Goal: Transaction & Acquisition: Purchase product/service

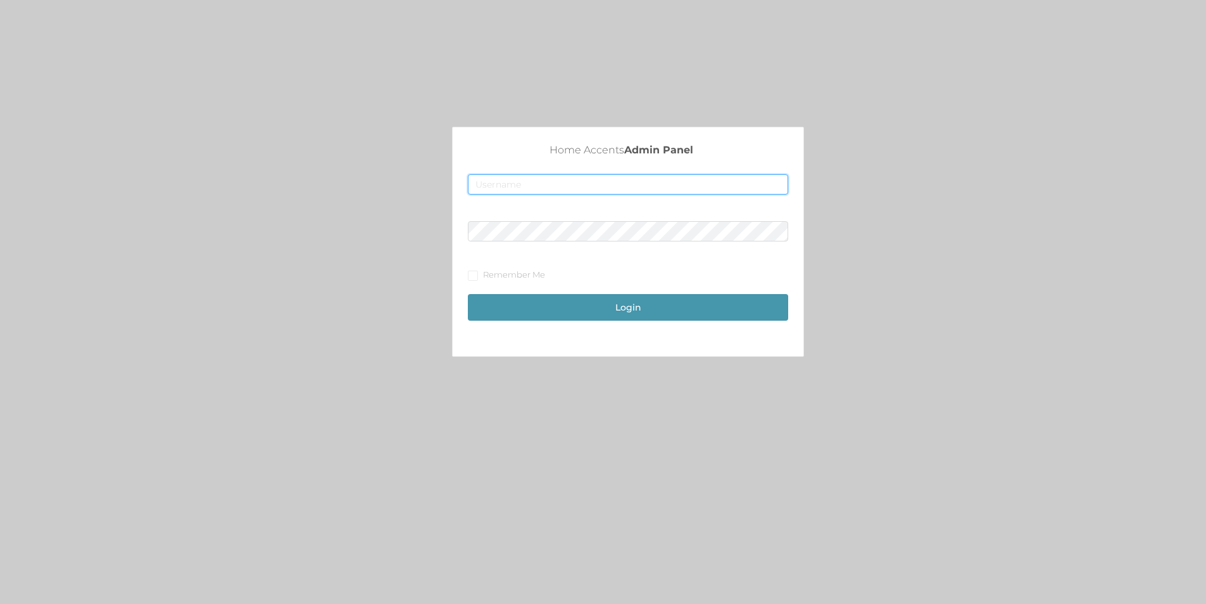
type input "merch2@accents.pw"
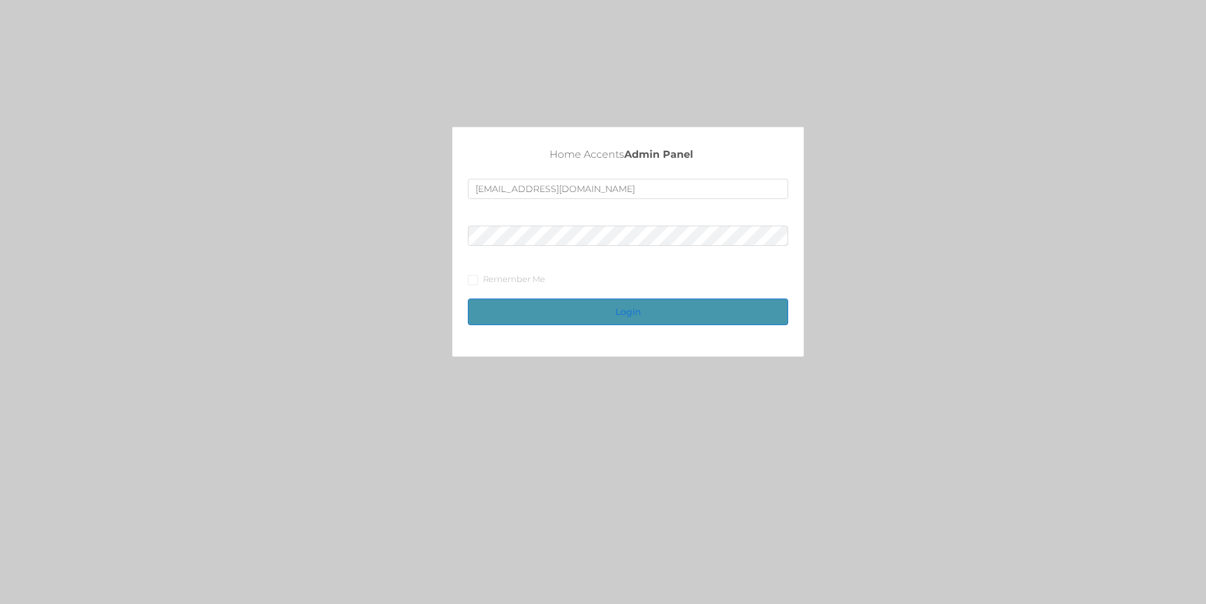
click at [638, 316] on button "Login" at bounding box center [628, 311] width 320 height 27
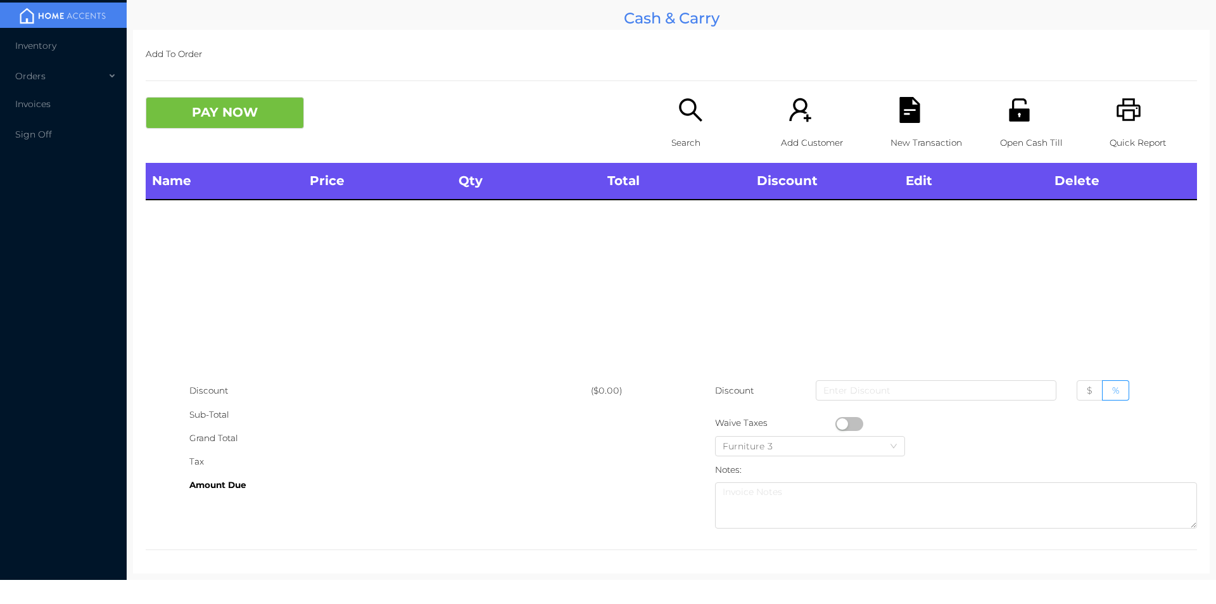
click at [1014, 116] on icon "icon: unlock" at bounding box center [1019, 109] width 20 height 23
click at [678, 117] on icon "icon: search" at bounding box center [691, 110] width 26 height 26
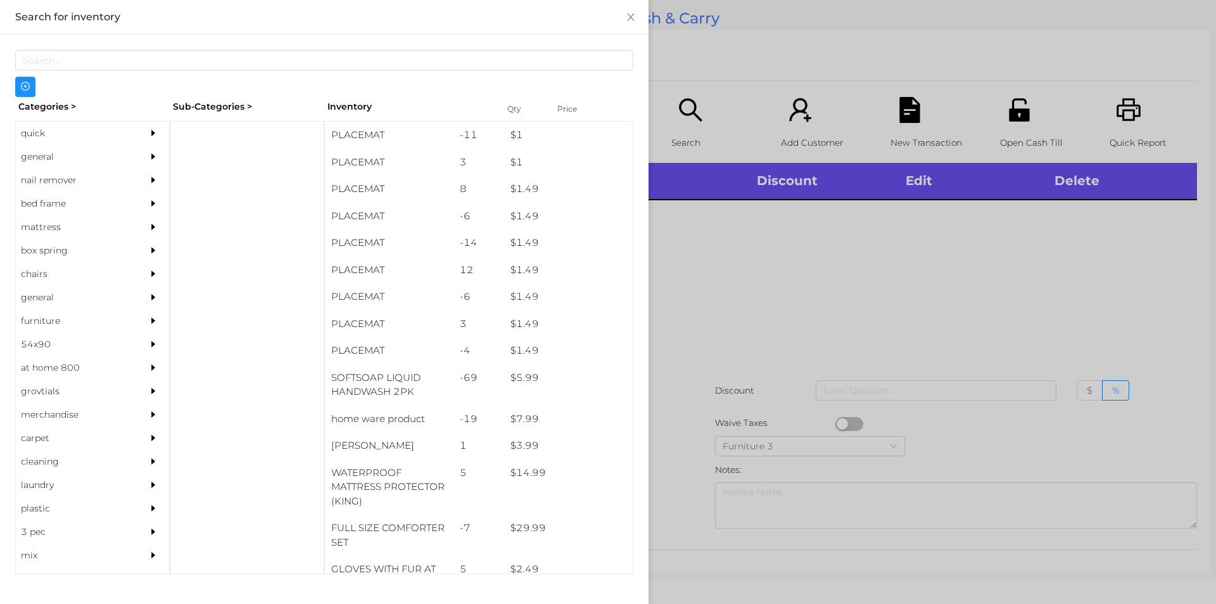
click at [42, 157] on div "general" at bounding box center [73, 156] width 115 height 23
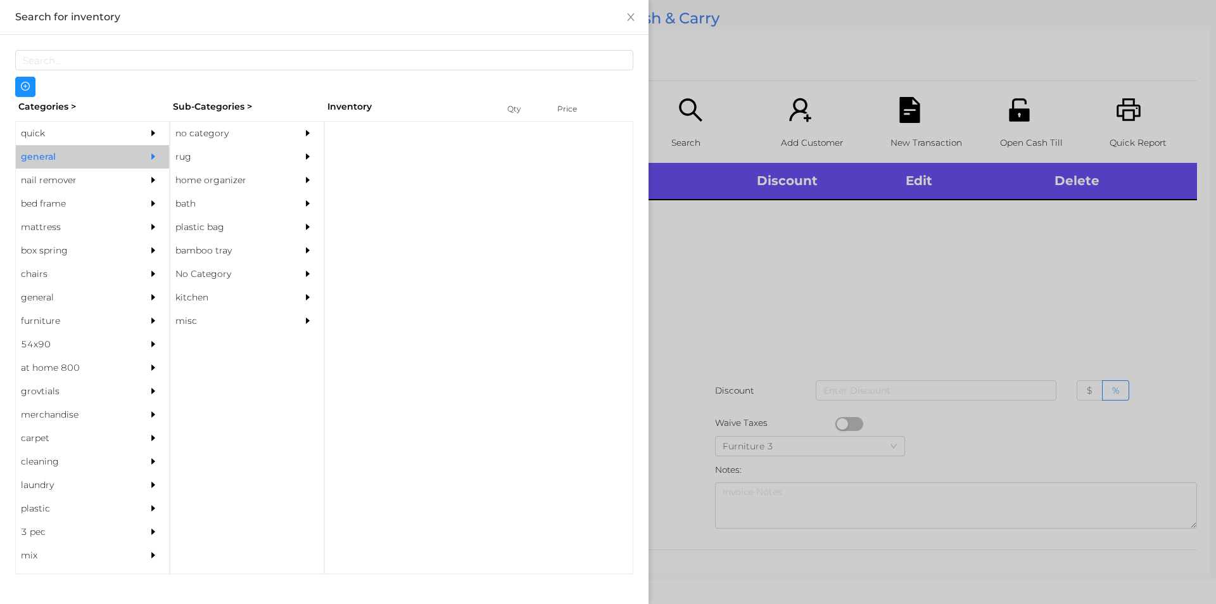
click at [200, 137] on div "no category" at bounding box center [227, 133] width 115 height 23
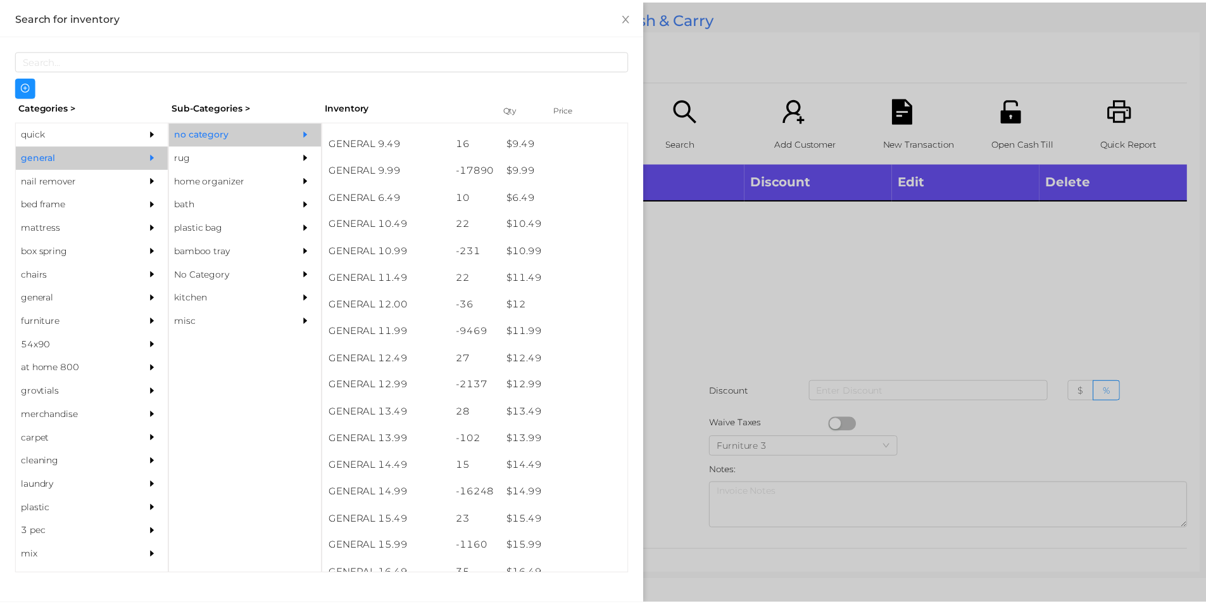
scroll to position [734, 0]
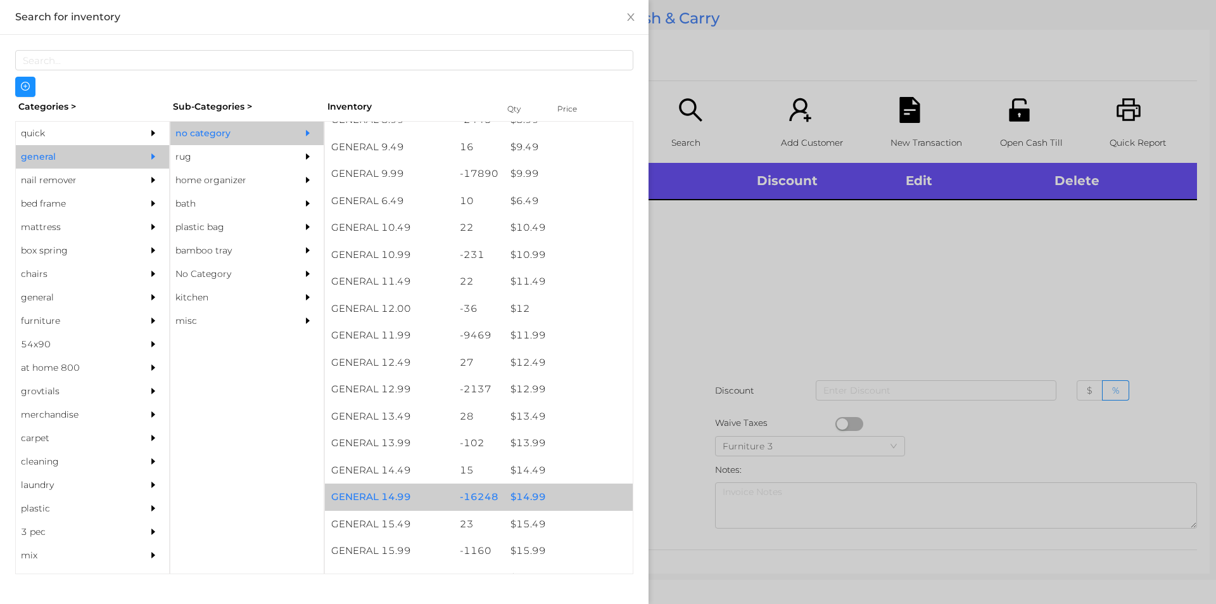
click at [534, 490] on div "$ 14.99" at bounding box center [568, 496] width 129 height 27
click at [531, 498] on div "$ 14.99" at bounding box center [568, 496] width 129 height 27
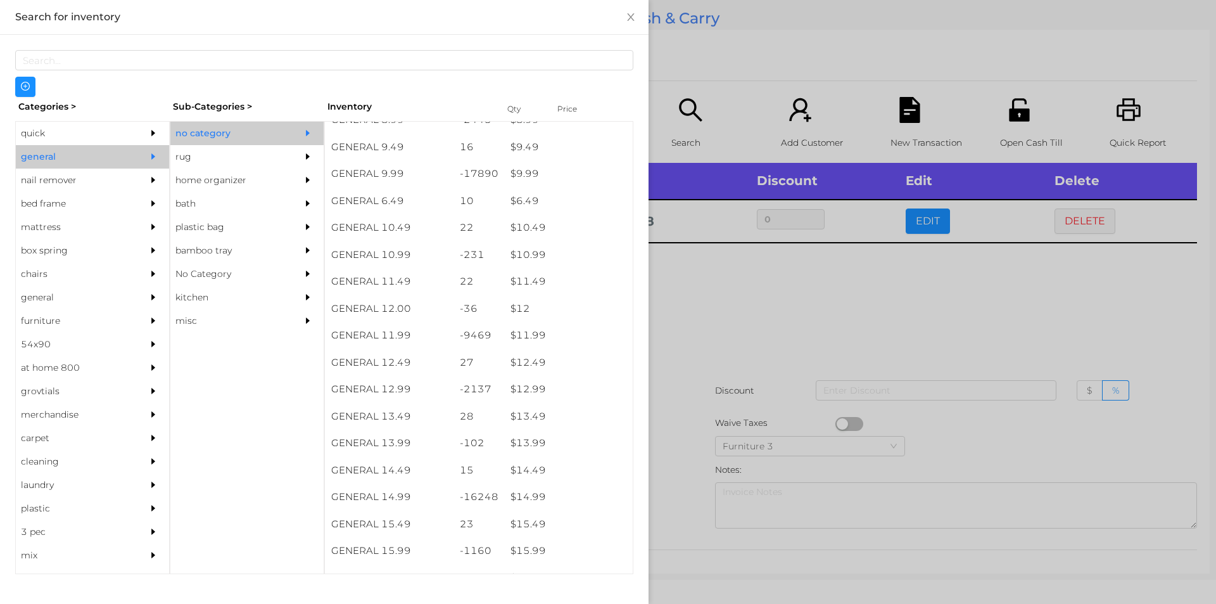
click at [785, 326] on div at bounding box center [608, 302] width 1216 height 604
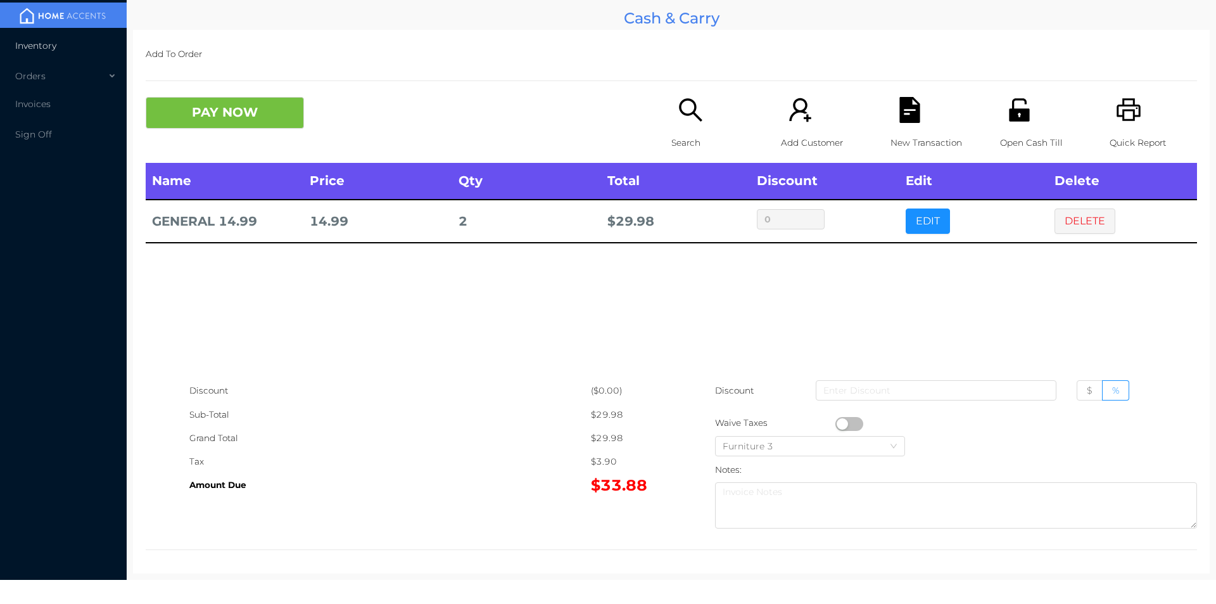
click at [49, 42] on span "Inventory" at bounding box center [35, 45] width 41 height 11
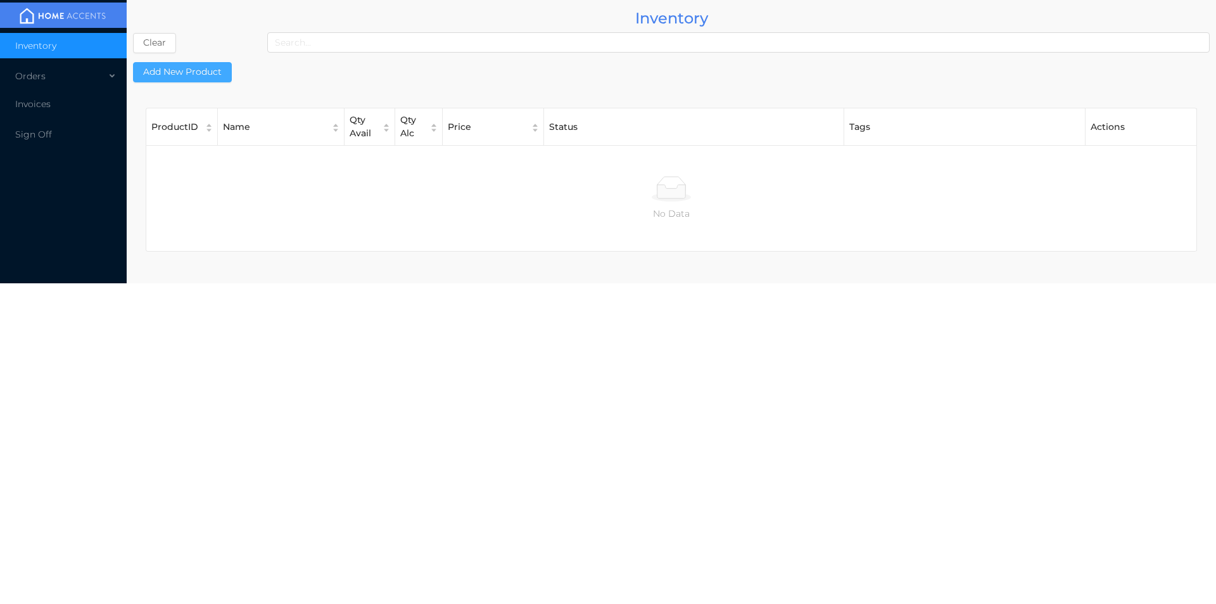
click at [196, 69] on button "Add New Product" at bounding box center [182, 72] width 99 height 20
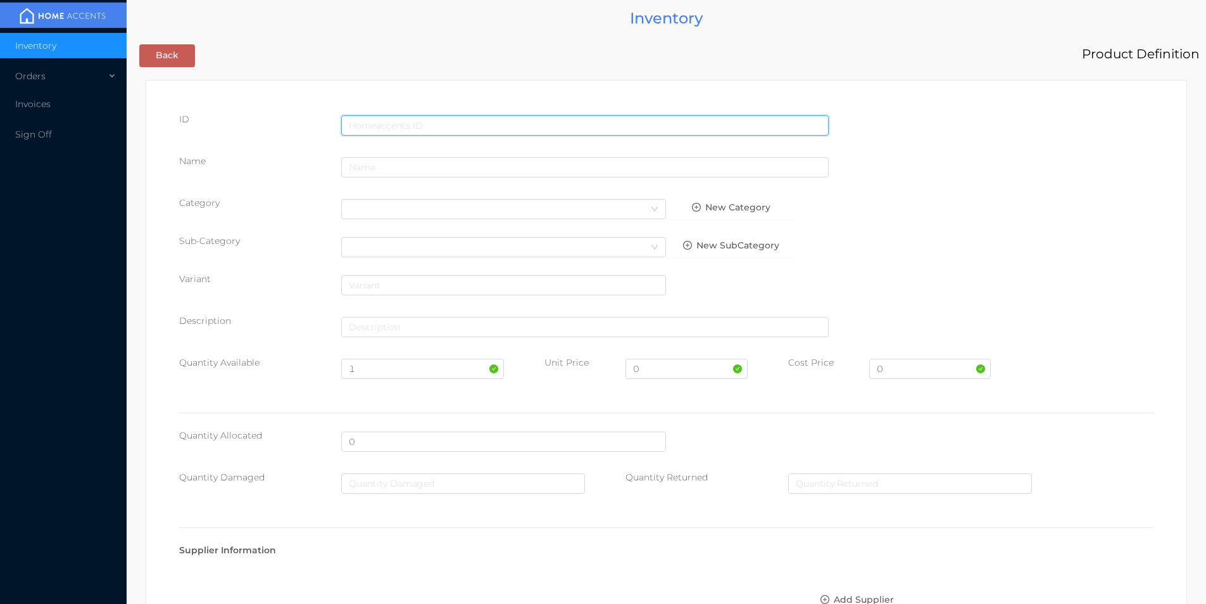
click at [518, 124] on input "text" at bounding box center [585, 125] width 488 height 20
type input "646760194605"
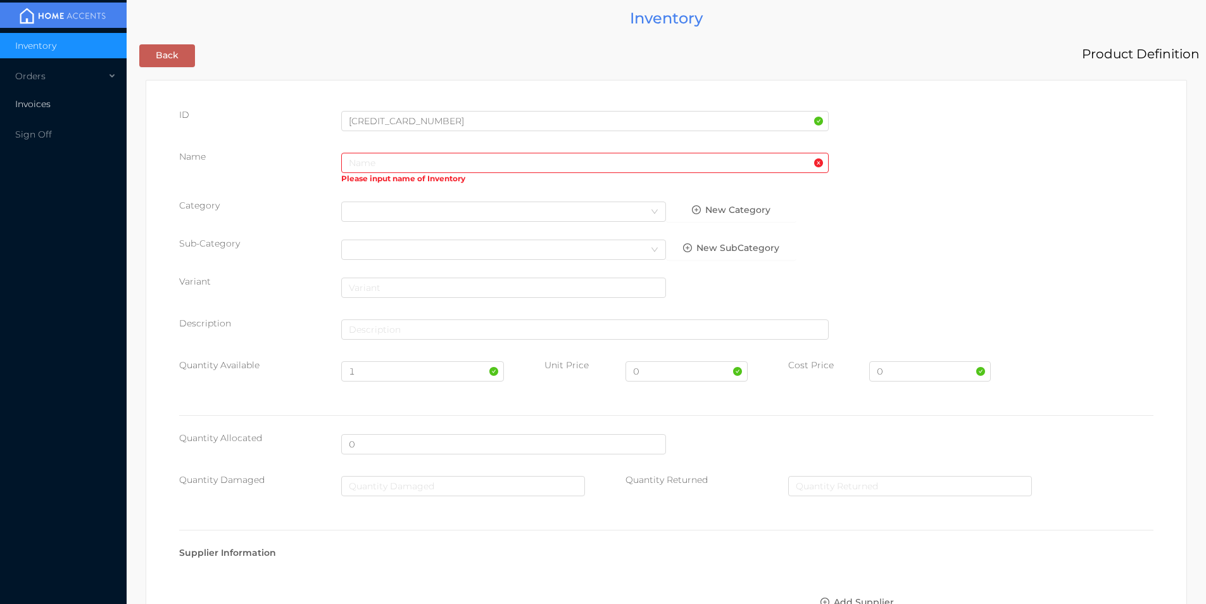
click at [33, 103] on span "Invoices" at bounding box center [32, 103] width 35 height 11
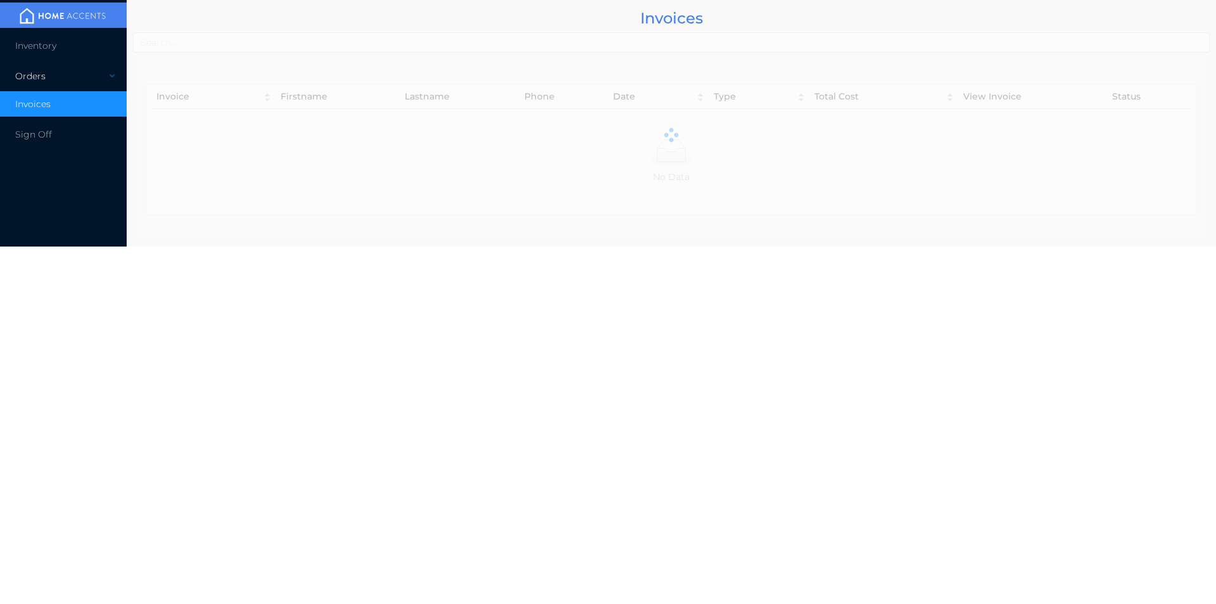
click at [43, 71] on div "Orders" at bounding box center [63, 75] width 127 height 25
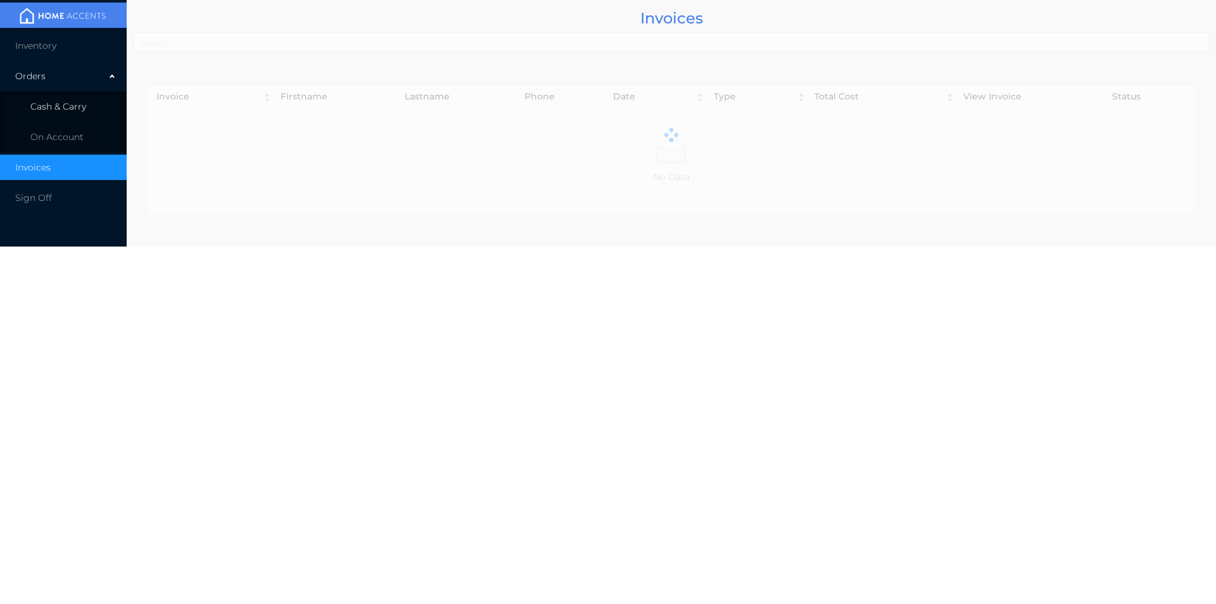
click at [67, 107] on span "Cash & Carry" at bounding box center [58, 106] width 56 height 11
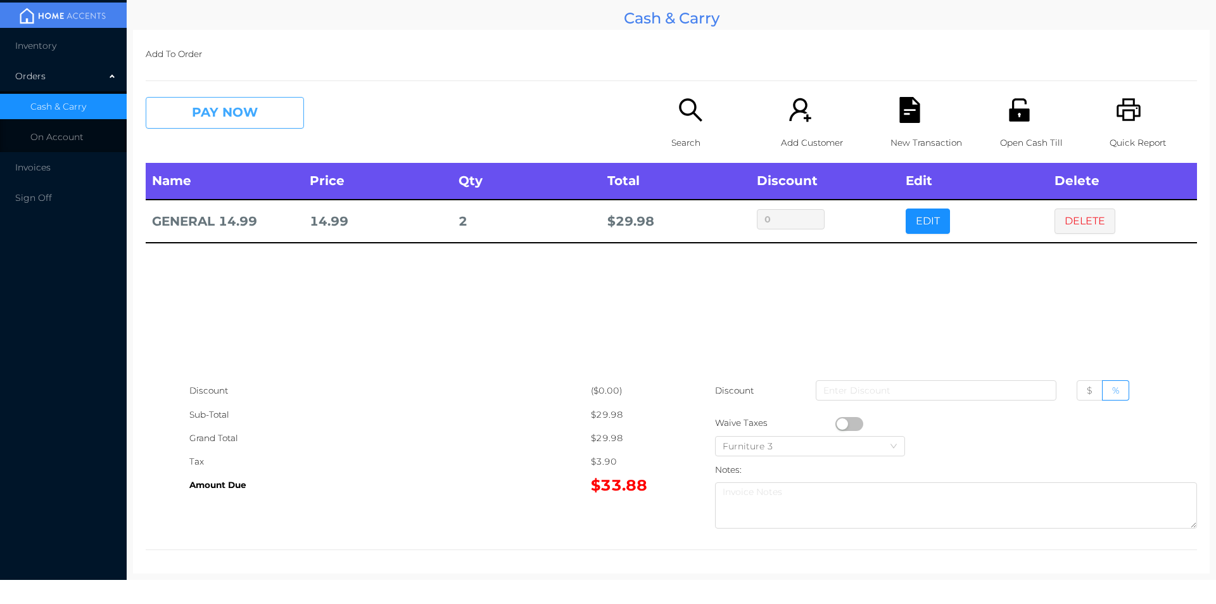
click at [244, 101] on button "PAY NOW" at bounding box center [225, 113] width 158 height 32
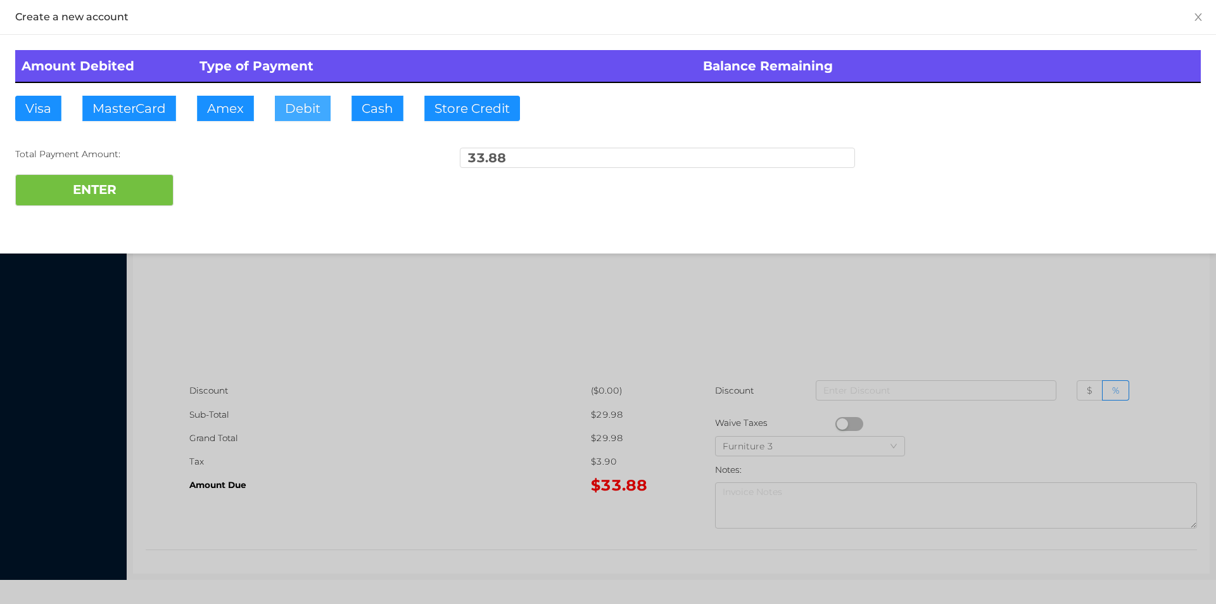
click at [296, 108] on button "Debit" at bounding box center [303, 108] width 56 height 25
click at [123, 199] on button "ENTER" at bounding box center [94, 190] width 158 height 32
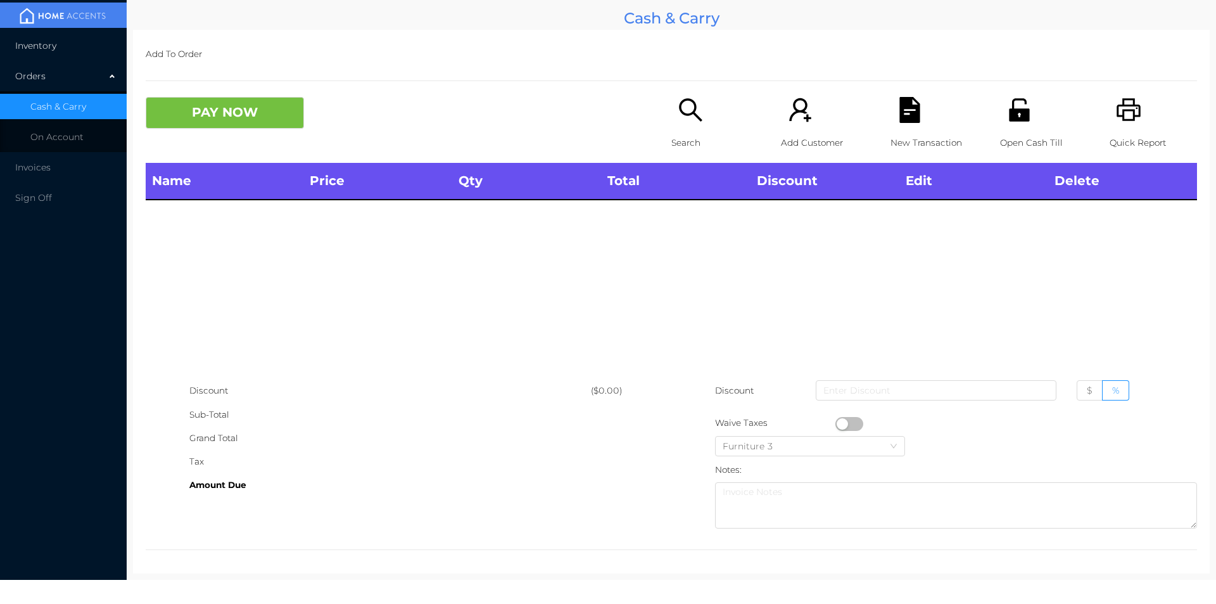
click at [49, 50] on span "Inventory" at bounding box center [35, 45] width 41 height 11
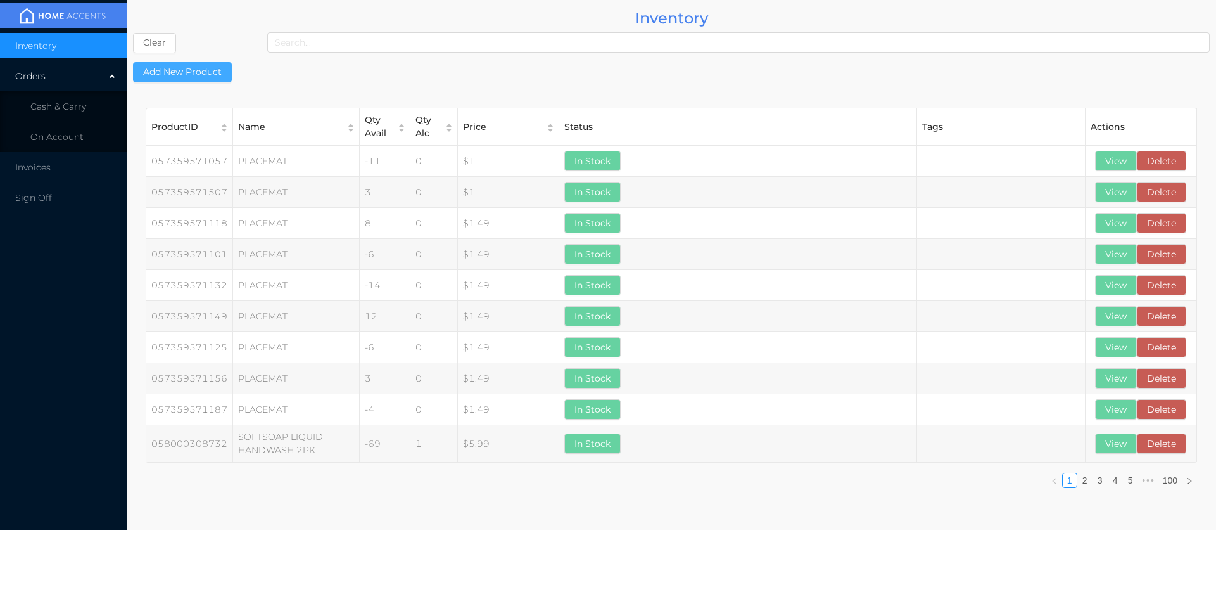
click at [171, 68] on button "Add New Product" at bounding box center [182, 72] width 99 height 20
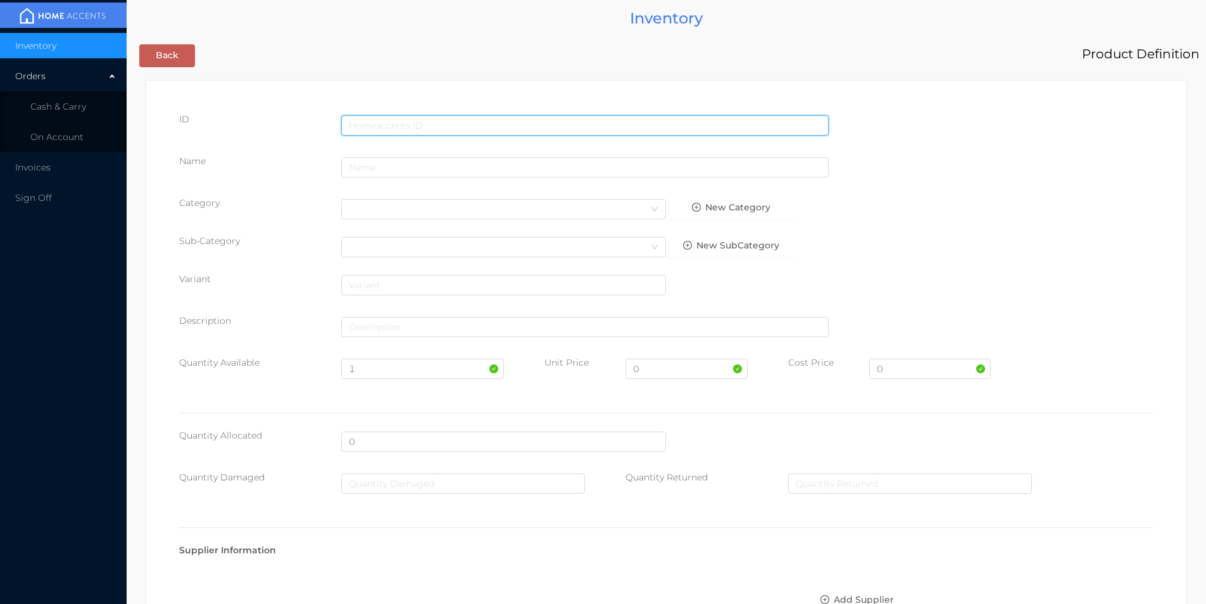
click at [412, 119] on input "text" at bounding box center [585, 125] width 488 height 20
type input "646760194605"
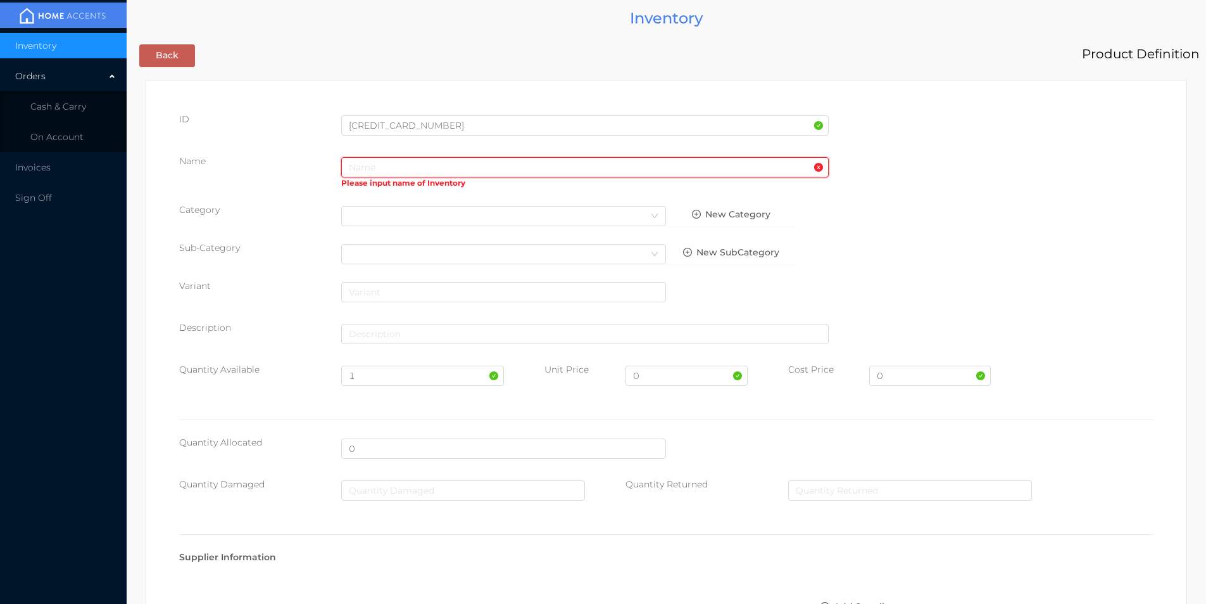
click at [501, 168] on input "text" at bounding box center [585, 167] width 488 height 20
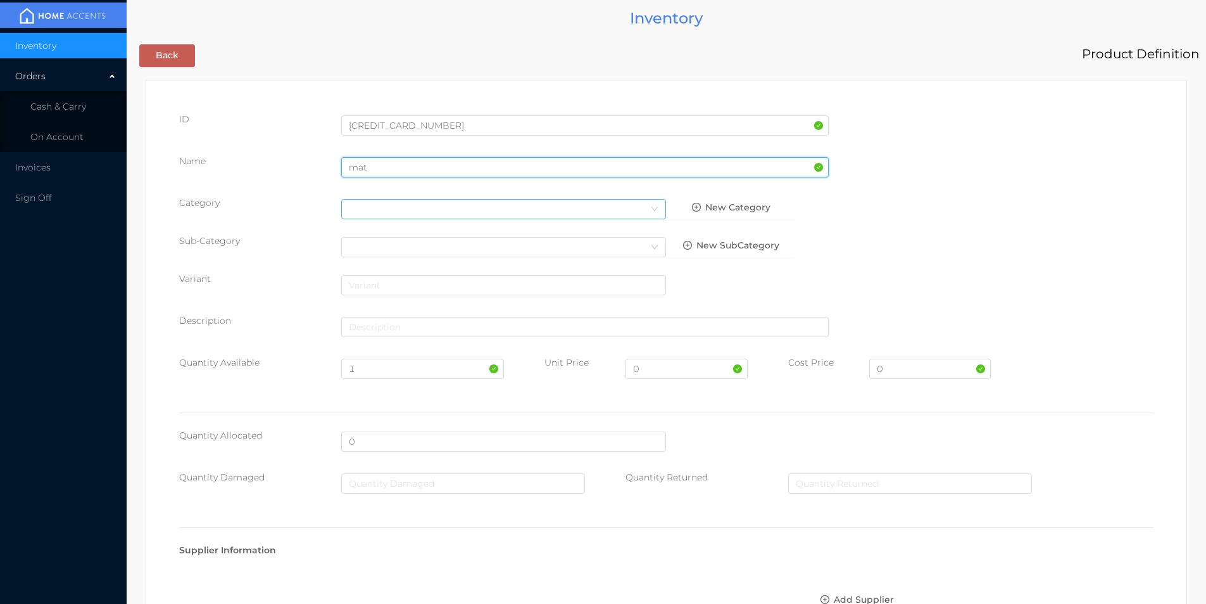
type input "mat"
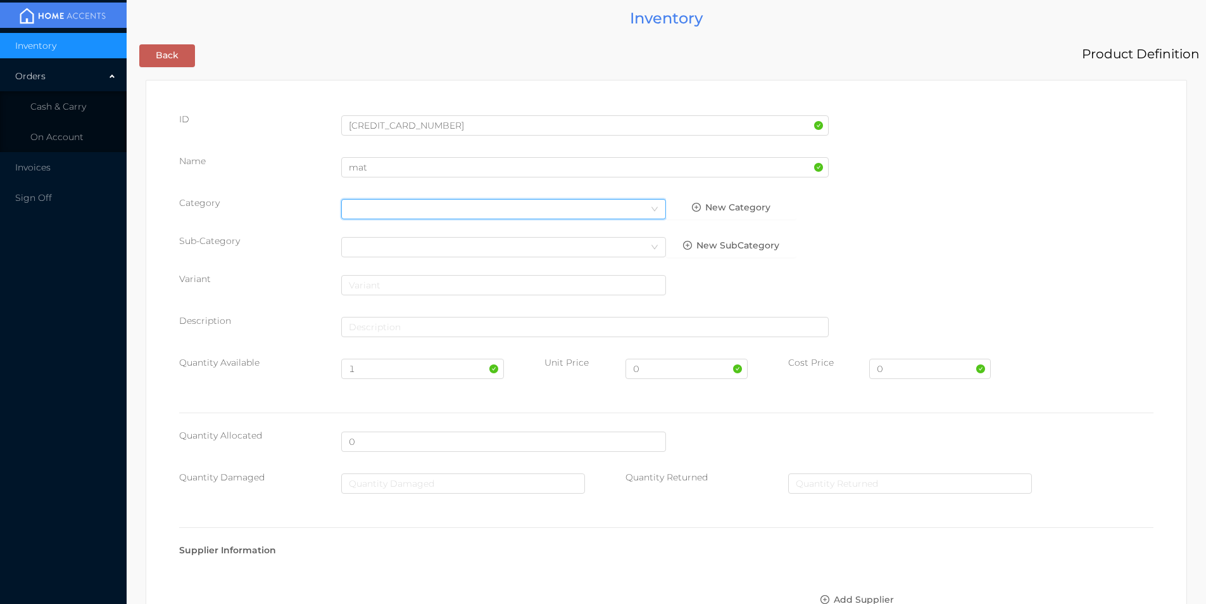
click at [394, 206] on div "Select Category" at bounding box center [504, 208] width 310 height 19
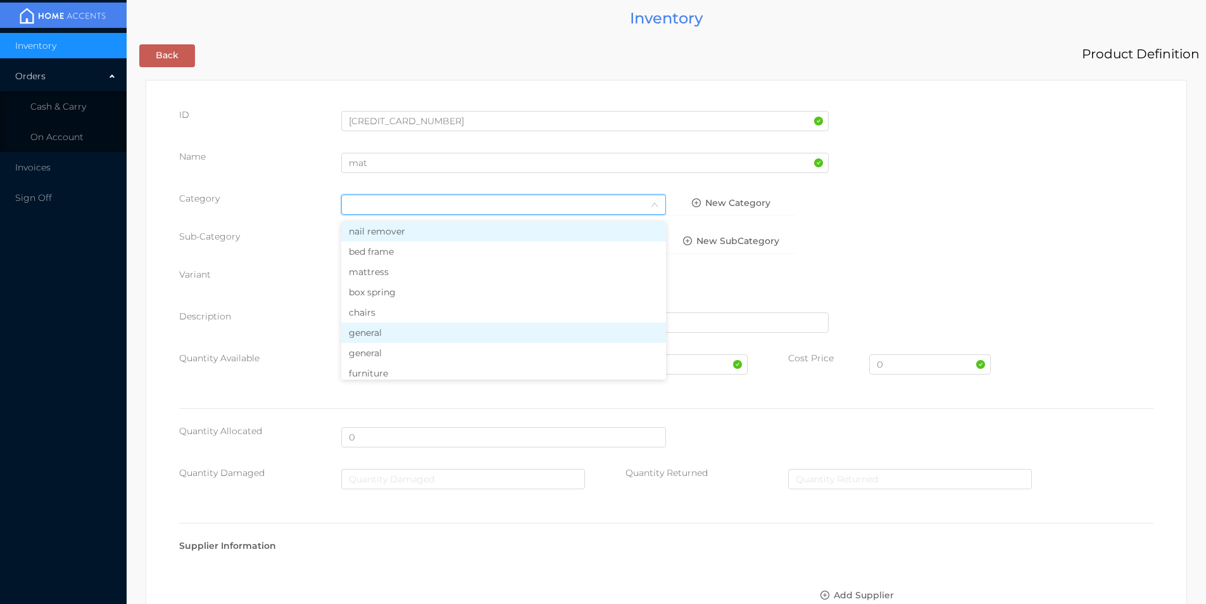
click at [373, 334] on li "general" at bounding box center [503, 332] width 325 height 20
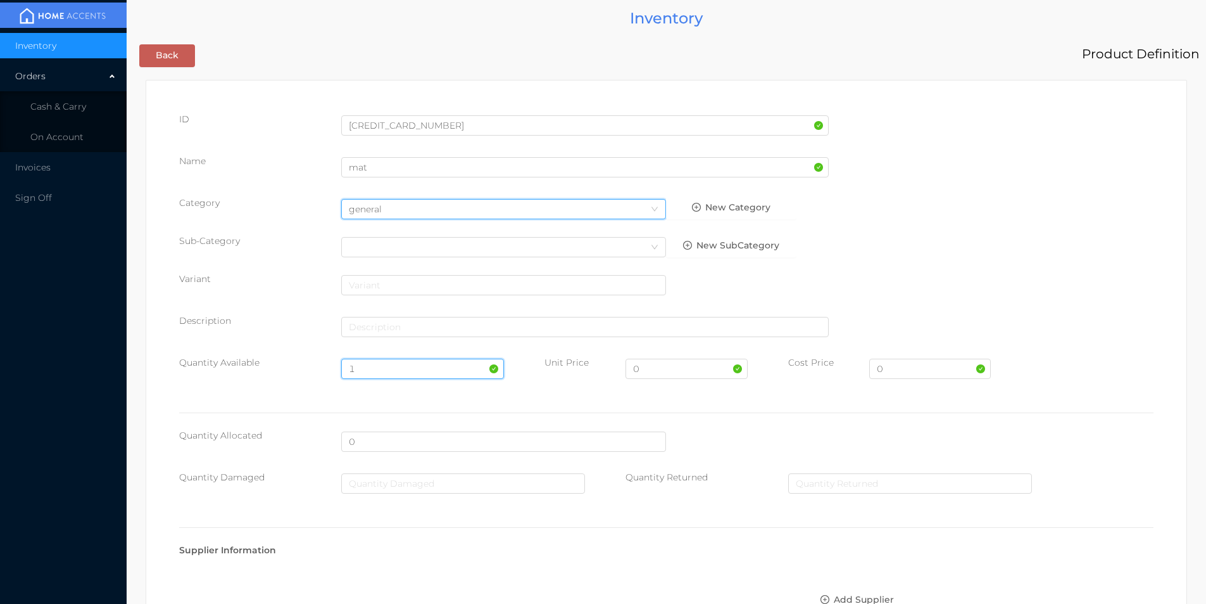
click at [374, 365] on input "1" at bounding box center [422, 368] width 162 height 20
type input "120"
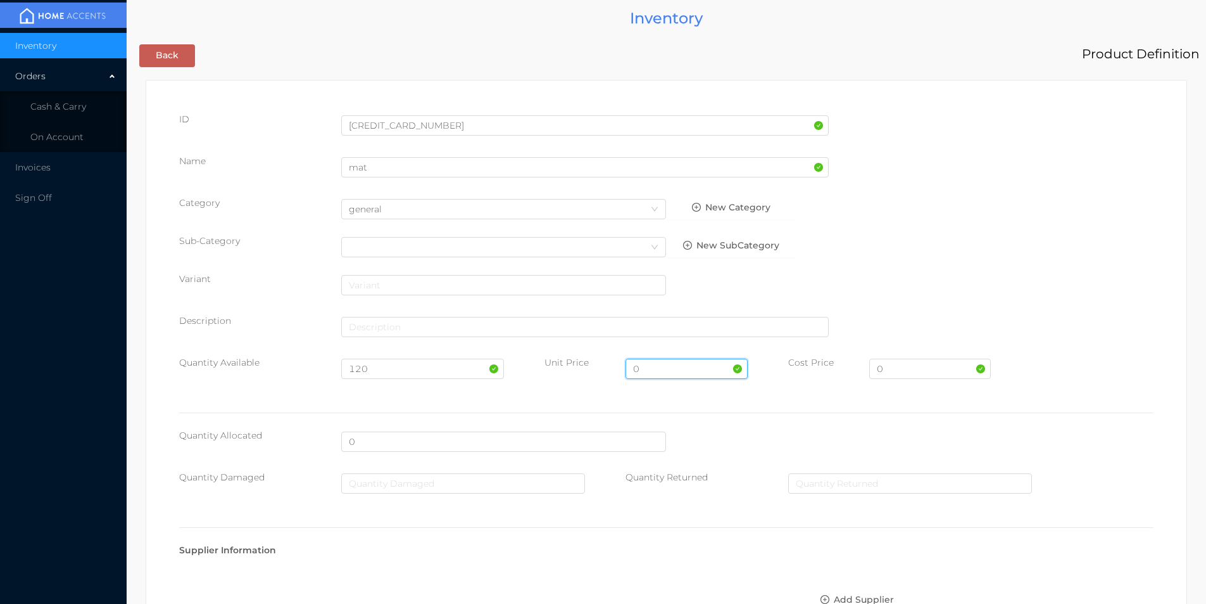
click at [646, 369] on input "0" at bounding box center [687, 368] width 122 height 20
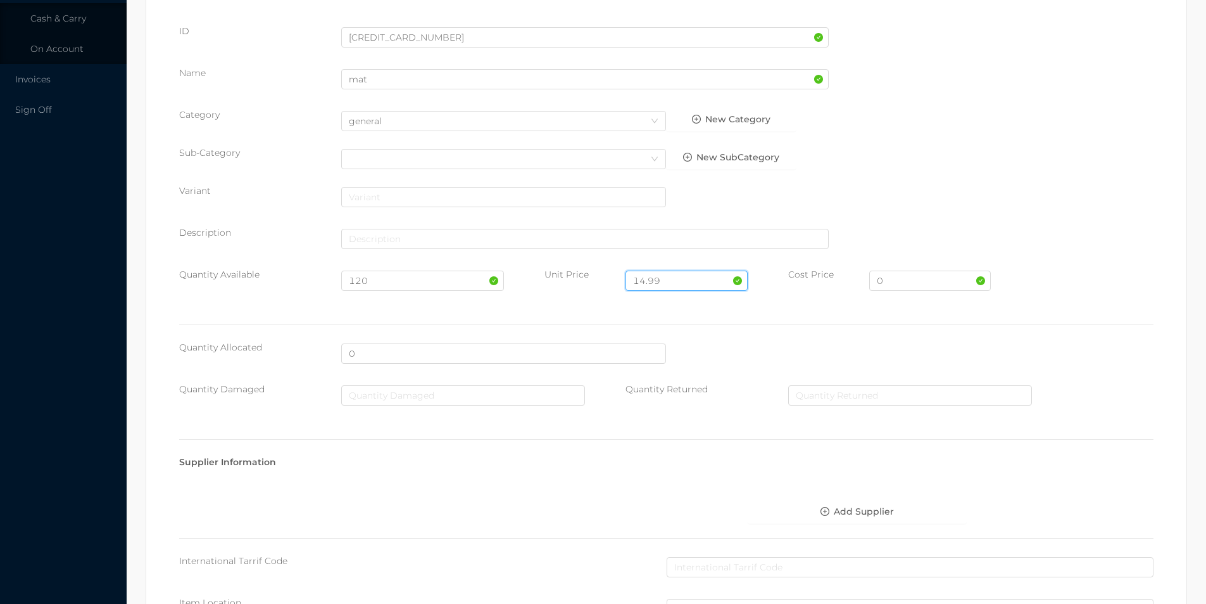
scroll to position [448, 0]
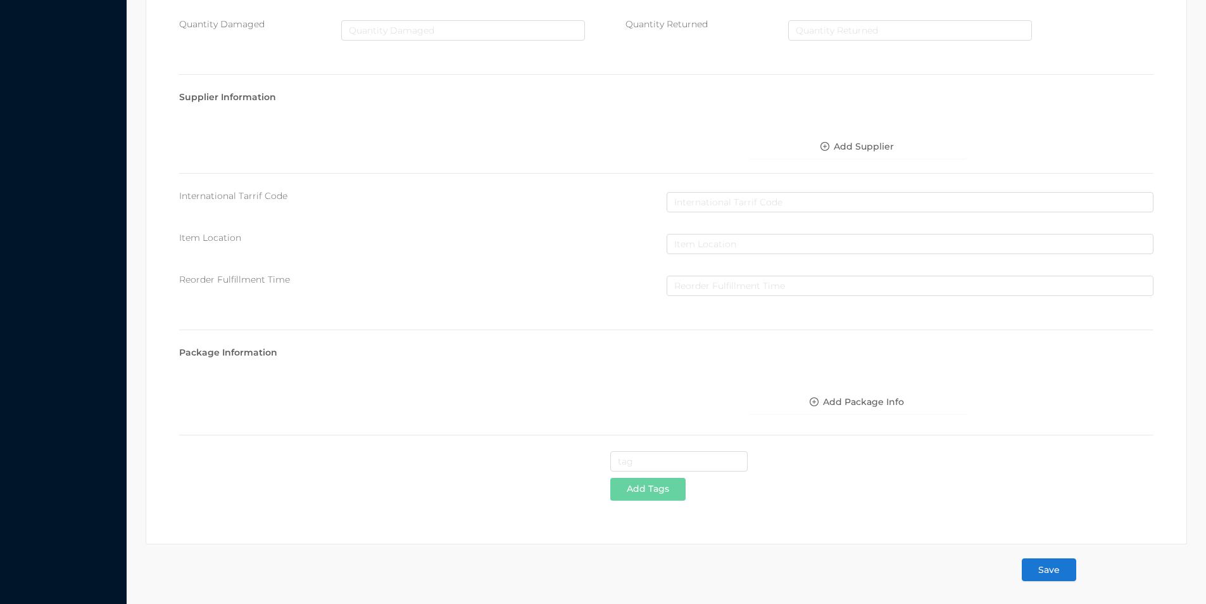
type input "14.99"
click at [1042, 576] on button "Save" at bounding box center [1049, 569] width 54 height 23
click at [1047, 571] on button "Save" at bounding box center [1049, 569] width 54 height 23
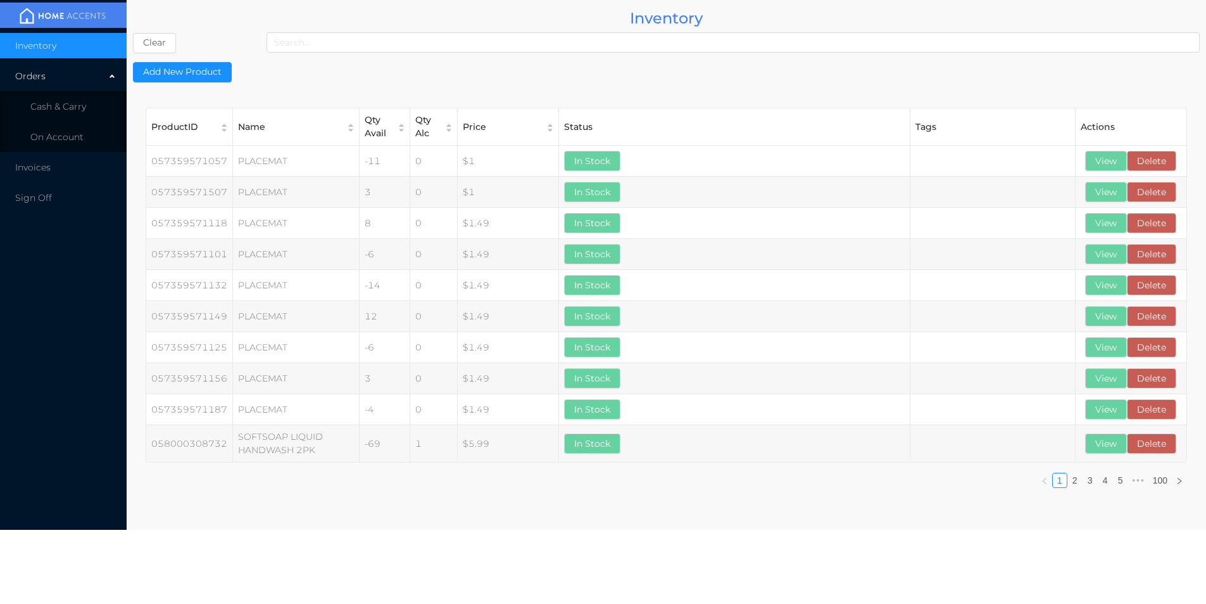
scroll to position [0, 0]
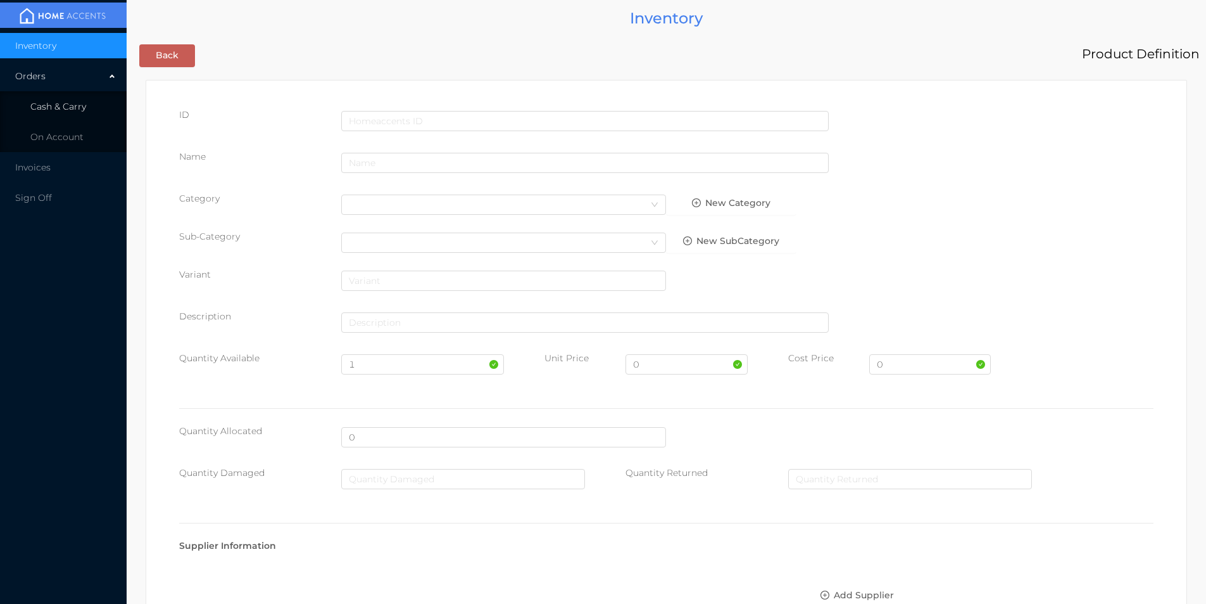
click at [53, 104] on span "Cash & Carry" at bounding box center [58, 106] width 56 height 11
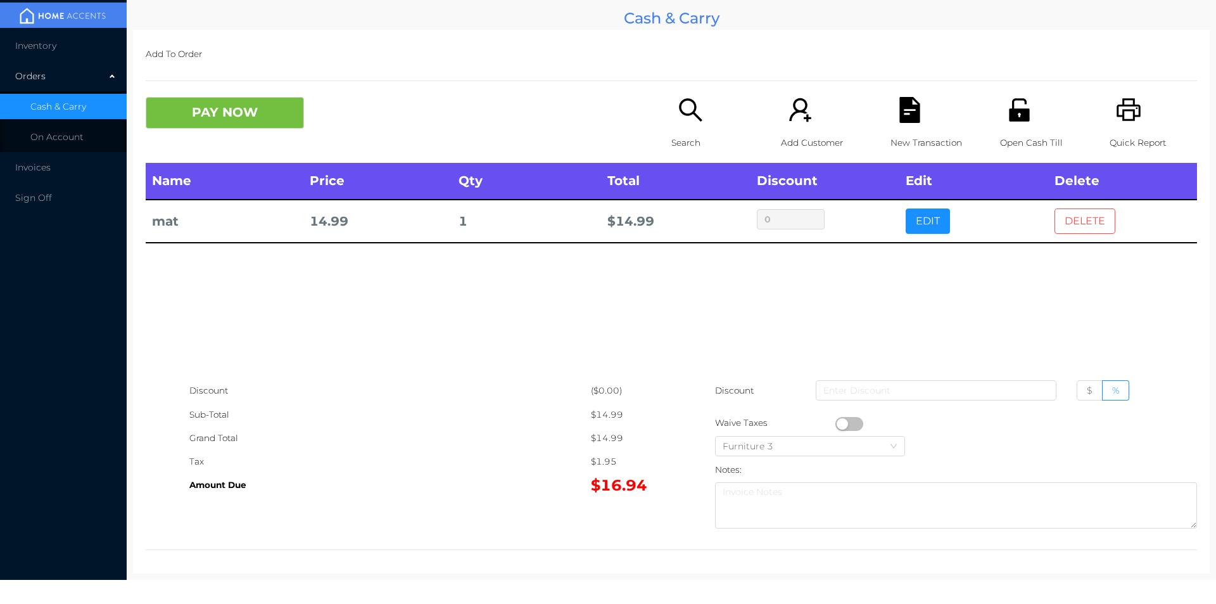
click at [1078, 220] on button "DELETE" at bounding box center [1084, 220] width 61 height 25
click at [1073, 215] on button "DELETE" at bounding box center [1084, 220] width 61 height 25
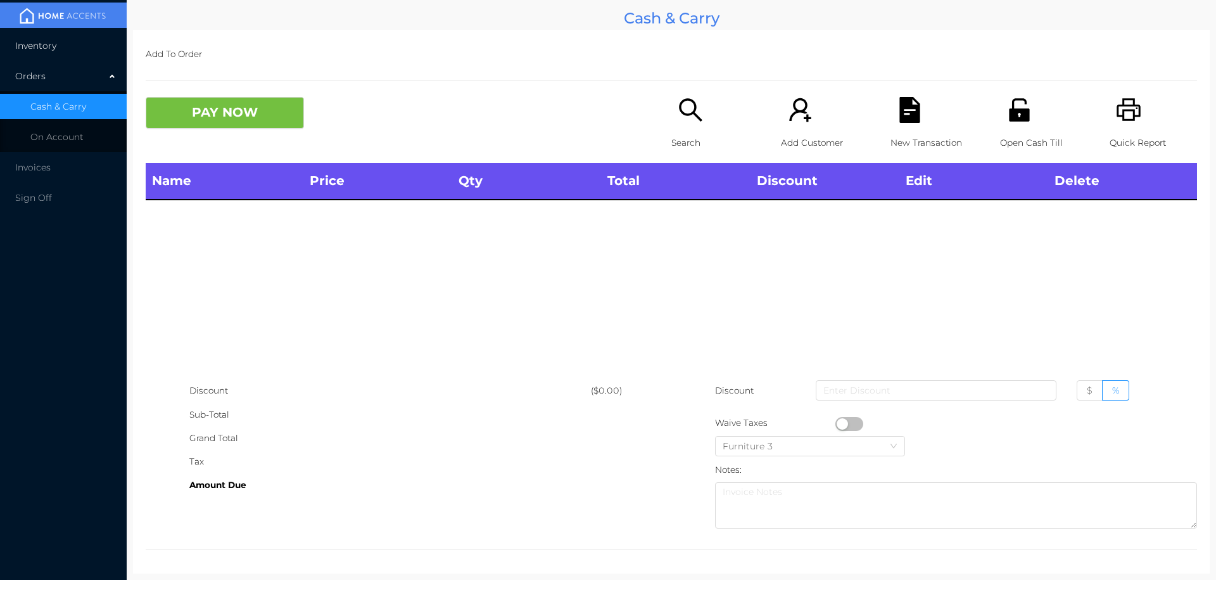
click at [47, 54] on li "Inventory" at bounding box center [63, 45] width 127 height 25
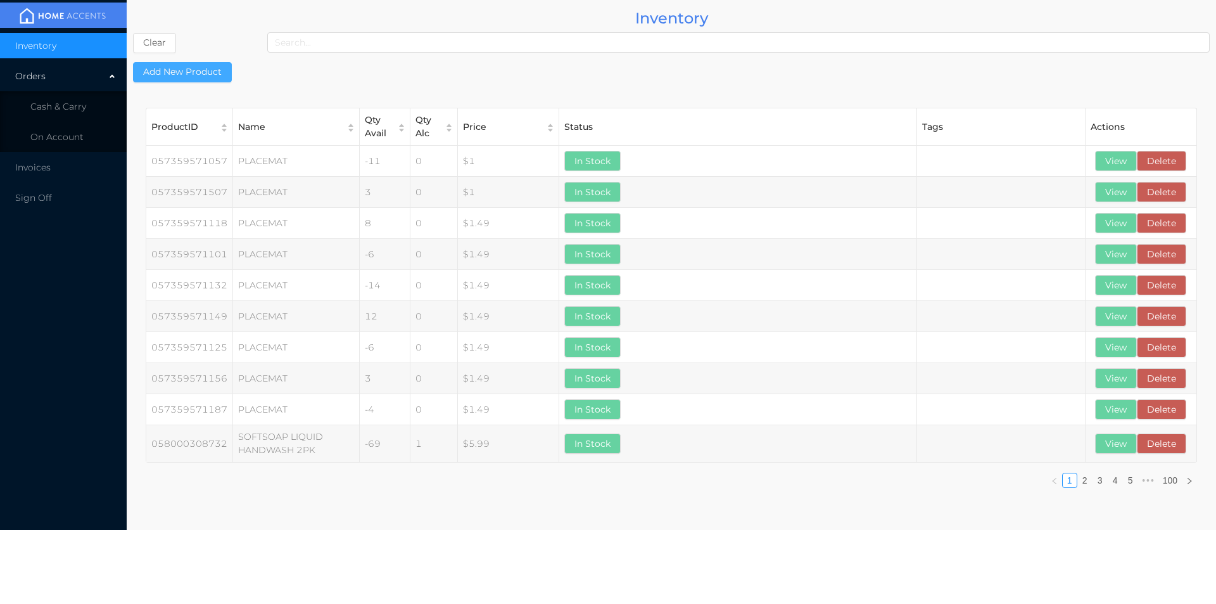
click at [215, 80] on button "Add New Product" at bounding box center [182, 72] width 99 height 20
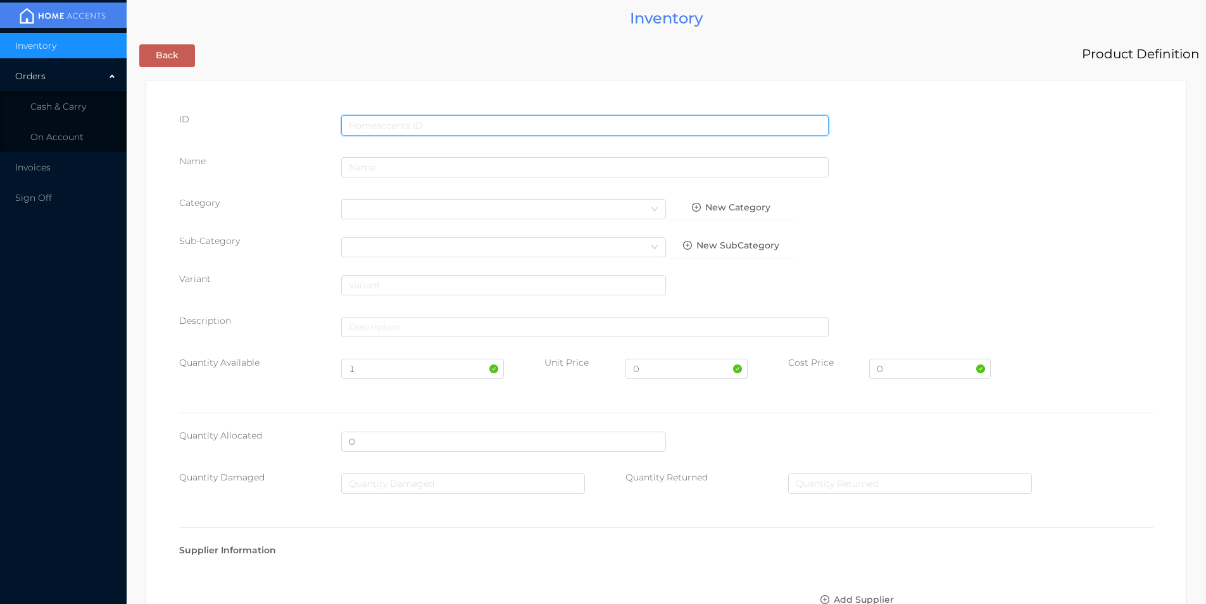
click at [461, 123] on input "text" at bounding box center [585, 125] width 488 height 20
type input "646760194612"
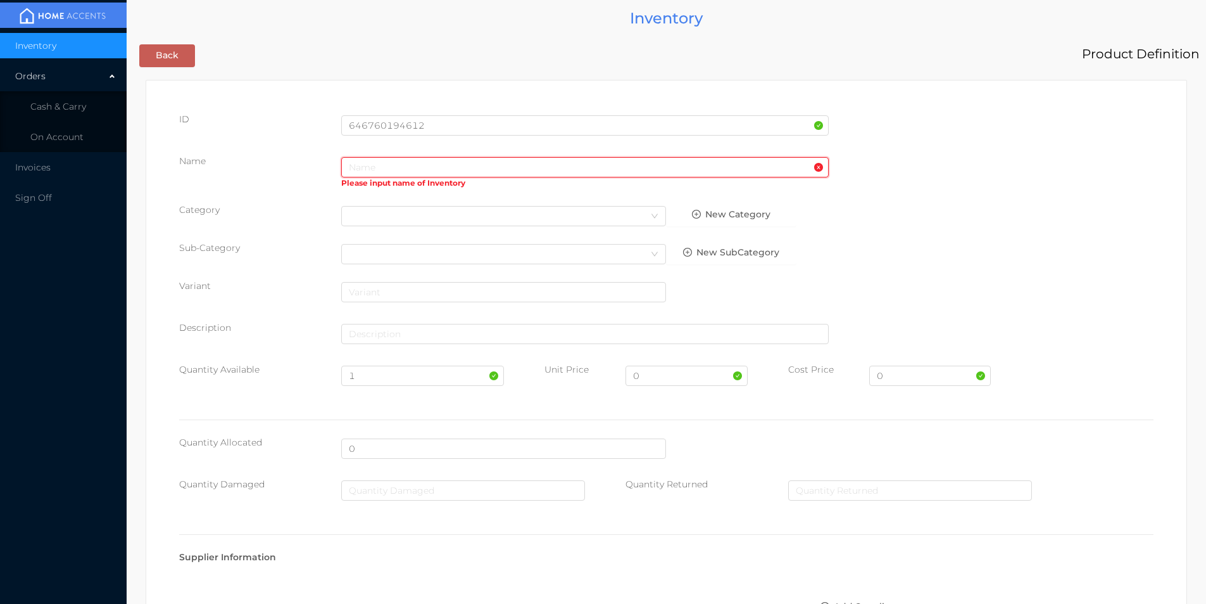
click at [424, 165] on input "text" at bounding box center [585, 167] width 488 height 20
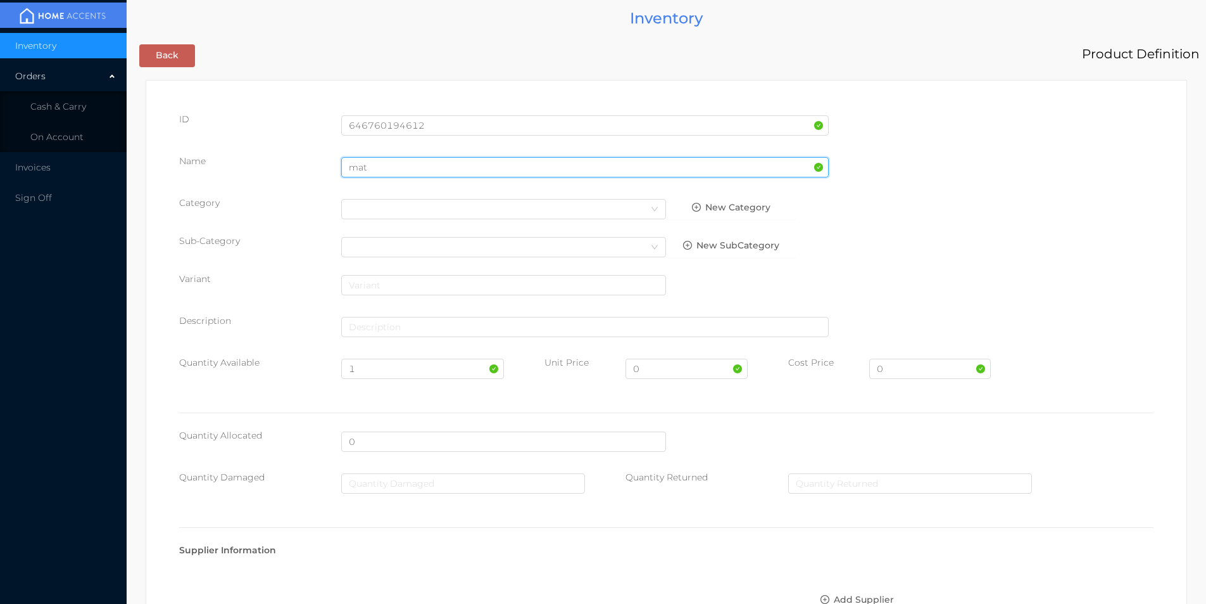
type input "mat"
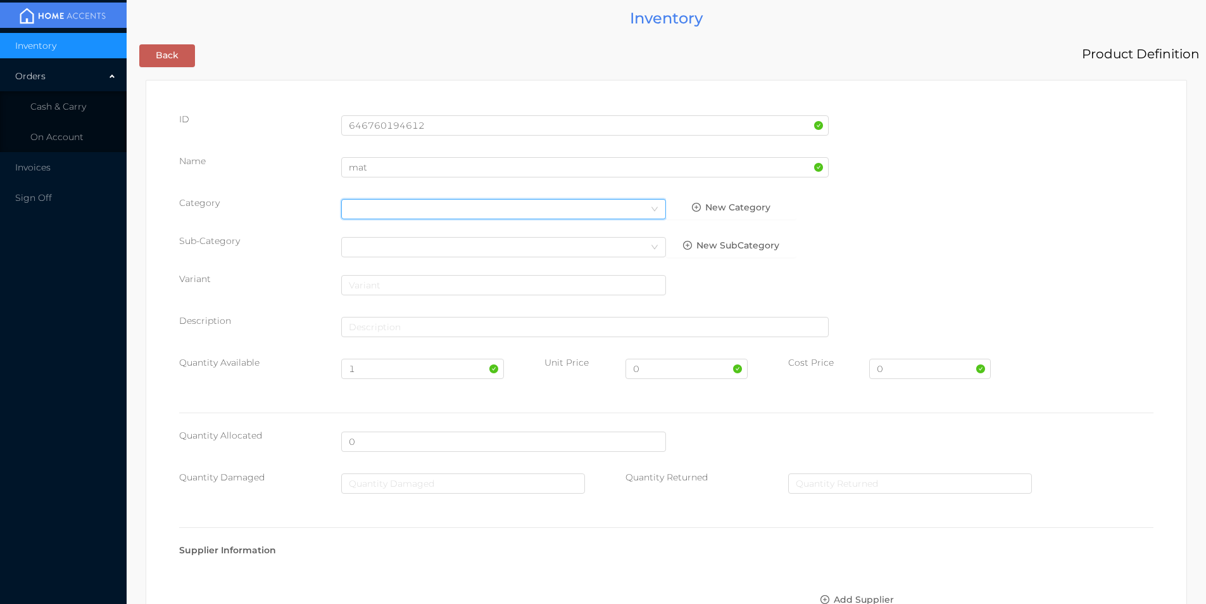
click at [398, 212] on div "Select Category" at bounding box center [504, 208] width 310 height 19
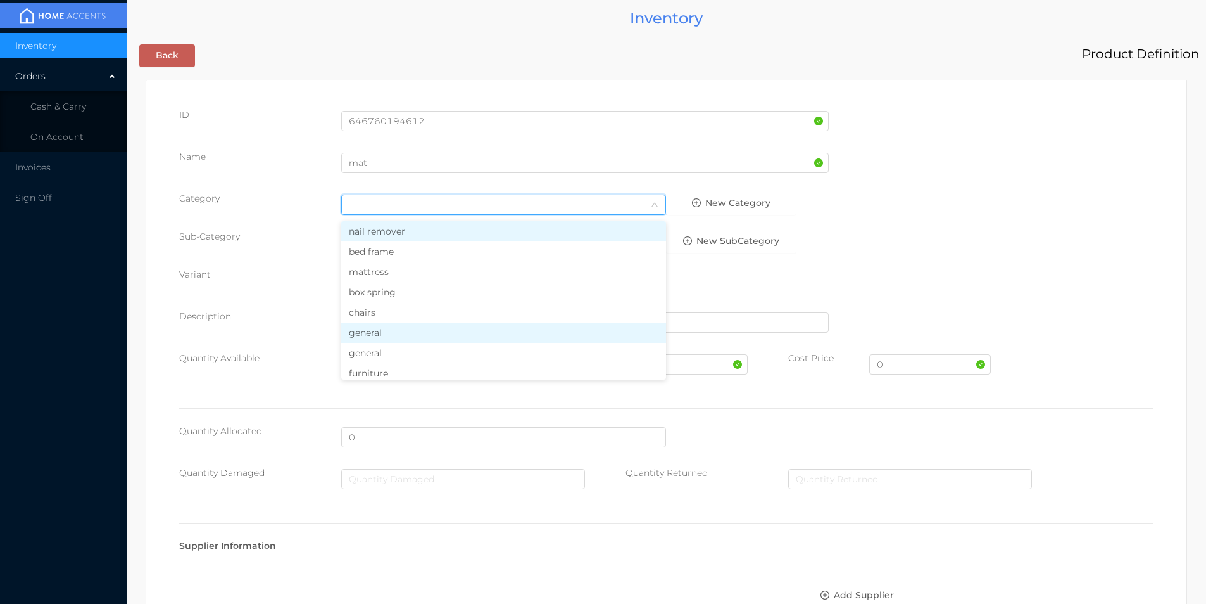
click at [380, 323] on li "general" at bounding box center [503, 332] width 325 height 20
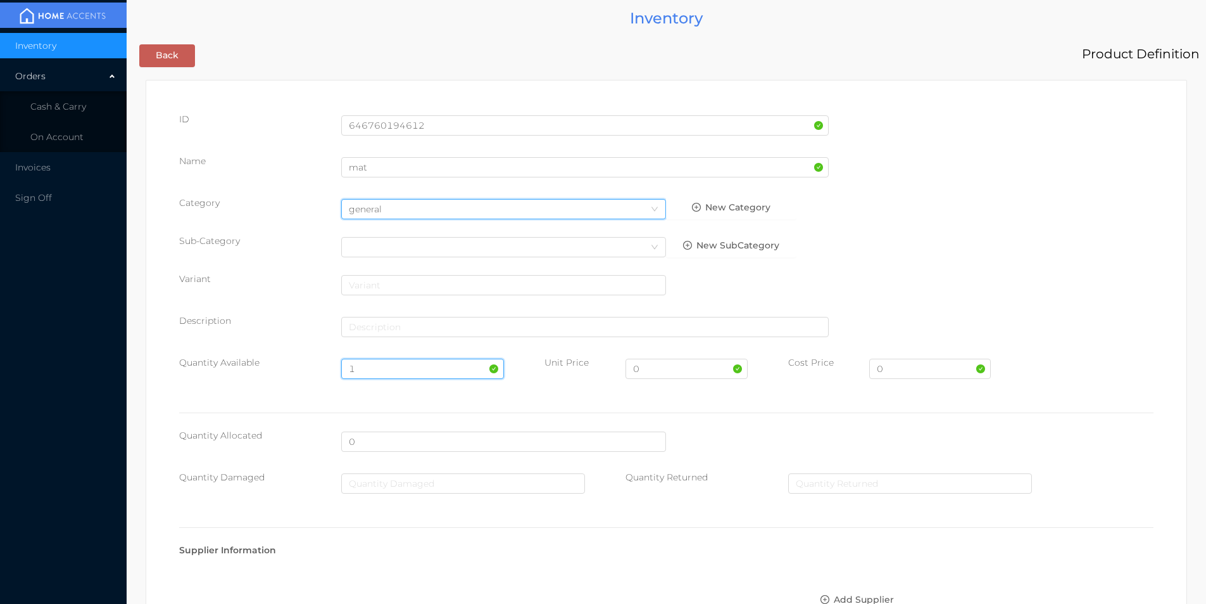
click at [370, 364] on input "1" at bounding box center [422, 368] width 162 height 20
type input "120"
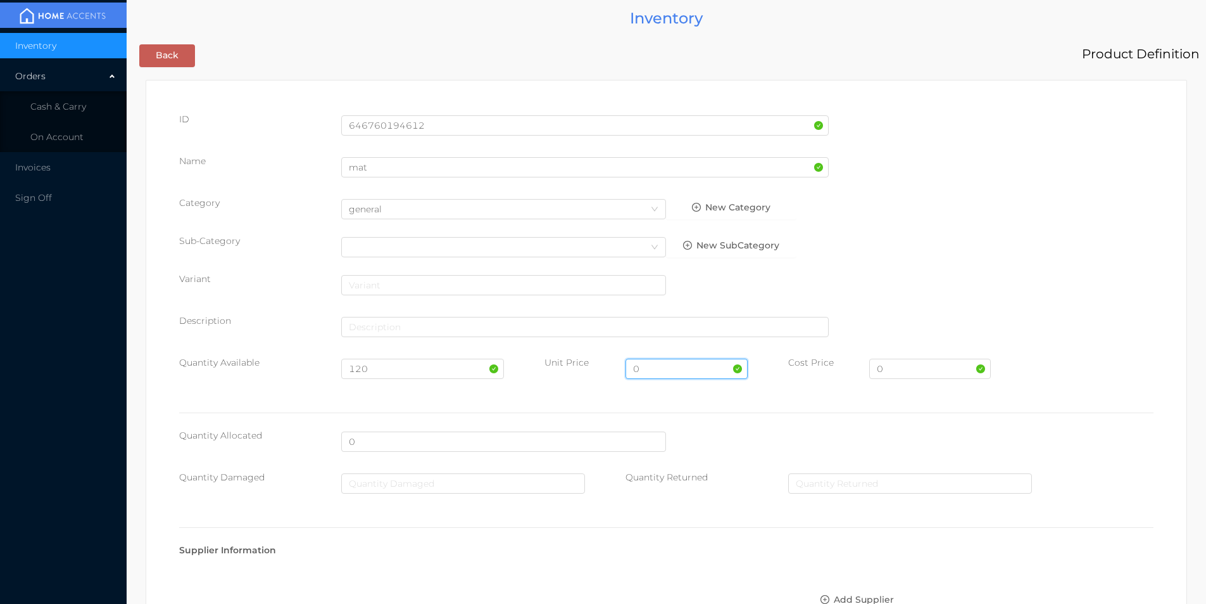
click at [657, 367] on input "0" at bounding box center [687, 368] width 122 height 20
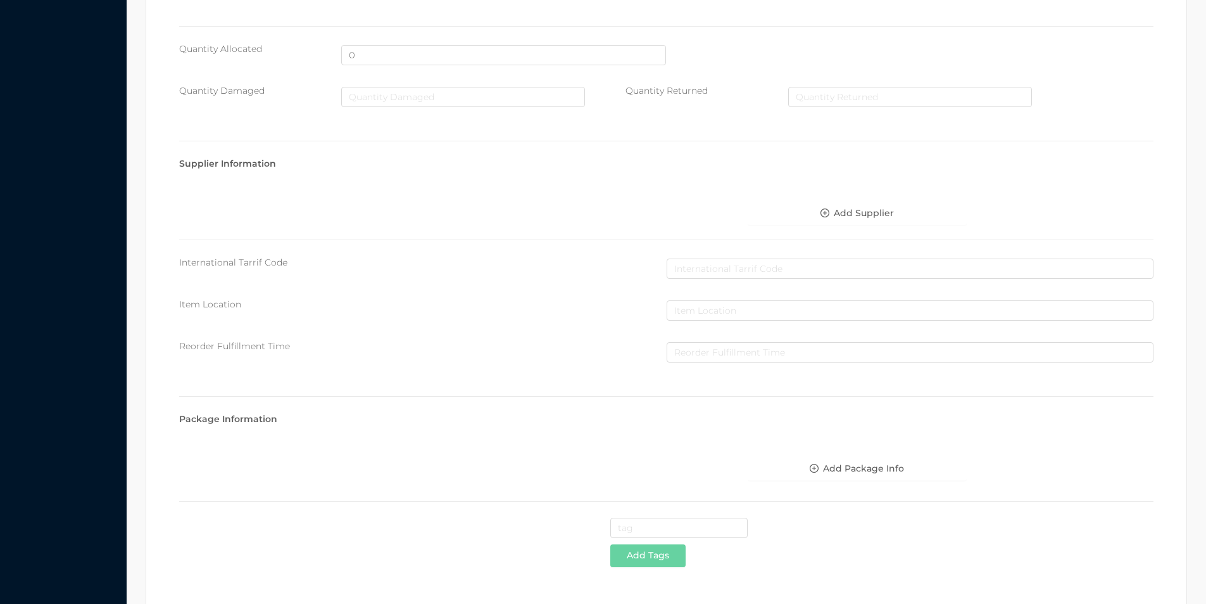
scroll to position [448, 0]
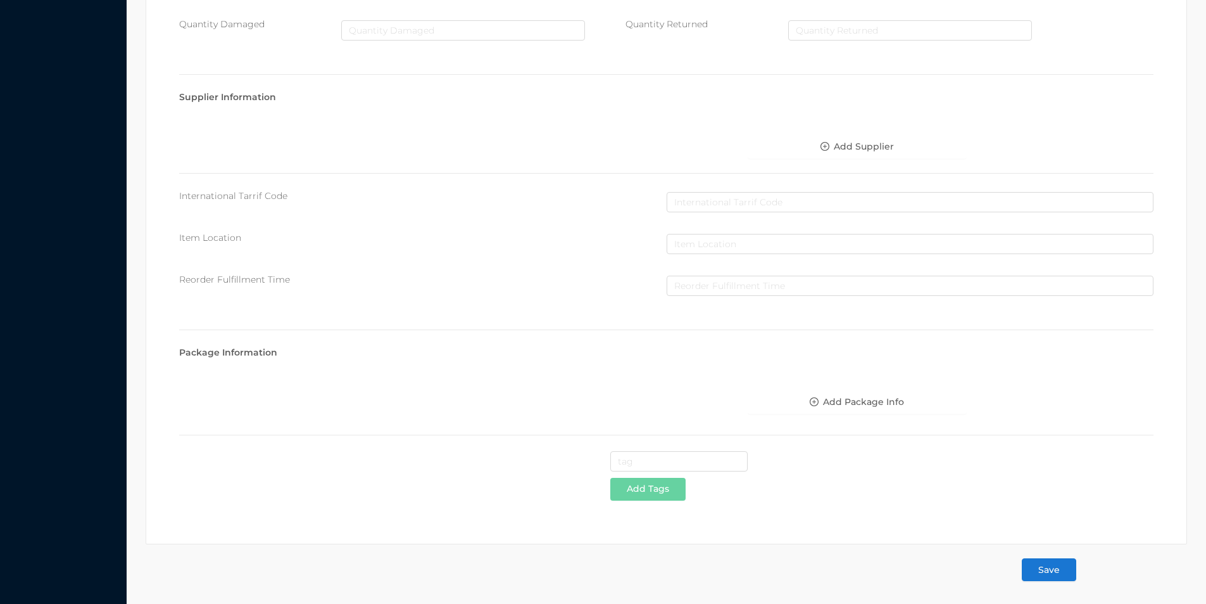
type input "14.99"
click at [1044, 571] on button "Save" at bounding box center [1049, 569] width 54 height 23
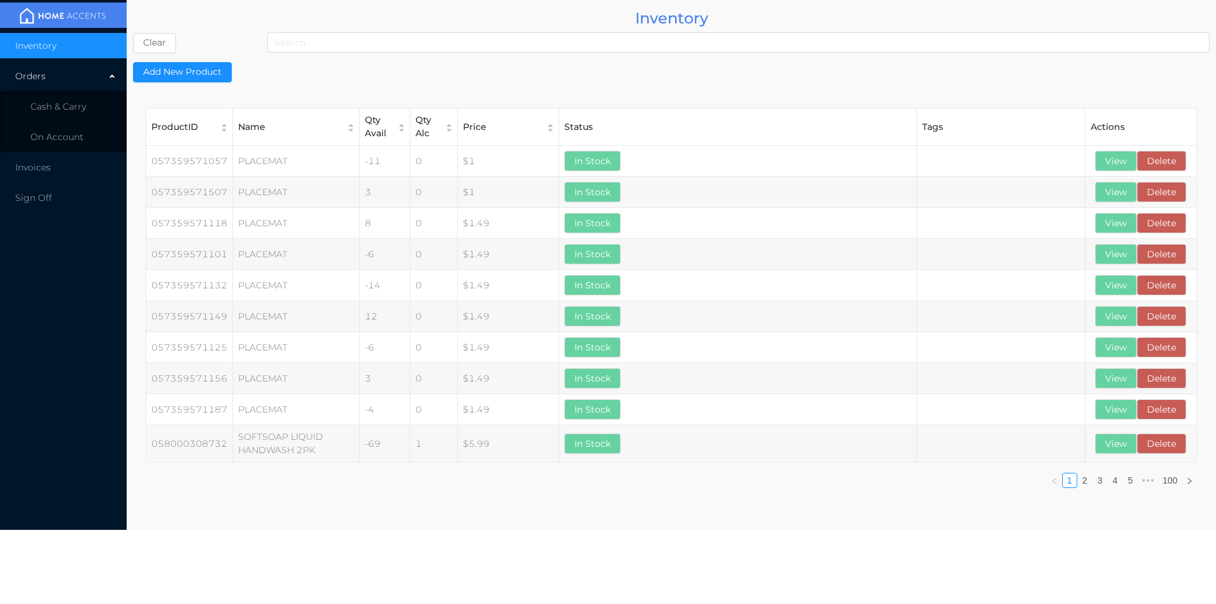
click at [51, 115] on li "Cash & Carry" at bounding box center [63, 106] width 127 height 25
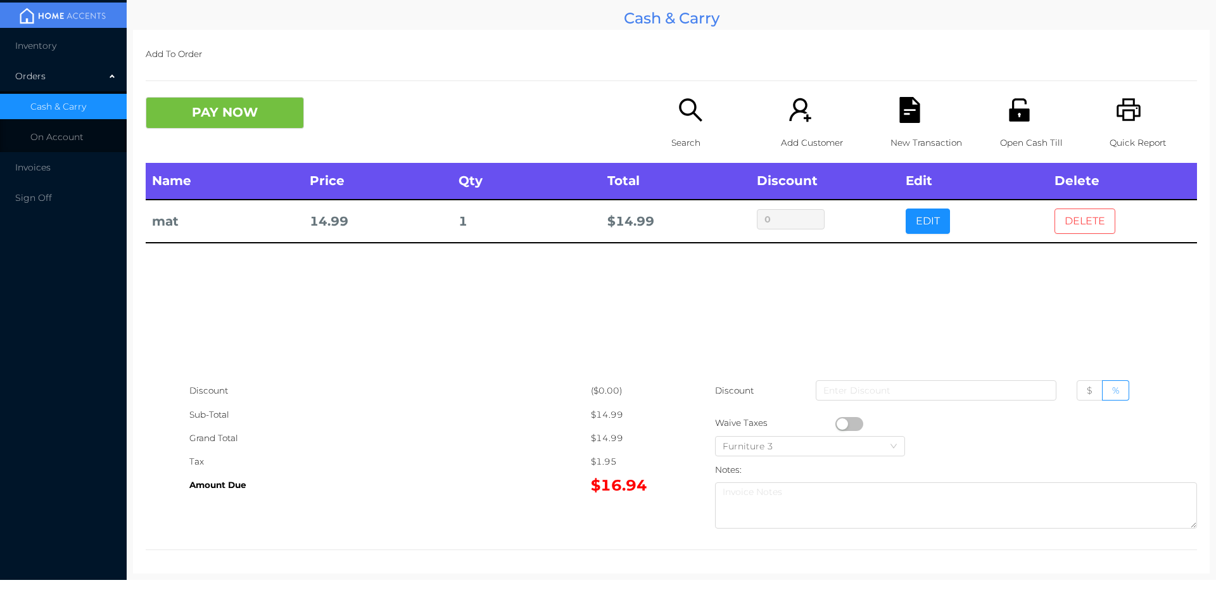
click at [1066, 218] on button "DELETE" at bounding box center [1084, 220] width 61 height 25
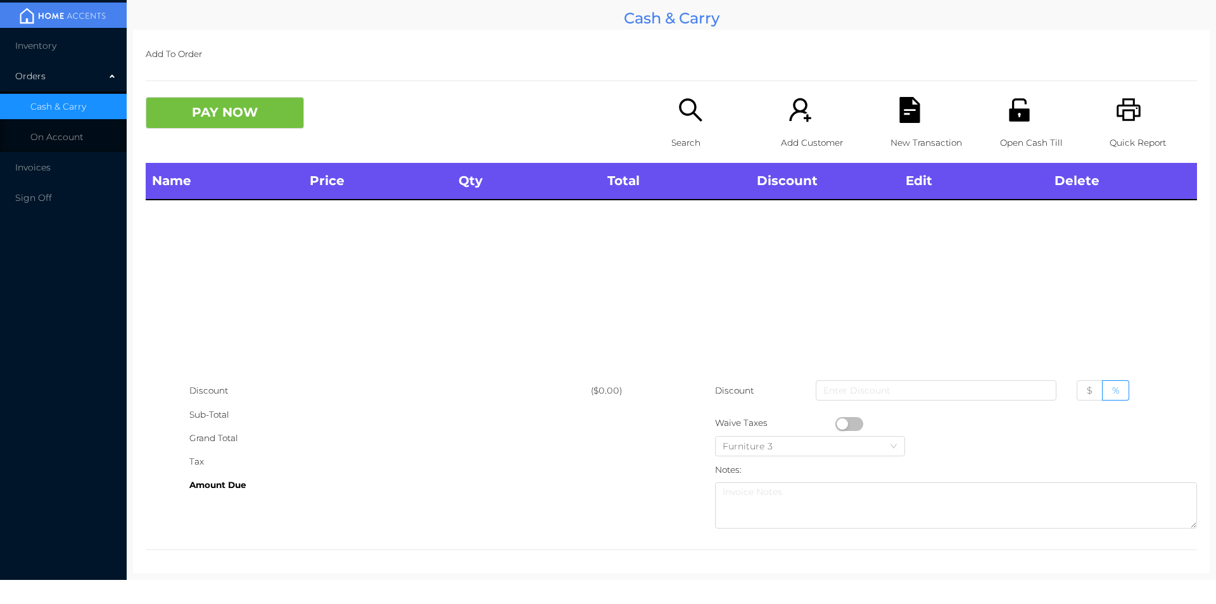
click at [690, 131] on p "Search" at bounding box center [714, 142] width 87 height 23
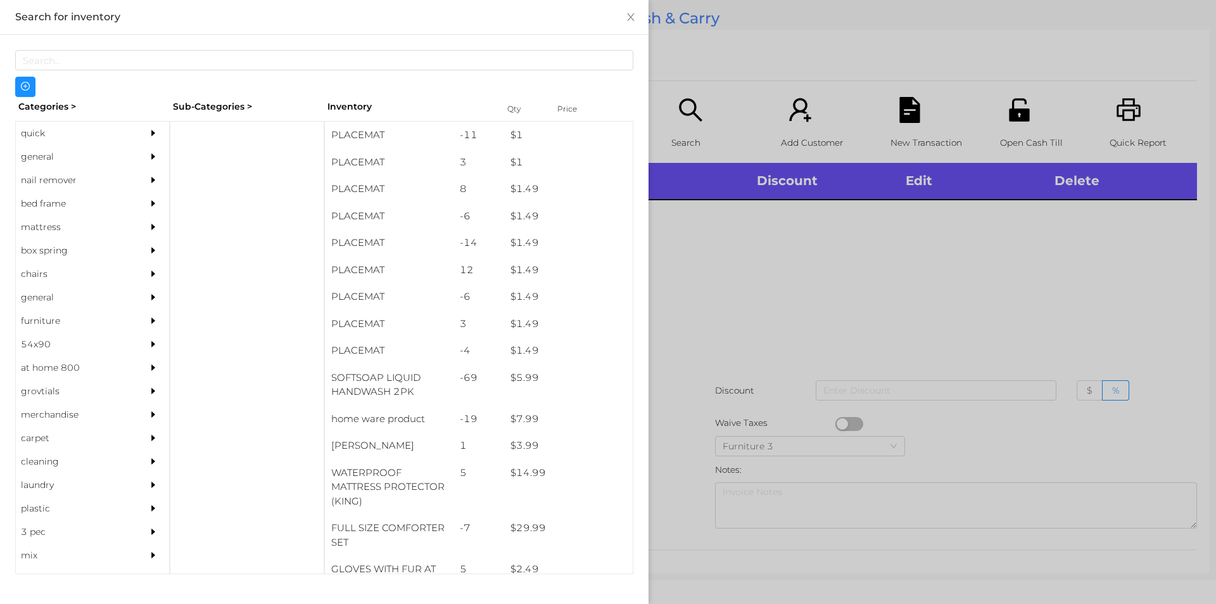
click at [56, 157] on div "general" at bounding box center [73, 156] width 115 height 23
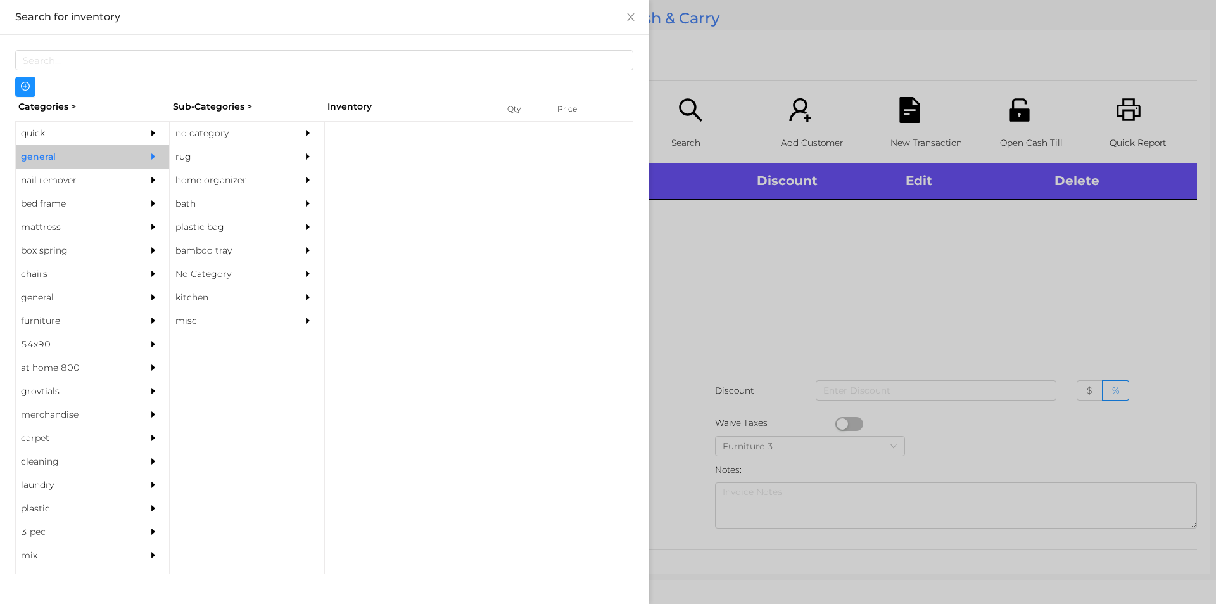
click at [208, 131] on div "no category" at bounding box center [227, 133] width 115 height 23
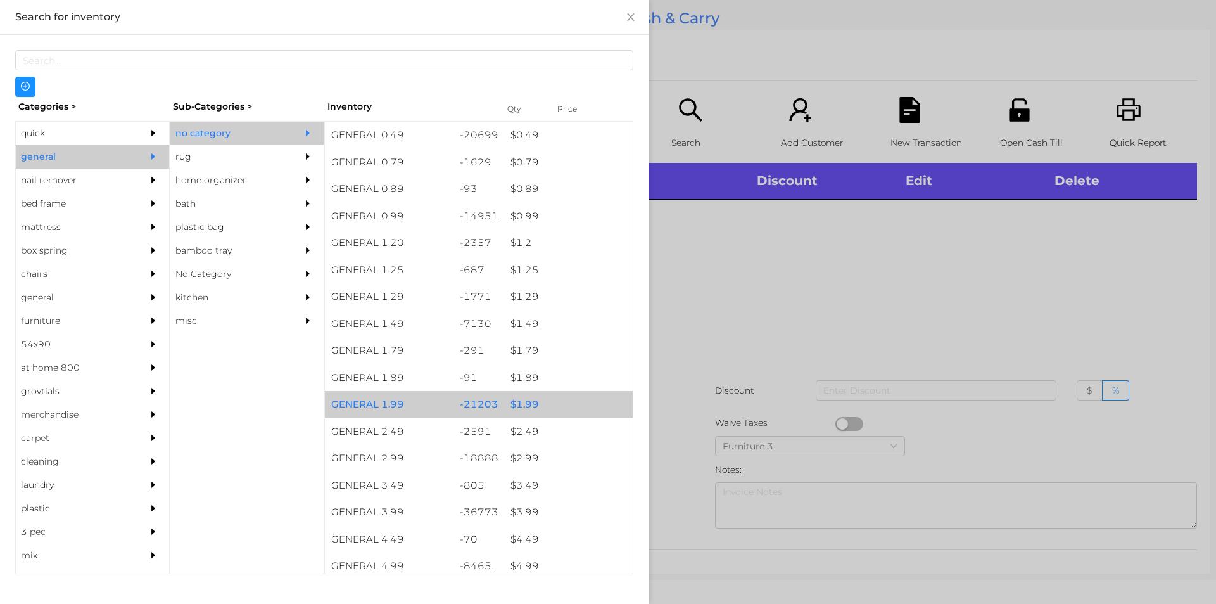
click at [538, 408] on div "$ 1.99" at bounding box center [568, 404] width 129 height 27
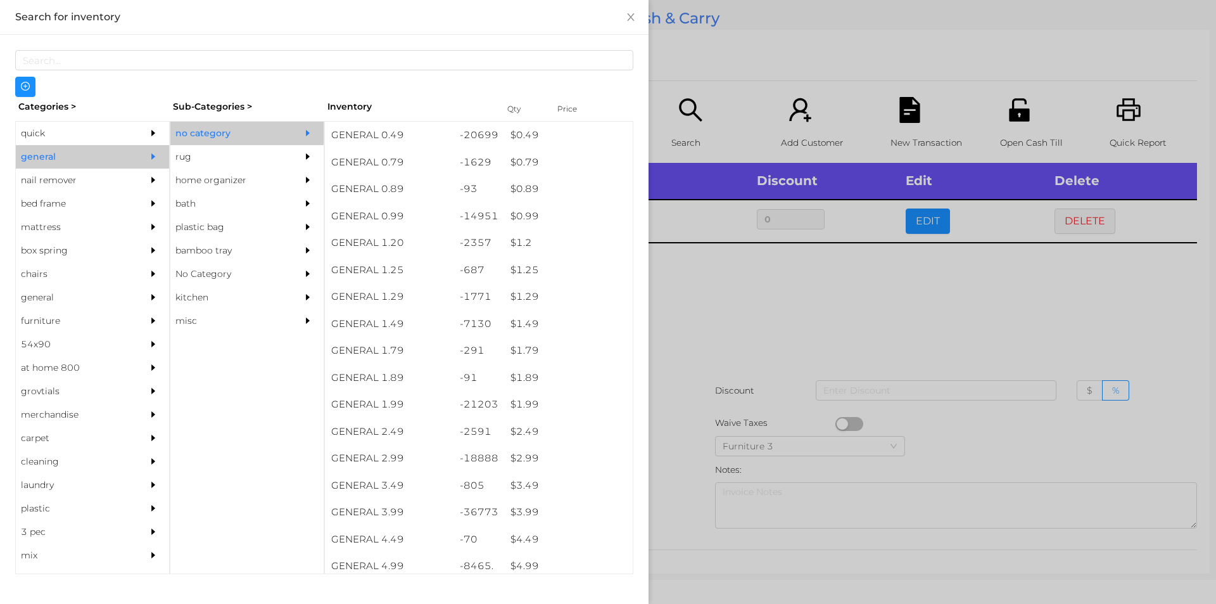
click at [742, 313] on div at bounding box center [608, 302] width 1216 height 604
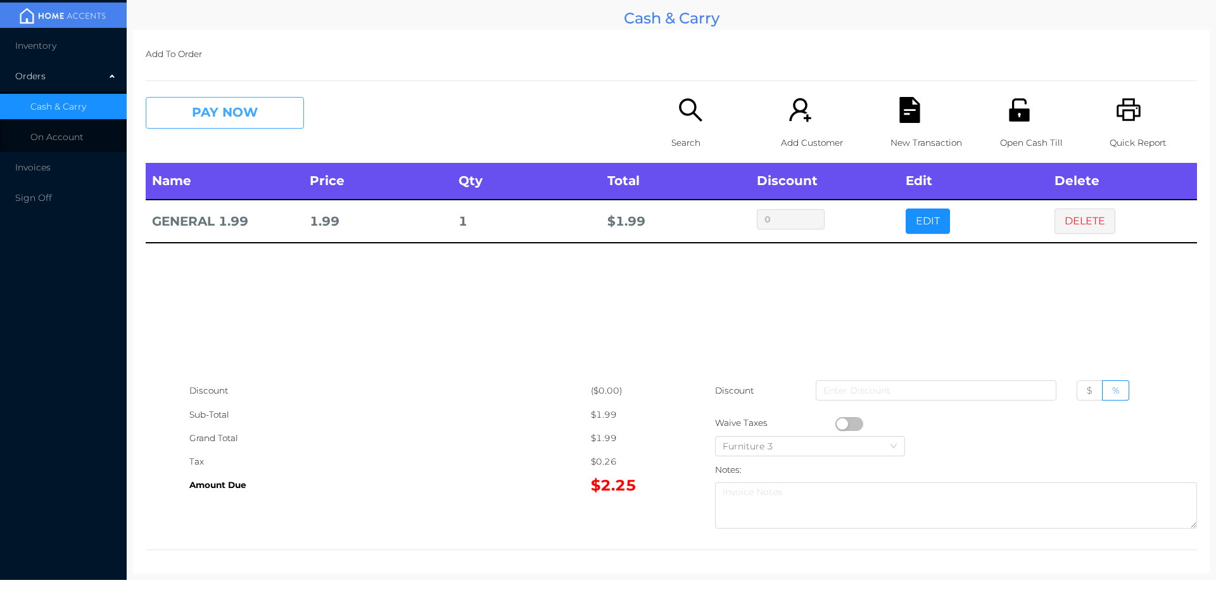
click at [253, 125] on button "PAY NOW" at bounding box center [225, 113] width 158 height 32
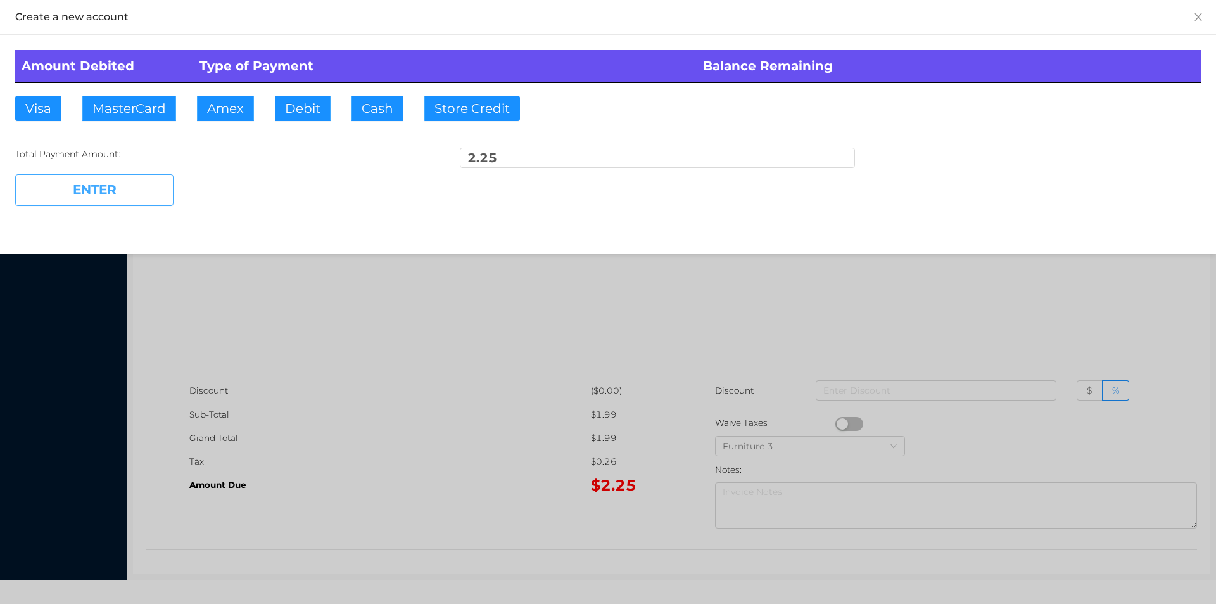
click at [122, 185] on button "ENTER" at bounding box center [94, 190] width 158 height 32
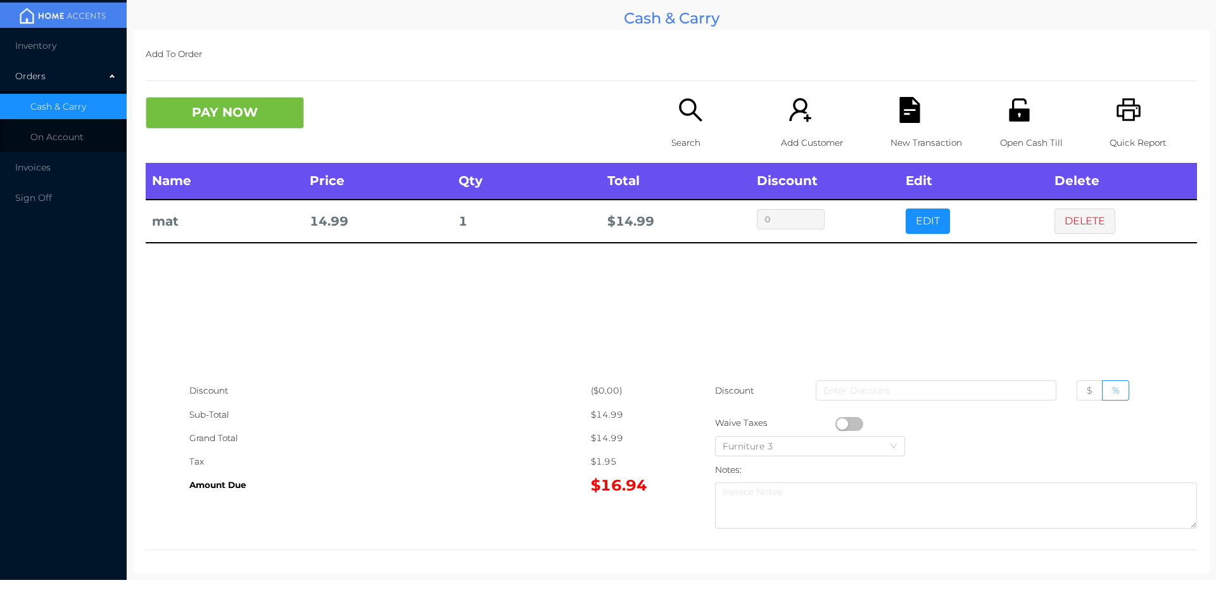
click at [1080, 231] on button "DELETE" at bounding box center [1084, 220] width 61 height 25
click at [1076, 218] on button "DELETE" at bounding box center [1084, 220] width 61 height 25
click at [198, 118] on button "PAY NOW" at bounding box center [225, 113] width 158 height 32
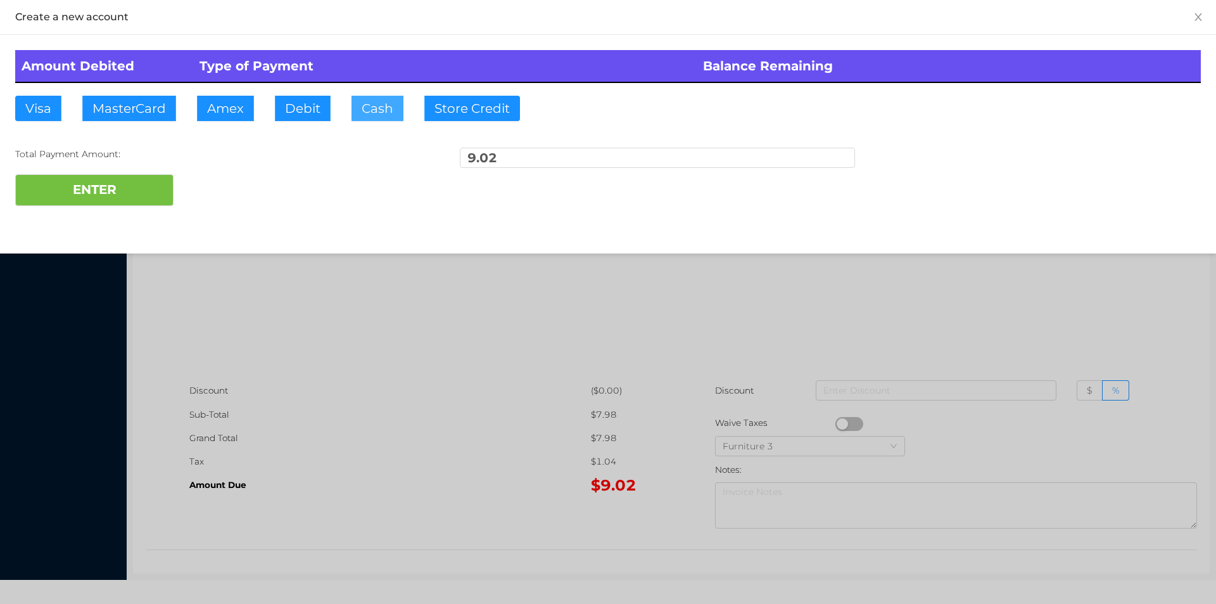
click at [373, 114] on button "Cash" at bounding box center [377, 108] width 52 height 25
type input "10."
click at [110, 199] on button "ENTER" at bounding box center [94, 190] width 158 height 32
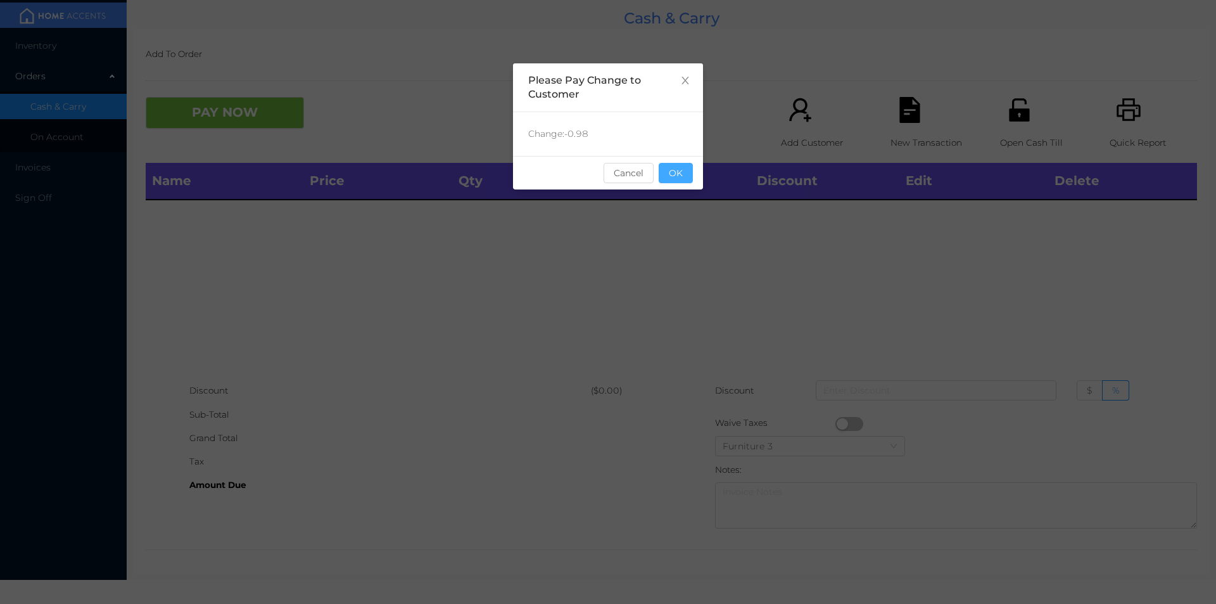
click at [676, 167] on button "OK" at bounding box center [676, 173] width 34 height 20
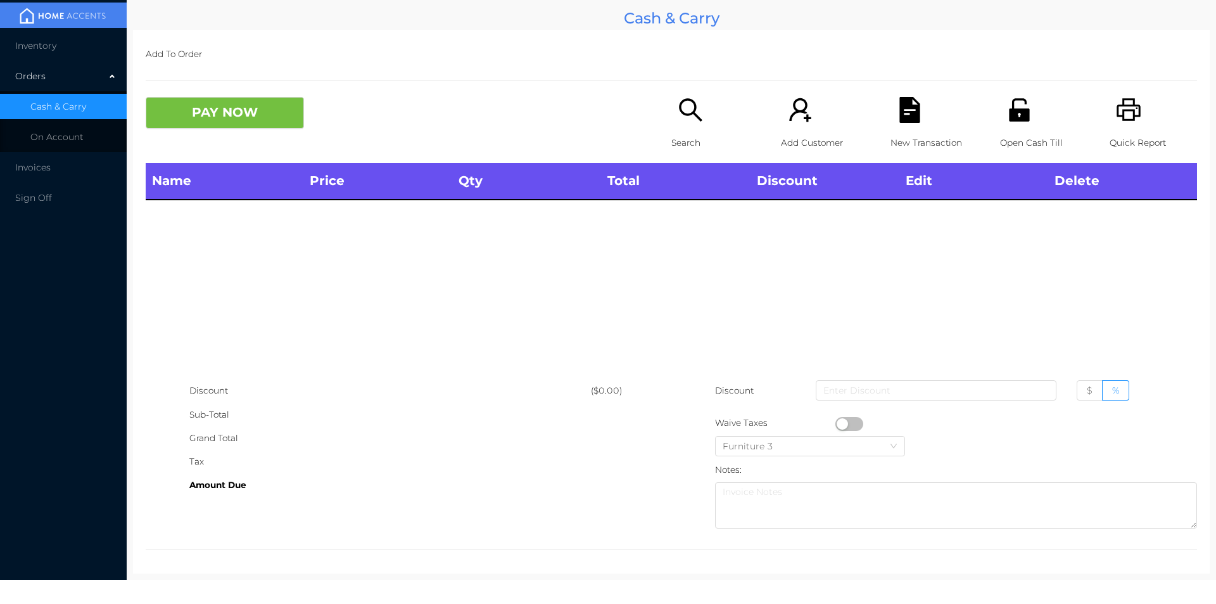
click at [32, 68] on div "Orders" at bounding box center [63, 75] width 127 height 25
click at [35, 53] on li "Inventory" at bounding box center [63, 45] width 127 height 25
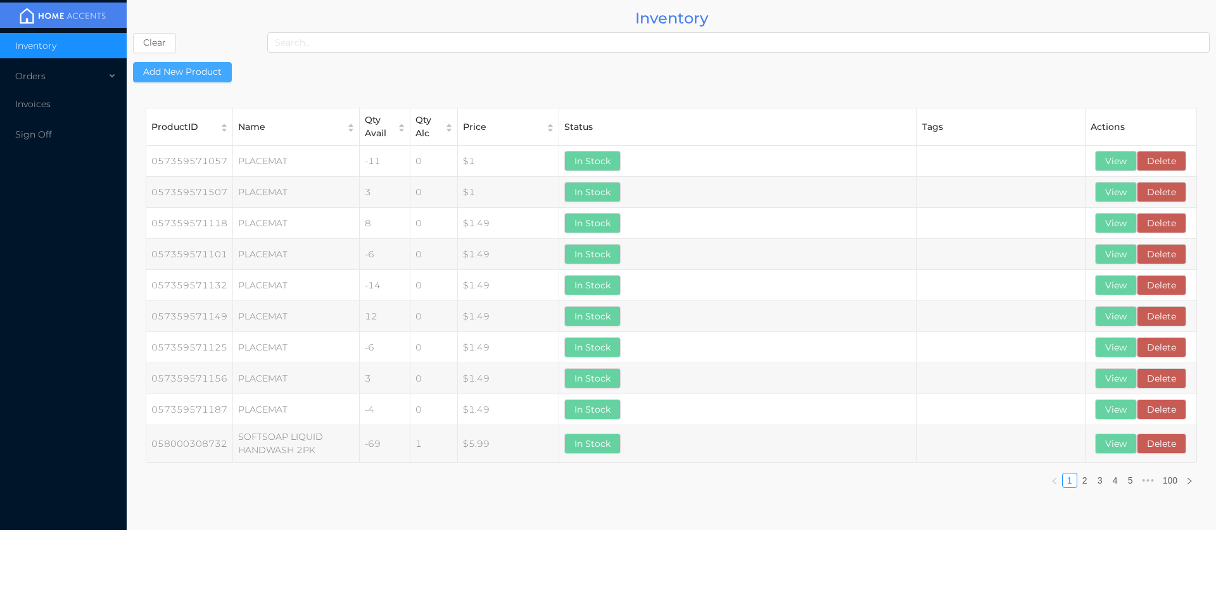
click at [190, 77] on button "Add New Product" at bounding box center [182, 72] width 99 height 20
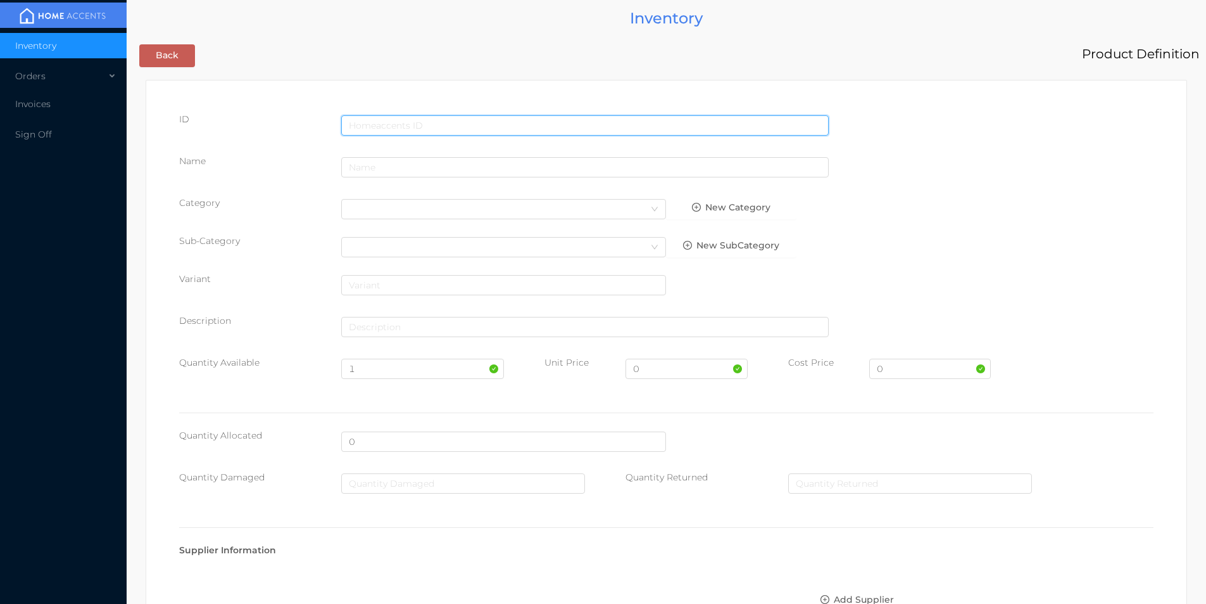
click at [383, 123] on input "text" at bounding box center [585, 125] width 488 height 20
type input "628719165904"
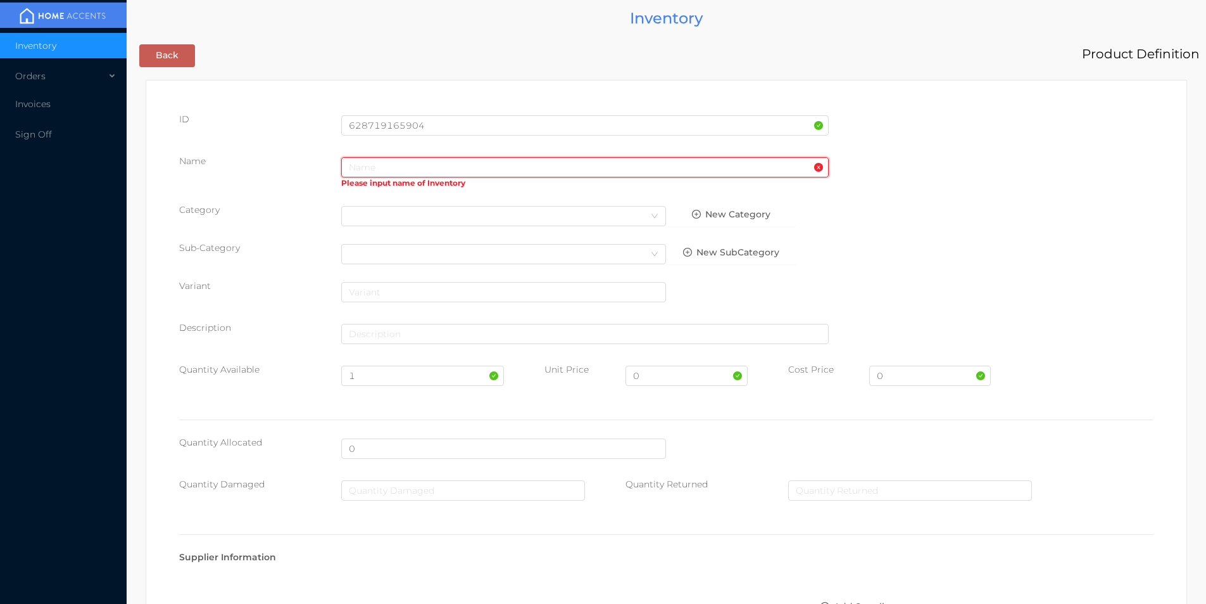
click at [413, 170] on input "text" at bounding box center [585, 167] width 488 height 20
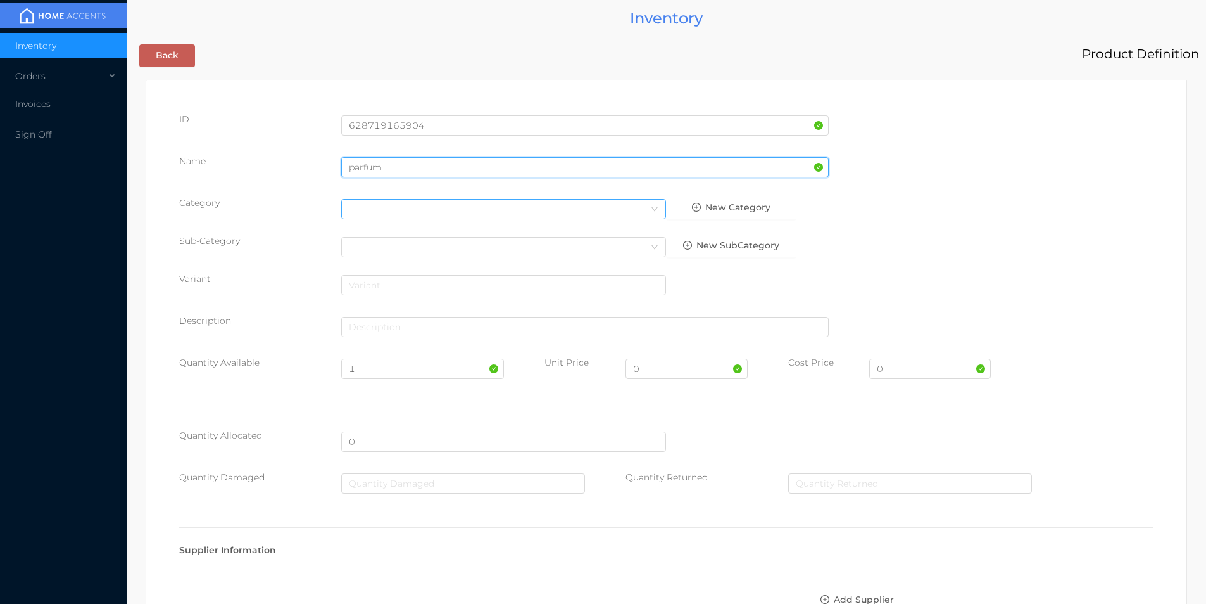
type input "parfum"
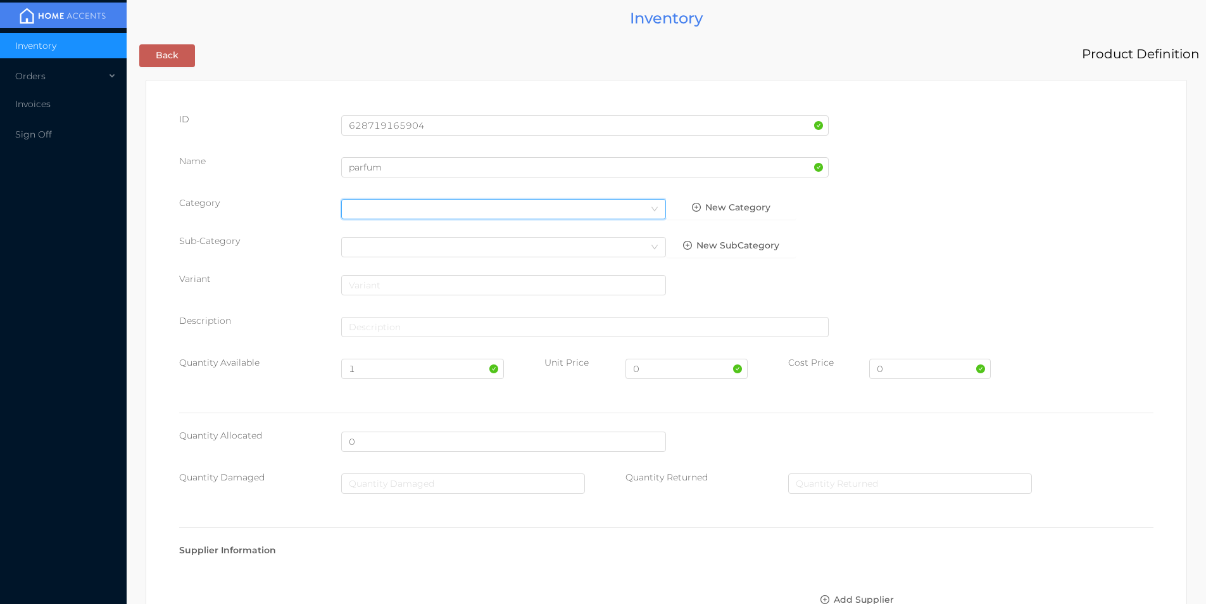
click at [382, 215] on div "Select Category" at bounding box center [504, 208] width 310 height 19
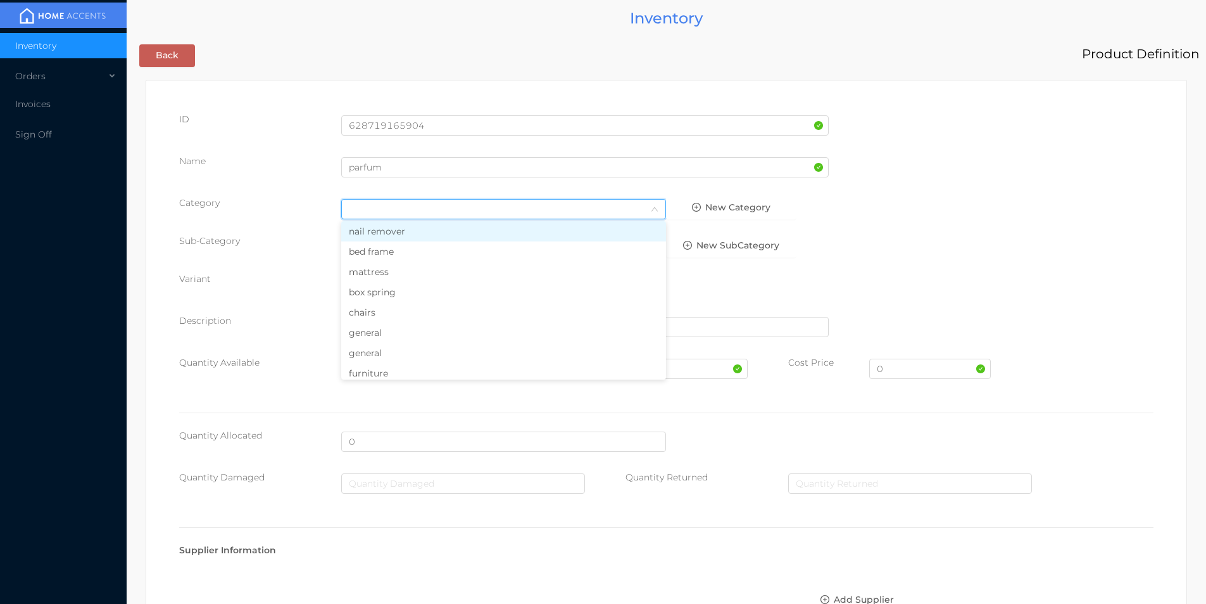
click at [376, 336] on li "general" at bounding box center [503, 332] width 325 height 20
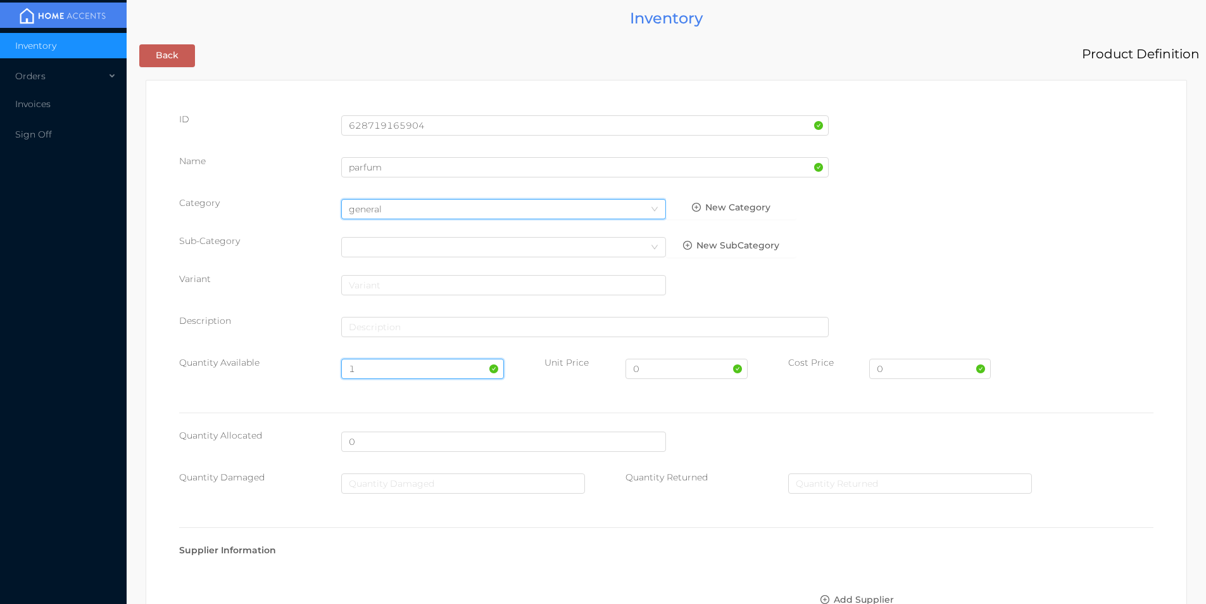
click at [361, 364] on input "1" at bounding box center [422, 368] width 162 height 20
type input "30"
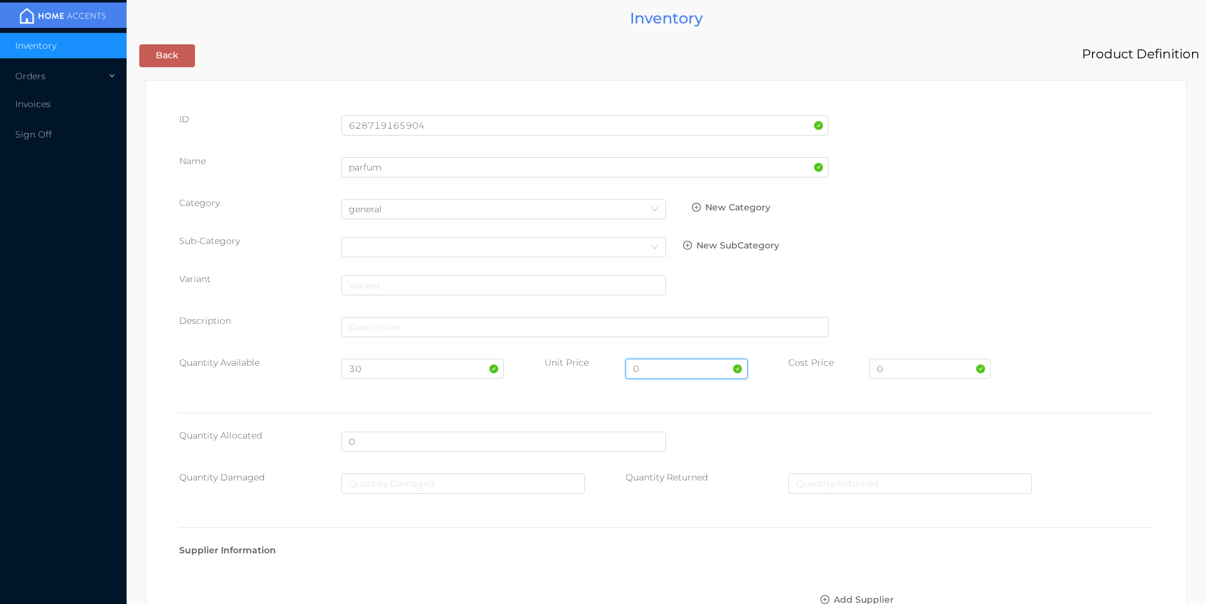
click at [662, 366] on input "0" at bounding box center [687, 368] width 122 height 20
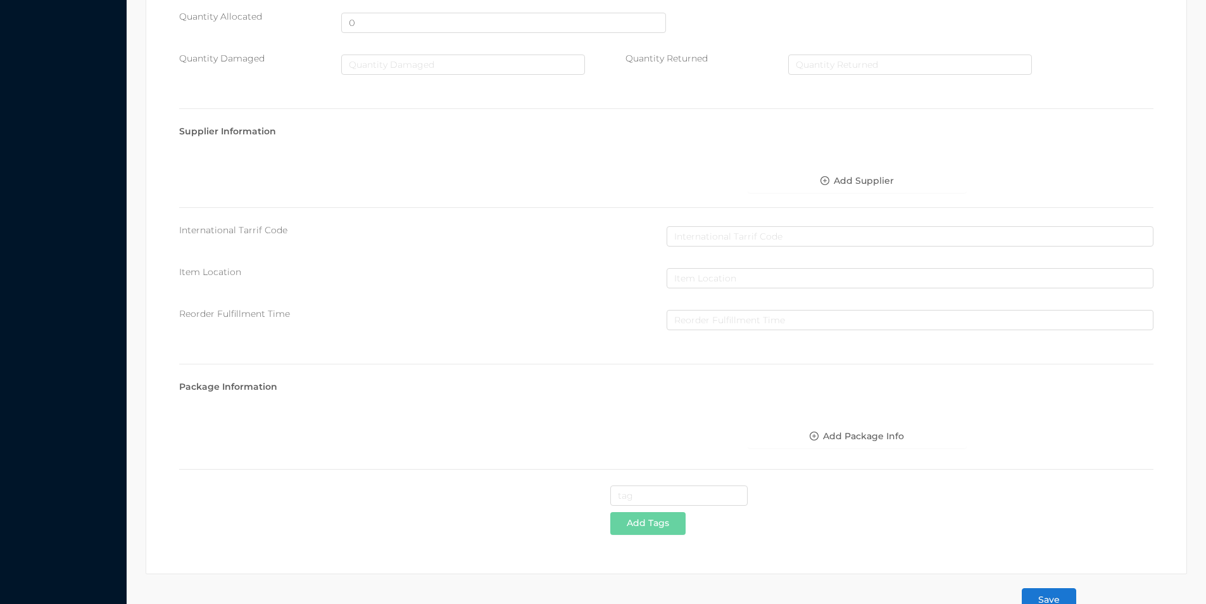
scroll to position [448, 0]
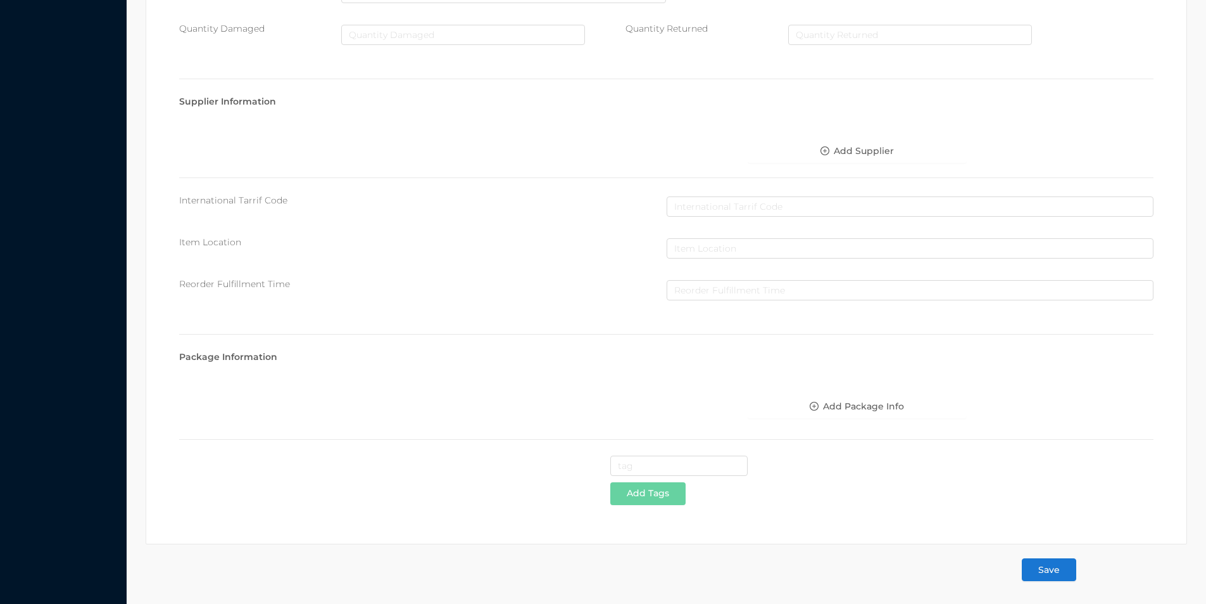
type input "3.99"
click at [1053, 574] on button "Save" at bounding box center [1049, 569] width 54 height 23
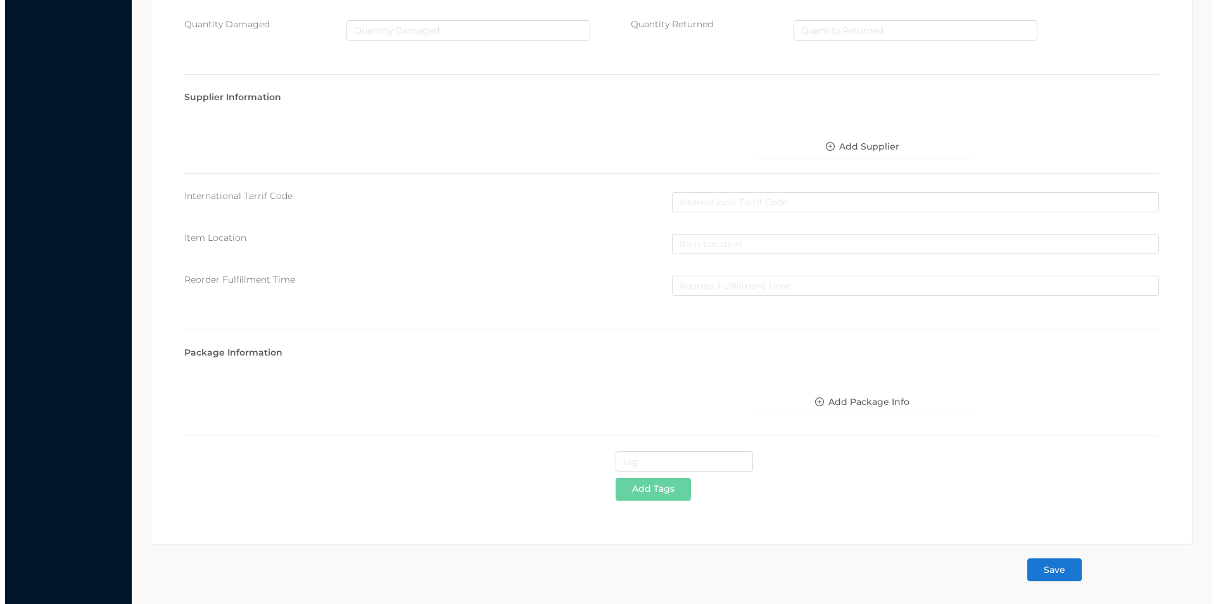
scroll to position [0, 0]
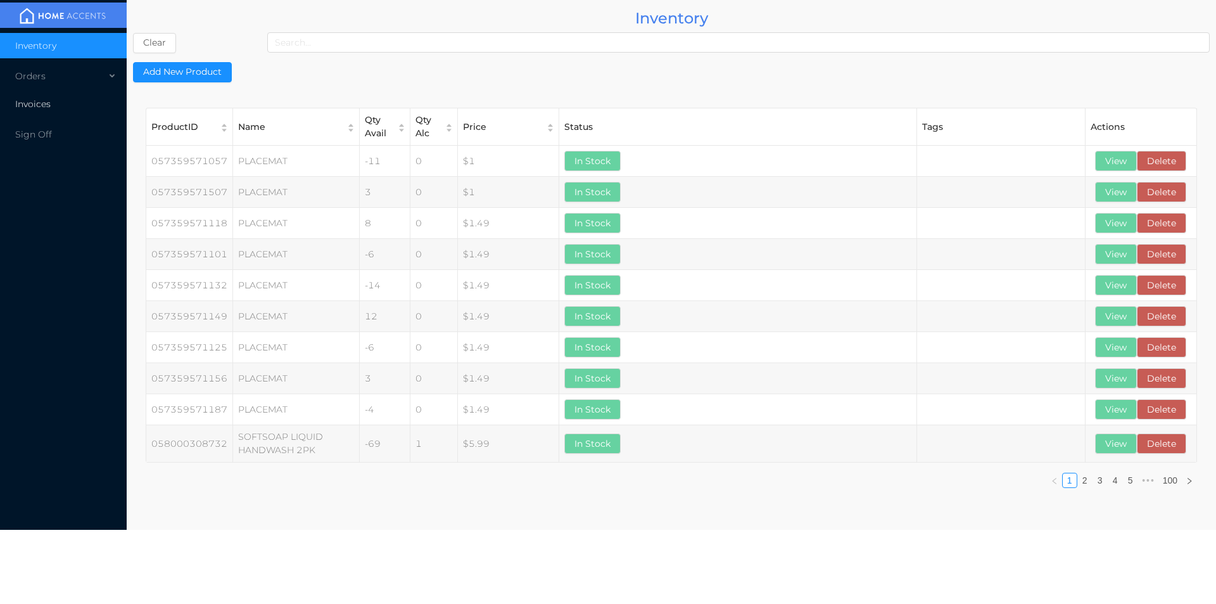
click at [35, 106] on span "Invoices" at bounding box center [32, 103] width 35 height 11
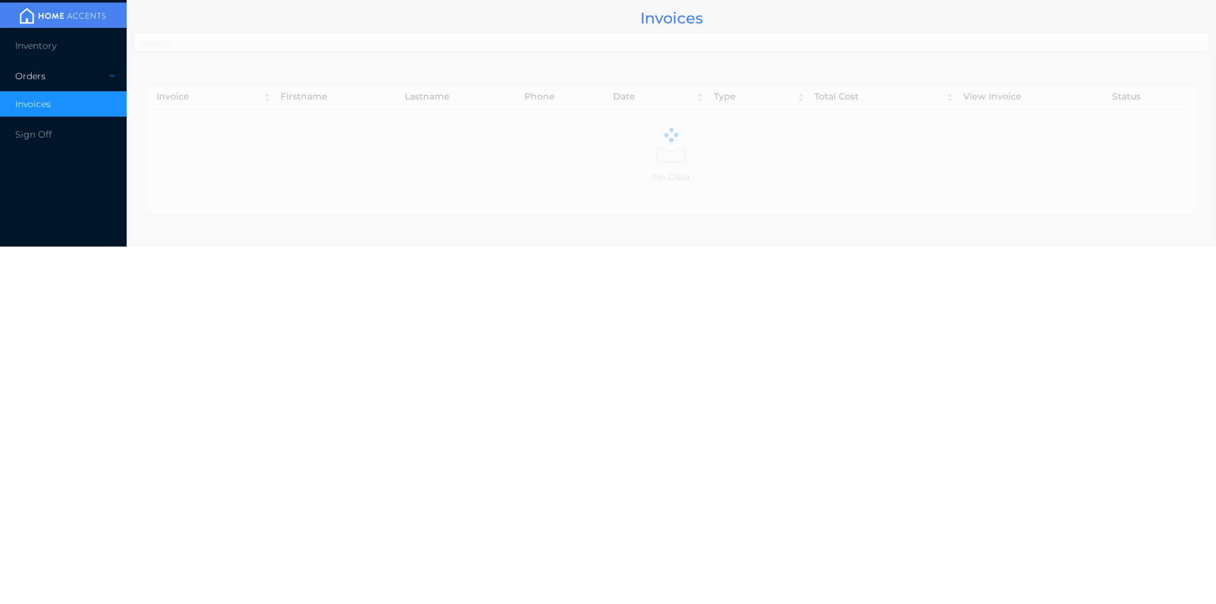
click at [47, 80] on div "Orders" at bounding box center [63, 75] width 127 height 25
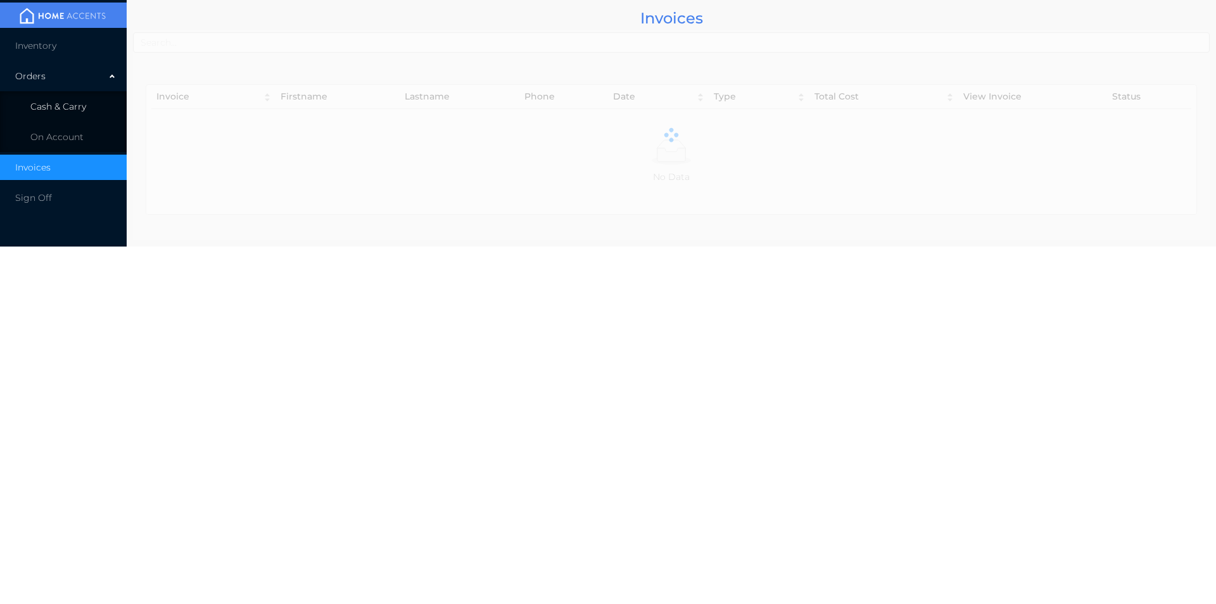
click at [47, 111] on span "Cash & Carry" at bounding box center [58, 106] width 56 height 11
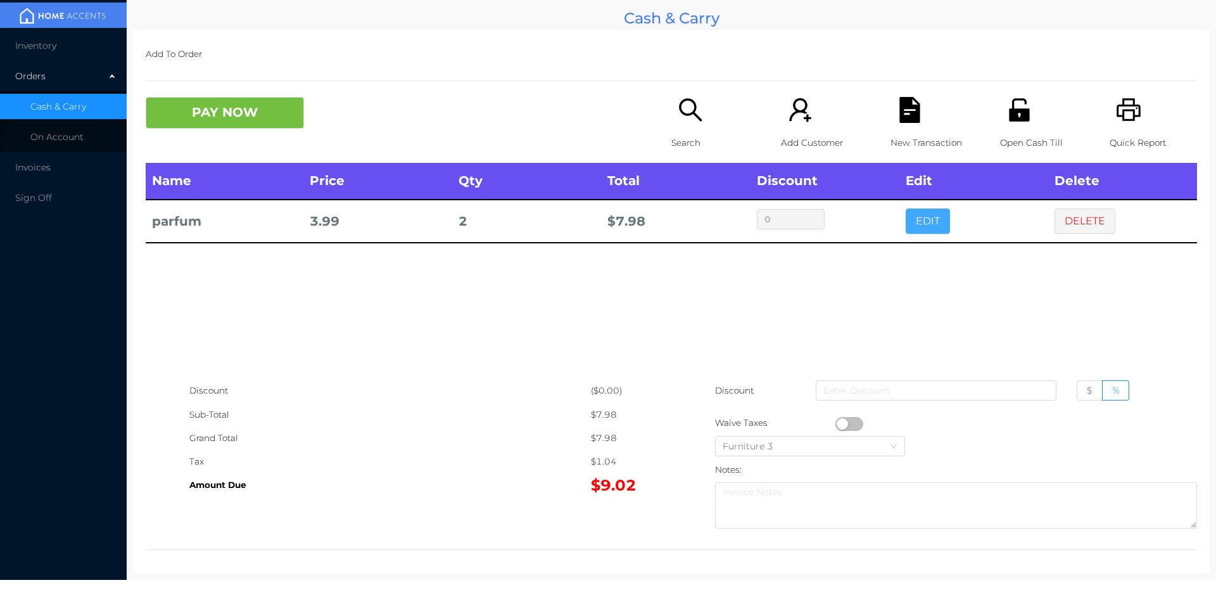
click at [910, 218] on button "EDIT" at bounding box center [928, 220] width 44 height 25
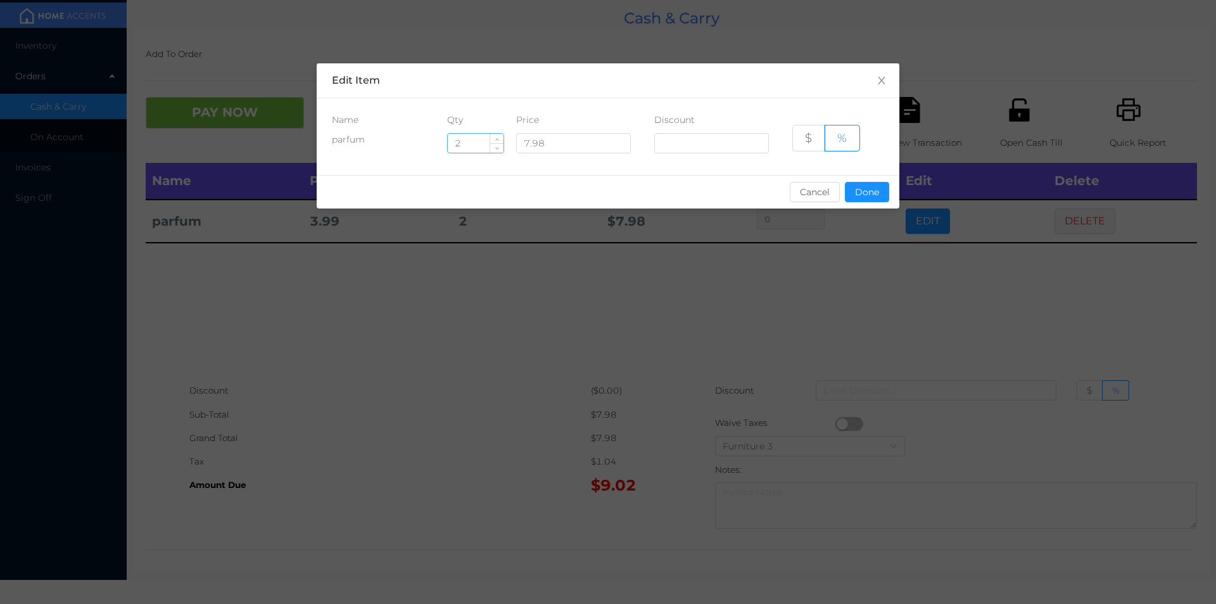
click at [463, 139] on input "2" at bounding box center [476, 143] width 56 height 19
type input "5"
click at [868, 190] on button "Done" at bounding box center [867, 192] width 44 height 20
type input "0%"
click at [872, 244] on div "sentinelStart Edit Item Name Qty Price Discount parfum 5 7.98 $ % Cancel Done s…" at bounding box center [608, 302] width 1216 height 604
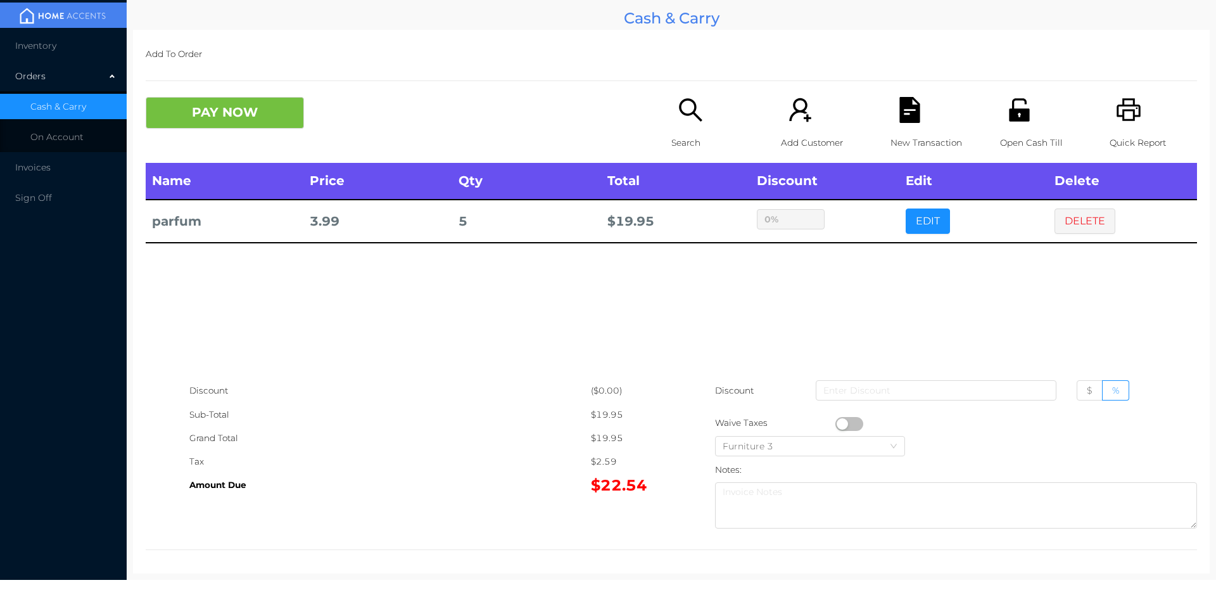
click at [688, 118] on icon "icon: search" at bounding box center [691, 110] width 26 height 26
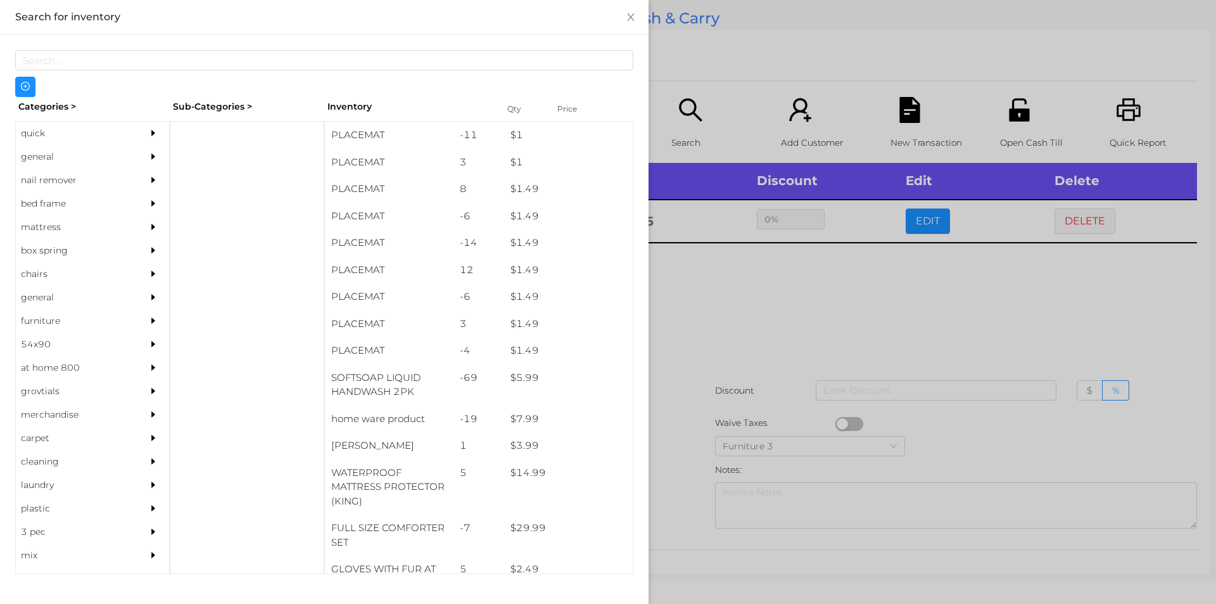
click at [34, 155] on div "general" at bounding box center [73, 156] width 115 height 23
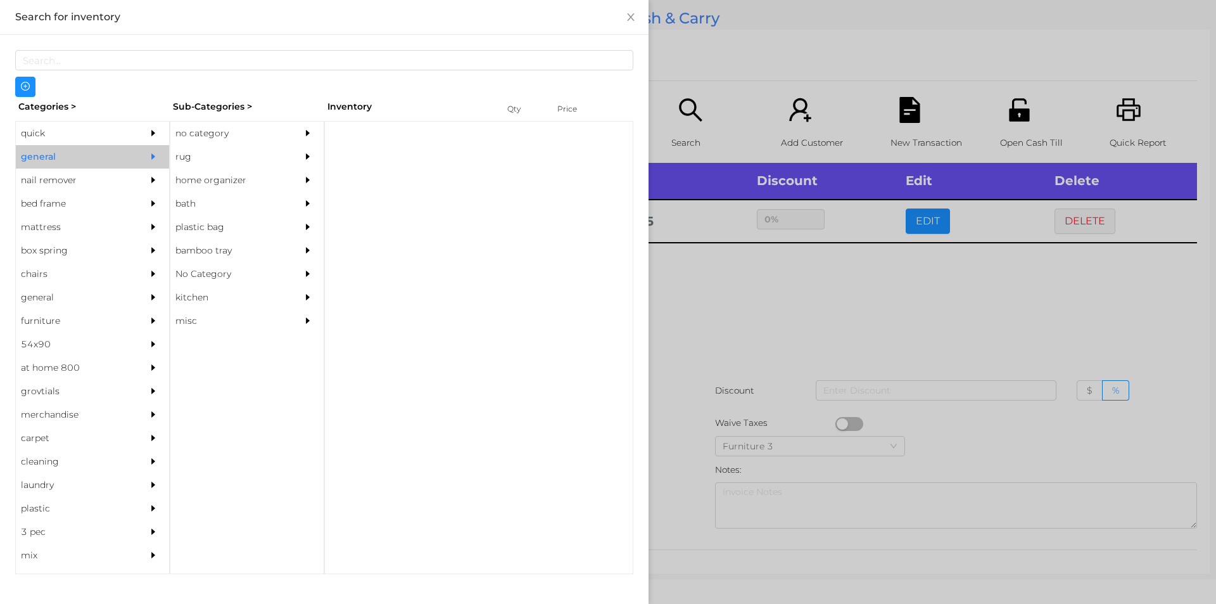
click at [197, 130] on div "no category" at bounding box center [227, 133] width 115 height 23
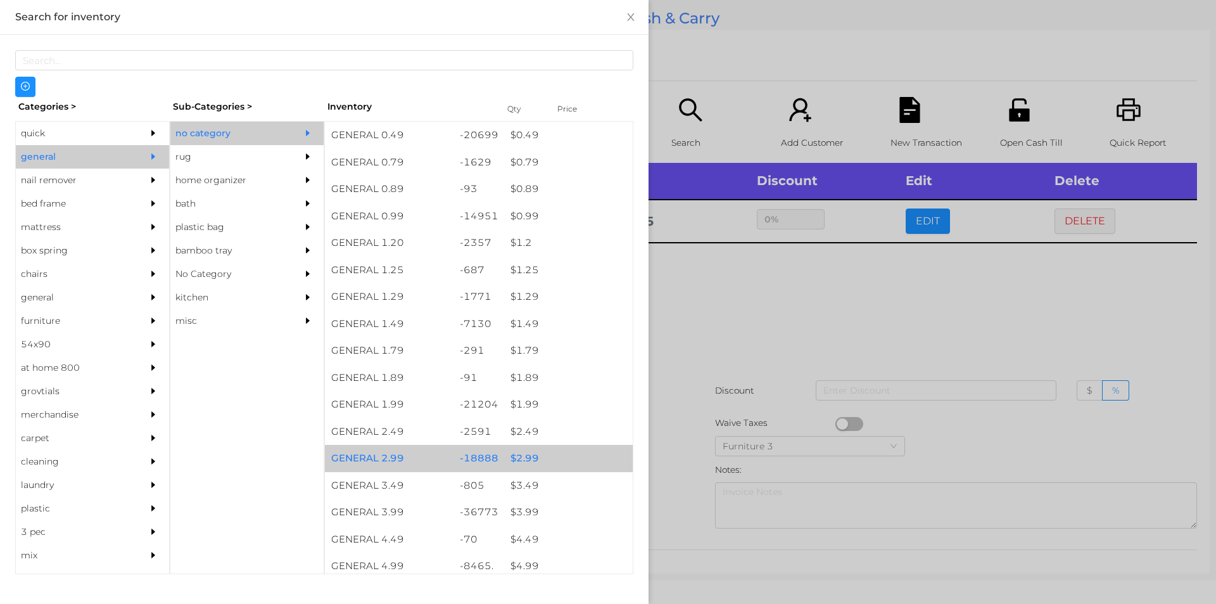
click at [518, 459] on div "$ 2.99" at bounding box center [568, 458] width 129 height 27
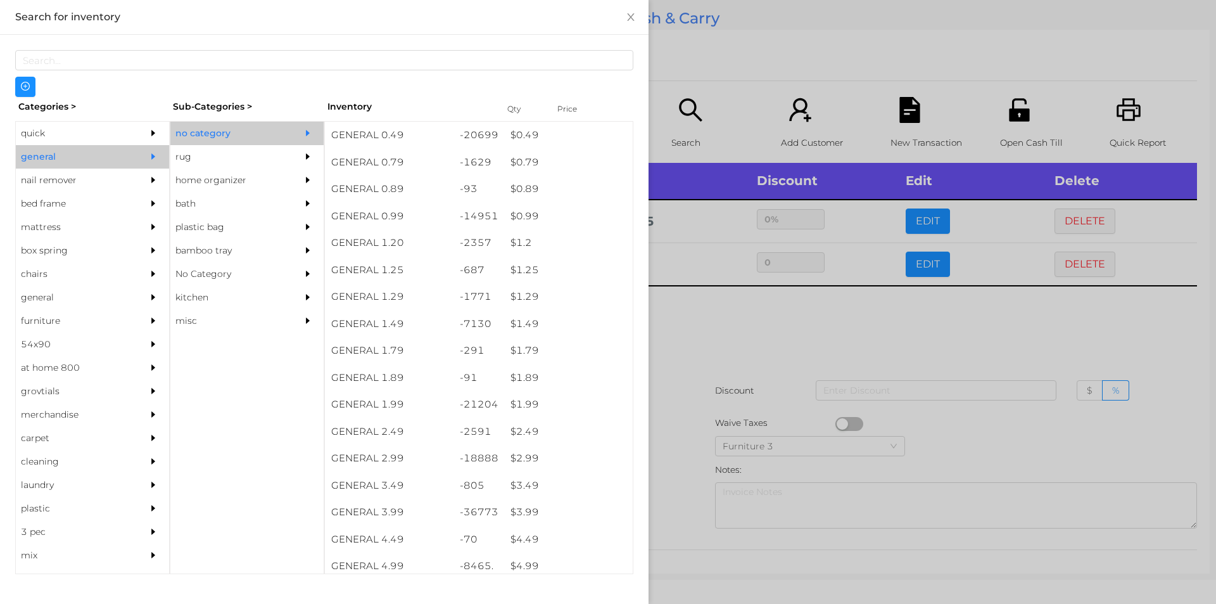
click at [667, 460] on div at bounding box center [608, 302] width 1216 height 604
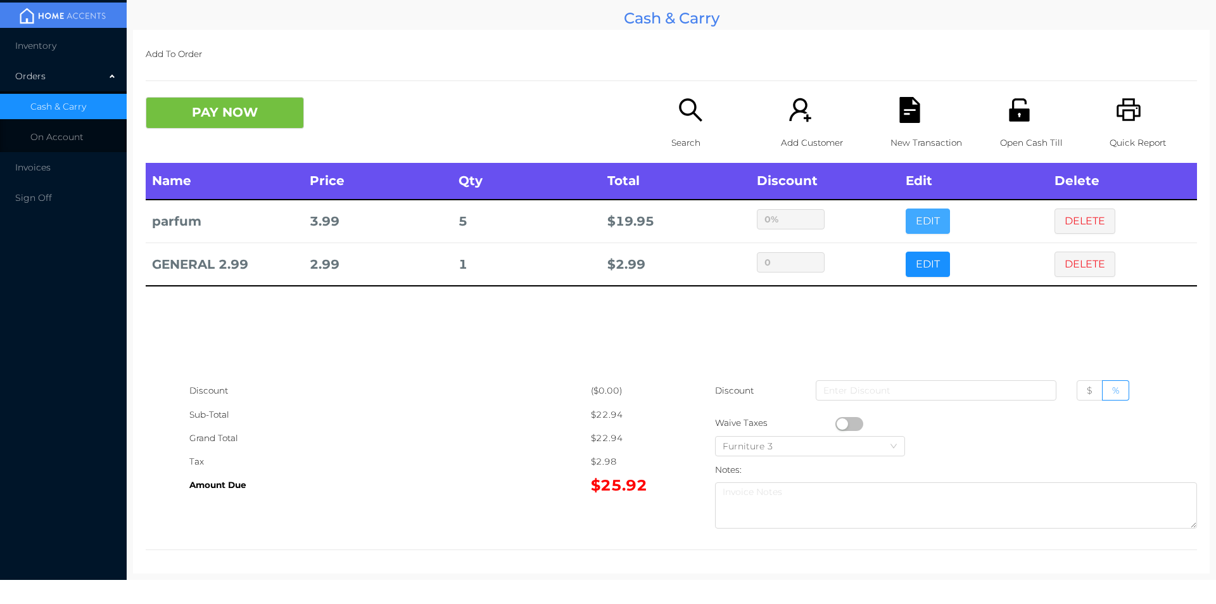
click at [916, 212] on button "EDIT" at bounding box center [928, 220] width 44 height 25
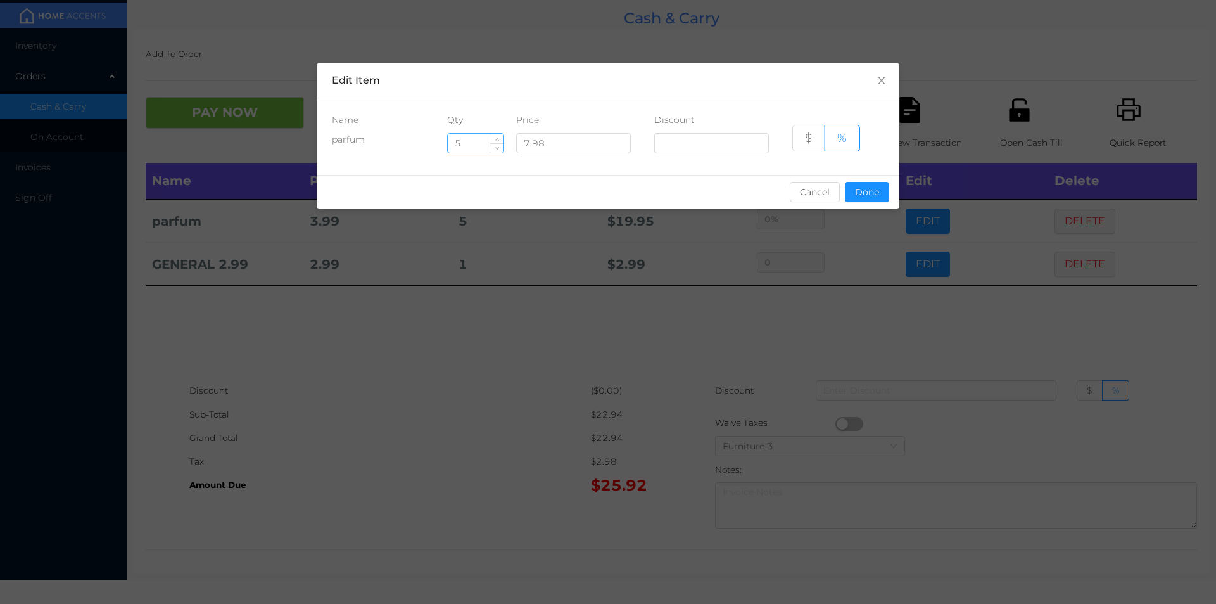
click at [467, 144] on input "5" at bounding box center [476, 143] width 56 height 19
type input "7"
click at [871, 191] on button "Done" at bounding box center [867, 192] width 44 height 20
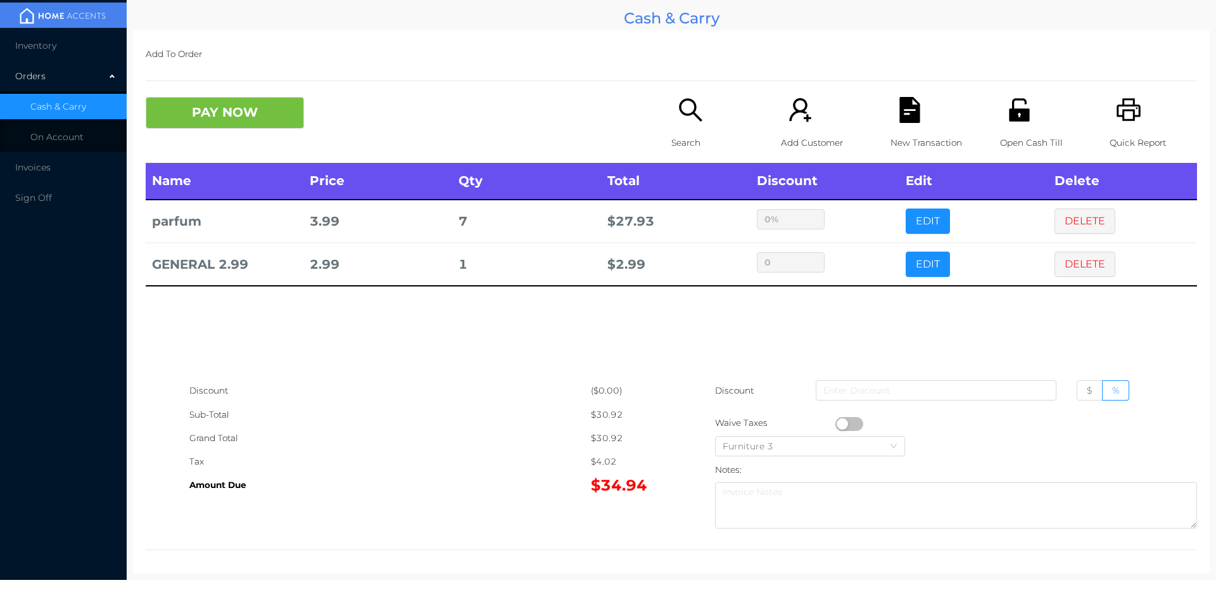
click at [854, 277] on div "sentinelStart Edit Item Name Qty Price Discount parfum 7 7.98 $ % Cancel Done s…" at bounding box center [608, 302] width 1216 height 604
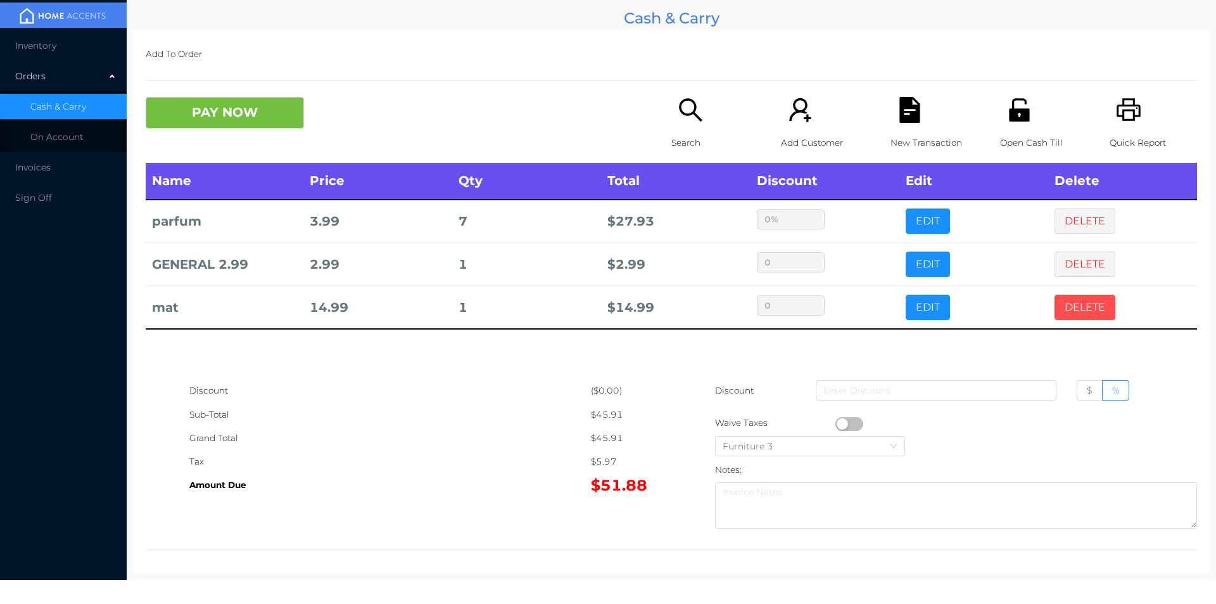
click at [1068, 300] on button "DELETE" at bounding box center [1084, 306] width 61 height 25
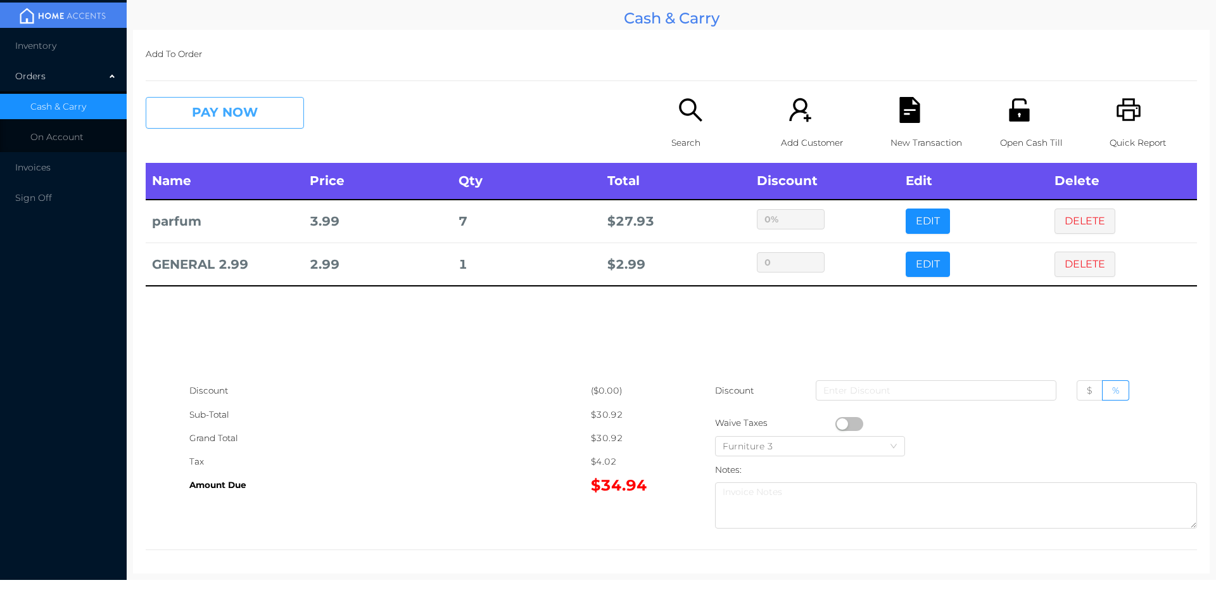
click at [271, 110] on button "PAY NOW" at bounding box center [225, 113] width 158 height 32
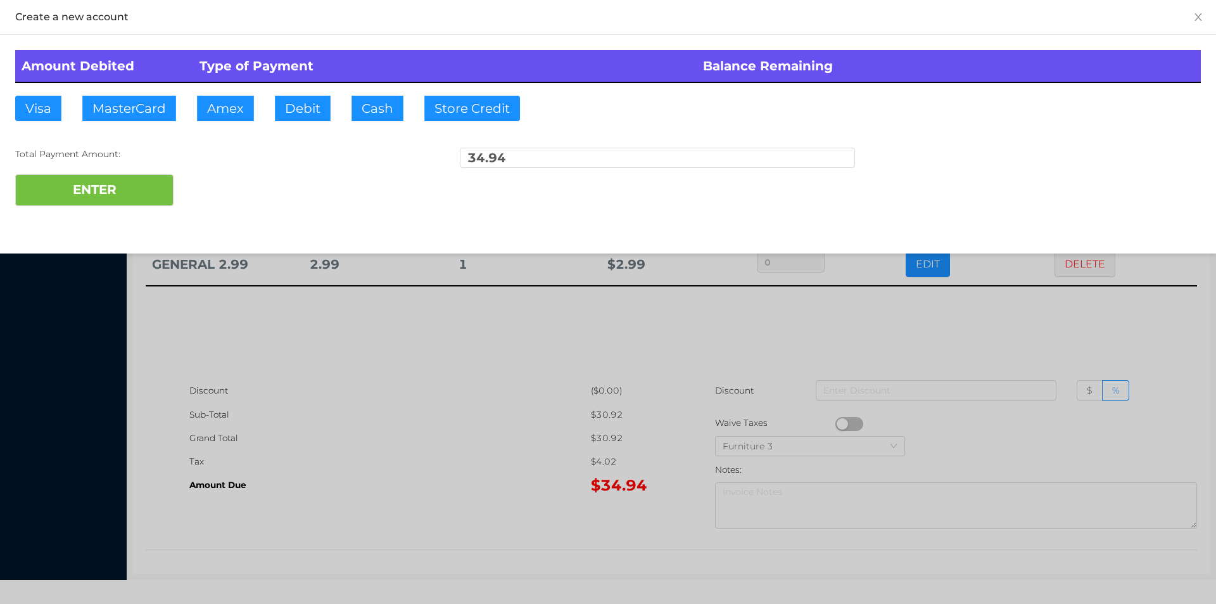
click at [215, 190] on div "ENTER" at bounding box center [608, 190] width 1186 height 32
click at [1050, 326] on div at bounding box center [608, 302] width 1216 height 604
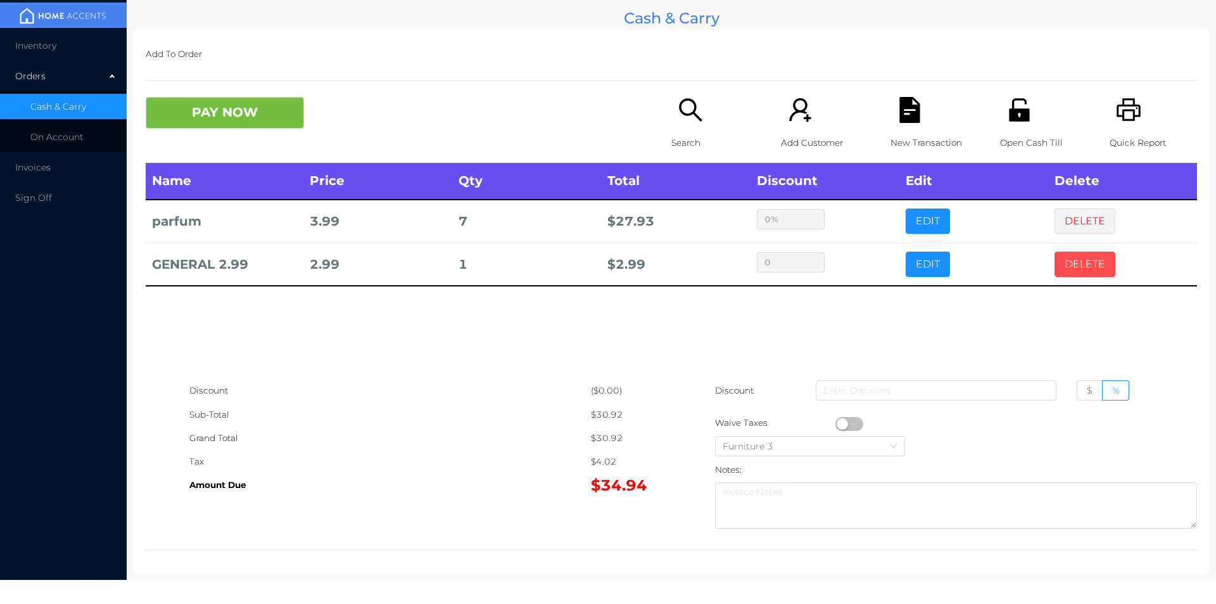
click at [1080, 270] on button "DELETE" at bounding box center [1084, 263] width 61 height 25
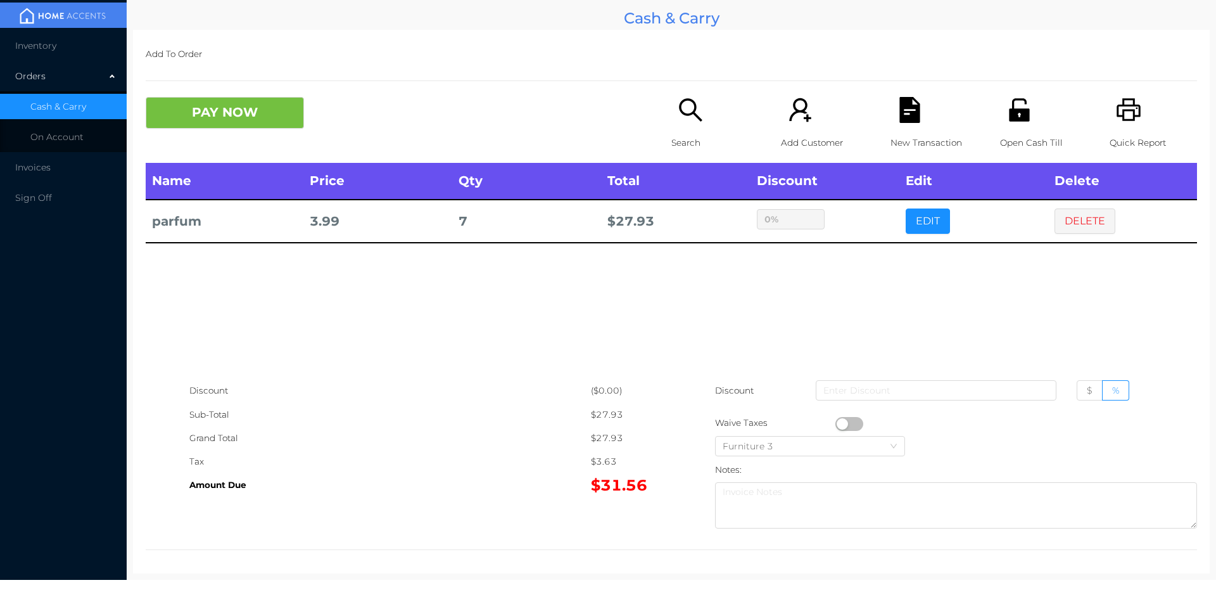
click at [1076, 255] on div "Name Price Qty Total Discount Edit Delete parfum 3.99 7 $ 27.93 0% EDIT DELETE" at bounding box center [671, 271] width 1051 height 216
click at [1085, 217] on button "DELETE" at bounding box center [1084, 220] width 61 height 25
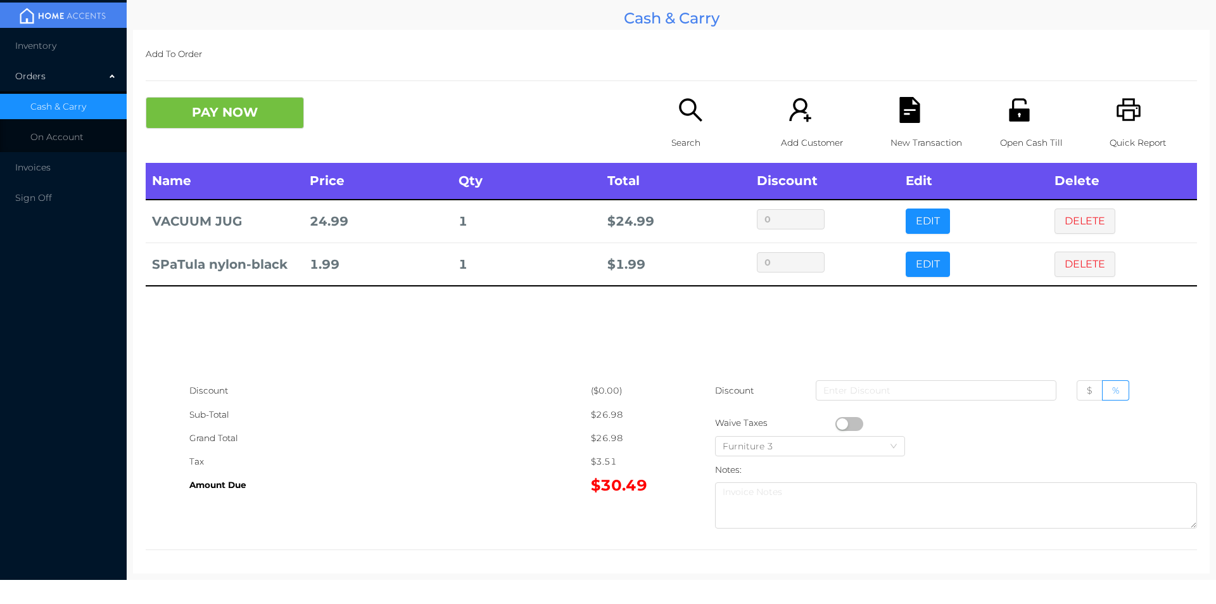
click at [217, 128] on button "PAY NOW" at bounding box center [225, 113] width 158 height 32
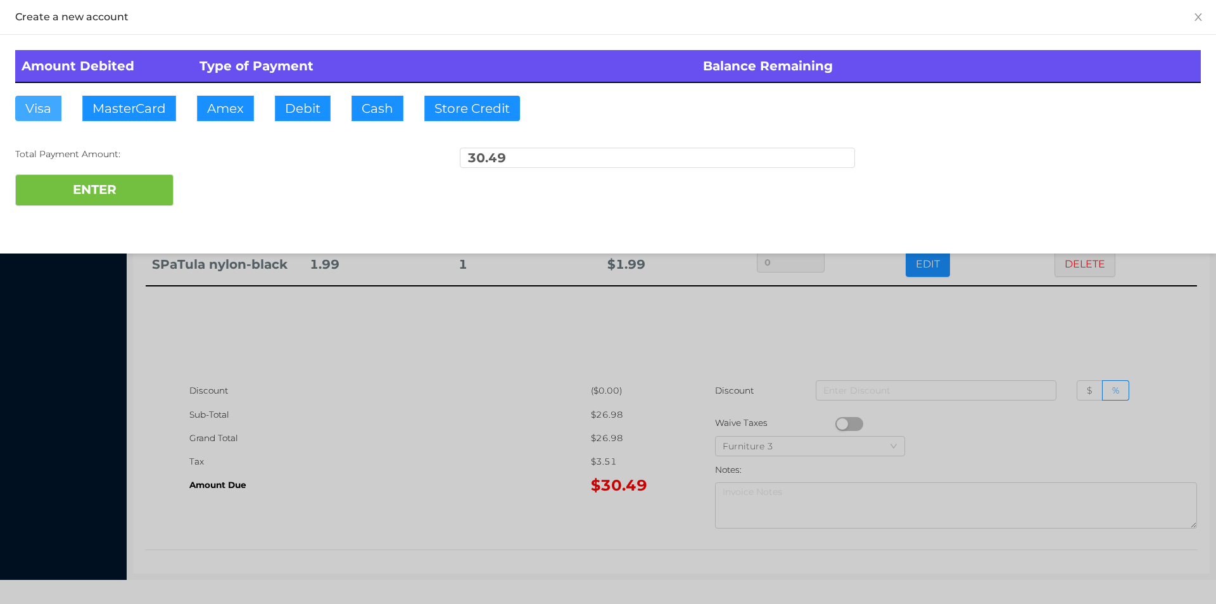
click at [49, 117] on button "Visa" at bounding box center [38, 108] width 46 height 25
click at [79, 189] on button "ENTER" at bounding box center [94, 190] width 158 height 32
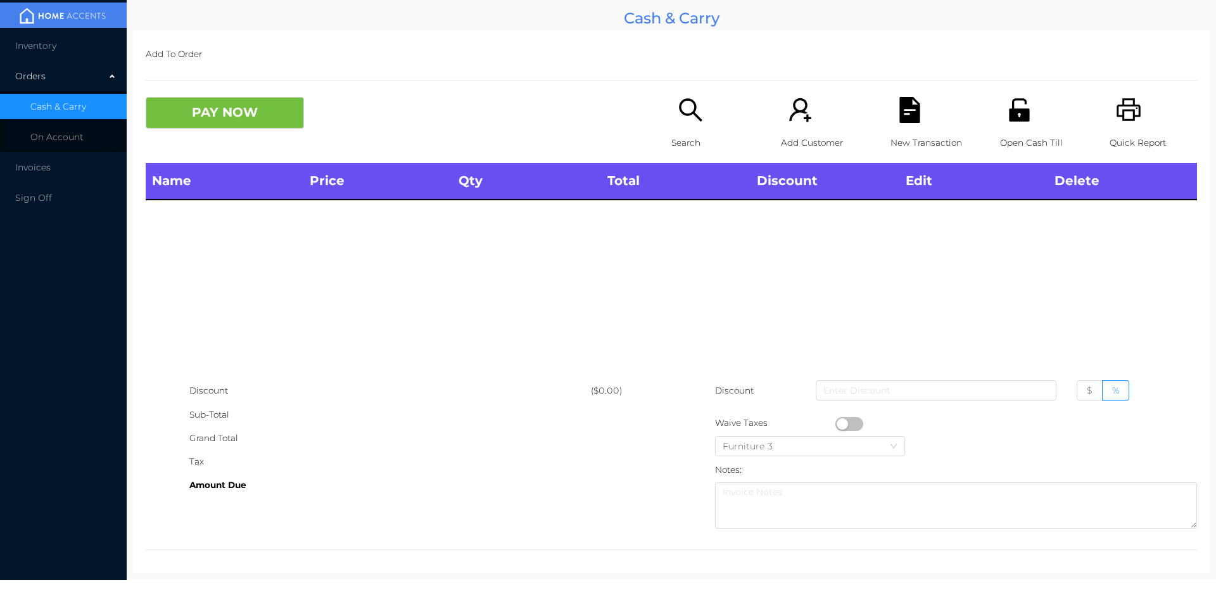
click at [684, 122] on icon "icon: search" at bounding box center [691, 110] width 26 height 26
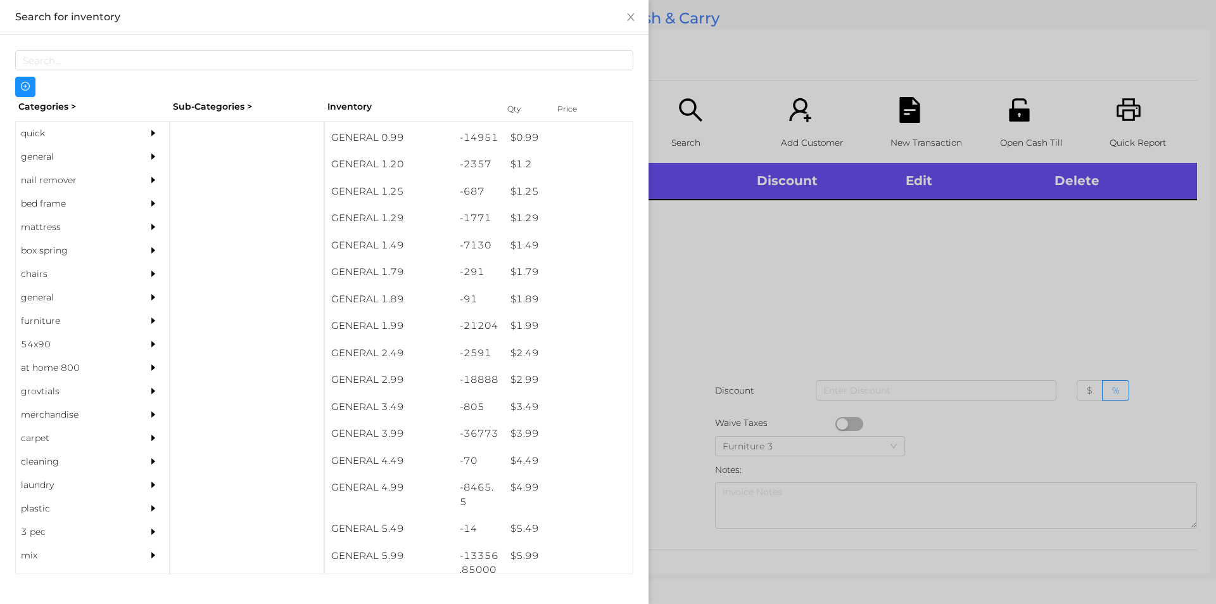
scroll to position [120, 0]
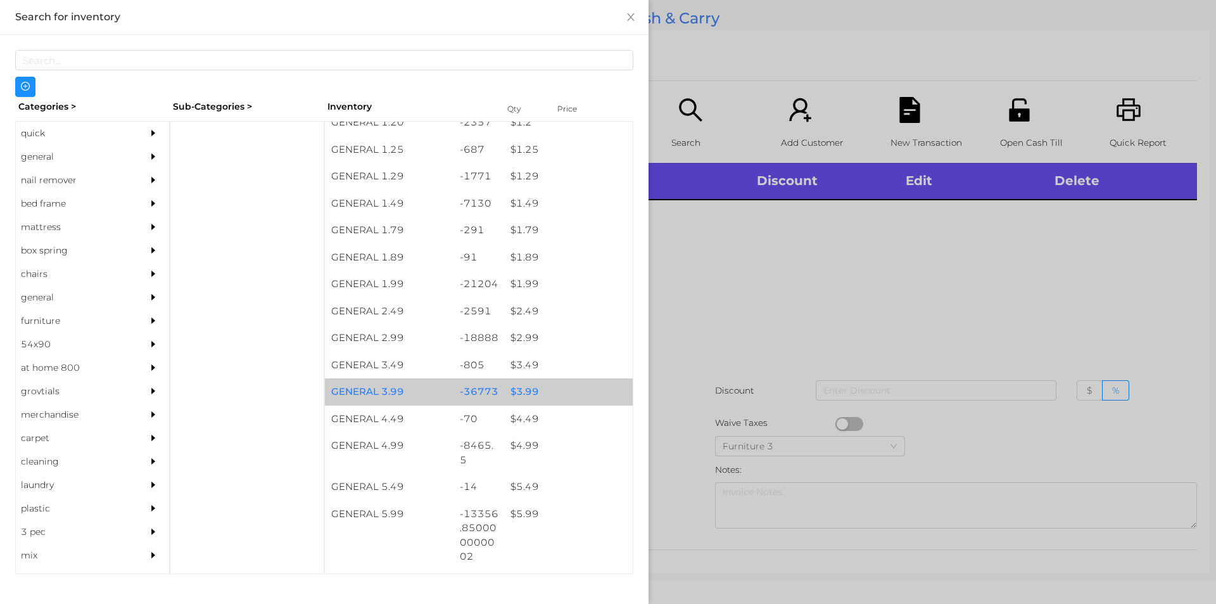
click at [497, 403] on div "-36773" at bounding box center [478, 391] width 51 height 27
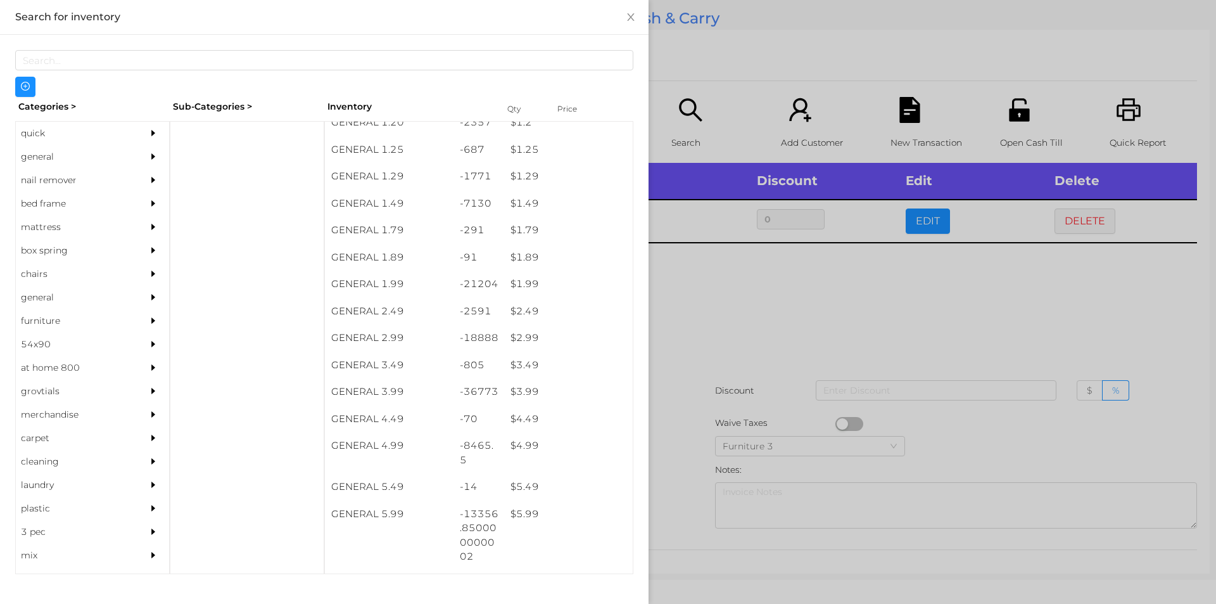
click at [928, 347] on div at bounding box center [608, 302] width 1216 height 604
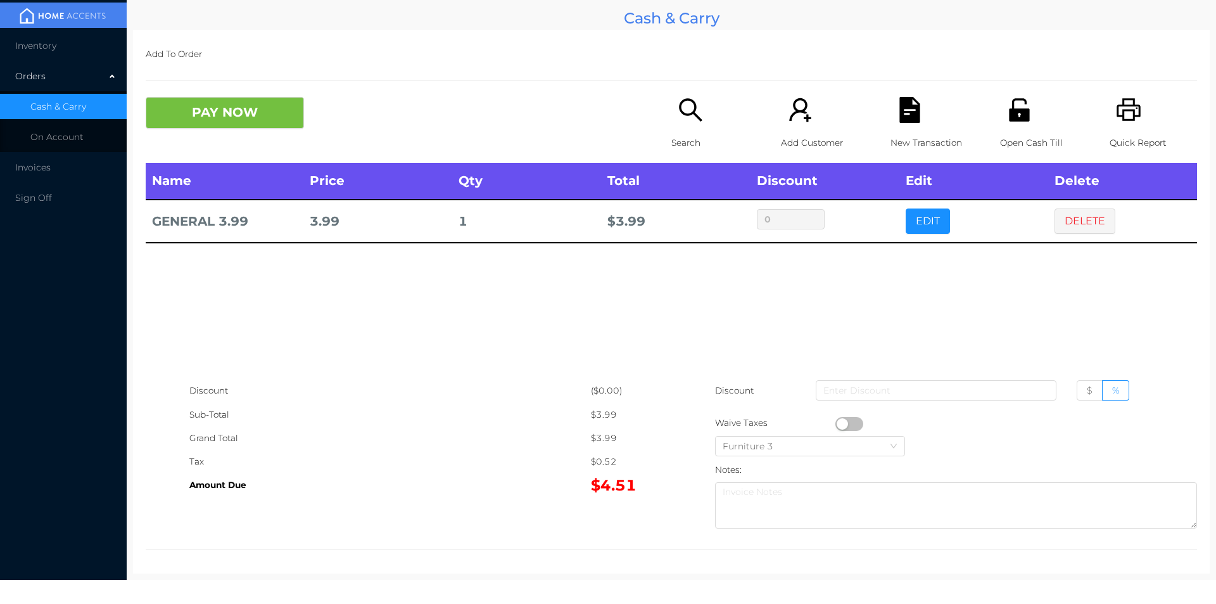
click at [912, 111] on icon "icon: file-text" at bounding box center [909, 110] width 20 height 26
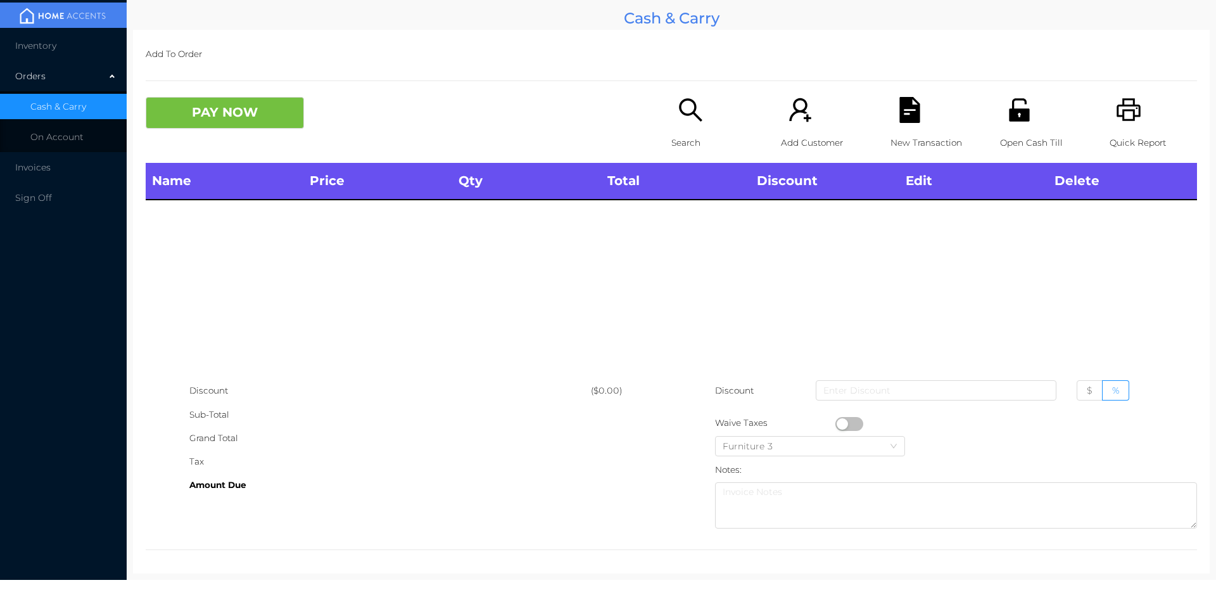
click at [1019, 107] on icon "icon: unlock" at bounding box center [1019, 110] width 26 height 26
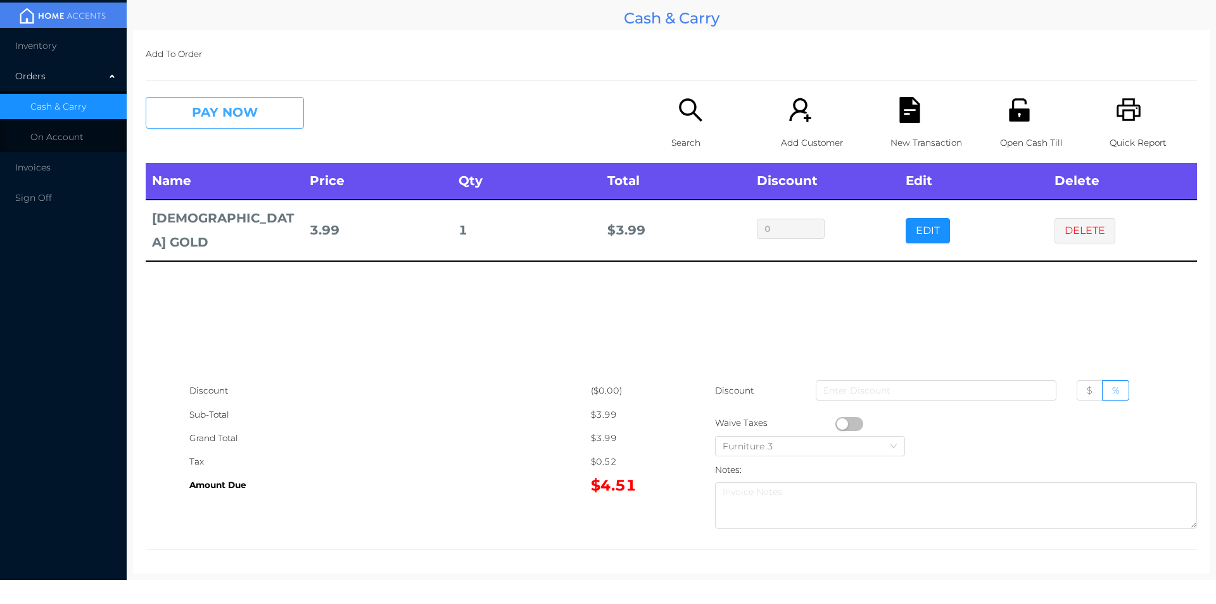
click at [196, 101] on button "PAY NOW" at bounding box center [225, 113] width 158 height 32
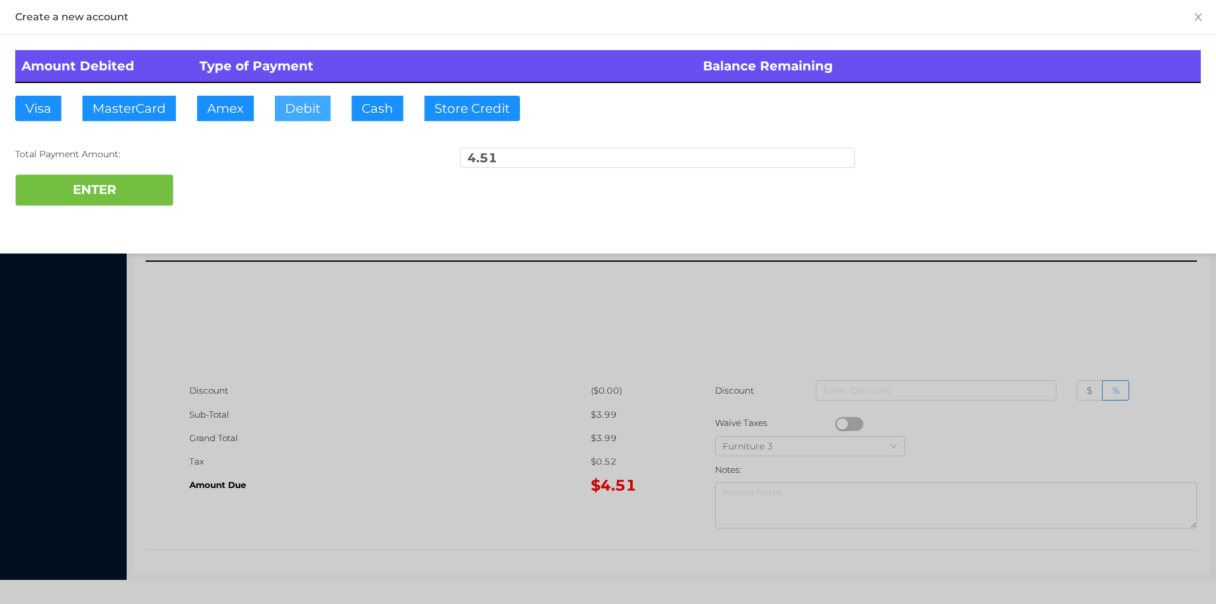
click at [304, 111] on button "Debit" at bounding box center [303, 108] width 56 height 25
click at [139, 175] on button "ENTER" at bounding box center [94, 190] width 158 height 32
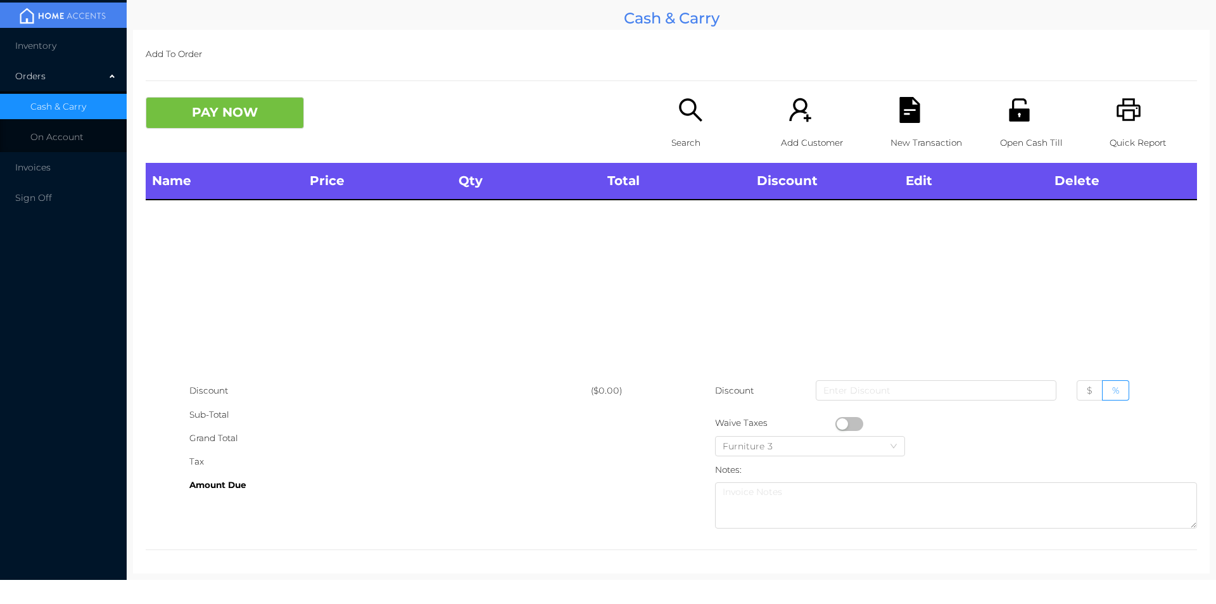
click at [1000, 110] on div "Open Cash Till" at bounding box center [1043, 130] width 87 height 66
click at [702, 106] on div "Search" at bounding box center [714, 130] width 87 height 66
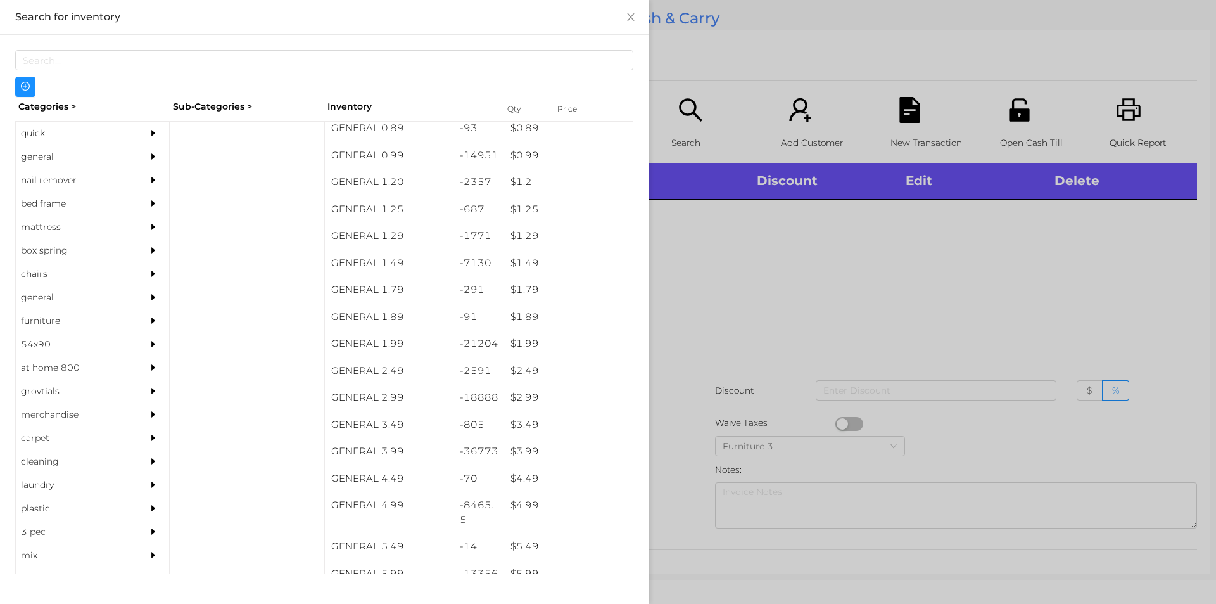
scroll to position [56, 0]
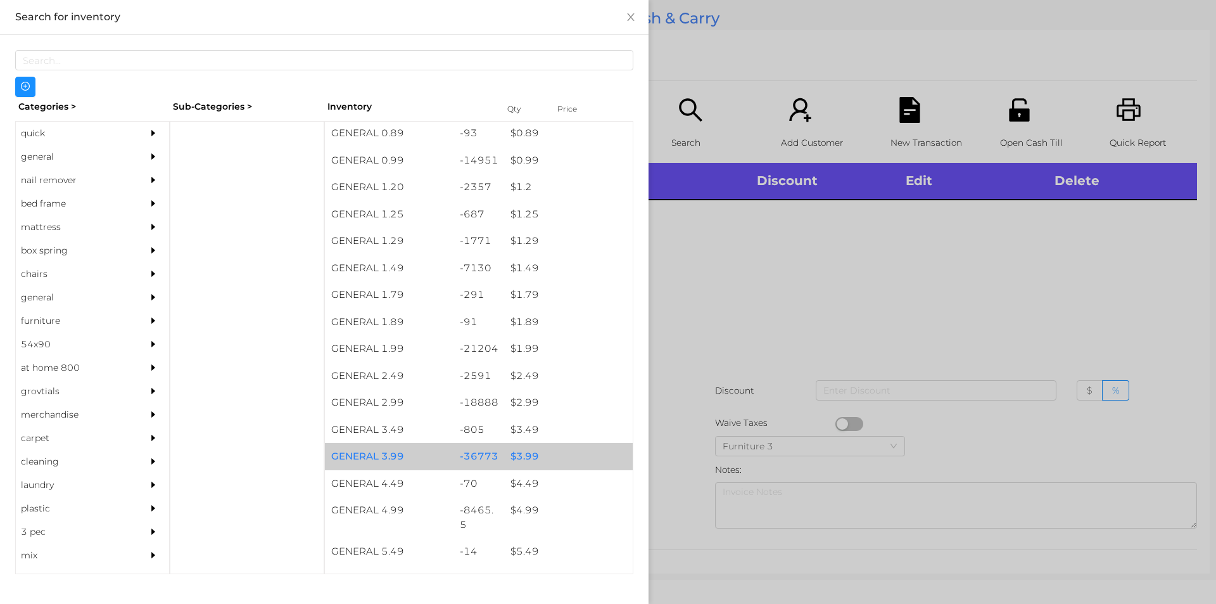
click at [544, 459] on div "$ 3.99" at bounding box center [568, 456] width 129 height 27
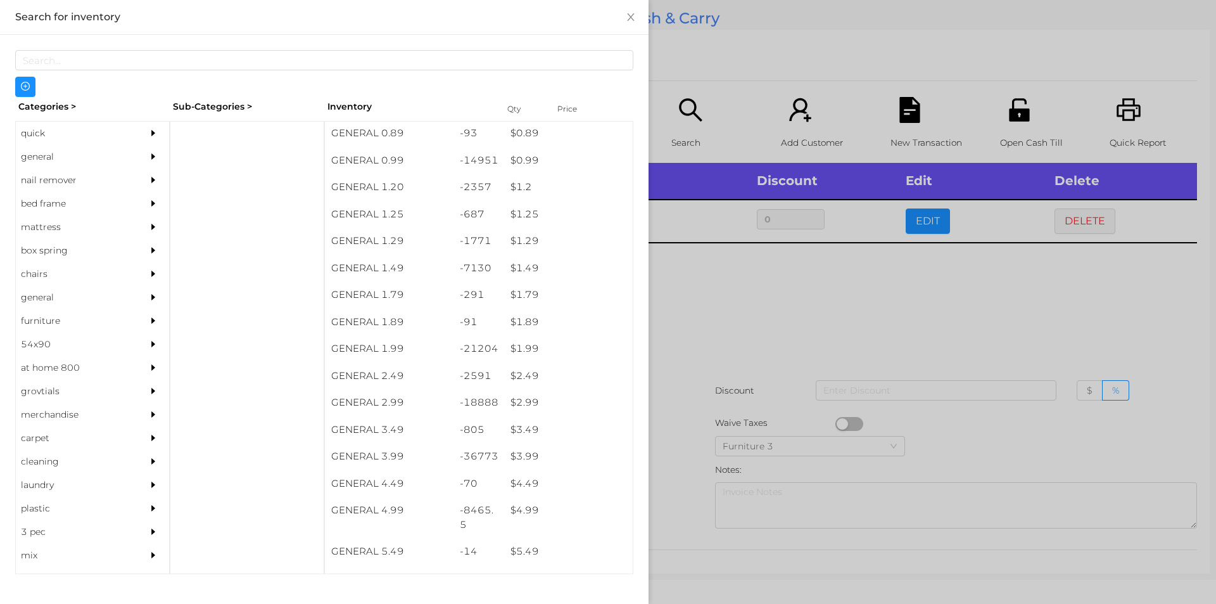
click at [697, 417] on div at bounding box center [608, 302] width 1216 height 604
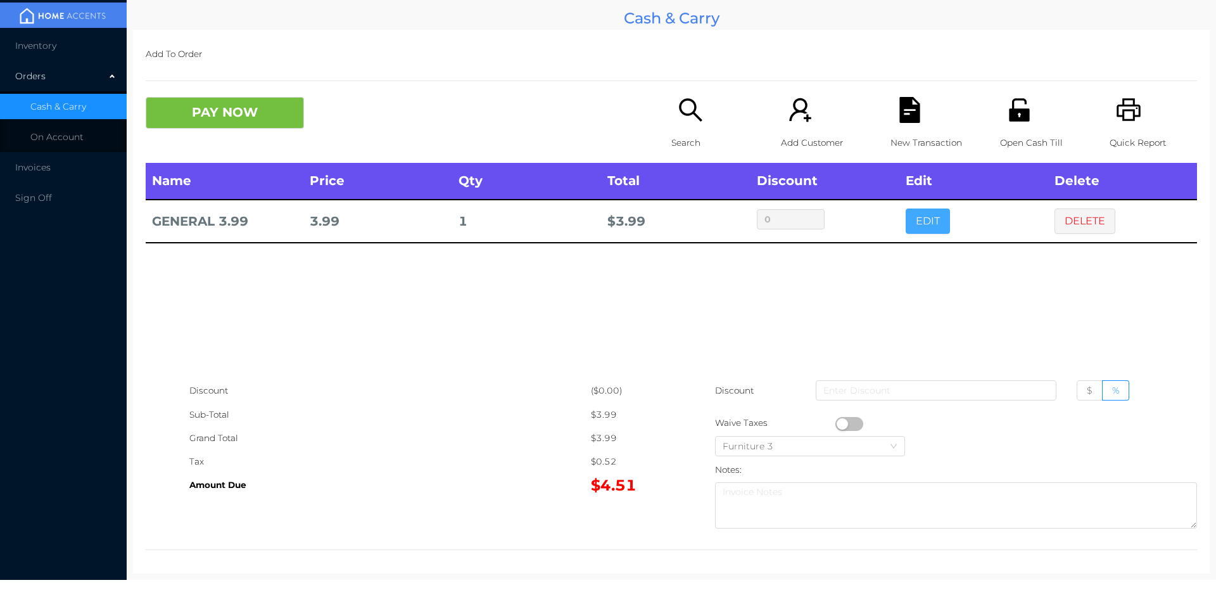
click at [908, 218] on button "EDIT" at bounding box center [928, 220] width 44 height 25
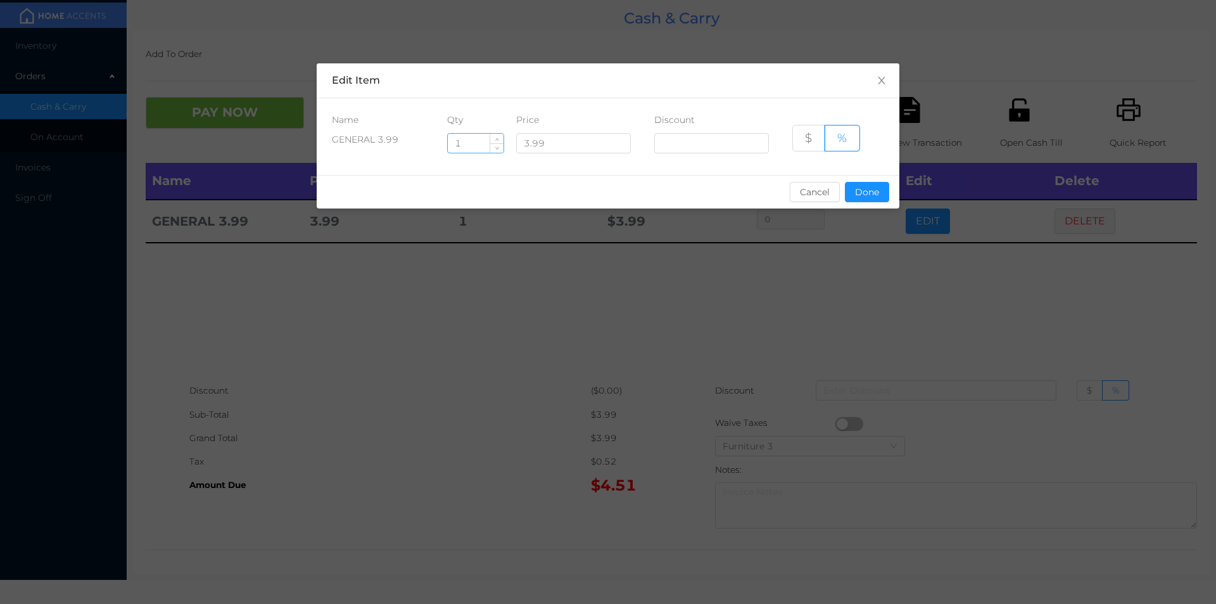
click at [484, 142] on input "1" at bounding box center [476, 143] width 56 height 19
type input "5"
click at [875, 197] on button "Done" at bounding box center [867, 192] width 44 height 20
type input "0%"
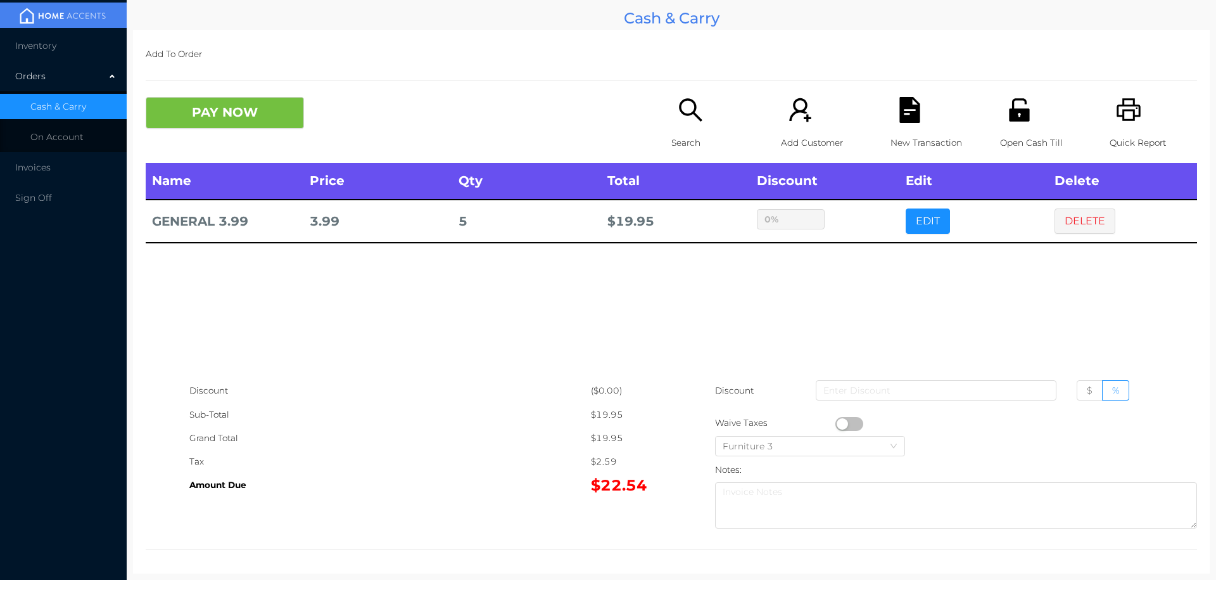
click at [997, 314] on div "Name Price Qty Total Discount Edit Delete GENERAL 3.99 3.99 5 $ 19.95 0% EDIT D…" at bounding box center [671, 271] width 1051 height 216
click at [917, 128] on div "New Transaction" at bounding box center [933, 130] width 87 height 66
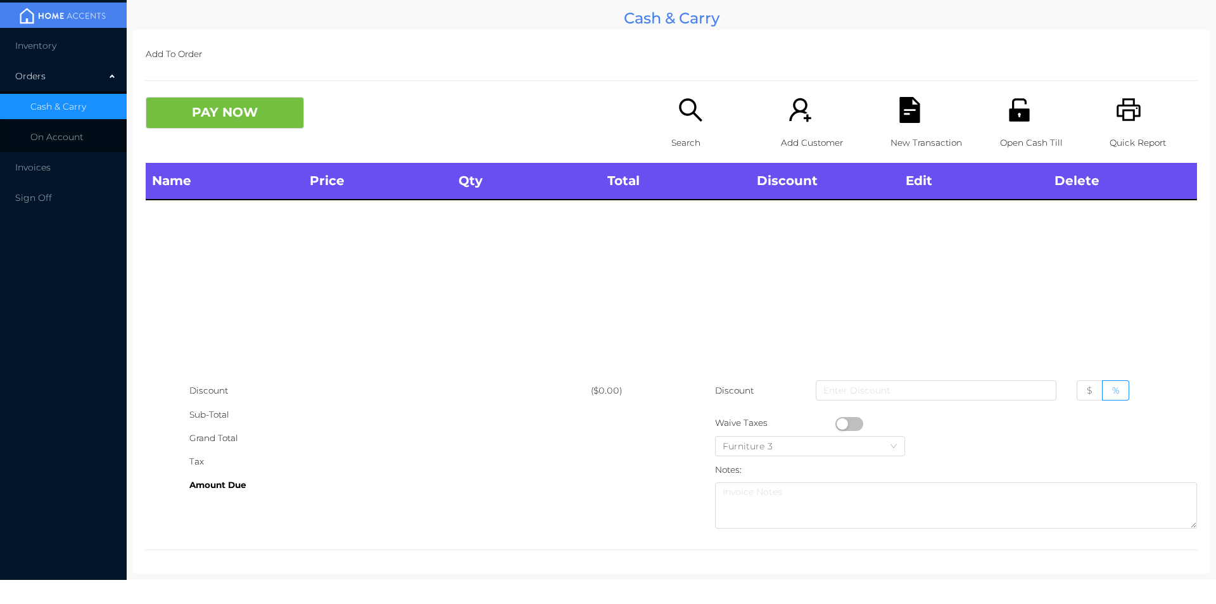
click at [1009, 120] on icon "icon: unlock" at bounding box center [1019, 109] width 20 height 23
click at [1000, 125] on div "Open Cash Till" at bounding box center [1043, 130] width 87 height 66
click at [685, 120] on icon "icon: search" at bounding box center [691, 110] width 26 height 26
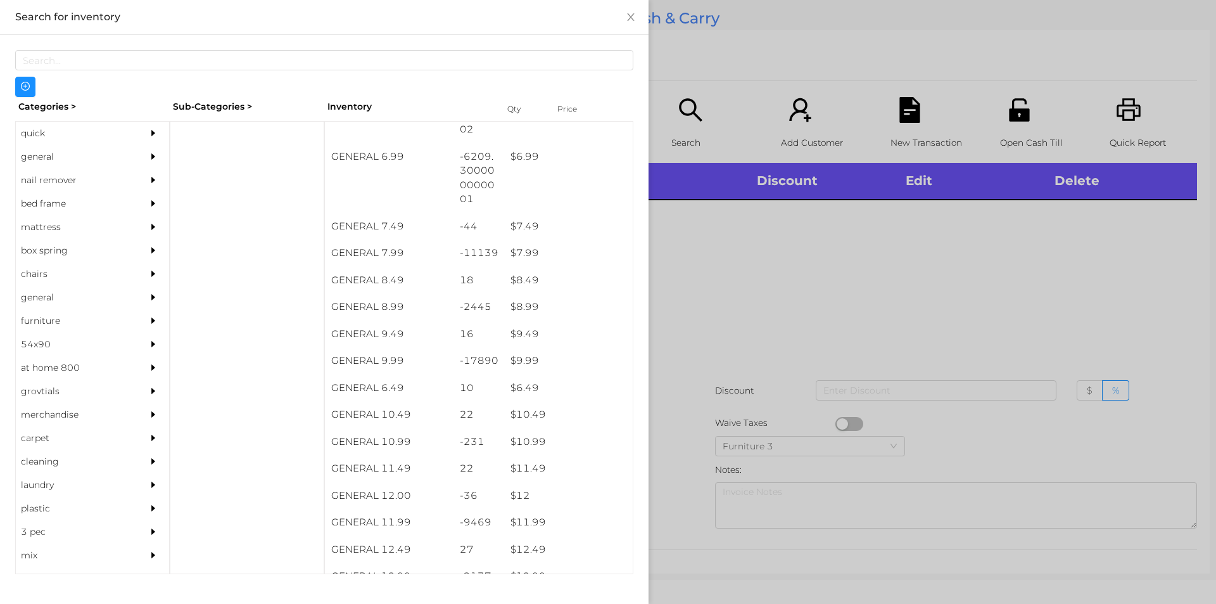
scroll to position [550, 0]
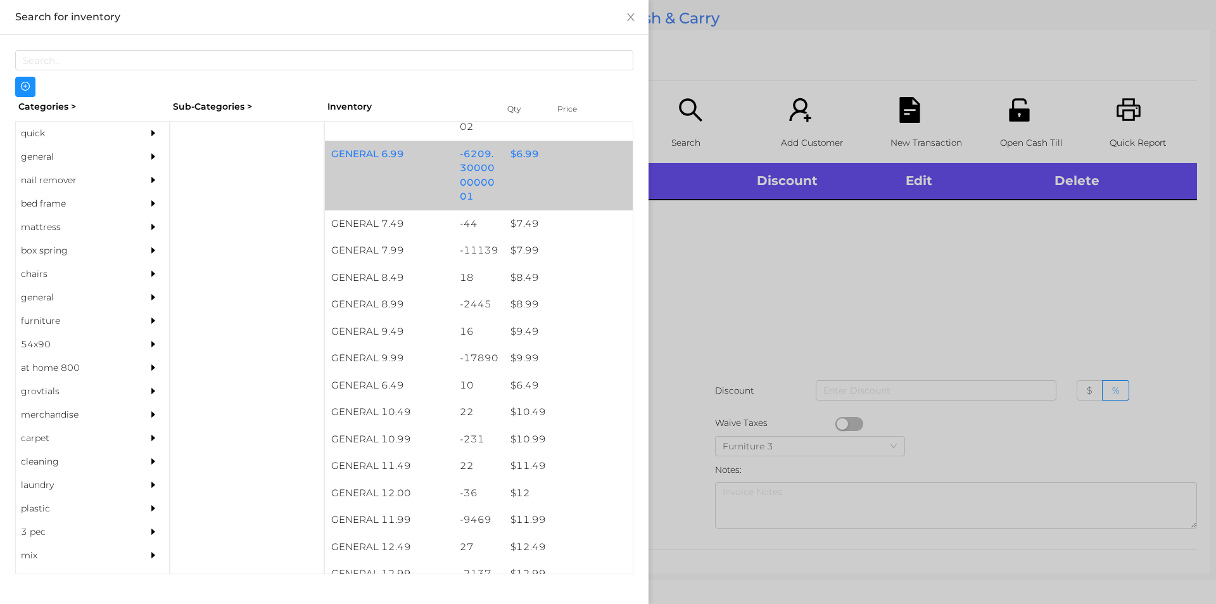
click at [535, 163] on div "$ 6.99" at bounding box center [568, 154] width 129 height 27
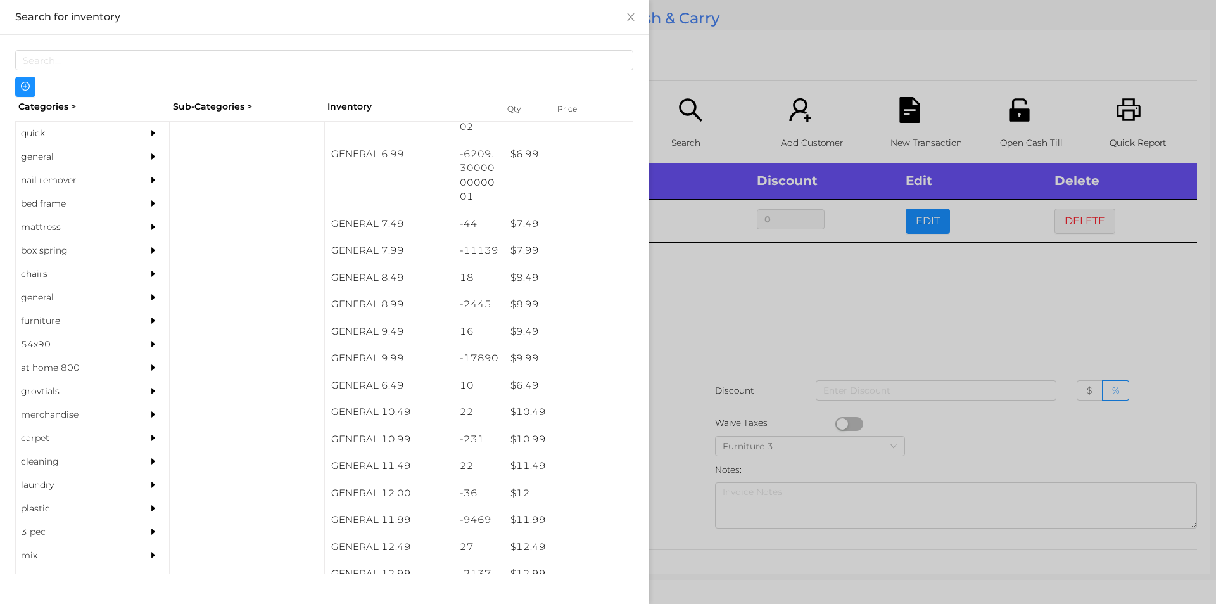
click at [811, 298] on div at bounding box center [608, 302] width 1216 height 604
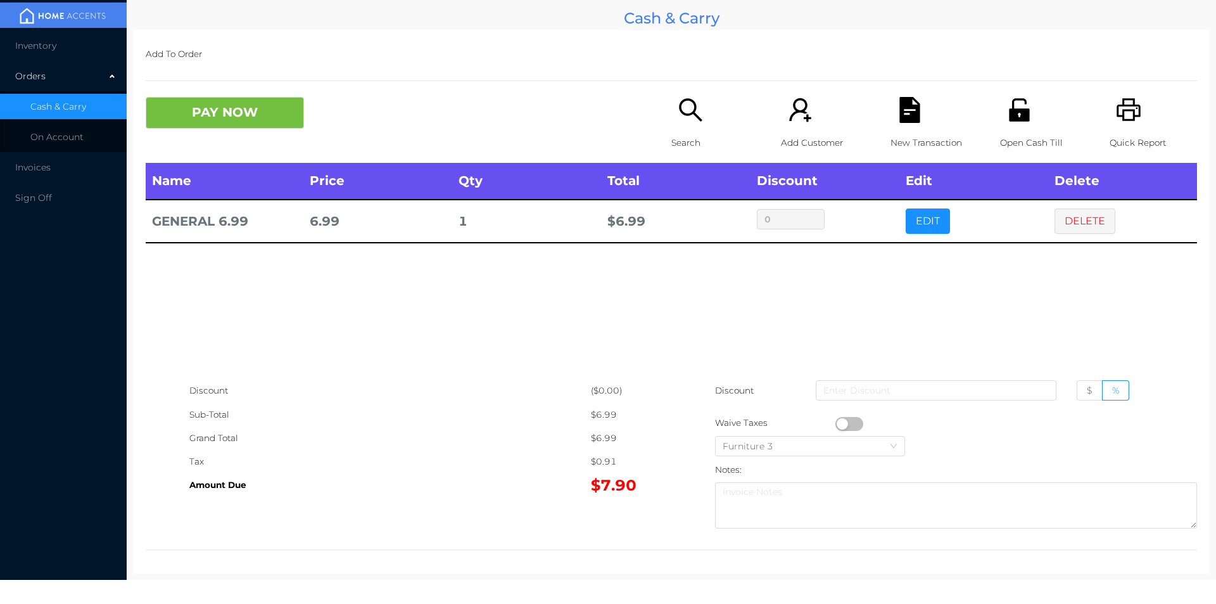
click at [1013, 114] on icon "icon: unlock" at bounding box center [1019, 110] width 26 height 26
click at [890, 114] on div "New Transaction" at bounding box center [933, 130] width 87 height 66
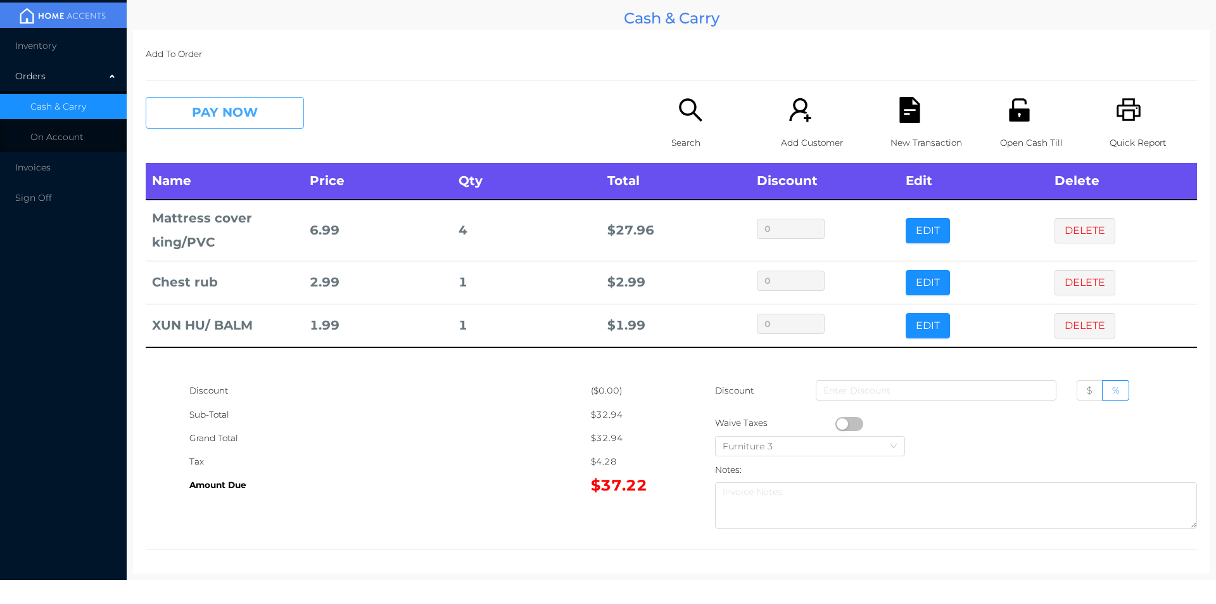
click at [303, 115] on button "PAY NOW" at bounding box center [225, 113] width 158 height 32
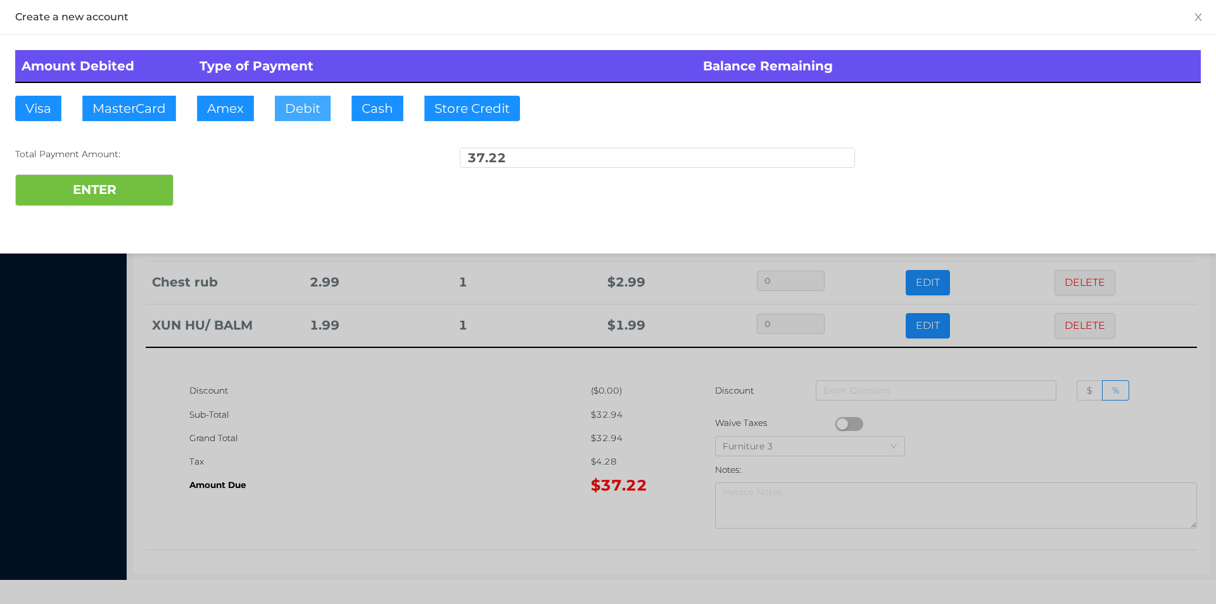
click at [313, 110] on button "Debit" at bounding box center [303, 108] width 56 height 25
click at [121, 179] on button "ENTER" at bounding box center [94, 190] width 158 height 32
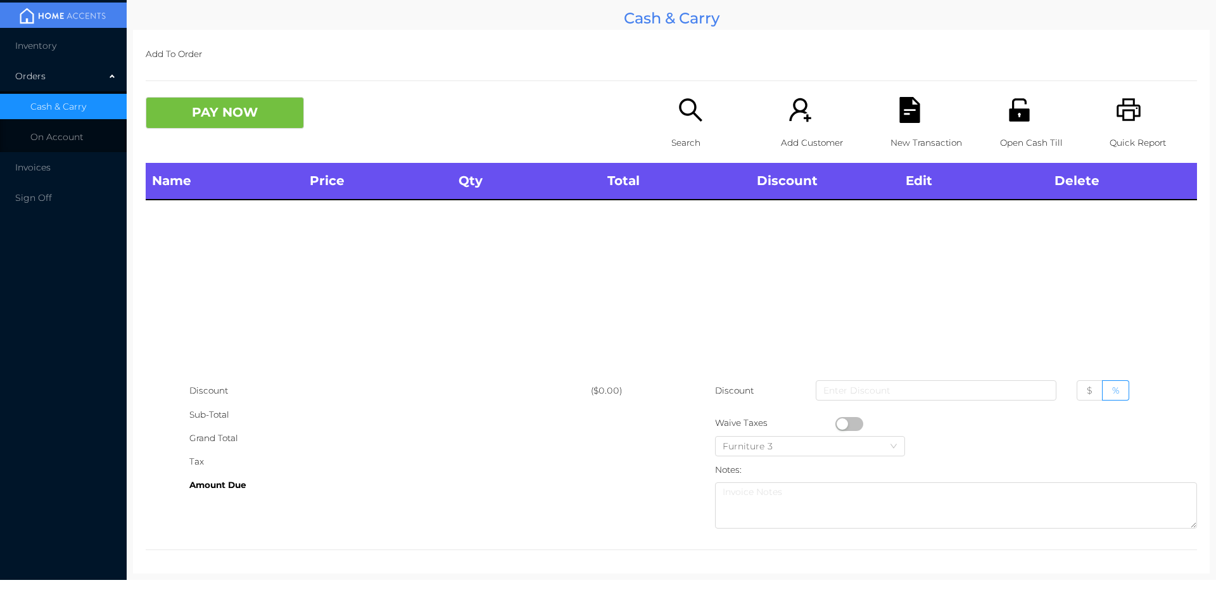
click at [1000, 125] on div "Open Cash Till" at bounding box center [1043, 130] width 87 height 66
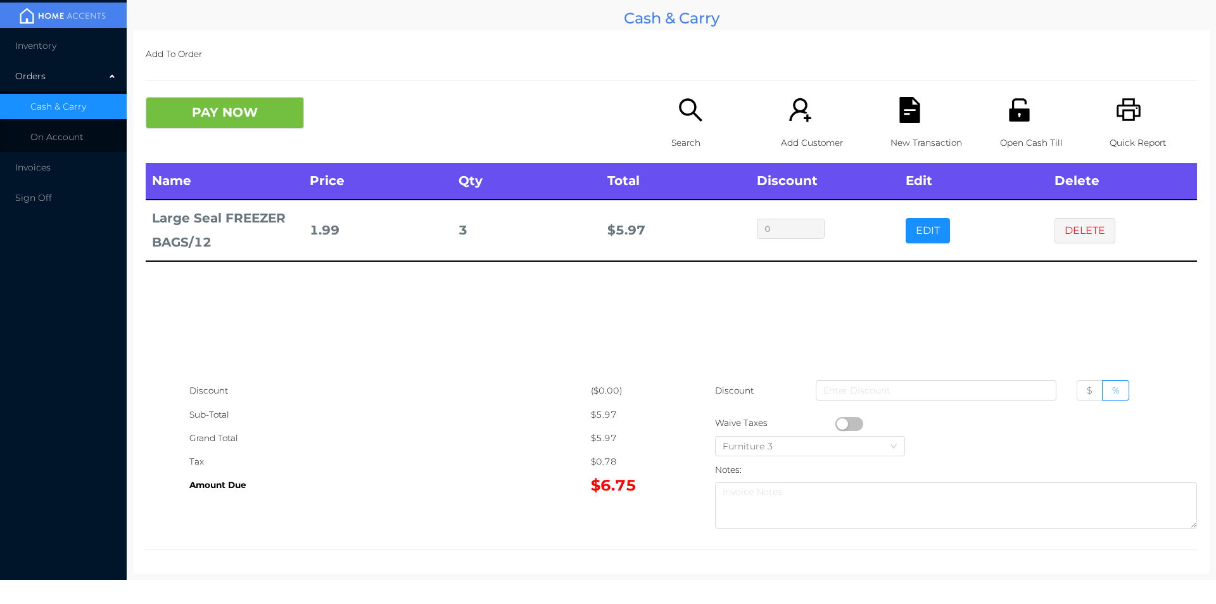
click at [911, 139] on p "New Transaction" at bounding box center [933, 142] width 87 height 23
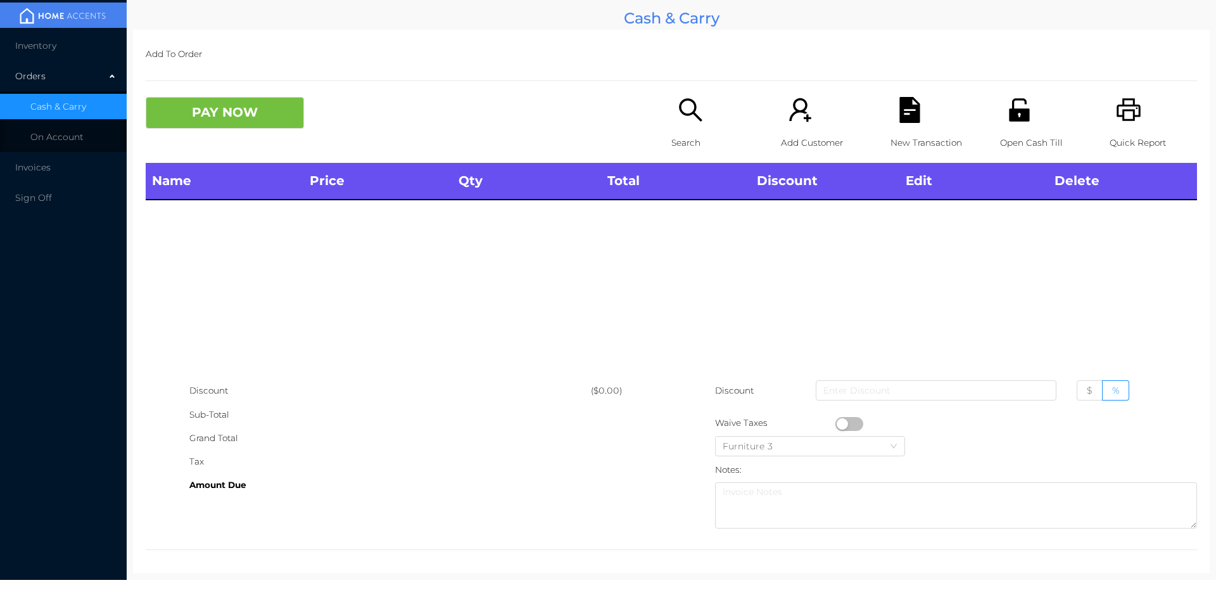
click at [1126, 118] on icon "icon: printer" at bounding box center [1128, 109] width 24 height 23
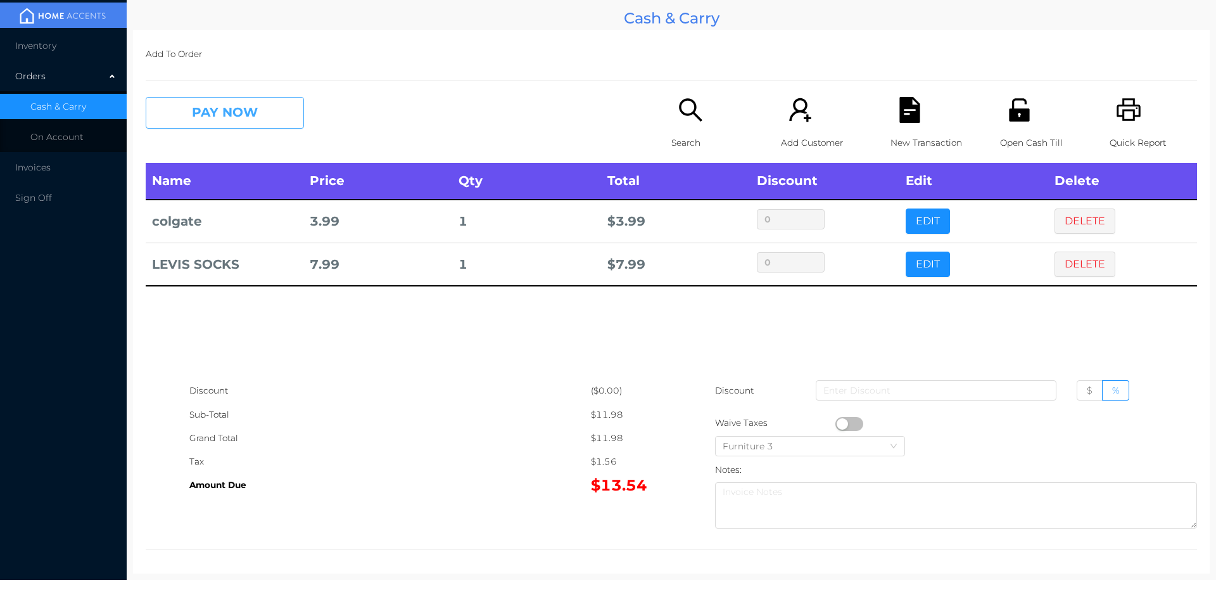
click at [215, 120] on button "PAY NOW" at bounding box center [225, 113] width 158 height 32
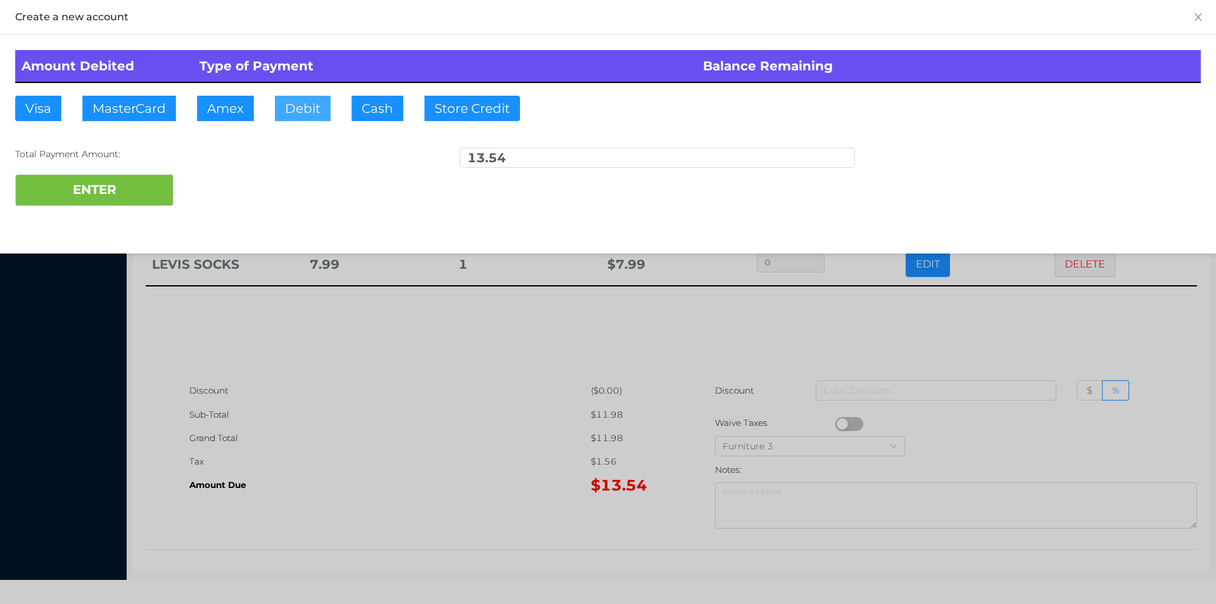
click at [308, 106] on button "Debit" at bounding box center [303, 108] width 56 height 25
click at [122, 196] on button "ENTER" at bounding box center [94, 190] width 158 height 32
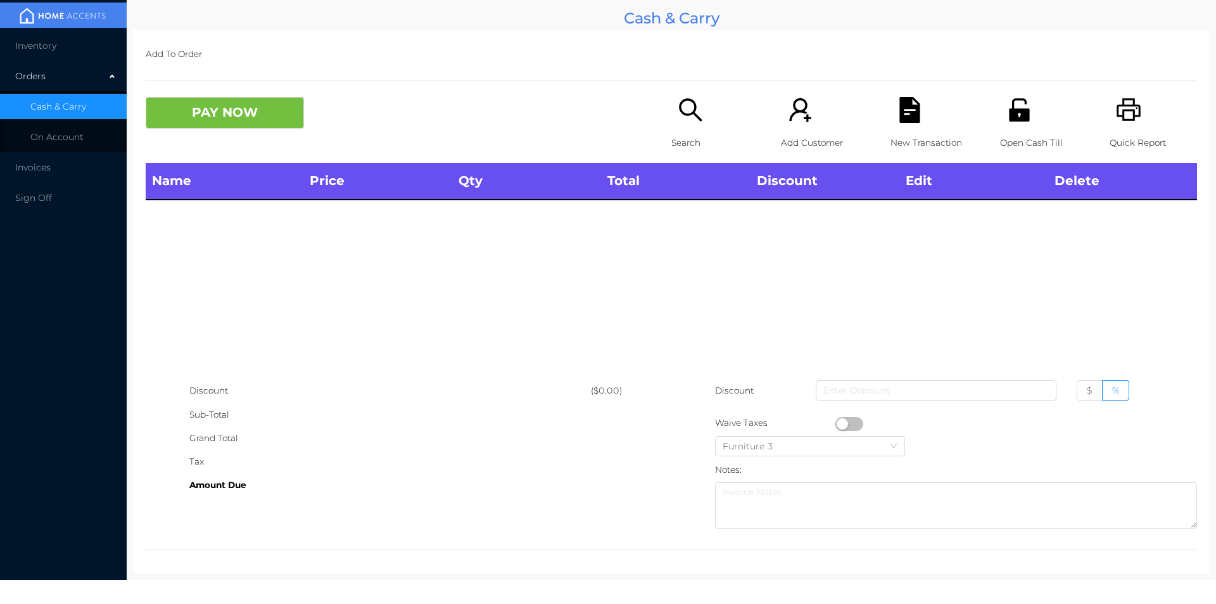
click at [1009, 140] on p "Open Cash Till" at bounding box center [1043, 142] width 87 height 23
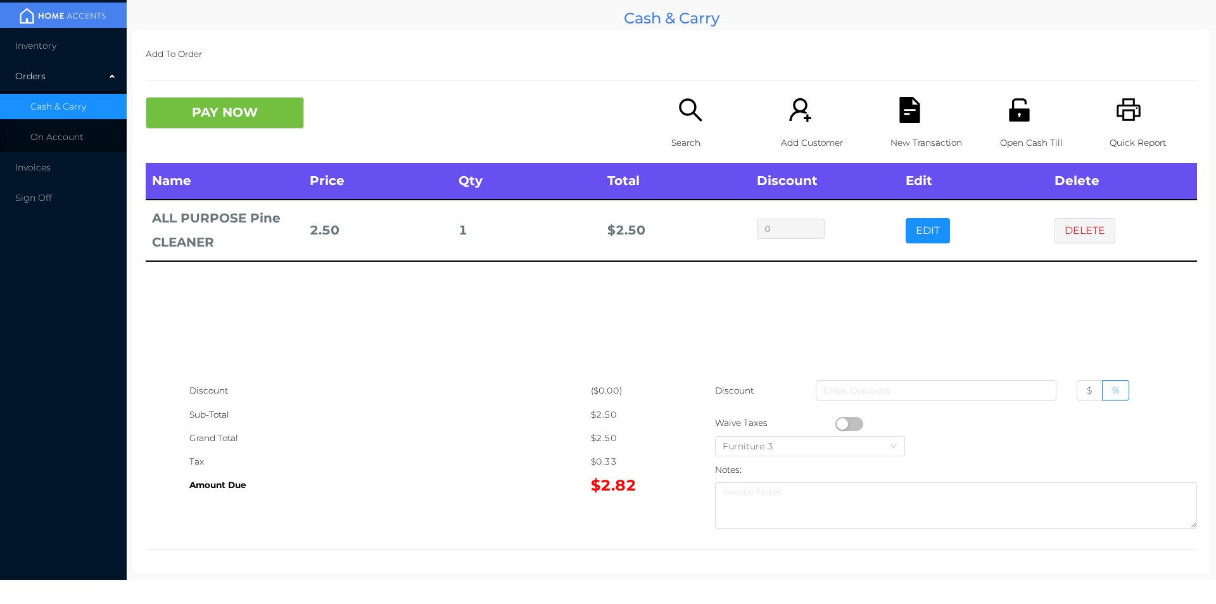
click at [212, 128] on button "PAY NOW" at bounding box center [225, 113] width 158 height 32
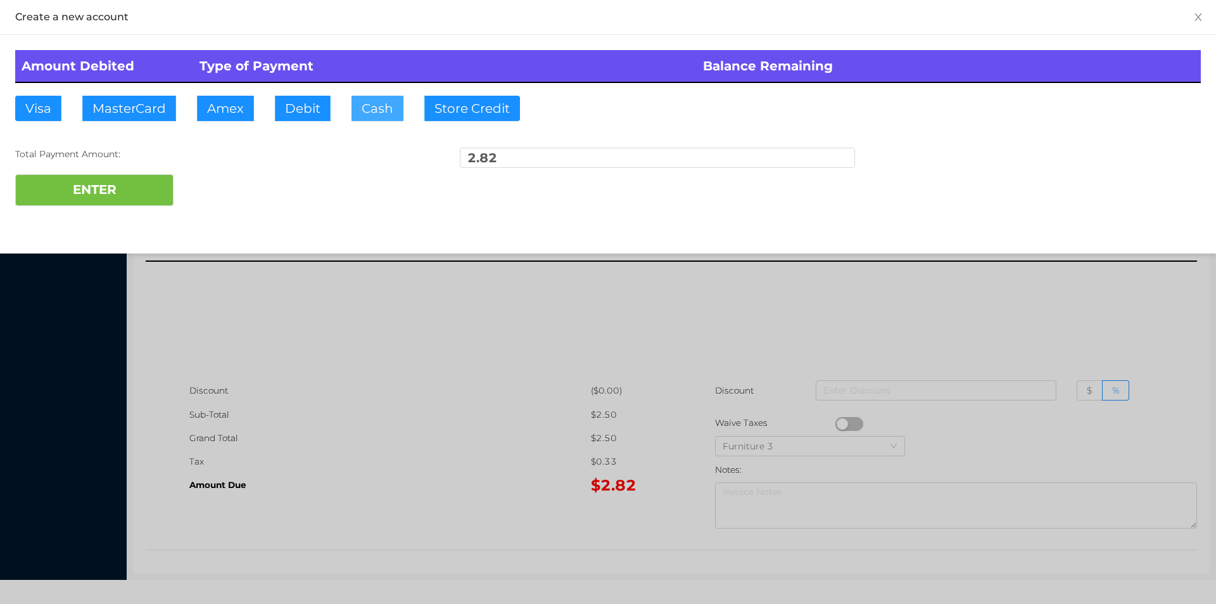
click at [352, 111] on button "Cash" at bounding box center [377, 108] width 52 height 25
type input "3"
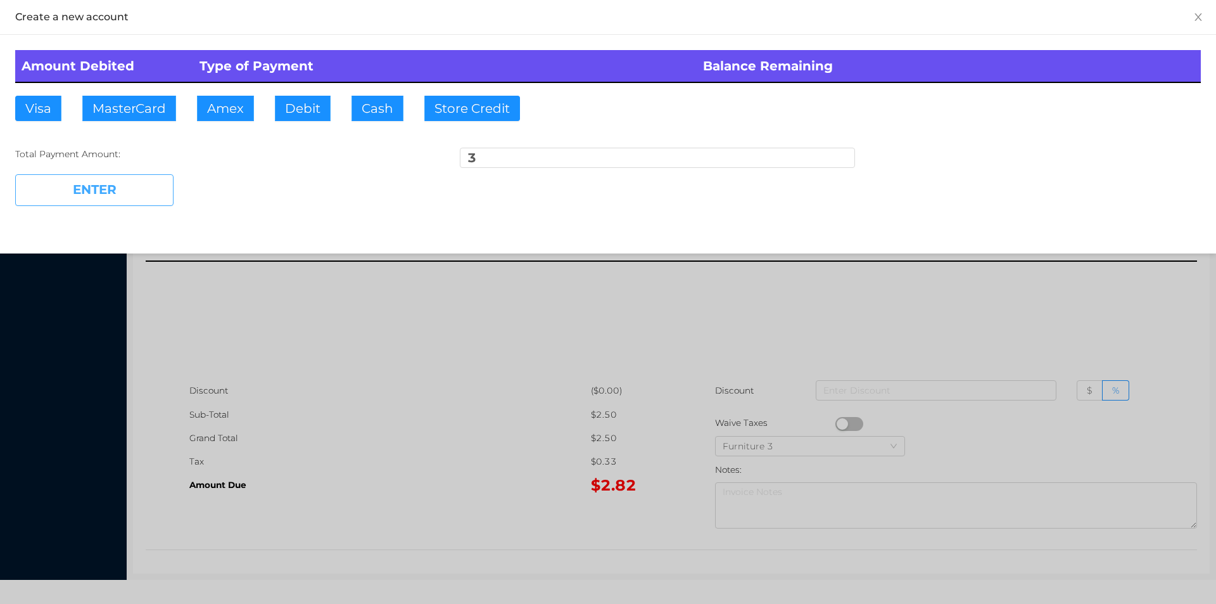
click at [61, 182] on button "ENTER" at bounding box center [94, 190] width 158 height 32
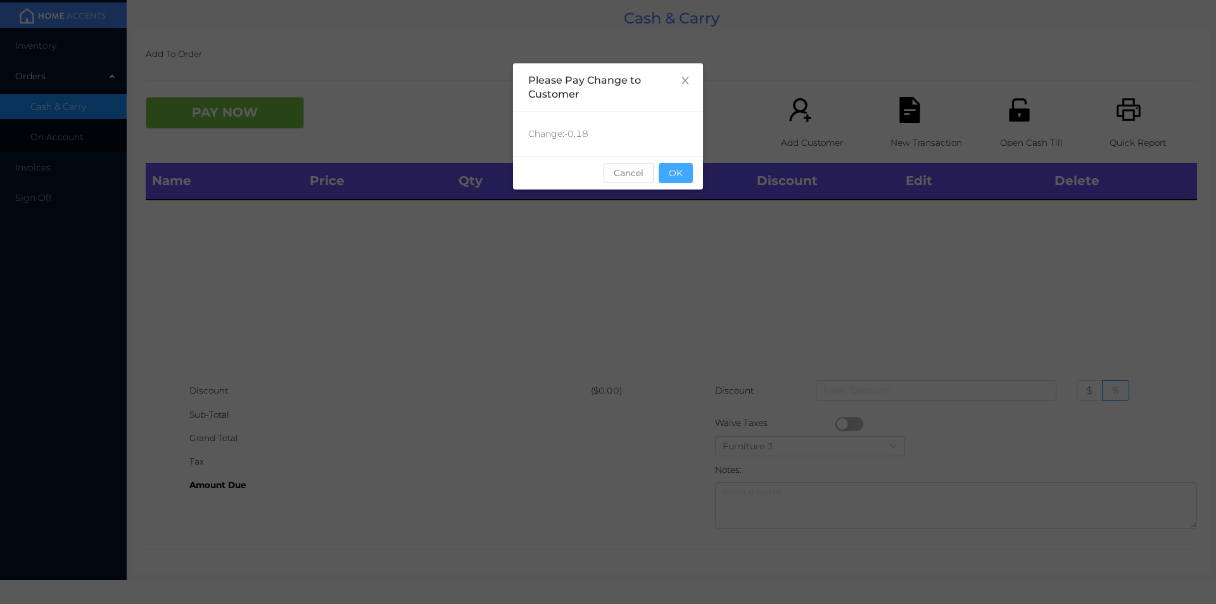
click at [678, 174] on button "OK" at bounding box center [676, 173] width 34 height 20
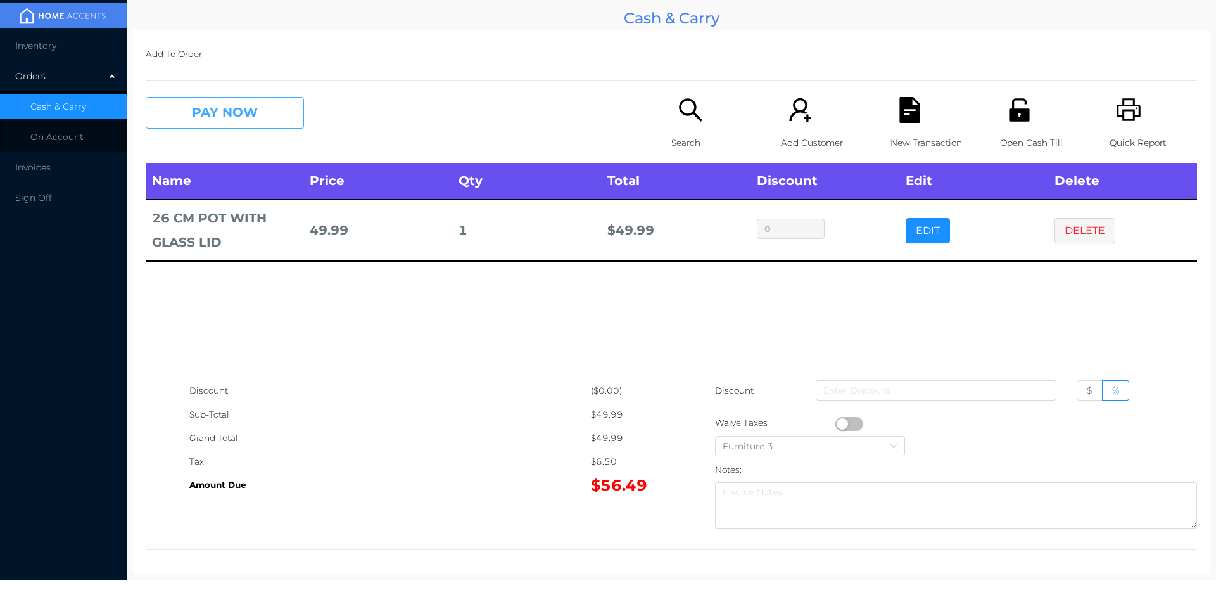
click at [238, 118] on button "PAY NOW" at bounding box center [225, 113] width 158 height 32
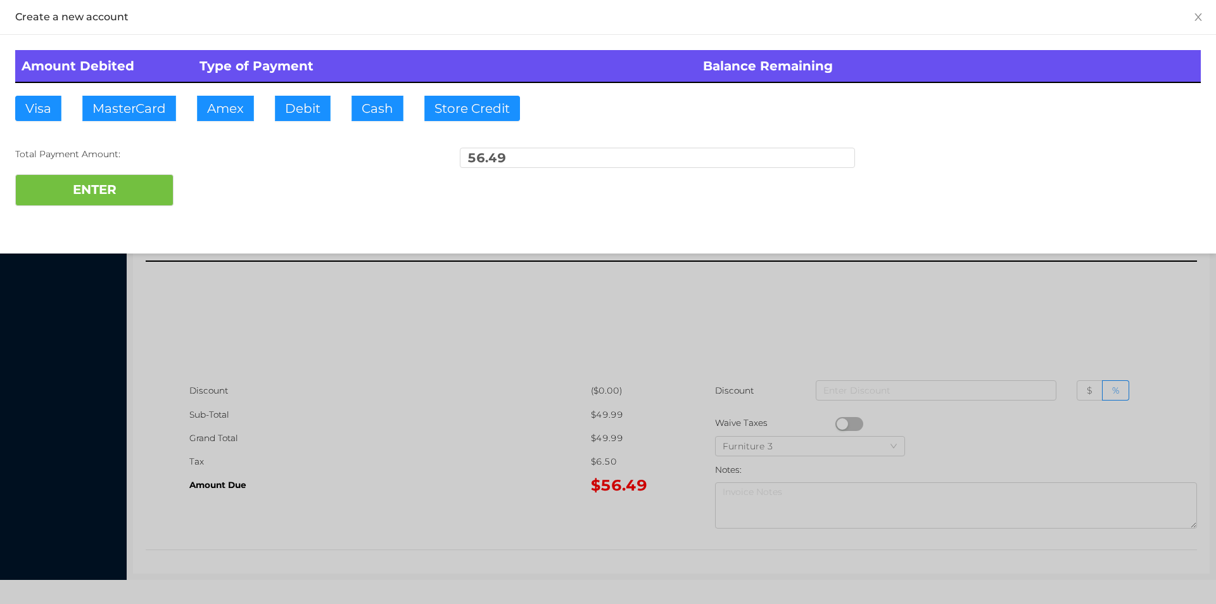
click at [1074, 316] on div at bounding box center [608, 302] width 1216 height 604
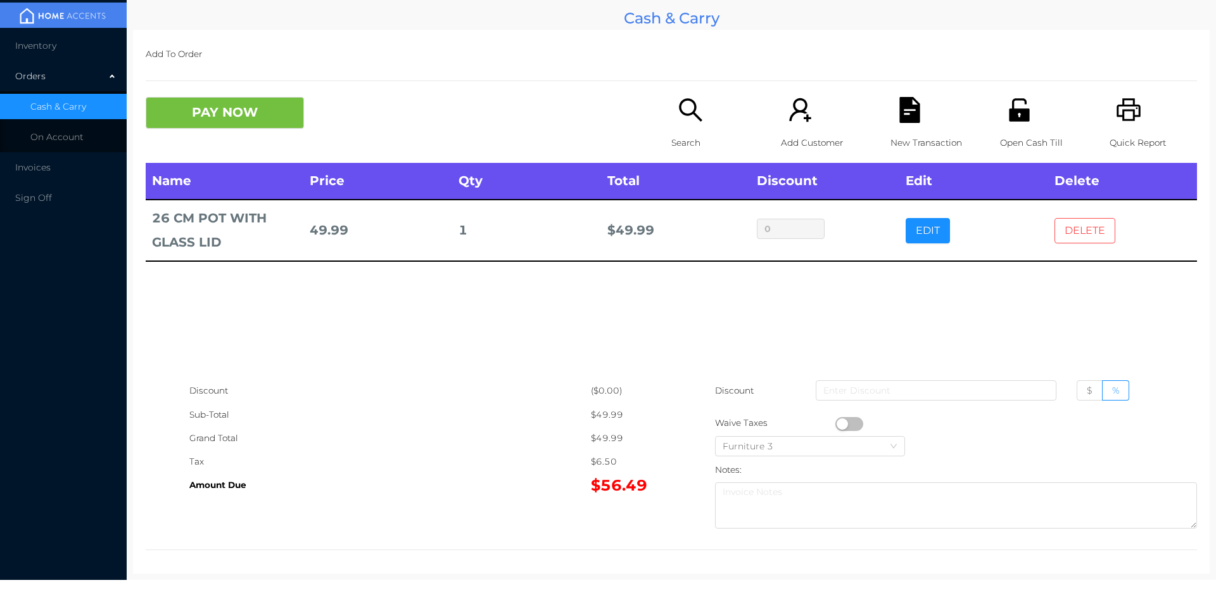
click at [1086, 229] on button "DELETE" at bounding box center [1084, 230] width 61 height 25
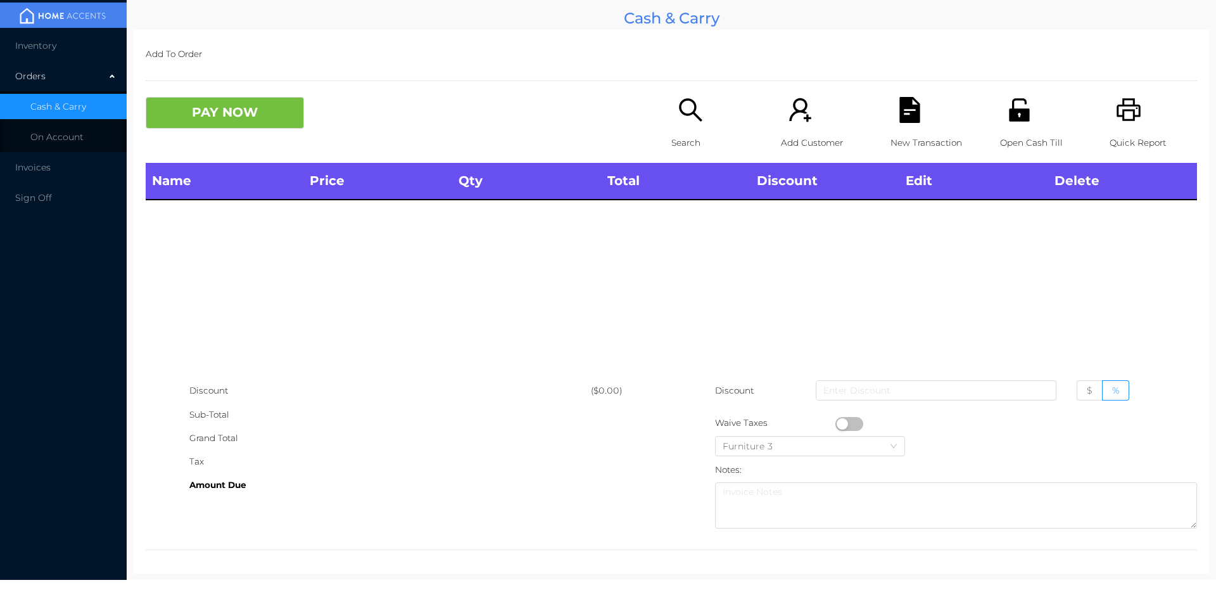
click at [1015, 111] on icon "icon: unlock" at bounding box center [1019, 109] width 20 height 23
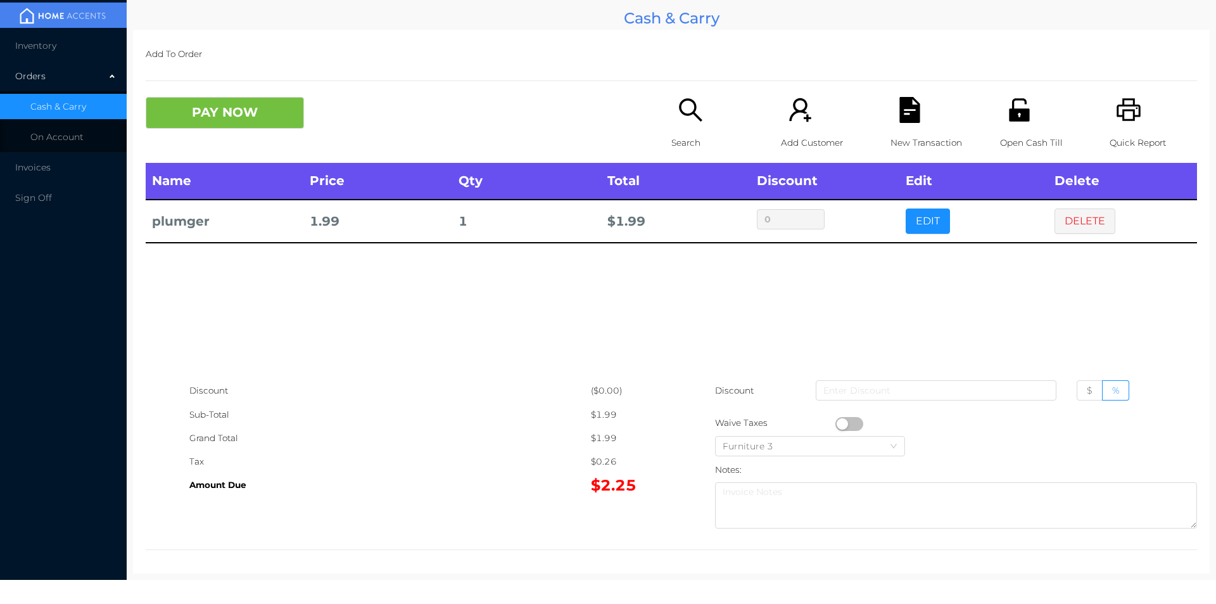
click at [167, 124] on button "PAY NOW" at bounding box center [225, 113] width 158 height 32
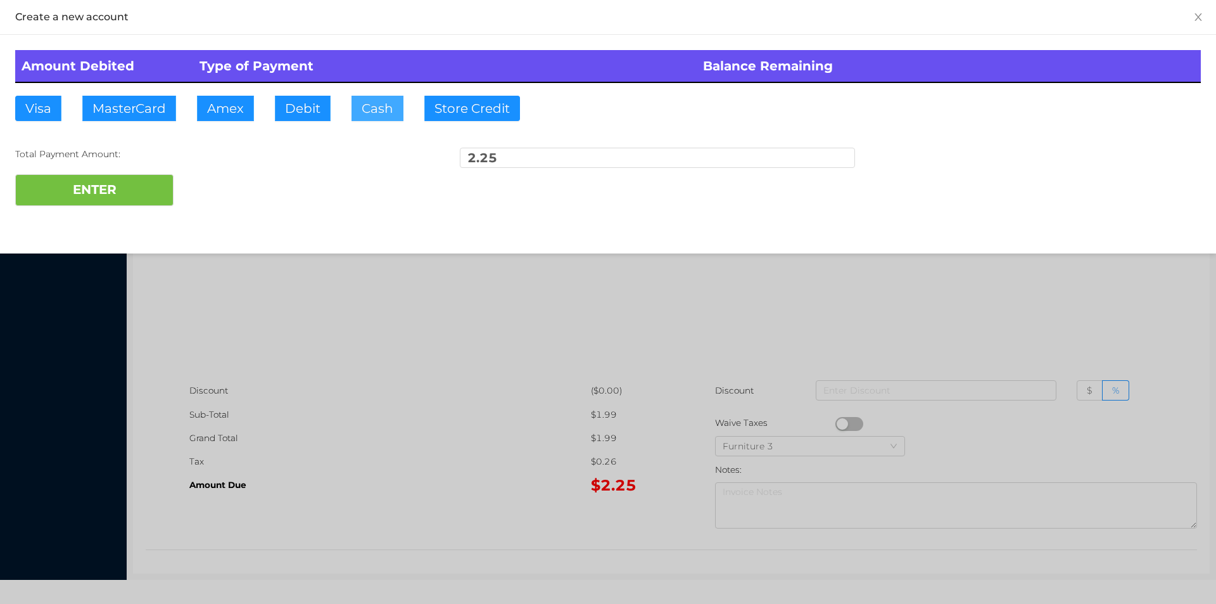
click at [355, 119] on button "Cash" at bounding box center [377, 108] width 52 height 25
type input "10.25"
click at [94, 183] on button "ENTER" at bounding box center [94, 190] width 158 height 32
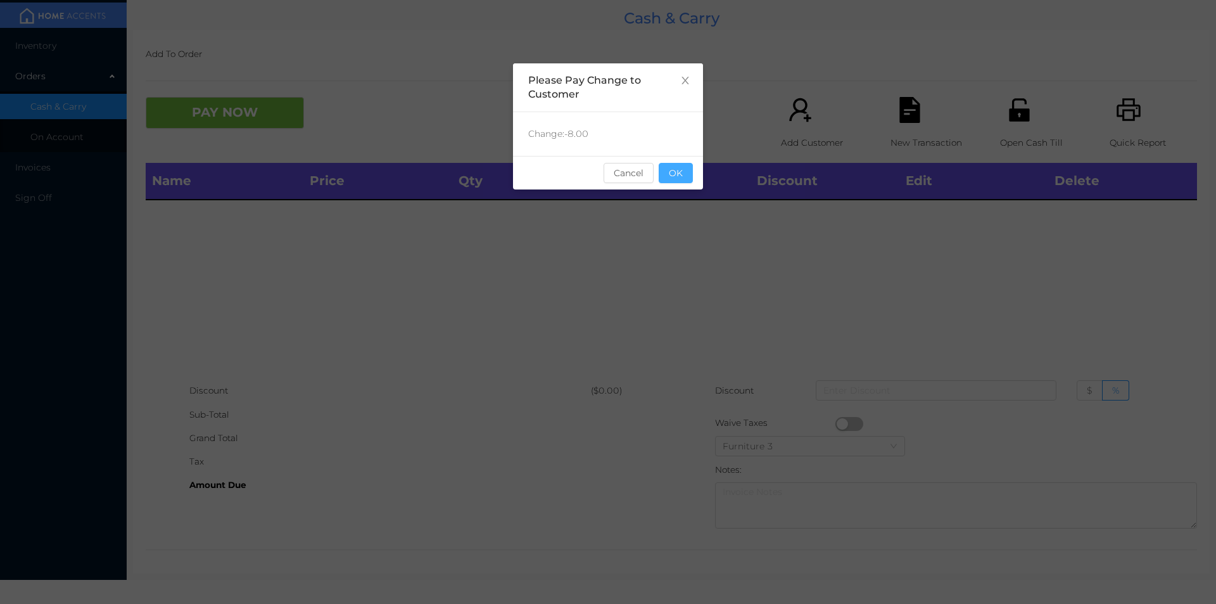
click at [670, 168] on button "OK" at bounding box center [676, 173] width 34 height 20
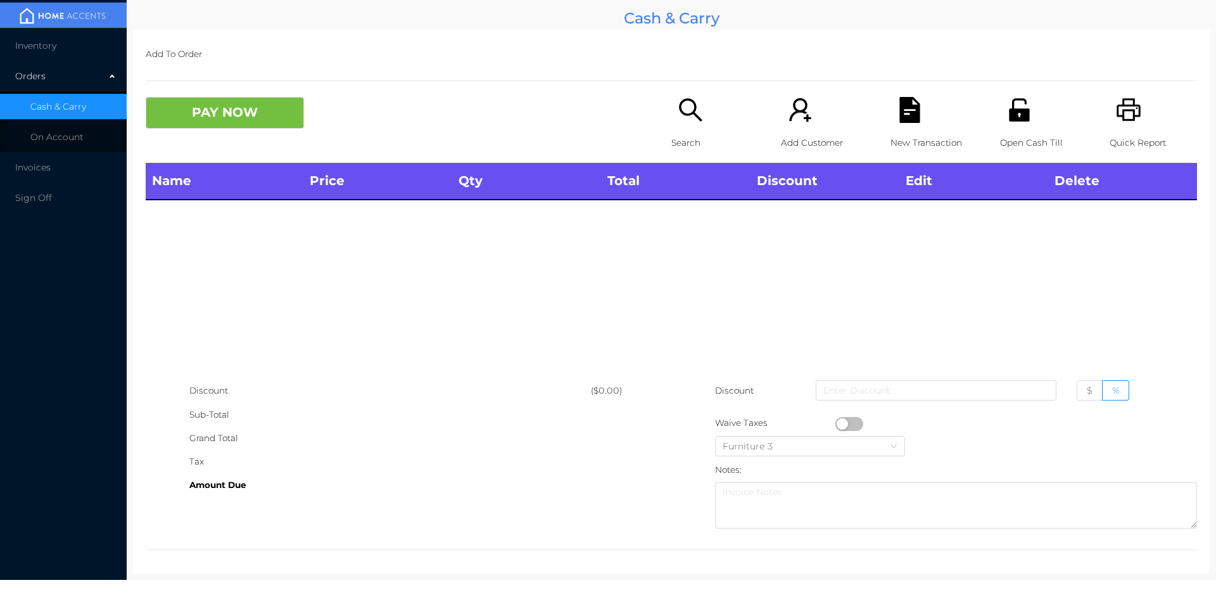
click at [688, 119] on icon "icon: search" at bounding box center [691, 110] width 26 height 26
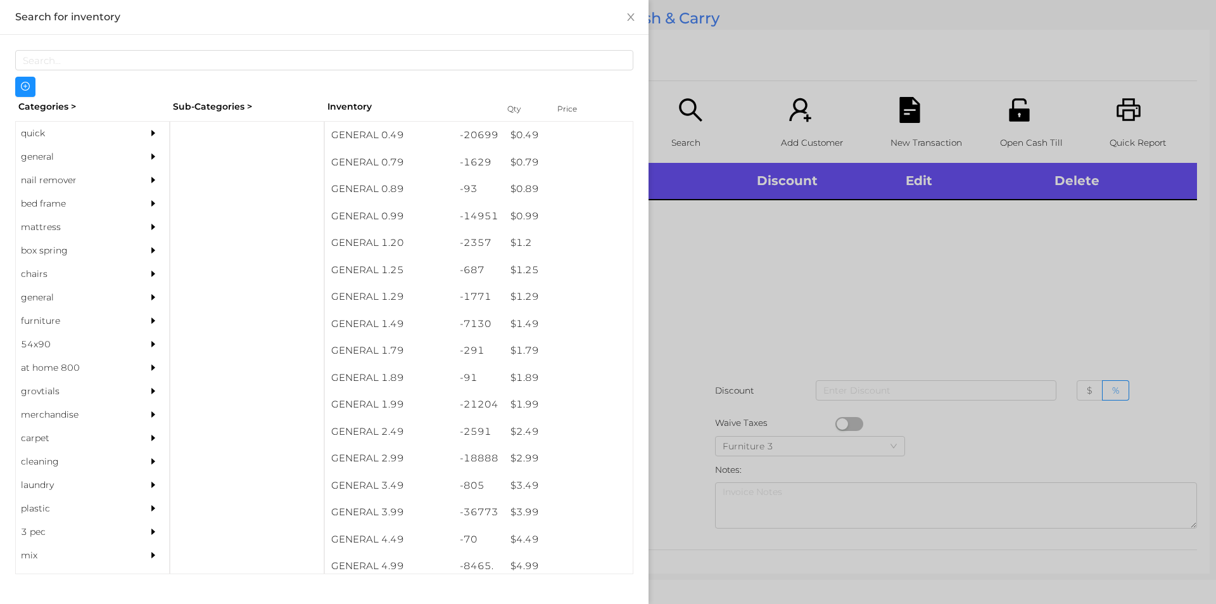
click at [67, 125] on div "quick" at bounding box center [73, 133] width 115 height 23
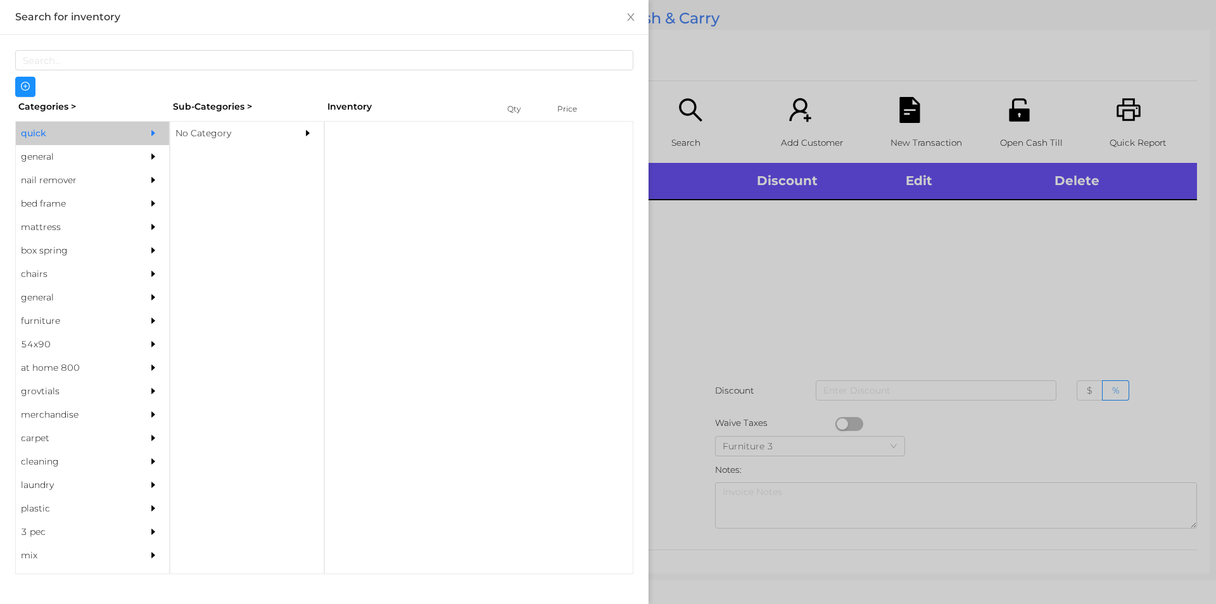
click at [256, 130] on div "No Category" at bounding box center [227, 133] width 115 height 23
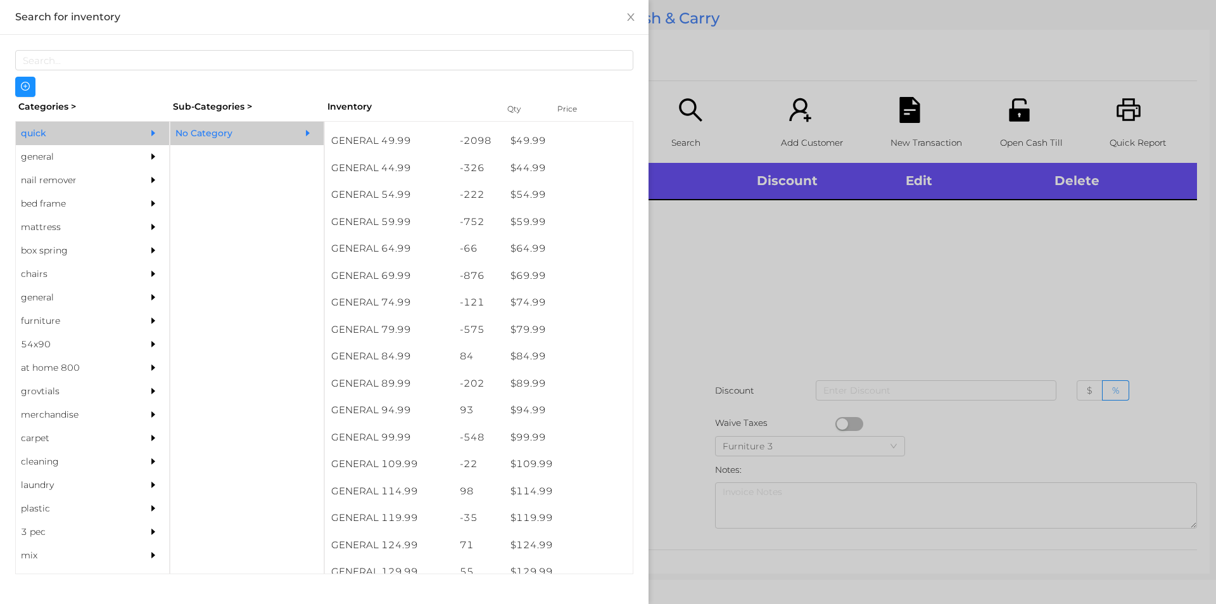
scroll to position [753, 0]
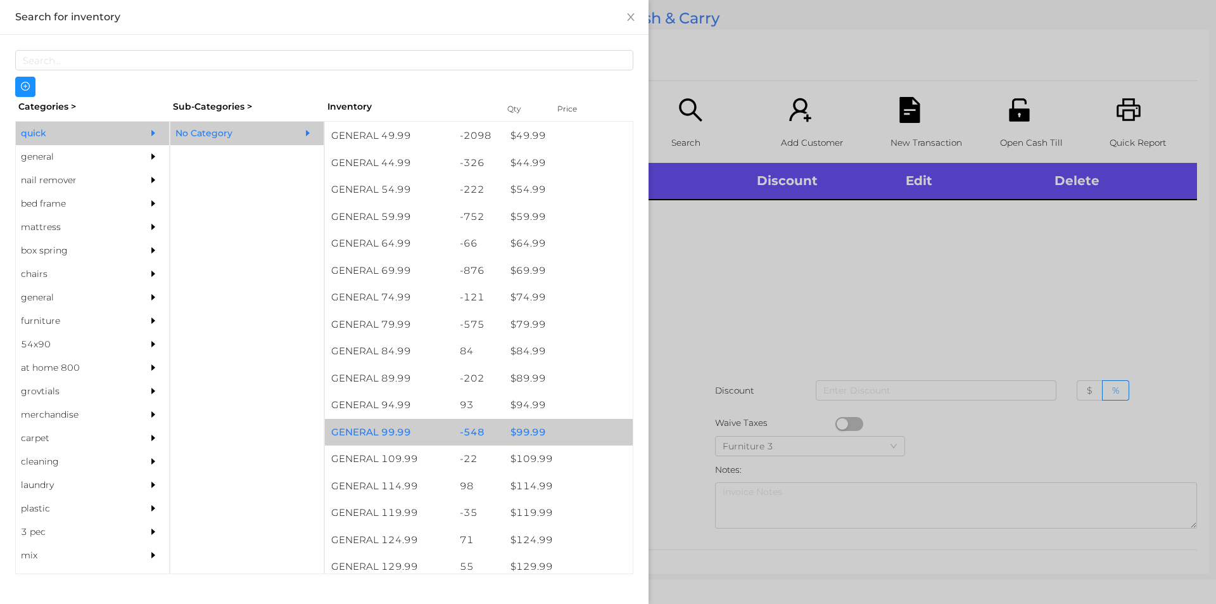
click at [531, 435] on div "$ 99.99" at bounding box center [568, 432] width 129 height 27
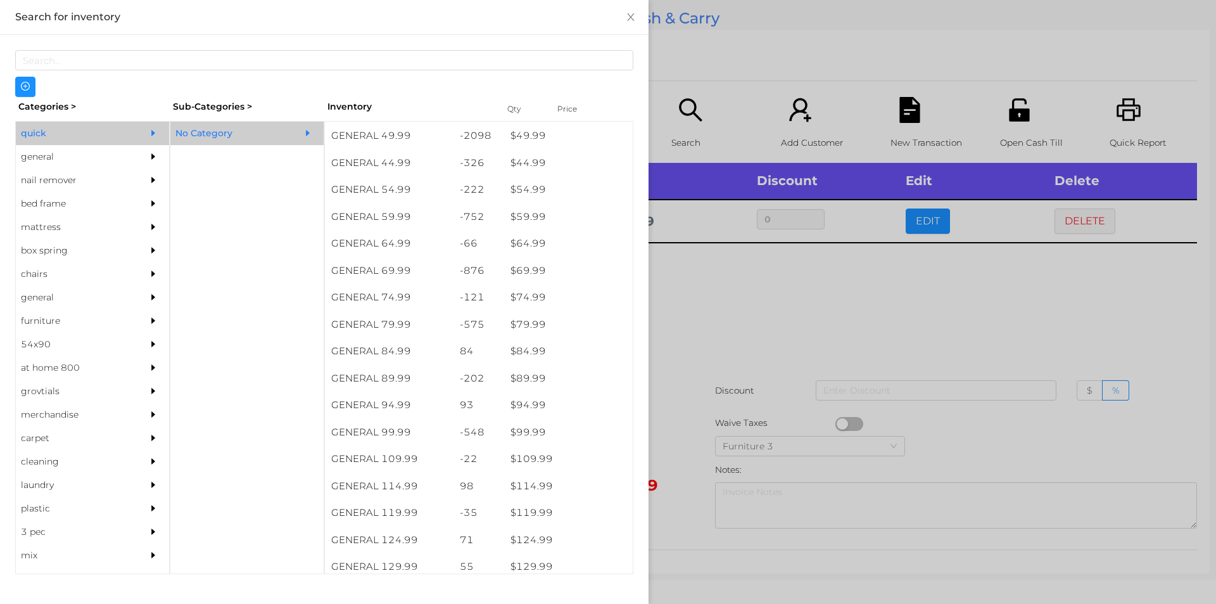
click at [747, 406] on div at bounding box center [608, 302] width 1216 height 604
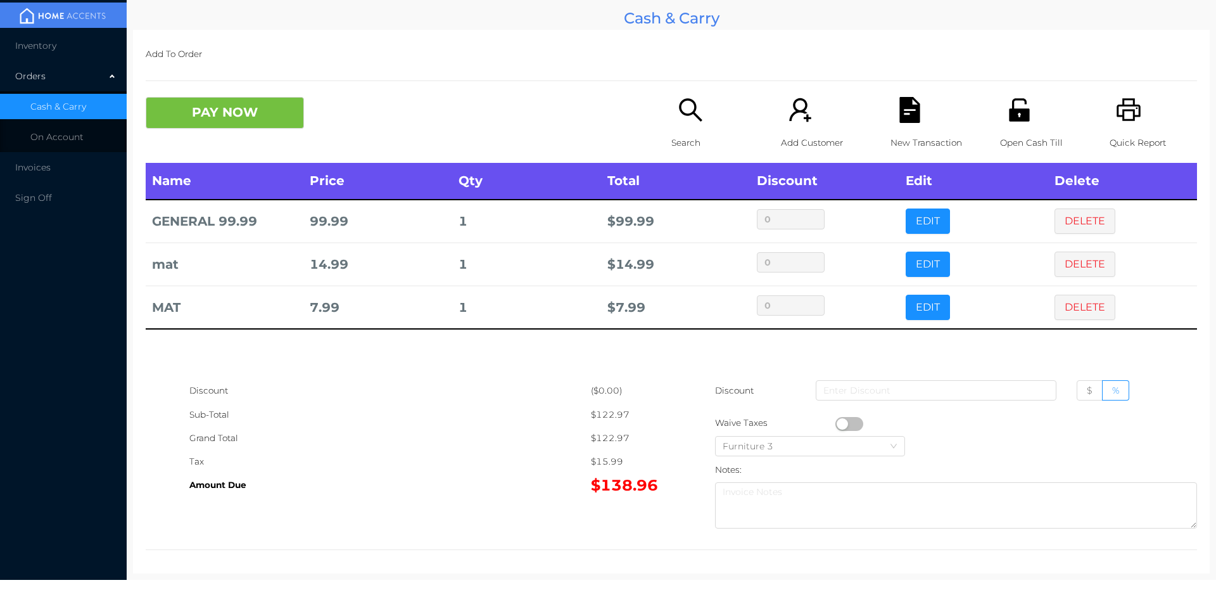
click at [702, 111] on div "Search" at bounding box center [714, 130] width 87 height 66
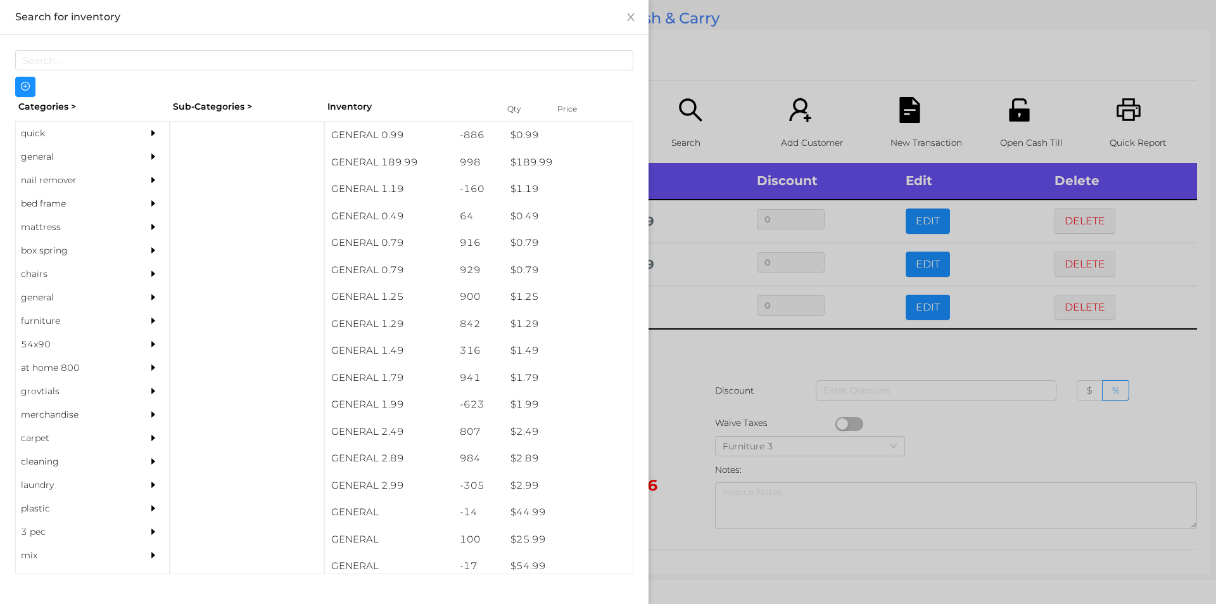
scroll to position [0, 0]
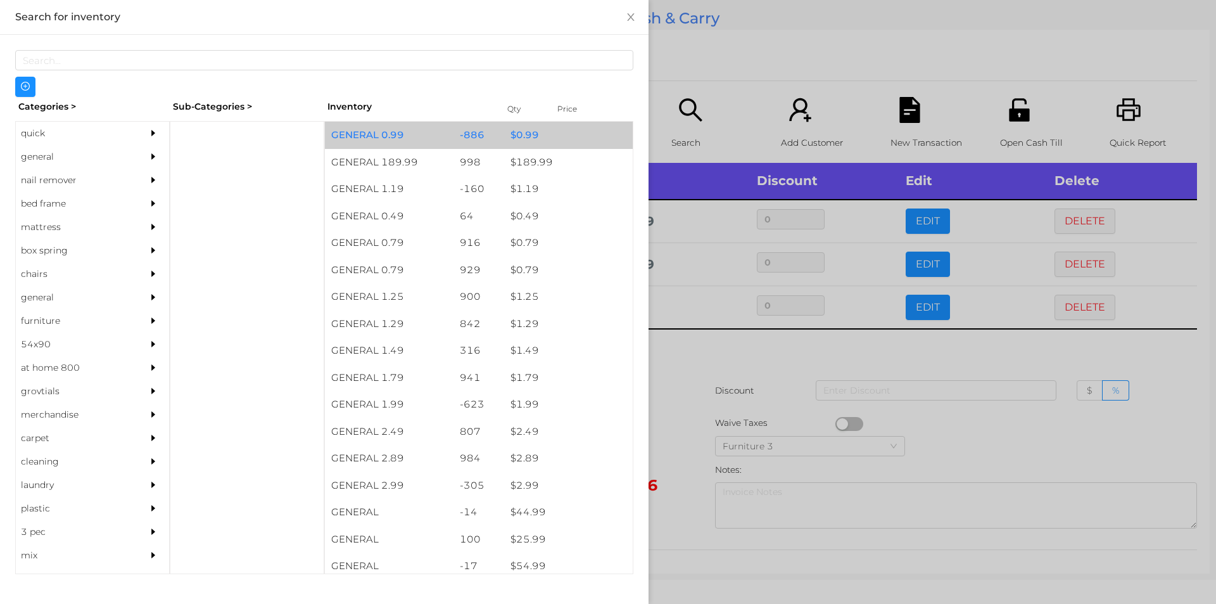
click at [553, 129] on div "$ 0.99" at bounding box center [568, 135] width 129 height 27
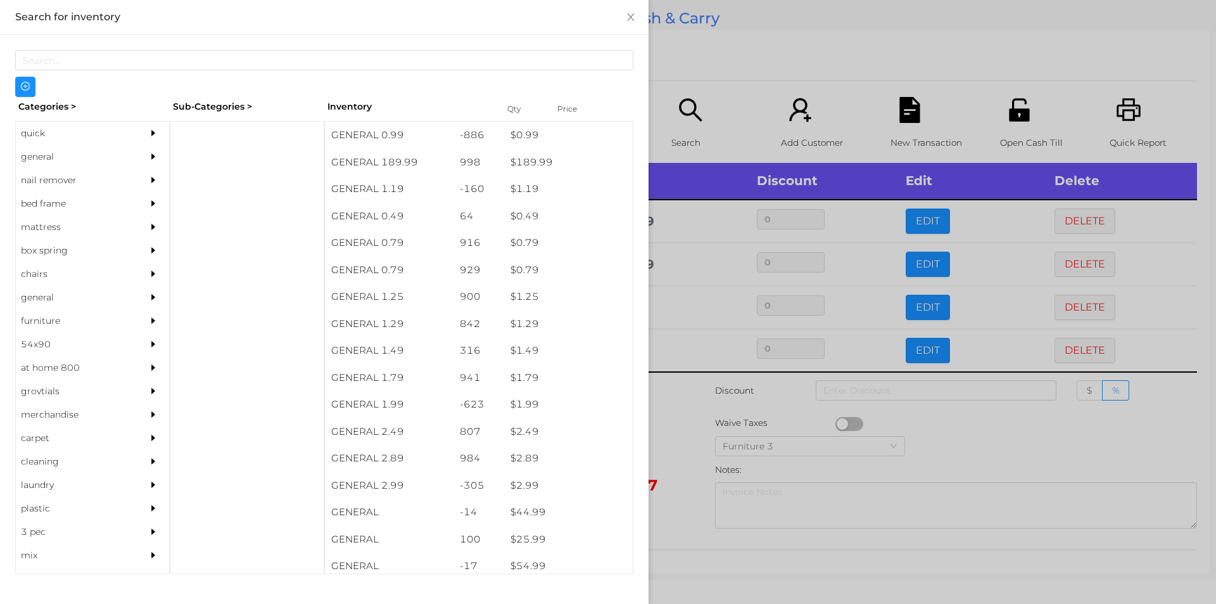
click at [707, 96] on div at bounding box center [608, 302] width 1216 height 604
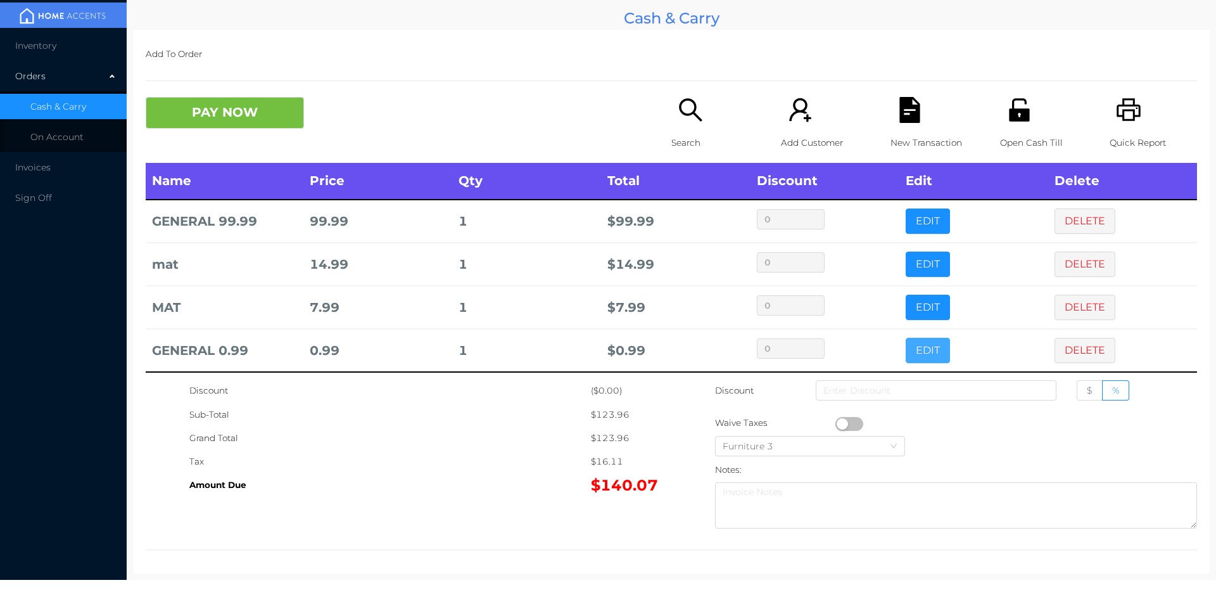
click at [914, 359] on button "EDIT" at bounding box center [928, 350] width 44 height 25
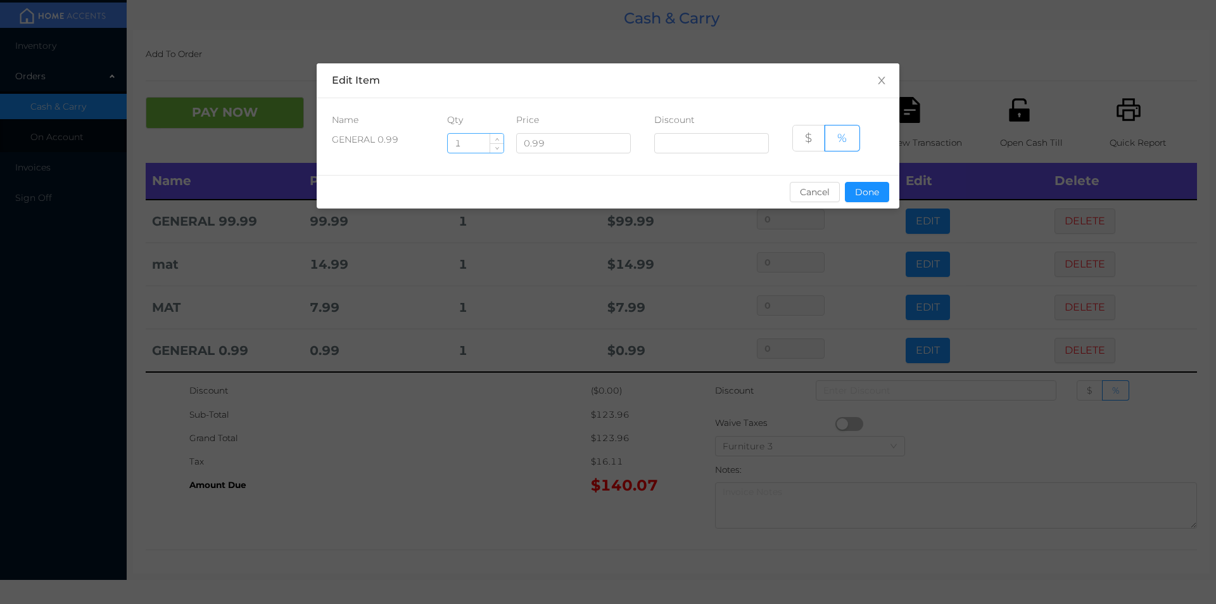
click at [476, 144] on input "1" at bounding box center [476, 143] width 56 height 19
type input "8"
click at [864, 189] on button "Done" at bounding box center [867, 192] width 44 height 20
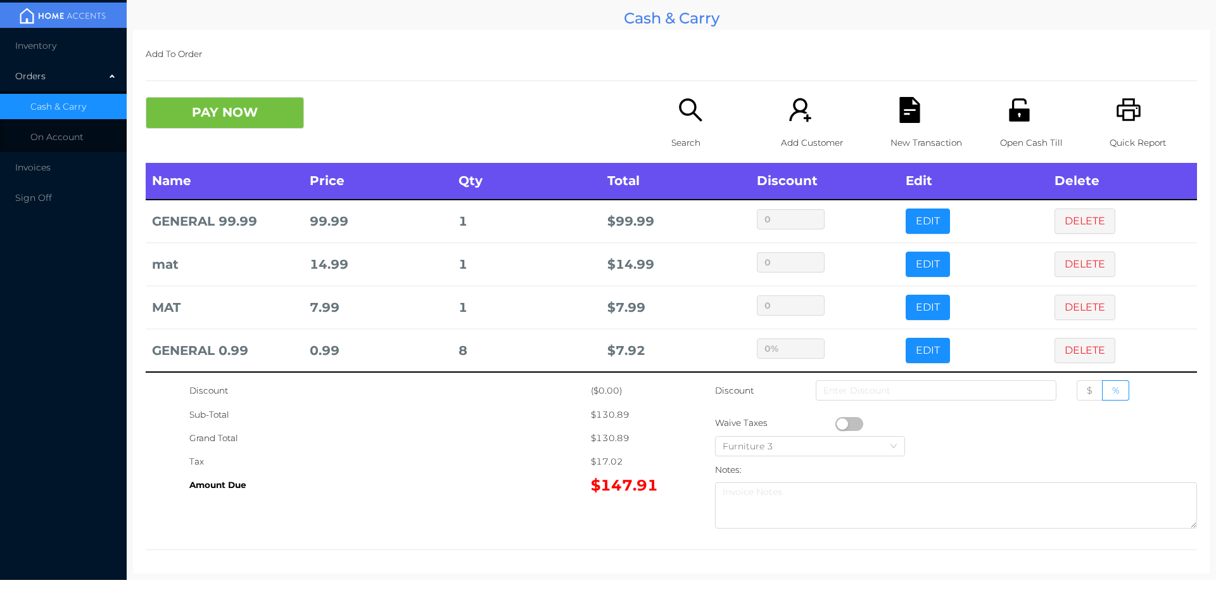
click at [678, 101] on icon "icon: search" at bounding box center [691, 110] width 26 height 26
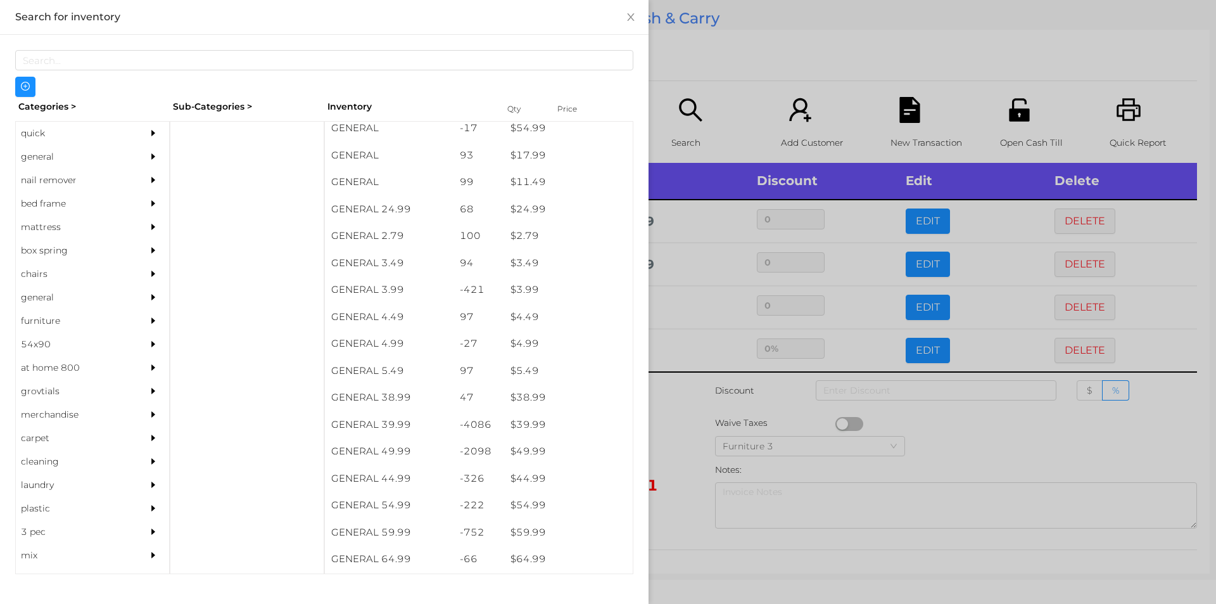
scroll to position [450, 0]
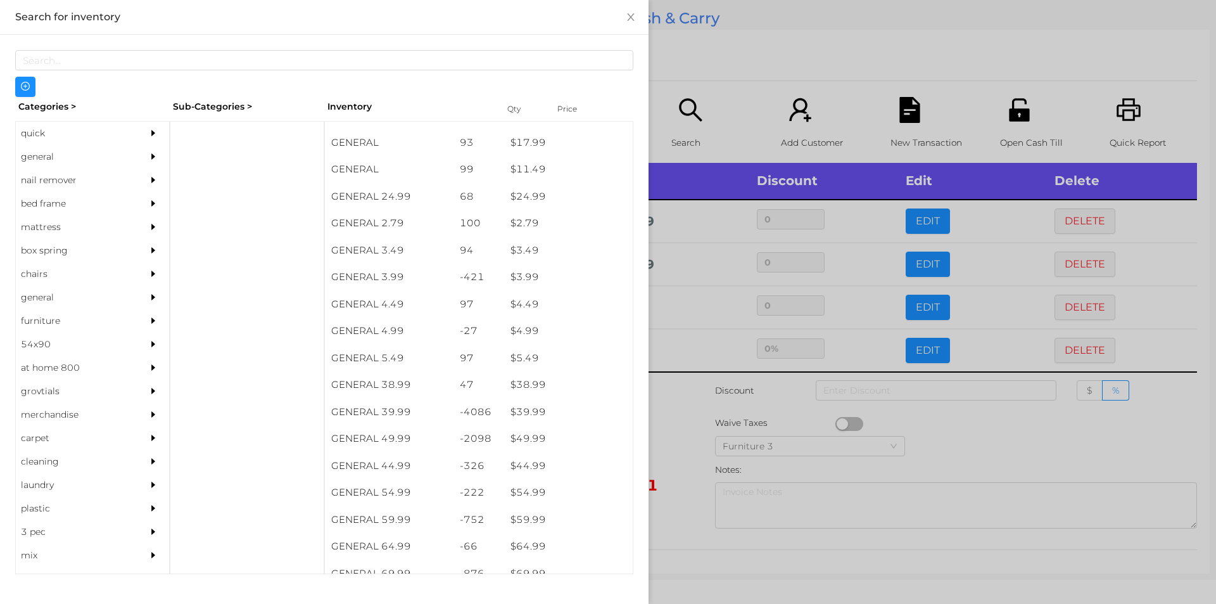
click at [43, 154] on div "general" at bounding box center [73, 156] width 115 height 23
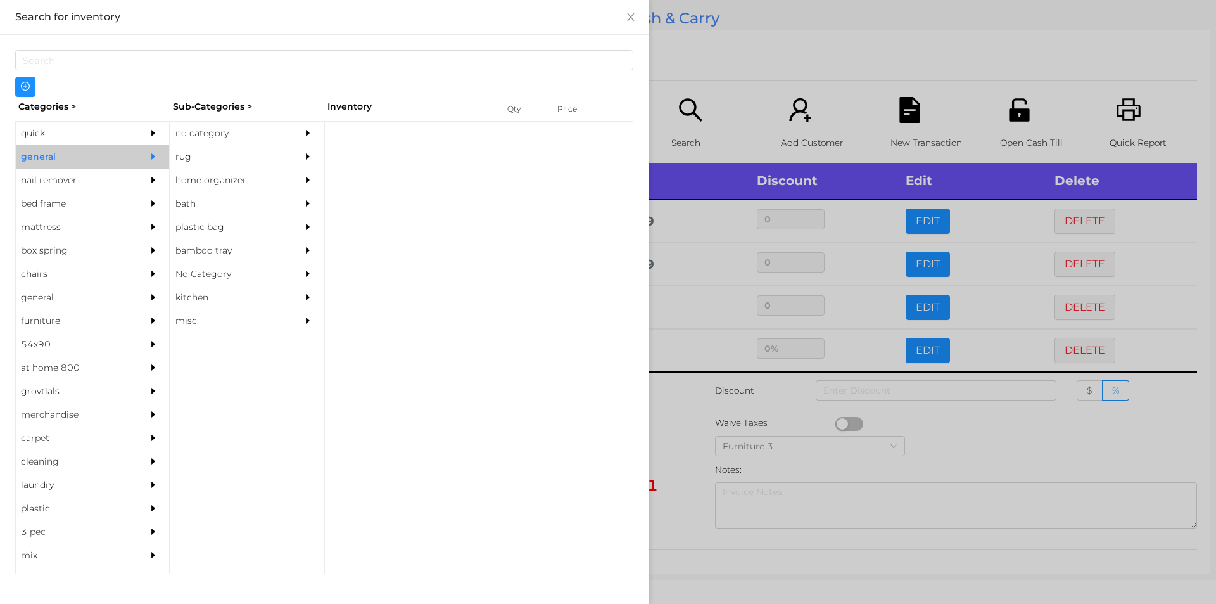
click at [255, 125] on div "no category" at bounding box center [227, 133] width 115 height 23
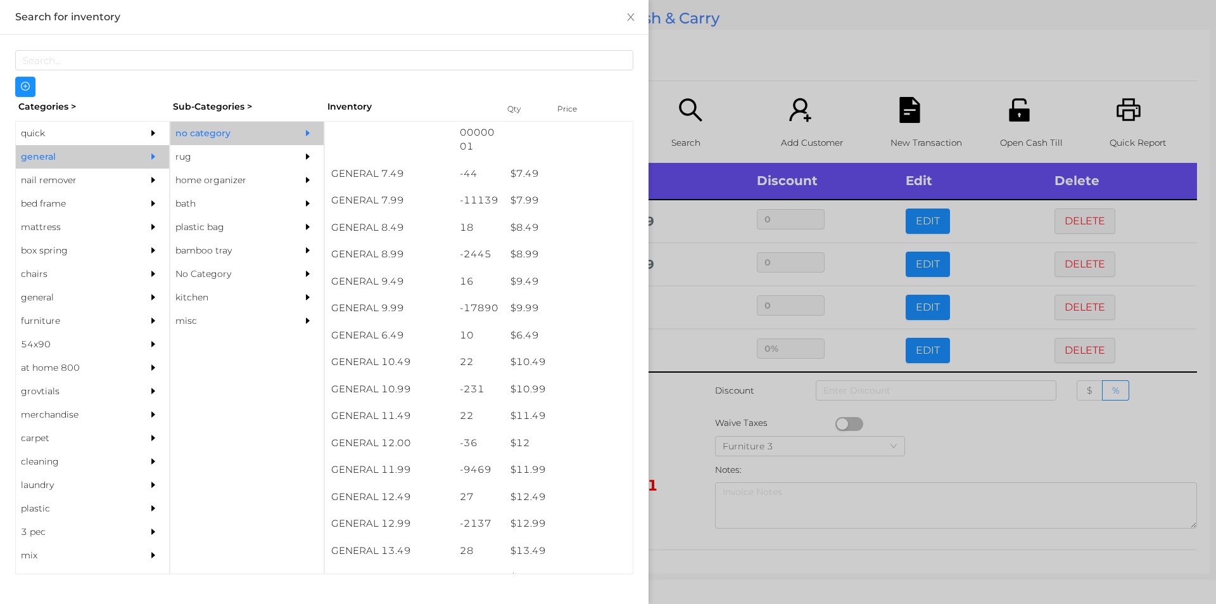
scroll to position [769, 0]
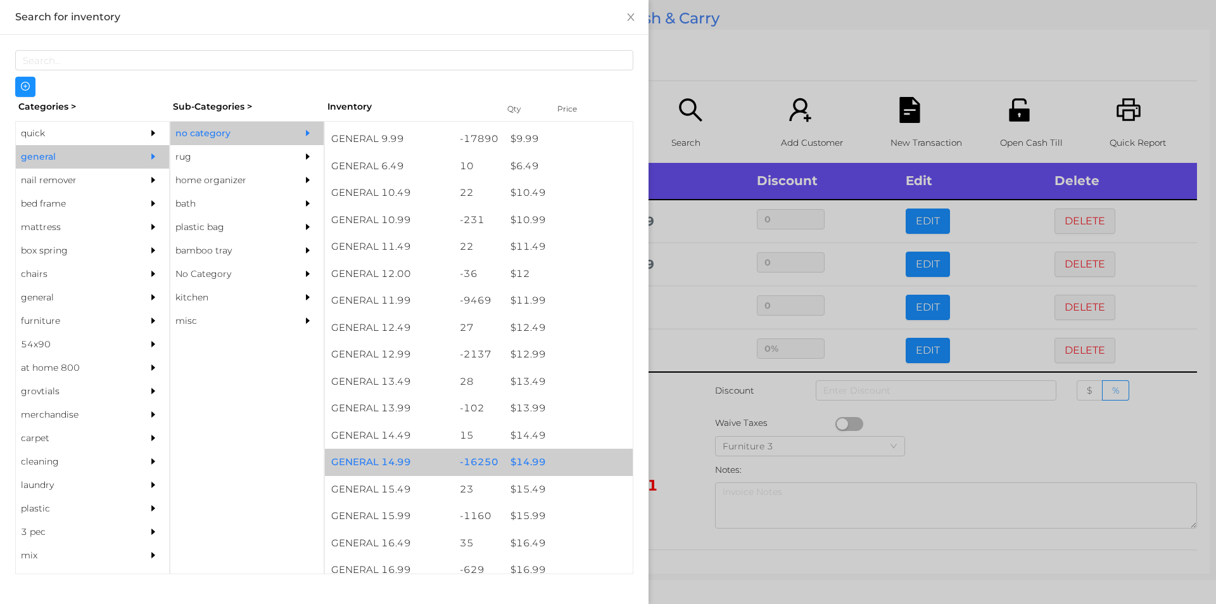
click at [537, 467] on div "$ 14.99" at bounding box center [568, 461] width 129 height 27
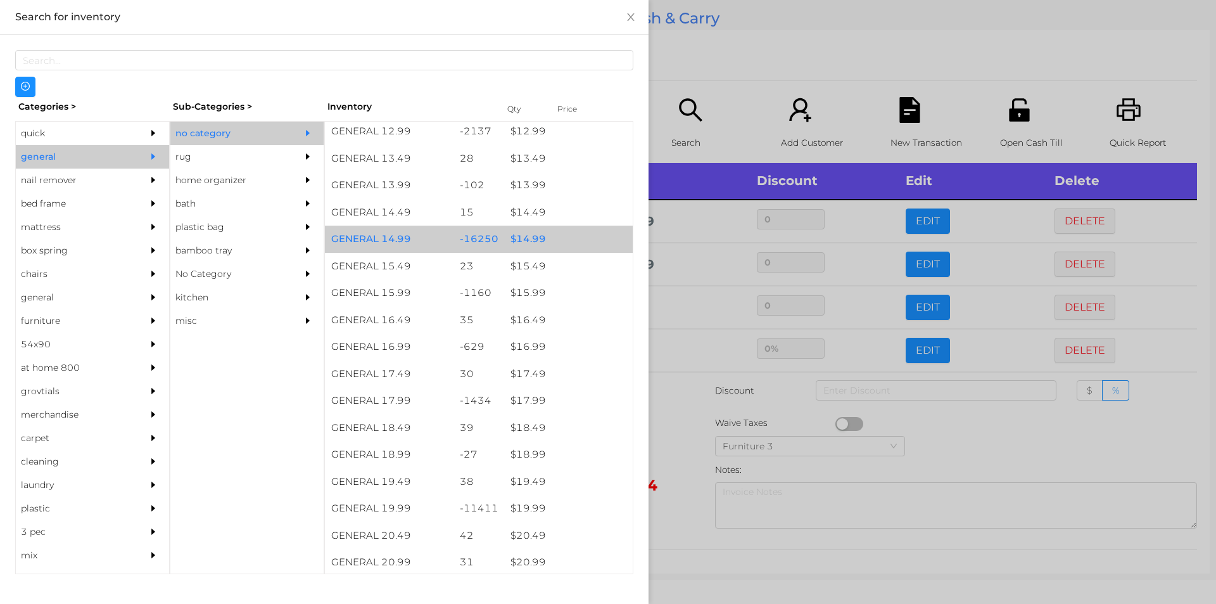
scroll to position [992, 0]
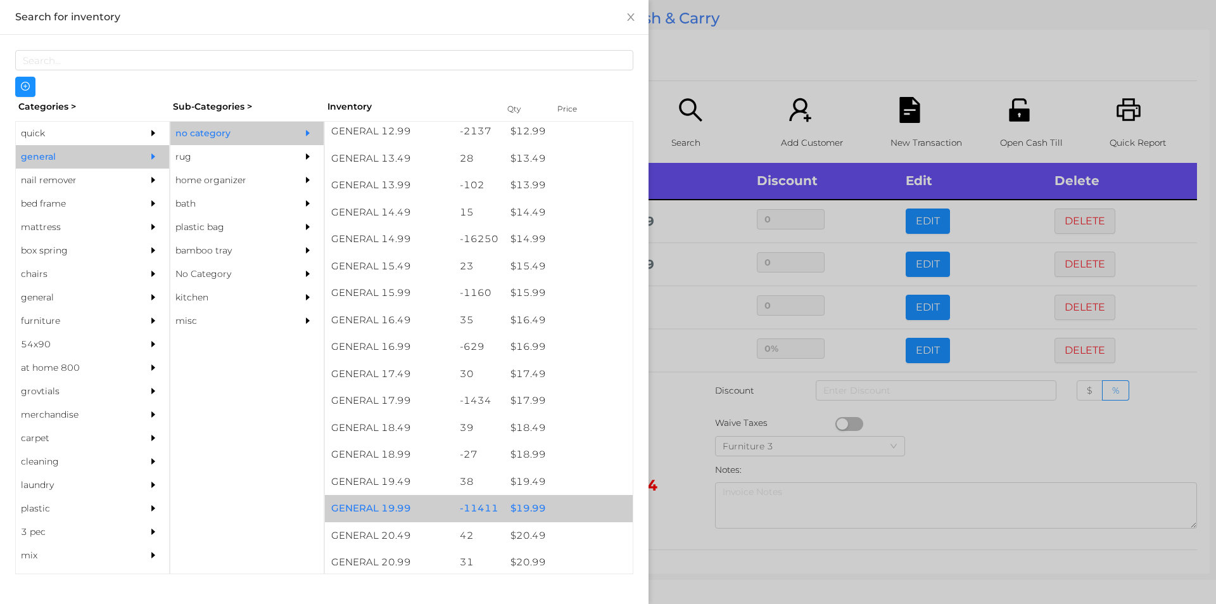
click at [534, 507] on div "$ 19.99" at bounding box center [568, 508] width 129 height 27
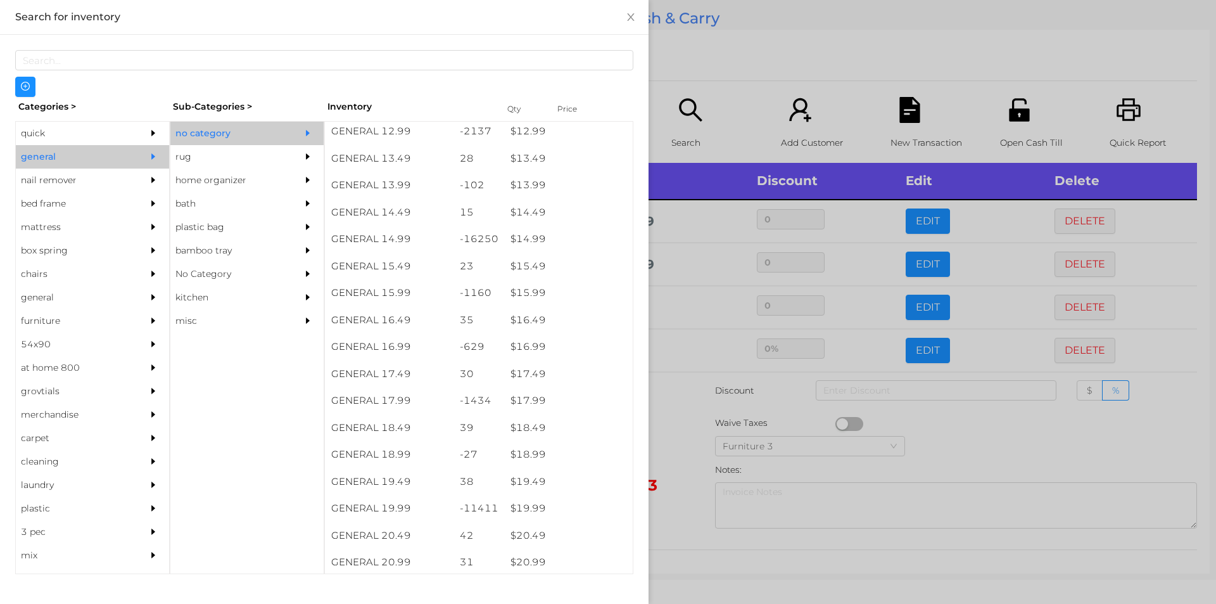
click at [775, 46] on div at bounding box center [608, 302] width 1216 height 604
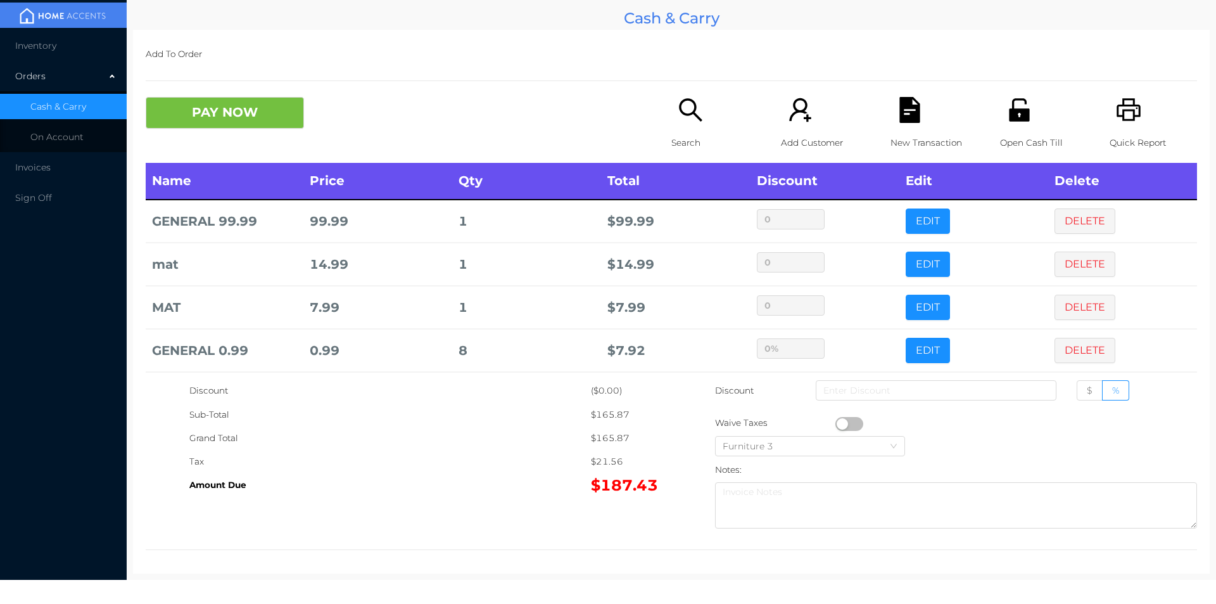
click at [679, 111] on icon "icon: search" at bounding box center [691, 110] width 26 height 26
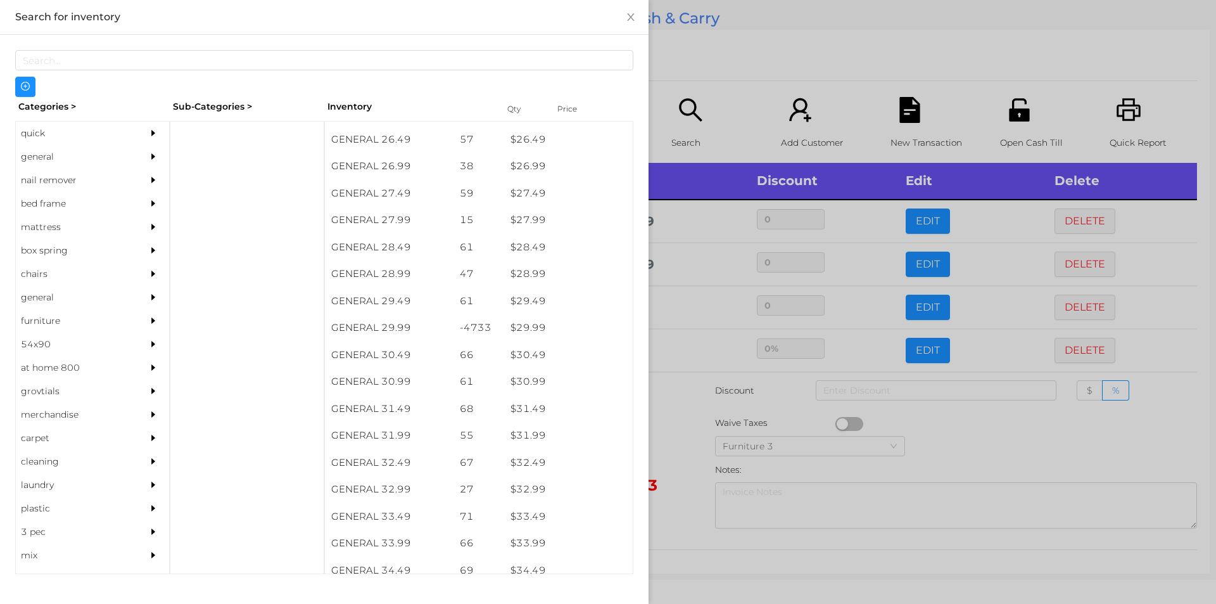
scroll to position [1731, 0]
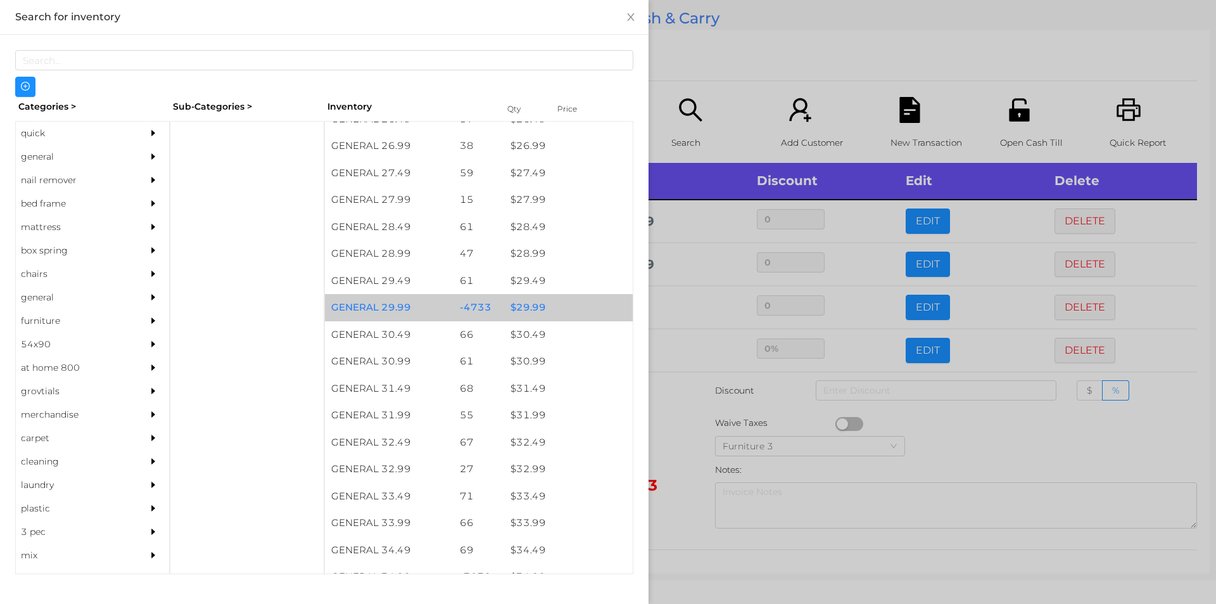
click at [550, 305] on div "$ 29.99" at bounding box center [568, 307] width 129 height 27
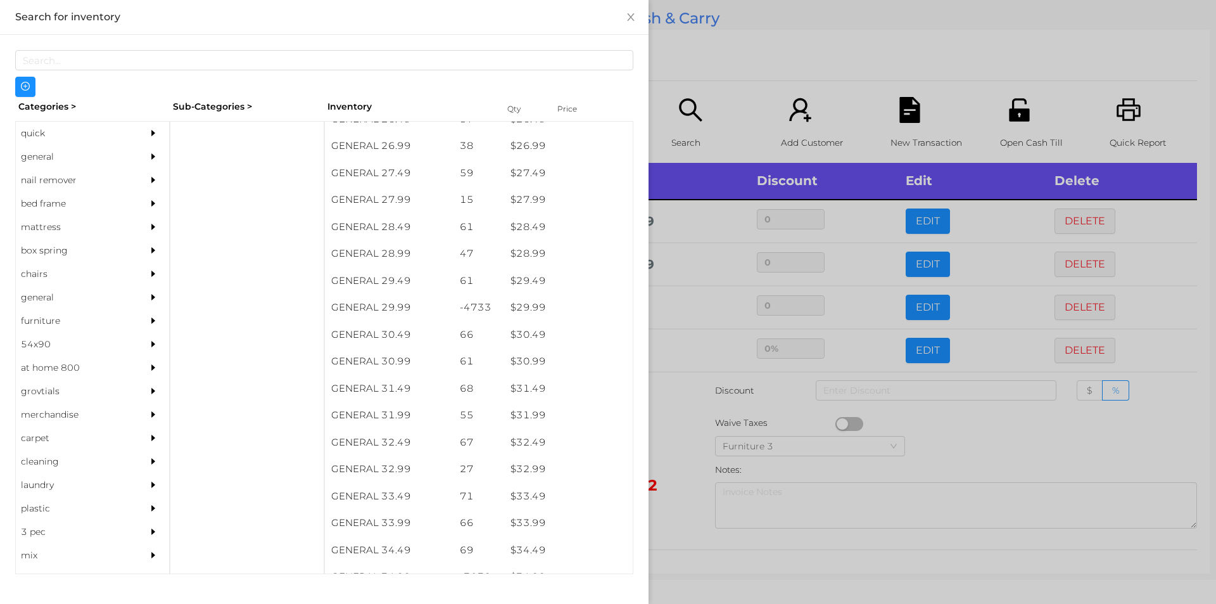
click at [728, 30] on div at bounding box center [608, 302] width 1216 height 604
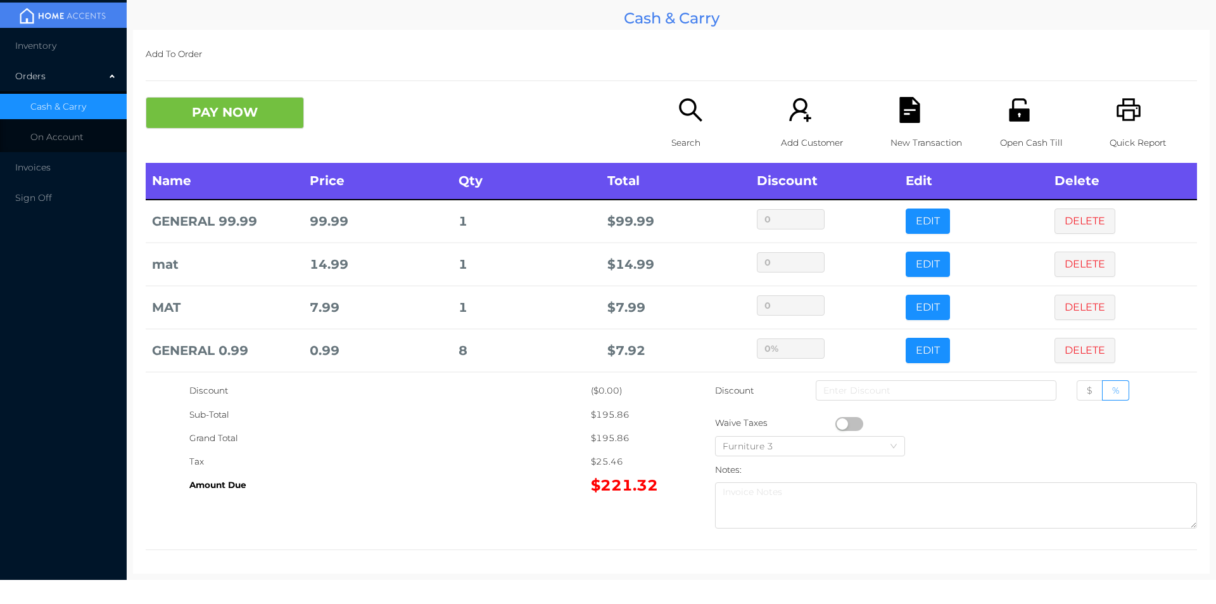
click at [702, 131] on p "Search" at bounding box center [714, 142] width 87 height 23
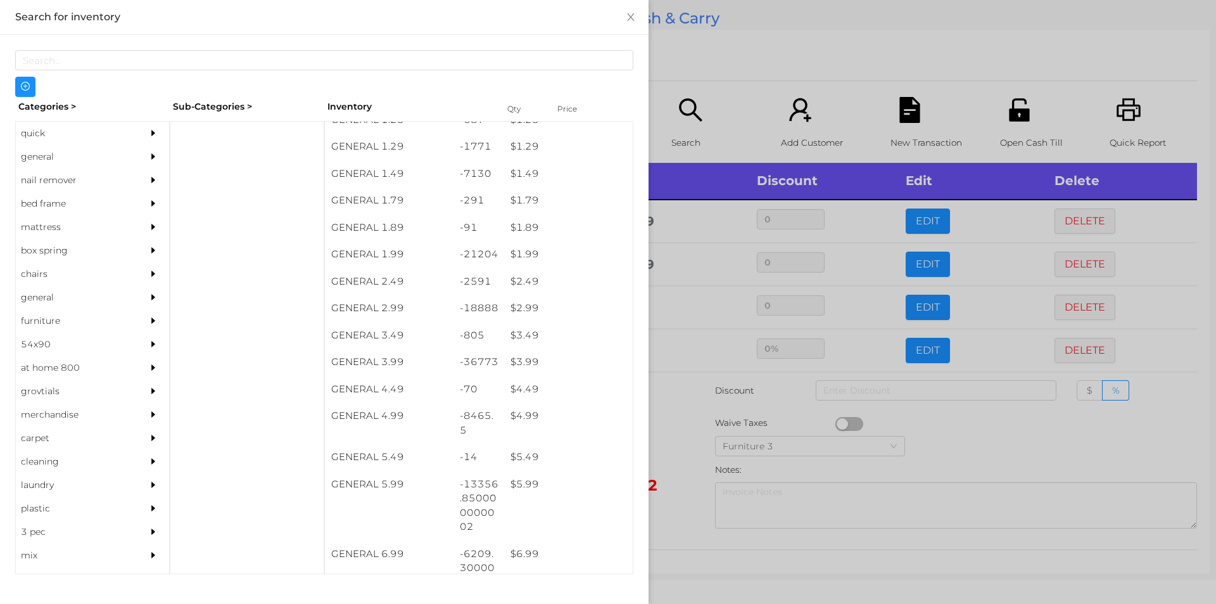
scroll to position [156, 0]
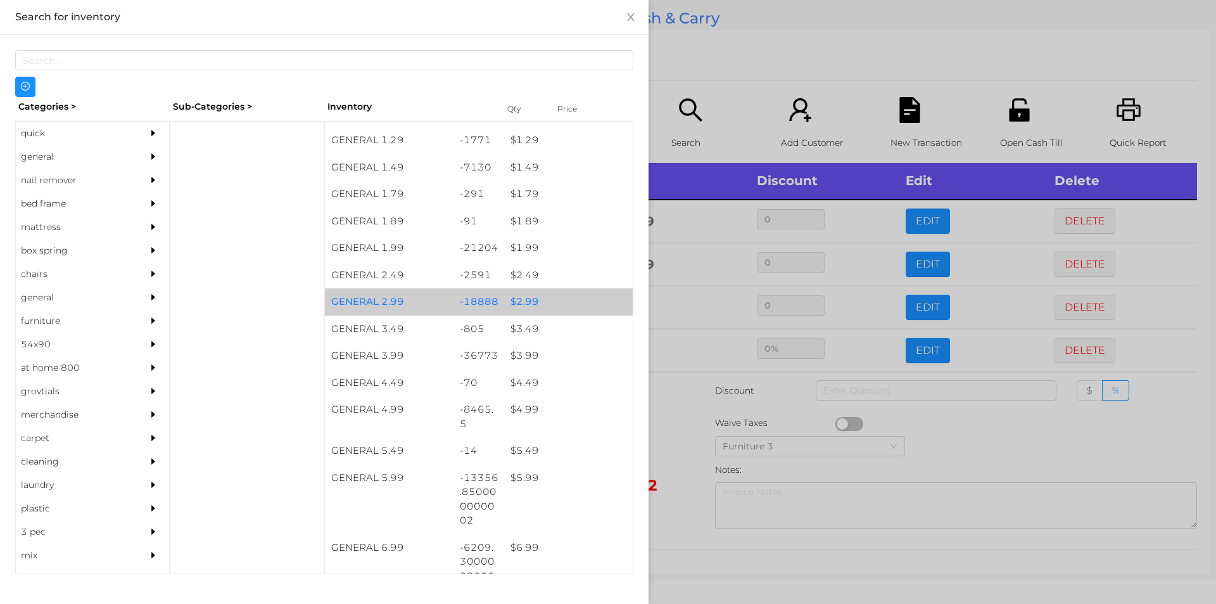
click at [555, 304] on div "$ 2.99" at bounding box center [568, 301] width 129 height 27
click at [556, 303] on div "$ 2.99" at bounding box center [568, 301] width 129 height 27
click at [568, 300] on div "$ 2.99" at bounding box center [568, 301] width 129 height 27
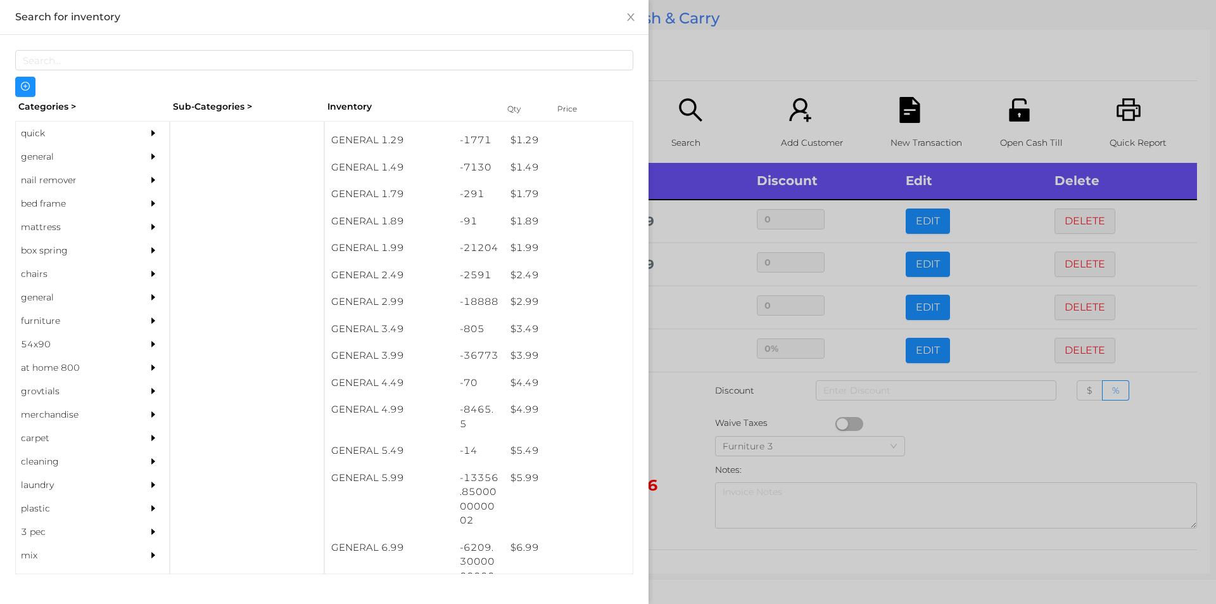
click at [746, 76] on div at bounding box center [608, 302] width 1216 height 604
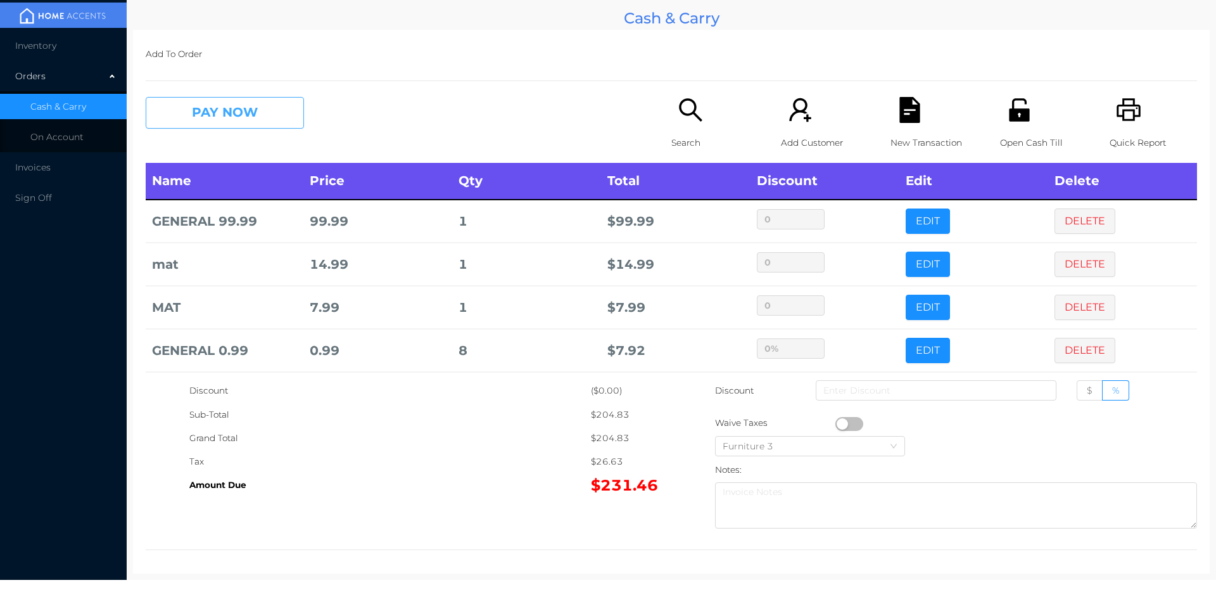
click at [250, 111] on button "PAY NOW" at bounding box center [225, 113] width 158 height 32
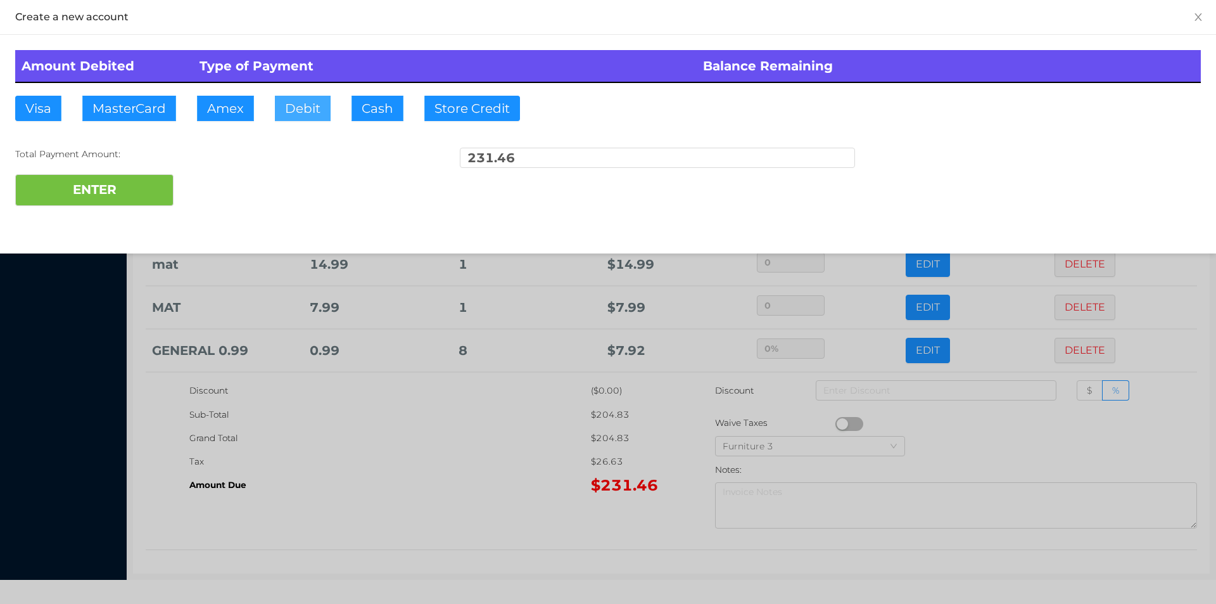
click at [296, 105] on button "Debit" at bounding box center [303, 108] width 56 height 25
click at [118, 202] on button "ENTER" at bounding box center [94, 190] width 158 height 32
type input "0"
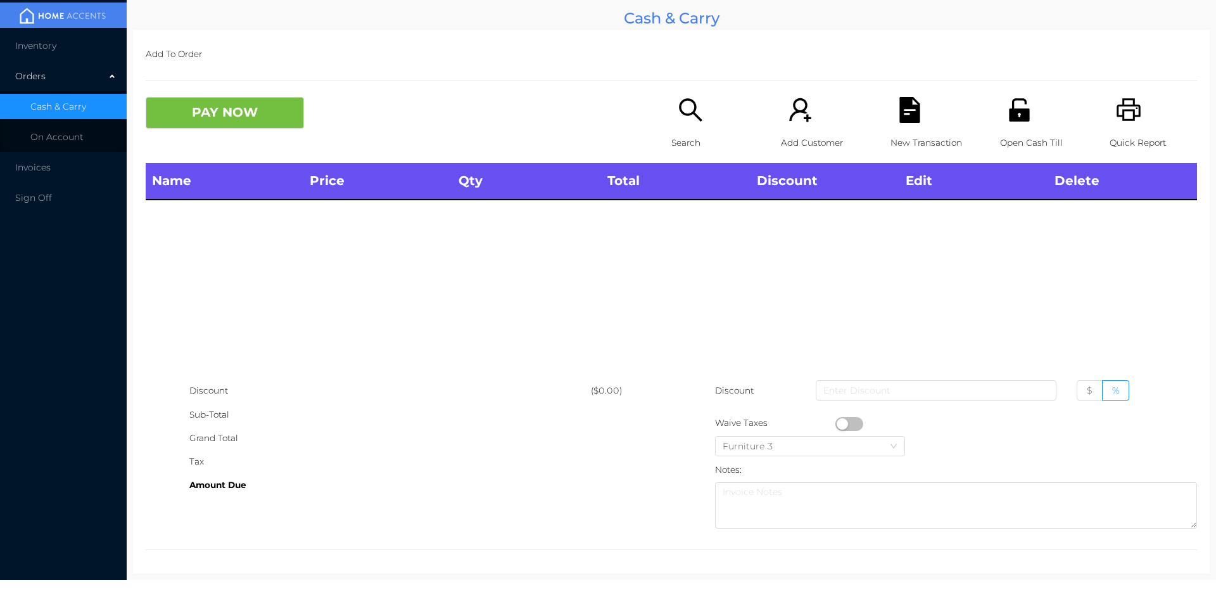
click at [472, 405] on div "Sub-Total" at bounding box center [390, 414] width 402 height 23
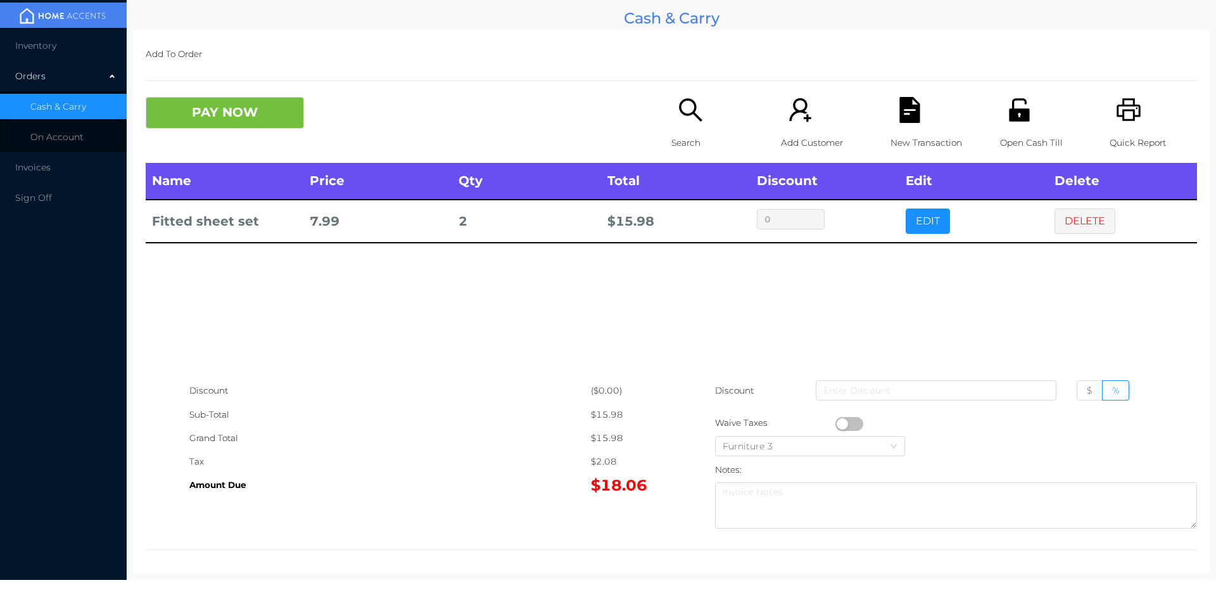
click at [248, 123] on button "PAY NOW" at bounding box center [225, 113] width 158 height 32
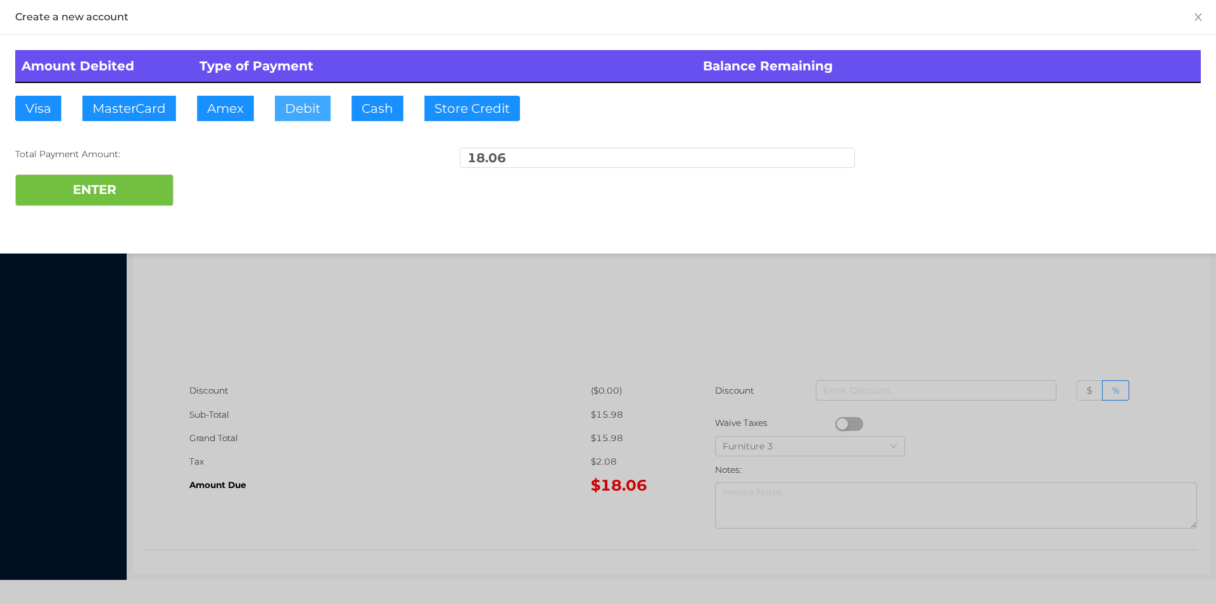
click at [326, 119] on button "Debit" at bounding box center [303, 108] width 56 height 25
click at [109, 184] on button "ENTER" at bounding box center [94, 190] width 158 height 32
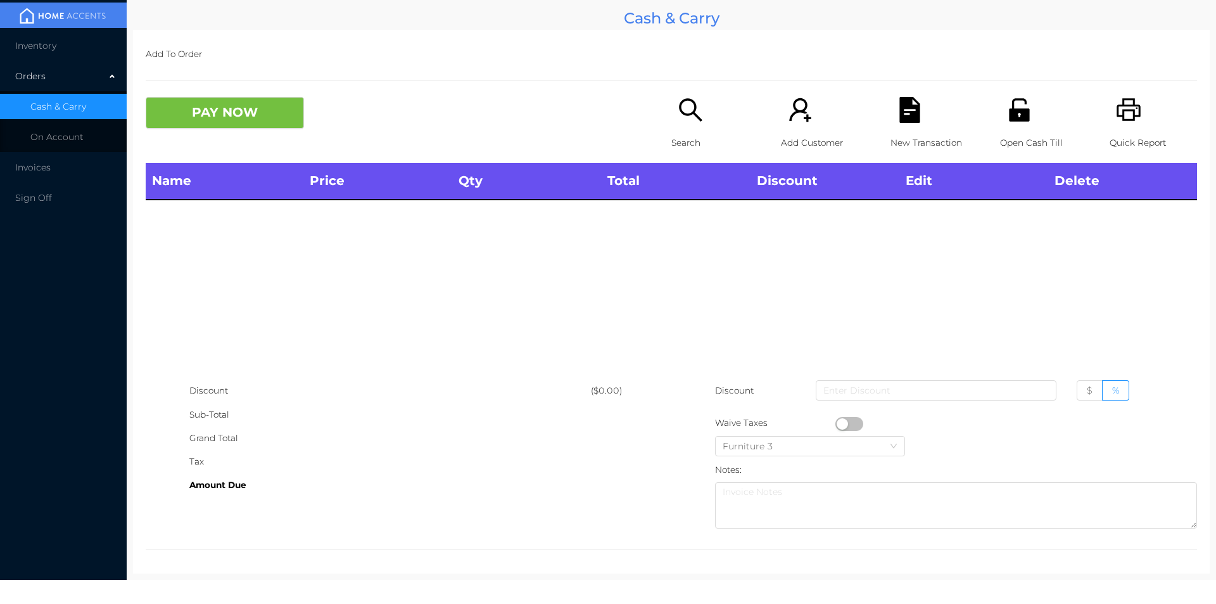
click at [682, 127] on div "Search" at bounding box center [714, 130] width 87 height 66
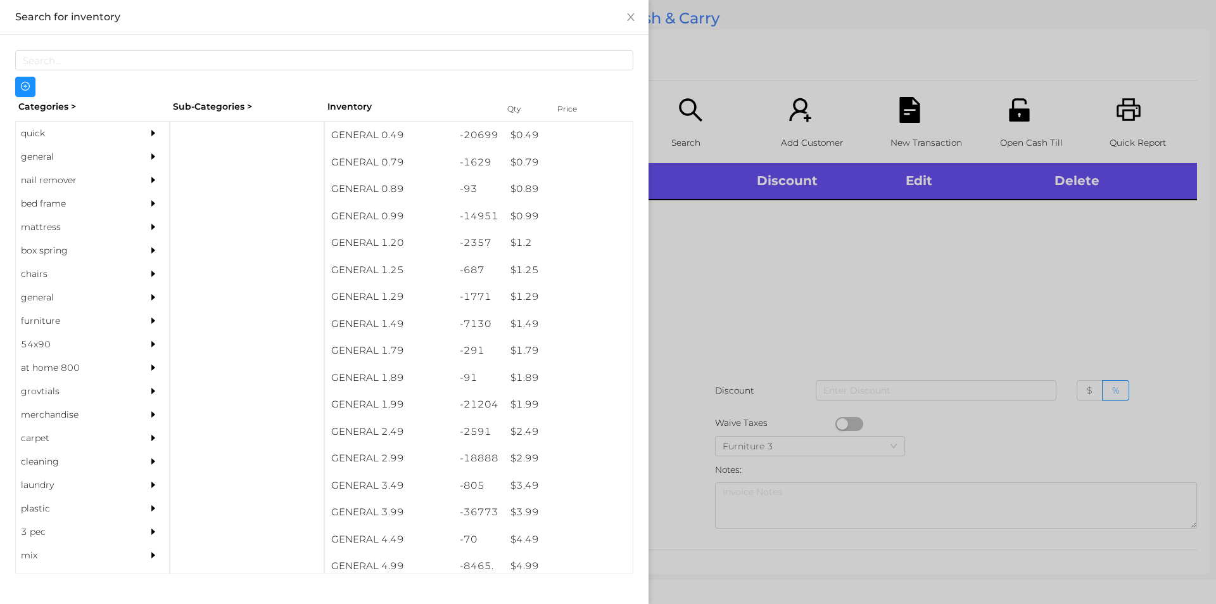
click at [66, 151] on div "general" at bounding box center [73, 156] width 115 height 23
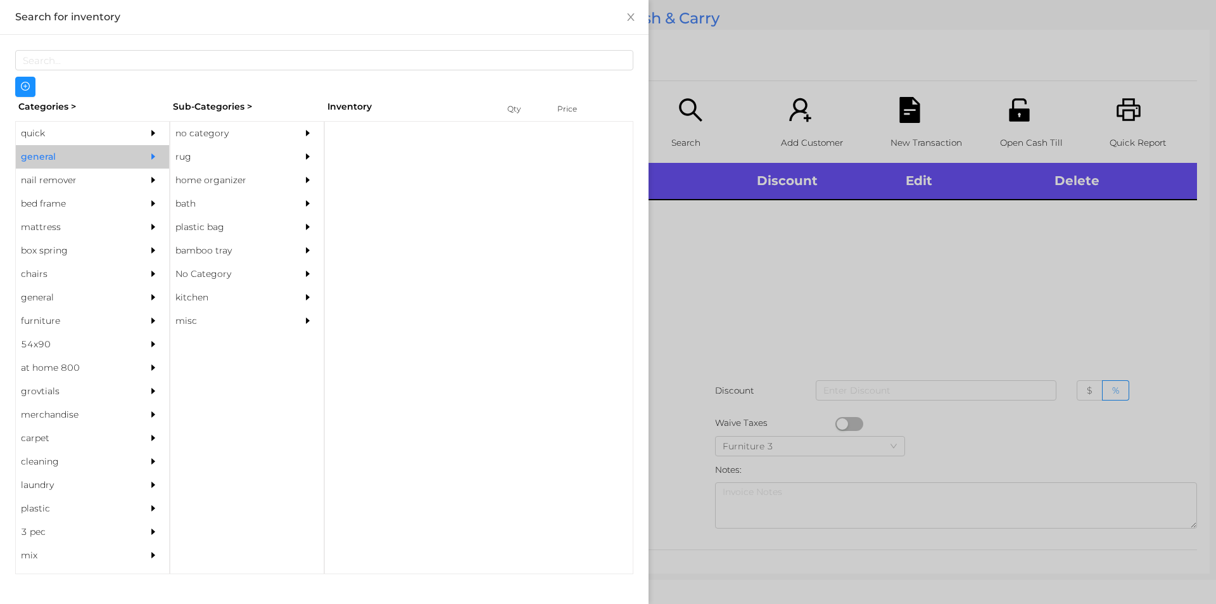
click at [255, 130] on div "no category" at bounding box center [227, 133] width 115 height 23
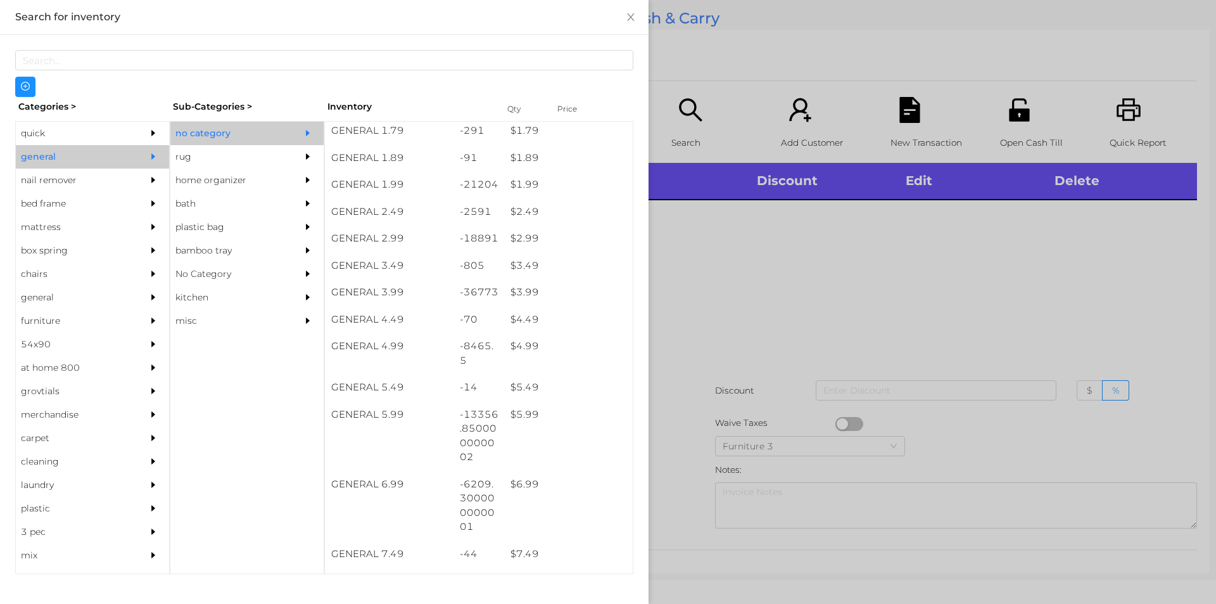
scroll to position [271, 0]
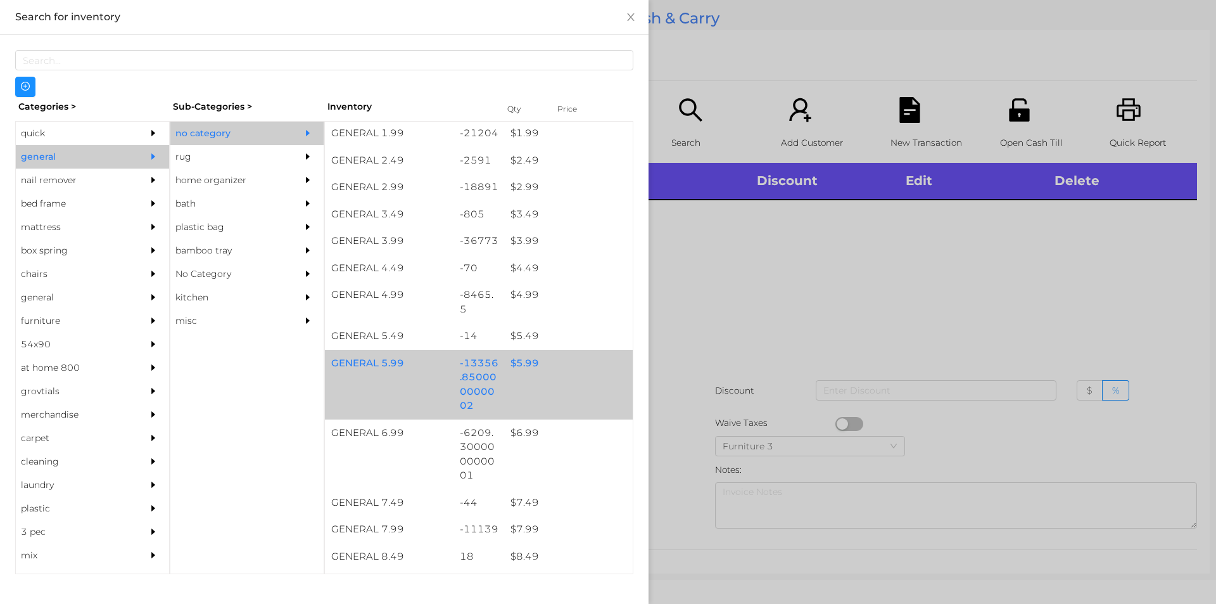
click at [537, 371] on div "$ 5.99" at bounding box center [568, 363] width 129 height 27
click at [550, 379] on div "GENERAL 5.99 -13356.850000000002 $ 5.99" at bounding box center [479, 385] width 308 height 70
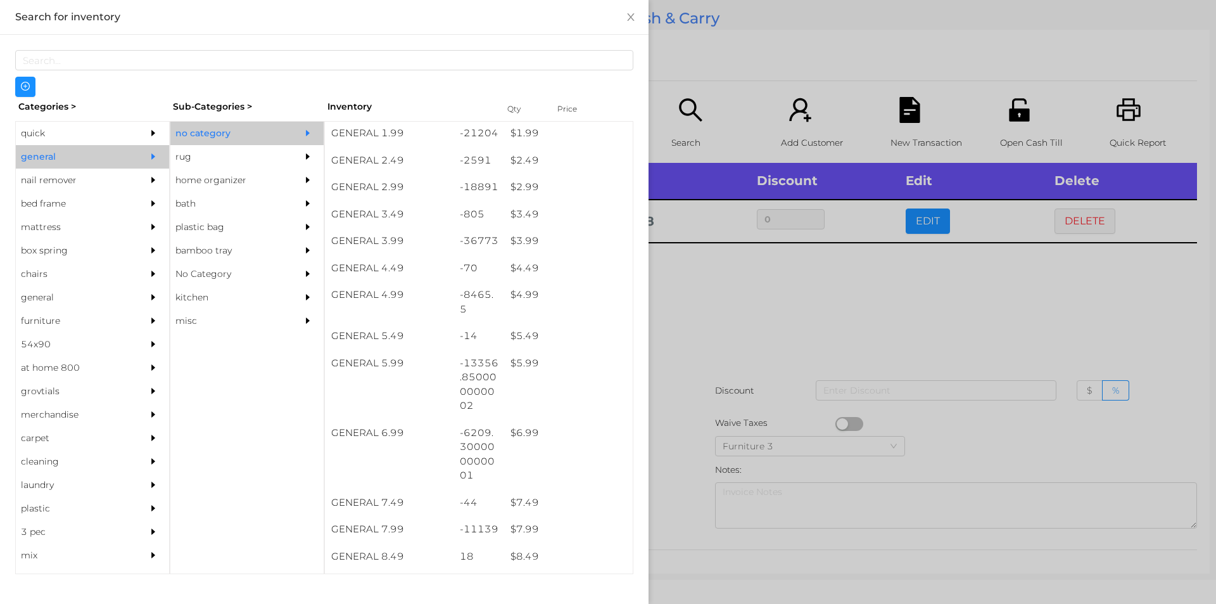
click at [702, 343] on div at bounding box center [608, 302] width 1216 height 604
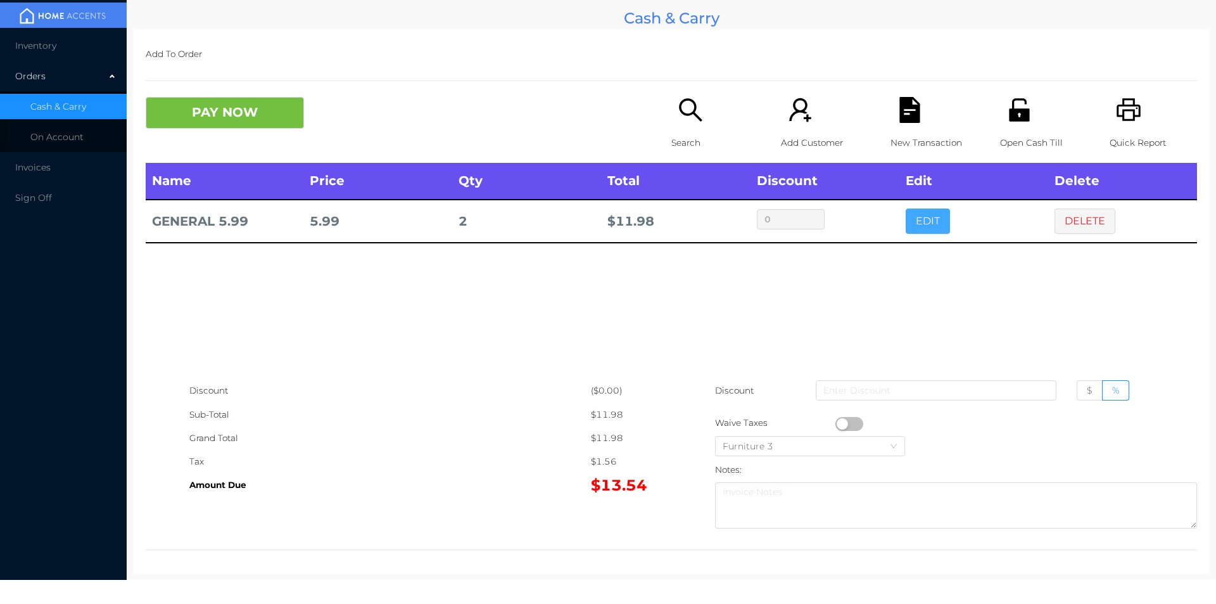
click at [920, 220] on button "EDIT" at bounding box center [928, 220] width 44 height 25
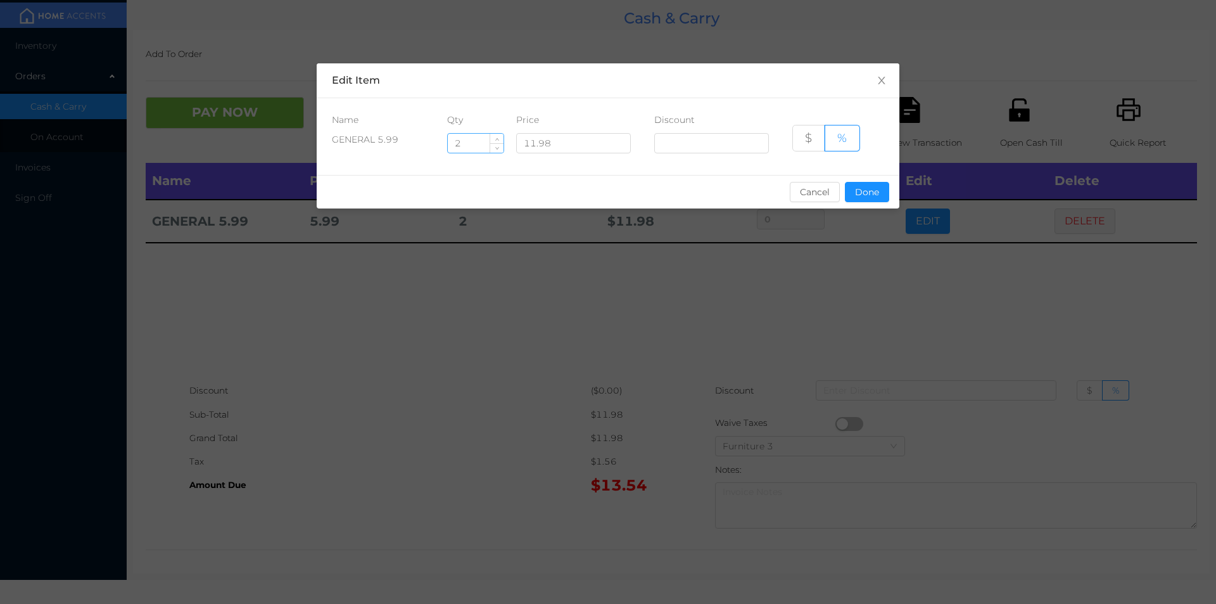
click at [469, 142] on input "2" at bounding box center [476, 143] width 56 height 19
type input "2.5"
click at [878, 188] on button "Done" at bounding box center [867, 192] width 44 height 20
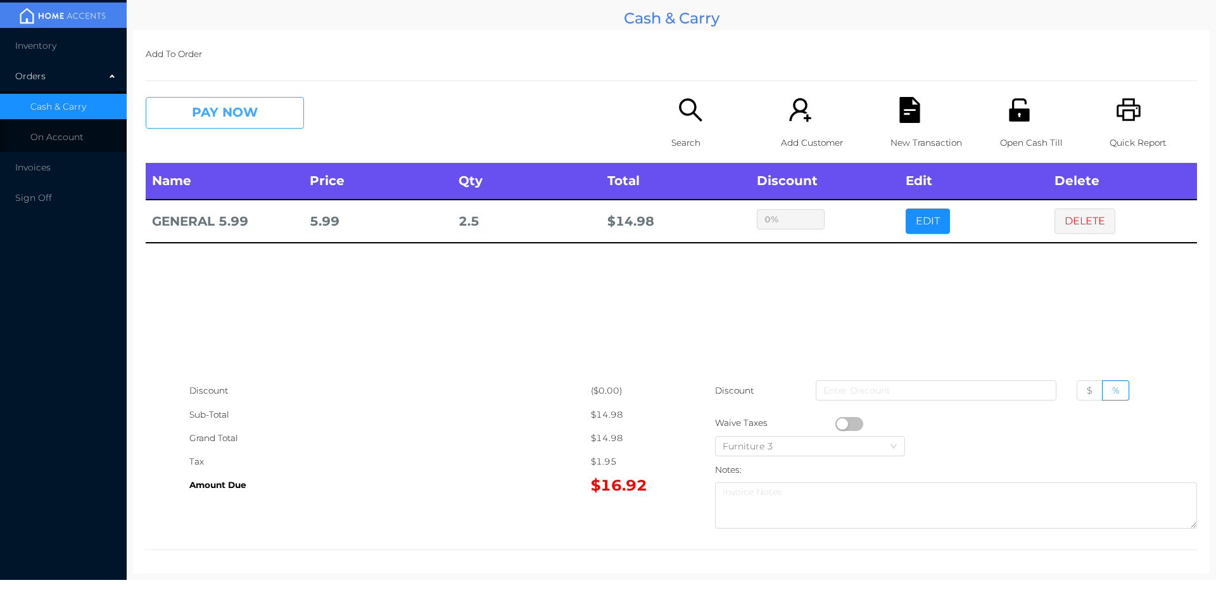
click at [248, 101] on button "PAY NOW" at bounding box center [225, 113] width 158 height 32
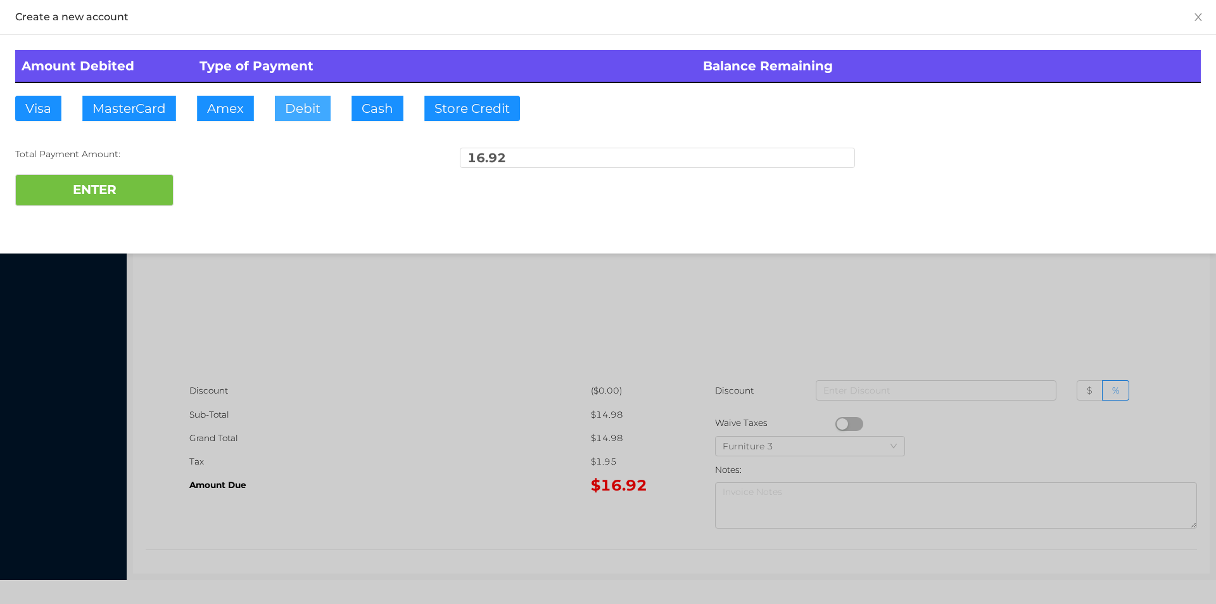
click at [312, 112] on button "Debit" at bounding box center [303, 108] width 56 height 25
click at [151, 175] on button "ENTER" at bounding box center [94, 190] width 158 height 32
type input "0"
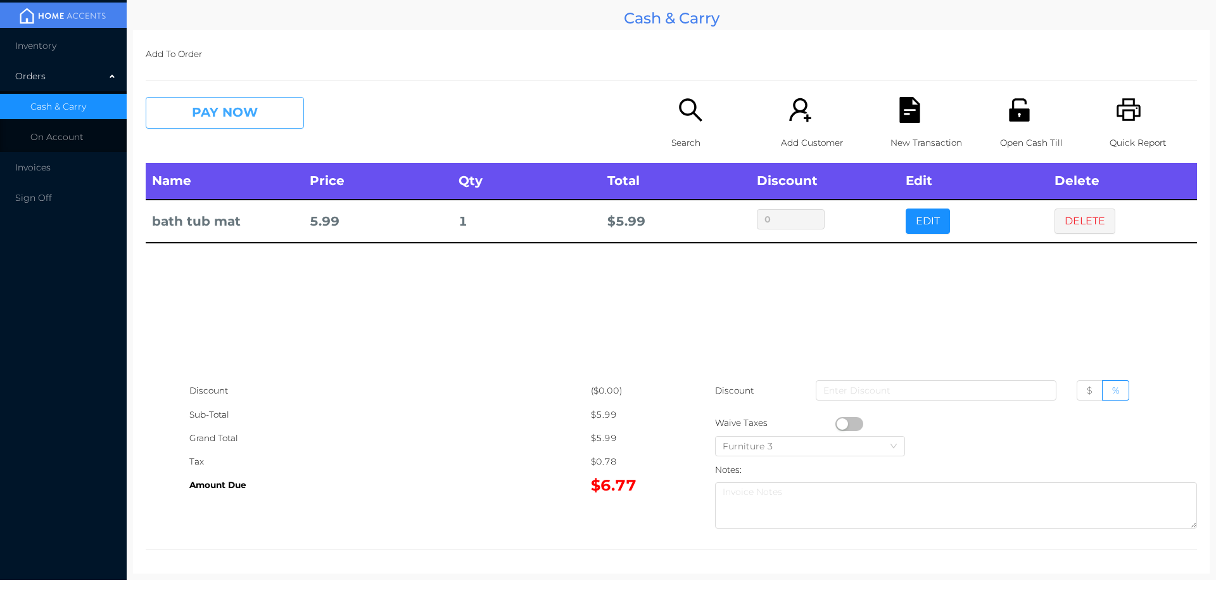
click at [215, 106] on button "PAY NOW" at bounding box center [225, 113] width 158 height 32
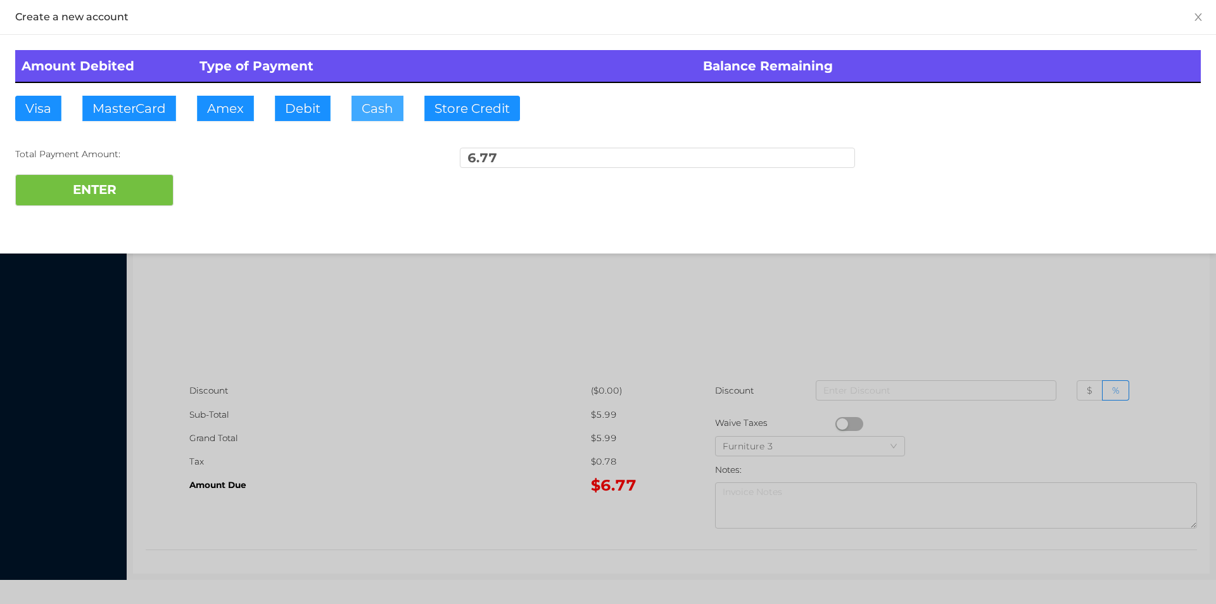
click at [376, 113] on button "Cash" at bounding box center [377, 108] width 52 height 25
type input "50"
click at [119, 190] on button "ENTER" at bounding box center [94, 190] width 158 height 32
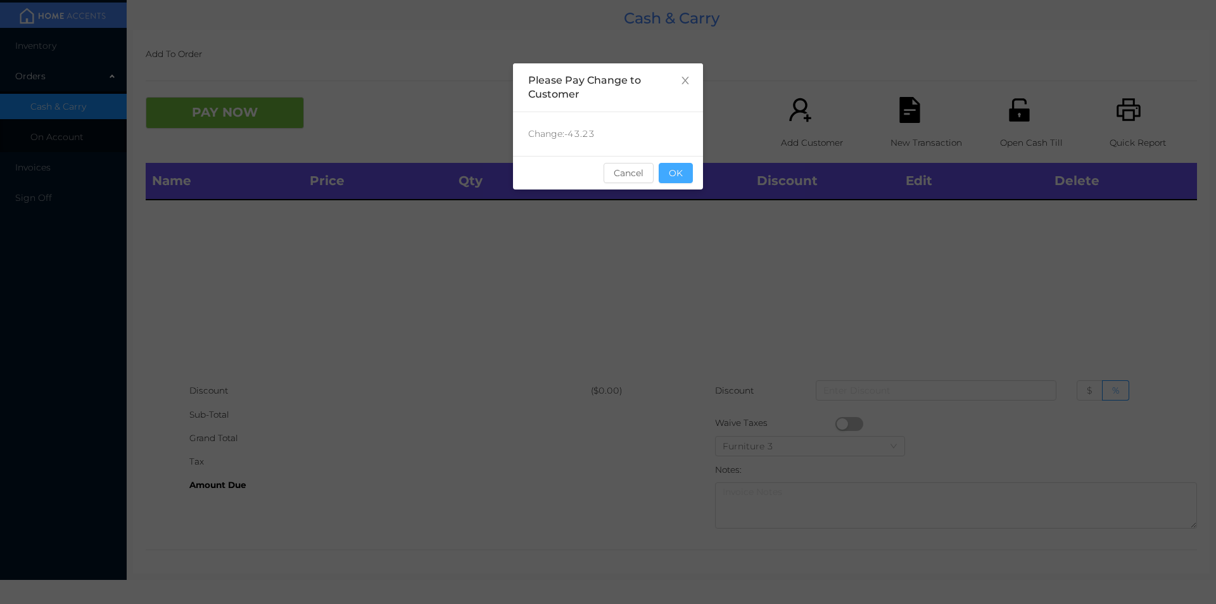
click at [684, 182] on button "OK" at bounding box center [676, 173] width 34 height 20
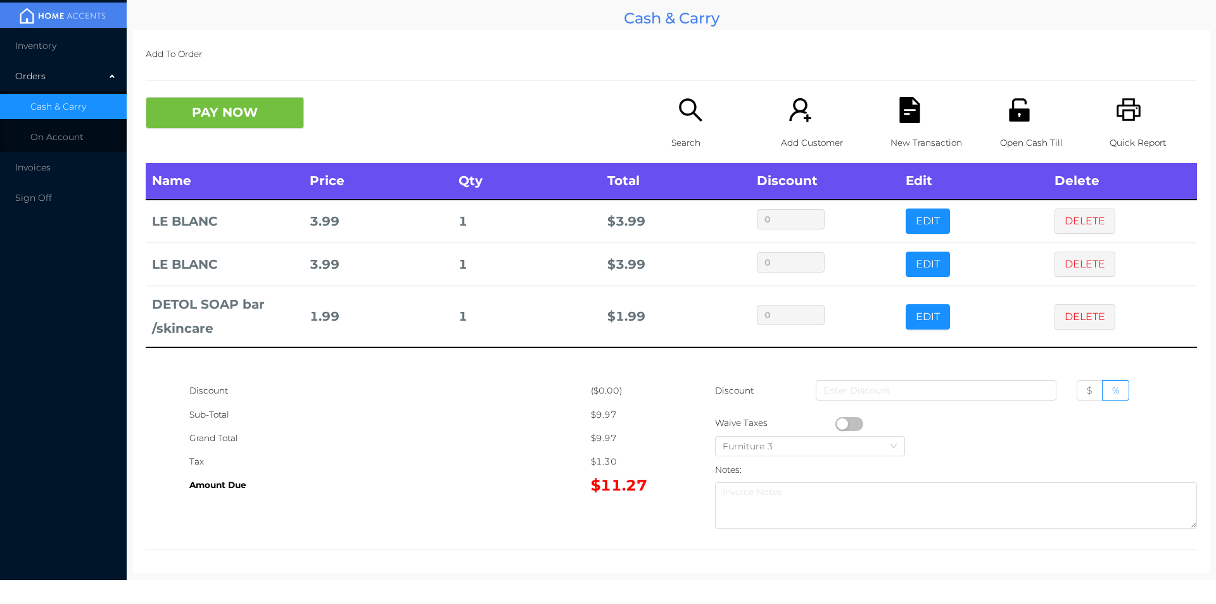
click at [693, 110] on icon "icon: search" at bounding box center [691, 110] width 26 height 26
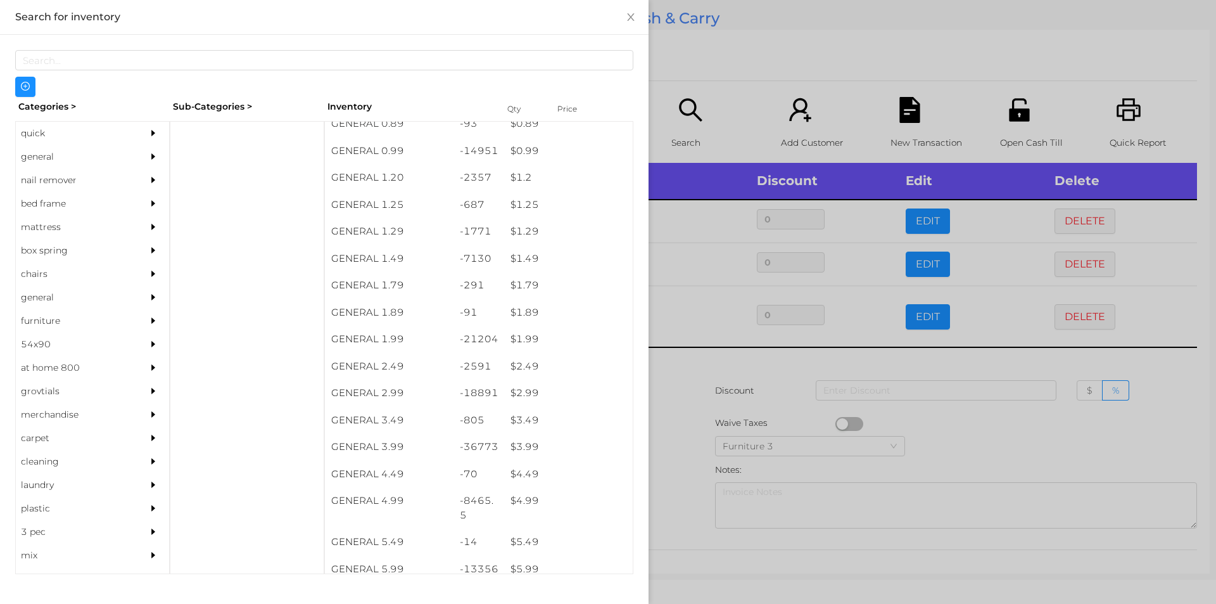
scroll to position [88, 0]
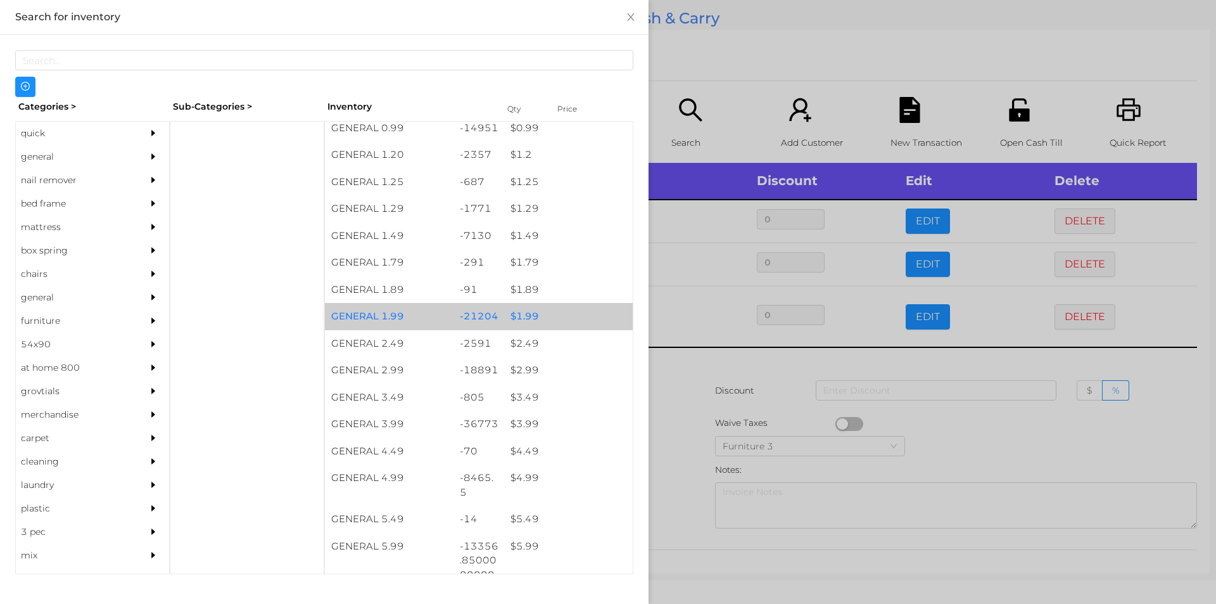
click at [496, 313] on div "-21204" at bounding box center [478, 316] width 51 height 27
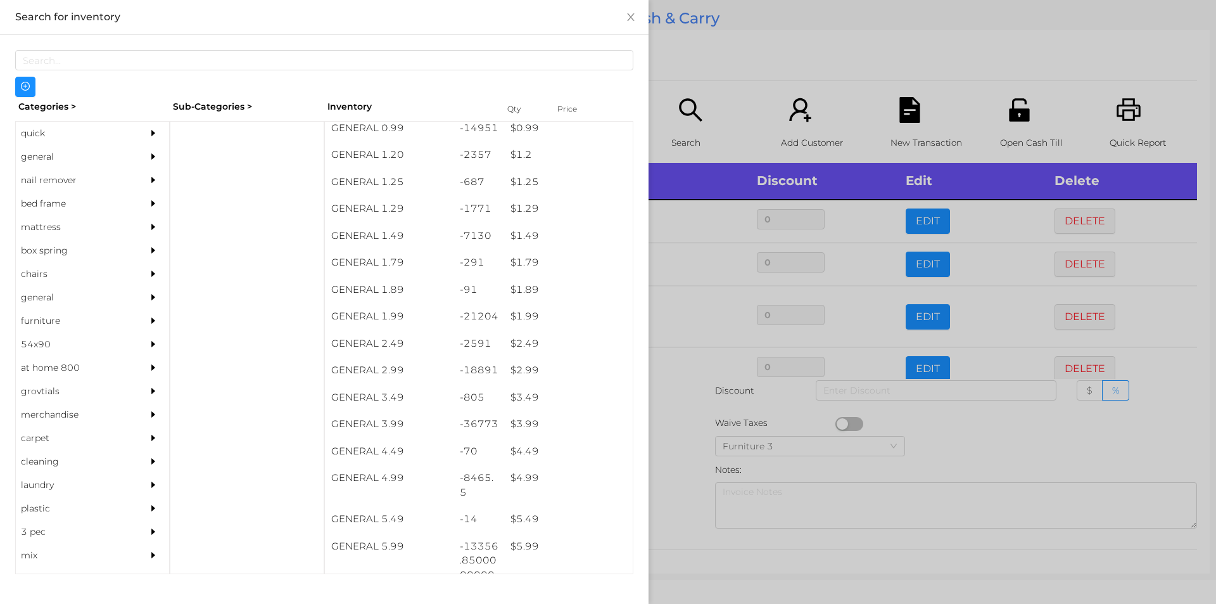
click at [735, 65] on div at bounding box center [608, 302] width 1216 height 604
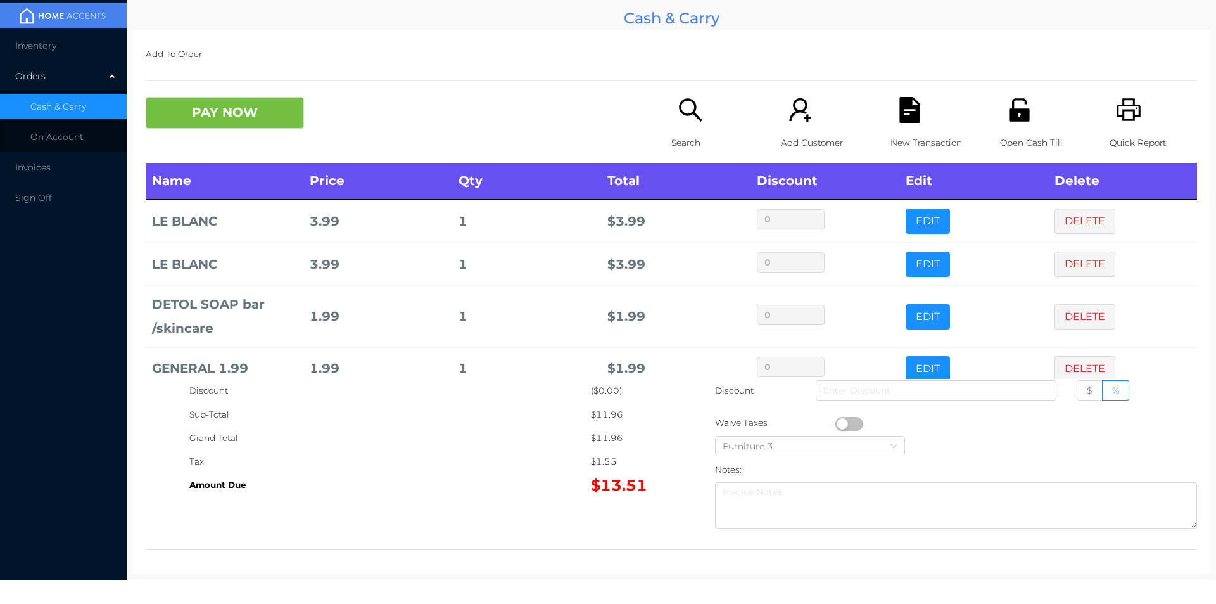
click at [679, 125] on div "Search" at bounding box center [714, 130] width 87 height 66
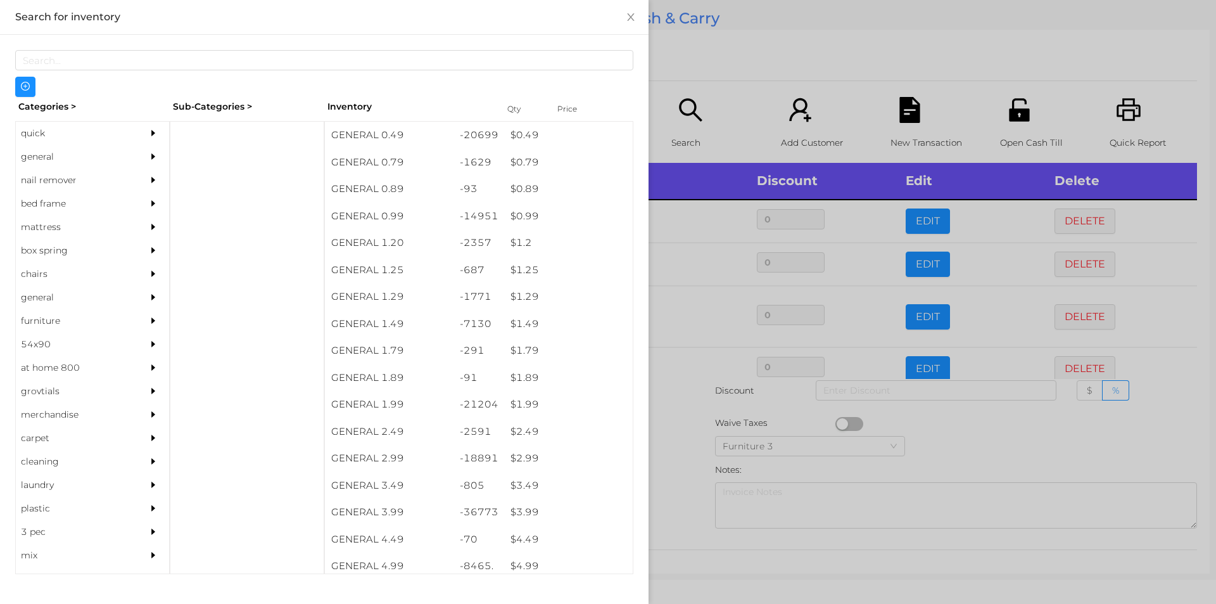
click at [38, 137] on div "quick" at bounding box center [73, 133] width 115 height 23
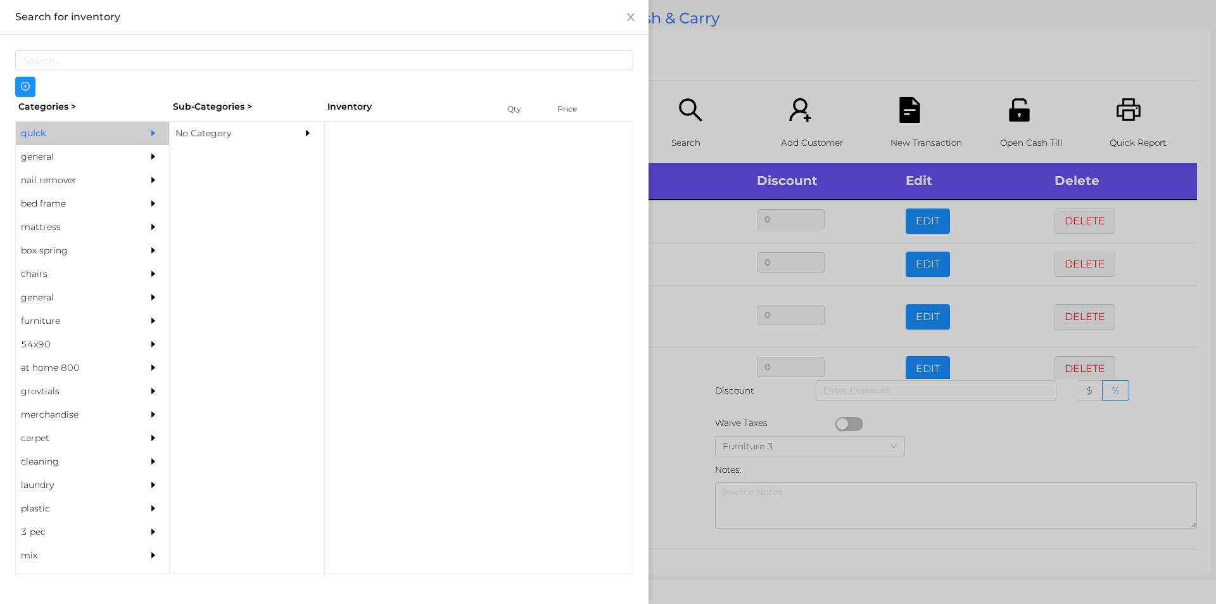
click at [222, 136] on div "No Category" at bounding box center [227, 133] width 115 height 23
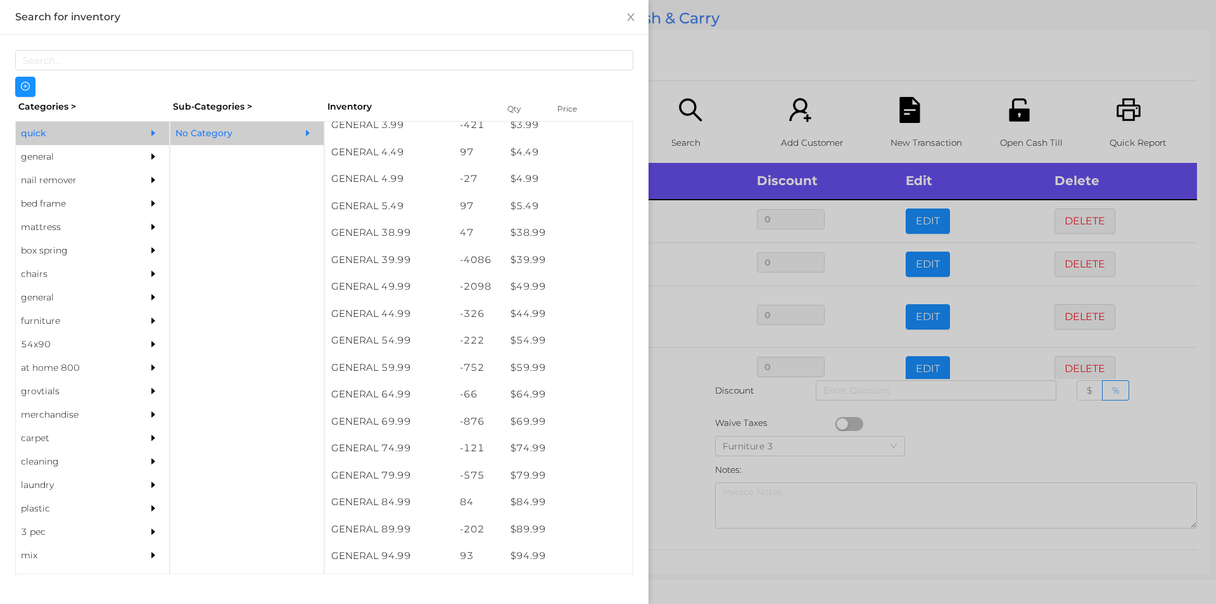
scroll to position [609, 0]
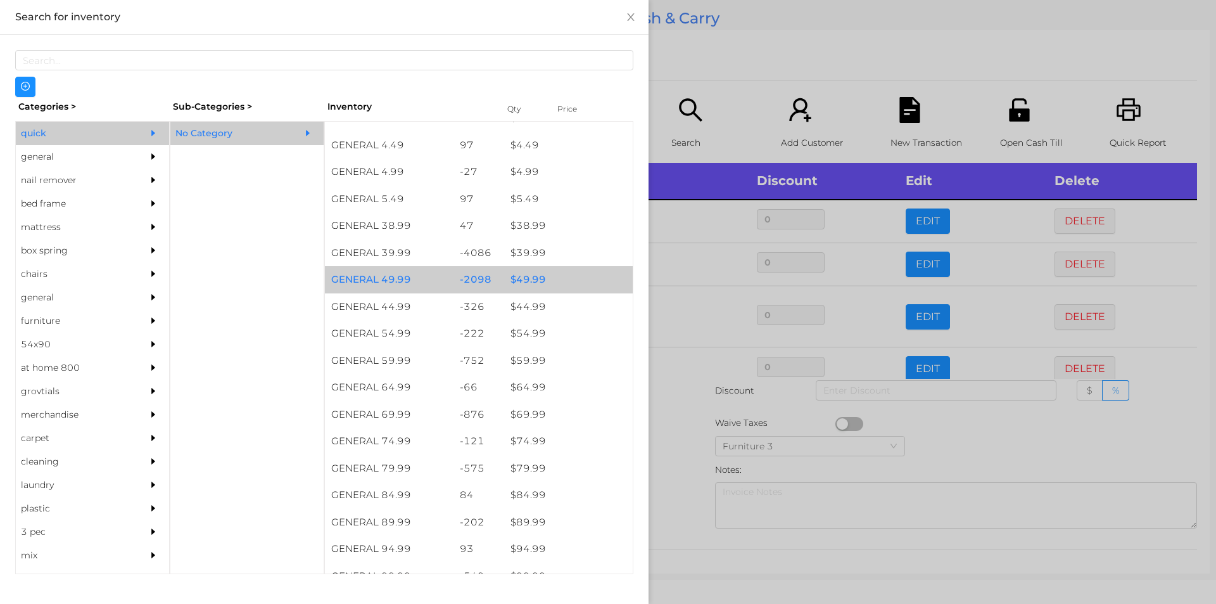
click at [522, 282] on div "$ 49.99" at bounding box center [568, 279] width 129 height 27
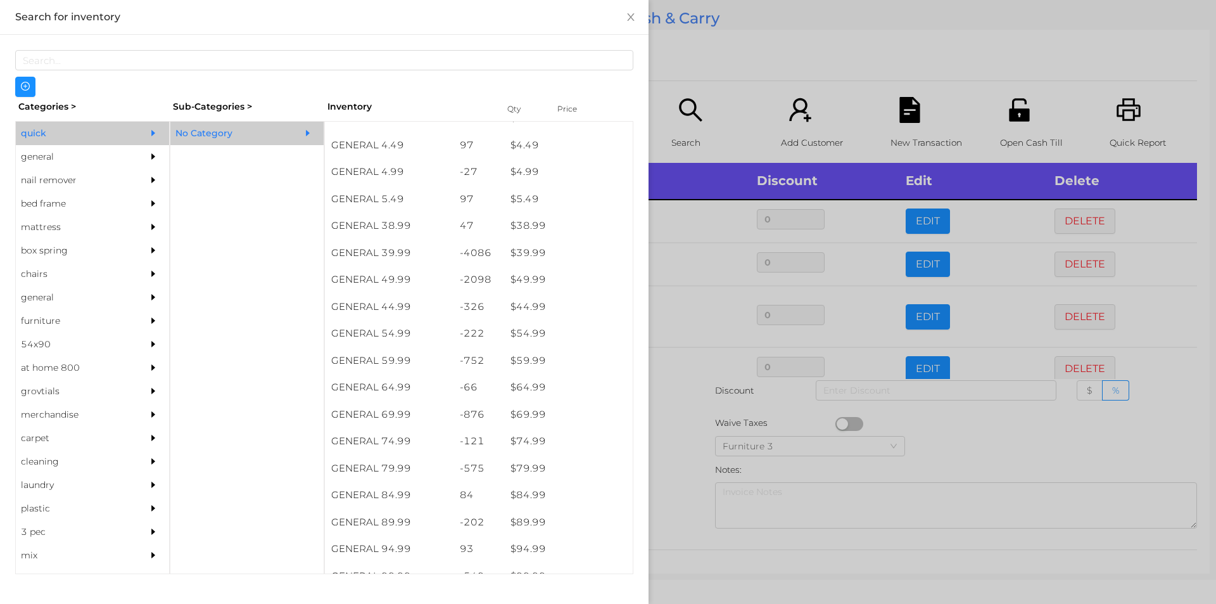
click at [662, 464] on div at bounding box center [608, 302] width 1216 height 604
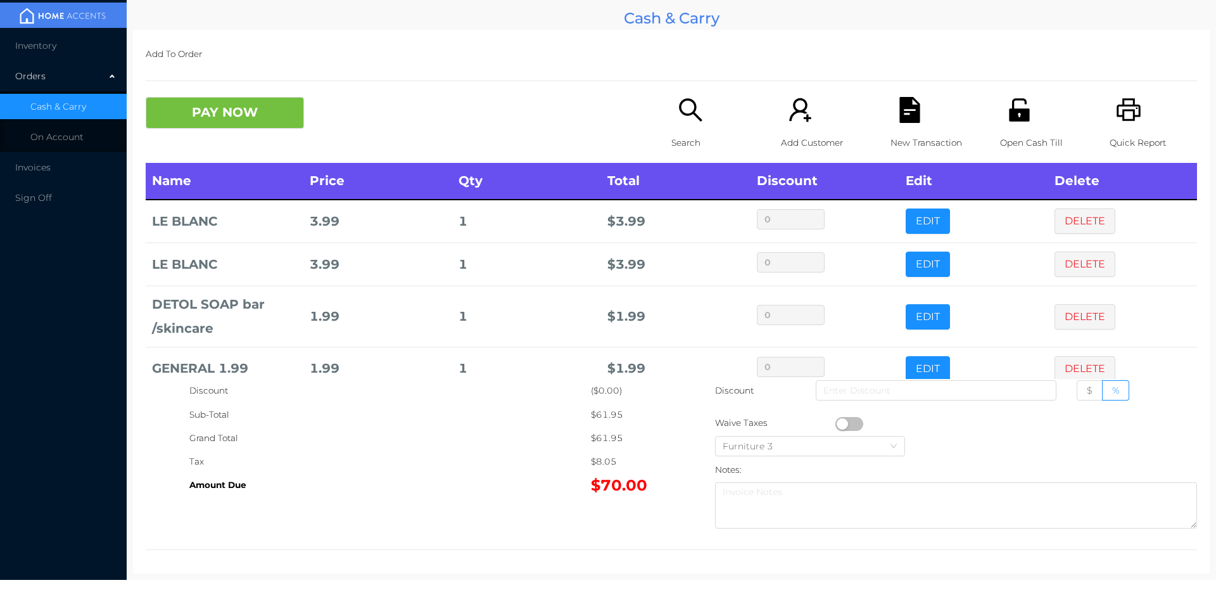
click at [925, 115] on div "New Transaction" at bounding box center [933, 130] width 87 height 66
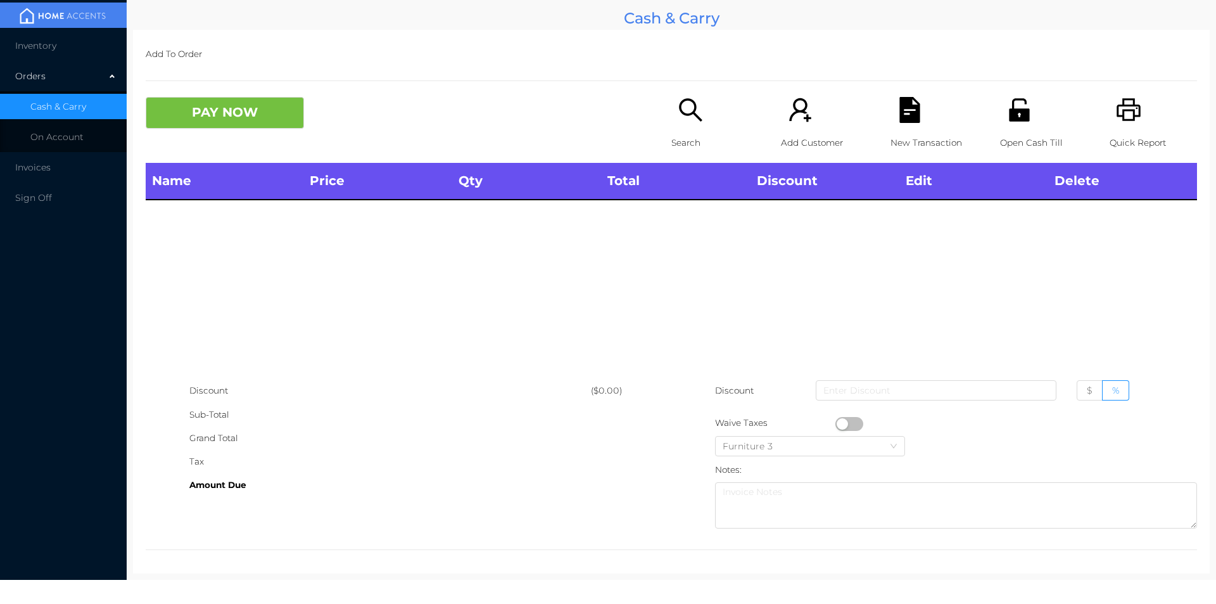
click at [1152, 128] on div "Quick Report" at bounding box center [1153, 130] width 87 height 66
click at [899, 123] on icon "icon: file-text" at bounding box center [909, 110] width 20 height 26
click at [210, 117] on button "PAY NOW" at bounding box center [225, 113] width 158 height 32
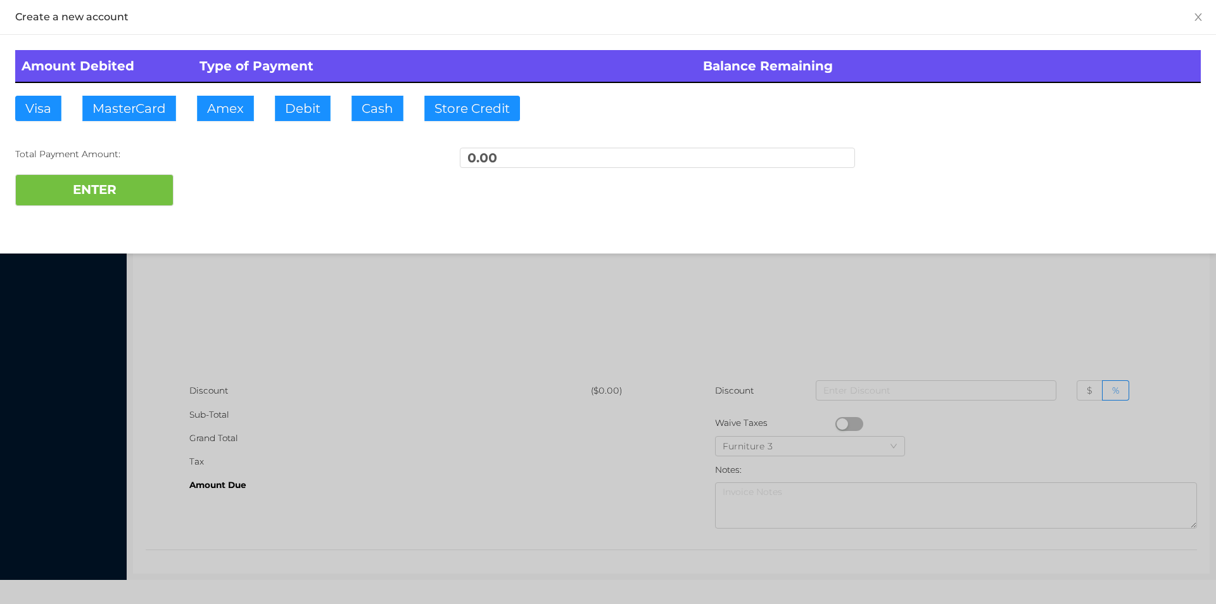
click at [275, 305] on div at bounding box center [608, 302] width 1216 height 604
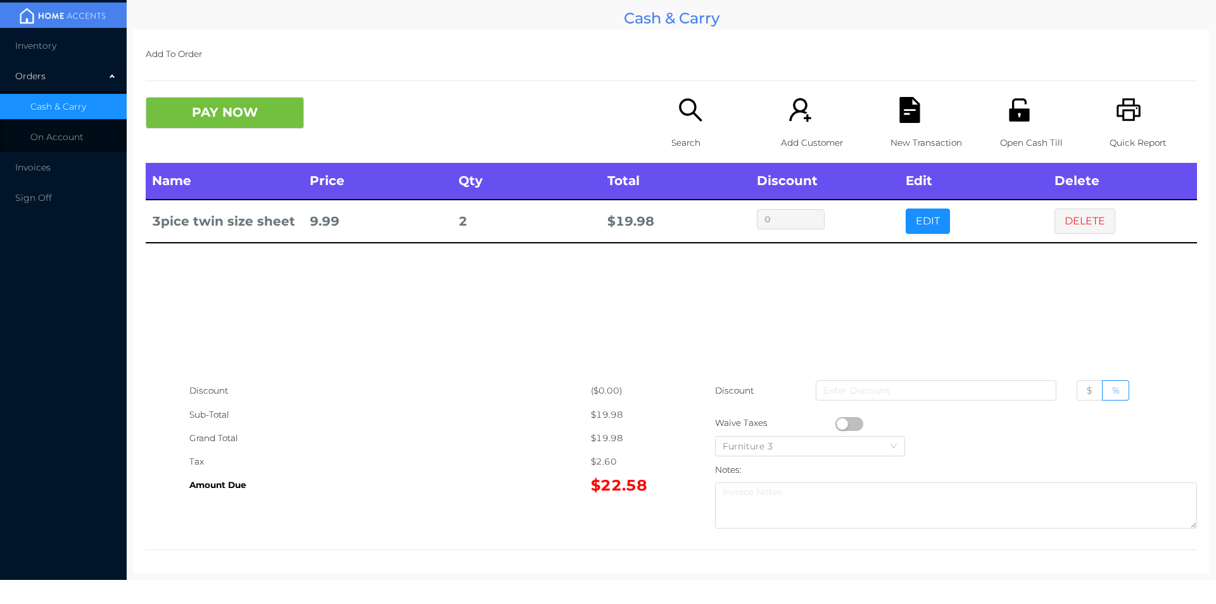
click at [1011, 120] on icon "icon: unlock" at bounding box center [1019, 109] width 20 height 23
click at [272, 108] on button "PAY NOW" at bounding box center [225, 113] width 158 height 32
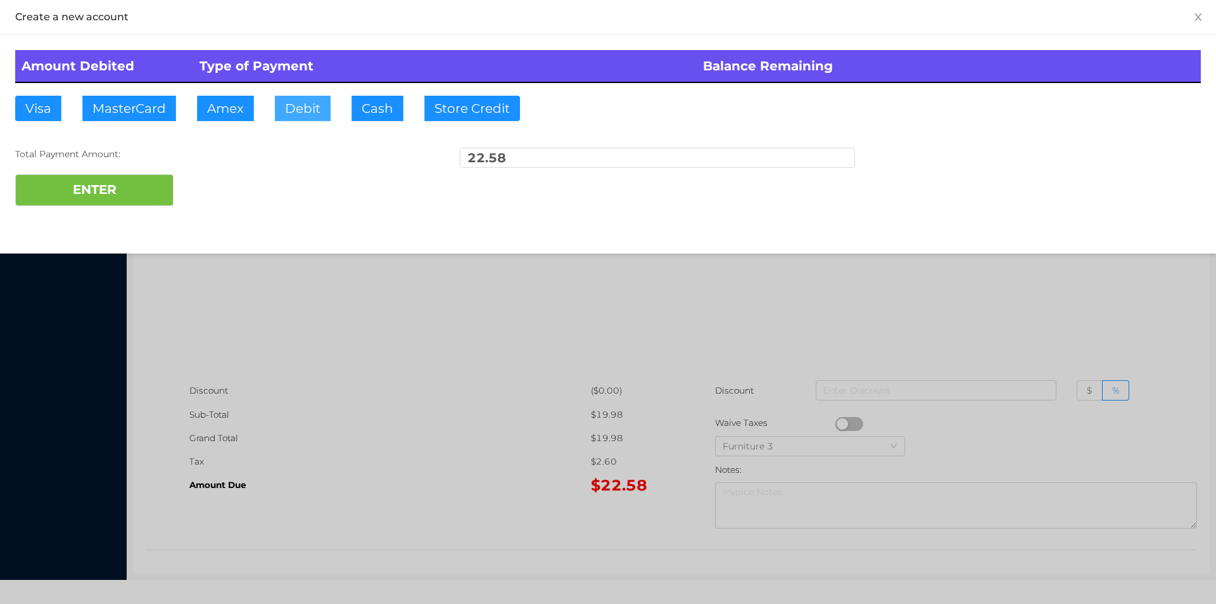
click at [300, 110] on button "Debit" at bounding box center [303, 108] width 56 height 25
click at [106, 197] on button "ENTER" at bounding box center [94, 190] width 158 height 32
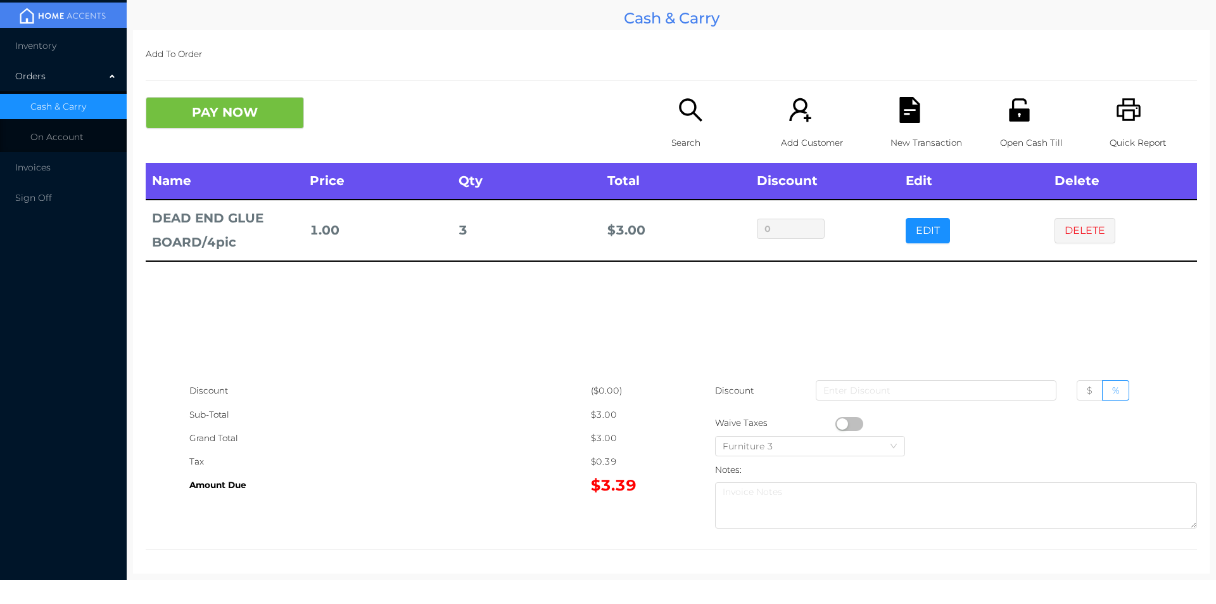
click at [219, 127] on button "PAY NOW" at bounding box center [225, 113] width 158 height 32
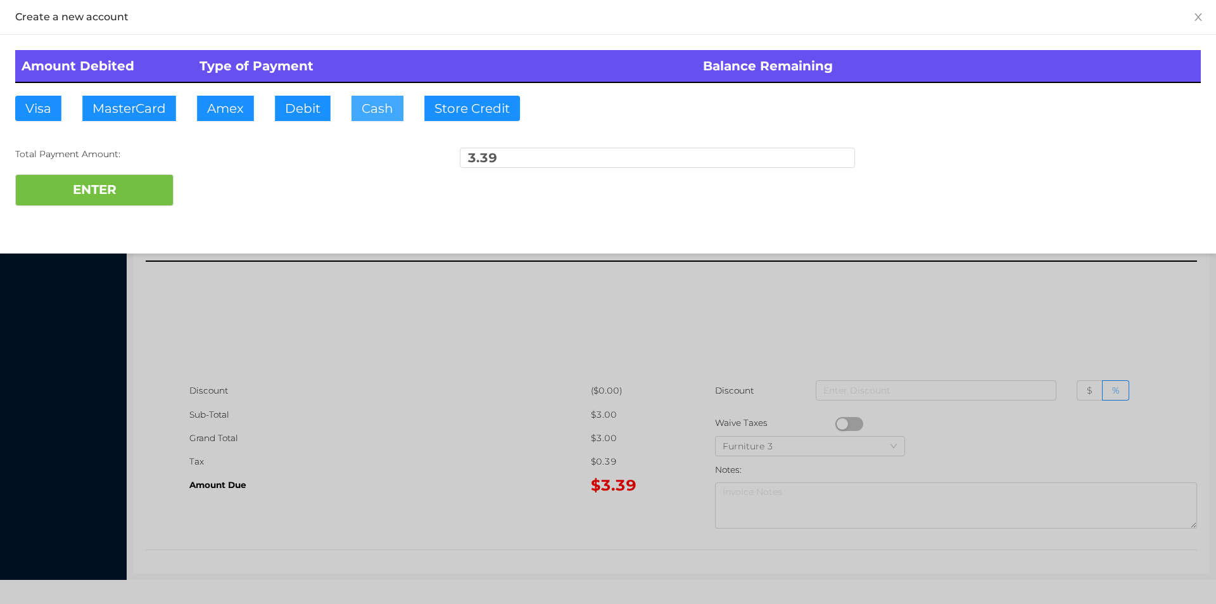
click at [353, 119] on button "Cash" at bounding box center [377, 108] width 52 height 25
click at [117, 194] on button "ENTER" at bounding box center [94, 190] width 158 height 32
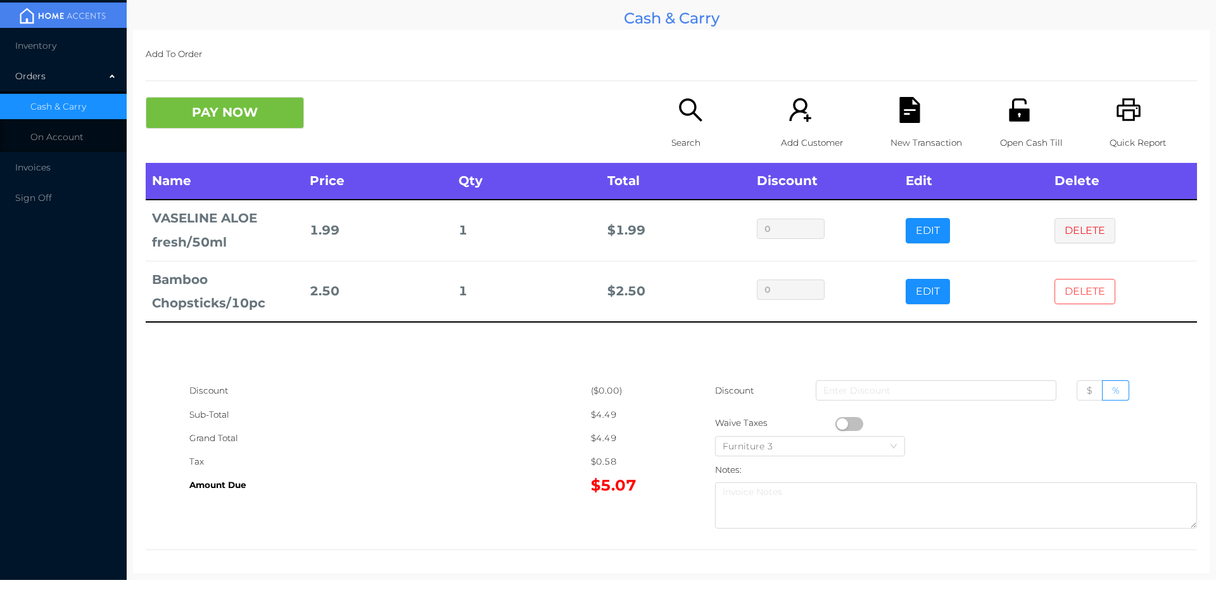
click at [1073, 286] on button "DELETE" at bounding box center [1084, 291] width 61 height 25
click at [1060, 231] on button "DELETE" at bounding box center [1084, 230] width 61 height 25
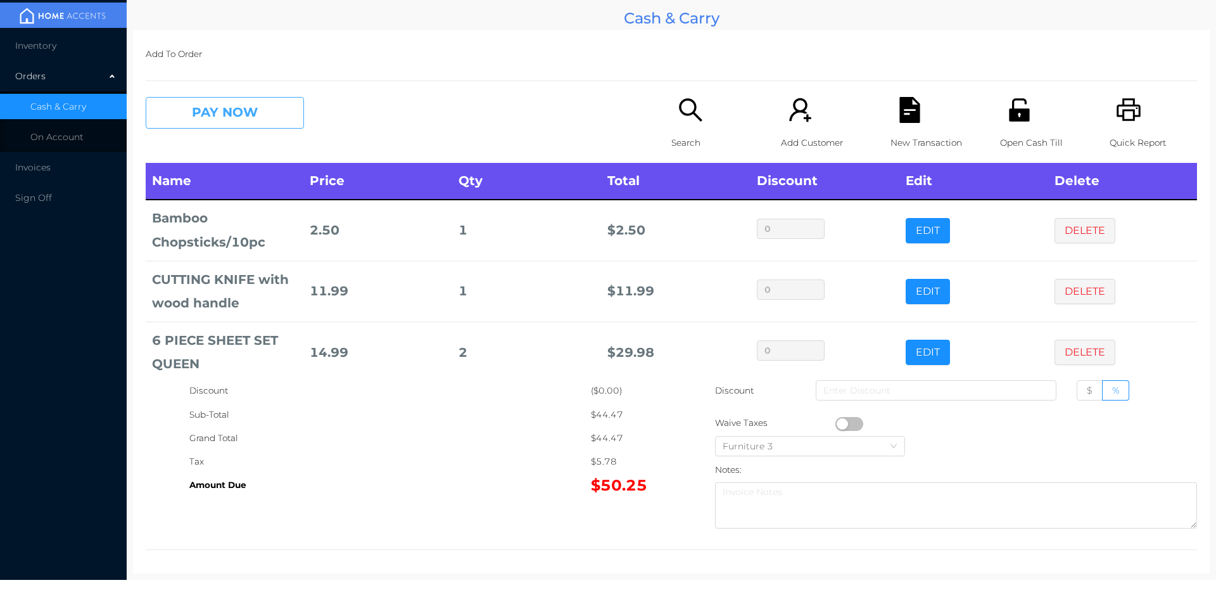
click at [244, 123] on button "PAY NOW" at bounding box center [225, 113] width 158 height 32
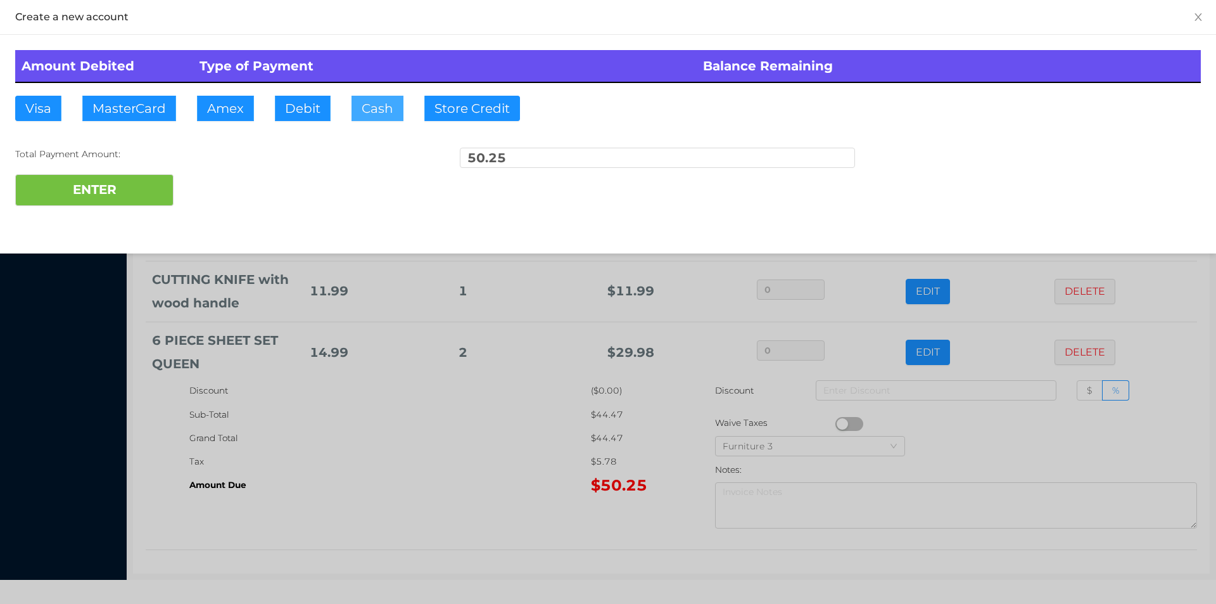
click at [370, 110] on button "Cash" at bounding box center [377, 108] width 52 height 25
type input "100."
click at [229, 190] on div "ENTER" at bounding box center [608, 190] width 1186 height 32
click at [408, 458] on div at bounding box center [608, 302] width 1216 height 604
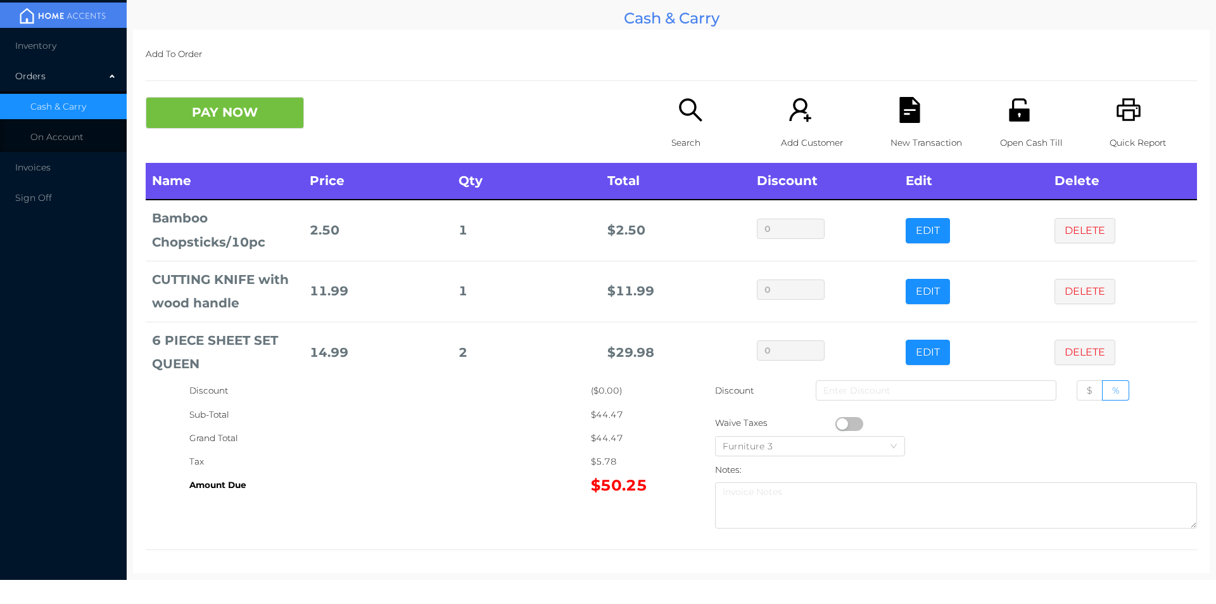
click at [1015, 128] on div "Open Cash Till" at bounding box center [1043, 130] width 87 height 66
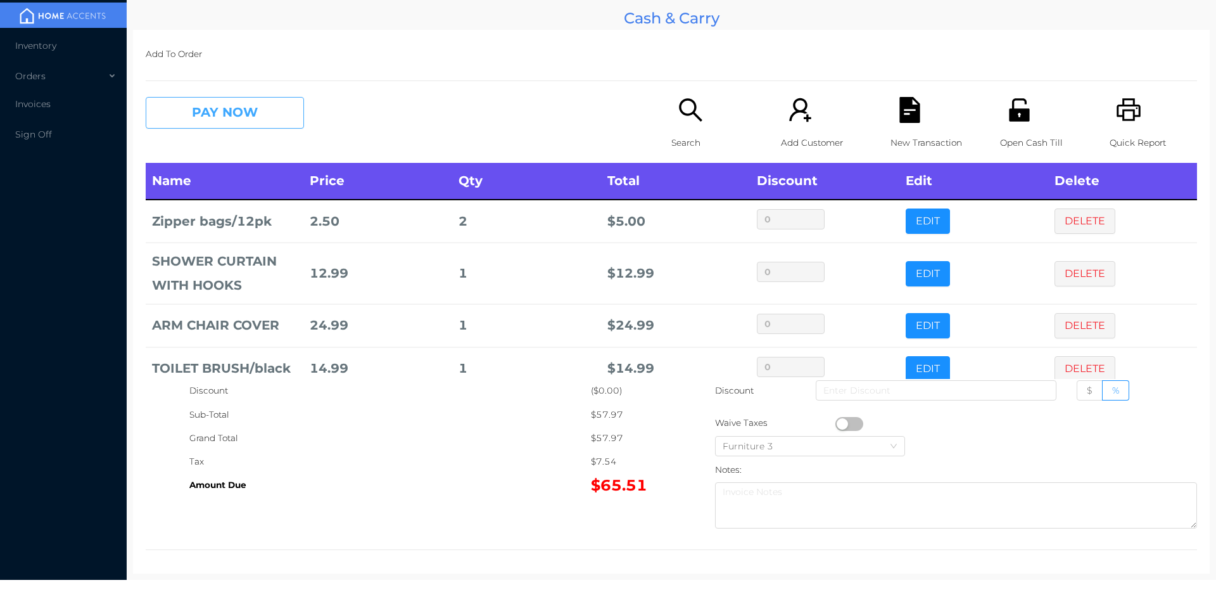
click at [205, 113] on button "PAY NOW" at bounding box center [225, 113] width 158 height 32
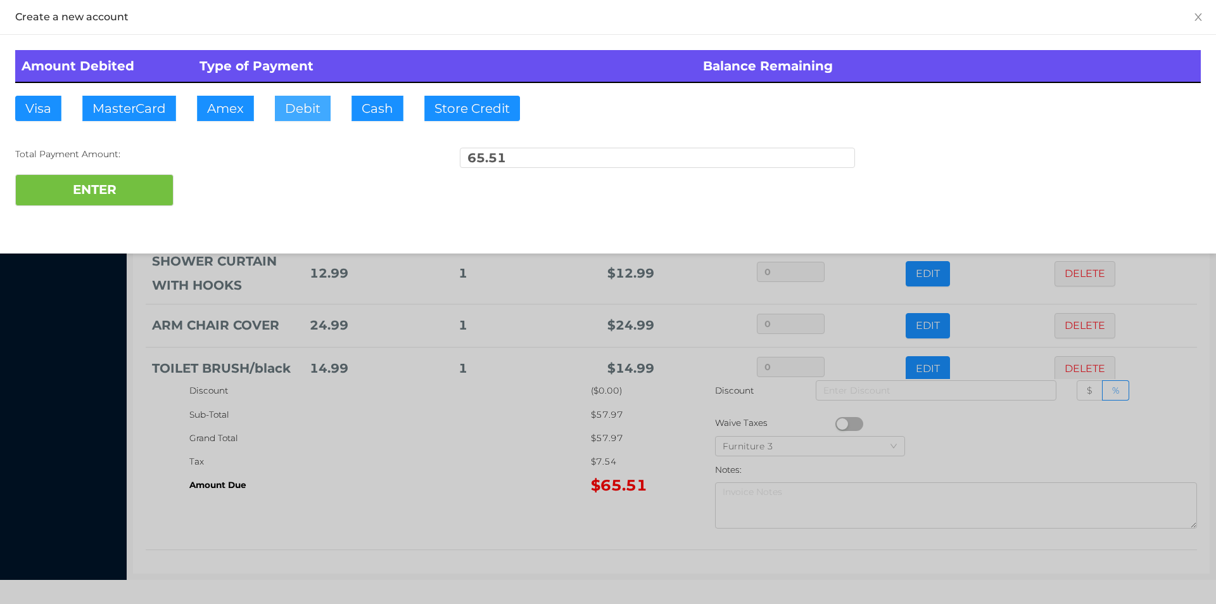
click at [311, 97] on button "Debit" at bounding box center [303, 108] width 56 height 25
click at [158, 189] on button "ENTER" at bounding box center [94, 190] width 158 height 32
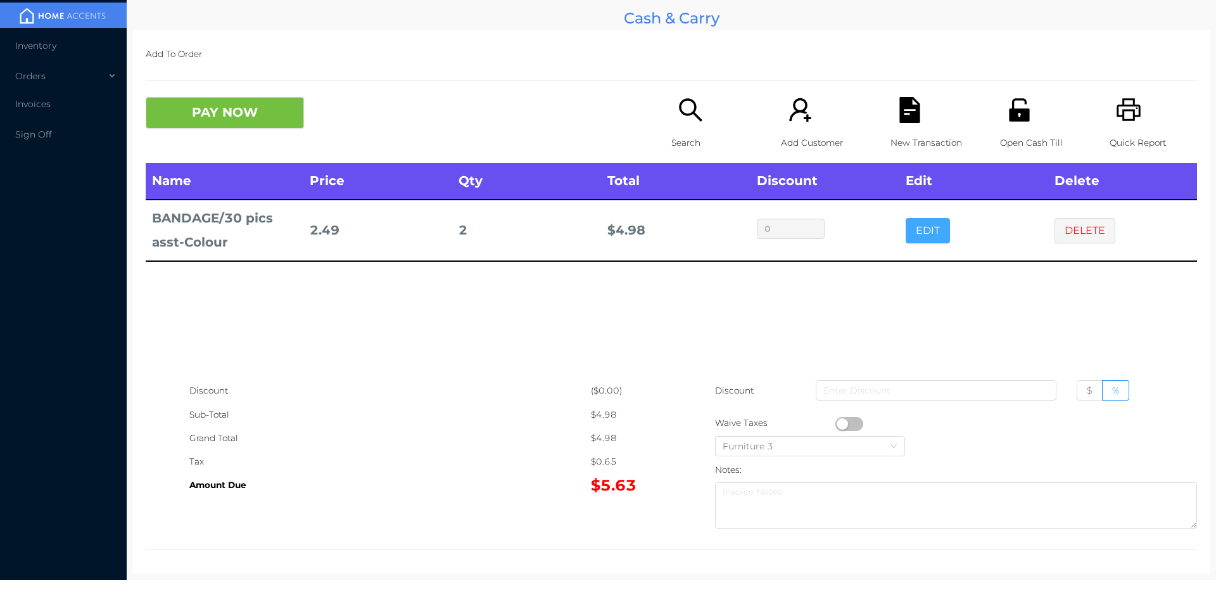
click at [927, 236] on button "EDIT" at bounding box center [928, 230] width 44 height 25
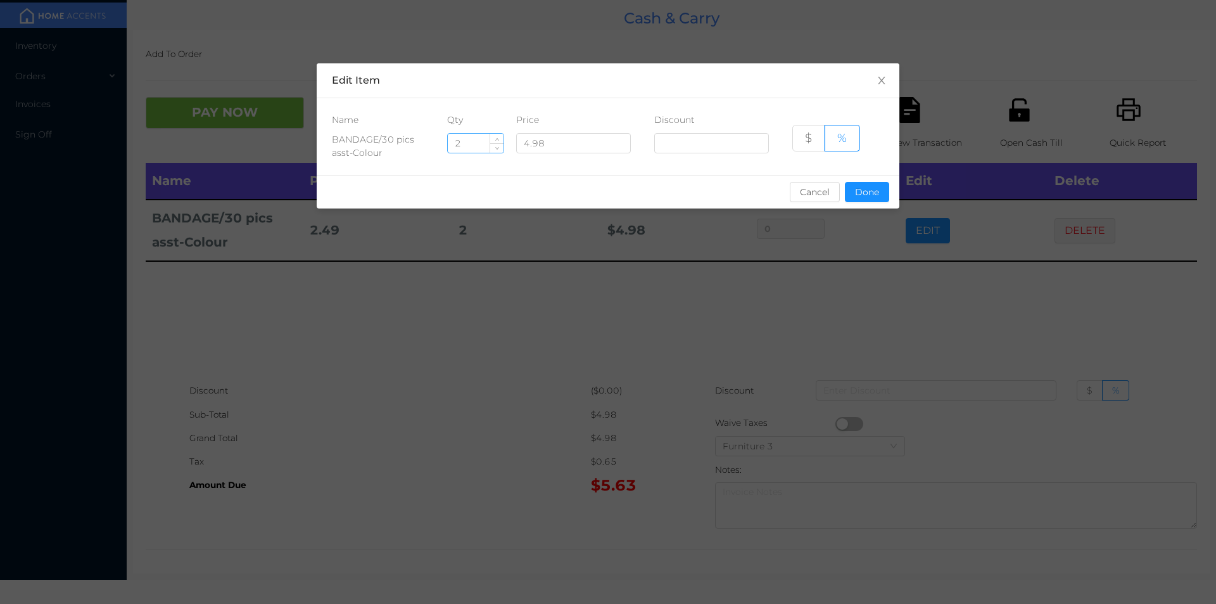
click at [474, 143] on input "2" at bounding box center [476, 143] width 56 height 19
type input "1"
click at [866, 190] on button "Done" at bounding box center [867, 192] width 44 height 20
type input "0%"
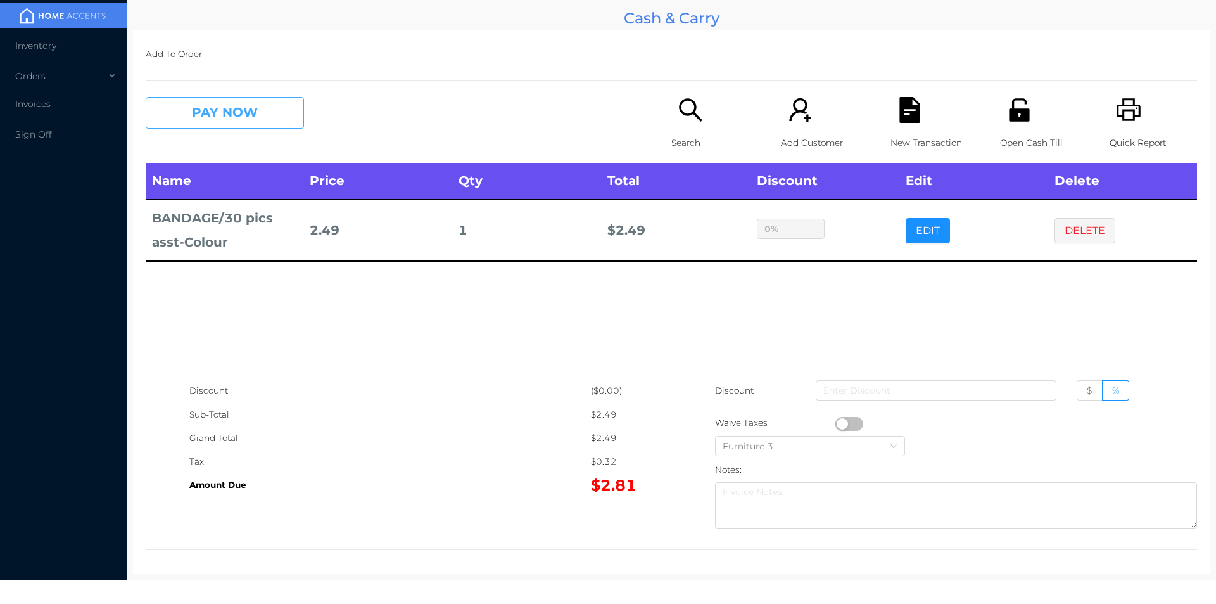
click at [234, 110] on button "PAY NOW" at bounding box center [225, 113] width 158 height 32
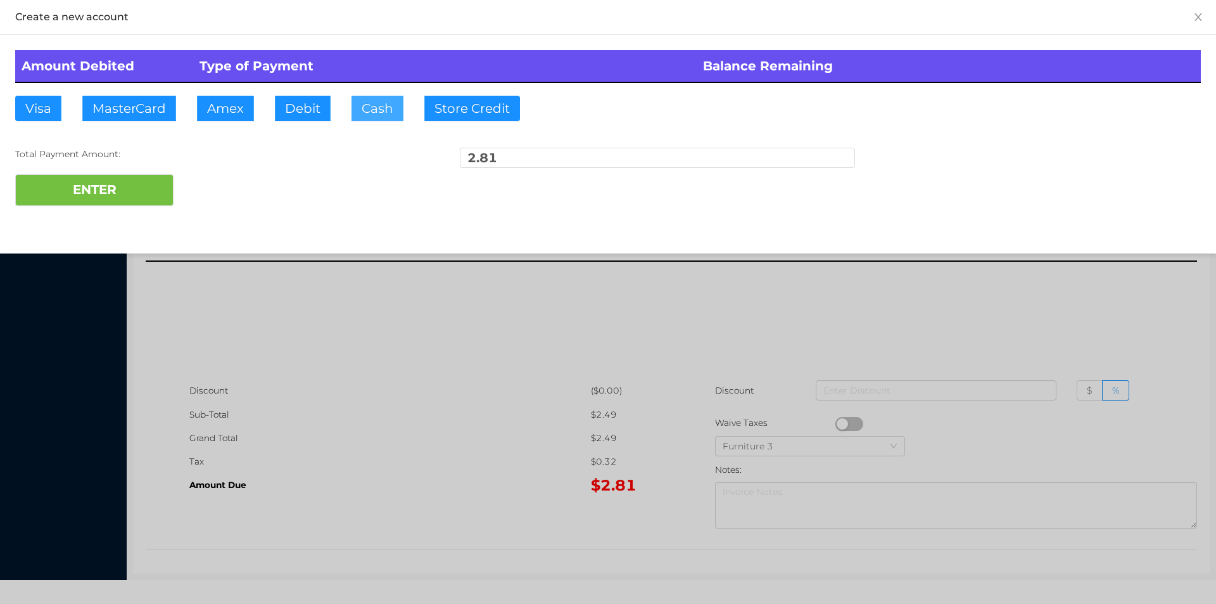
click at [370, 111] on button "Cash" at bounding box center [377, 108] width 52 height 25
type input "3"
click at [127, 191] on button "ENTER" at bounding box center [94, 190] width 158 height 32
type input "0"
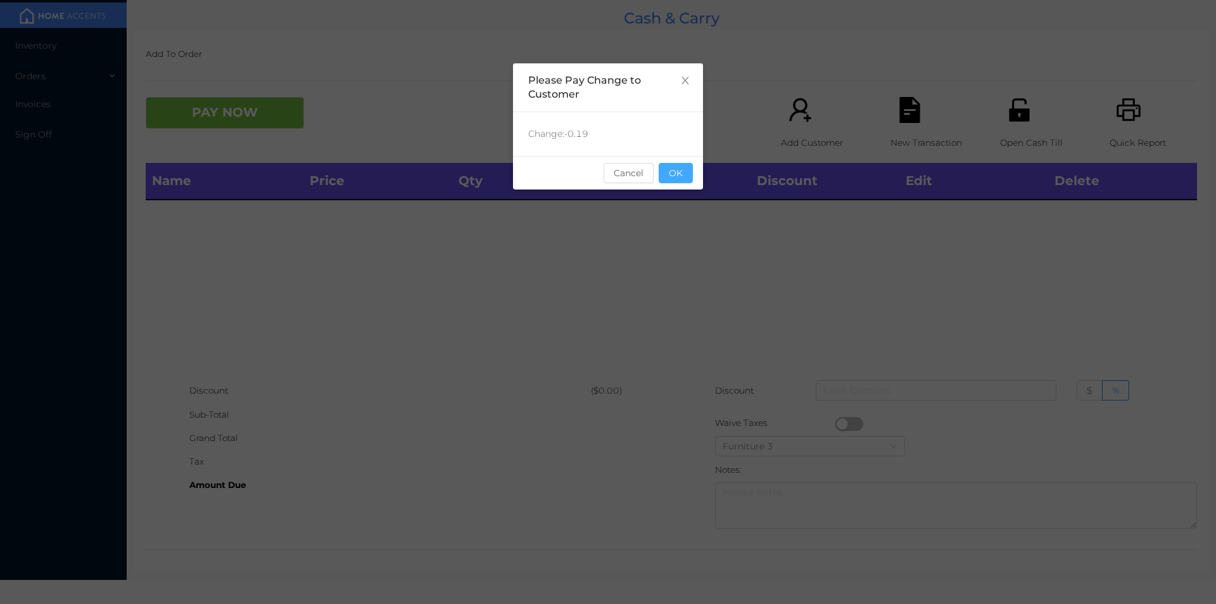
click at [692, 180] on button "OK" at bounding box center [676, 173] width 34 height 20
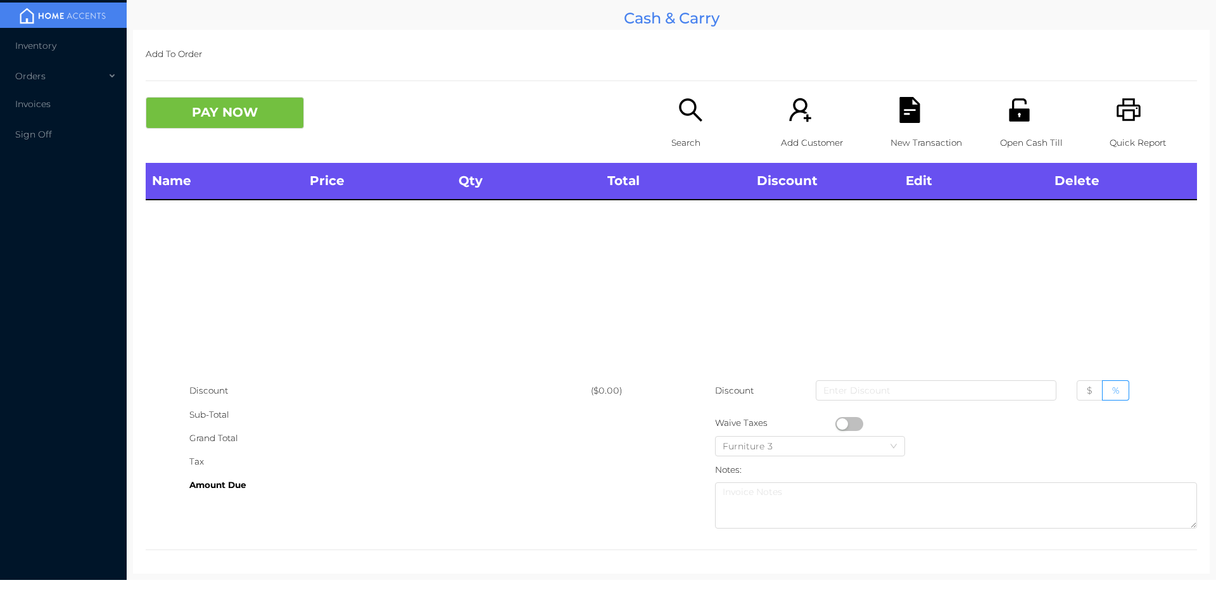
click at [1025, 98] on div "Open Cash Till" at bounding box center [1043, 130] width 87 height 66
click at [450, 411] on div "Sub-Total" at bounding box center [390, 414] width 402 height 23
click at [678, 99] on icon "icon: search" at bounding box center [691, 110] width 26 height 26
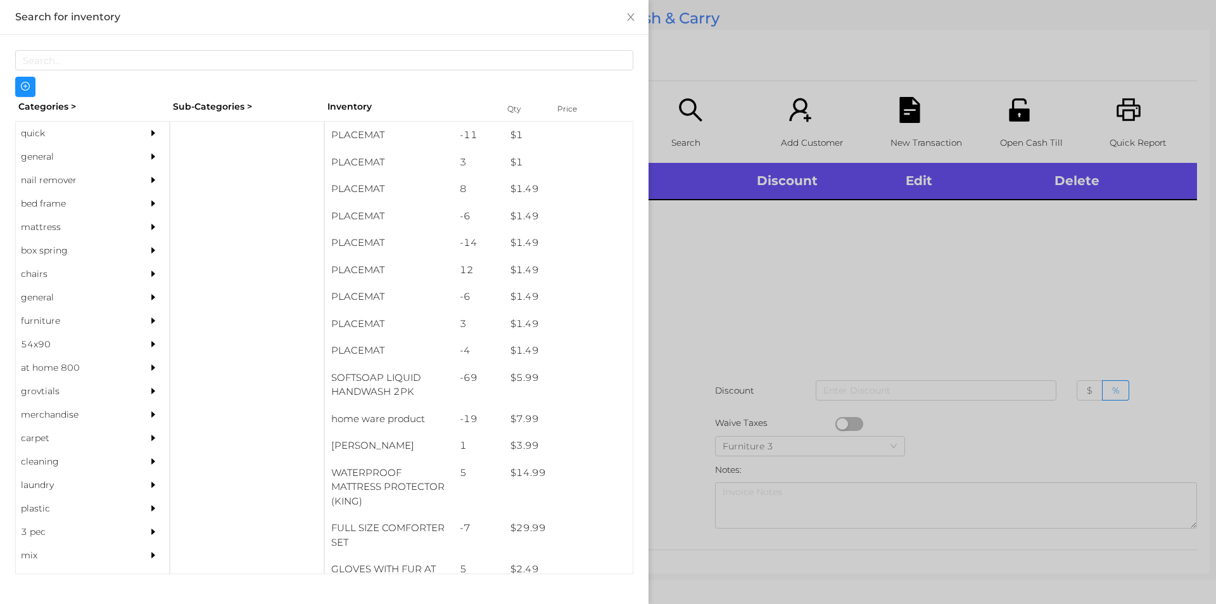
click at [49, 151] on div "general" at bounding box center [73, 156] width 115 height 23
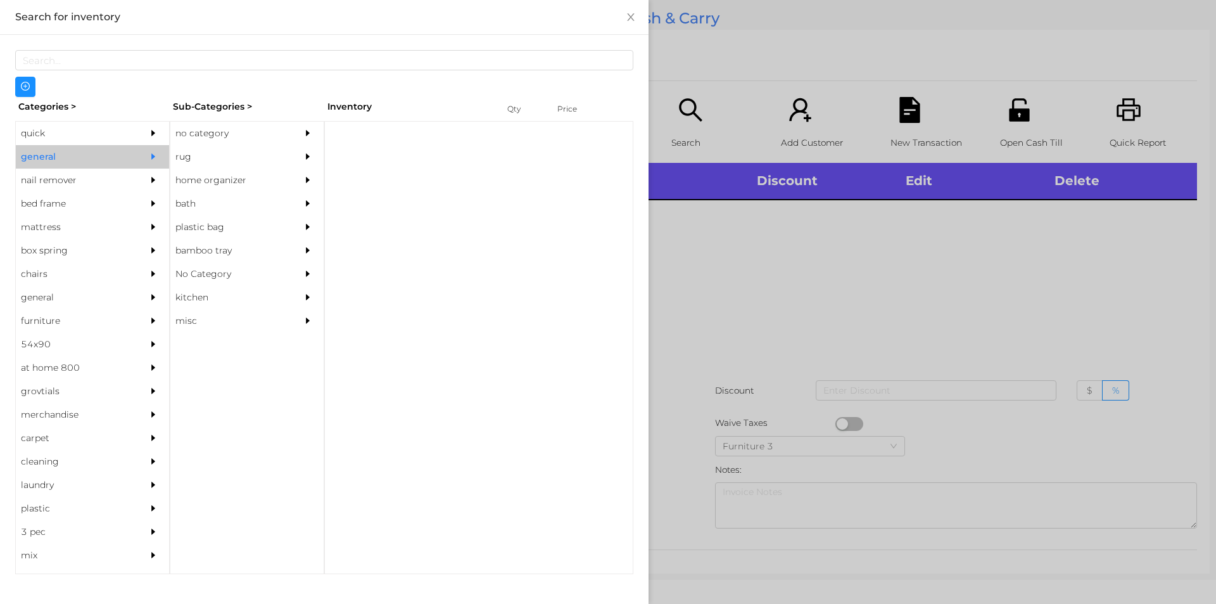
click at [220, 126] on div "no category" at bounding box center [227, 133] width 115 height 23
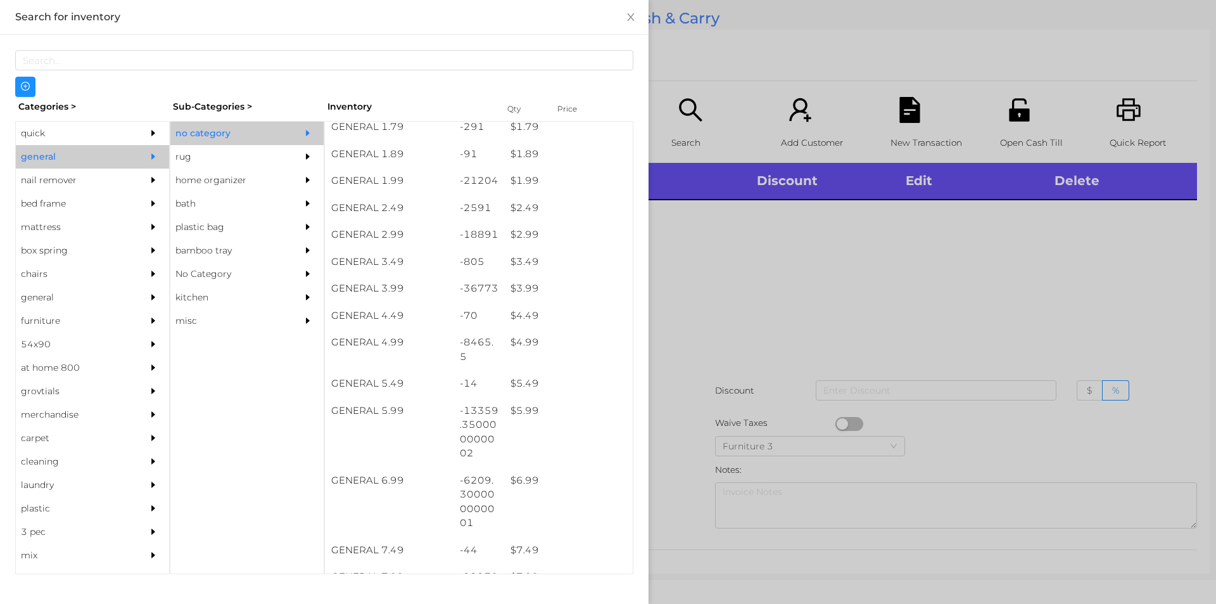
scroll to position [227, 0]
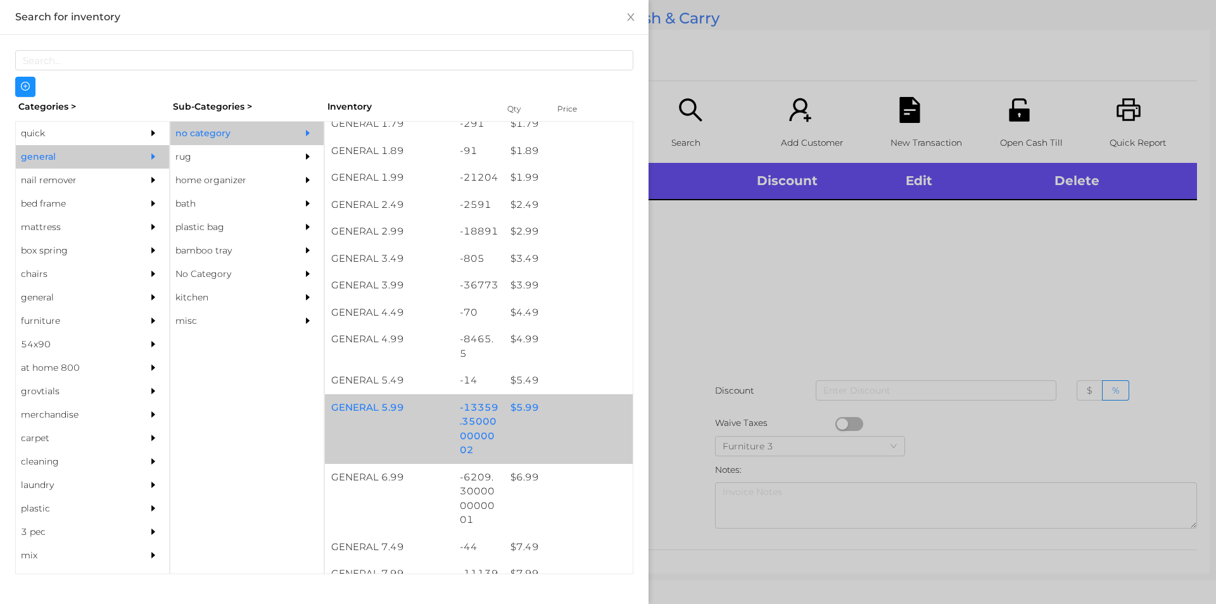
click at [530, 414] on div "$ 5.99" at bounding box center [568, 407] width 129 height 27
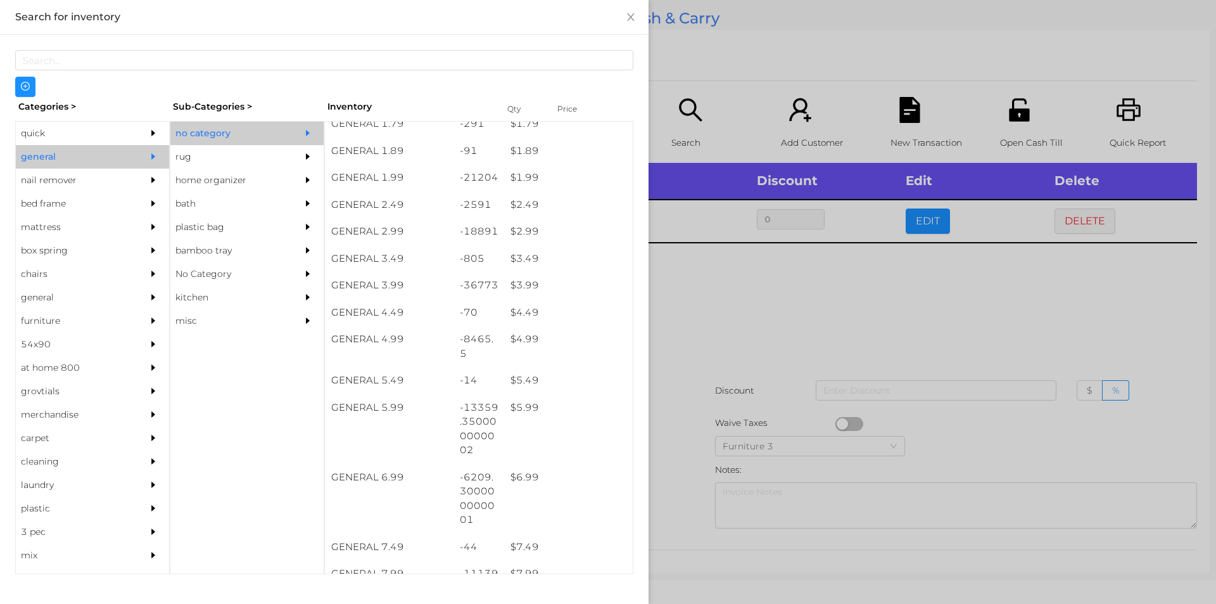
click at [796, 400] on div at bounding box center [608, 302] width 1216 height 604
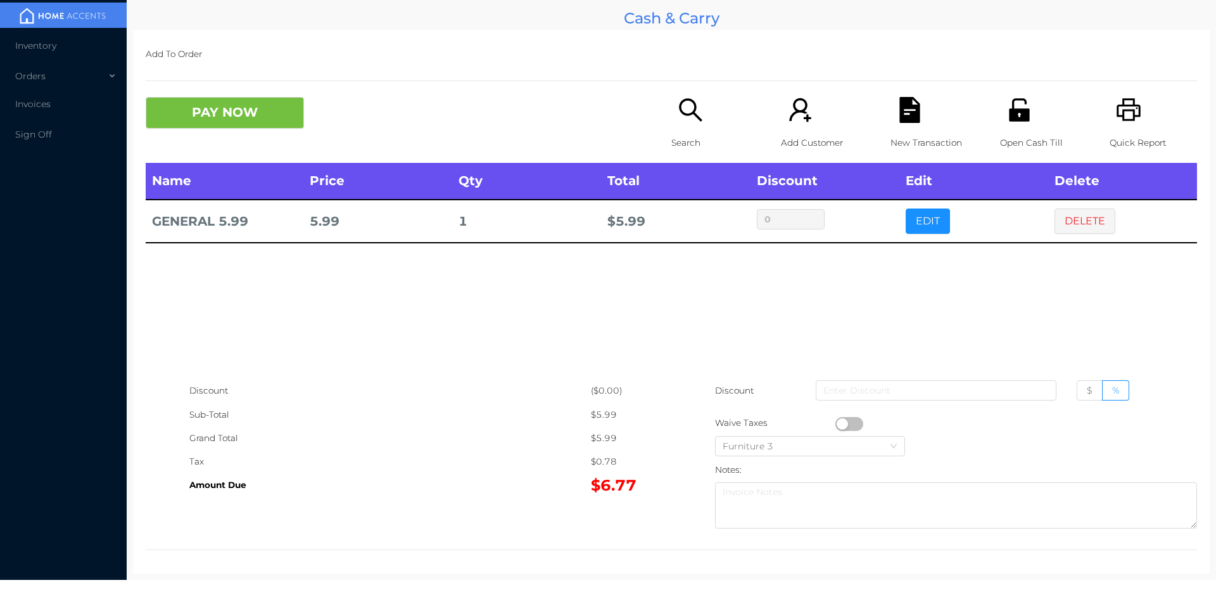
click at [691, 130] on div "Search" at bounding box center [714, 130] width 87 height 66
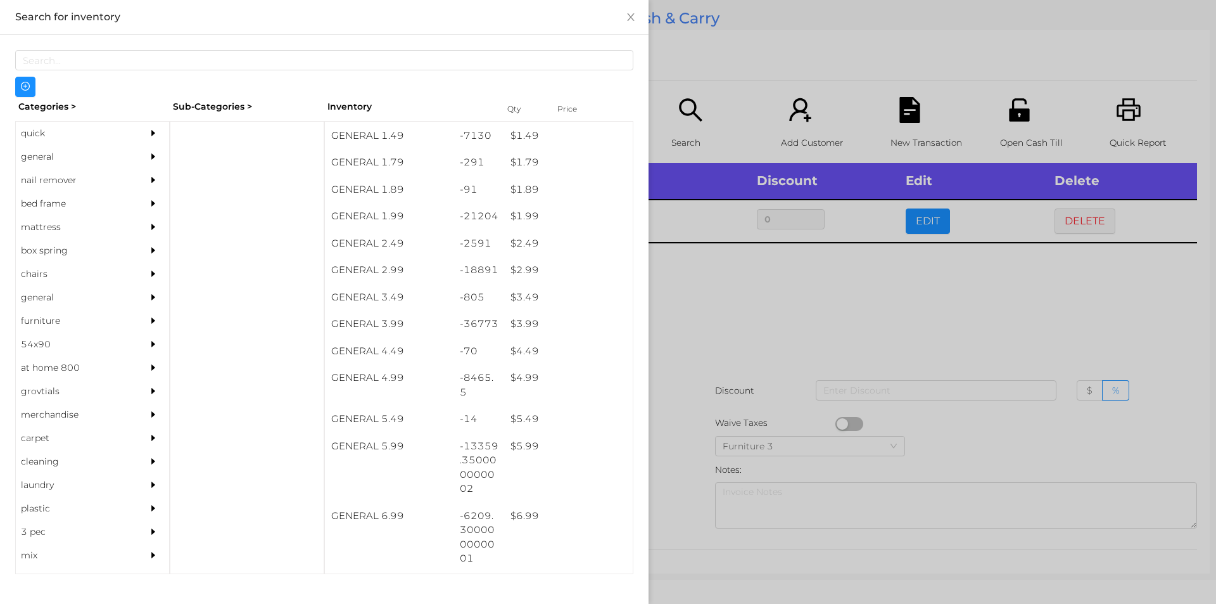
scroll to position [196, 0]
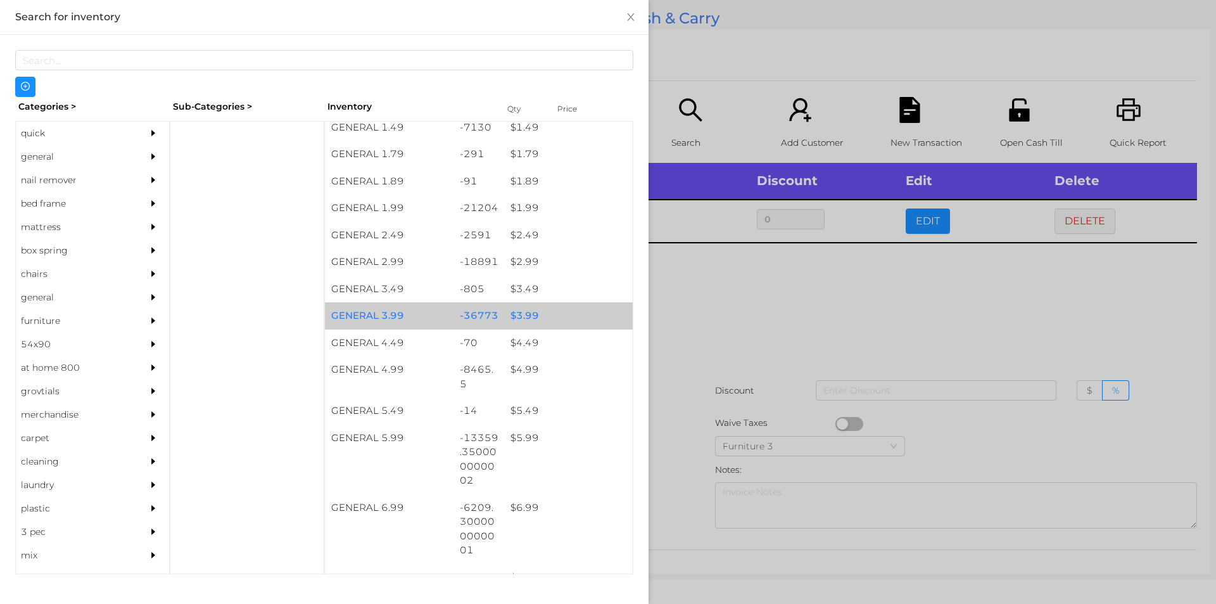
click at [547, 318] on div "$ 3.99" at bounding box center [568, 315] width 129 height 27
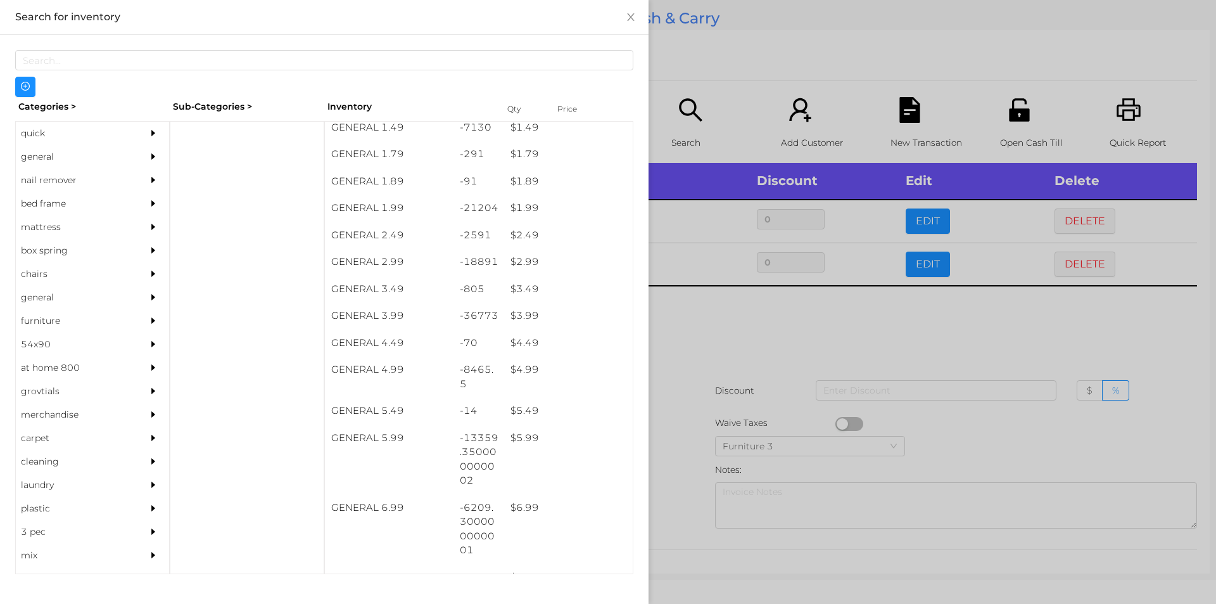
click at [702, 329] on div at bounding box center [608, 302] width 1216 height 604
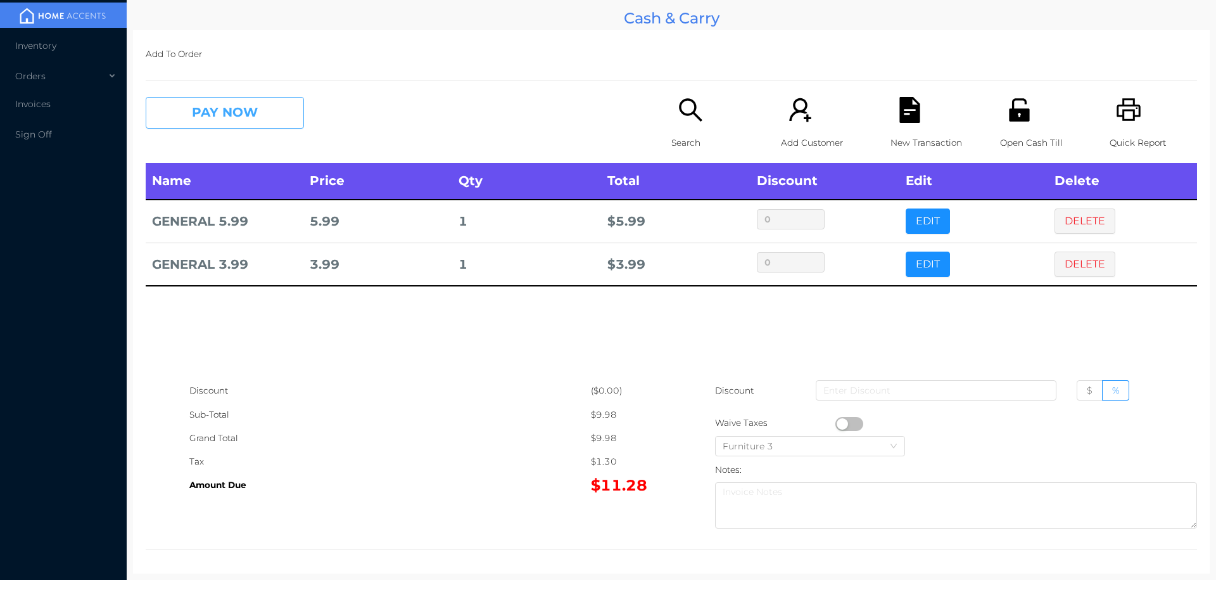
click at [189, 117] on button "PAY NOW" at bounding box center [225, 113] width 158 height 32
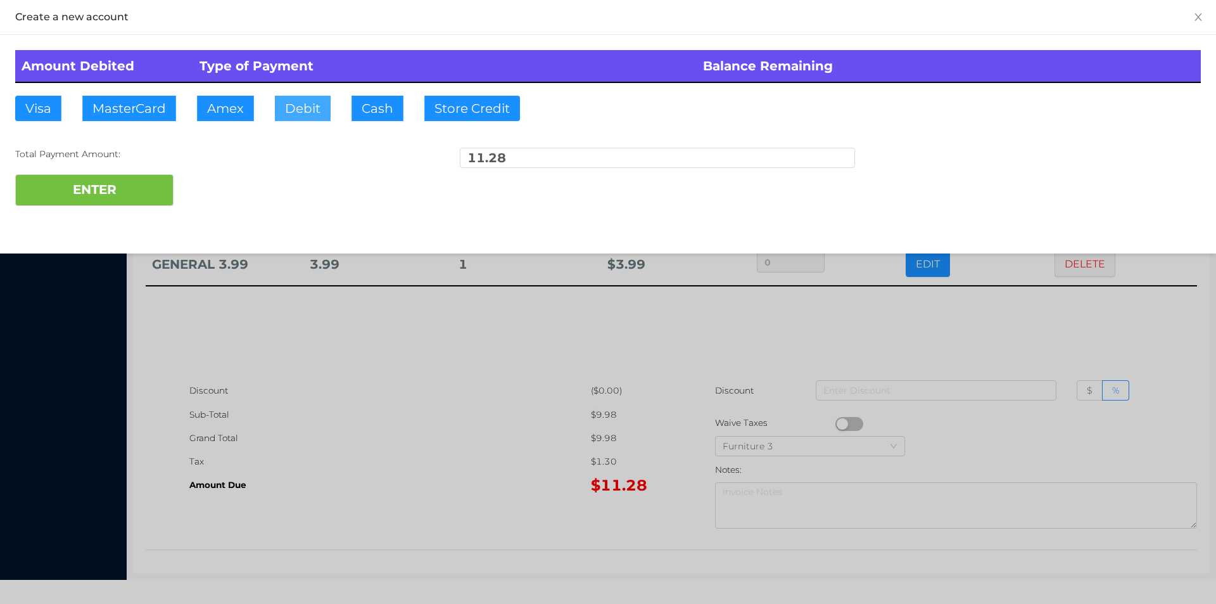
click at [296, 101] on button "Debit" at bounding box center [303, 108] width 56 height 25
type input "20"
click at [114, 196] on button "ENTER" at bounding box center [94, 190] width 158 height 32
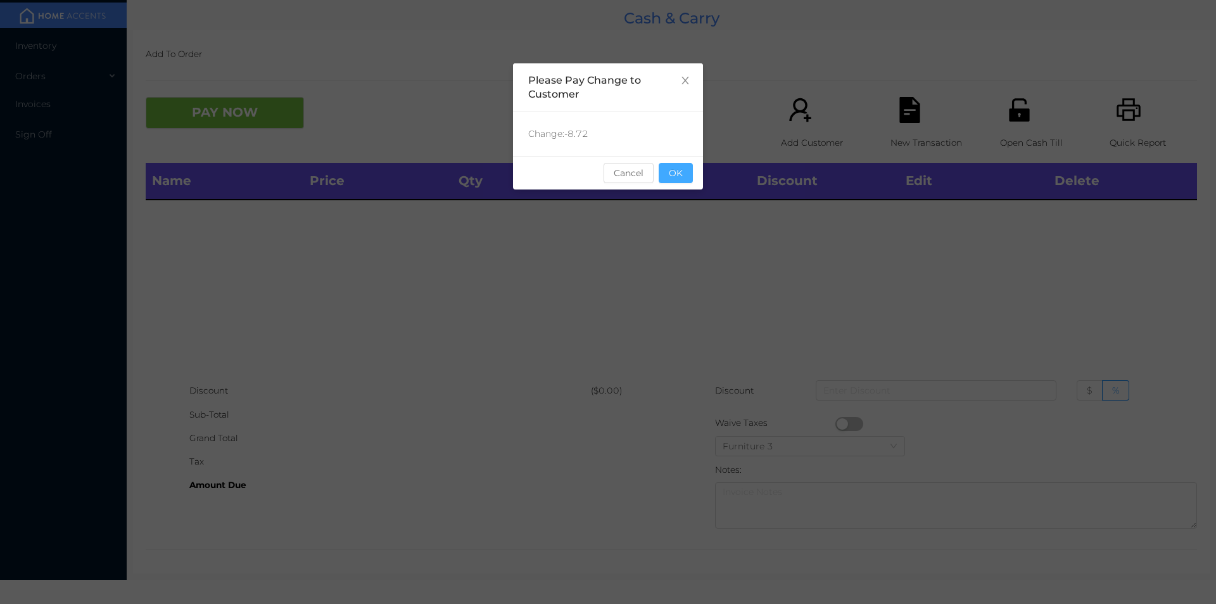
click at [678, 177] on button "OK" at bounding box center [676, 173] width 34 height 20
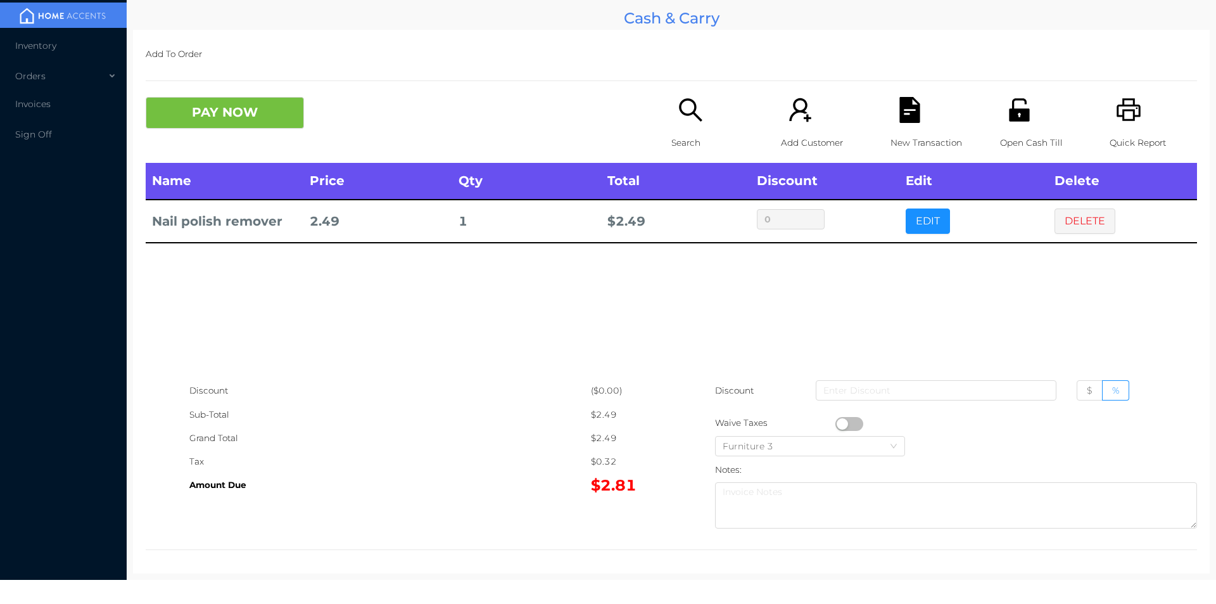
click at [684, 111] on icon "icon: search" at bounding box center [691, 110] width 26 height 26
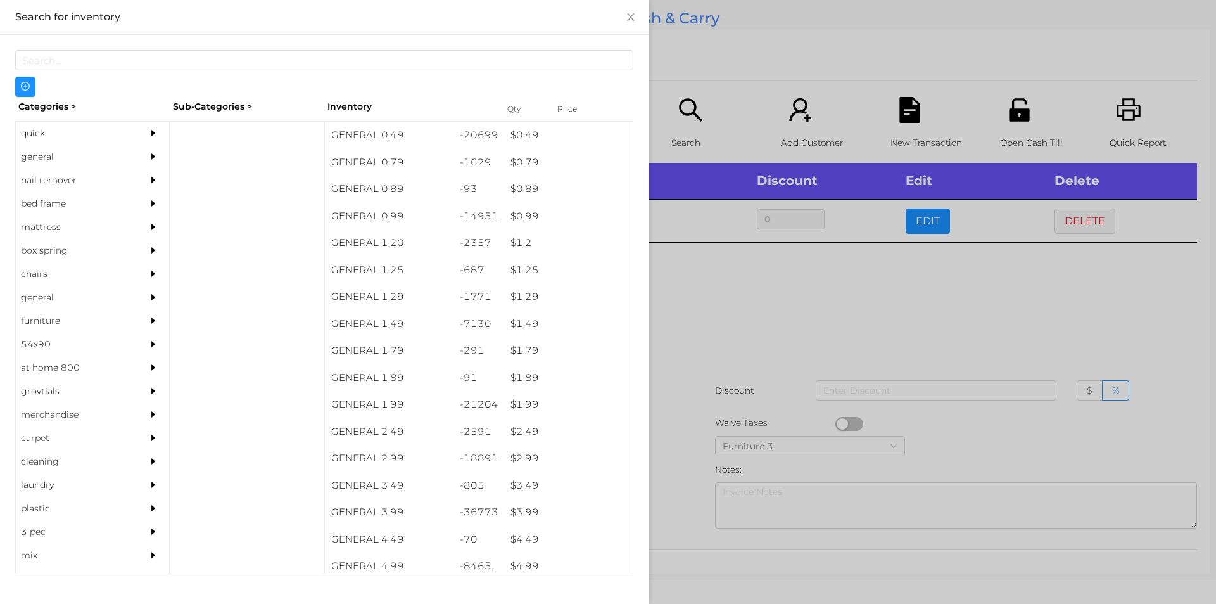
click at [757, 314] on div at bounding box center [608, 302] width 1216 height 604
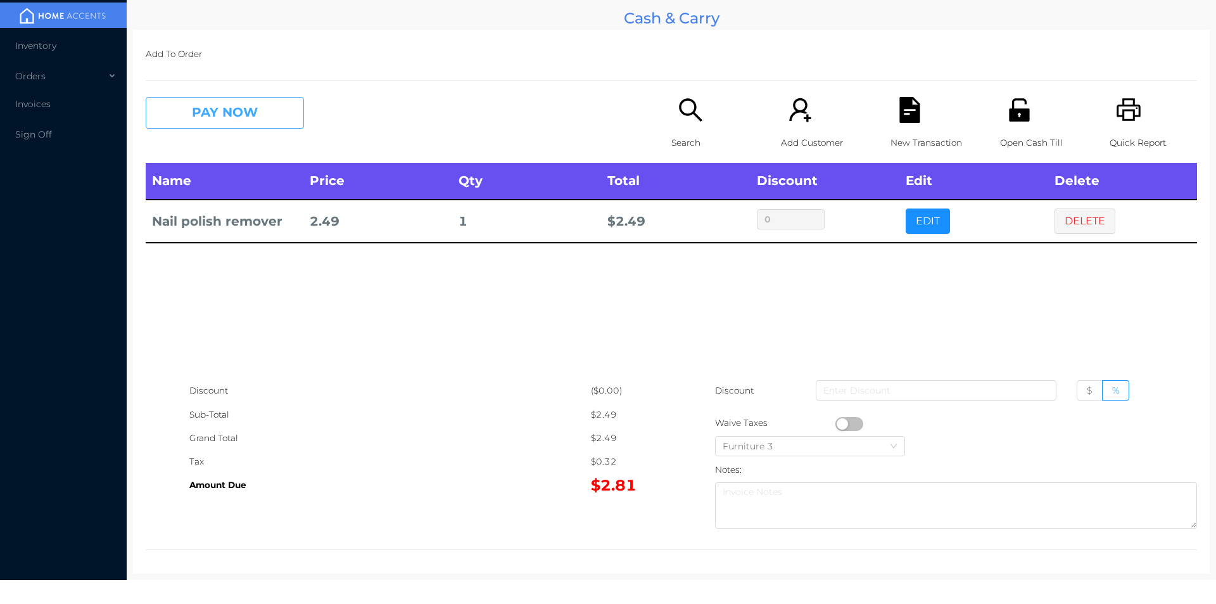
click at [198, 111] on button "PAY NOW" at bounding box center [225, 113] width 158 height 32
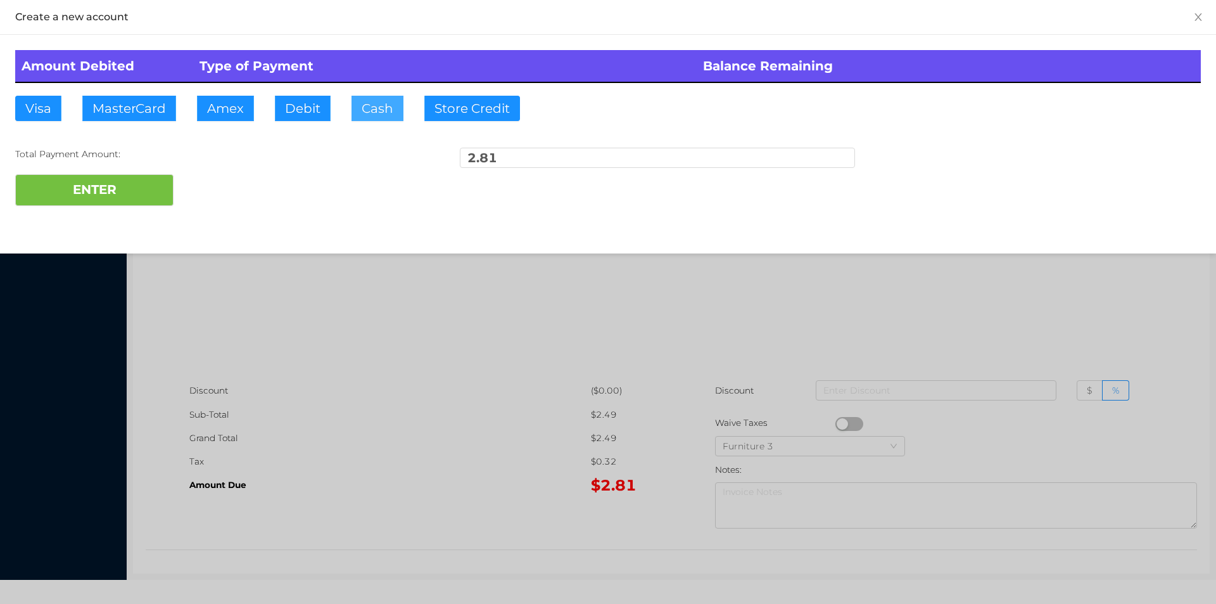
click at [360, 117] on button "Cash" at bounding box center [377, 108] width 52 height 25
type input "4"
click at [98, 202] on button "ENTER" at bounding box center [94, 190] width 158 height 32
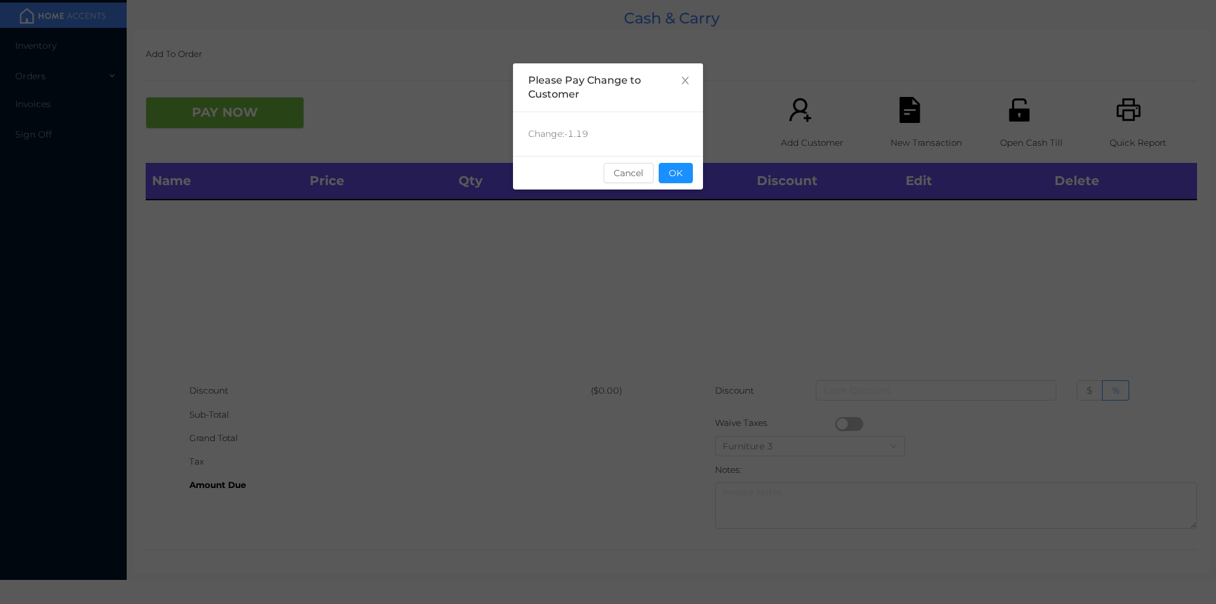
click at [672, 194] on div "sentinelStart Please Pay Change to Customer Change: -1.19 Cancel OK sentinelEnd" at bounding box center [608, 189] width 190 height 253
click at [675, 81] on span "Close" at bounding box center [684, 80] width 35 height 35
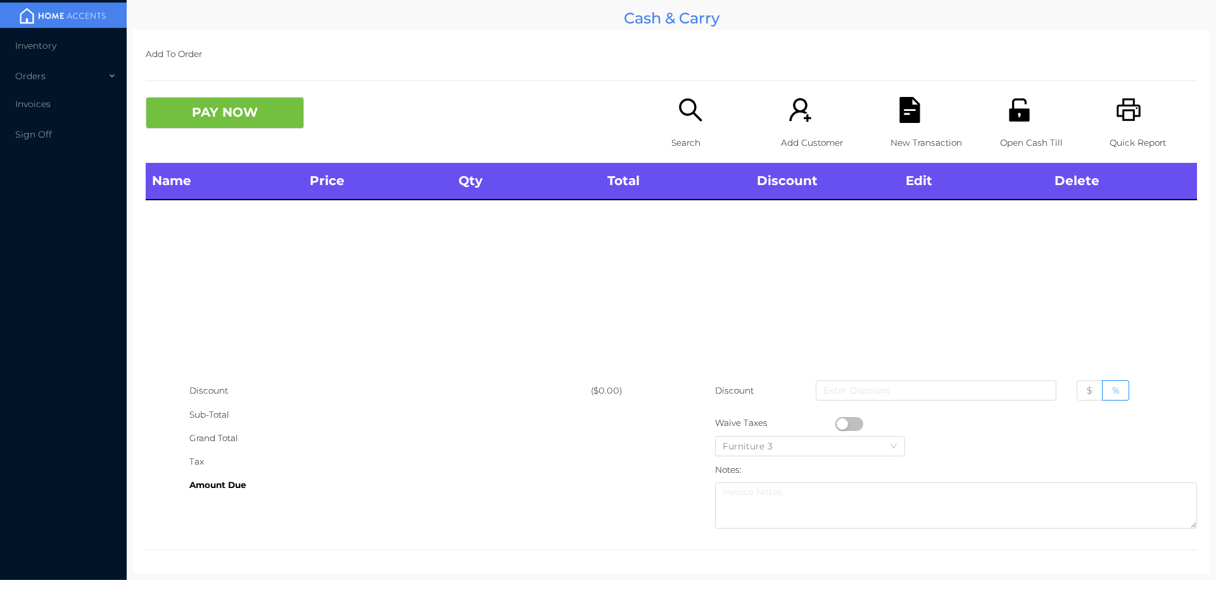
click at [1020, 120] on icon "icon: unlock" at bounding box center [1019, 109] width 20 height 23
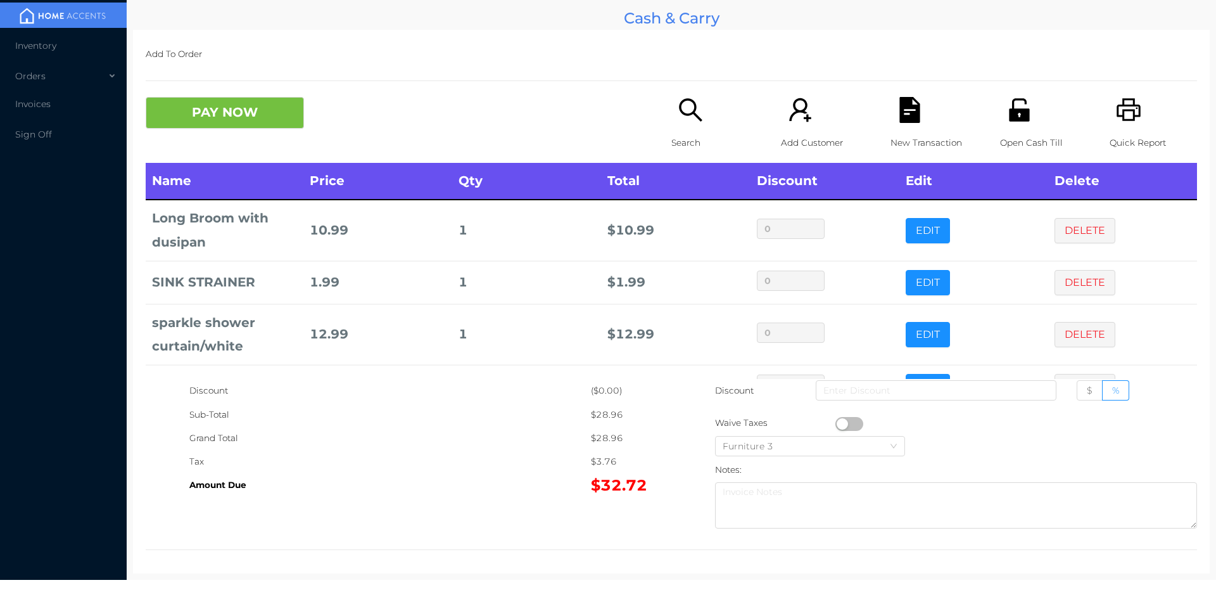
click at [908, 127] on div "New Transaction" at bounding box center [933, 130] width 87 height 66
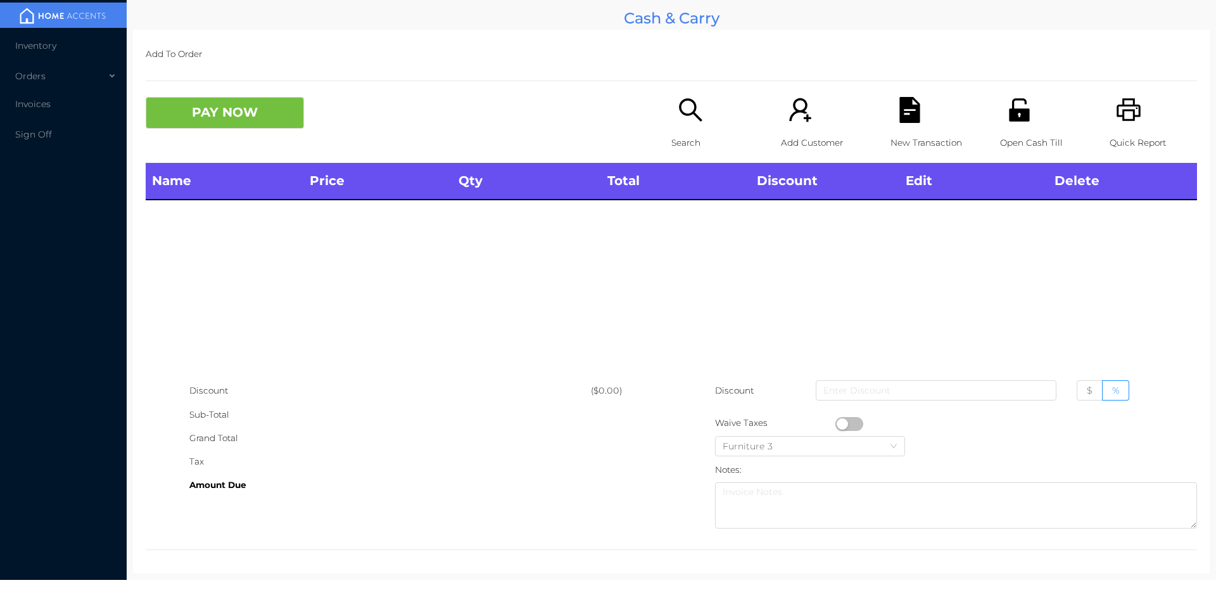
click at [1120, 112] on icon "icon: printer" at bounding box center [1129, 110] width 26 height 26
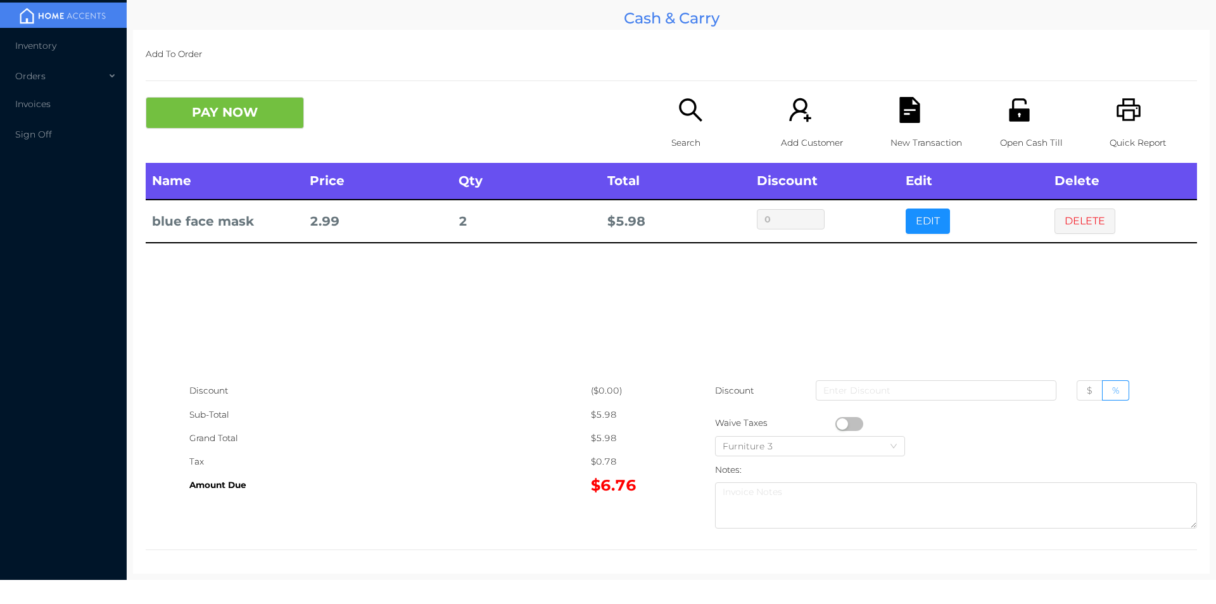
click at [671, 131] on p "Search" at bounding box center [714, 142] width 87 height 23
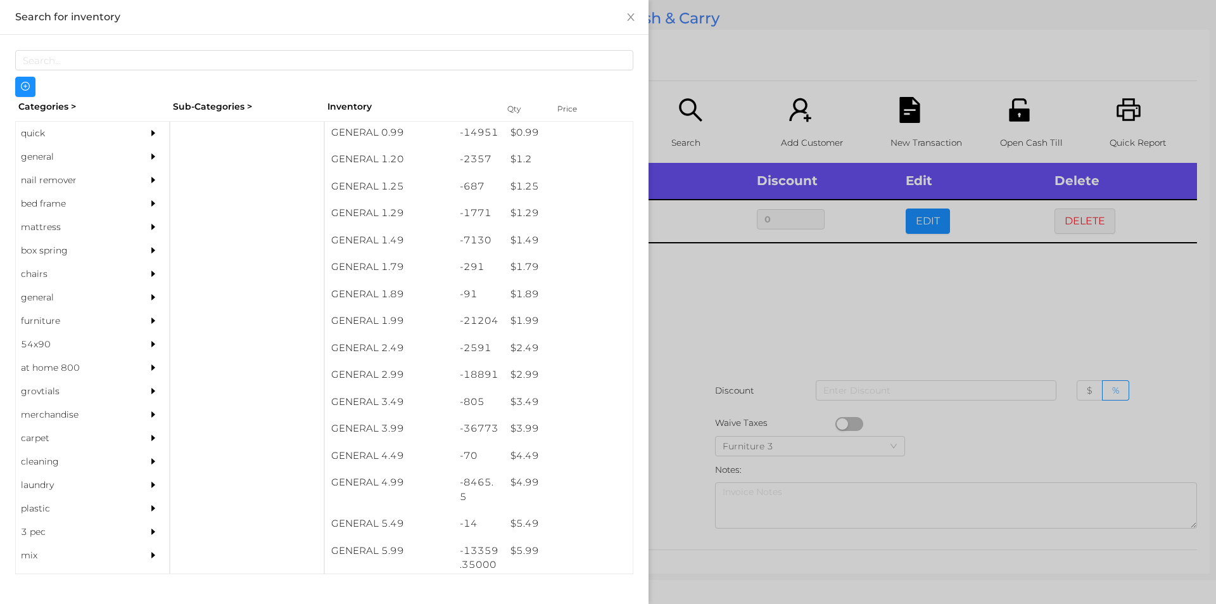
scroll to position [87, 0]
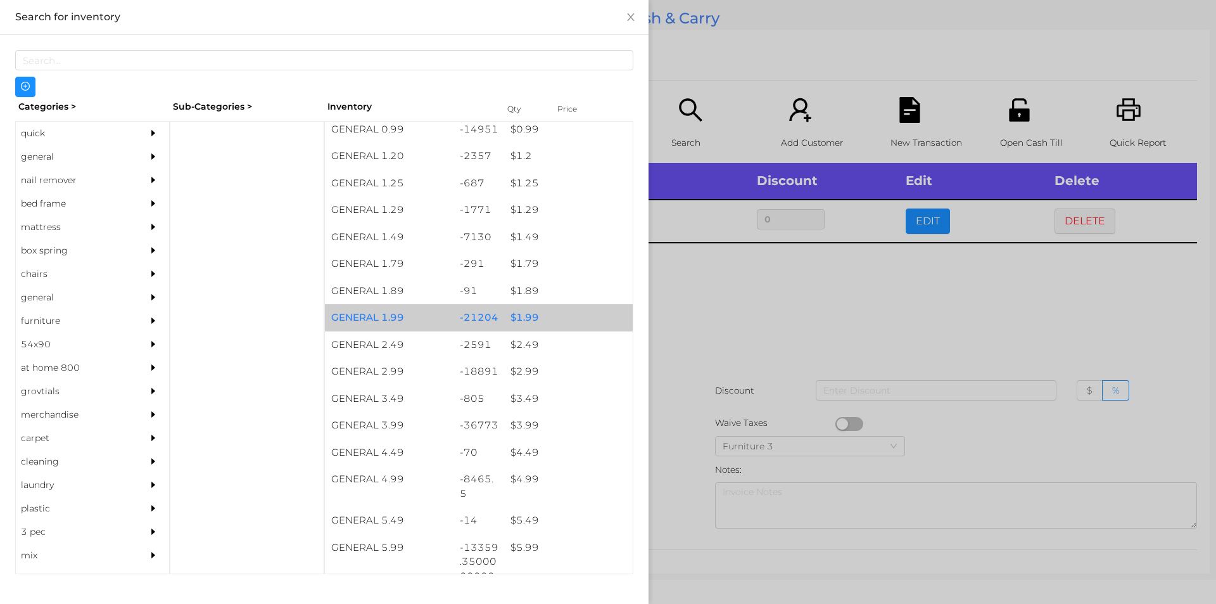
click at [504, 320] on div "$ 1.99" at bounding box center [568, 317] width 129 height 27
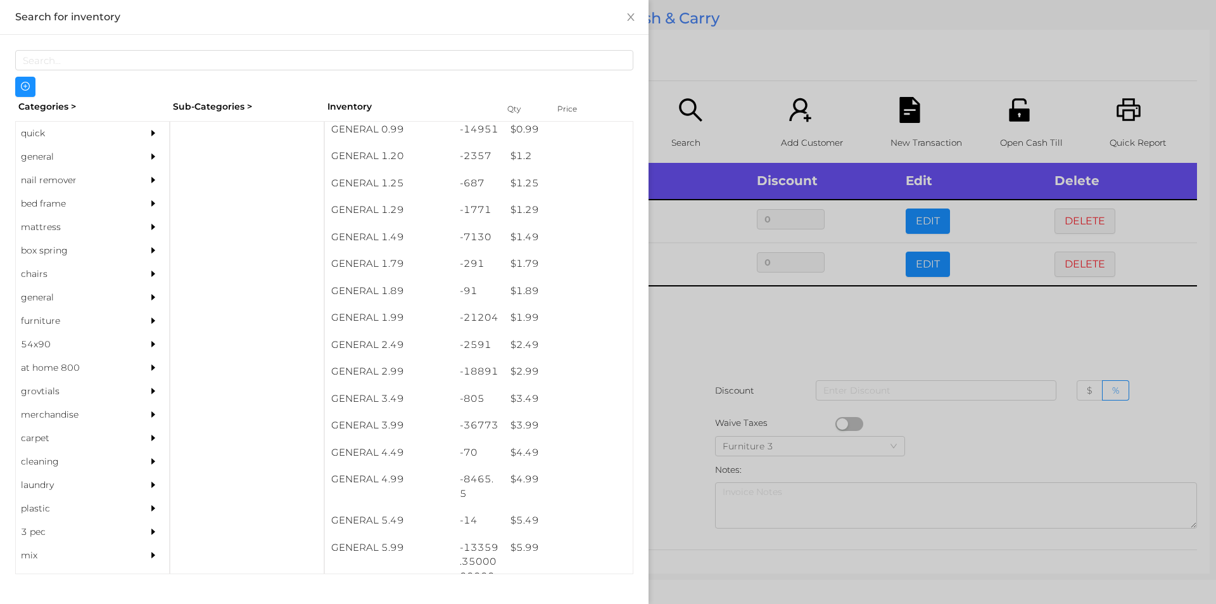
click at [714, 341] on div at bounding box center [608, 302] width 1216 height 604
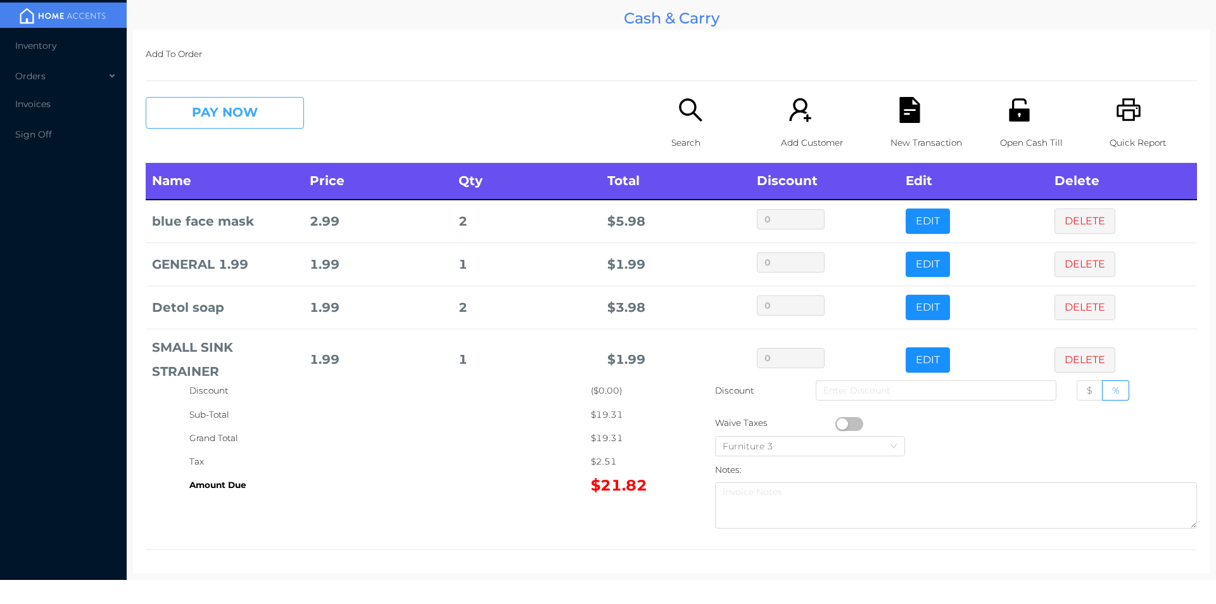
click at [256, 119] on button "PAY NOW" at bounding box center [225, 113] width 158 height 32
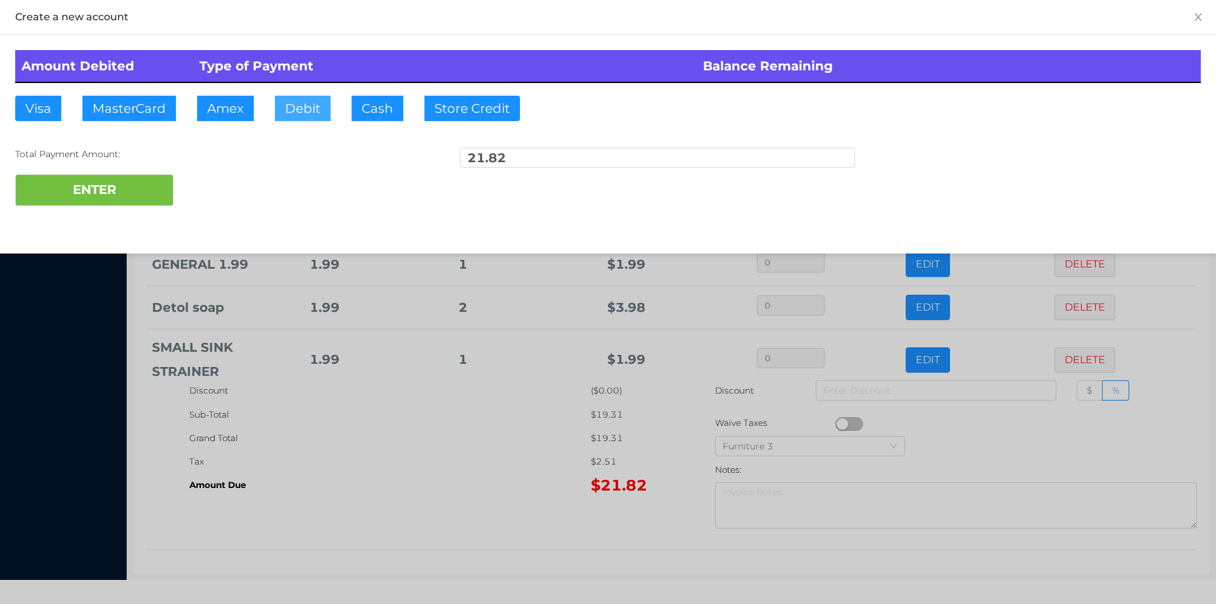
click at [317, 99] on button "Debit" at bounding box center [303, 108] width 56 height 25
click at [109, 183] on button "ENTER" at bounding box center [94, 190] width 158 height 32
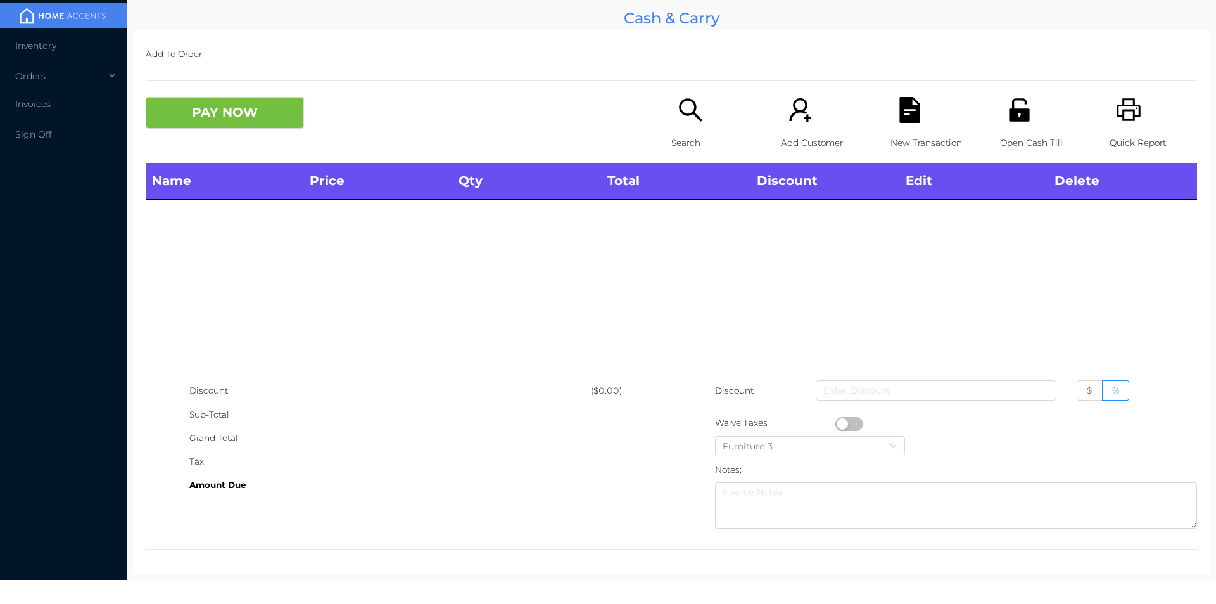
click at [690, 117] on icon "icon: search" at bounding box center [691, 110] width 26 height 26
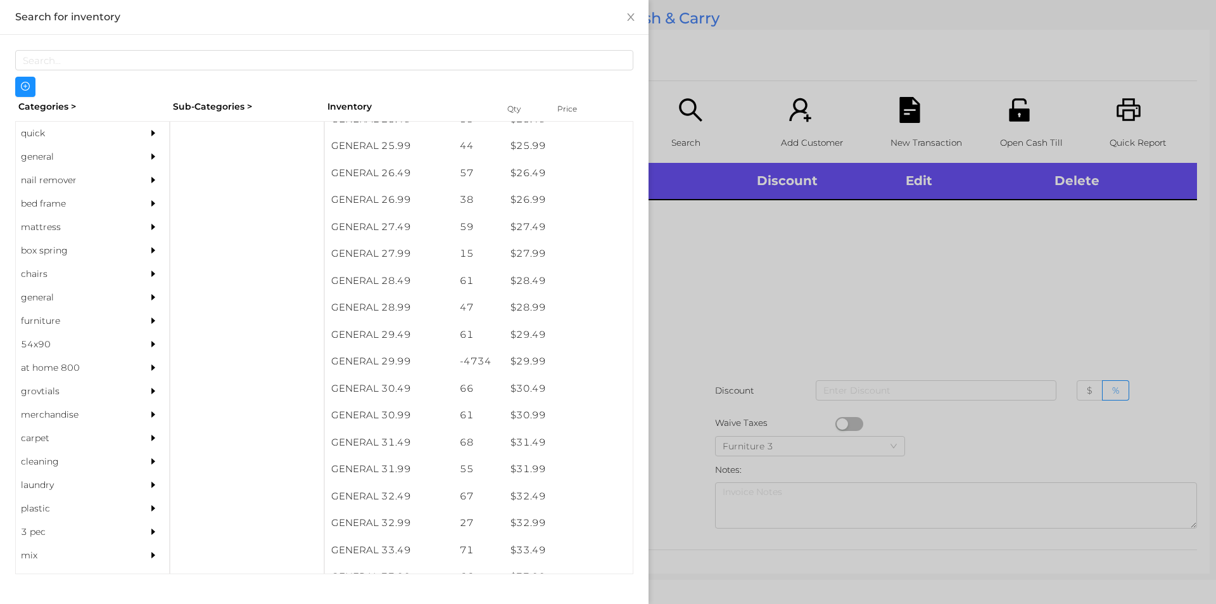
scroll to position [1680, 0]
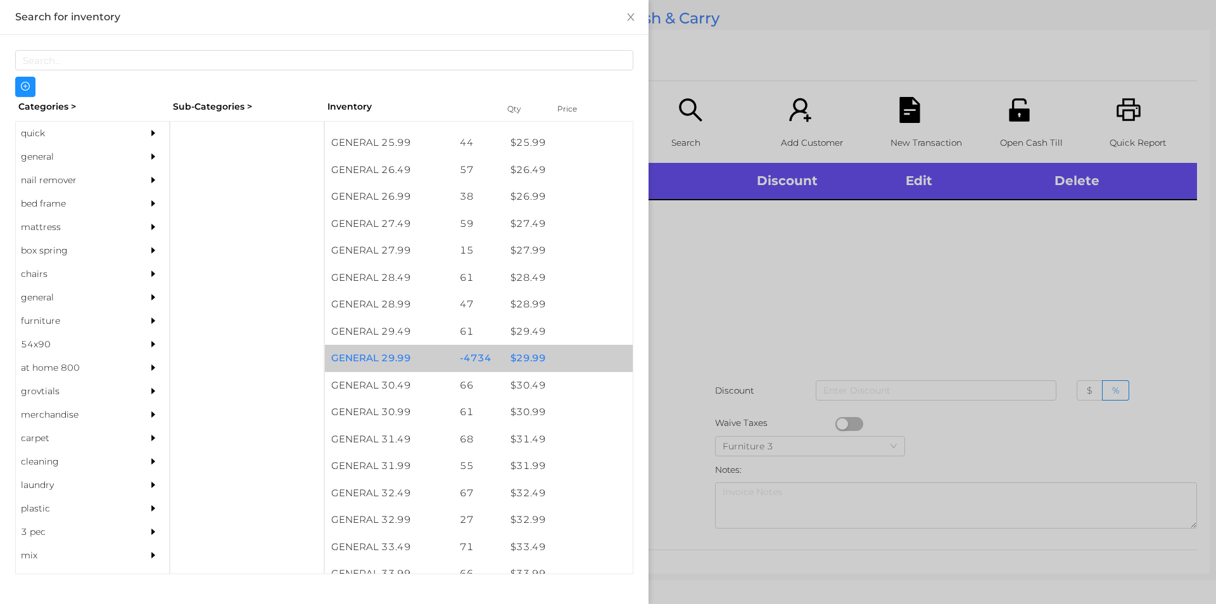
click at [575, 351] on div "$ 29.99" at bounding box center [568, 358] width 129 height 27
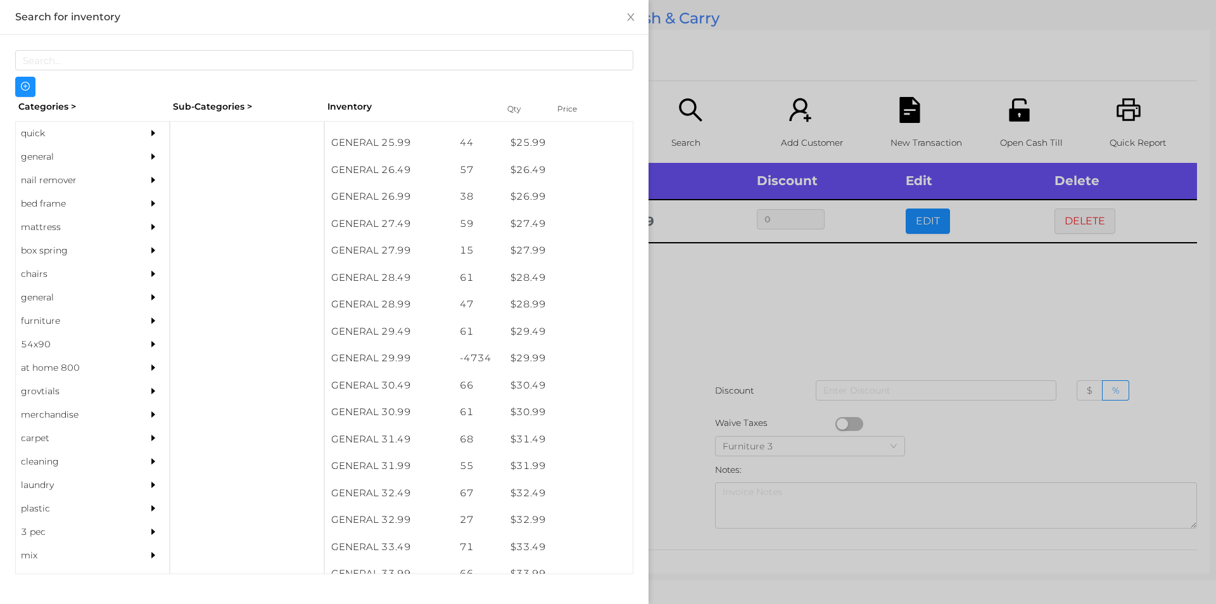
click at [699, 357] on div at bounding box center [608, 302] width 1216 height 604
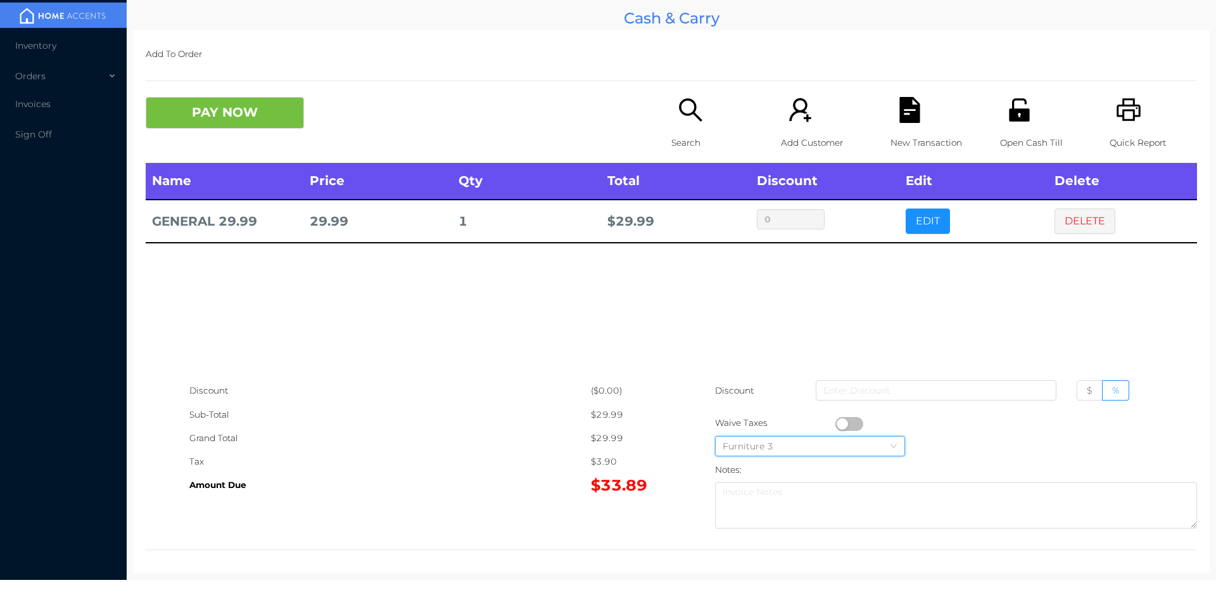
click at [853, 440] on div "Furniture 3" at bounding box center [810, 445] width 175 height 19
click at [847, 422] on li "Furniture 3" at bounding box center [805, 427] width 190 height 20
click at [853, 419] on button "button" at bounding box center [849, 424] width 28 height 14
click at [899, 104] on icon "icon: file-text" at bounding box center [909, 110] width 20 height 26
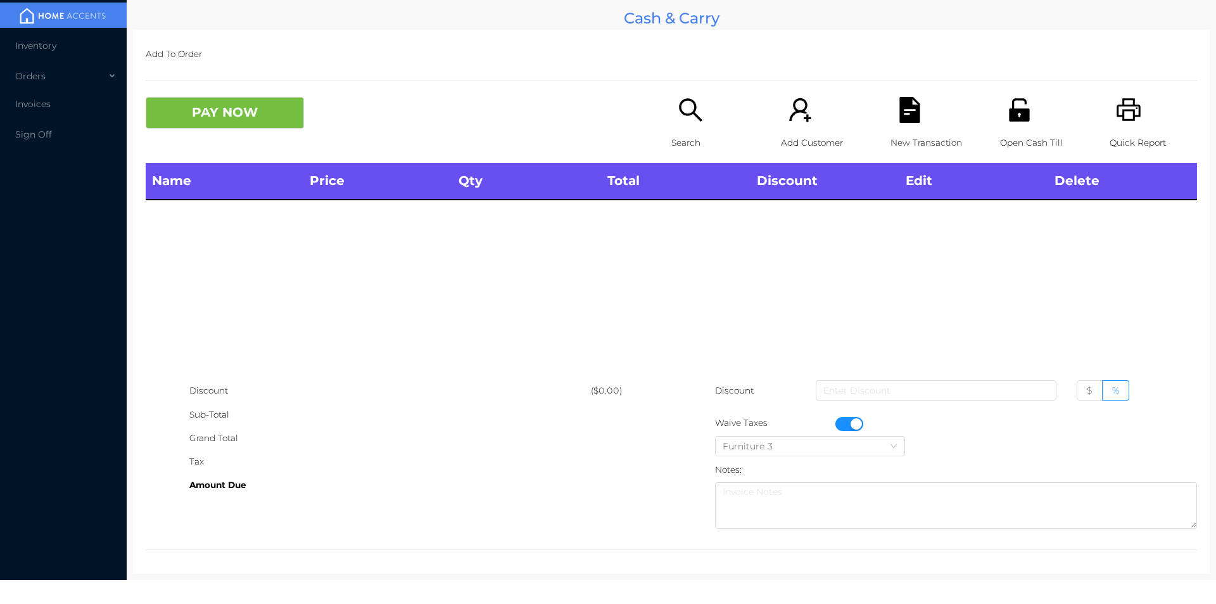
click at [1122, 114] on icon "icon: printer" at bounding box center [1129, 110] width 26 height 26
click at [849, 421] on button "button" at bounding box center [849, 424] width 28 height 14
click at [678, 119] on icon "icon: search" at bounding box center [691, 110] width 26 height 26
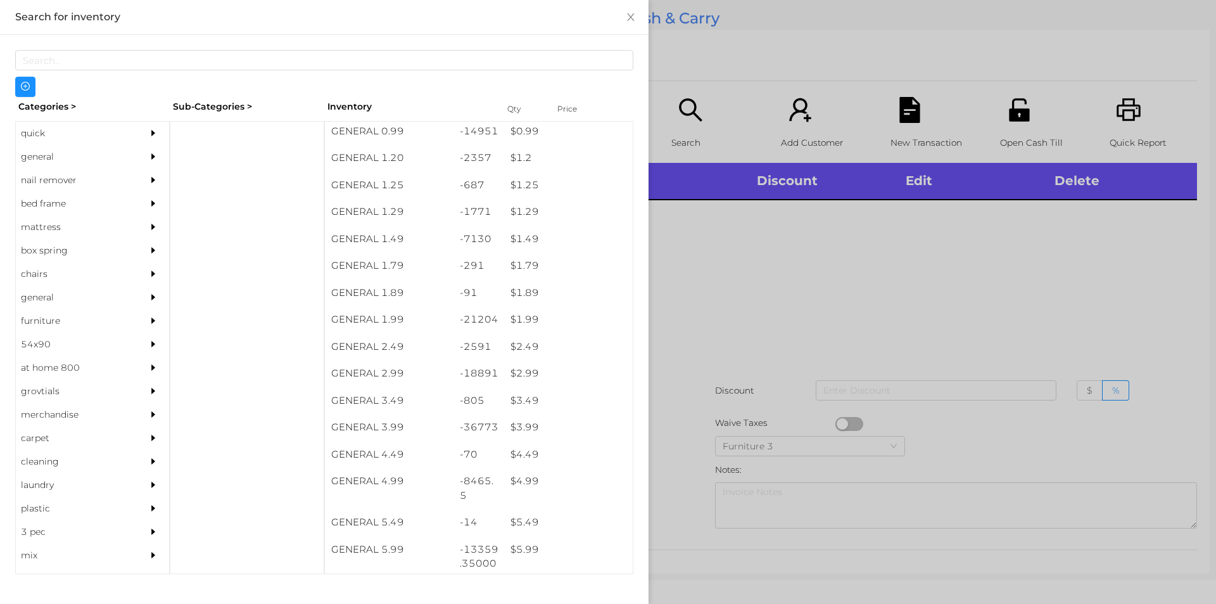
scroll to position [137, 0]
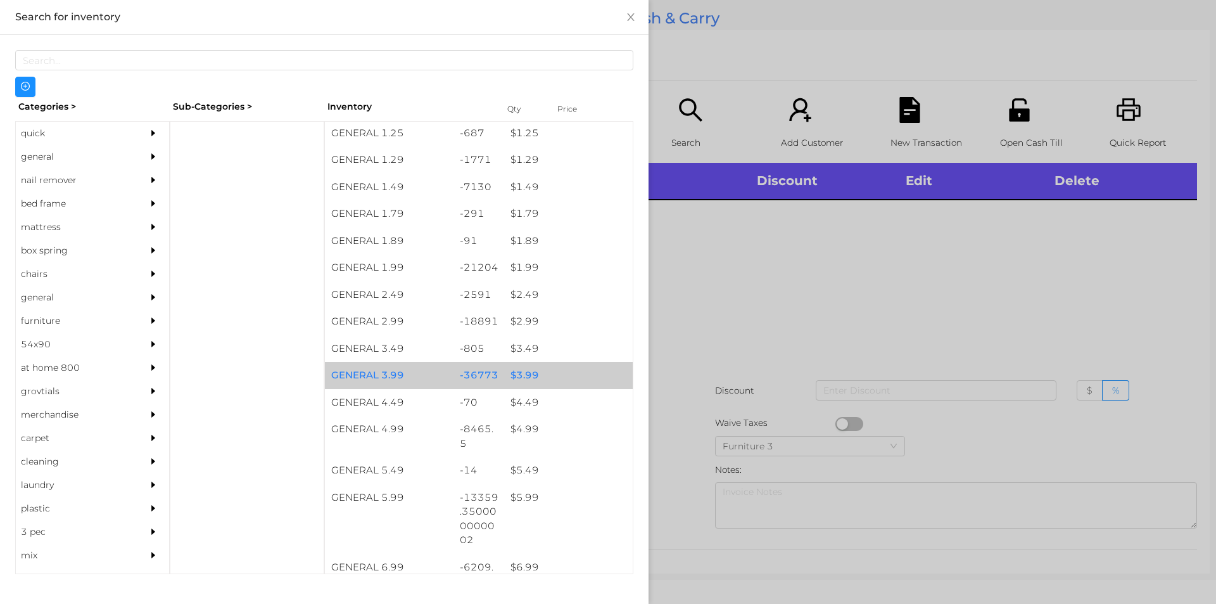
click at [531, 371] on div "$ 3.99" at bounding box center [568, 375] width 129 height 27
click at [550, 369] on div "$ 3.99" at bounding box center [568, 375] width 129 height 27
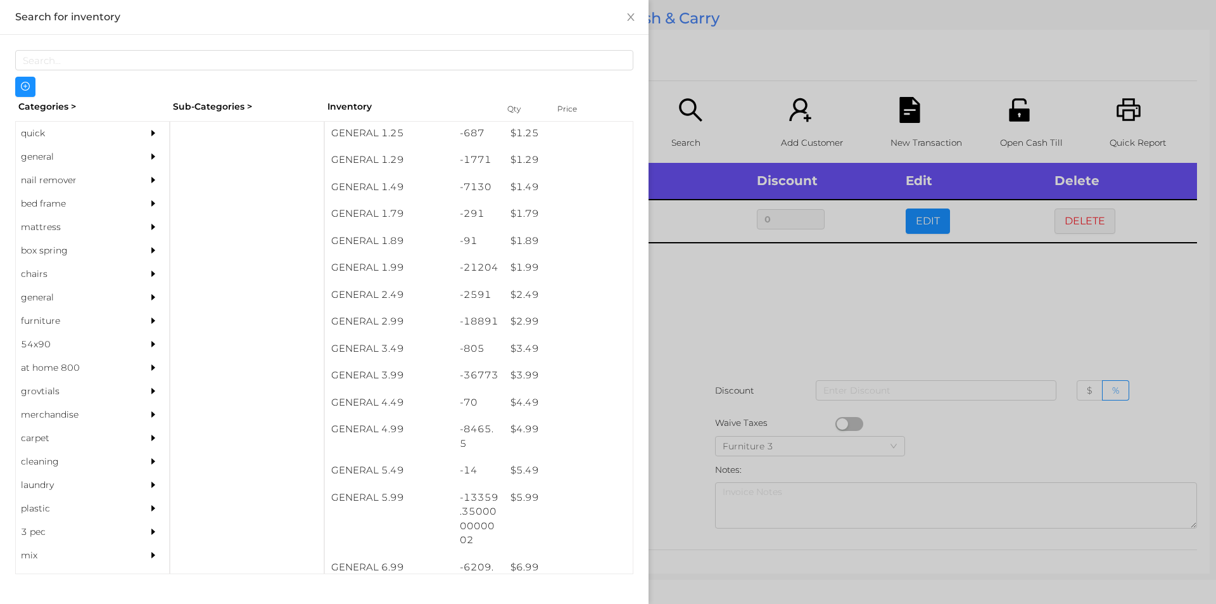
click at [725, 381] on div at bounding box center [608, 302] width 1216 height 604
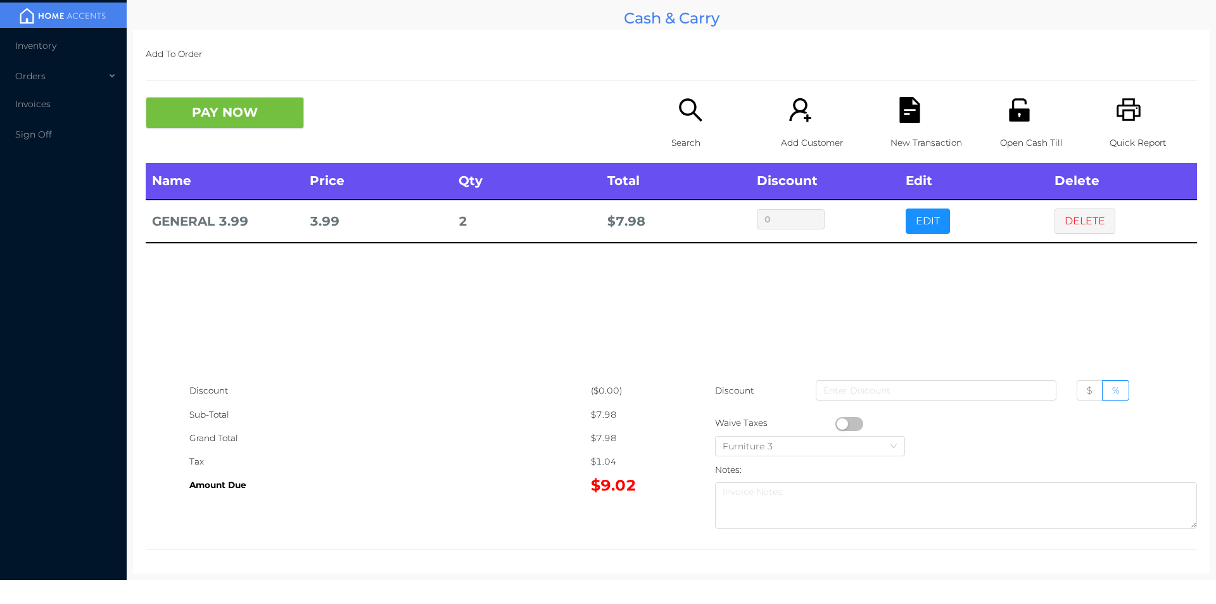
click at [236, 145] on div "PAY NOW Search Add Customer New Transaction Open Cash Till Quick Report" at bounding box center [671, 130] width 1051 height 66
click at [270, 111] on button "PAY NOW" at bounding box center [225, 113] width 158 height 32
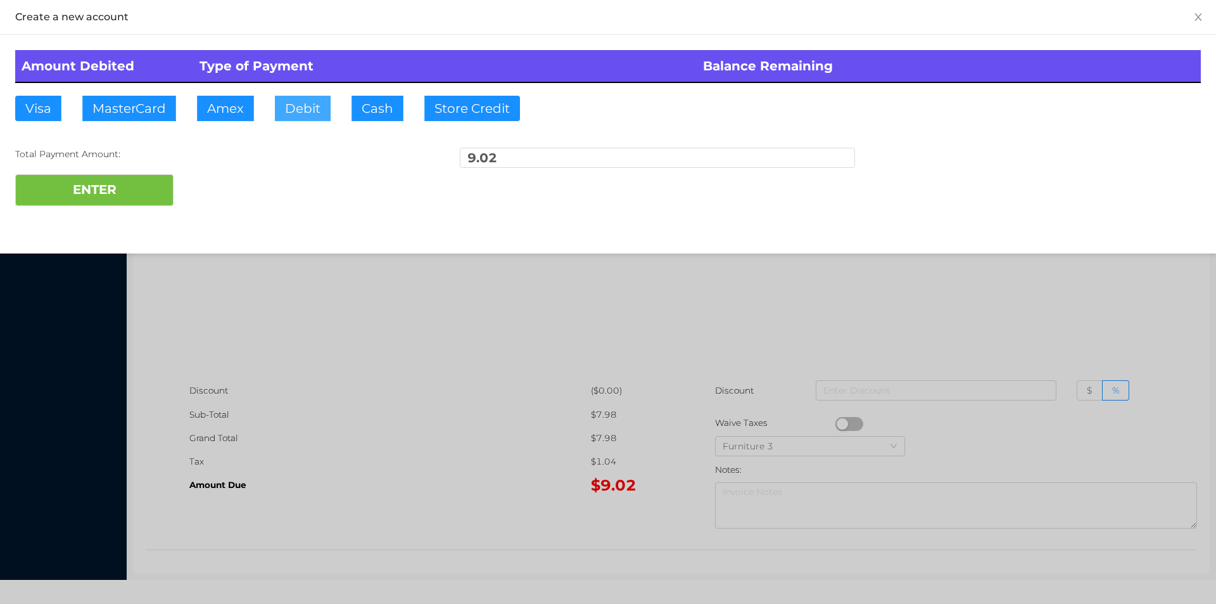
click at [317, 116] on button "Debit" at bounding box center [303, 108] width 56 height 25
click at [139, 190] on button "ENTER" at bounding box center [94, 190] width 158 height 32
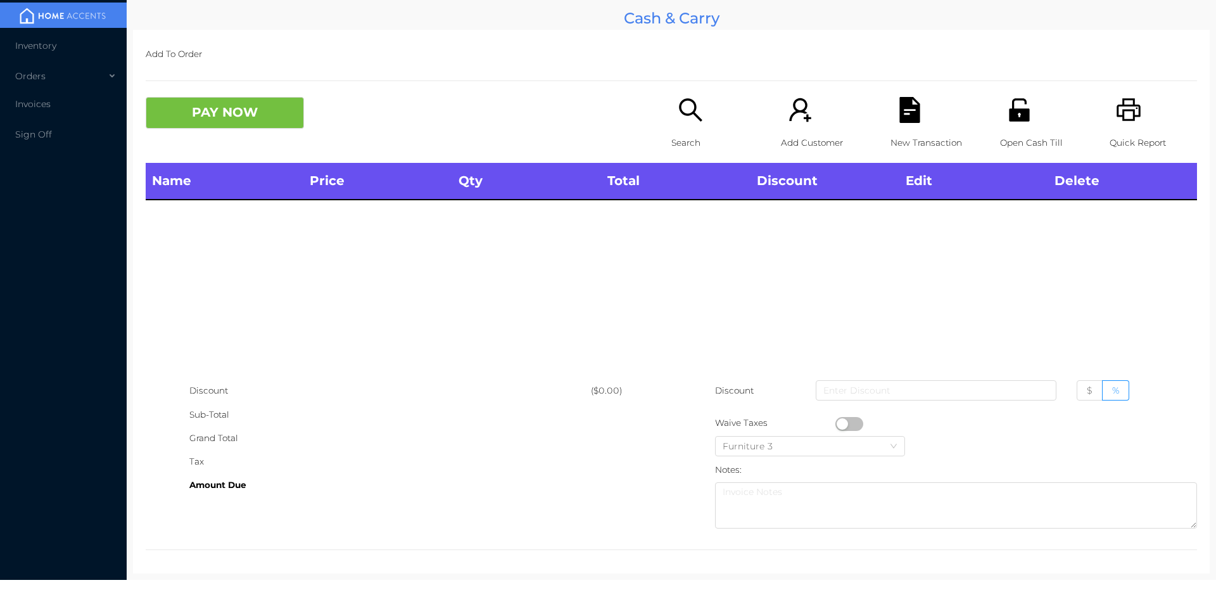
click at [386, 435] on div "Grand Total" at bounding box center [390, 437] width 402 height 23
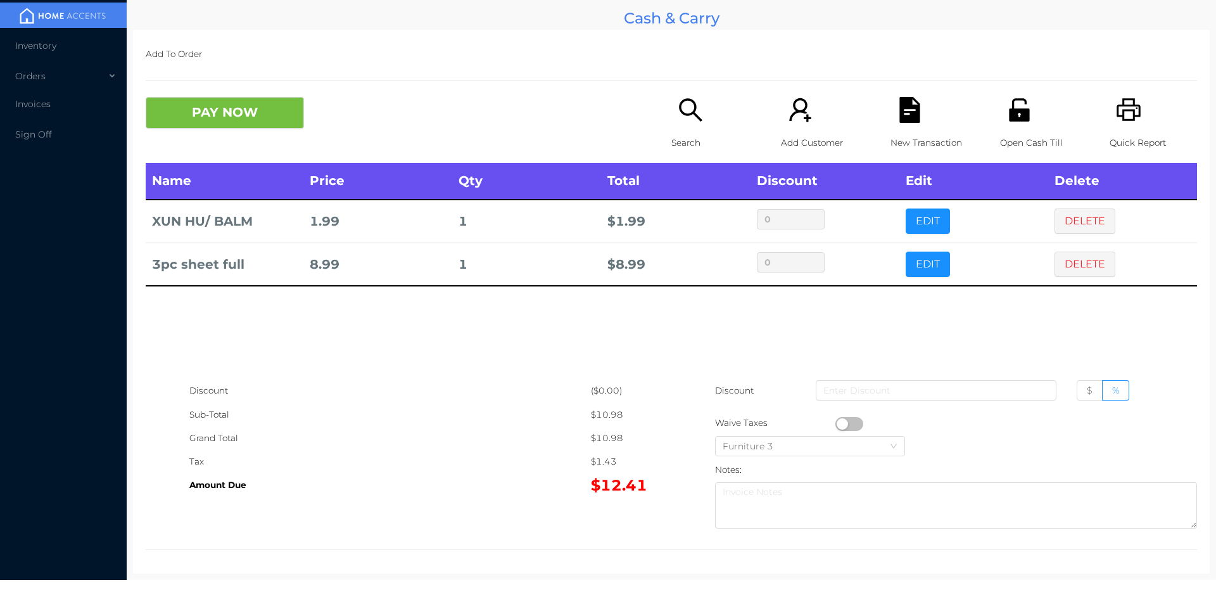
click at [681, 126] on div "Search" at bounding box center [714, 130] width 87 height 66
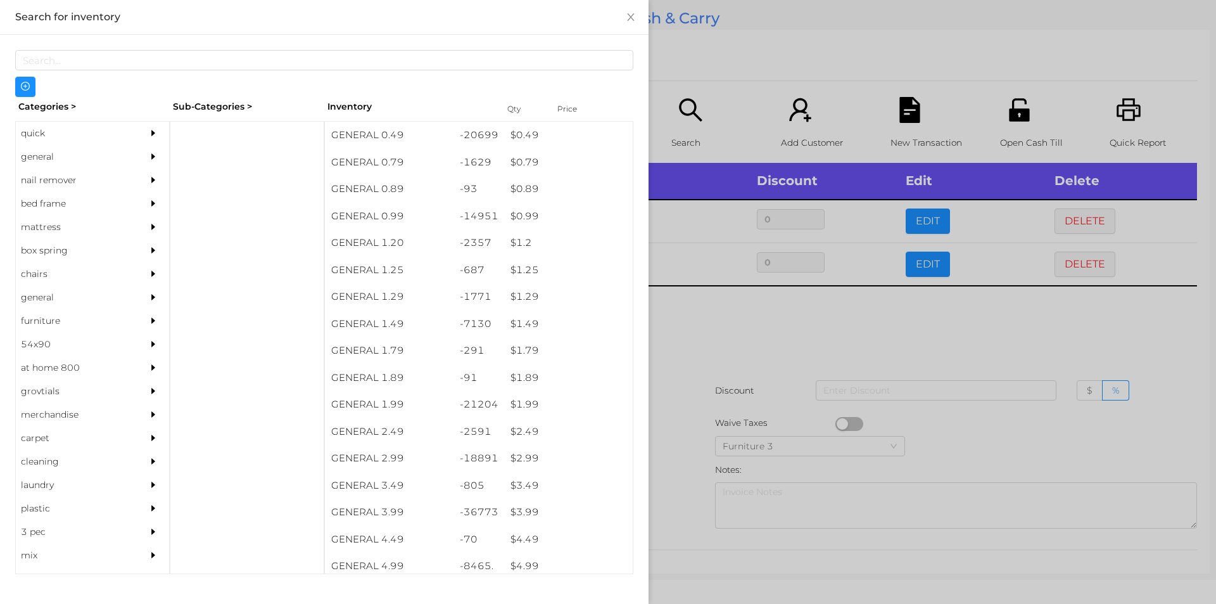
scroll to position [0, 0]
click at [692, 358] on div at bounding box center [608, 302] width 1216 height 604
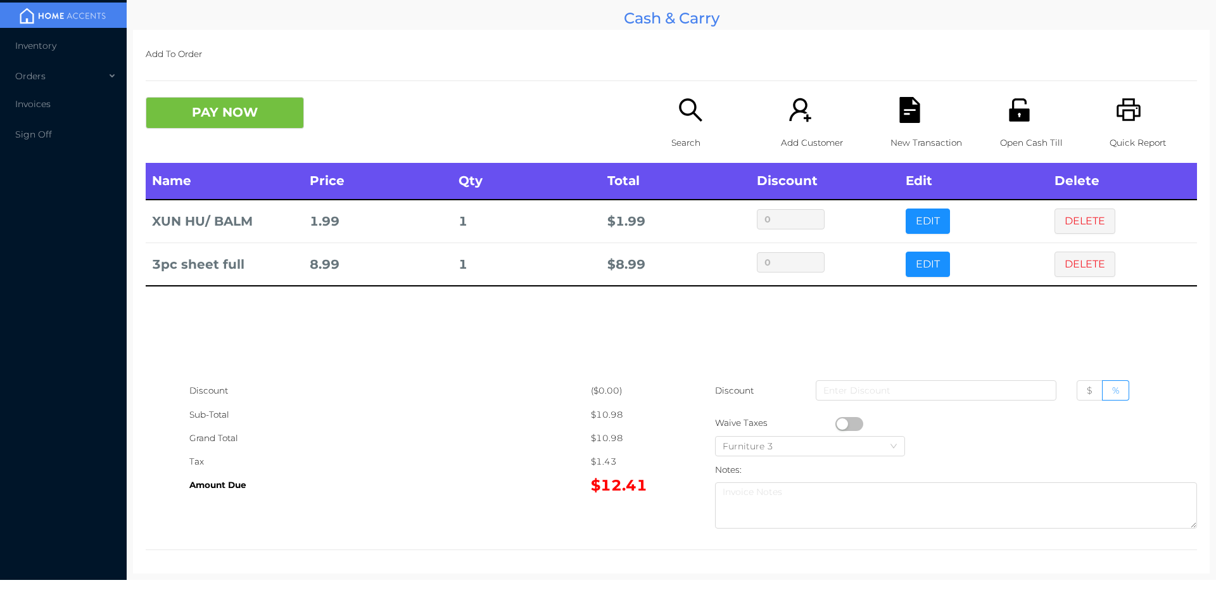
click at [690, 123] on icon "icon: search" at bounding box center [691, 110] width 26 height 26
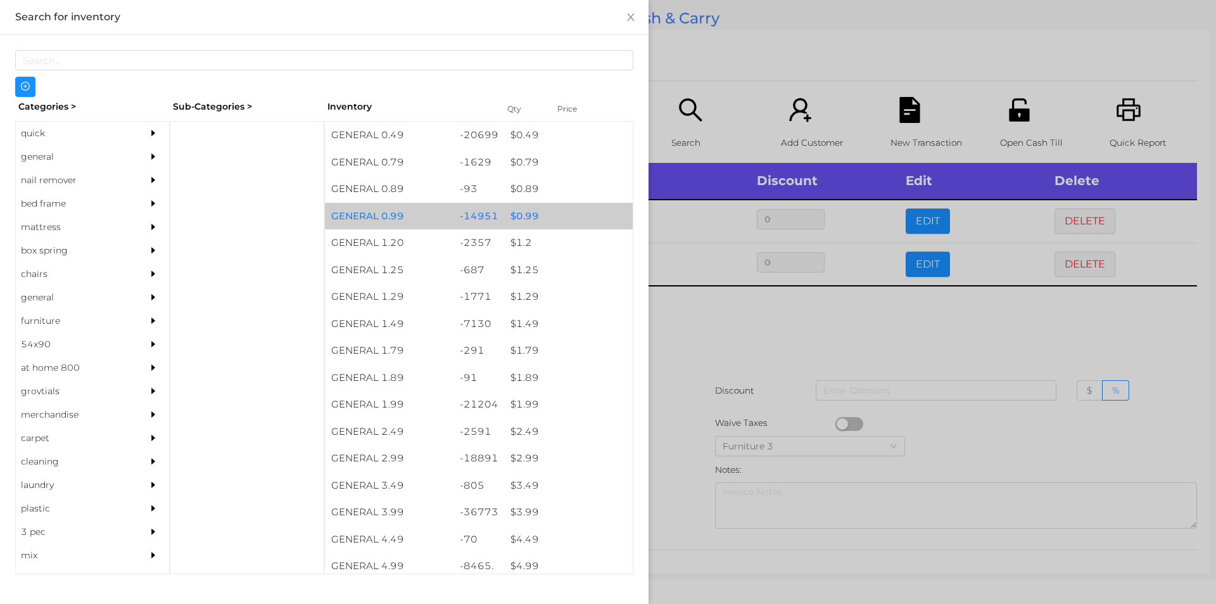
click at [526, 225] on div "$ 0.99" at bounding box center [568, 216] width 129 height 27
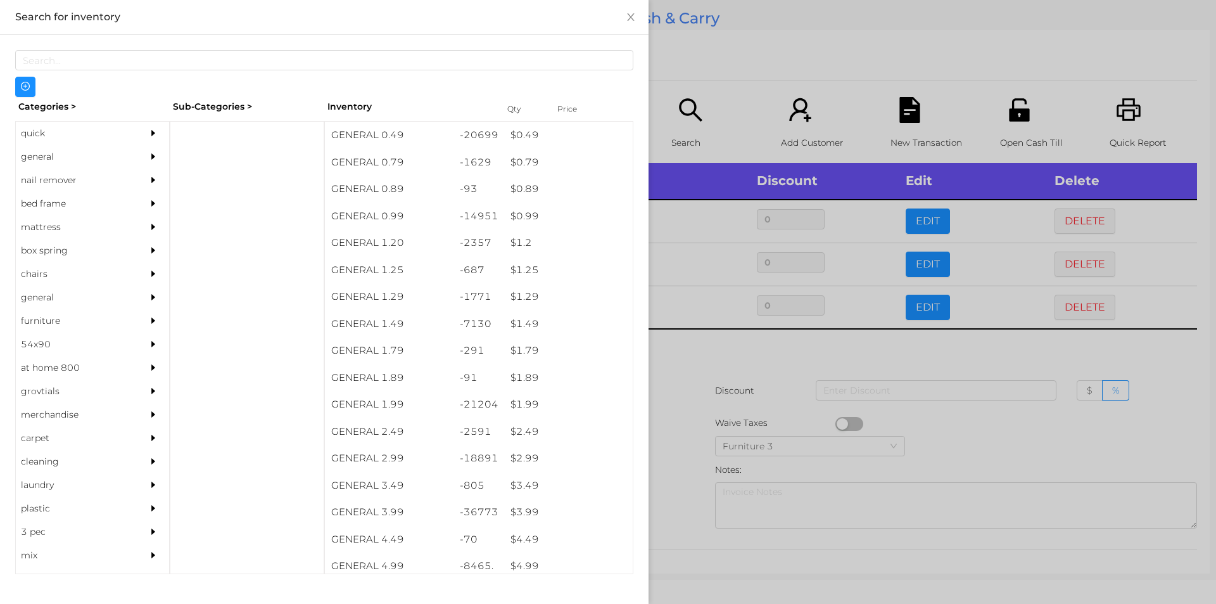
click at [673, 374] on div at bounding box center [608, 302] width 1216 height 604
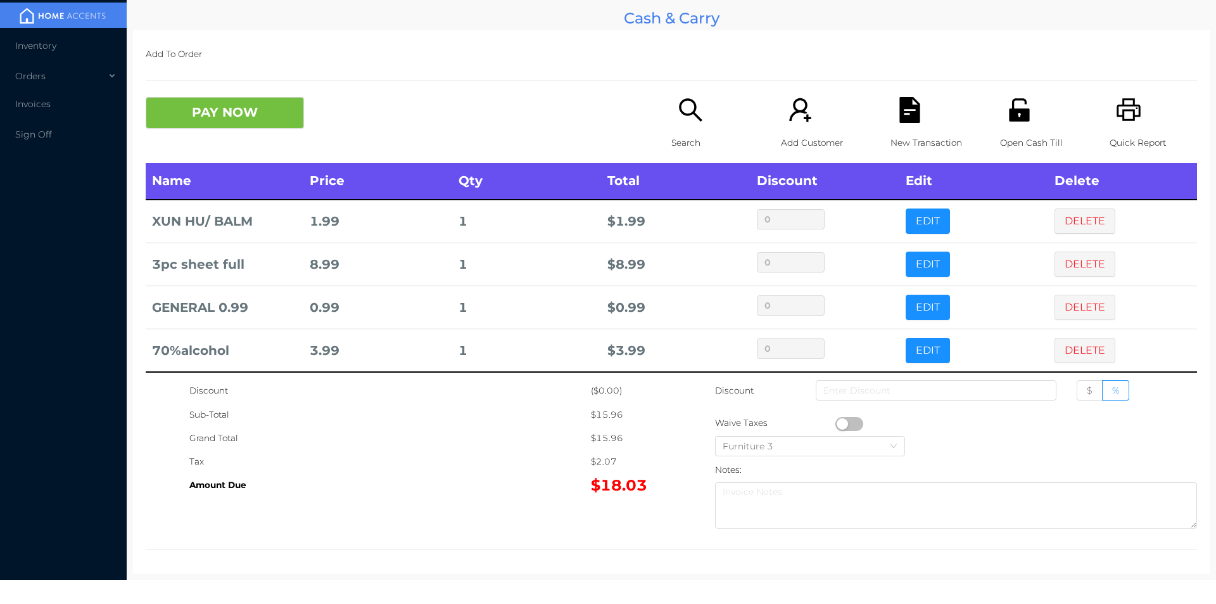
click at [250, 108] on button "PAY NOW" at bounding box center [225, 113] width 158 height 32
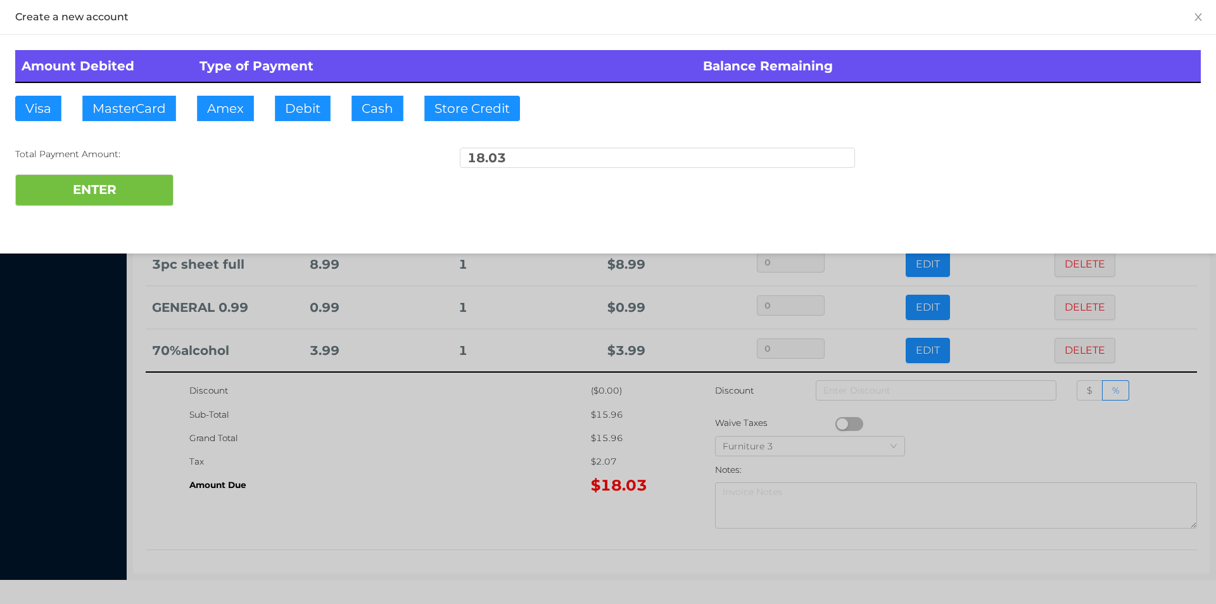
click at [1065, 429] on div at bounding box center [608, 302] width 1216 height 604
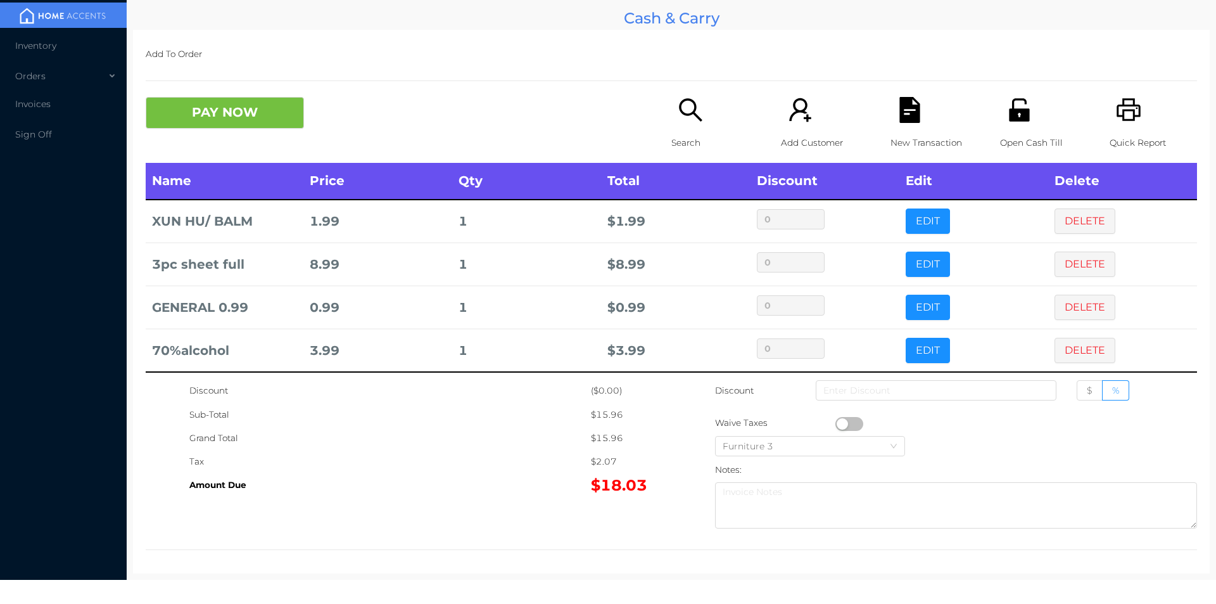
click at [918, 108] on div "New Transaction" at bounding box center [933, 130] width 87 height 66
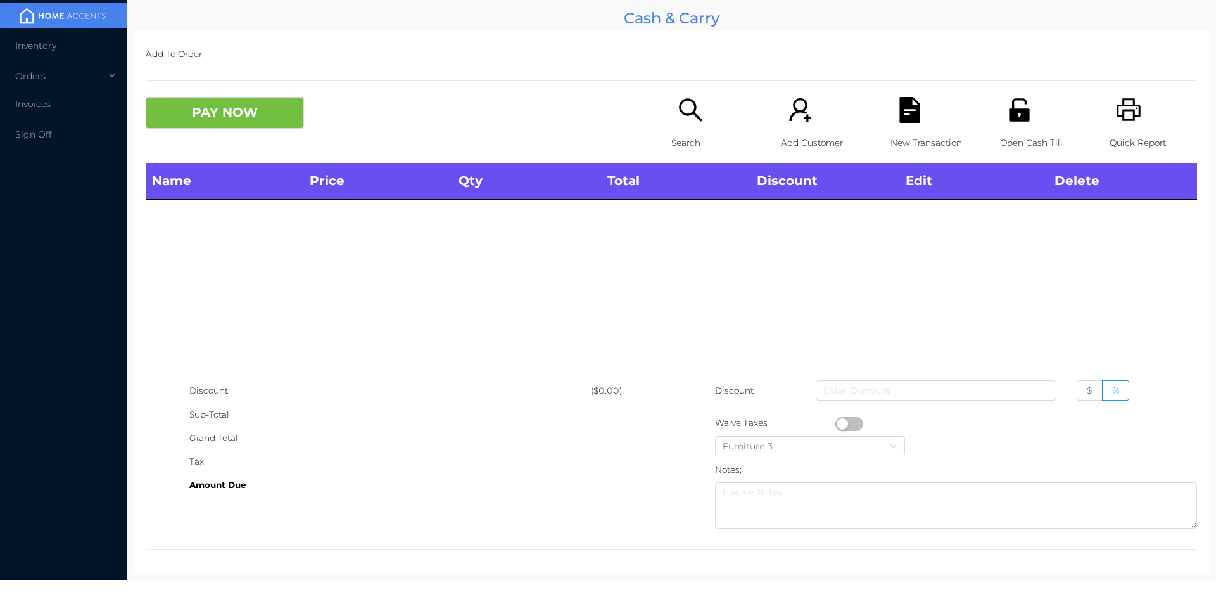
click at [1125, 119] on icon "icon: printer" at bounding box center [1128, 109] width 24 height 23
click at [227, 125] on button "PAY NOW" at bounding box center [225, 113] width 158 height 32
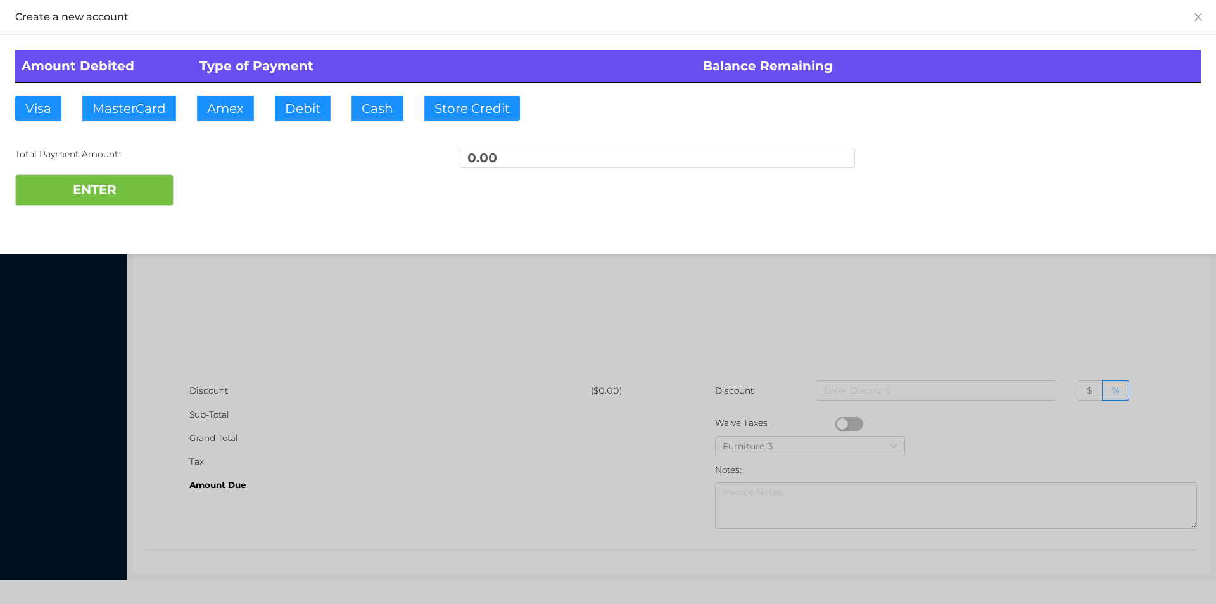
click at [251, 303] on div at bounding box center [608, 302] width 1216 height 604
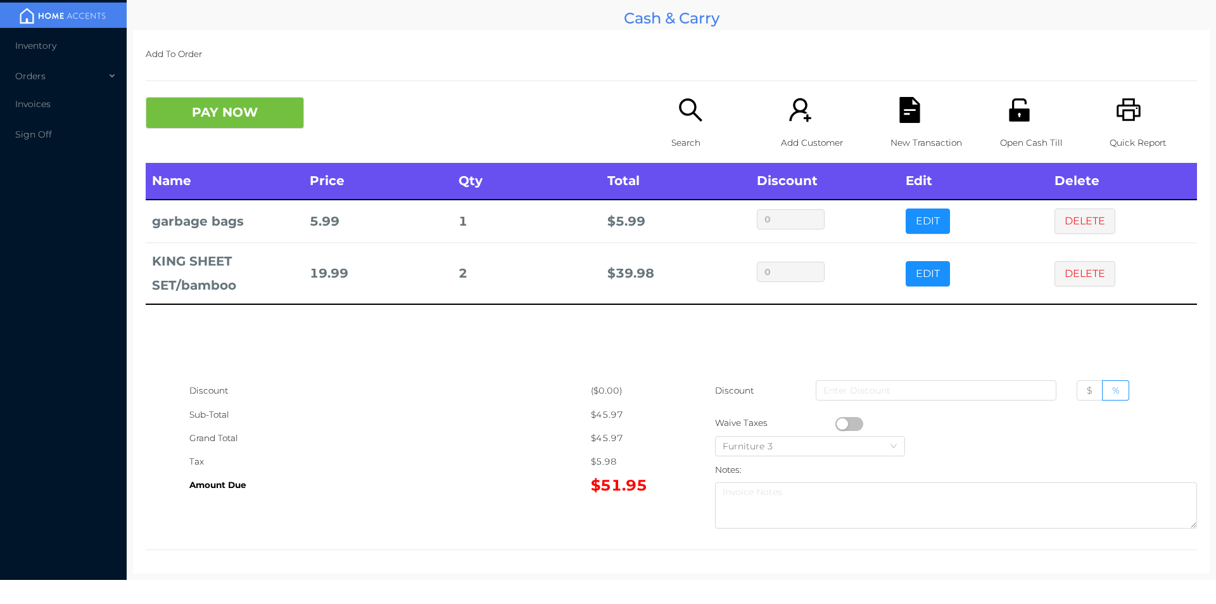
click at [839, 425] on button "button" at bounding box center [849, 424] width 28 height 14
click at [200, 120] on button "PAY NOW" at bounding box center [225, 113] width 158 height 32
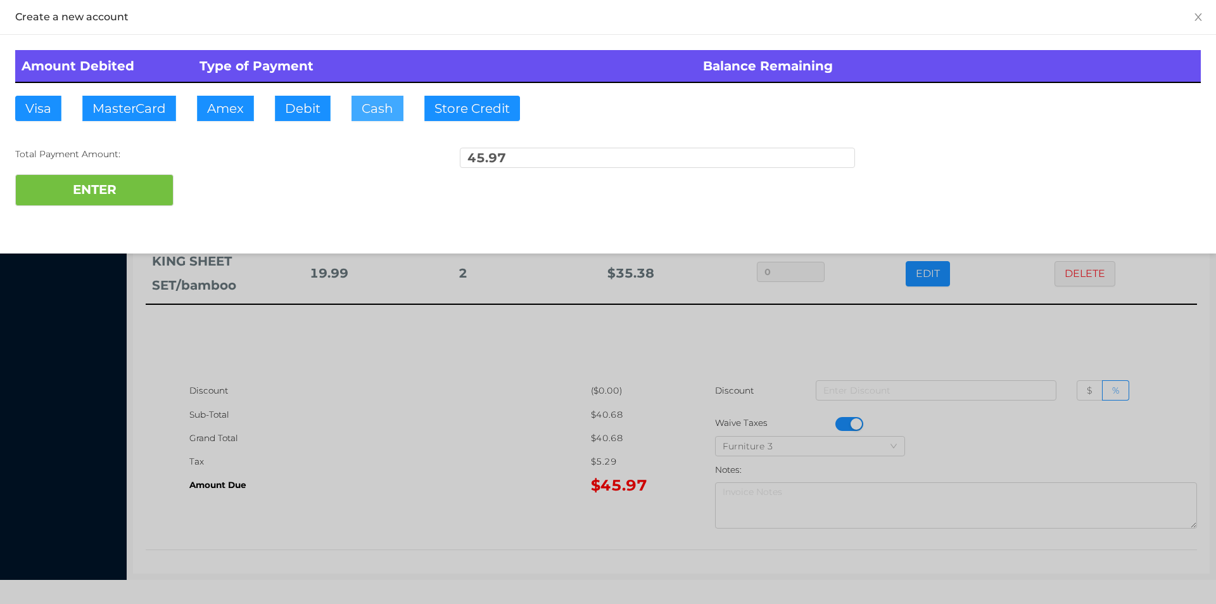
click at [372, 111] on button "Cash" at bounding box center [377, 108] width 52 height 25
type input "50."
click at [120, 194] on button "ENTER" at bounding box center [94, 190] width 158 height 32
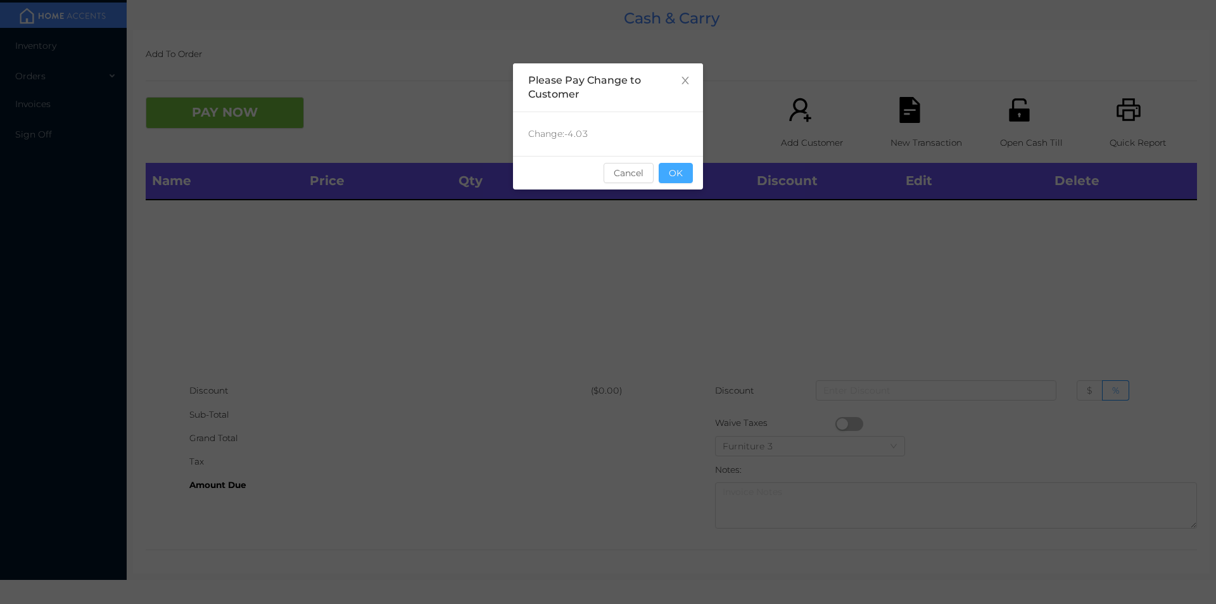
click at [681, 179] on button "OK" at bounding box center [676, 173] width 34 height 20
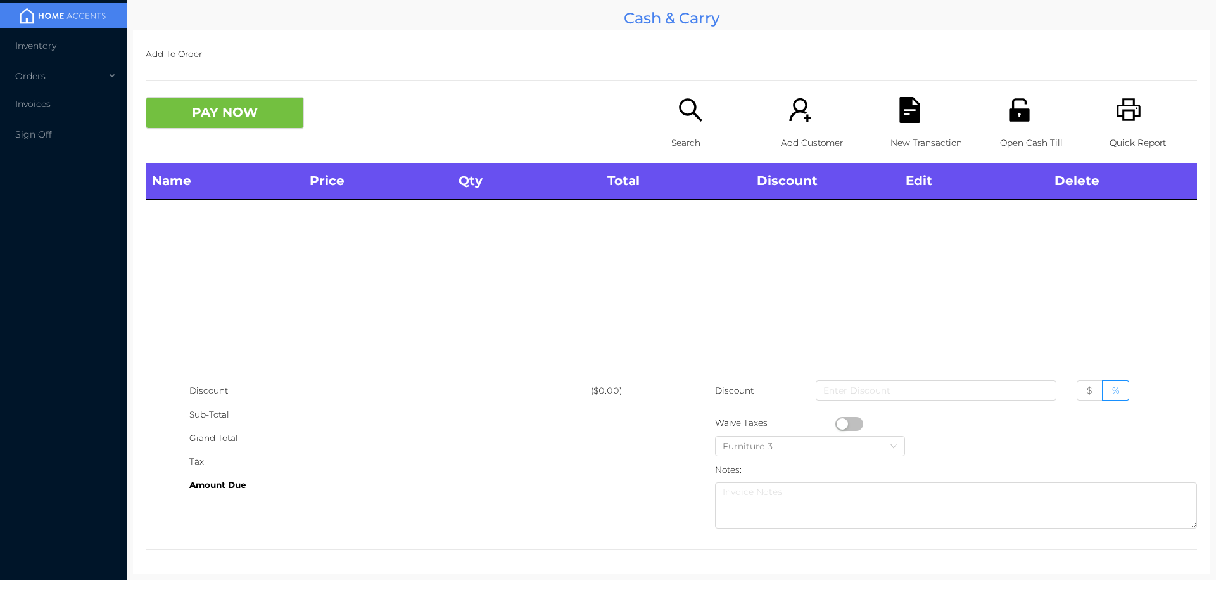
click at [679, 204] on div "Name Price Qty Total Discount Edit Delete" at bounding box center [671, 271] width 1051 height 216
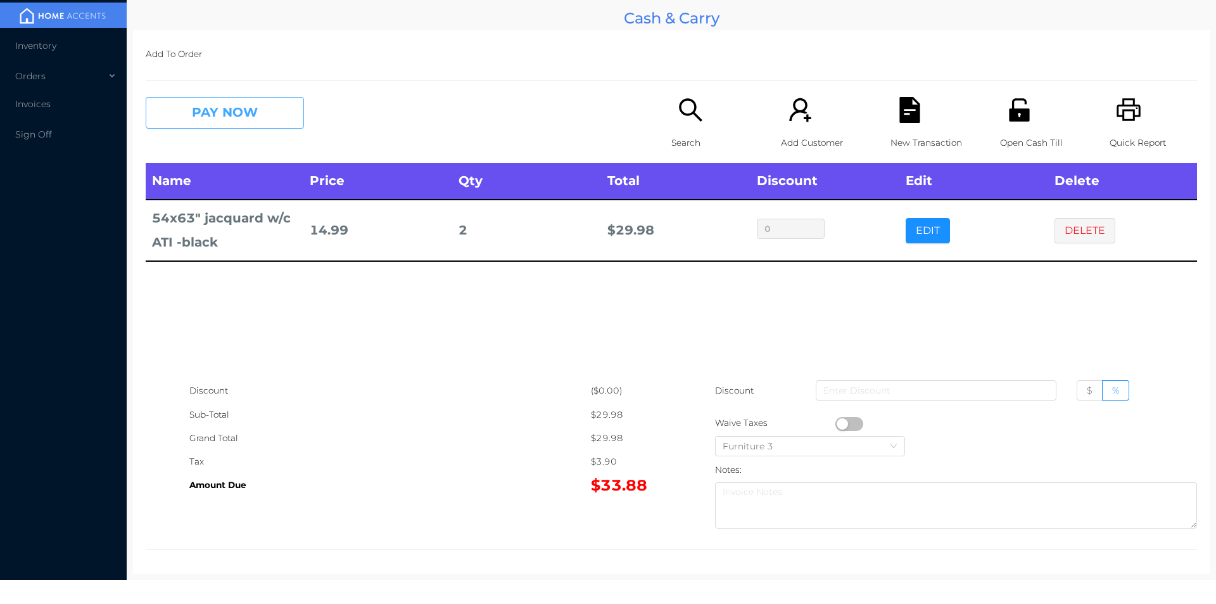
click at [215, 117] on button "PAY NOW" at bounding box center [225, 113] width 158 height 32
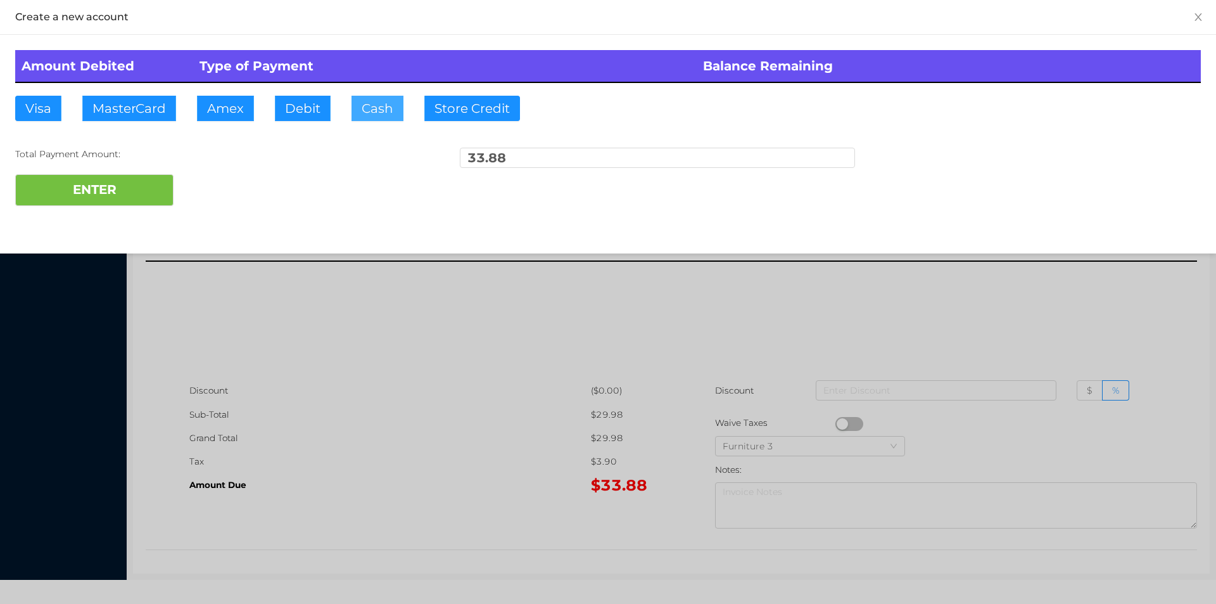
click at [379, 117] on button "Cash" at bounding box center [377, 108] width 52 height 25
type input "40."
click at [99, 193] on button "ENTER" at bounding box center [94, 190] width 158 height 32
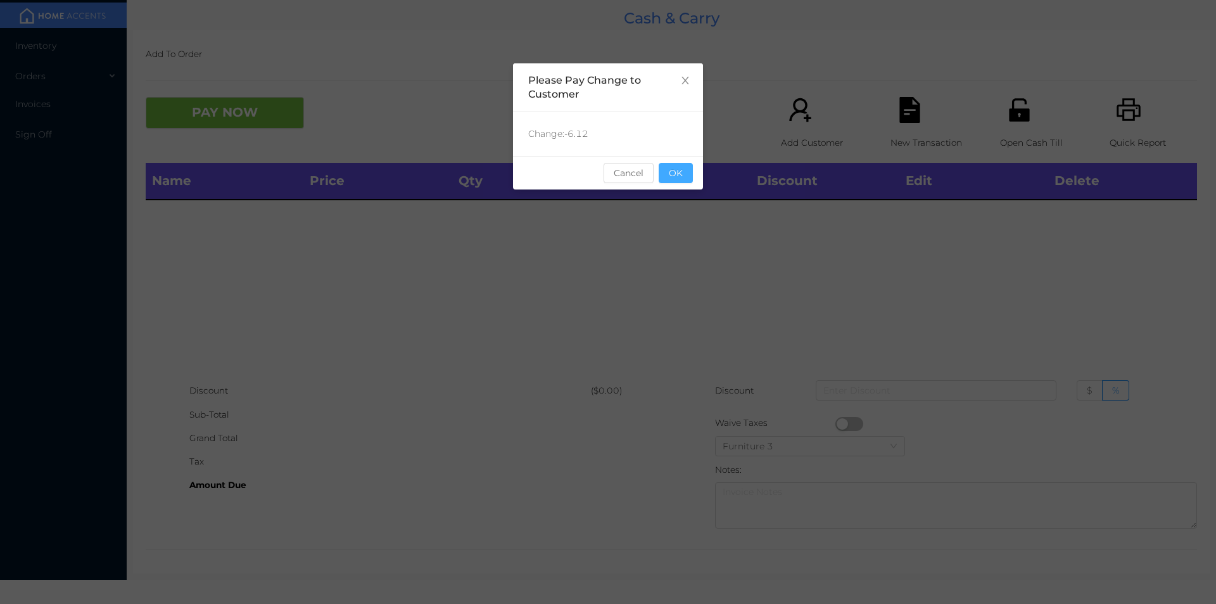
click at [681, 178] on button "OK" at bounding box center [676, 173] width 34 height 20
click at [684, 217] on div "Name Price Qty Total Discount Edit Delete" at bounding box center [671, 271] width 1051 height 216
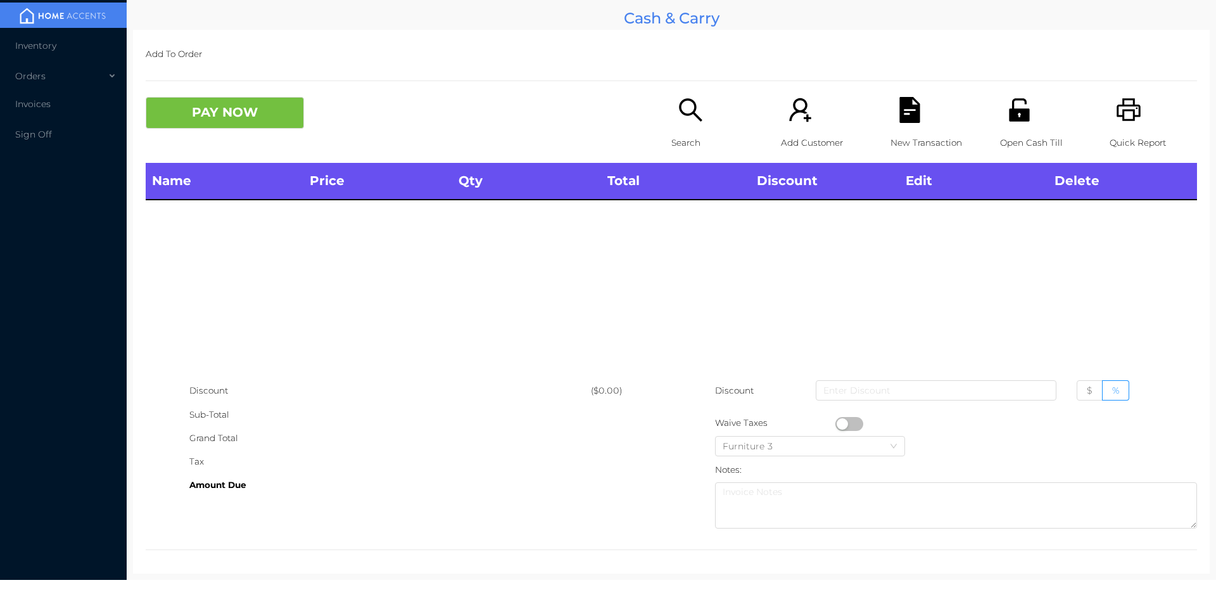
click at [1022, 142] on p "Open Cash Till" at bounding box center [1043, 142] width 87 height 23
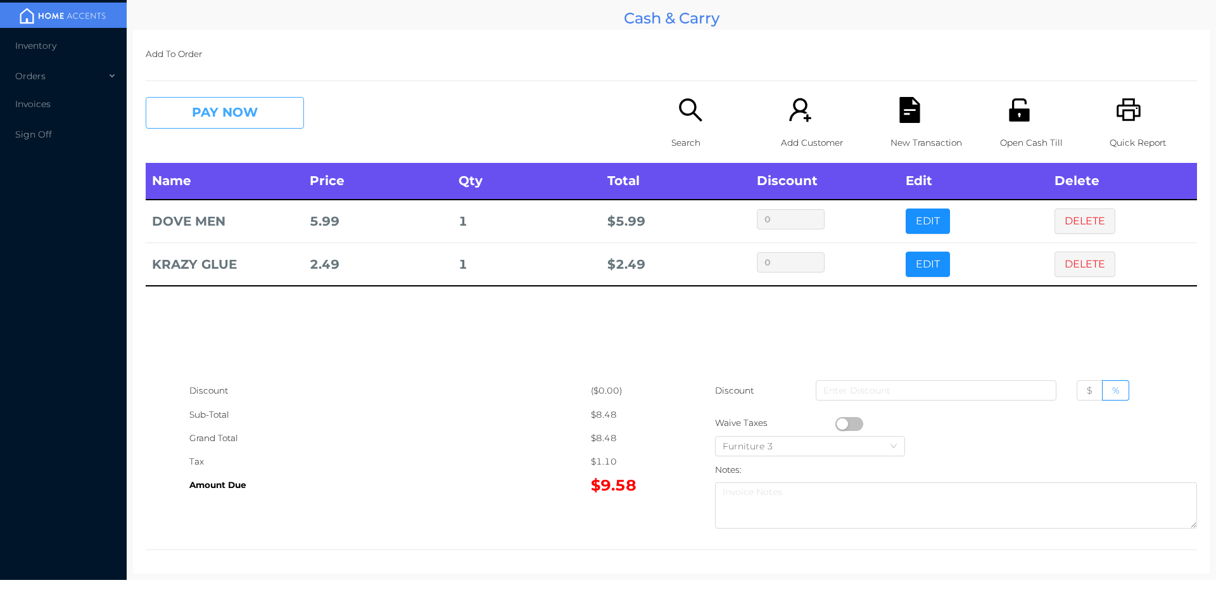
click at [259, 104] on button "PAY NOW" at bounding box center [225, 113] width 158 height 32
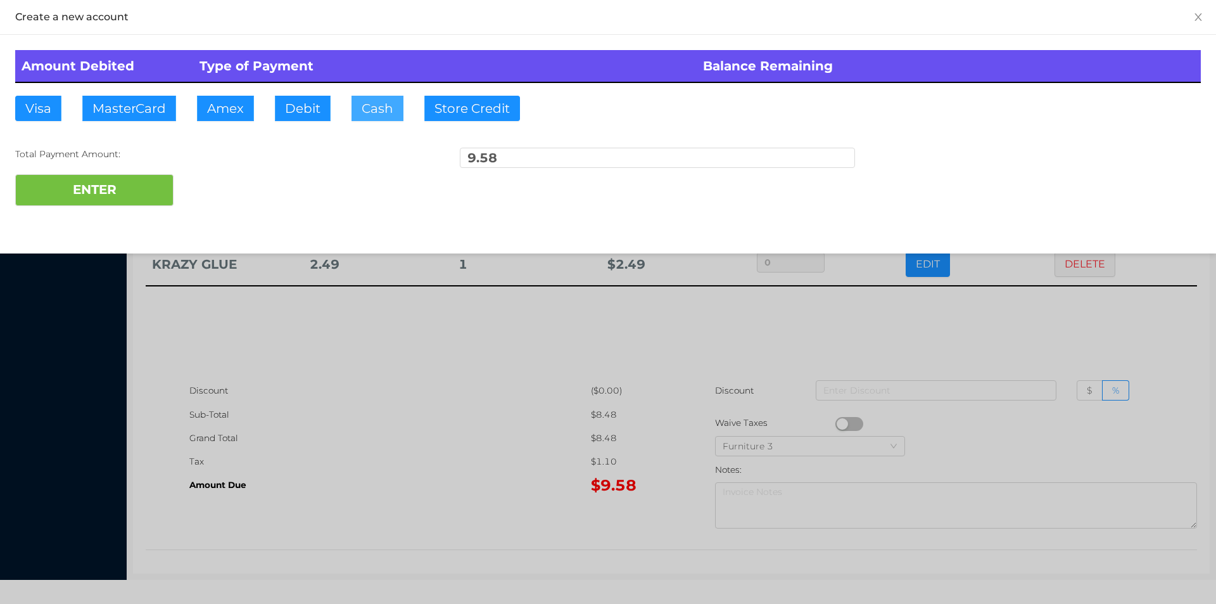
click at [356, 104] on button "Cash" at bounding box center [377, 108] width 52 height 25
type input "20."
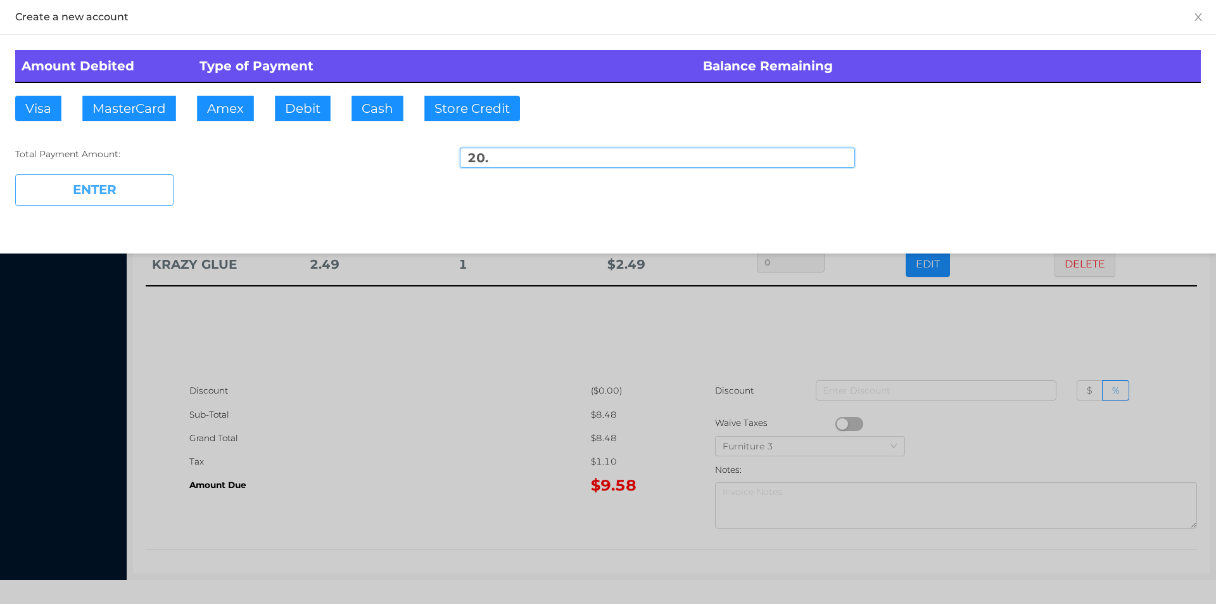
click at [159, 180] on button "ENTER" at bounding box center [94, 190] width 158 height 32
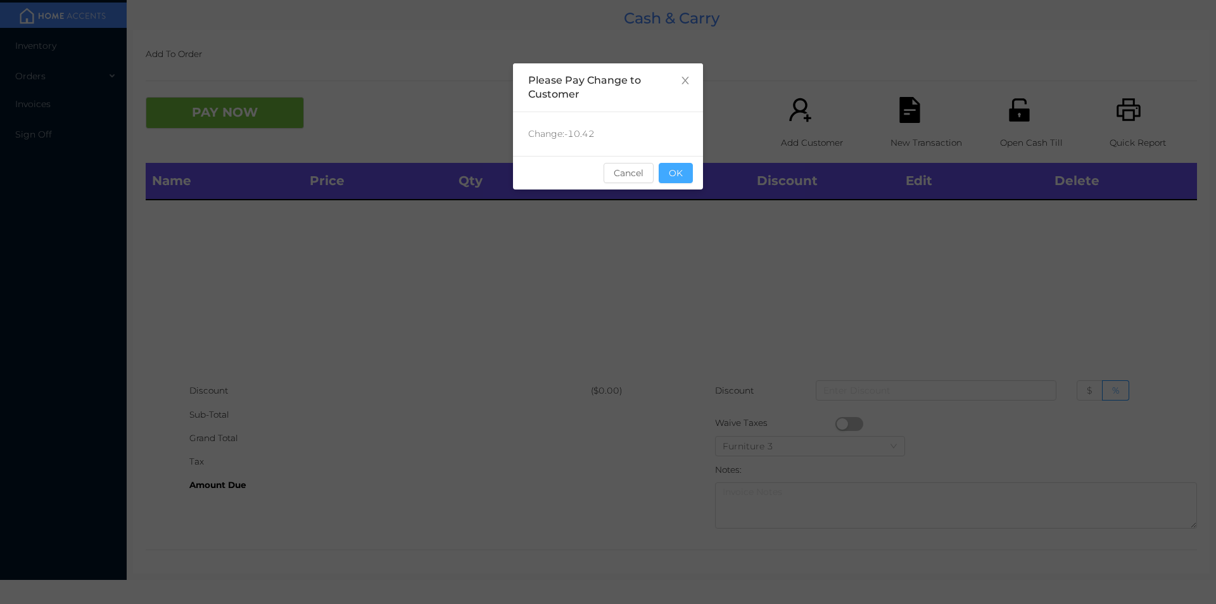
click at [683, 170] on button "OK" at bounding box center [676, 173] width 34 height 20
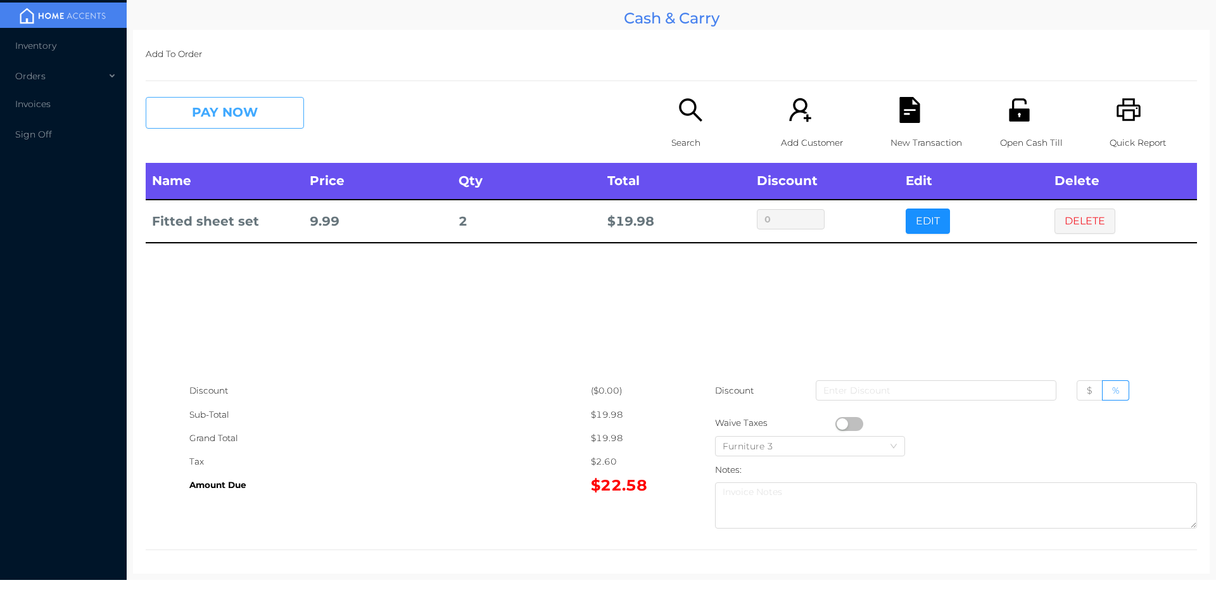
click at [198, 123] on button "PAY NOW" at bounding box center [225, 113] width 158 height 32
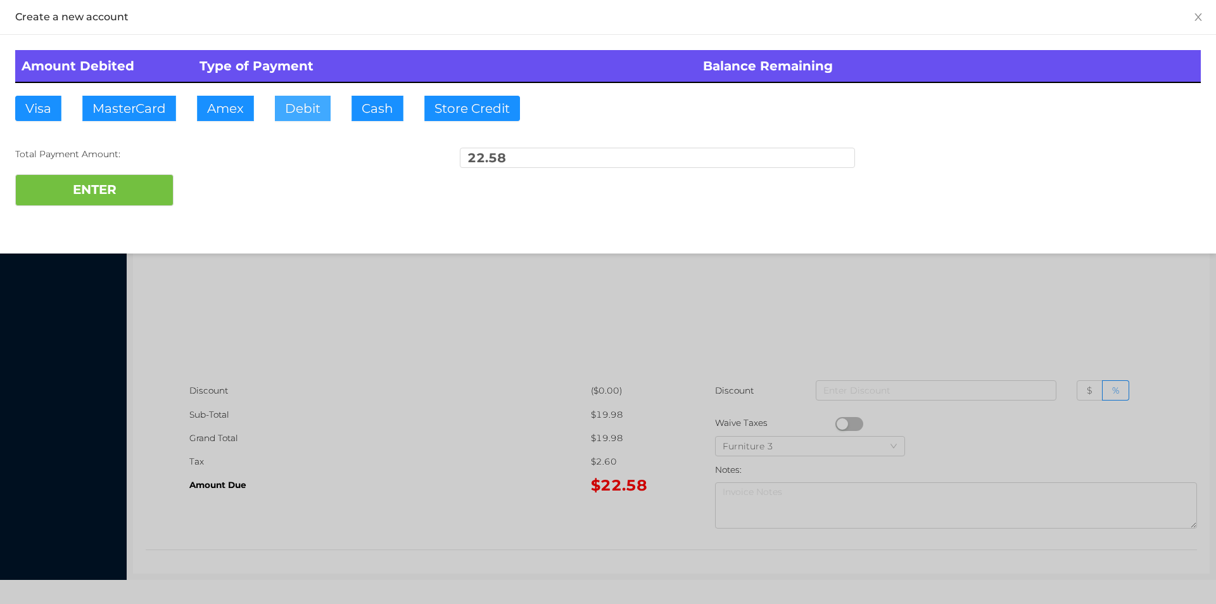
click at [318, 115] on button "Debit" at bounding box center [303, 108] width 56 height 25
click at [139, 193] on button "ENTER" at bounding box center [94, 190] width 158 height 32
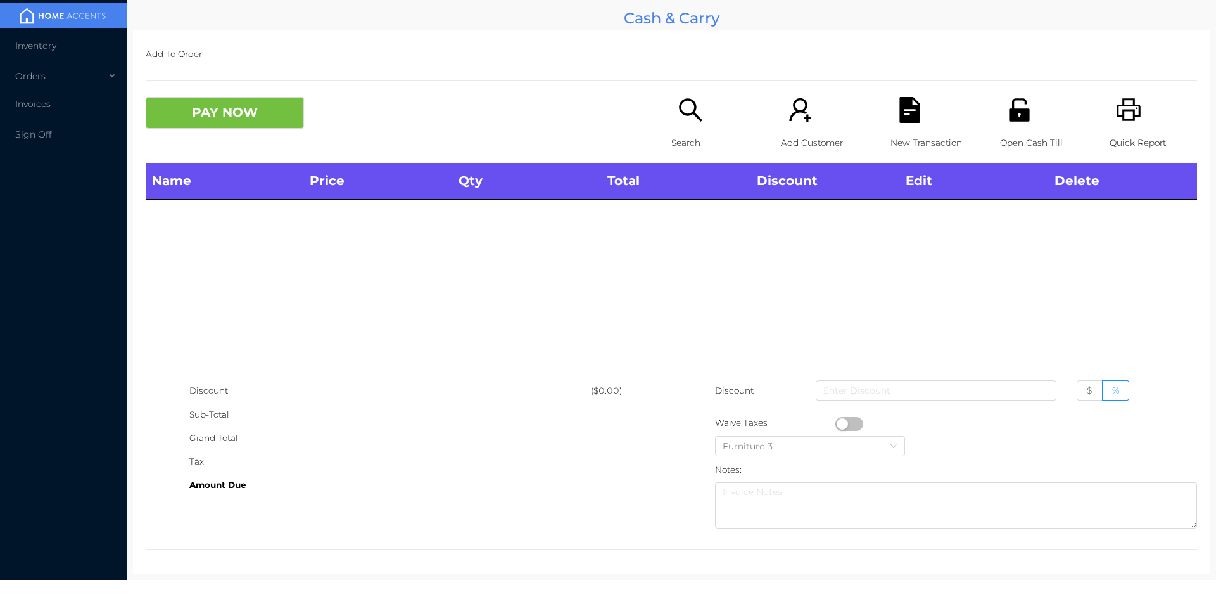
click at [679, 134] on p "Search" at bounding box center [714, 142] width 87 height 23
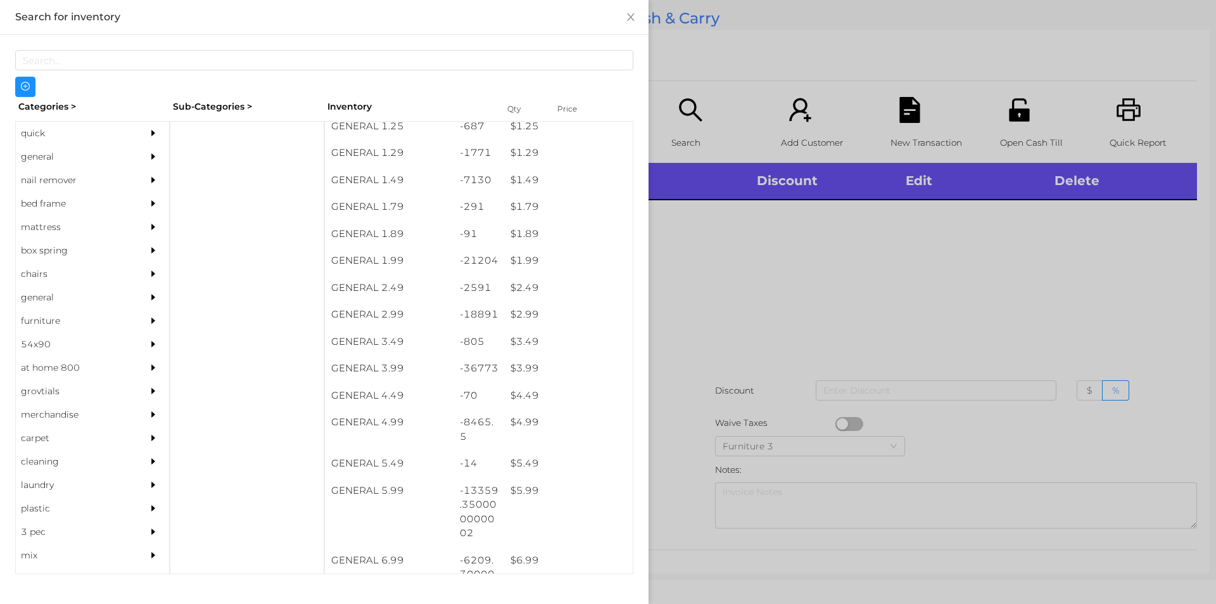
scroll to position [144, 0]
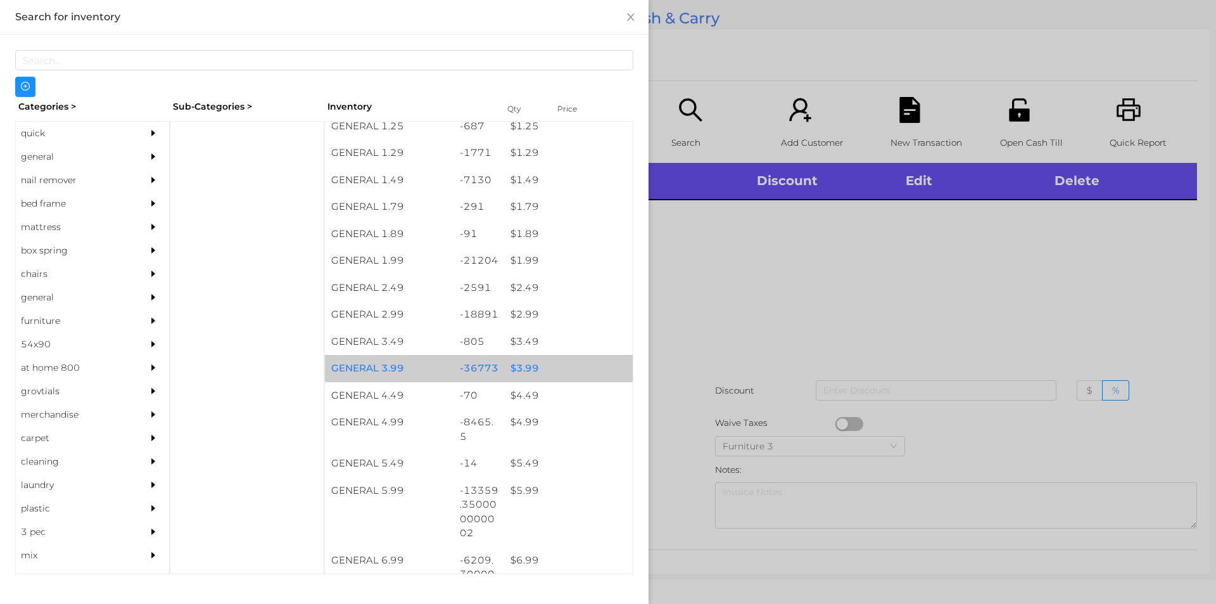
click at [560, 367] on div "$ 3.99" at bounding box center [568, 368] width 129 height 27
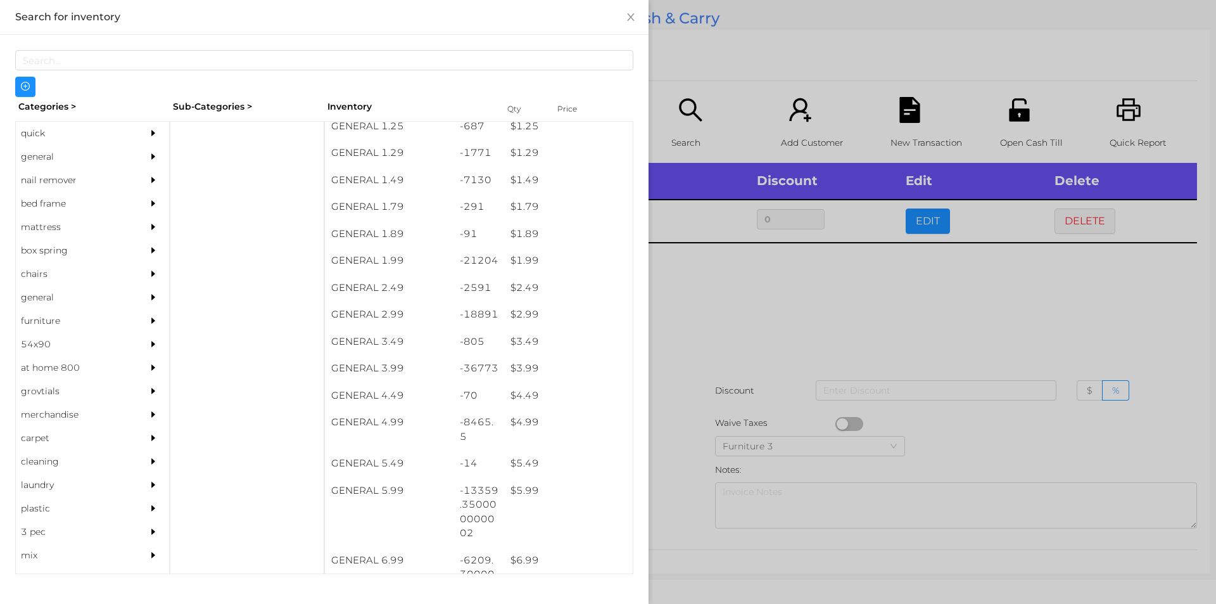
click at [686, 370] on div at bounding box center [608, 302] width 1216 height 604
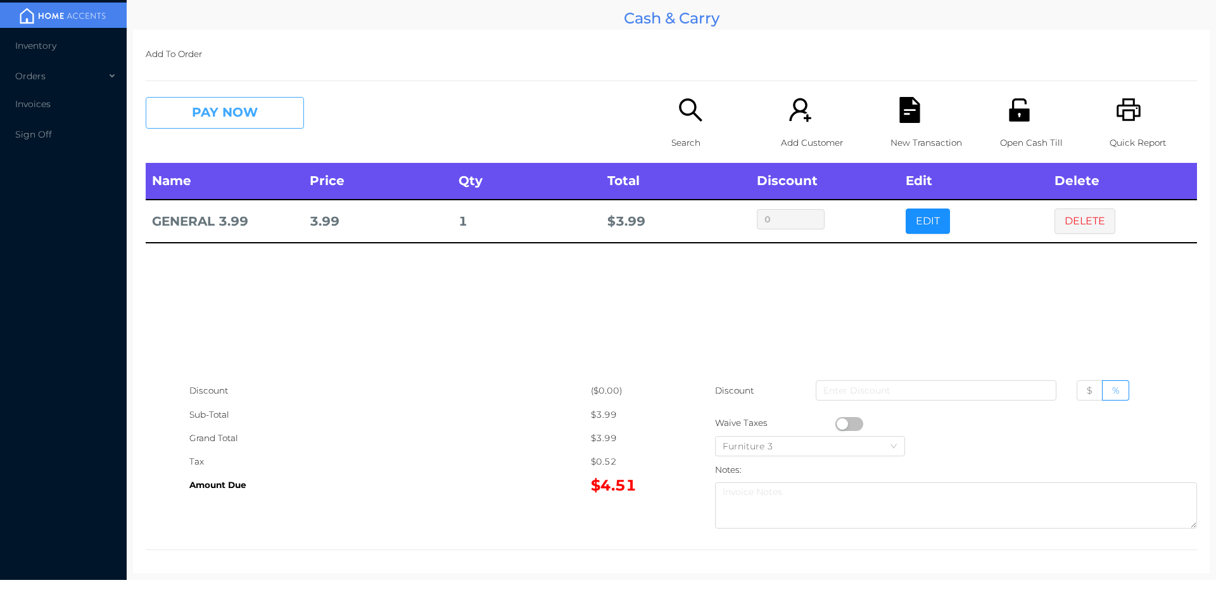
click at [236, 99] on button "PAY NOW" at bounding box center [225, 113] width 158 height 32
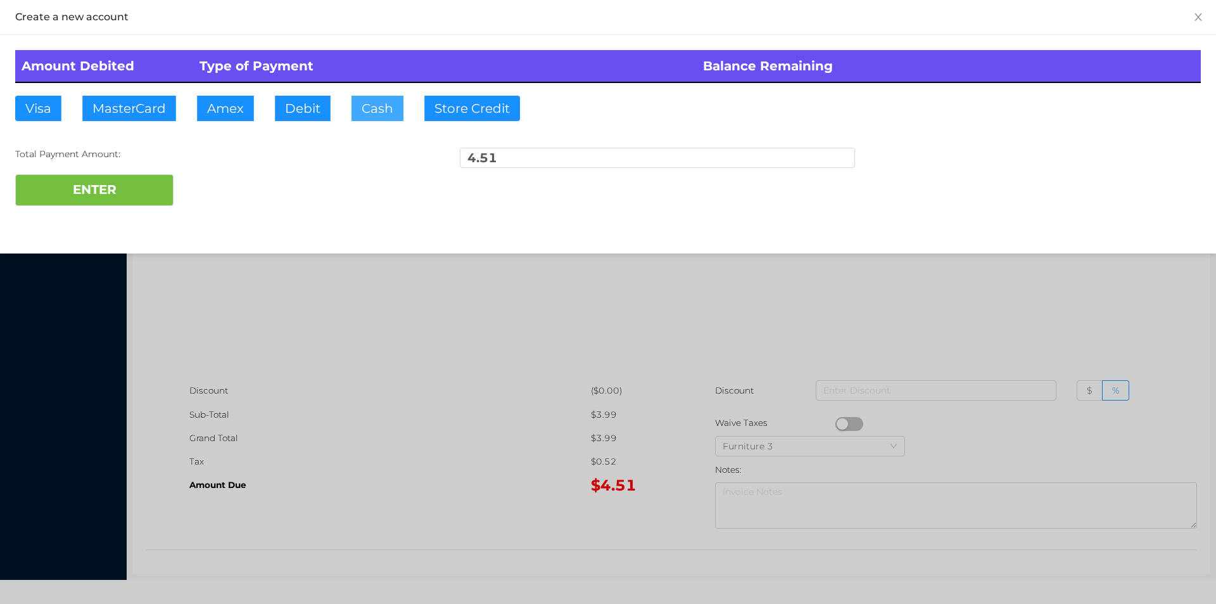
click at [375, 97] on button "Cash" at bounding box center [377, 108] width 52 height 25
click at [145, 189] on button "ENTER" at bounding box center [94, 190] width 158 height 32
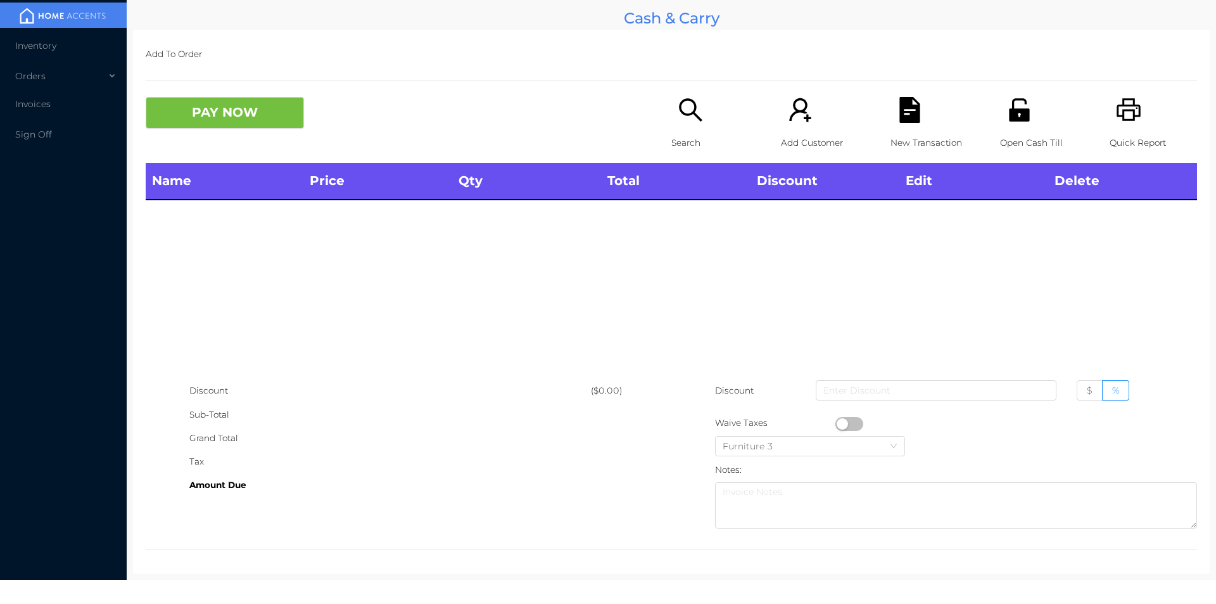
click at [671, 151] on p "Search" at bounding box center [714, 142] width 87 height 23
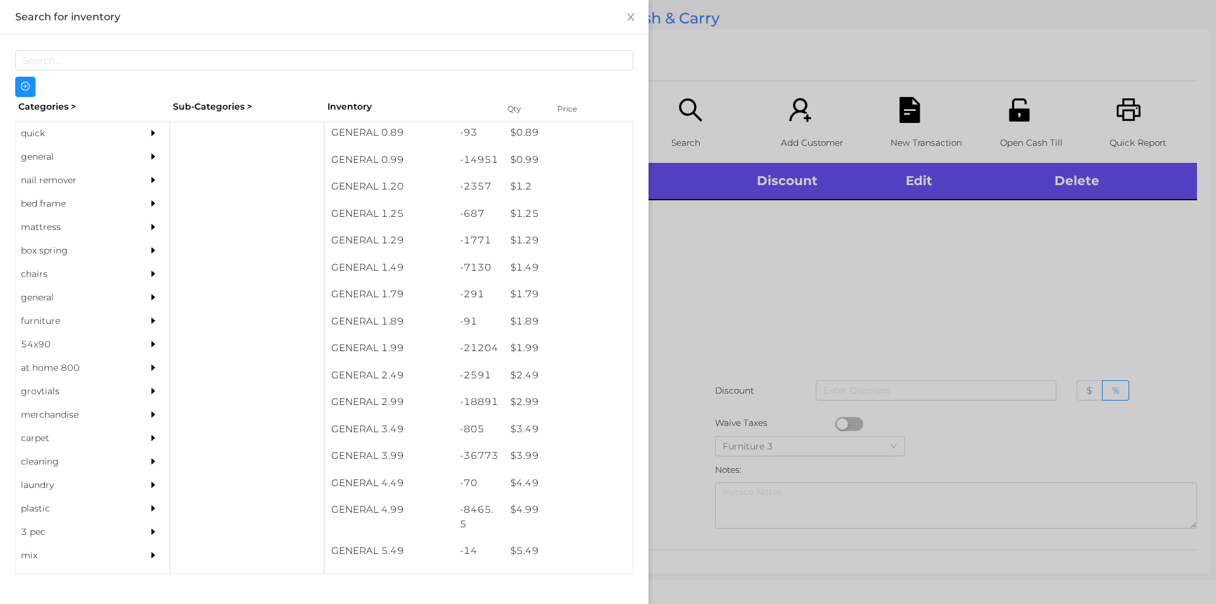
scroll to position [129, 0]
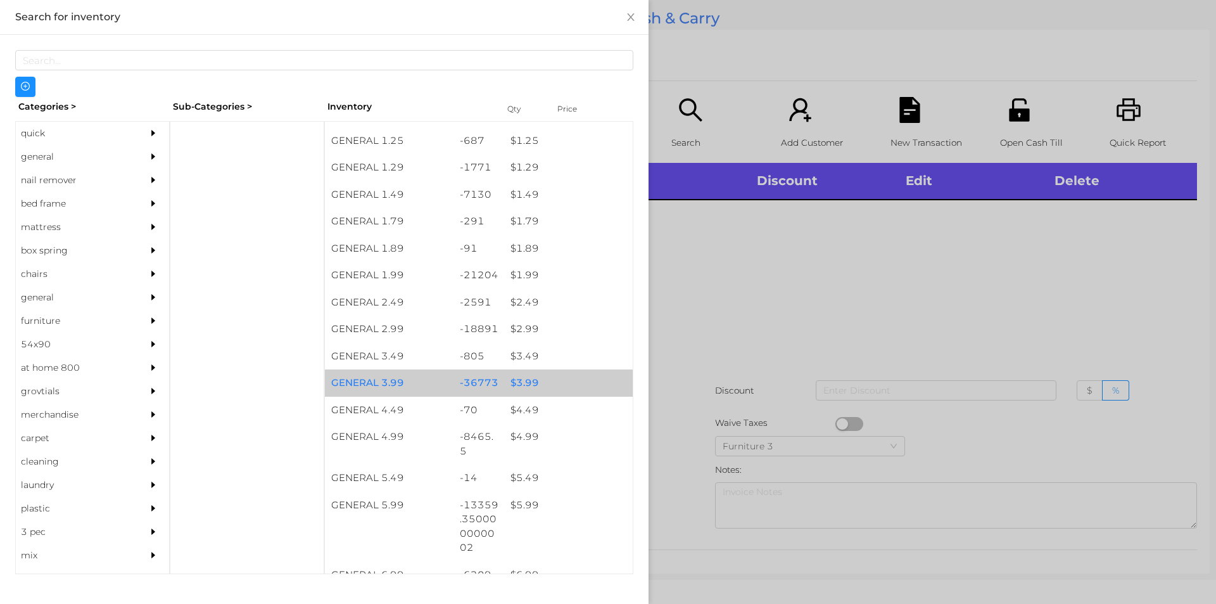
click at [532, 377] on div "$ 3.99" at bounding box center [568, 382] width 129 height 27
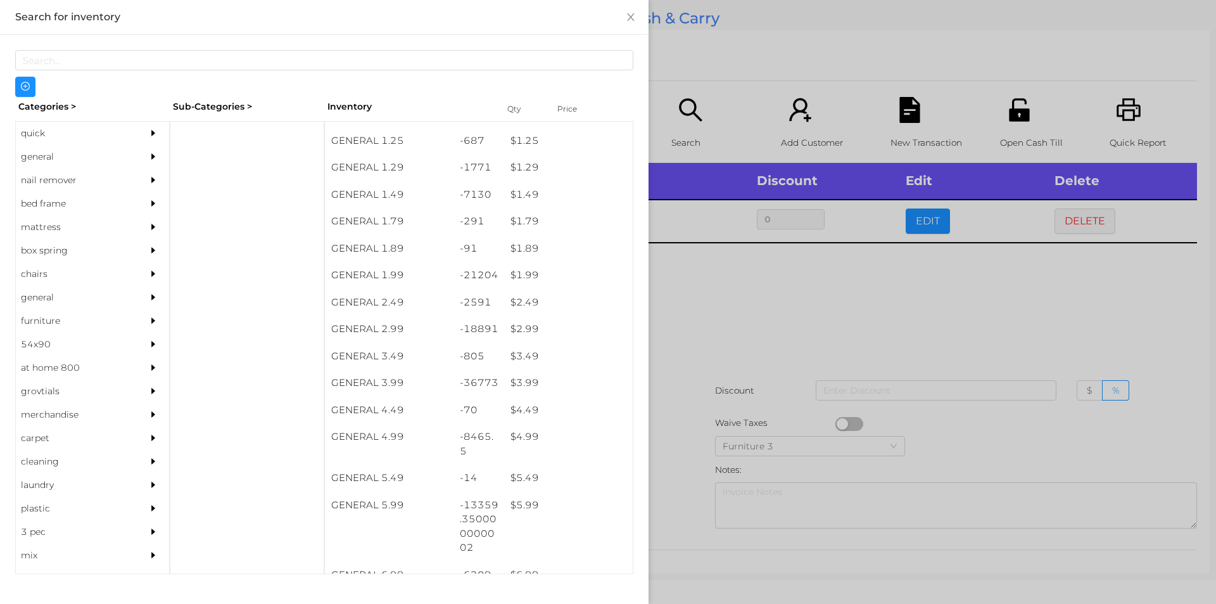
click at [675, 383] on div at bounding box center [608, 302] width 1216 height 604
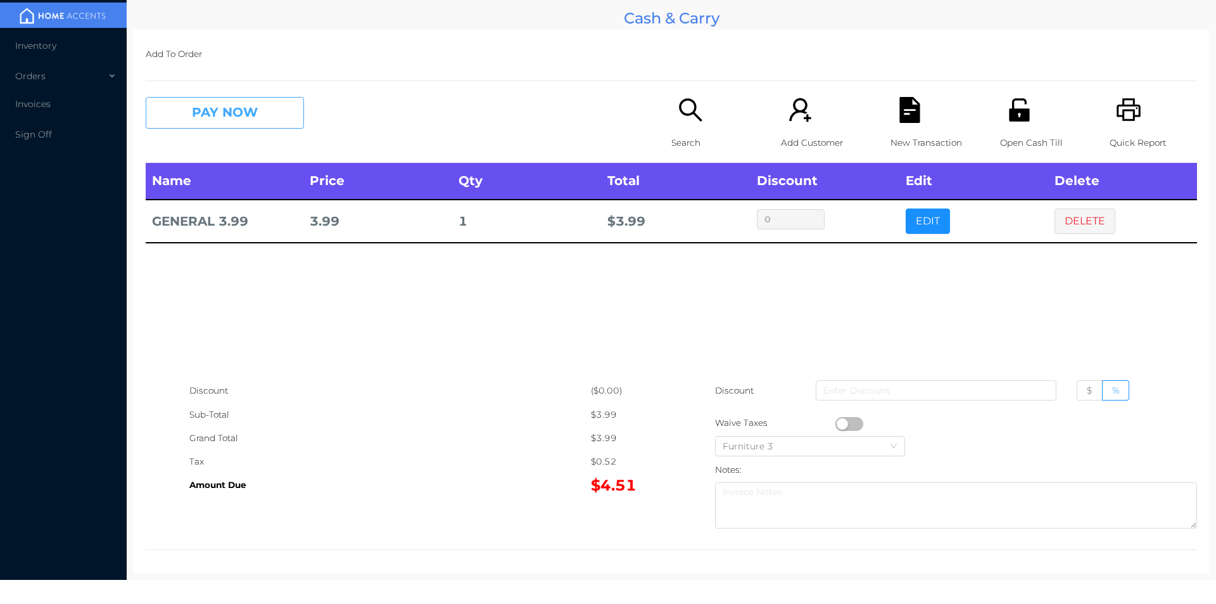
click at [211, 108] on button "PAY NOW" at bounding box center [225, 113] width 158 height 32
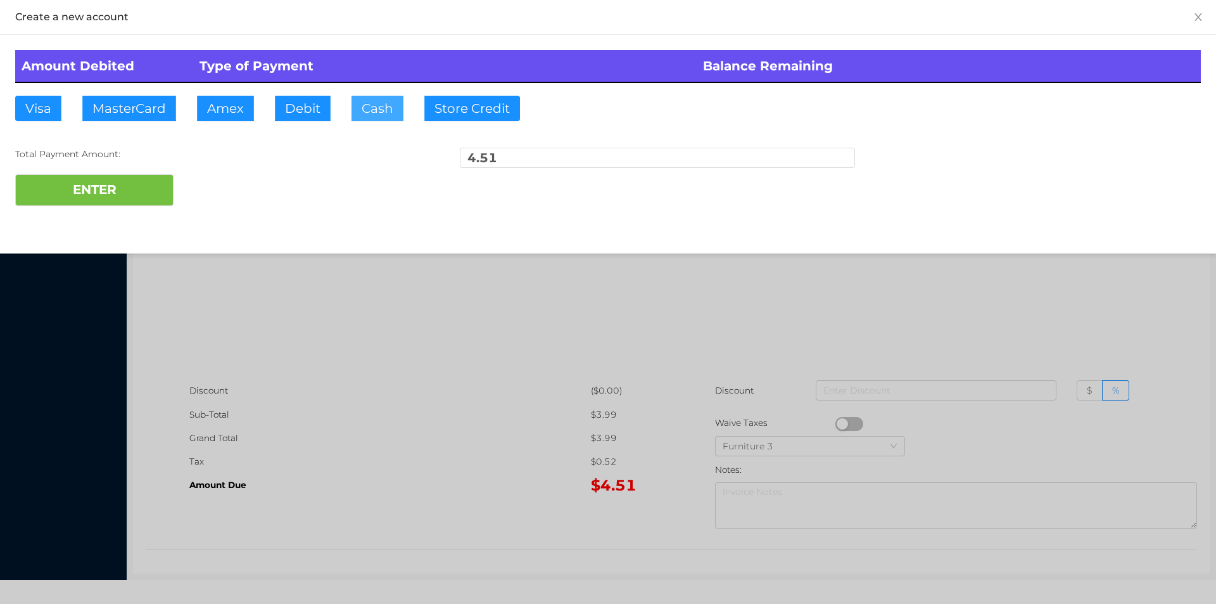
click at [357, 104] on button "Cash" at bounding box center [377, 108] width 52 height 25
click at [81, 180] on button "ENTER" at bounding box center [94, 190] width 158 height 32
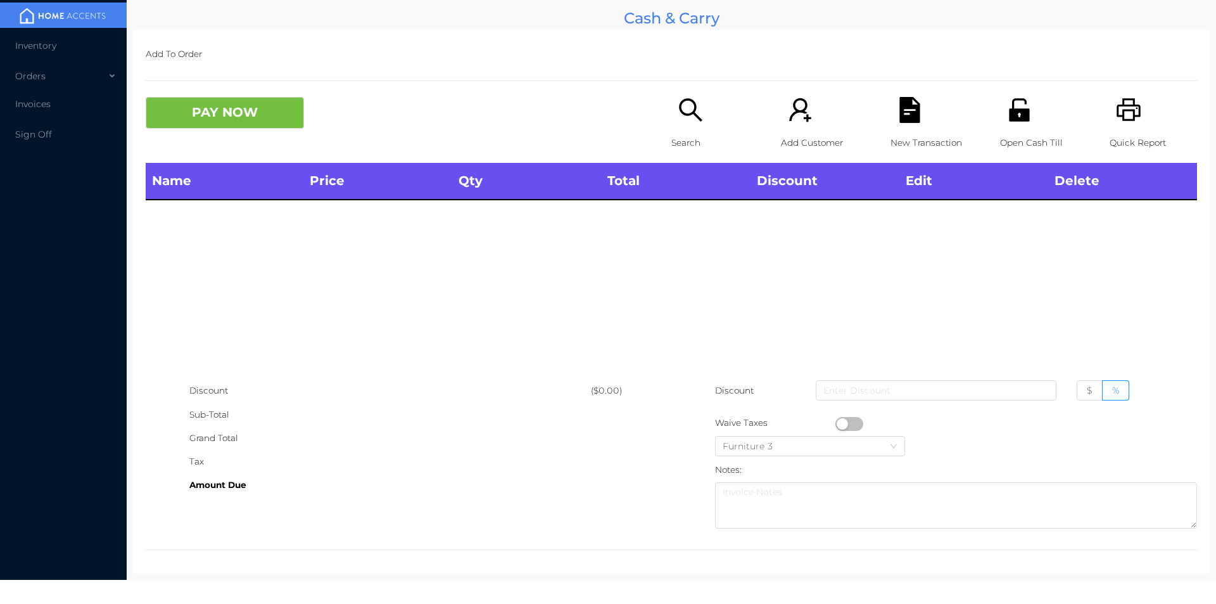
click at [1000, 142] on p "Open Cash Till" at bounding box center [1043, 142] width 87 height 23
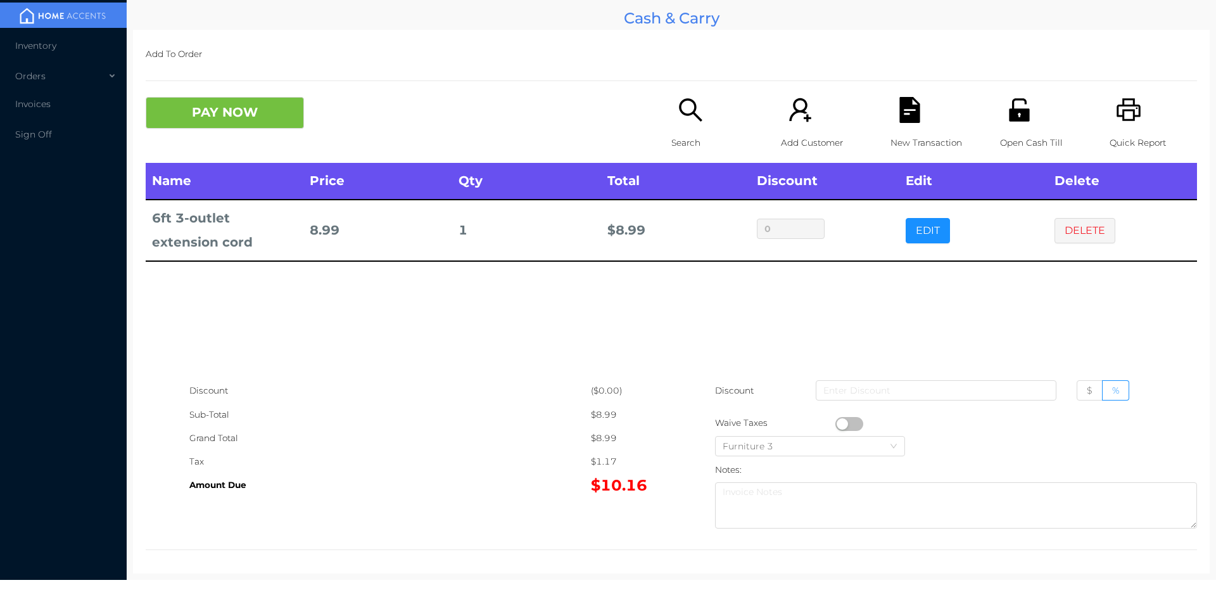
click at [681, 137] on p "Search" at bounding box center [714, 142] width 87 height 23
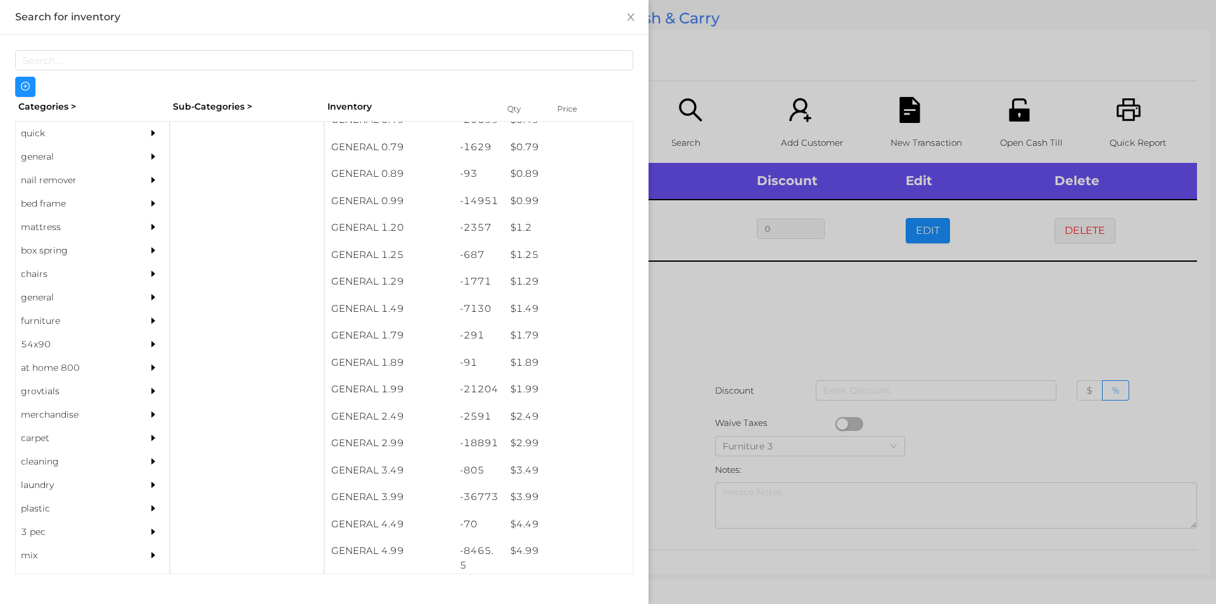
scroll to position [31, 0]
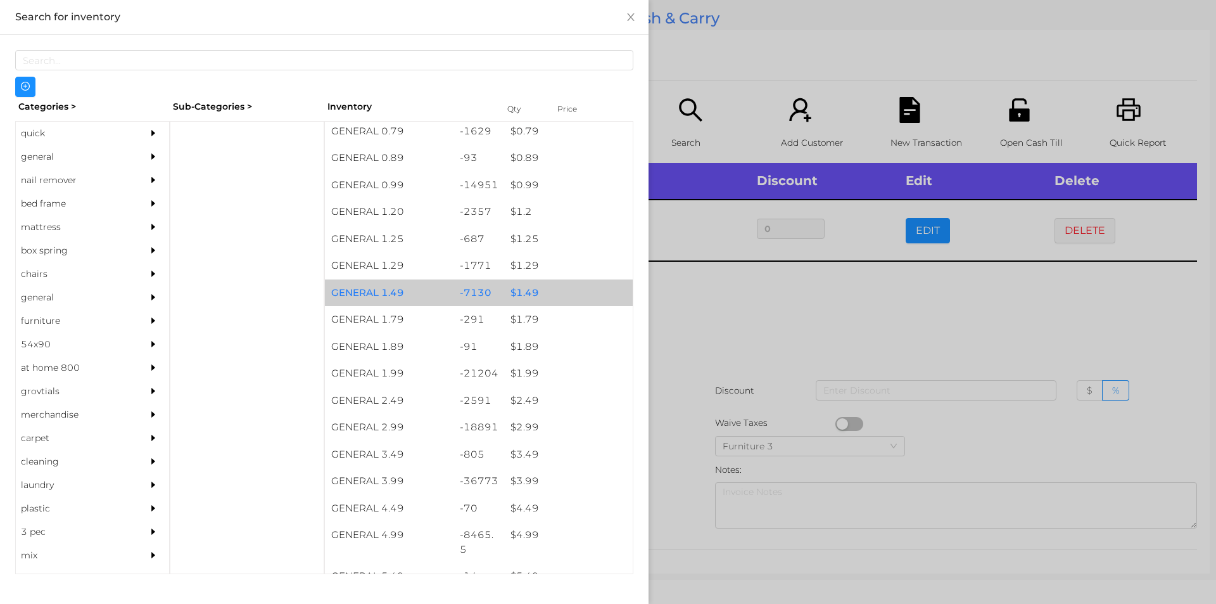
click at [518, 290] on div "$ 1.49" at bounding box center [568, 292] width 129 height 27
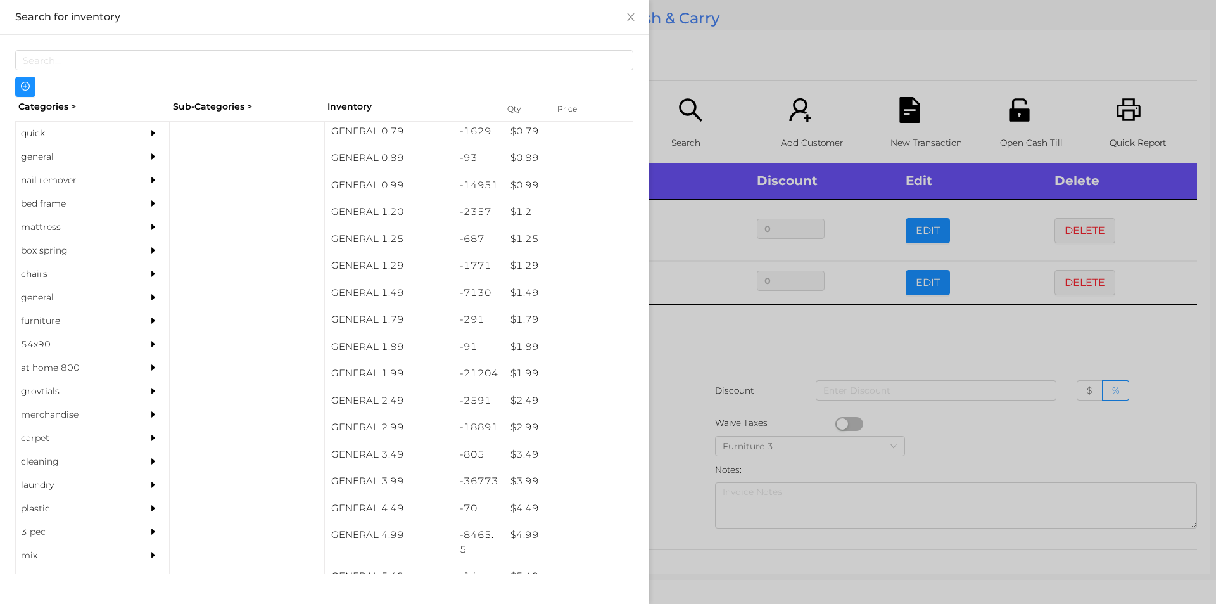
click at [712, 369] on div at bounding box center [608, 302] width 1216 height 604
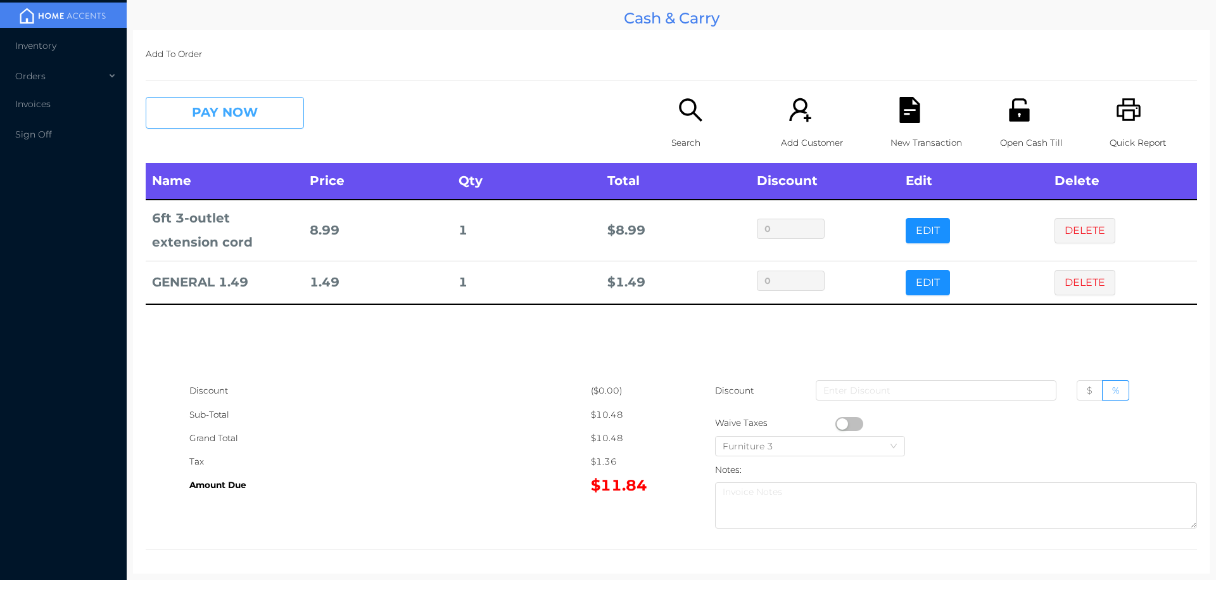
click at [201, 123] on button "PAY NOW" at bounding box center [225, 113] width 158 height 32
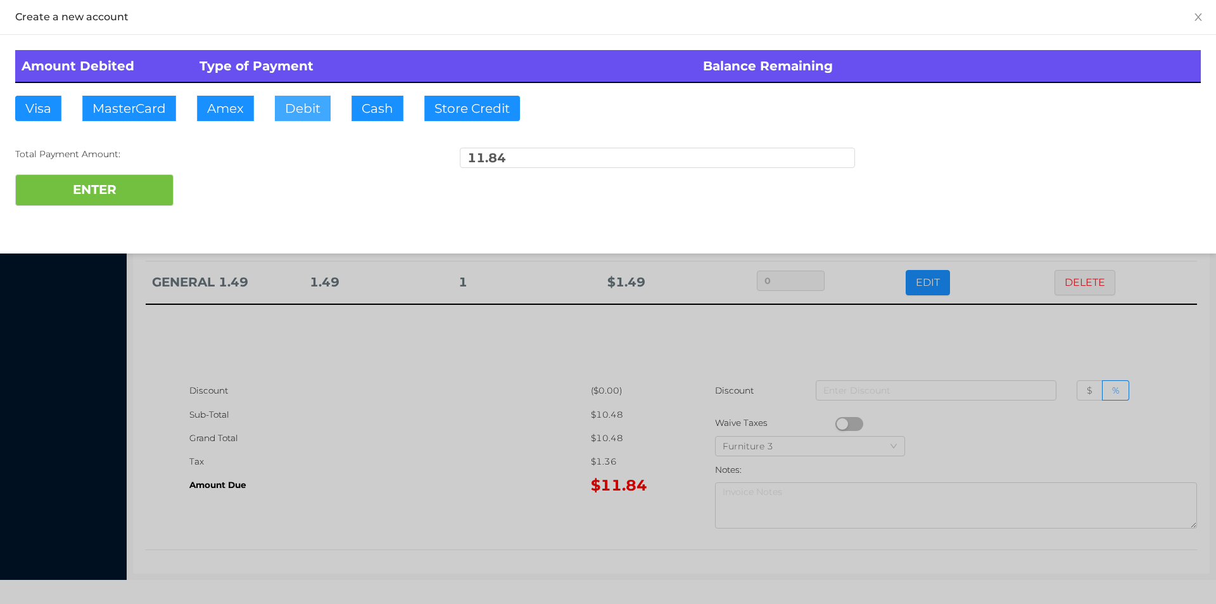
click at [294, 110] on button "Debit" at bounding box center [303, 108] width 56 height 25
click at [72, 203] on button "ENTER" at bounding box center [94, 190] width 158 height 32
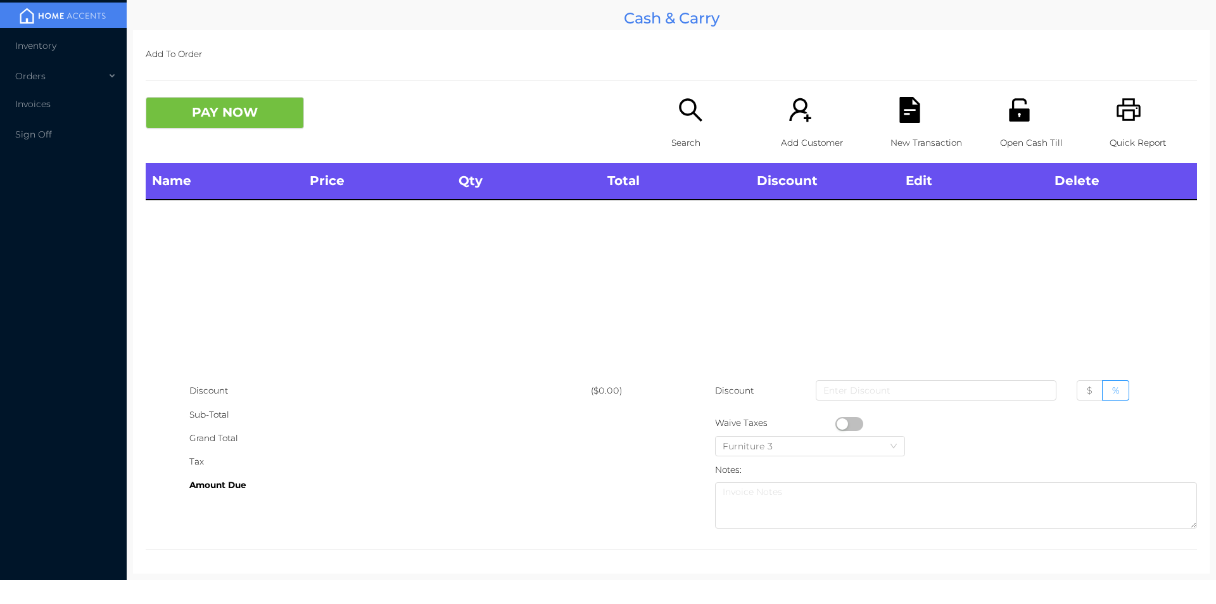
click at [1017, 128] on div "Open Cash Till" at bounding box center [1043, 130] width 87 height 66
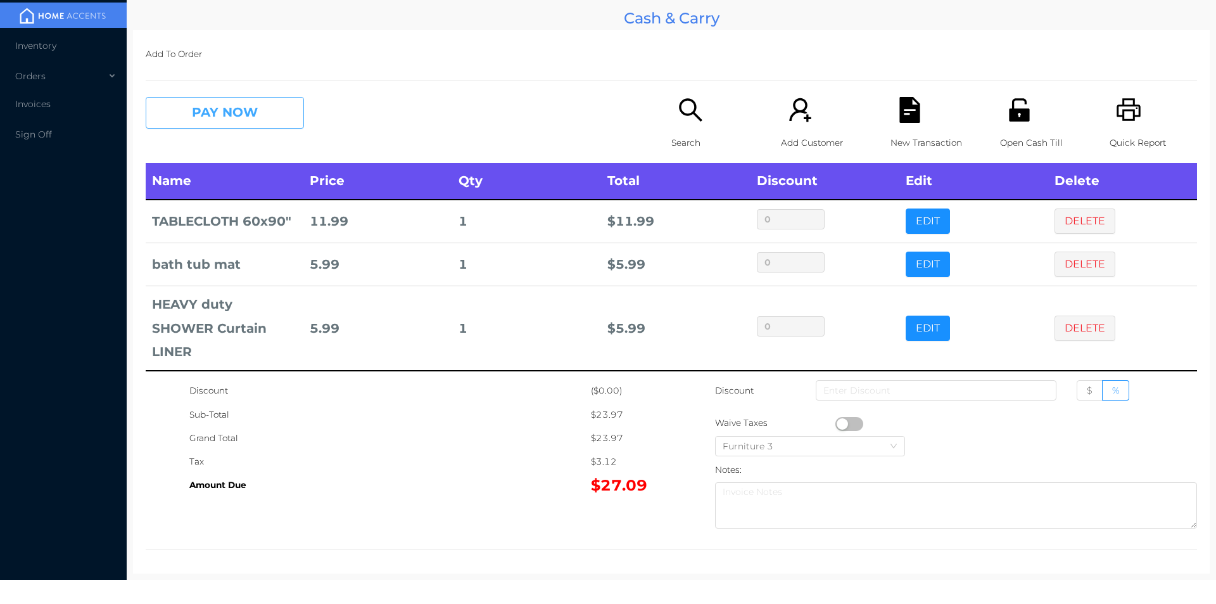
click at [209, 121] on button "PAY NOW" at bounding box center [225, 113] width 158 height 32
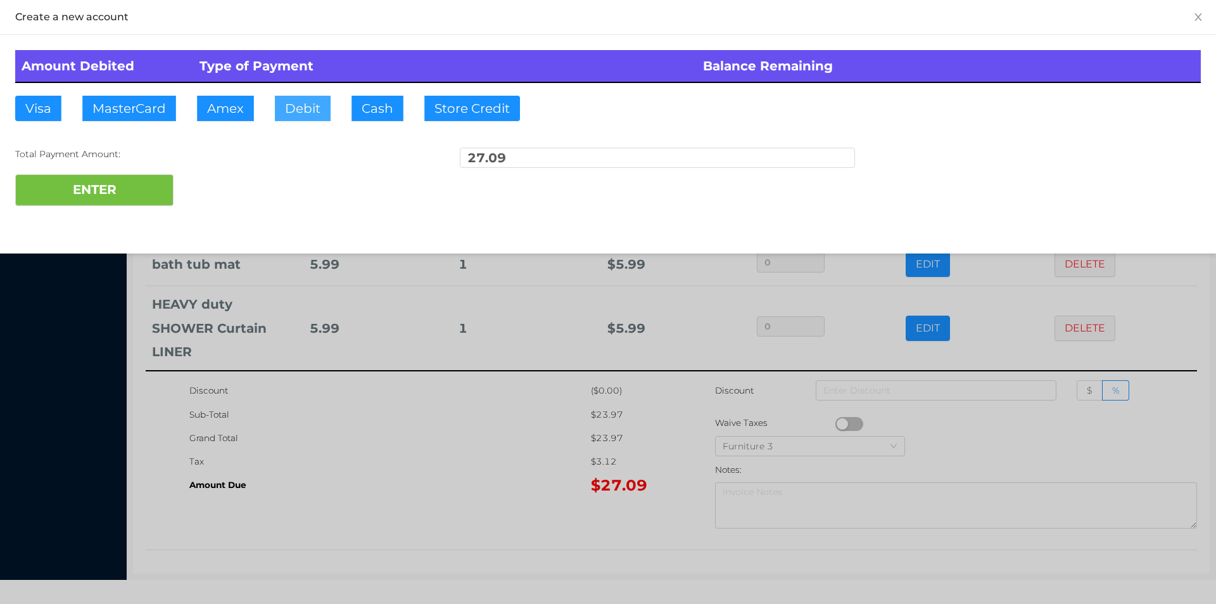
click at [310, 113] on button "Debit" at bounding box center [303, 108] width 56 height 25
click at [107, 203] on button "ENTER" at bounding box center [94, 190] width 158 height 32
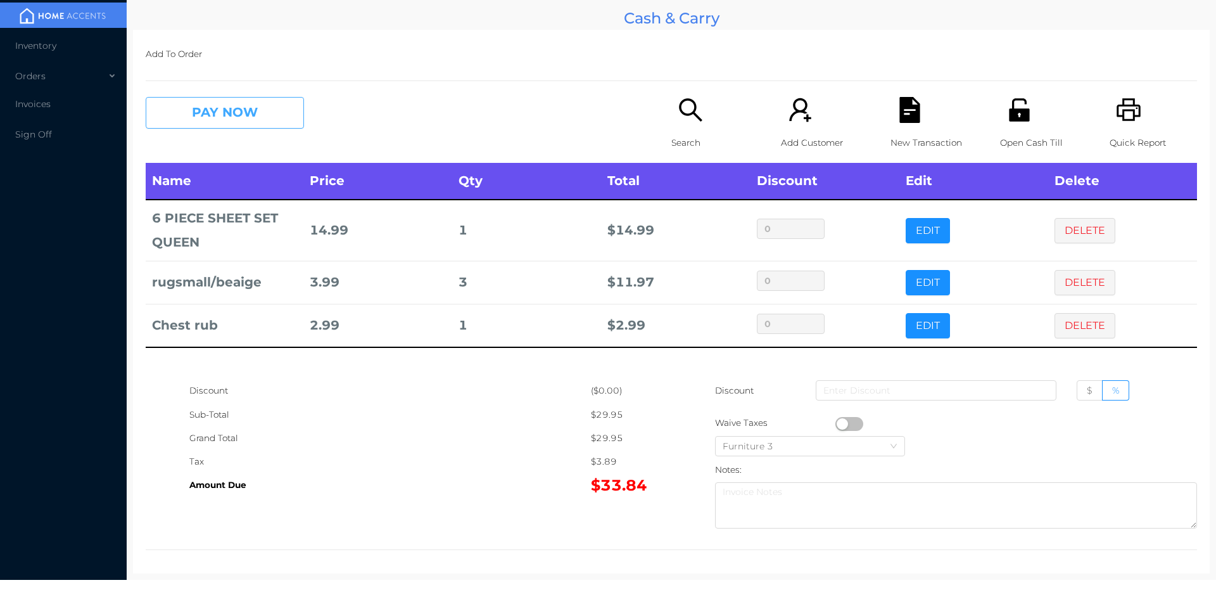
click at [214, 120] on button "PAY NOW" at bounding box center [225, 113] width 158 height 32
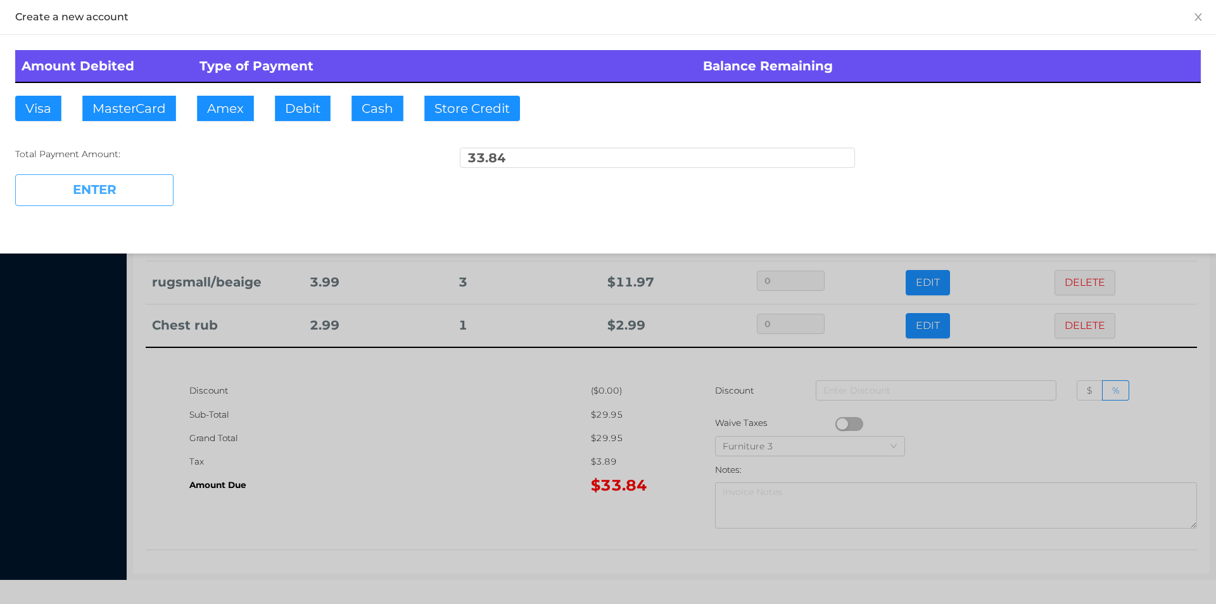
click at [118, 182] on button "ENTER" at bounding box center [94, 190] width 158 height 32
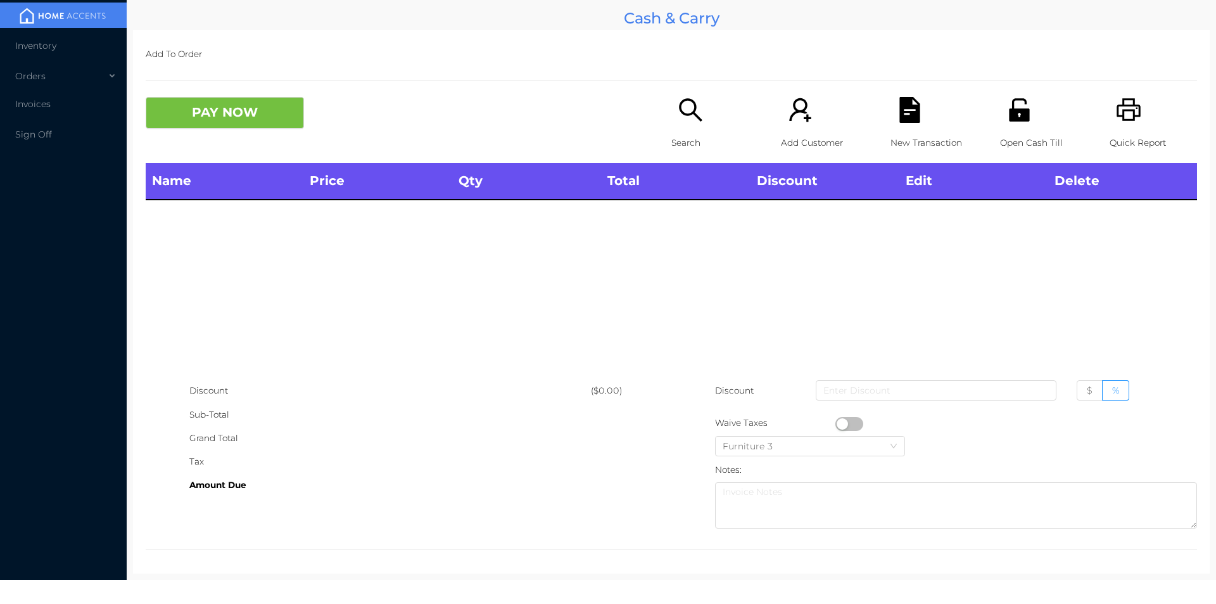
click at [683, 112] on icon "icon: search" at bounding box center [691, 110] width 26 height 26
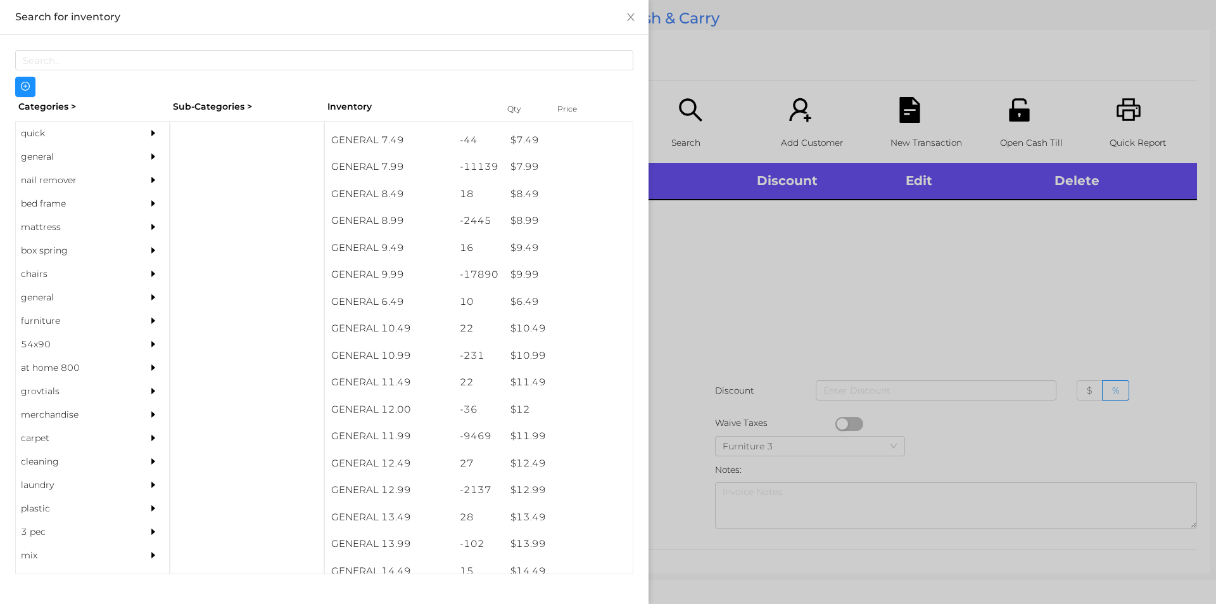
scroll to position [630, 0]
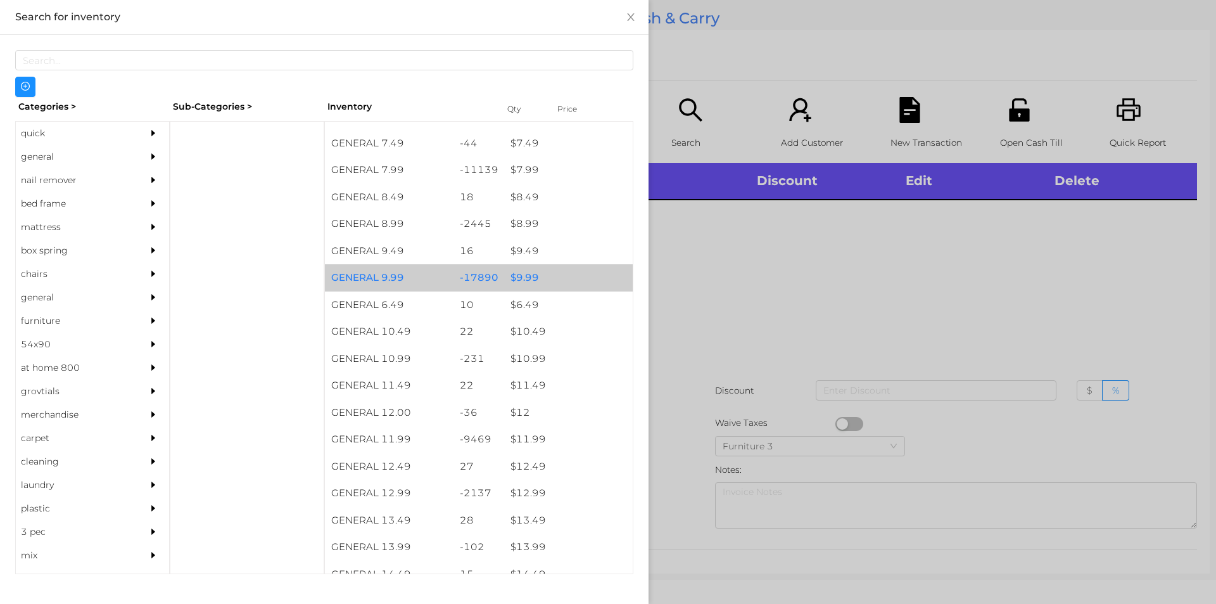
click at [520, 272] on div "$ 9.99" at bounding box center [568, 277] width 129 height 27
click at [545, 275] on div "$ 9.99" at bounding box center [568, 277] width 129 height 27
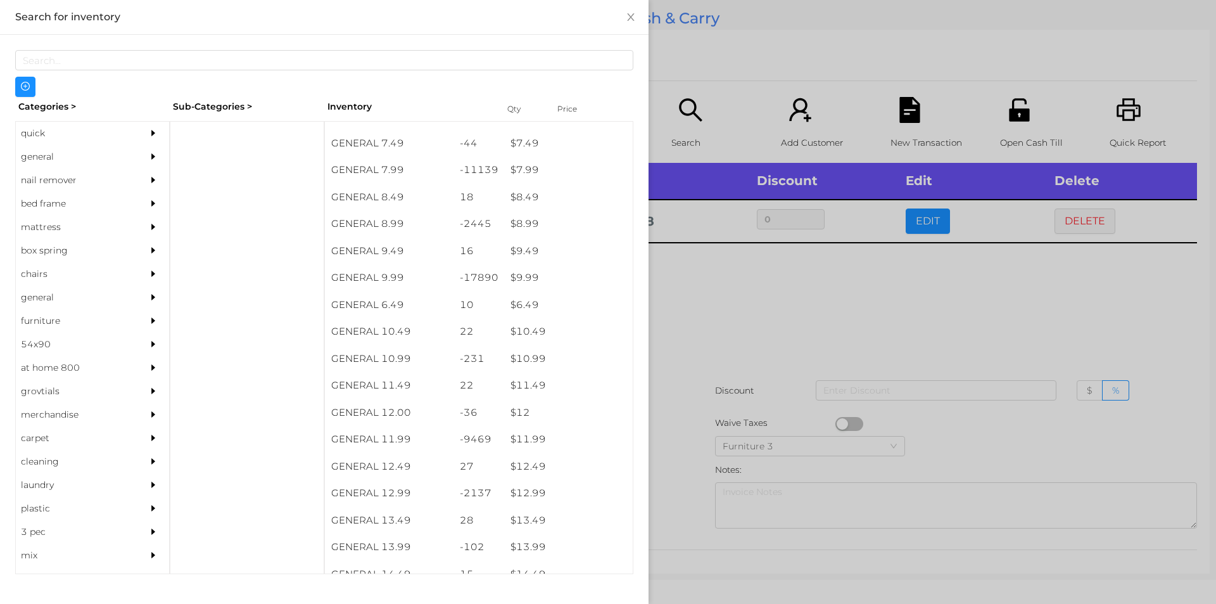
click at [688, 287] on div at bounding box center [608, 302] width 1216 height 604
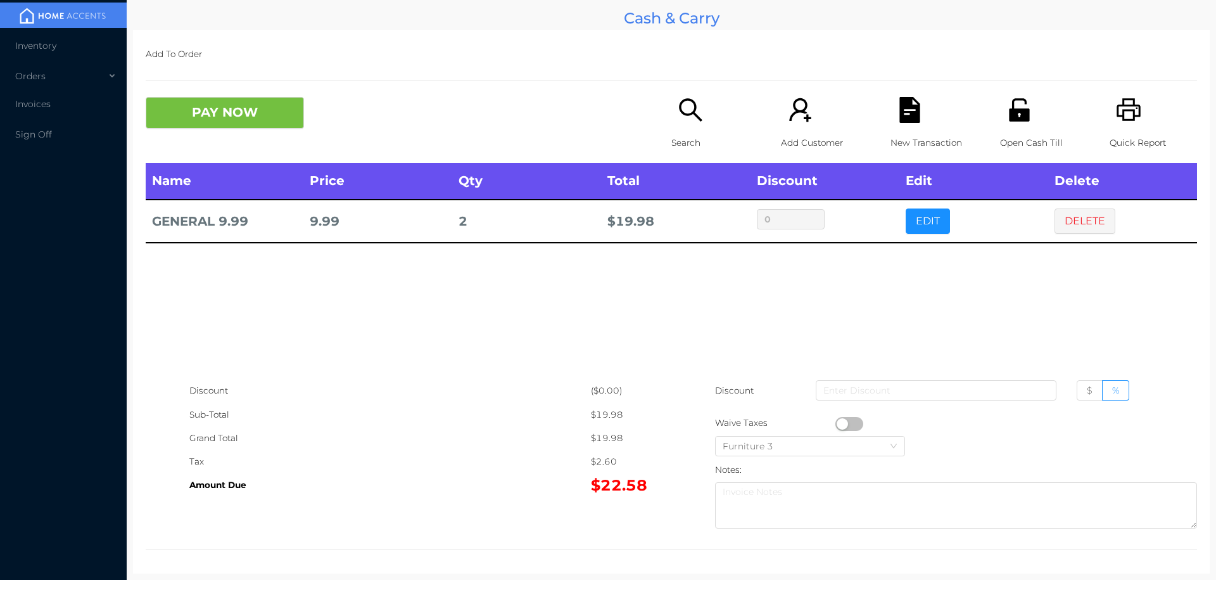
click at [1014, 125] on div "Open Cash Till" at bounding box center [1043, 130] width 87 height 66
click at [230, 111] on button "PAY NOW" at bounding box center [225, 113] width 158 height 32
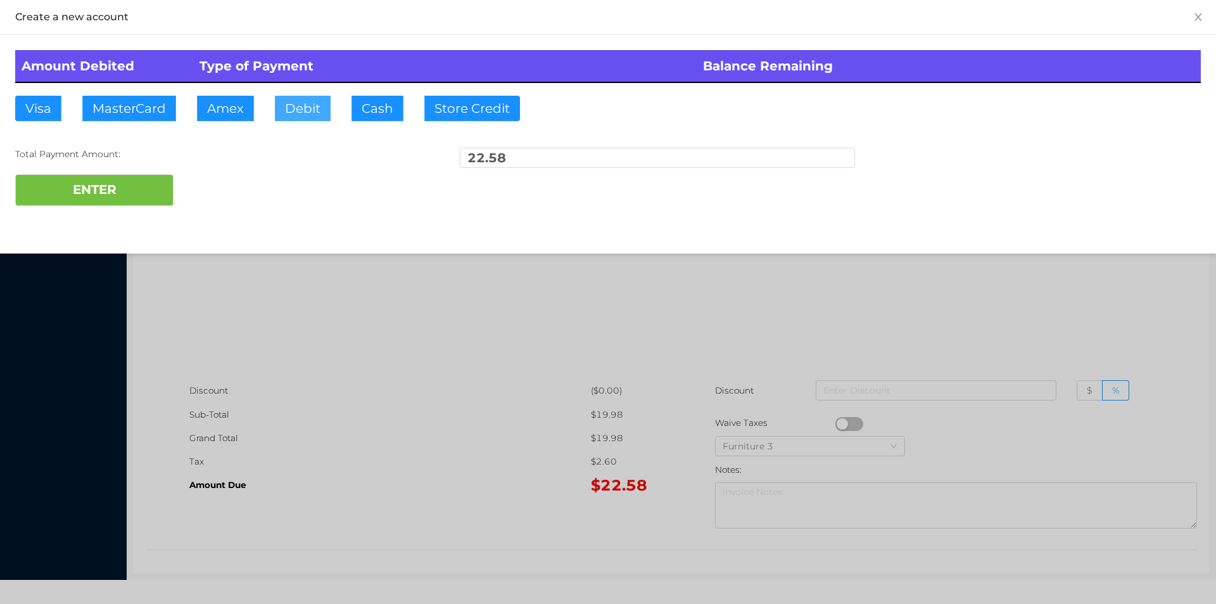
click at [294, 96] on button "Debit" at bounding box center [303, 108] width 56 height 25
click at [110, 202] on button "ENTER" at bounding box center [94, 190] width 158 height 32
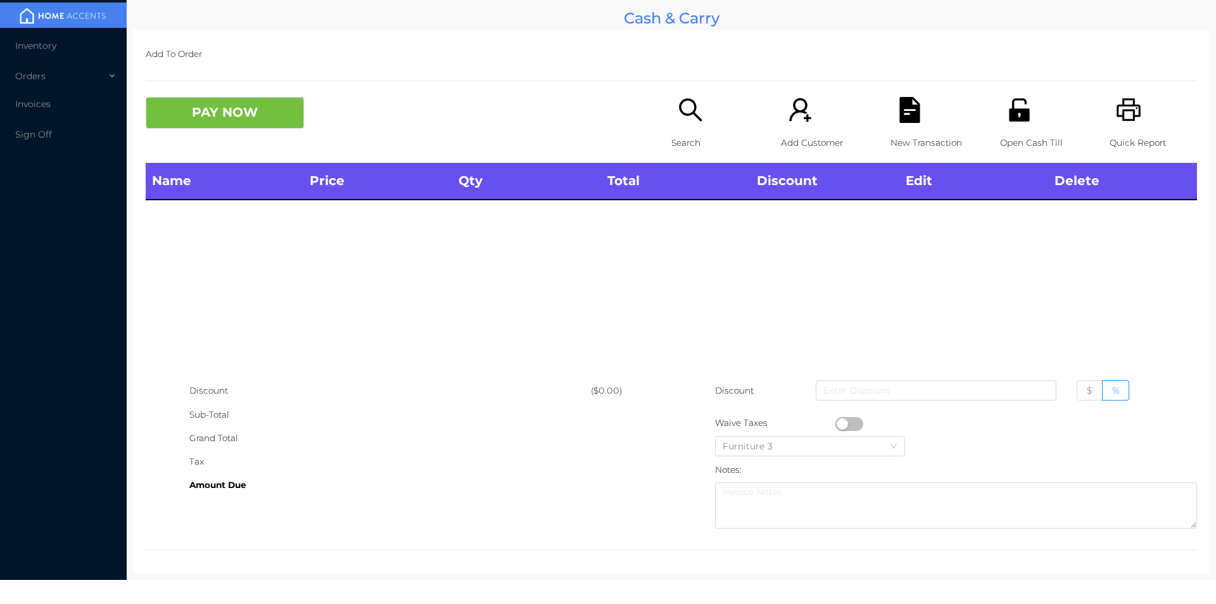
click at [689, 130] on div "Search" at bounding box center [714, 130] width 87 height 66
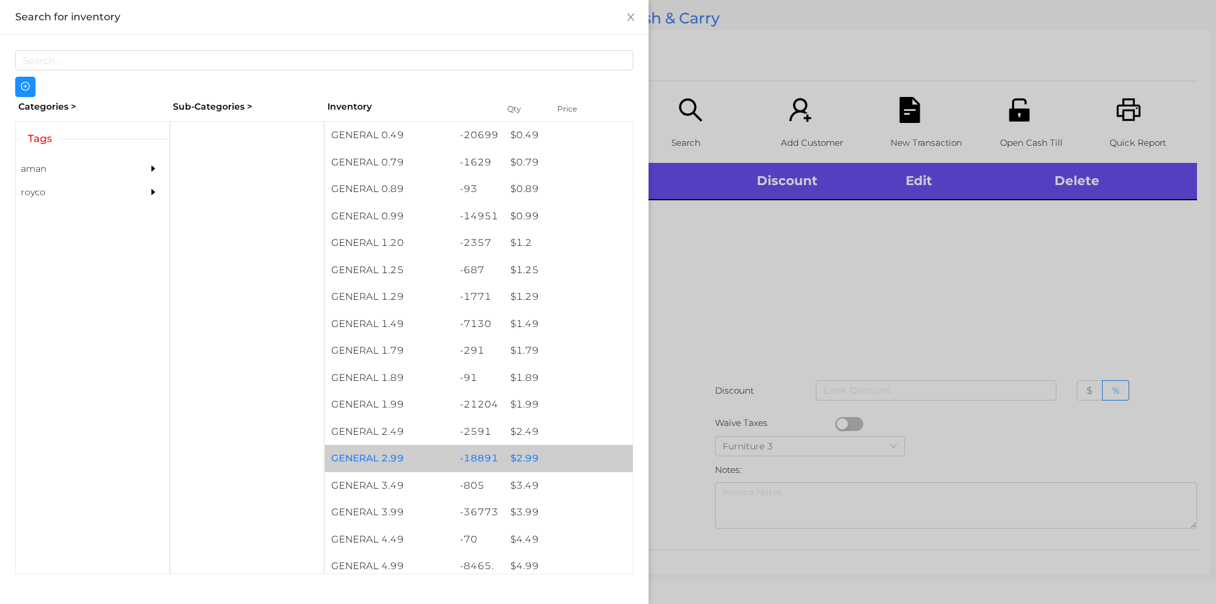
click at [534, 471] on div "$ 2.99" at bounding box center [568, 458] width 129 height 27
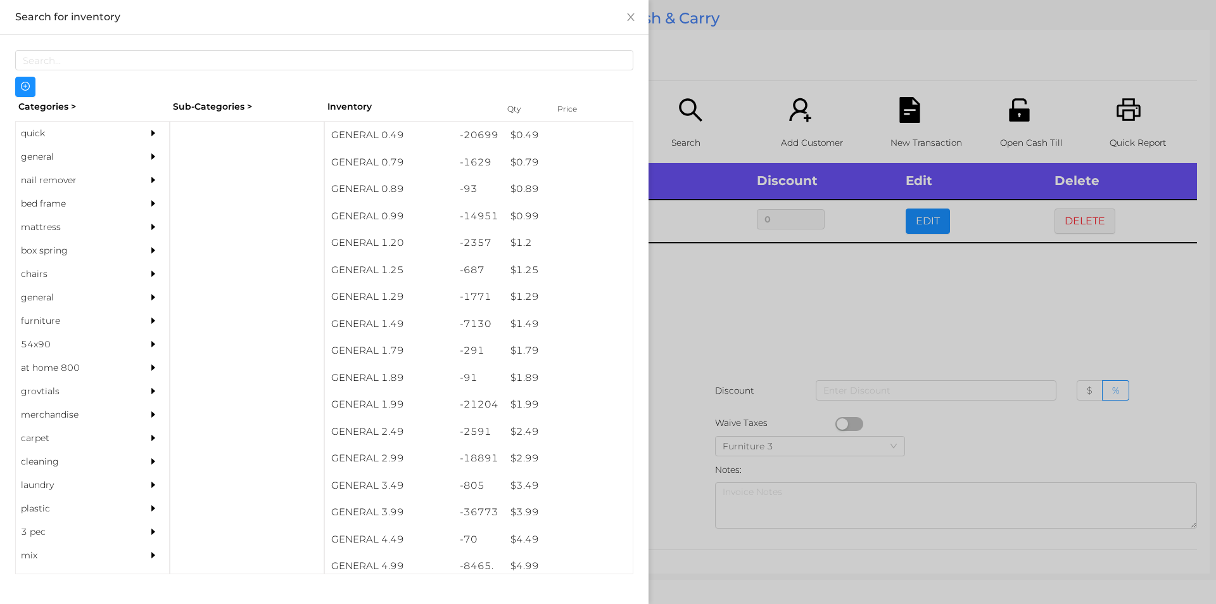
click at [878, 327] on div at bounding box center [608, 302] width 1216 height 604
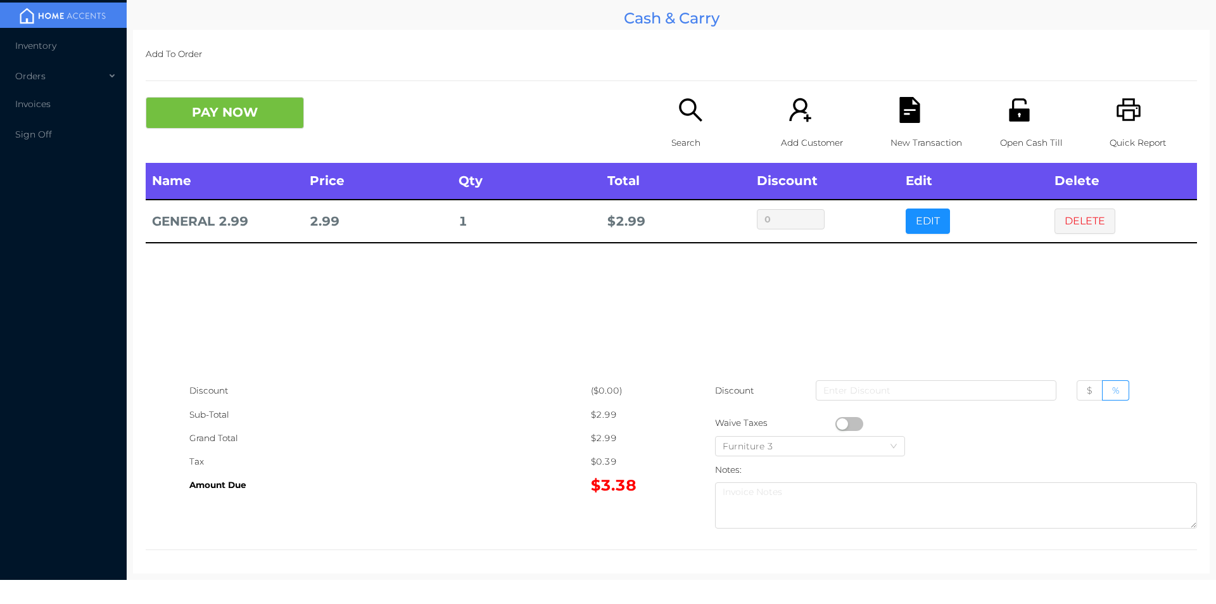
click at [909, 122] on icon "icon: file-text" at bounding box center [909, 110] width 20 height 26
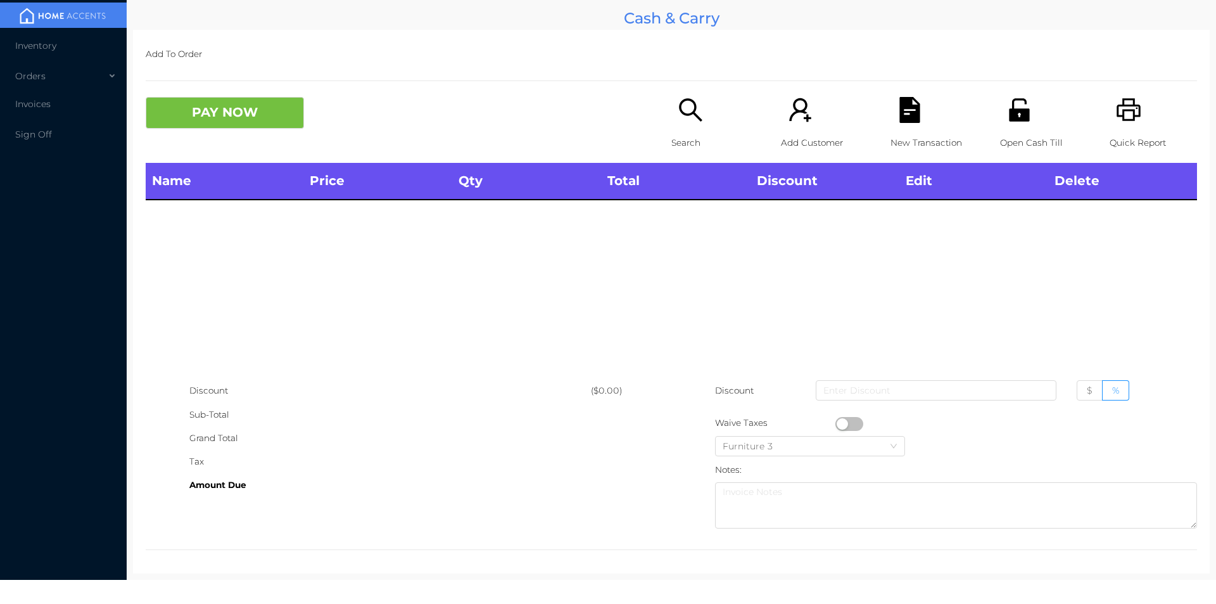
click at [1000, 114] on div "Open Cash Till" at bounding box center [1043, 130] width 87 height 66
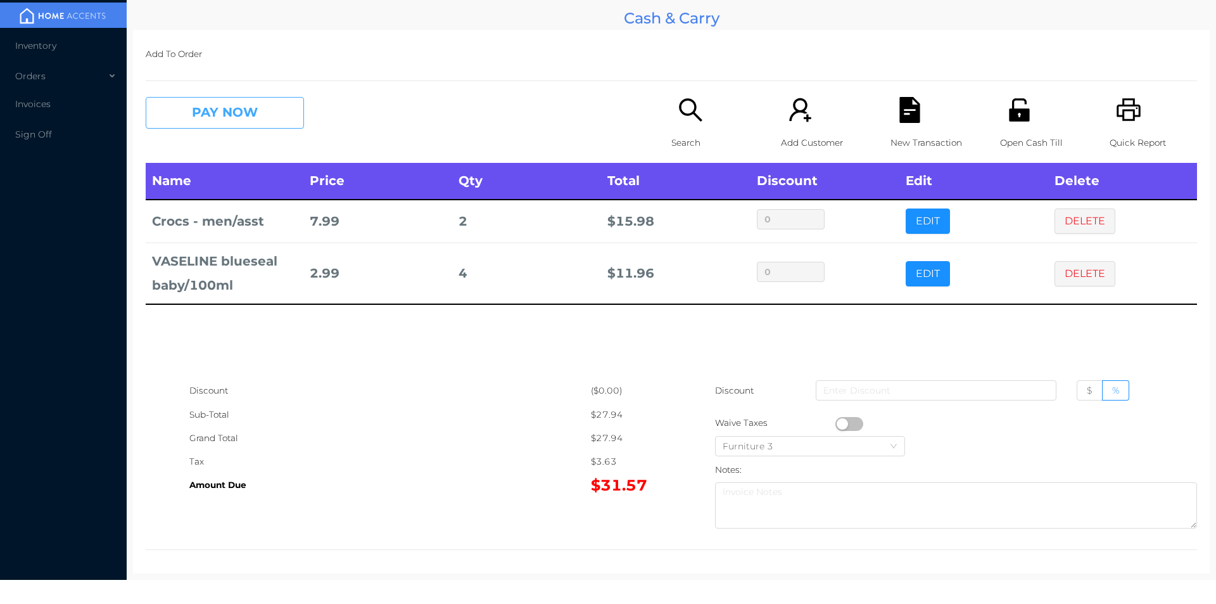
click at [224, 100] on button "PAY NOW" at bounding box center [225, 113] width 158 height 32
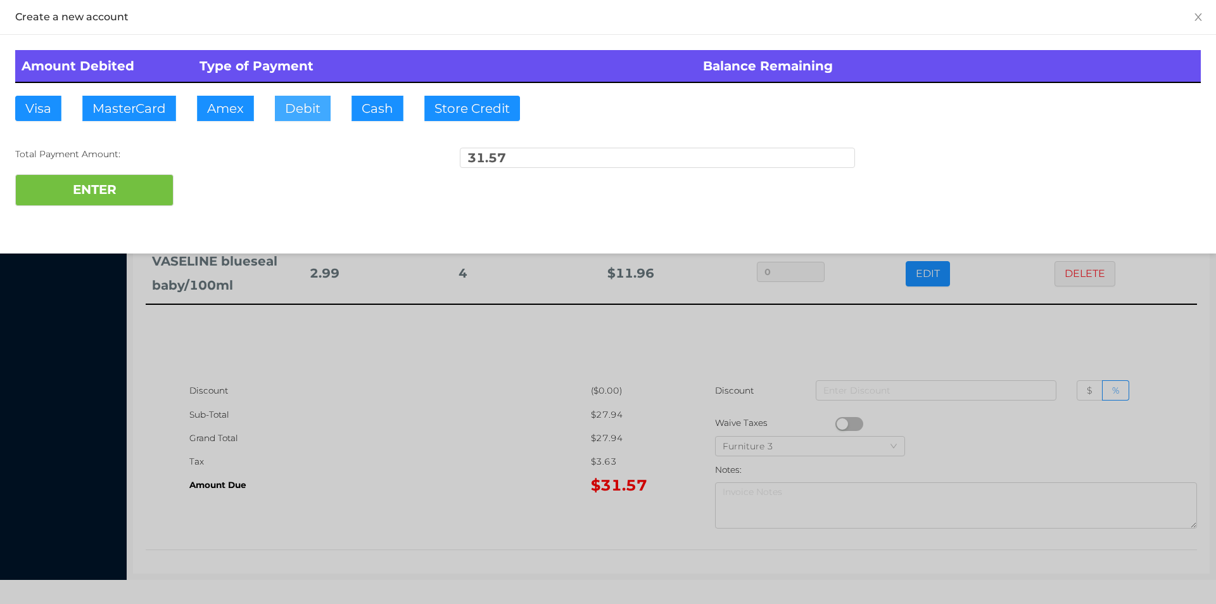
click at [282, 112] on button "Debit" at bounding box center [303, 108] width 56 height 25
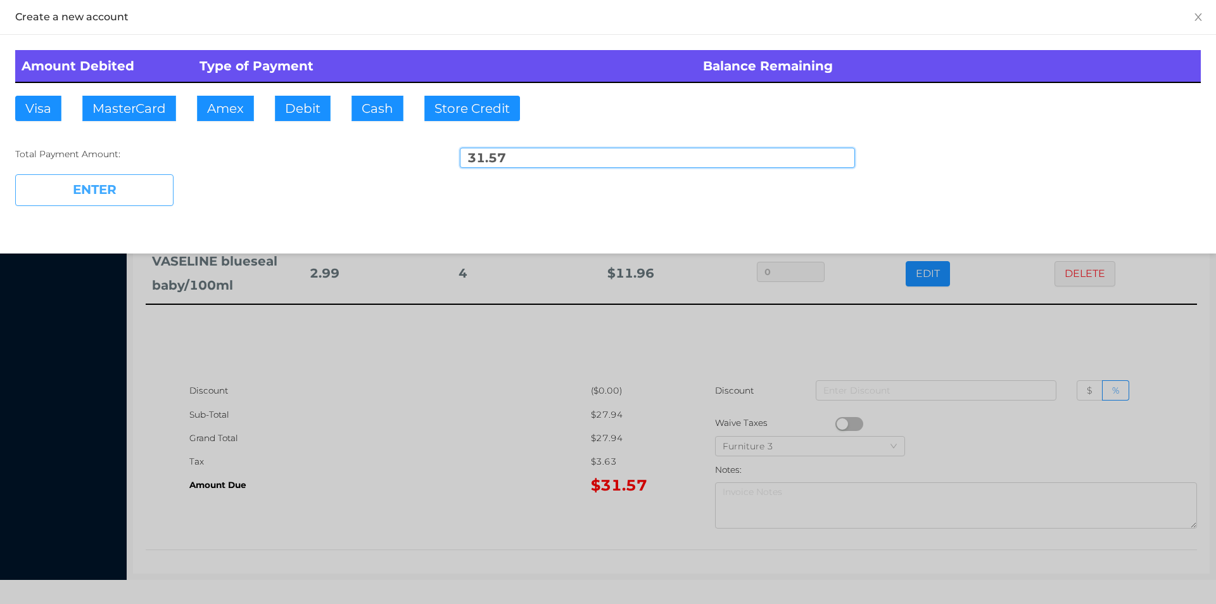
click at [105, 181] on button "ENTER" at bounding box center [94, 190] width 158 height 32
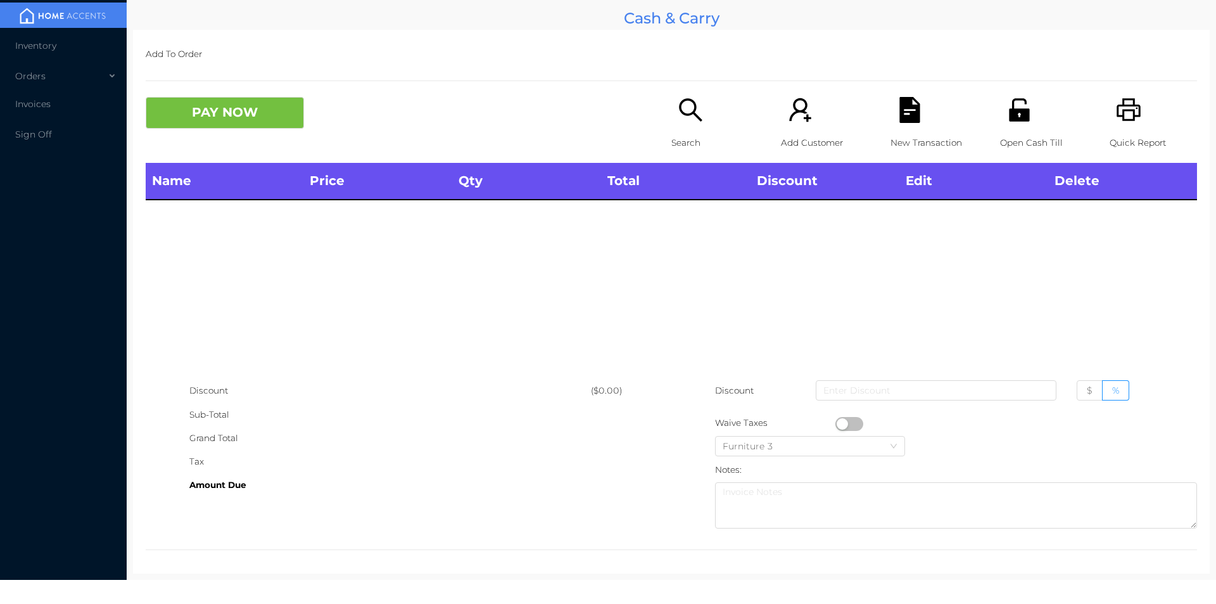
click at [1009, 115] on icon "icon: unlock" at bounding box center [1019, 109] width 20 height 23
click at [698, 151] on p "Search" at bounding box center [714, 142] width 87 height 23
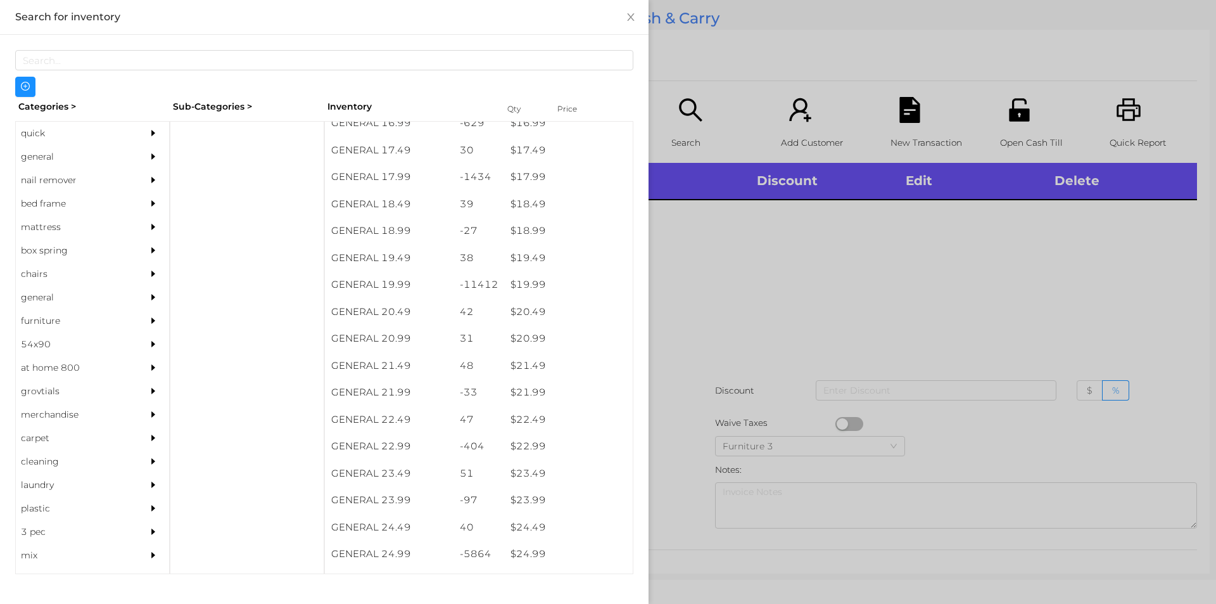
scroll to position [1216, 0]
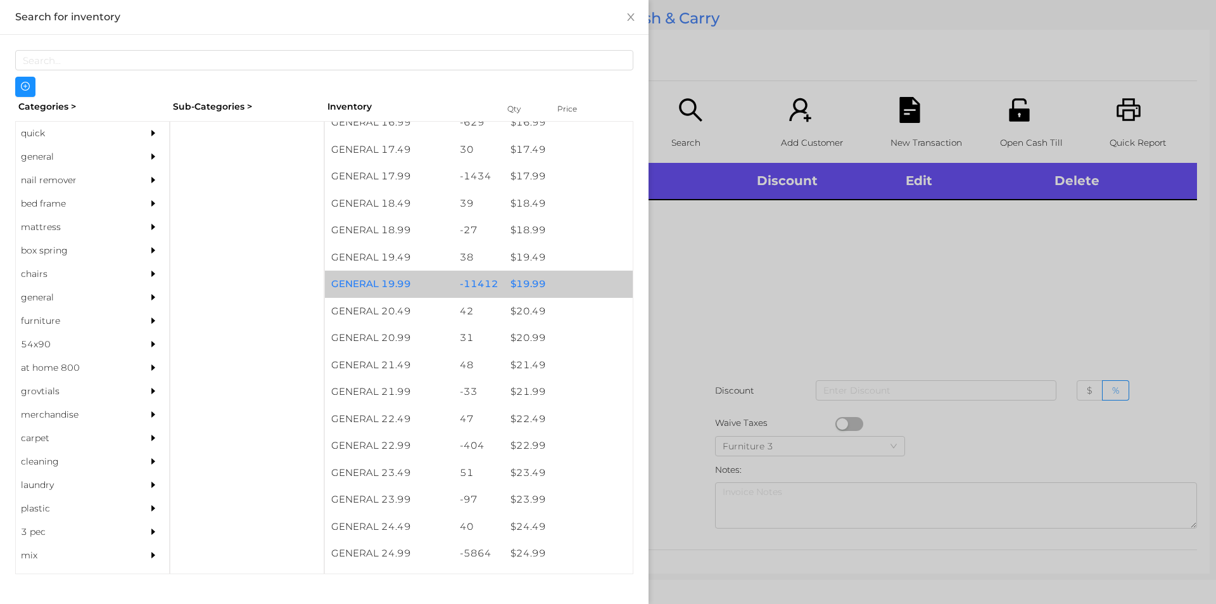
click at [554, 282] on div "$ 19.99" at bounding box center [568, 283] width 129 height 27
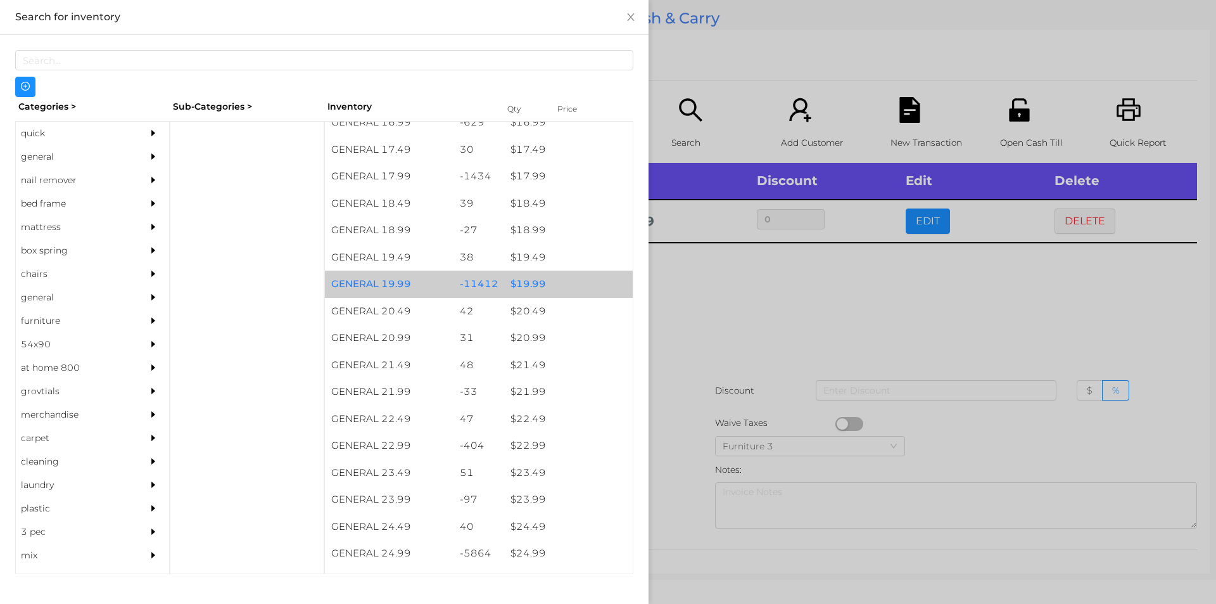
click at [564, 284] on div "$ 19.99" at bounding box center [568, 283] width 129 height 27
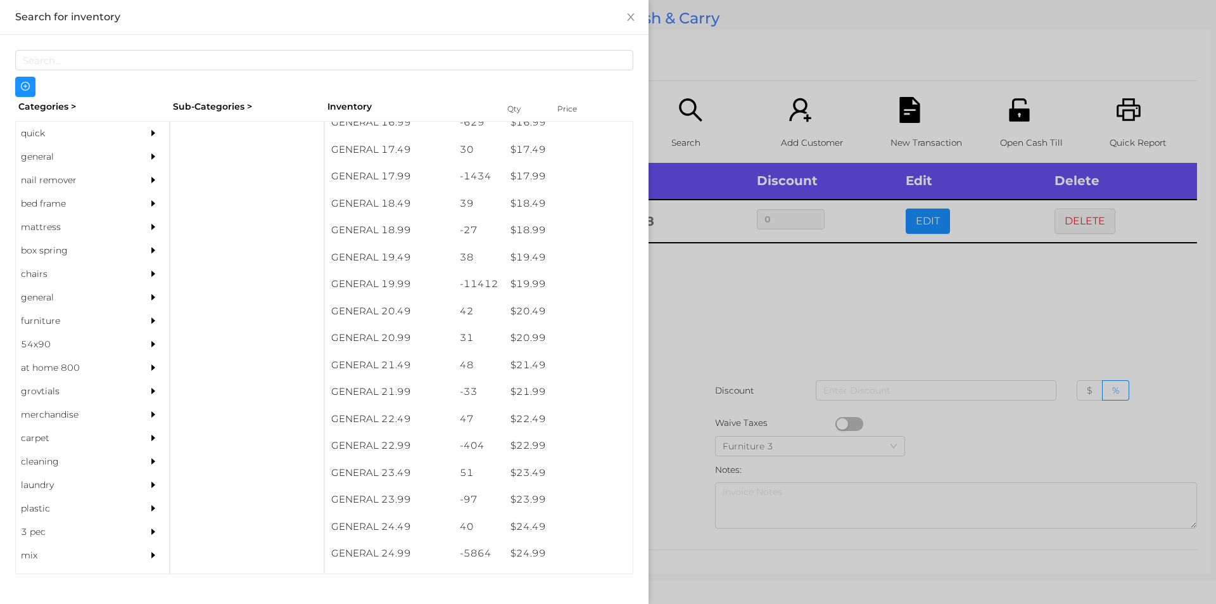
click at [693, 288] on div at bounding box center [608, 302] width 1216 height 604
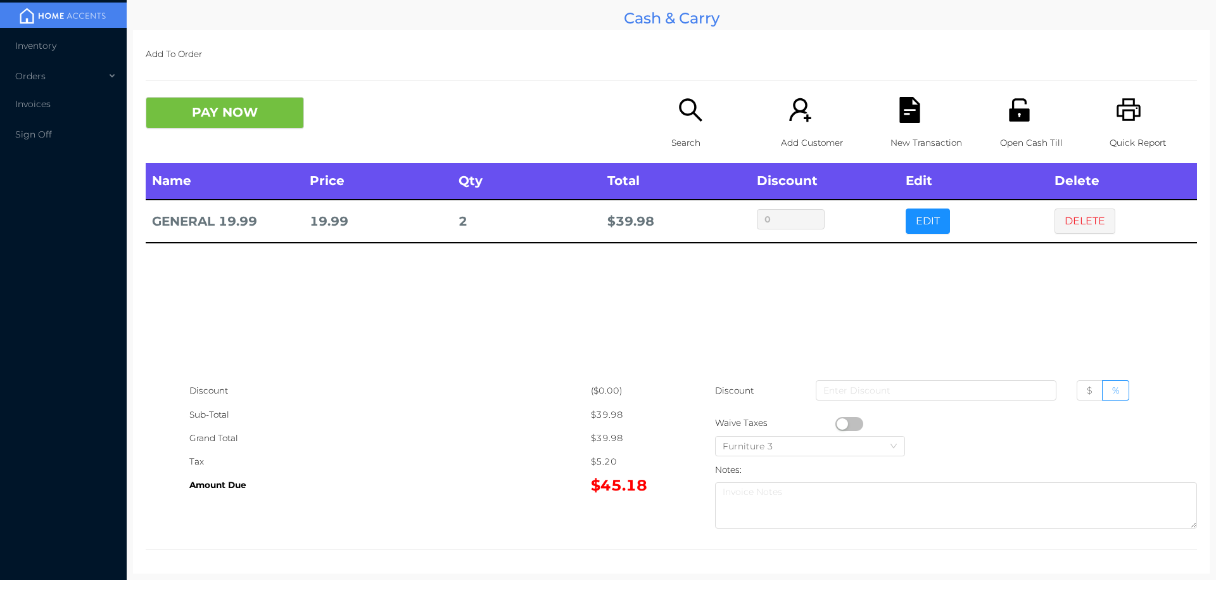
click at [1022, 139] on p "Open Cash Till" at bounding box center [1043, 142] width 87 height 23
click at [899, 113] on icon "icon: file-text" at bounding box center [909, 110] width 20 height 26
click at [899, 122] on icon "icon: file-text" at bounding box center [909, 110] width 20 height 26
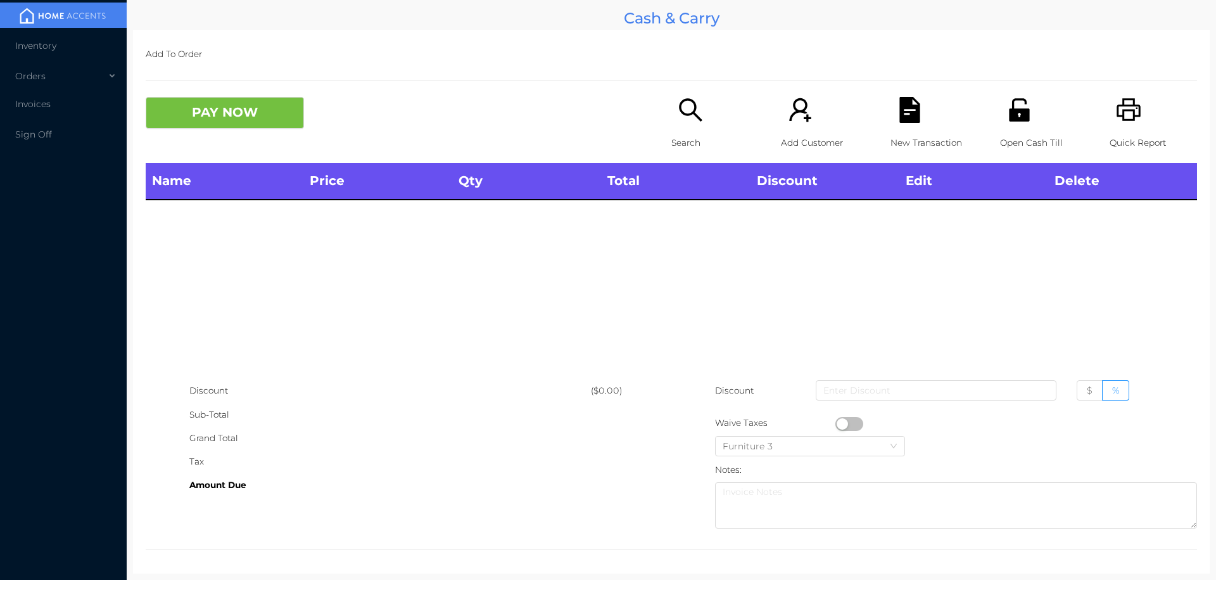
click at [1009, 115] on icon "icon: unlock" at bounding box center [1019, 109] width 20 height 23
click at [684, 111] on icon "icon: search" at bounding box center [691, 110] width 26 height 26
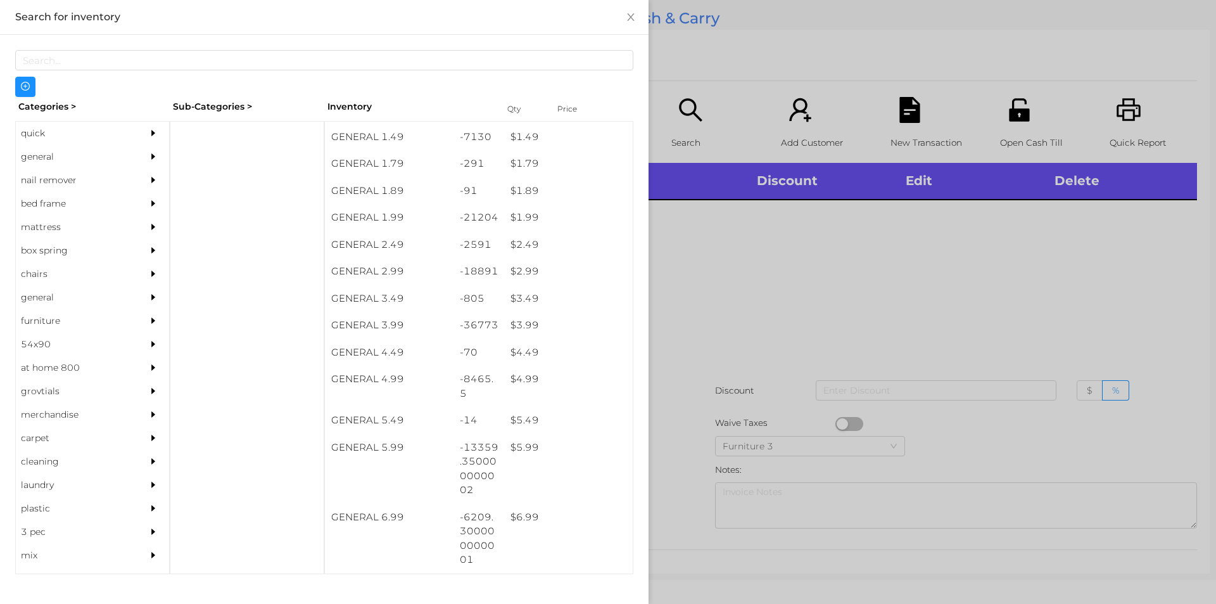
scroll to position [188, 0]
click at [548, 264] on div "$ 2.99" at bounding box center [568, 269] width 129 height 27
click at [699, 356] on div at bounding box center [608, 302] width 1216 height 604
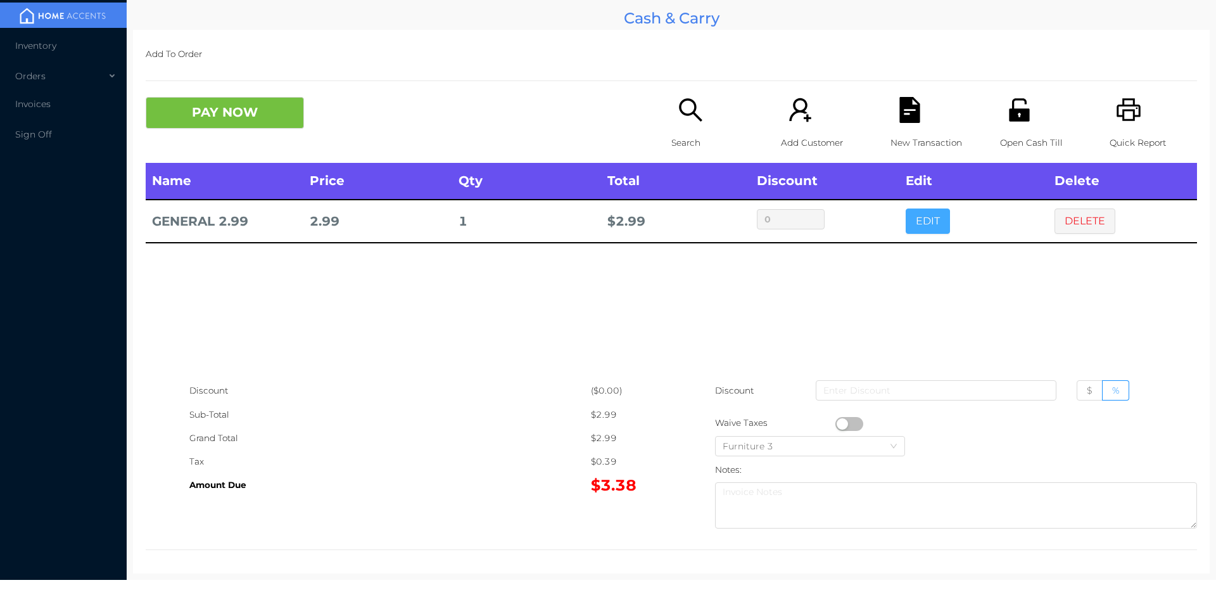
click at [912, 215] on button "EDIT" at bounding box center [928, 220] width 44 height 25
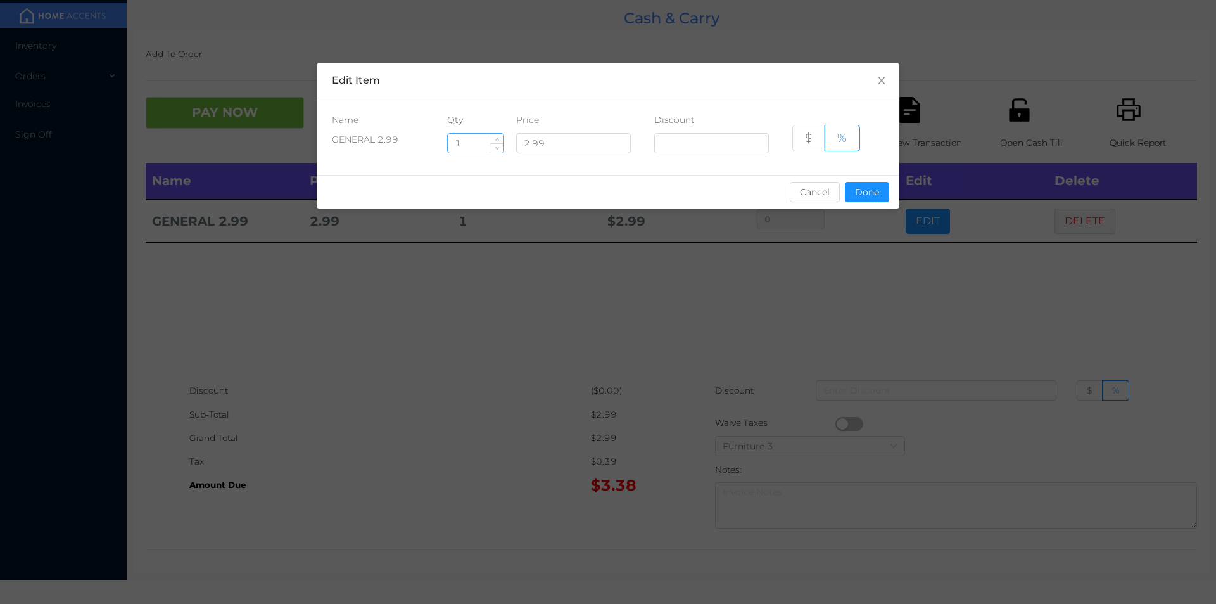
click at [470, 145] on input "1" at bounding box center [476, 143] width 56 height 19
type input "6"
click at [866, 198] on button "Done" at bounding box center [867, 192] width 44 height 20
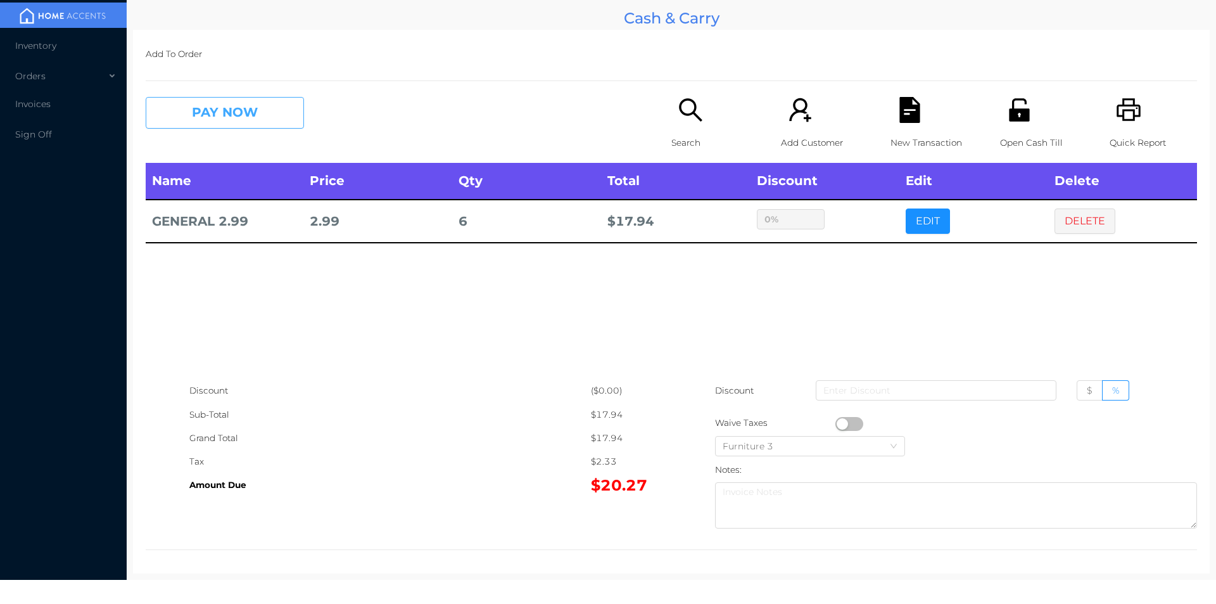
click at [225, 123] on button "PAY NOW" at bounding box center [225, 113] width 158 height 32
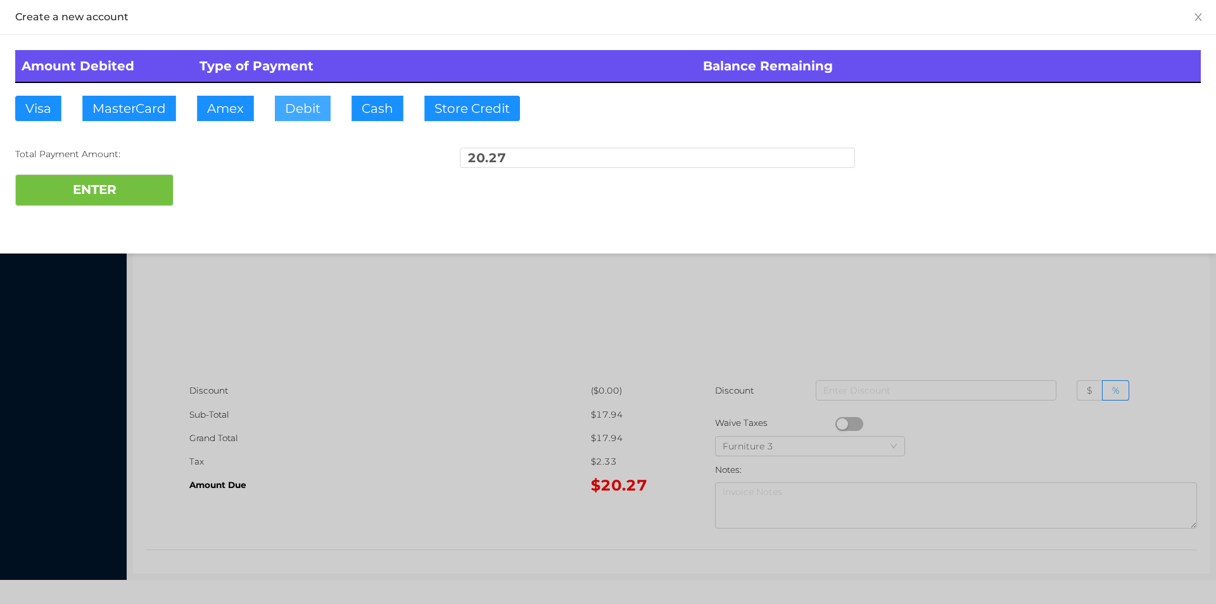
click at [326, 103] on button "Debit" at bounding box center [303, 108] width 56 height 25
click at [137, 187] on button "ENTER" at bounding box center [94, 190] width 158 height 32
type input "0"
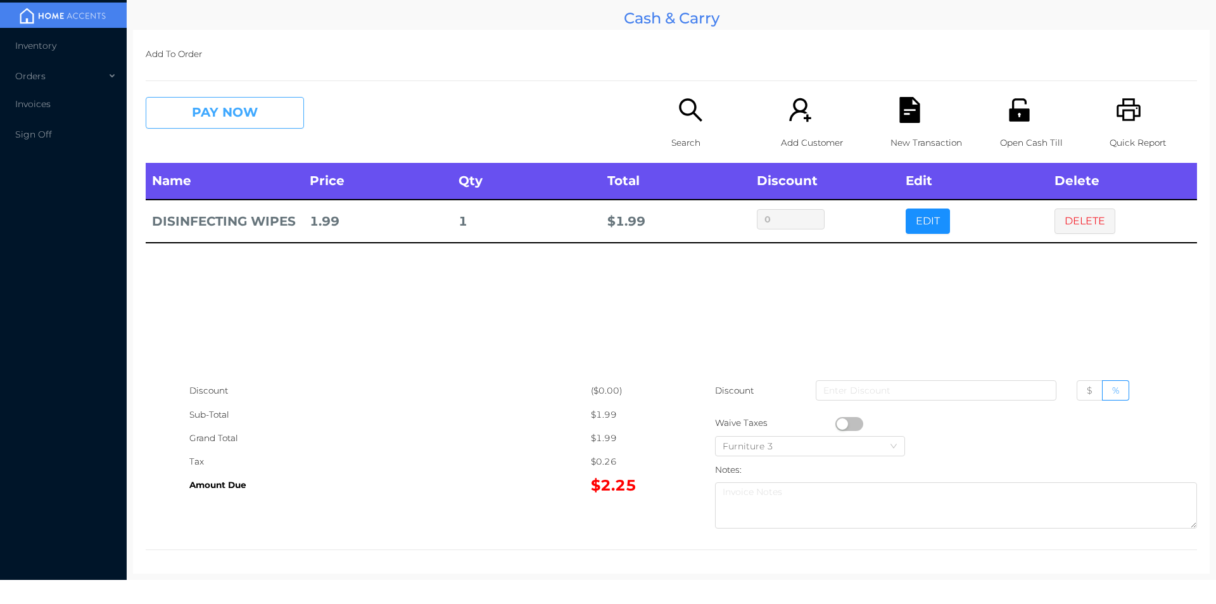
click at [216, 116] on button "PAY NOW" at bounding box center [225, 113] width 158 height 32
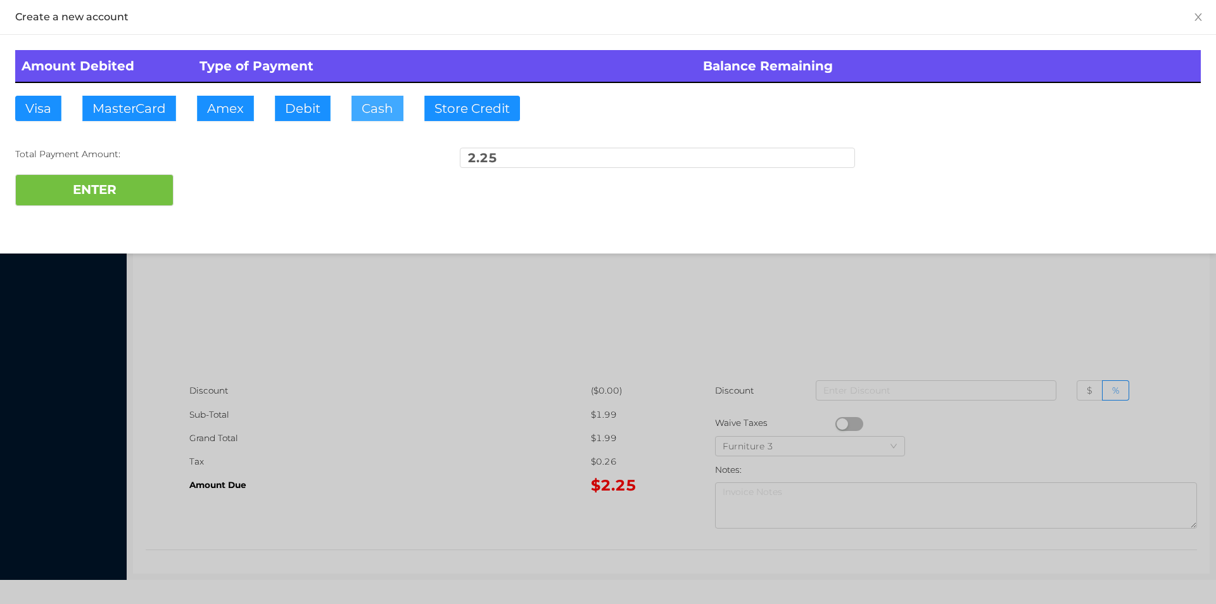
click at [357, 116] on button "Cash" at bounding box center [377, 108] width 52 height 25
click at [87, 176] on button "ENTER" at bounding box center [94, 190] width 158 height 32
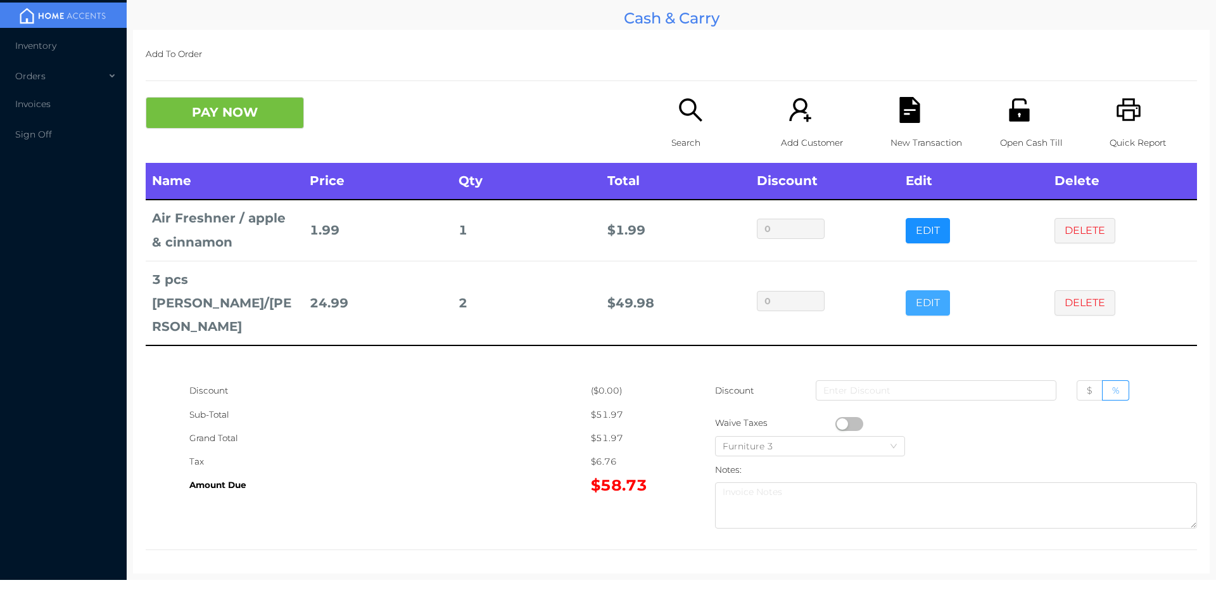
click at [923, 298] on button "EDIT" at bounding box center [928, 302] width 44 height 25
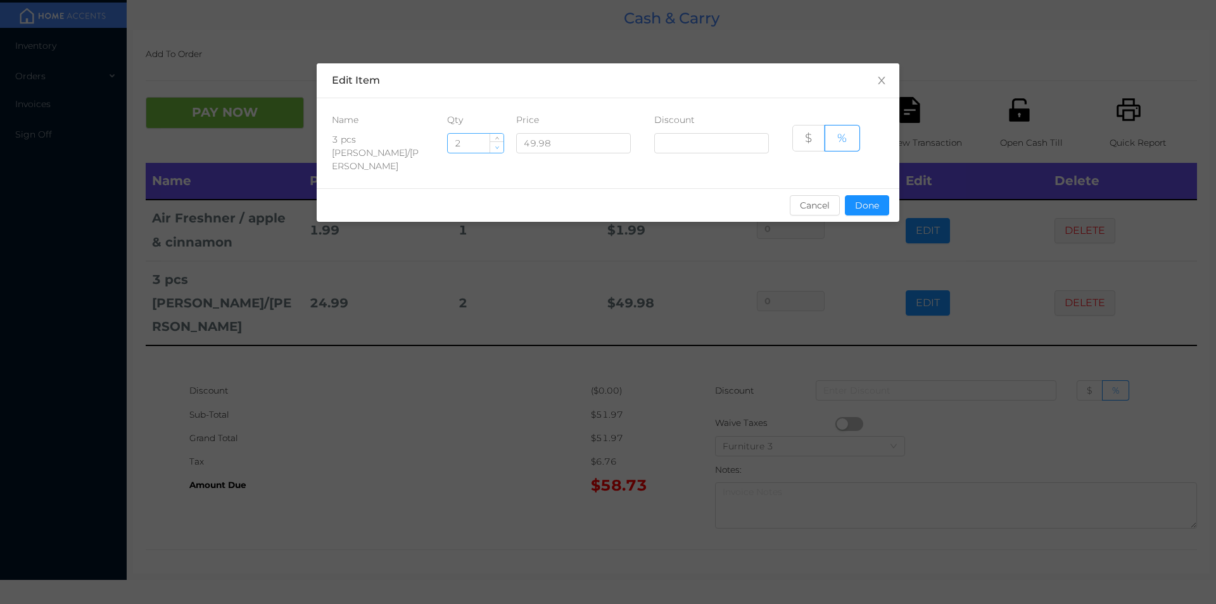
click at [497, 148] on icon "icon: down" at bounding box center [497, 147] width 4 height 4
type input "1"
click at [519, 386] on div "sentinelStart Edit Item Name Qty Price Discount 3 pcs Jumbo Mat/mandy 1 49.98 $…" at bounding box center [608, 302] width 1216 height 604
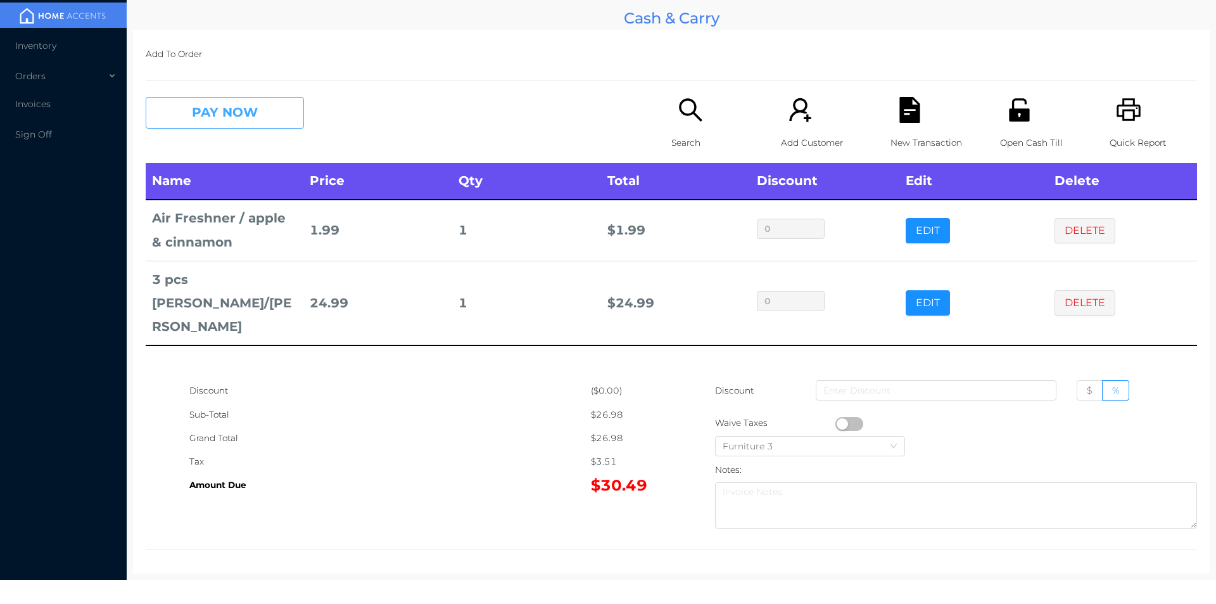
click at [212, 121] on button "PAY NOW" at bounding box center [225, 113] width 158 height 32
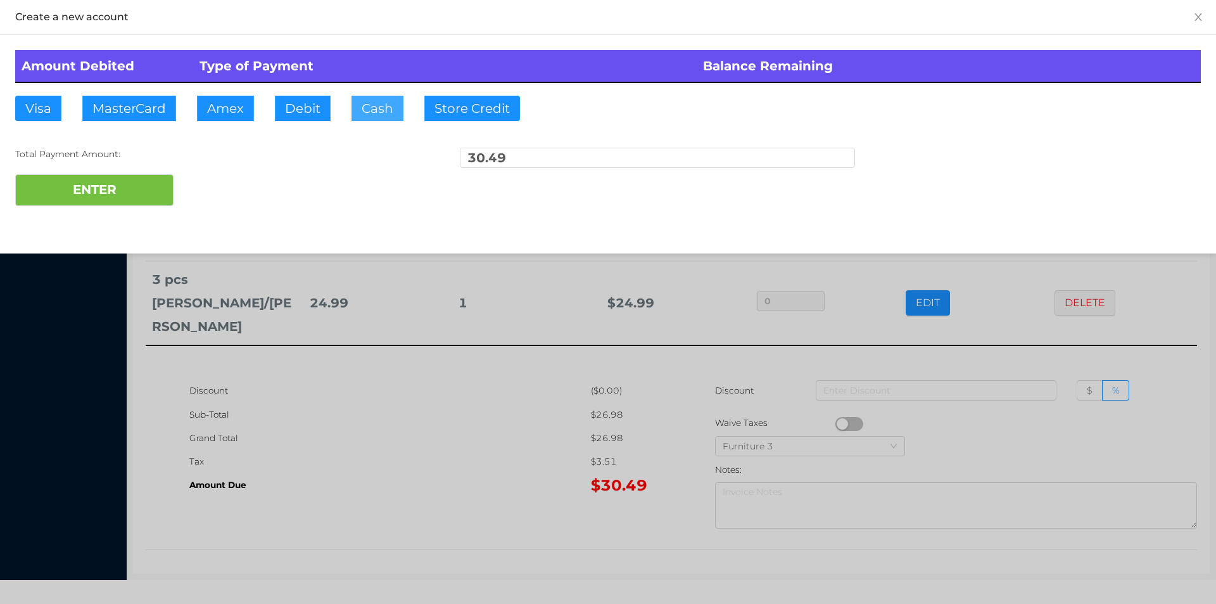
click at [365, 116] on button "Cash" at bounding box center [377, 108] width 52 height 25
type input "51."
click at [118, 202] on button "ENTER" at bounding box center [94, 190] width 158 height 32
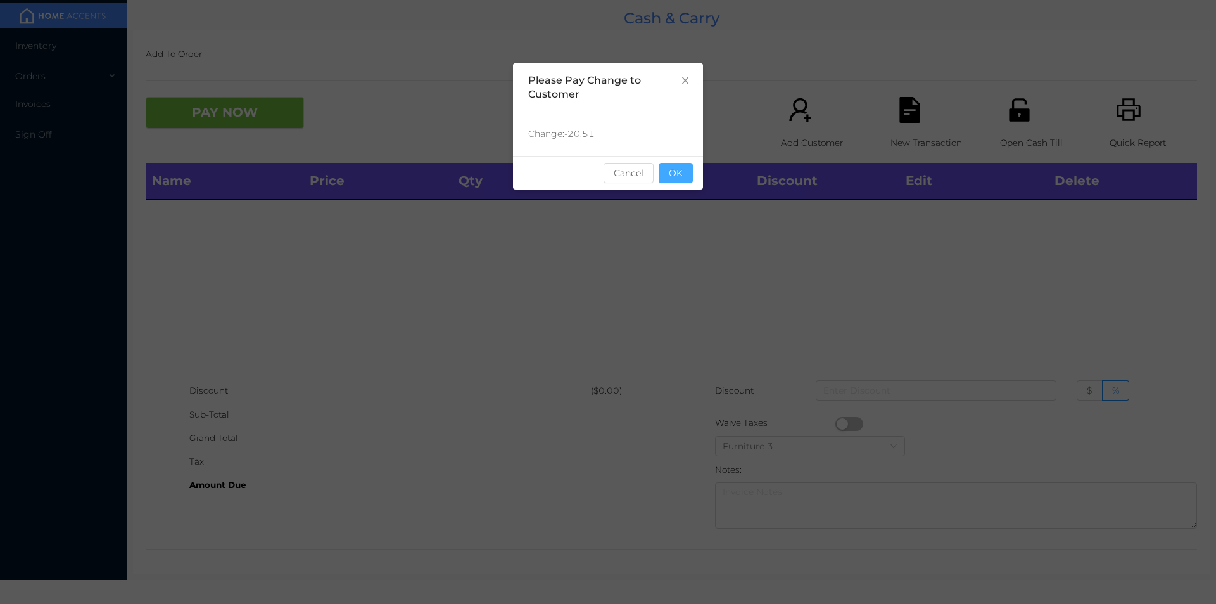
click at [678, 182] on button "OK" at bounding box center [676, 173] width 34 height 20
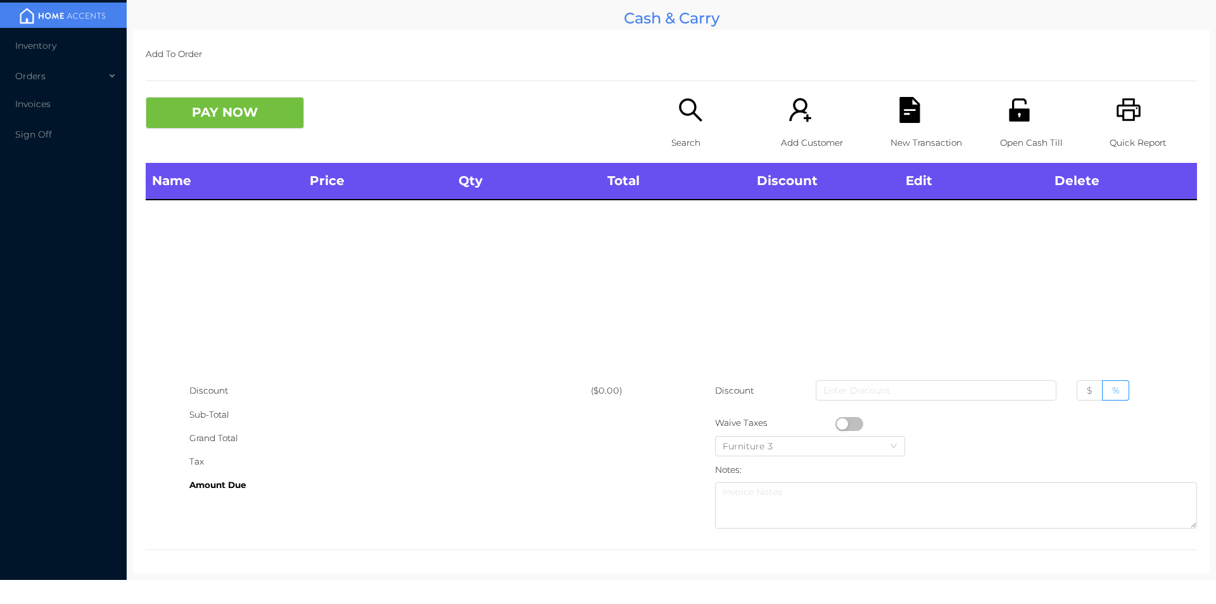
click at [693, 112] on icon "icon: search" at bounding box center [691, 110] width 26 height 26
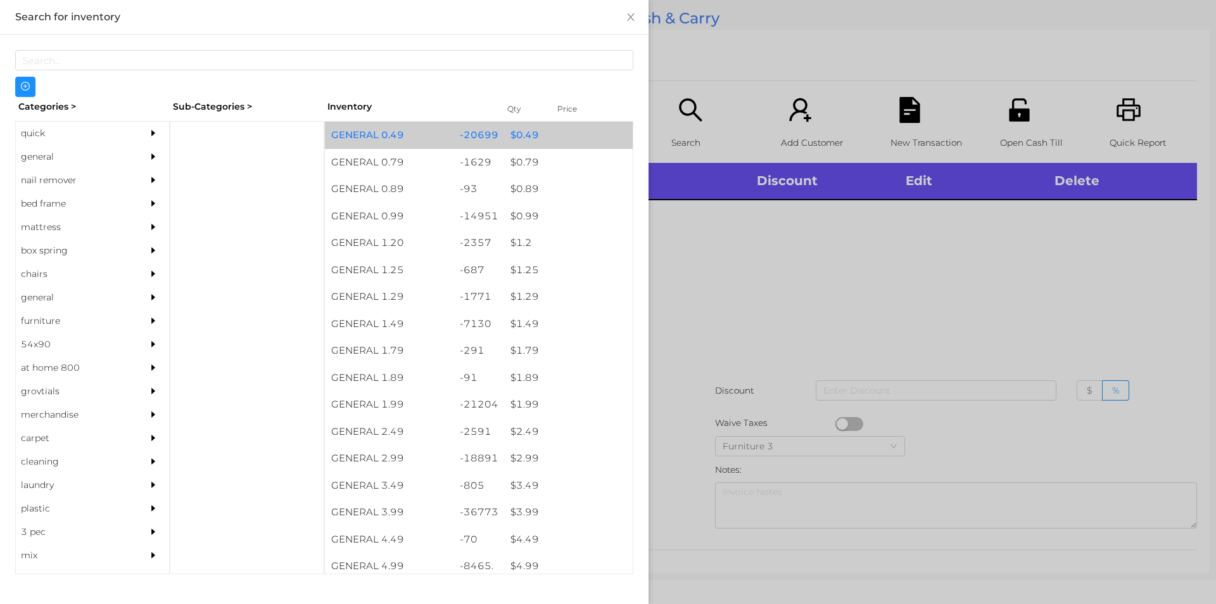
click at [517, 136] on div "$ 0.49" at bounding box center [568, 135] width 129 height 27
click at [526, 134] on div "$ 0.49" at bounding box center [568, 135] width 129 height 27
click at [526, 133] on div "$ 0.49" at bounding box center [568, 135] width 129 height 27
click at [531, 131] on div "$ 0.49" at bounding box center [568, 135] width 129 height 27
click at [524, 135] on div "$ 0.49" at bounding box center [568, 135] width 129 height 27
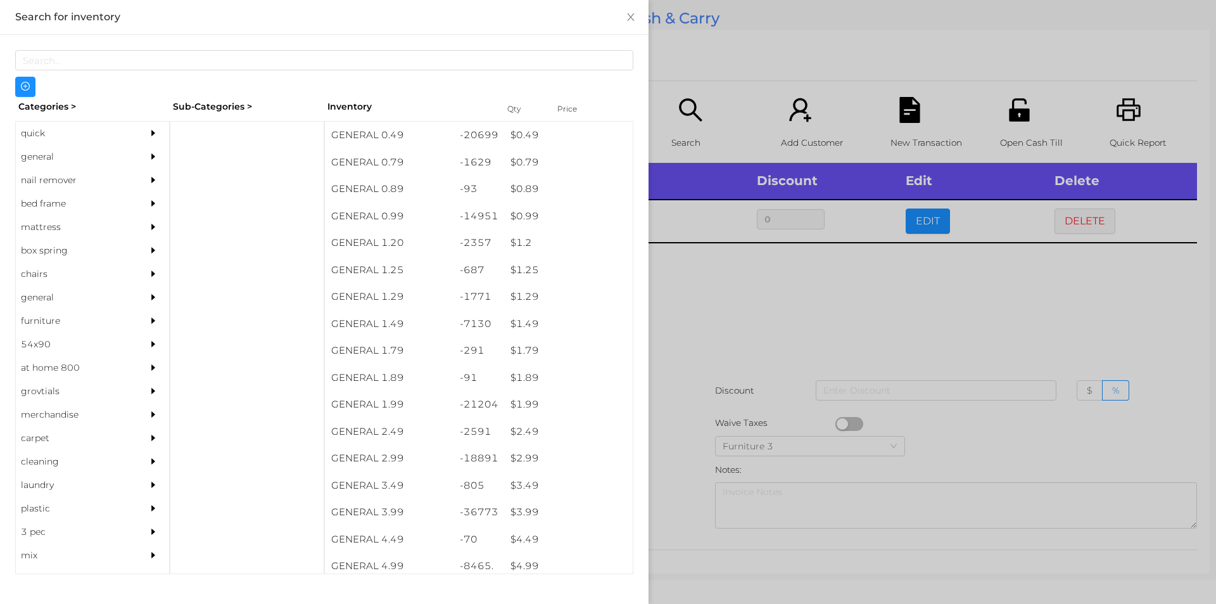
click at [713, 298] on div at bounding box center [608, 302] width 1216 height 604
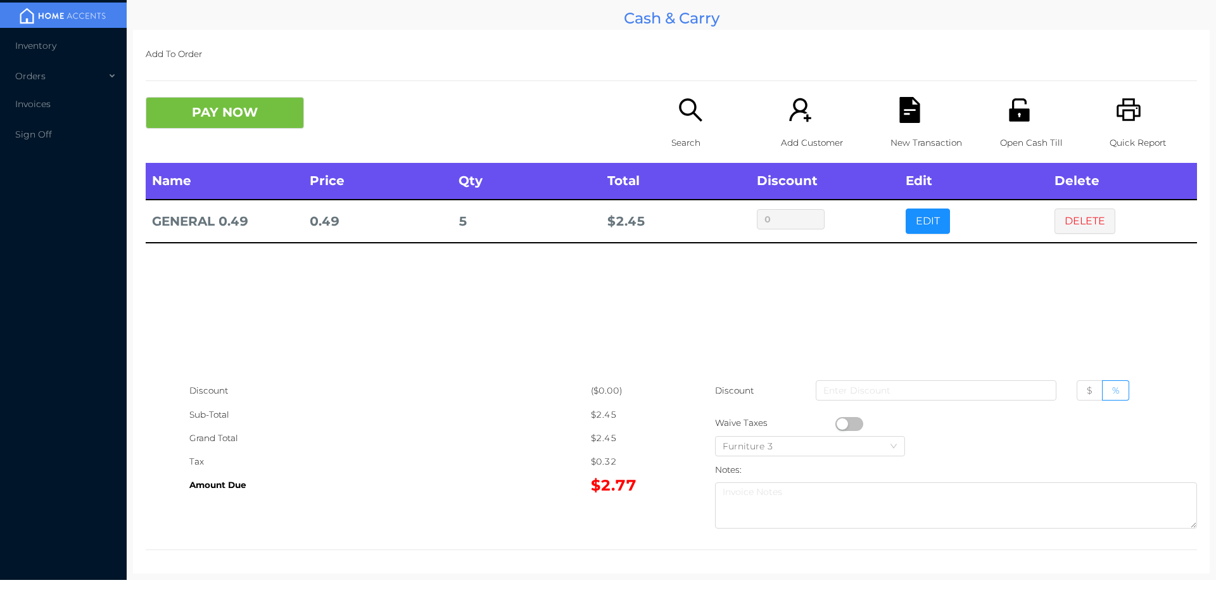
click at [688, 130] on div "Search" at bounding box center [714, 130] width 87 height 66
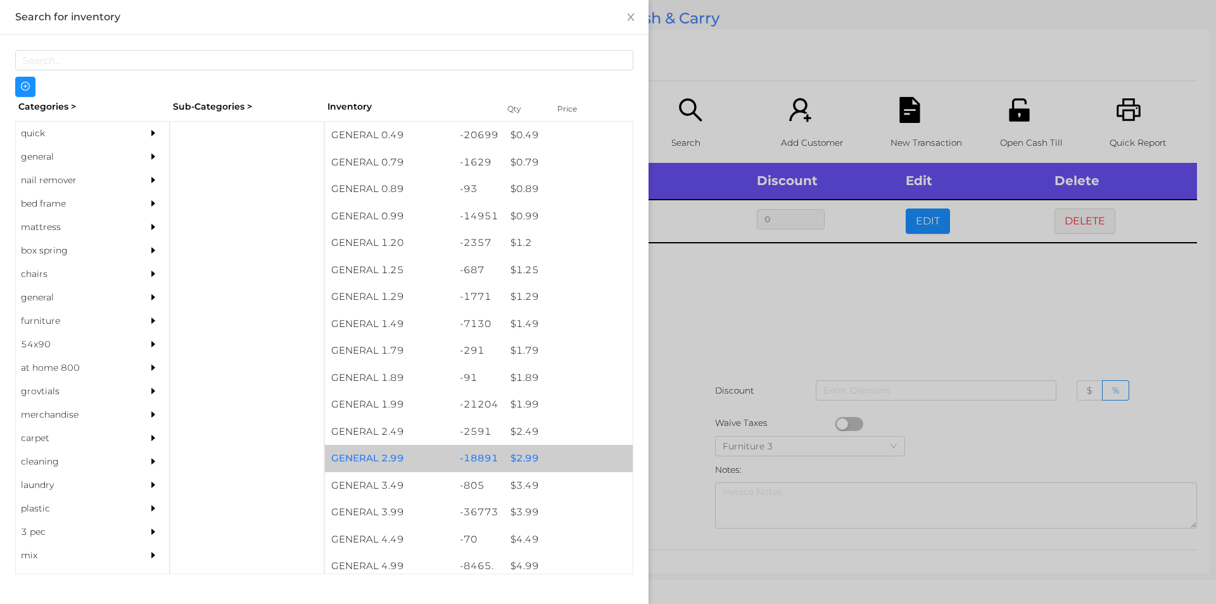
click at [531, 452] on div "$ 2.99" at bounding box center [568, 458] width 129 height 27
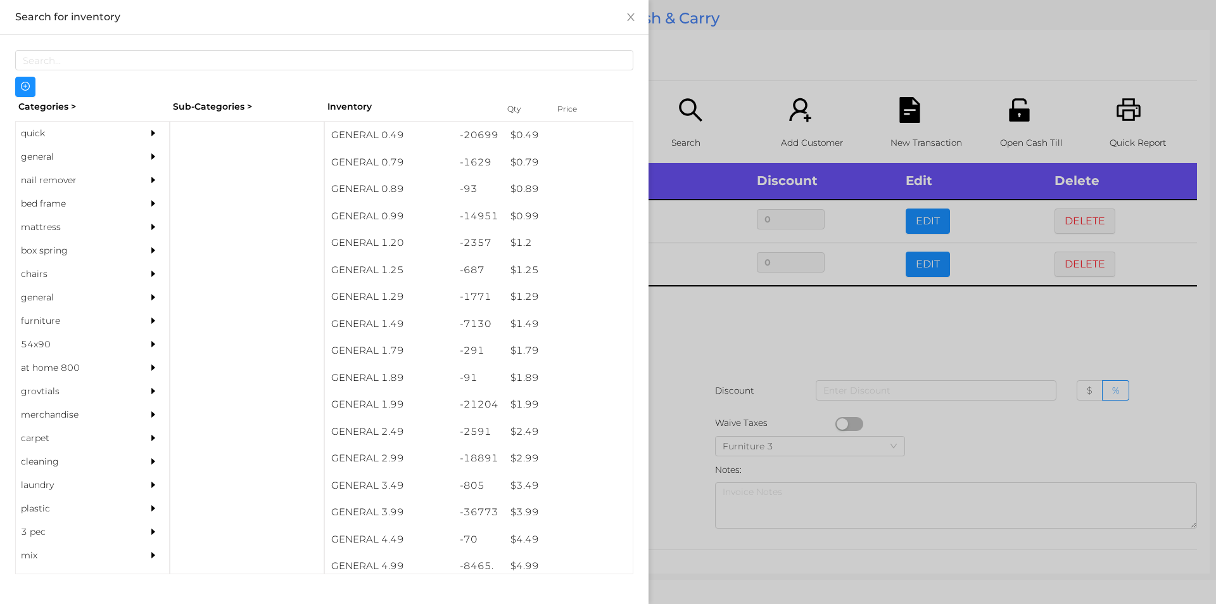
click at [679, 455] on div at bounding box center [608, 302] width 1216 height 604
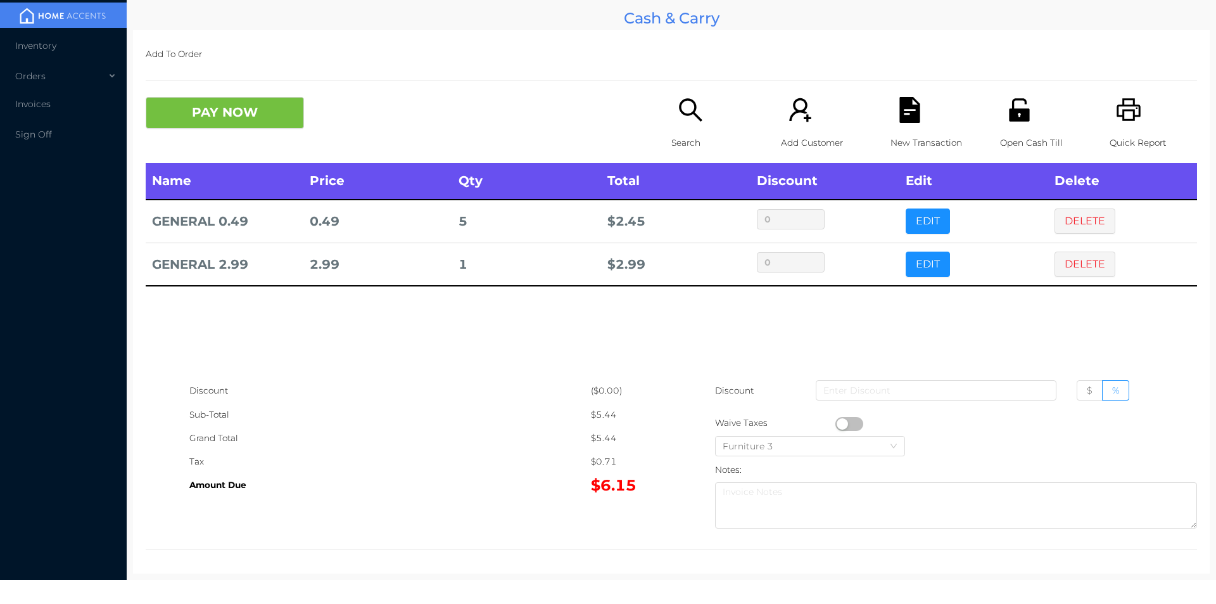
click at [272, 139] on div "PAY NOW Search Add Customer New Transaction Open Cash Till Quick Report" at bounding box center [671, 130] width 1051 height 66
click at [294, 113] on button "PAY NOW" at bounding box center [225, 113] width 158 height 32
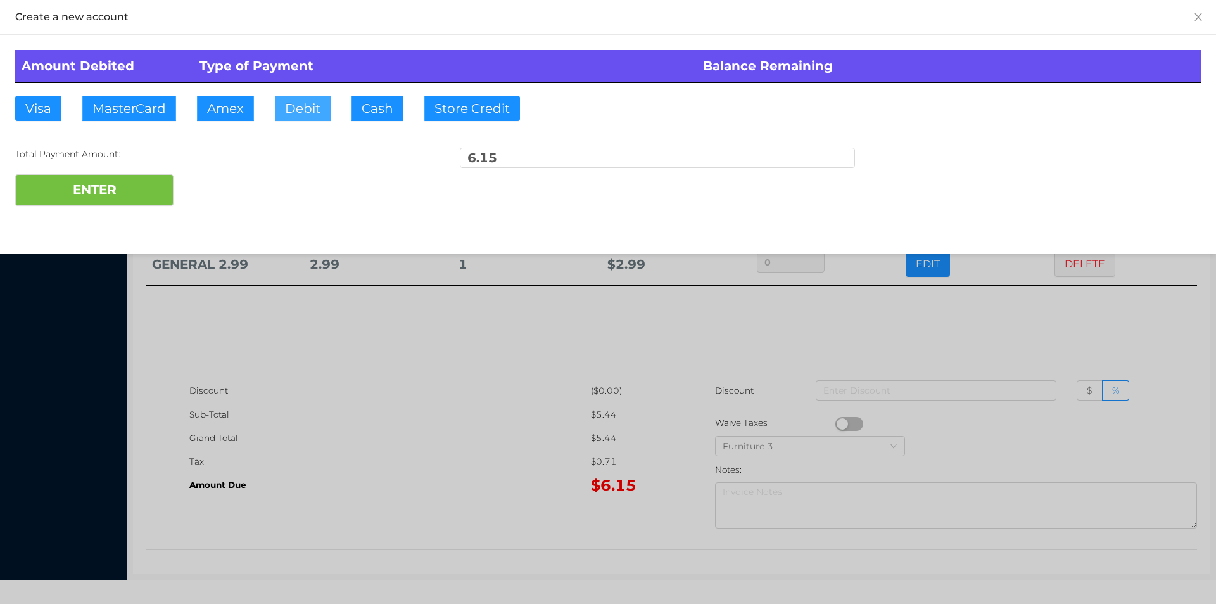
click at [313, 114] on button "Debit" at bounding box center [303, 108] width 56 height 25
click at [144, 185] on button "ENTER" at bounding box center [94, 190] width 158 height 32
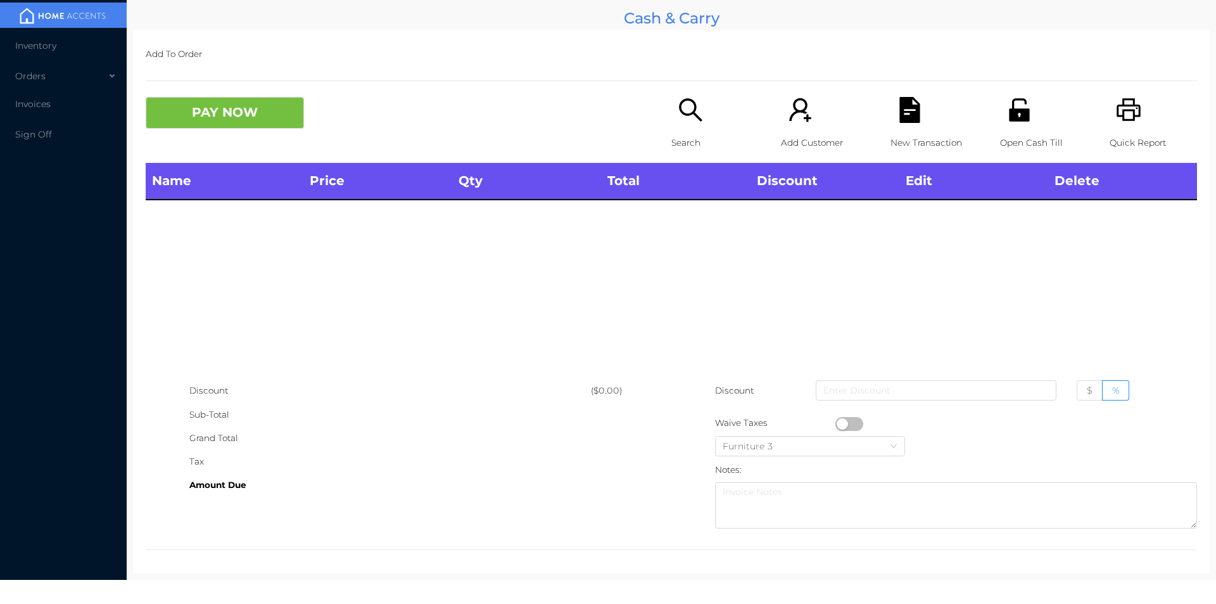
click at [678, 132] on p "Search" at bounding box center [714, 142] width 87 height 23
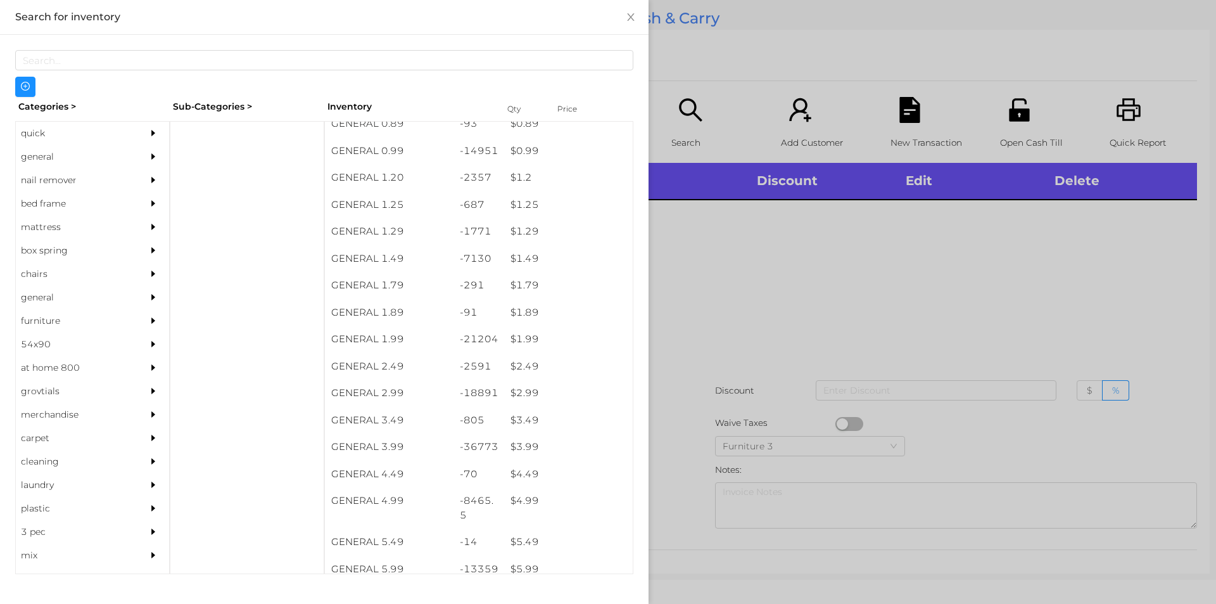
scroll to position [61, 0]
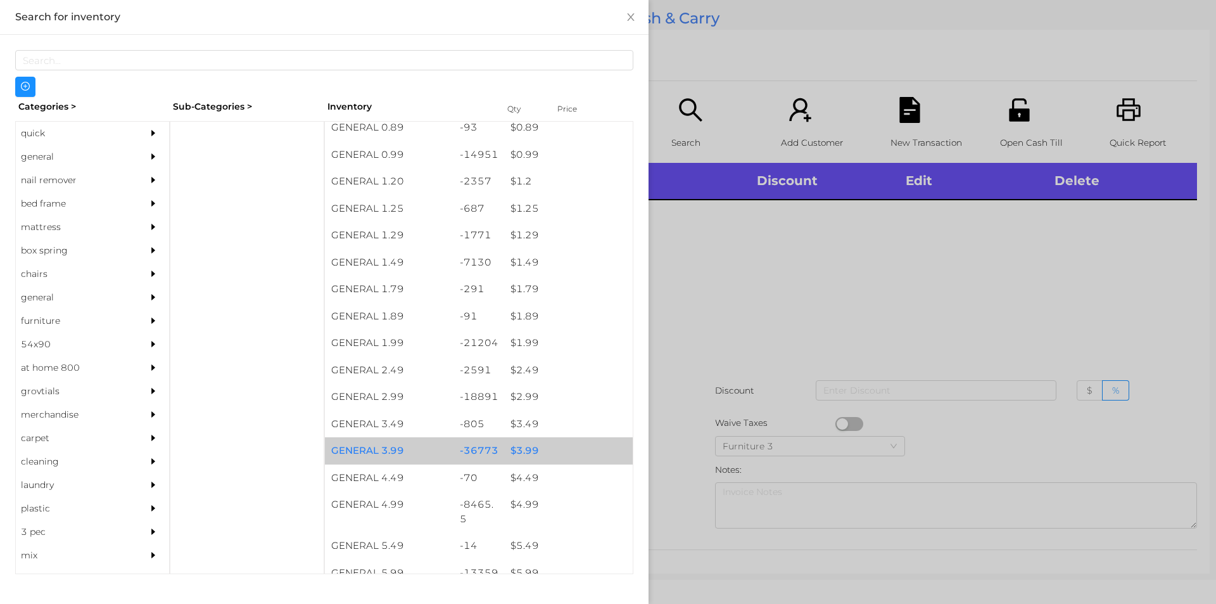
click at [552, 449] on div "$ 3.99" at bounding box center [568, 450] width 129 height 27
click at [548, 448] on div "$ 3.99" at bounding box center [568, 450] width 129 height 27
click at [551, 445] on div "$ 3.99" at bounding box center [568, 450] width 129 height 27
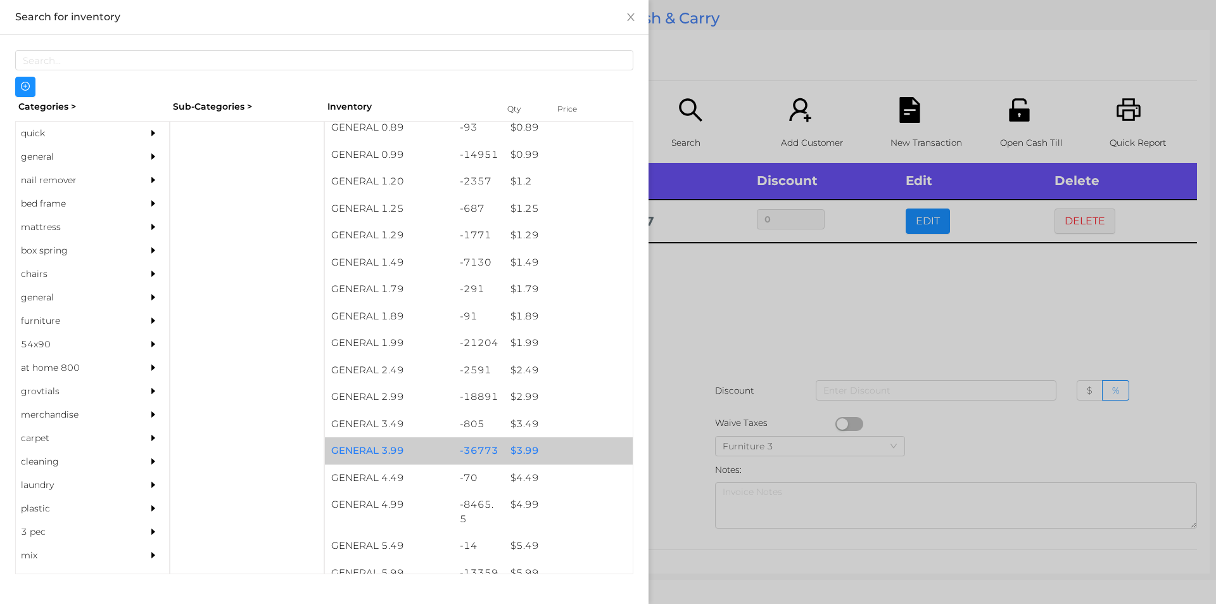
click at [851, 282] on div at bounding box center [608, 302] width 1216 height 604
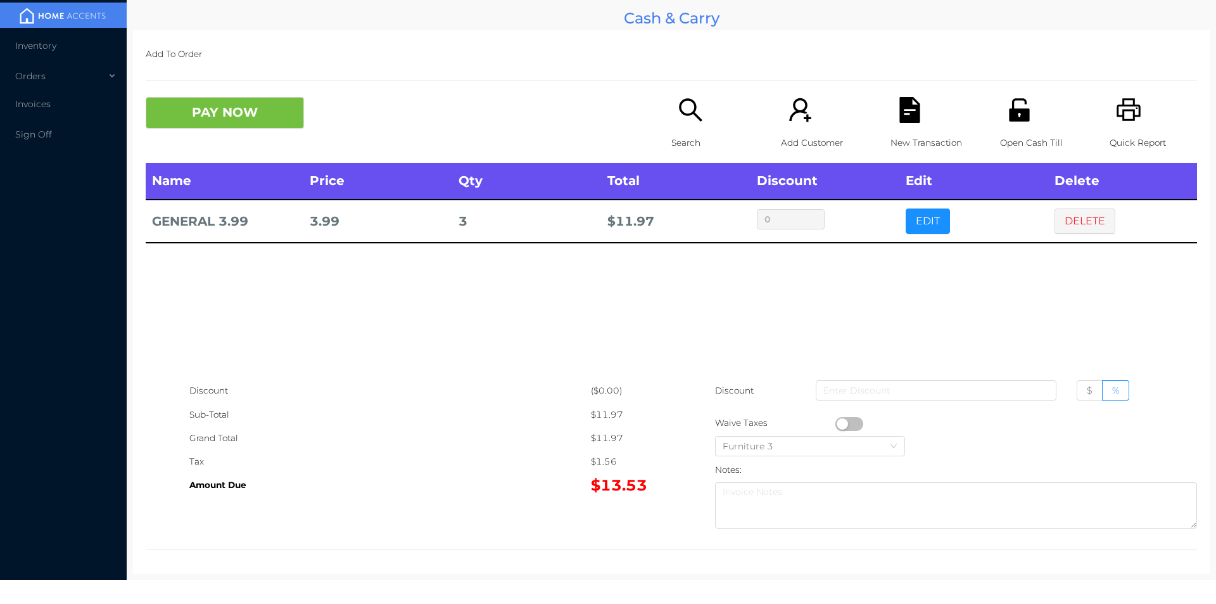
click at [838, 423] on button "button" at bounding box center [849, 424] width 28 height 14
click at [208, 107] on button "PAY NOW" at bounding box center [225, 113] width 158 height 32
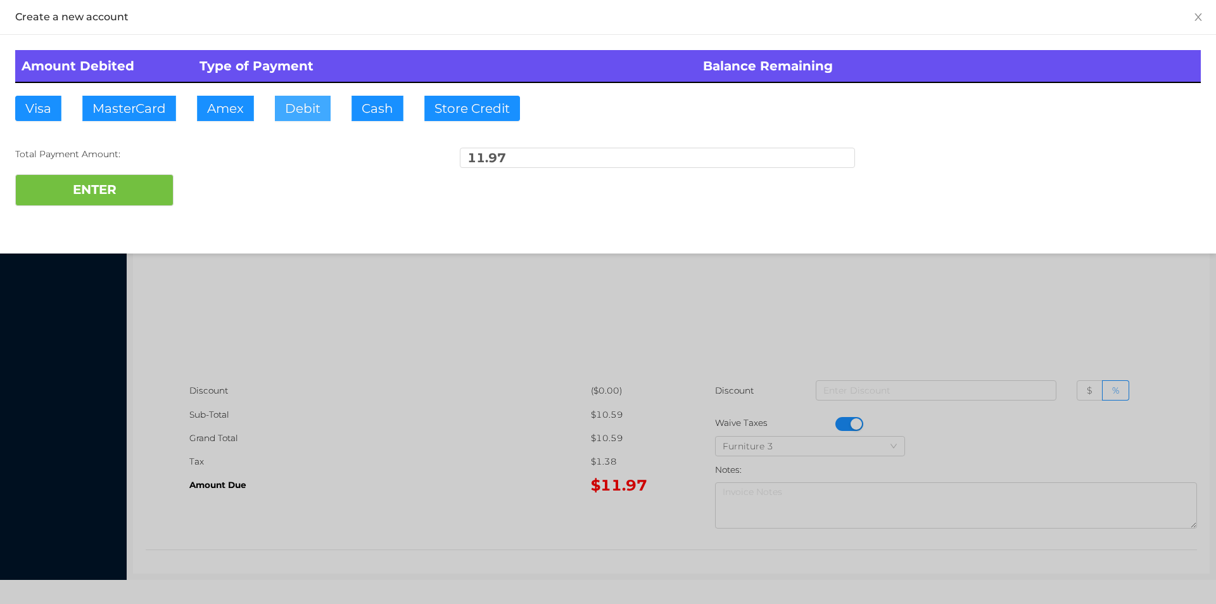
click at [296, 112] on button "Debit" at bounding box center [303, 108] width 56 height 25
type input "50"
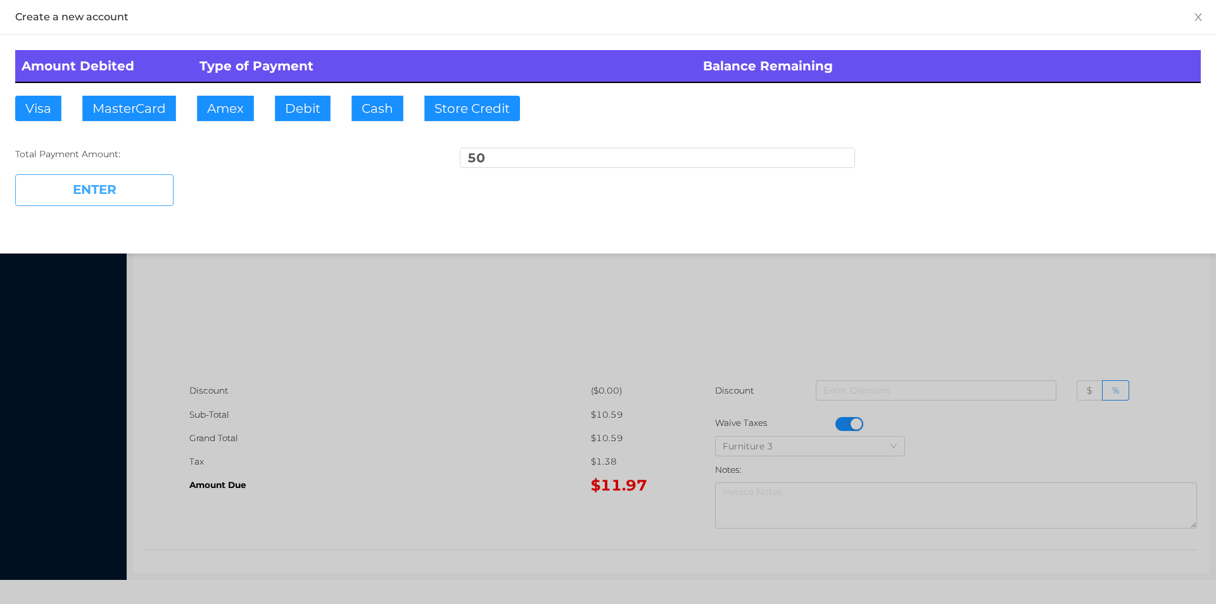
click at [103, 201] on button "ENTER" at bounding box center [94, 190] width 158 height 32
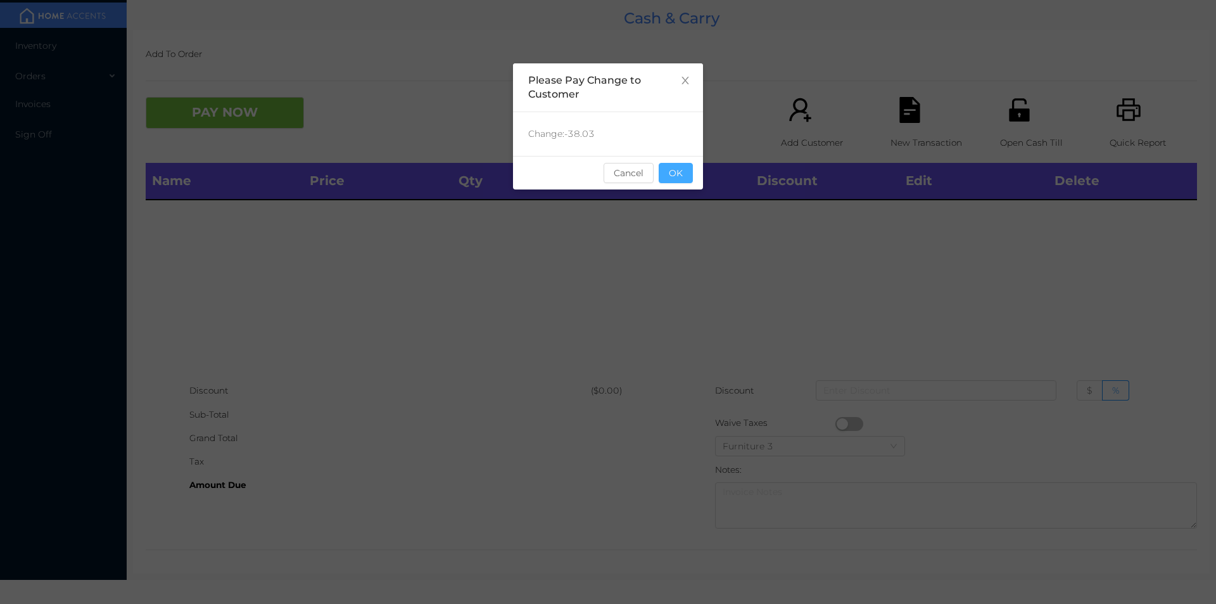
click at [685, 180] on button "OK" at bounding box center [676, 173] width 34 height 20
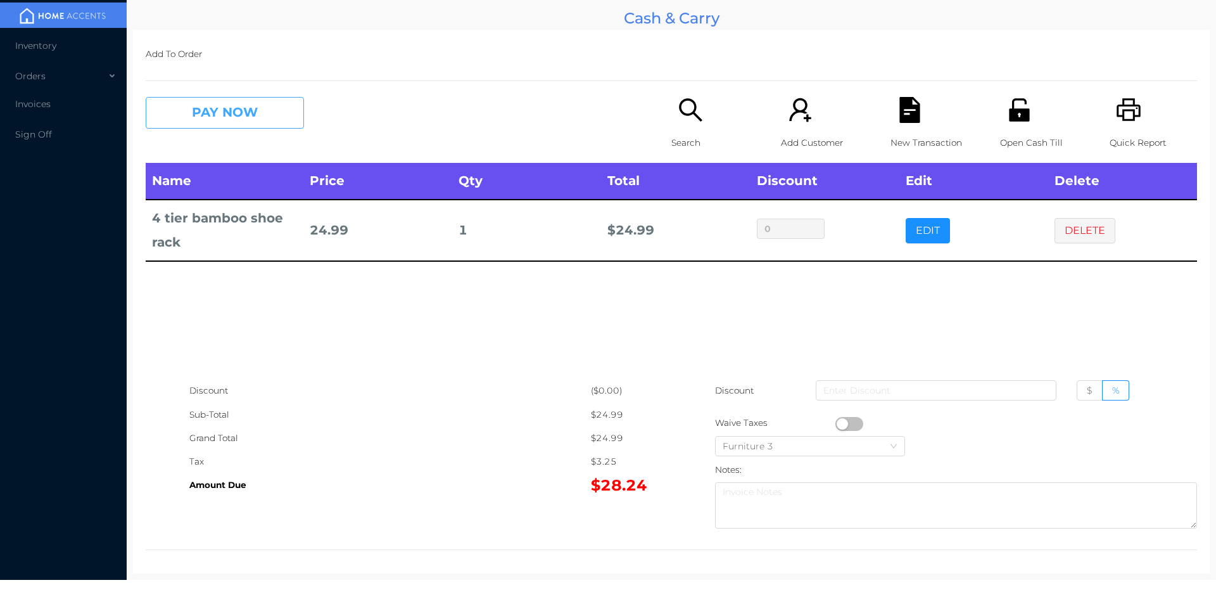
click at [236, 125] on button "PAY NOW" at bounding box center [225, 113] width 158 height 32
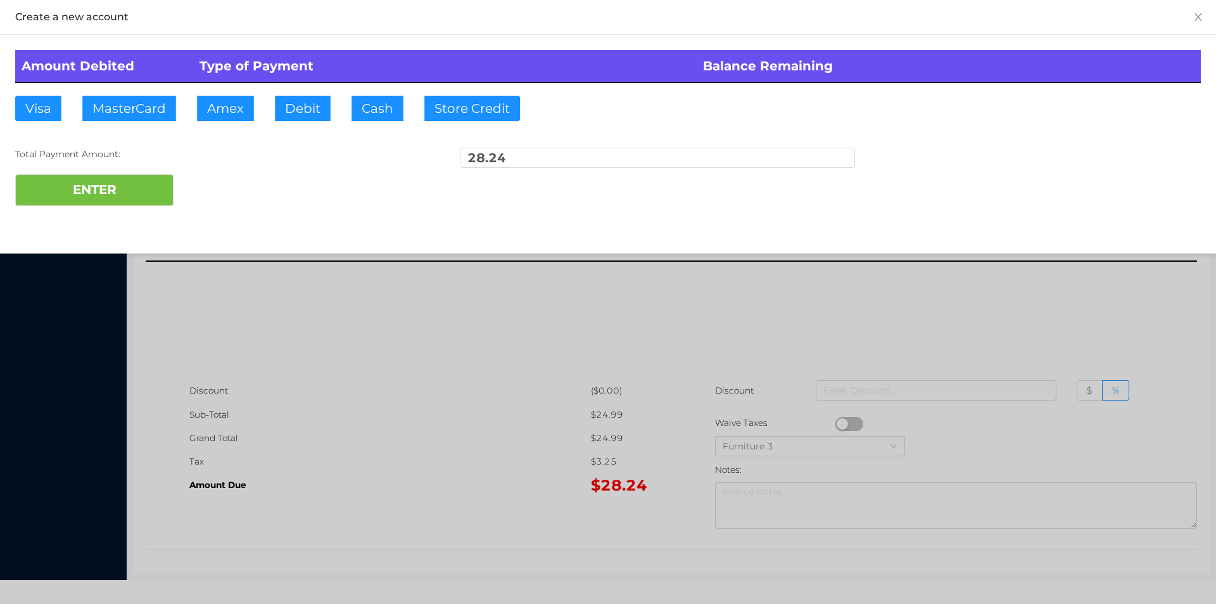
click at [213, 203] on div "ENTER" at bounding box center [608, 190] width 1186 height 32
click at [1082, 315] on div at bounding box center [608, 302] width 1216 height 604
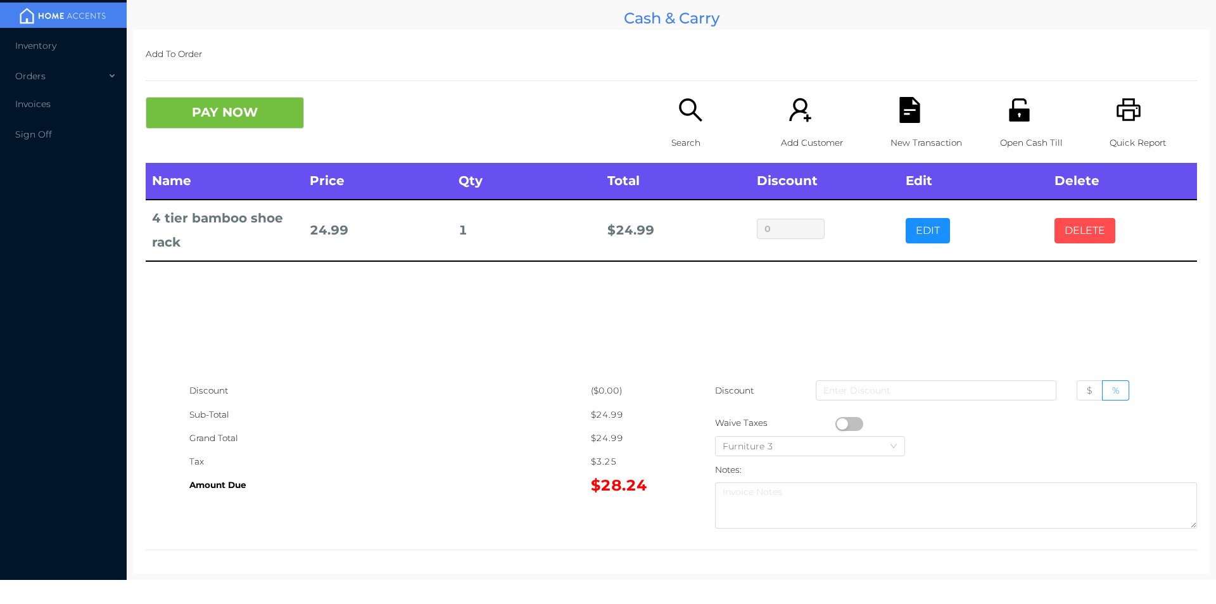
click at [1074, 234] on button "DELETE" at bounding box center [1084, 230] width 61 height 25
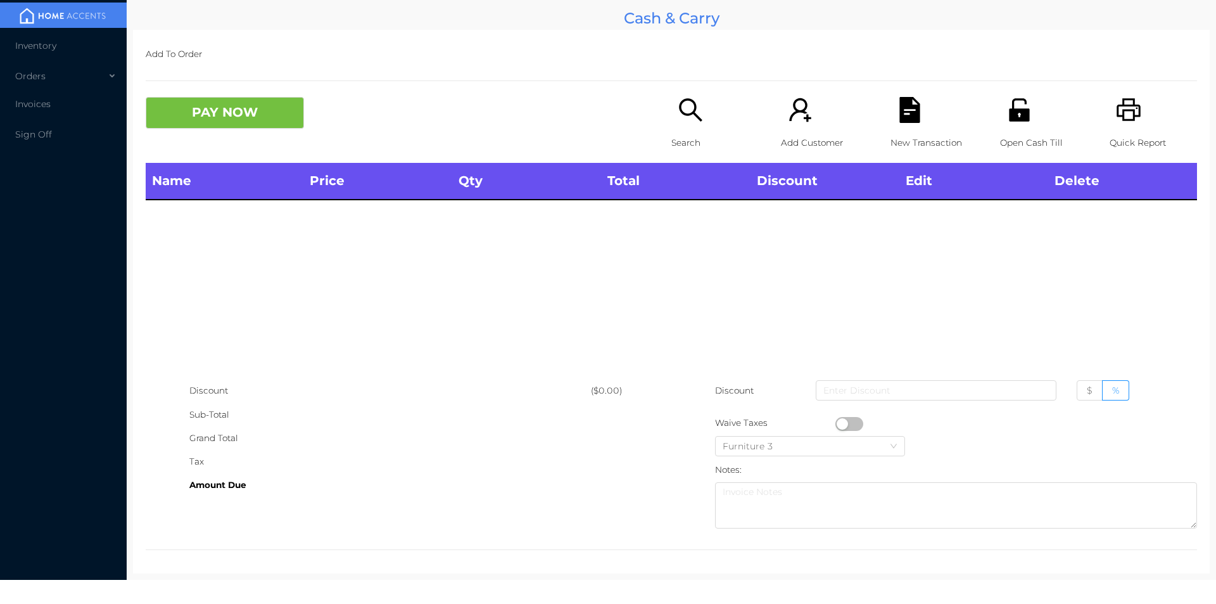
click at [686, 112] on icon "icon: search" at bounding box center [691, 110] width 26 height 26
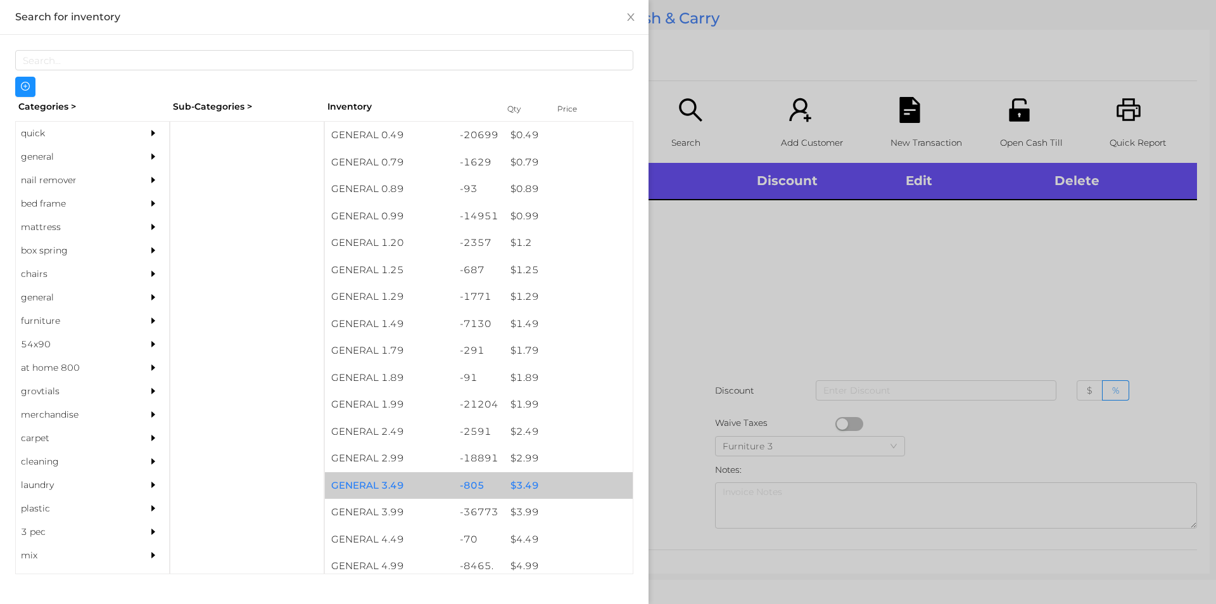
click at [588, 489] on div "$ 3.49" at bounding box center [568, 485] width 129 height 27
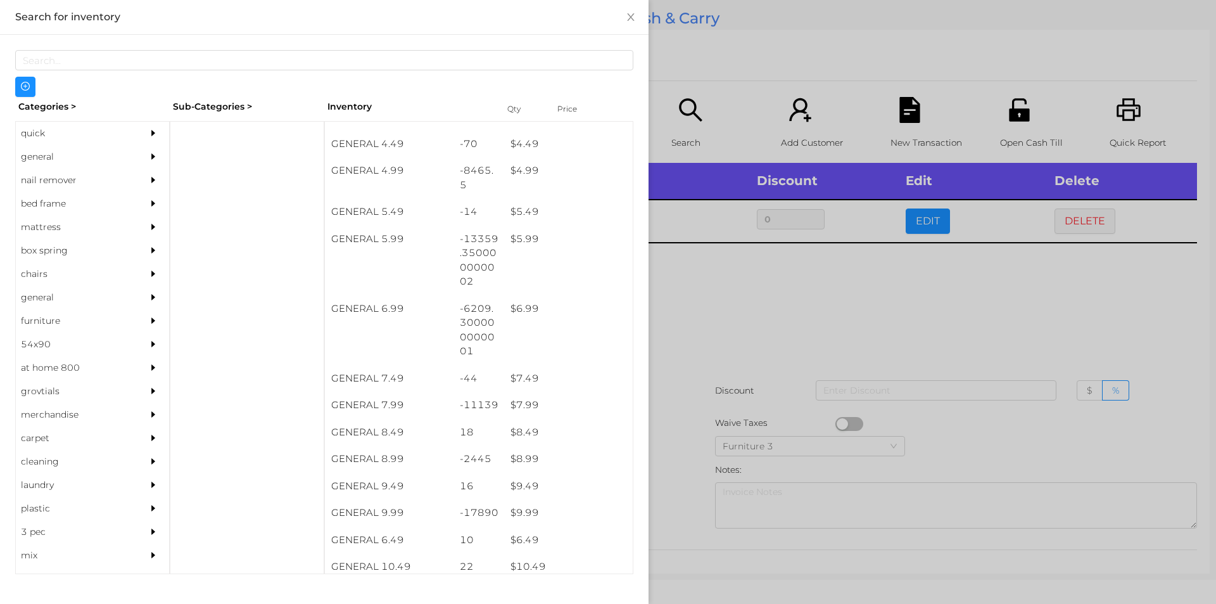
click at [825, 368] on div at bounding box center [608, 302] width 1216 height 604
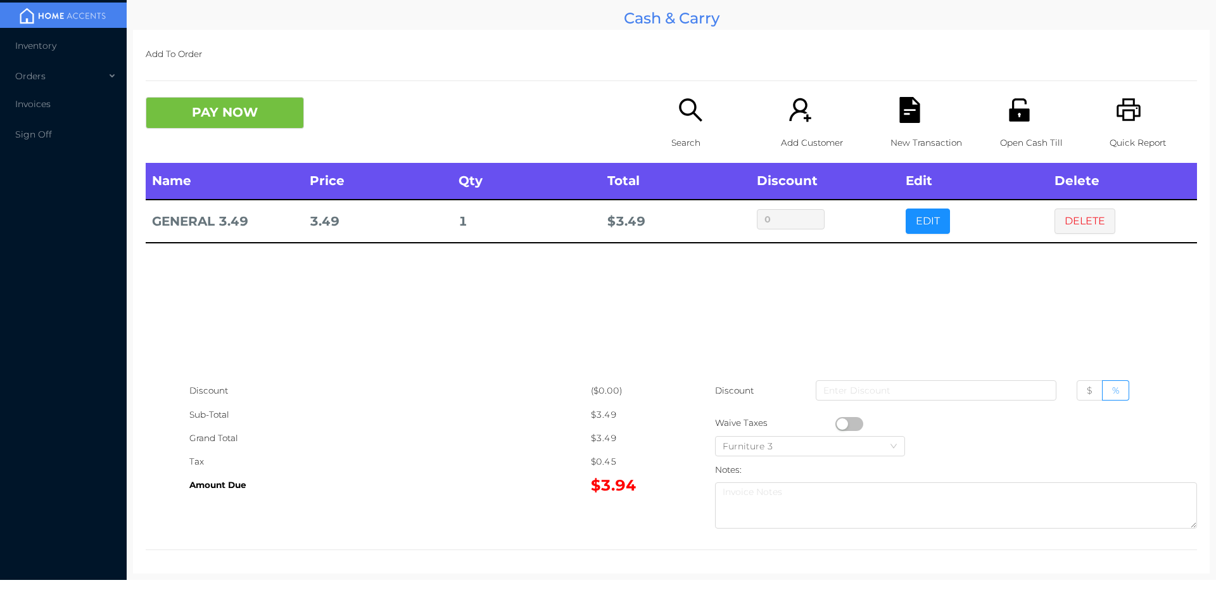
click at [911, 111] on icon "icon: file-text" at bounding box center [909, 110] width 20 height 26
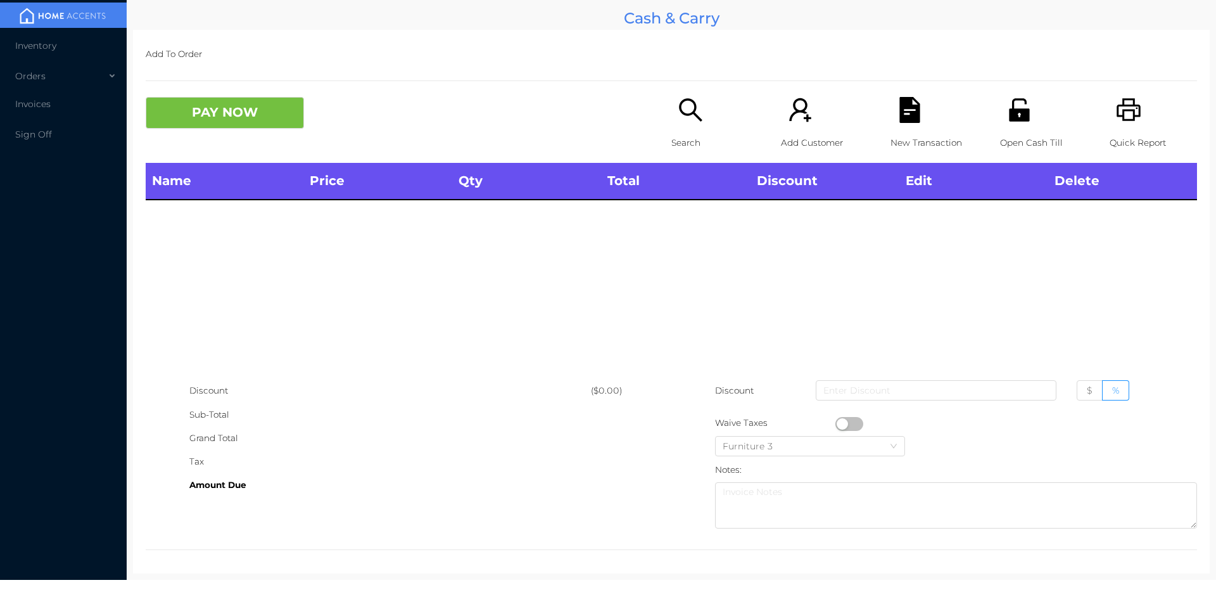
click at [1125, 121] on icon "icon: printer" at bounding box center [1128, 109] width 24 height 23
click at [680, 115] on icon "icon: search" at bounding box center [691, 110] width 26 height 26
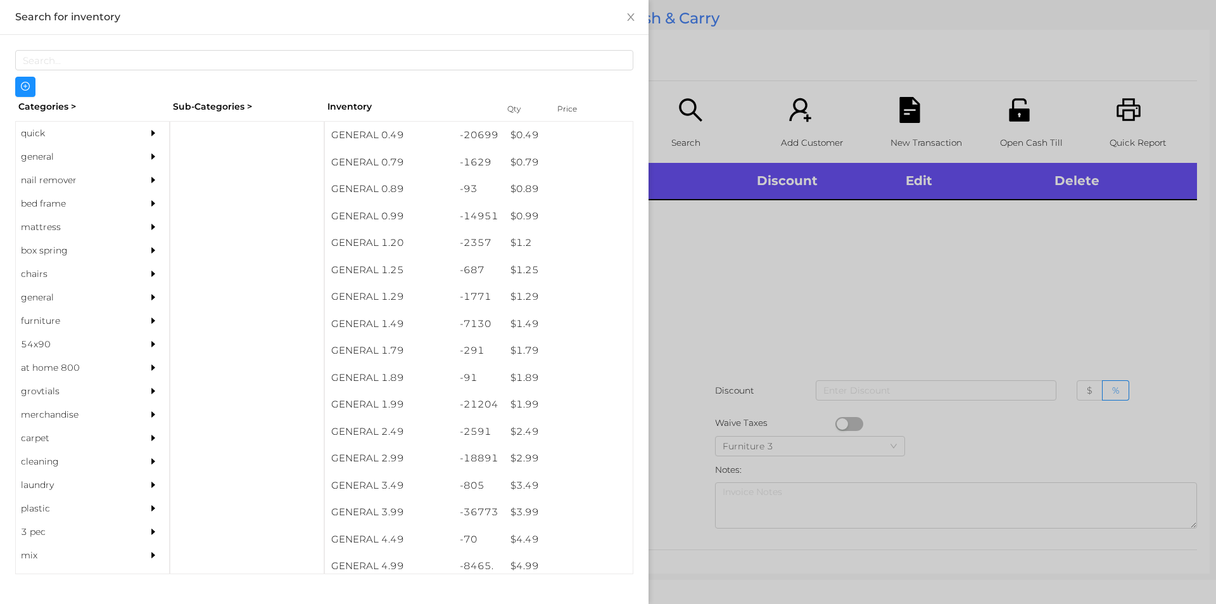
click at [32, 154] on div "general" at bounding box center [73, 156] width 115 height 23
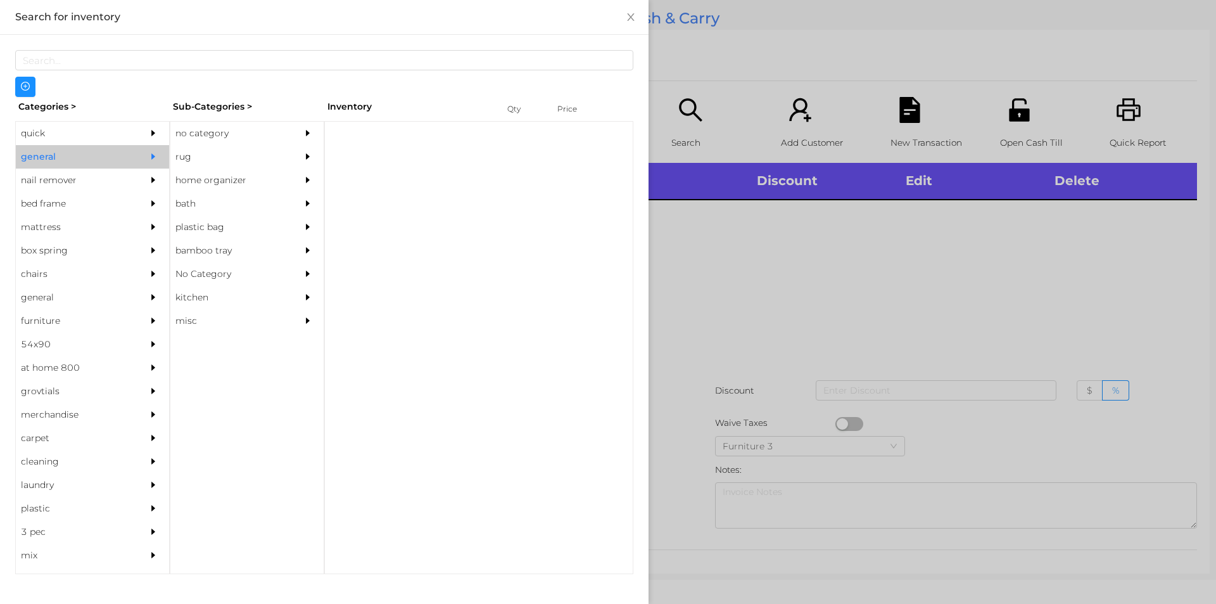
click at [182, 127] on div "no category" at bounding box center [227, 133] width 115 height 23
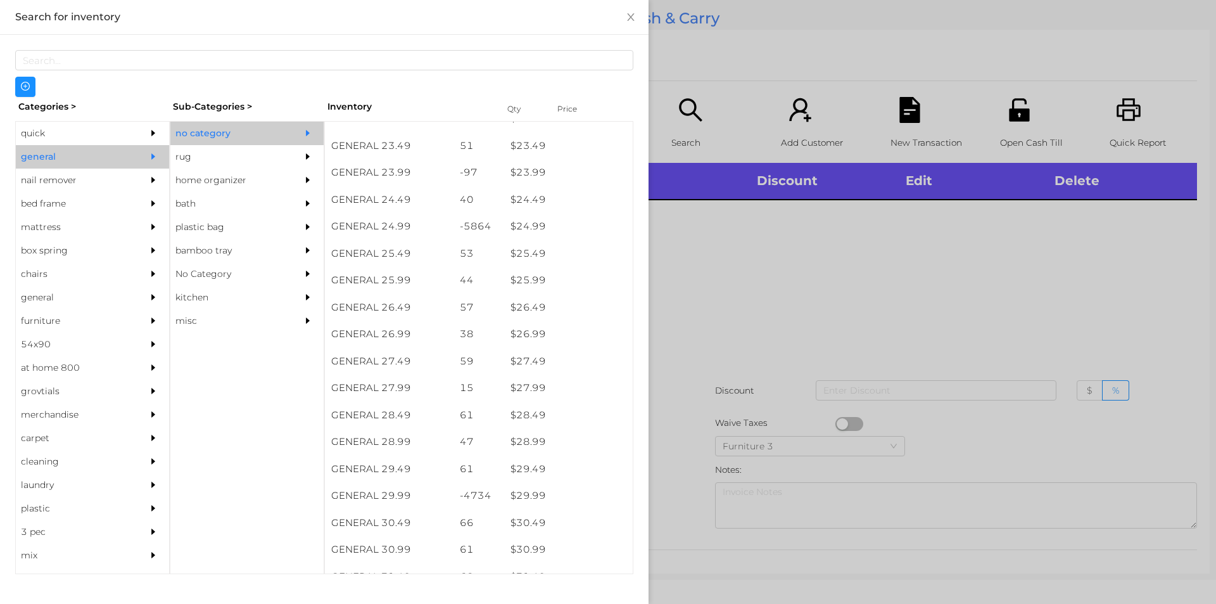
scroll to position [1578, 0]
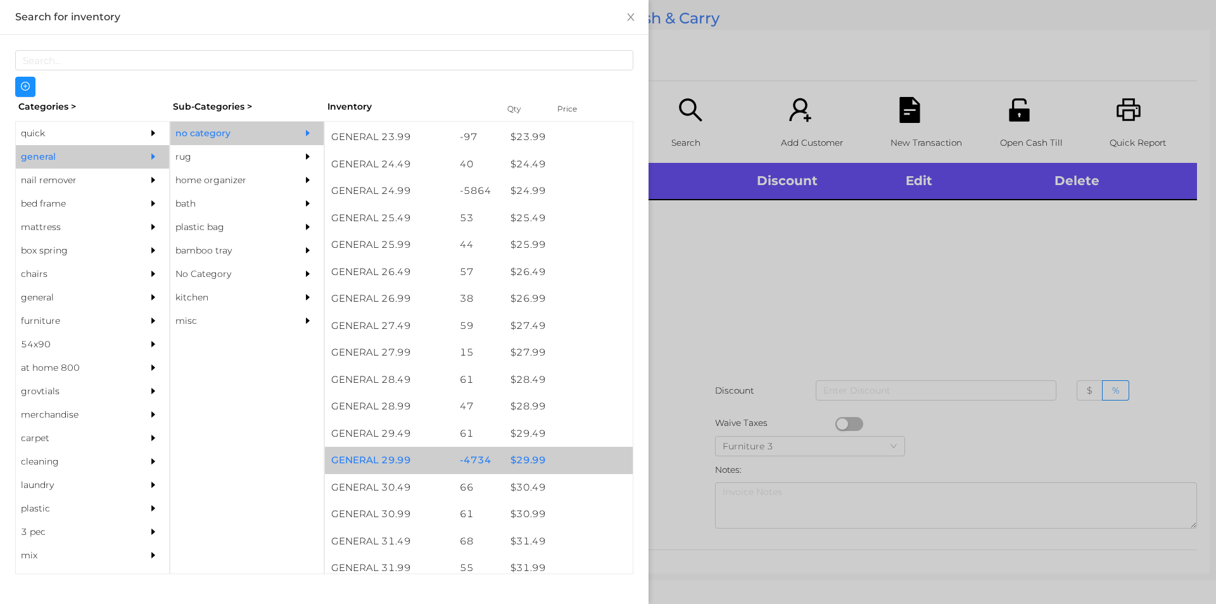
click at [550, 462] on div "$ 29.99" at bounding box center [568, 459] width 129 height 27
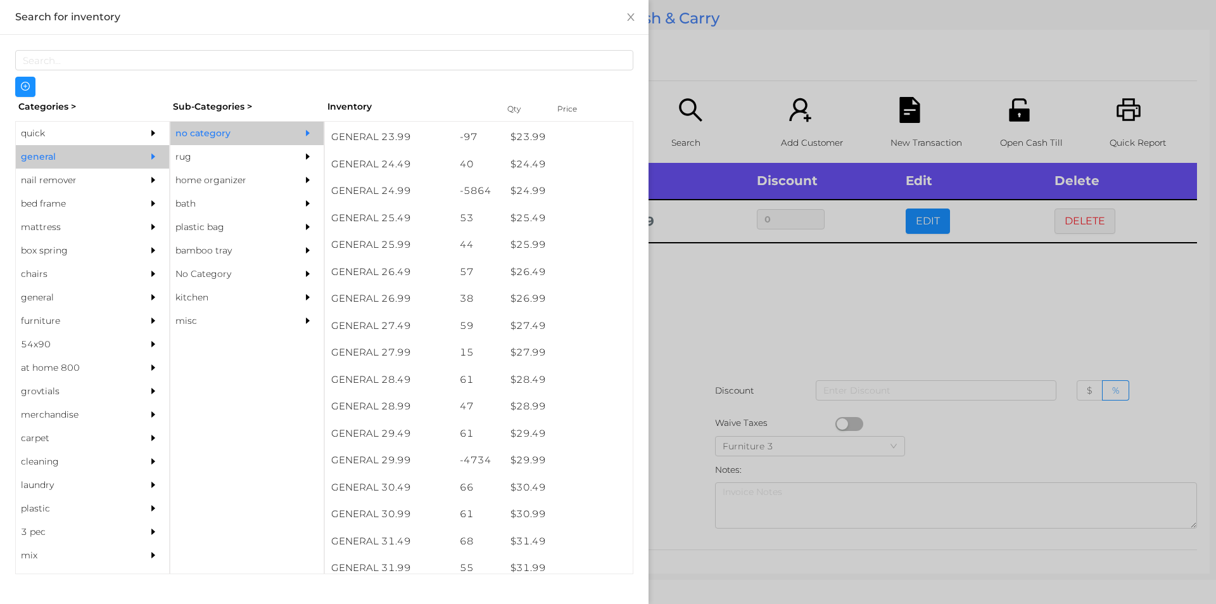
click at [734, 389] on div at bounding box center [608, 302] width 1216 height 604
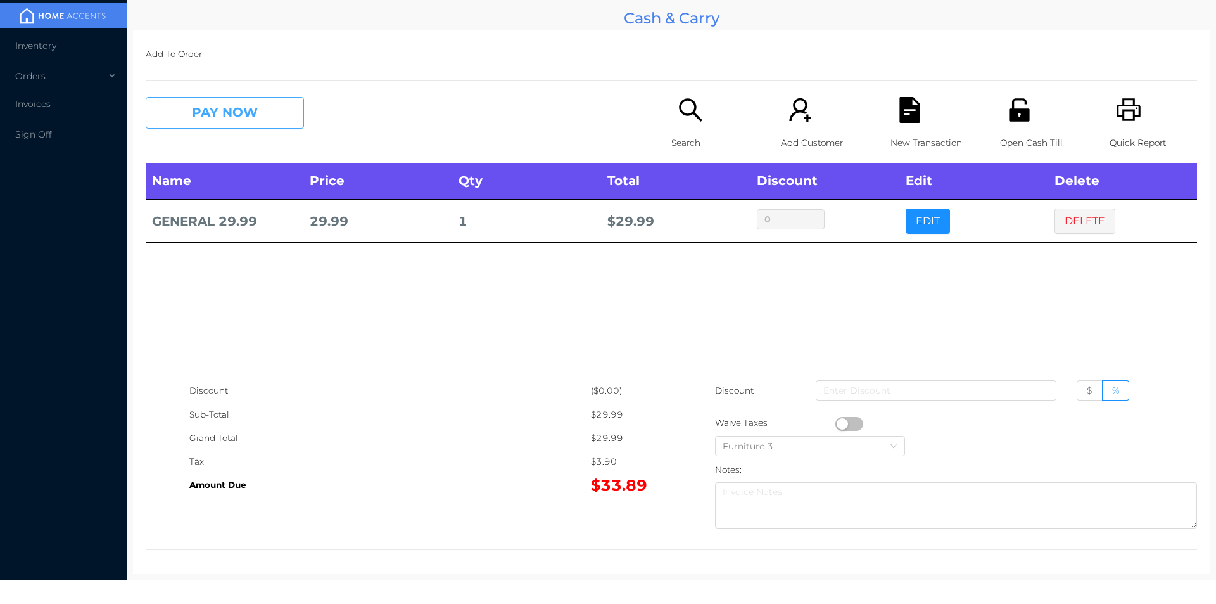
click at [285, 106] on button "PAY NOW" at bounding box center [225, 113] width 158 height 32
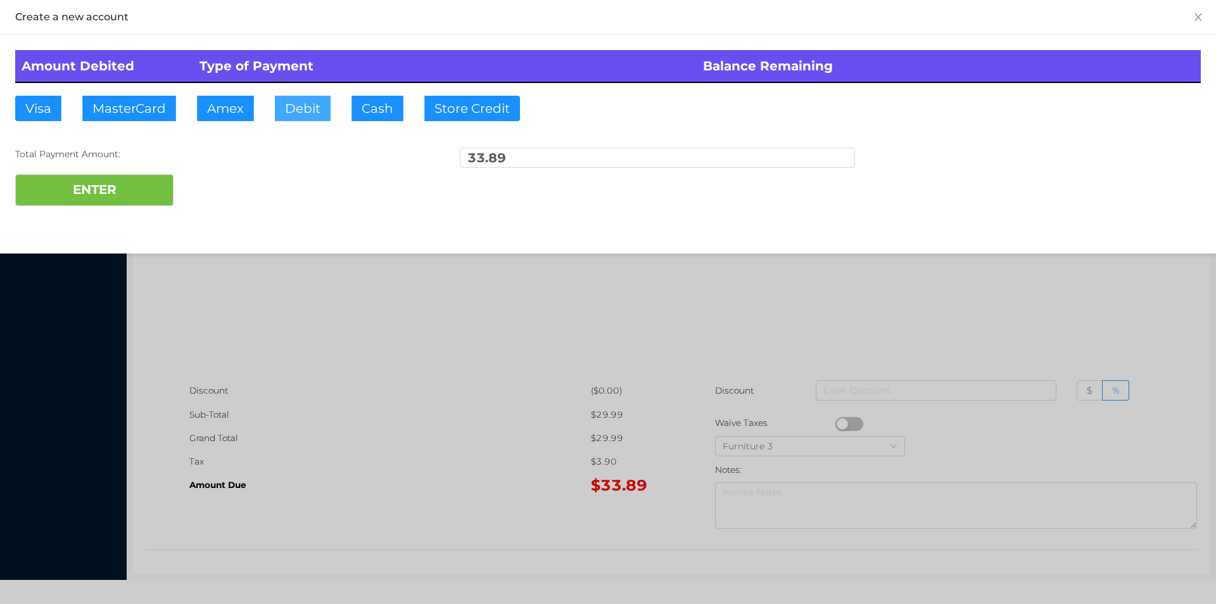
click at [306, 113] on button "Debit" at bounding box center [303, 108] width 56 height 25
click at [127, 193] on button "ENTER" at bounding box center [94, 190] width 158 height 32
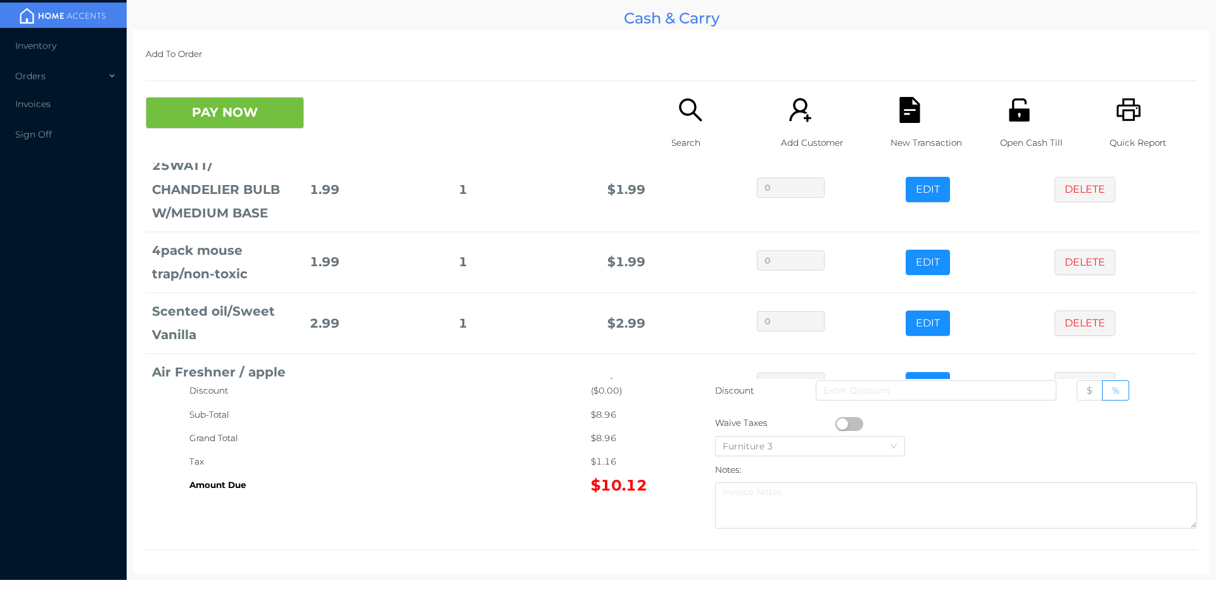
scroll to position [101, 0]
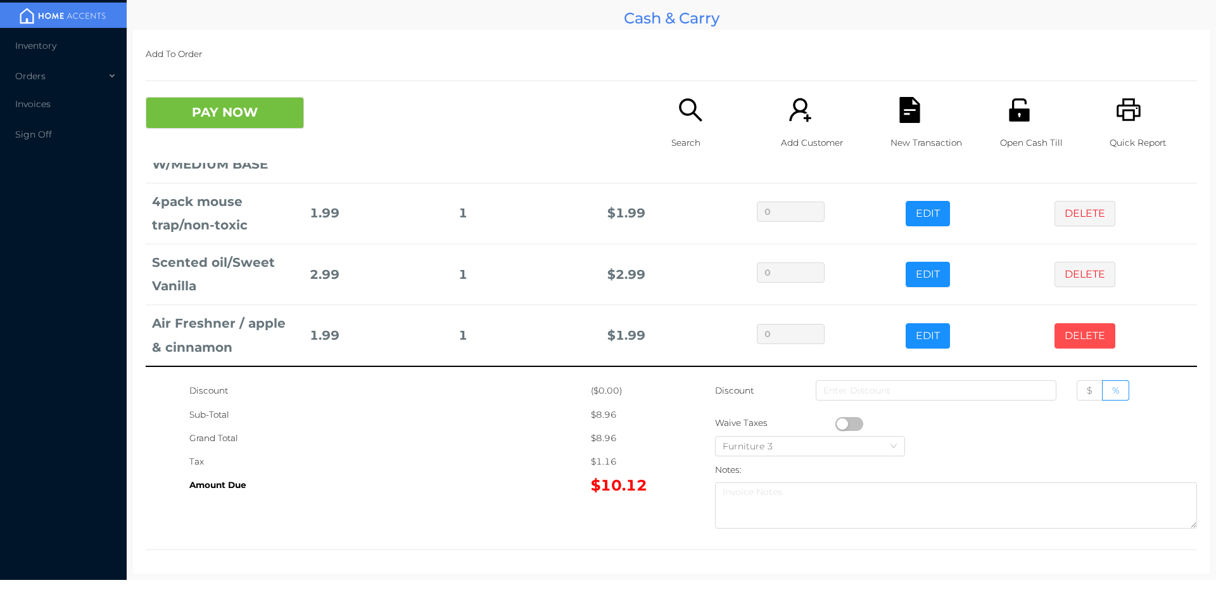
click at [1072, 338] on button "DELETE" at bounding box center [1084, 335] width 61 height 25
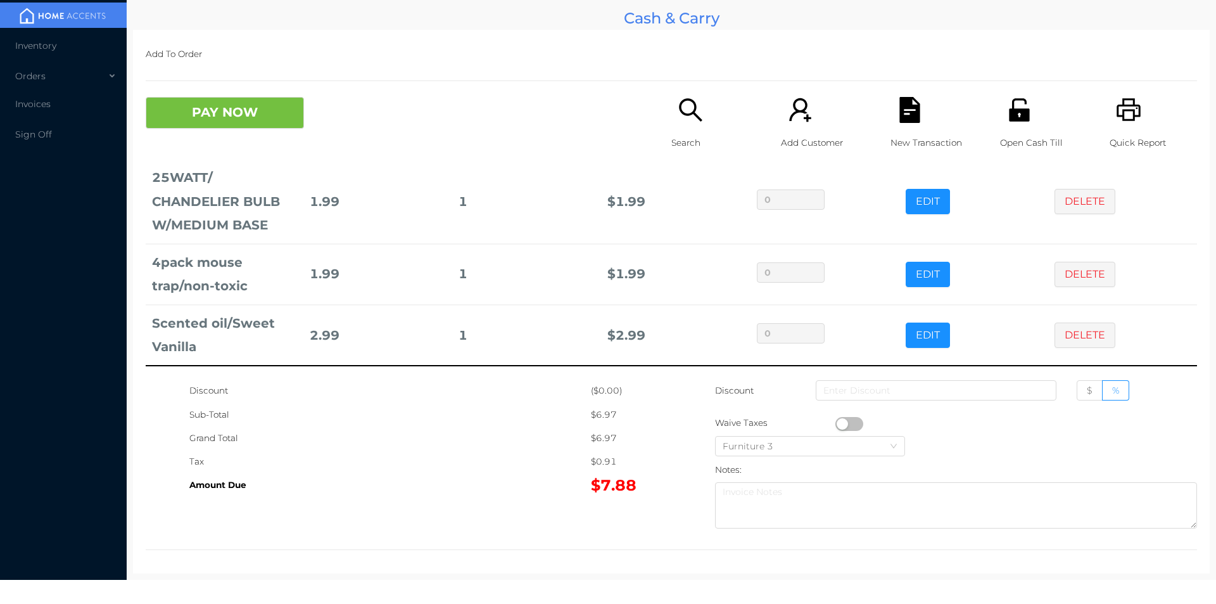
scroll to position [41, 0]
click at [190, 110] on button "PAY NOW" at bounding box center [225, 113] width 158 height 32
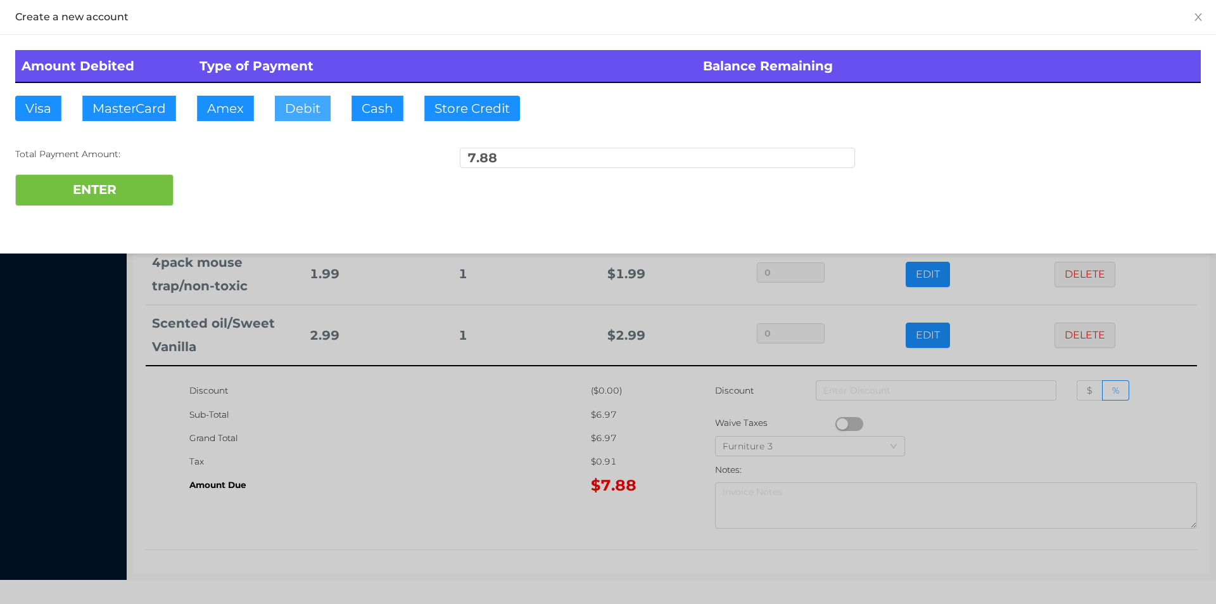
click at [311, 103] on button "Debit" at bounding box center [303, 108] width 56 height 25
click at [112, 176] on button "ENTER" at bounding box center [94, 190] width 158 height 32
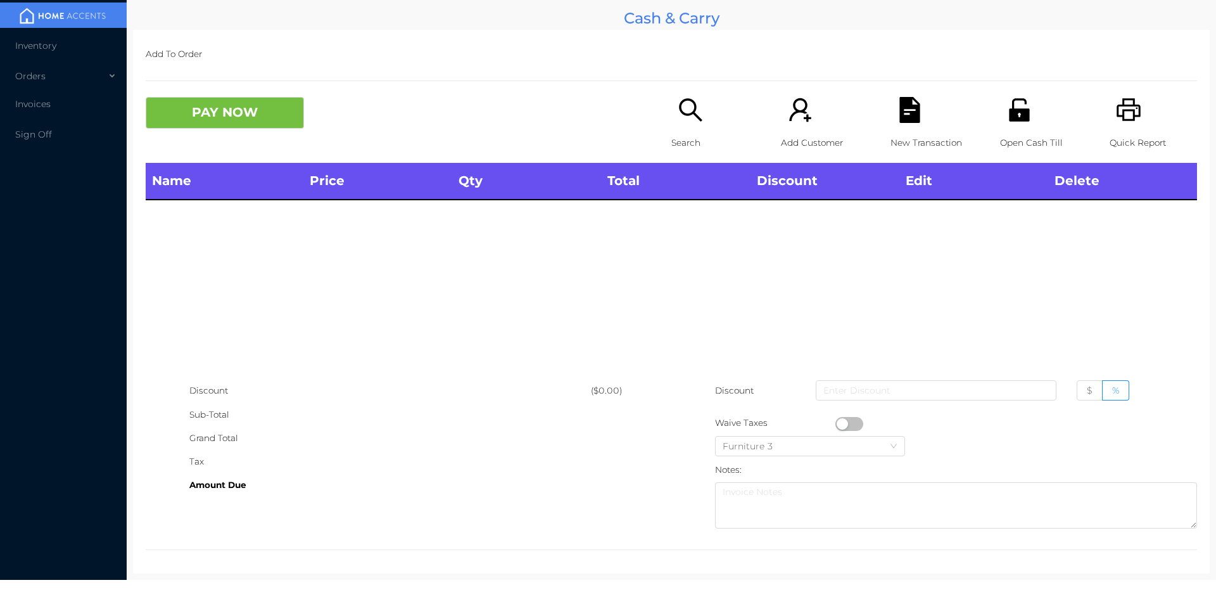
click at [1016, 113] on icon "icon: unlock" at bounding box center [1019, 109] width 20 height 23
click at [680, 115] on icon "icon: search" at bounding box center [690, 109] width 23 height 23
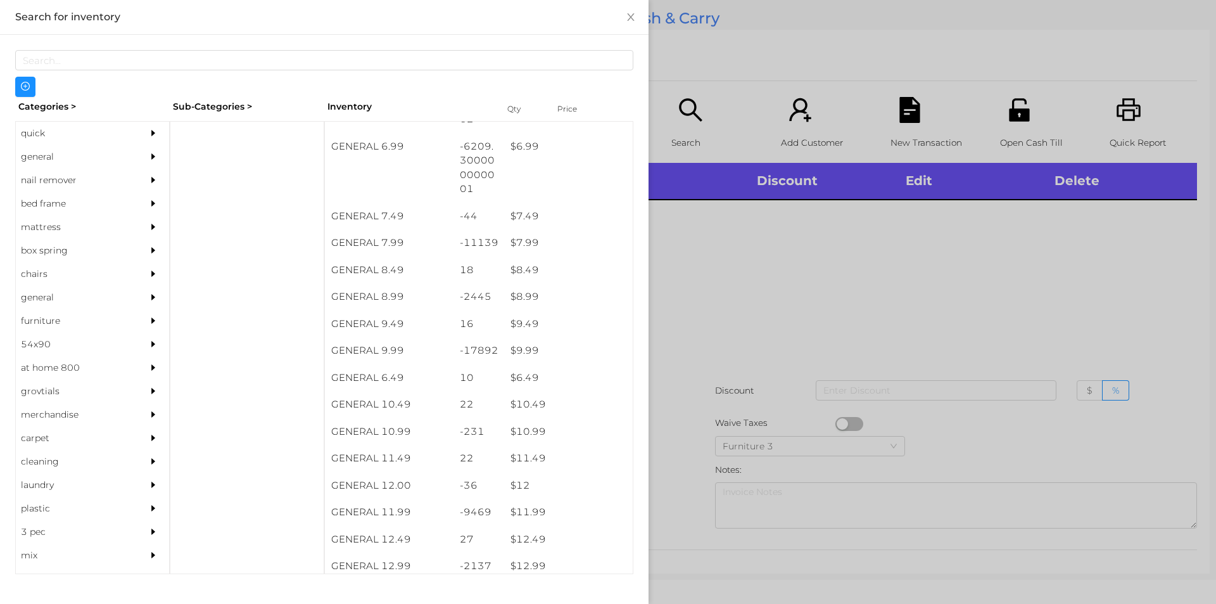
scroll to position [547, 0]
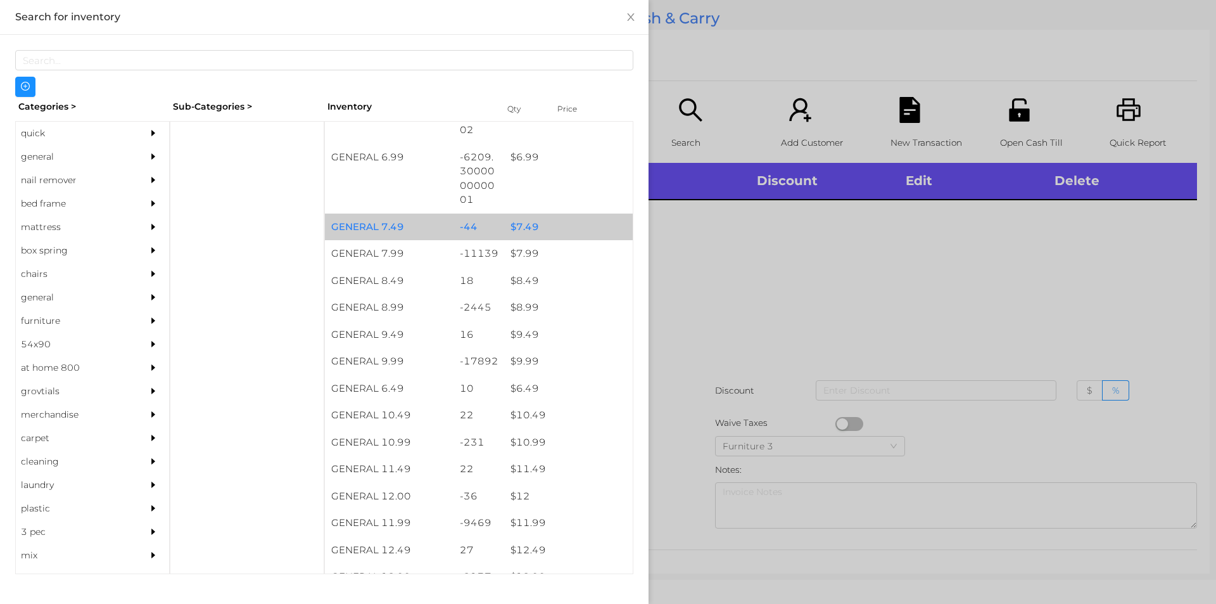
click at [546, 223] on div "$ 7.49" at bounding box center [568, 226] width 129 height 27
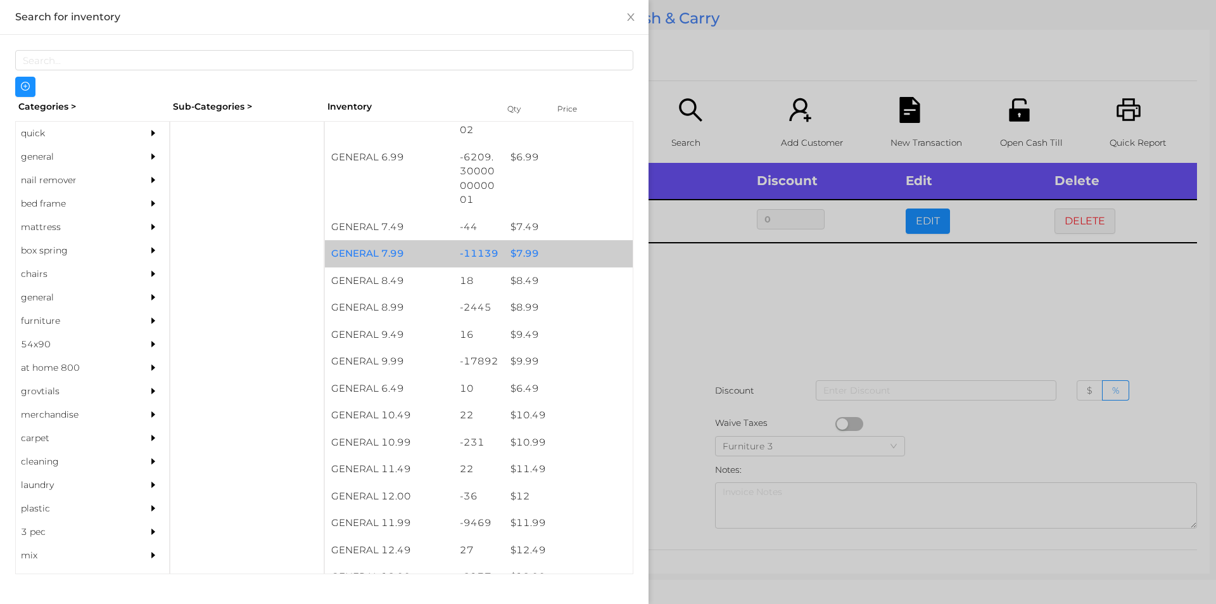
click at [567, 248] on div "$ 7.99" at bounding box center [568, 253] width 129 height 27
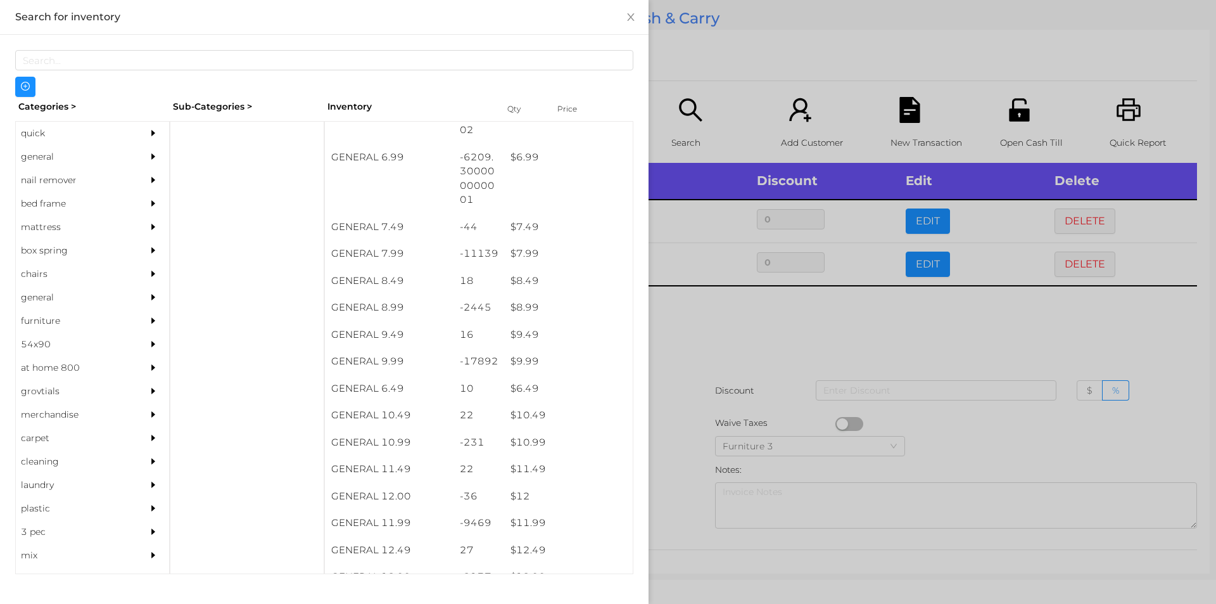
click at [759, 367] on div at bounding box center [608, 302] width 1216 height 604
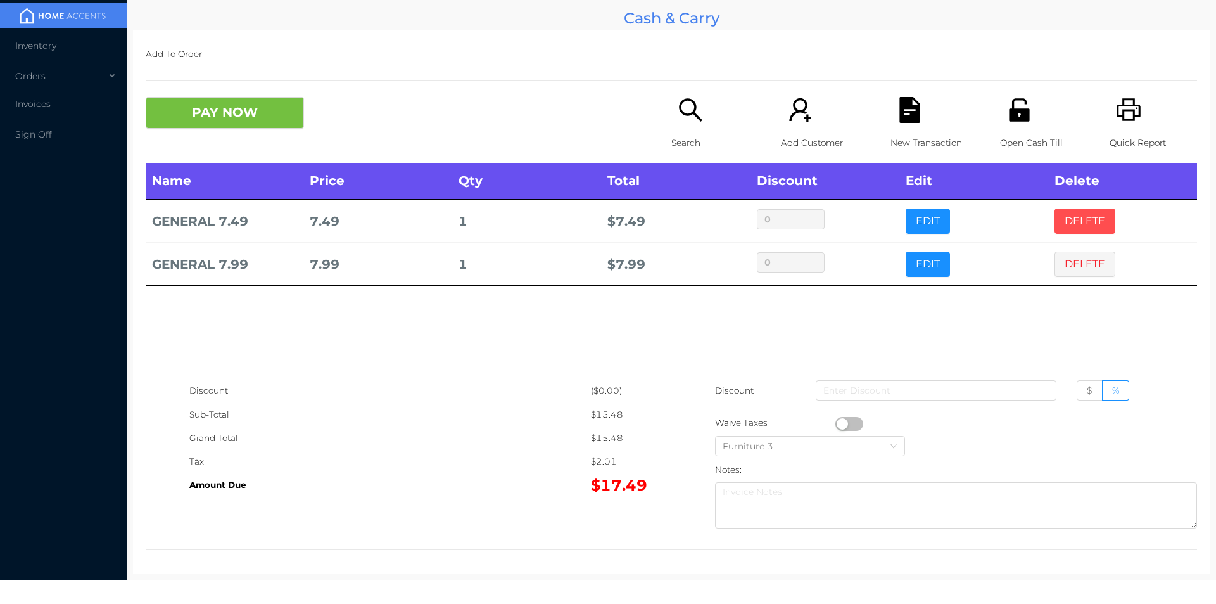
click at [1070, 222] on button "DELETE" at bounding box center [1084, 220] width 61 height 25
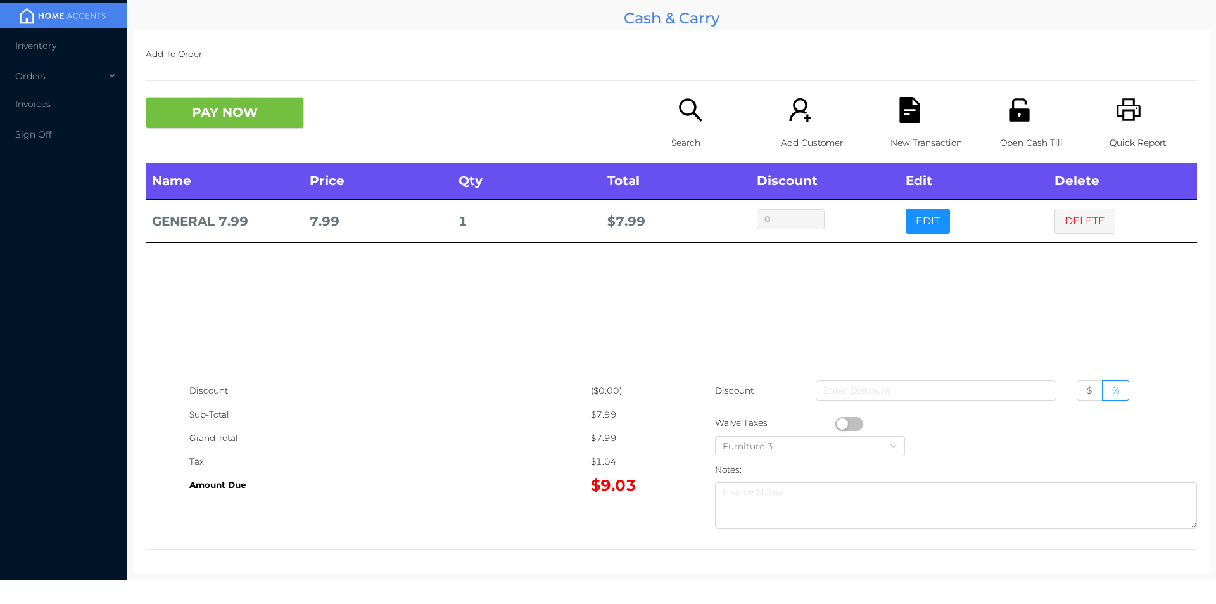
click at [683, 129] on div "Search" at bounding box center [714, 130] width 87 height 66
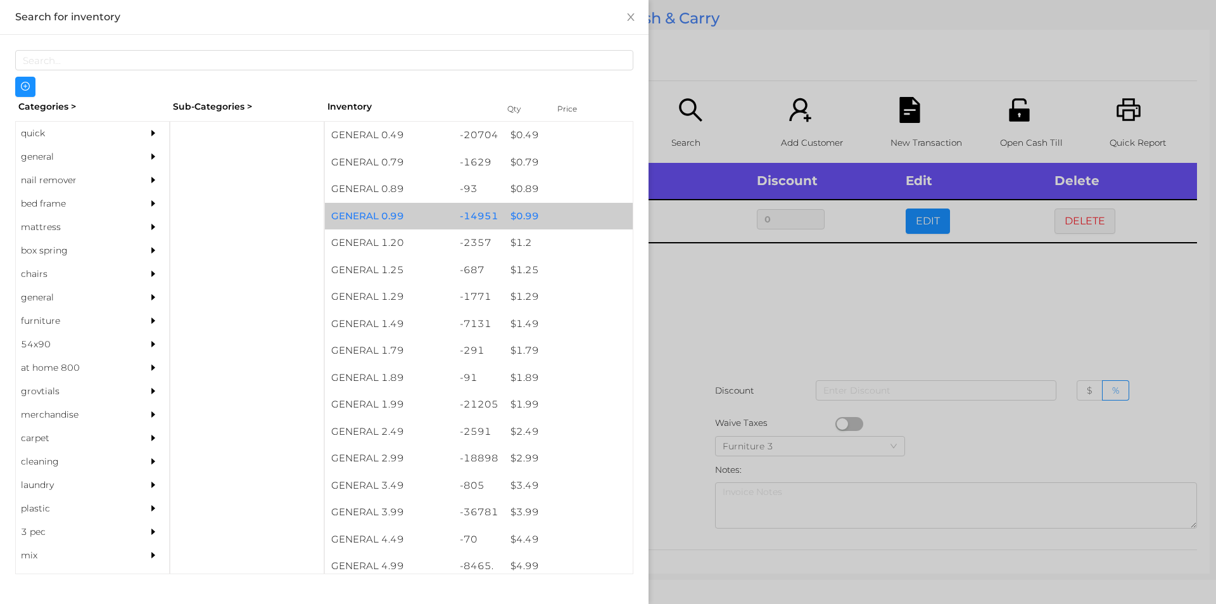
click at [504, 217] on div "$ 0.99" at bounding box center [568, 216] width 129 height 27
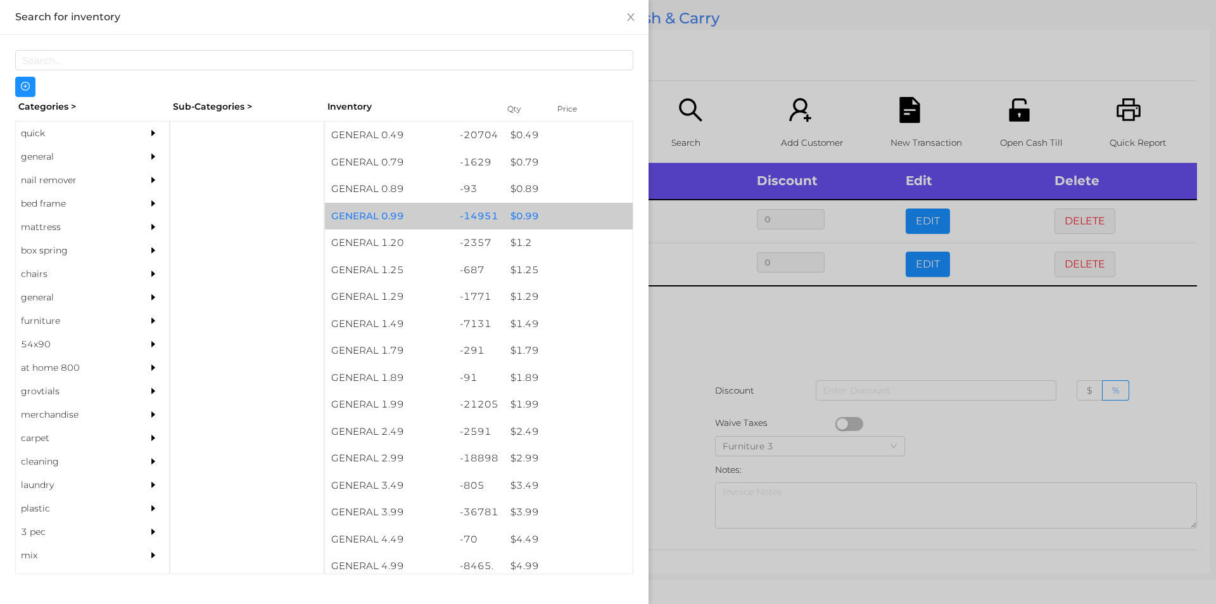
click at [514, 210] on div "$ 0.99" at bounding box center [568, 216] width 129 height 27
click at [541, 210] on div "$ 0.99" at bounding box center [568, 216] width 129 height 27
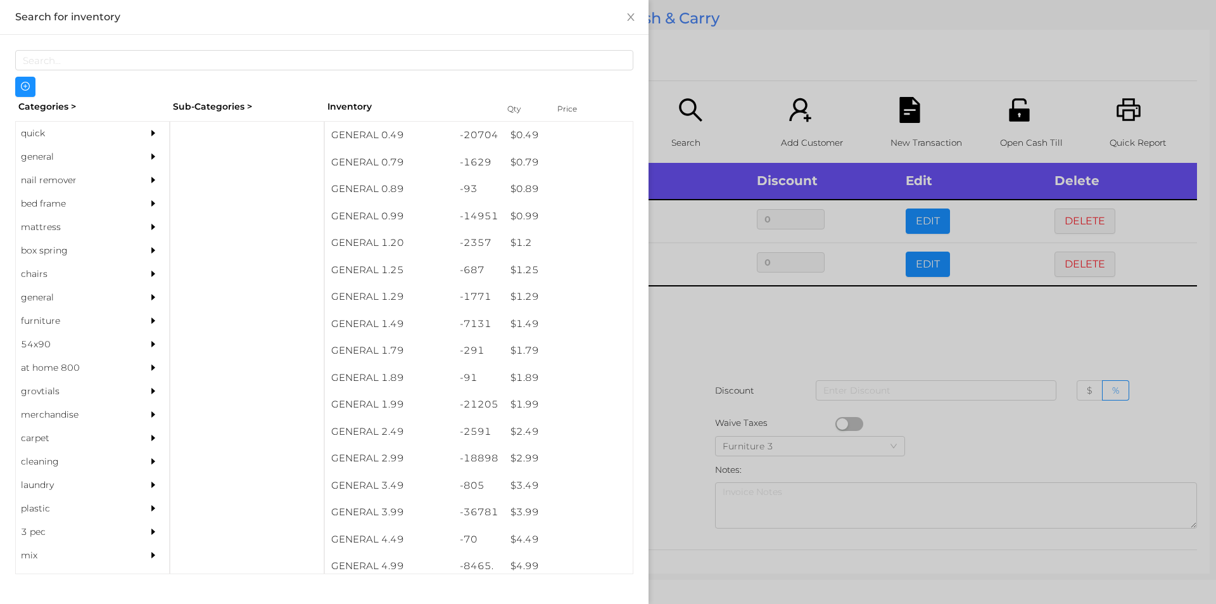
click at [675, 296] on div at bounding box center [608, 302] width 1216 height 604
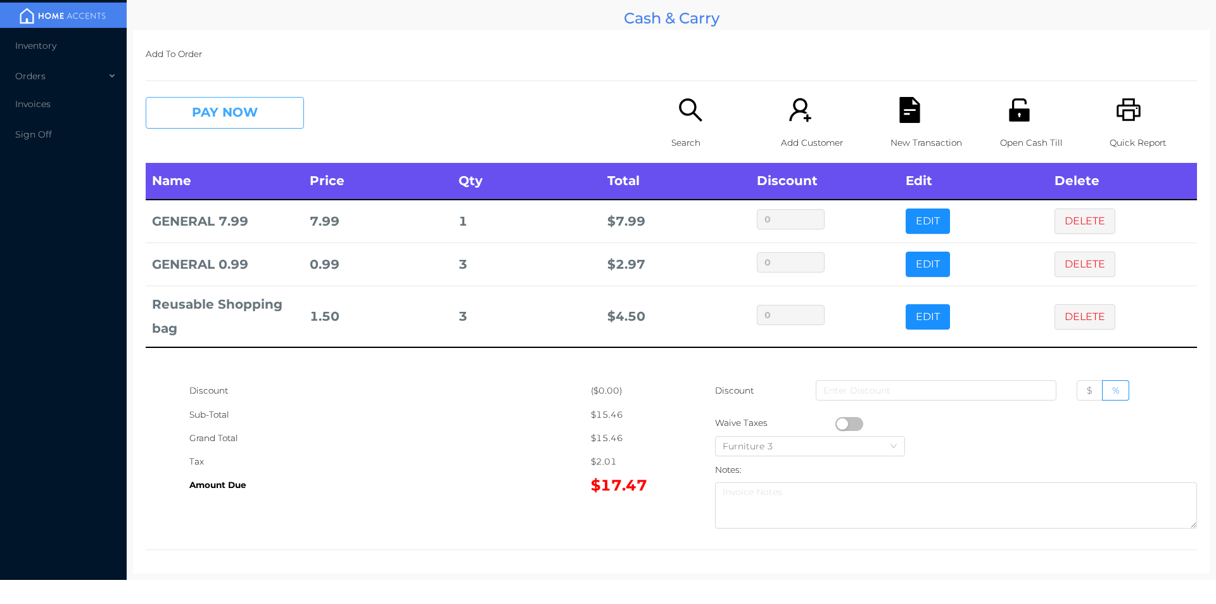
click at [222, 115] on button "PAY NOW" at bounding box center [225, 113] width 158 height 32
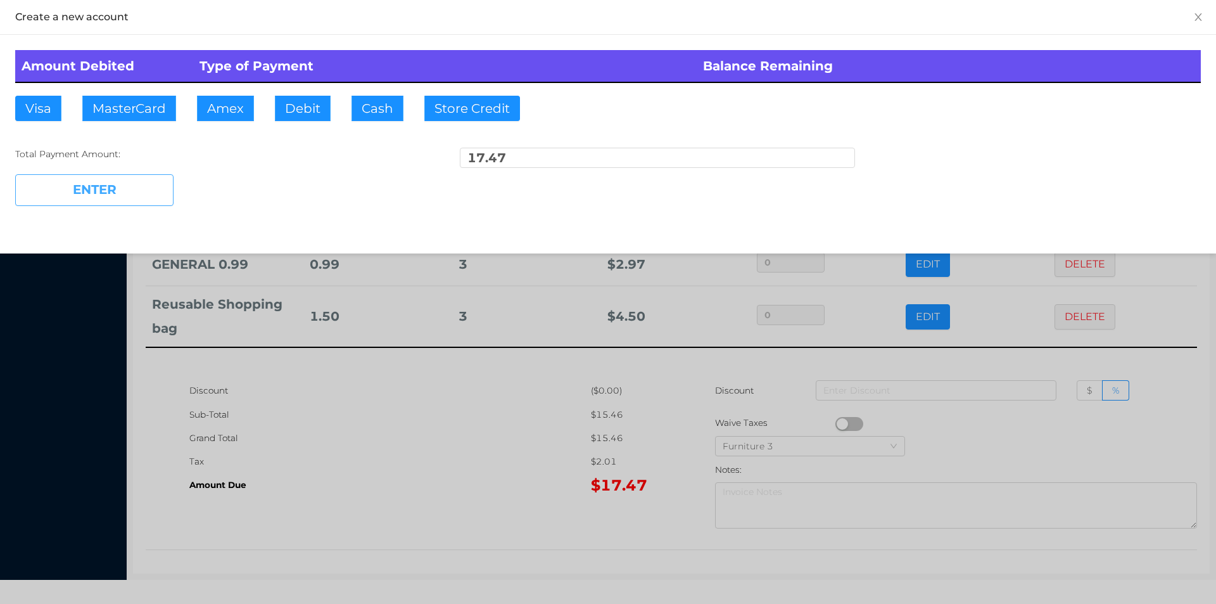
click at [111, 185] on button "ENTER" at bounding box center [94, 190] width 158 height 32
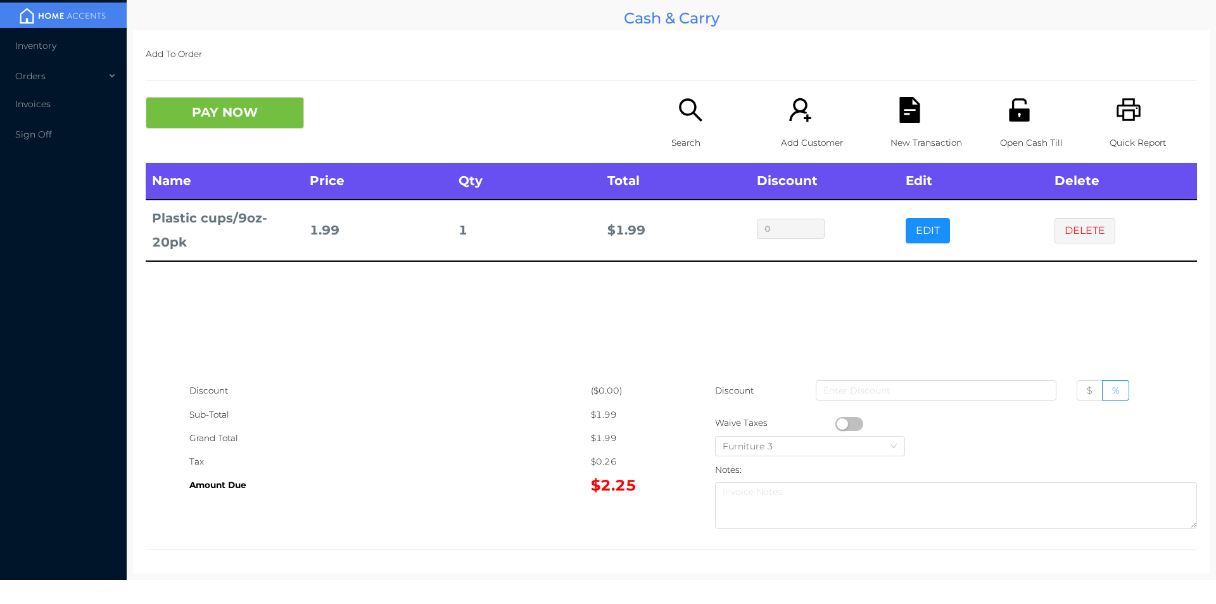
click at [684, 109] on icon "icon: search" at bounding box center [691, 110] width 26 height 26
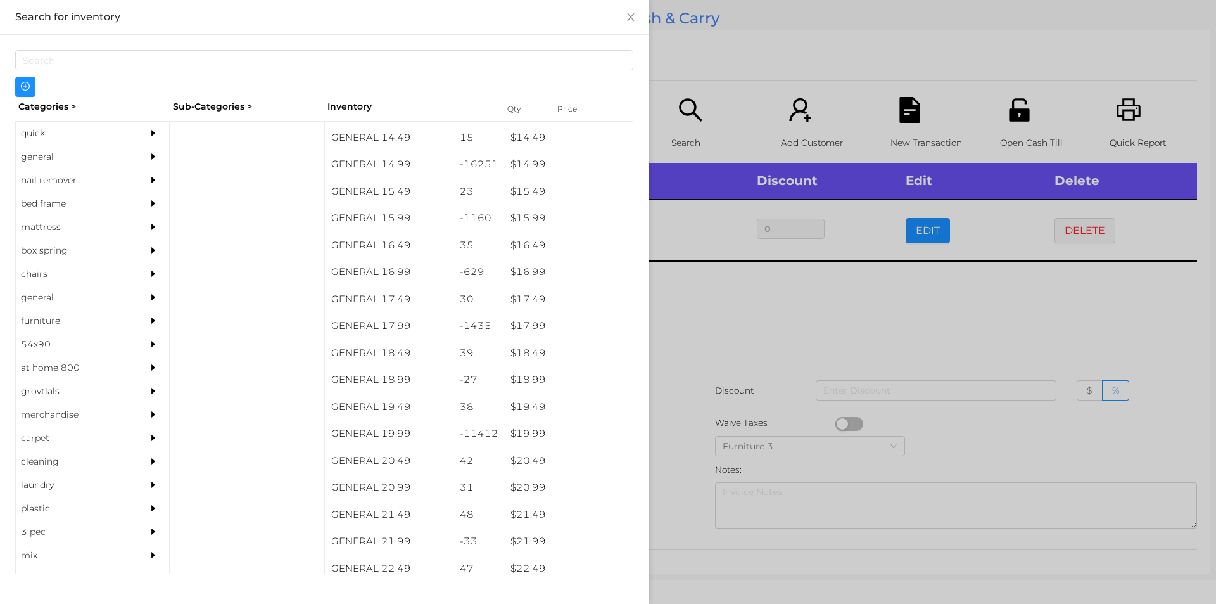
scroll to position [1066, 0]
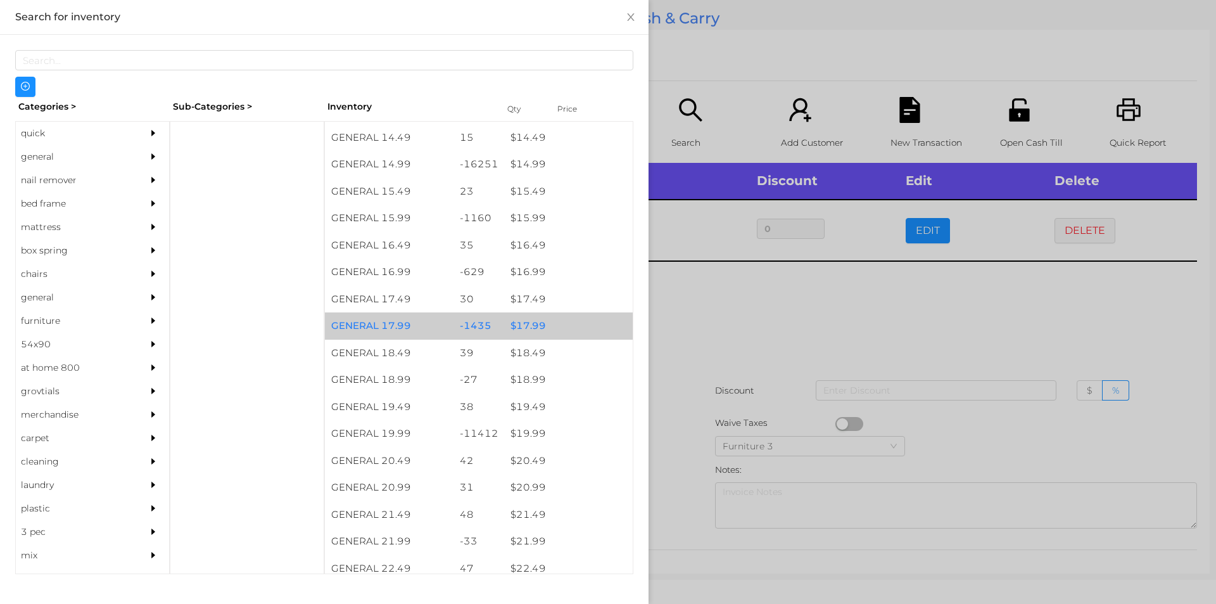
click at [488, 317] on div "-1435" at bounding box center [478, 325] width 51 height 27
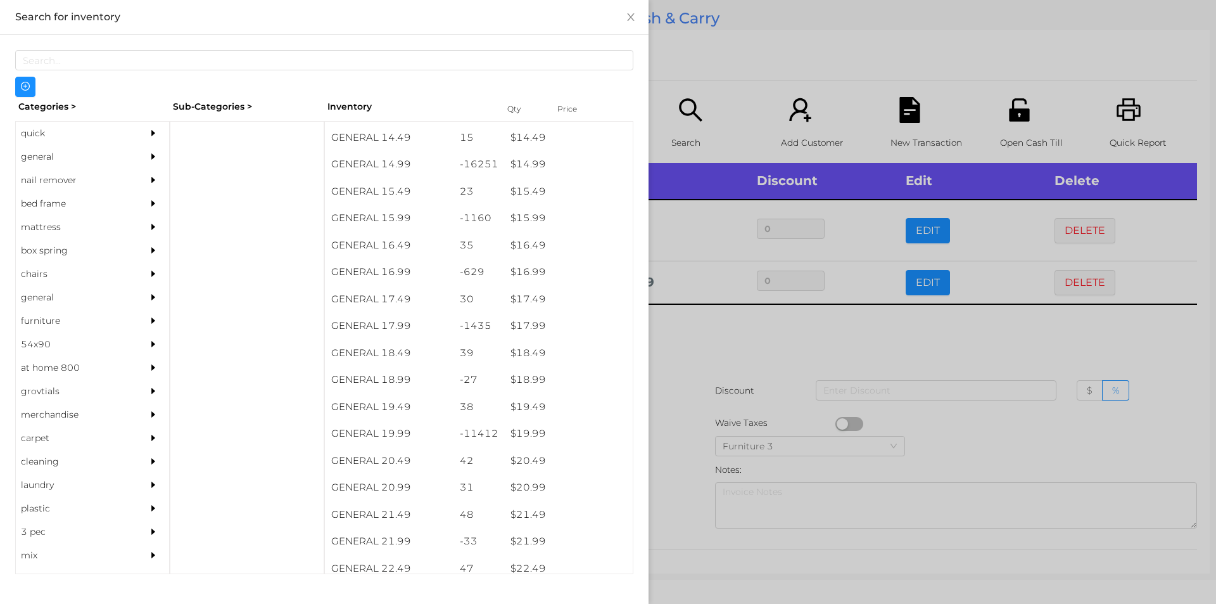
click at [742, 427] on div at bounding box center [608, 302] width 1216 height 604
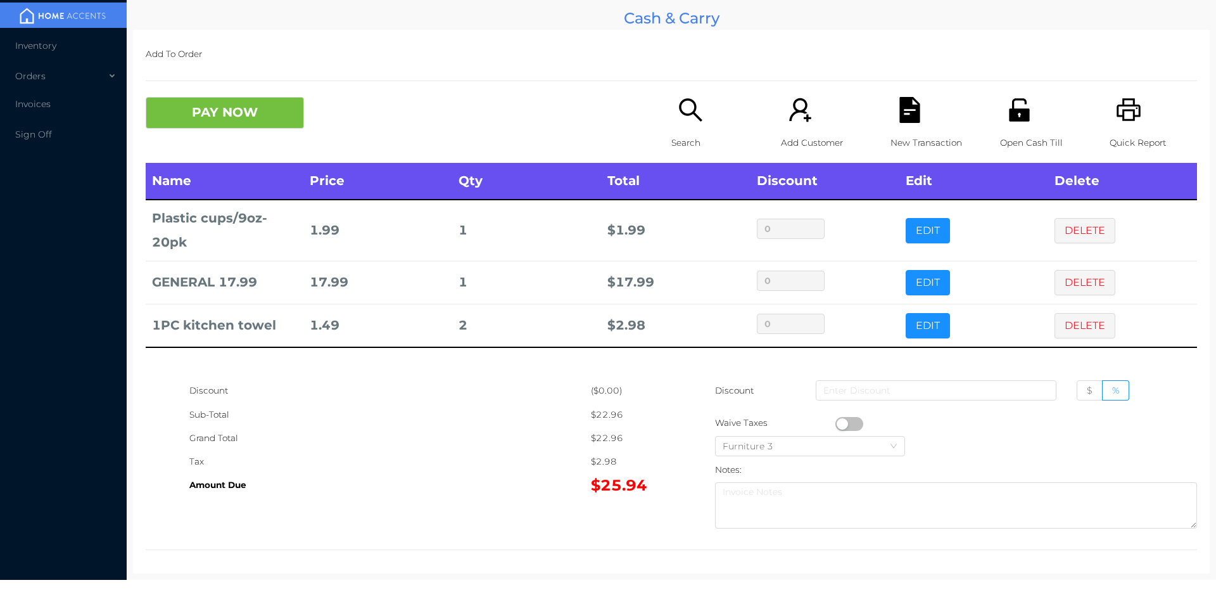
click at [678, 117] on icon "icon: search" at bounding box center [691, 110] width 26 height 26
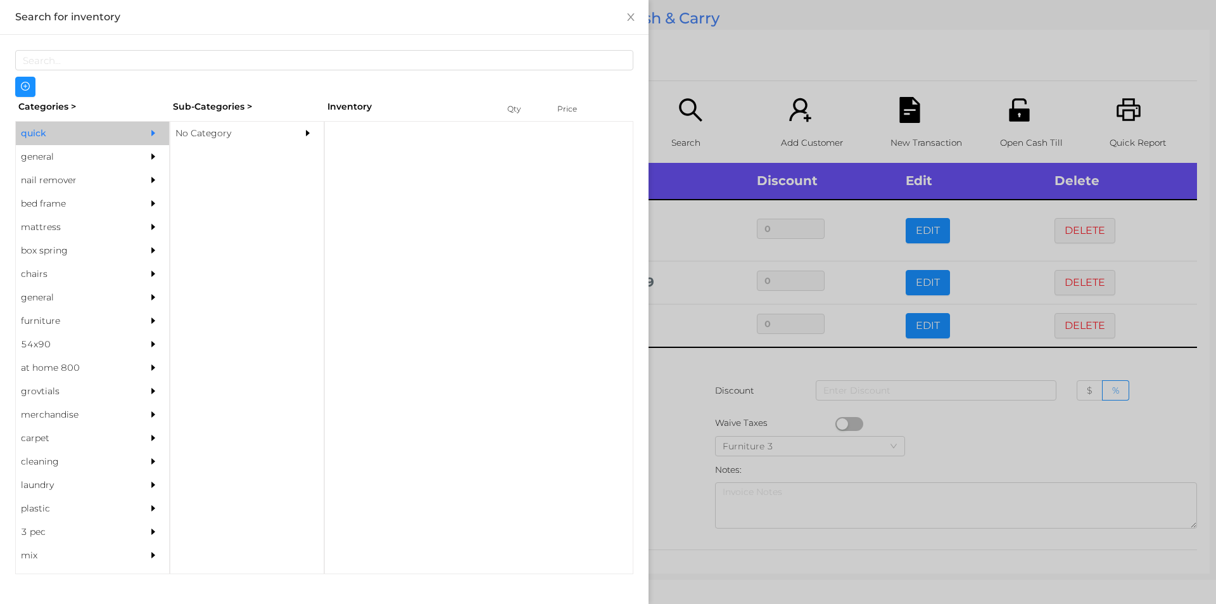
click at [203, 125] on div "No Category" at bounding box center [227, 133] width 115 height 23
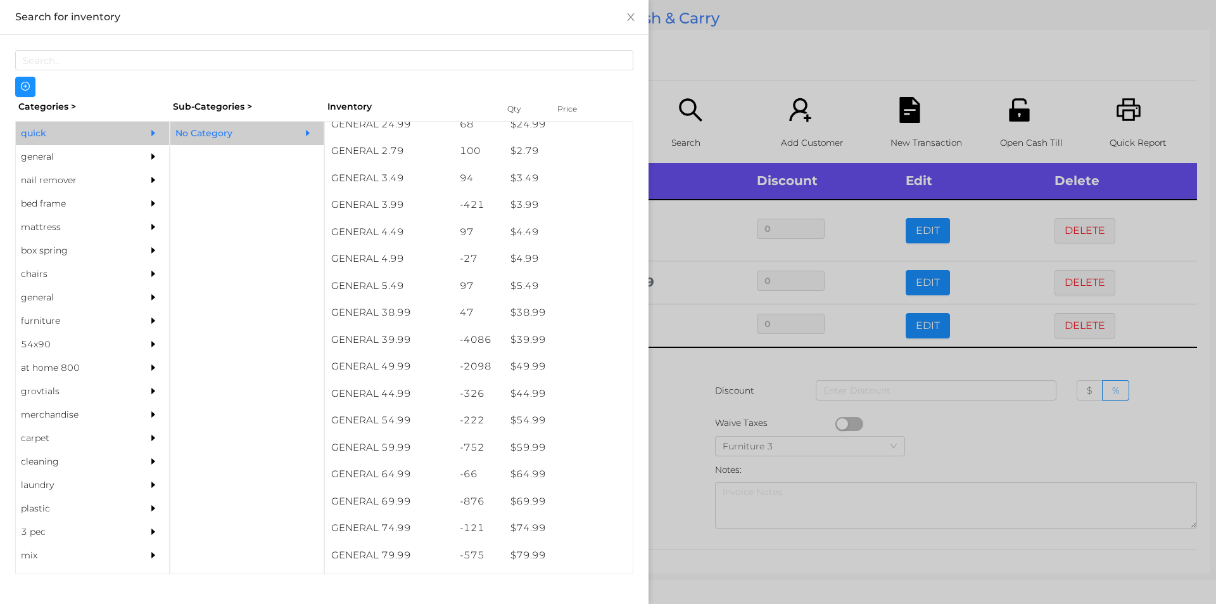
scroll to position [521, 0]
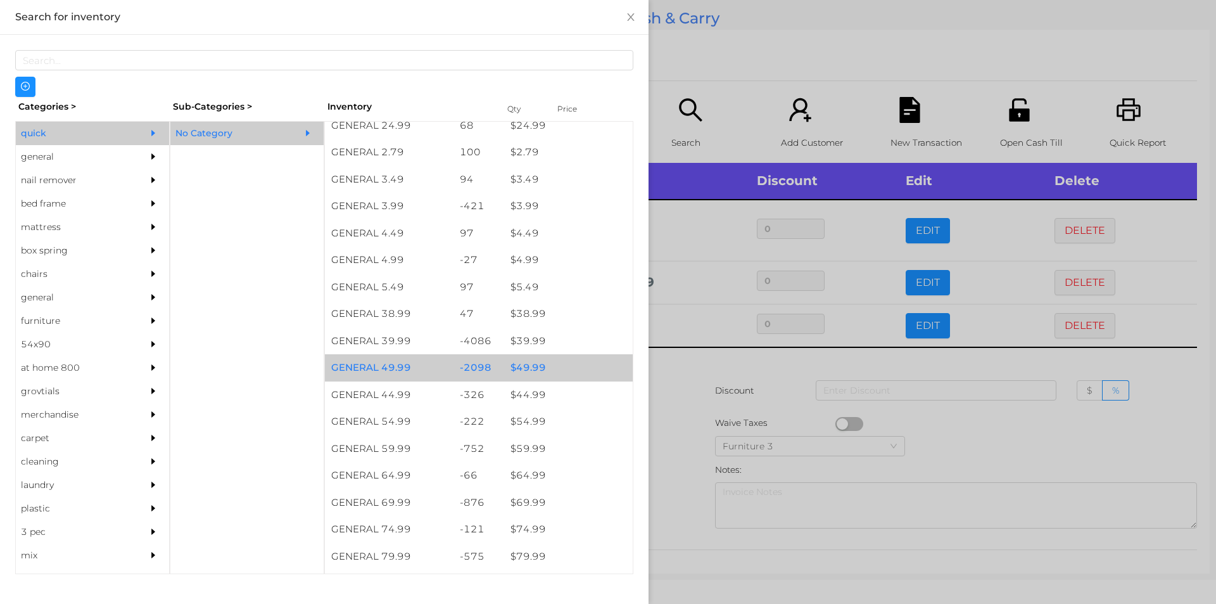
click at [508, 369] on div "$ 49.99" at bounding box center [568, 367] width 129 height 27
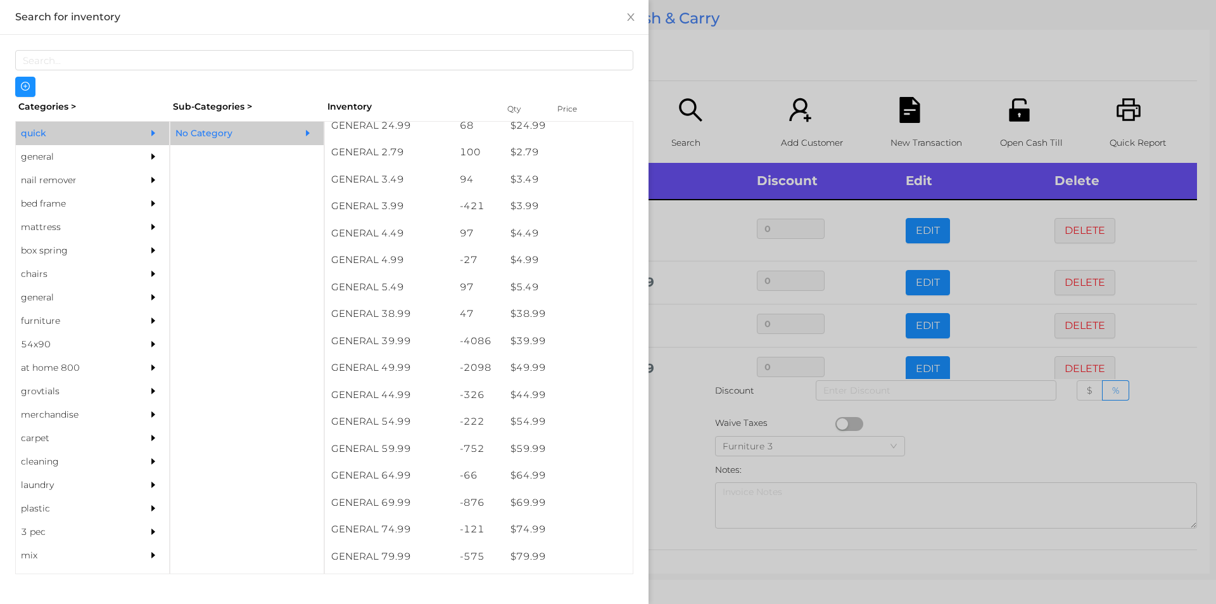
click at [686, 52] on div at bounding box center [608, 302] width 1216 height 604
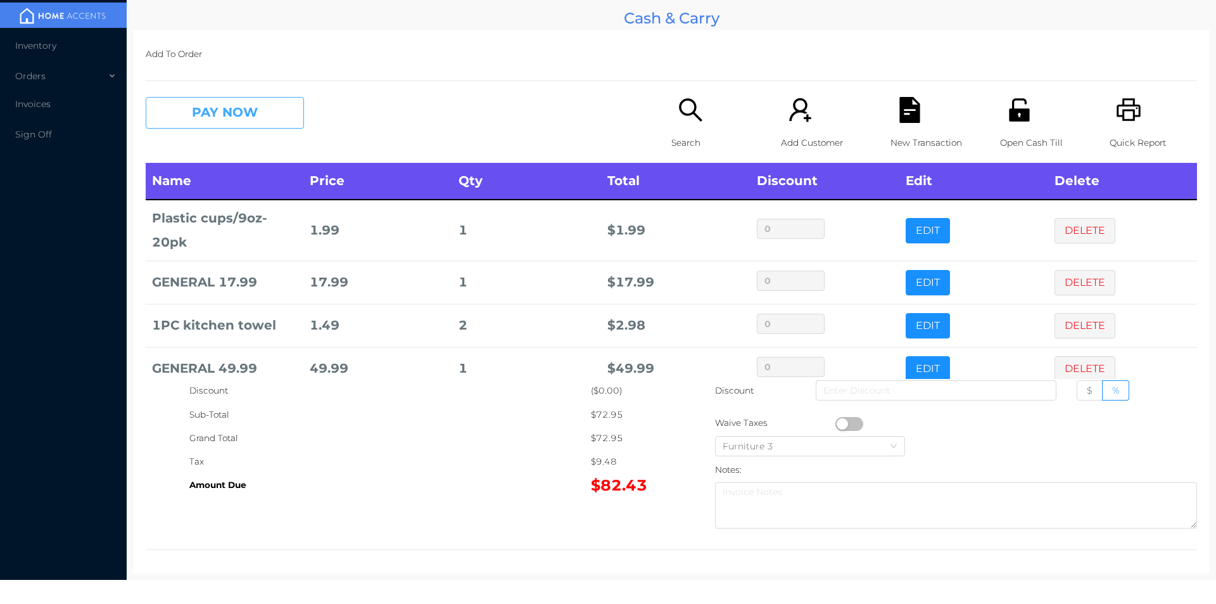
click at [229, 104] on button "PAY NOW" at bounding box center [225, 113] width 158 height 32
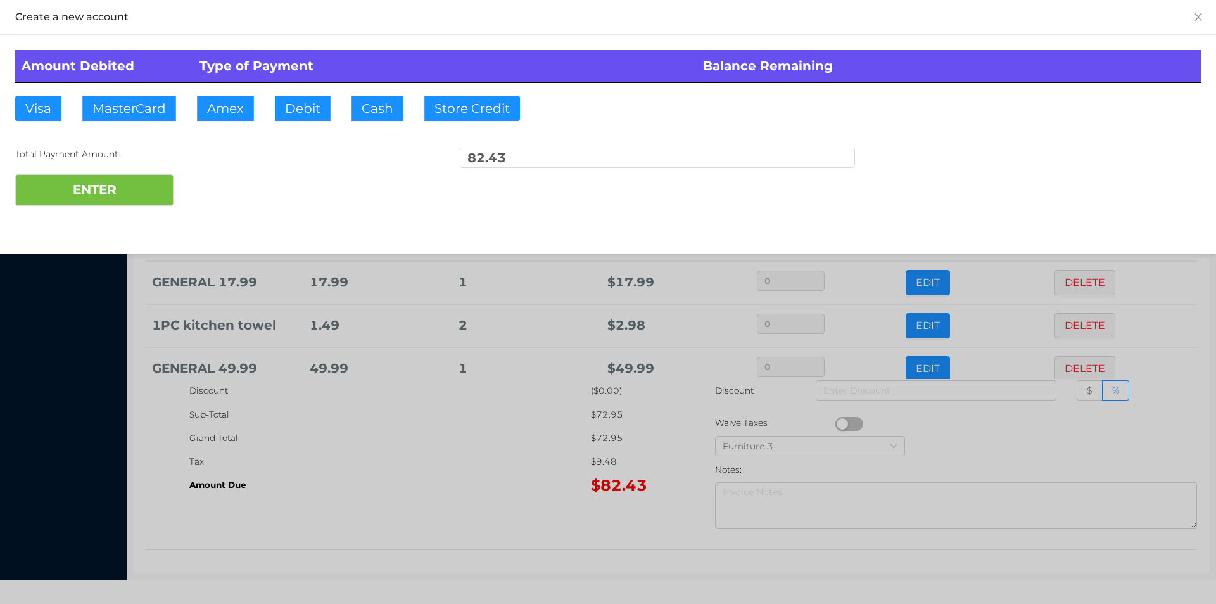
click at [237, 205] on div "ENTER" at bounding box center [608, 190] width 1186 height 32
click at [241, 206] on div "Amount Debited Type of Payment Balance Remaining Visa MasterCard Amex Debit Cas…" at bounding box center [608, 128] width 1216 height 186
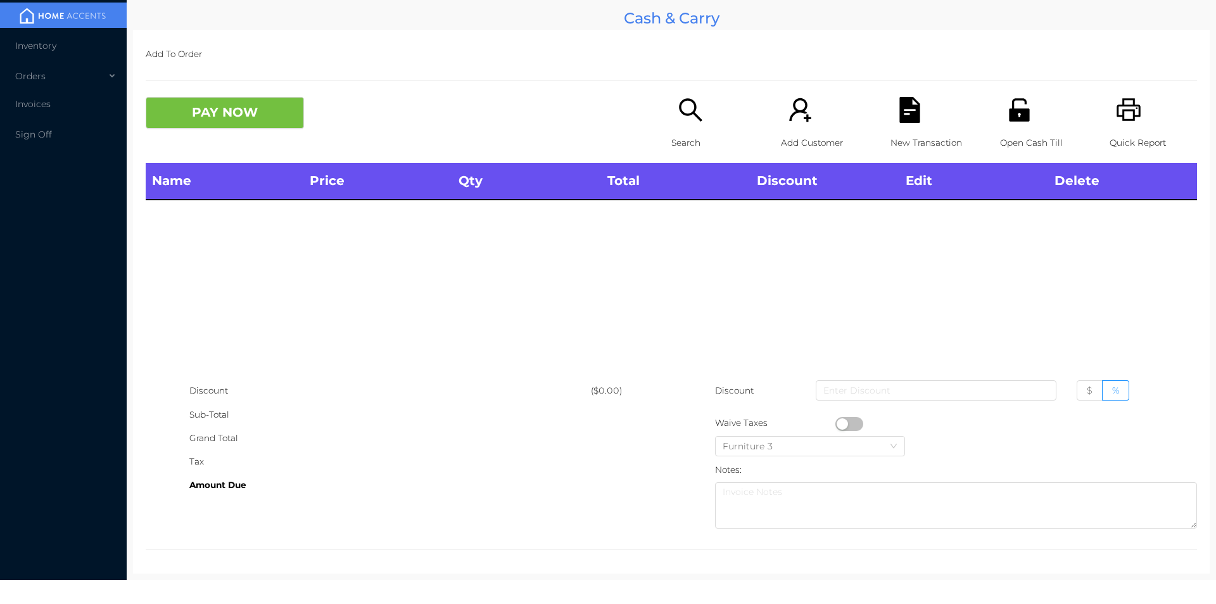
click at [1006, 113] on icon "icon: unlock" at bounding box center [1019, 110] width 26 height 26
click at [1018, 123] on icon "icon: unlock" at bounding box center [1019, 110] width 26 height 26
click at [1009, 141] on p "Open Cash Till" at bounding box center [1043, 142] width 87 height 23
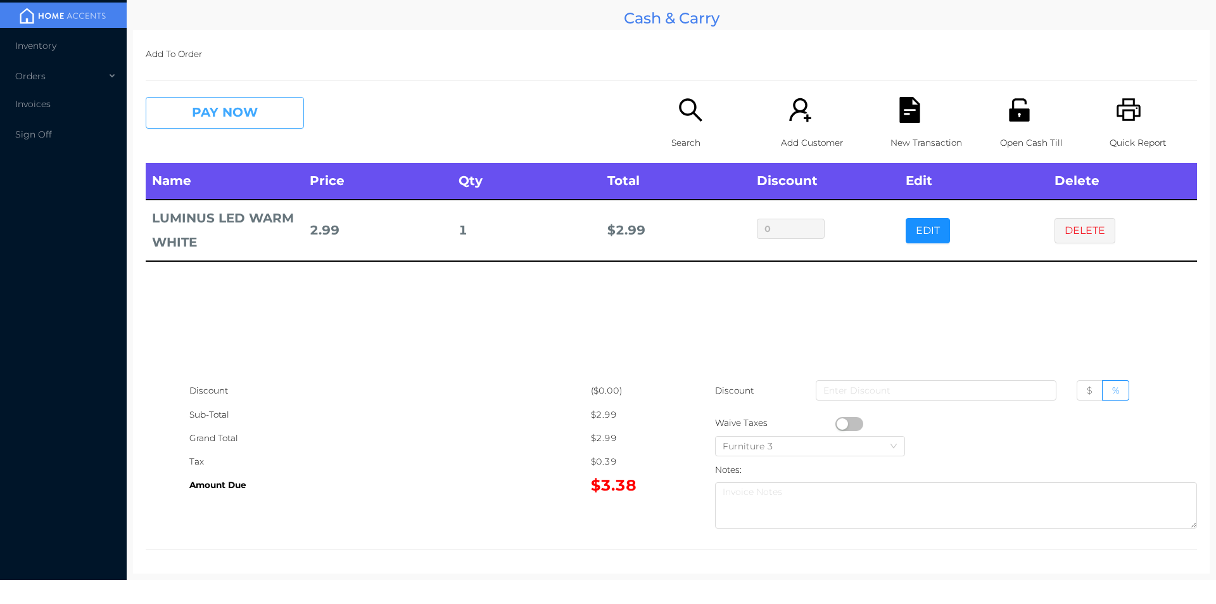
click at [201, 108] on button "PAY NOW" at bounding box center [225, 113] width 158 height 32
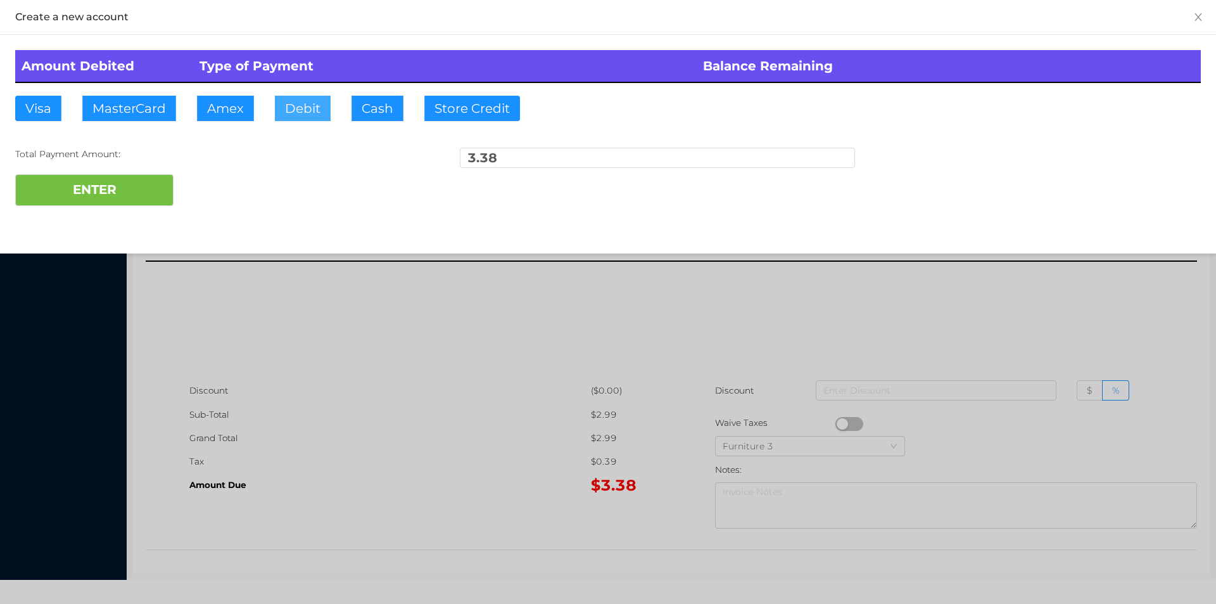
click at [296, 103] on button "Debit" at bounding box center [303, 108] width 56 height 25
click at [109, 176] on button "ENTER" at bounding box center [94, 190] width 158 height 32
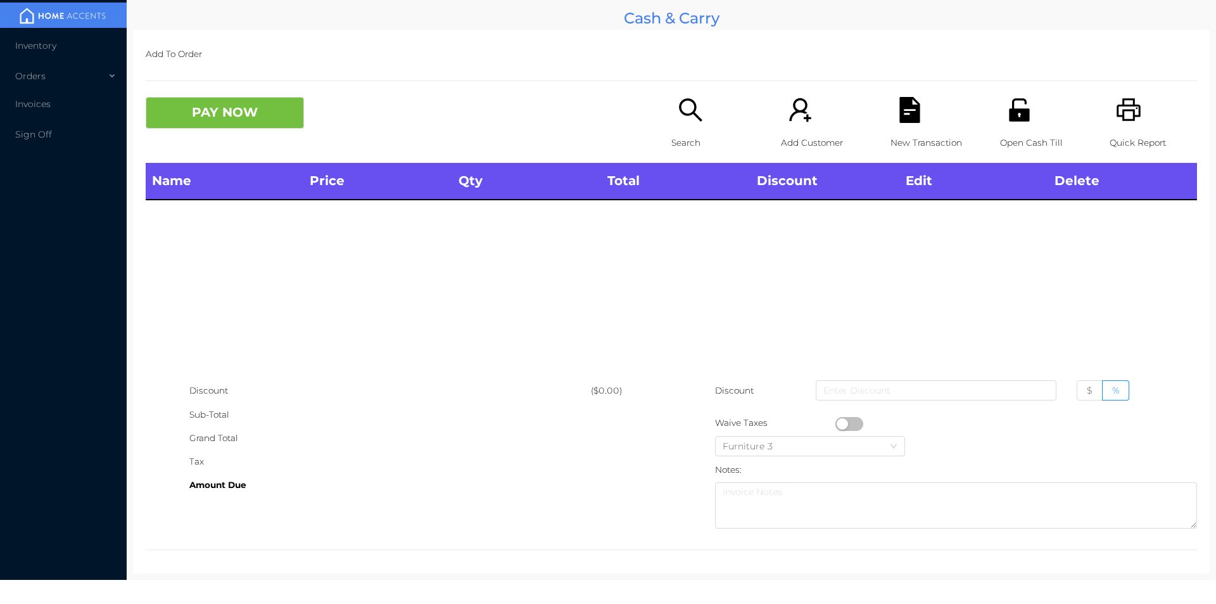
click at [692, 120] on icon "icon: search" at bounding box center [691, 110] width 26 height 26
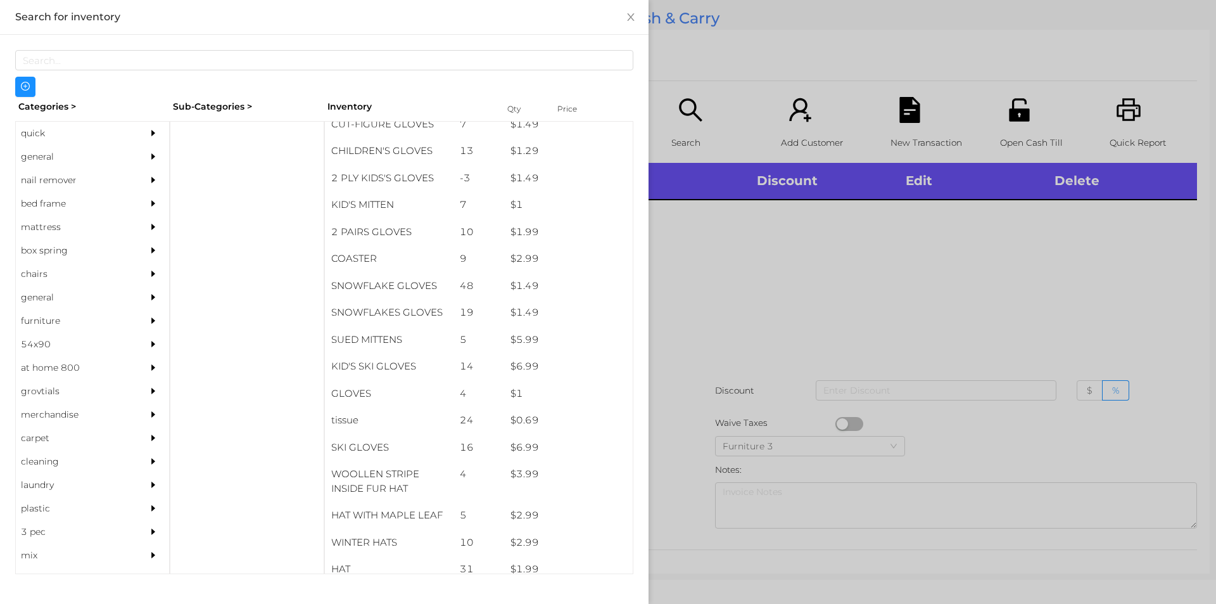
scroll to position [567, 0]
click at [37, 156] on div "general" at bounding box center [73, 156] width 115 height 23
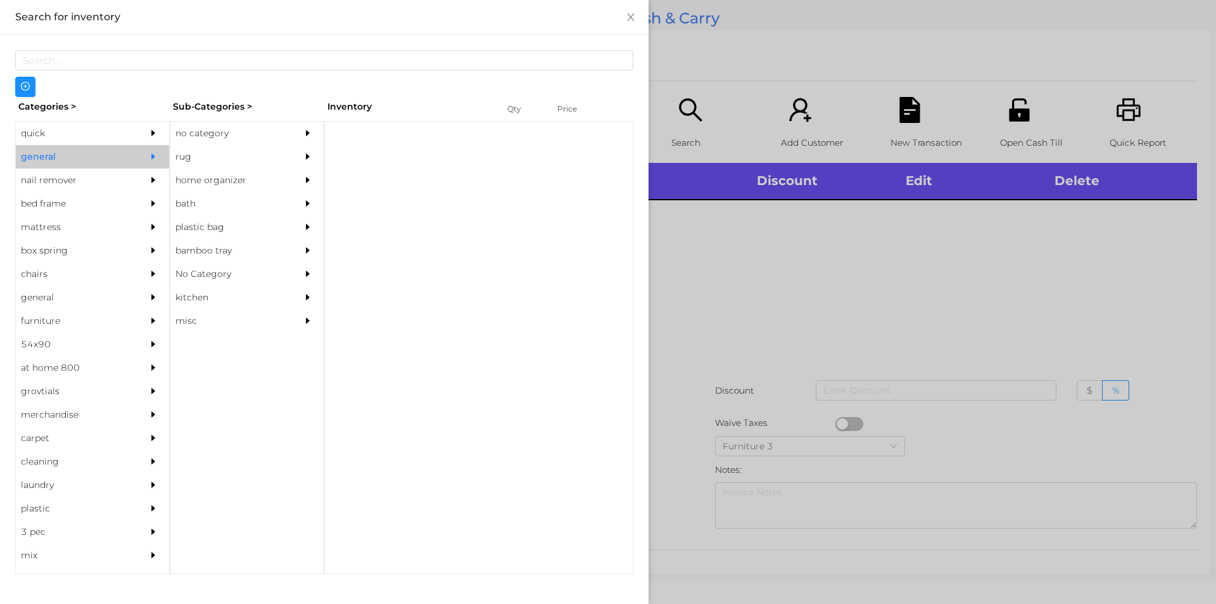
scroll to position [0, 0]
click at [223, 132] on div "no category" at bounding box center [227, 133] width 115 height 23
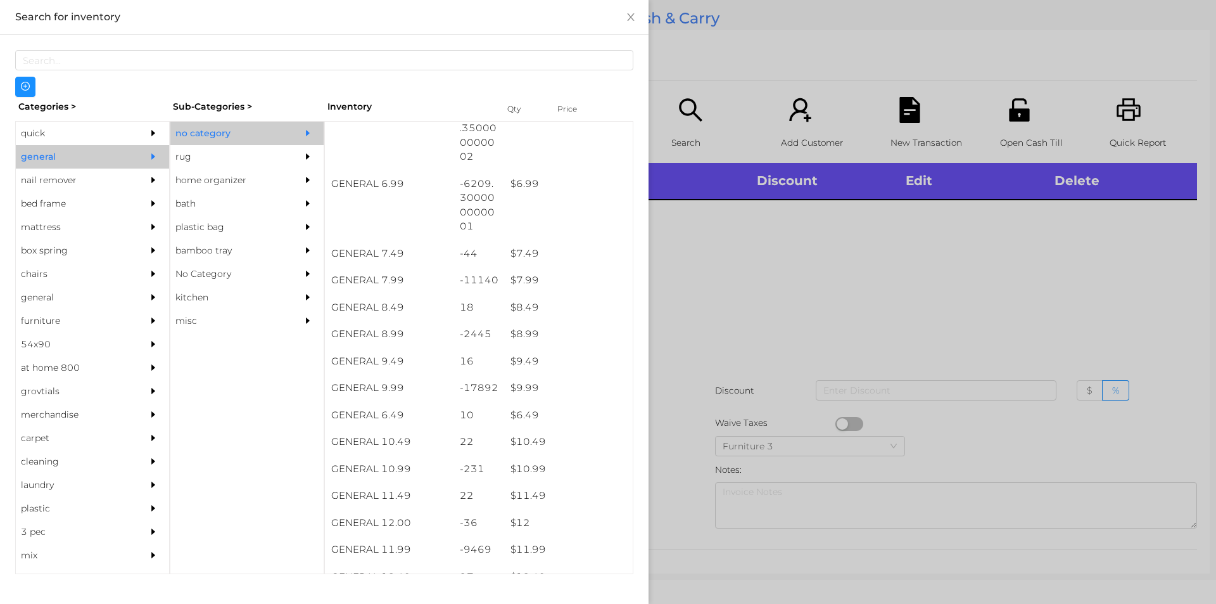
scroll to position [519, 0]
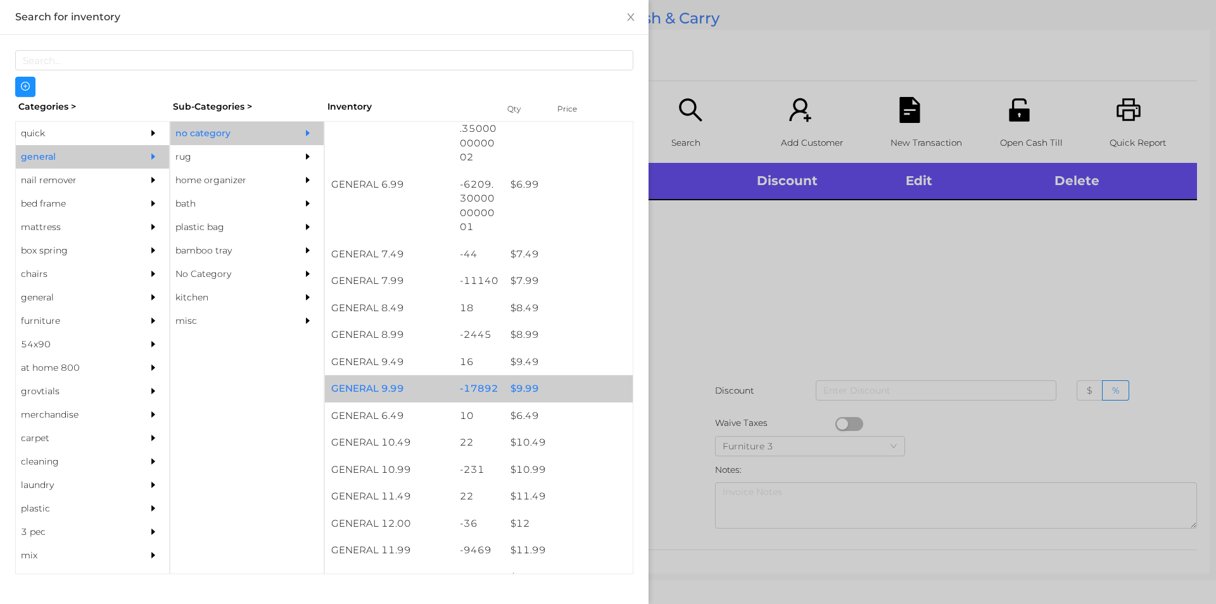
click at [548, 381] on div "$ 9.99" at bounding box center [568, 388] width 129 height 27
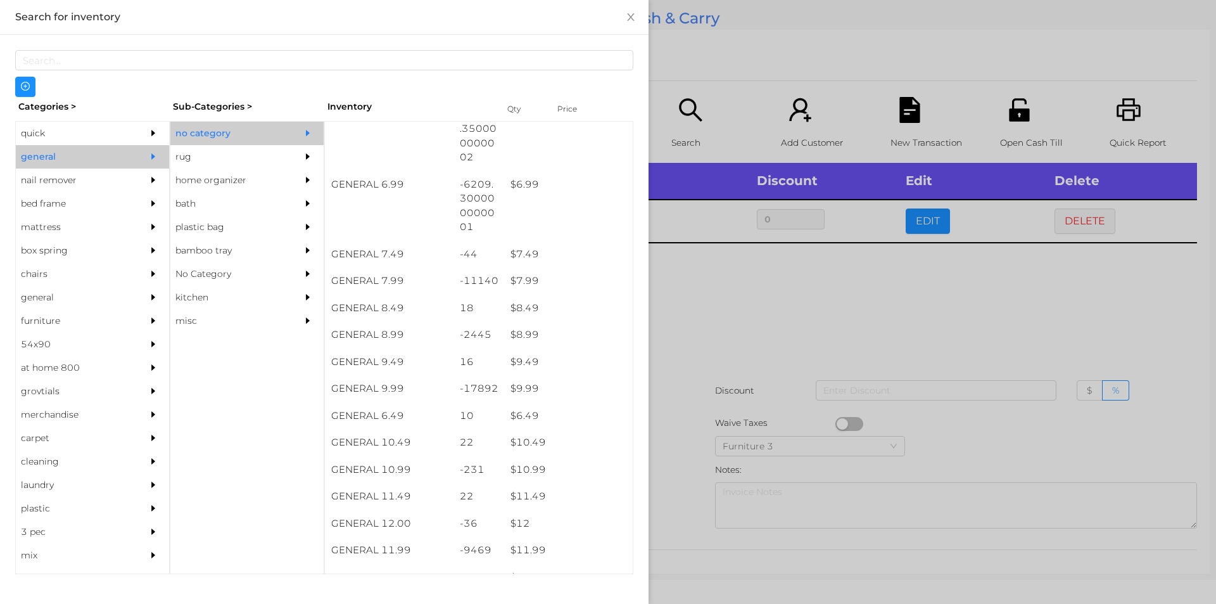
click at [733, 380] on div at bounding box center [608, 302] width 1216 height 604
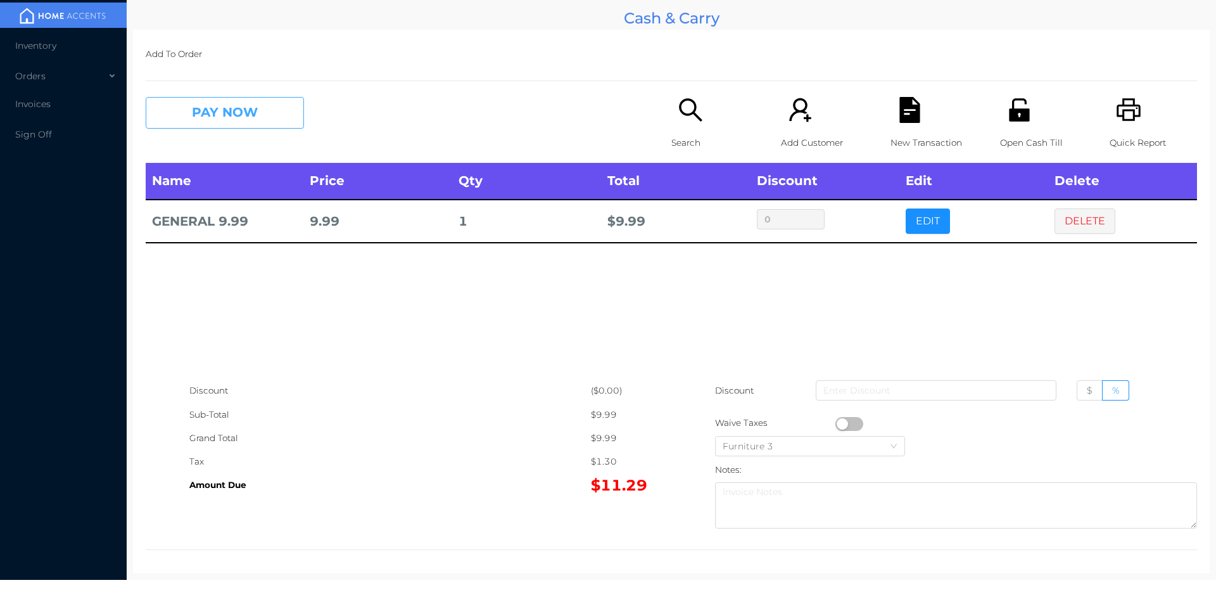
click at [231, 111] on button "PAY NOW" at bounding box center [225, 113] width 158 height 32
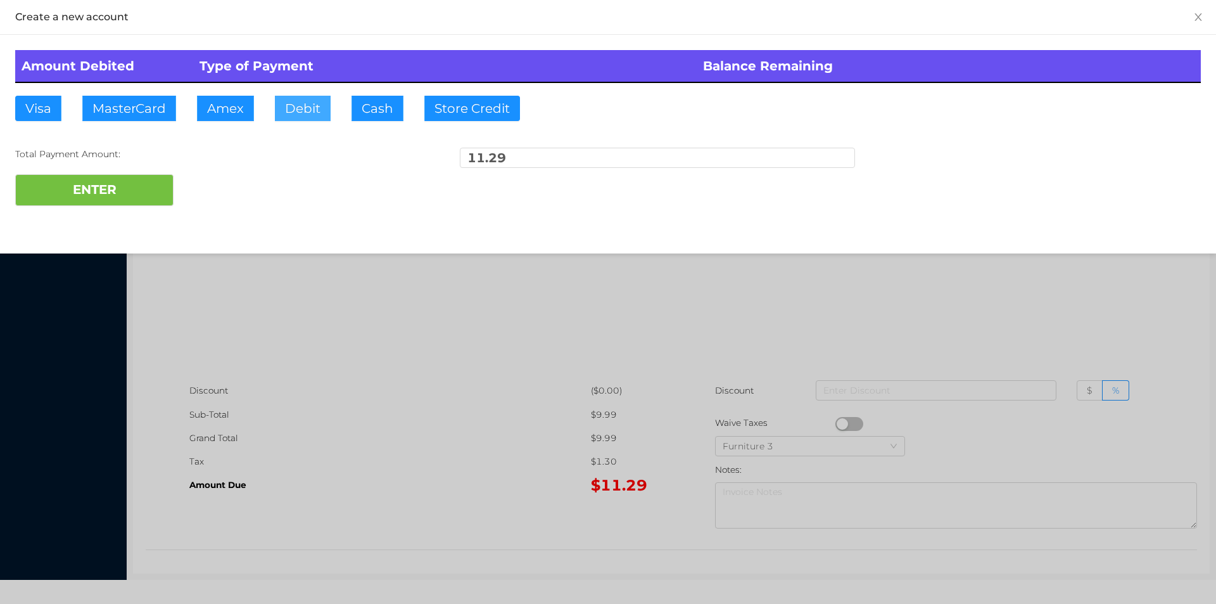
click at [315, 112] on button "Debit" at bounding box center [303, 108] width 56 height 25
type input "50"
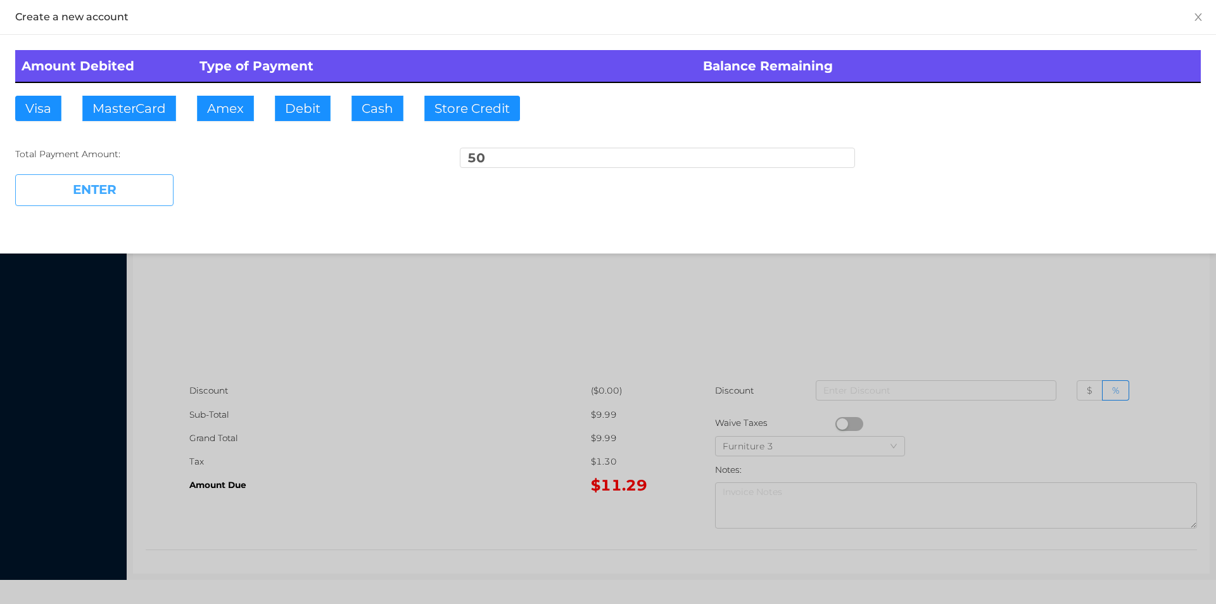
click at [120, 190] on button "ENTER" at bounding box center [94, 190] width 158 height 32
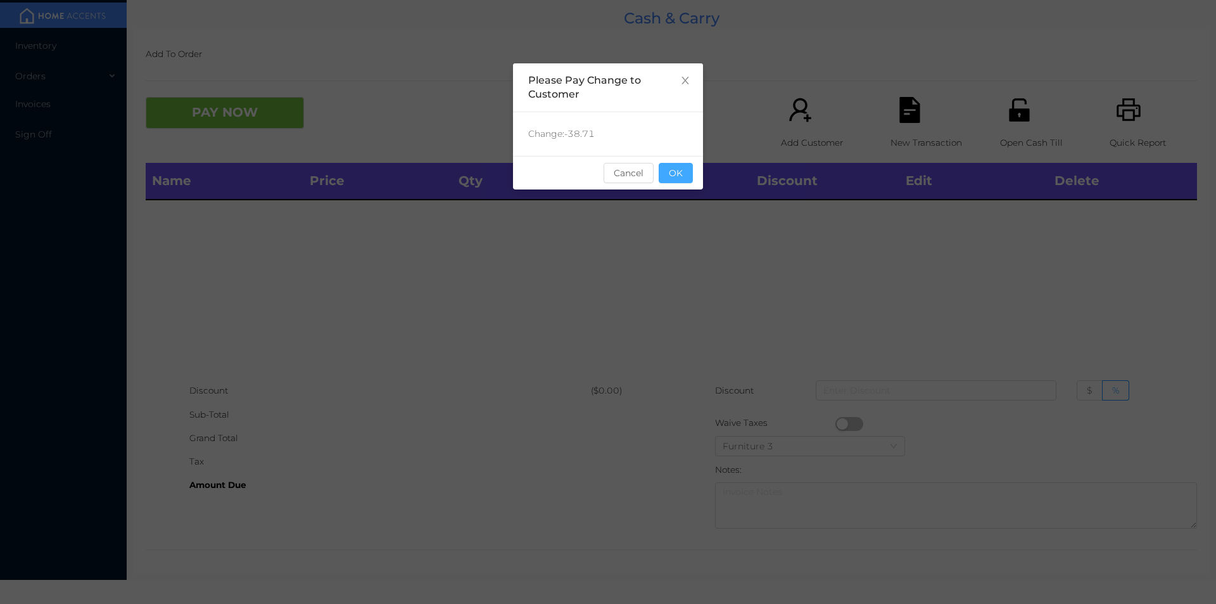
click at [669, 167] on button "OK" at bounding box center [676, 173] width 34 height 20
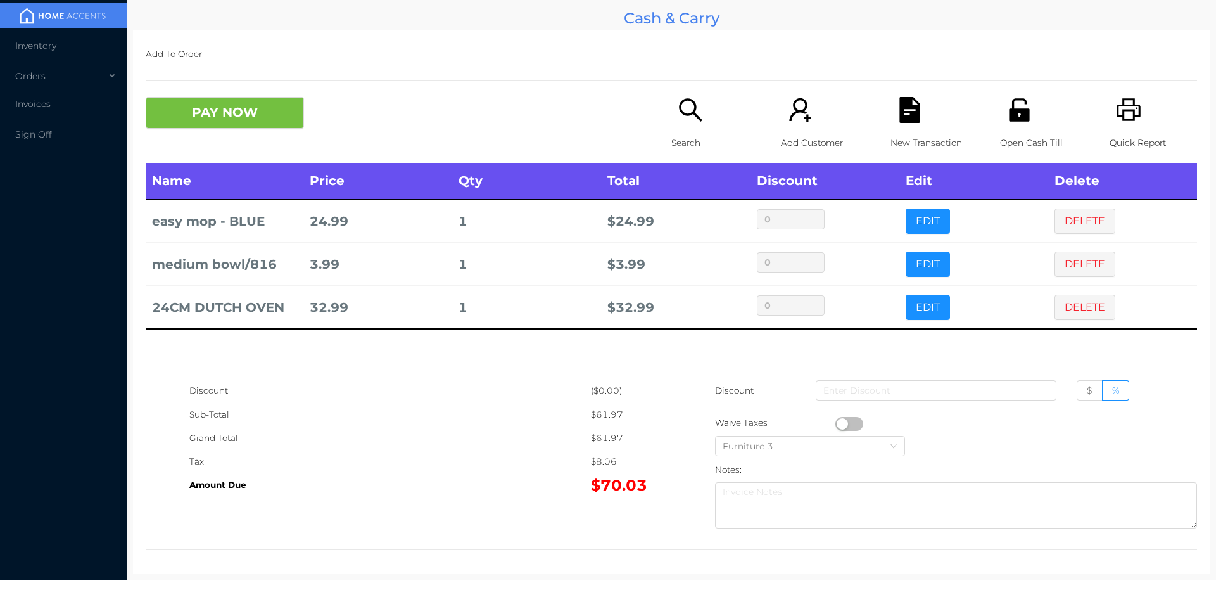
click at [685, 101] on icon "icon: search" at bounding box center [690, 109] width 23 height 23
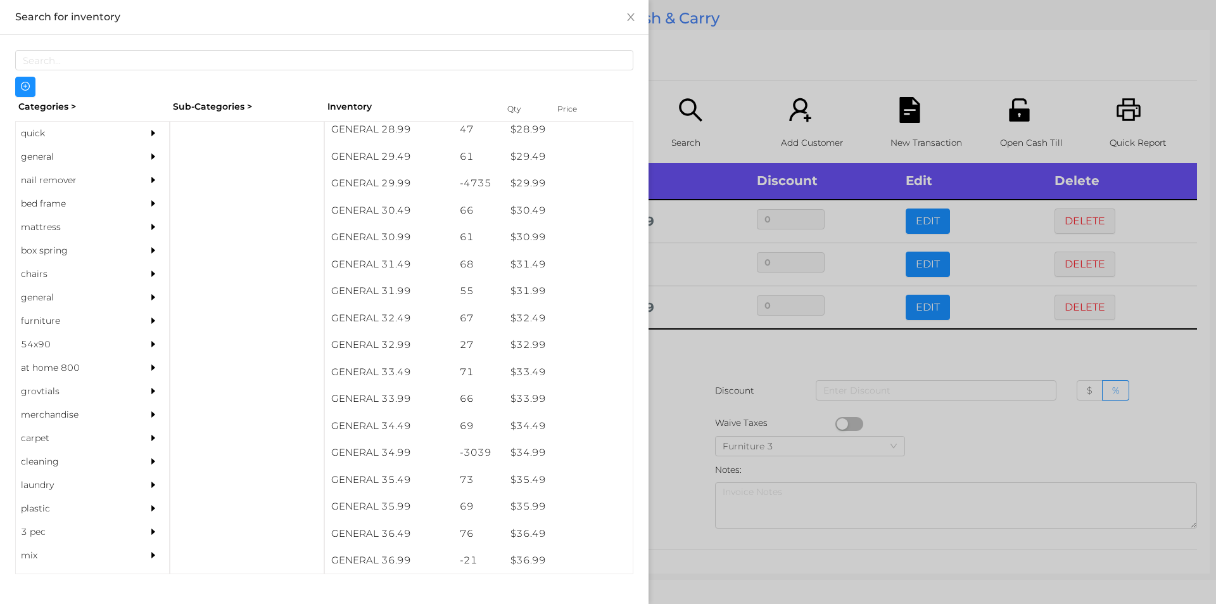
scroll to position [1828, 0]
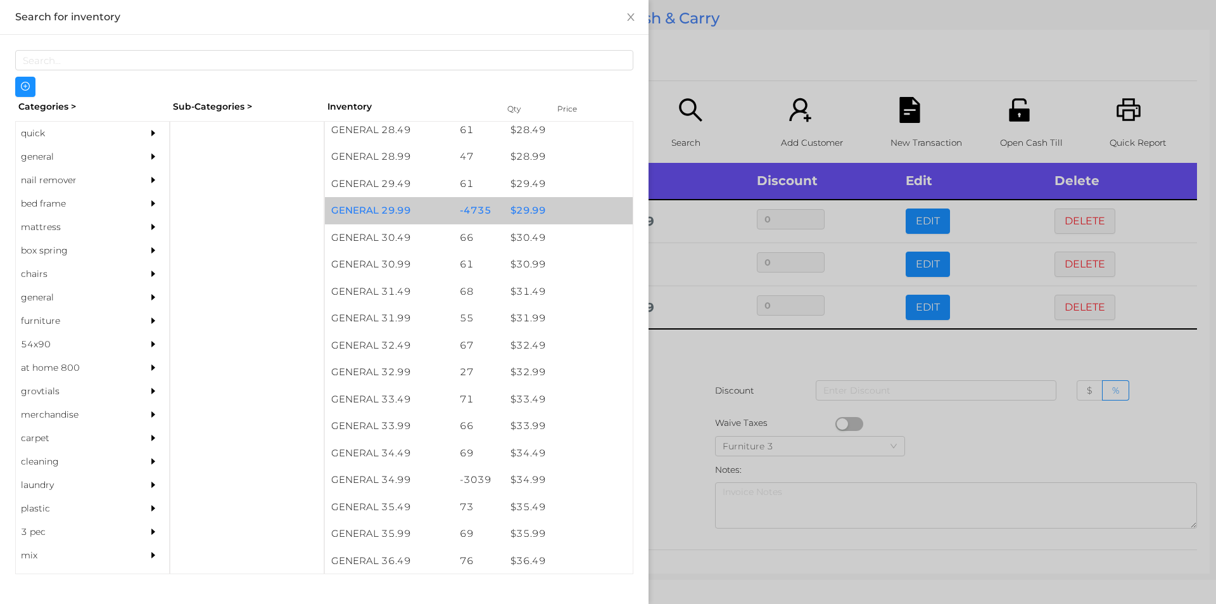
click at [548, 207] on div "$ 29.99" at bounding box center [568, 210] width 129 height 27
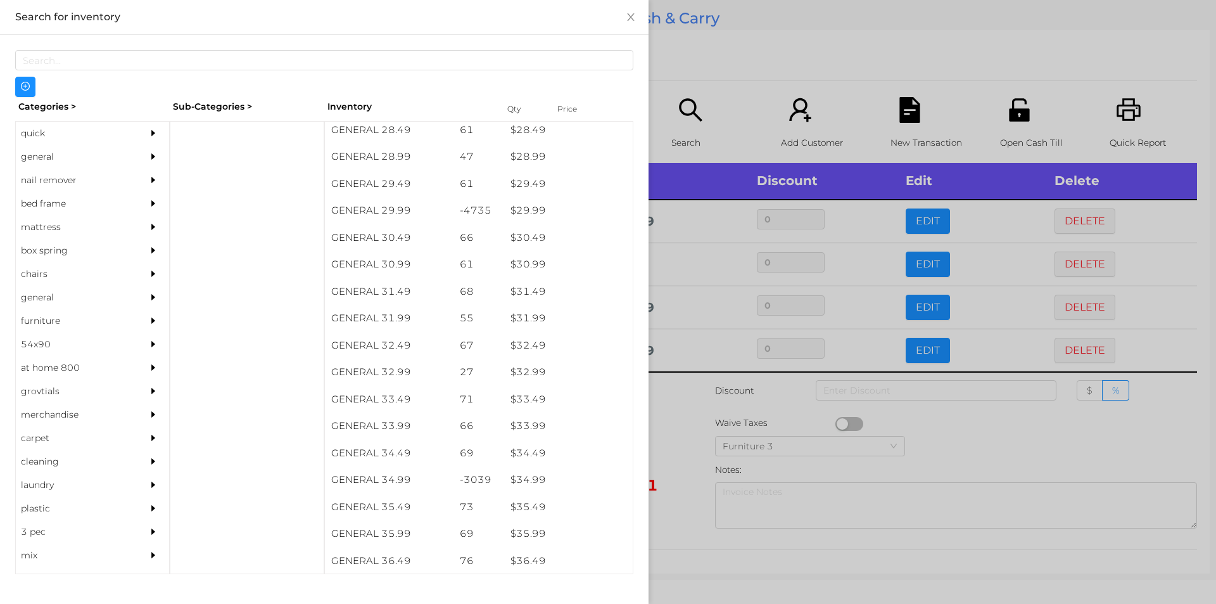
click at [737, 91] on div at bounding box center [608, 302] width 1216 height 604
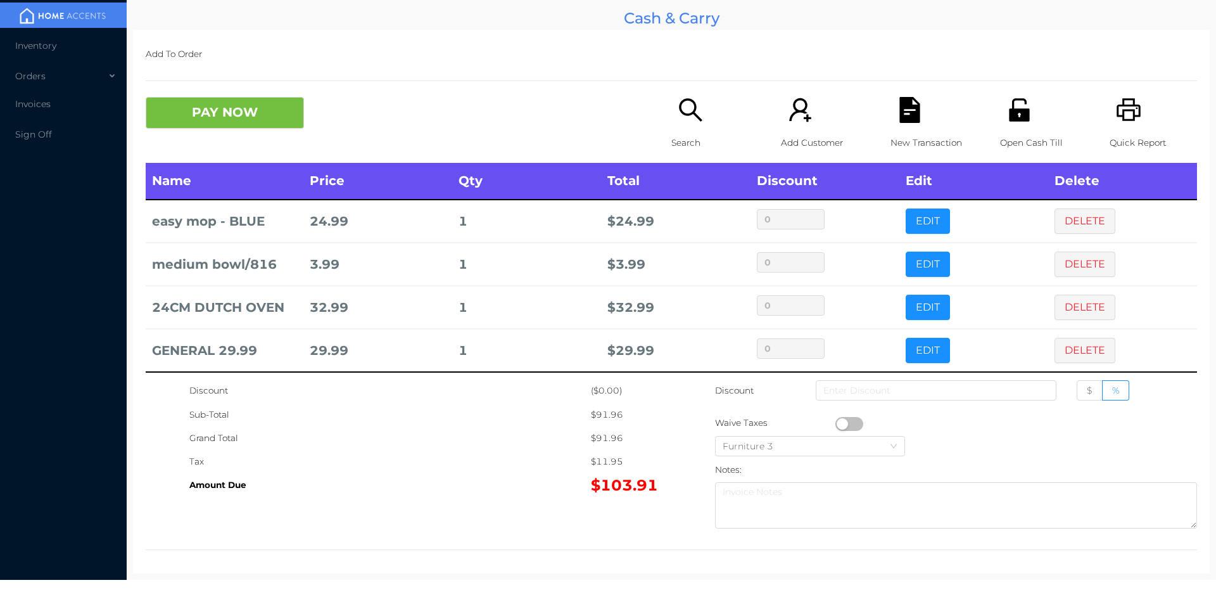
click at [678, 110] on icon "icon: search" at bounding box center [691, 110] width 26 height 26
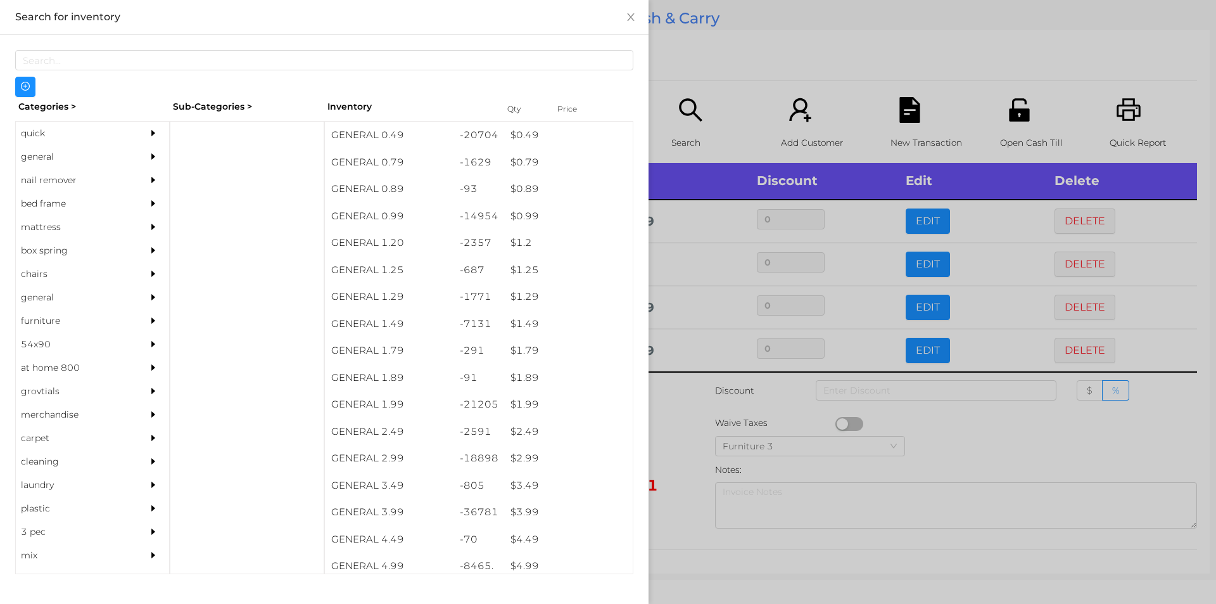
click at [52, 129] on div "quick" at bounding box center [73, 133] width 115 height 23
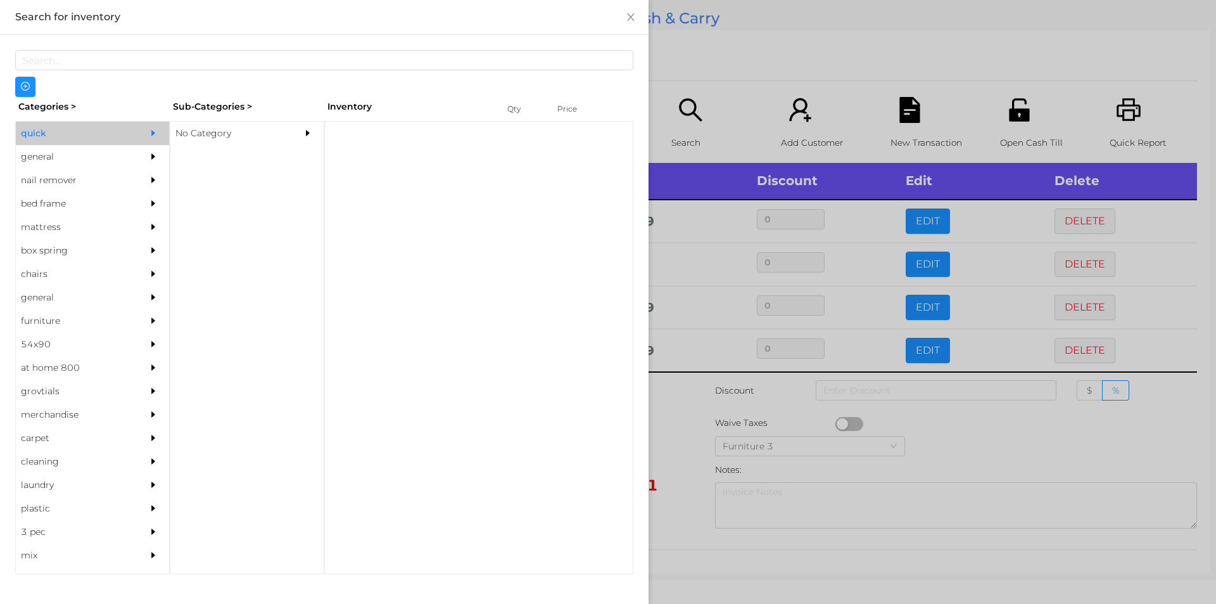
click at [183, 124] on div "No Category" at bounding box center [227, 133] width 115 height 23
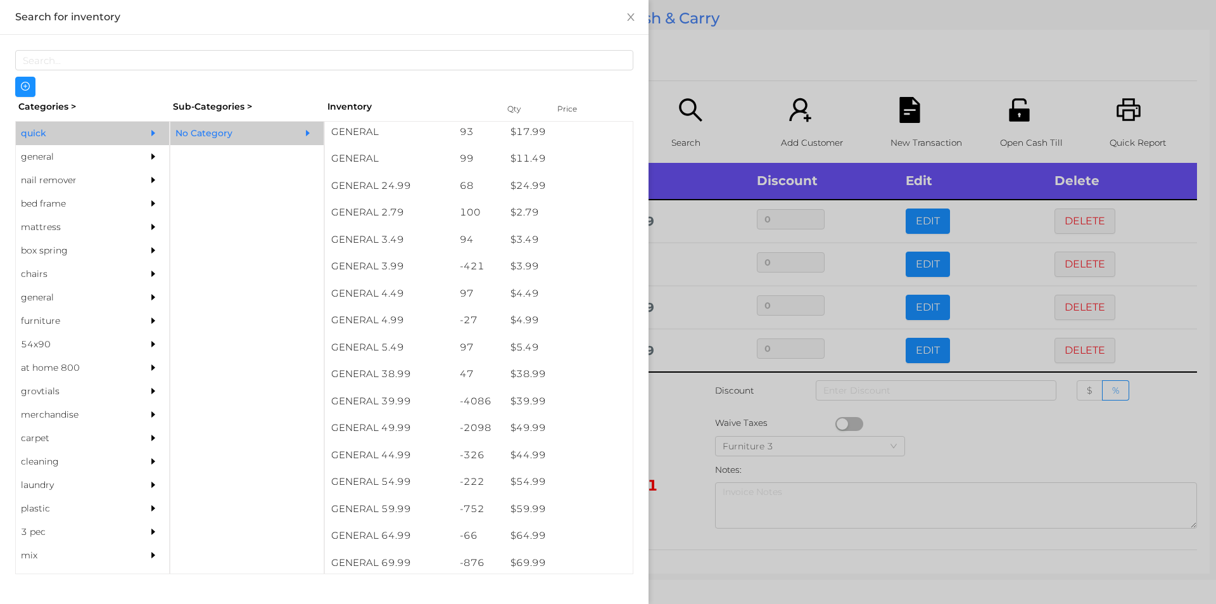
scroll to position [487, 0]
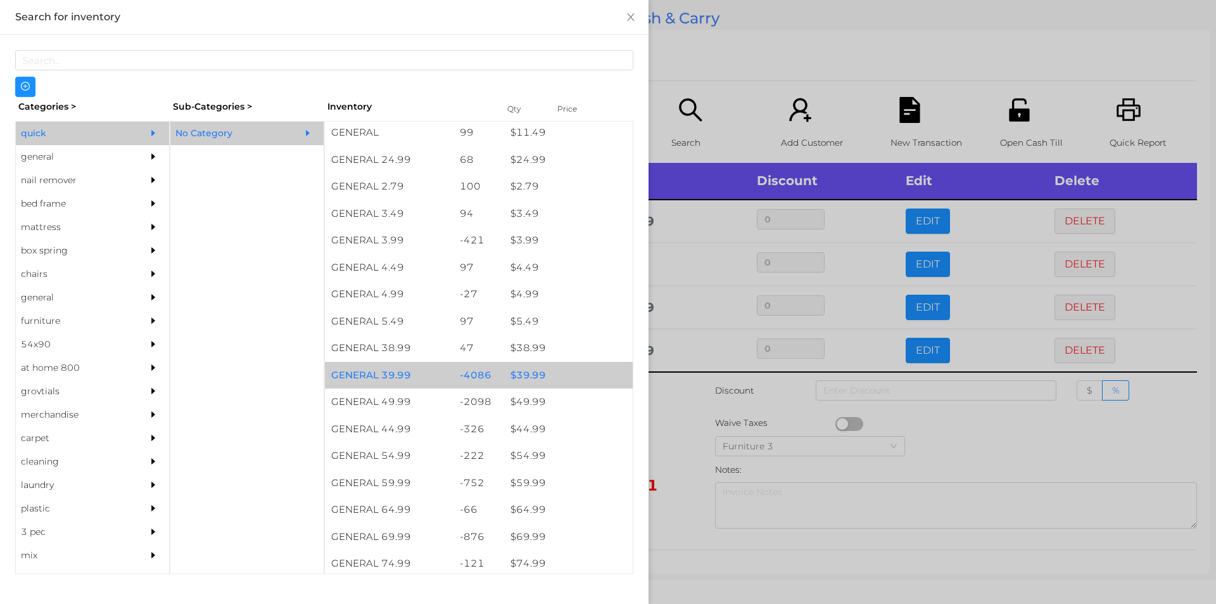
click at [555, 374] on div "$ 39.99" at bounding box center [568, 375] width 129 height 27
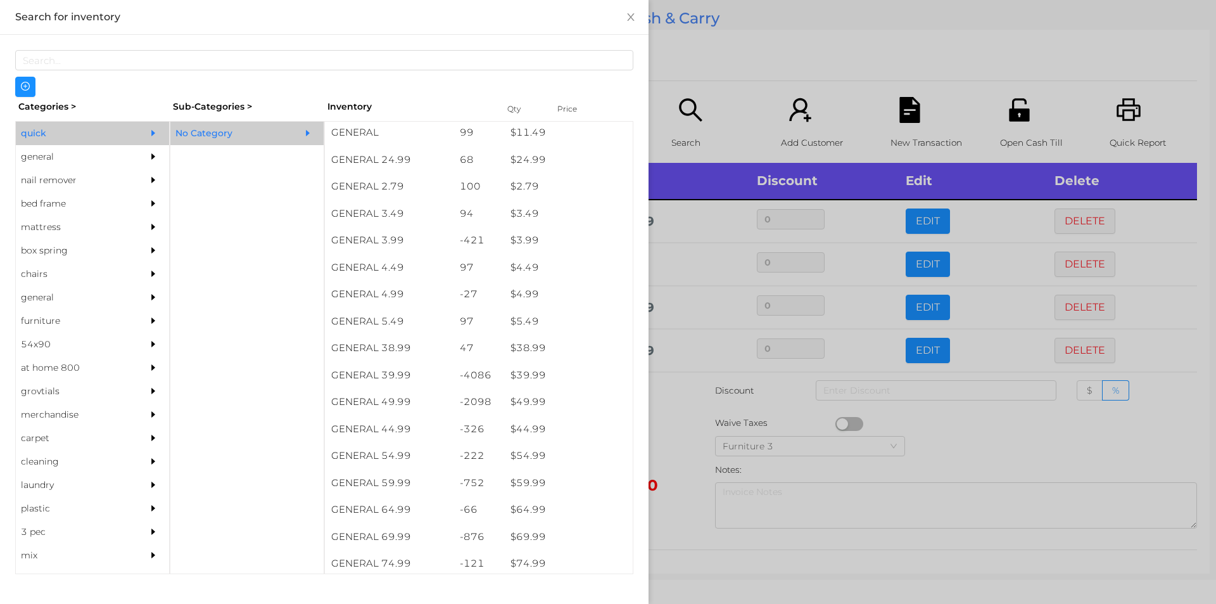
click at [700, 51] on div at bounding box center [608, 302] width 1216 height 604
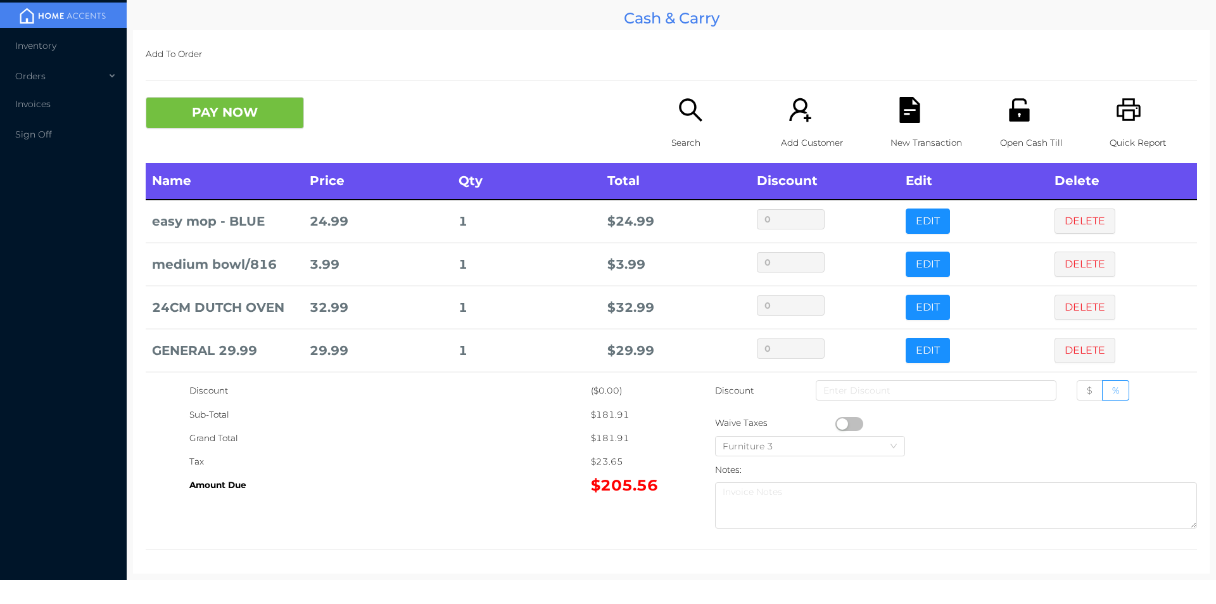
click at [681, 114] on icon "icon: search" at bounding box center [690, 109] width 23 height 23
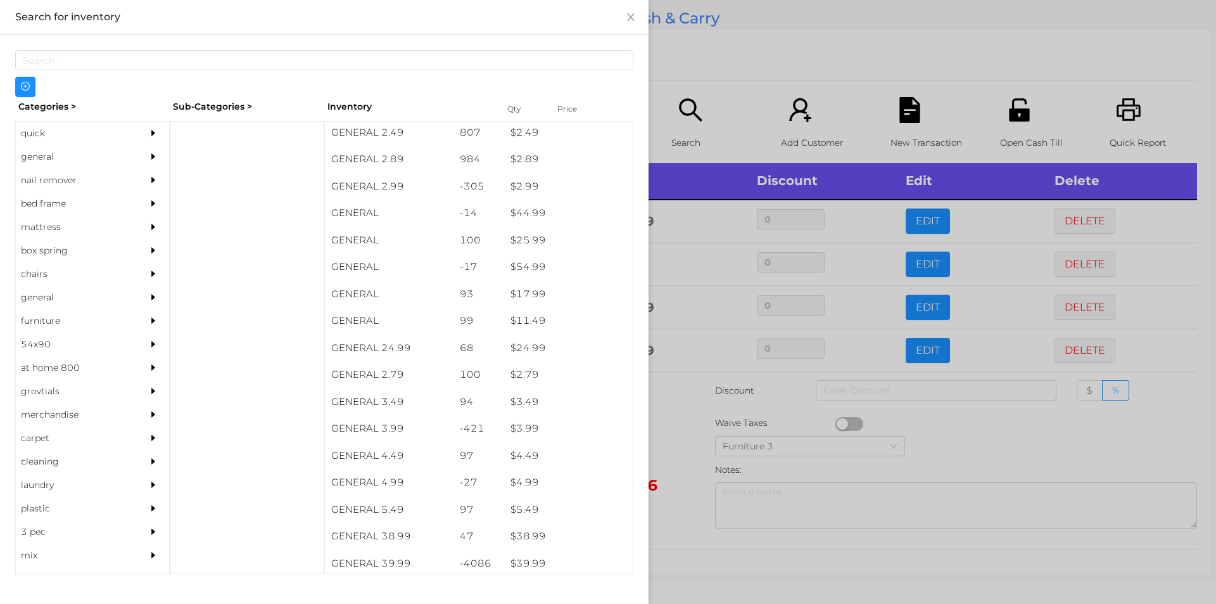
scroll to position [405, 0]
click at [66, 167] on div "general" at bounding box center [73, 156] width 115 height 23
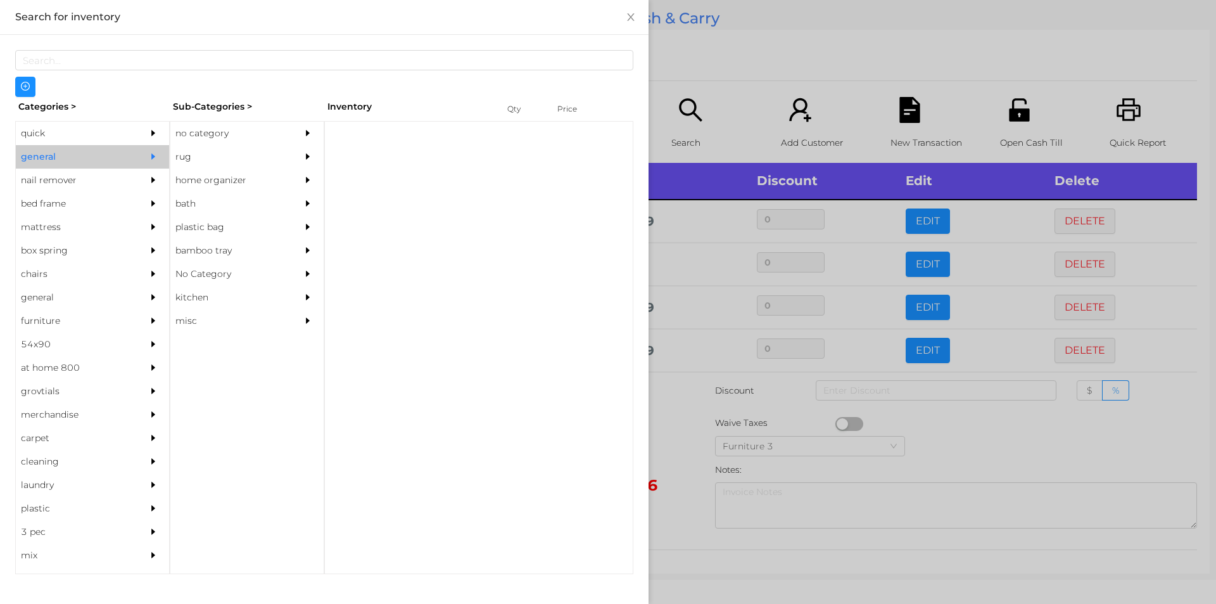
scroll to position [0, 0]
click at [207, 127] on div "no category" at bounding box center [227, 133] width 115 height 23
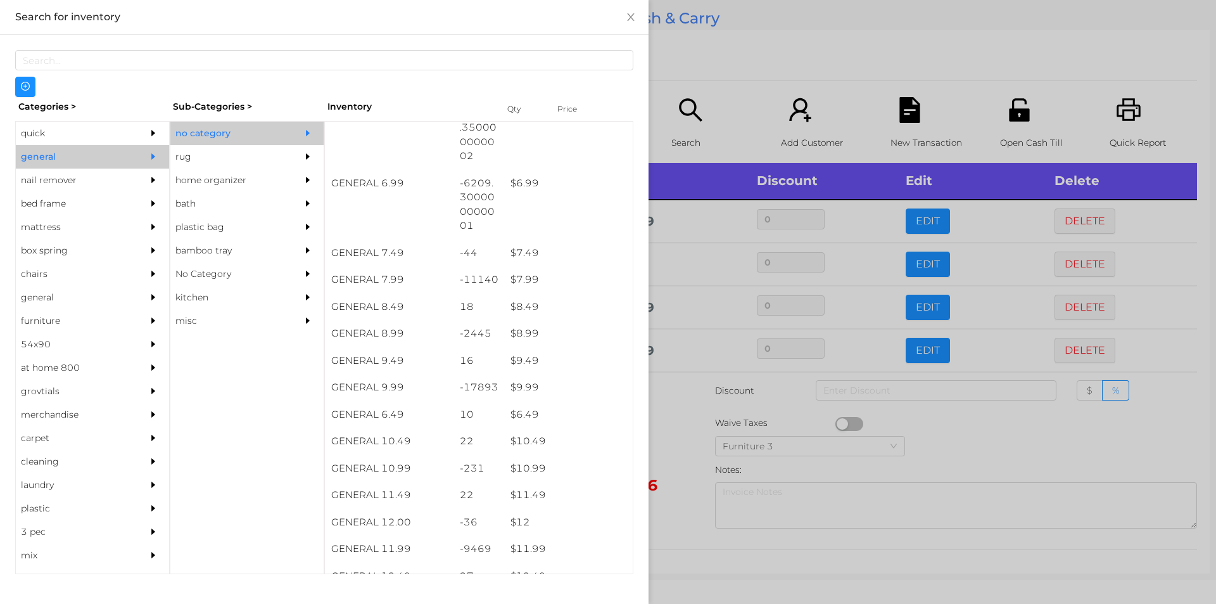
scroll to position [519, 0]
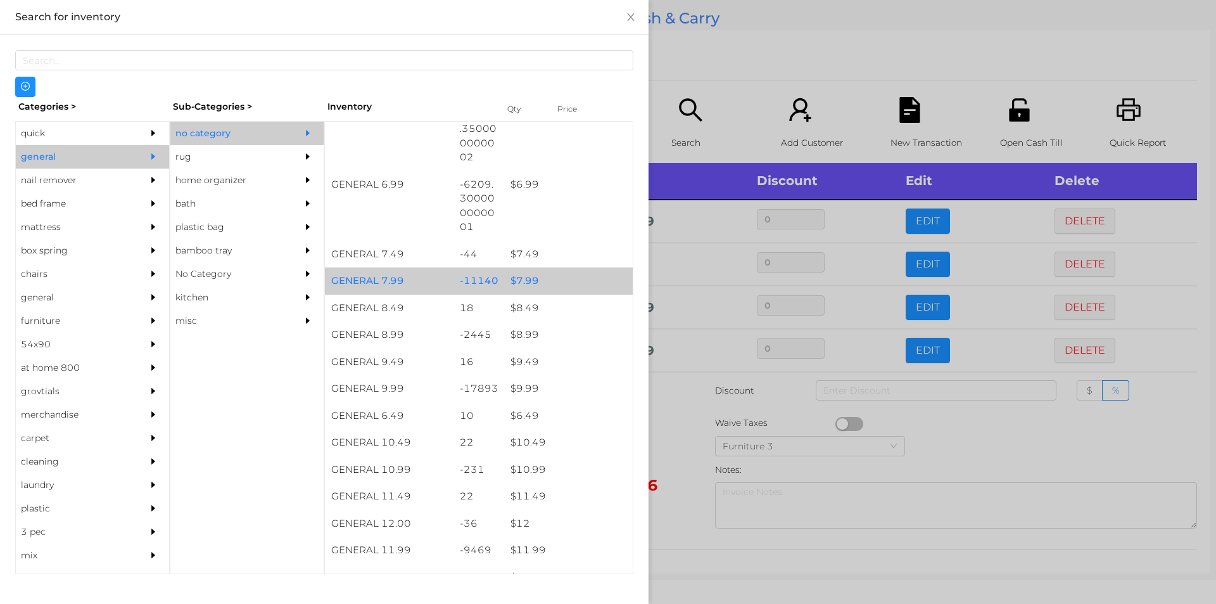
click at [545, 274] on div "$ 7.99" at bounding box center [568, 280] width 129 height 27
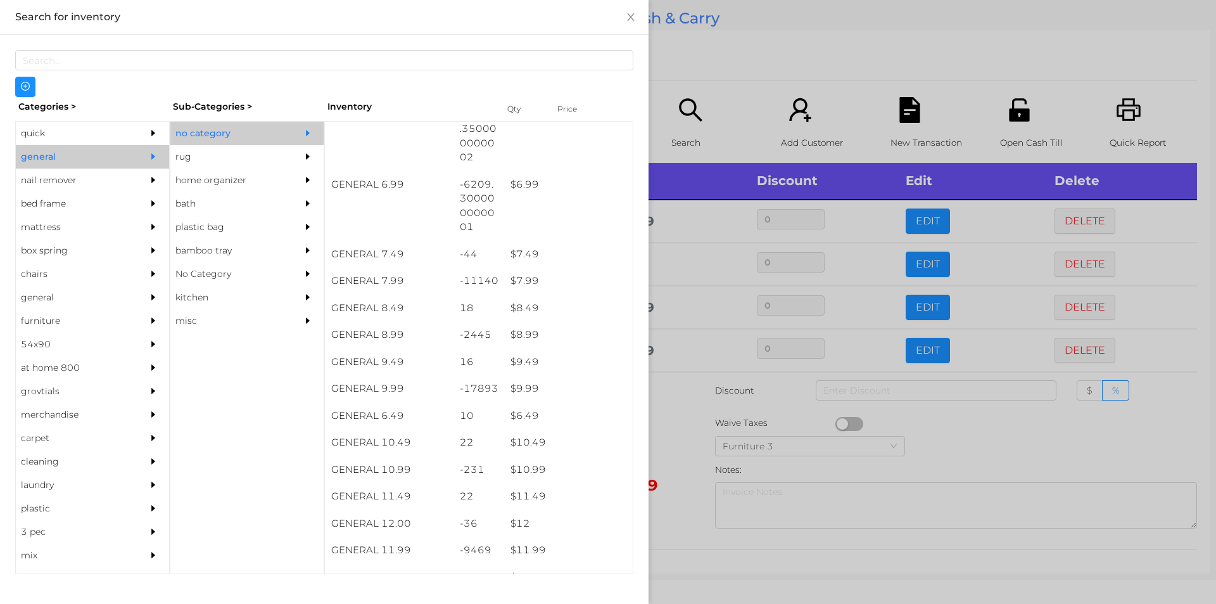
click at [735, 14] on div at bounding box center [608, 302] width 1216 height 604
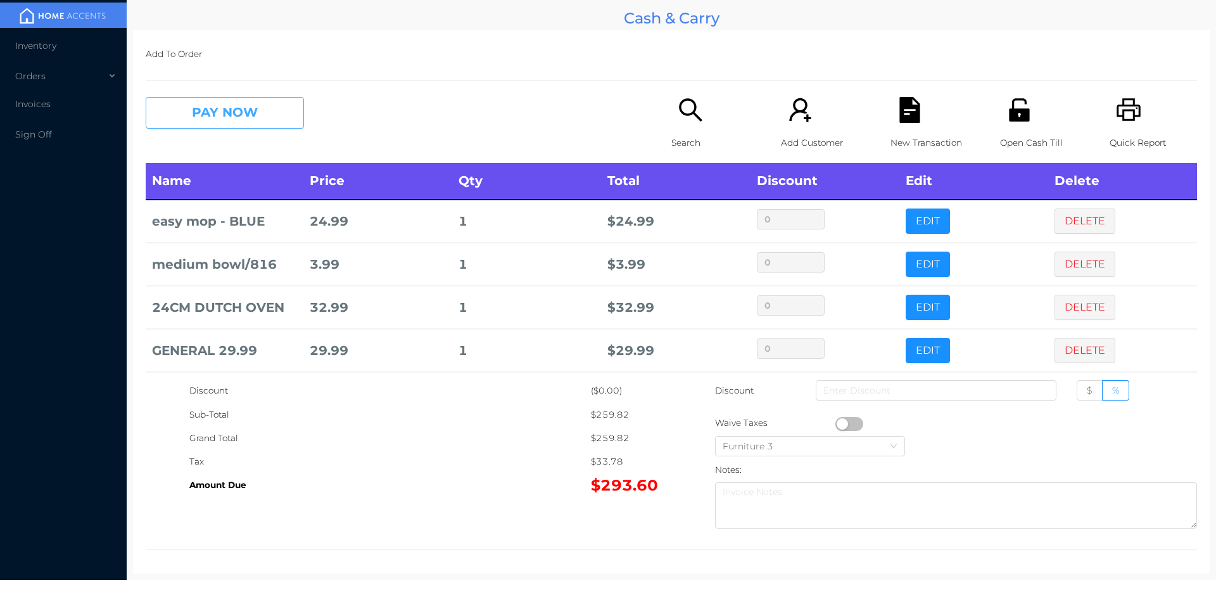
click at [269, 109] on button "PAY NOW" at bounding box center [225, 113] width 158 height 32
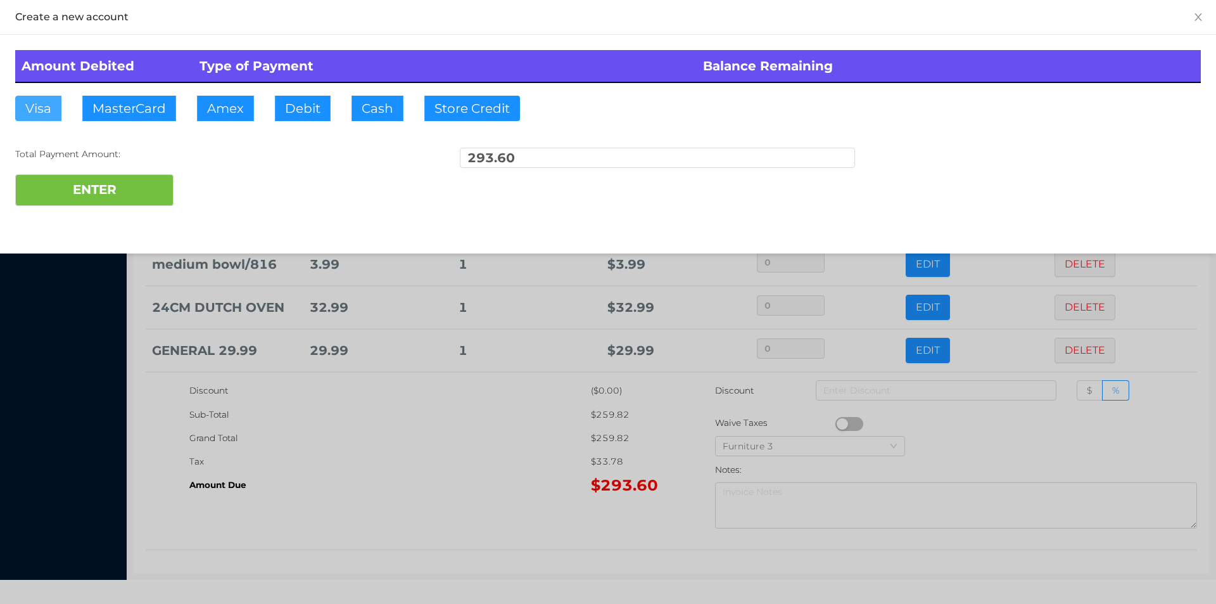
click at [33, 109] on button "Visa" at bounding box center [38, 108] width 46 height 25
click at [70, 184] on button "ENTER" at bounding box center [94, 190] width 158 height 32
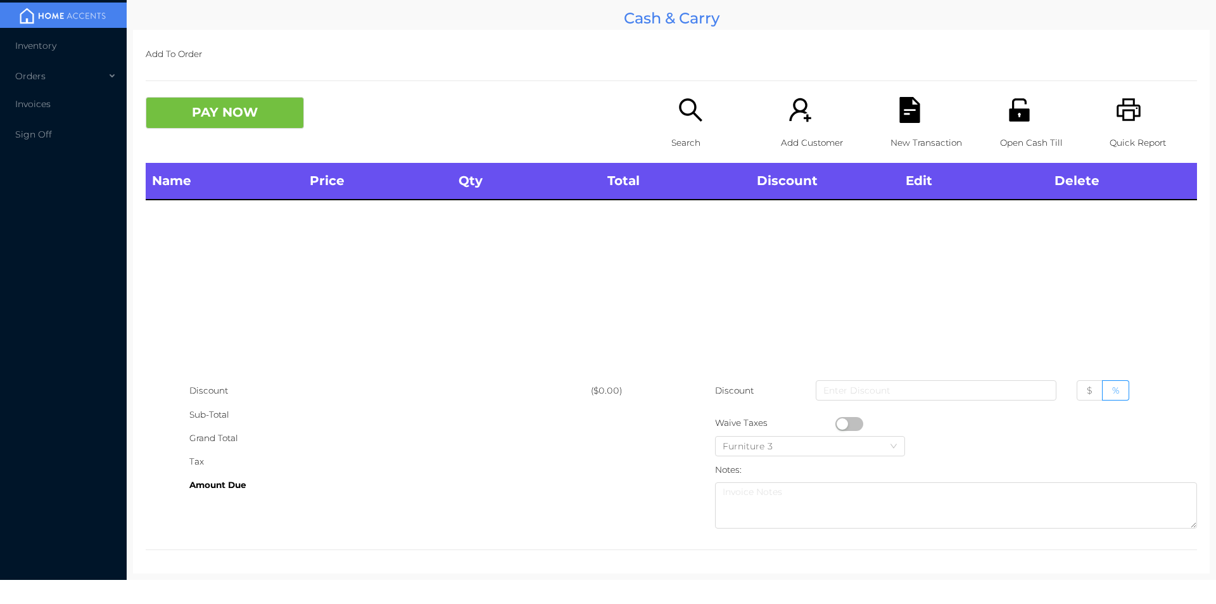
click at [671, 127] on div "Search" at bounding box center [714, 130] width 87 height 66
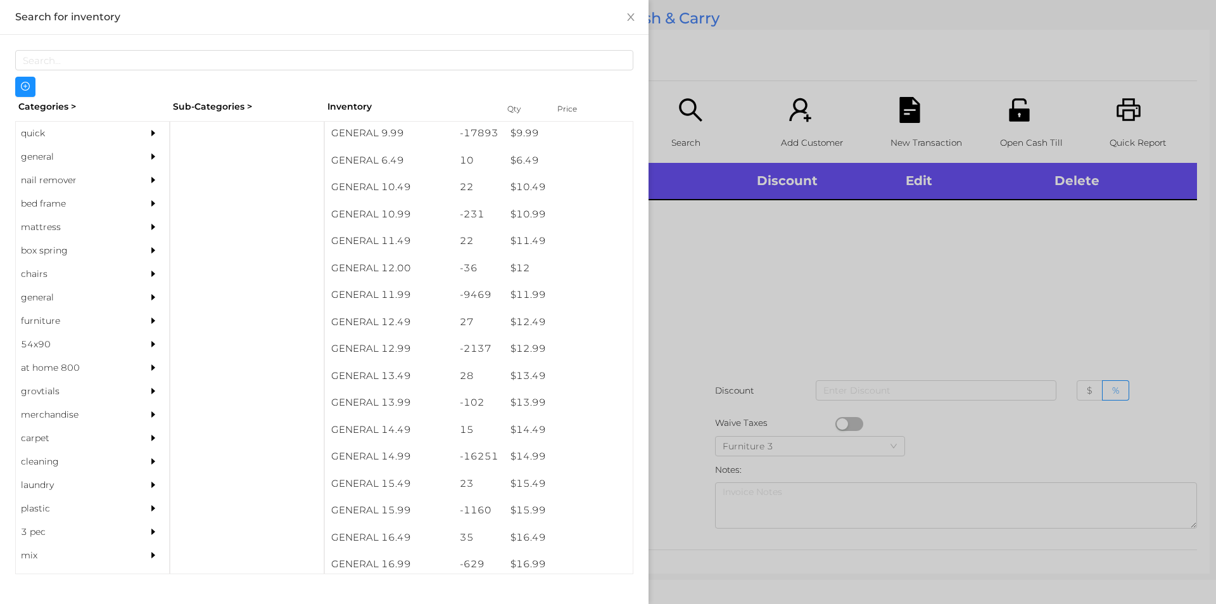
scroll to position [775, 0]
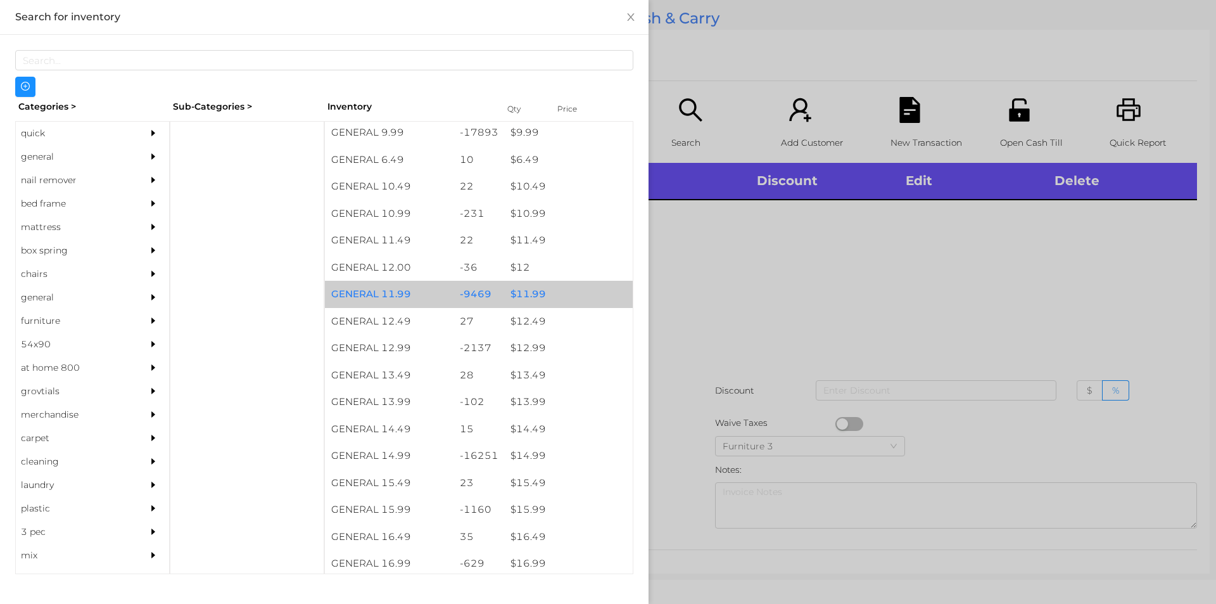
click at [564, 286] on div "$ 11.99" at bounding box center [568, 294] width 129 height 27
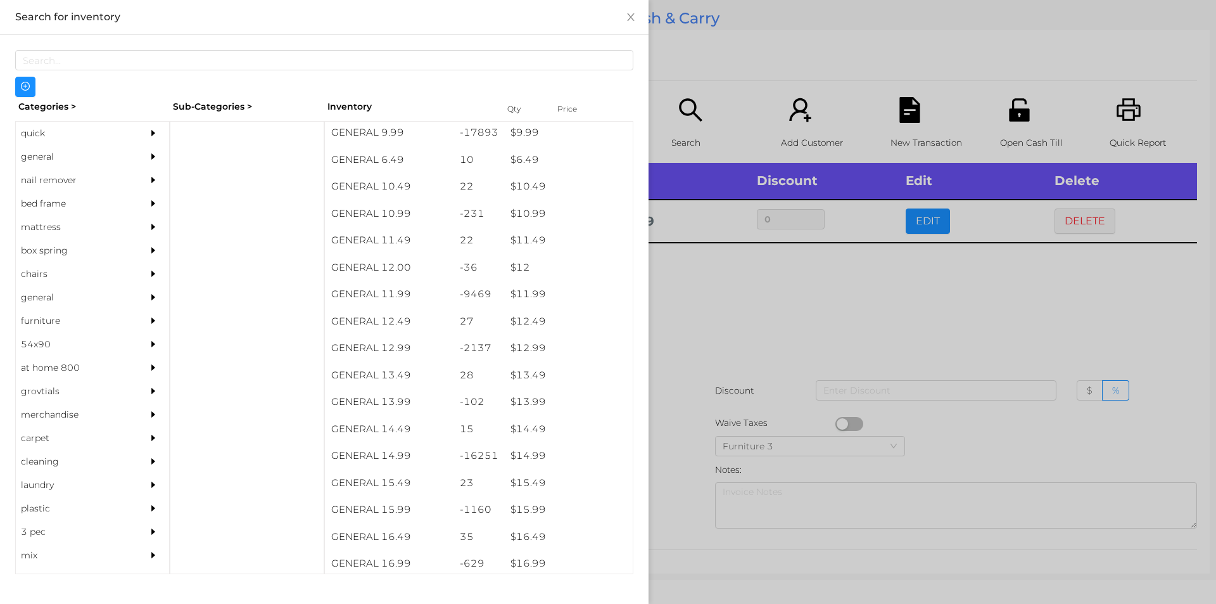
click at [705, 319] on div at bounding box center [608, 302] width 1216 height 604
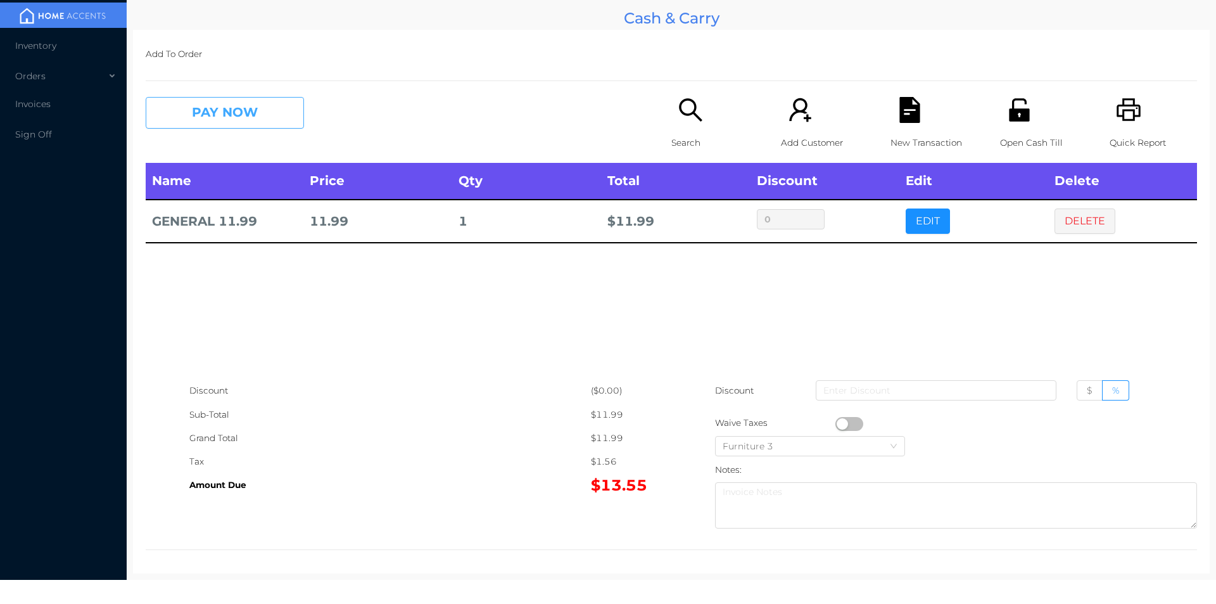
click at [228, 111] on button "PAY NOW" at bounding box center [225, 113] width 158 height 32
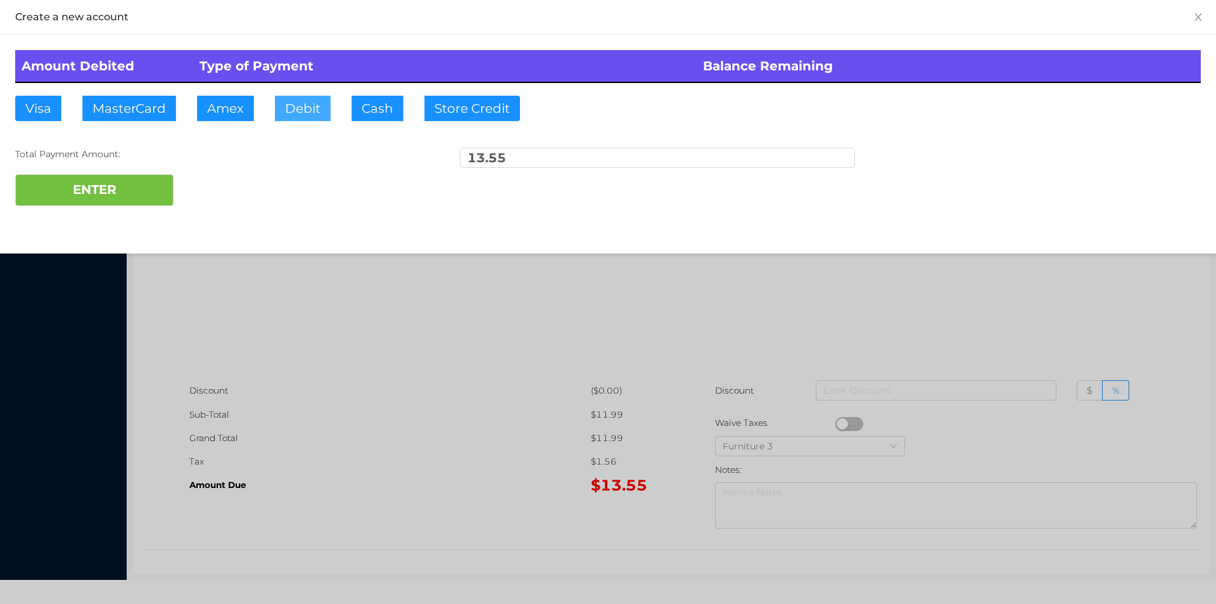
click at [320, 102] on button "Debit" at bounding box center [303, 108] width 56 height 25
click at [125, 182] on button "ENTER" at bounding box center [94, 190] width 158 height 32
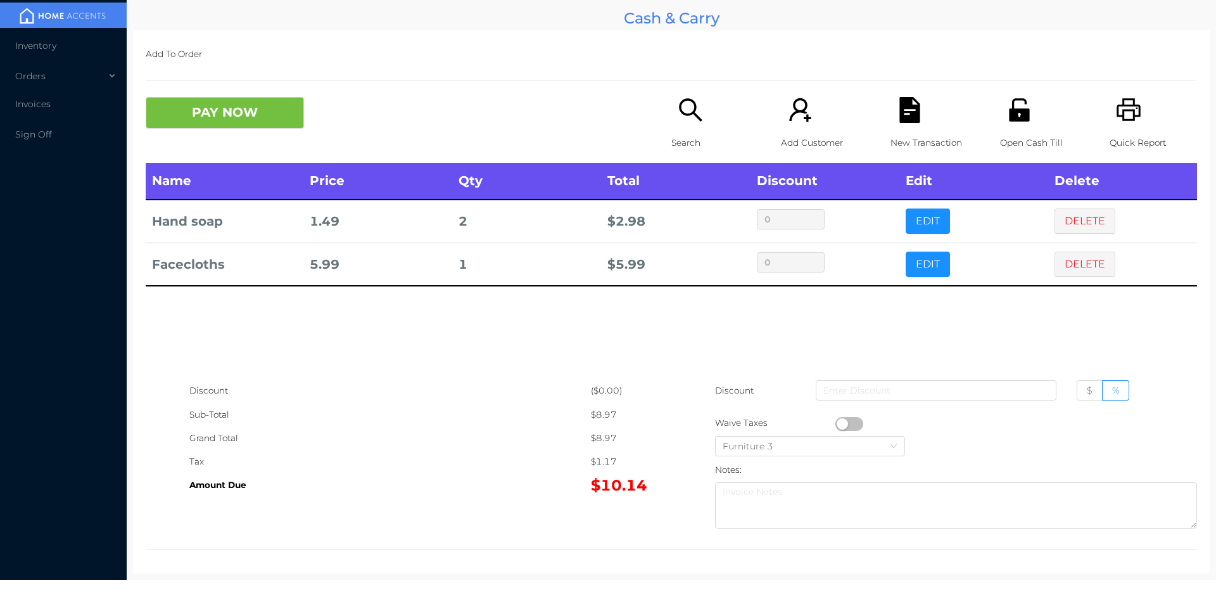
click at [699, 108] on icon "icon: search" at bounding box center [691, 110] width 26 height 26
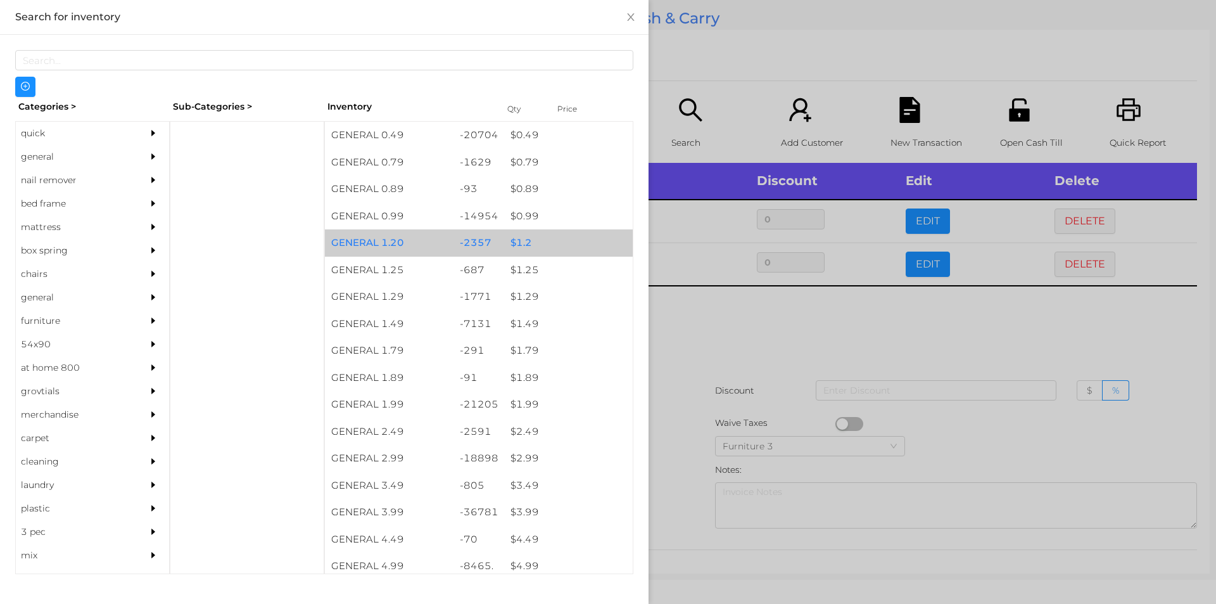
click at [545, 237] on div "$ 1.2" at bounding box center [568, 242] width 129 height 27
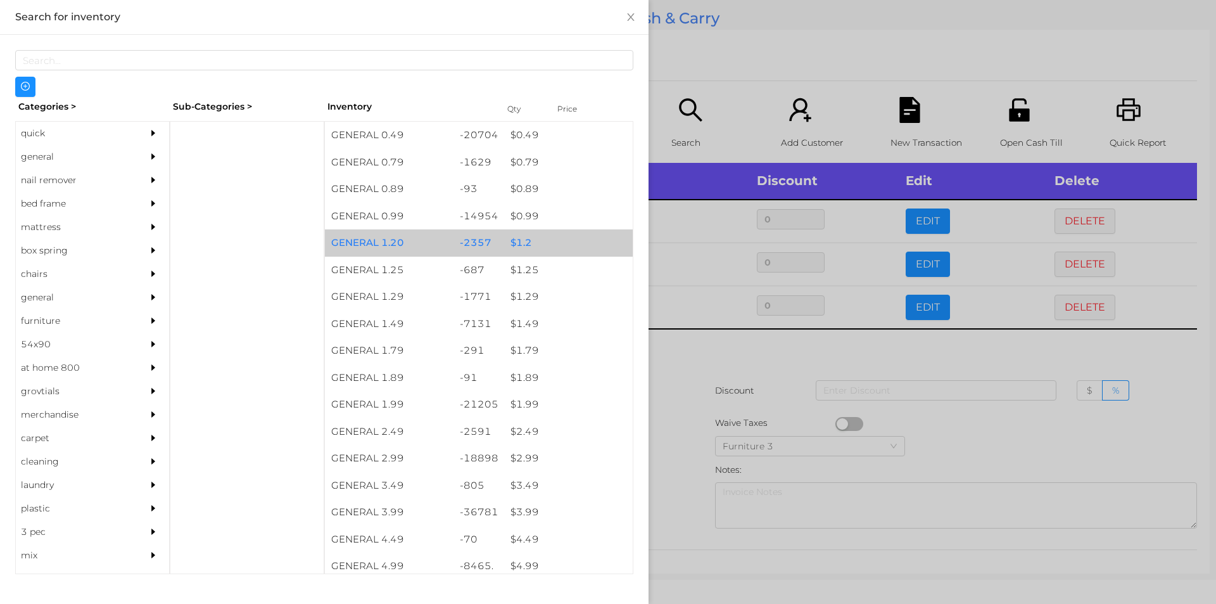
click at [556, 242] on div "$ 1.2" at bounding box center [568, 242] width 129 height 27
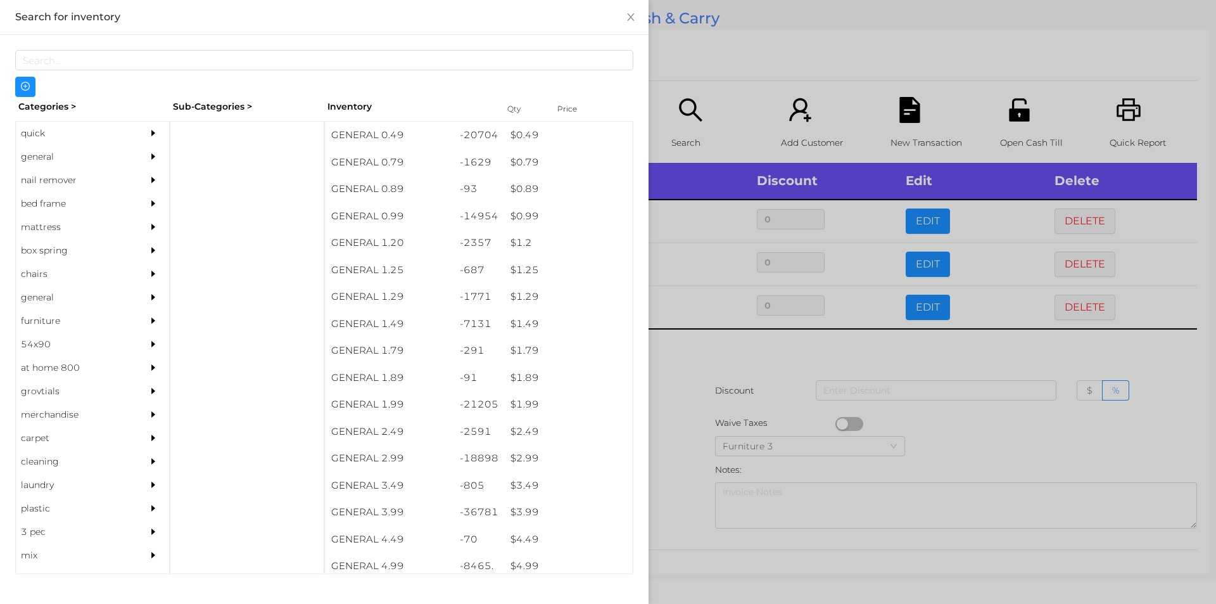
click at [726, 66] on div at bounding box center [608, 302] width 1216 height 604
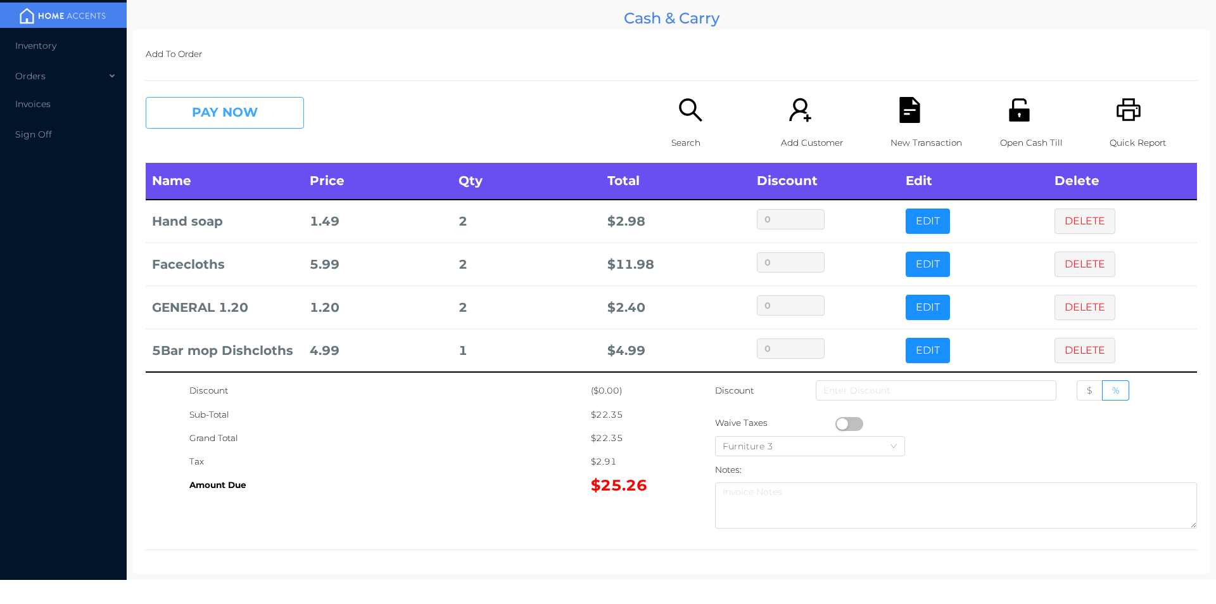
click at [179, 114] on button "PAY NOW" at bounding box center [225, 113] width 158 height 32
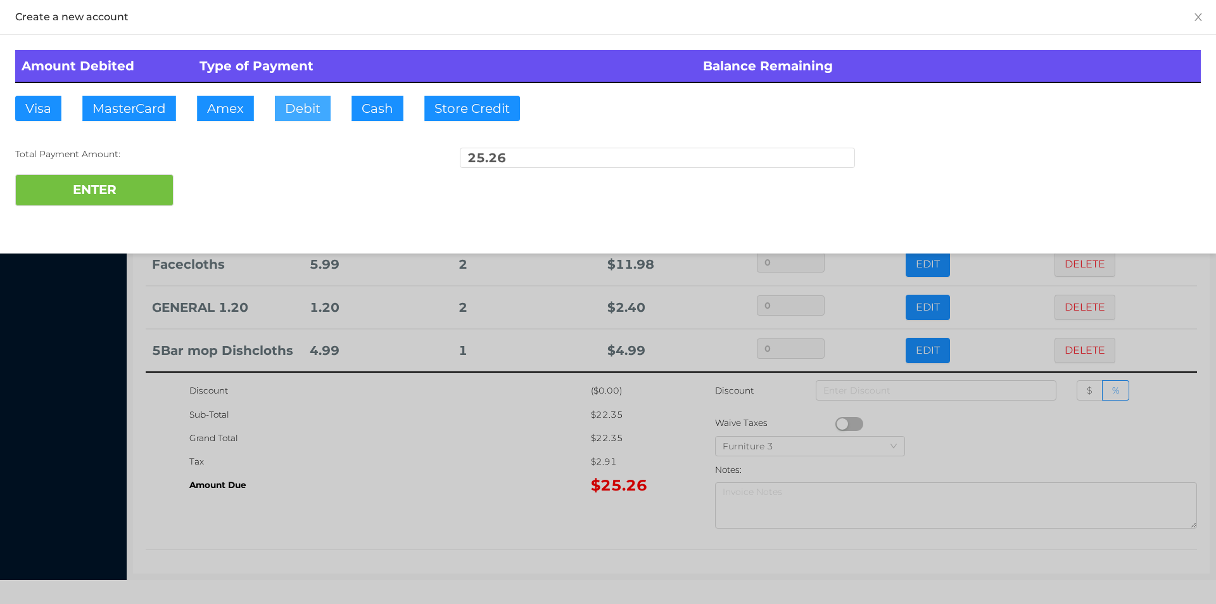
click at [284, 120] on button "Debit" at bounding box center [303, 108] width 56 height 25
click at [105, 194] on button "ENTER" at bounding box center [94, 190] width 158 height 32
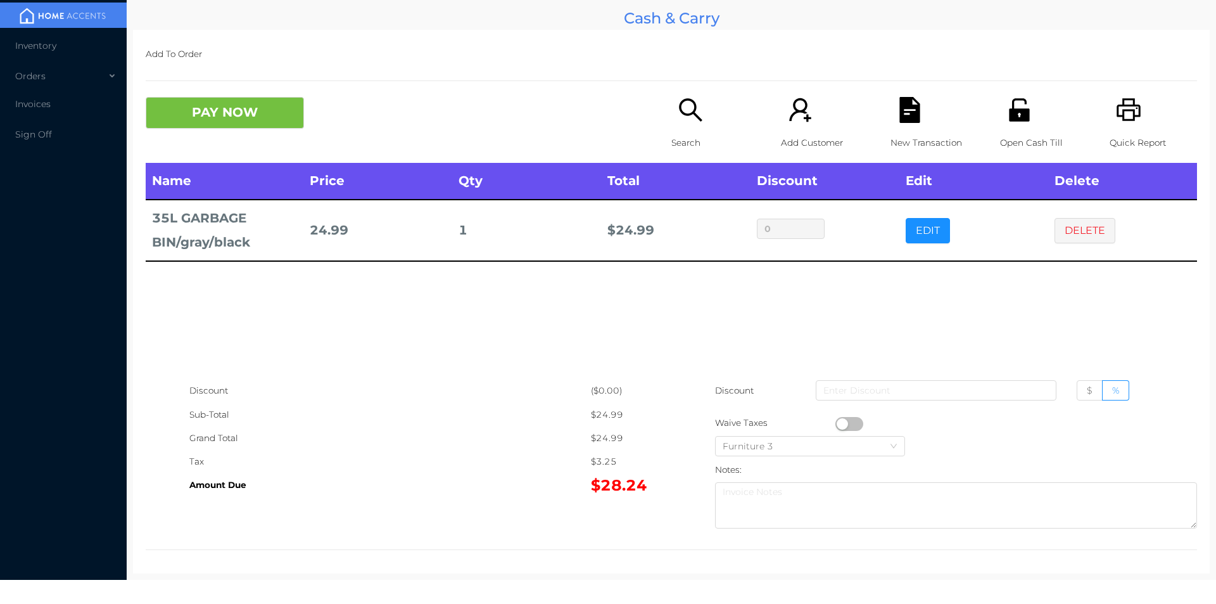
click at [841, 428] on button "button" at bounding box center [849, 424] width 28 height 14
click at [843, 338] on div "Name Price Qty Total Discount Edit Delete 35L GARBAGE BIN/gray/black 24.99 1 $ …" at bounding box center [671, 271] width 1051 height 216
click at [902, 114] on icon "icon: file-text" at bounding box center [910, 110] width 26 height 26
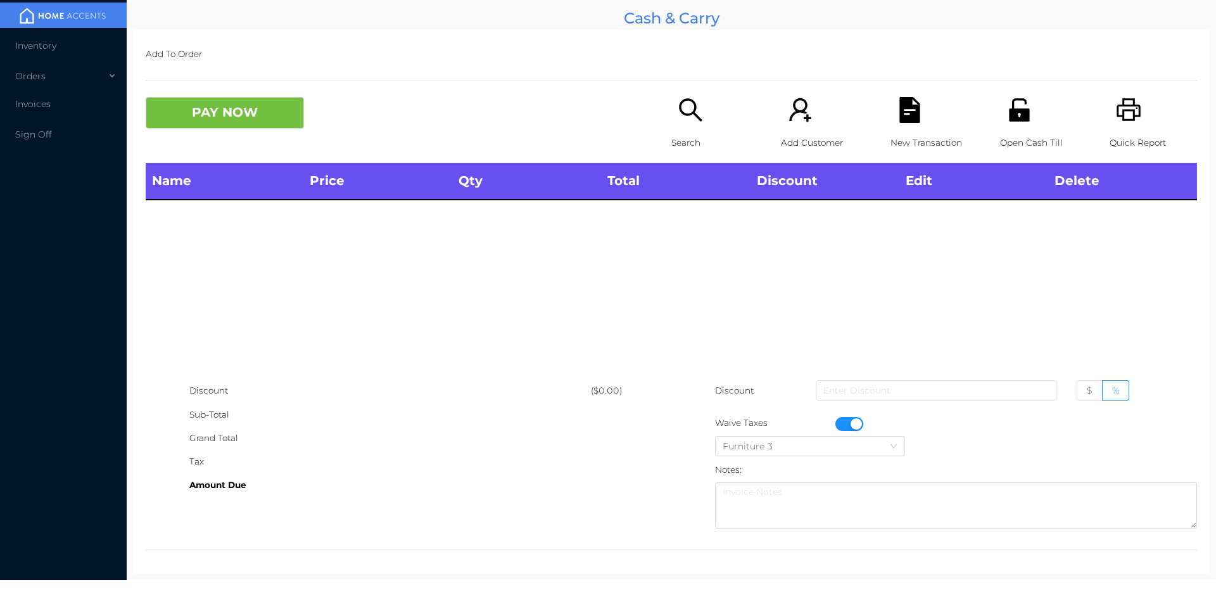
click at [850, 421] on button "button" at bounding box center [849, 424] width 28 height 14
click at [1007, 145] on p "Open Cash Till" at bounding box center [1043, 142] width 87 height 23
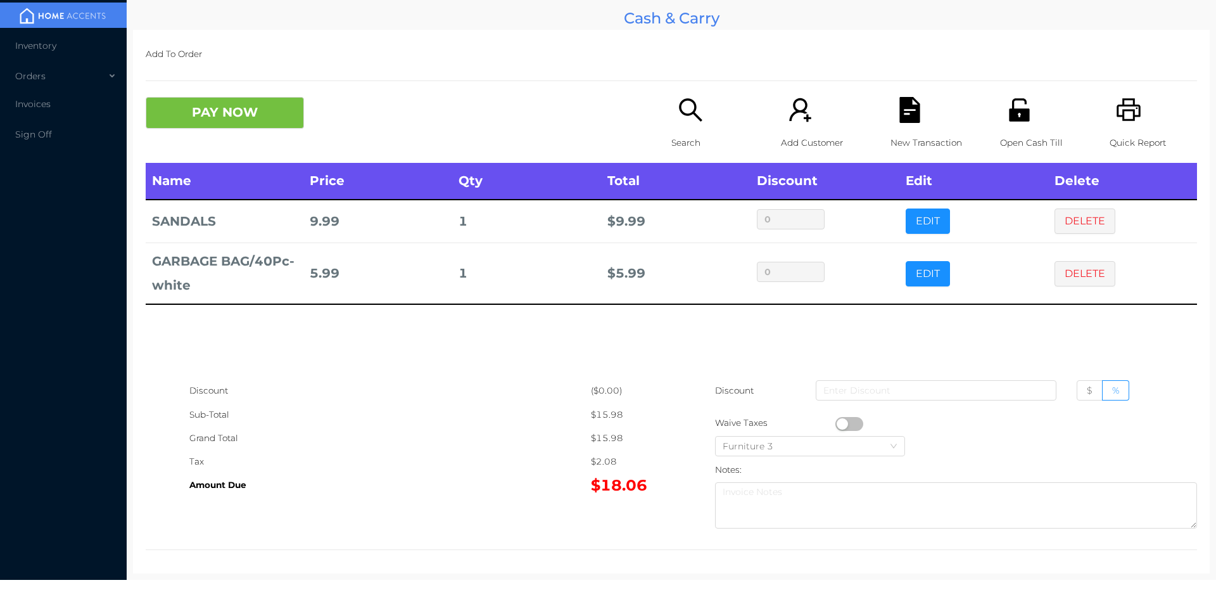
click at [692, 118] on icon "icon: search" at bounding box center [691, 110] width 26 height 26
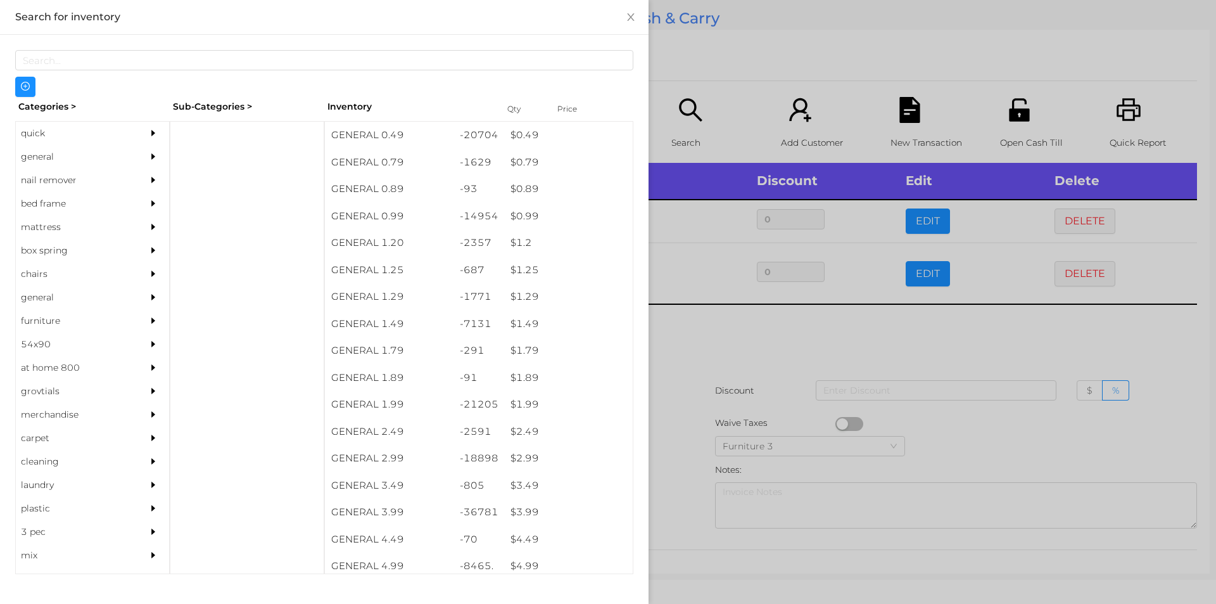
click at [522, 322] on div "$ 1.49" at bounding box center [568, 323] width 129 height 27
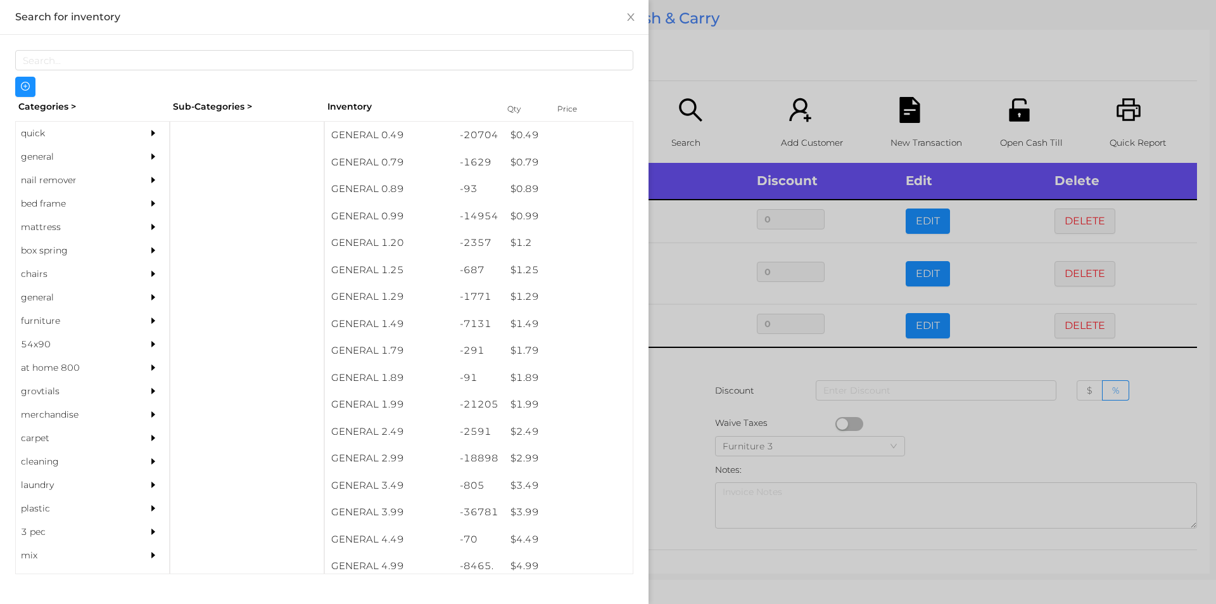
click at [730, 77] on div at bounding box center [608, 302] width 1216 height 604
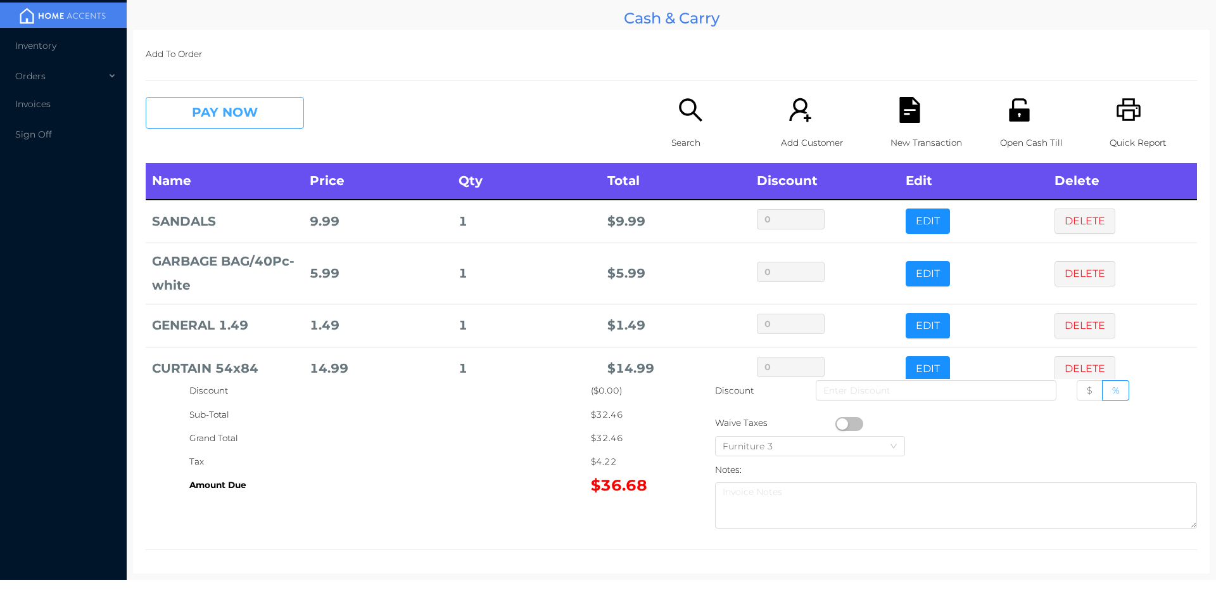
click at [215, 123] on button "PAY NOW" at bounding box center [225, 113] width 158 height 32
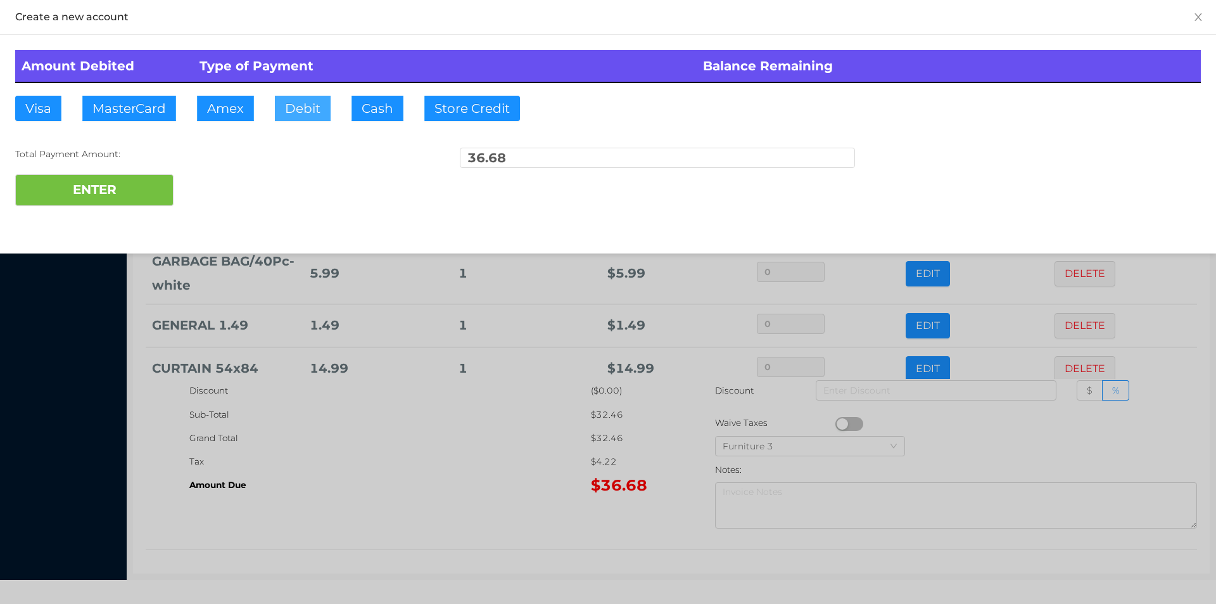
click at [313, 104] on button "Debit" at bounding box center [303, 108] width 56 height 25
click at [140, 188] on button "ENTER" at bounding box center [94, 190] width 158 height 32
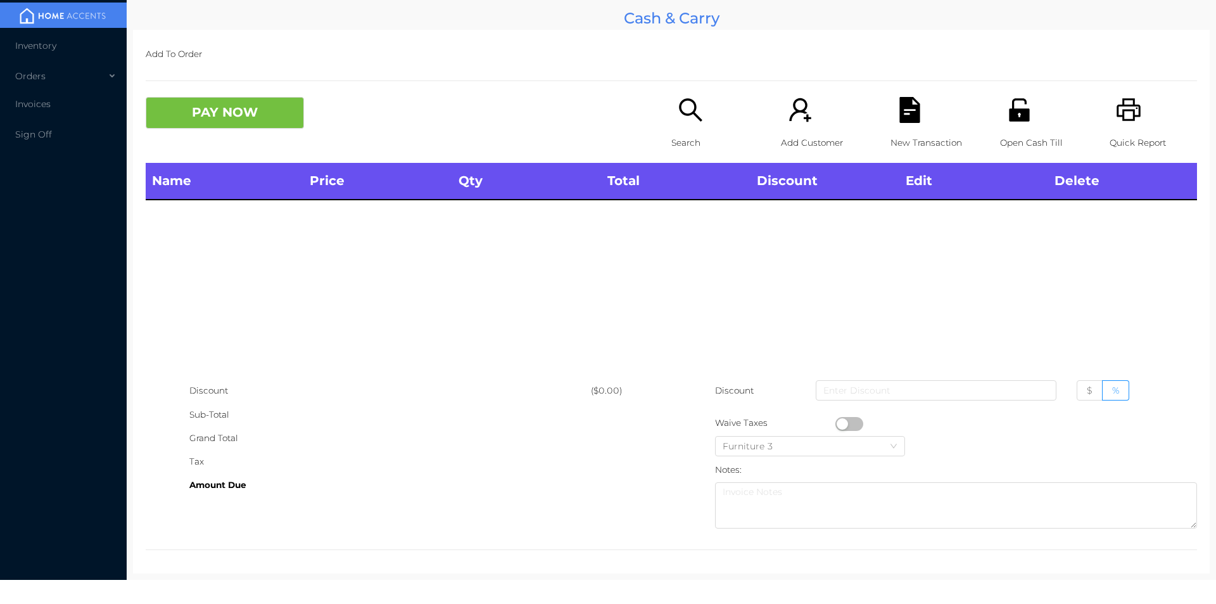
click at [1009, 118] on icon "icon: unlock" at bounding box center [1019, 109] width 20 height 23
click at [684, 114] on icon "icon: search" at bounding box center [690, 109] width 23 height 23
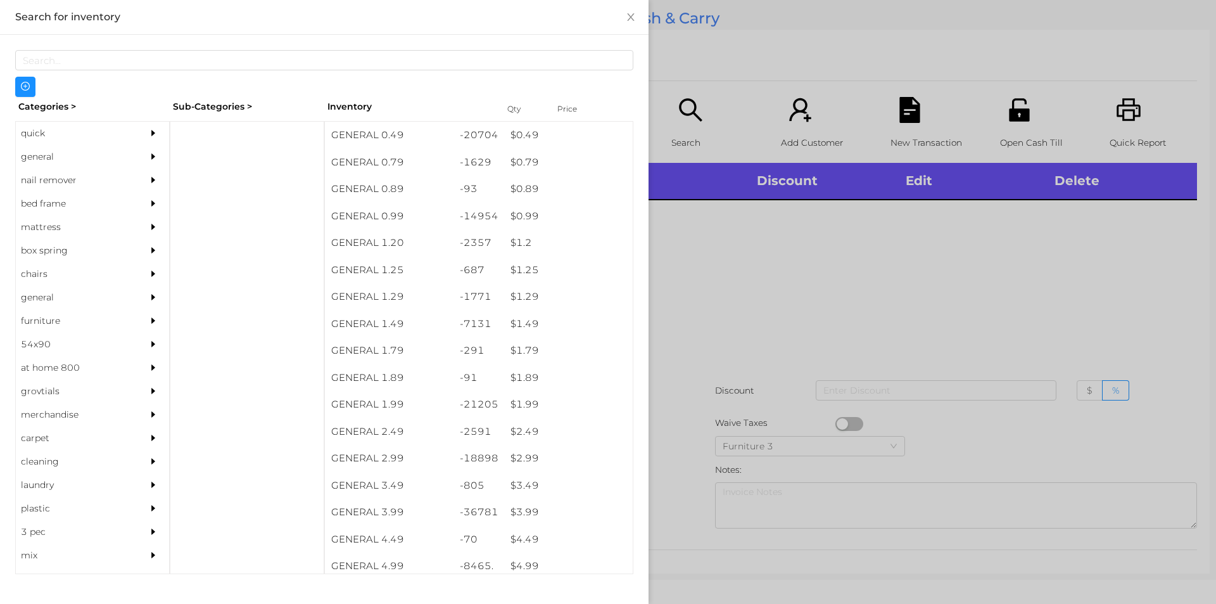
click at [72, 155] on div "general" at bounding box center [73, 156] width 115 height 23
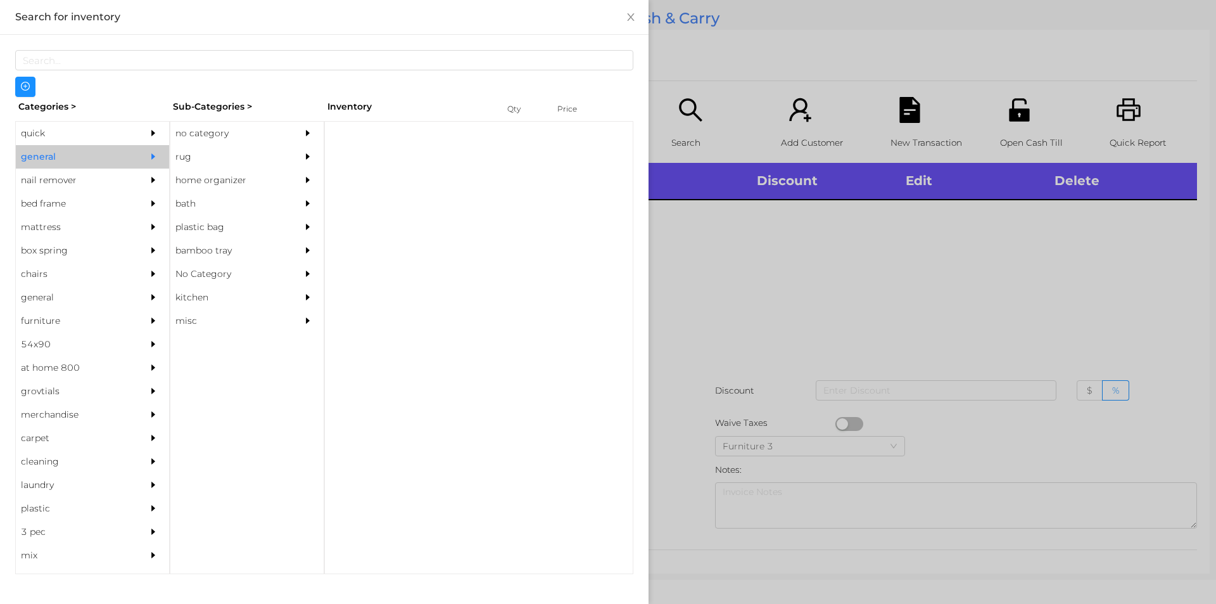
click at [246, 130] on div "no category" at bounding box center [227, 133] width 115 height 23
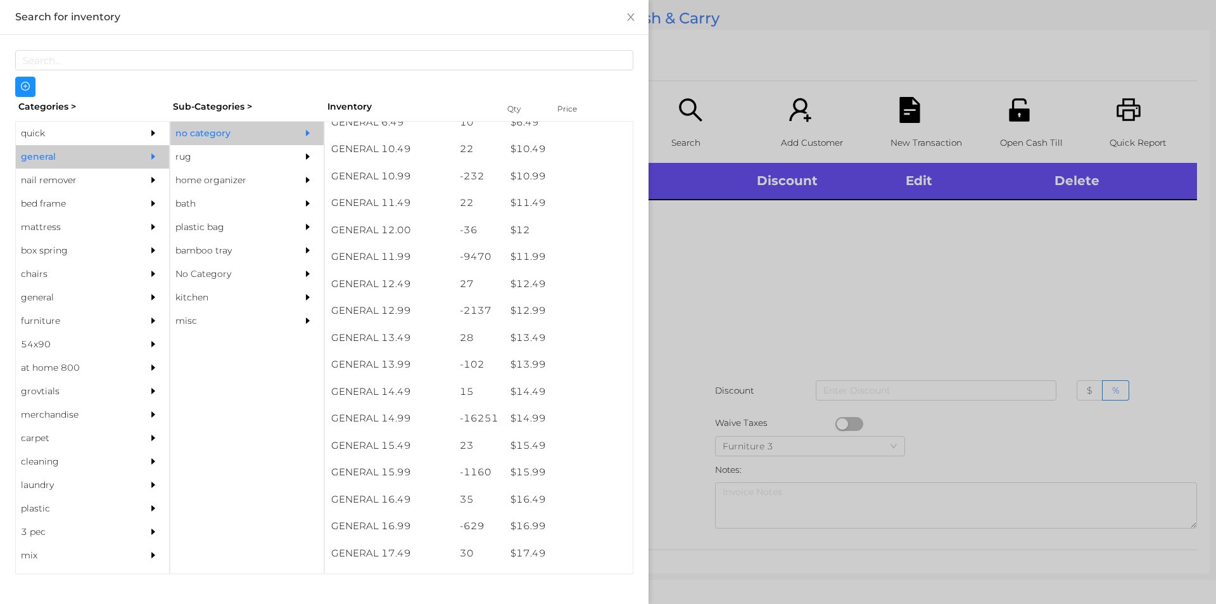
scroll to position [809, 0]
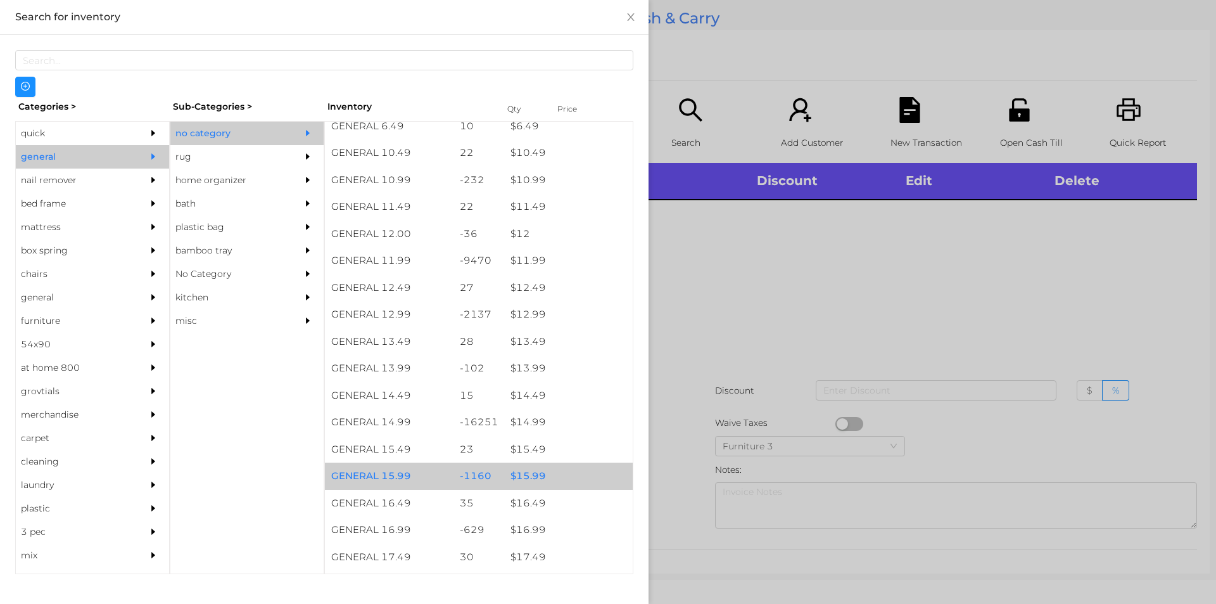
click at [557, 475] on div "$ 15.99" at bounding box center [568, 475] width 129 height 27
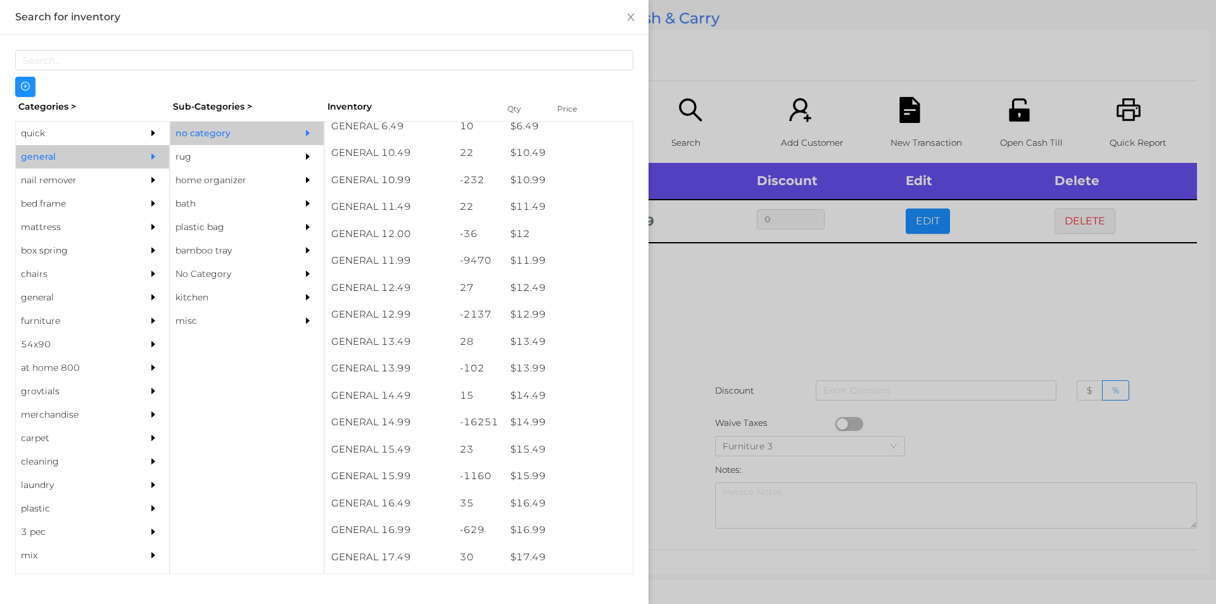
click at [749, 391] on div at bounding box center [608, 302] width 1216 height 604
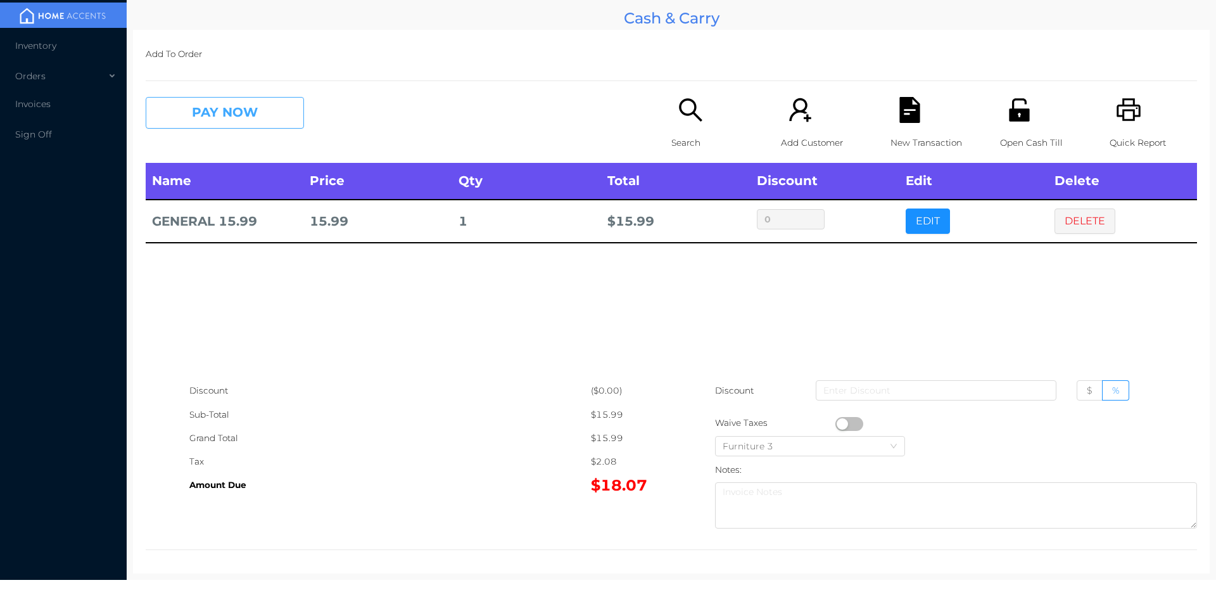
click at [193, 112] on button "PAY NOW" at bounding box center [225, 113] width 158 height 32
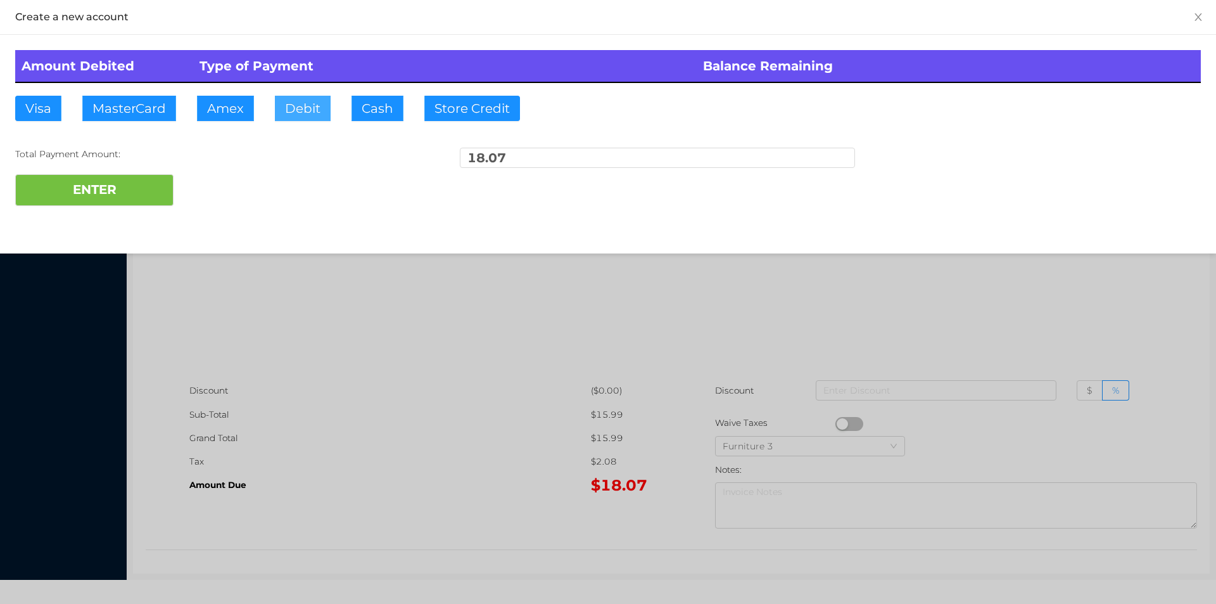
click at [301, 117] on button "Debit" at bounding box center [303, 108] width 56 height 25
click at [113, 199] on button "ENTER" at bounding box center [94, 190] width 158 height 32
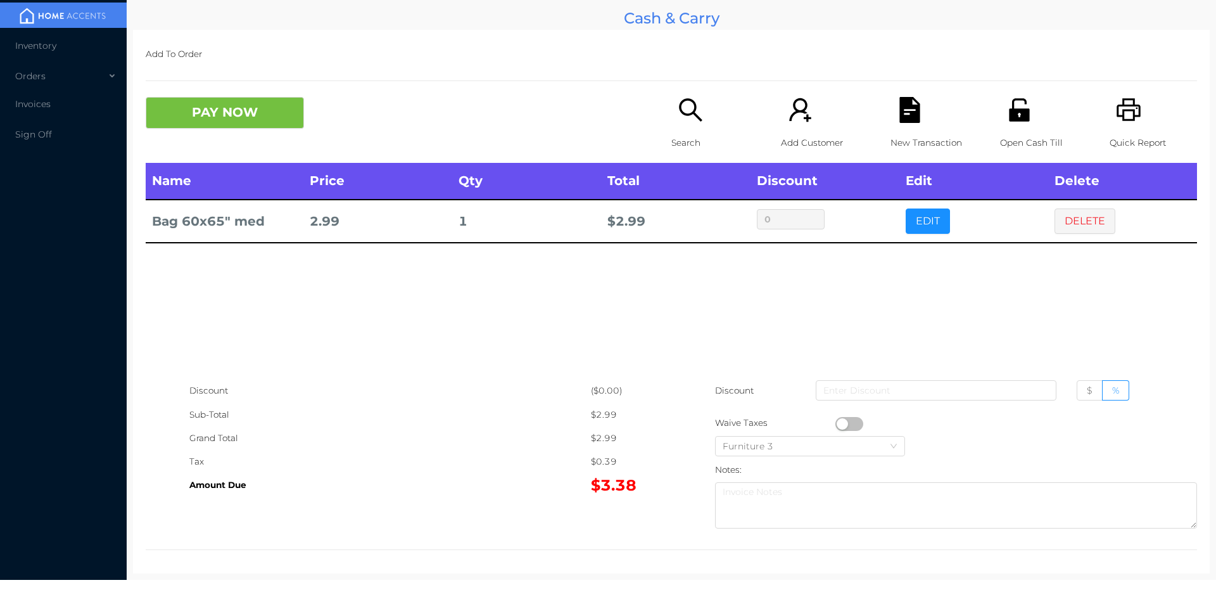
click at [220, 145] on div "PAY NOW Search Add Customer New Transaction Open Cash Till Quick Report" at bounding box center [671, 130] width 1051 height 66
click at [285, 102] on button "PAY NOW" at bounding box center [225, 113] width 158 height 32
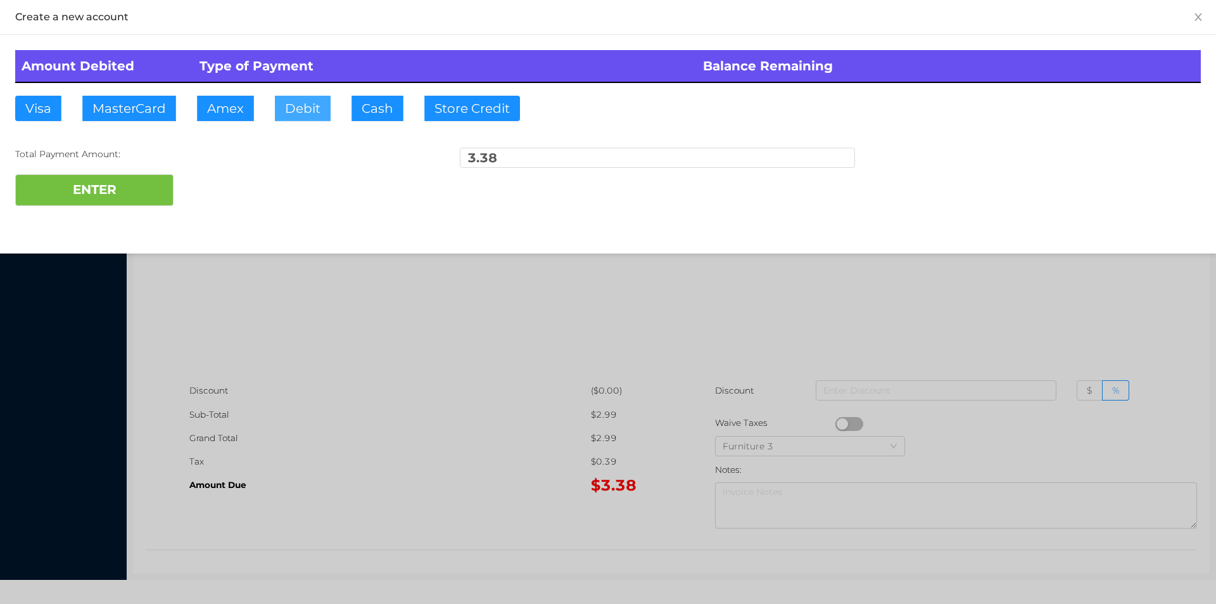
click at [315, 119] on button "Debit" at bounding box center [303, 108] width 56 height 25
click at [150, 178] on button "ENTER" at bounding box center [94, 190] width 158 height 32
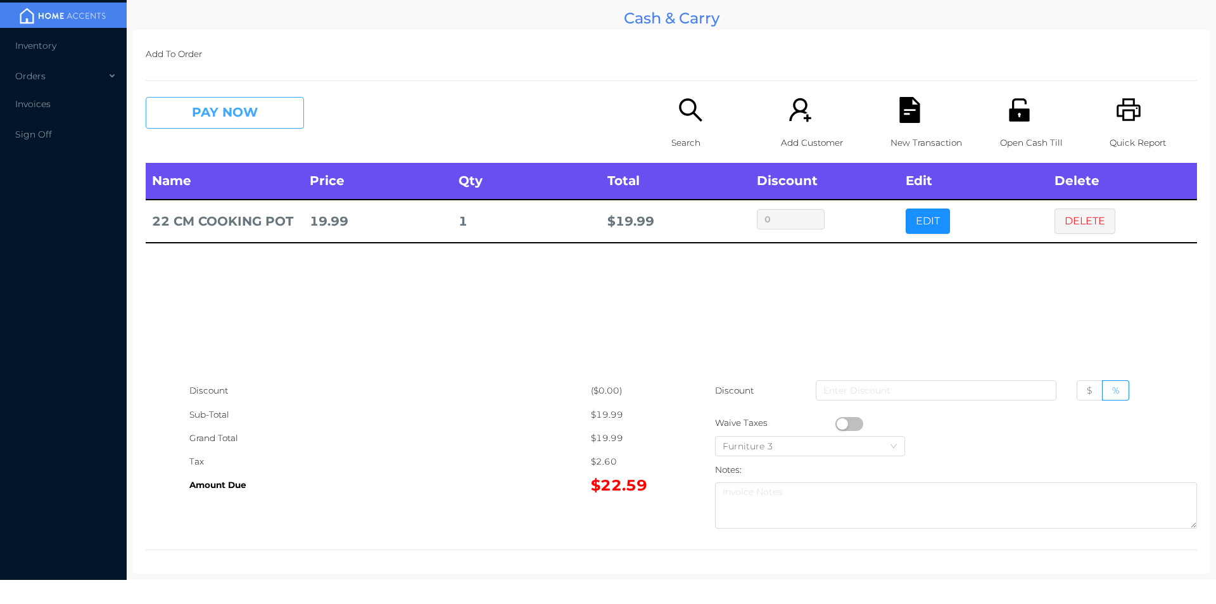
click at [225, 98] on button "PAY NOW" at bounding box center [225, 113] width 158 height 32
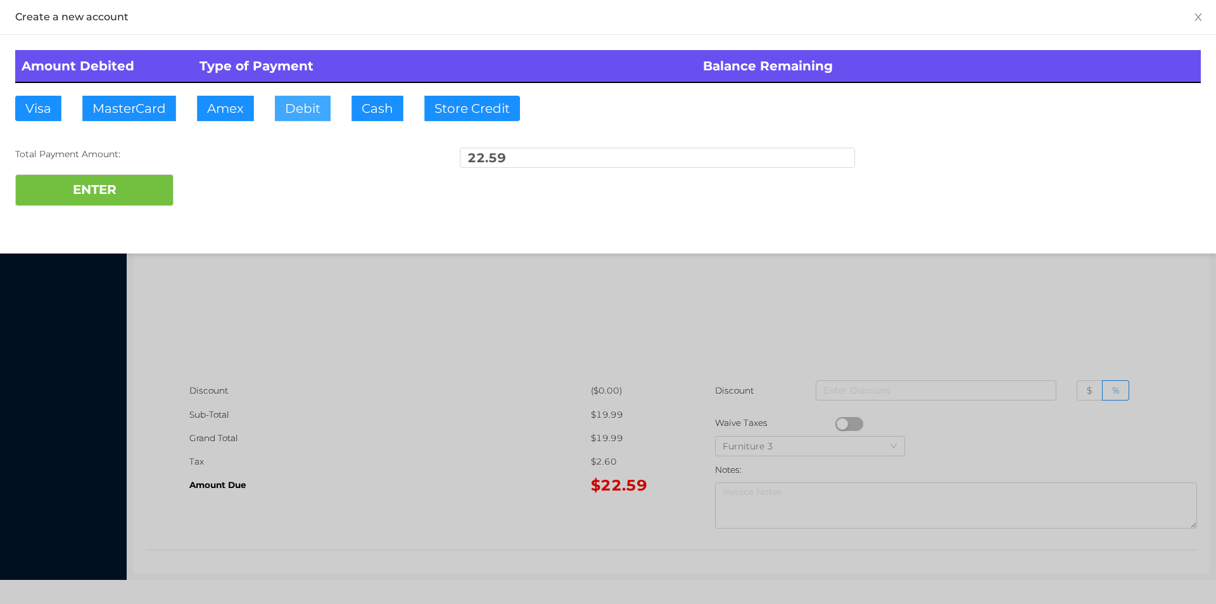
click at [308, 103] on button "Debit" at bounding box center [303, 108] width 56 height 25
click at [123, 180] on button "ENTER" at bounding box center [94, 190] width 158 height 32
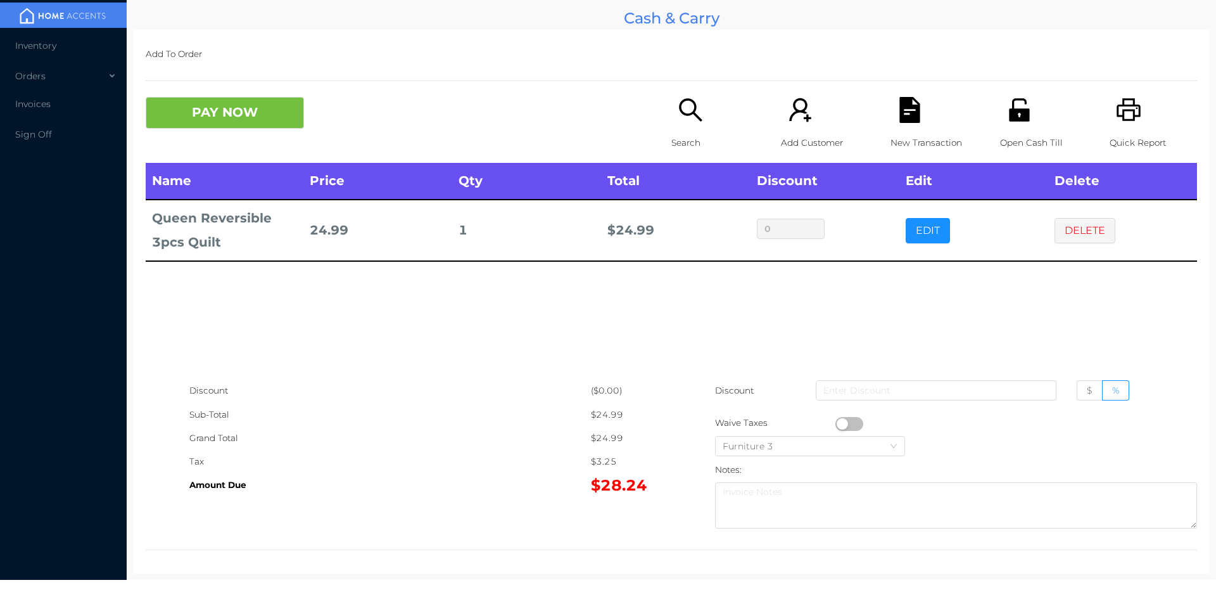
click at [683, 115] on icon "icon: search" at bounding box center [690, 109] width 23 height 23
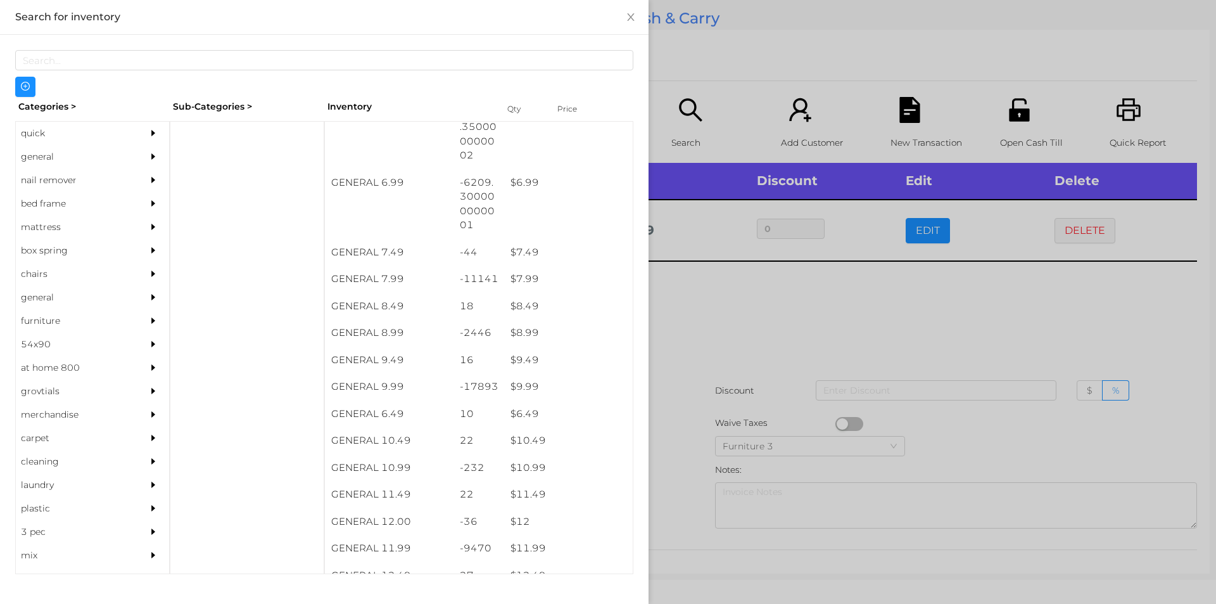
scroll to position [534, 0]
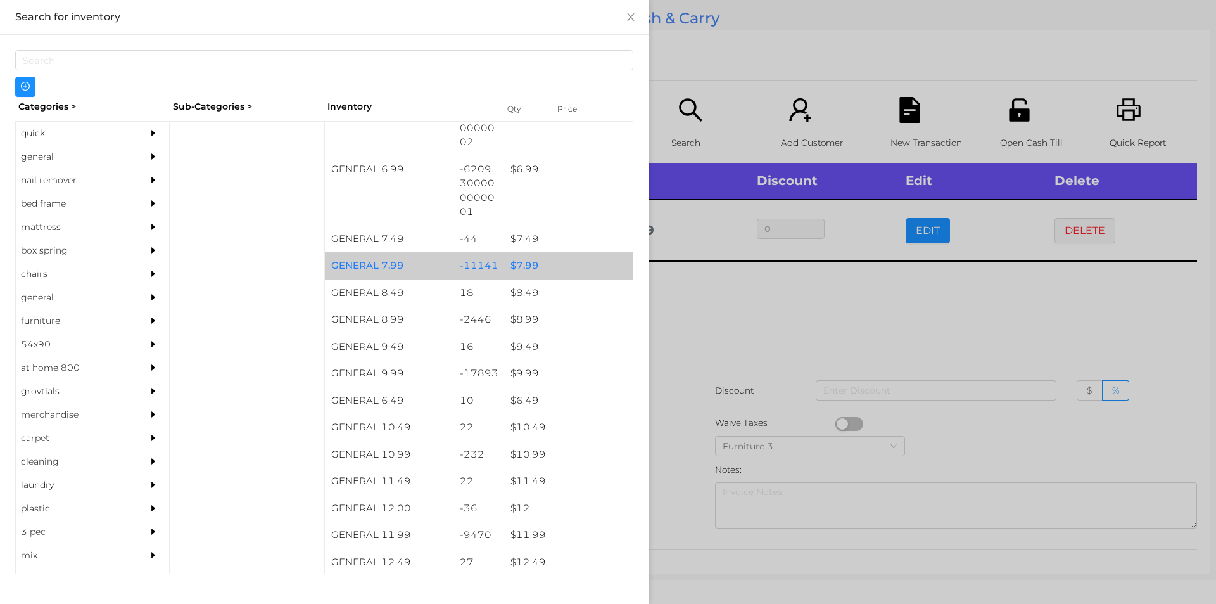
click at [541, 262] on div "$ 7.99" at bounding box center [568, 265] width 129 height 27
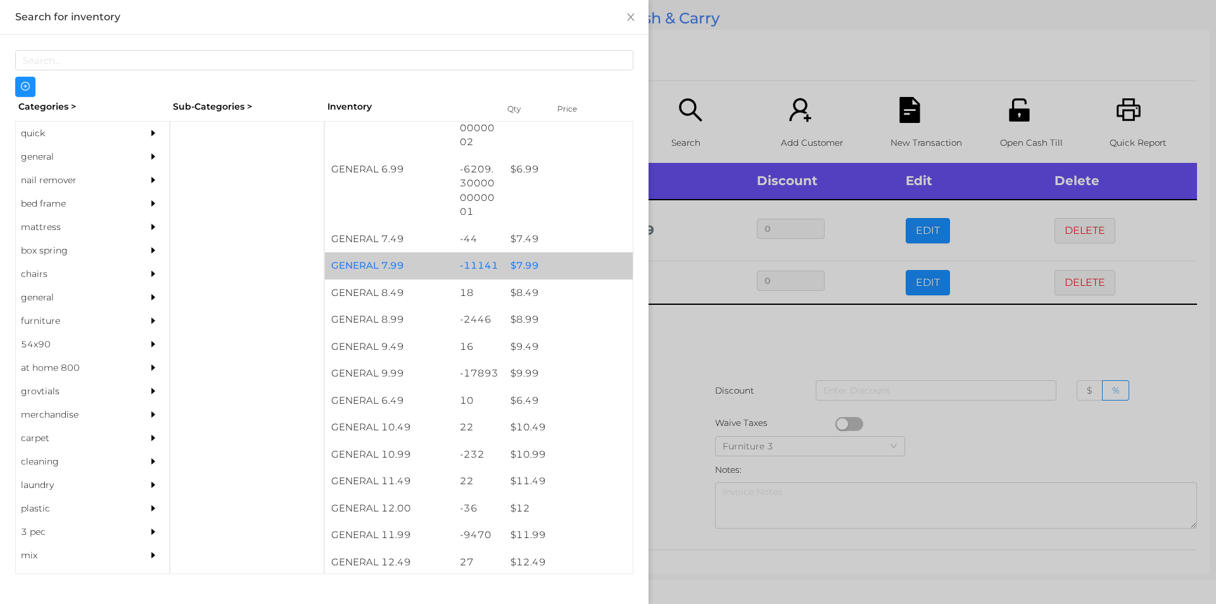
click at [549, 265] on div "$ 7.99" at bounding box center [568, 265] width 129 height 27
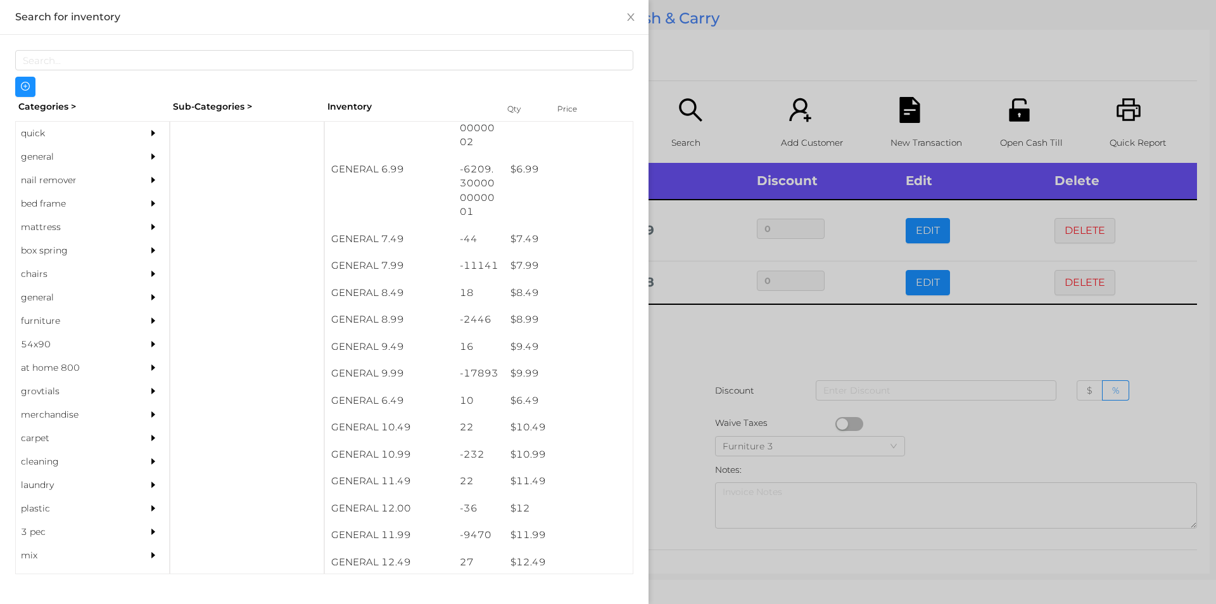
click at [729, 402] on div at bounding box center [608, 302] width 1216 height 604
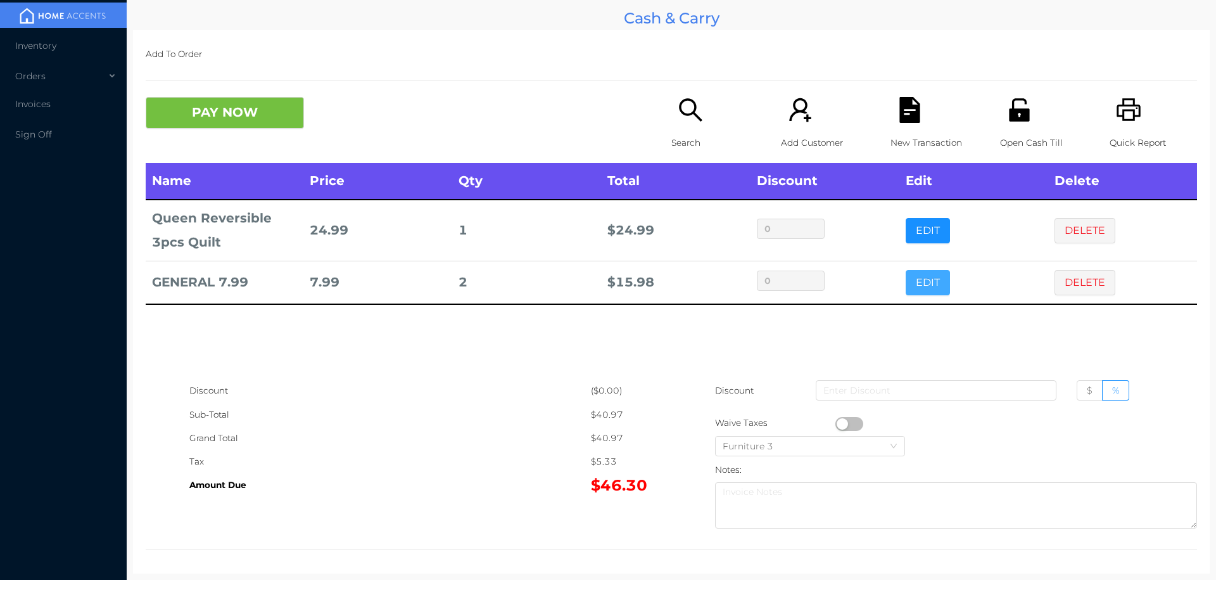
click at [928, 273] on button "EDIT" at bounding box center [928, 282] width 44 height 25
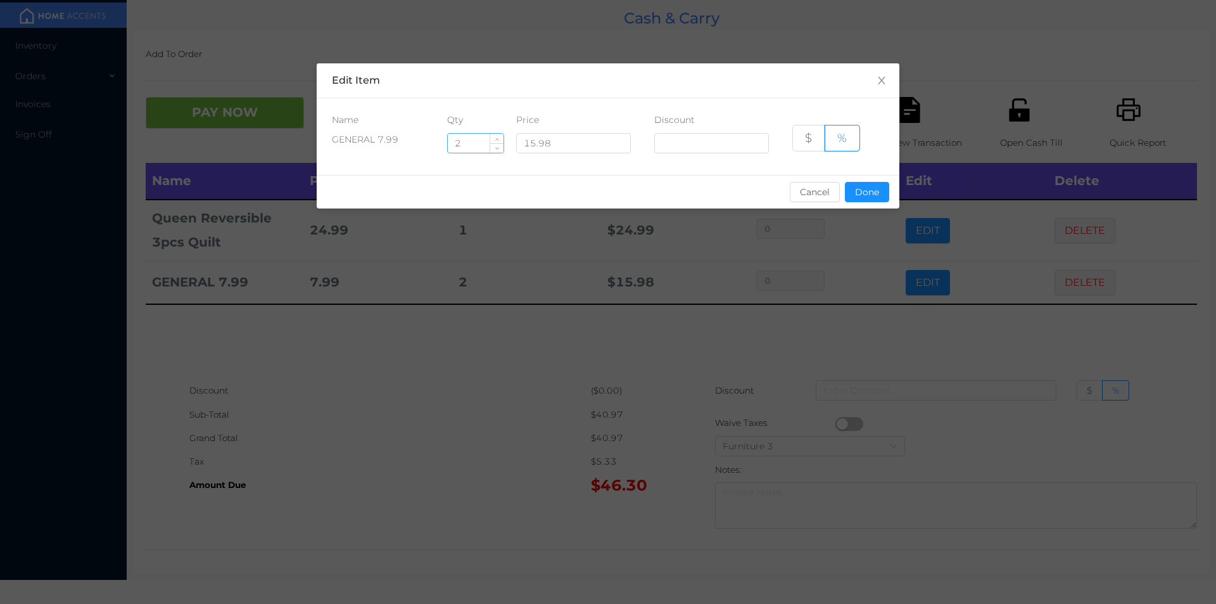
click at [467, 142] on input "2" at bounding box center [476, 143] width 56 height 19
type input "1"
click at [864, 199] on button "Done" at bounding box center [867, 192] width 44 height 20
type input "0%"
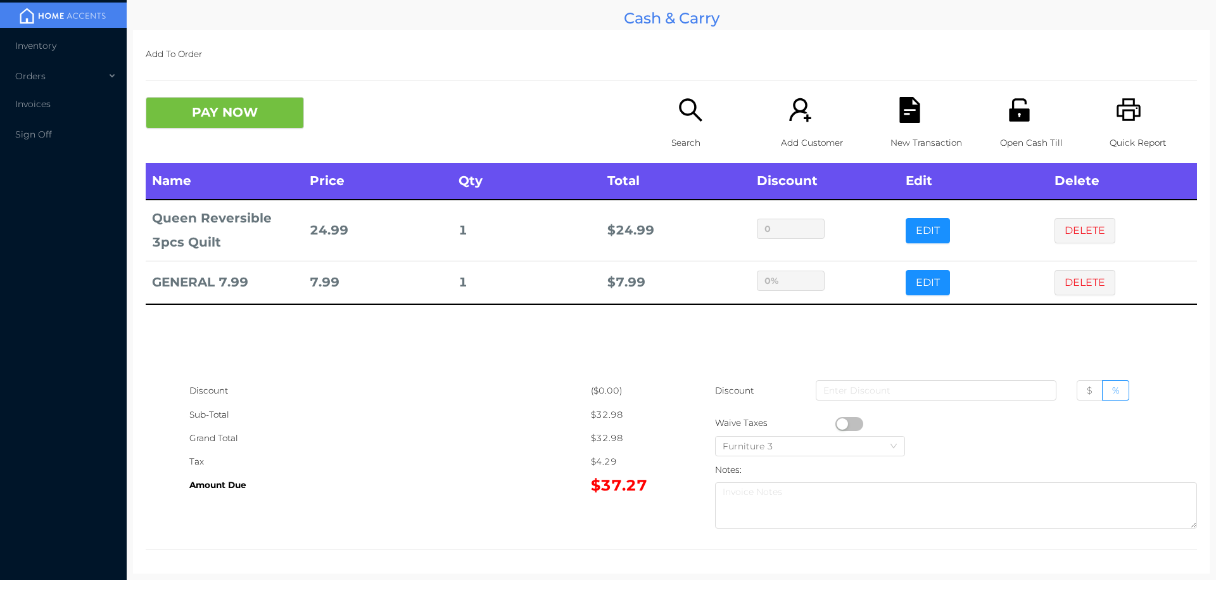
click at [678, 117] on icon "icon: search" at bounding box center [691, 110] width 26 height 26
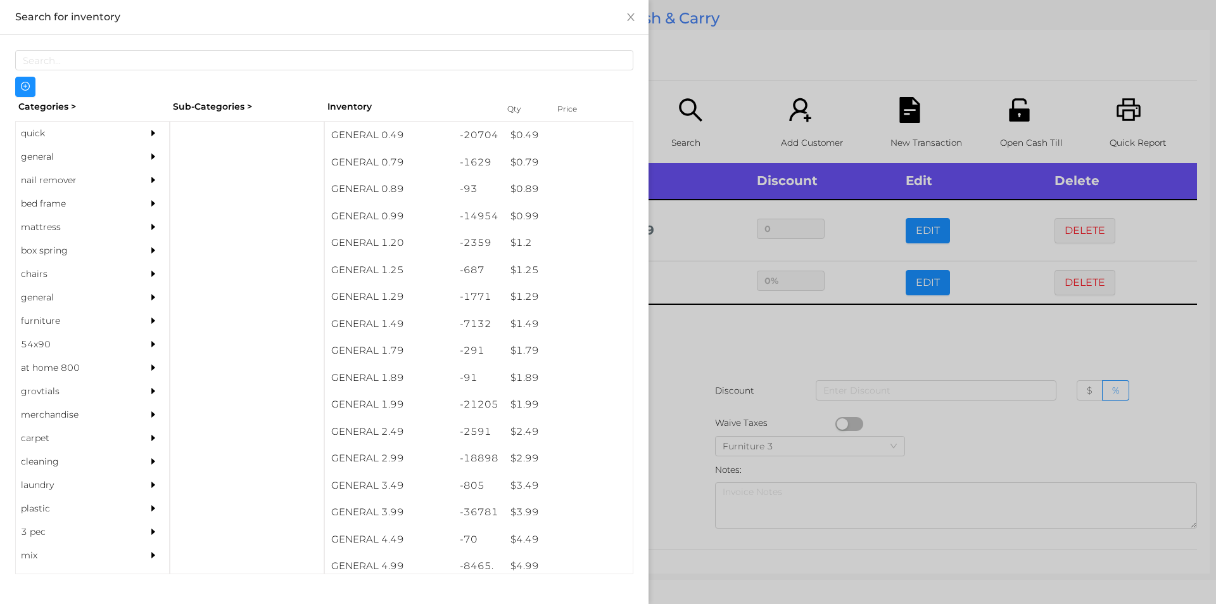
click at [701, 383] on div at bounding box center [608, 302] width 1216 height 604
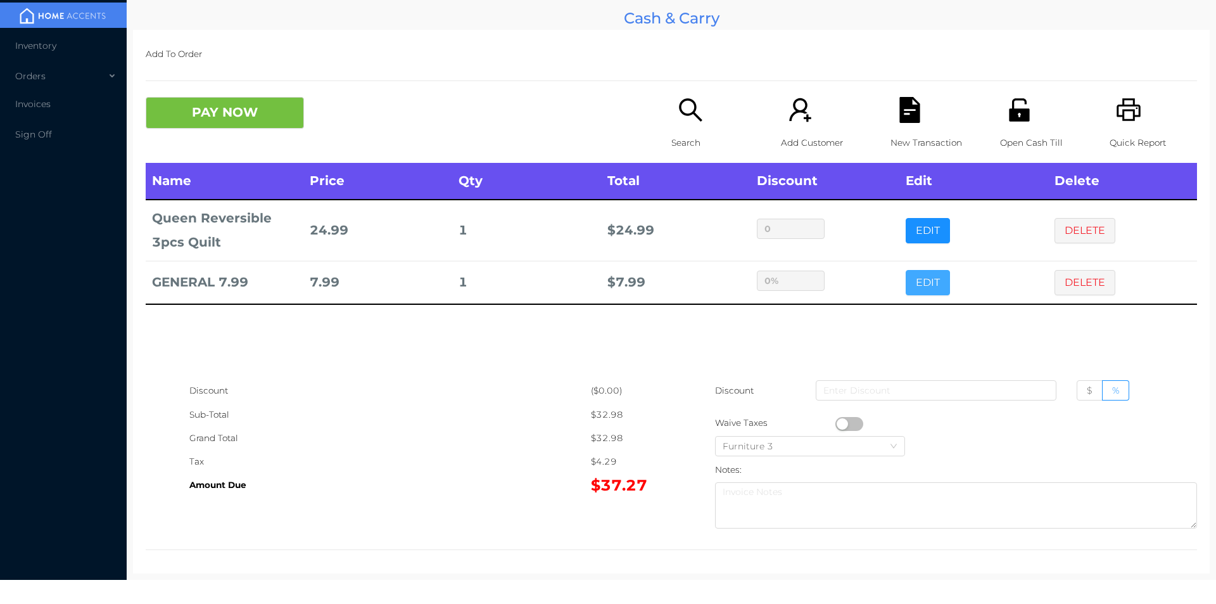
click at [910, 283] on button "EDIT" at bounding box center [928, 282] width 44 height 25
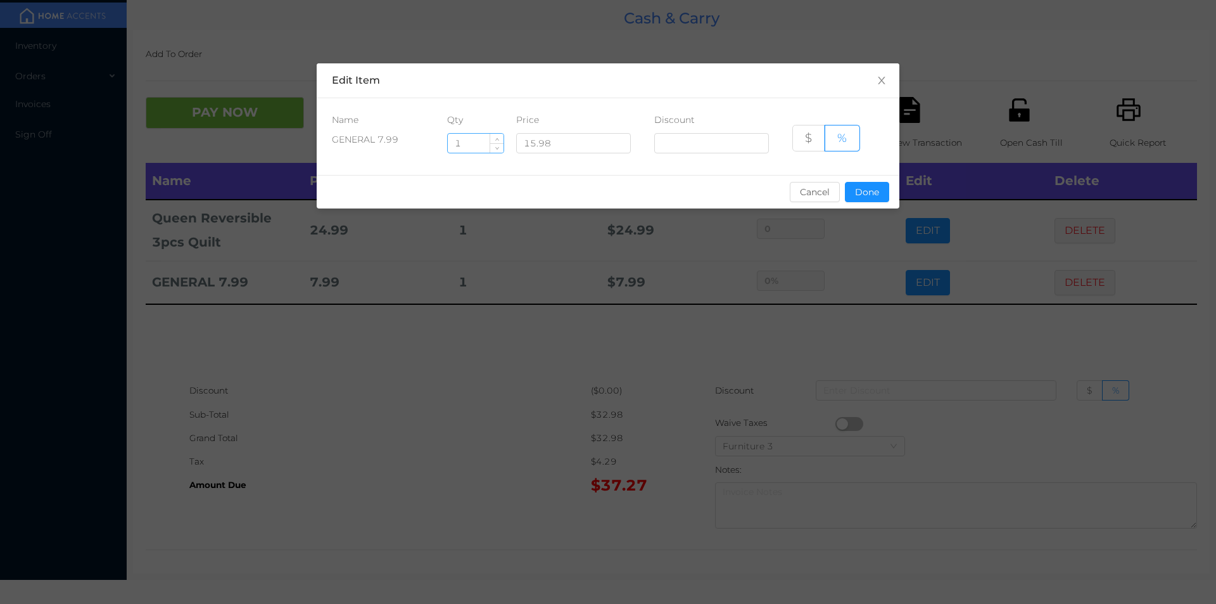
click at [475, 143] on input "1" at bounding box center [476, 143] width 56 height 19
type input "3"
click at [876, 188] on button "Done" at bounding box center [867, 192] width 44 height 20
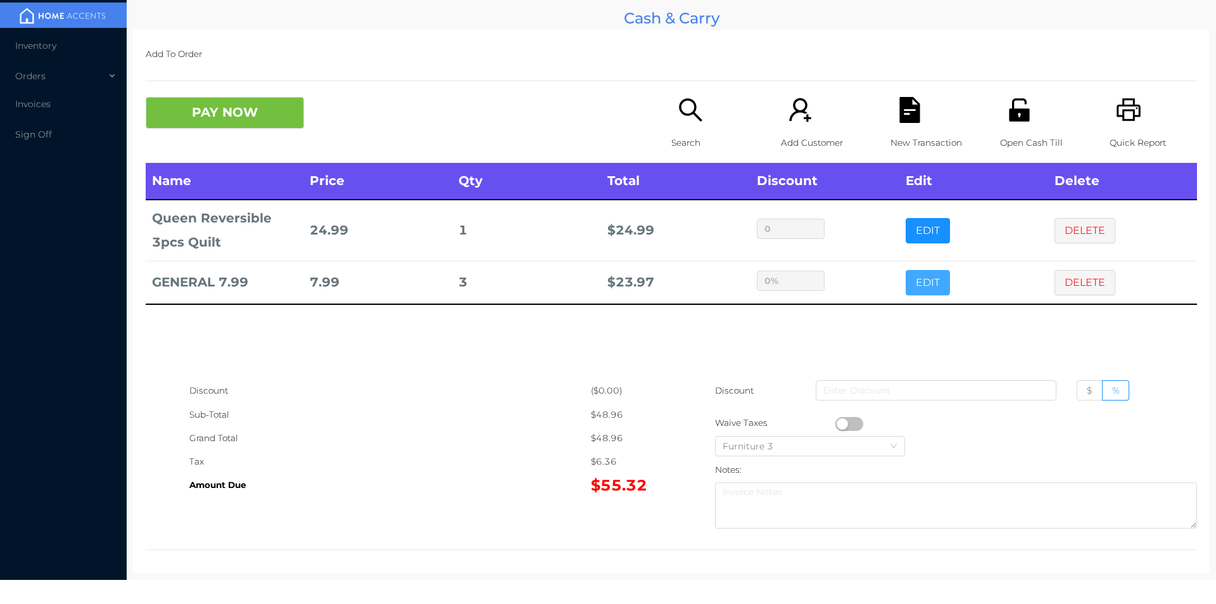
click at [906, 270] on button "EDIT" at bounding box center [928, 282] width 44 height 25
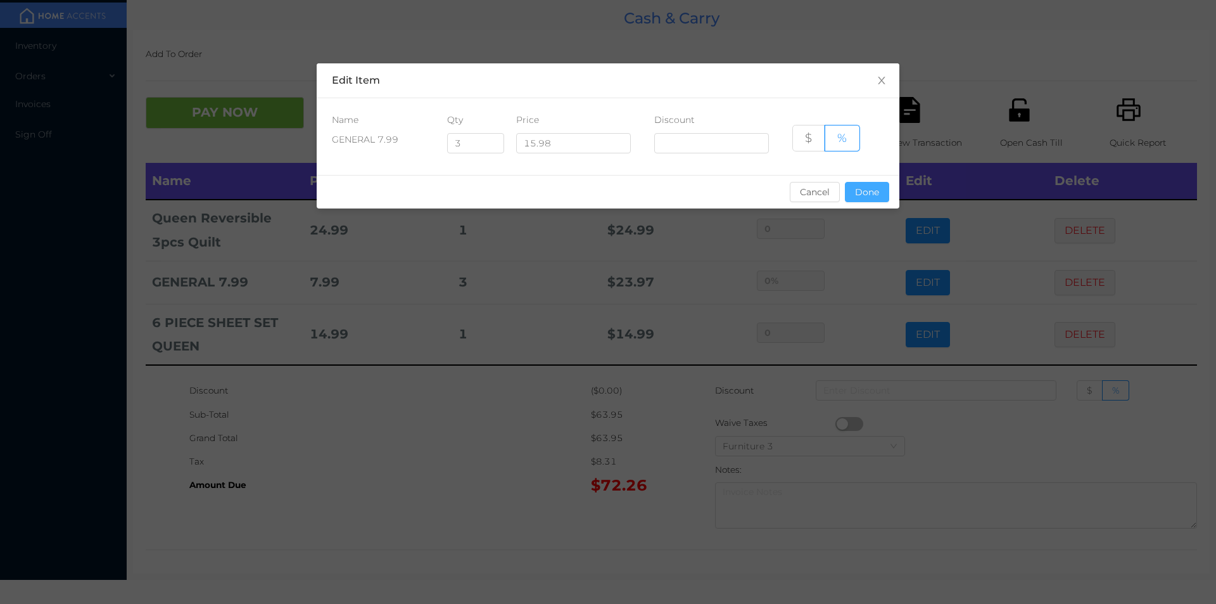
click at [873, 196] on button "Done" at bounding box center [867, 192] width 44 height 20
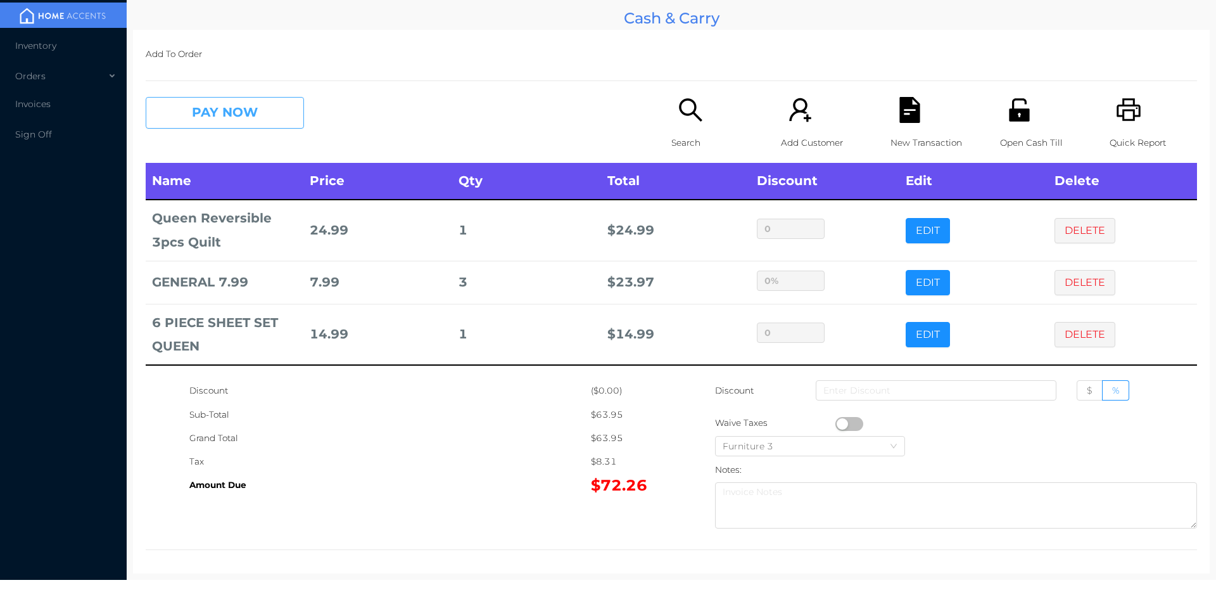
click at [212, 98] on button "PAY NOW" at bounding box center [225, 113] width 158 height 32
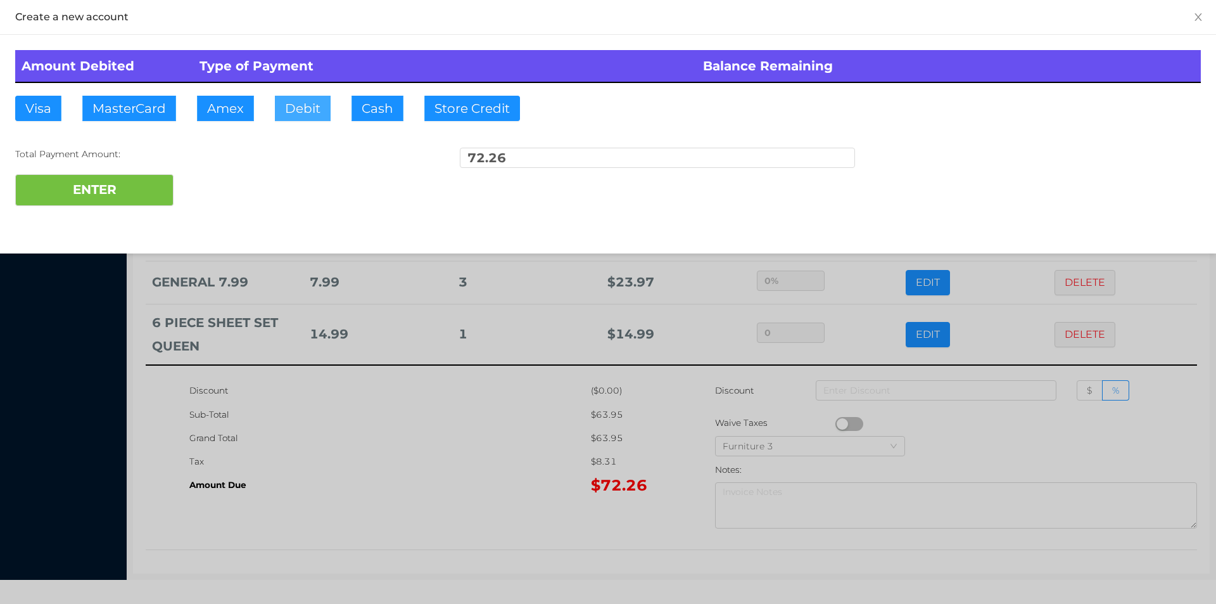
click at [305, 105] on button "Debit" at bounding box center [303, 108] width 56 height 25
click at [95, 192] on button "ENTER" at bounding box center [94, 190] width 158 height 32
type input "0"
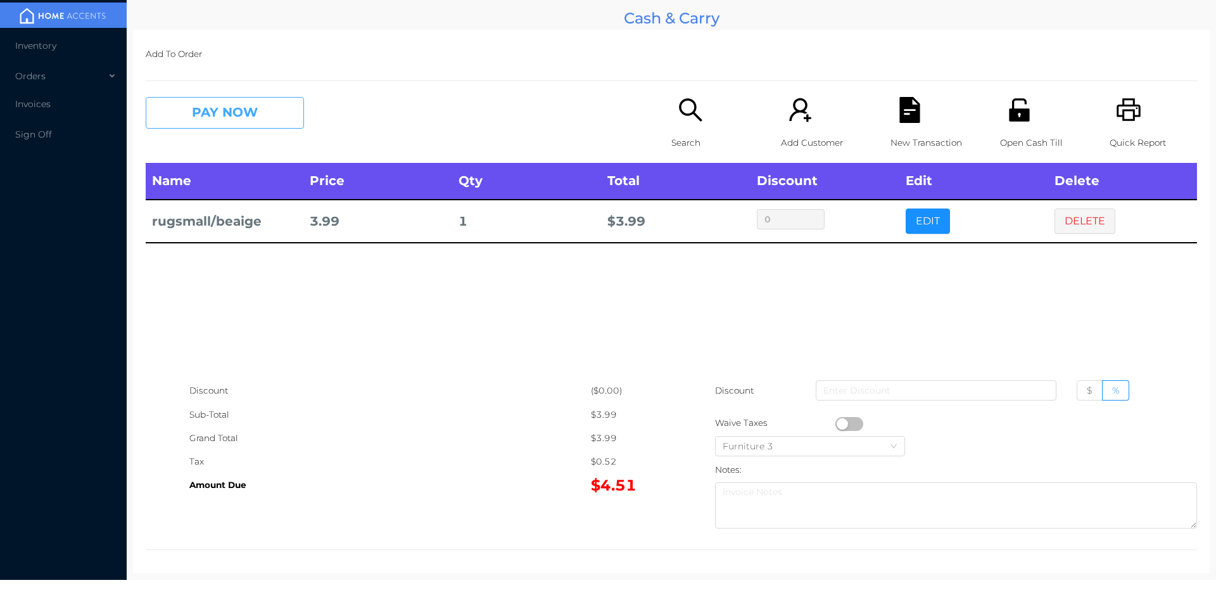
click at [210, 101] on button "PAY NOW" at bounding box center [225, 113] width 158 height 32
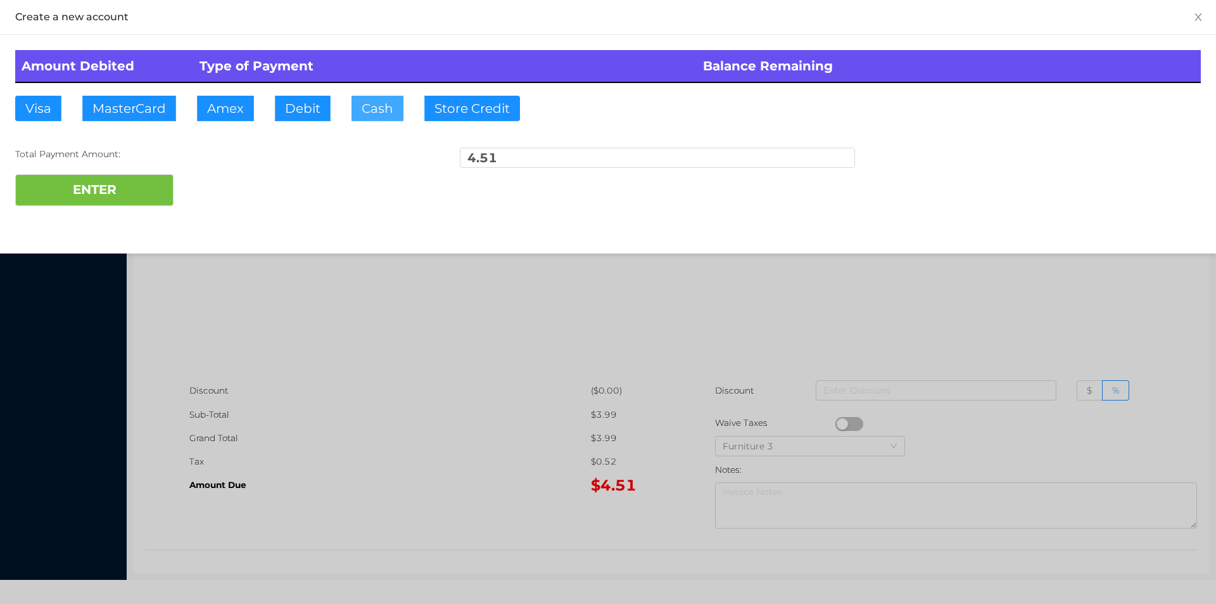
click at [360, 117] on button "Cash" at bounding box center [377, 108] width 52 height 25
click at [109, 231] on div "Create a new account Amount Debited Type of Payment Balance Remaining Visa Mast…" at bounding box center [608, 126] width 1216 height 253
click at [92, 189] on button "ENTER" at bounding box center [94, 190] width 158 height 32
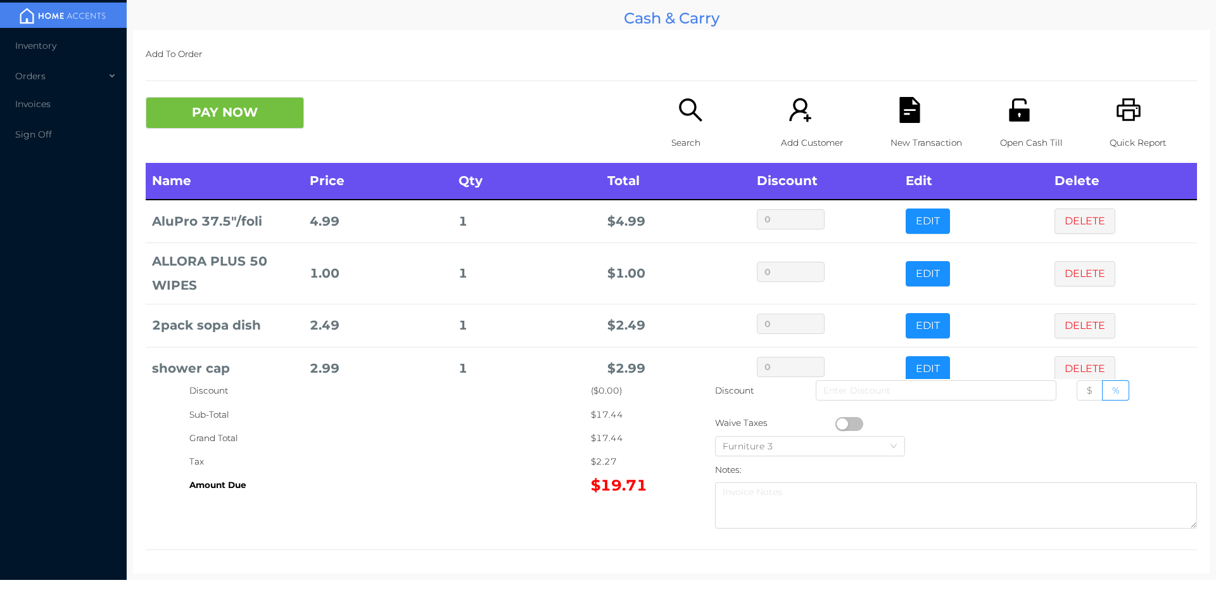
click at [678, 120] on icon "icon: search" at bounding box center [691, 110] width 26 height 26
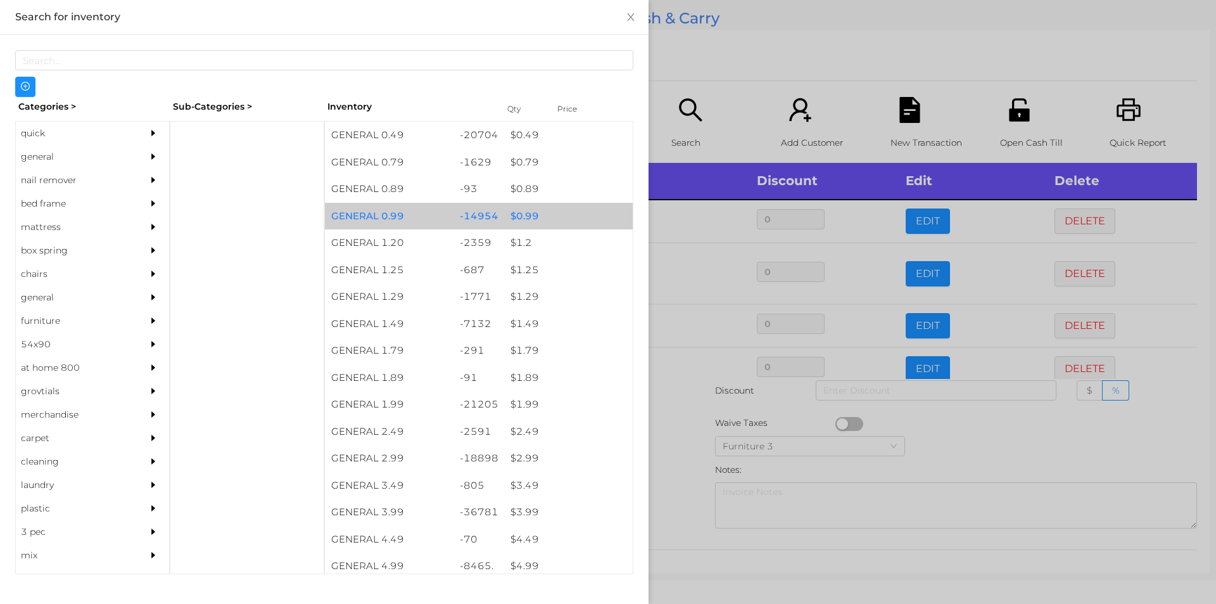
click at [567, 214] on div "$ 0.99" at bounding box center [568, 216] width 129 height 27
click at [572, 213] on div "$ 0.99" at bounding box center [568, 216] width 129 height 27
click at [574, 213] on div "$ 0.99" at bounding box center [568, 216] width 129 height 27
click at [570, 216] on div "$ 0.99" at bounding box center [568, 216] width 129 height 27
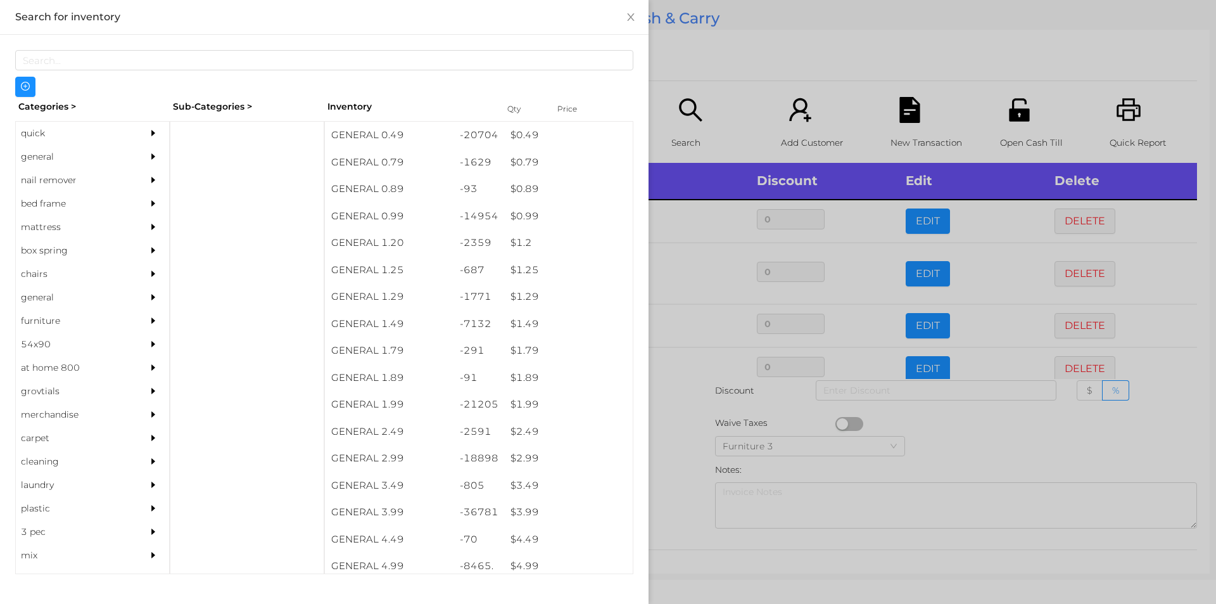
click at [672, 74] on div at bounding box center [608, 302] width 1216 height 604
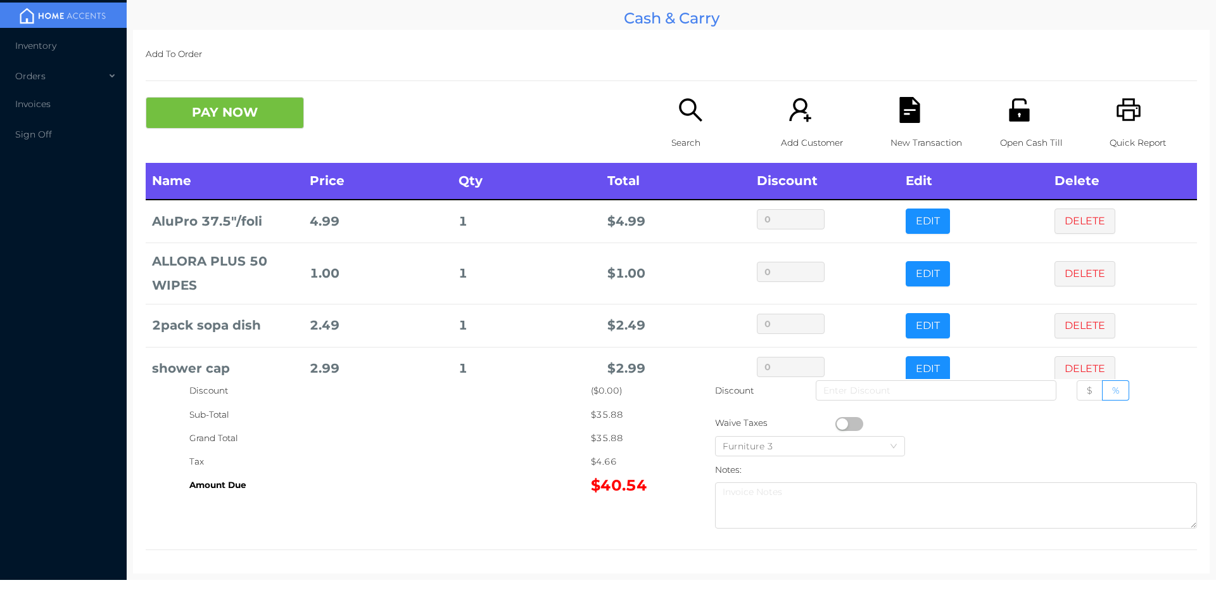
click at [197, 157] on div "PAY NOW Search Add Customer New Transaction Open Cash Till Quick Report" at bounding box center [671, 130] width 1051 height 66
click at [226, 107] on button "PAY NOW" at bounding box center [225, 113] width 158 height 32
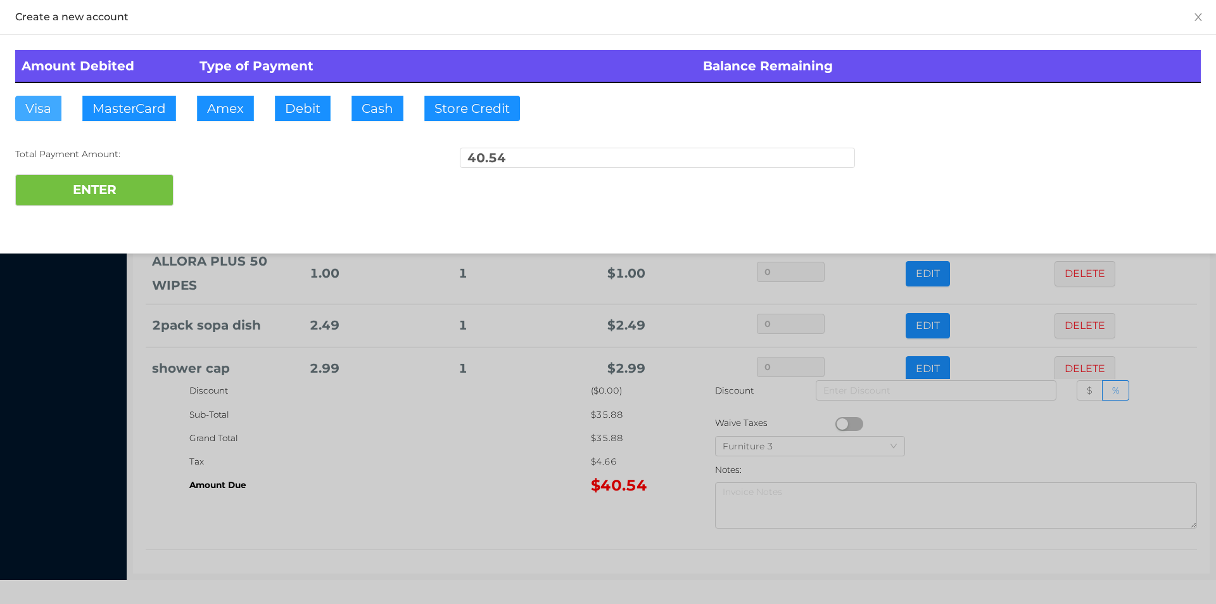
click at [30, 120] on button "Visa" at bounding box center [38, 108] width 46 height 25
click at [64, 181] on button "ENTER" at bounding box center [94, 190] width 158 height 32
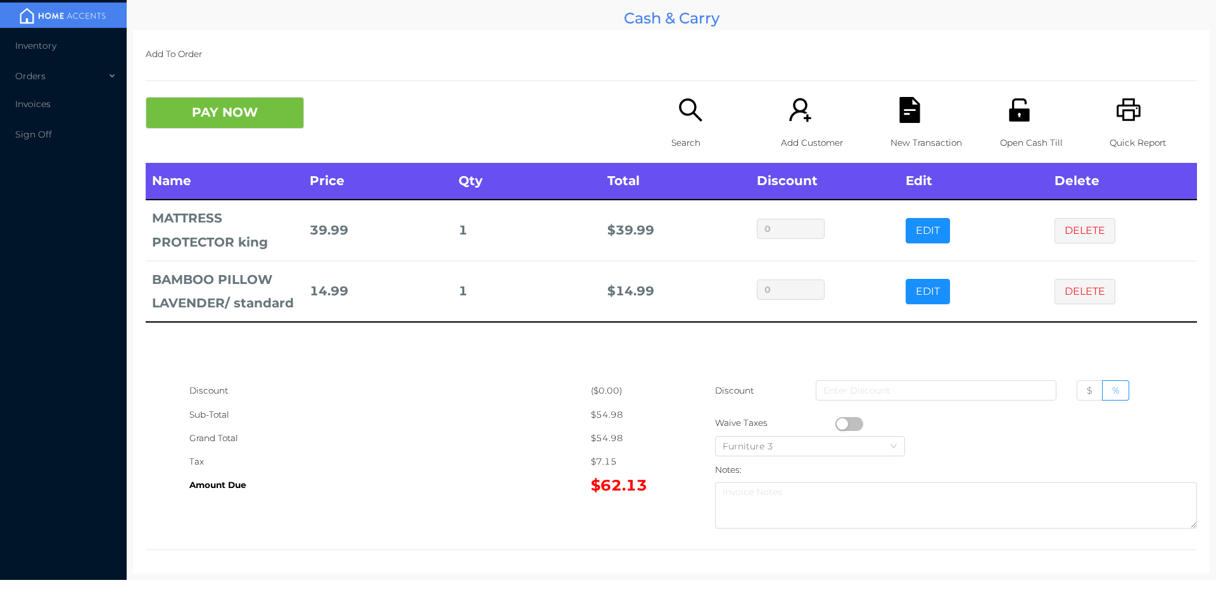
click at [890, 112] on div "New Transaction" at bounding box center [933, 130] width 87 height 66
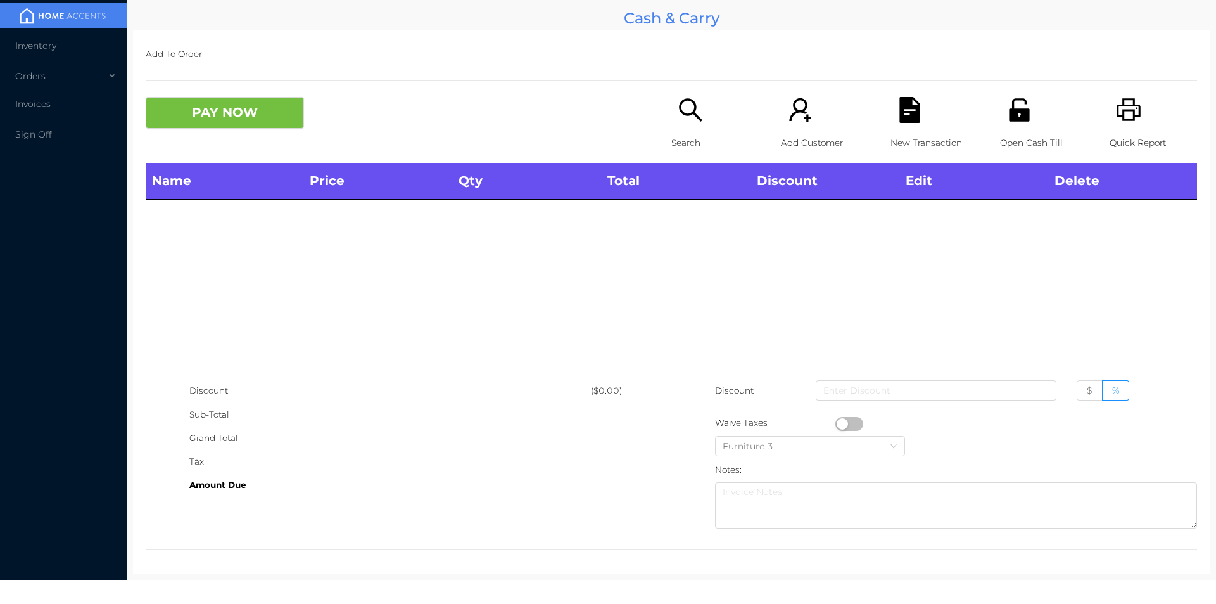
click at [1130, 126] on div "Quick Report" at bounding box center [1153, 130] width 87 height 66
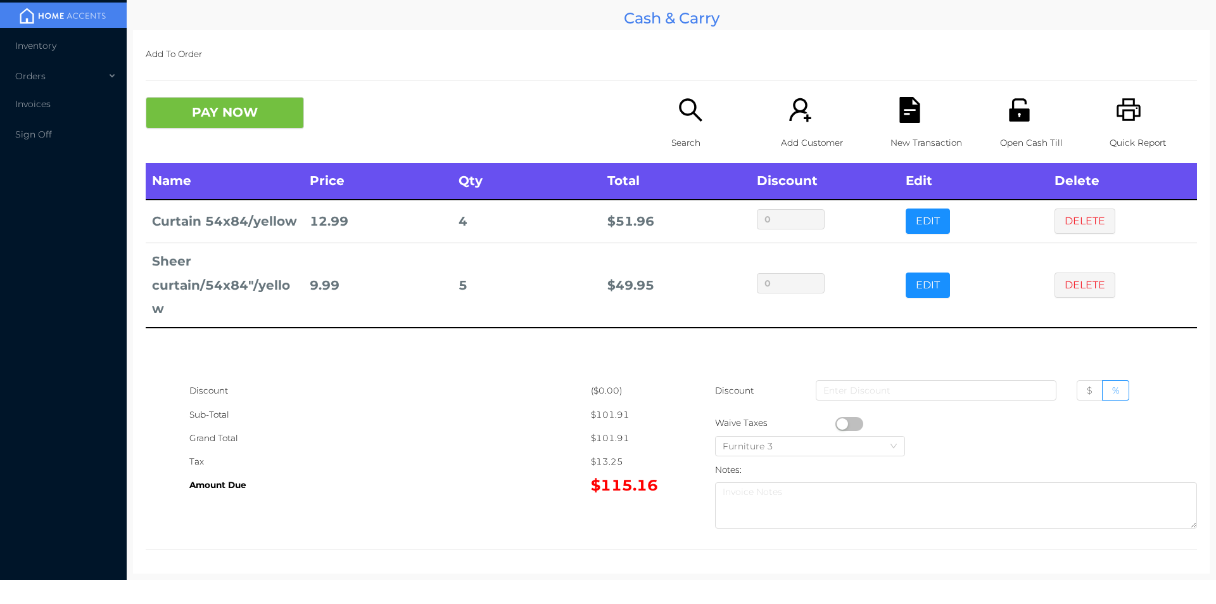
click at [680, 113] on icon "icon: search" at bounding box center [690, 109] width 23 height 23
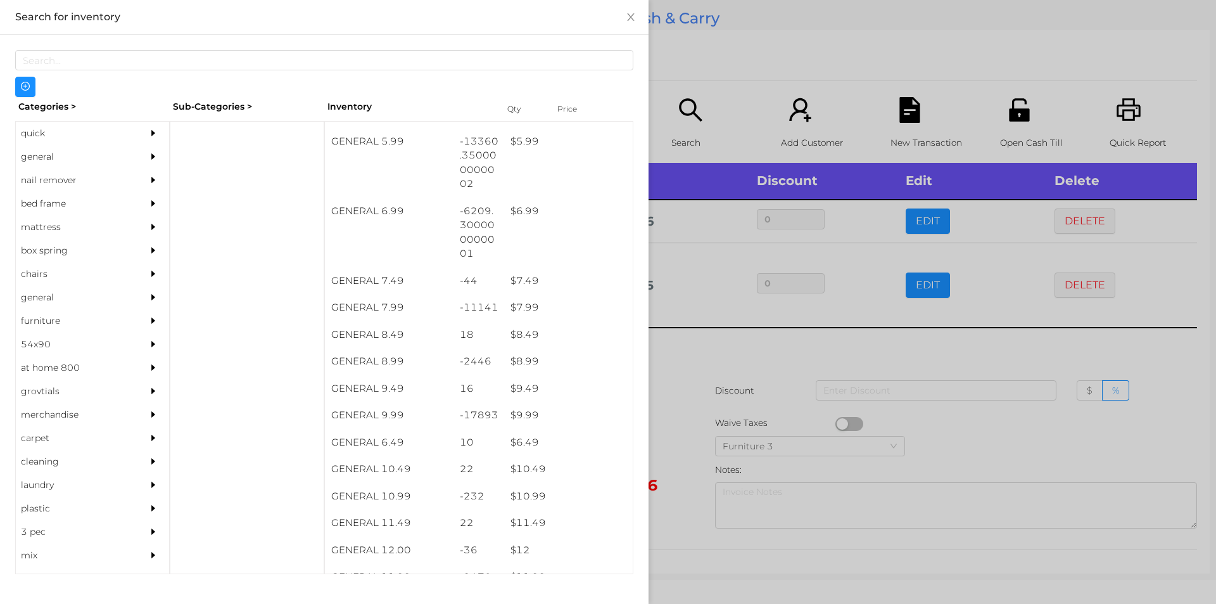
scroll to position [491, 0]
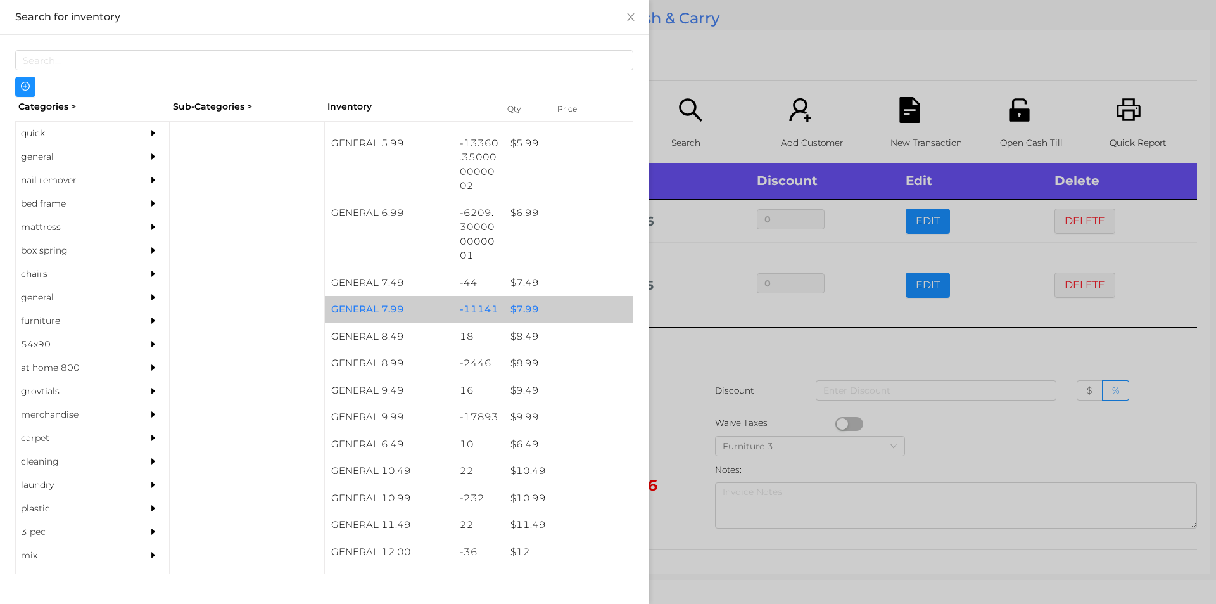
click at [561, 310] on div "$ 7.99" at bounding box center [568, 309] width 129 height 27
click at [561, 307] on div "$ 7.99" at bounding box center [568, 309] width 129 height 27
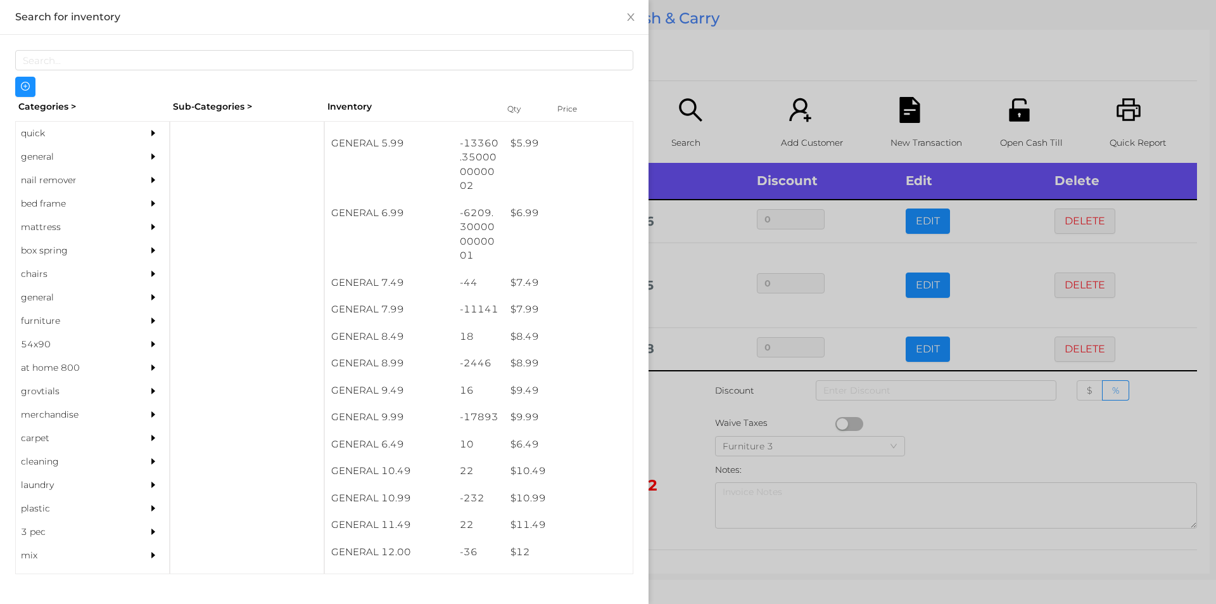
click at [706, 41] on div at bounding box center [608, 302] width 1216 height 604
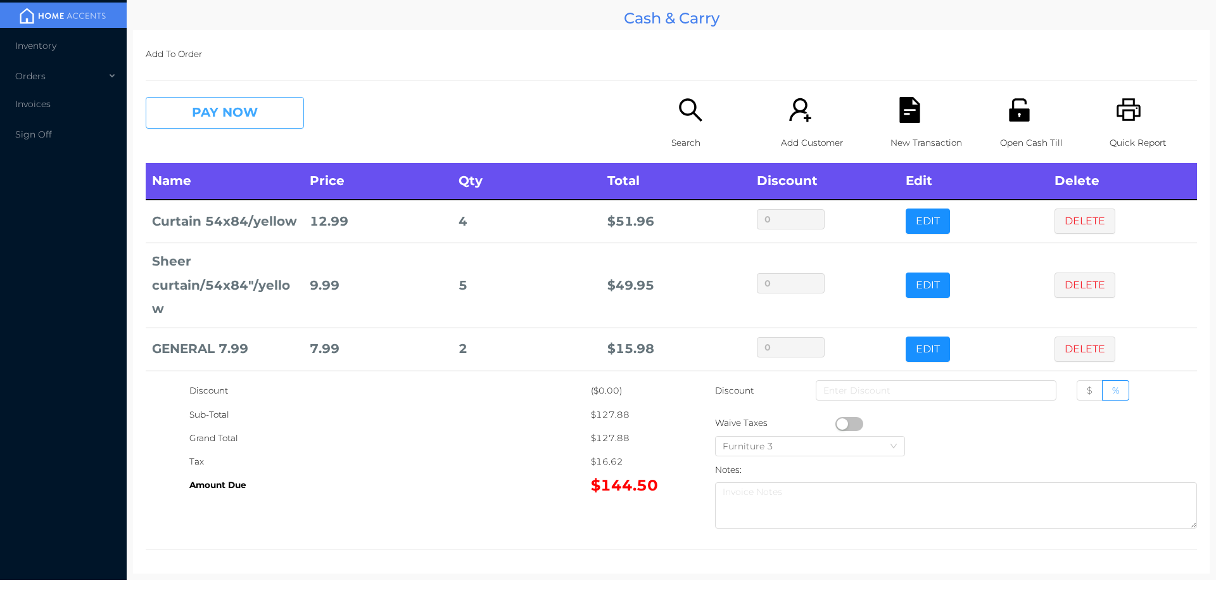
click at [246, 118] on button "PAY NOW" at bounding box center [225, 113] width 158 height 32
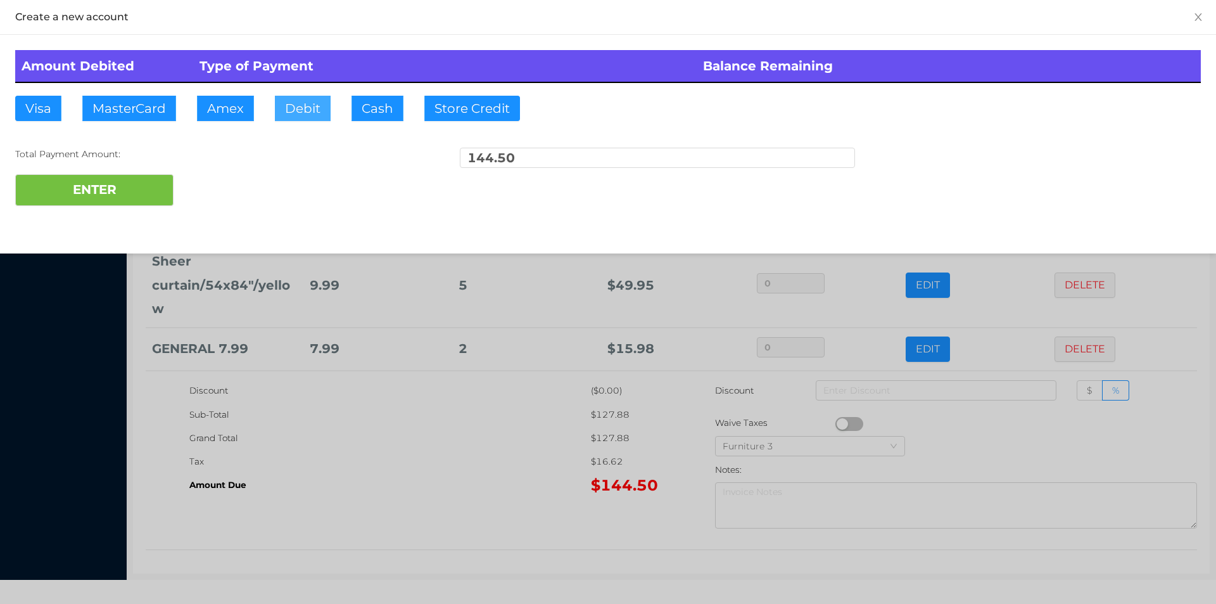
click at [319, 96] on button "Debit" at bounding box center [303, 108] width 56 height 25
click at [106, 194] on button "ENTER" at bounding box center [94, 190] width 158 height 32
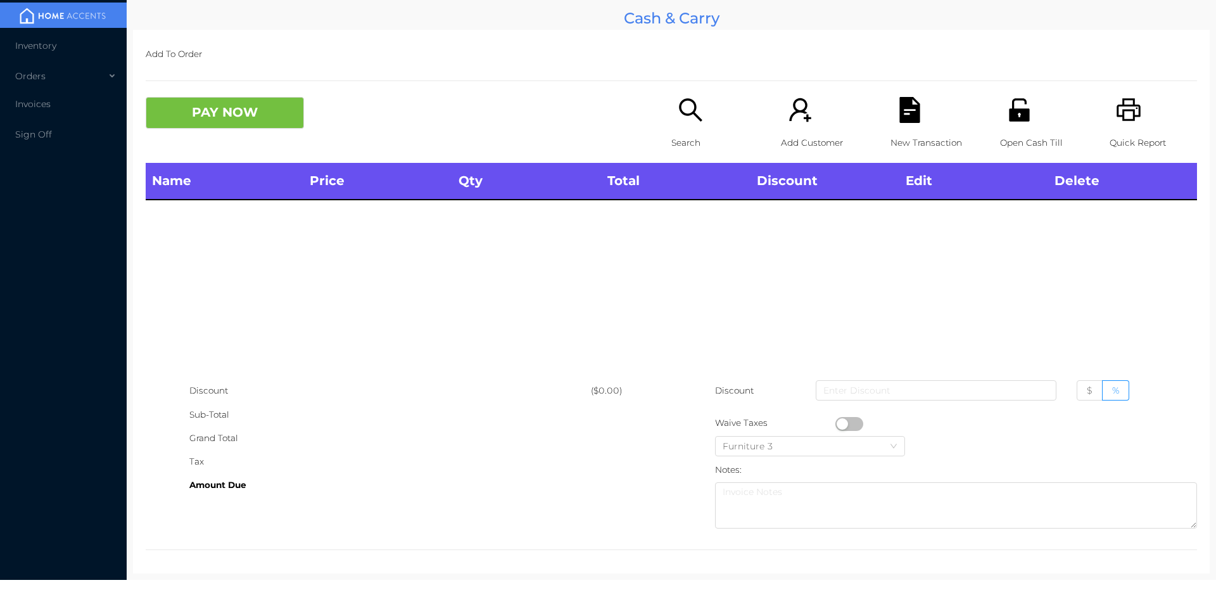
click at [1131, 117] on icon "icon: printer" at bounding box center [1128, 109] width 24 height 23
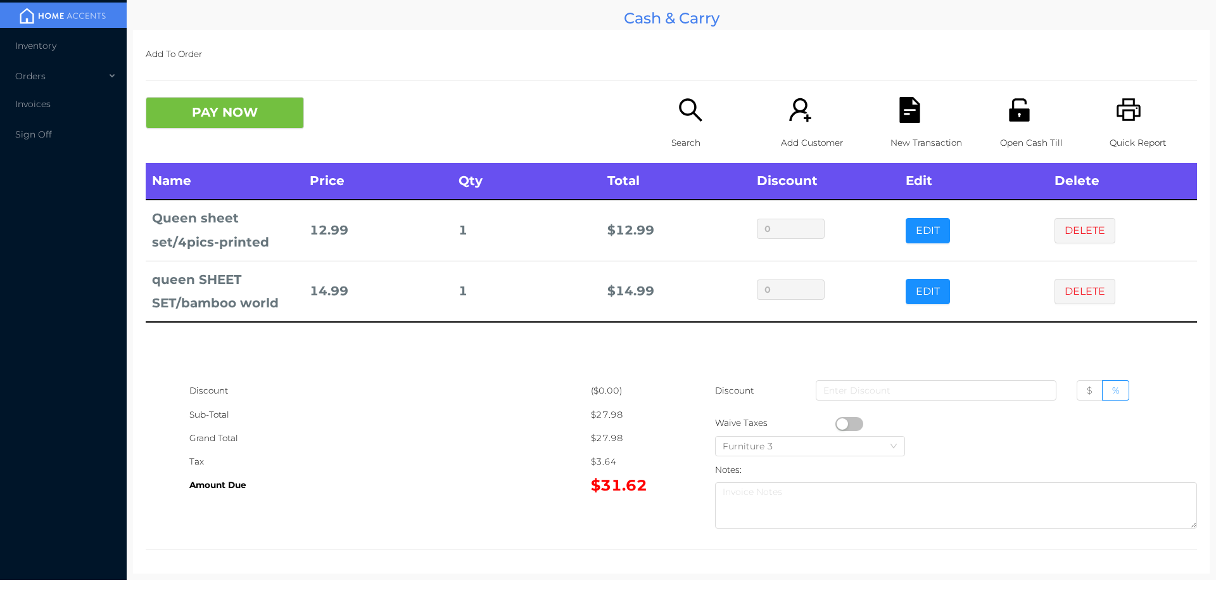
click at [899, 117] on icon "icon: file-text" at bounding box center [909, 110] width 20 height 26
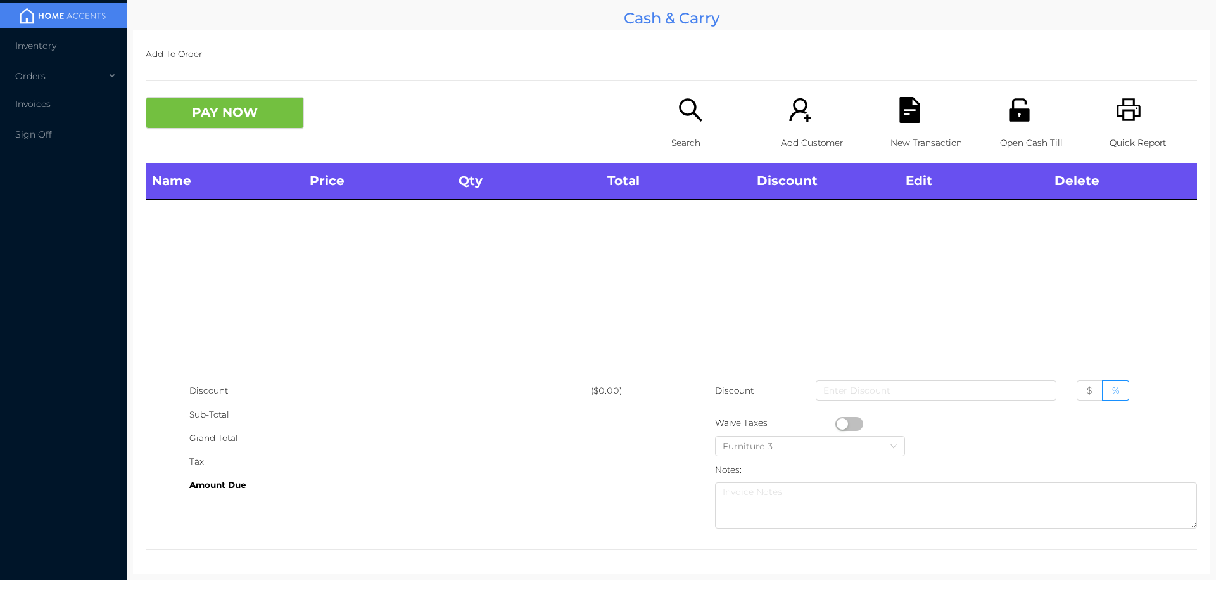
click at [1129, 115] on icon "icon: printer" at bounding box center [1129, 110] width 26 height 26
click at [657, 271] on div "Name Price Qty Total Discount Edit Delete" at bounding box center [671, 271] width 1051 height 216
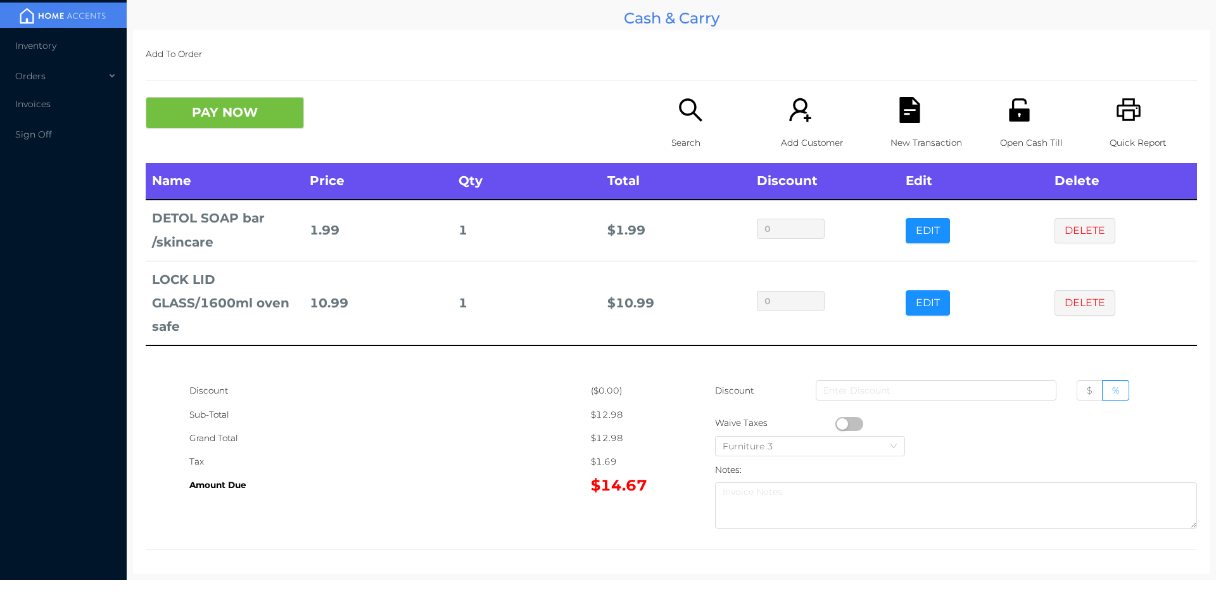
click at [693, 134] on p "Search" at bounding box center [714, 142] width 87 height 23
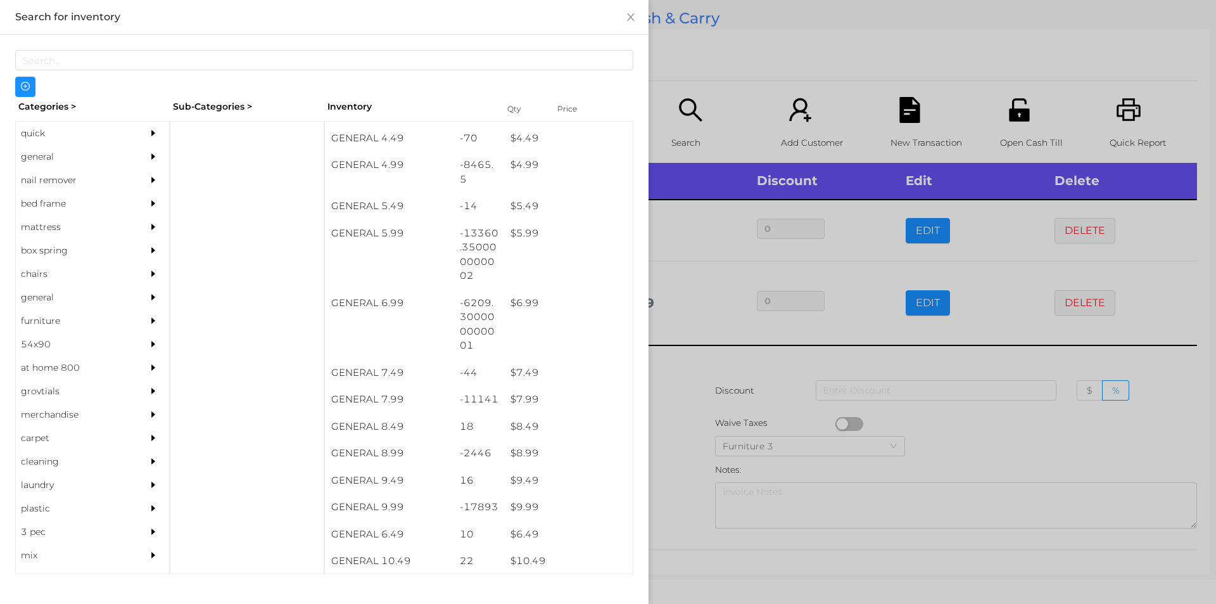
scroll to position [443, 0]
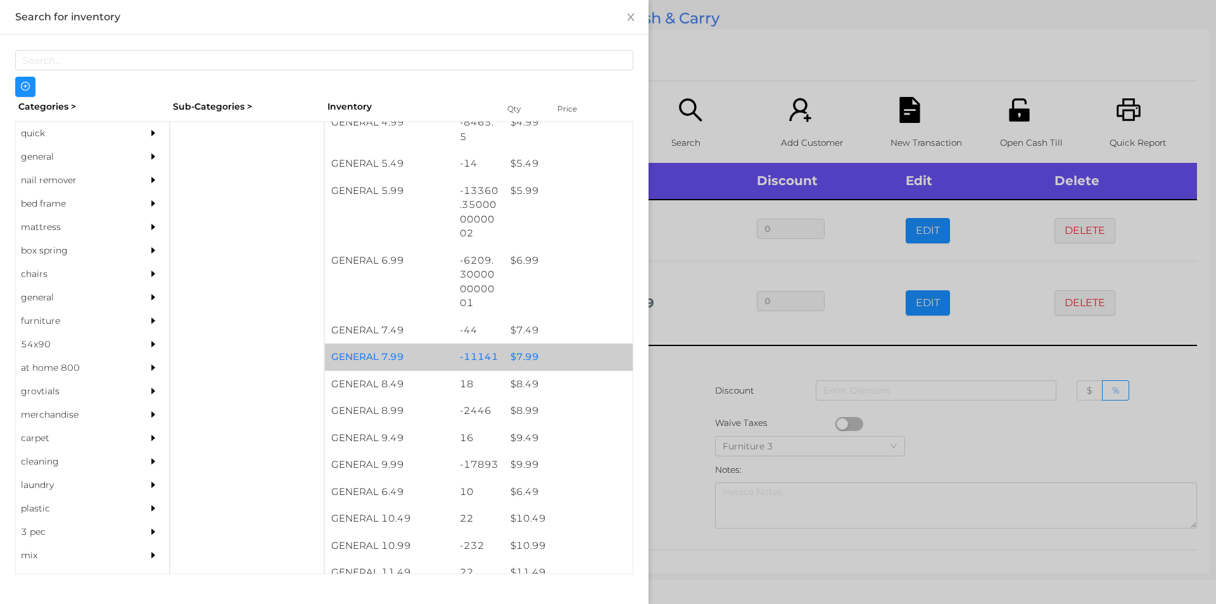
click at [482, 354] on div "-11141" at bounding box center [478, 356] width 51 height 27
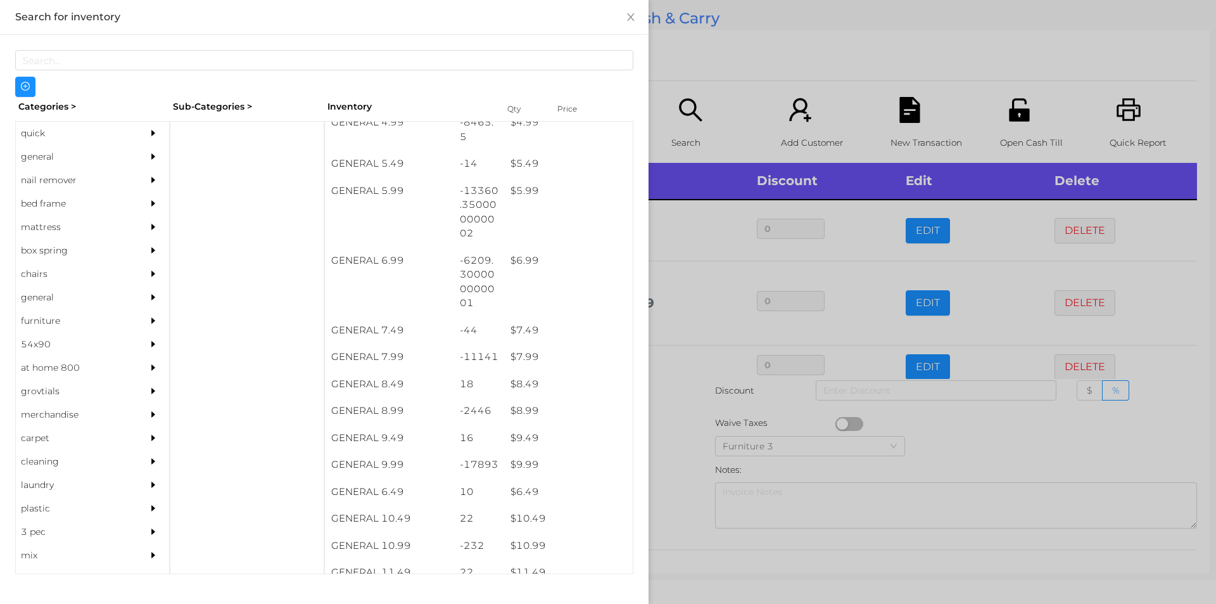
click at [716, 440] on div at bounding box center [608, 302] width 1216 height 604
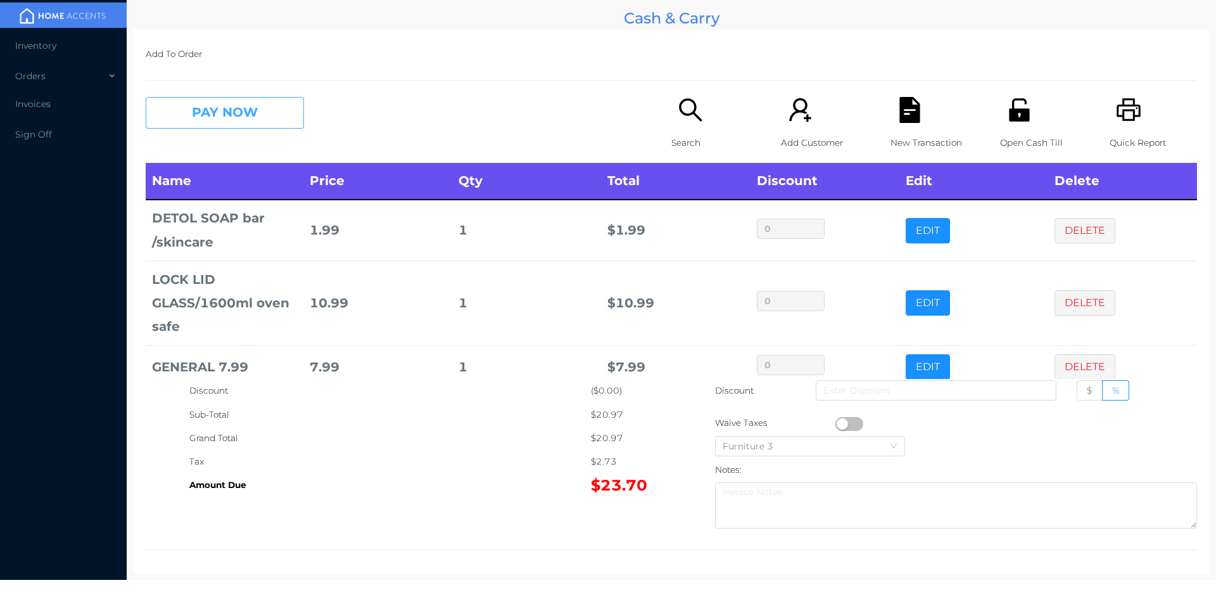
click at [228, 113] on button "PAY NOW" at bounding box center [225, 113] width 158 height 32
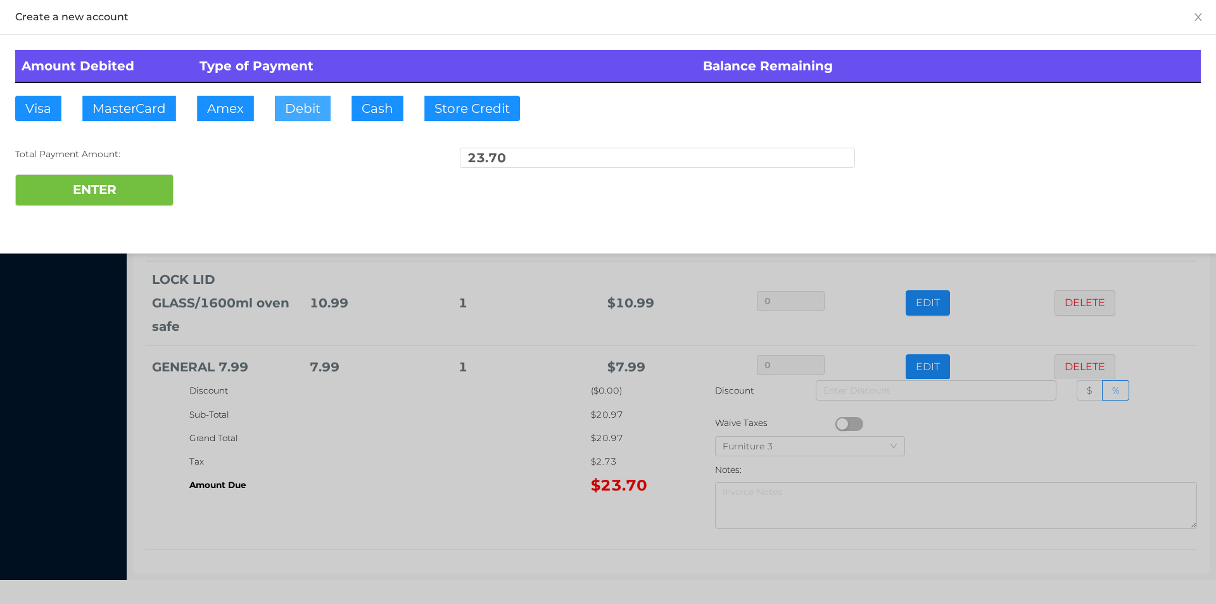
click at [311, 104] on button "Debit" at bounding box center [303, 108] width 56 height 25
click at [129, 191] on button "ENTER" at bounding box center [94, 190] width 158 height 32
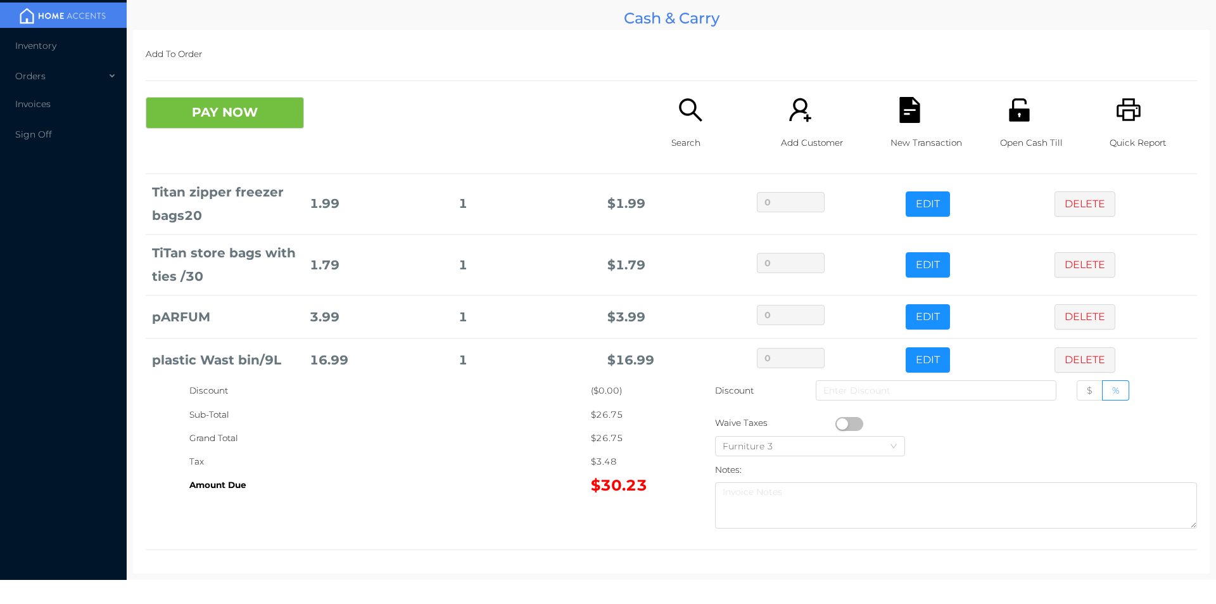
scroll to position [103, 0]
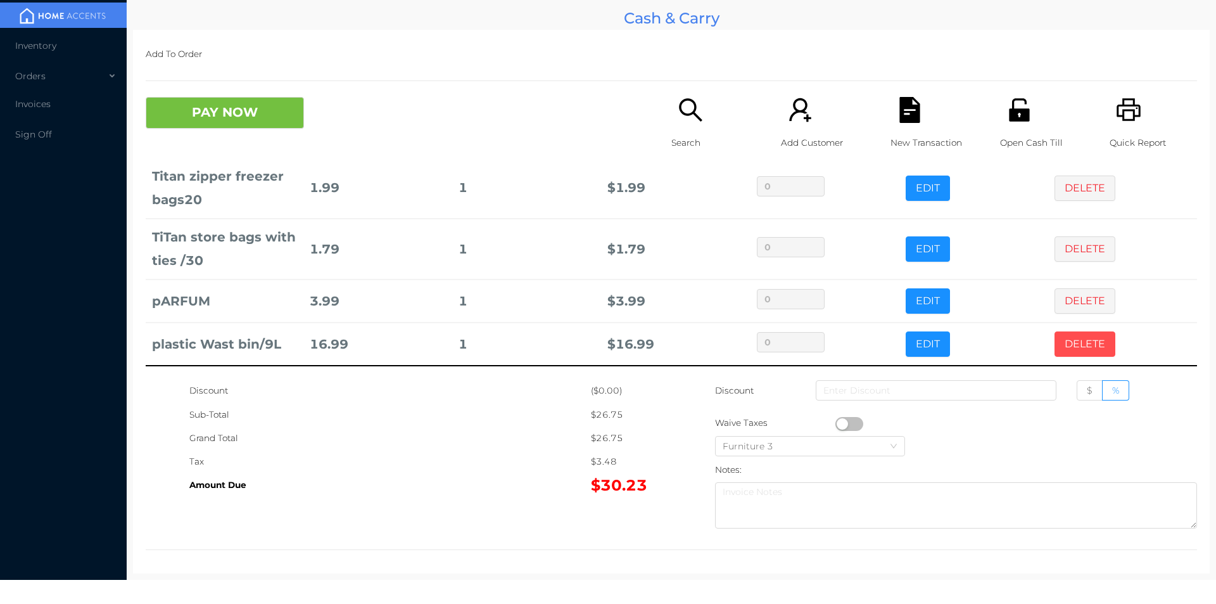
click at [1062, 346] on button "DELETE" at bounding box center [1084, 343] width 61 height 25
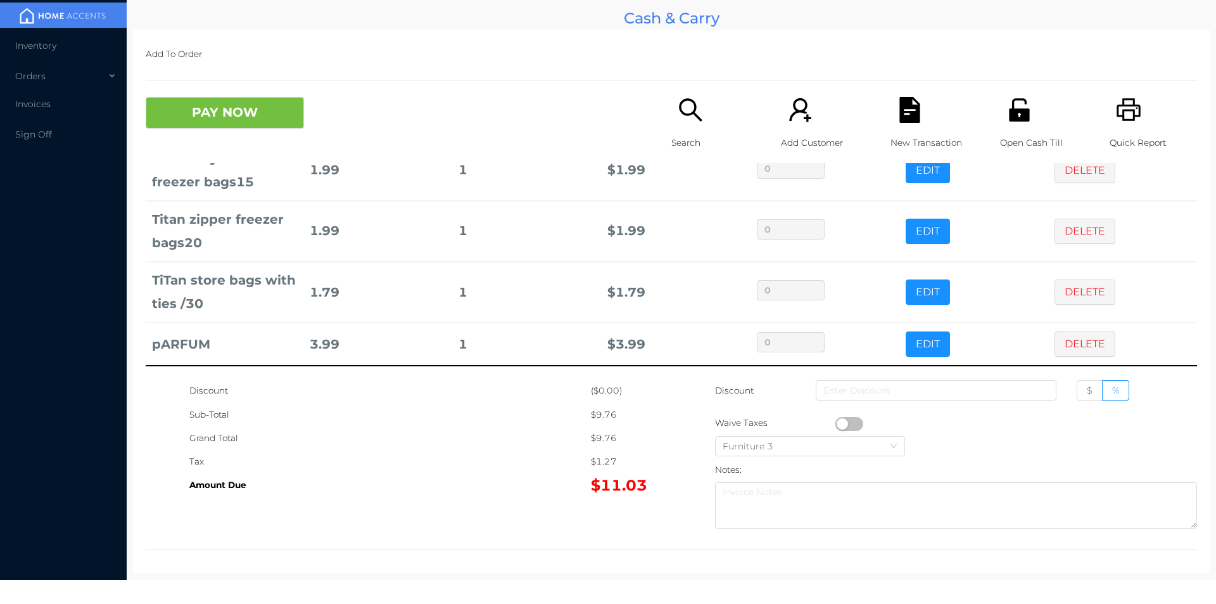
scroll to position [0, 0]
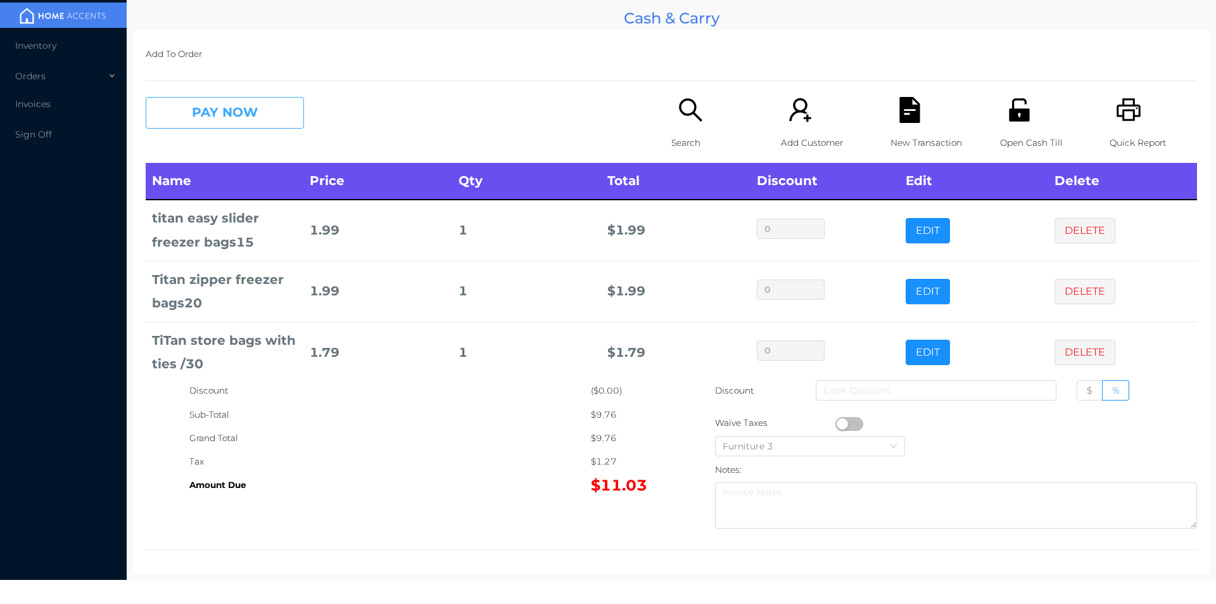
click at [191, 117] on button "PAY NOW" at bounding box center [225, 113] width 158 height 32
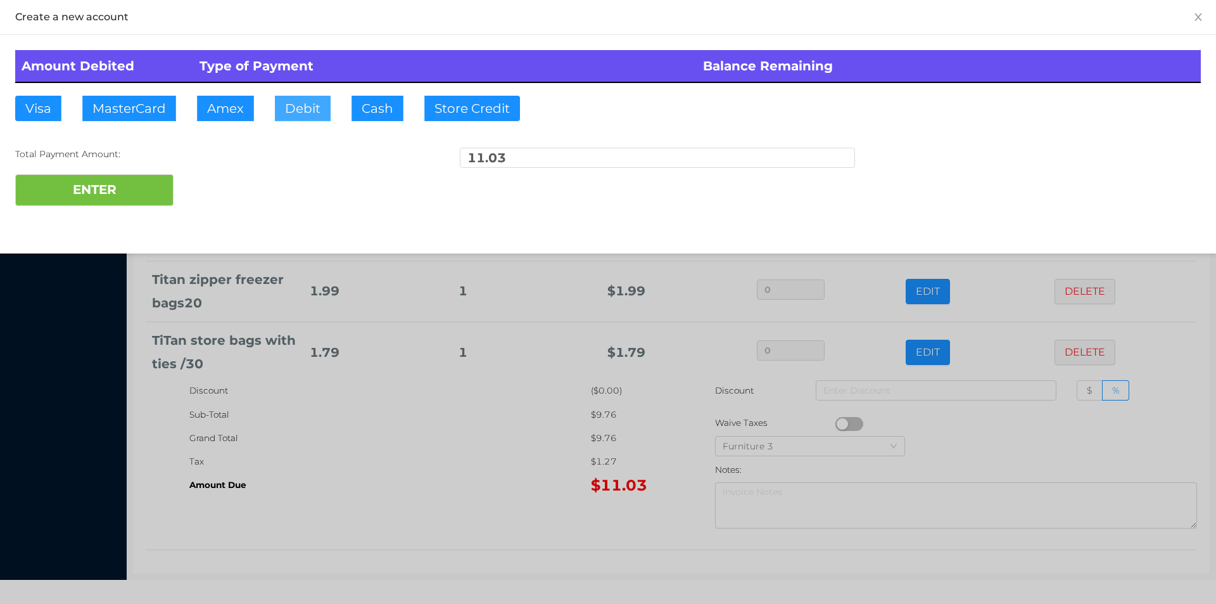
click at [311, 115] on button "Debit" at bounding box center [303, 108] width 56 height 25
click at [58, 203] on button "ENTER" at bounding box center [94, 190] width 158 height 32
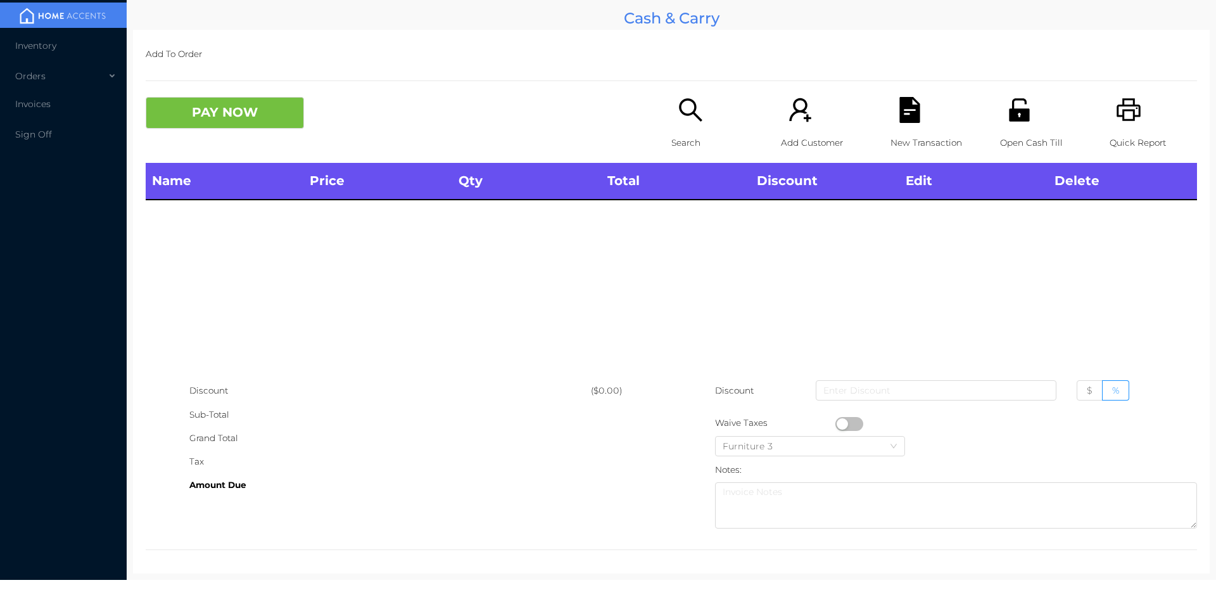
click at [671, 118] on div "Search" at bounding box center [714, 130] width 87 height 66
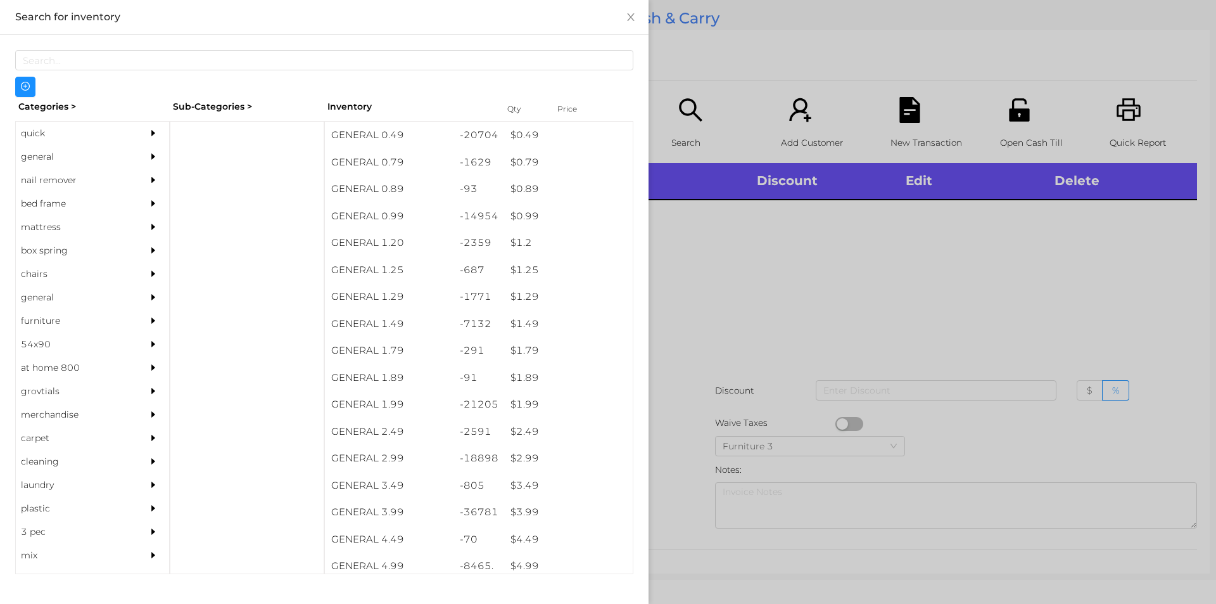
click at [56, 155] on div "general" at bounding box center [73, 156] width 115 height 23
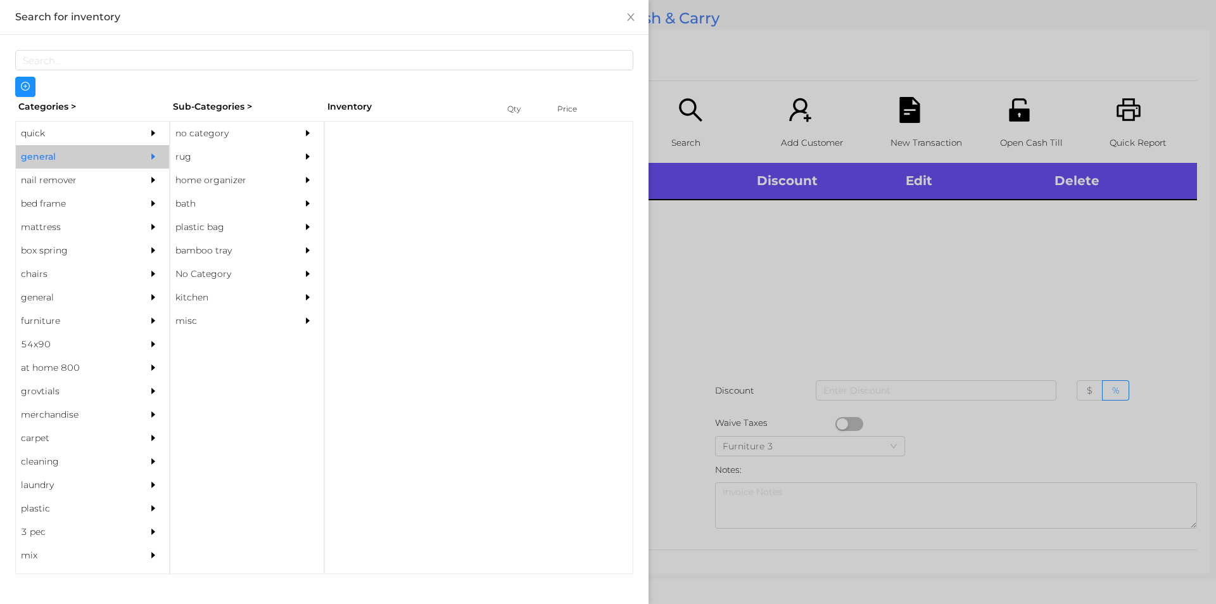
click at [220, 136] on div "no category" at bounding box center [227, 133] width 115 height 23
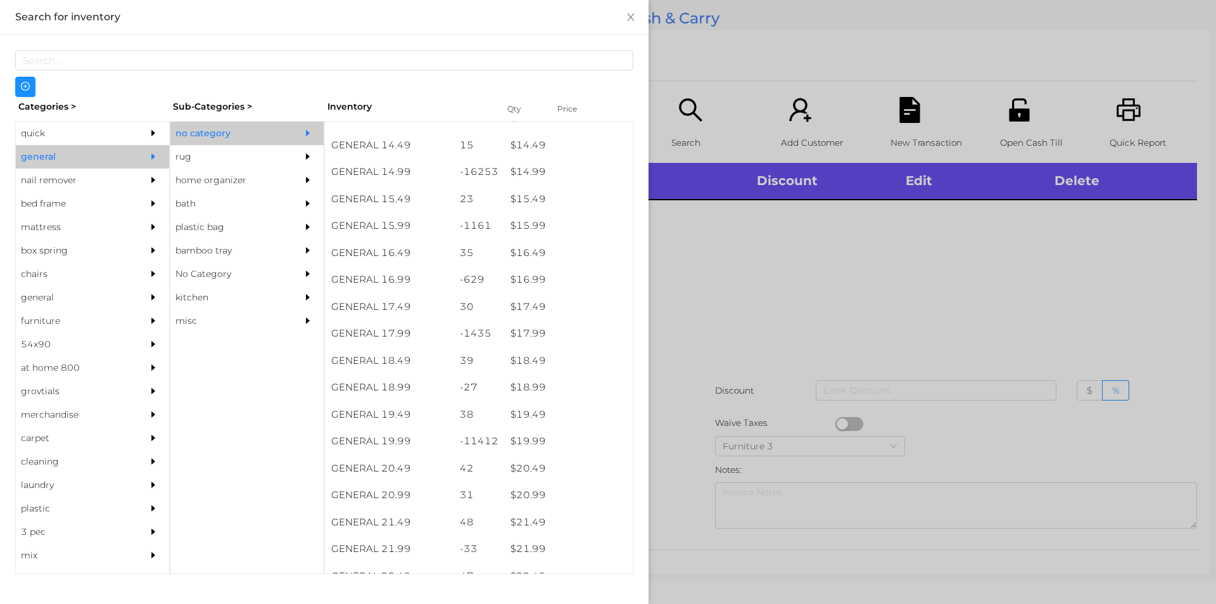
scroll to position [1054, 0]
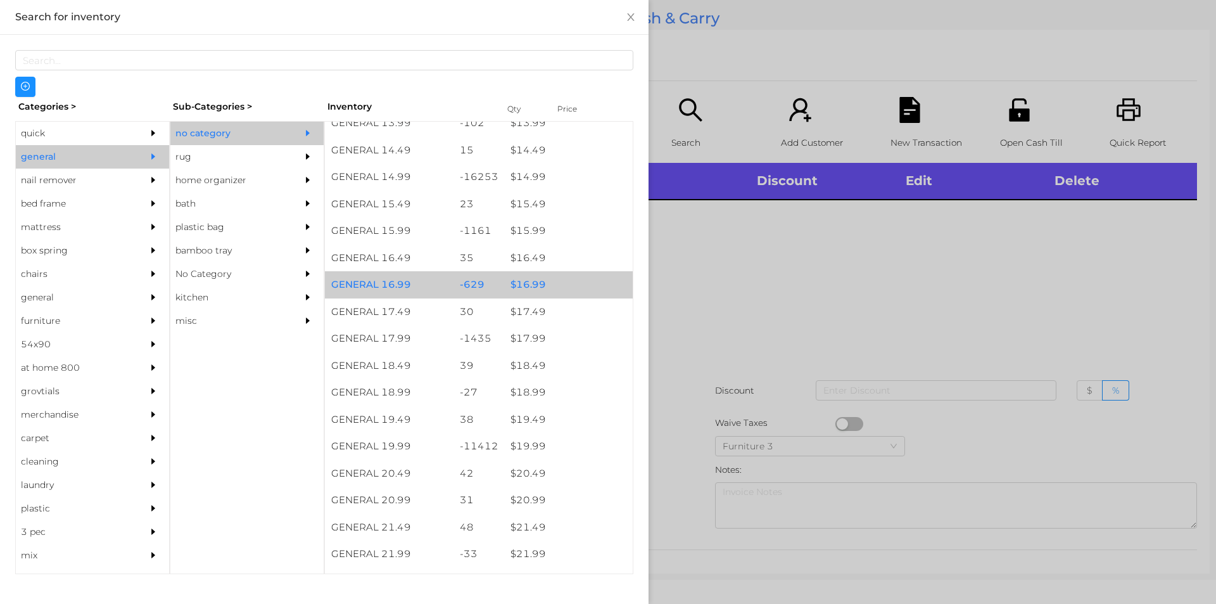
click at [533, 274] on div "$ 16.99" at bounding box center [568, 284] width 129 height 27
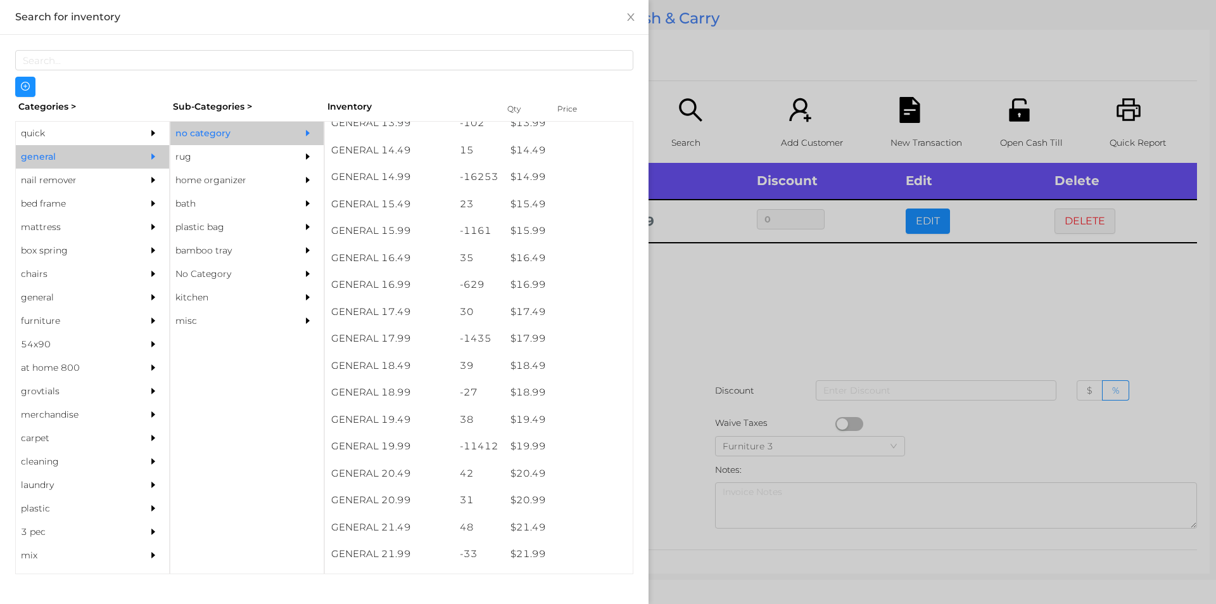
click at [695, 335] on div at bounding box center [608, 302] width 1216 height 604
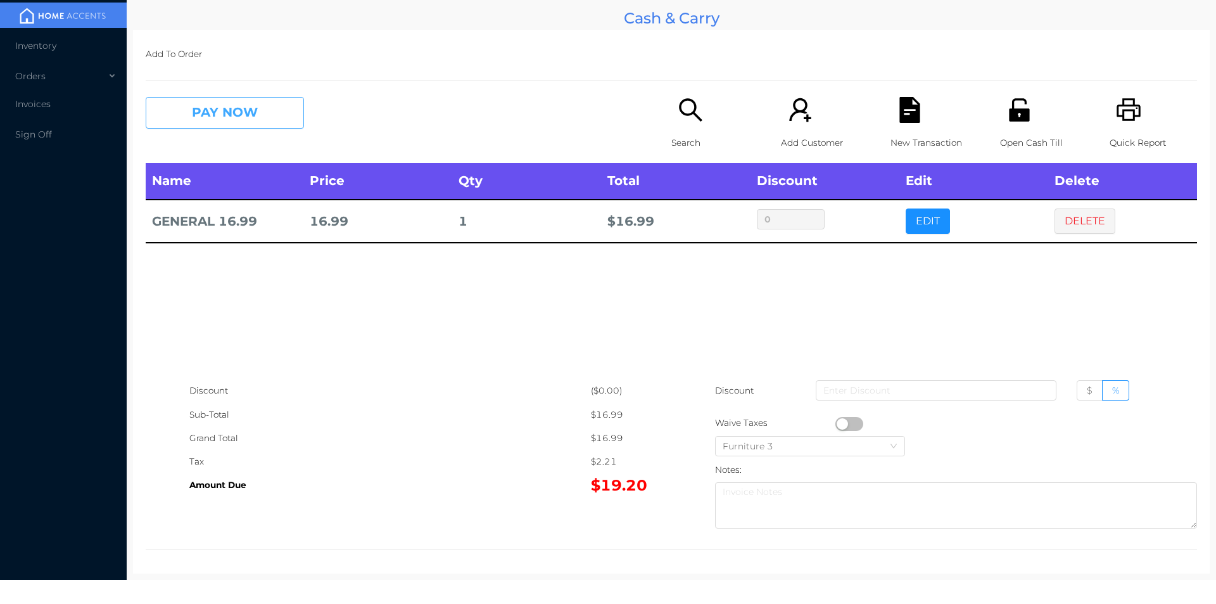
click at [255, 126] on button "PAY NOW" at bounding box center [225, 113] width 158 height 32
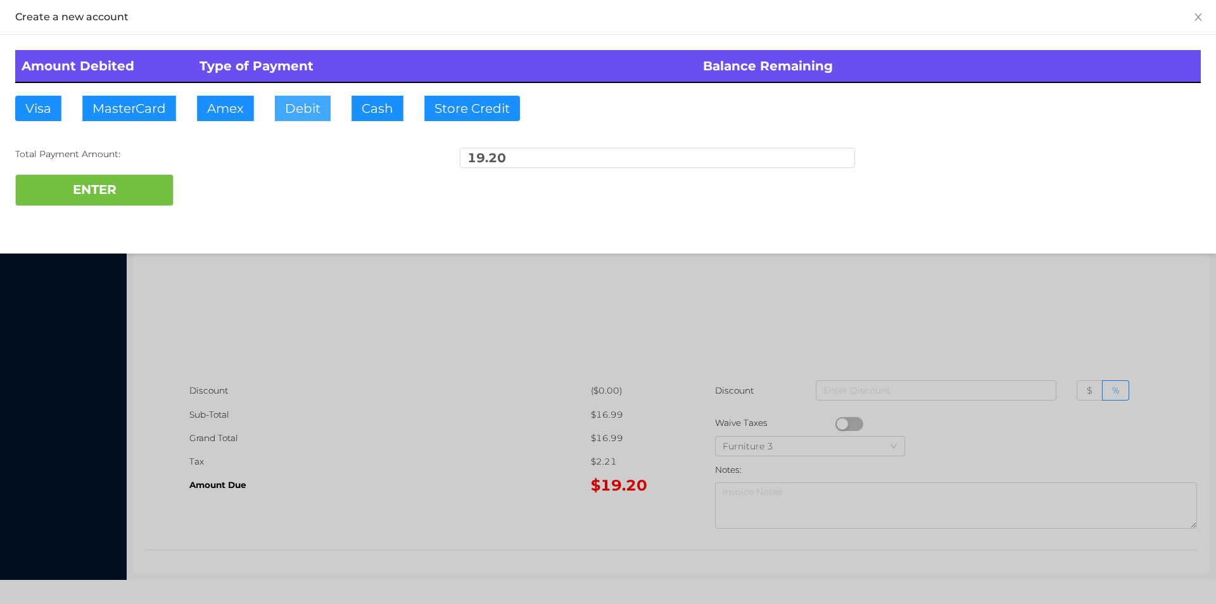
click at [298, 116] on button "Debit" at bounding box center [303, 108] width 56 height 25
click at [104, 193] on button "ENTER" at bounding box center [94, 190] width 158 height 32
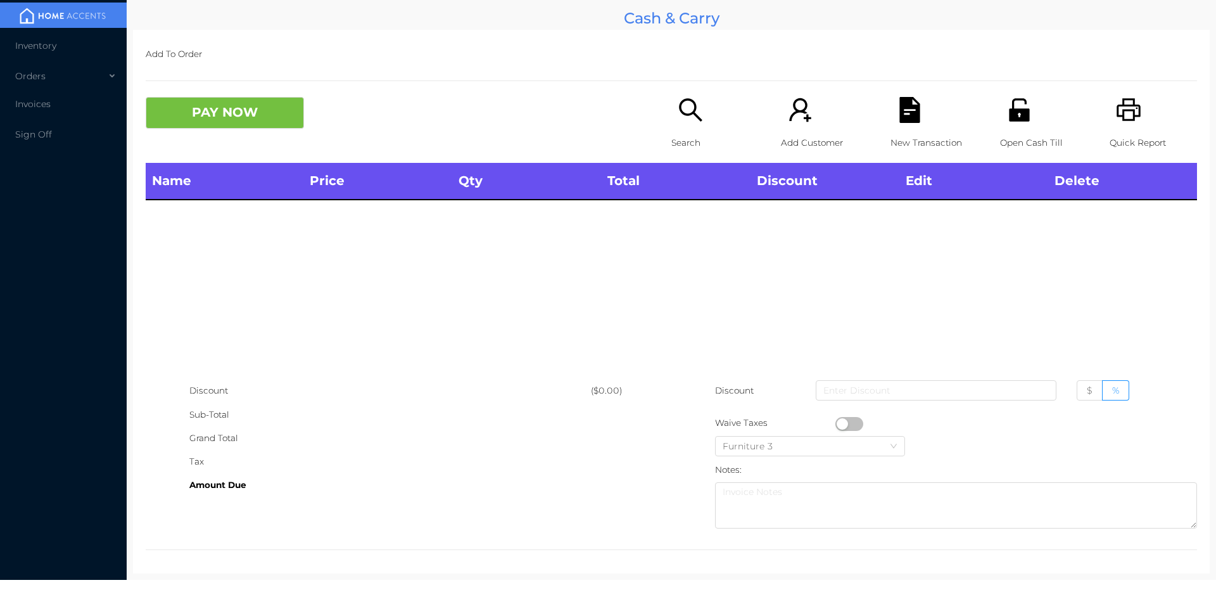
click at [1016, 105] on icon "icon: unlock" at bounding box center [1019, 110] width 26 height 26
click at [671, 125] on div "Search" at bounding box center [714, 130] width 87 height 66
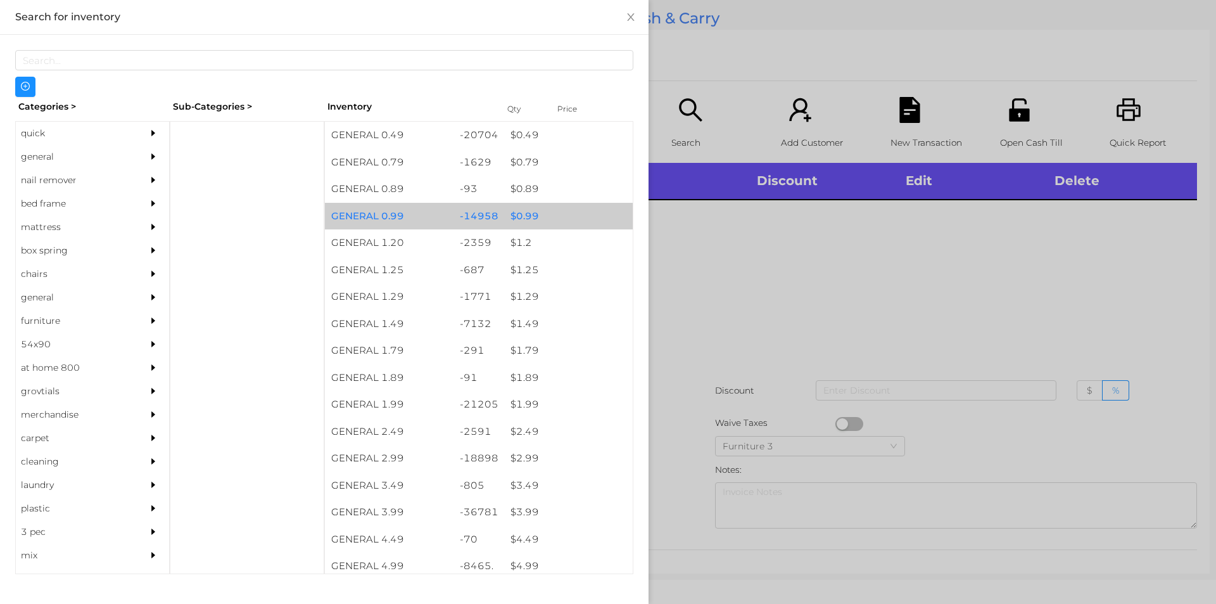
click at [547, 216] on div "$ 0.99" at bounding box center [568, 216] width 129 height 27
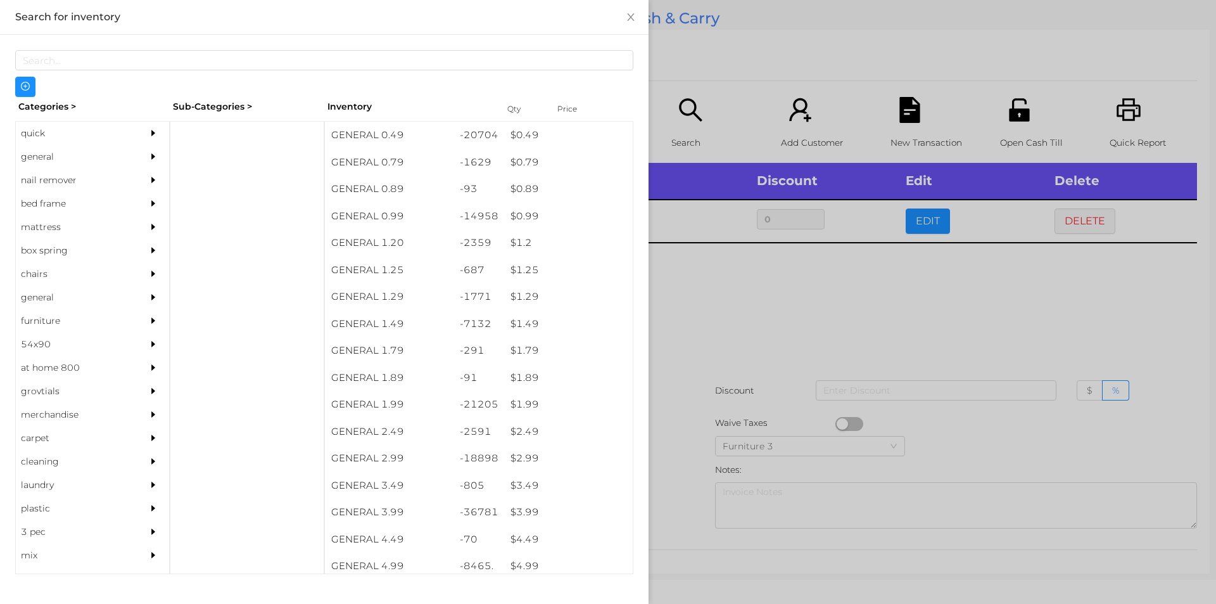
click at [669, 326] on div at bounding box center [608, 302] width 1216 height 604
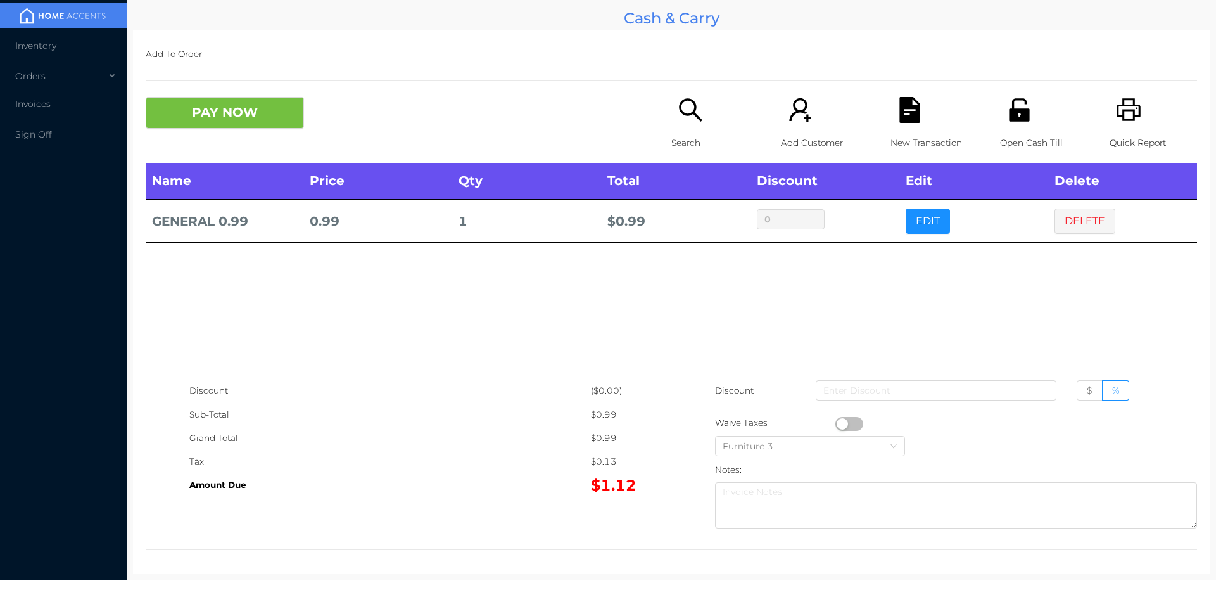
click at [835, 420] on button "button" at bounding box center [849, 424] width 28 height 14
click at [221, 124] on button "PAY NOW" at bounding box center [225, 113] width 158 height 32
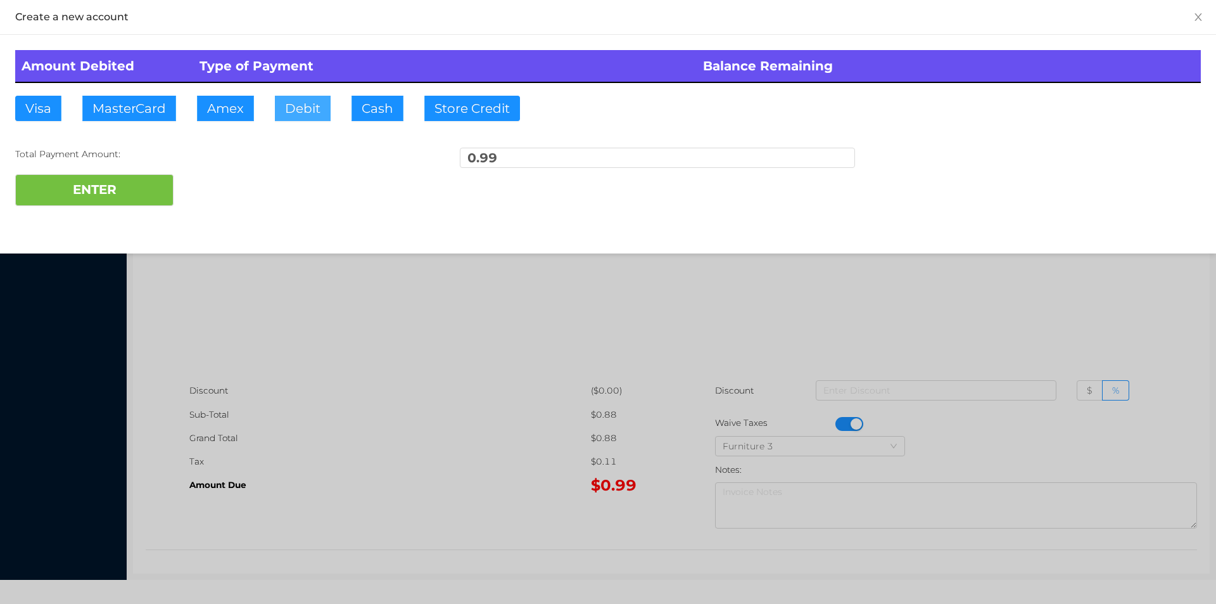
click at [320, 108] on button "Debit" at bounding box center [303, 108] width 56 height 25
click at [118, 192] on button "ENTER" at bounding box center [94, 190] width 158 height 32
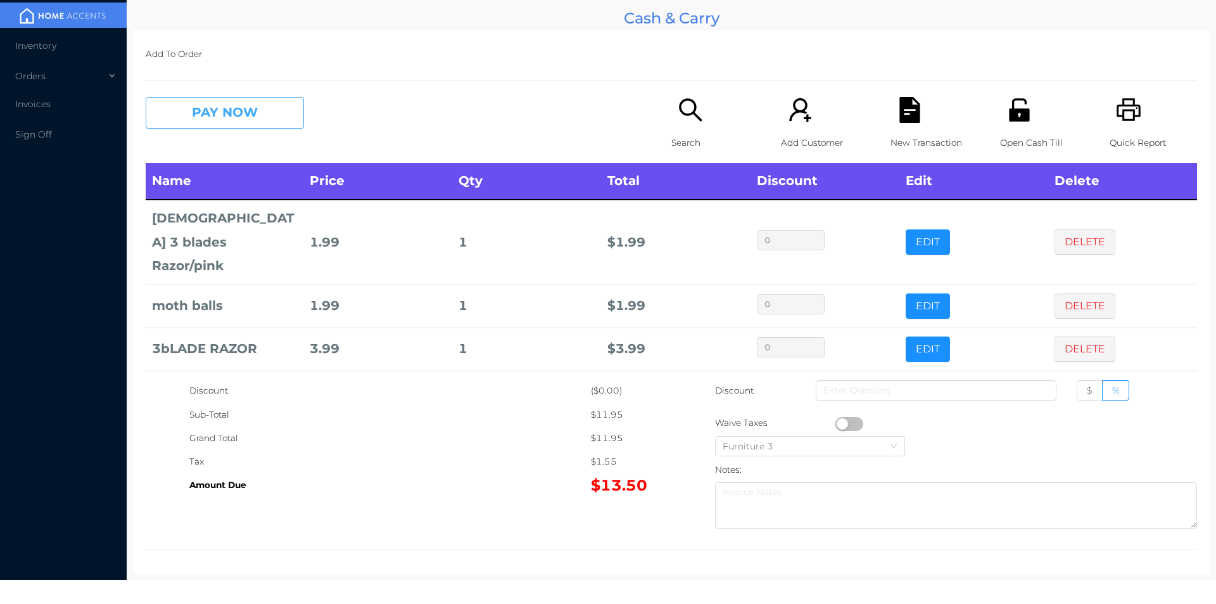
click at [228, 98] on button "PAY NOW" at bounding box center [225, 113] width 158 height 32
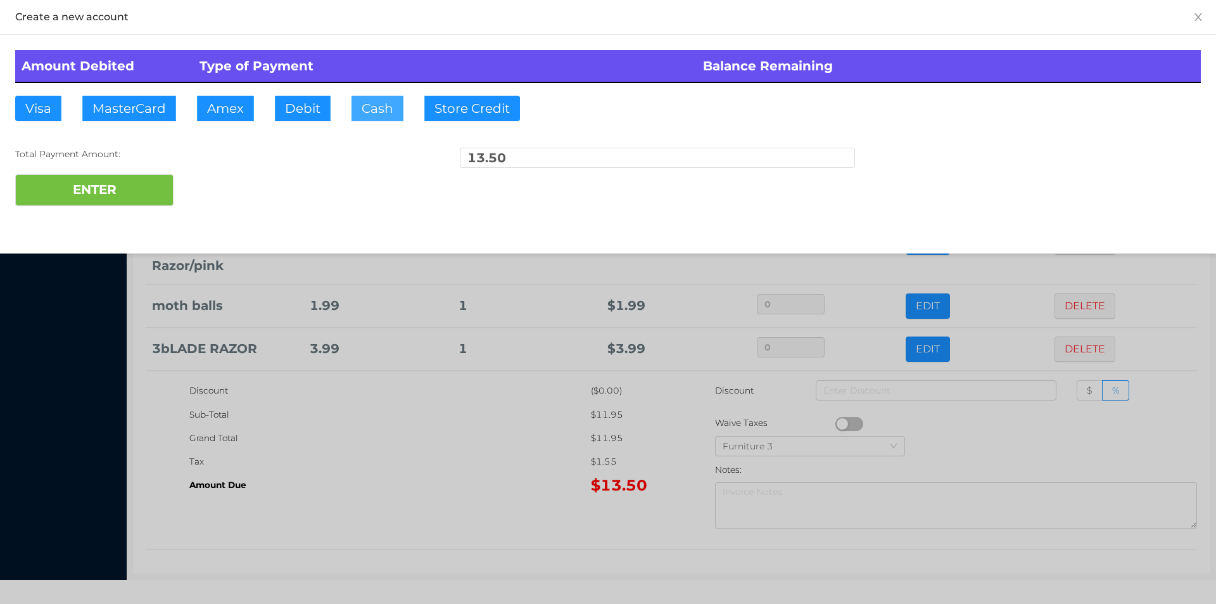
click at [384, 108] on button "Cash" at bounding box center [377, 108] width 52 height 25
type input "20"
click at [60, 194] on button "ENTER" at bounding box center [94, 190] width 158 height 32
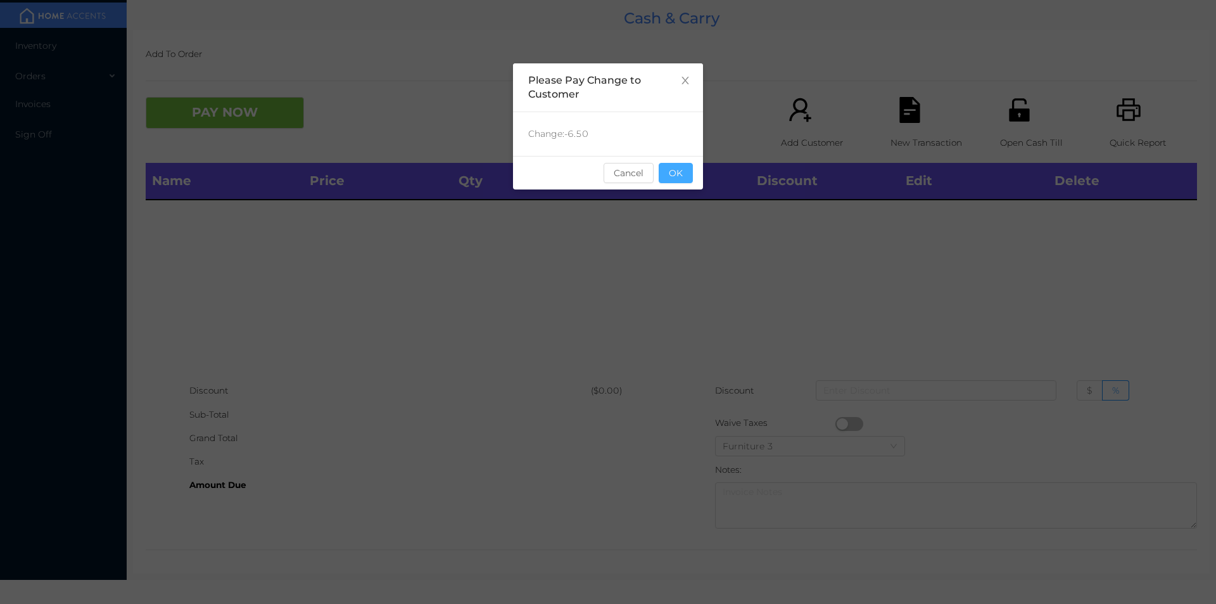
click at [688, 175] on button "OK" at bounding box center [676, 173] width 34 height 20
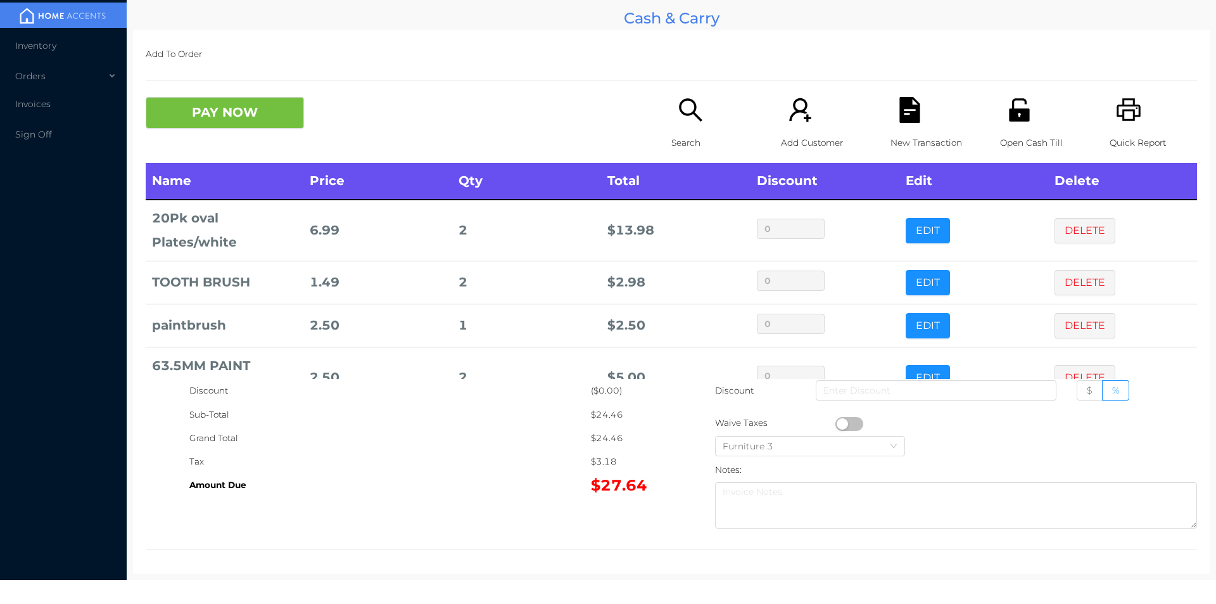
click at [912, 119] on icon "icon: file-text" at bounding box center [909, 110] width 20 height 26
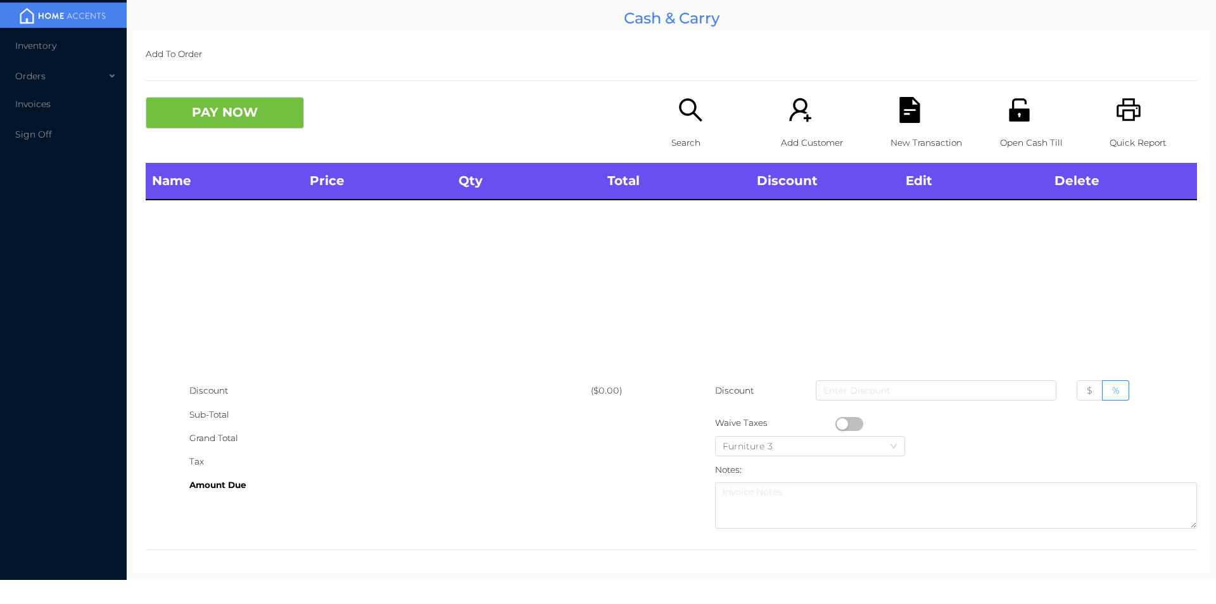
click at [1129, 114] on icon "icon: printer" at bounding box center [1129, 110] width 26 height 26
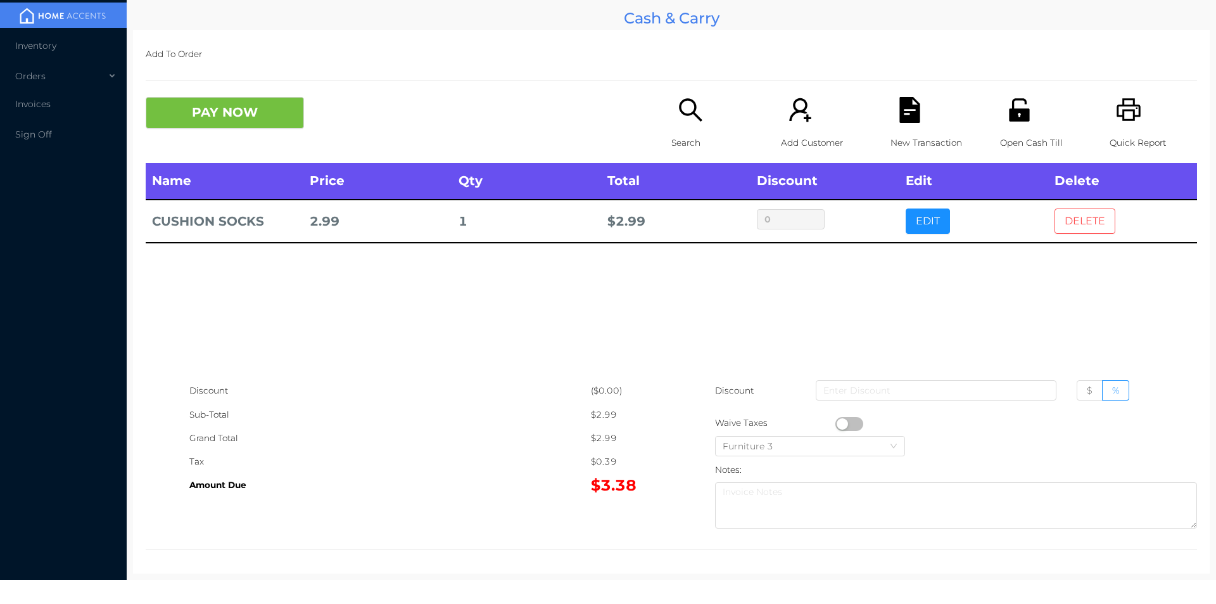
click at [1085, 212] on button "DELETE" at bounding box center [1084, 220] width 61 height 25
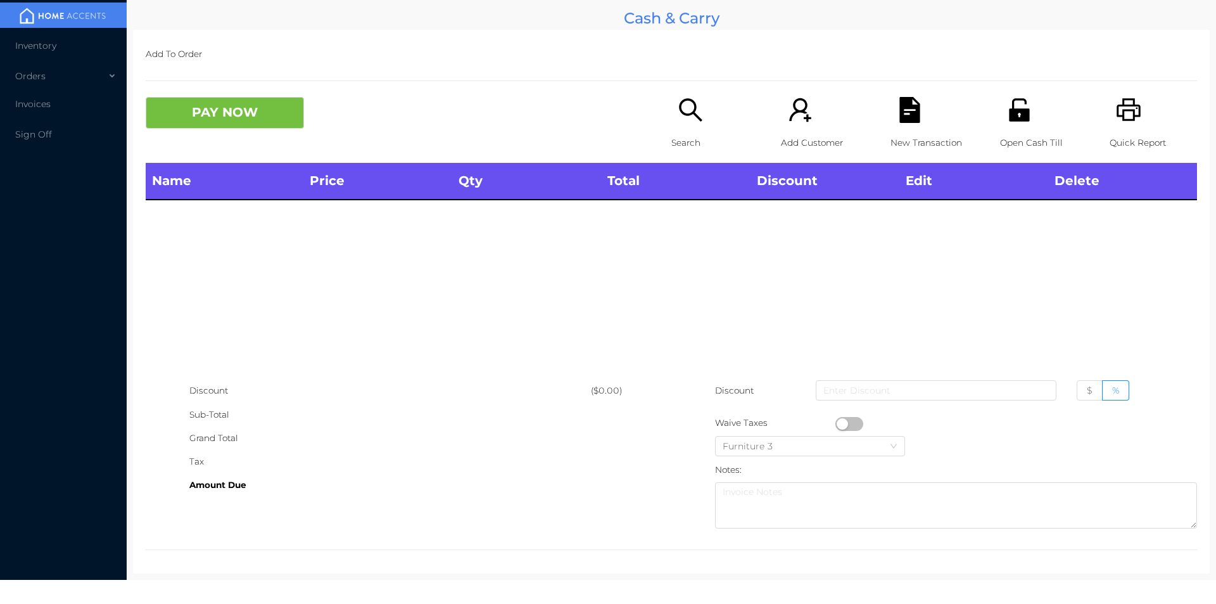
click at [695, 108] on icon "icon: search" at bounding box center [691, 110] width 26 height 26
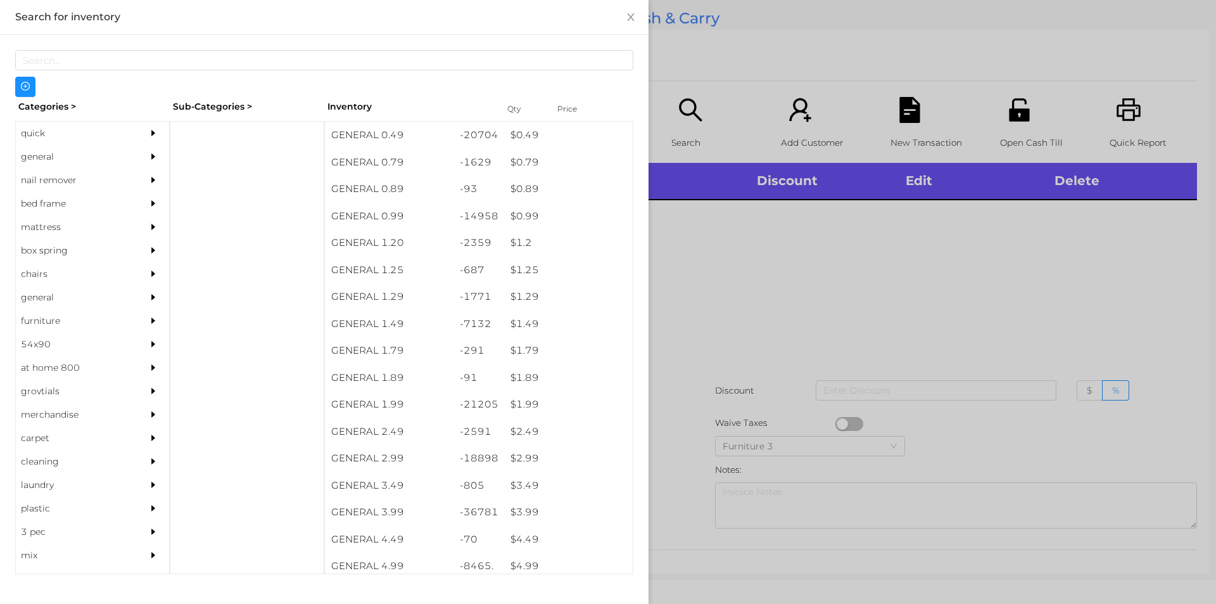
scroll to position [34, 0]
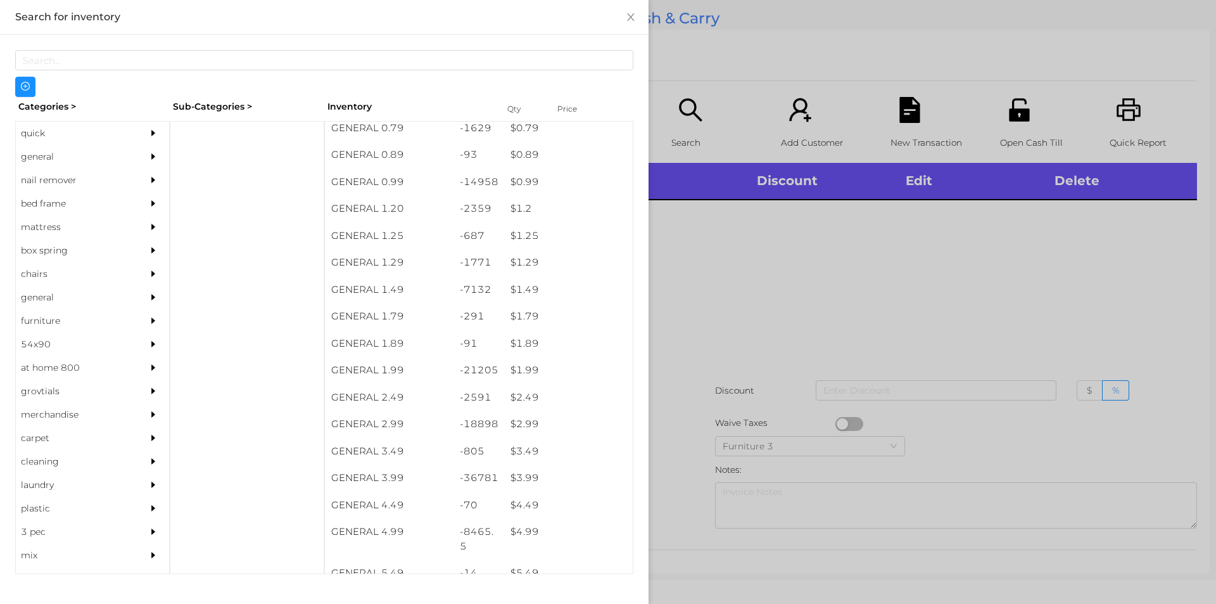
click at [533, 358] on div "$ 1.99" at bounding box center [568, 370] width 129 height 27
click at [681, 391] on div at bounding box center [608, 302] width 1216 height 604
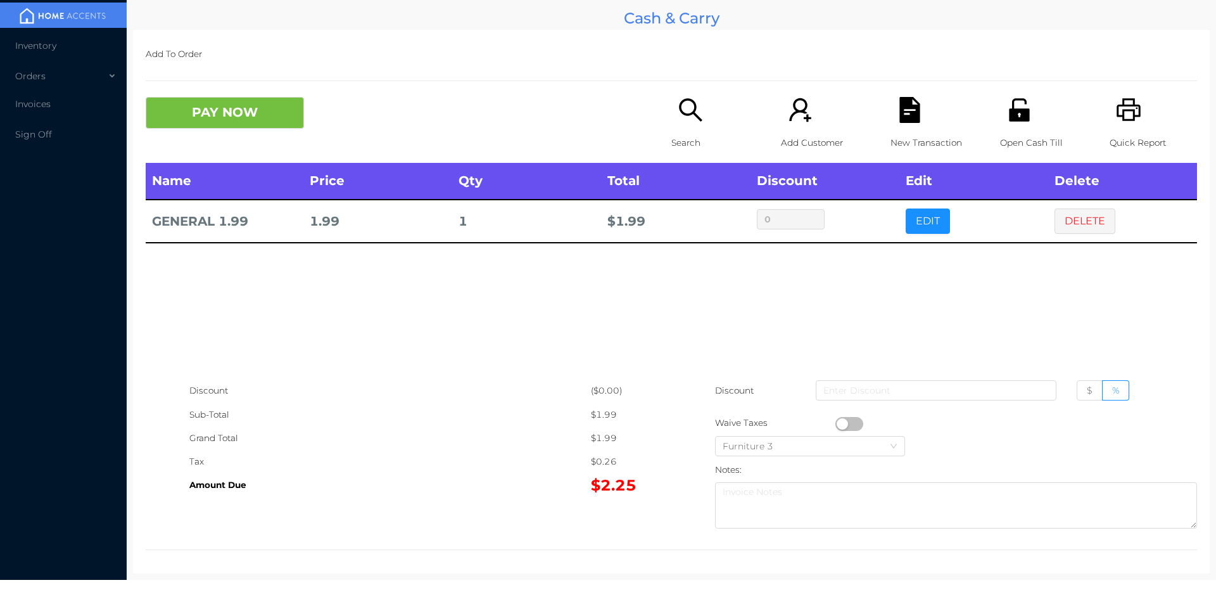
click at [854, 416] on div at bounding box center [956, 422] width 482 height 23
click at [837, 426] on button "button" at bounding box center [849, 424] width 28 height 14
click at [290, 114] on button "PAY NOW" at bounding box center [225, 113] width 158 height 32
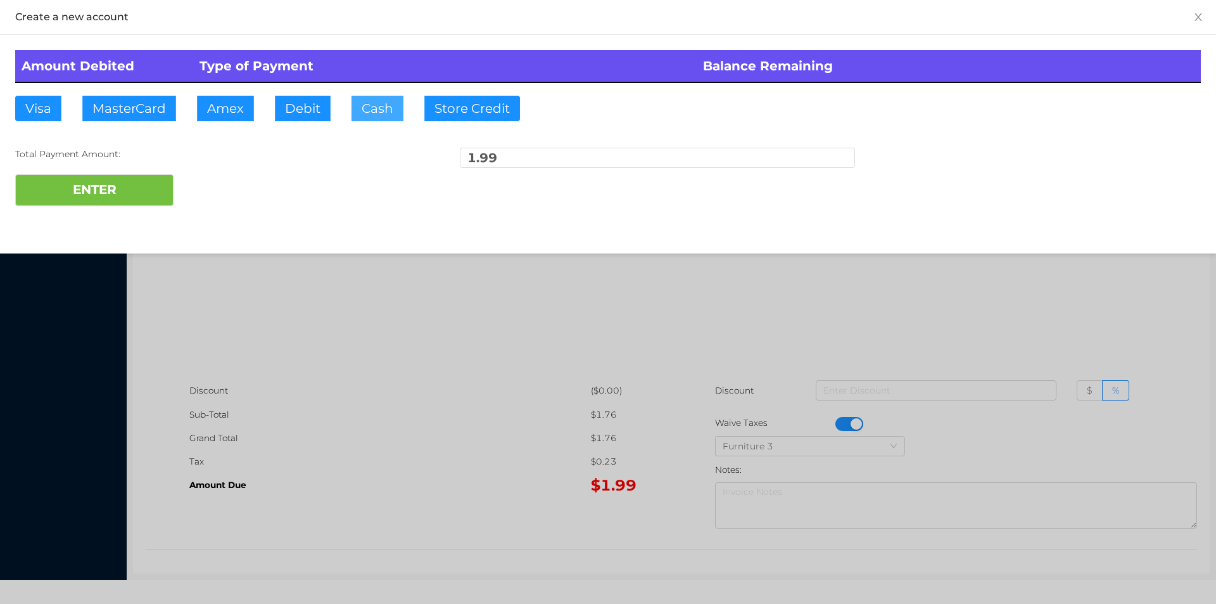
click at [358, 120] on button "Cash" at bounding box center [377, 108] width 52 height 25
click at [123, 203] on button "ENTER" at bounding box center [94, 190] width 158 height 32
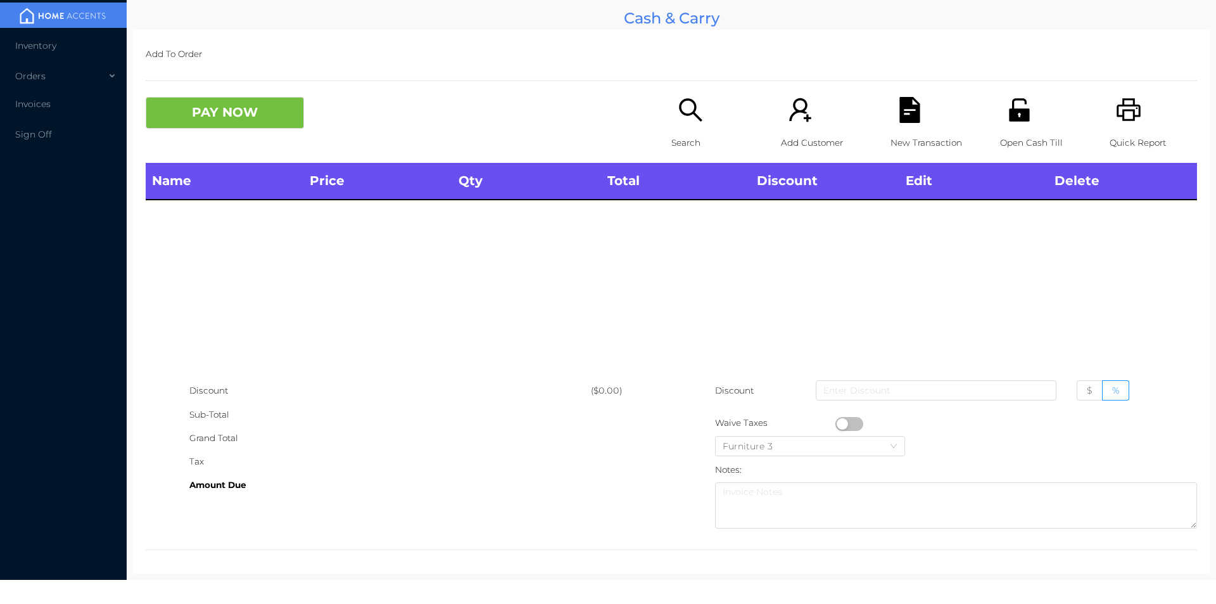
click at [690, 102] on icon "icon: search" at bounding box center [691, 110] width 26 height 26
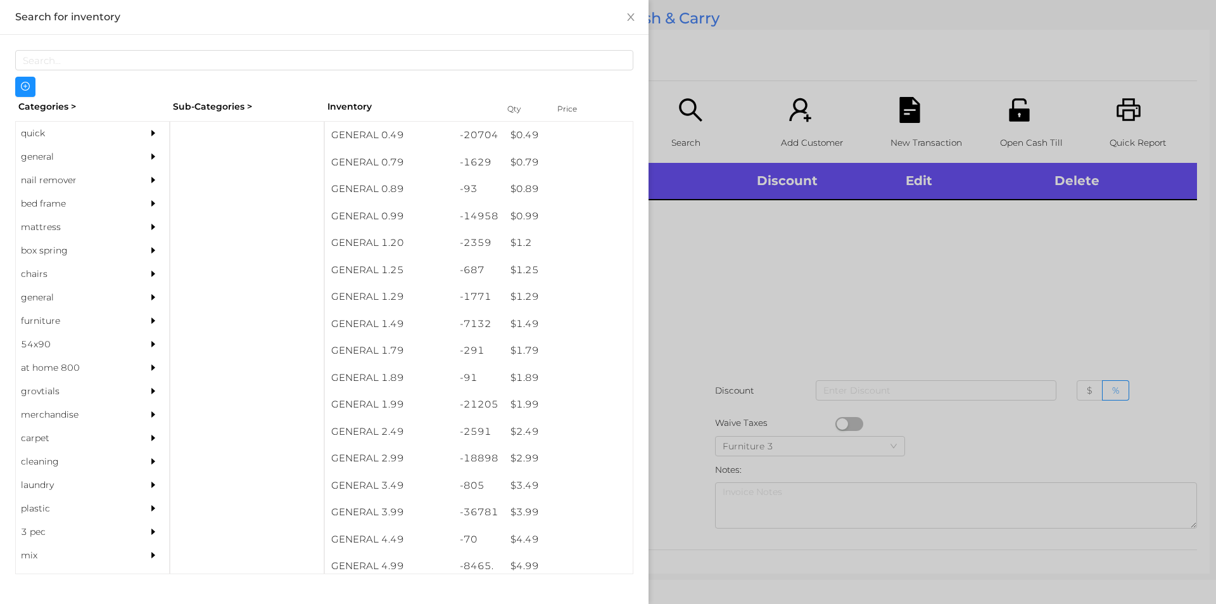
click at [80, 97] on div "Categories >" at bounding box center [92, 107] width 155 height 20
click at [49, 124] on div "quick" at bounding box center [73, 133] width 115 height 23
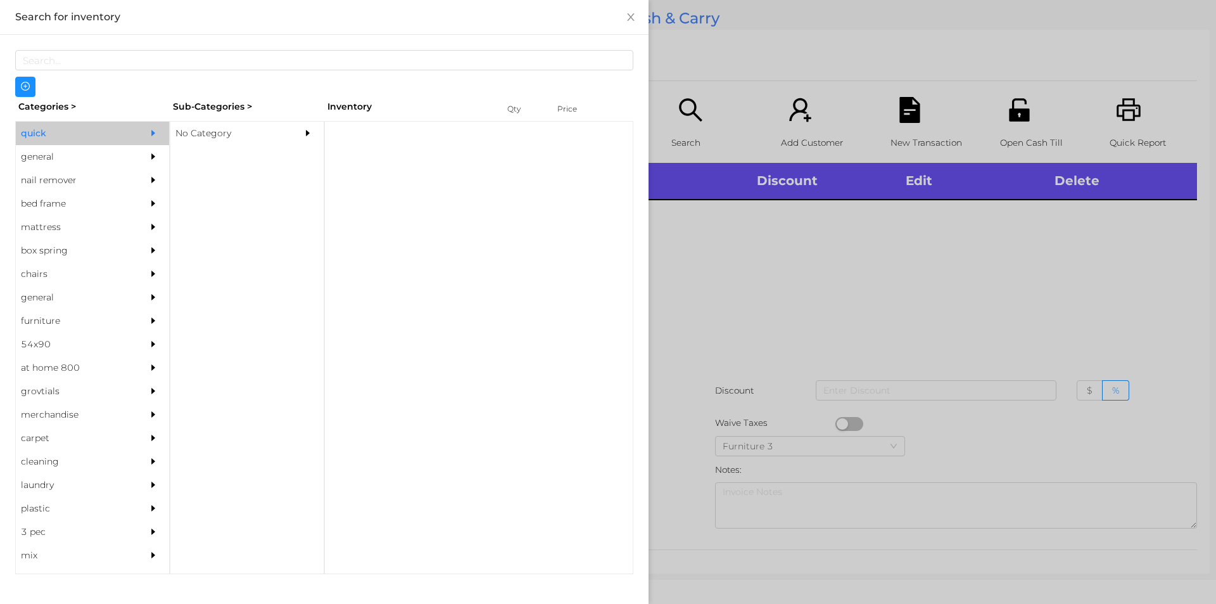
click at [224, 132] on div "No Category" at bounding box center [227, 133] width 115 height 23
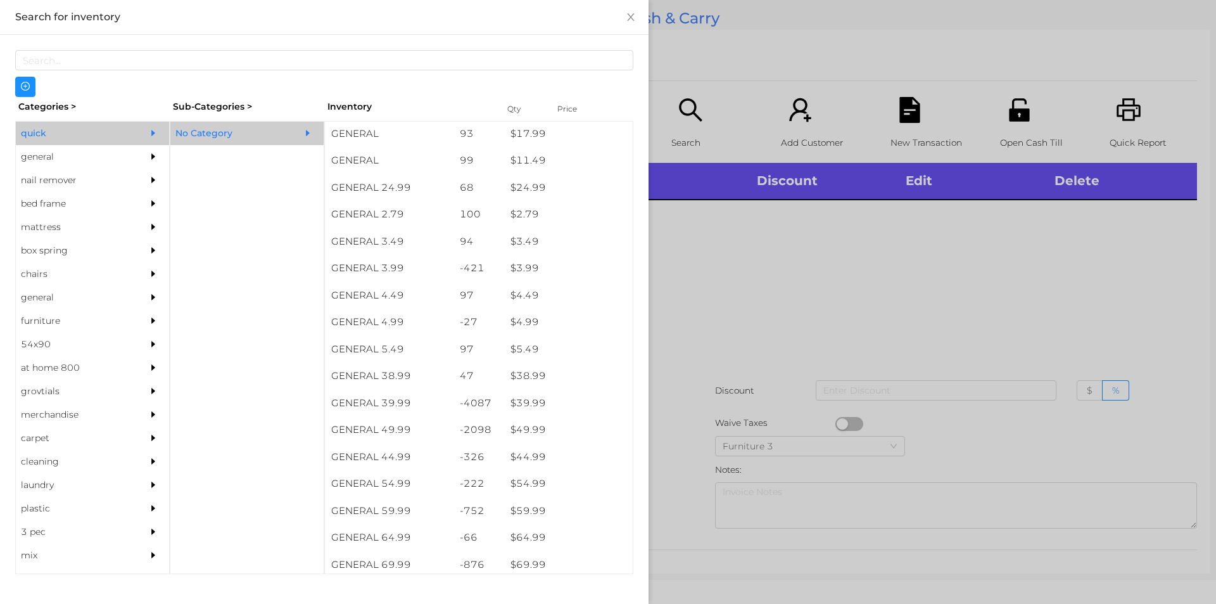
scroll to position [471, 0]
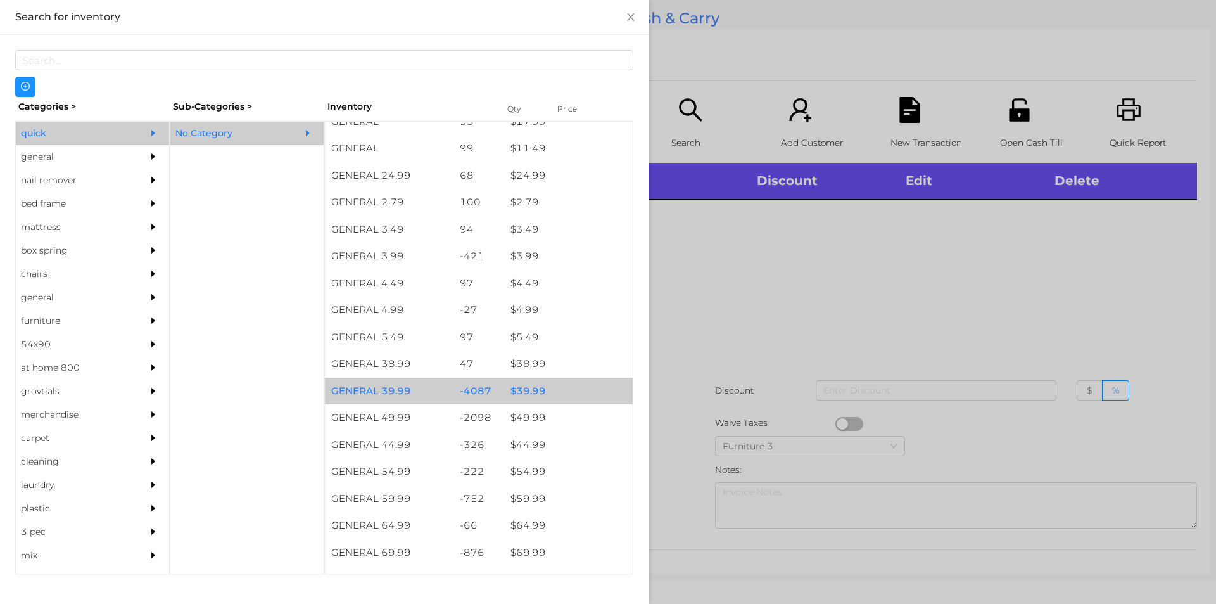
click at [494, 381] on div "-4087" at bounding box center [478, 390] width 51 height 27
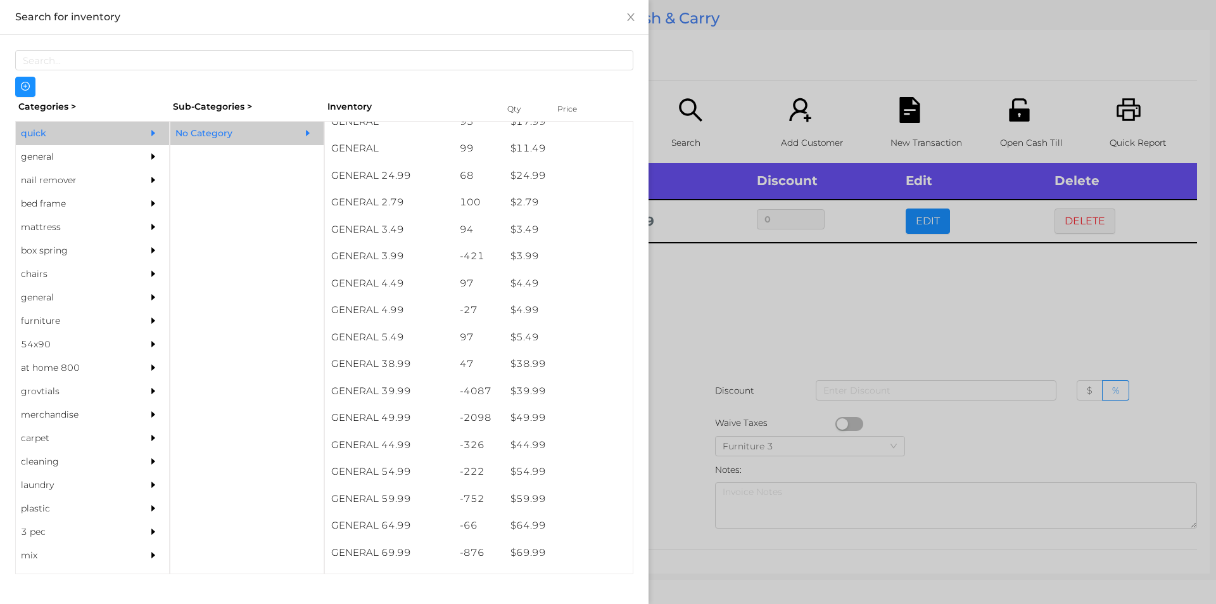
click at [681, 431] on div at bounding box center [608, 302] width 1216 height 604
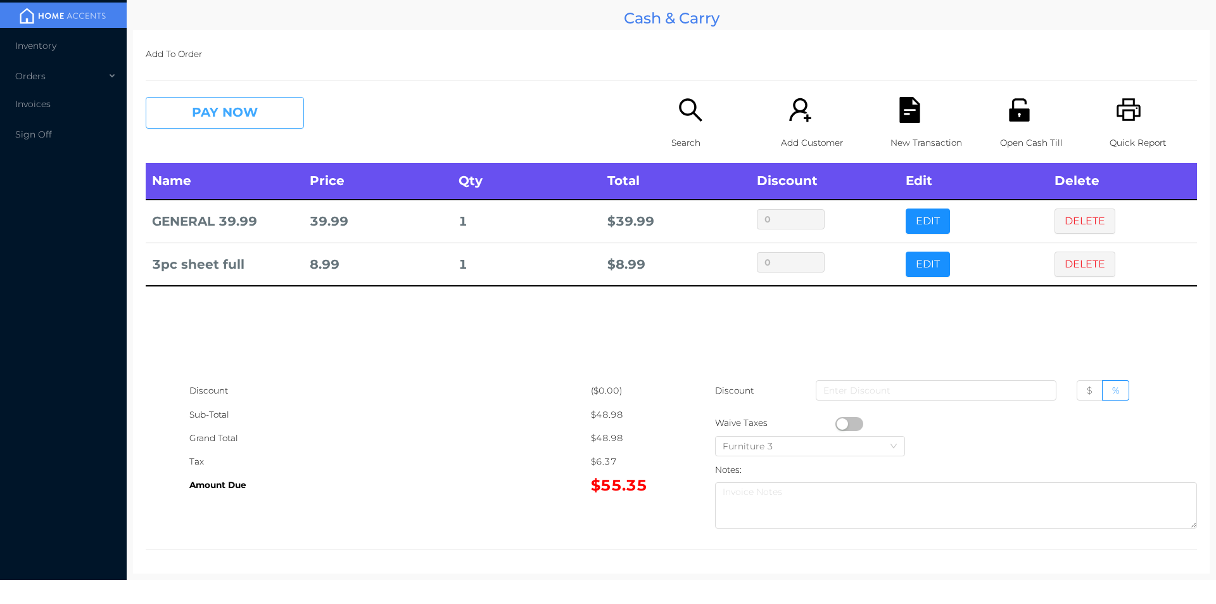
click at [270, 116] on button "PAY NOW" at bounding box center [225, 113] width 158 height 32
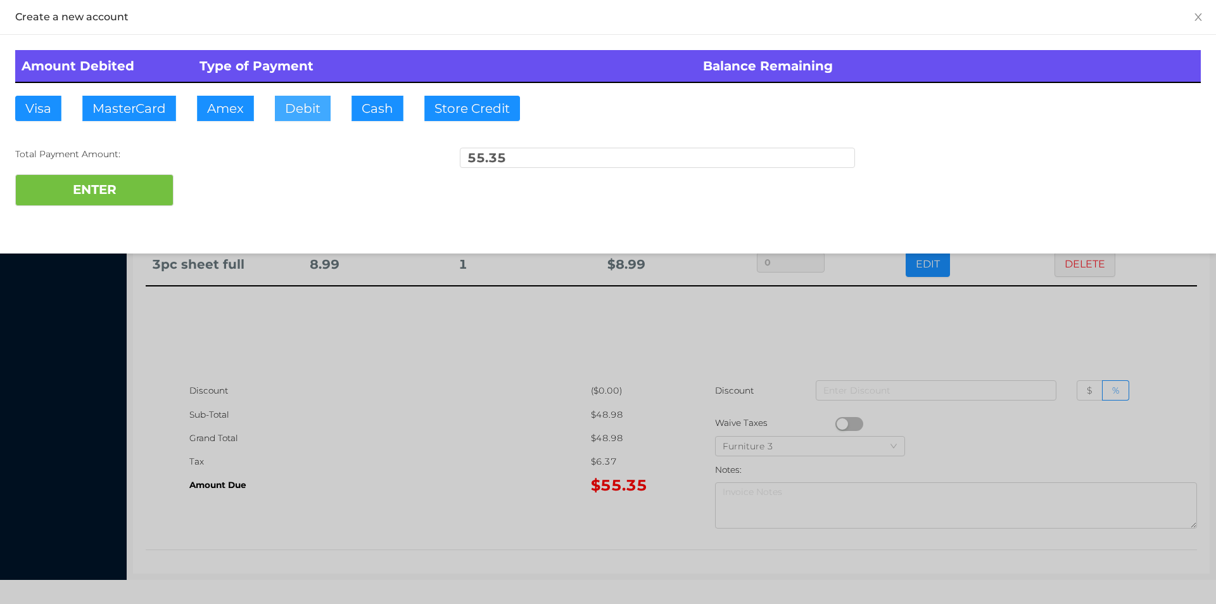
click at [304, 99] on button "Debit" at bounding box center [303, 108] width 56 height 25
click at [122, 200] on button "ENTER" at bounding box center [94, 190] width 158 height 32
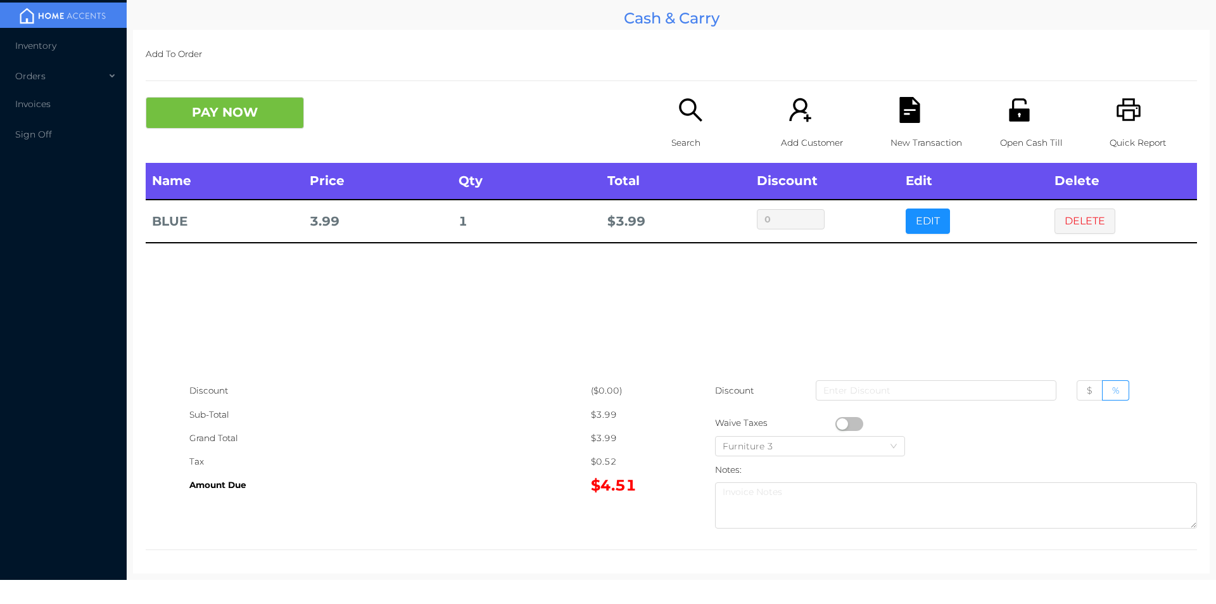
scroll to position [4, 0]
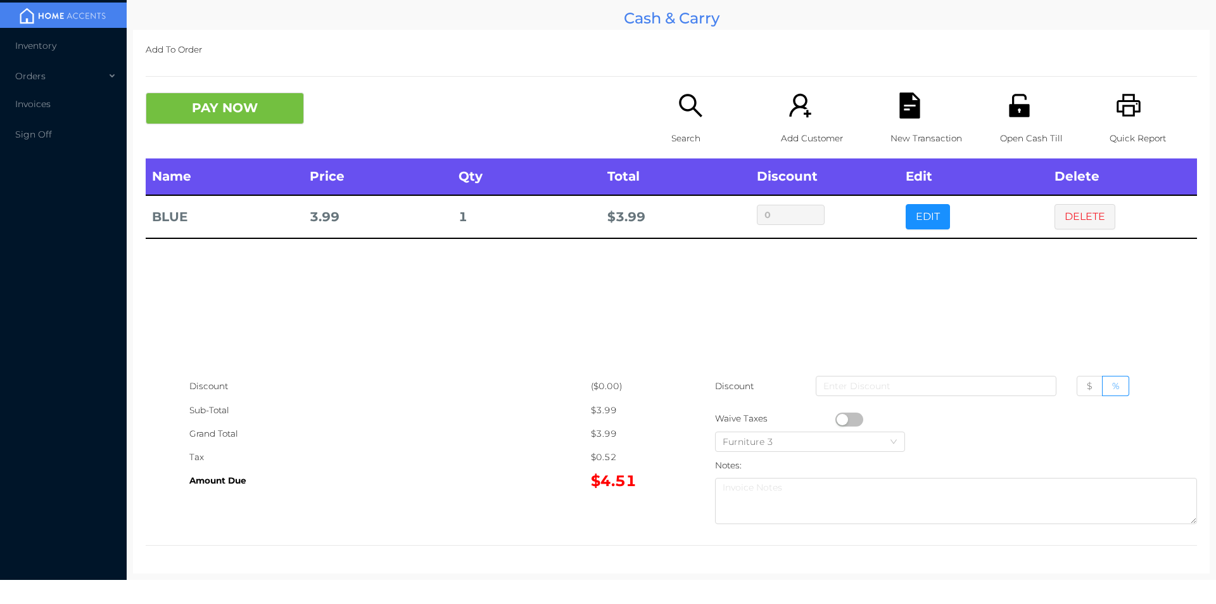
click at [915, 98] on icon "icon: file-text" at bounding box center [910, 105] width 26 height 26
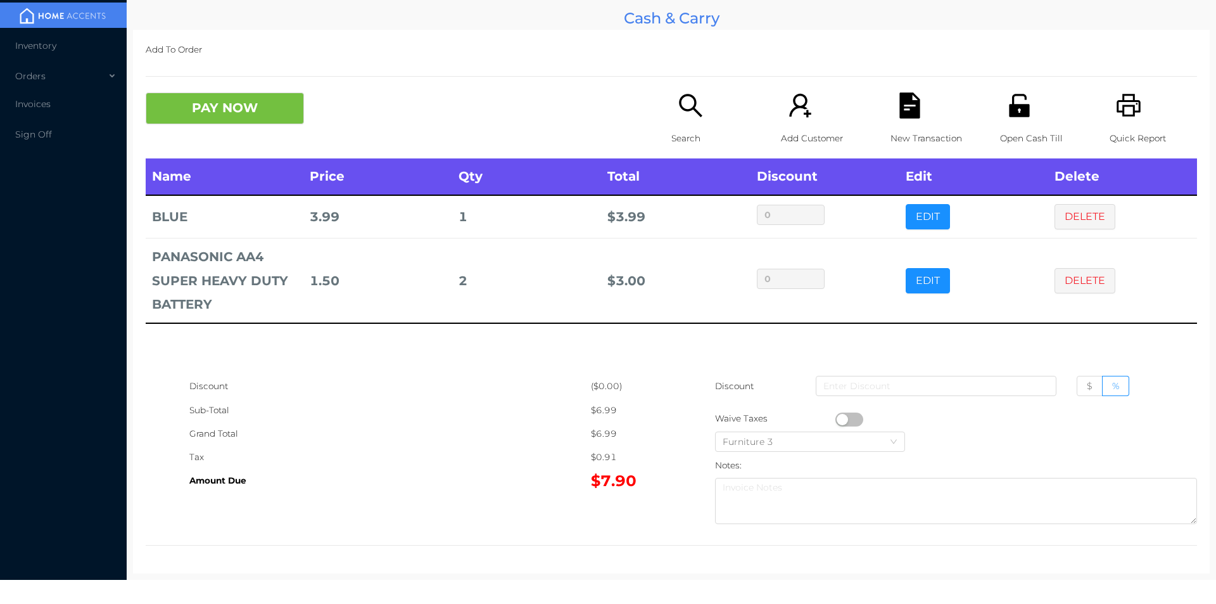
click at [690, 120] on div "Search" at bounding box center [714, 125] width 87 height 66
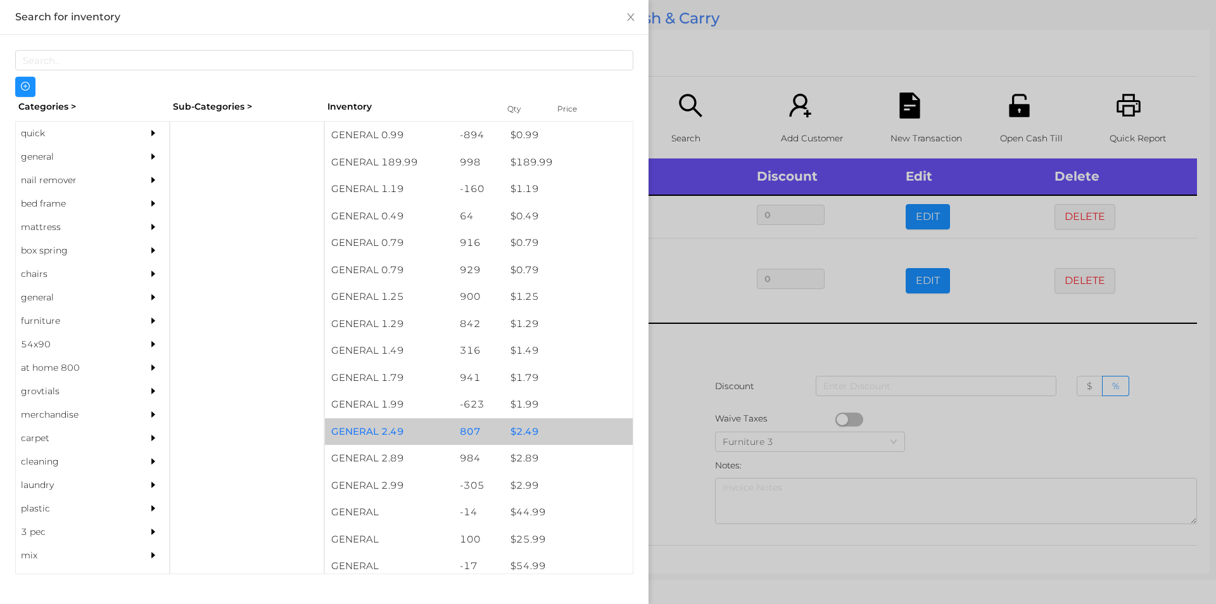
click at [528, 429] on div "$ 2.49" at bounding box center [568, 431] width 129 height 27
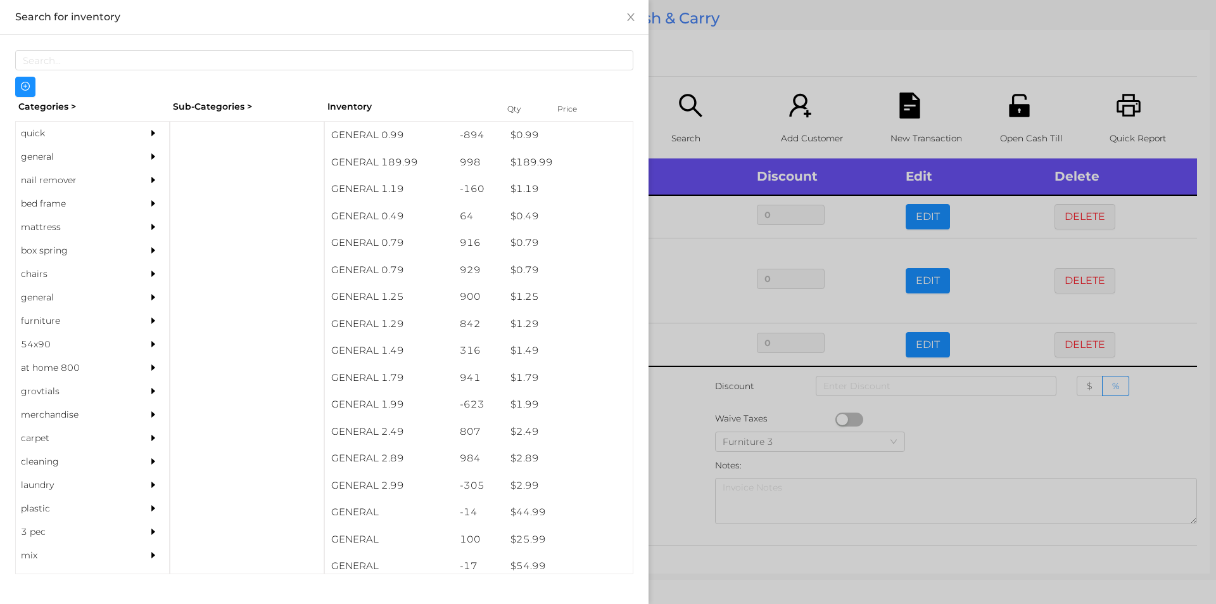
click at [675, 448] on div at bounding box center [608, 302] width 1216 height 604
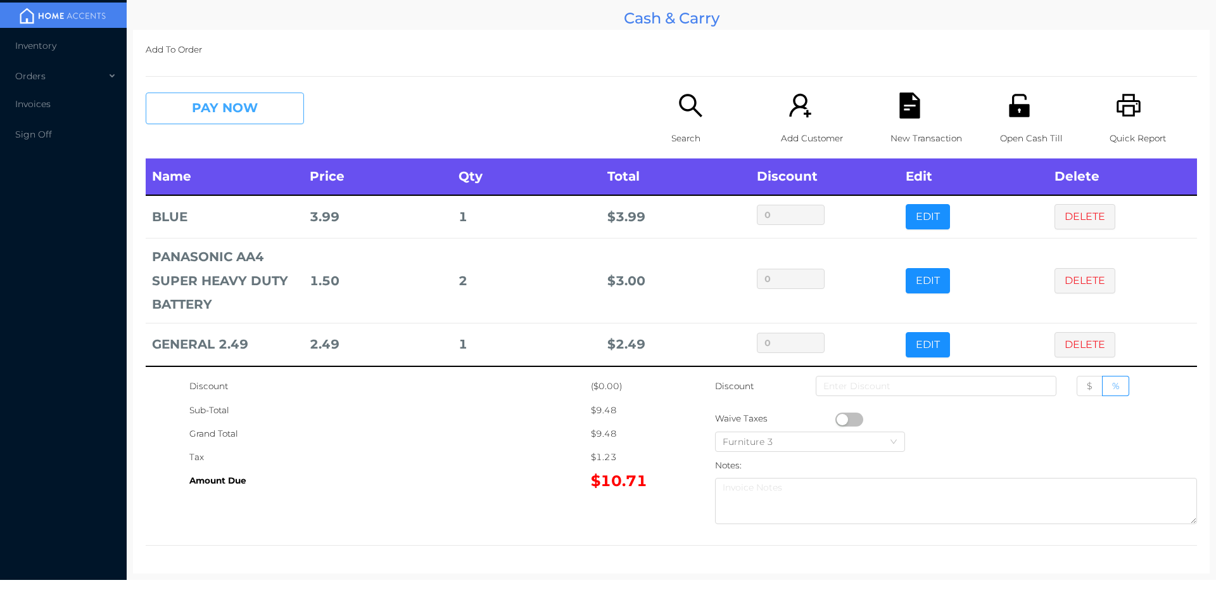
click at [204, 123] on button "PAY NOW" at bounding box center [225, 108] width 158 height 32
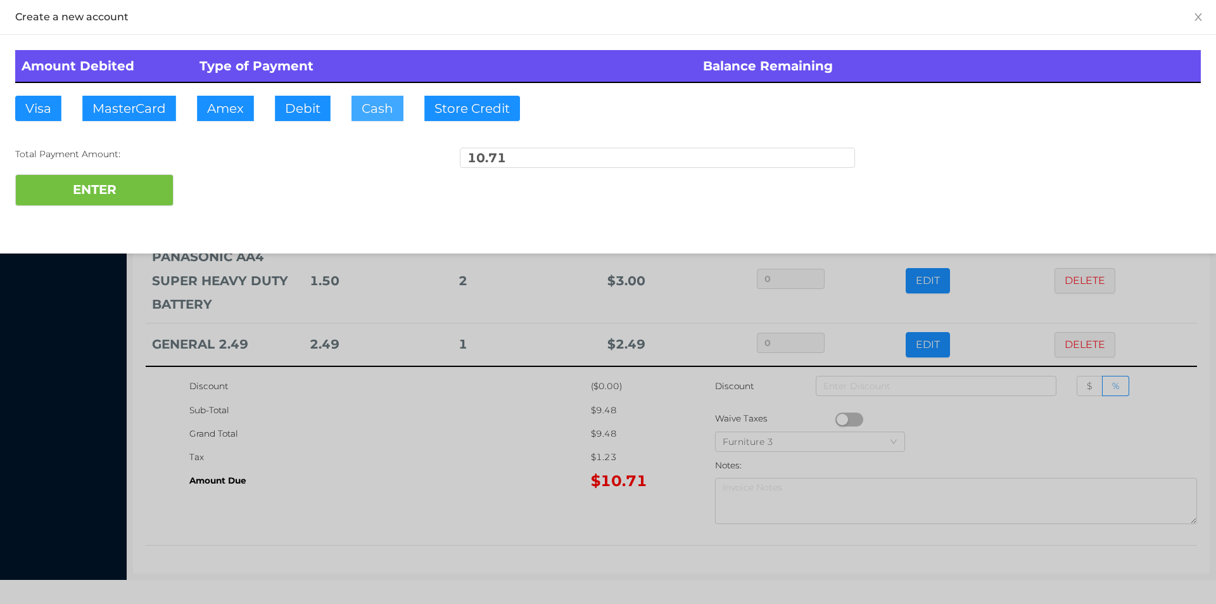
click at [379, 118] on button "Cash" at bounding box center [377, 108] width 52 height 25
type input "20."
click at [118, 200] on button "ENTER" at bounding box center [94, 190] width 158 height 32
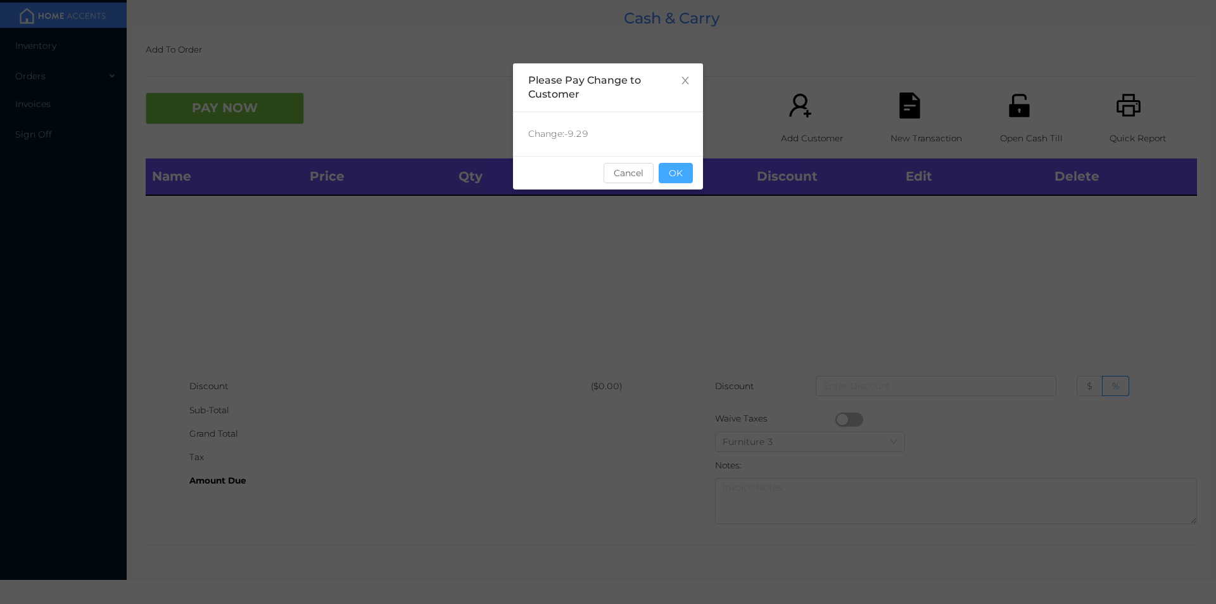
click at [687, 172] on button "OK" at bounding box center [676, 173] width 34 height 20
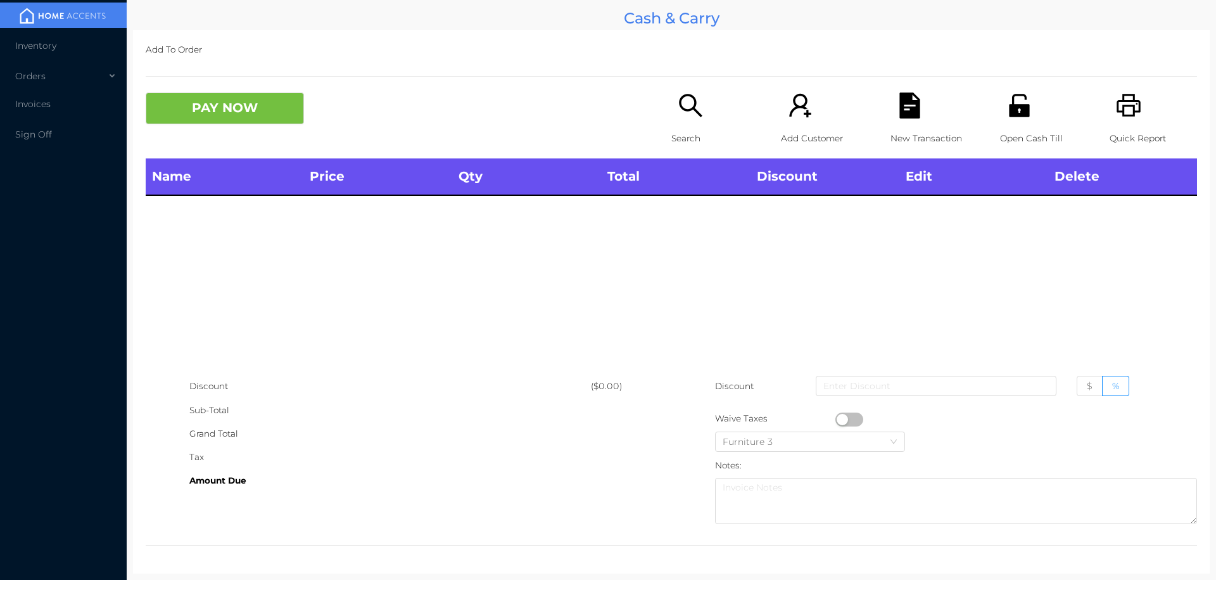
click at [684, 114] on icon "icon: search" at bounding box center [691, 105] width 26 height 26
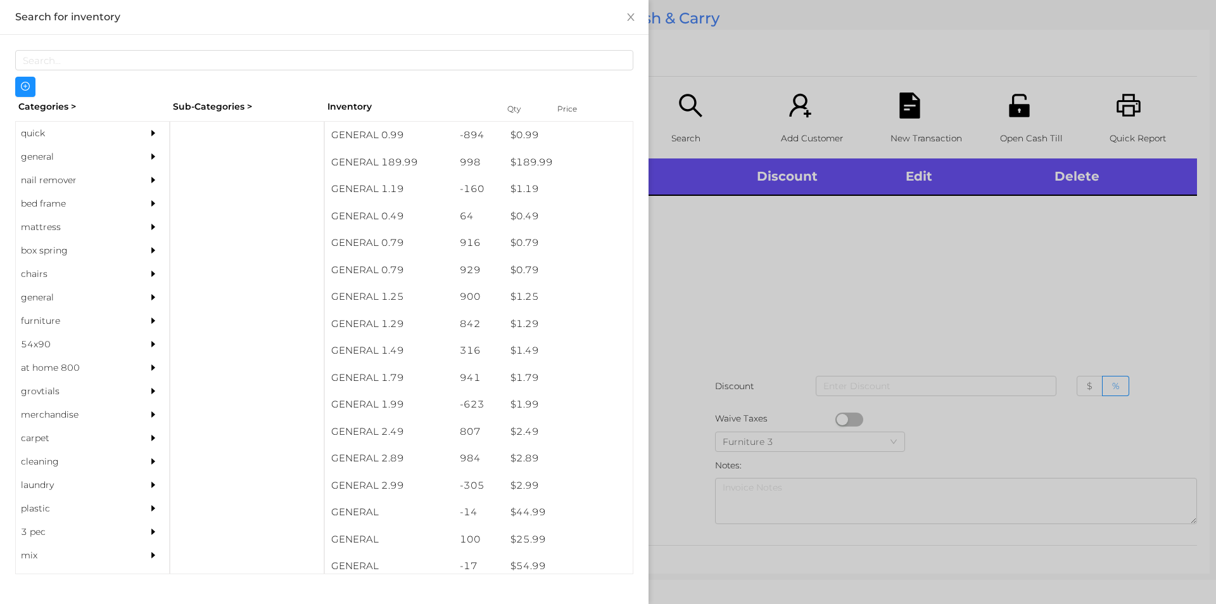
scroll to position [1, 0]
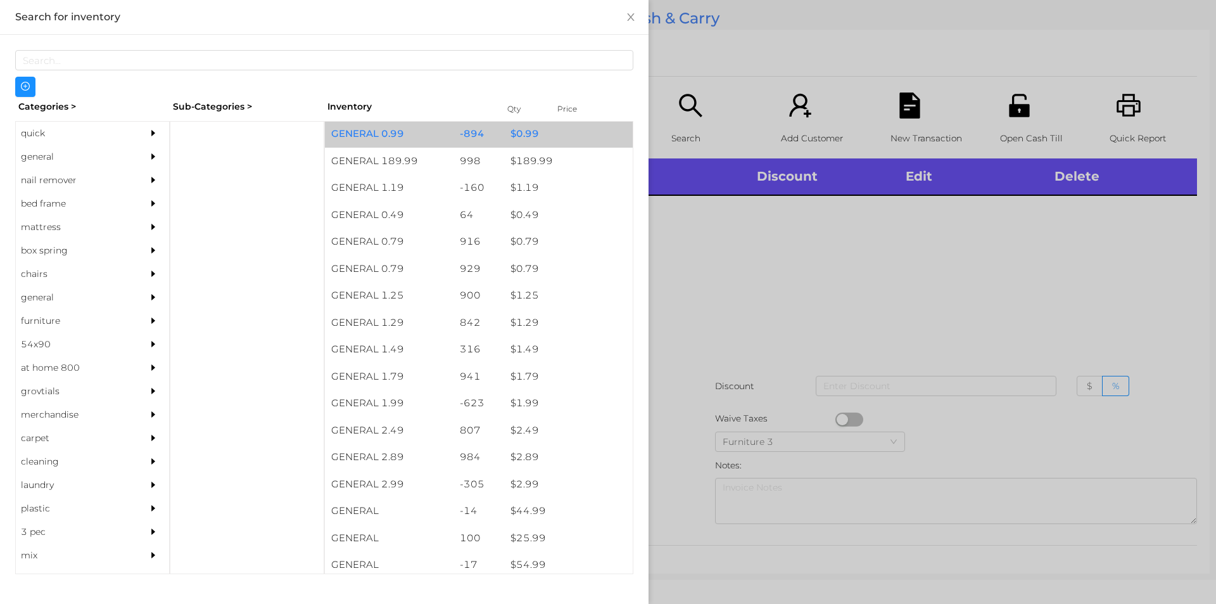
click at [552, 130] on div "$ 0.99" at bounding box center [568, 133] width 129 height 27
click at [557, 134] on div "$ 0.99" at bounding box center [568, 133] width 129 height 27
click at [556, 132] on div "$ 0.99" at bounding box center [568, 133] width 129 height 27
click at [555, 130] on div "$ 0.99" at bounding box center [568, 133] width 129 height 27
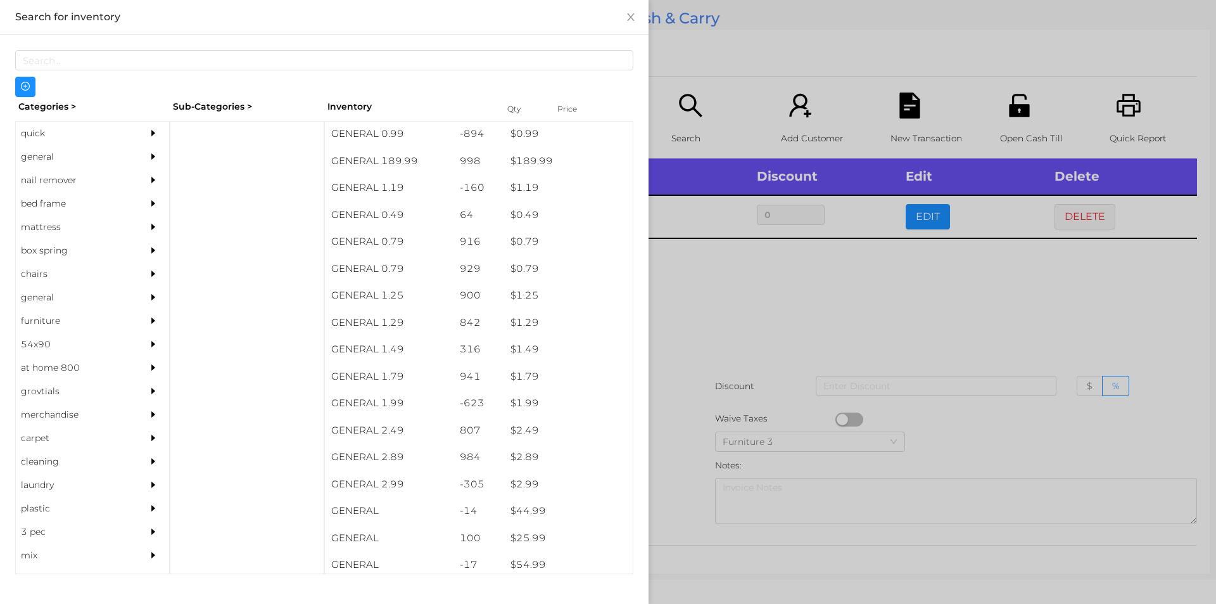
click at [707, 80] on div at bounding box center [608, 302] width 1216 height 604
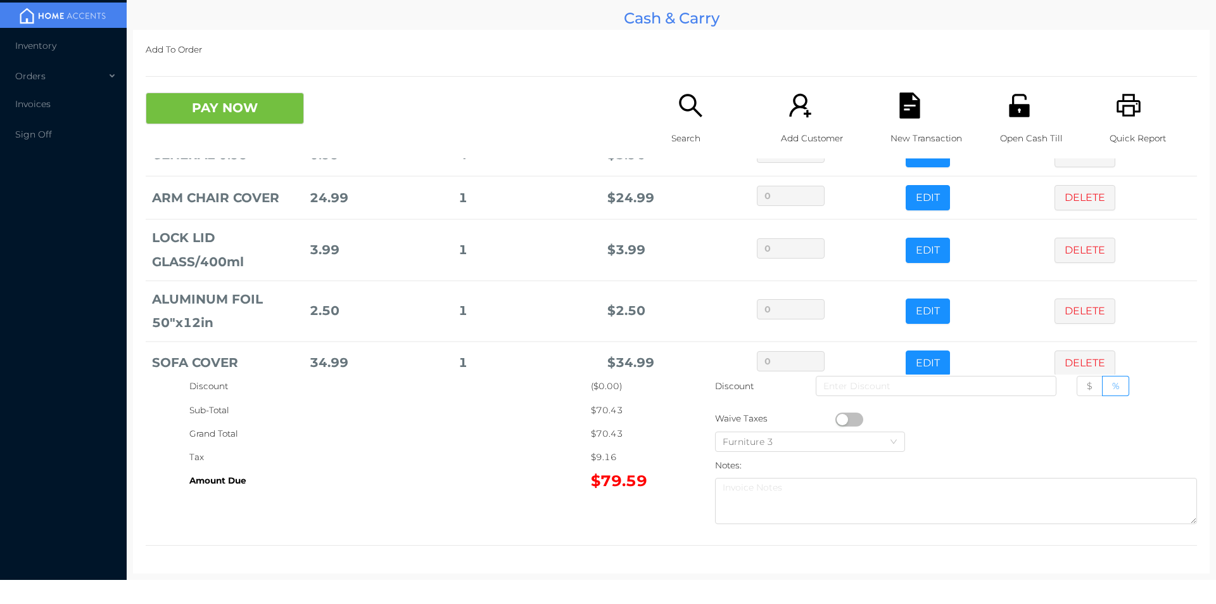
scroll to position [85, 0]
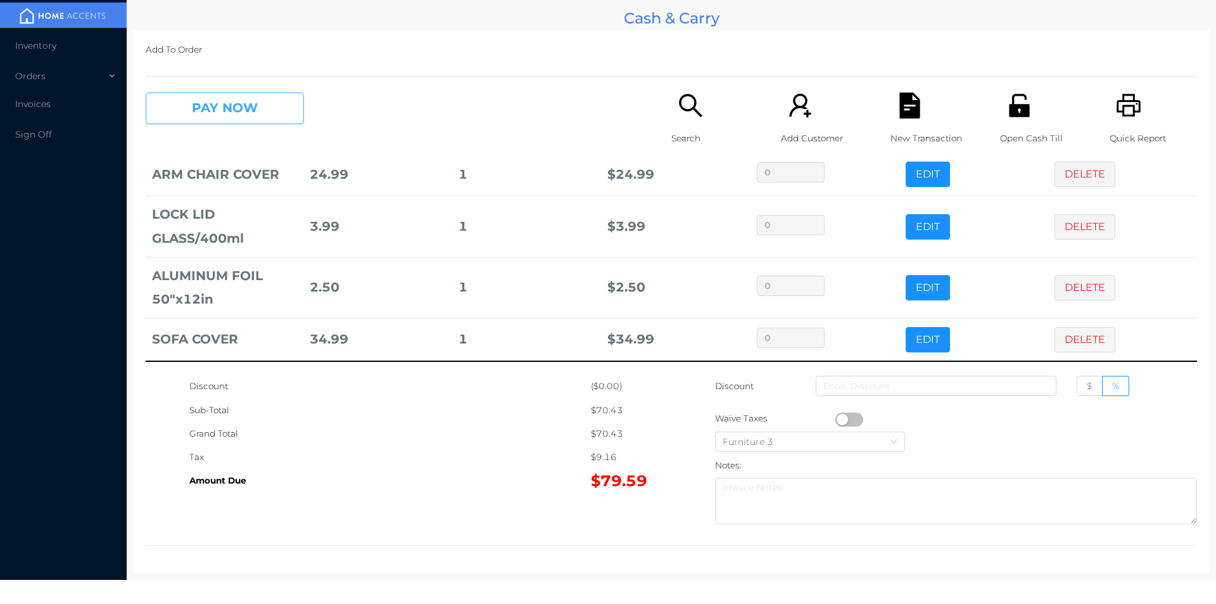
click at [194, 118] on button "PAY NOW" at bounding box center [225, 108] width 158 height 32
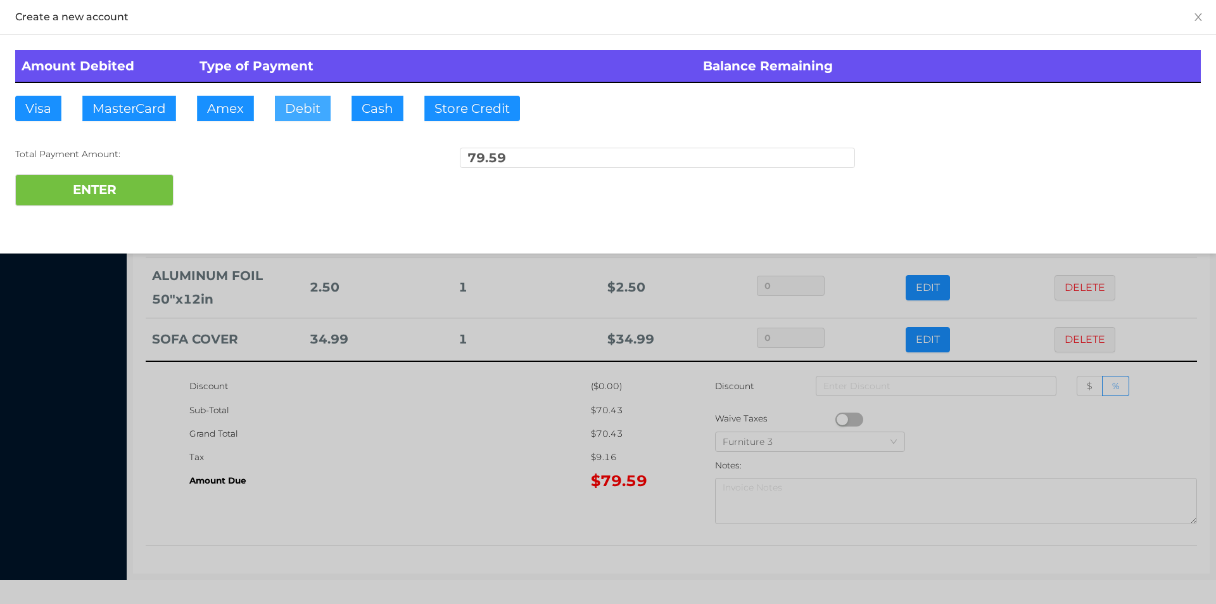
click at [313, 103] on button "Debit" at bounding box center [303, 108] width 56 height 25
click at [168, 175] on button "ENTER" at bounding box center [94, 190] width 158 height 32
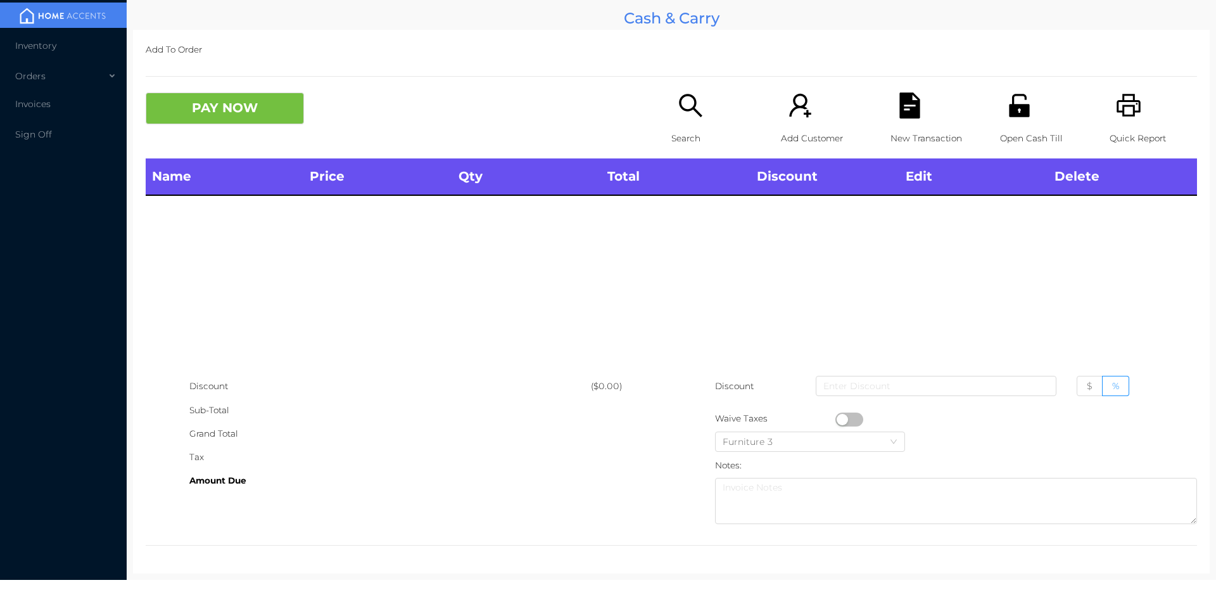
scroll to position [0, 0]
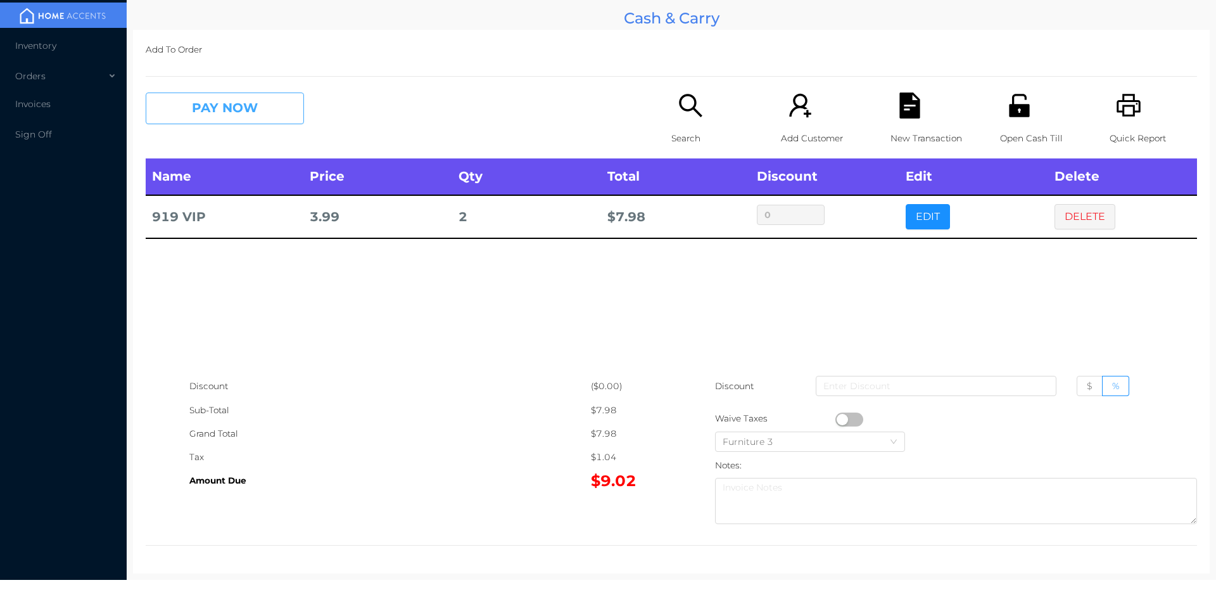
click at [205, 112] on button "PAY NOW" at bounding box center [225, 108] width 158 height 32
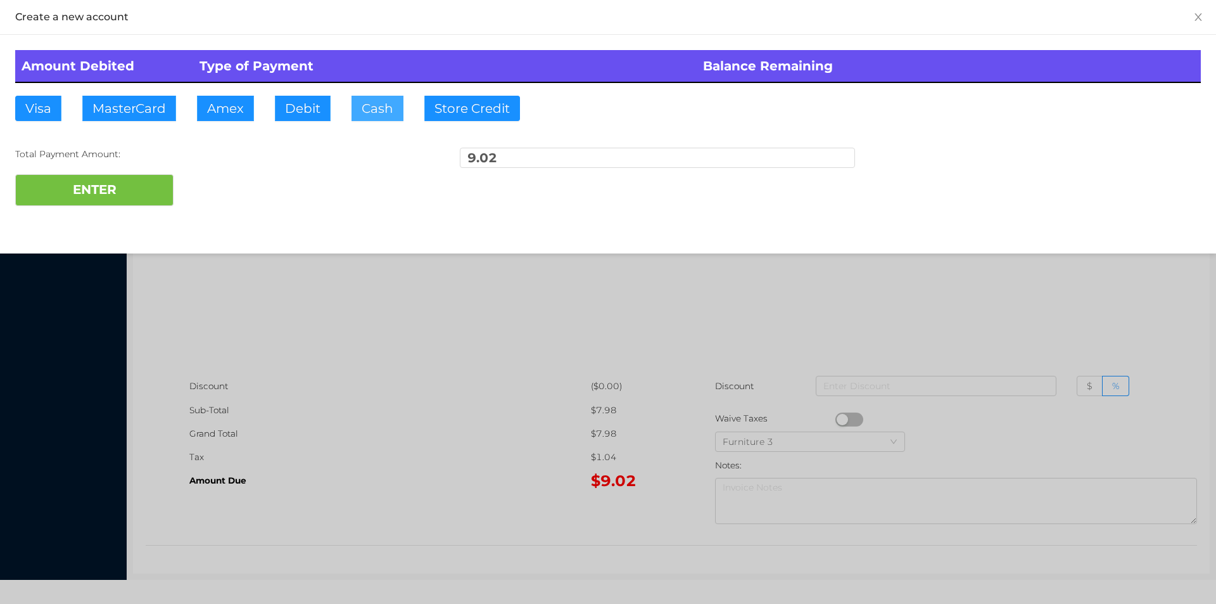
click at [383, 101] on button "Cash" at bounding box center [377, 108] width 52 height 25
click at [81, 188] on button "ENTER" at bounding box center [94, 190] width 158 height 32
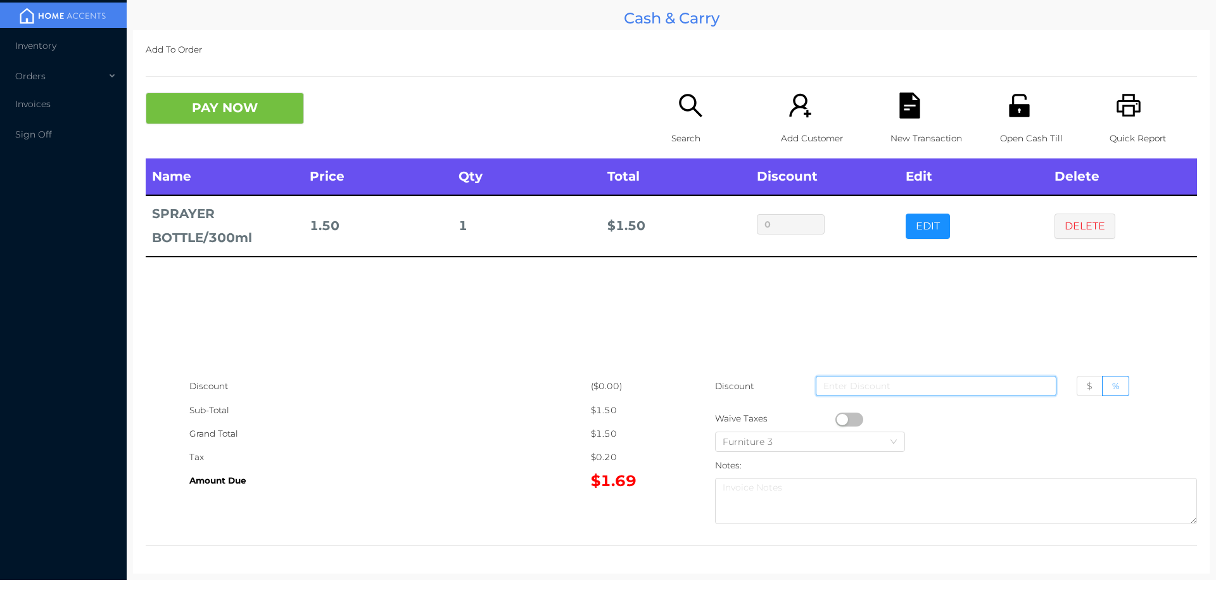
click at [849, 394] on input at bounding box center [936, 386] width 241 height 20
click at [842, 418] on button "button" at bounding box center [849, 419] width 28 height 14
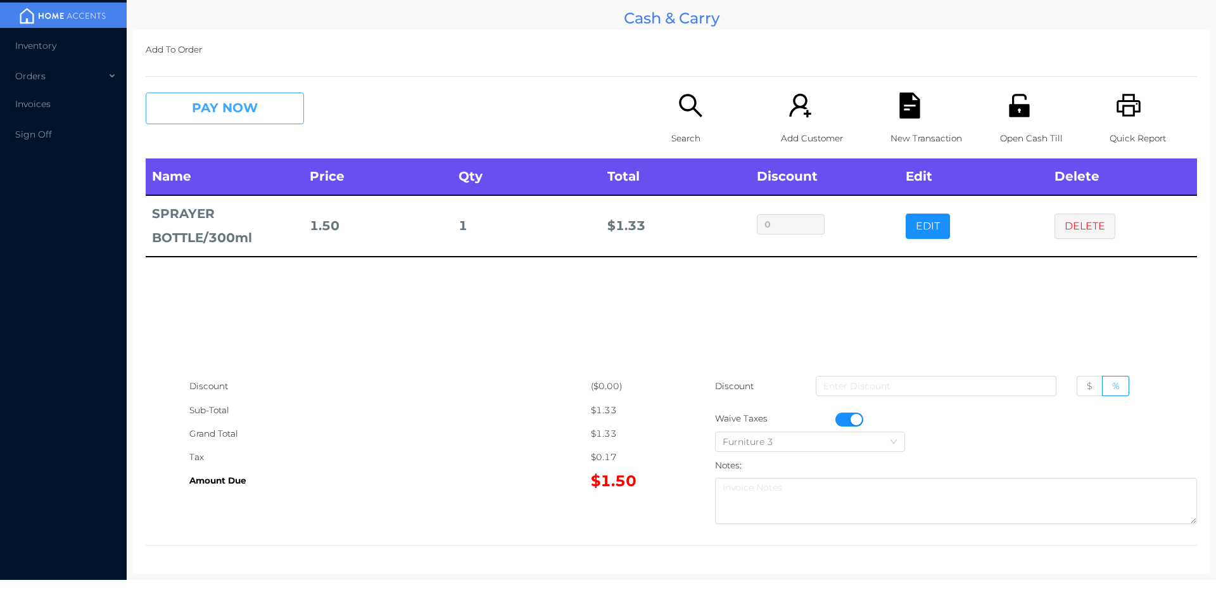
click at [221, 97] on button "PAY NOW" at bounding box center [225, 108] width 158 height 32
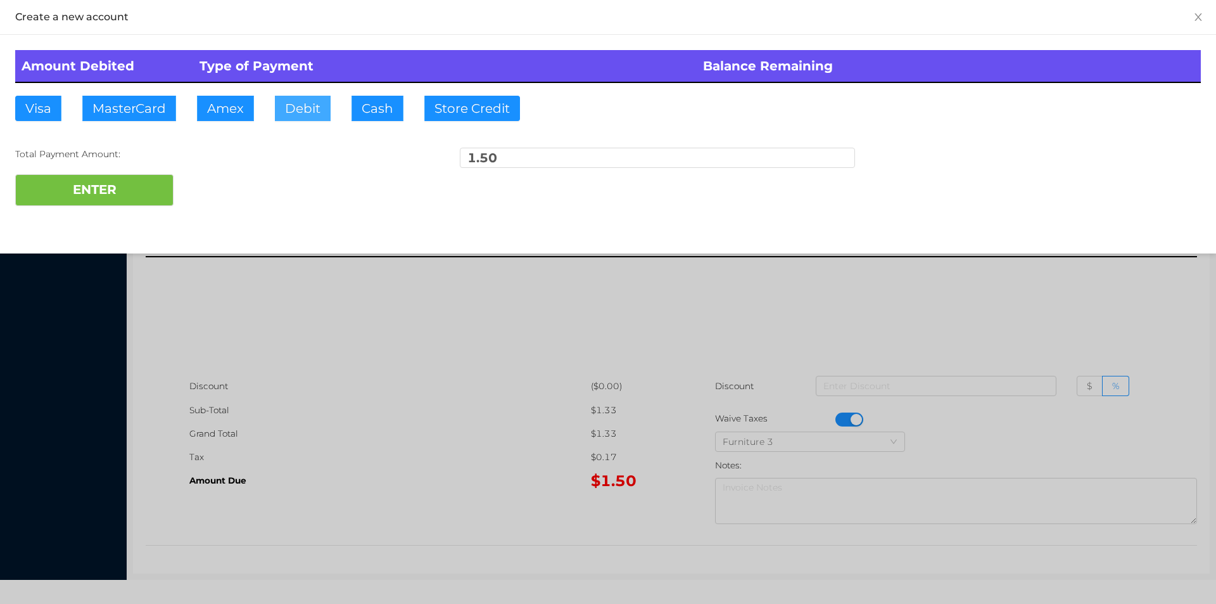
click at [303, 101] on button "Debit" at bounding box center [303, 108] width 56 height 25
click at [140, 177] on button "ENTER" at bounding box center [94, 190] width 158 height 32
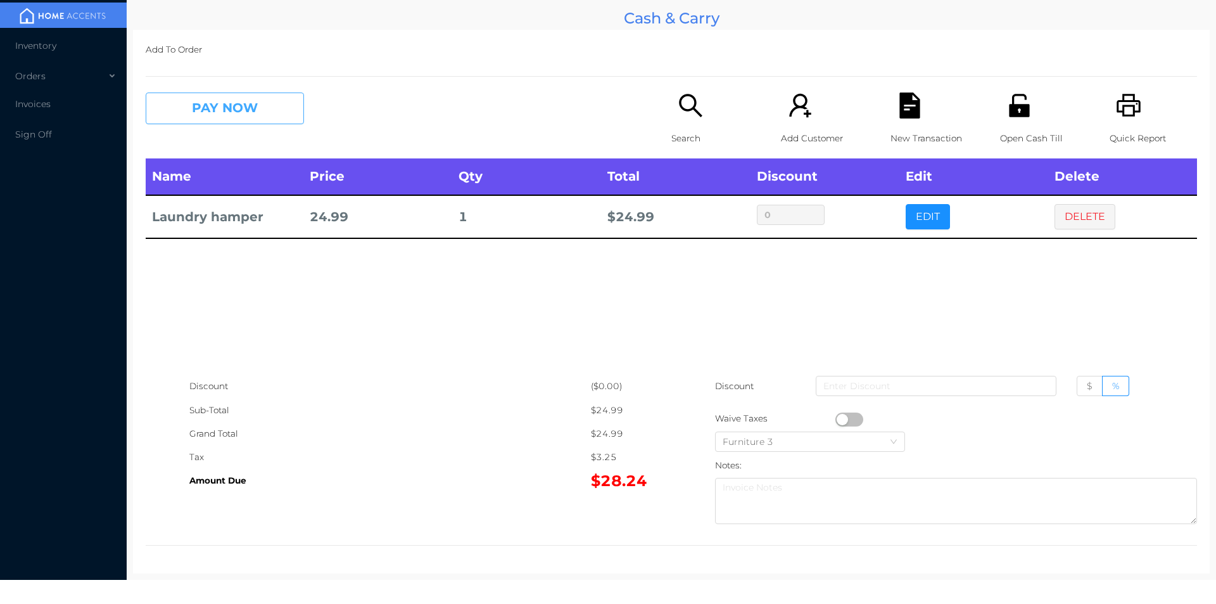
click at [205, 110] on button "PAY NOW" at bounding box center [225, 108] width 158 height 32
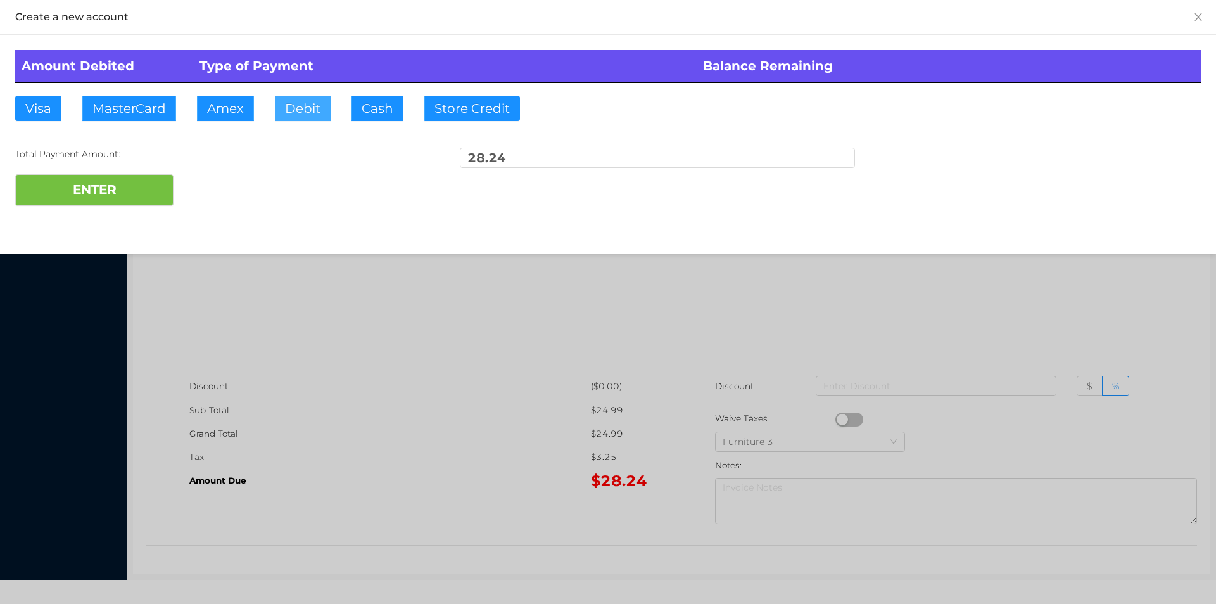
click at [304, 98] on button "Debit" at bounding box center [303, 108] width 56 height 25
type input "4"
click at [414, 526] on div at bounding box center [608, 302] width 1216 height 604
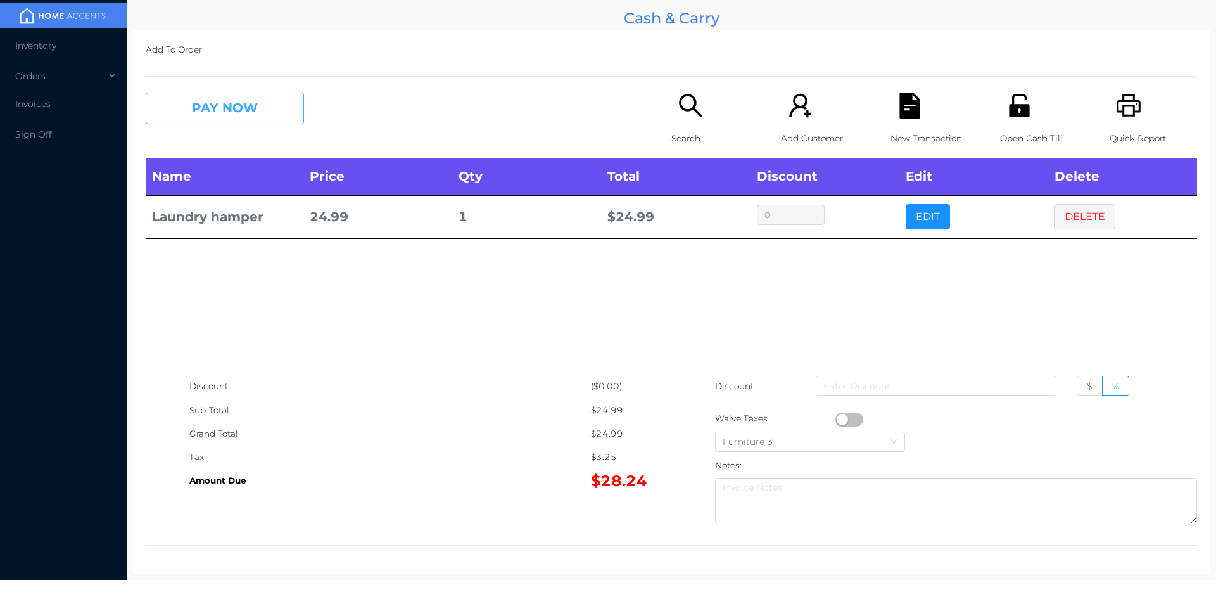
click at [244, 118] on button "PAY NOW" at bounding box center [225, 108] width 158 height 32
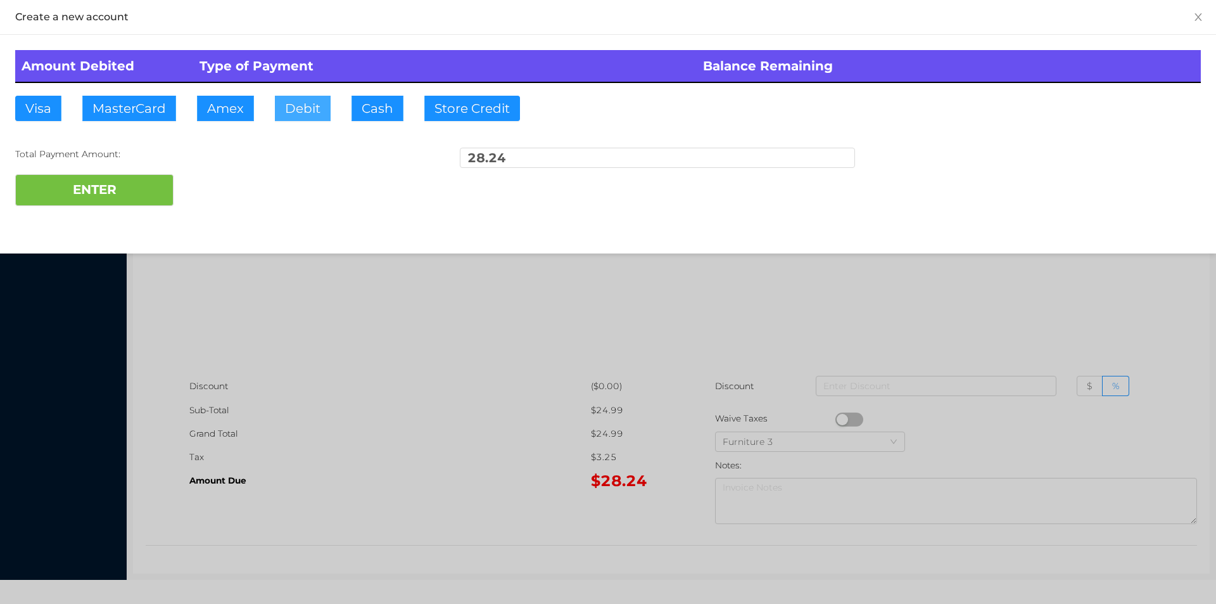
click at [318, 117] on button "Debit" at bounding box center [303, 108] width 56 height 25
type input "40.24"
click at [110, 201] on button "ENTER" at bounding box center [94, 190] width 158 height 32
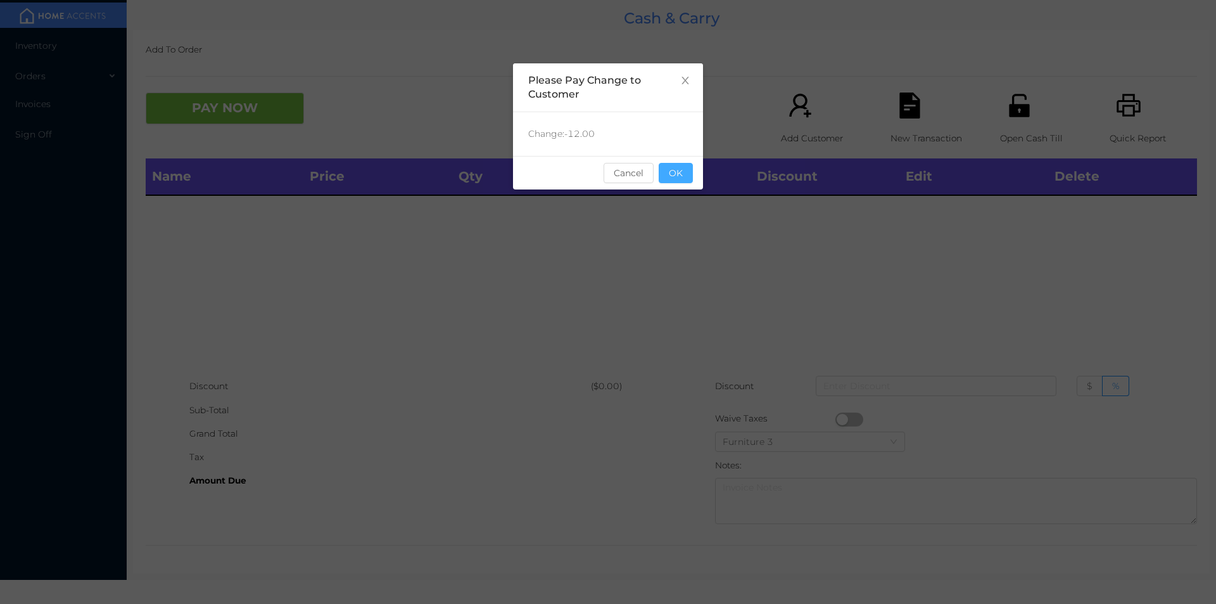
click at [684, 170] on button "OK" at bounding box center [676, 173] width 34 height 20
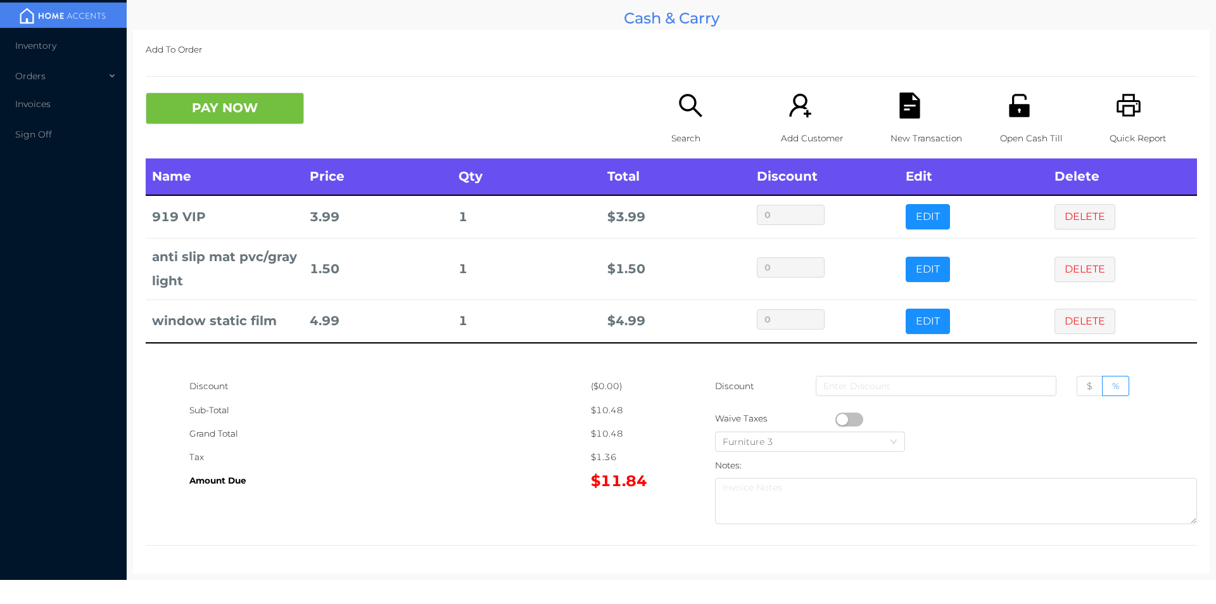
click at [237, 120] on button "PAY NOW" at bounding box center [225, 108] width 158 height 32
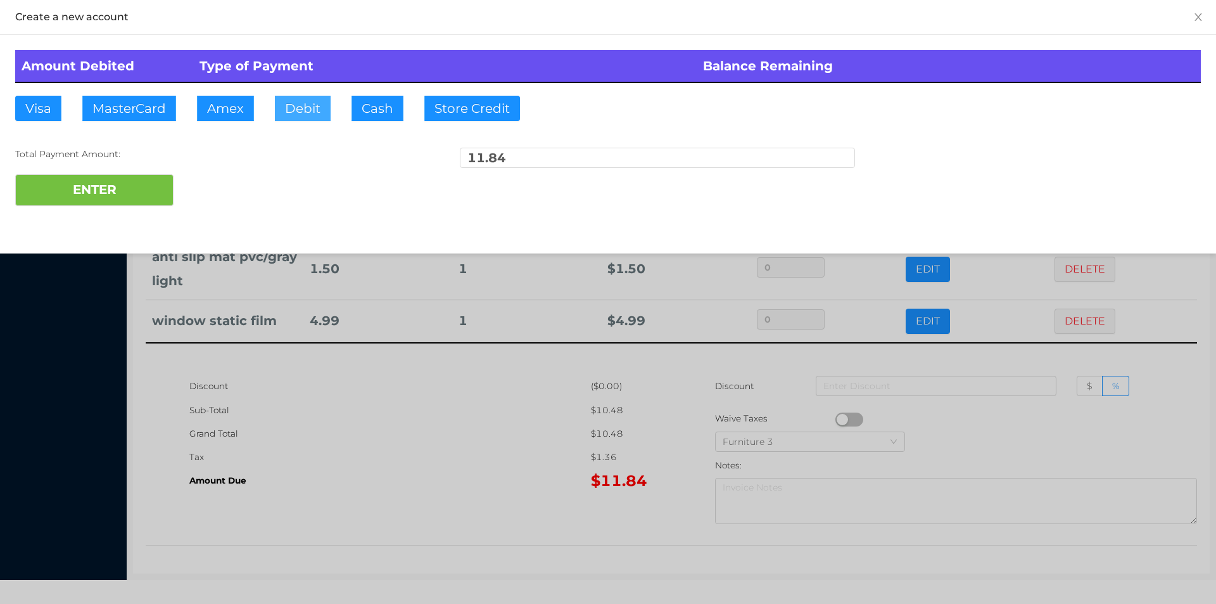
click at [312, 108] on button "Debit" at bounding box center [303, 108] width 56 height 25
click at [149, 164] on div "Total Payment Amount: 11.84" at bounding box center [608, 161] width 1186 height 27
click at [132, 178] on button "ENTER" at bounding box center [94, 190] width 158 height 32
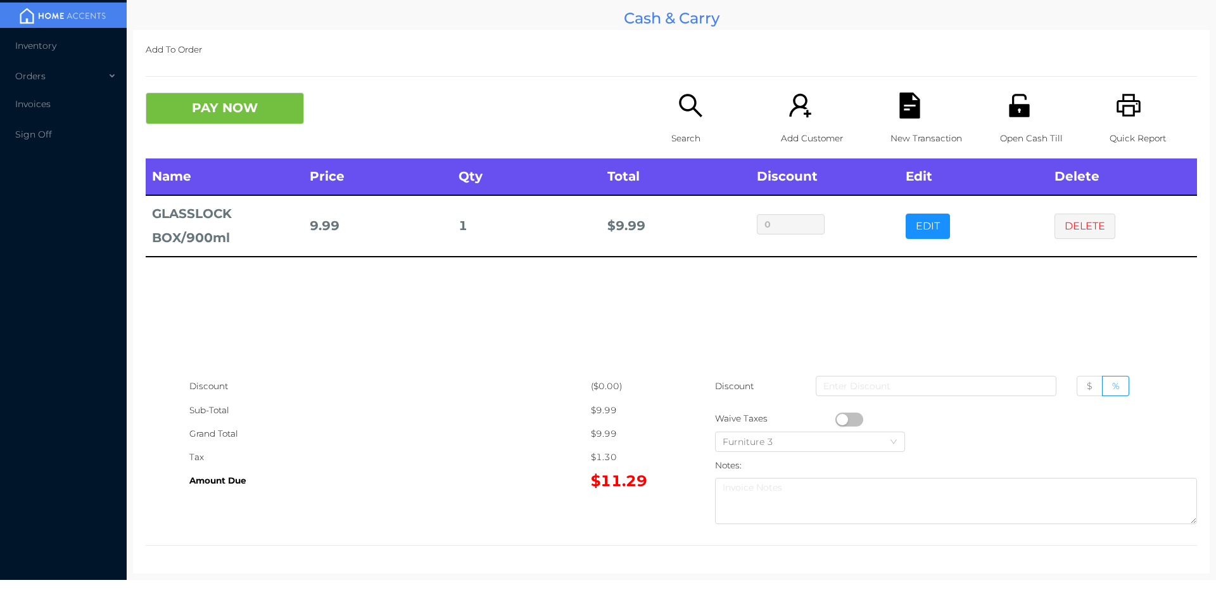
click at [835, 419] on button "button" at bounding box center [849, 419] width 28 height 14
click at [694, 117] on icon "icon: search" at bounding box center [691, 105] width 26 height 26
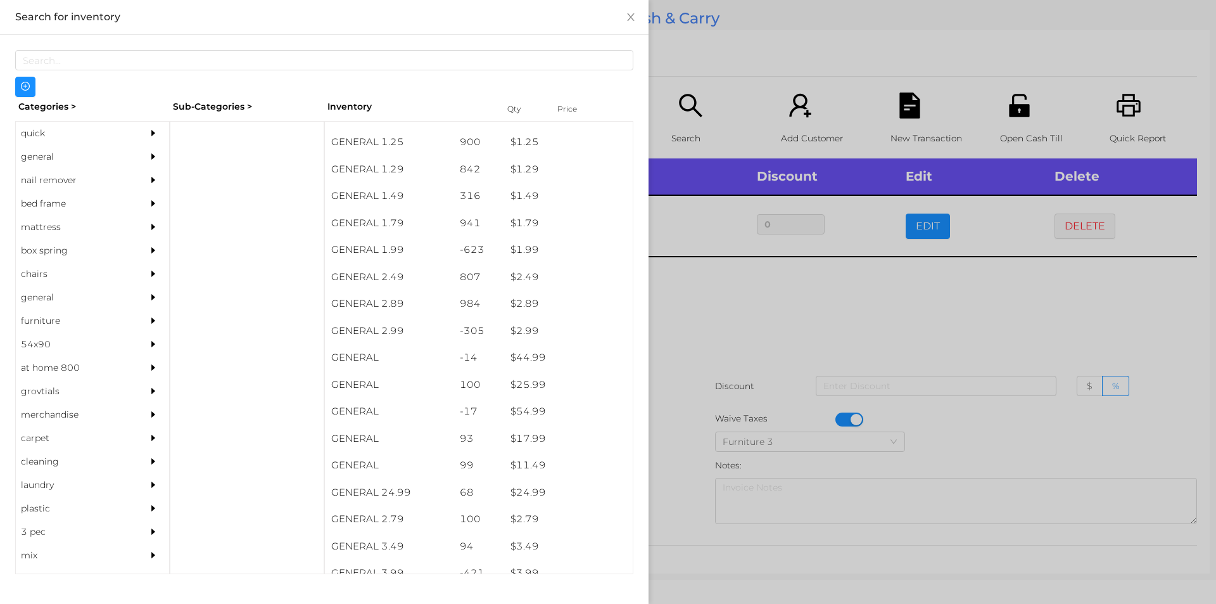
scroll to position [153, 0]
click at [41, 152] on div "general" at bounding box center [73, 156] width 115 height 23
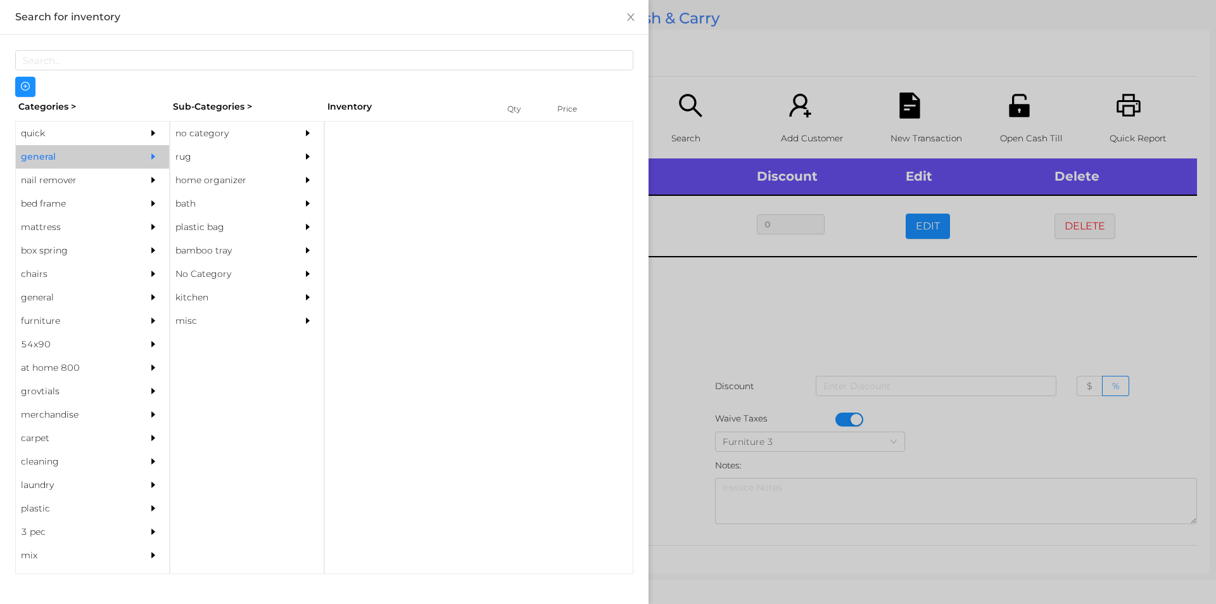
click at [241, 131] on div "no category" at bounding box center [227, 133] width 115 height 23
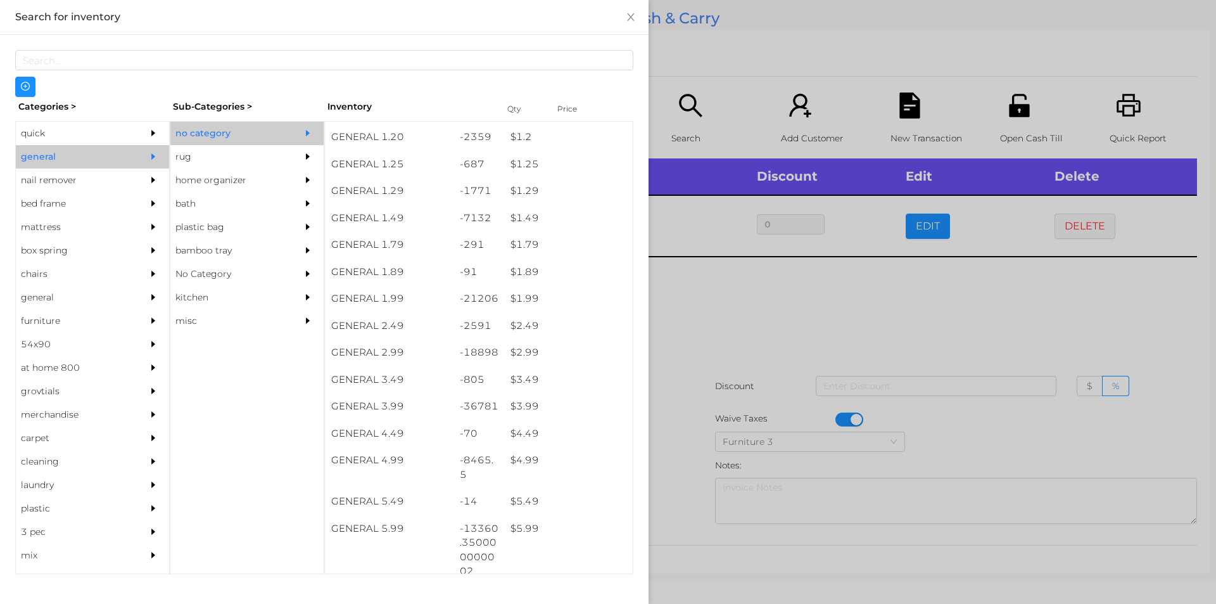
scroll to position [106, 0]
click at [541, 348] on div "$ 2.99" at bounding box center [568, 352] width 129 height 27
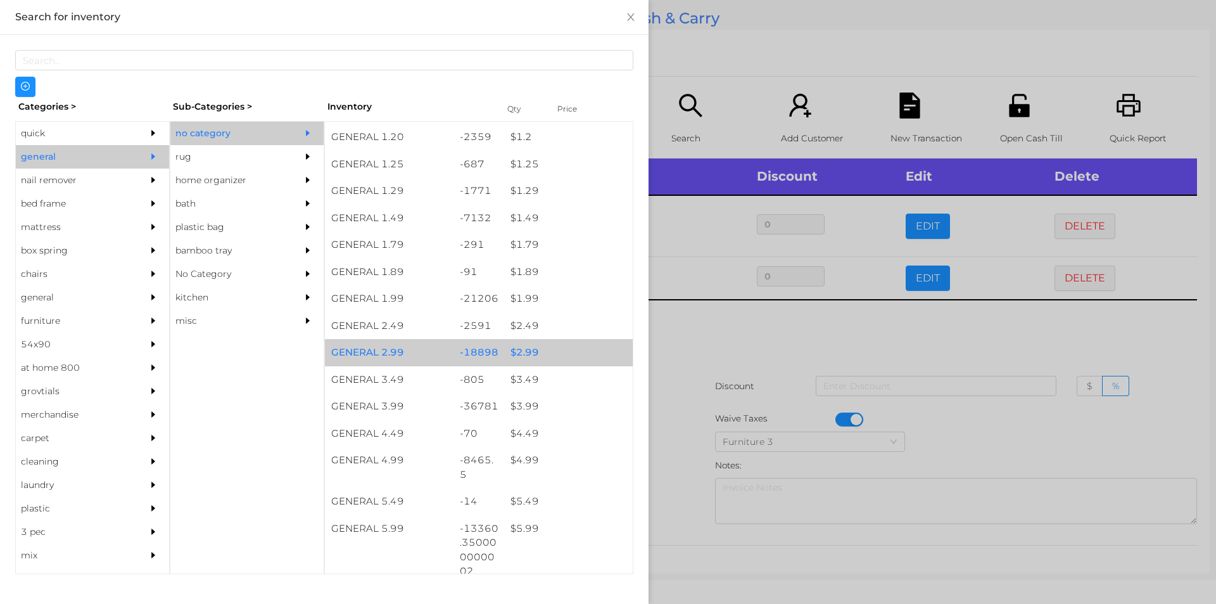
click at [551, 351] on div "$ 2.99" at bounding box center [568, 352] width 129 height 27
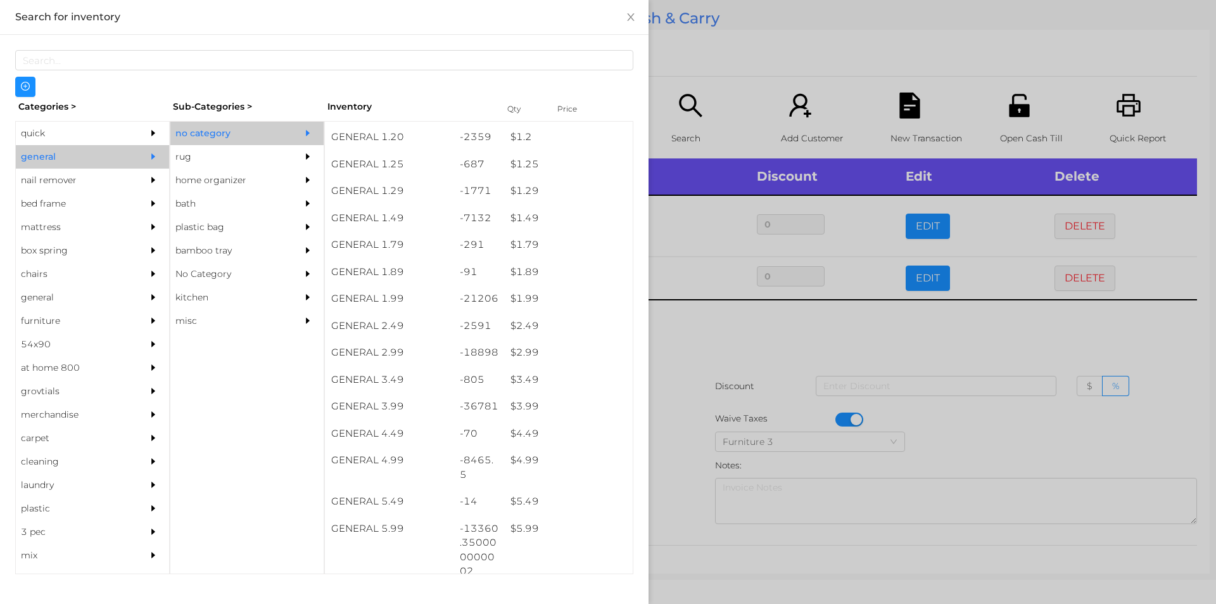
click at [735, 364] on div at bounding box center [608, 302] width 1216 height 604
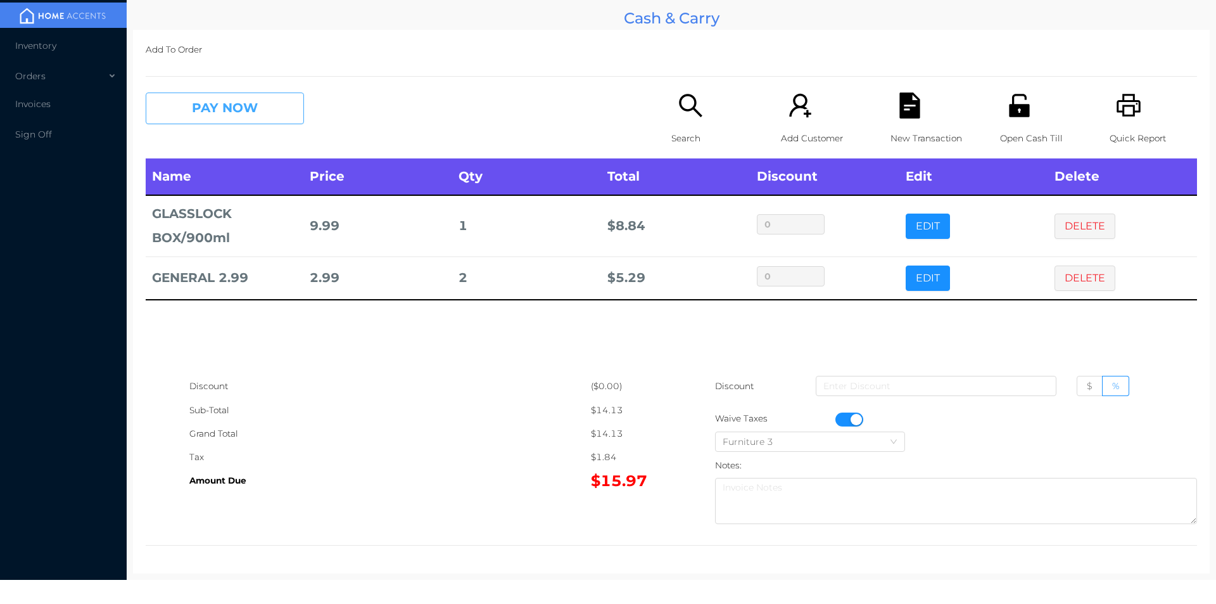
click at [241, 120] on button "PAY NOW" at bounding box center [225, 108] width 158 height 32
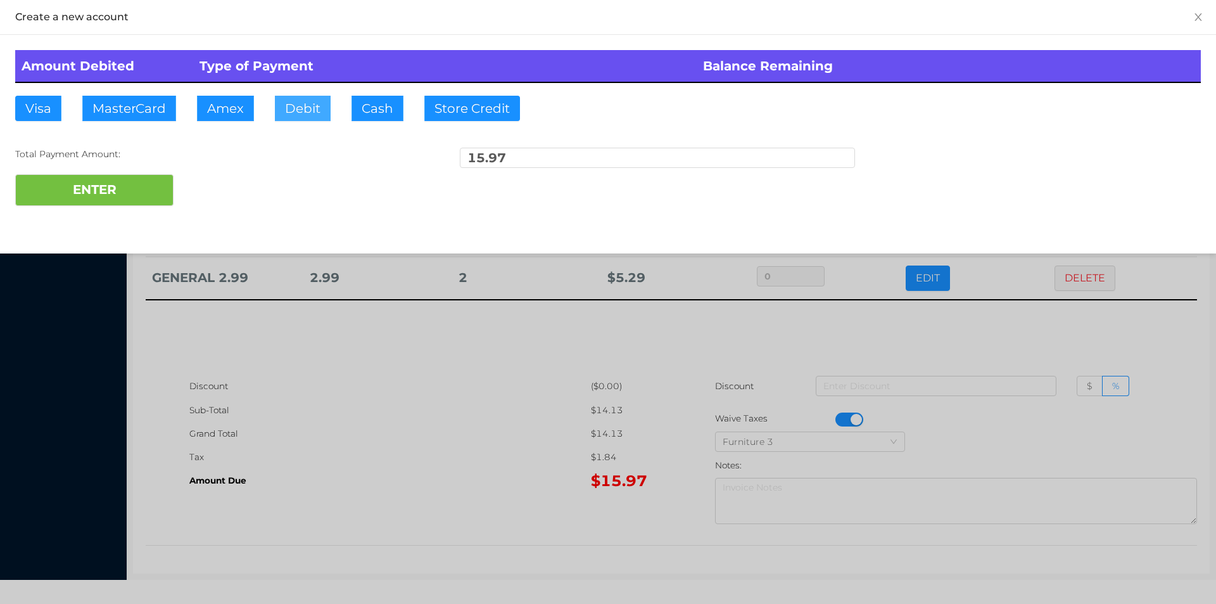
click at [304, 118] on button "Debit" at bounding box center [303, 108] width 56 height 25
click at [119, 179] on button "ENTER" at bounding box center [94, 190] width 158 height 32
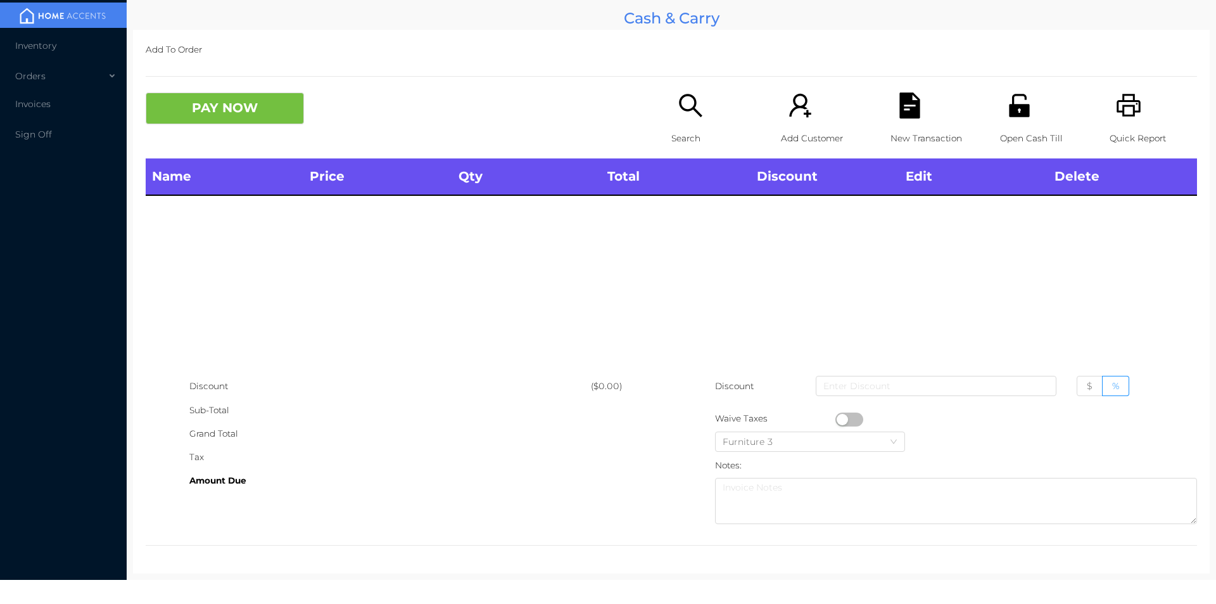
click at [684, 117] on icon "icon: search" at bounding box center [691, 105] width 26 height 26
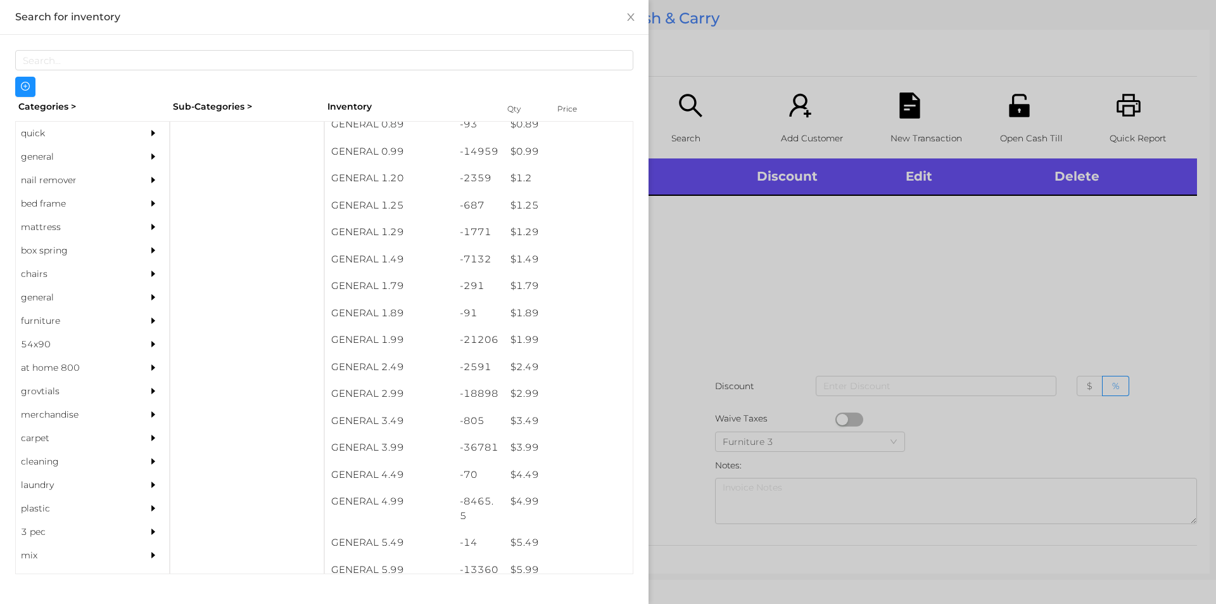
scroll to position [88, 0]
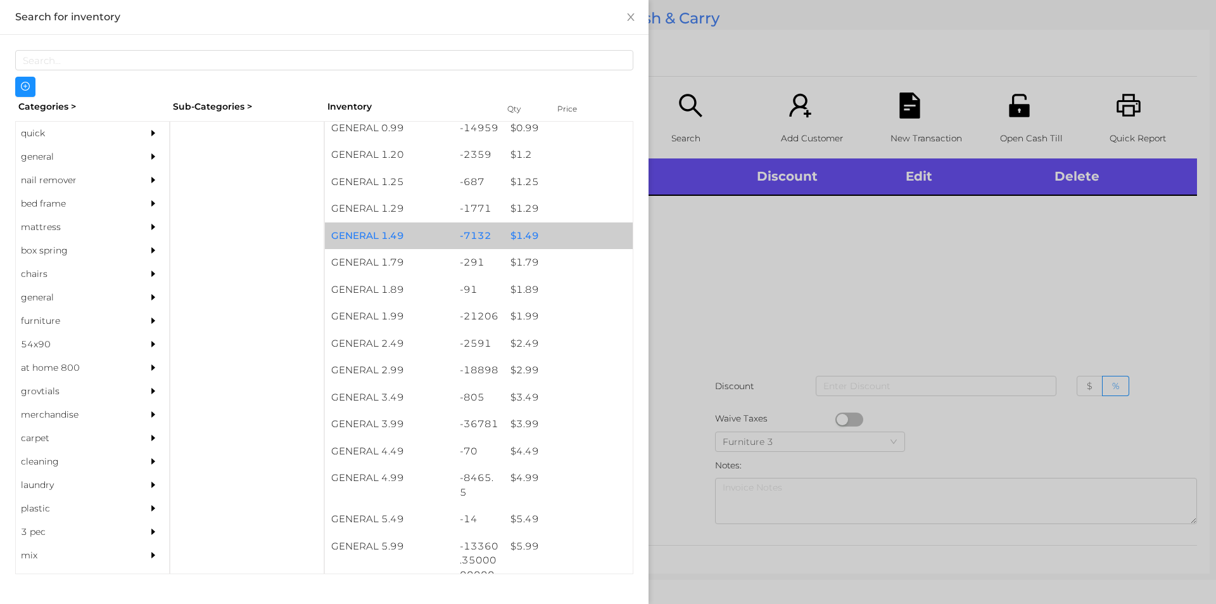
click at [528, 237] on div "$ 1.49" at bounding box center [568, 235] width 129 height 27
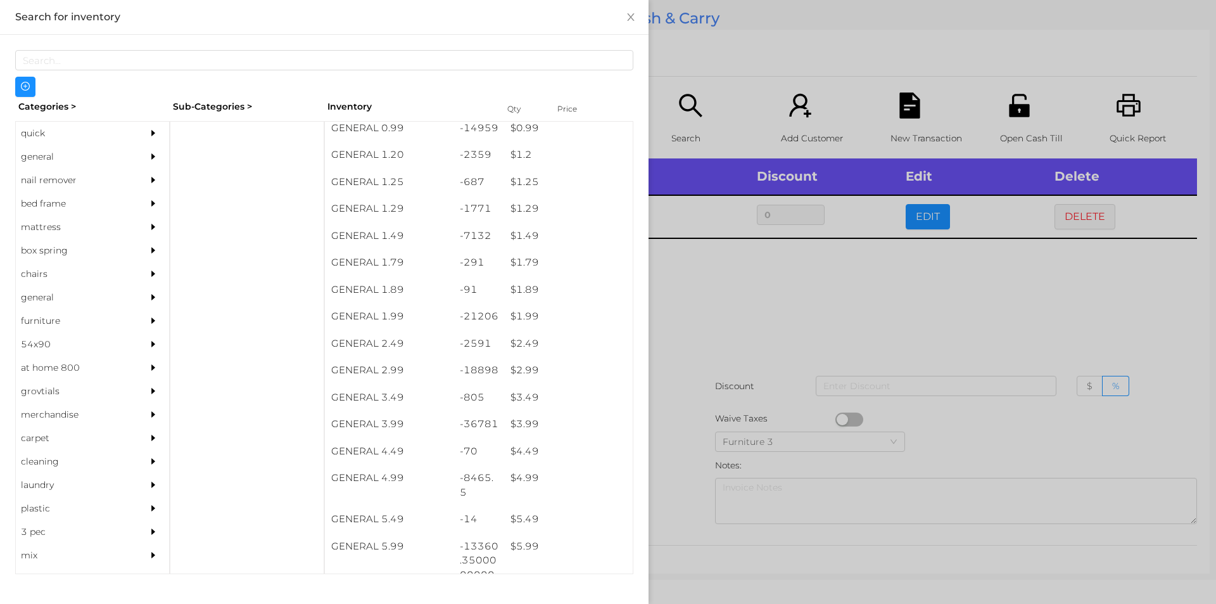
click at [669, 326] on div at bounding box center [608, 302] width 1216 height 604
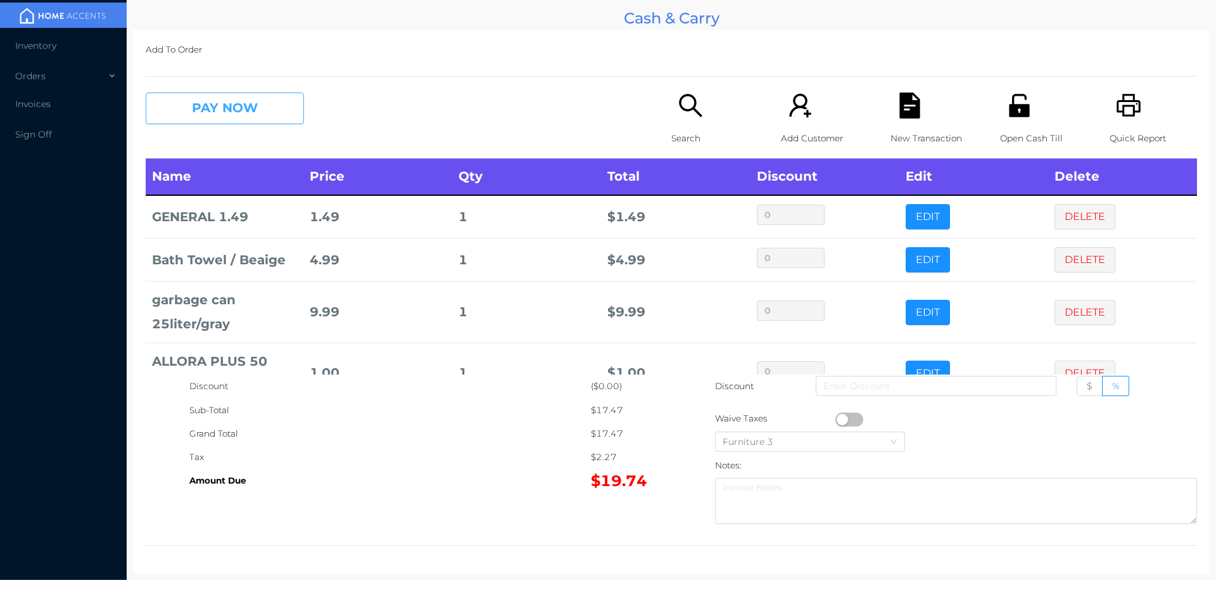
click at [197, 97] on button "PAY NOW" at bounding box center [225, 108] width 158 height 32
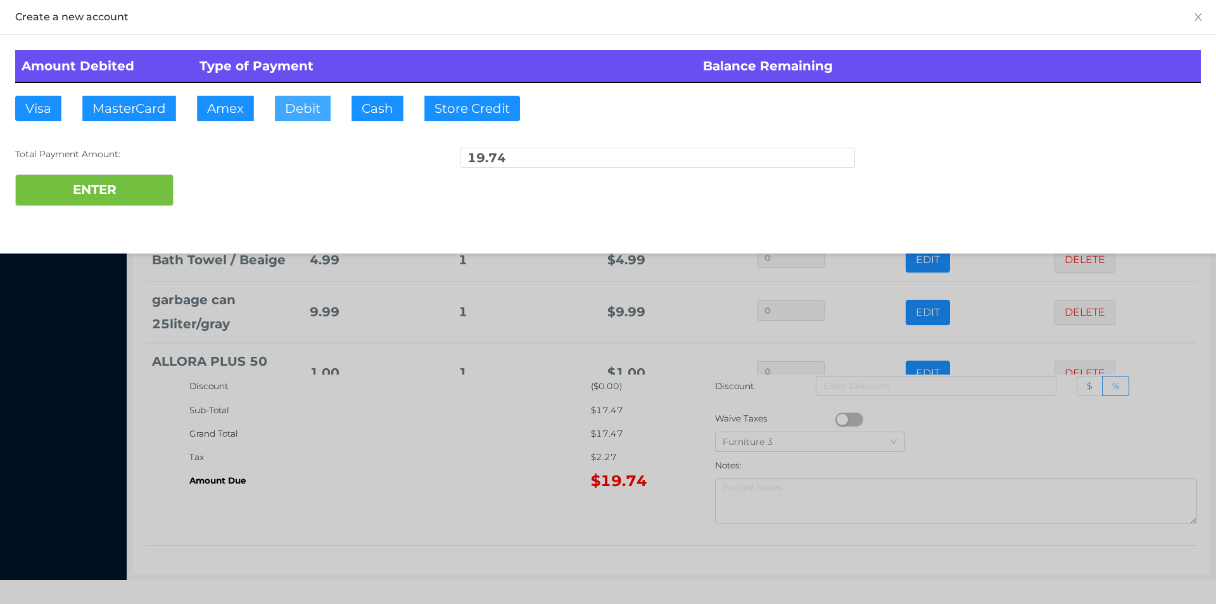
click at [297, 115] on button "Debit" at bounding box center [303, 108] width 56 height 25
click at [120, 196] on button "ENTER" at bounding box center [94, 190] width 158 height 32
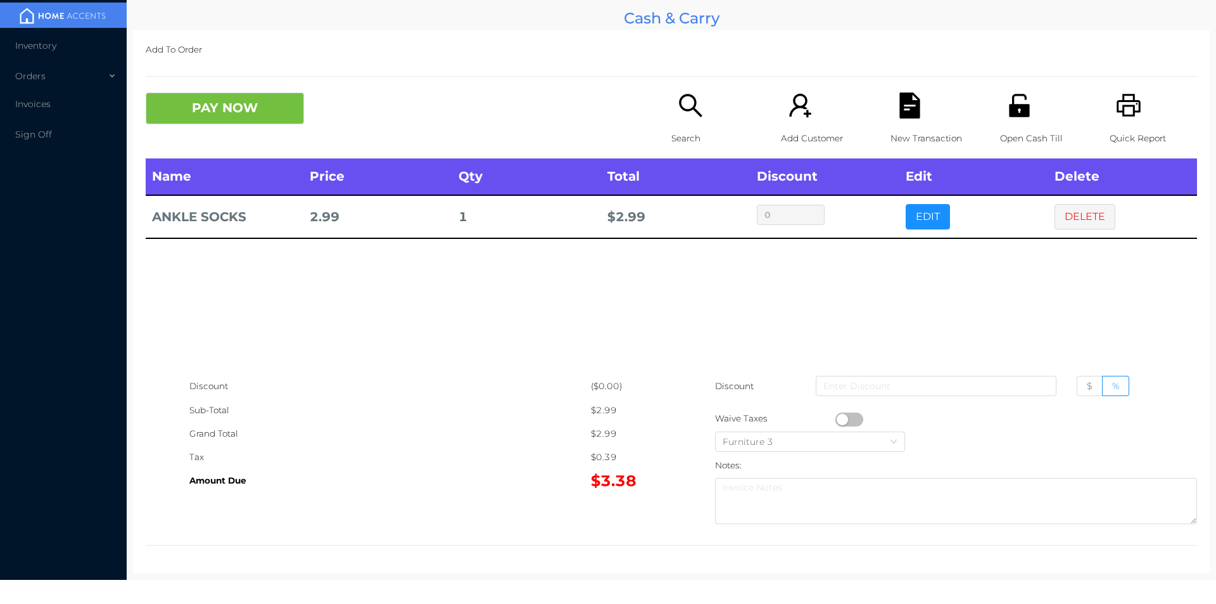
click at [853, 415] on button "button" at bounding box center [849, 419] width 28 height 14
click at [227, 97] on button "PAY NOW" at bounding box center [225, 108] width 158 height 32
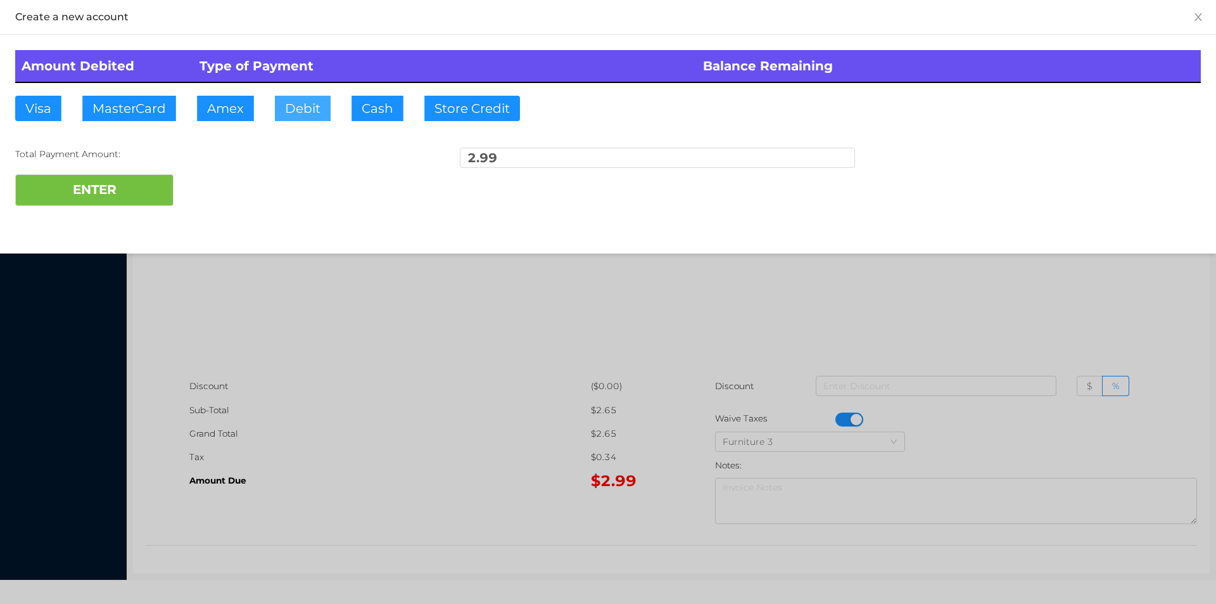
click at [296, 99] on button "Debit" at bounding box center [303, 108] width 56 height 25
click at [111, 177] on button "ENTER" at bounding box center [94, 190] width 158 height 32
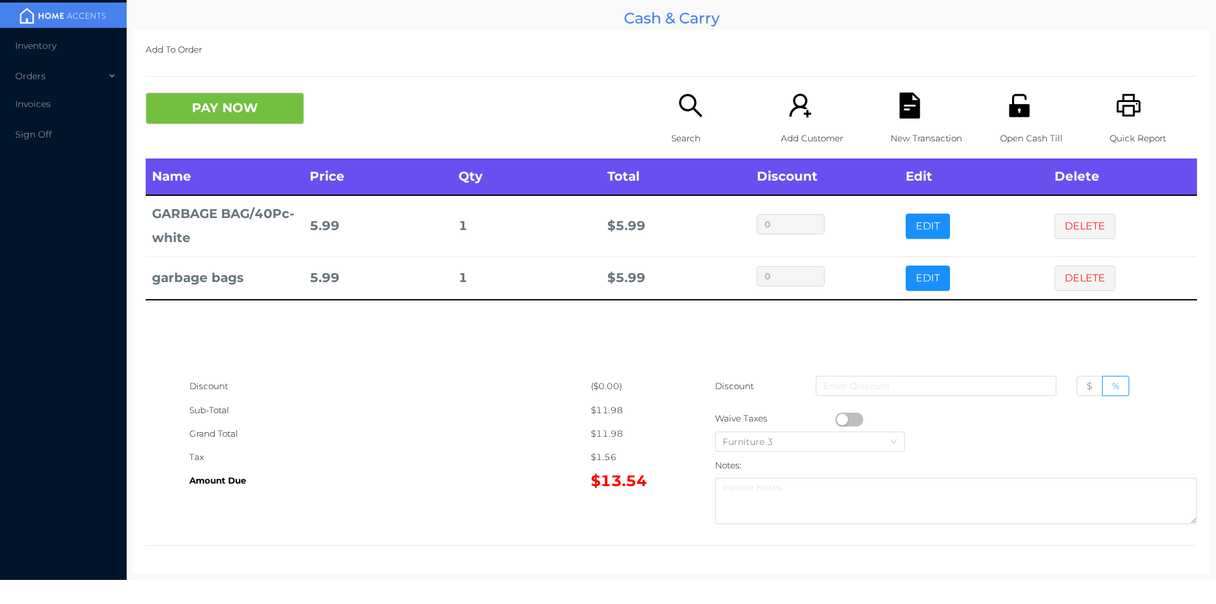
click at [899, 114] on icon "icon: file-text" at bounding box center [909, 105] width 20 height 26
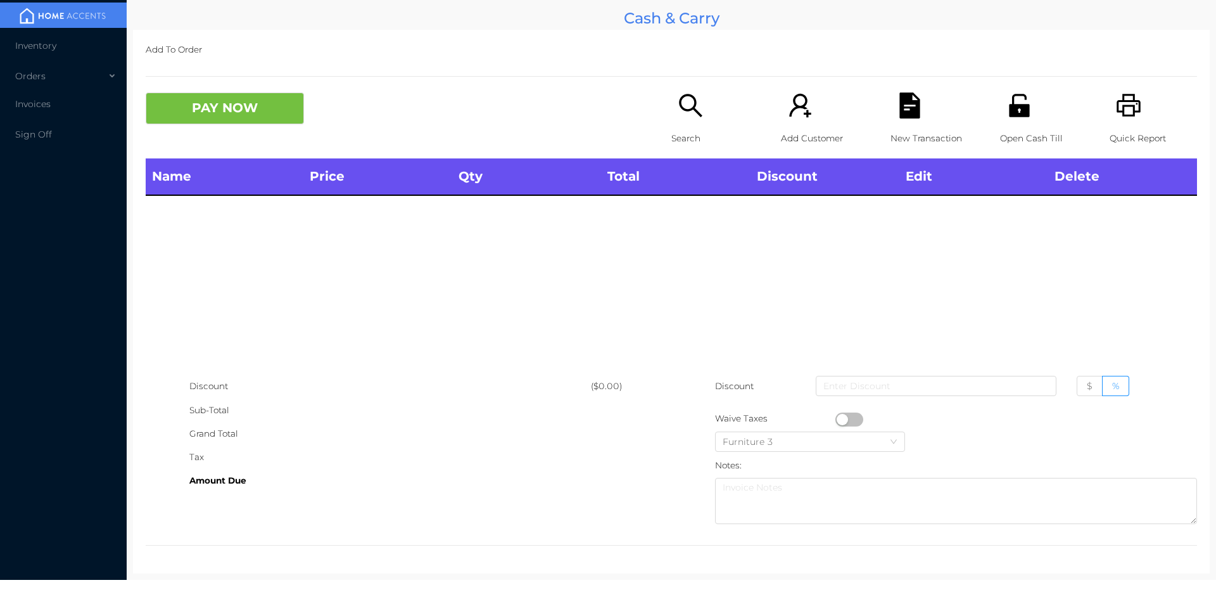
click at [680, 107] on icon "icon: search" at bounding box center [691, 105] width 26 height 26
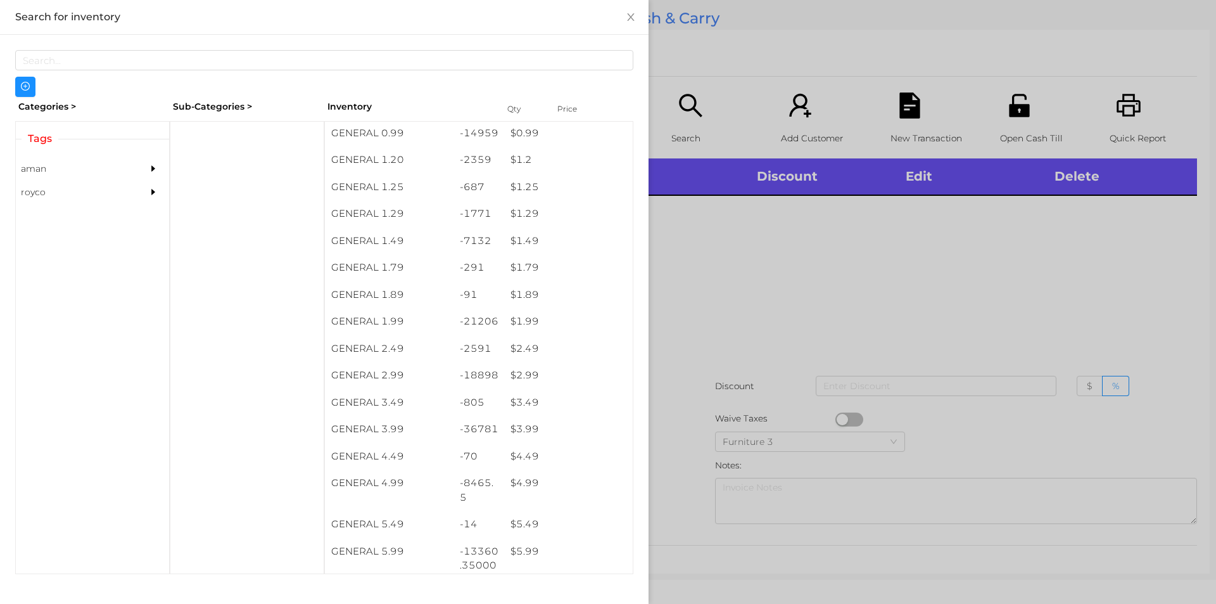
scroll to position [115, 0]
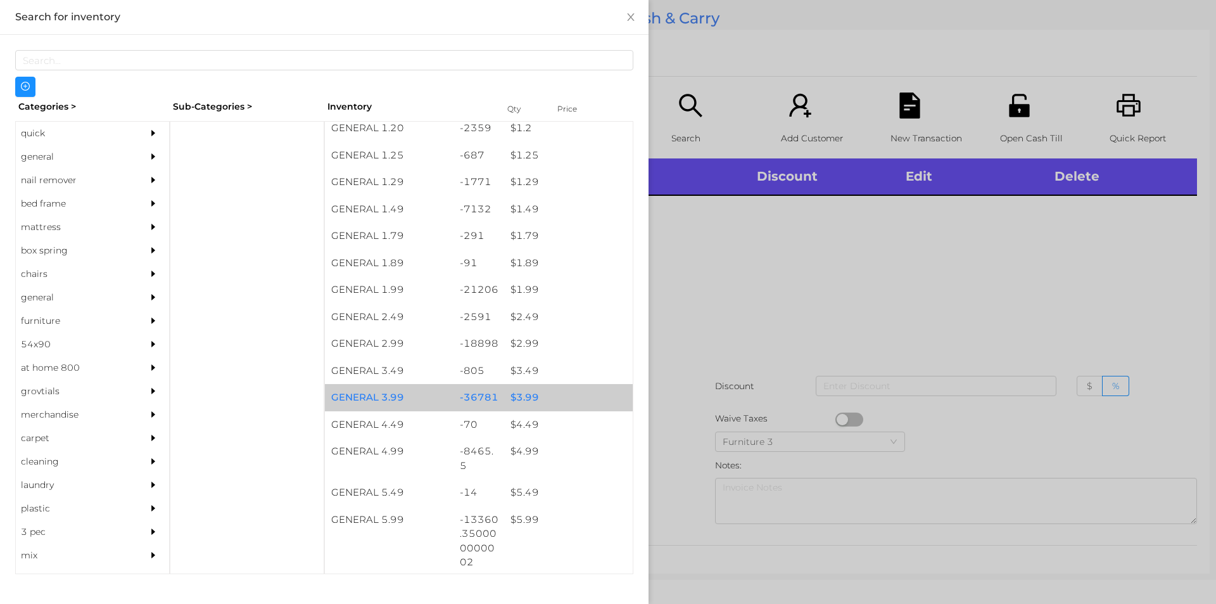
click at [519, 395] on div "$ 3.99" at bounding box center [568, 397] width 129 height 27
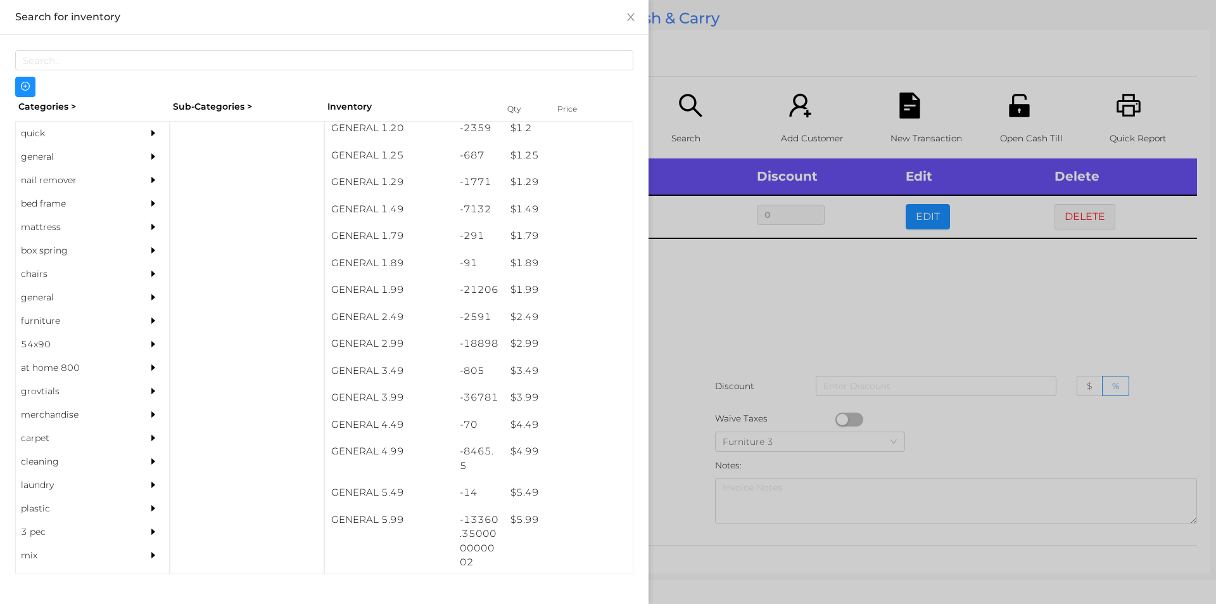
click at [728, 441] on div at bounding box center [608, 302] width 1216 height 604
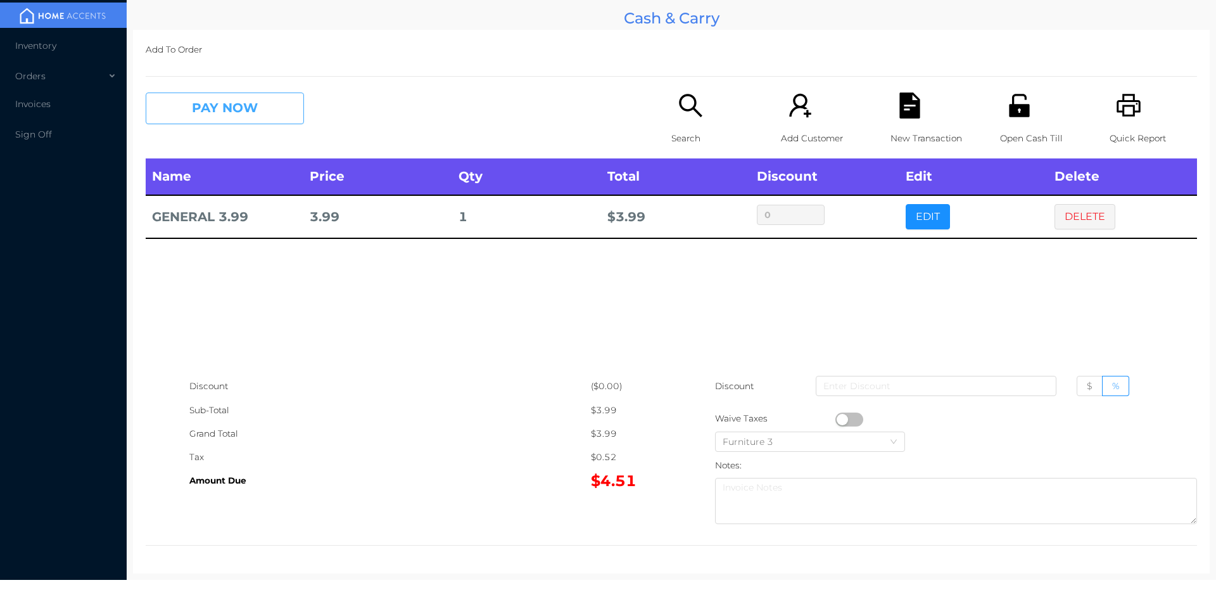
click at [231, 108] on button "PAY NOW" at bounding box center [225, 108] width 158 height 32
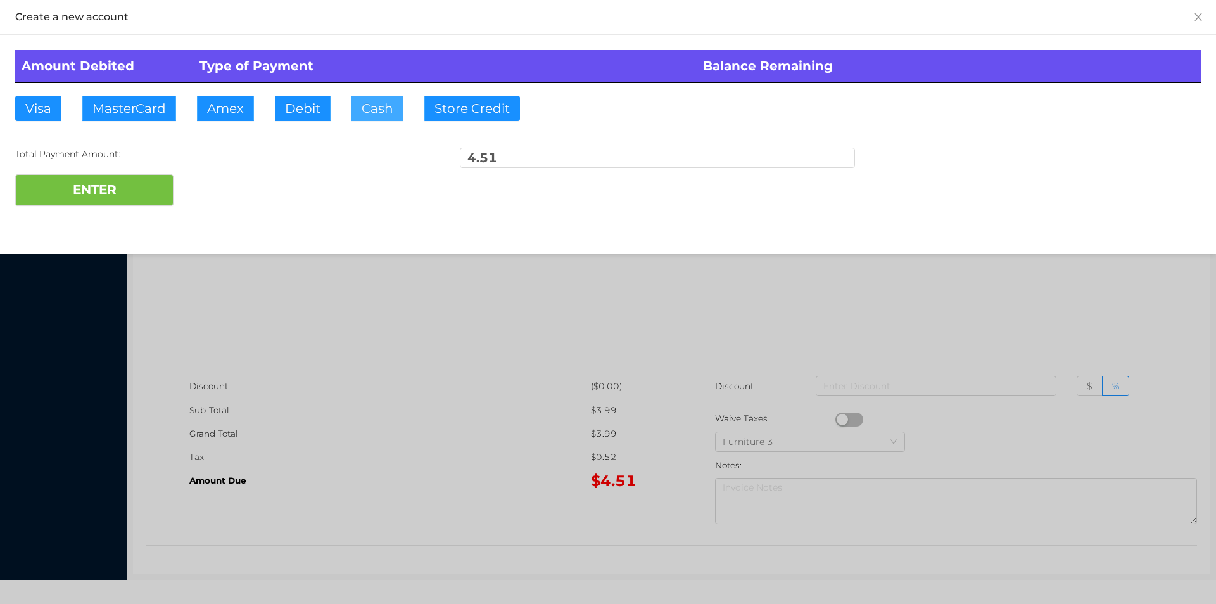
click at [369, 116] on button "Cash" at bounding box center [377, 108] width 52 height 25
type input "20"
click at [122, 202] on button "ENTER" at bounding box center [94, 190] width 158 height 32
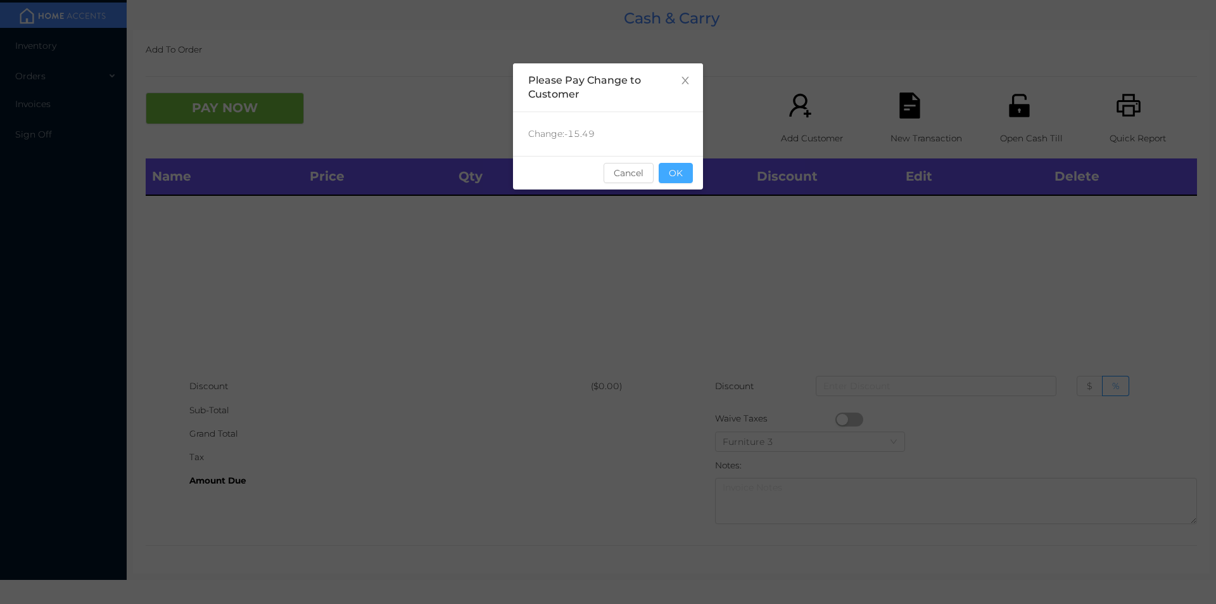
click at [686, 180] on button "OK" at bounding box center [676, 173] width 34 height 20
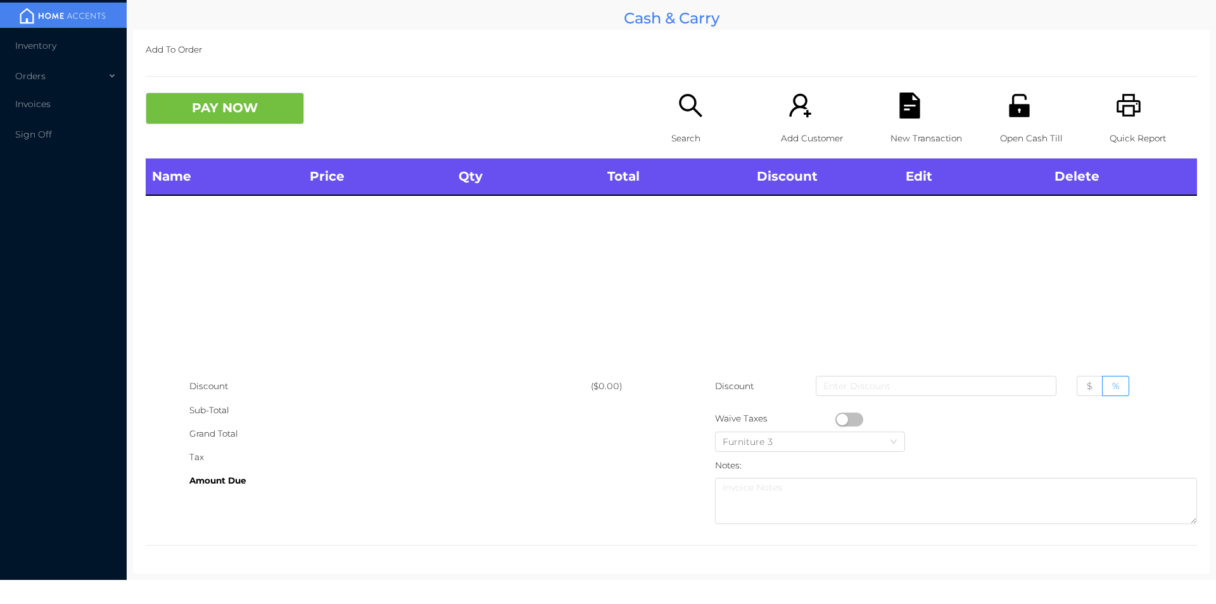
click at [699, 129] on p "Search" at bounding box center [714, 138] width 87 height 23
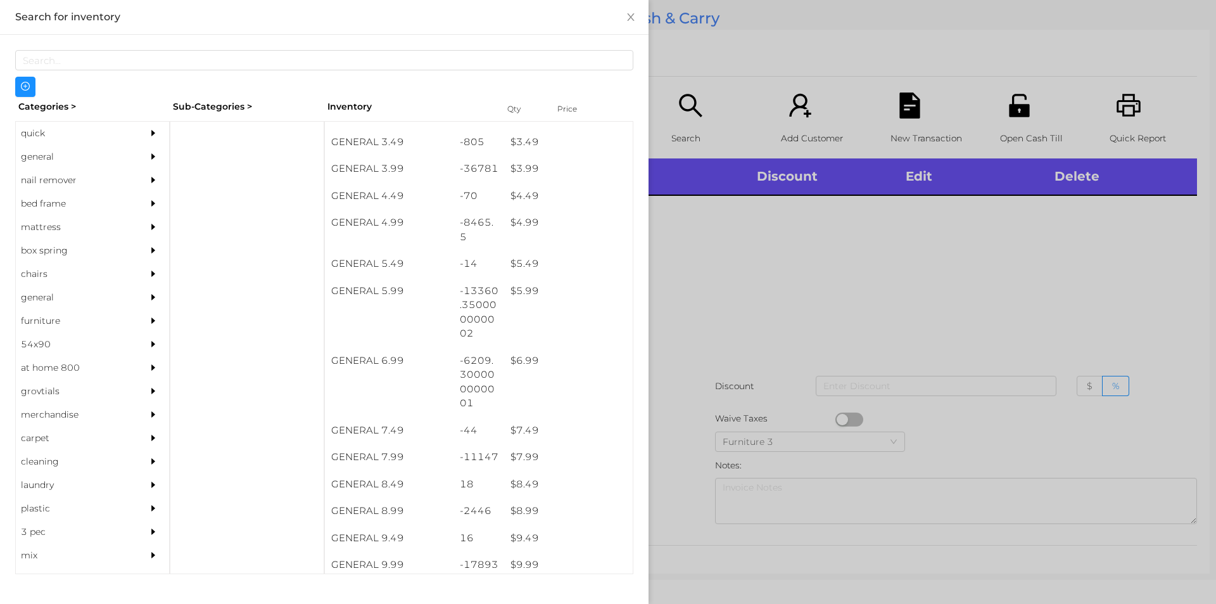
scroll to position [345, 0]
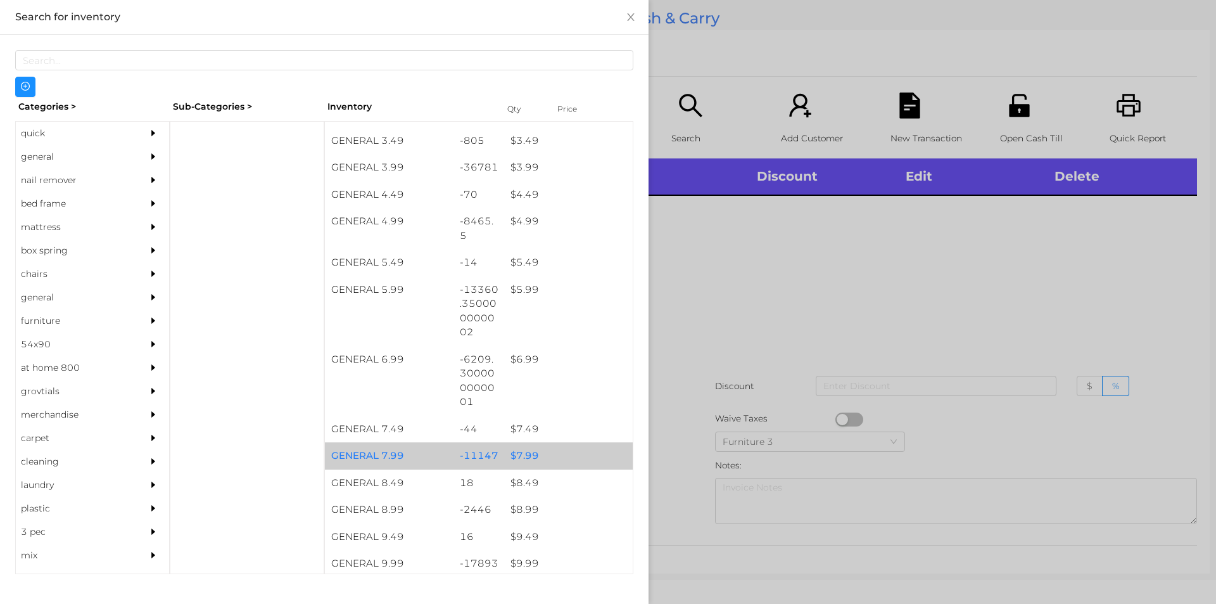
click at [508, 460] on div "$ 7.99" at bounding box center [568, 455] width 129 height 27
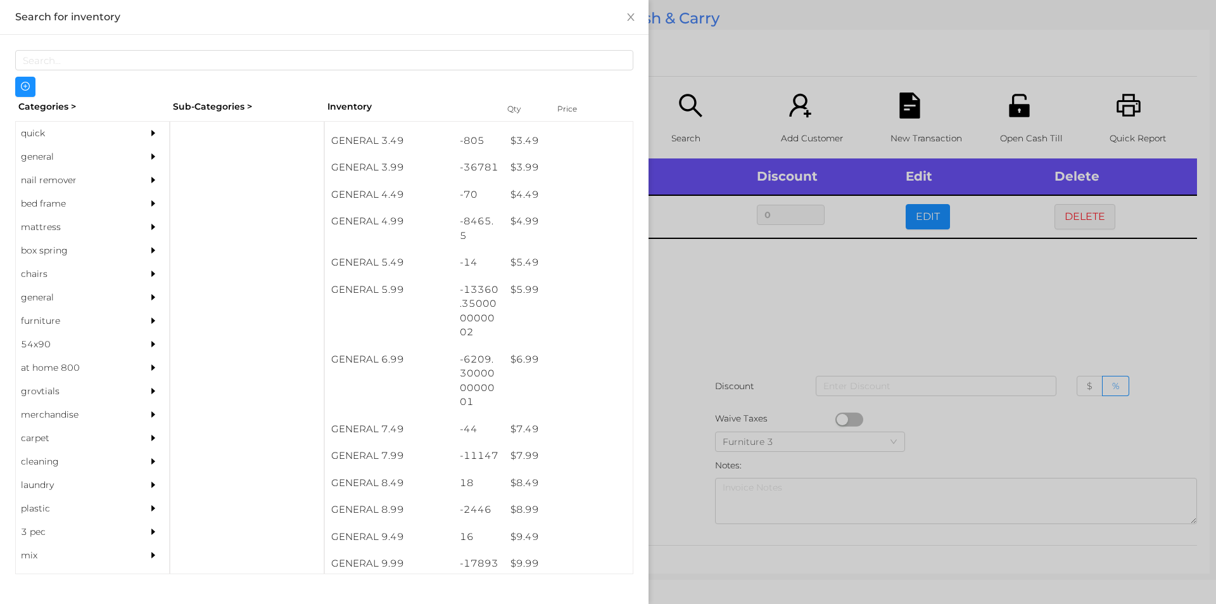
click at [731, 444] on div at bounding box center [608, 302] width 1216 height 604
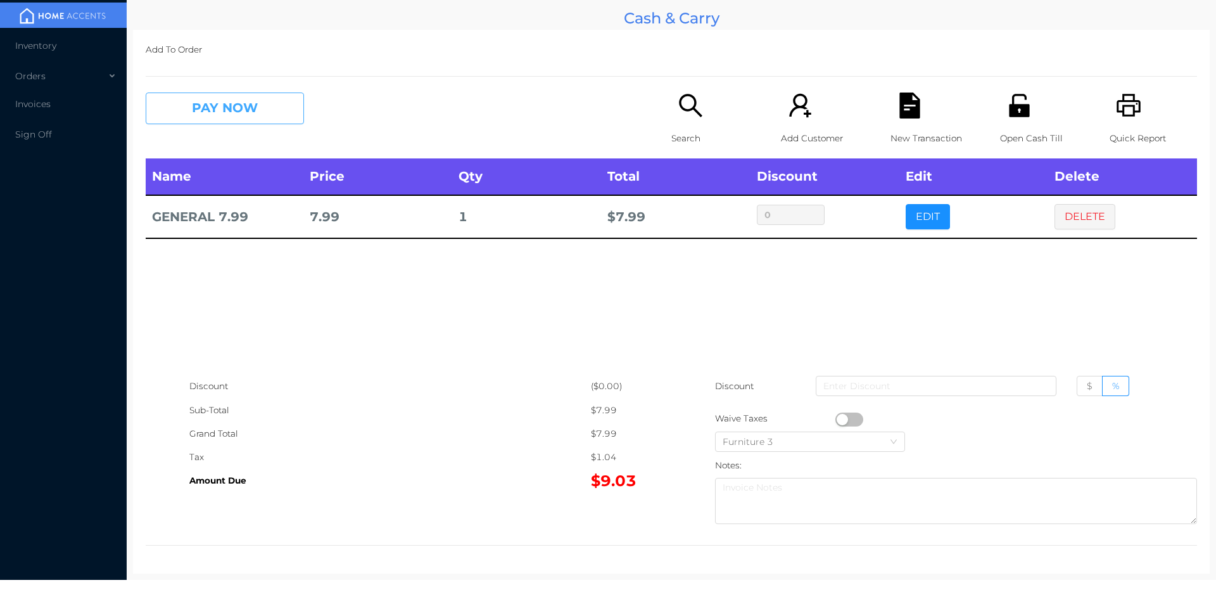
click at [203, 96] on button "PAY NOW" at bounding box center [225, 108] width 158 height 32
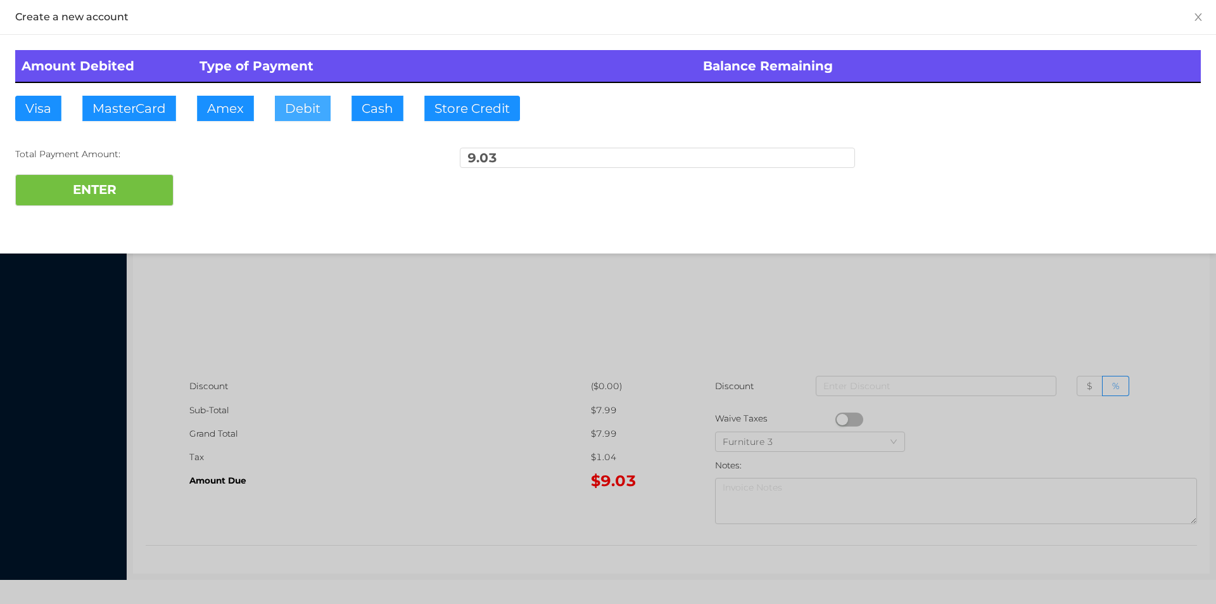
click at [284, 109] on button "Debit" at bounding box center [303, 108] width 56 height 25
click at [95, 197] on button "ENTER" at bounding box center [94, 190] width 158 height 32
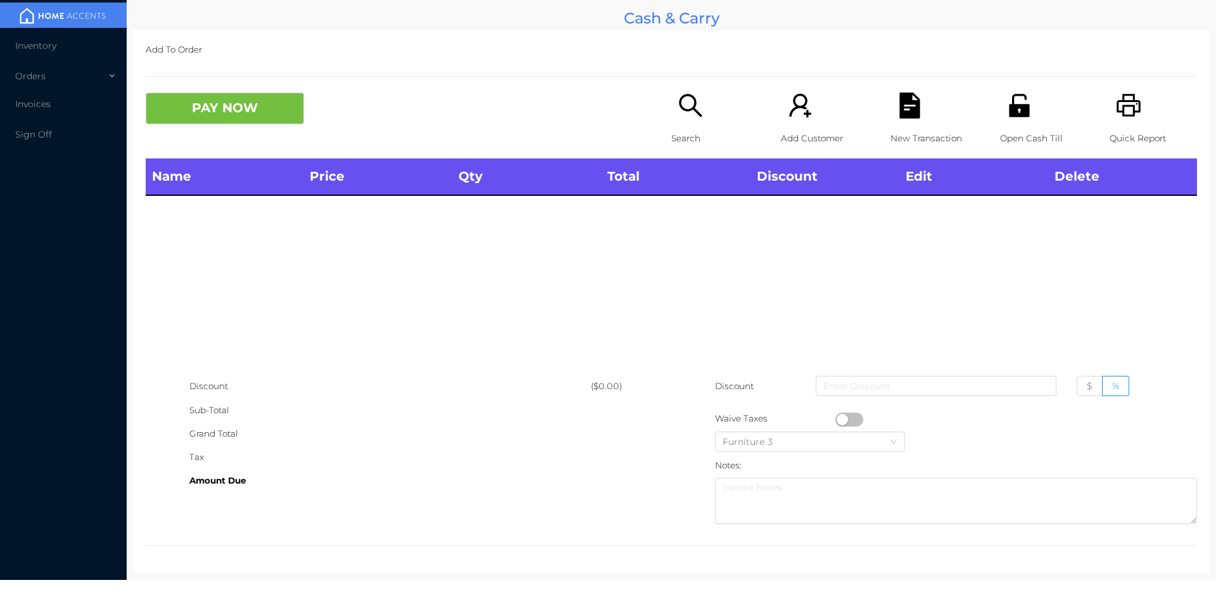
click at [1009, 103] on icon "icon: unlock" at bounding box center [1019, 105] width 20 height 23
click at [314, 488] on div "Amount Due" at bounding box center [390, 480] width 402 height 23
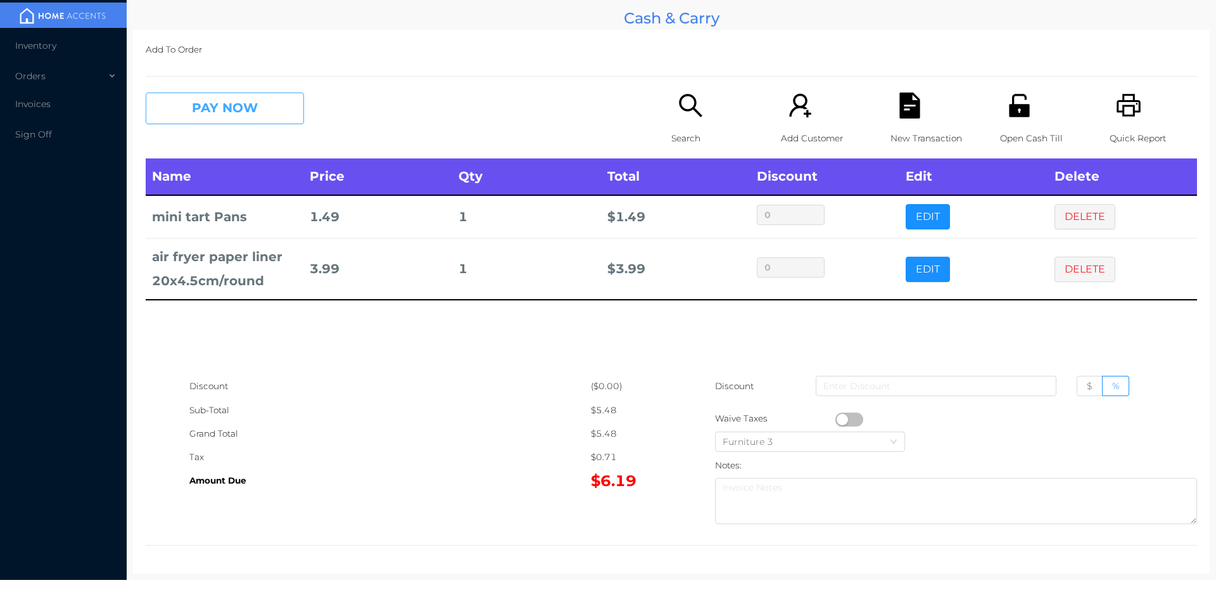
click at [222, 106] on button "PAY NOW" at bounding box center [225, 108] width 158 height 32
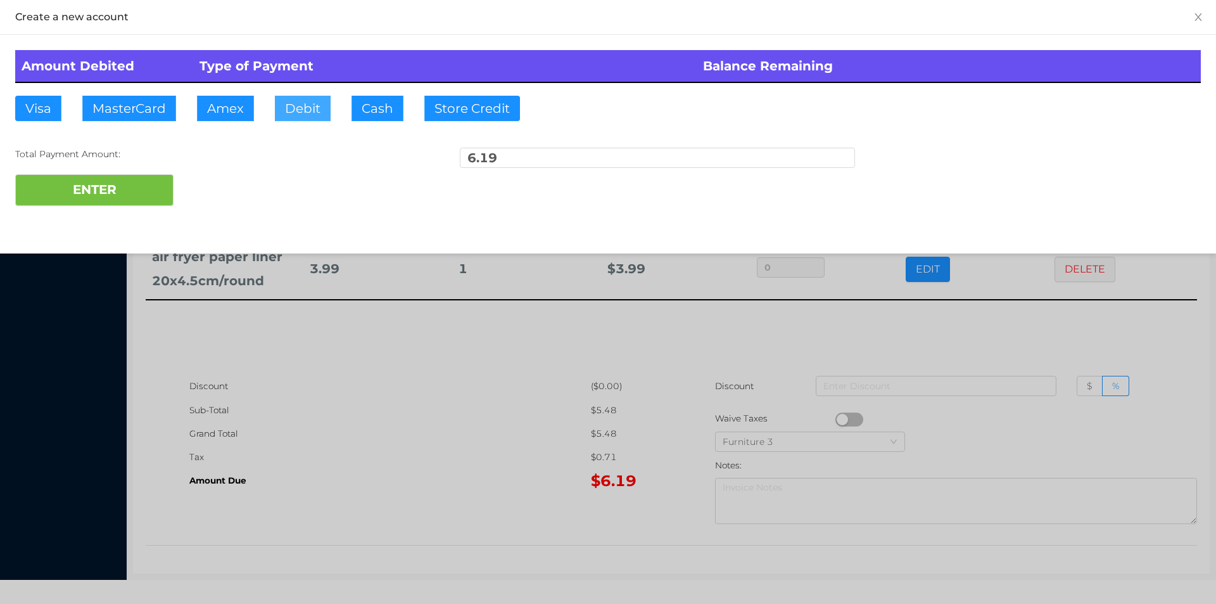
click at [312, 119] on button "Debit" at bounding box center [303, 108] width 56 height 25
click at [123, 197] on button "ENTER" at bounding box center [94, 190] width 158 height 32
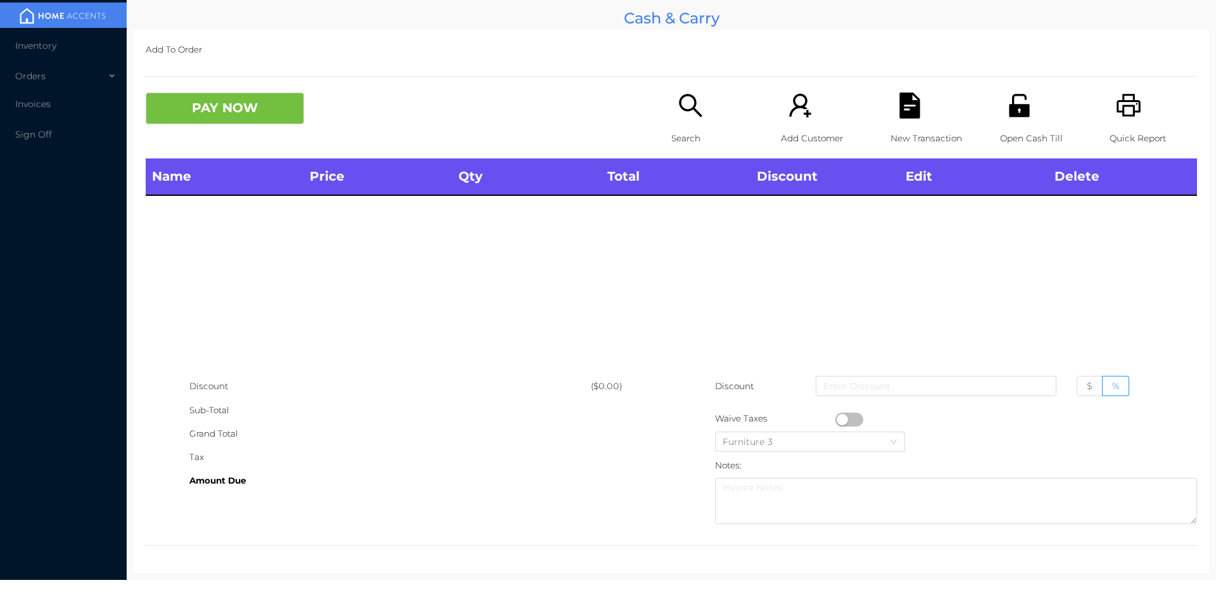
click at [1000, 129] on p "Open Cash Till" at bounding box center [1043, 138] width 87 height 23
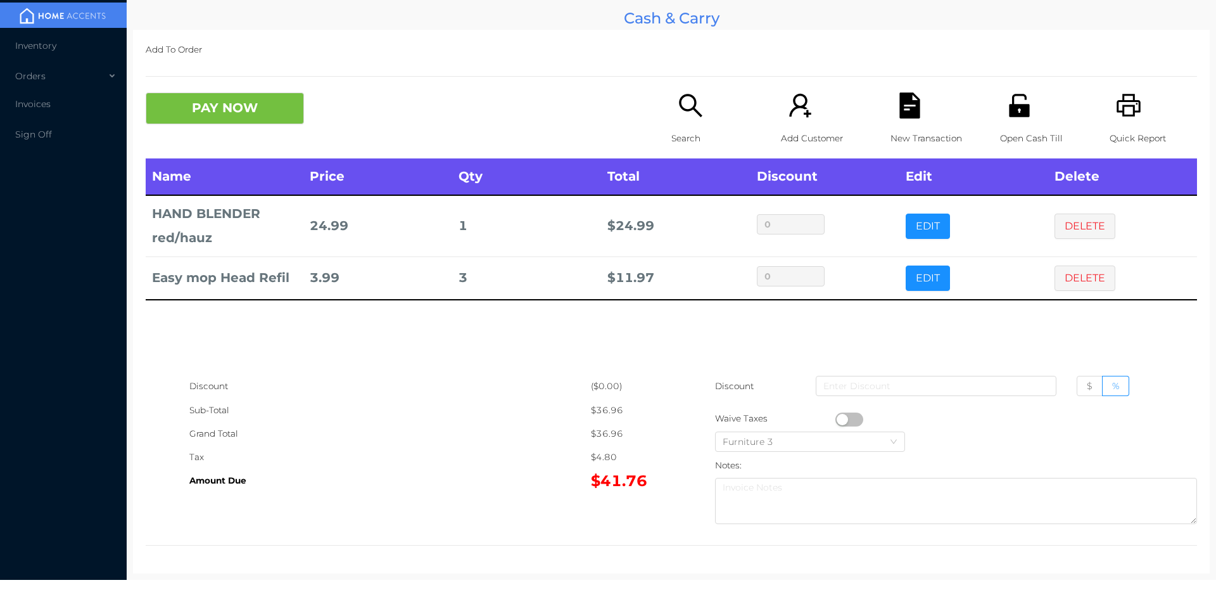
click at [672, 130] on p "Search" at bounding box center [714, 138] width 87 height 23
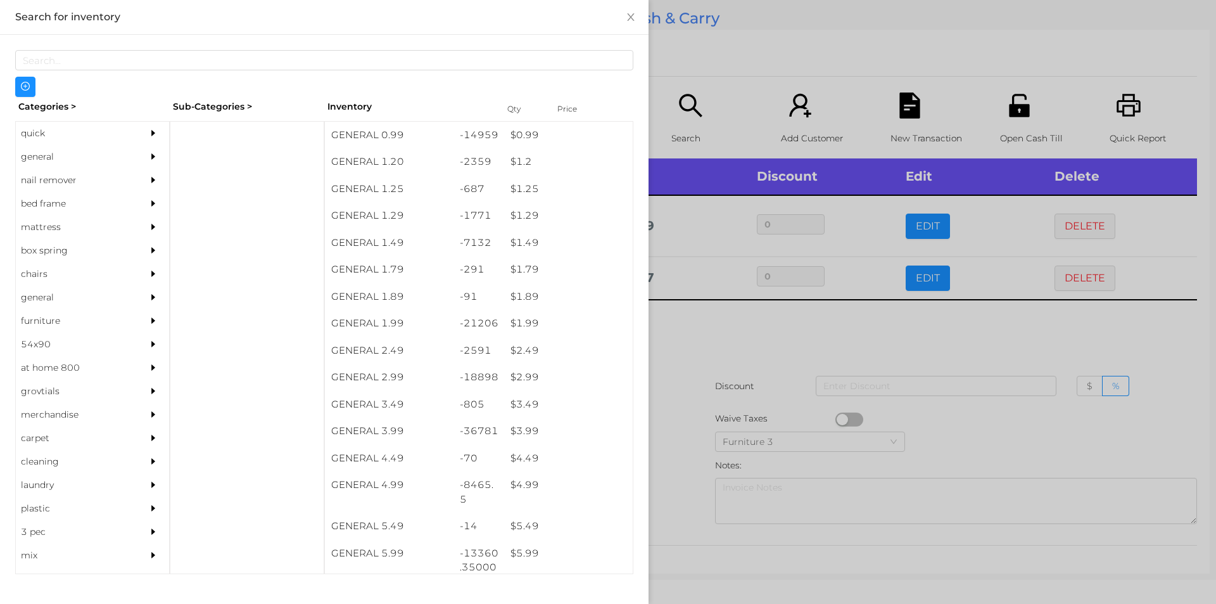
scroll to position [154, 0]
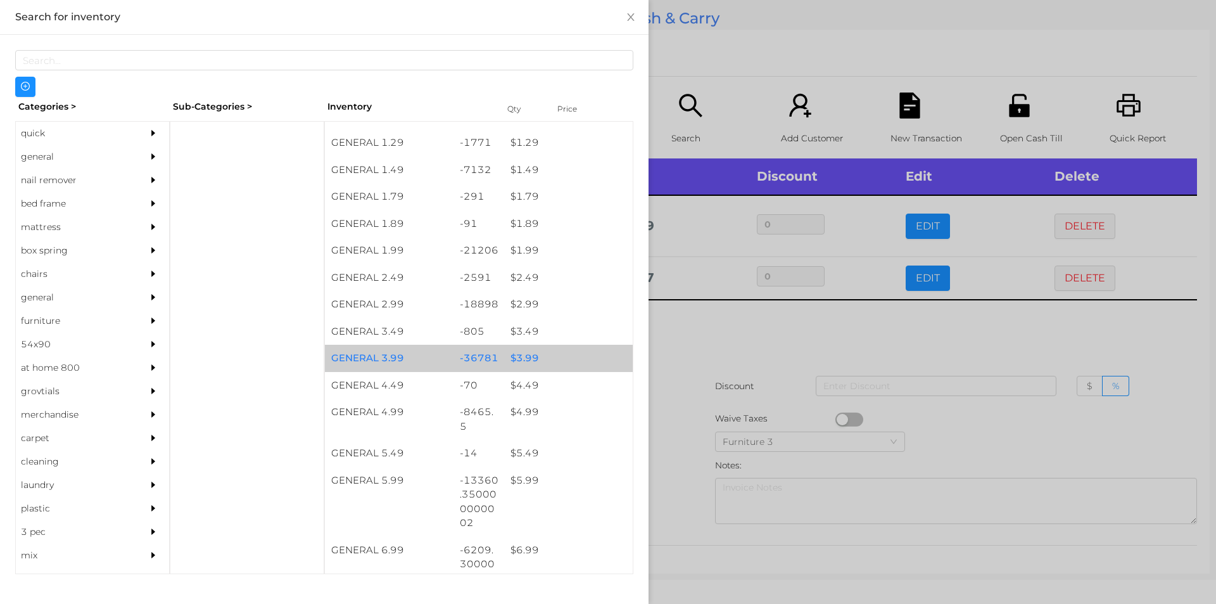
click at [549, 353] on div "$ 3.99" at bounding box center [568, 358] width 129 height 27
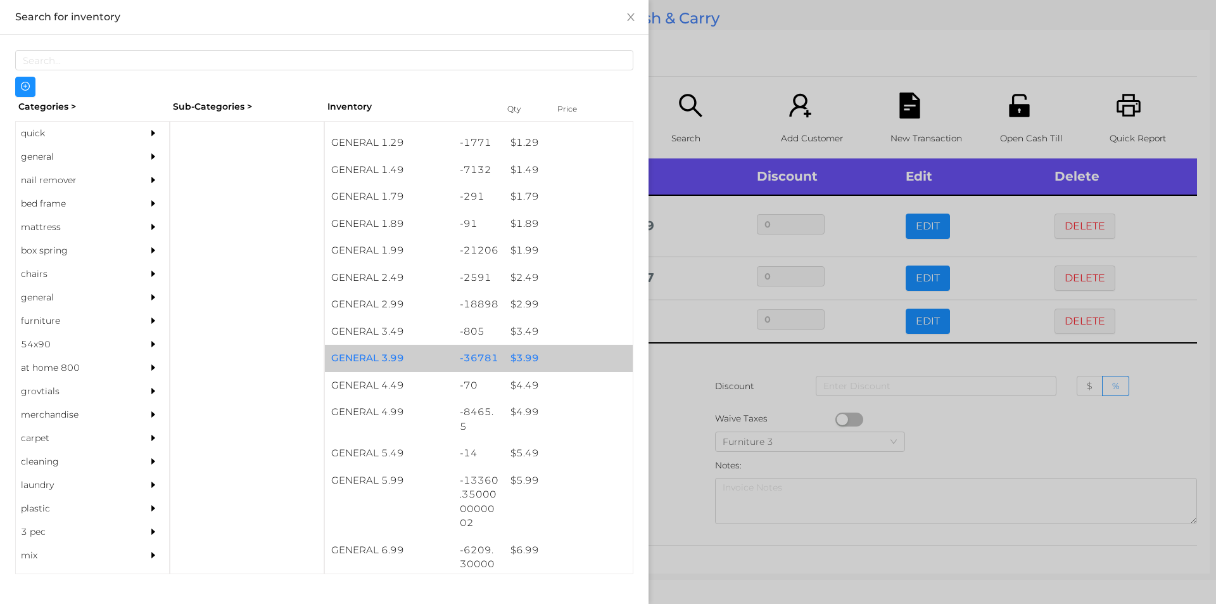
click at [553, 349] on div "$ 3.99" at bounding box center [568, 358] width 129 height 27
click at [576, 347] on div "$ 3.99" at bounding box center [568, 358] width 129 height 27
click at [583, 356] on div "$ 3.99" at bounding box center [568, 358] width 129 height 27
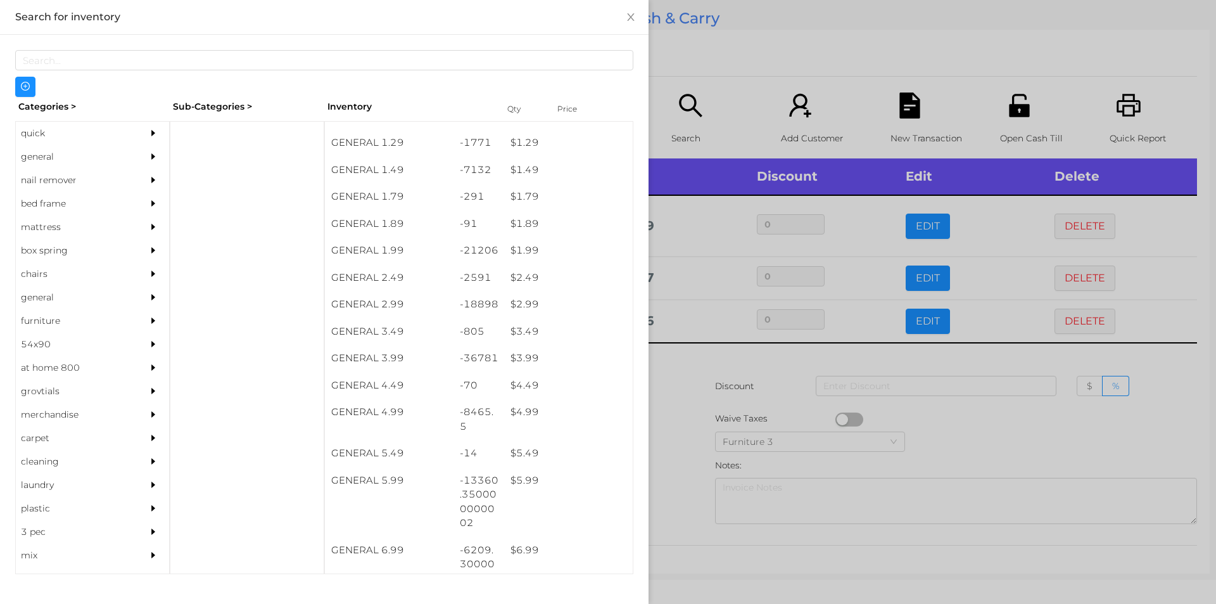
click at [747, 396] on div at bounding box center [608, 302] width 1216 height 604
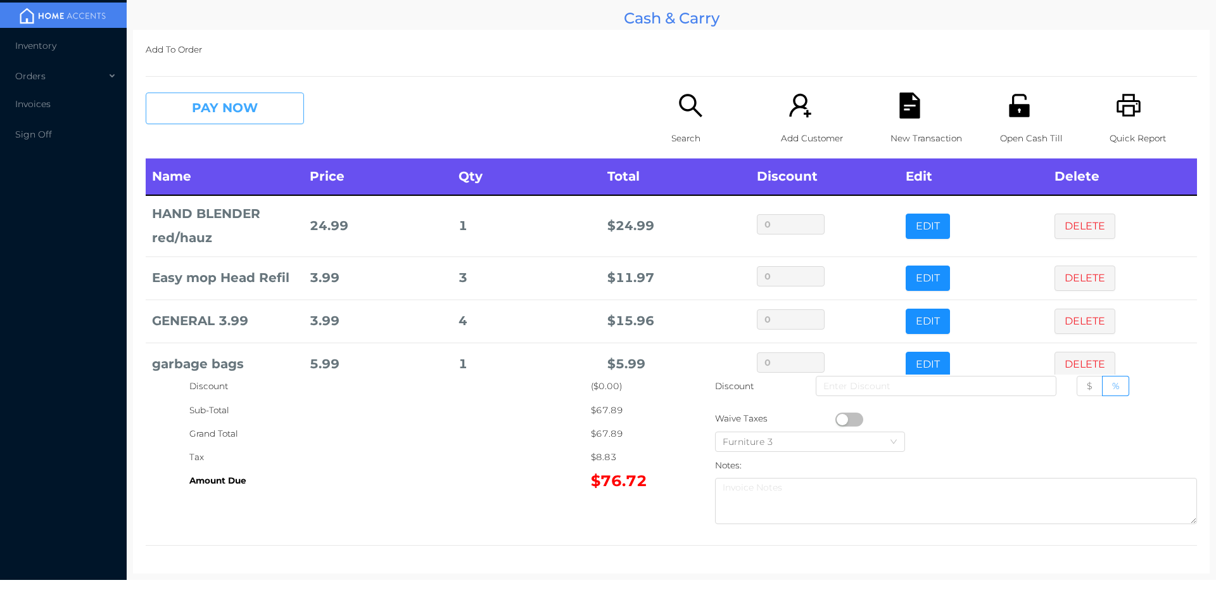
click at [299, 103] on button "PAY NOW" at bounding box center [225, 108] width 158 height 32
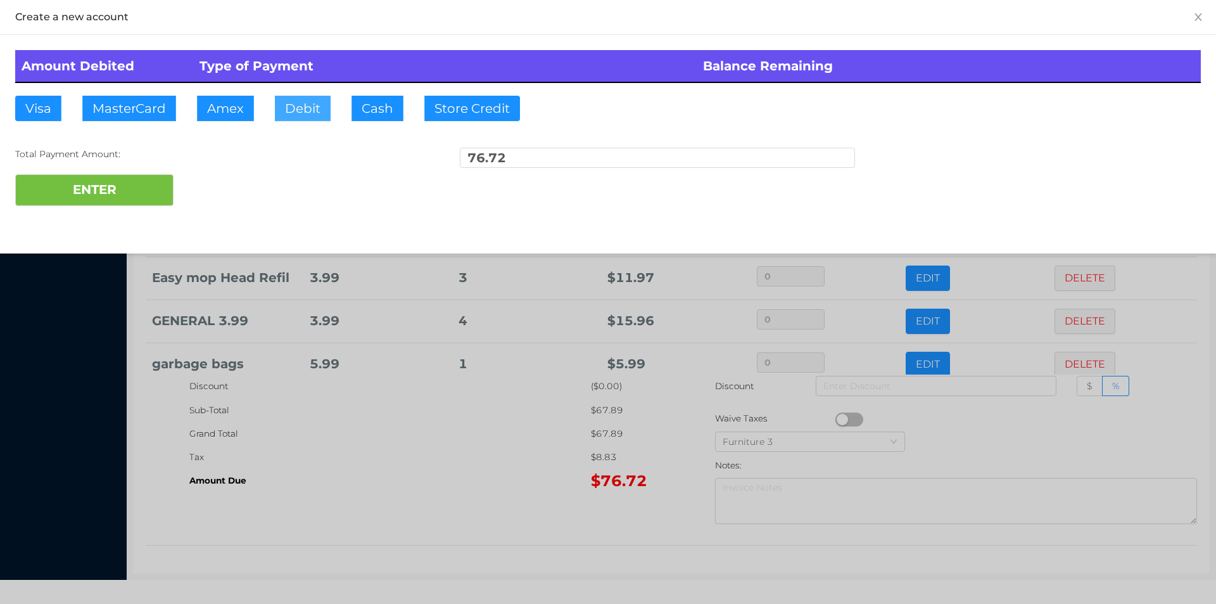
click at [322, 109] on button "Debit" at bounding box center [303, 108] width 56 height 25
click at [139, 201] on button "ENTER" at bounding box center [94, 190] width 158 height 32
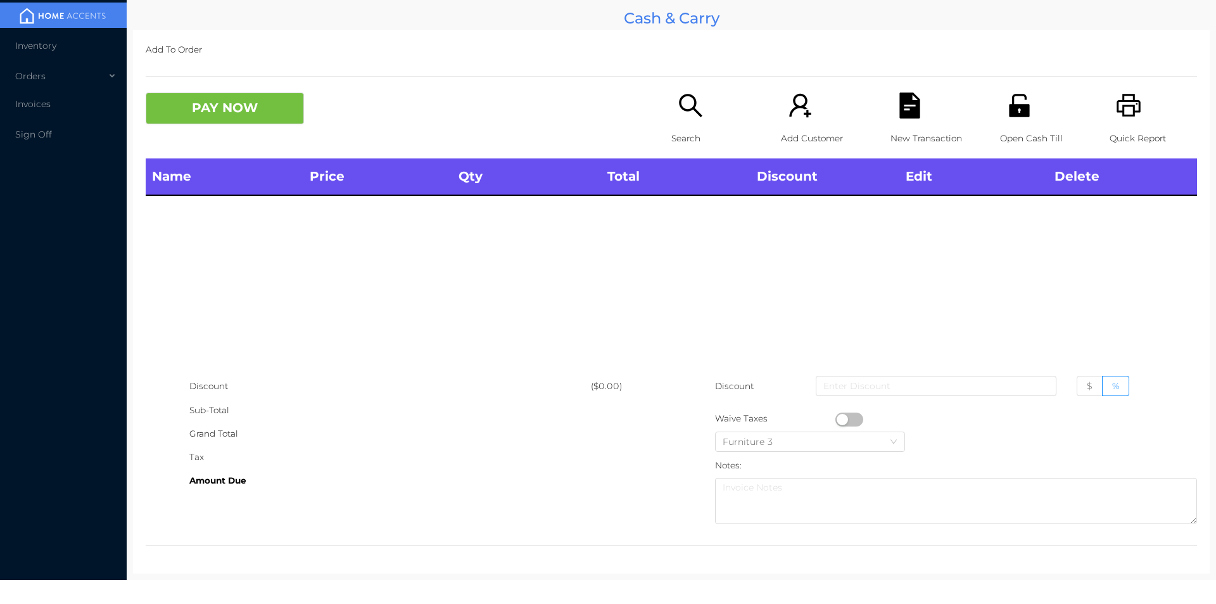
click at [690, 123] on div "Search" at bounding box center [714, 125] width 87 height 66
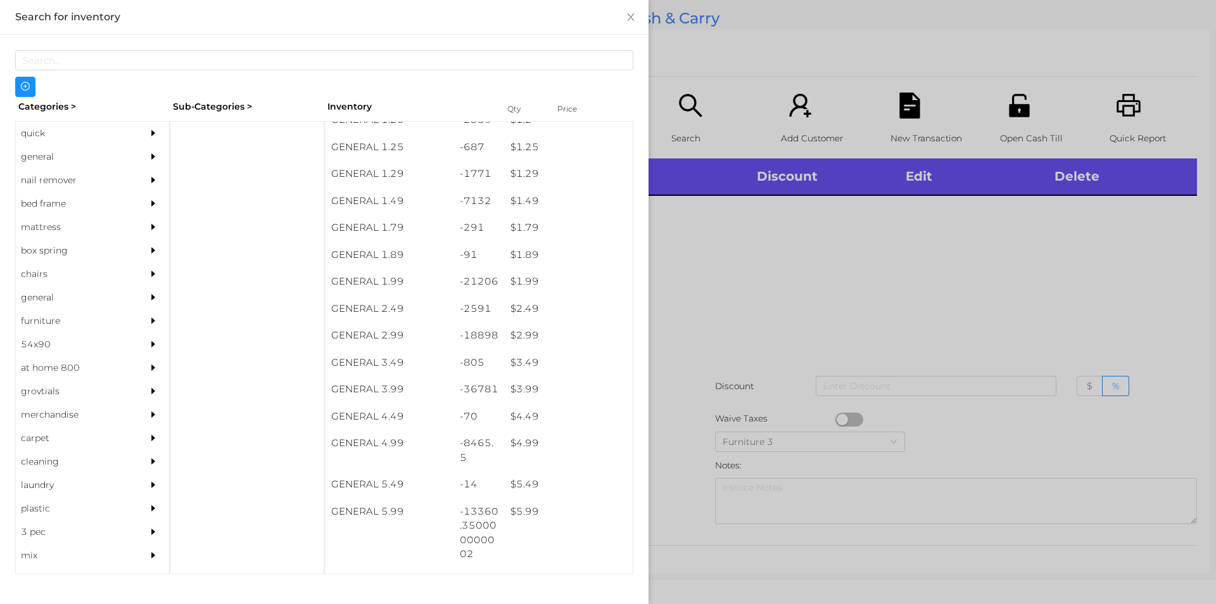
scroll to position [125, 0]
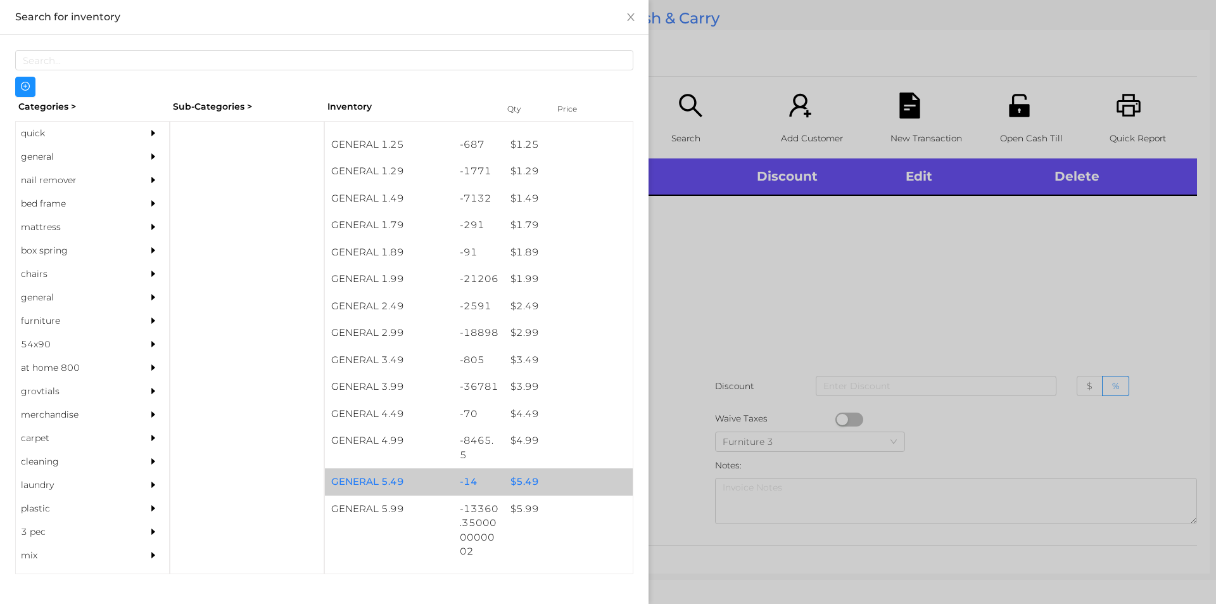
click at [477, 477] on div "-14" at bounding box center [478, 481] width 51 height 27
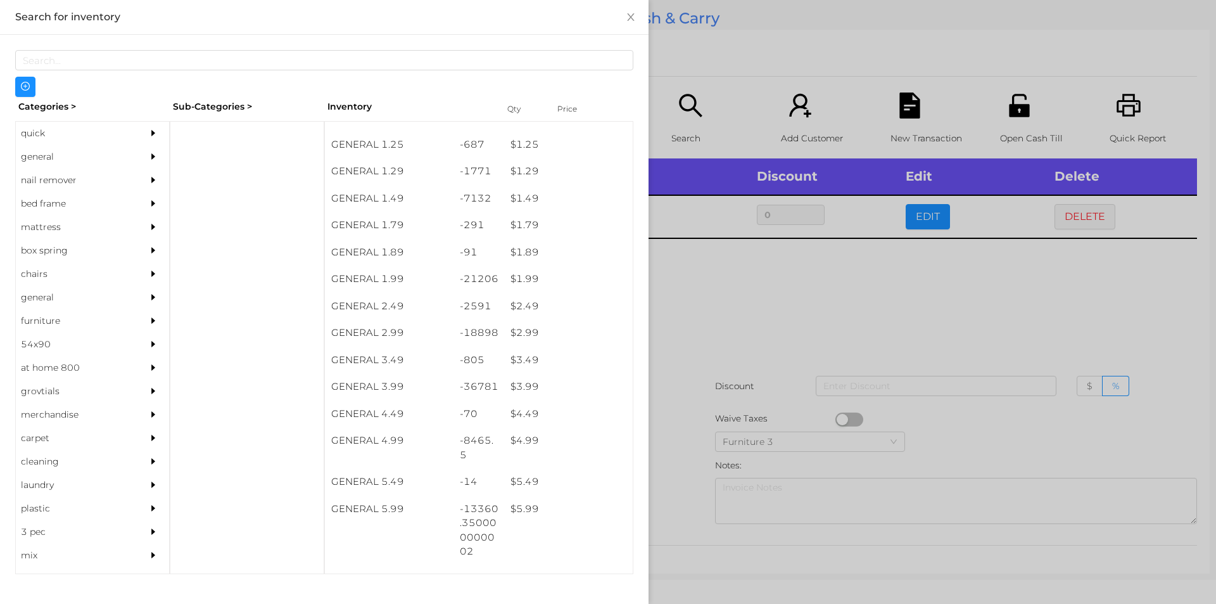
click at [897, 114] on div at bounding box center [608, 302] width 1216 height 604
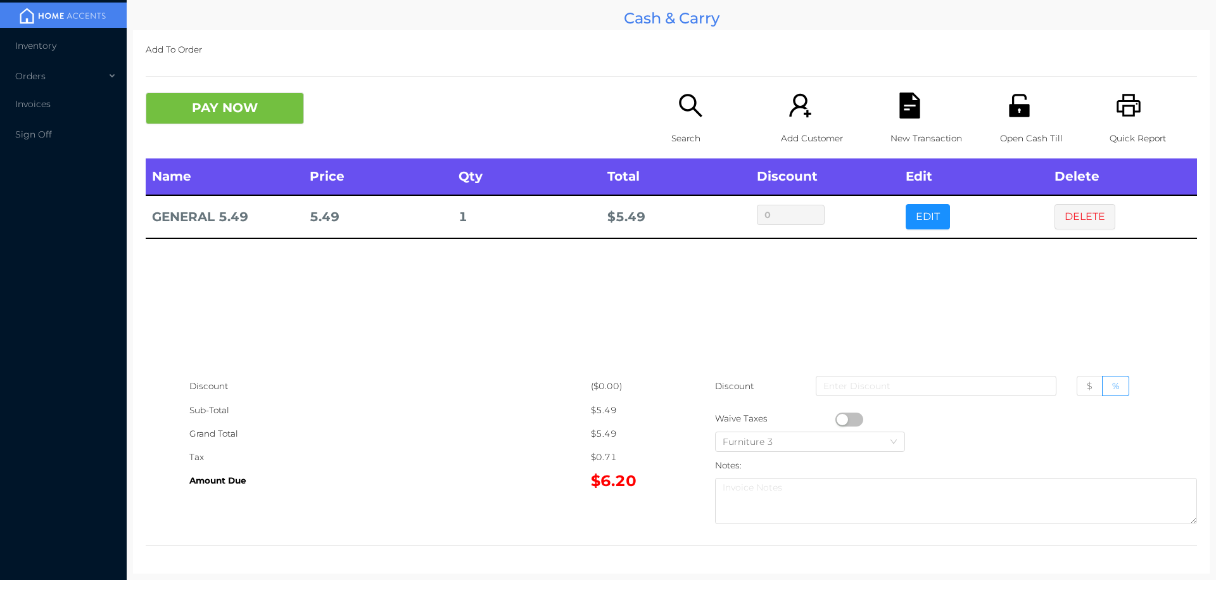
click at [1124, 117] on icon "icon: printer" at bounding box center [1128, 105] width 24 height 23
click at [908, 118] on icon "icon: file-text" at bounding box center [909, 105] width 20 height 26
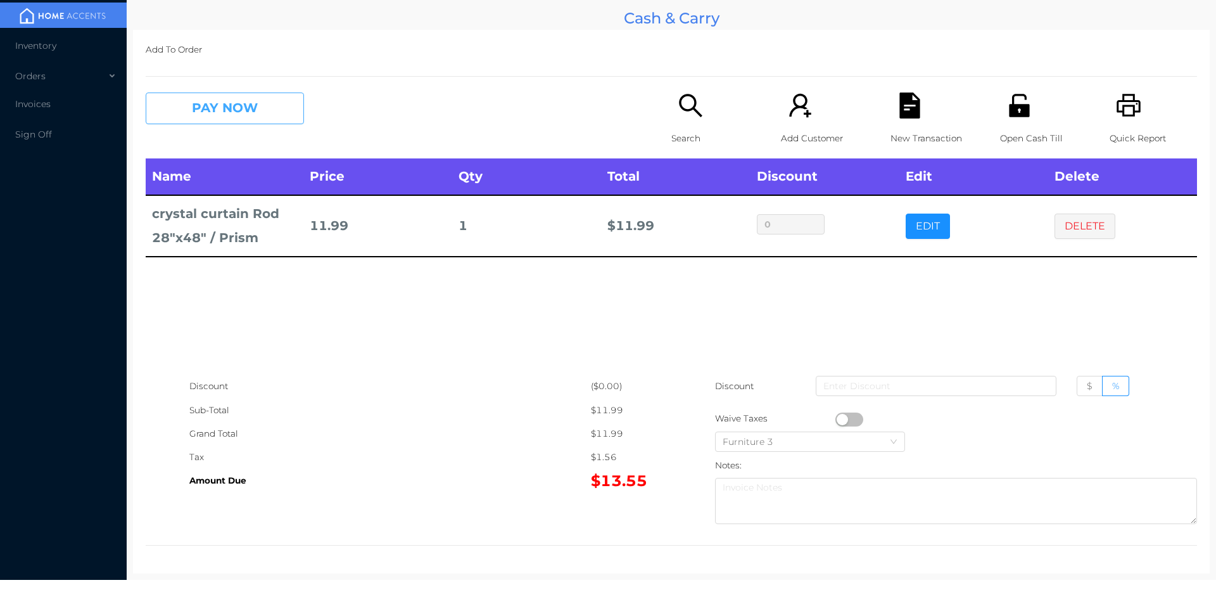
click at [298, 106] on button "PAY NOW" at bounding box center [225, 108] width 158 height 32
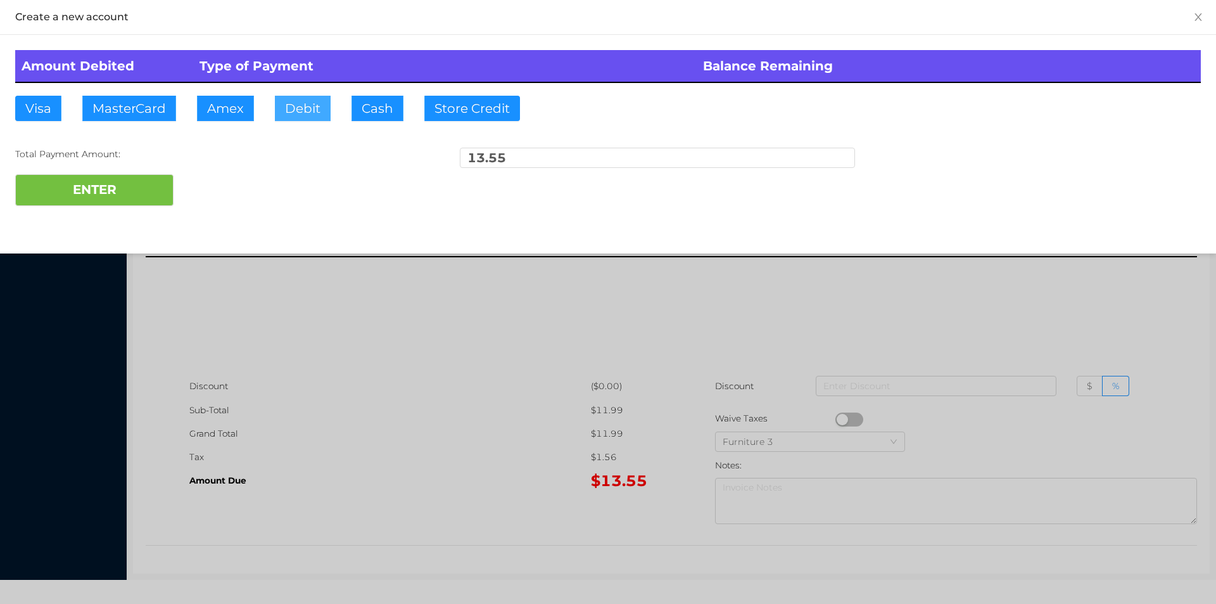
click at [308, 120] on button "Debit" at bounding box center [303, 108] width 56 height 25
click at [121, 196] on button "ENTER" at bounding box center [94, 190] width 158 height 32
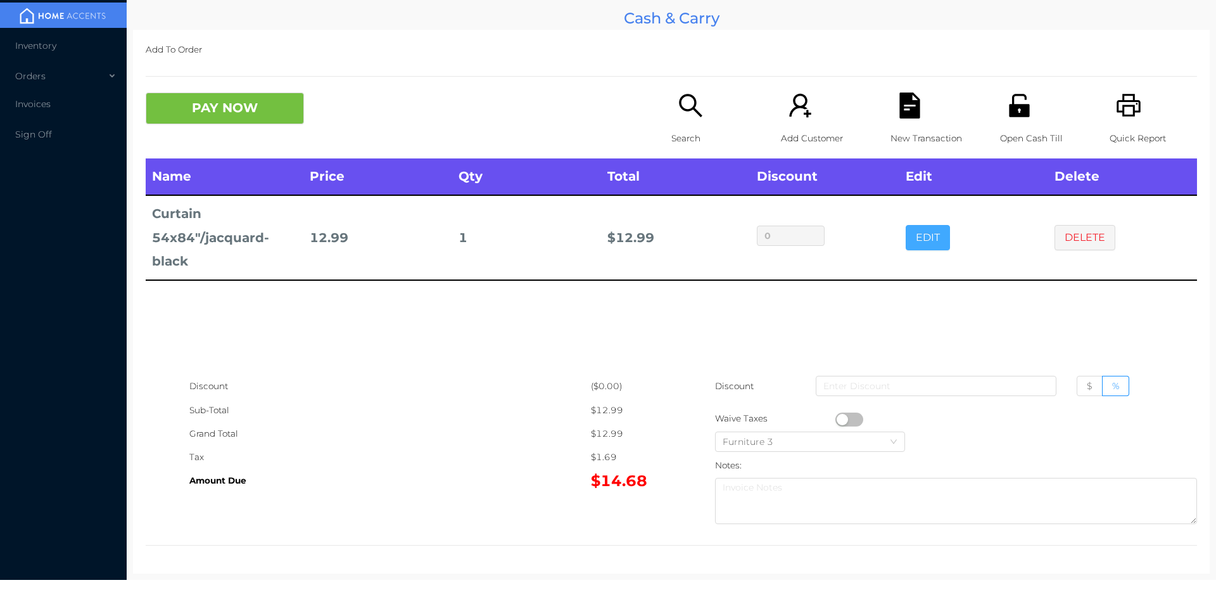
click at [917, 248] on button "EDIT" at bounding box center [928, 237] width 44 height 25
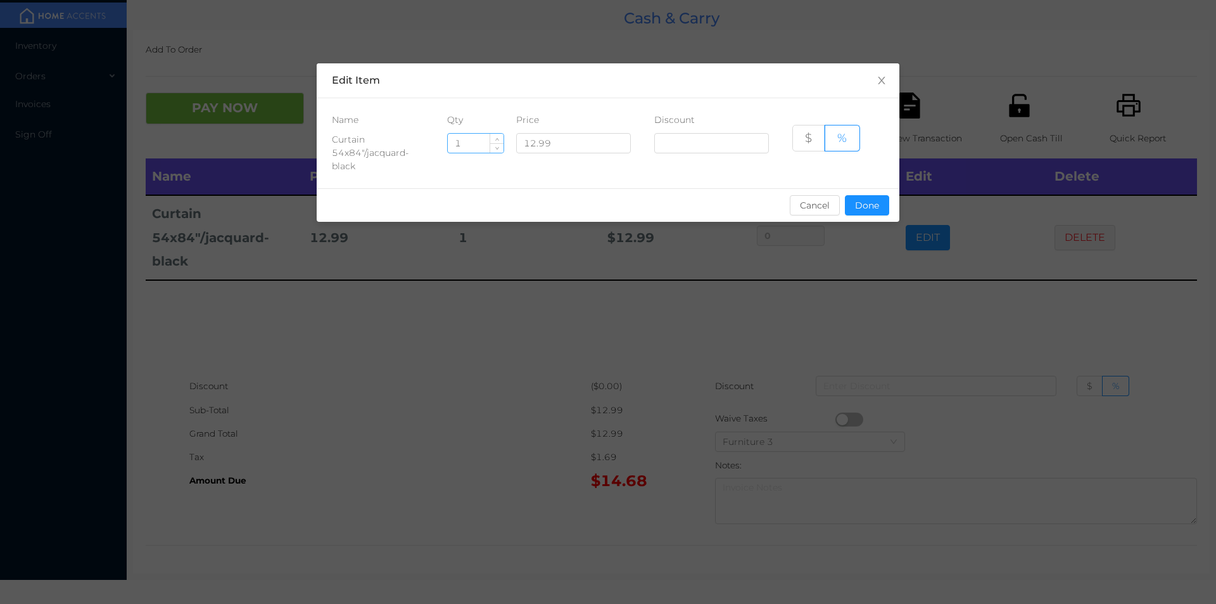
click at [466, 140] on input "1" at bounding box center [476, 143] width 56 height 19
type input "3"
click at [881, 199] on button "Done" at bounding box center [867, 205] width 44 height 20
type input "0%"
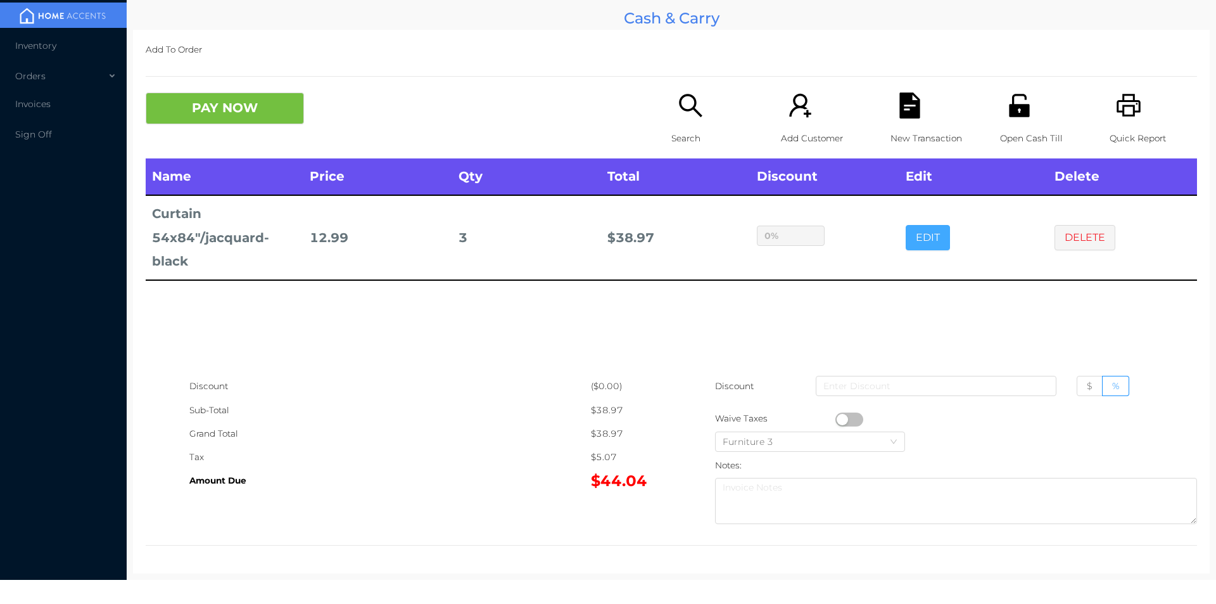
click at [906, 225] on button "EDIT" at bounding box center [928, 237] width 44 height 25
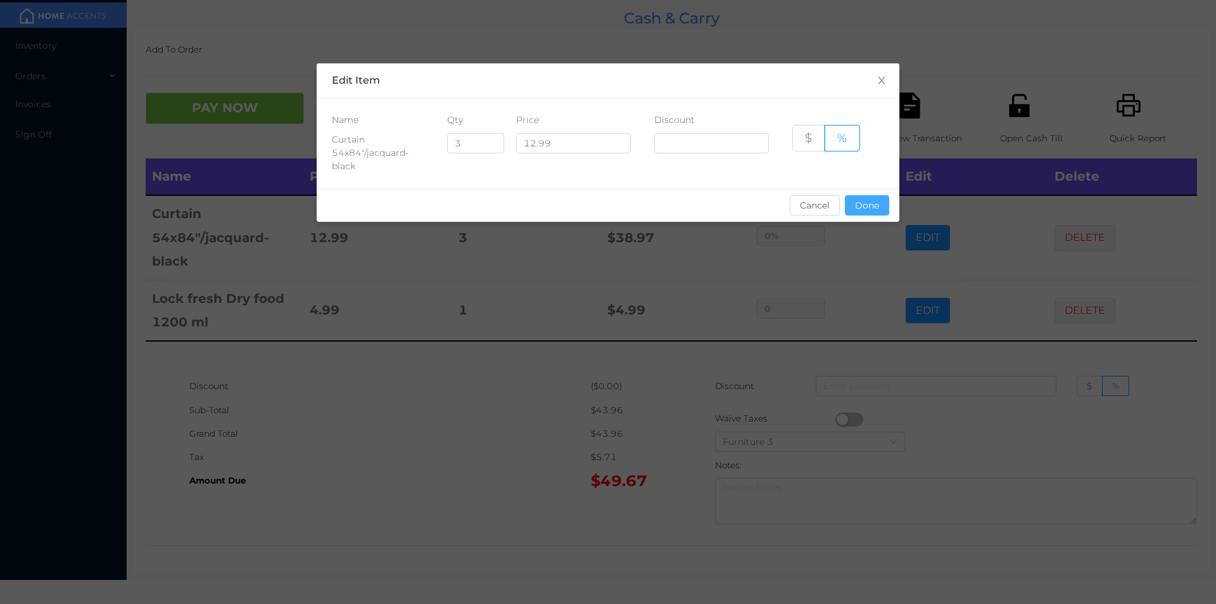
click at [867, 198] on button "Done" at bounding box center [867, 205] width 44 height 20
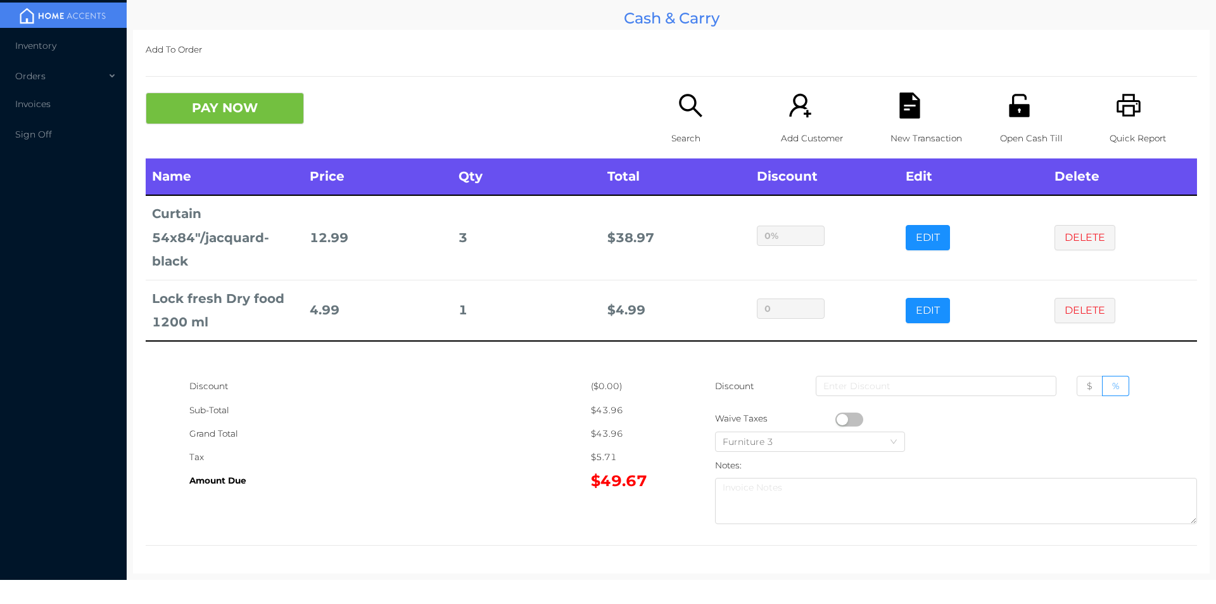
click at [1006, 117] on icon "icon: unlock" at bounding box center [1019, 105] width 26 height 26
click at [200, 98] on button "PAY NOW" at bounding box center [225, 108] width 158 height 32
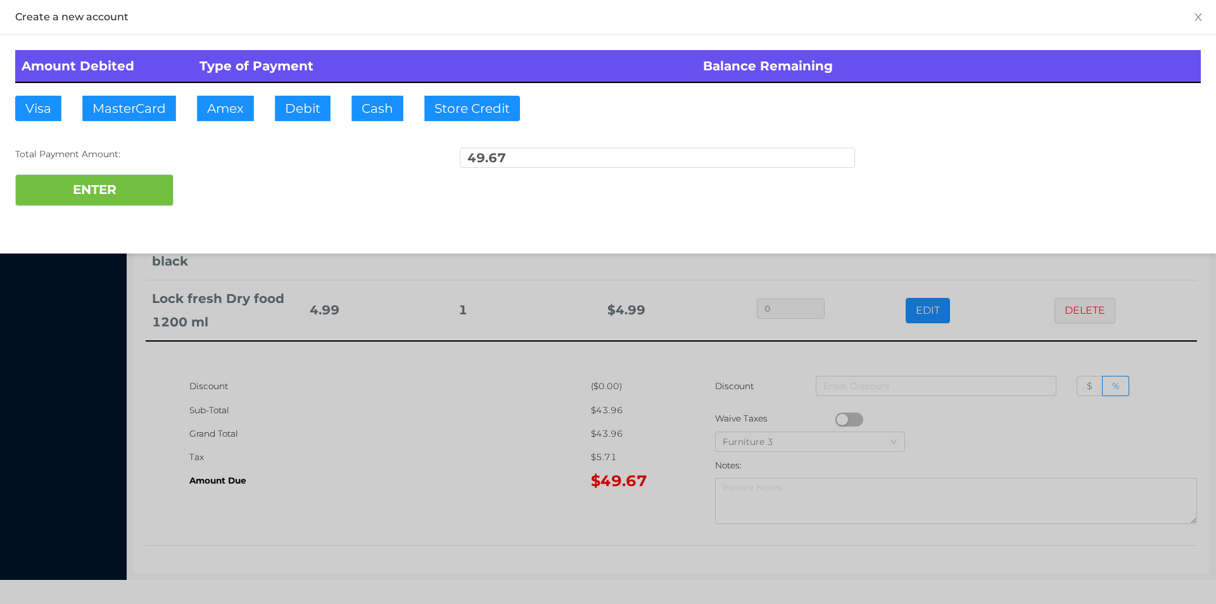
click at [374, 511] on div at bounding box center [608, 302] width 1216 height 604
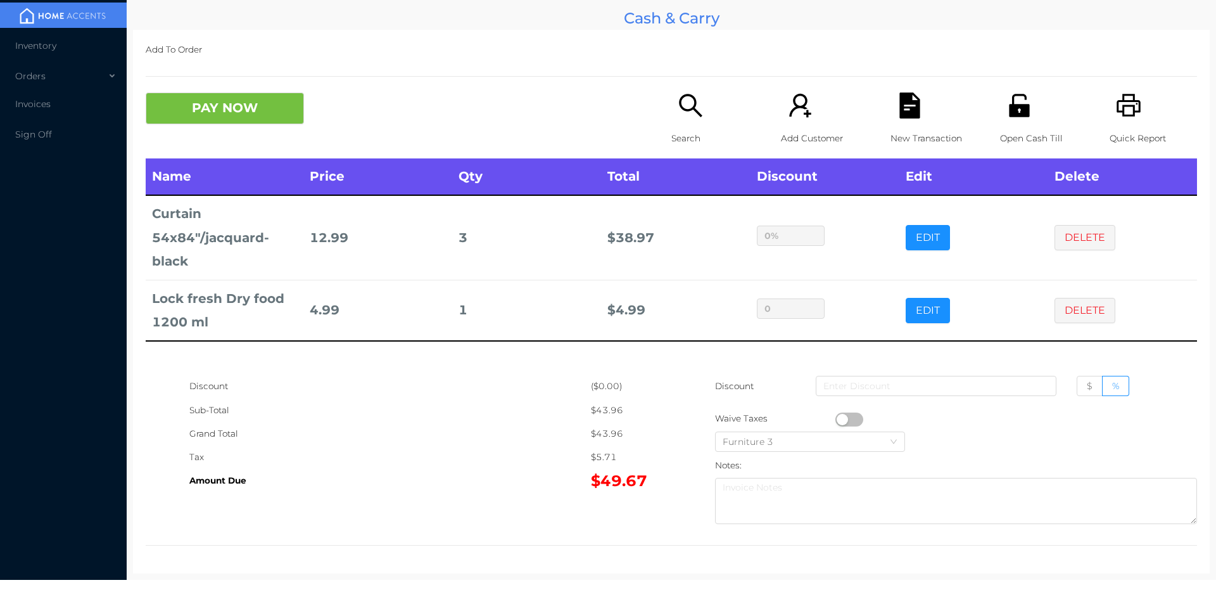
click at [913, 101] on icon "icon: file-text" at bounding box center [910, 105] width 26 height 26
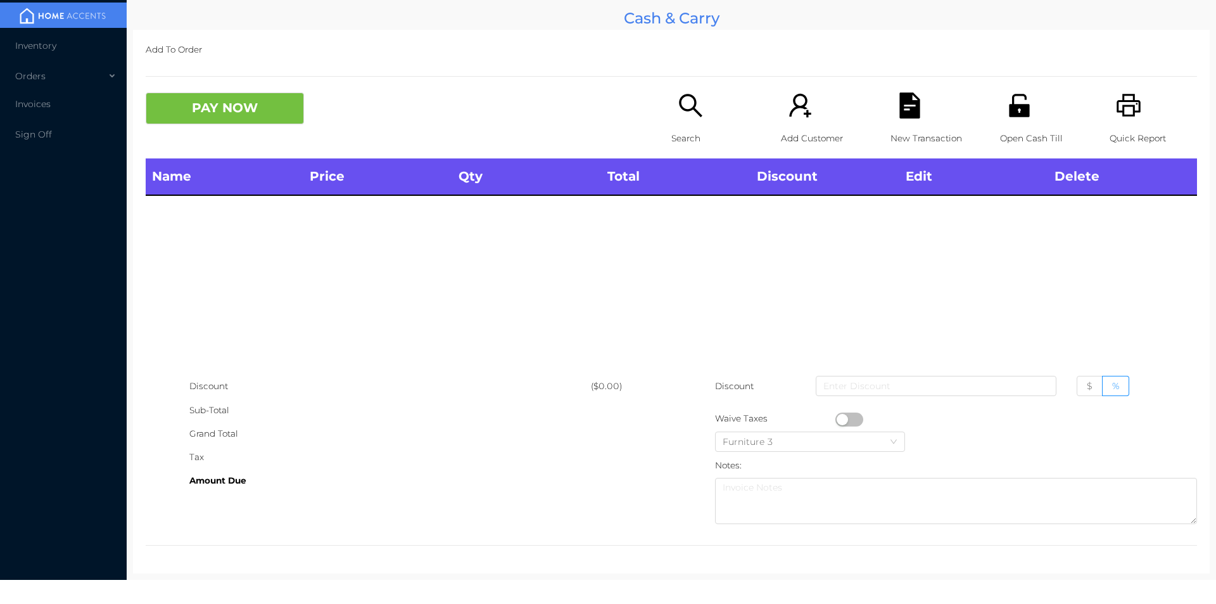
click at [683, 131] on p "Search" at bounding box center [714, 138] width 87 height 23
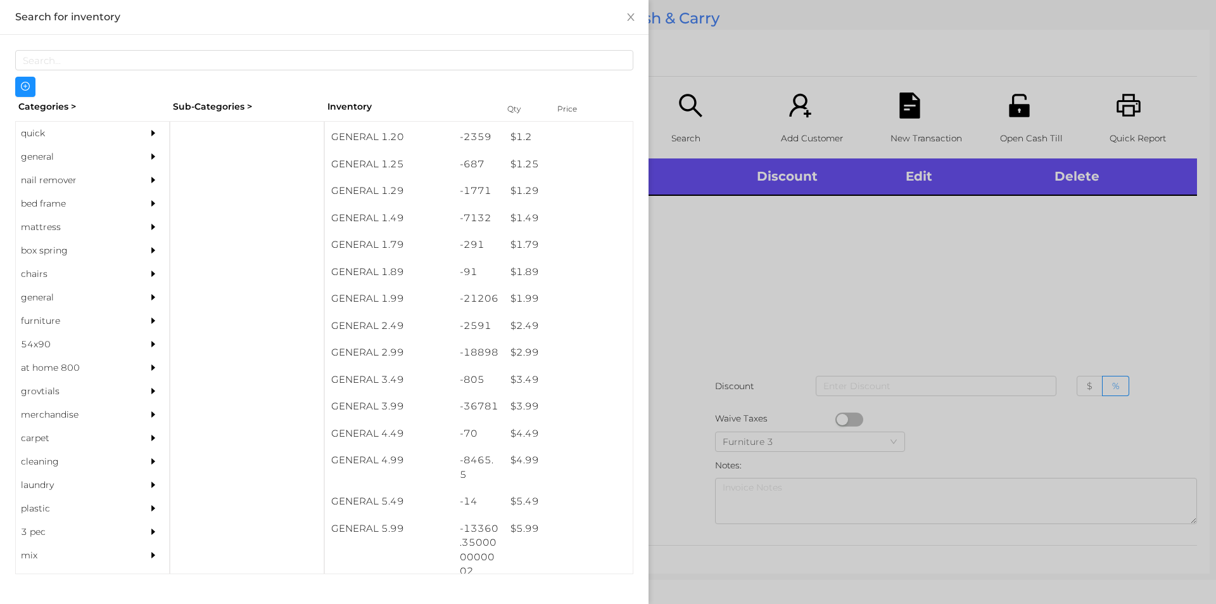
scroll to position [106, 0]
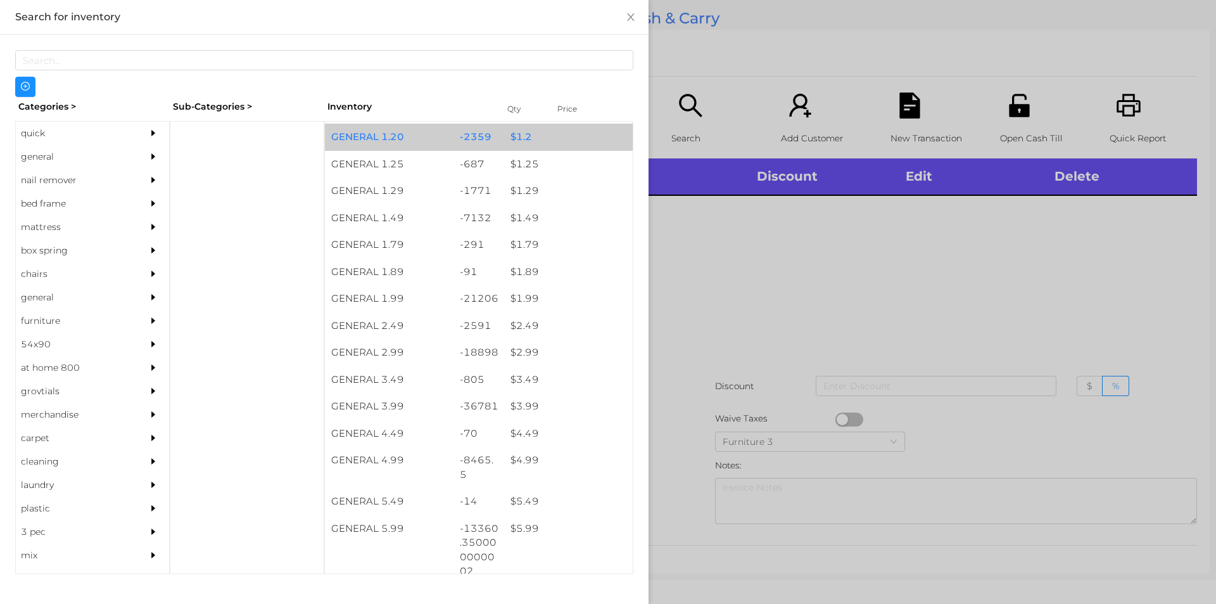
click at [556, 123] on div "$ 1.2" at bounding box center [568, 136] width 129 height 27
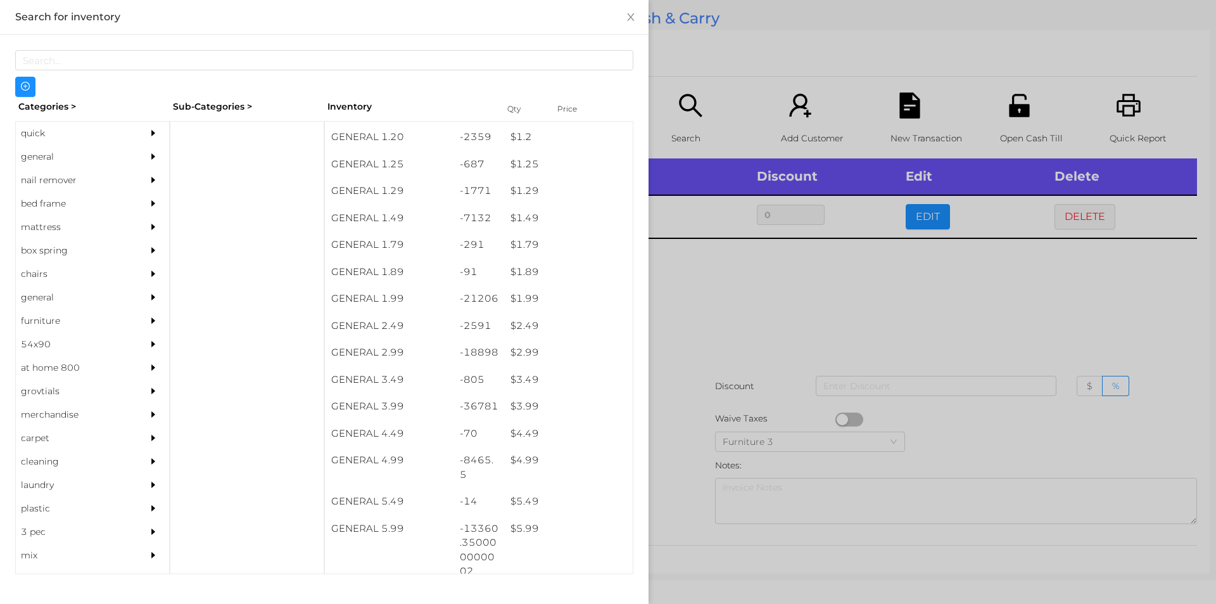
click at [726, 305] on div at bounding box center [608, 302] width 1216 height 604
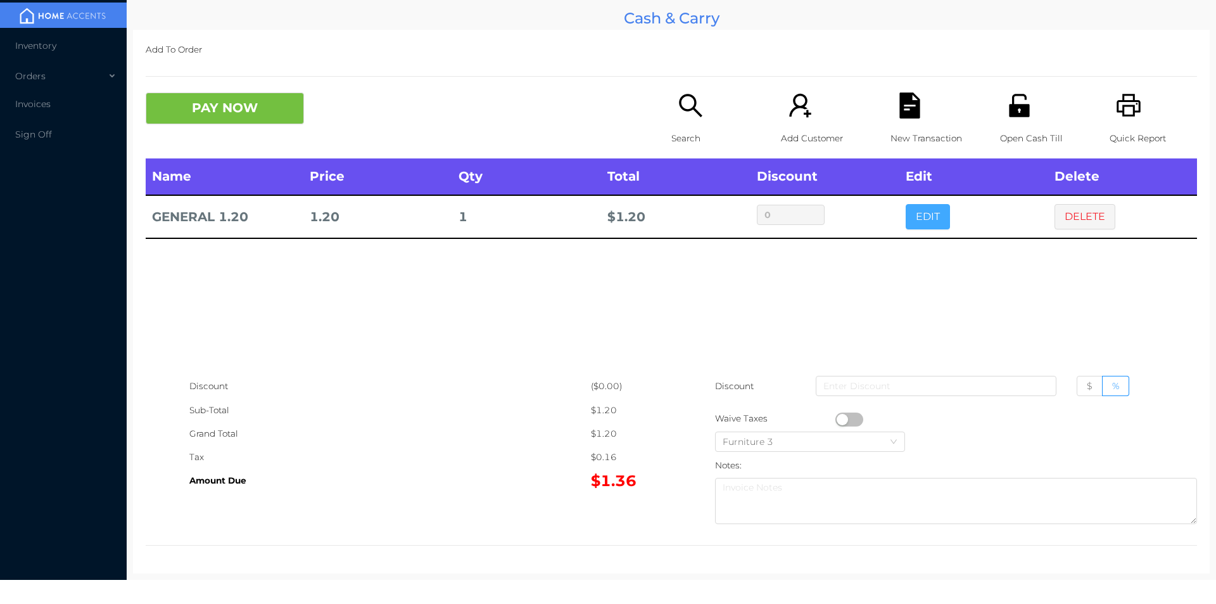
click at [923, 213] on button "EDIT" at bounding box center [928, 216] width 44 height 25
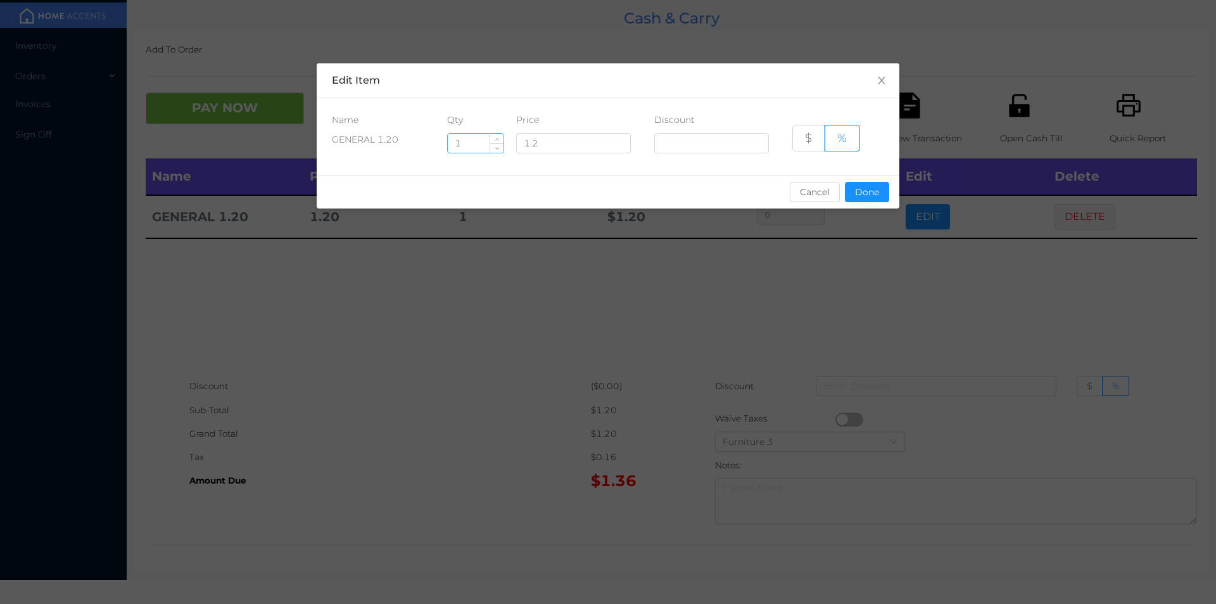
click at [465, 146] on input "1" at bounding box center [476, 143] width 56 height 19
type input "4"
click at [870, 199] on button "Done" at bounding box center [867, 192] width 44 height 20
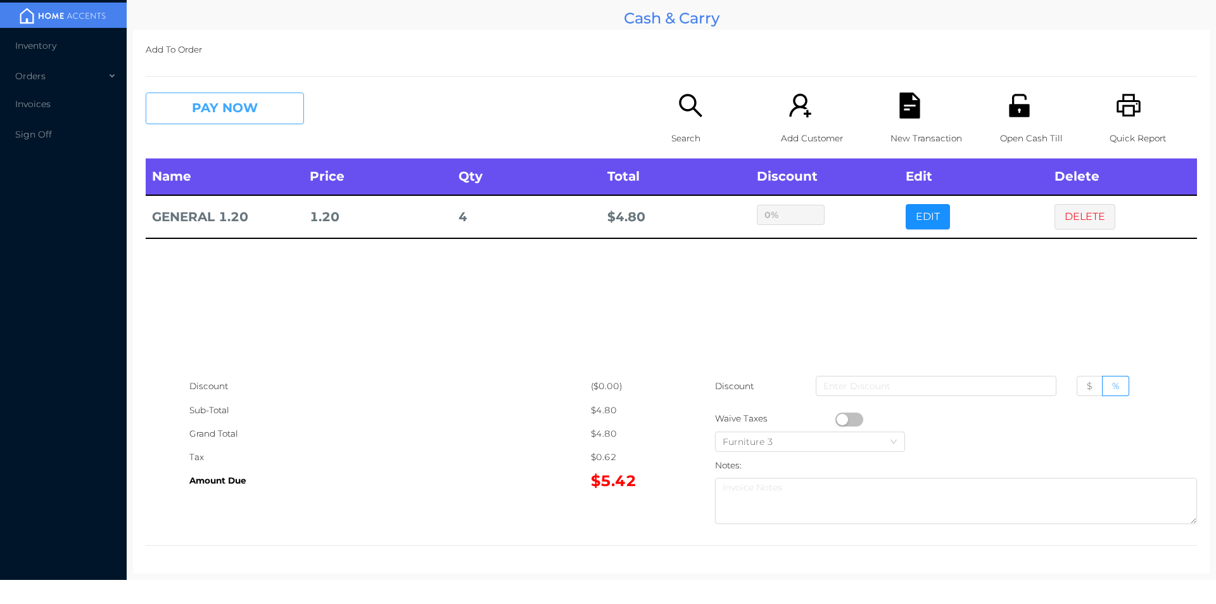
click at [213, 103] on button "PAY NOW" at bounding box center [225, 108] width 158 height 32
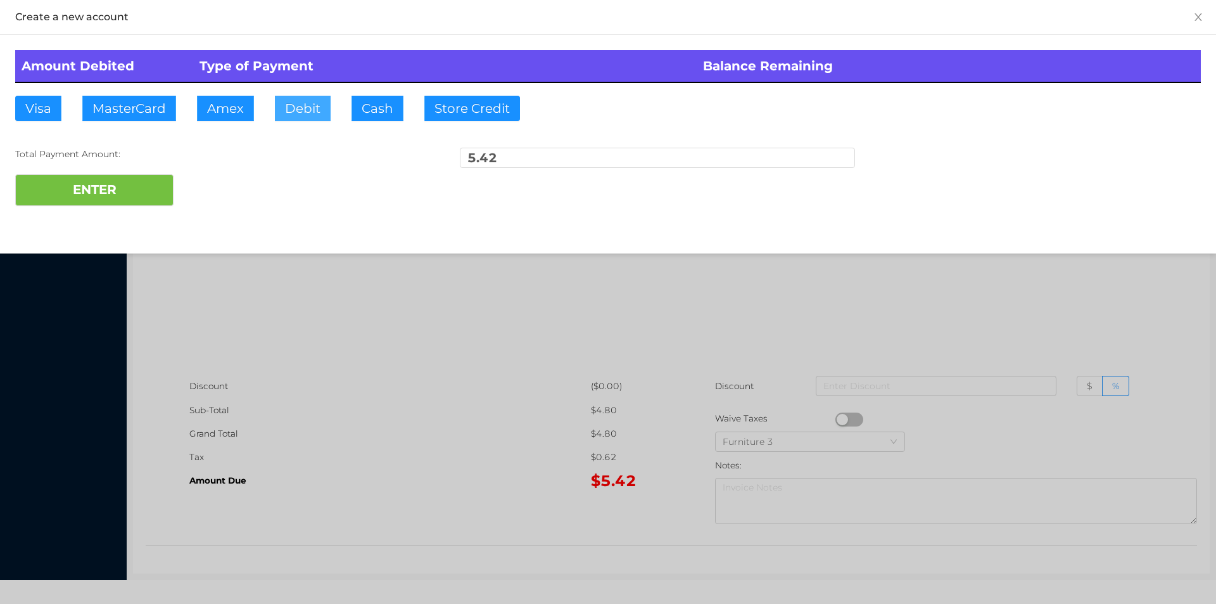
click at [290, 98] on button "Debit" at bounding box center [303, 108] width 56 height 25
click at [132, 179] on button "ENTER" at bounding box center [94, 190] width 158 height 32
type input "0"
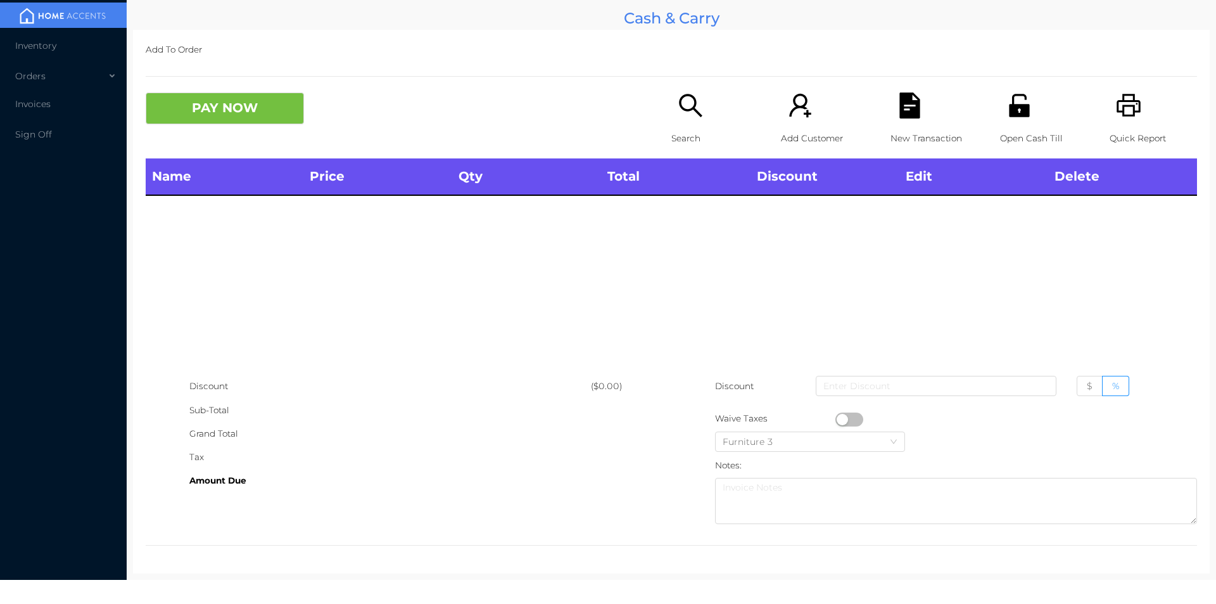
click at [1015, 141] on p "Open Cash Till" at bounding box center [1043, 138] width 87 height 23
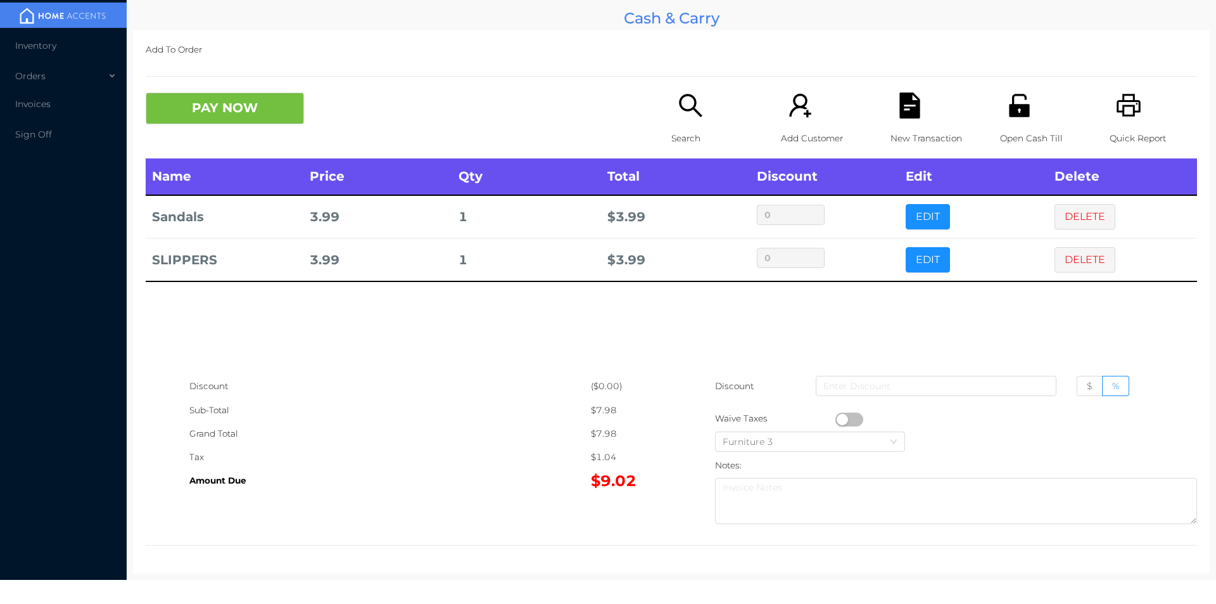
click at [331, 96] on div "PAY NOW" at bounding box center [277, 108] width 263 height 32
click at [207, 108] on button "PAY NOW" at bounding box center [225, 108] width 158 height 32
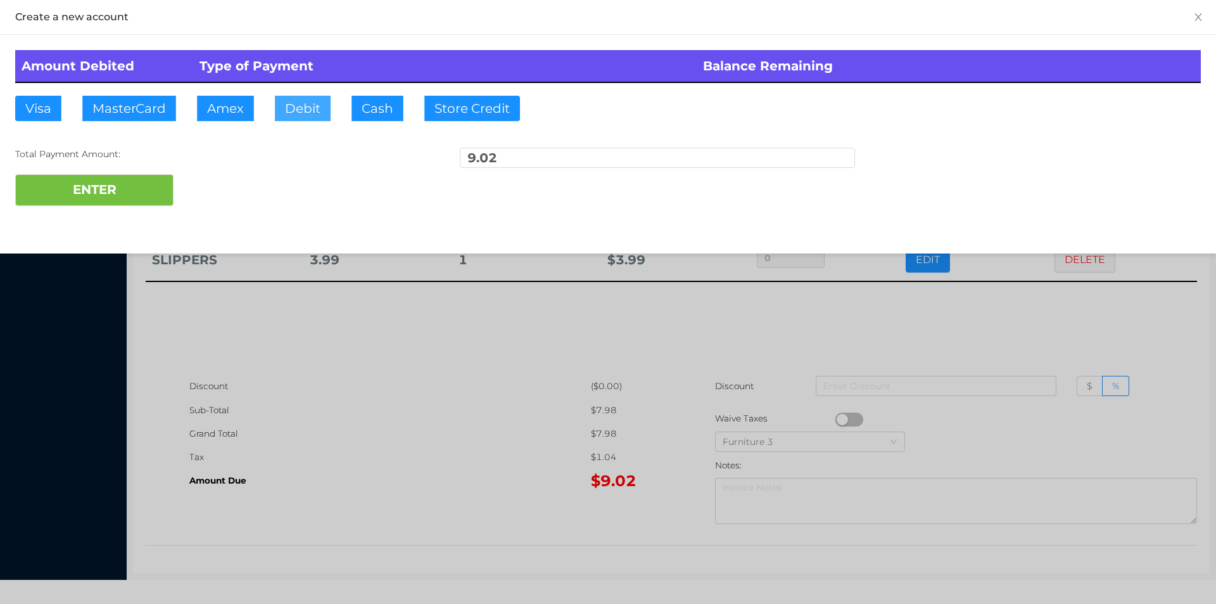
click at [297, 104] on button "Debit" at bounding box center [303, 108] width 56 height 25
click at [147, 187] on button "ENTER" at bounding box center [94, 190] width 158 height 32
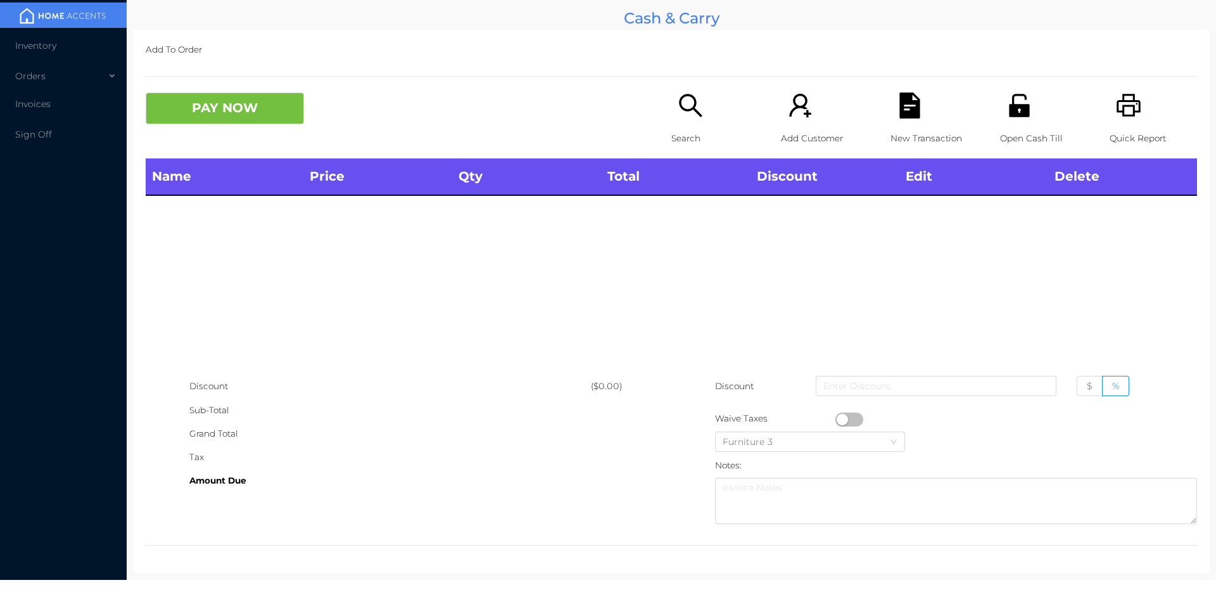
click at [684, 122] on div "Search" at bounding box center [714, 125] width 87 height 66
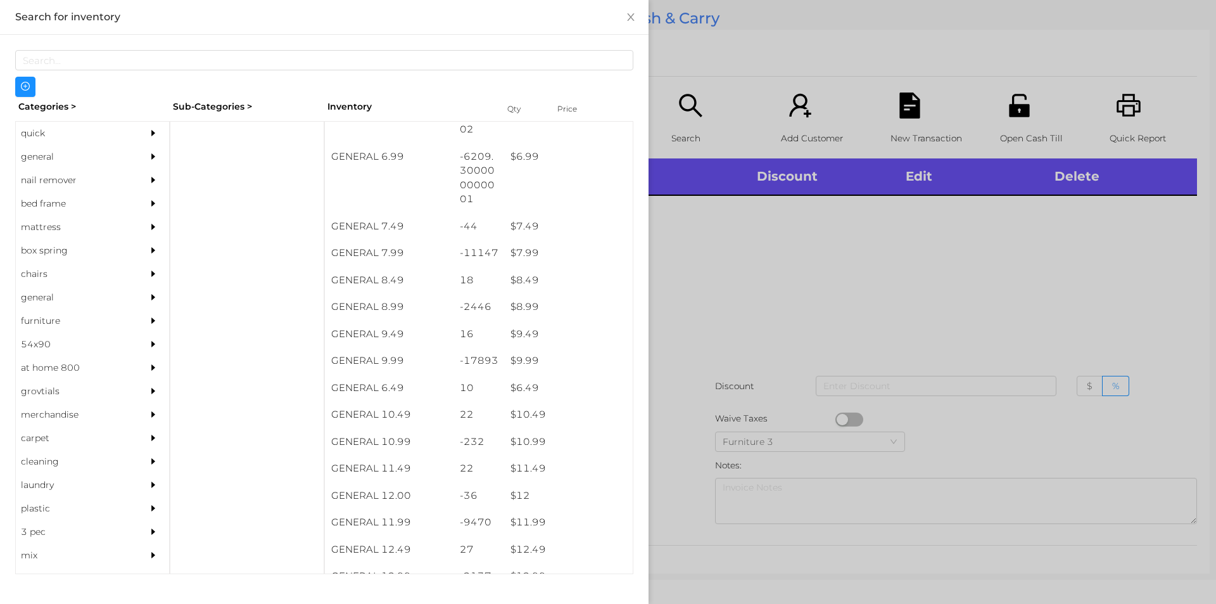
scroll to position [558, 0]
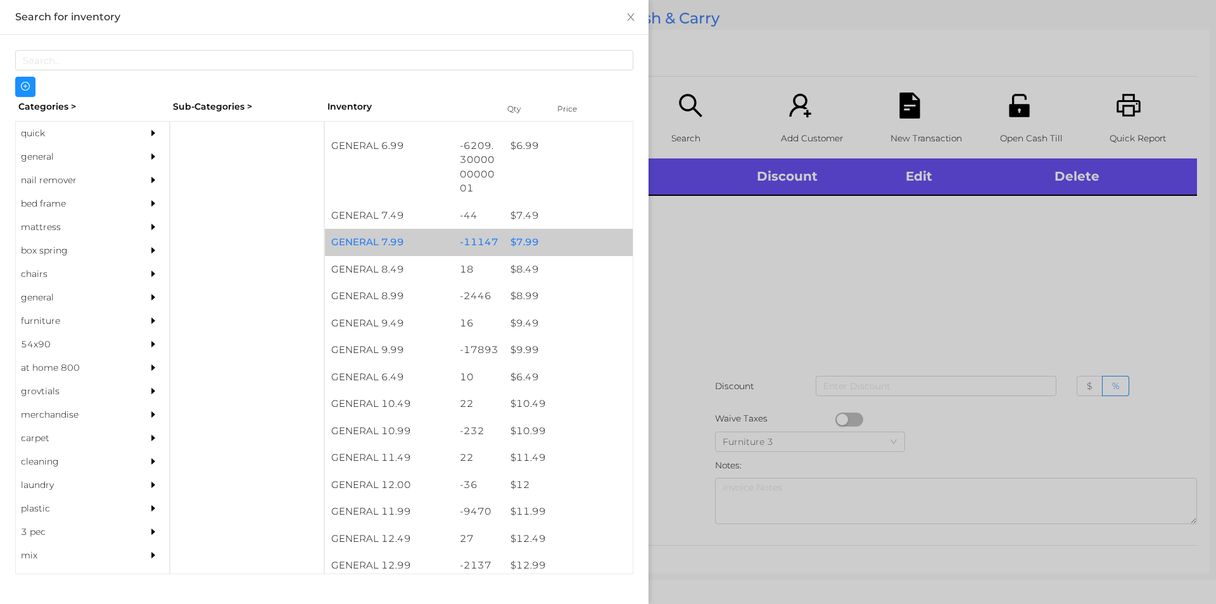
click at [543, 246] on div "$ 7.99" at bounding box center [568, 242] width 129 height 27
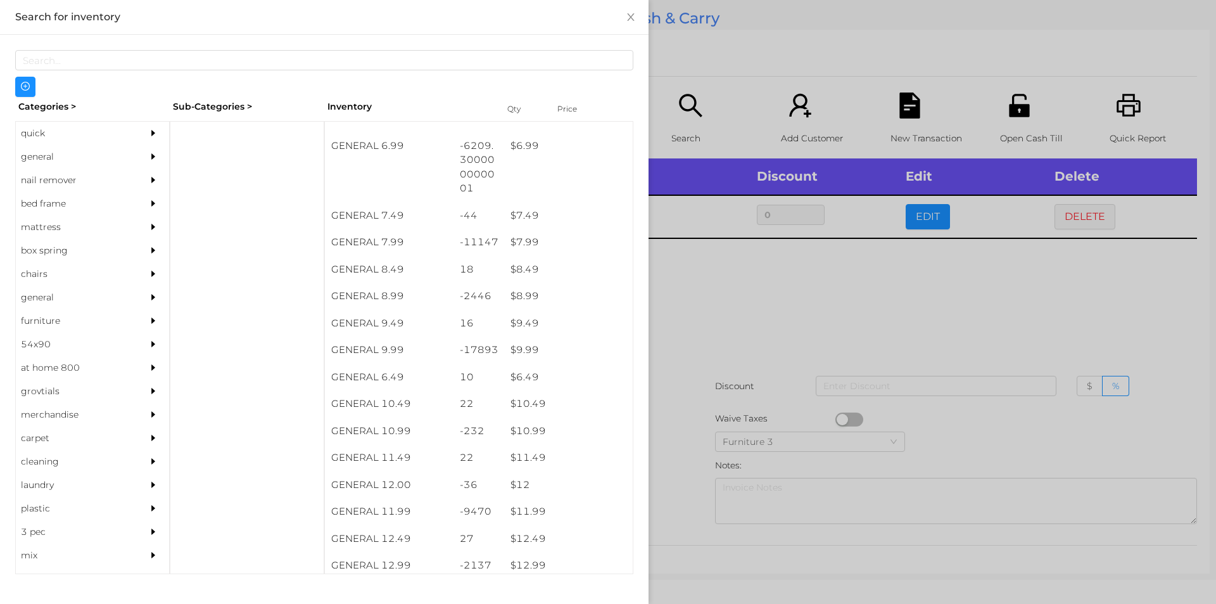
click at [740, 421] on div at bounding box center [608, 302] width 1216 height 604
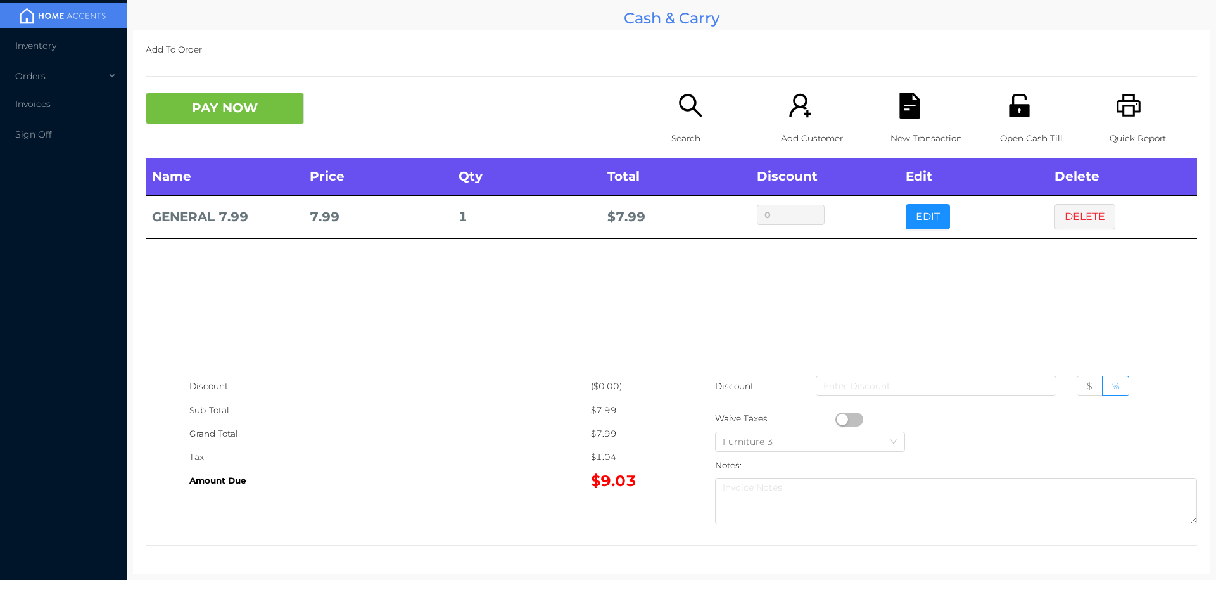
click at [983, 317] on div "Name Price Qty Total Discount Edit Delete GENERAL 7.99 7.99 1 $ 7.99 0 EDIT DEL…" at bounding box center [671, 266] width 1051 height 216
click at [911, 117] on icon "icon: file-text" at bounding box center [909, 105] width 20 height 26
click at [1008, 101] on icon "icon: unlock" at bounding box center [1019, 105] width 26 height 26
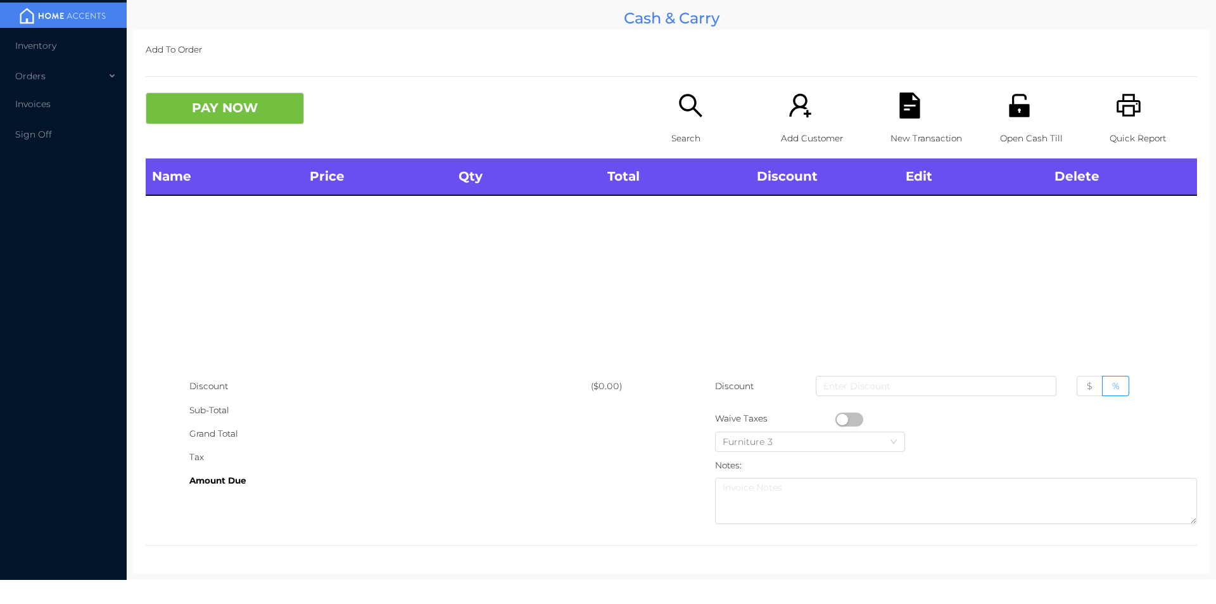
click at [1009, 111] on icon "icon: unlock" at bounding box center [1019, 105] width 20 height 23
click at [1018, 99] on icon "icon: unlock" at bounding box center [1019, 105] width 20 height 23
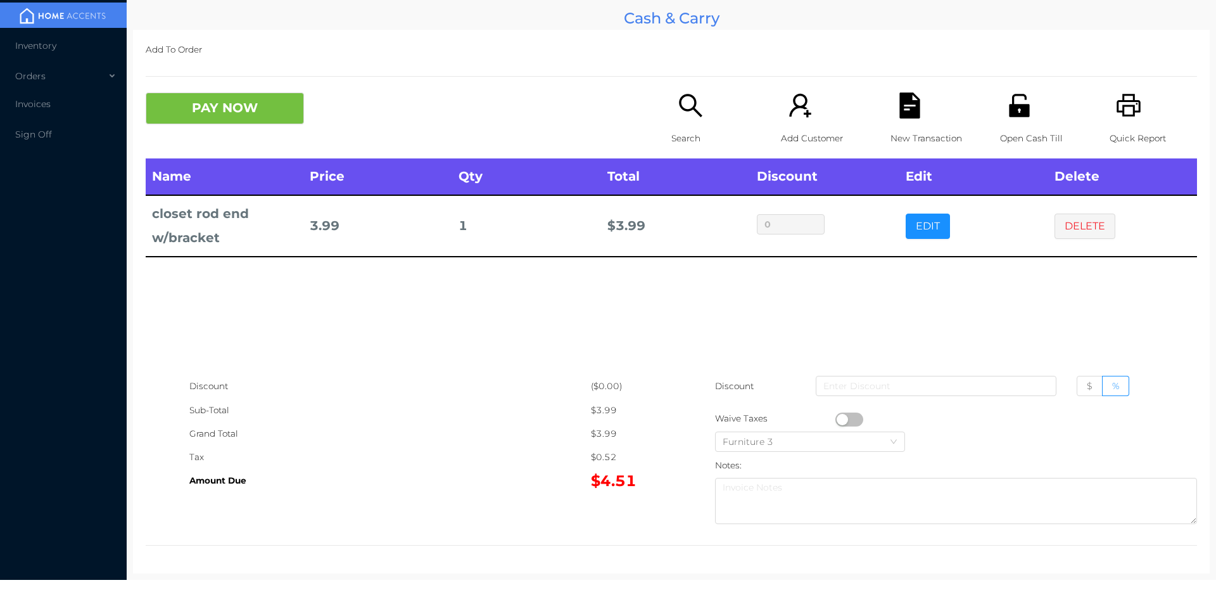
click at [220, 101] on button "PAY NOW" at bounding box center [225, 108] width 158 height 32
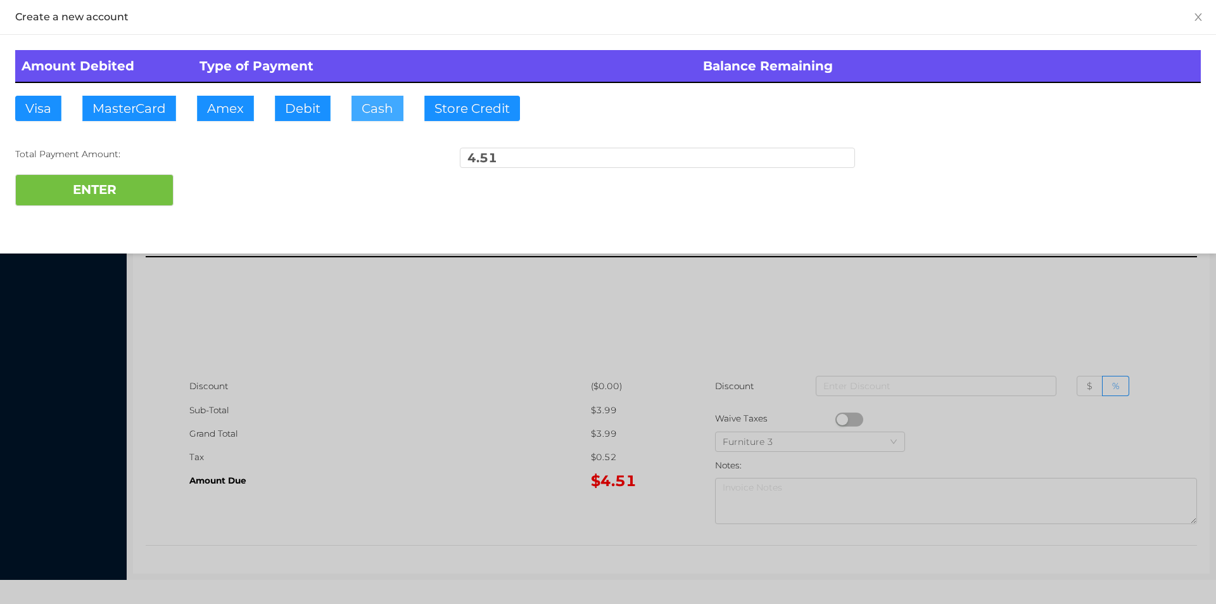
click at [368, 112] on button "Cash" at bounding box center [377, 108] width 52 height 25
click at [149, 205] on button "ENTER" at bounding box center [94, 190] width 158 height 32
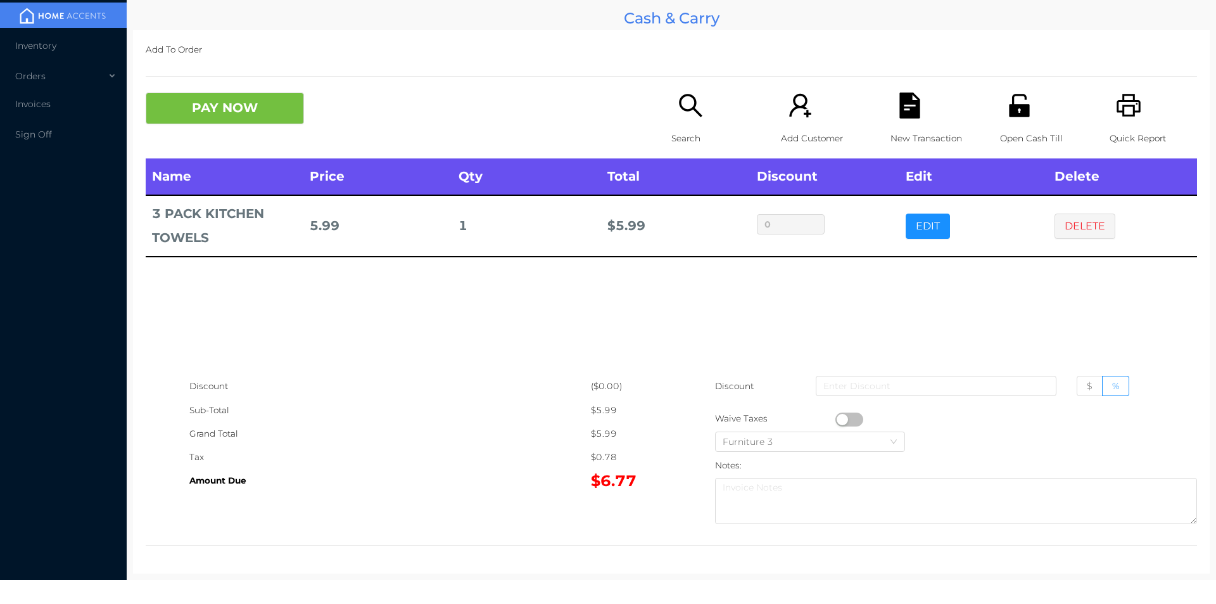
click at [686, 114] on icon "icon: search" at bounding box center [691, 105] width 26 height 26
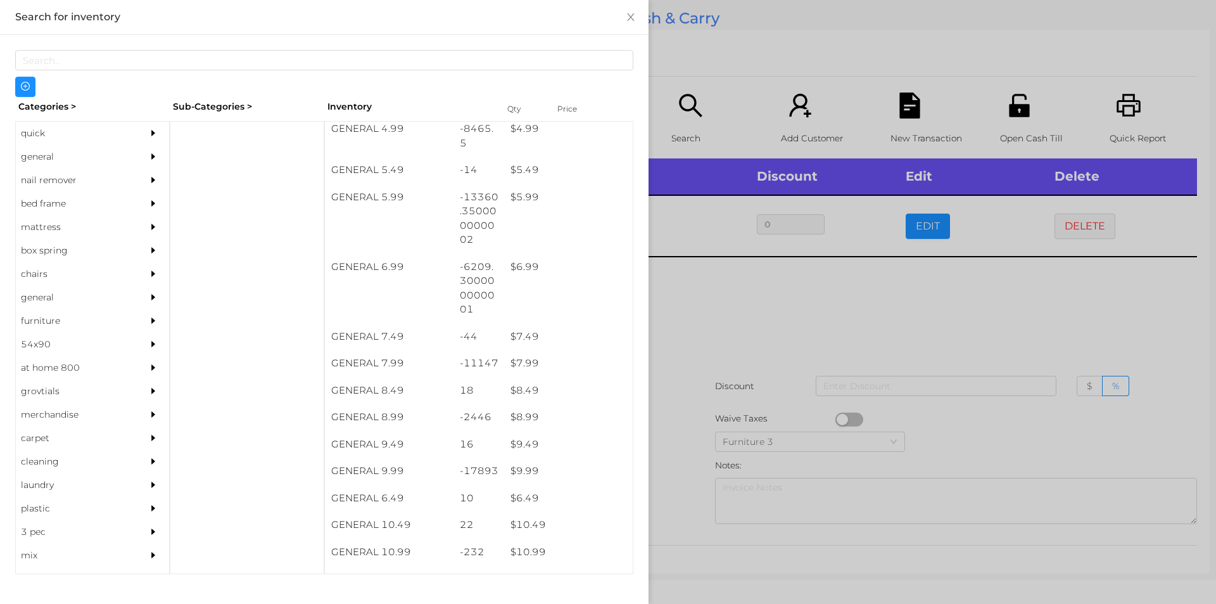
scroll to position [437, 0]
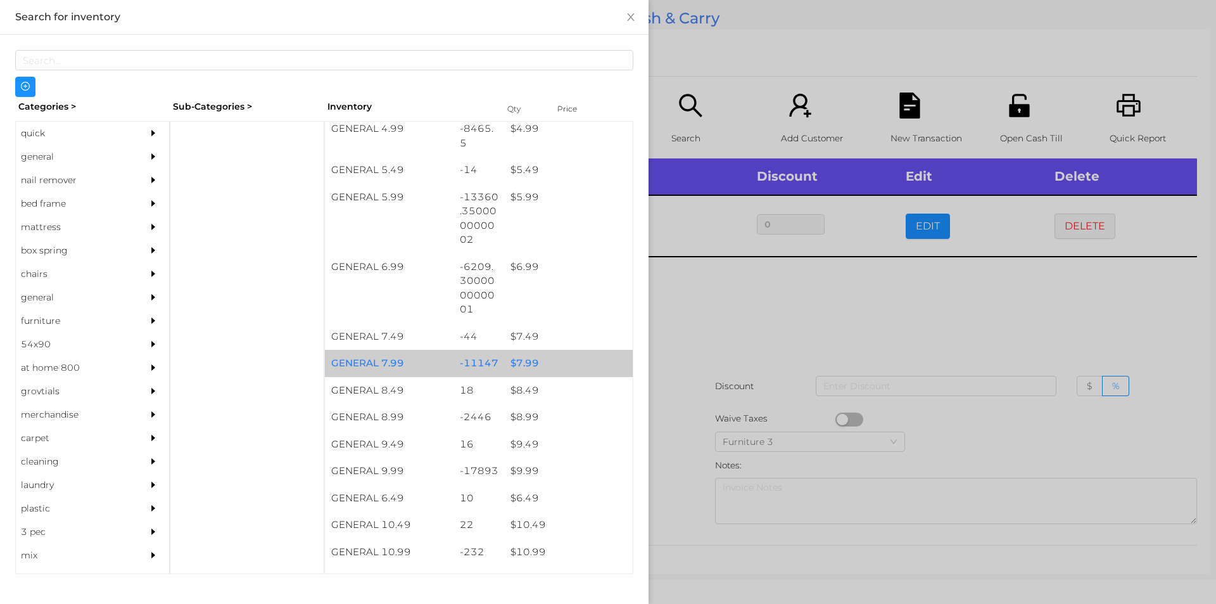
click at [519, 357] on div "$ 7.99" at bounding box center [568, 363] width 129 height 27
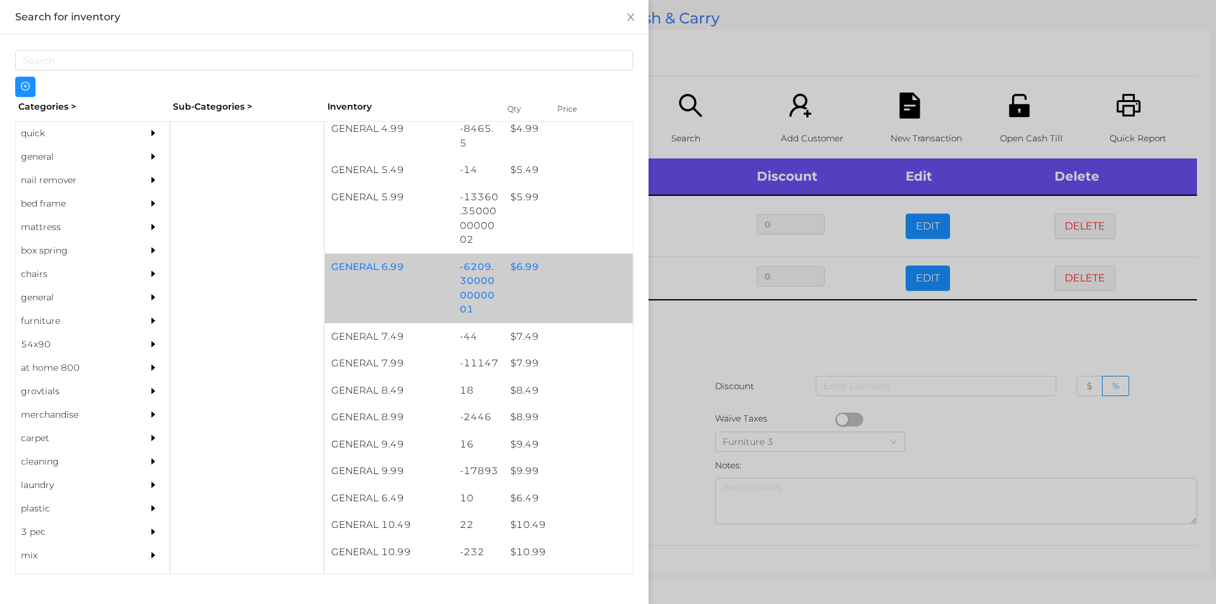
click at [517, 266] on div "$ 6.99" at bounding box center [568, 266] width 129 height 27
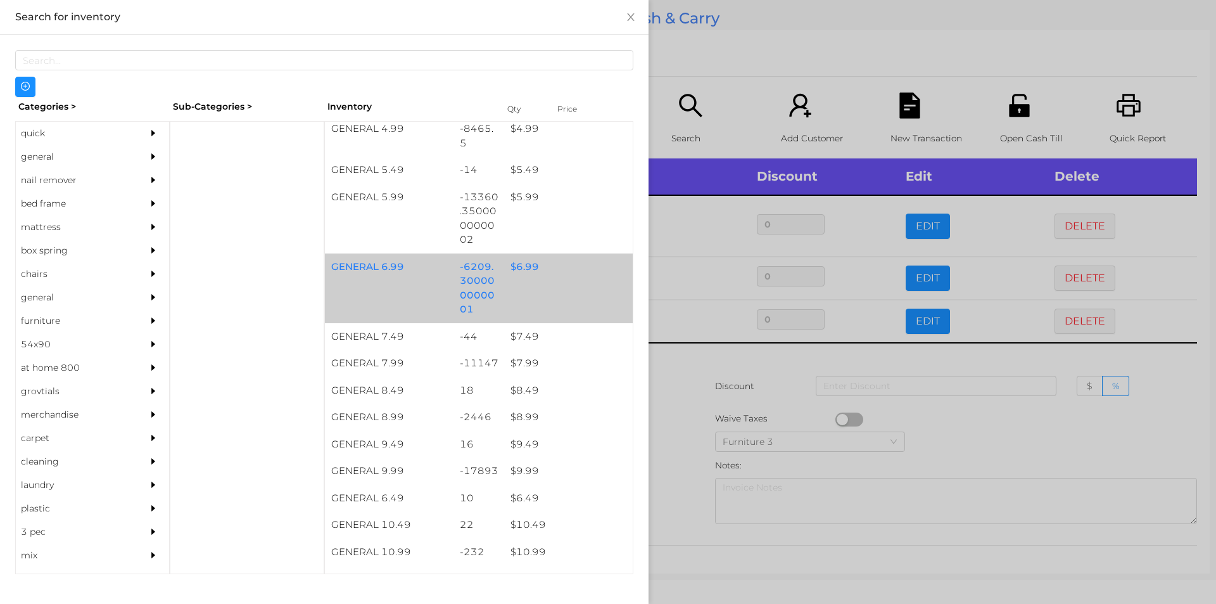
click at [519, 263] on div "$ 6.99" at bounding box center [568, 266] width 129 height 27
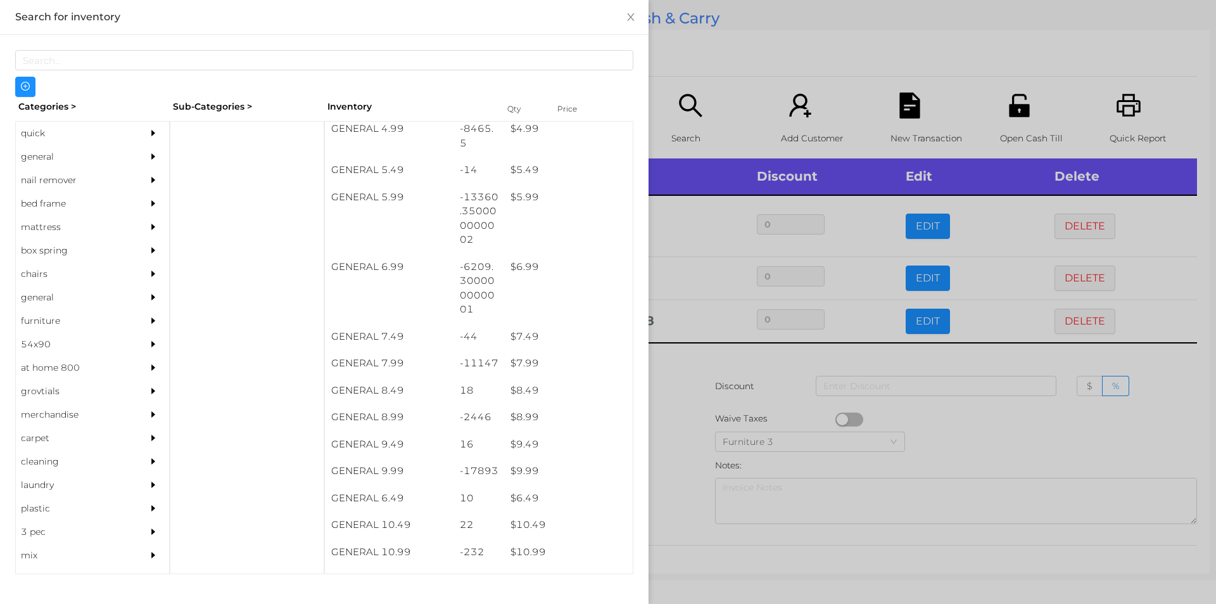
click at [695, 365] on div at bounding box center [608, 302] width 1216 height 604
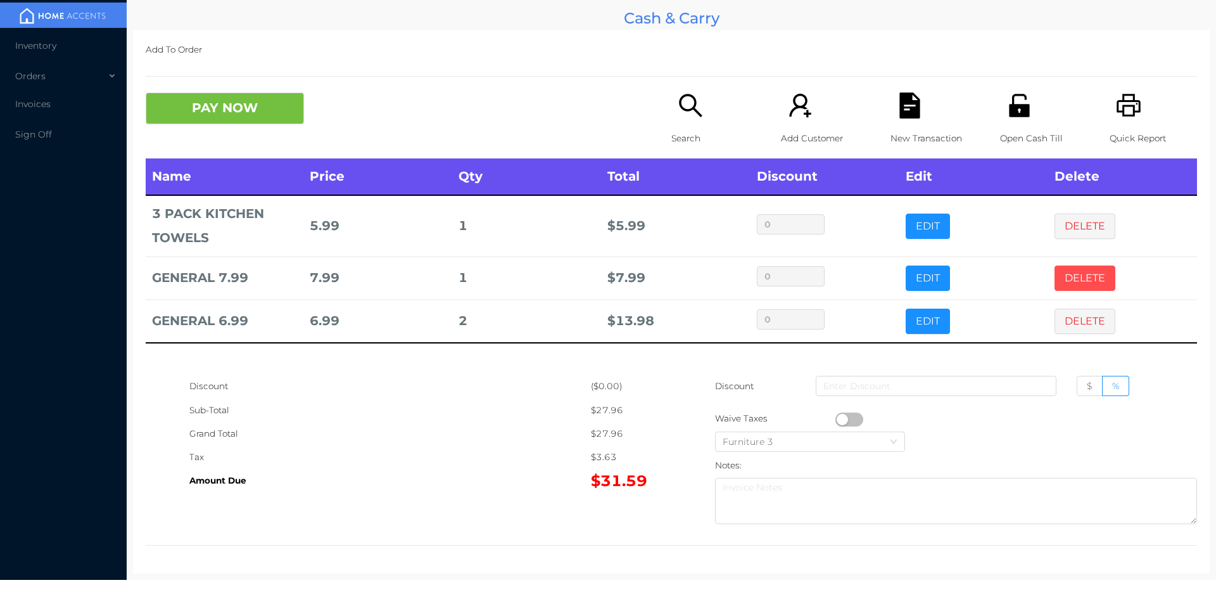
click at [1078, 274] on button "DELETE" at bounding box center [1084, 277] width 61 height 25
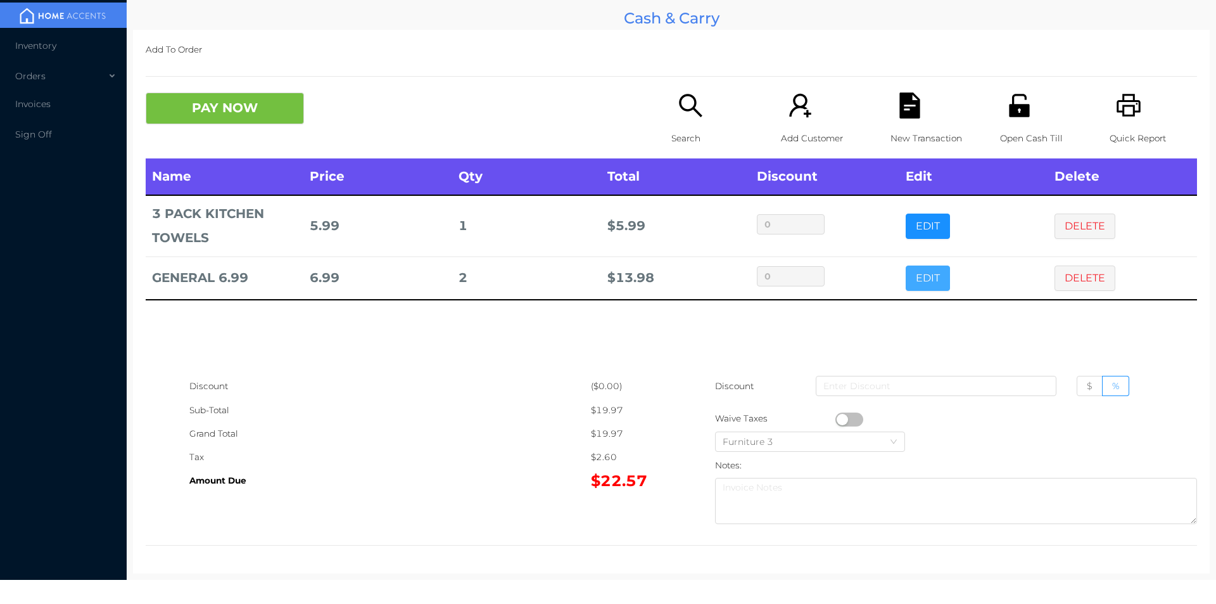
click at [925, 283] on button "EDIT" at bounding box center [928, 277] width 44 height 25
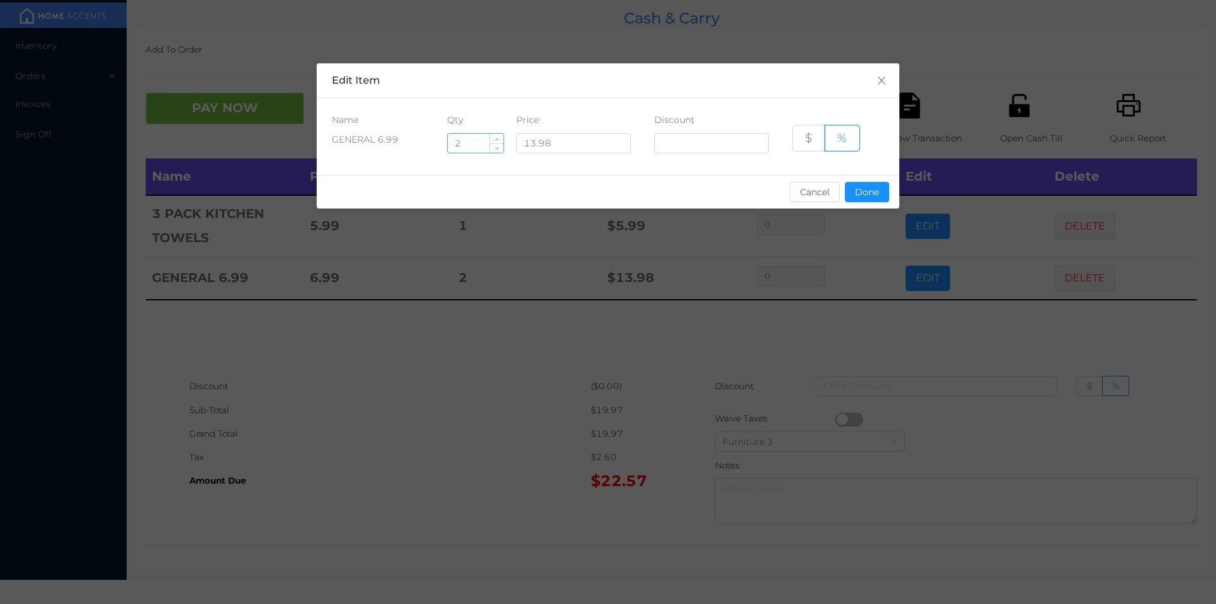
click at [477, 144] on input "2" at bounding box center [476, 143] width 56 height 19
type input "2.5"
click at [605, 358] on div "sentinelStart Edit Item Name Qty Price Discount GENERAL 6.99 2.5 13.98 $ % Canc…" at bounding box center [608, 302] width 1216 height 604
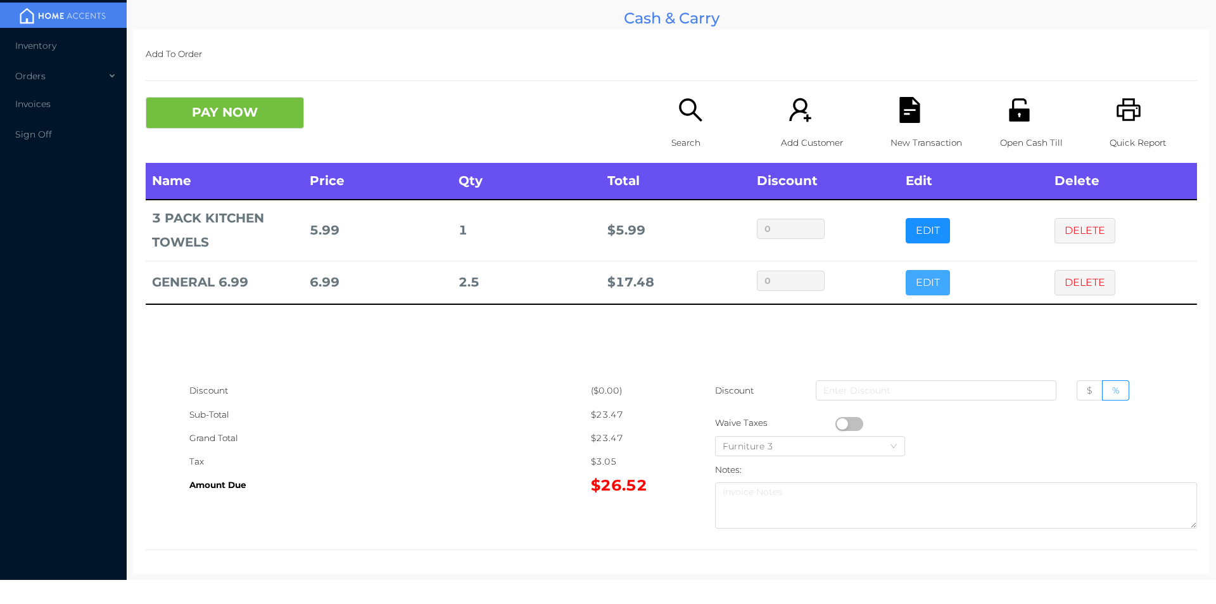
scroll to position [4, 0]
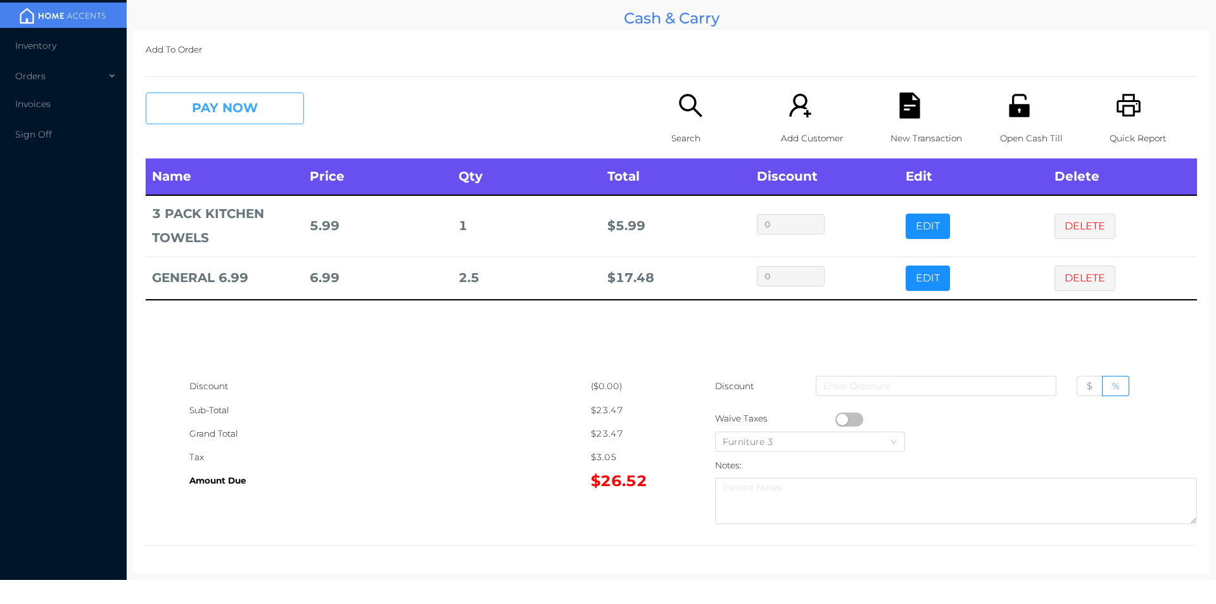
click at [168, 121] on button "PAY NOW" at bounding box center [225, 108] width 158 height 32
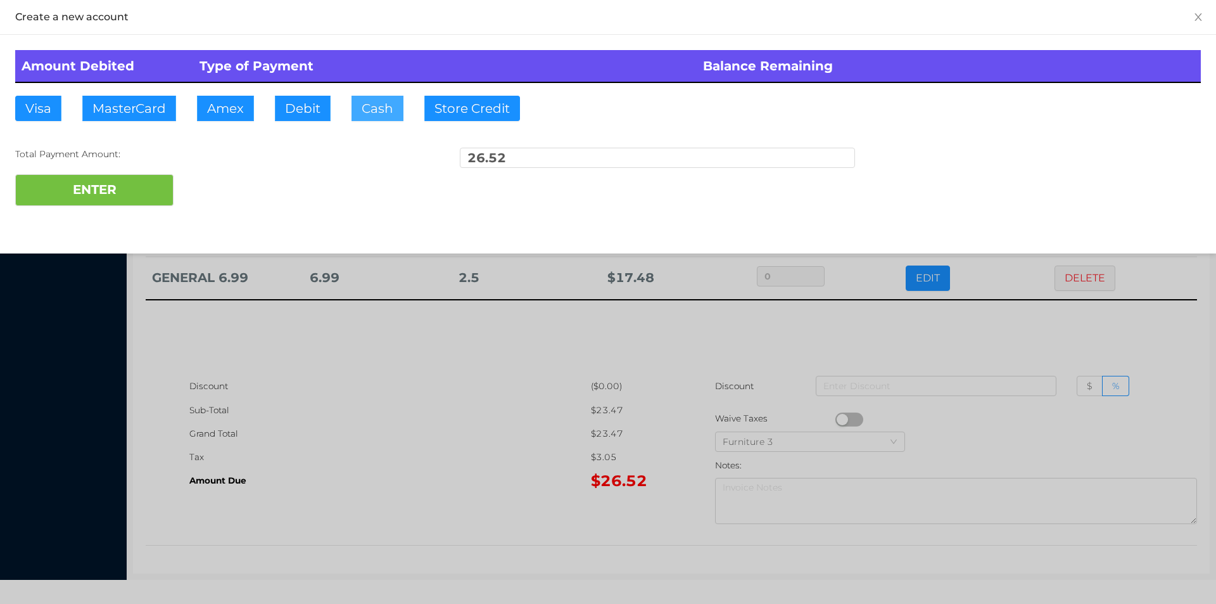
click at [371, 105] on button "Cash" at bounding box center [377, 108] width 52 height 25
type input "40."
click at [371, 427] on div at bounding box center [608, 302] width 1216 height 604
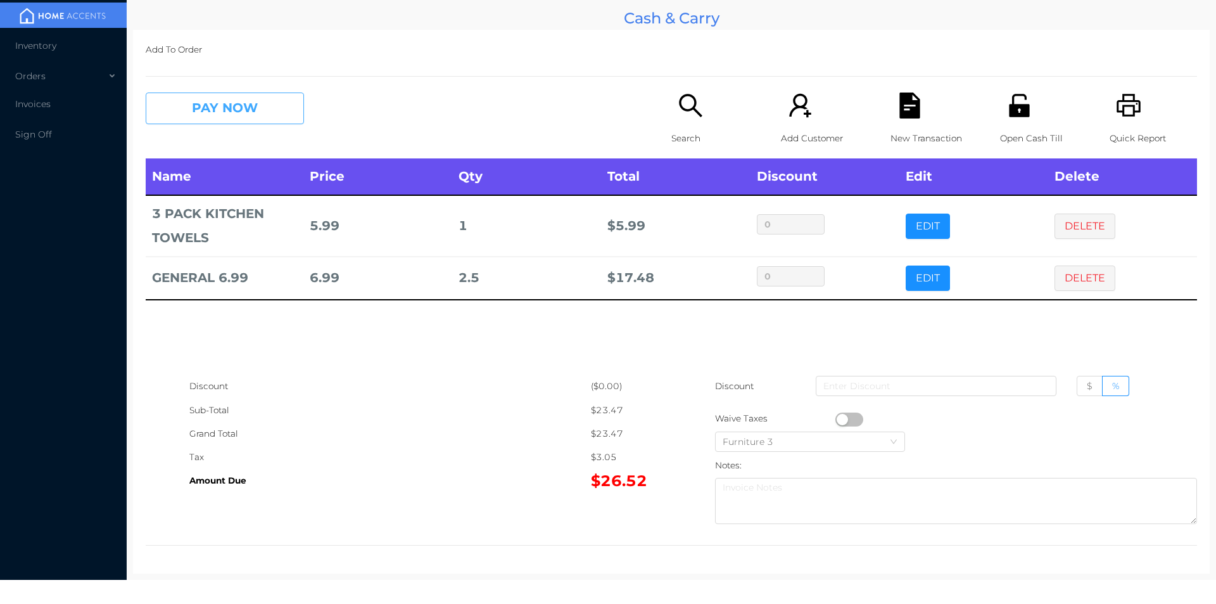
click at [221, 113] on button "PAY NOW" at bounding box center [225, 108] width 158 height 32
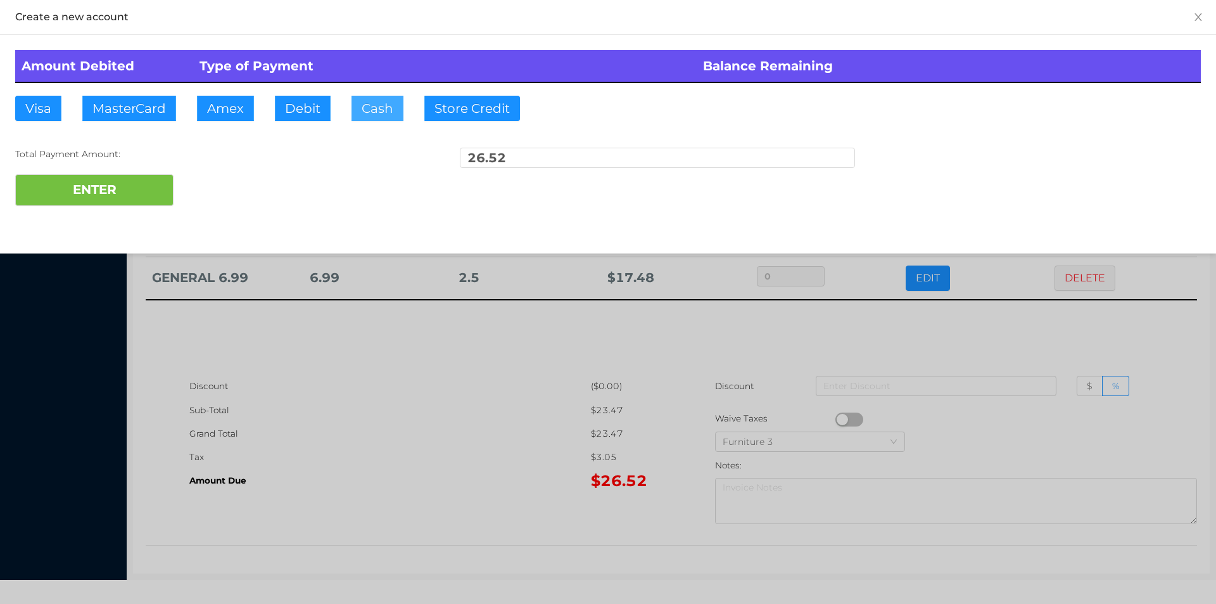
click at [365, 108] on button "Cash" at bounding box center [377, 108] width 52 height 25
click at [1015, 341] on div at bounding box center [608, 302] width 1216 height 604
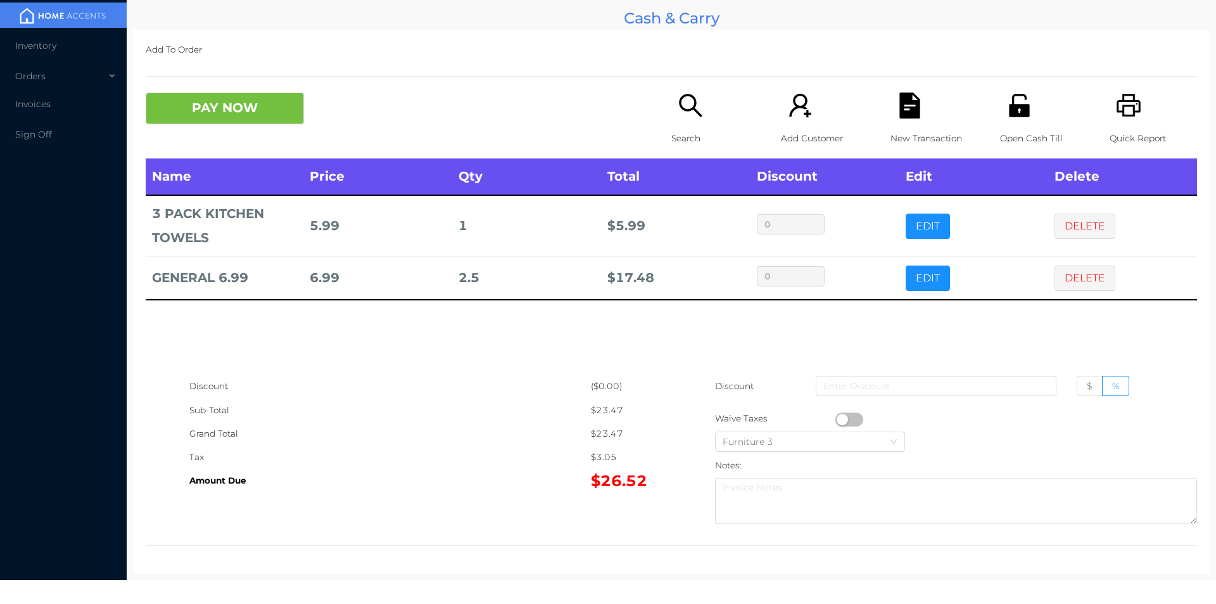
click at [1009, 99] on icon "icon: unlock" at bounding box center [1019, 105] width 26 height 26
click at [231, 100] on button "PAY NOW" at bounding box center [225, 108] width 158 height 32
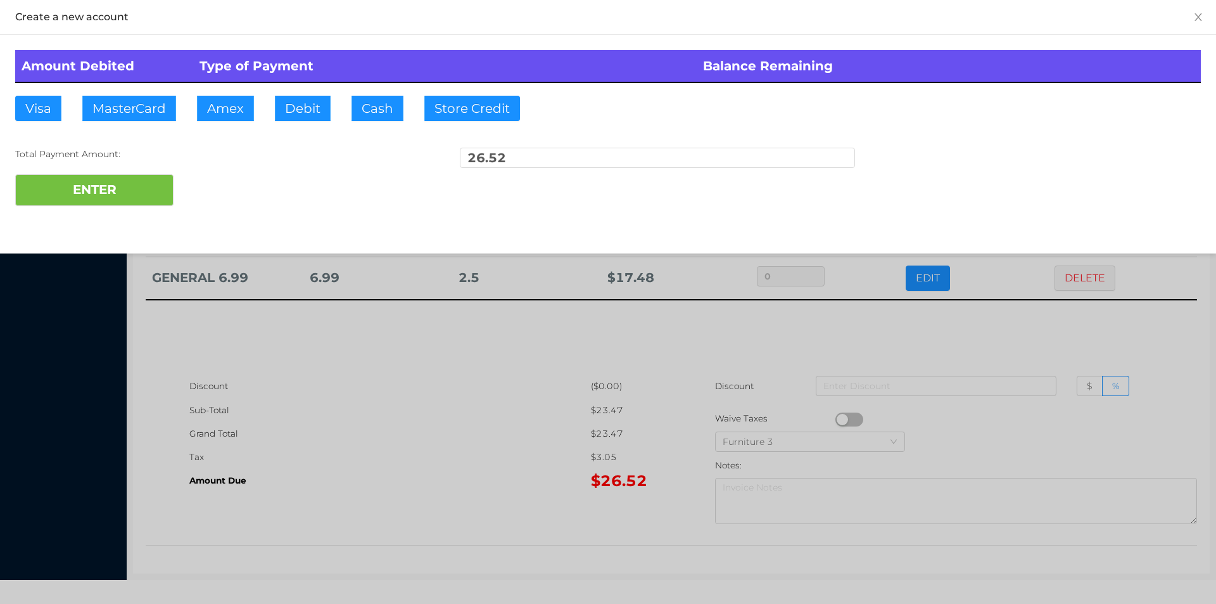
click at [215, 181] on div "ENTER" at bounding box center [608, 190] width 1186 height 32
click at [385, 485] on div at bounding box center [608, 302] width 1216 height 604
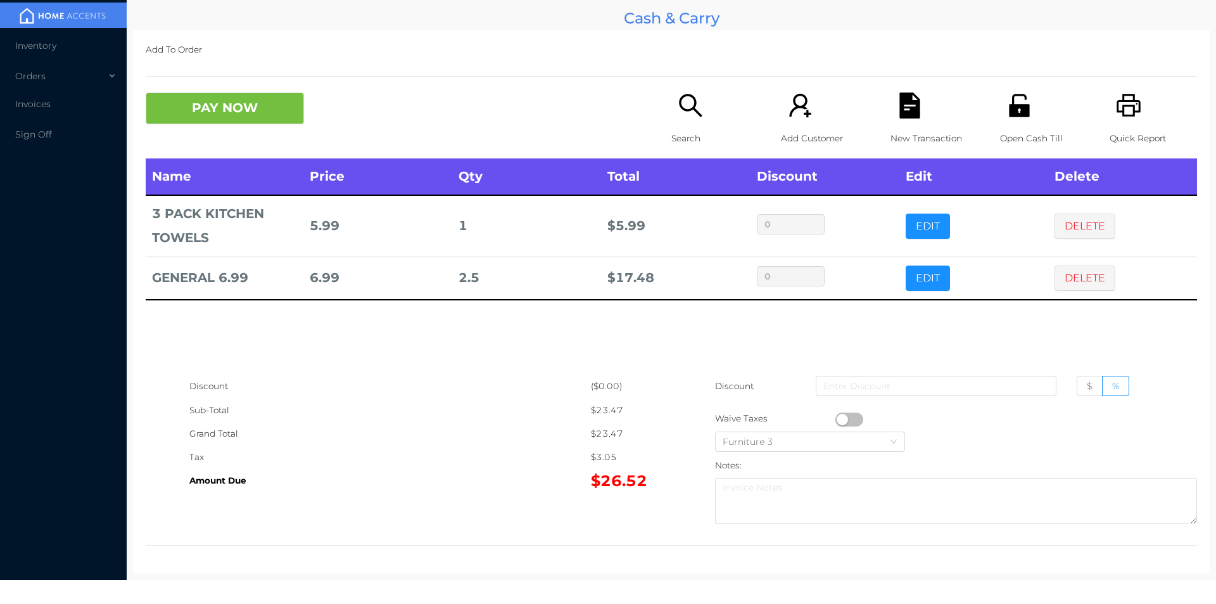
click at [923, 96] on div "New Transaction" at bounding box center [933, 125] width 87 height 66
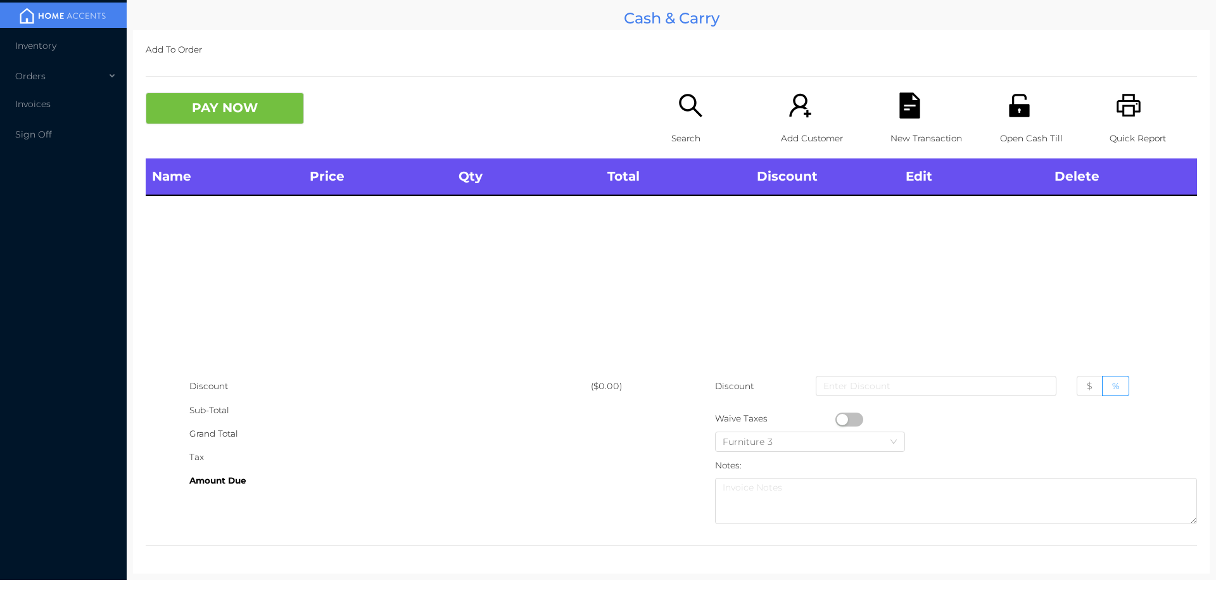
click at [680, 127] on p "Search" at bounding box center [714, 138] width 87 height 23
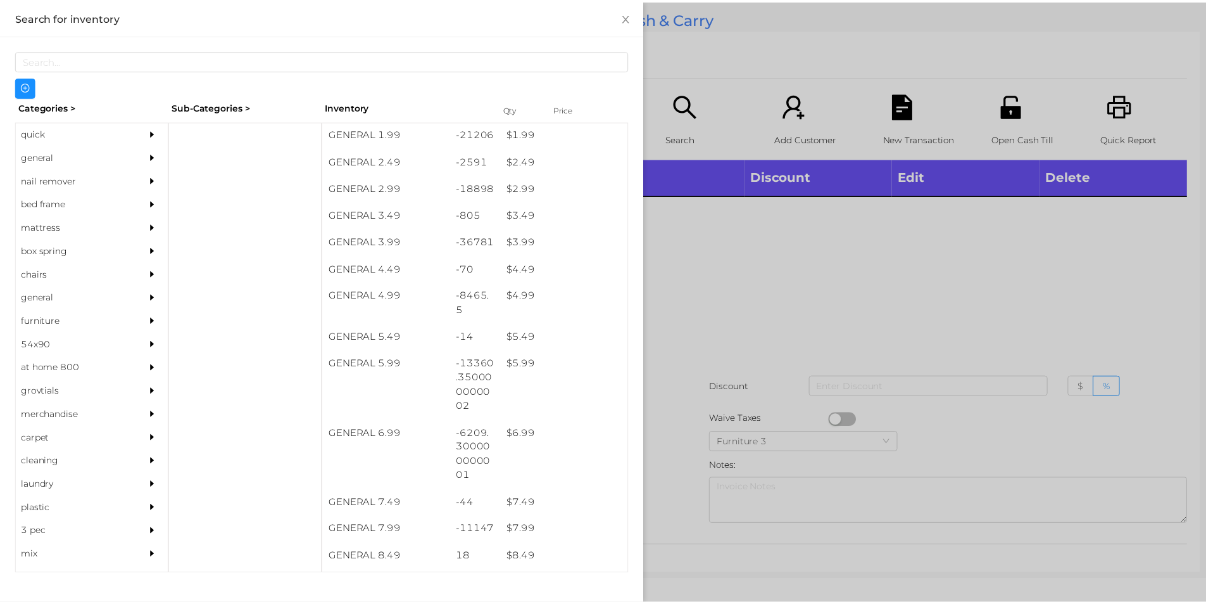
scroll to position [269, 0]
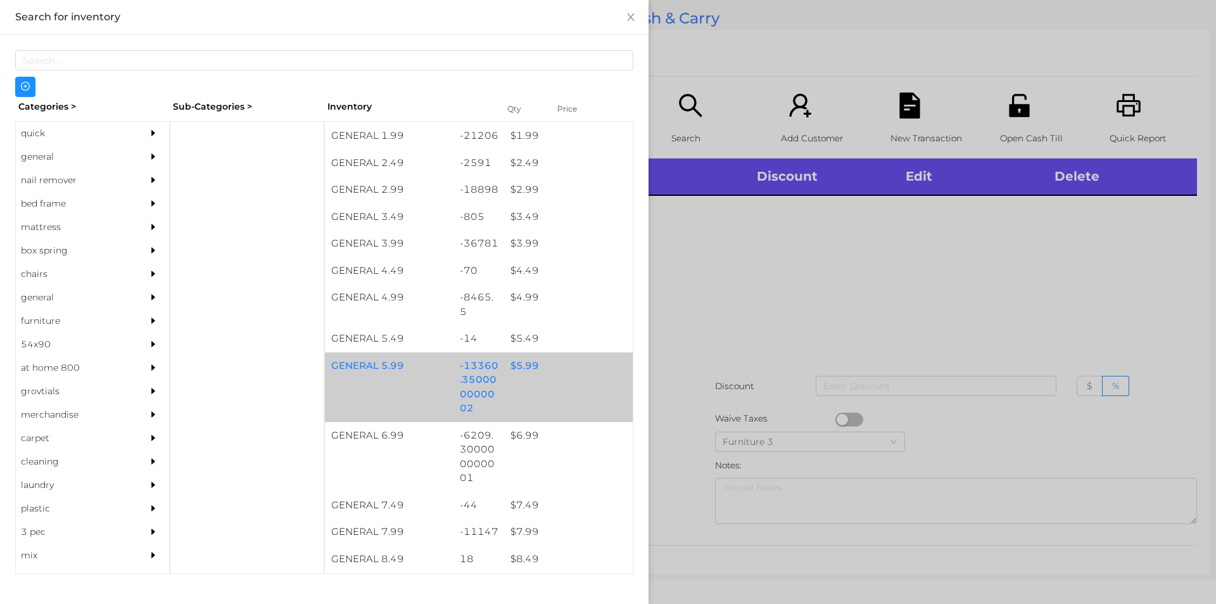
click at [517, 360] on div "$ 5.99" at bounding box center [568, 365] width 129 height 27
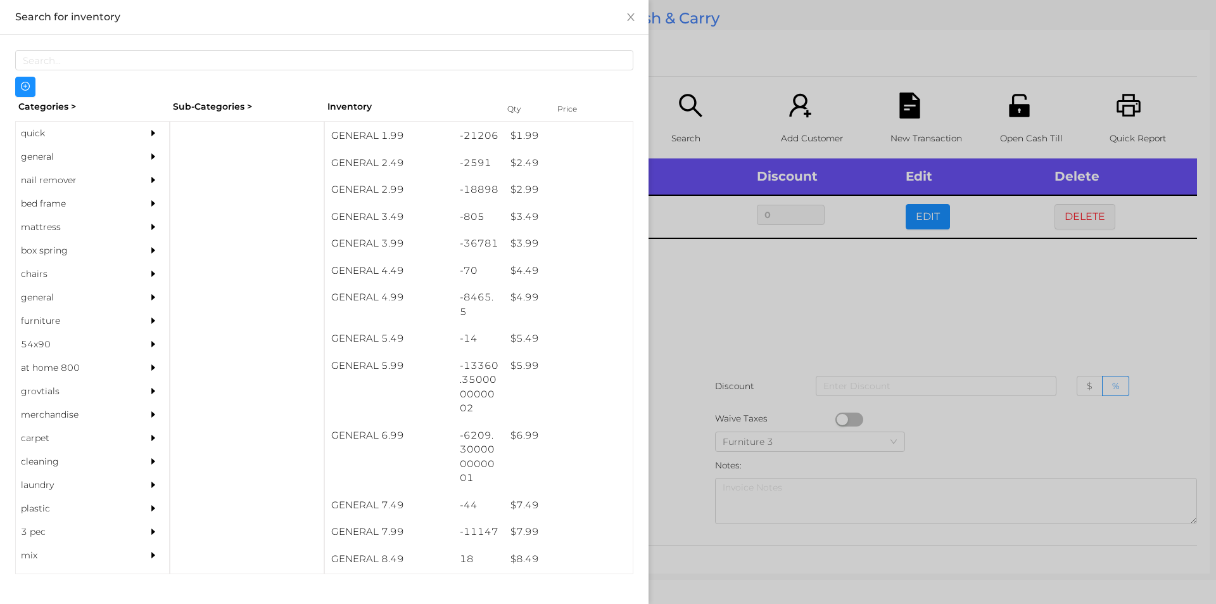
click at [714, 319] on div at bounding box center [608, 302] width 1216 height 604
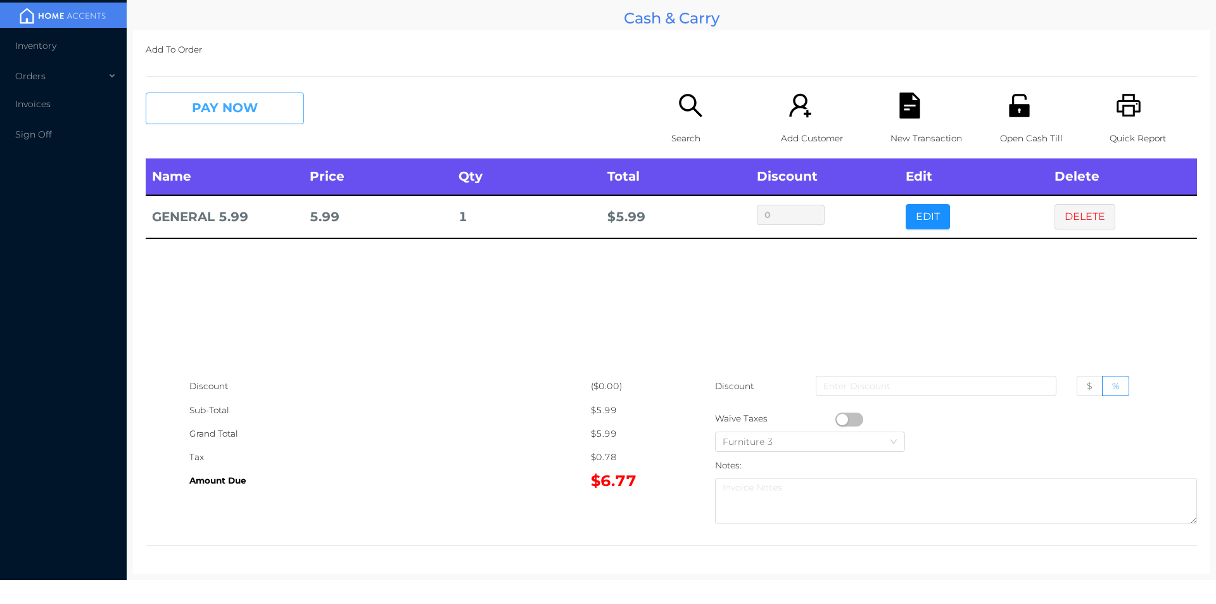
click at [212, 108] on button "PAY NOW" at bounding box center [225, 108] width 158 height 32
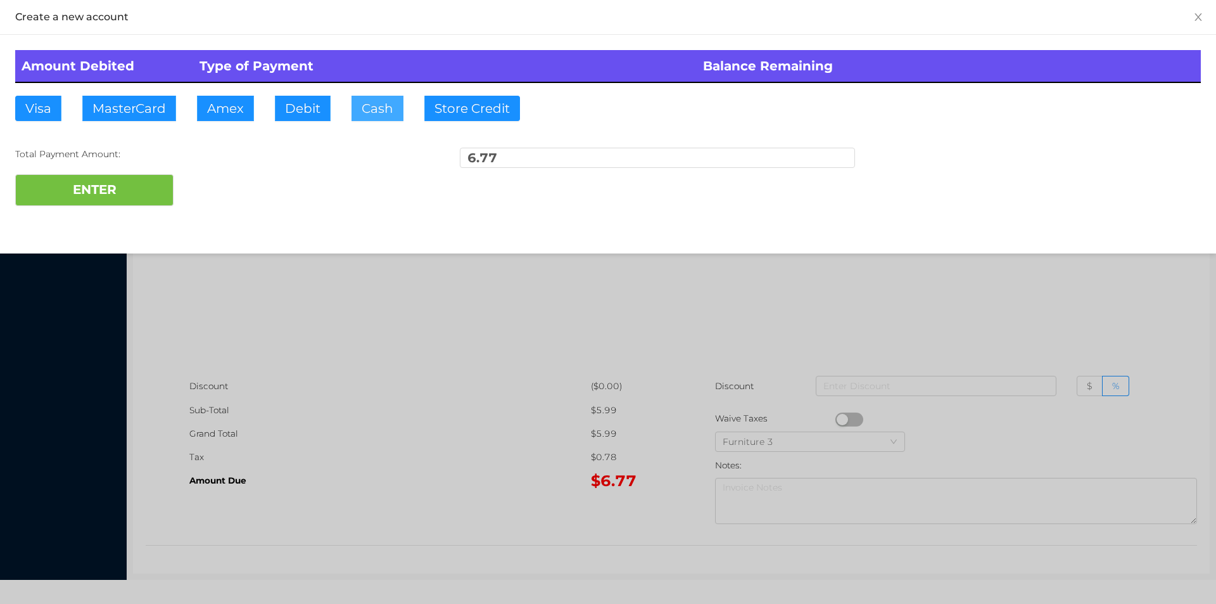
click at [364, 108] on button "Cash" at bounding box center [377, 108] width 52 height 25
type input "7."
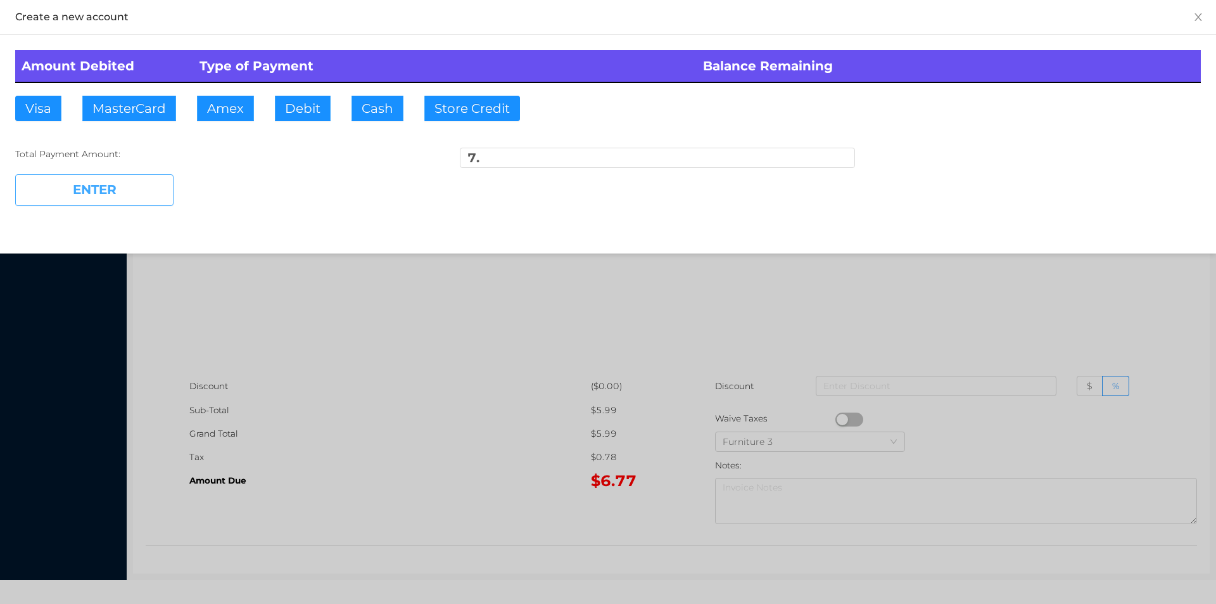
click at [150, 201] on button "ENTER" at bounding box center [94, 190] width 158 height 32
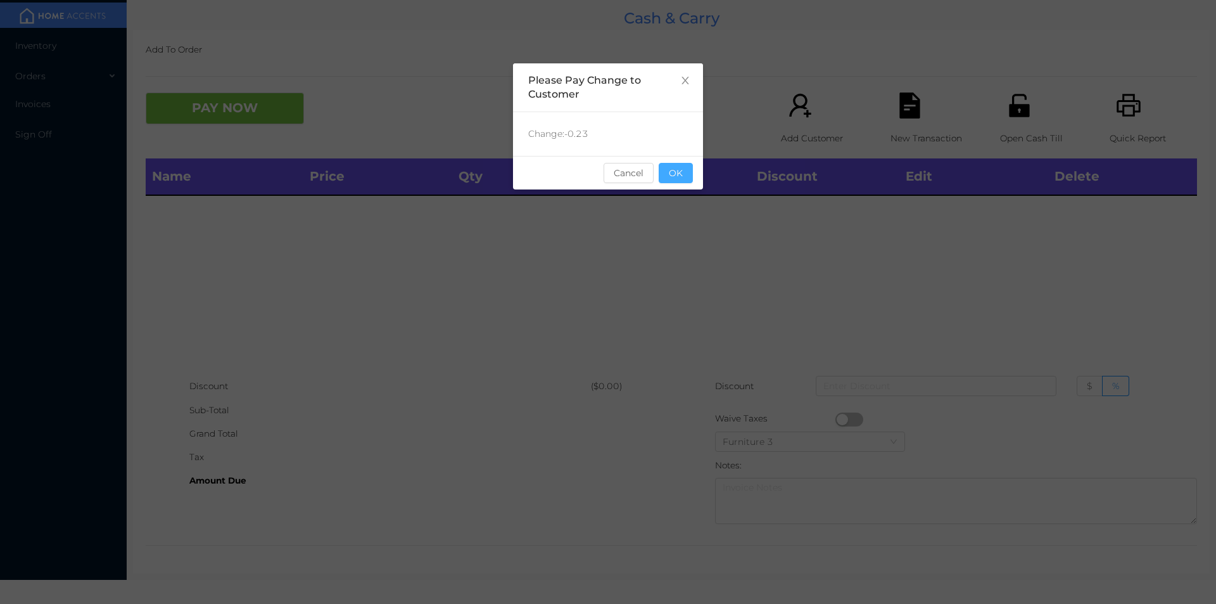
click at [676, 169] on button "OK" at bounding box center [676, 173] width 34 height 20
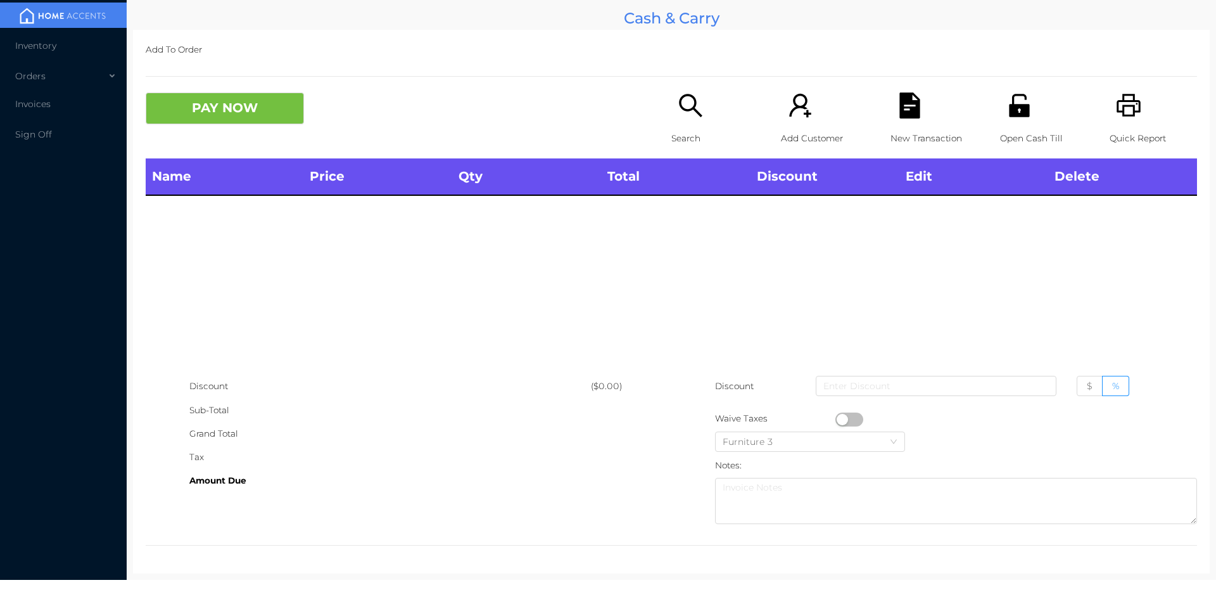
click at [692, 229] on div "Name Price Qty Total Discount Edit Delete" at bounding box center [671, 266] width 1051 height 216
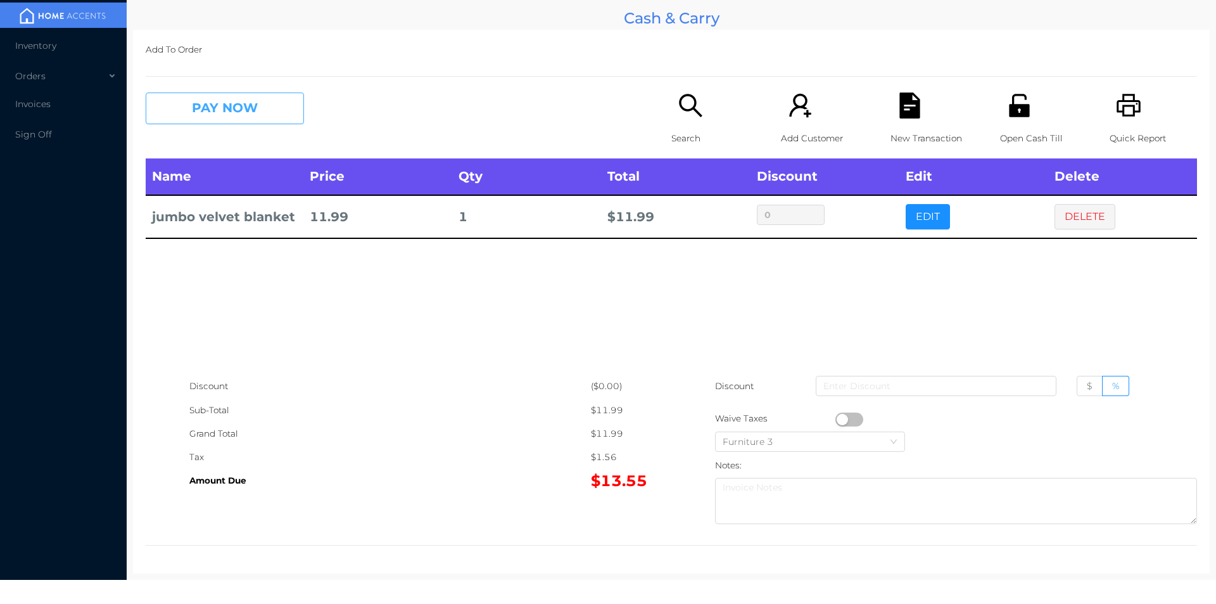
click at [212, 114] on button "PAY NOW" at bounding box center [225, 108] width 158 height 32
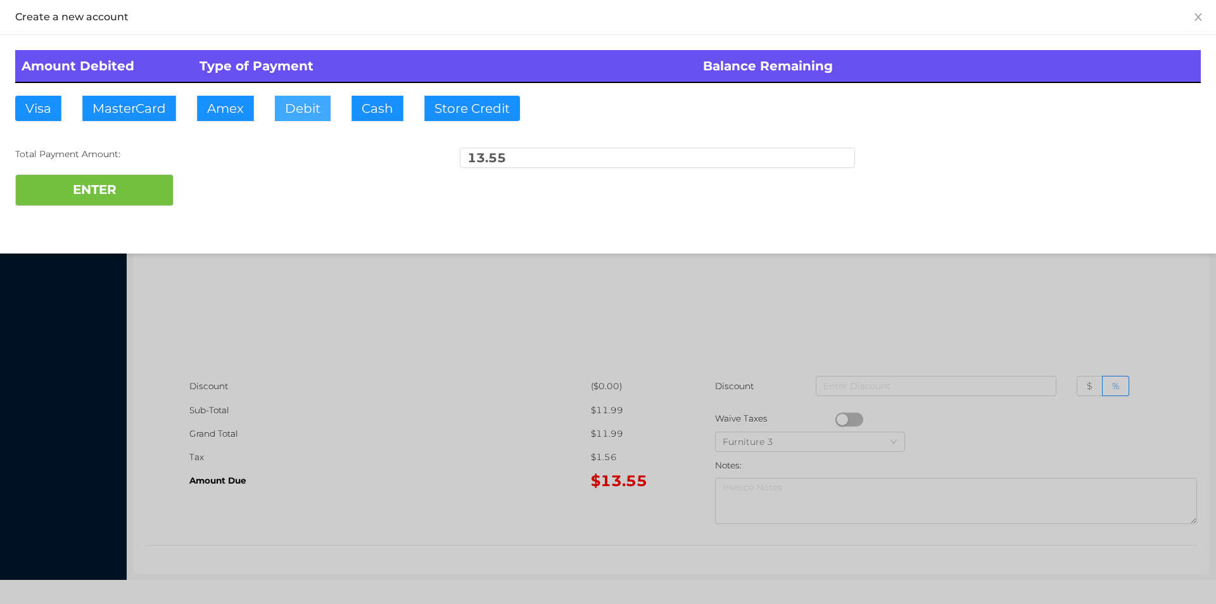
click at [305, 109] on button "Debit" at bounding box center [303, 108] width 56 height 25
click at [100, 197] on button "ENTER" at bounding box center [94, 190] width 158 height 32
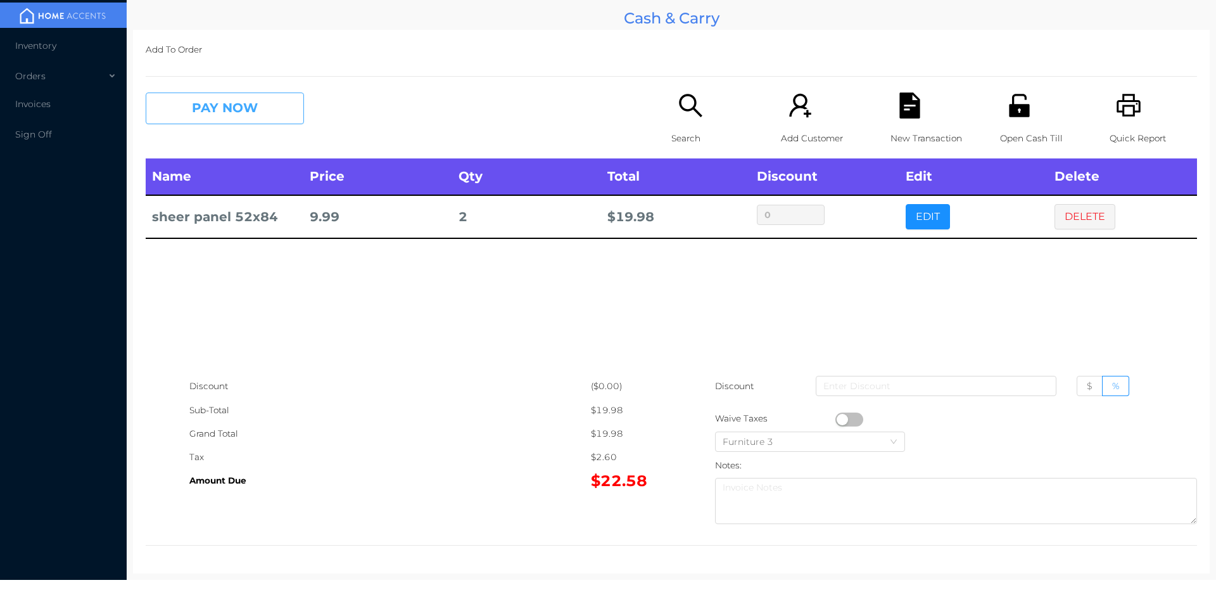
click at [177, 92] on button "PAY NOW" at bounding box center [225, 108] width 158 height 32
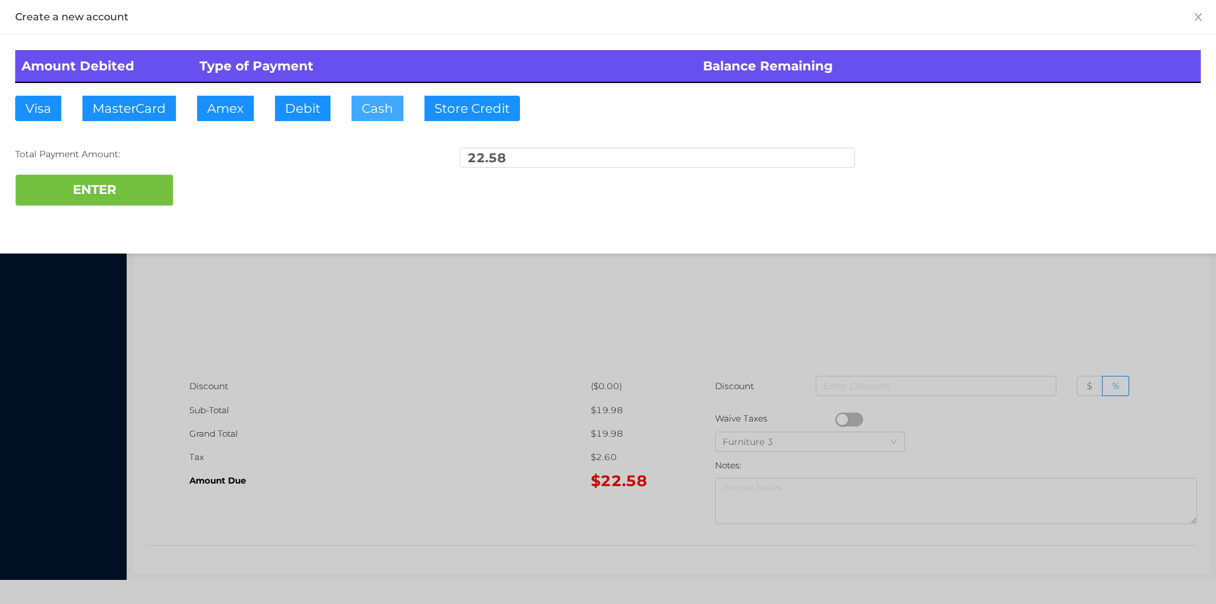
click at [371, 117] on button "Cash" at bounding box center [377, 108] width 52 height 25
type input "25."
click at [94, 201] on button "ENTER" at bounding box center [94, 190] width 158 height 32
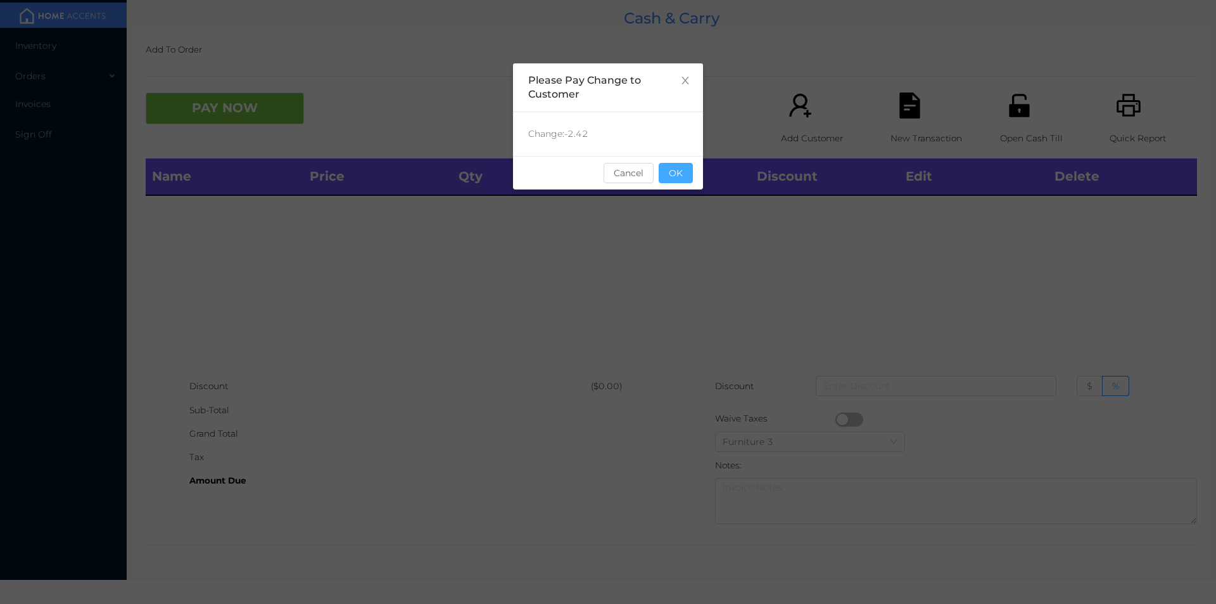
click at [676, 167] on button "OK" at bounding box center [676, 173] width 34 height 20
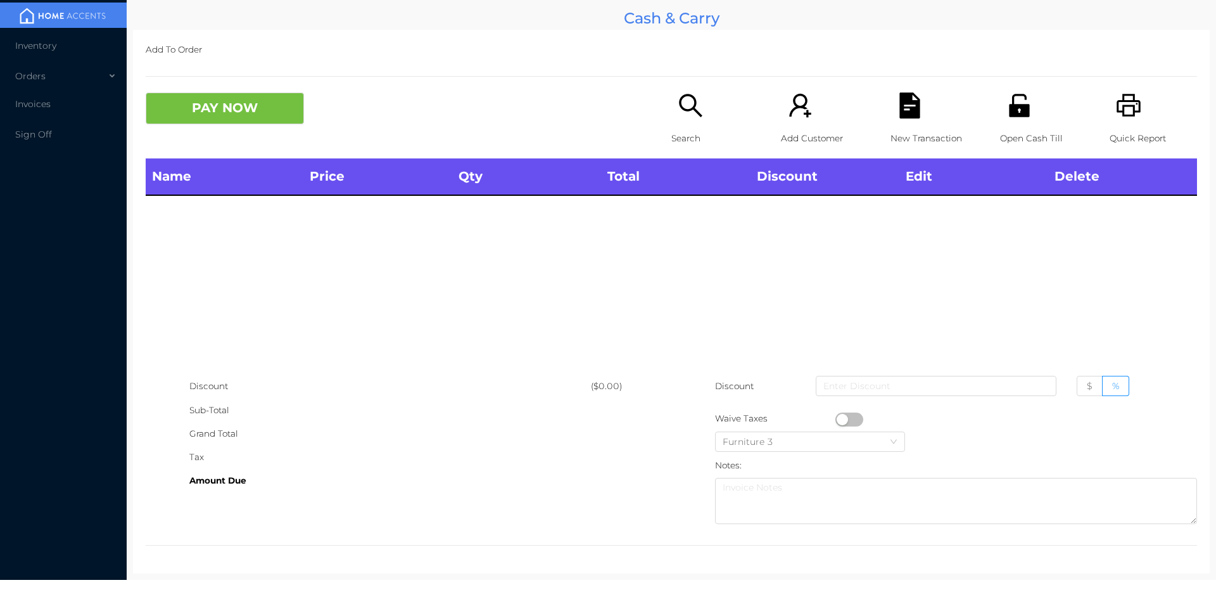
click at [709, 230] on div "Name Price Qty Total Discount Edit Delete" at bounding box center [671, 266] width 1051 height 216
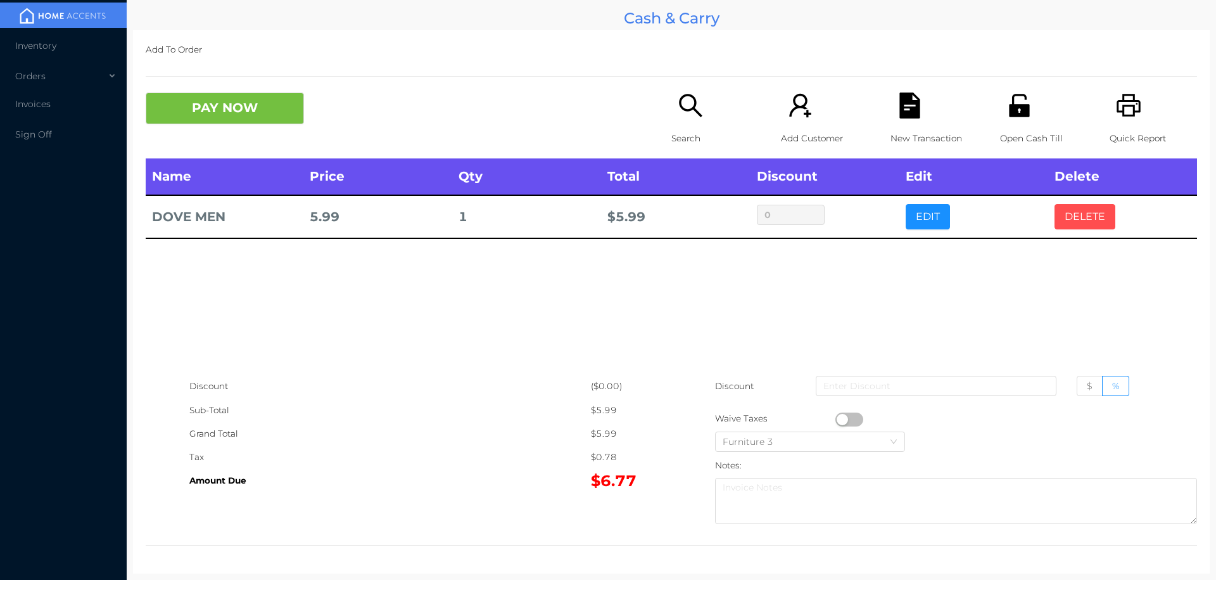
click at [1061, 228] on button "DELETE" at bounding box center [1084, 216] width 61 height 25
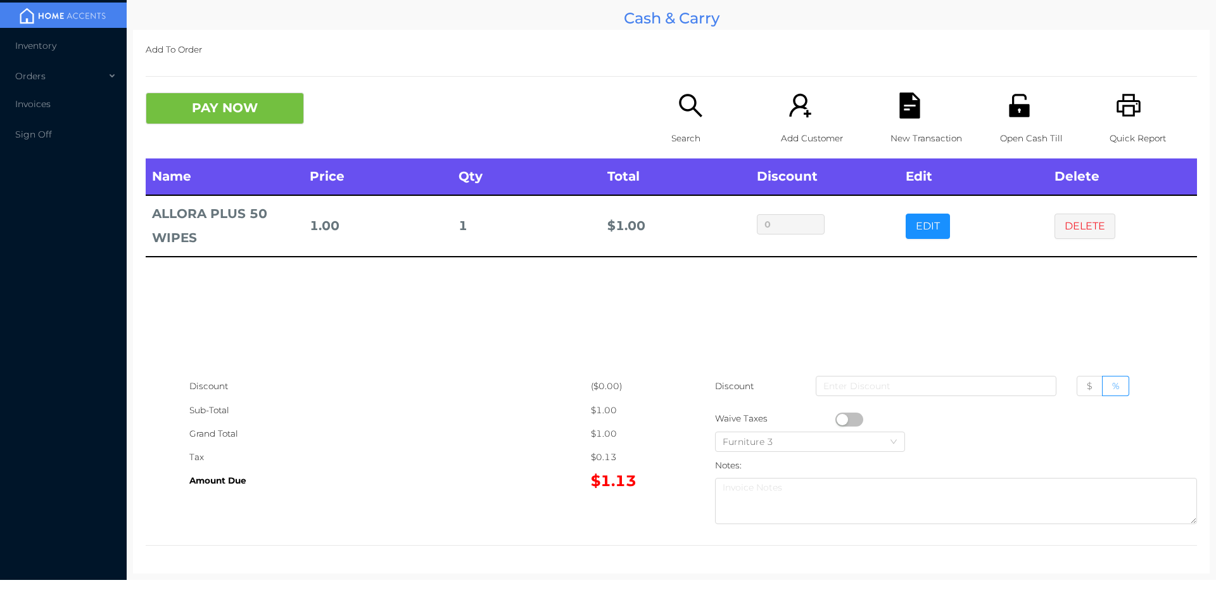
click at [692, 131] on p "Search" at bounding box center [714, 138] width 87 height 23
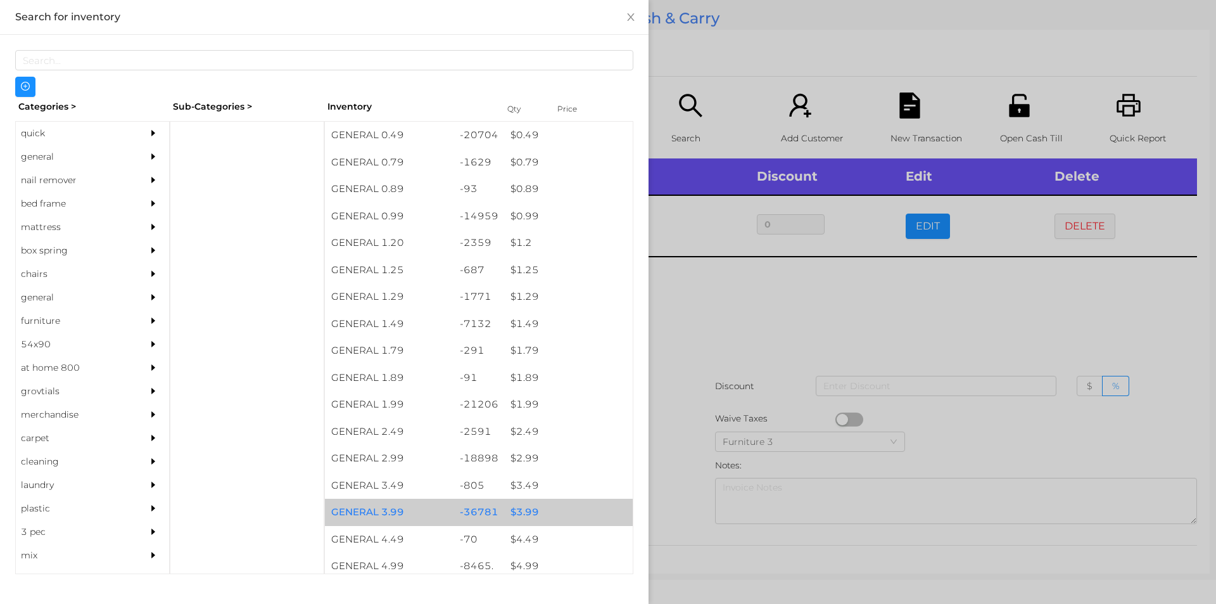
click at [517, 512] on div "$ 3.99" at bounding box center [568, 511] width 129 height 27
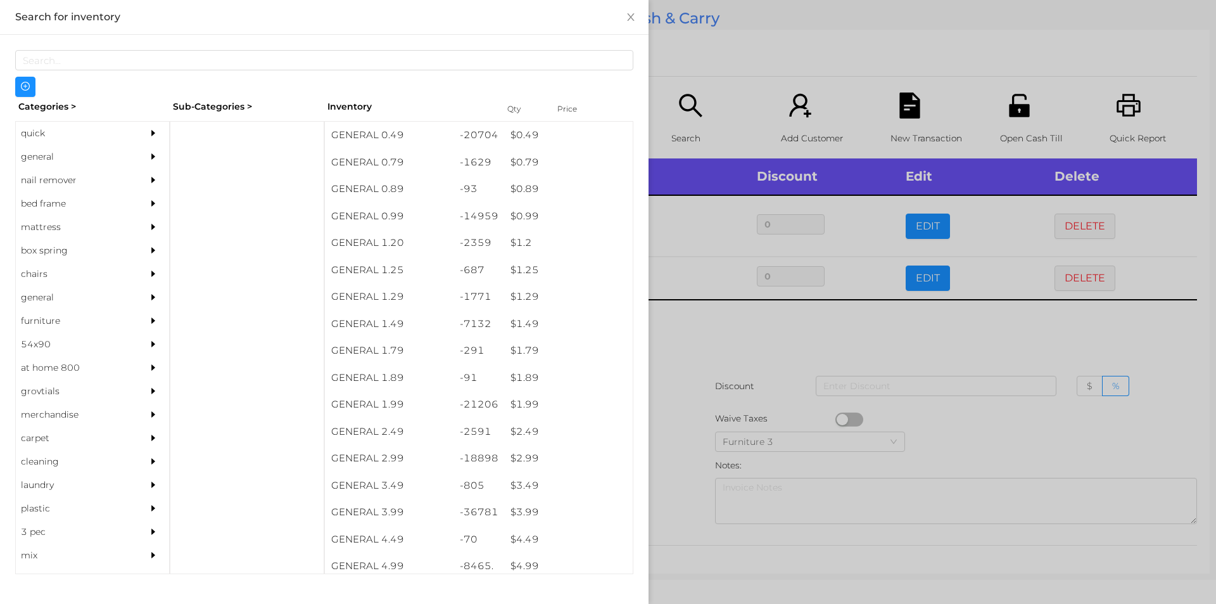
click at [702, 355] on div at bounding box center [608, 302] width 1216 height 604
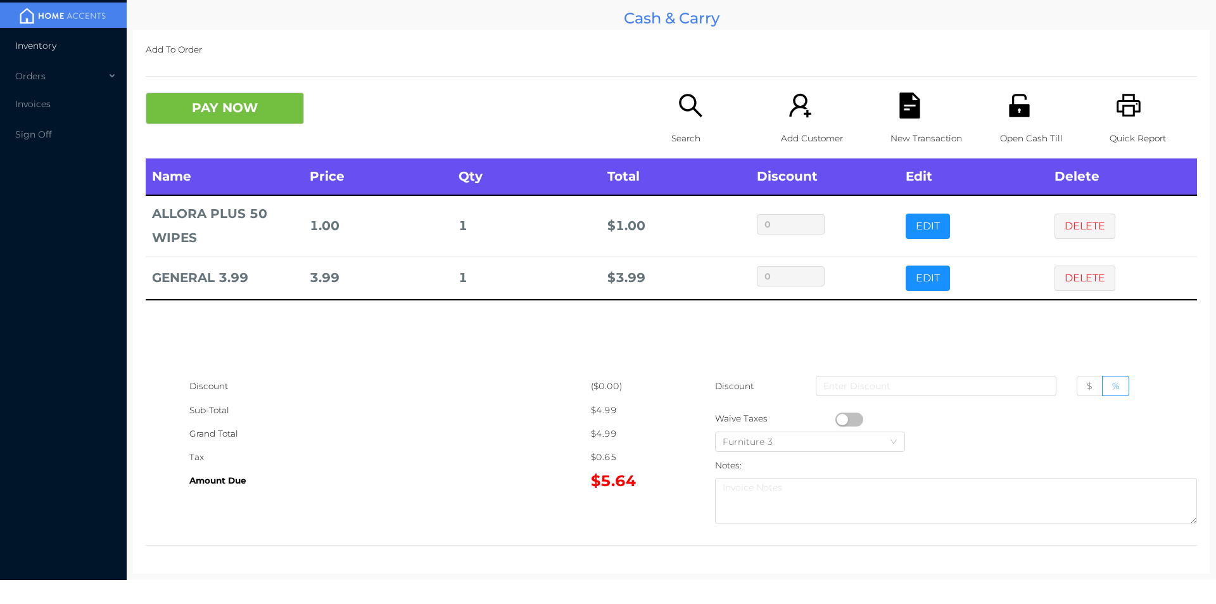
click at [43, 54] on li "Inventory" at bounding box center [63, 45] width 127 height 25
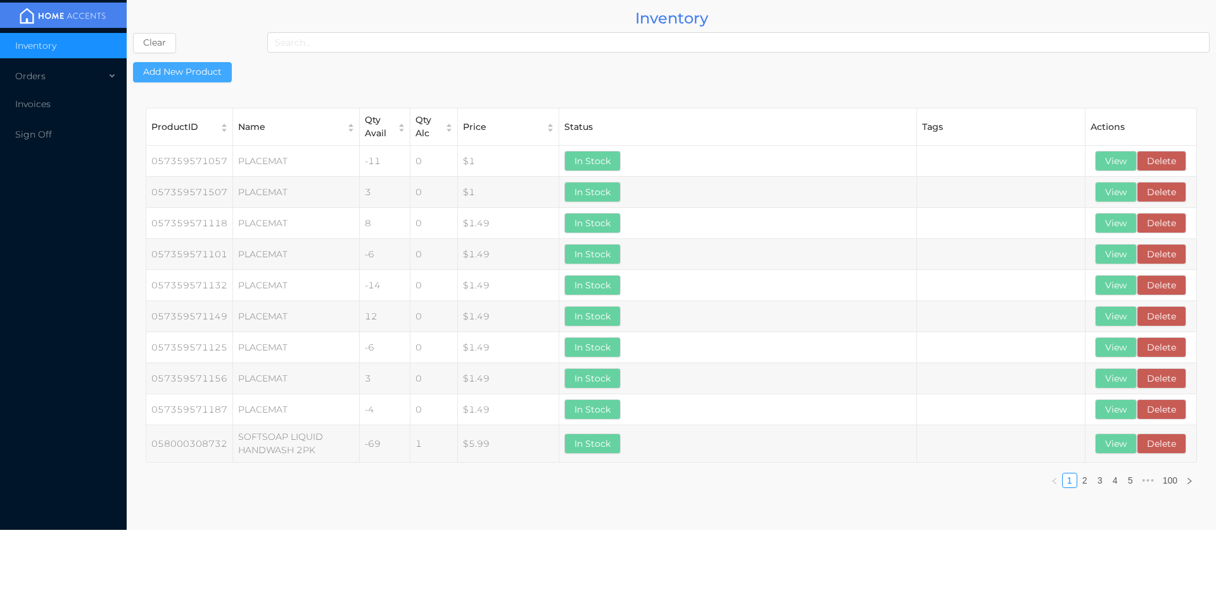
click at [184, 76] on button "Add New Product" at bounding box center [182, 72] width 99 height 20
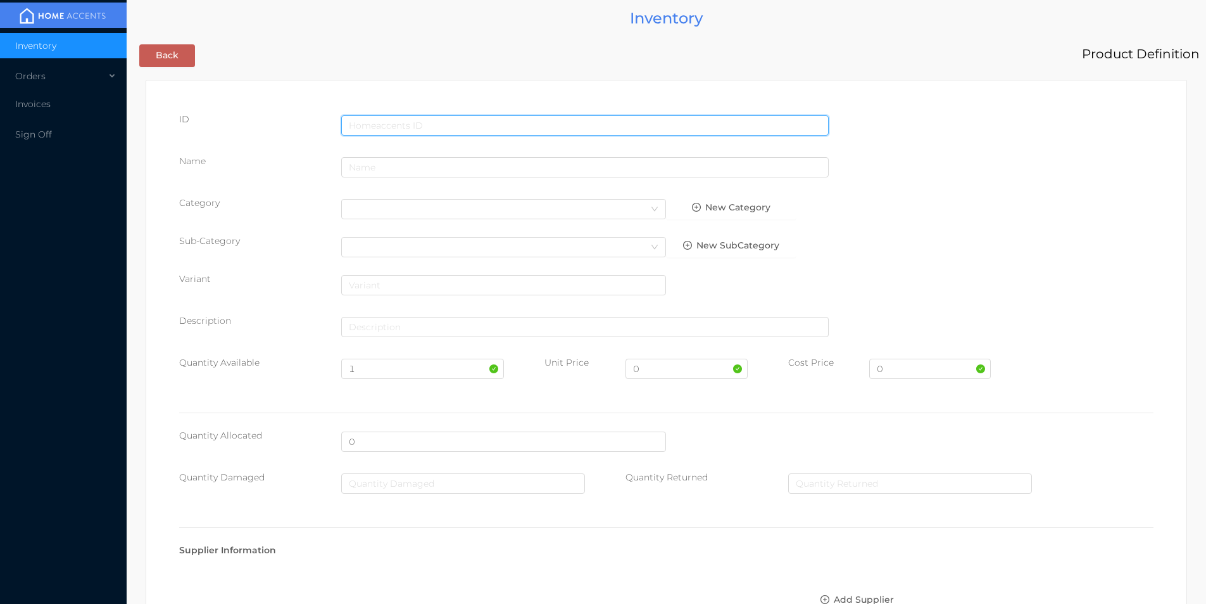
click at [398, 122] on input "text" at bounding box center [585, 125] width 488 height 20
type input "628719165935"
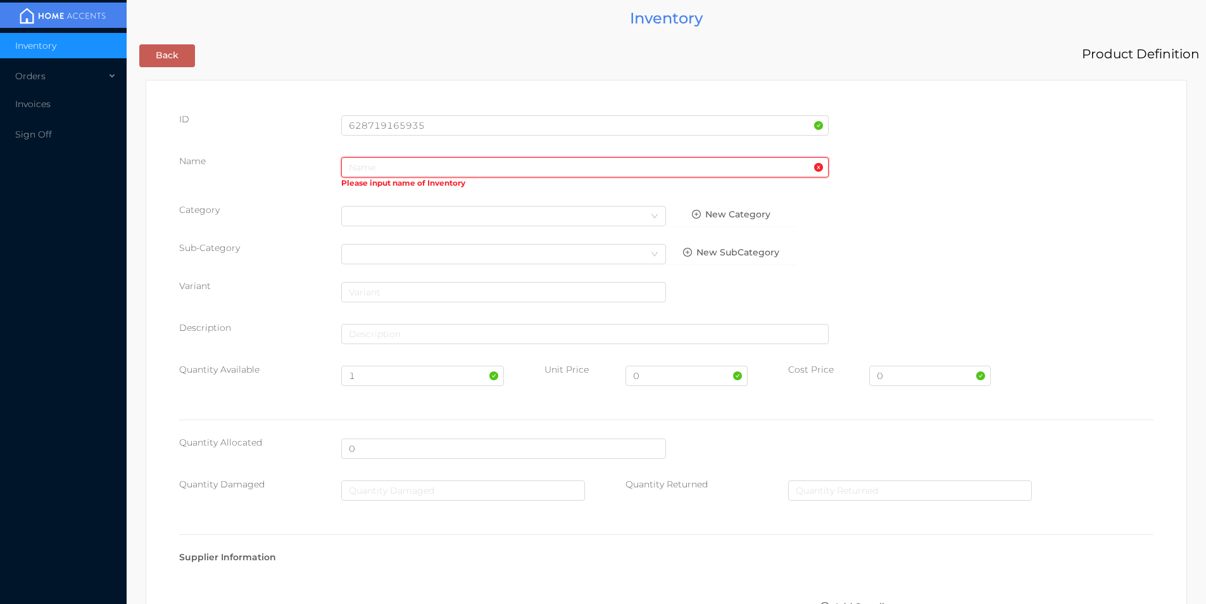
click at [407, 168] on input "text" at bounding box center [585, 167] width 488 height 20
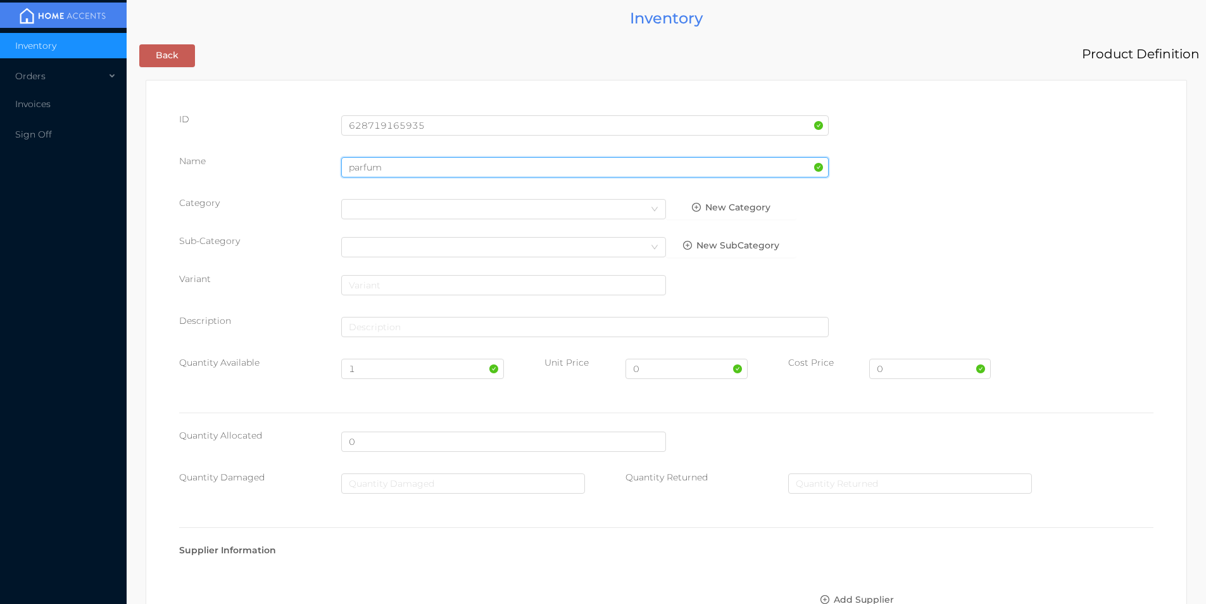
type input "parfum"
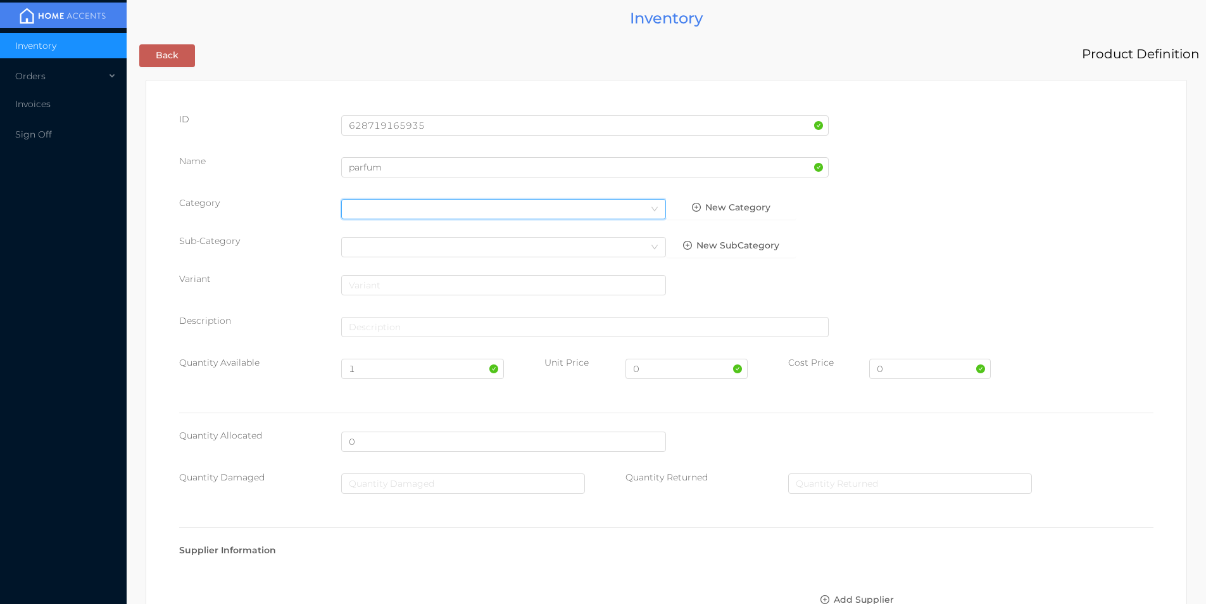
click at [385, 206] on div "Select Category" at bounding box center [504, 208] width 310 height 19
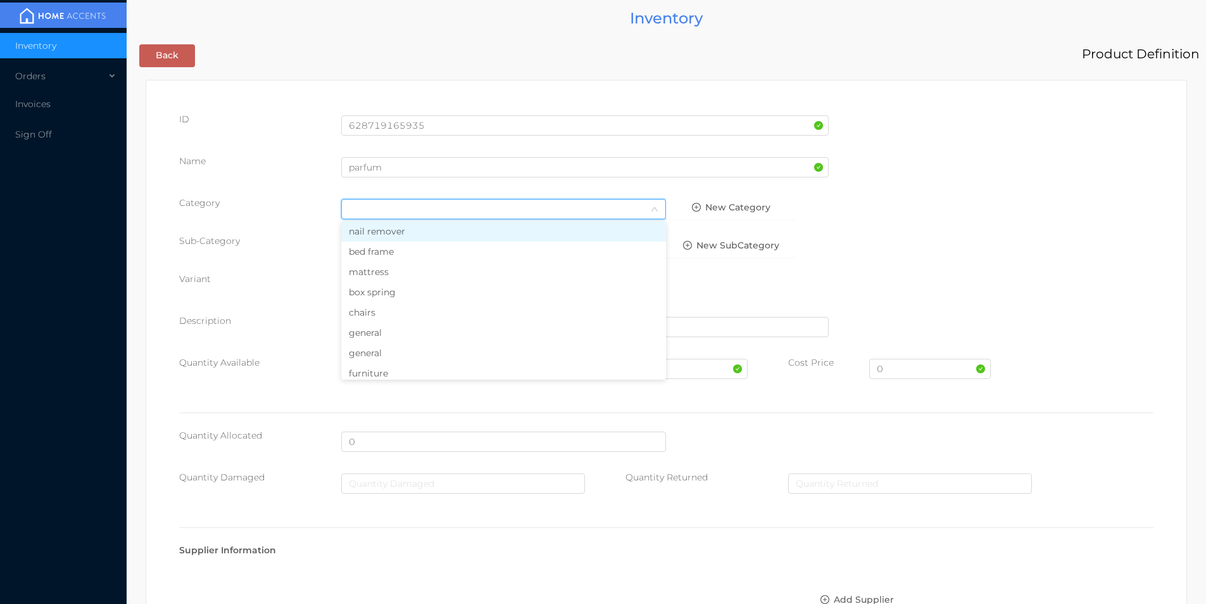
click at [367, 335] on li "general" at bounding box center [503, 332] width 325 height 20
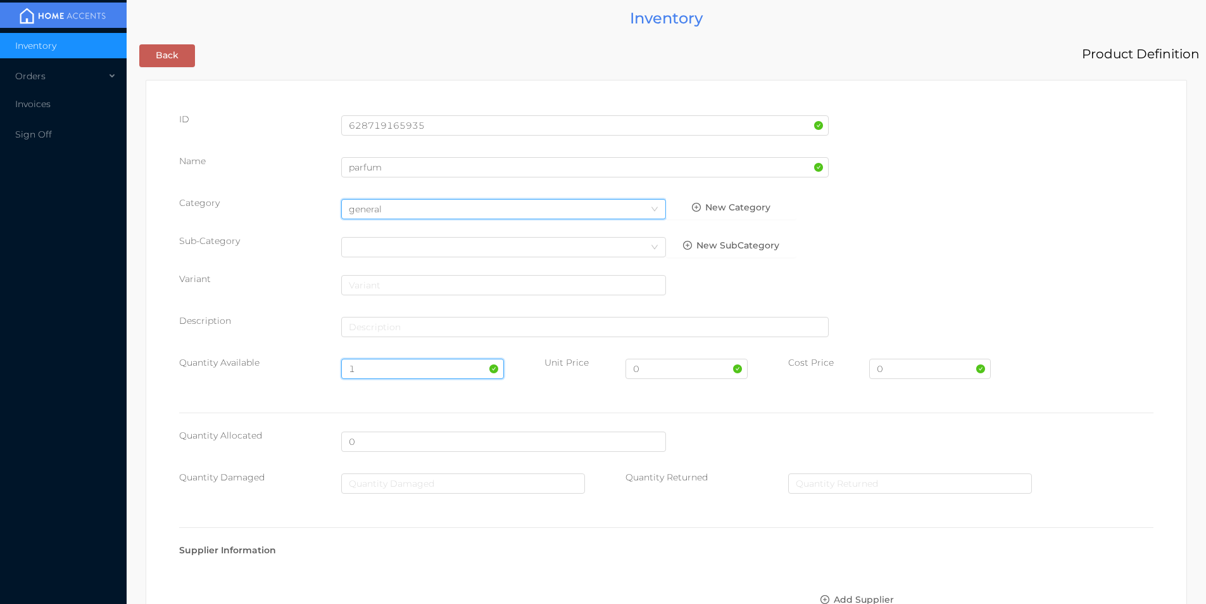
click at [369, 369] on input "1" at bounding box center [422, 368] width 162 height 20
type input "100"
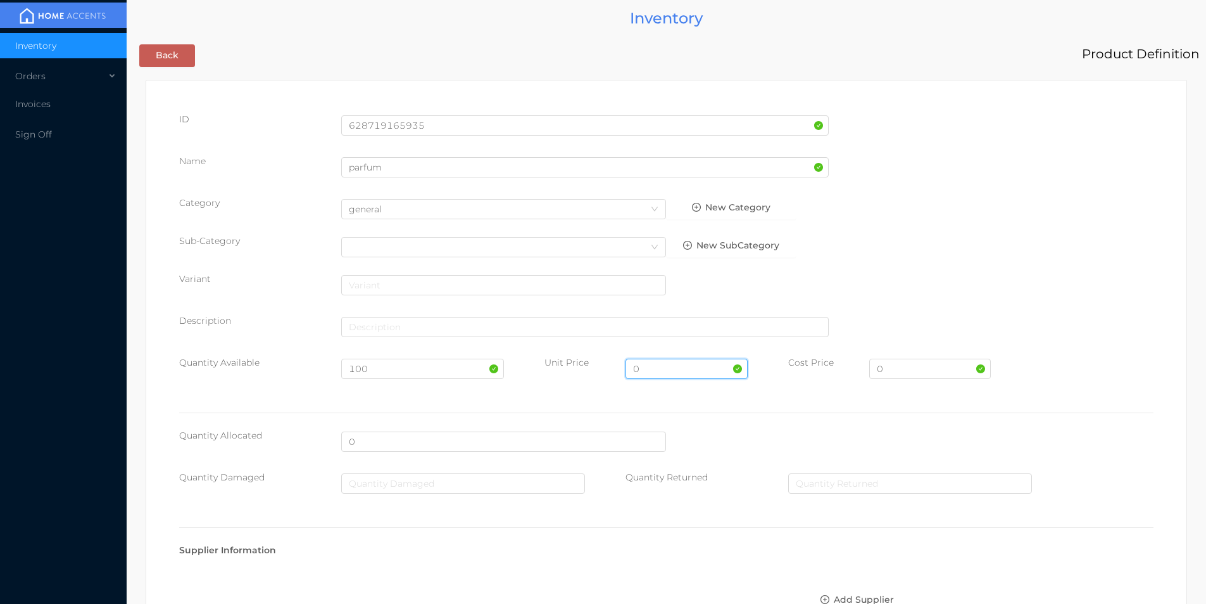
click at [655, 370] on input "0" at bounding box center [687, 368] width 122 height 20
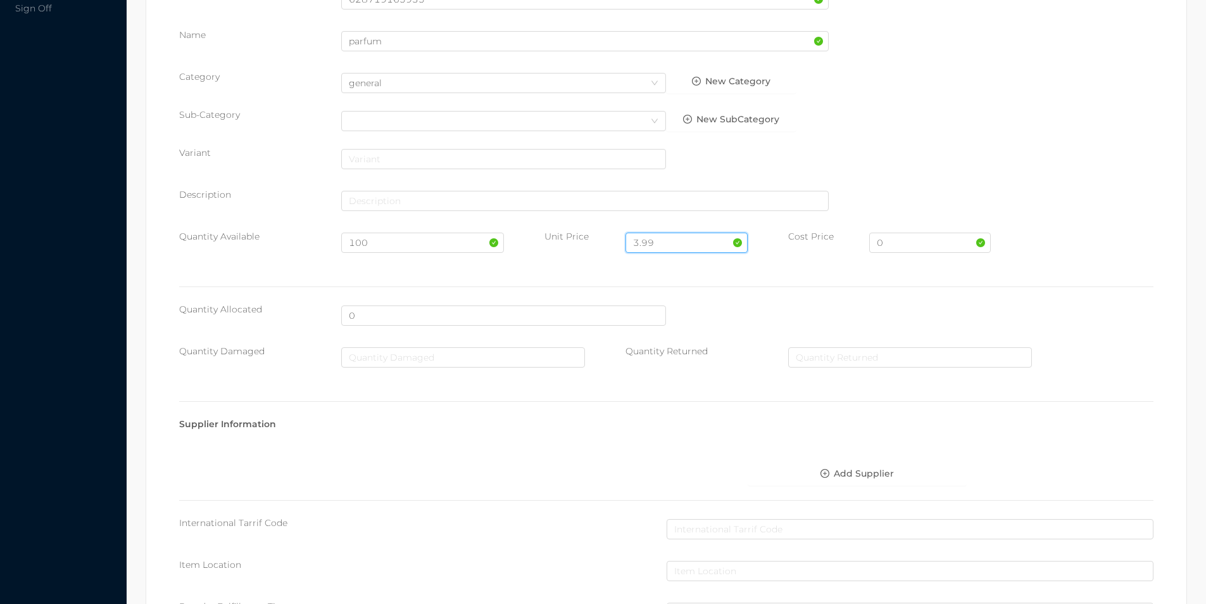
scroll to position [448, 0]
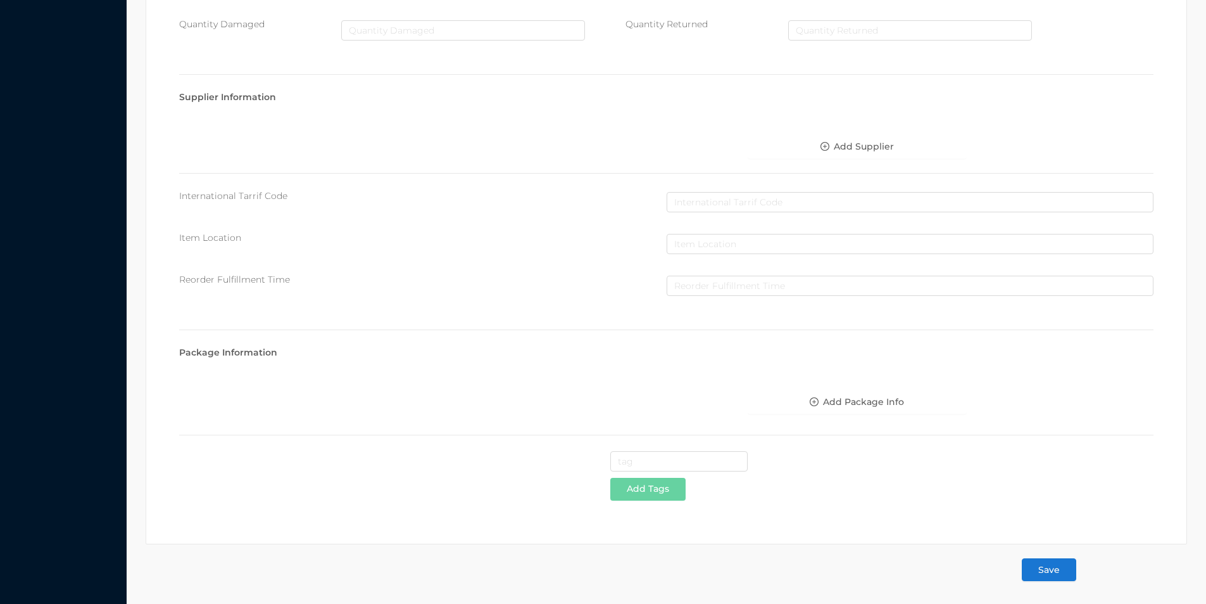
type input "3.99"
click at [1053, 571] on button "Save" at bounding box center [1049, 569] width 54 height 23
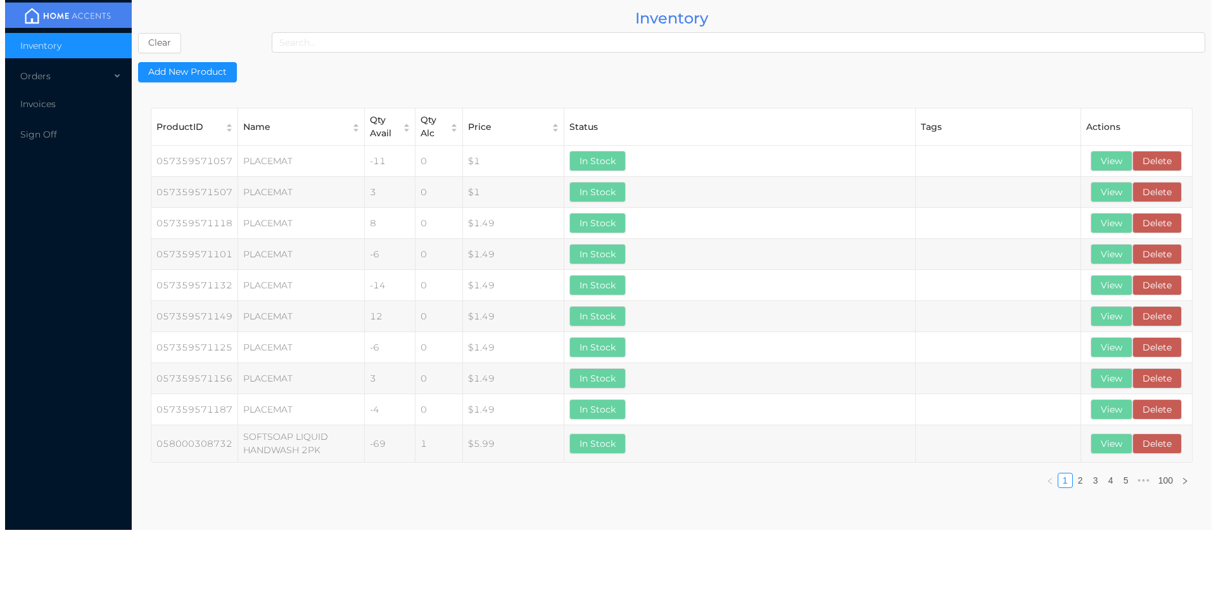
scroll to position [0, 0]
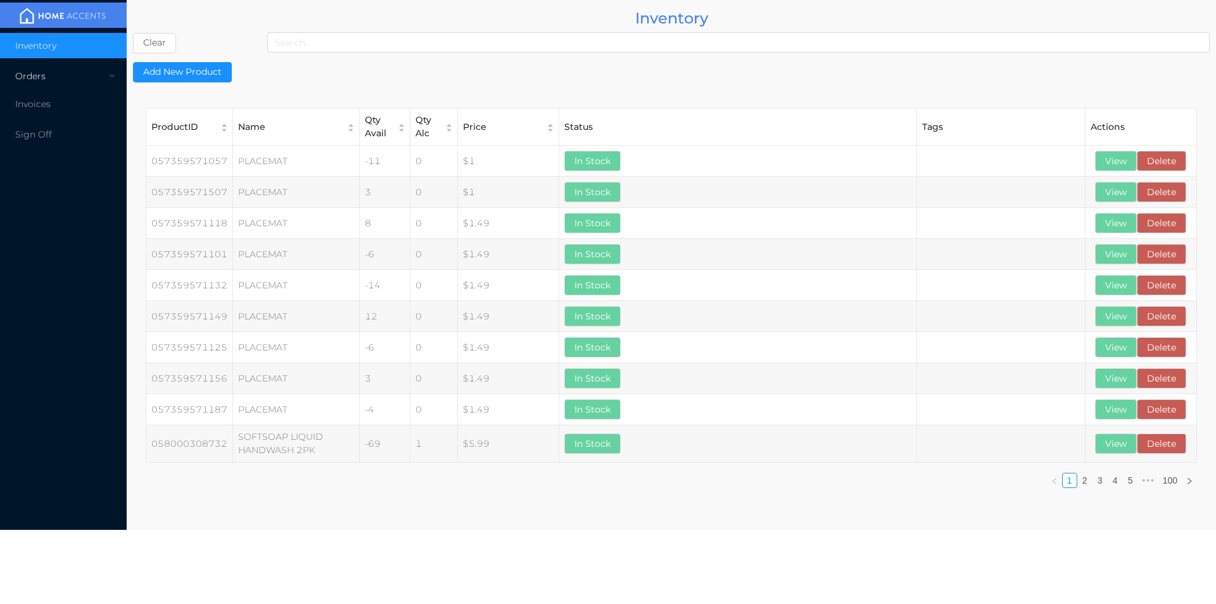
click at [32, 80] on div "Orders" at bounding box center [63, 75] width 127 height 25
click at [72, 109] on span "Cash & Carry" at bounding box center [58, 106] width 56 height 11
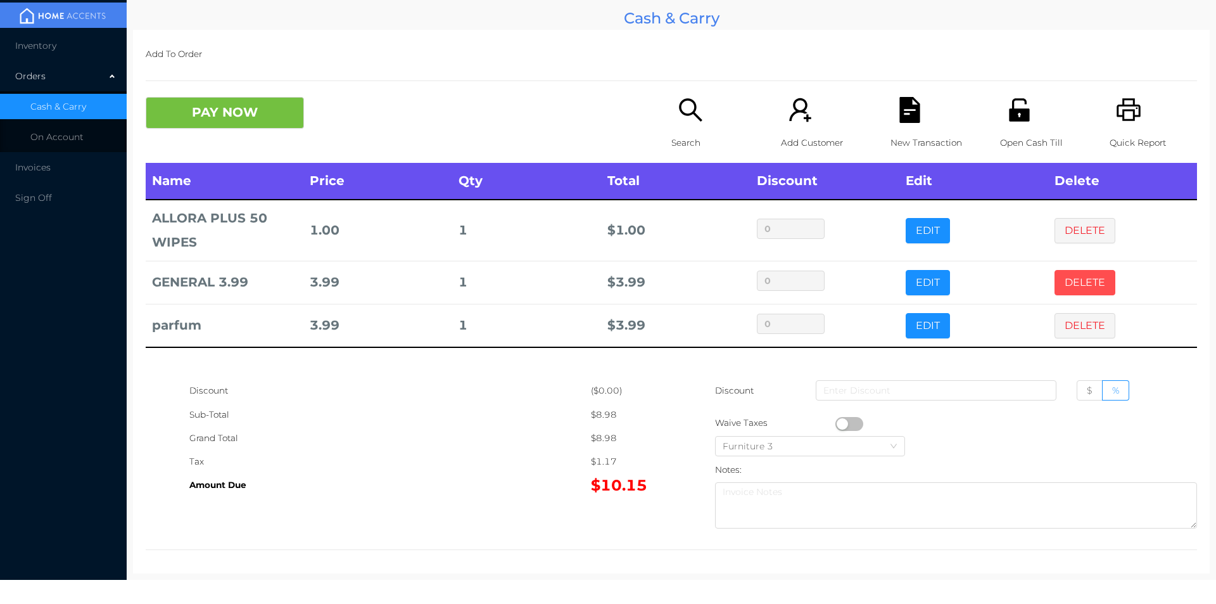
click at [1076, 283] on button "DELETE" at bounding box center [1084, 282] width 61 height 25
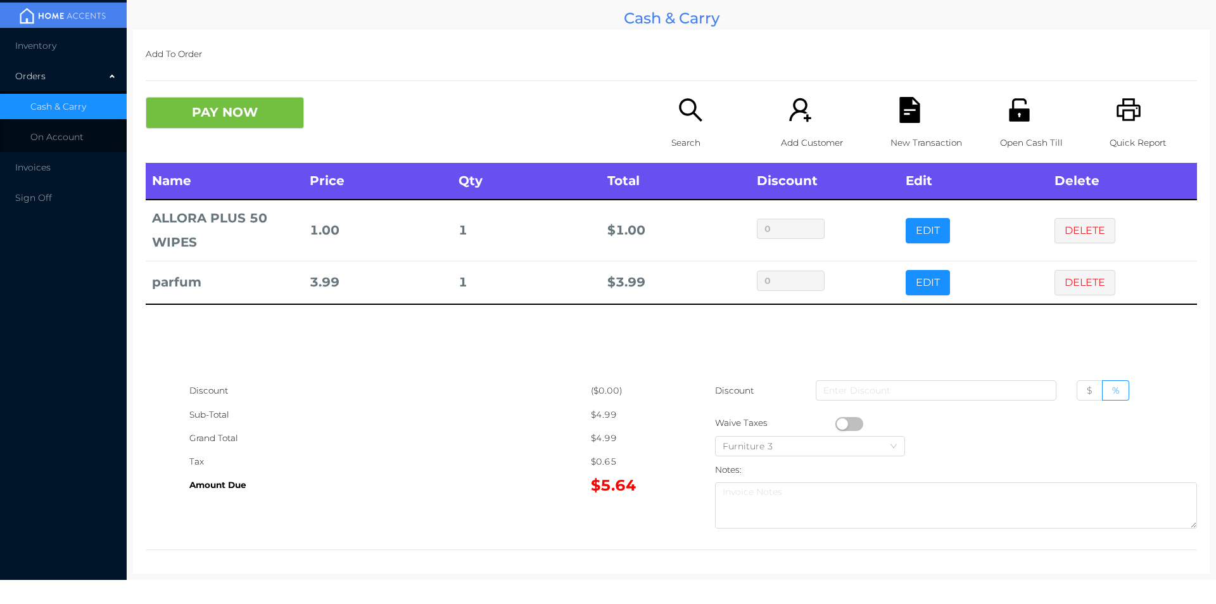
scroll to position [4, 0]
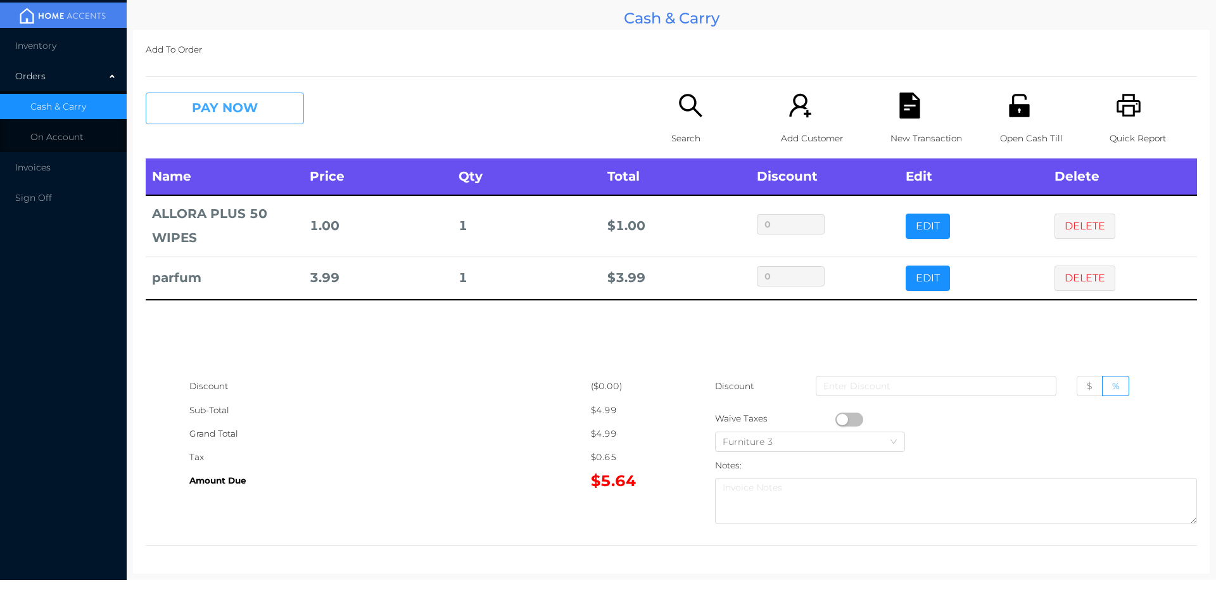
click at [260, 110] on button "PAY NOW" at bounding box center [225, 108] width 158 height 32
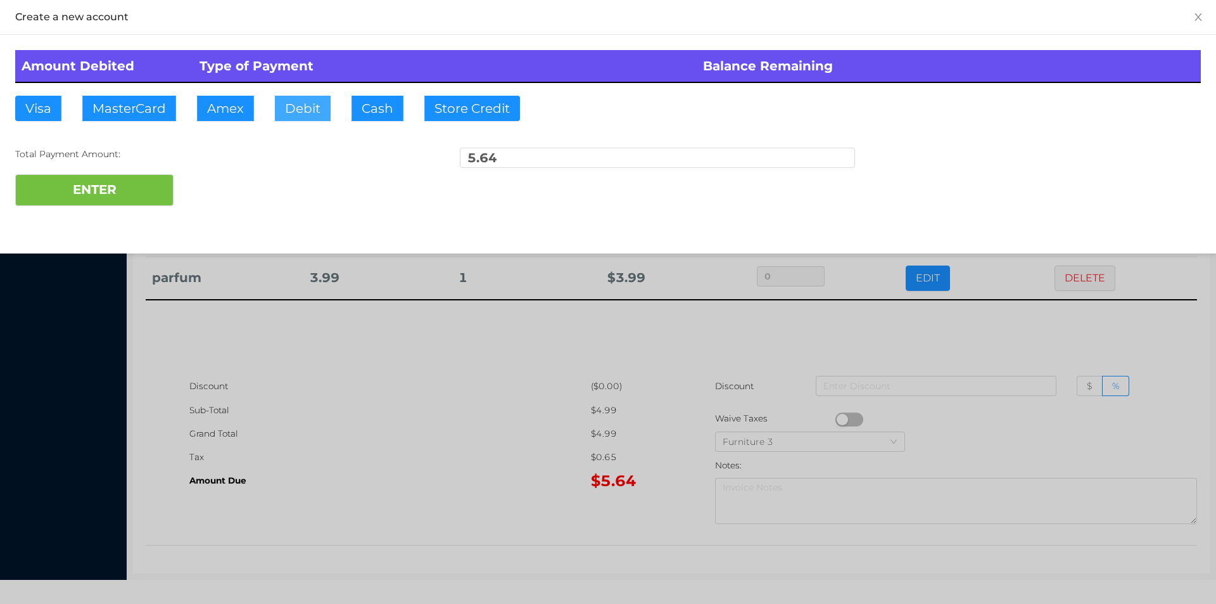
click at [300, 118] on button "Debit" at bounding box center [303, 108] width 56 height 25
click at [127, 203] on button "ENTER" at bounding box center [94, 190] width 158 height 32
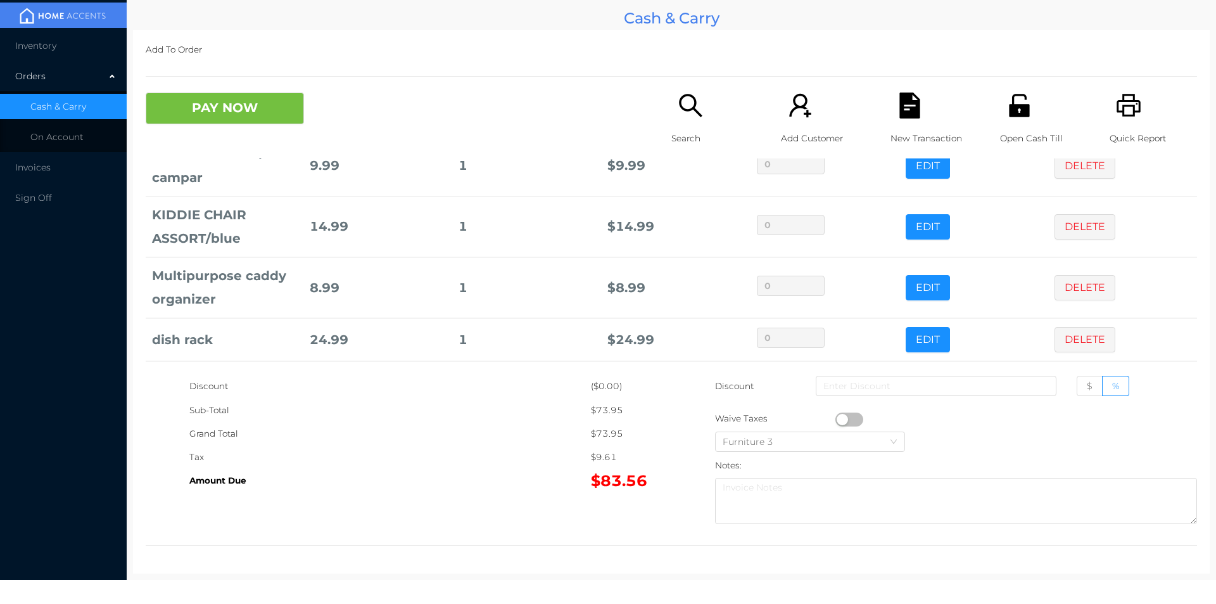
scroll to position [121, 0]
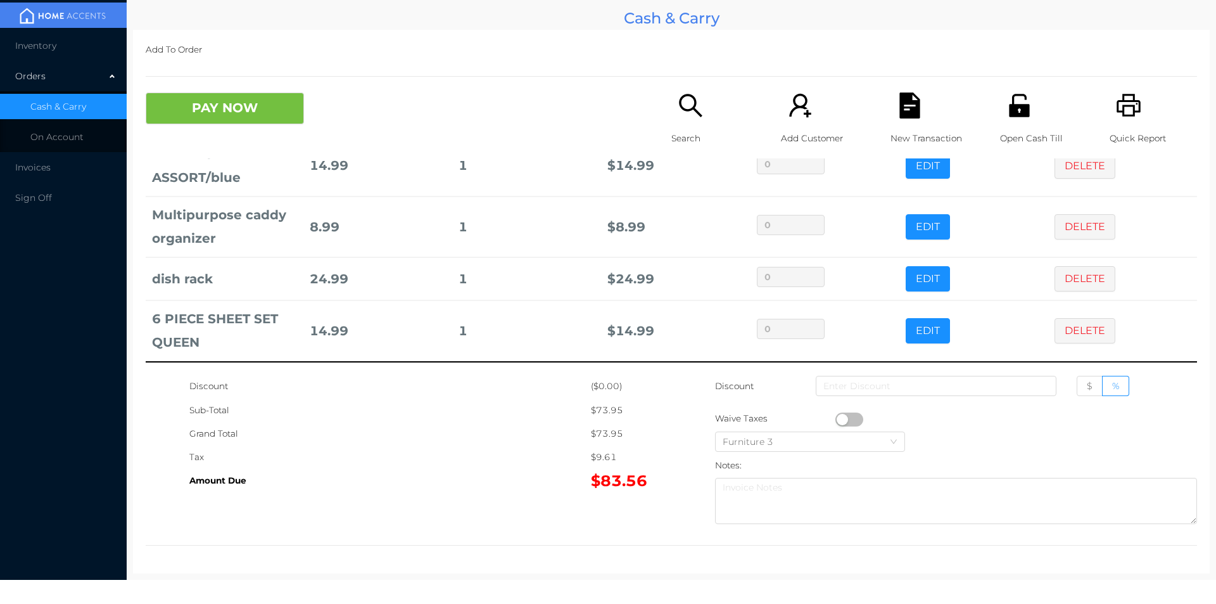
click at [690, 112] on icon "icon: search" at bounding box center [691, 105] width 26 height 26
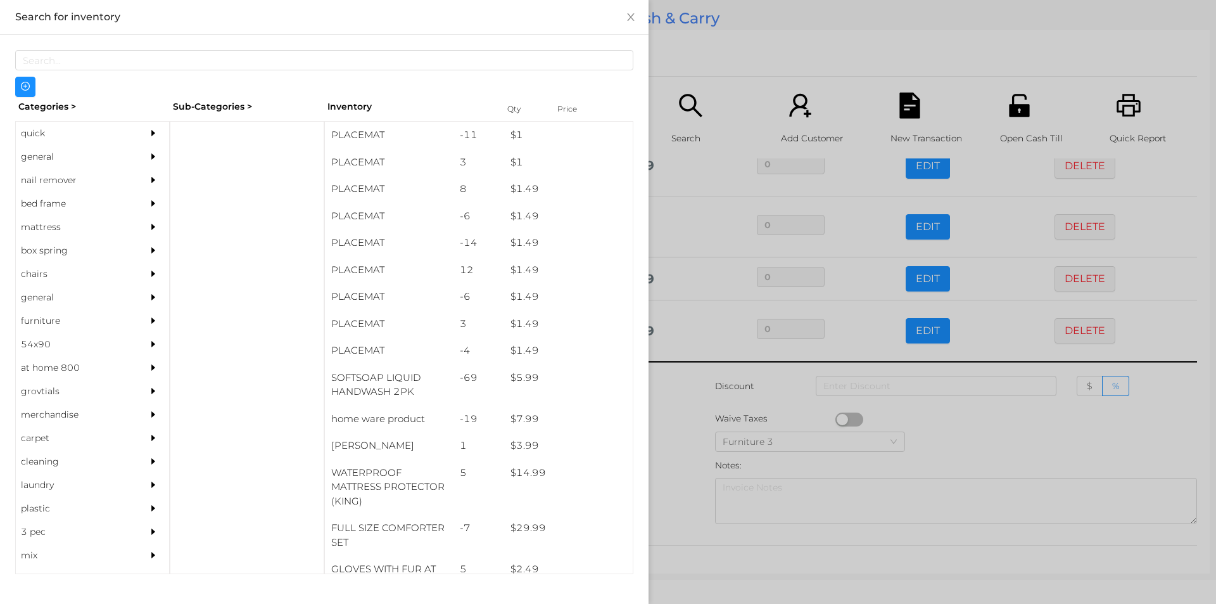
click at [41, 154] on div "general" at bounding box center [73, 156] width 115 height 23
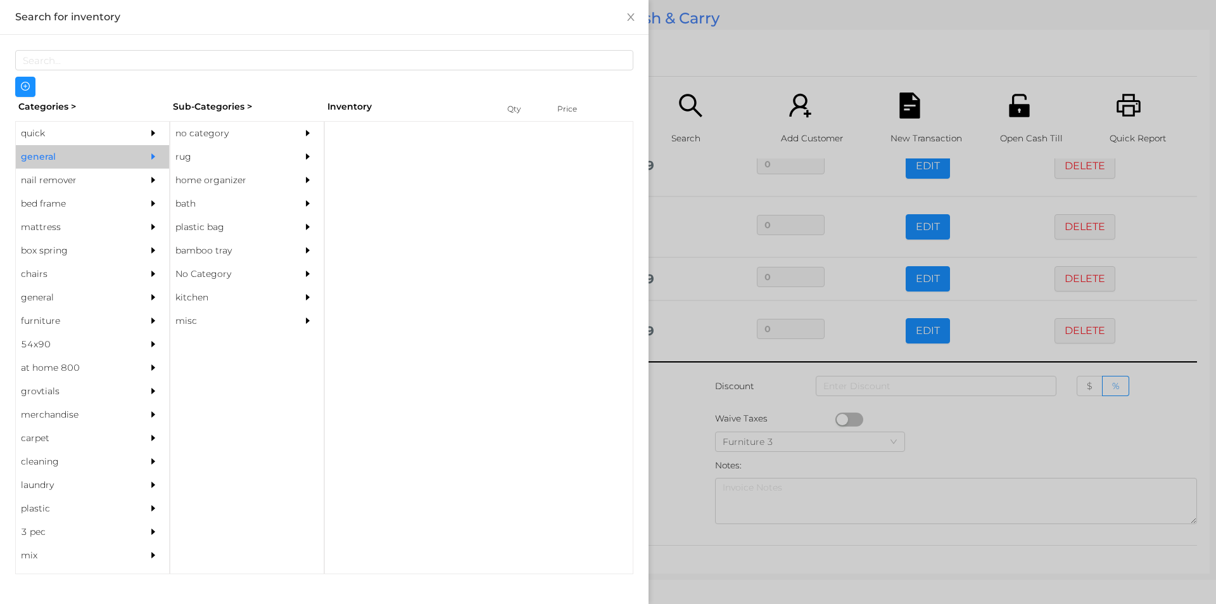
click at [215, 134] on div "no category" at bounding box center [227, 133] width 115 height 23
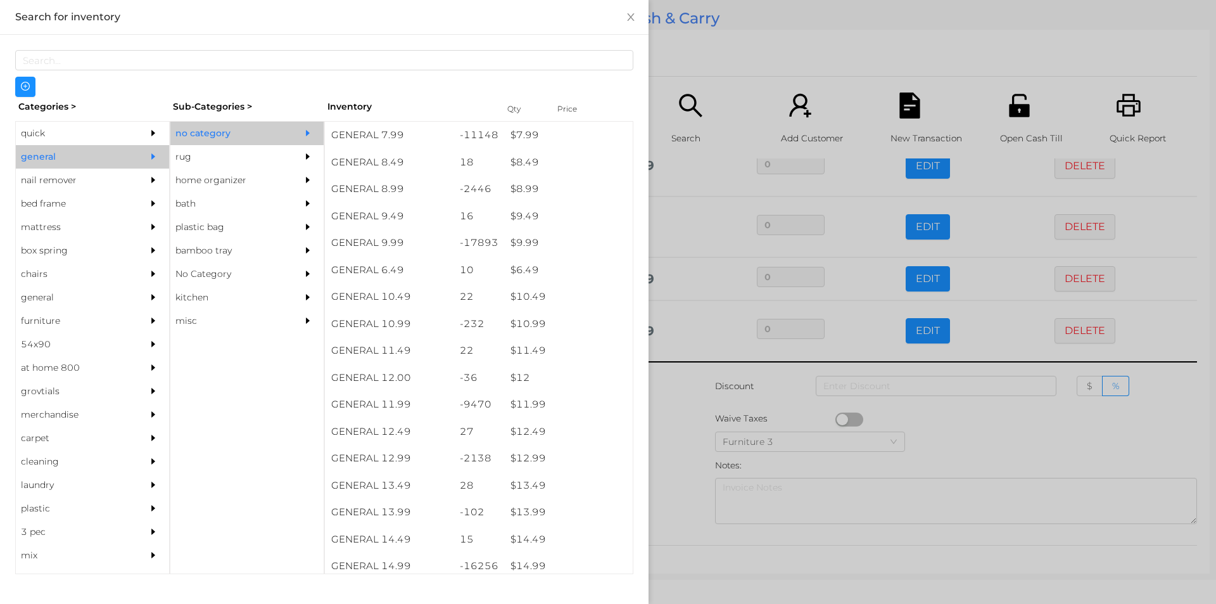
scroll to position [664, 0]
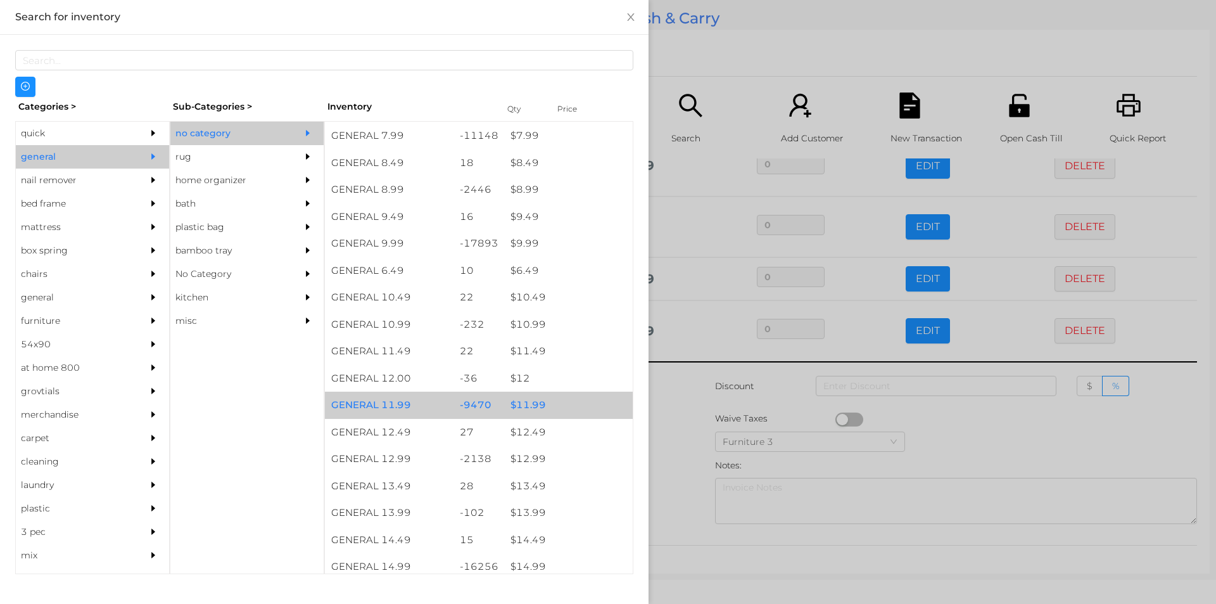
click at [526, 407] on div "$ 11.99" at bounding box center [568, 404] width 129 height 27
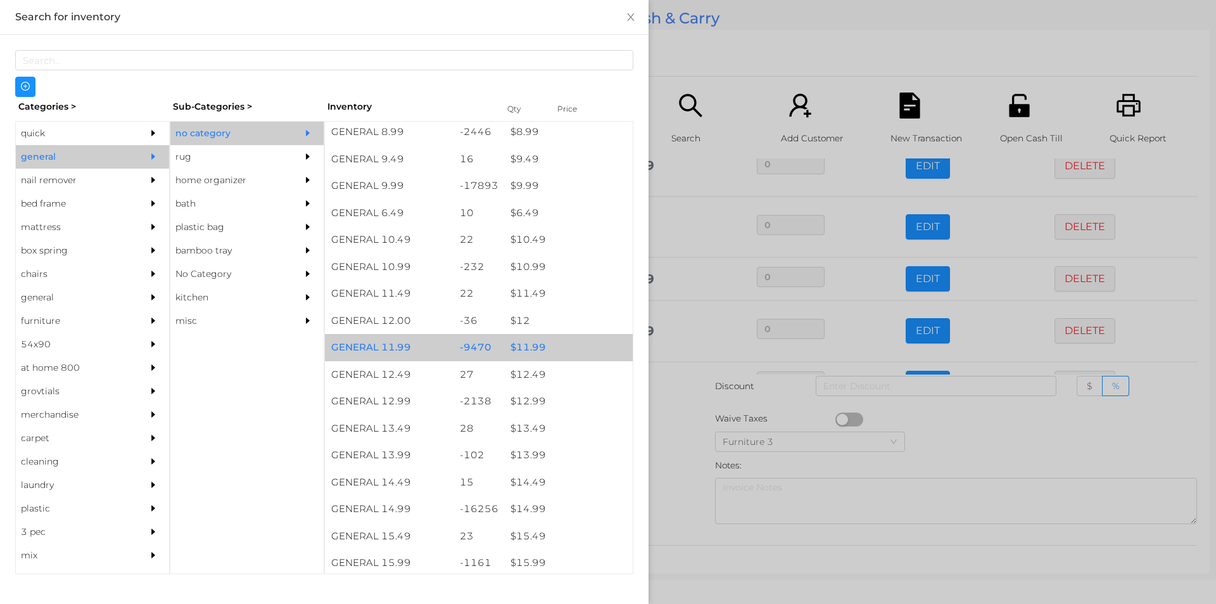
scroll to position [734, 0]
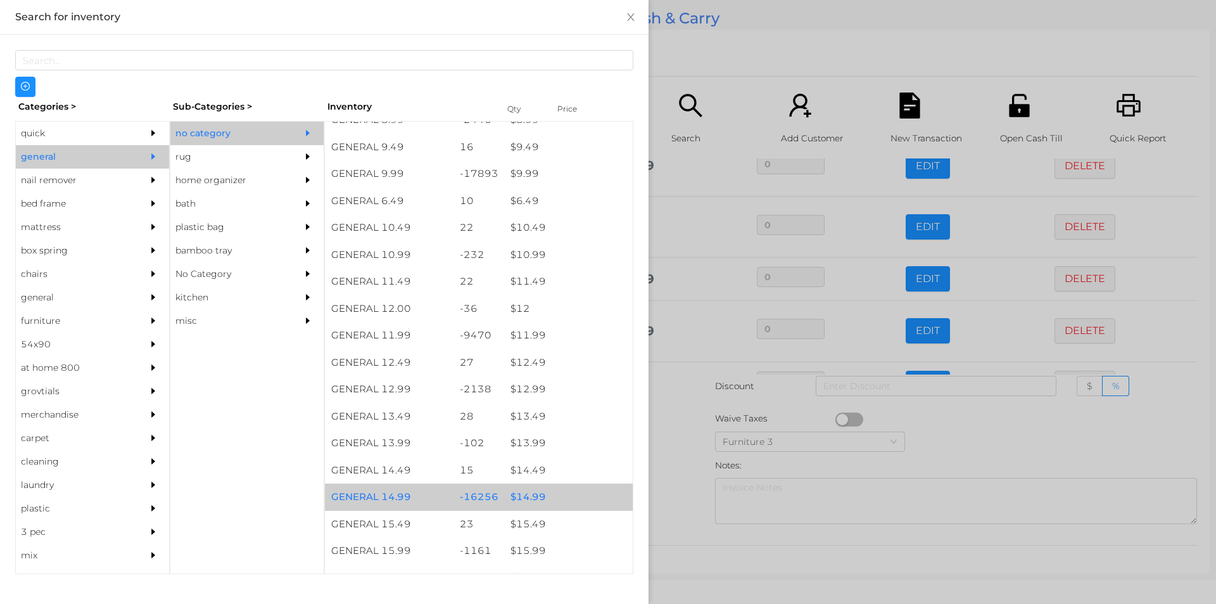
click at [531, 493] on div "$ 14.99" at bounding box center [568, 496] width 129 height 27
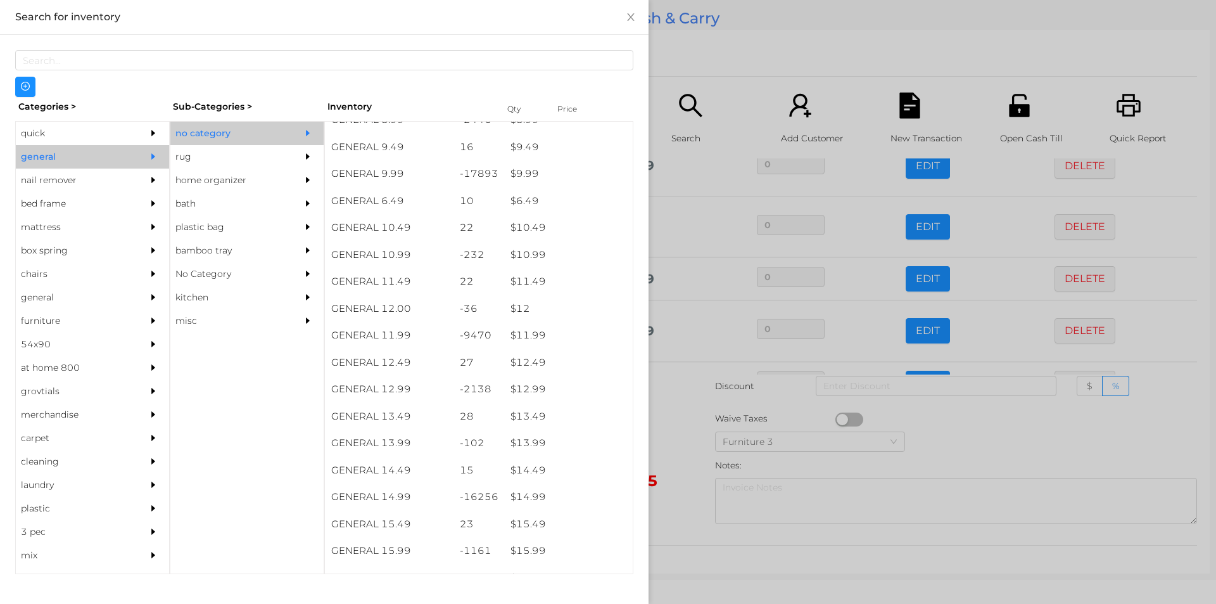
click at [676, 486] on div at bounding box center [608, 302] width 1216 height 604
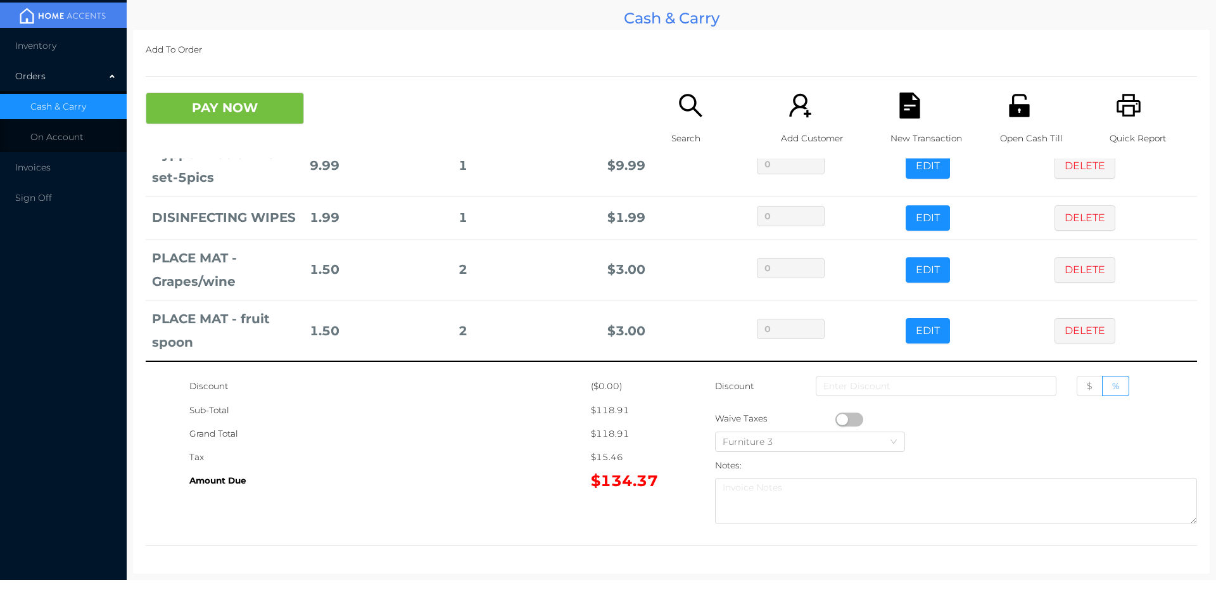
scroll to position [451, 0]
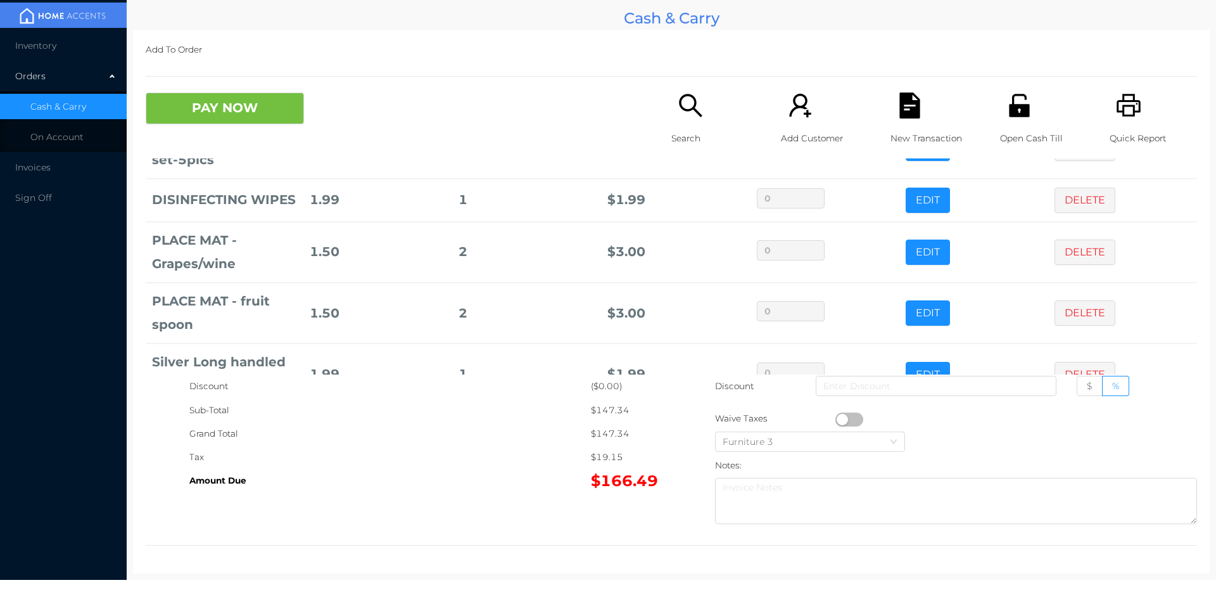
click at [225, 103] on button "PAY NOW" at bounding box center [225, 108] width 158 height 32
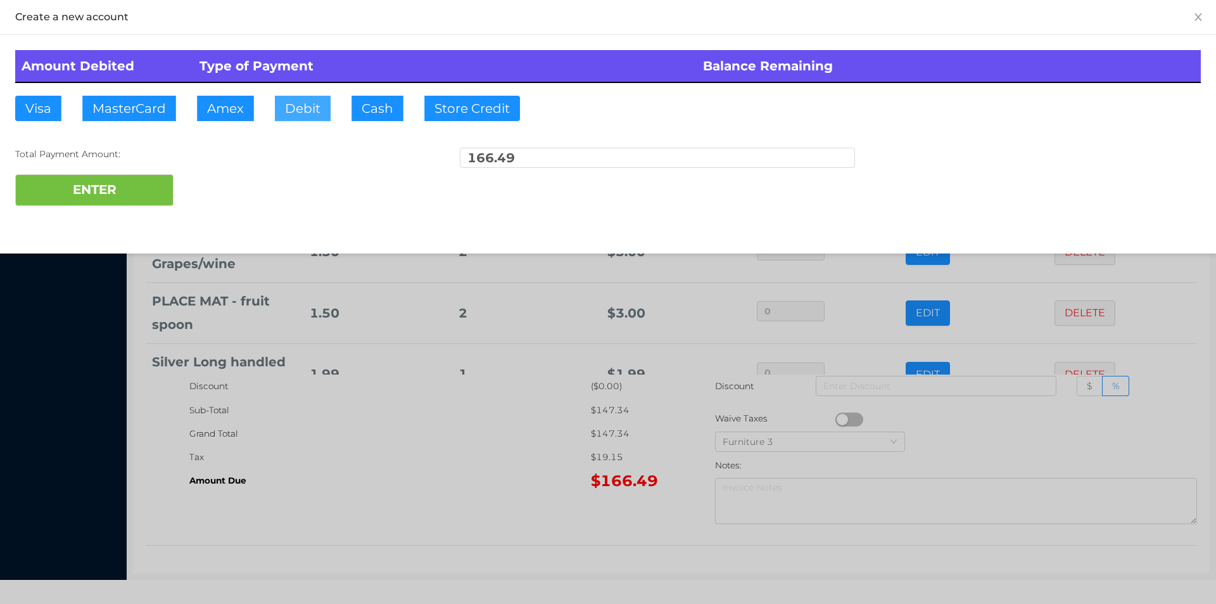
click at [294, 115] on button "Debit" at bounding box center [303, 108] width 56 height 25
click at [95, 199] on button "ENTER" at bounding box center [94, 190] width 158 height 32
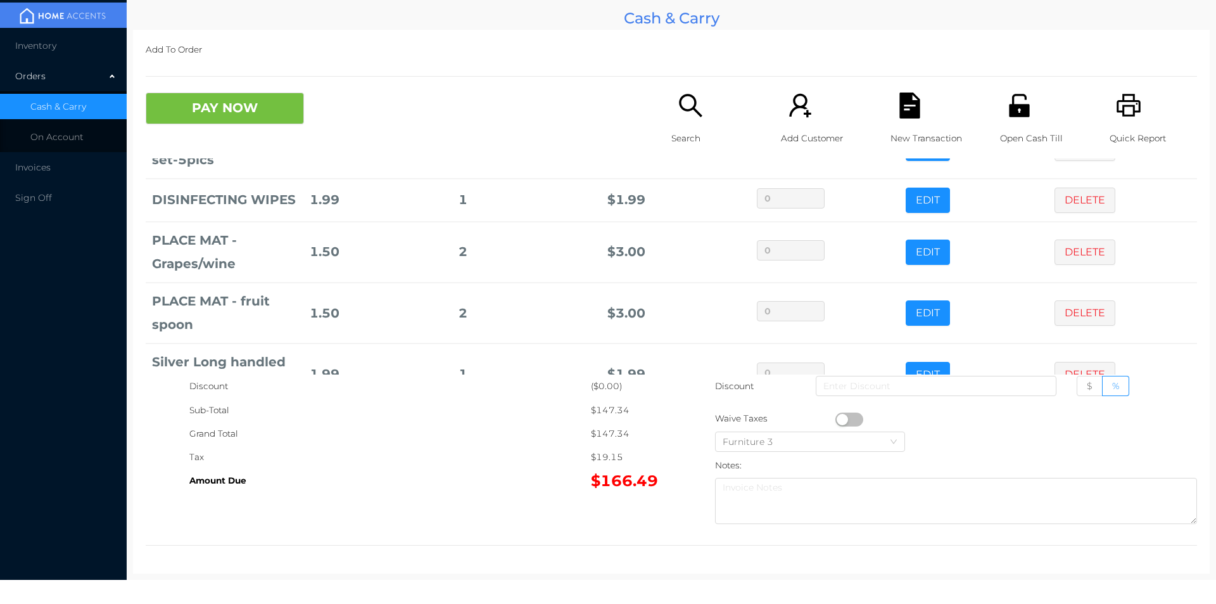
scroll to position [0, 0]
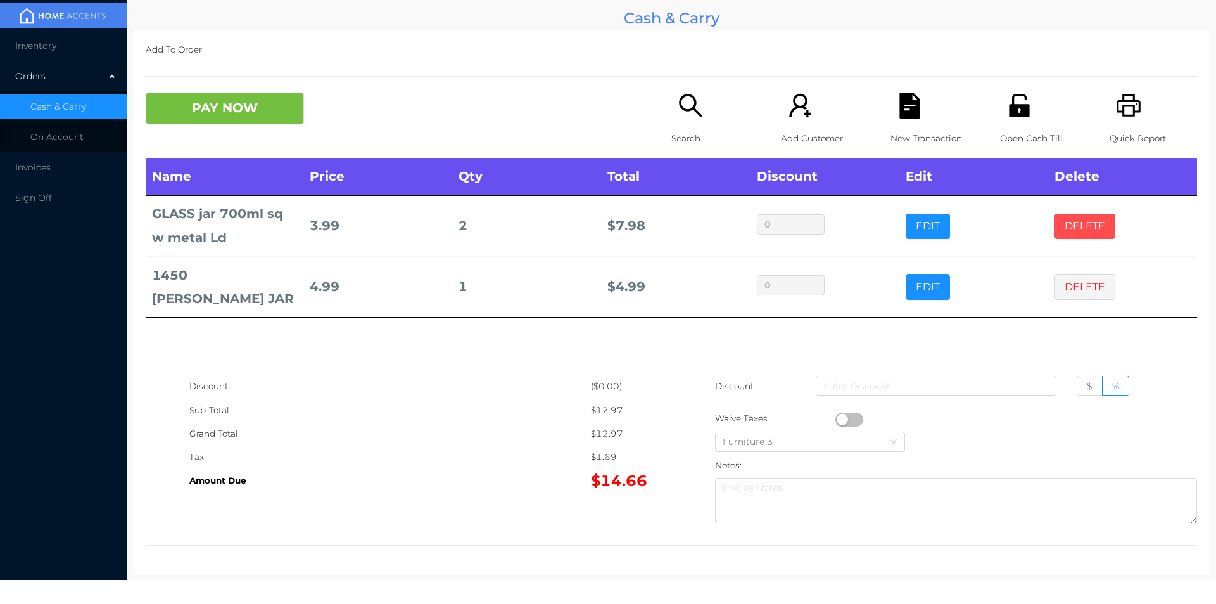
click at [1073, 217] on button "DELETE" at bounding box center [1084, 225] width 61 height 25
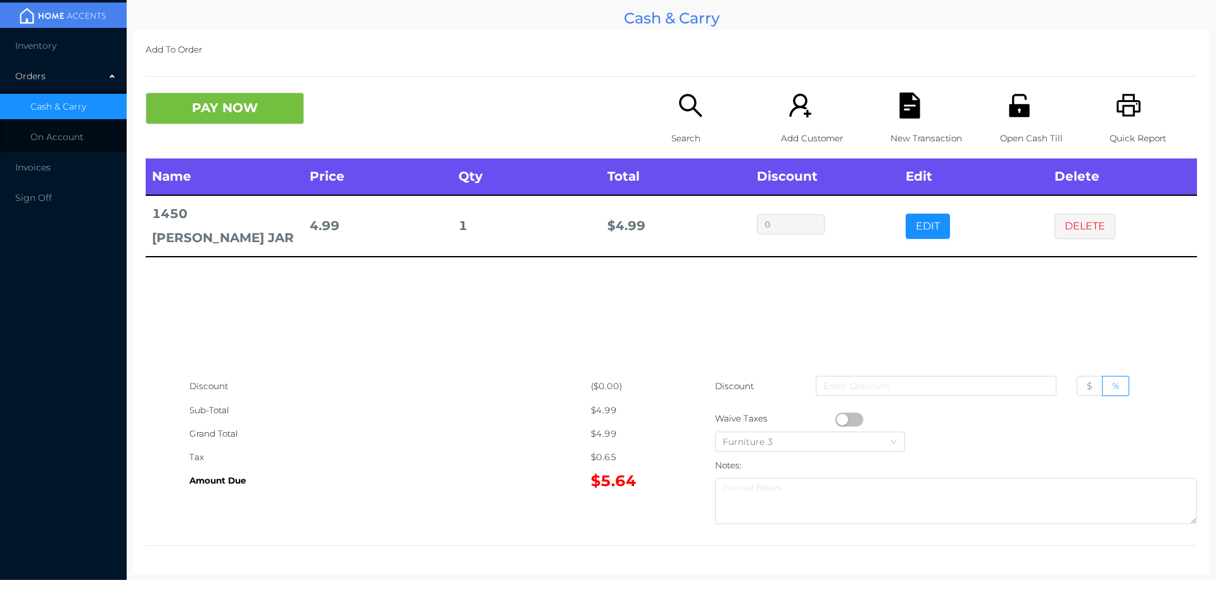
click at [702, 116] on div "Search" at bounding box center [714, 125] width 87 height 66
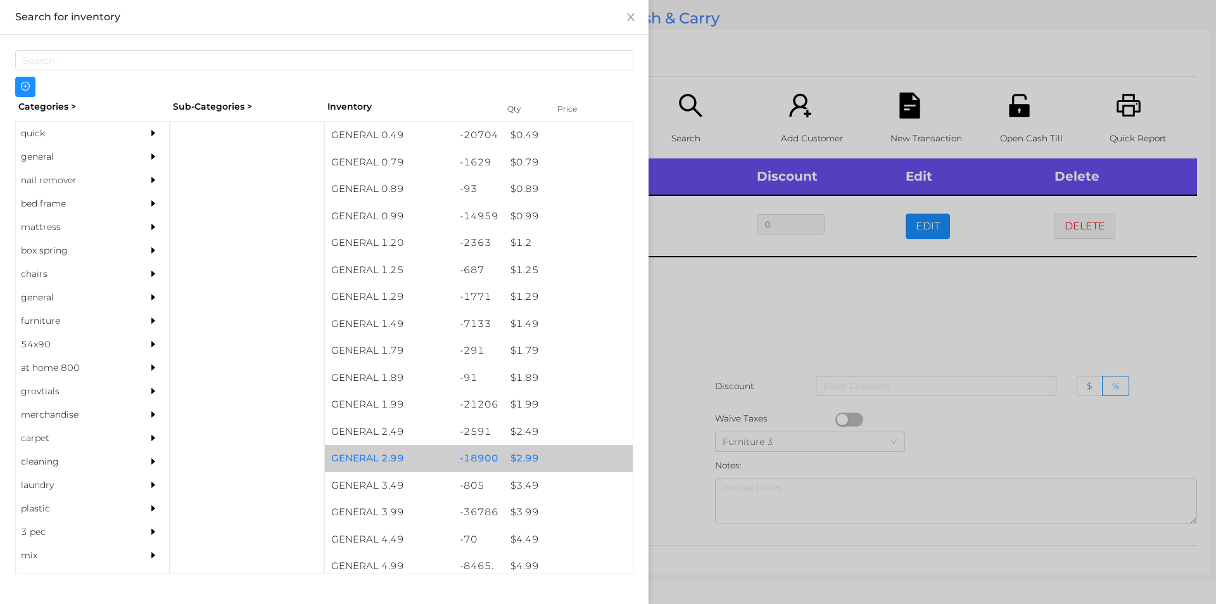
click at [520, 457] on div "$ 2.99" at bounding box center [568, 458] width 129 height 27
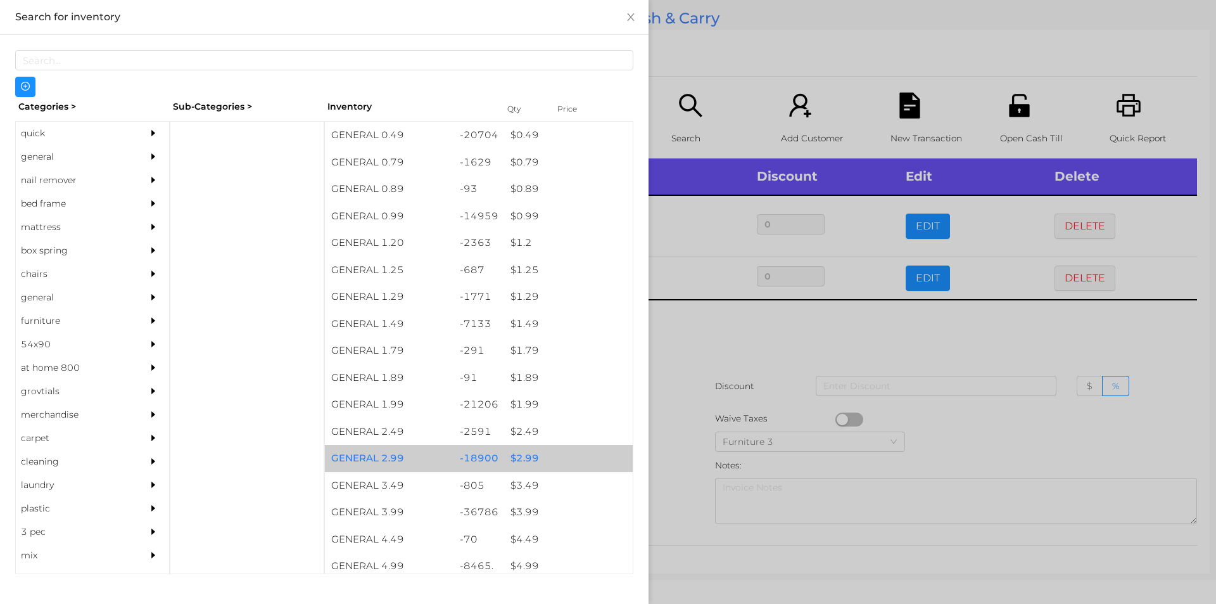
click at [526, 454] on div "$ 2.99" at bounding box center [568, 458] width 129 height 27
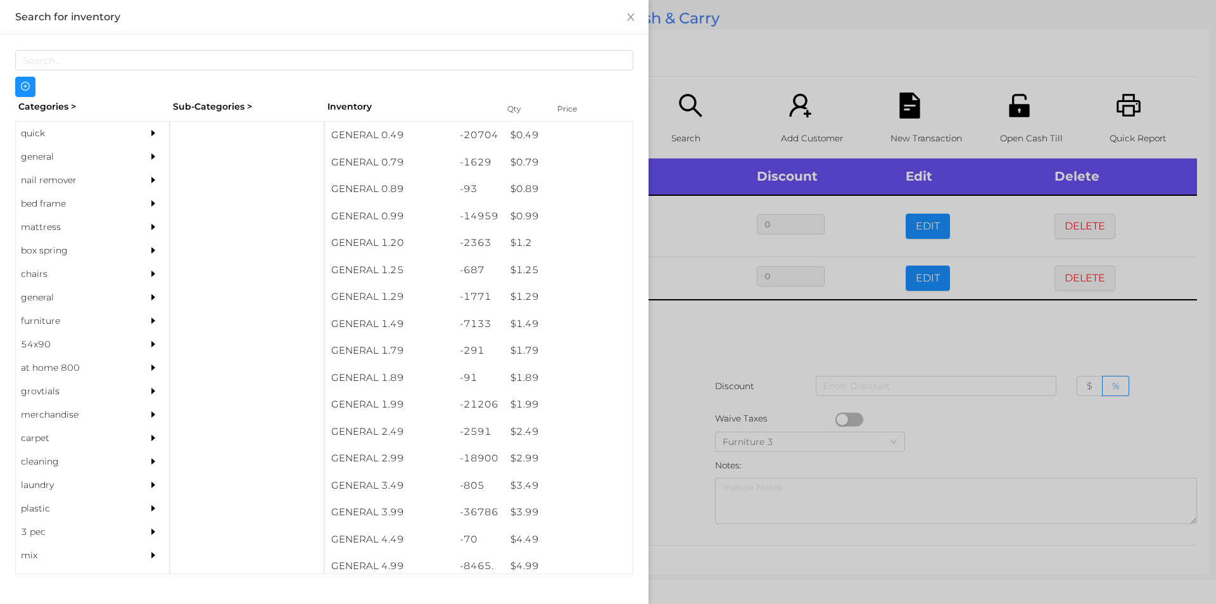
click at [704, 327] on div at bounding box center [608, 302] width 1216 height 604
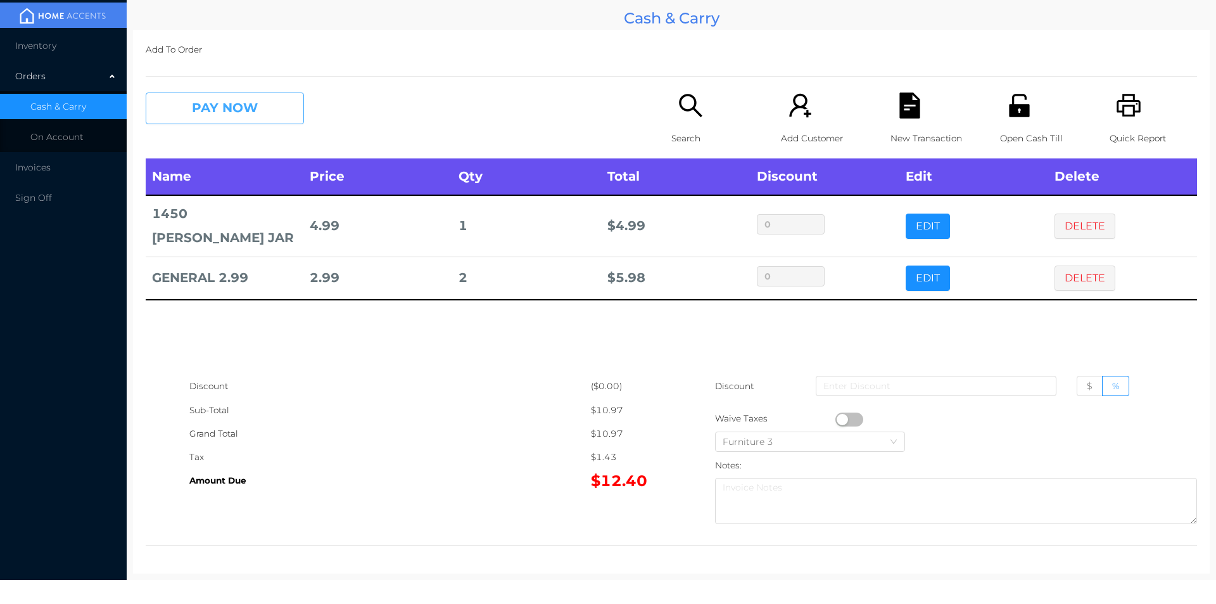
click at [195, 107] on button "PAY NOW" at bounding box center [225, 108] width 158 height 32
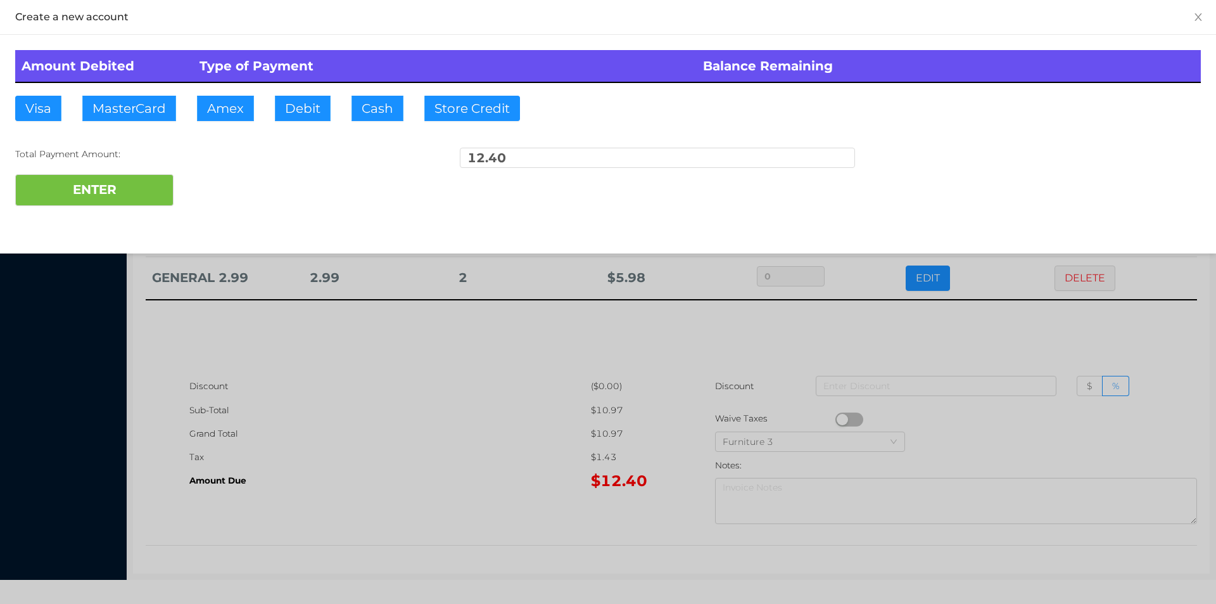
click at [421, 391] on div at bounding box center [608, 302] width 1216 height 604
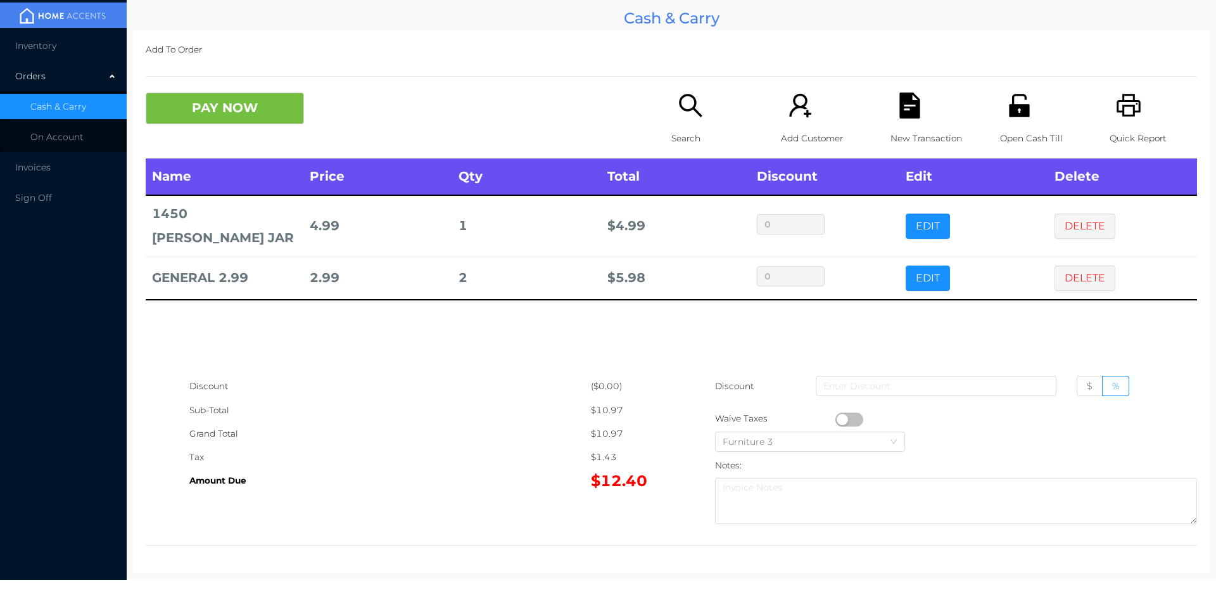
click at [212, 96] on button "PAY NOW" at bounding box center [225, 108] width 158 height 32
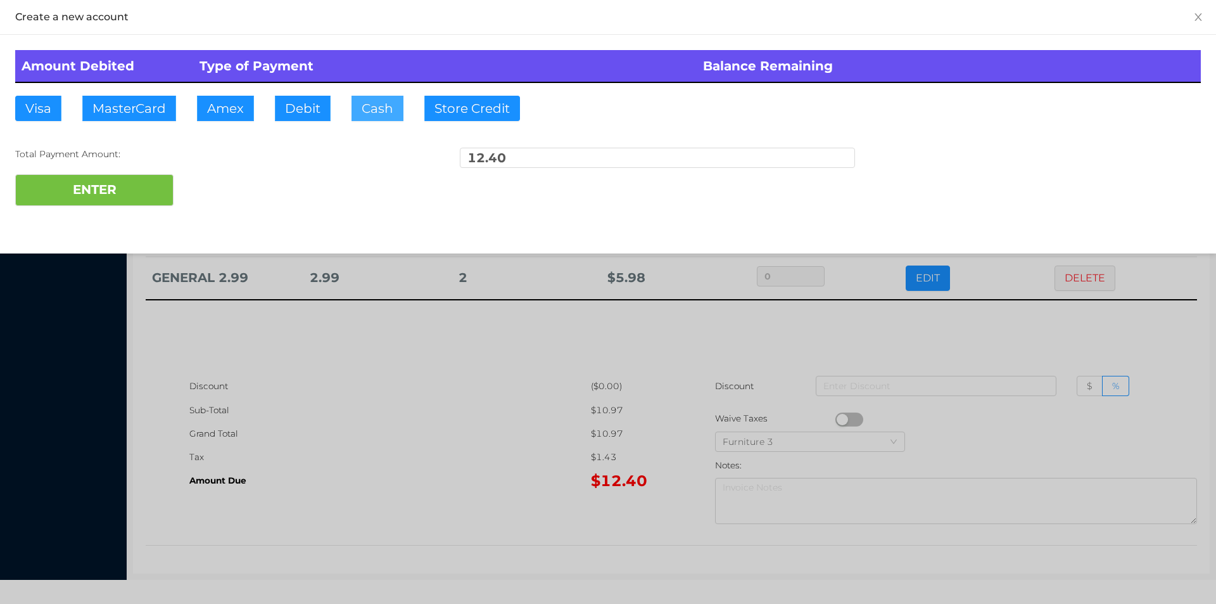
click at [371, 106] on button "Cash" at bounding box center [377, 108] width 52 height 25
click at [108, 178] on button "ENTER" at bounding box center [94, 190] width 158 height 32
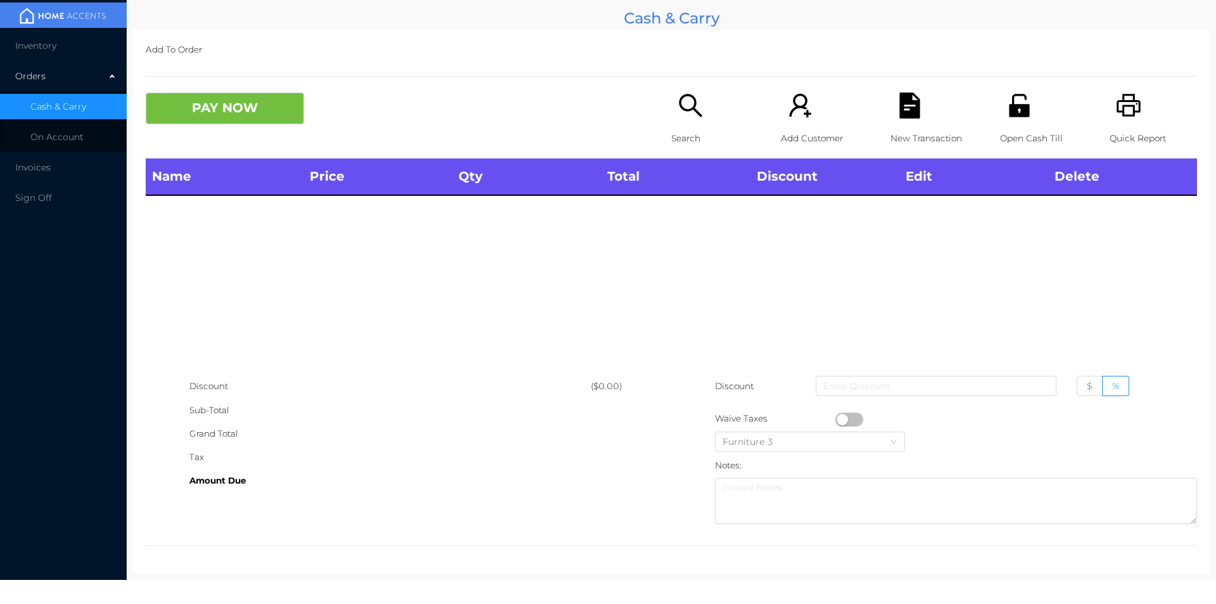
click at [678, 136] on p "Search" at bounding box center [714, 138] width 87 height 23
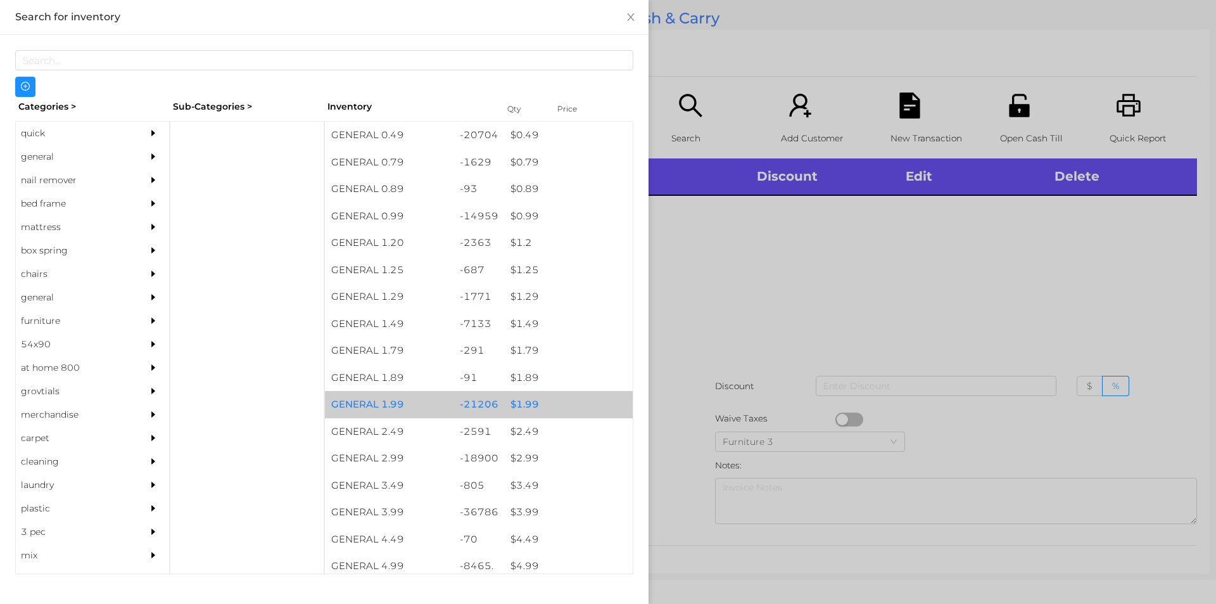
click at [528, 398] on div "$ 1.99" at bounding box center [568, 404] width 129 height 27
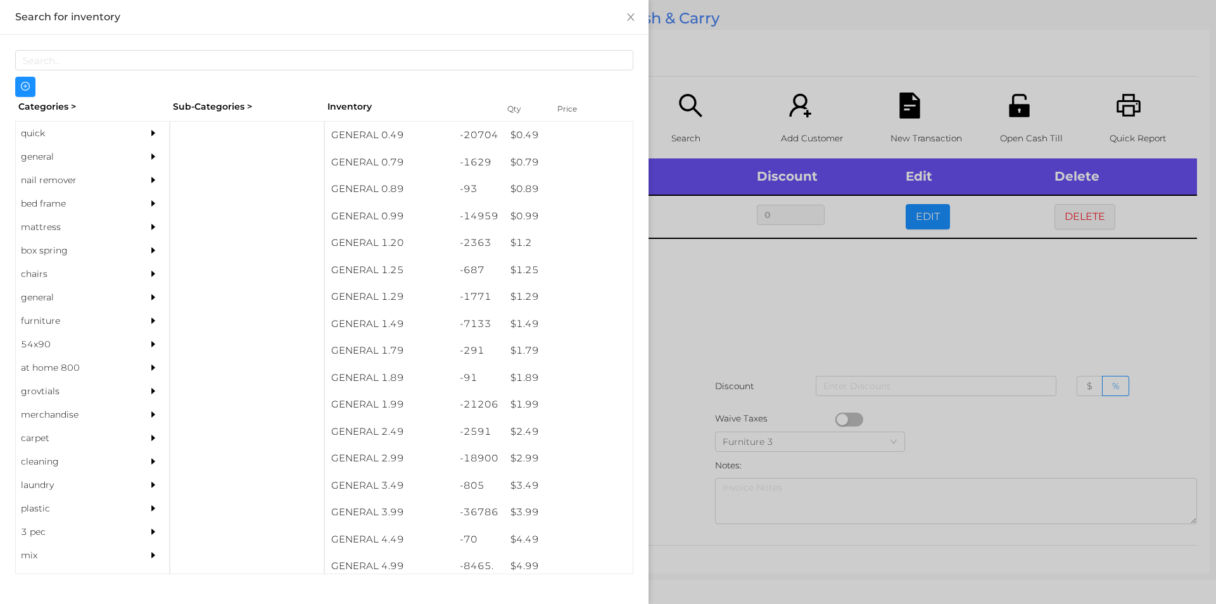
click at [674, 327] on div at bounding box center [608, 302] width 1216 height 604
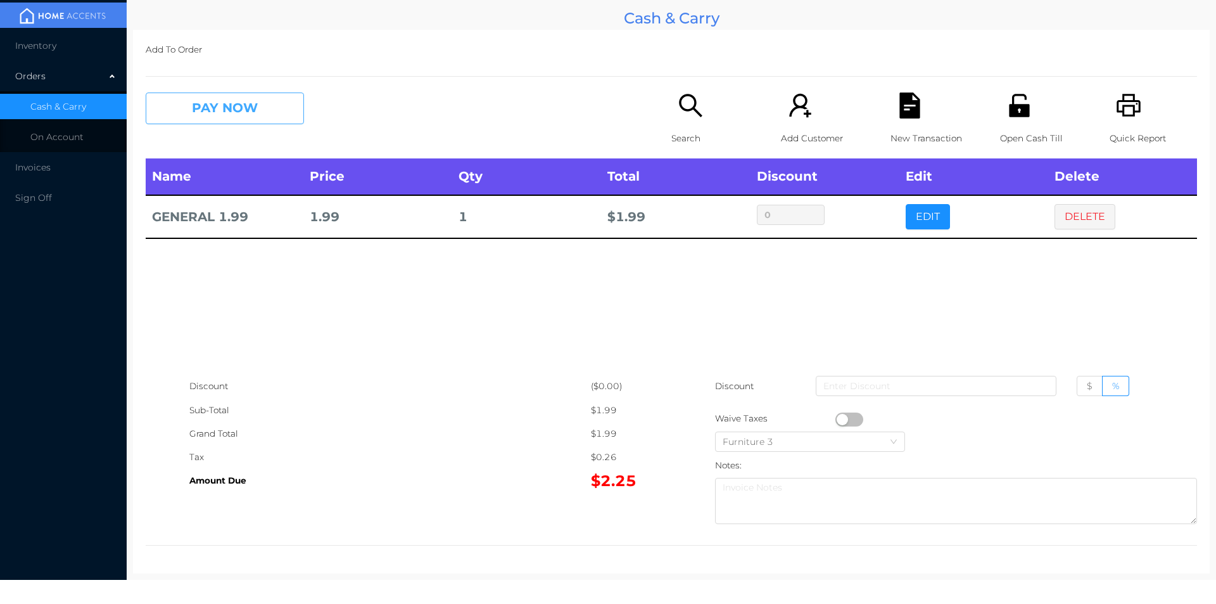
click at [202, 112] on button "PAY NOW" at bounding box center [225, 108] width 158 height 32
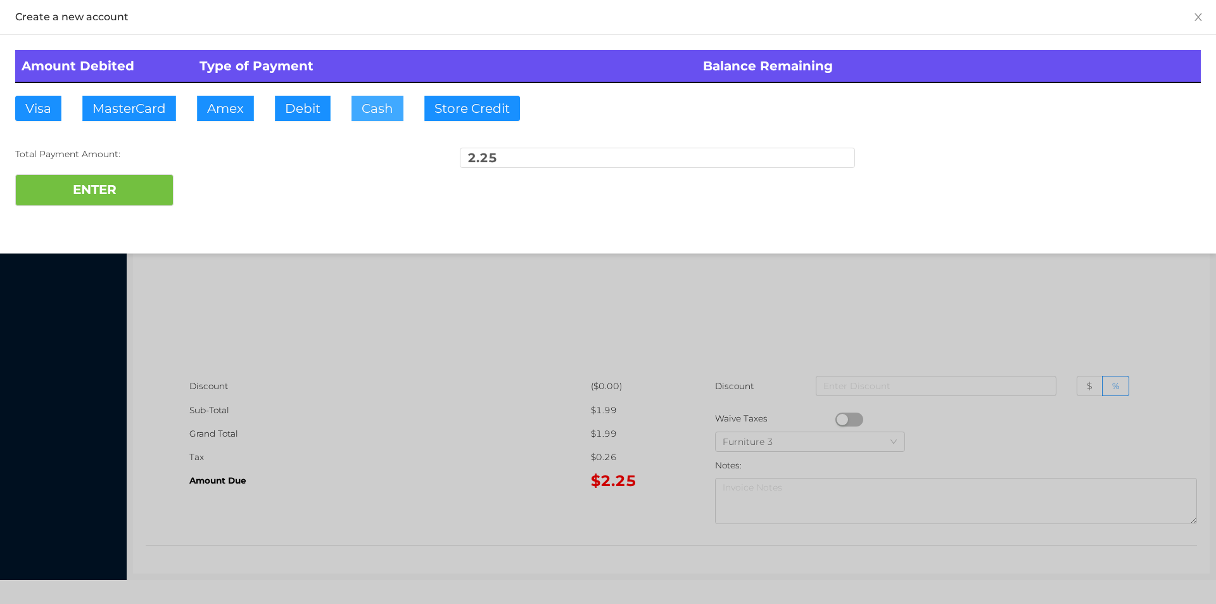
click at [364, 115] on button "Cash" at bounding box center [377, 108] width 52 height 25
type input "2"
type input "10."
click at [94, 205] on button "ENTER" at bounding box center [94, 190] width 158 height 32
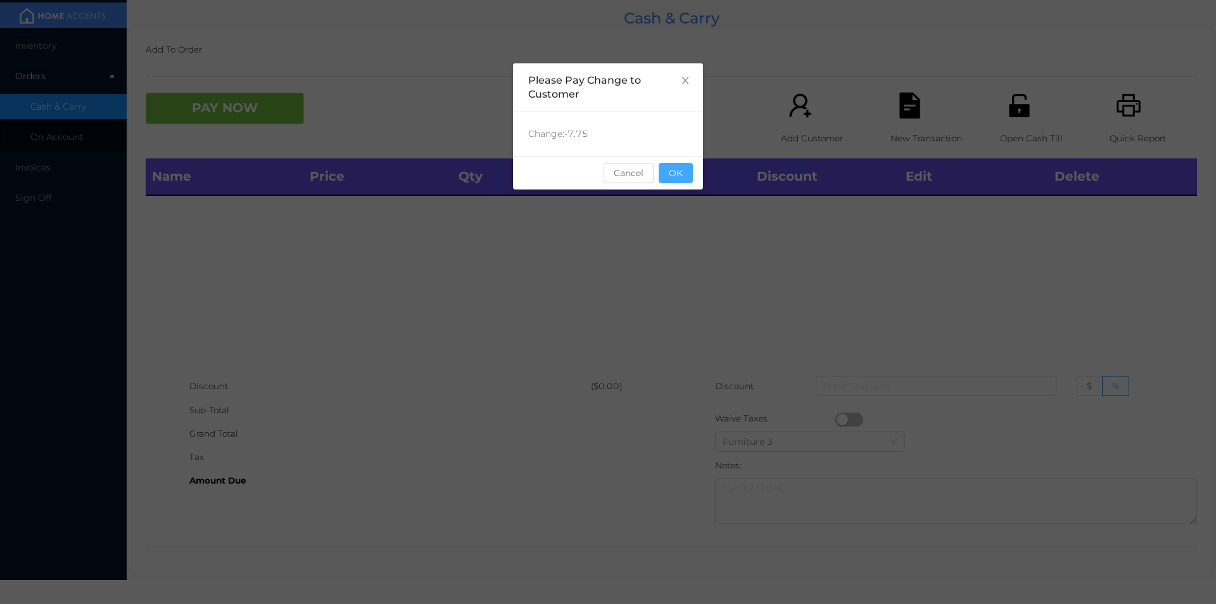
click at [678, 179] on button "OK" at bounding box center [676, 173] width 34 height 20
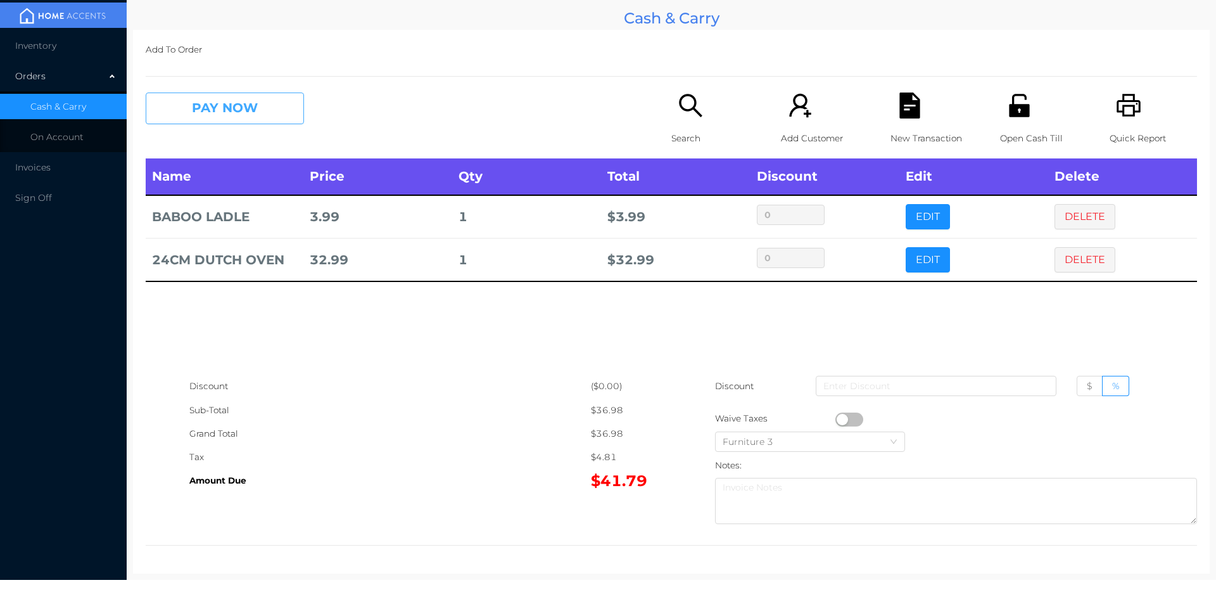
click at [287, 109] on button "PAY NOW" at bounding box center [225, 108] width 158 height 32
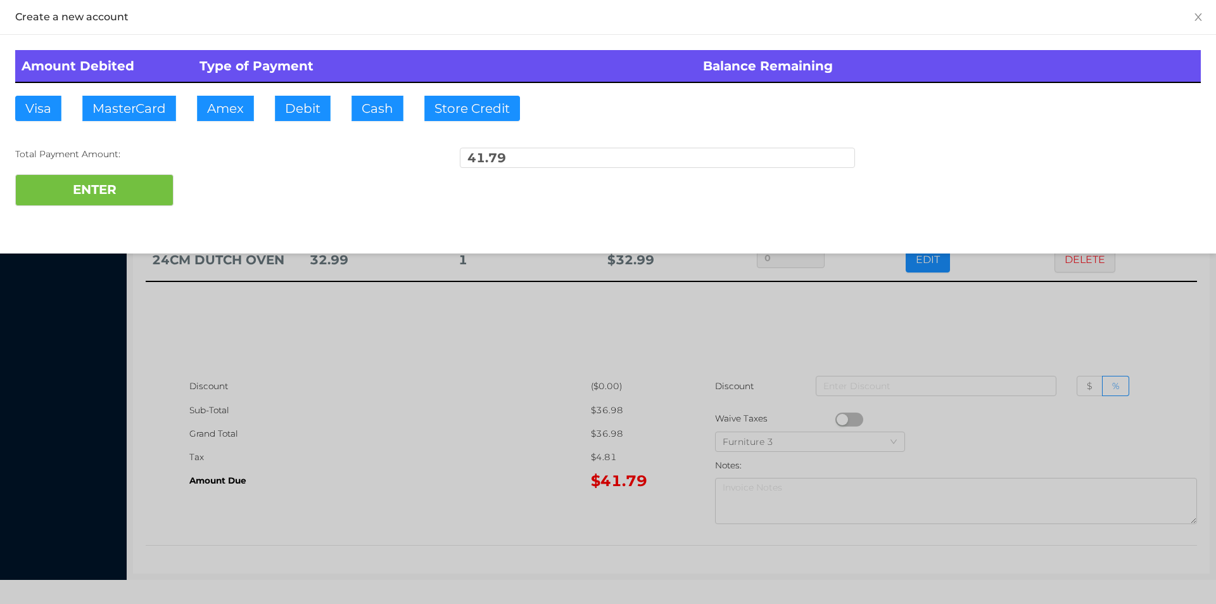
click at [214, 188] on div "ENTER" at bounding box center [608, 190] width 1186 height 32
click at [462, 358] on div at bounding box center [608, 302] width 1216 height 604
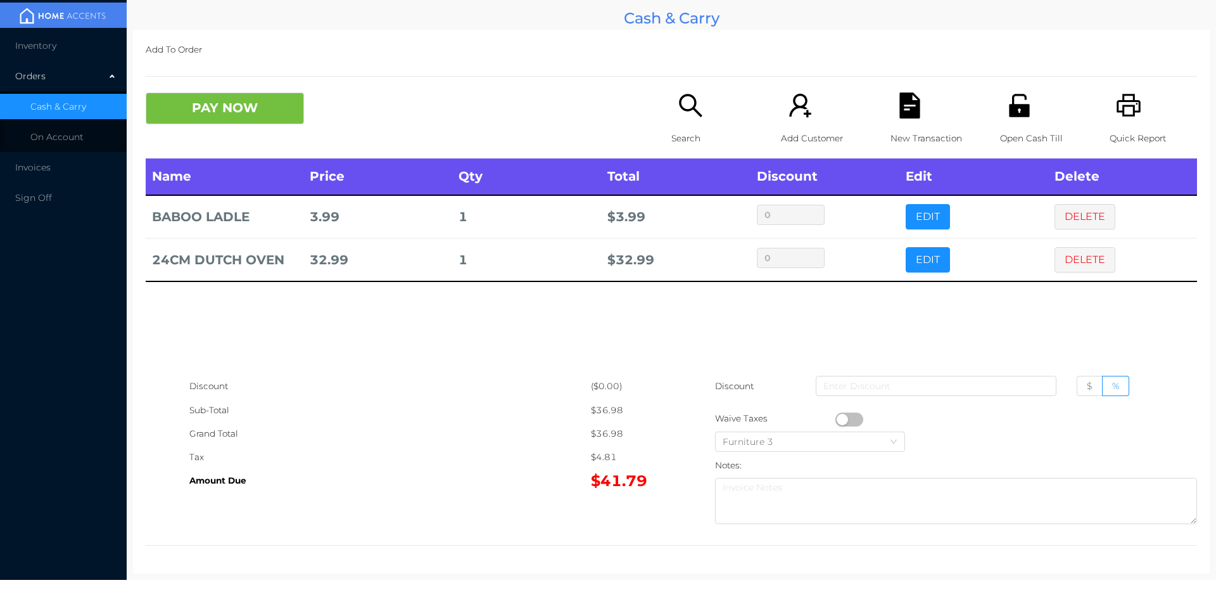
click at [912, 107] on icon "icon: file-text" at bounding box center [909, 105] width 20 height 26
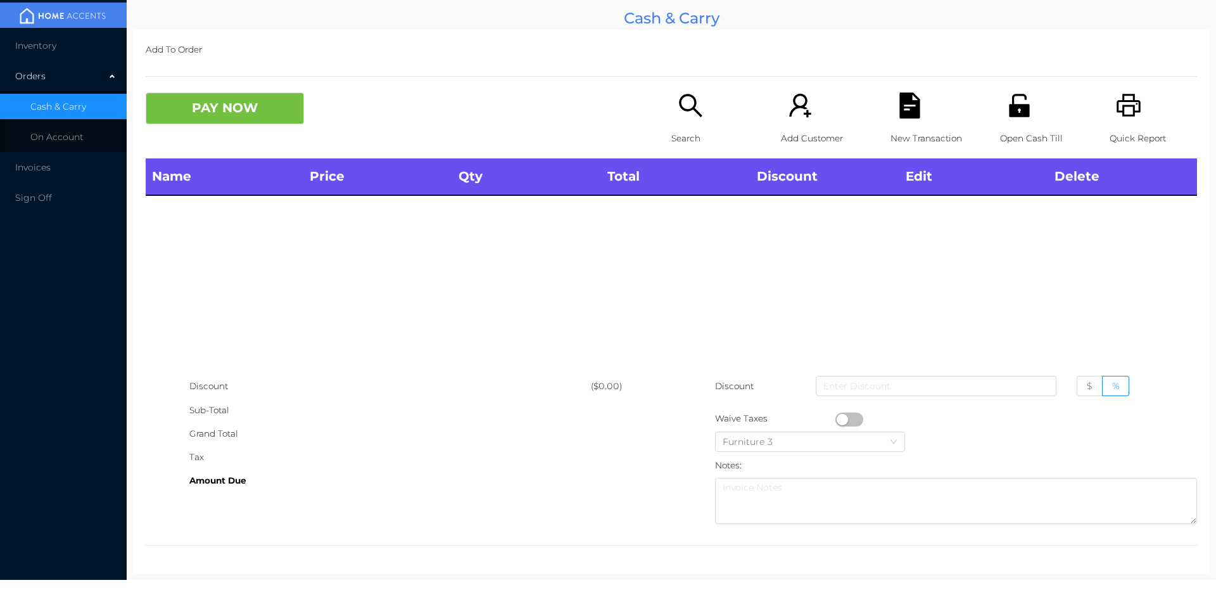
click at [1026, 118] on div "Open Cash Till" at bounding box center [1043, 125] width 87 height 66
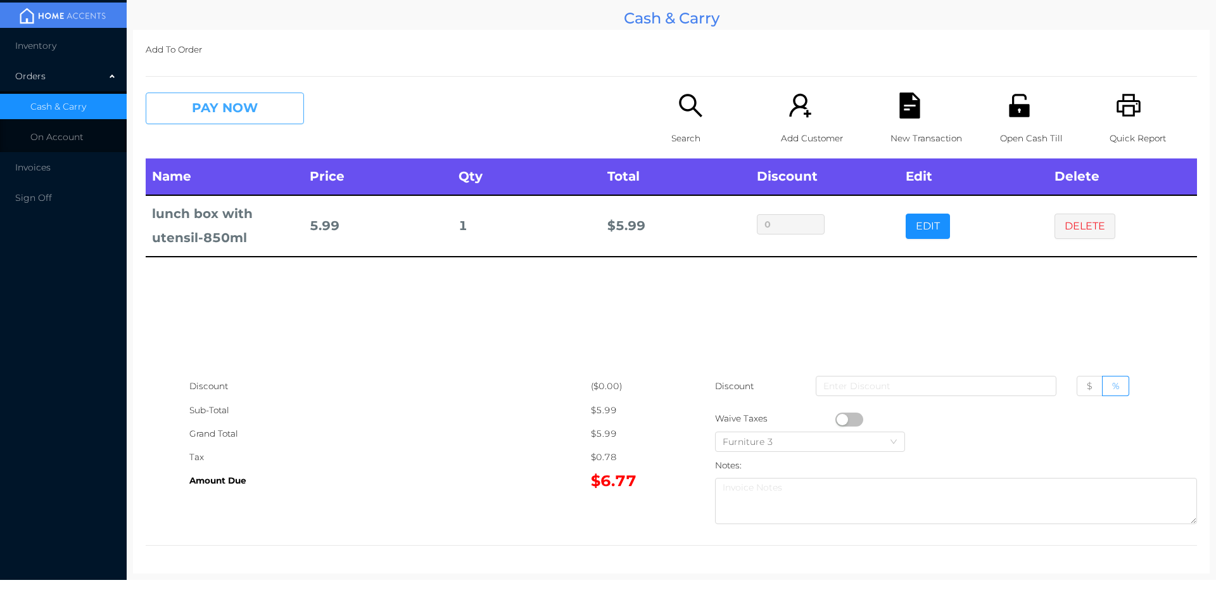
click at [193, 114] on button "PAY NOW" at bounding box center [225, 108] width 158 height 32
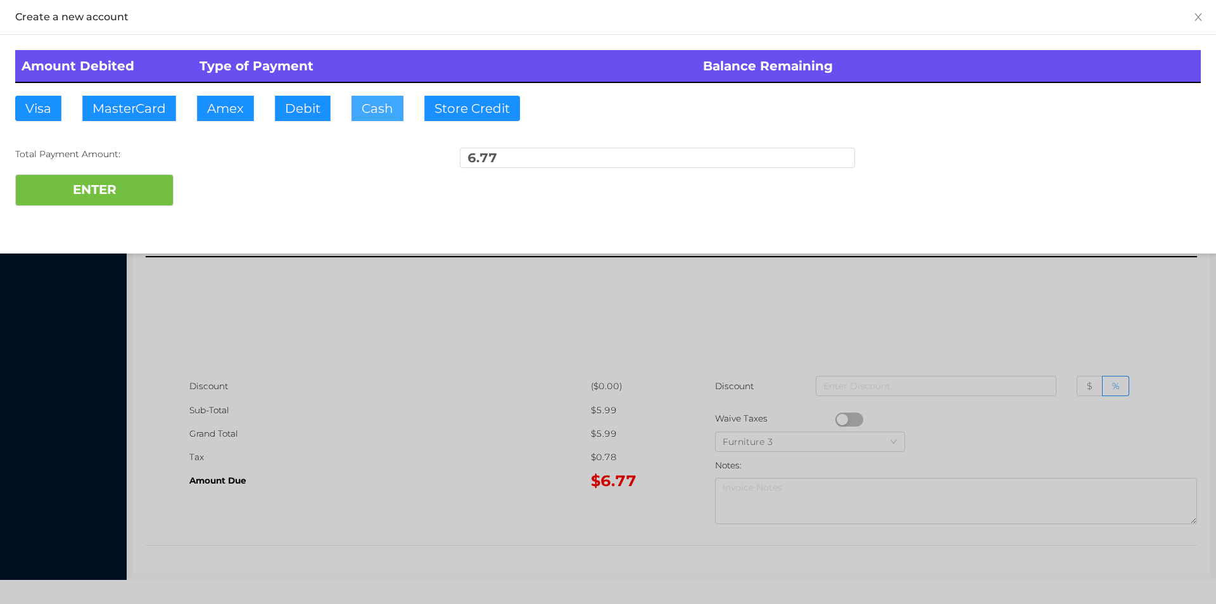
click at [365, 115] on button "Cash" at bounding box center [377, 108] width 52 height 25
type input "10."
click at [110, 193] on button "ENTER" at bounding box center [94, 190] width 158 height 32
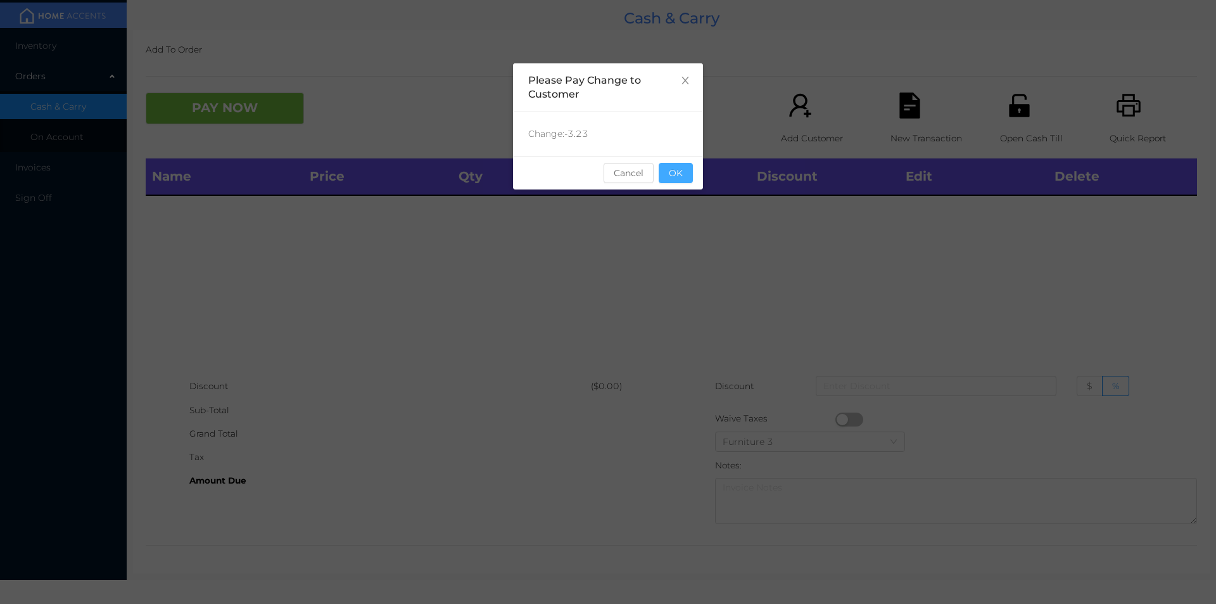
click at [683, 177] on button "OK" at bounding box center [676, 173] width 34 height 20
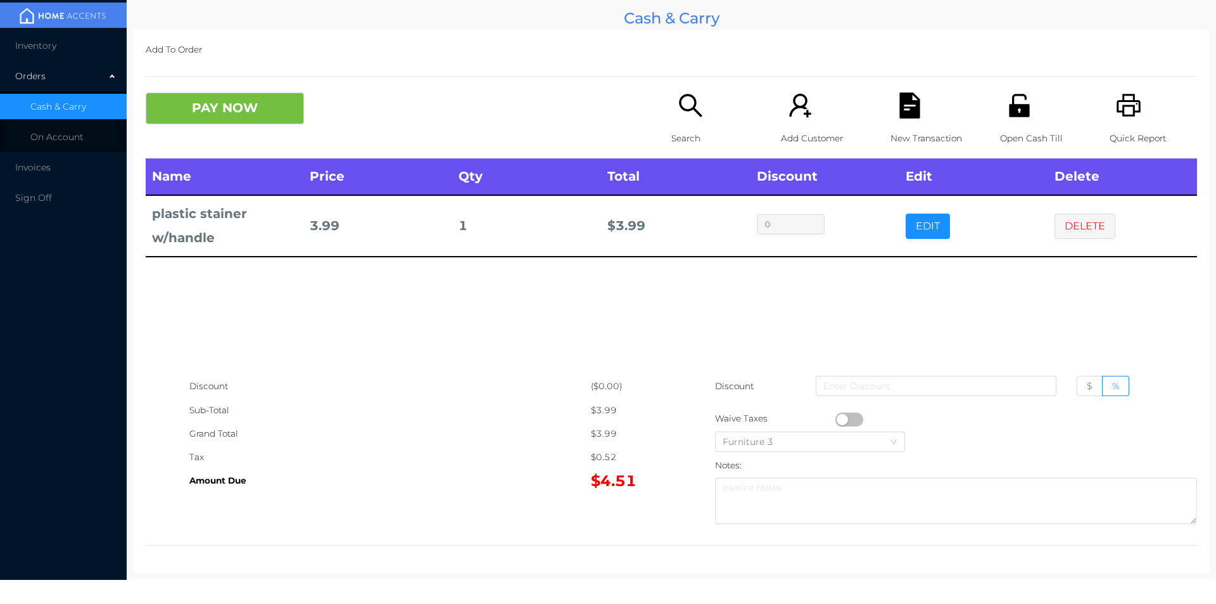
click at [685, 111] on icon "icon: search" at bounding box center [691, 105] width 26 height 26
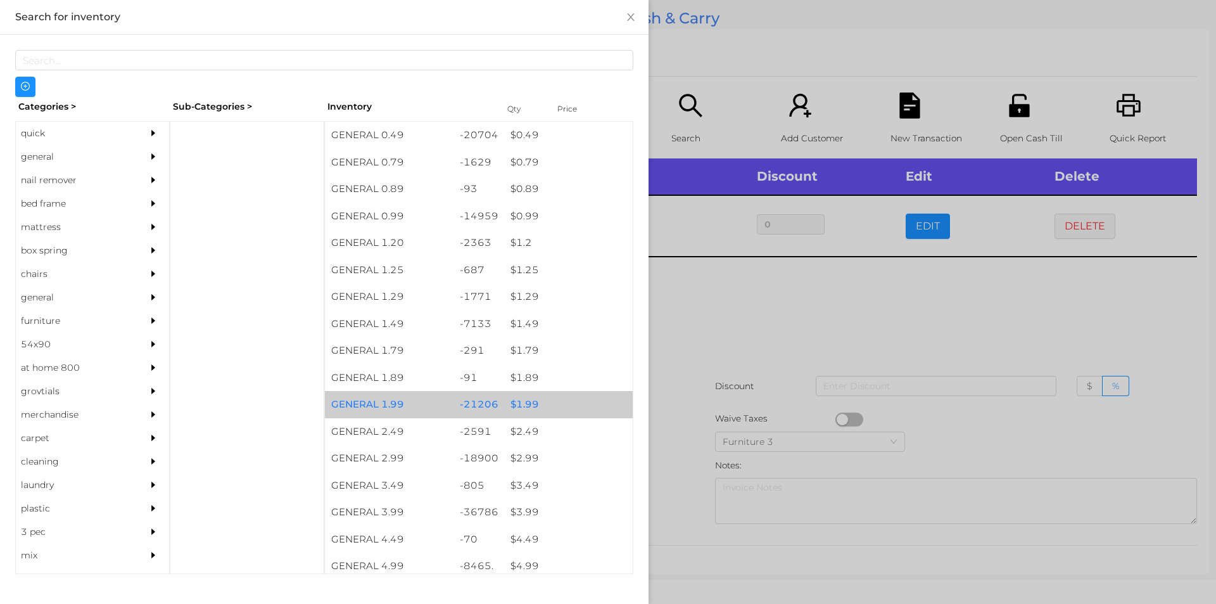
click at [519, 403] on div "$ 1.99" at bounding box center [568, 404] width 129 height 27
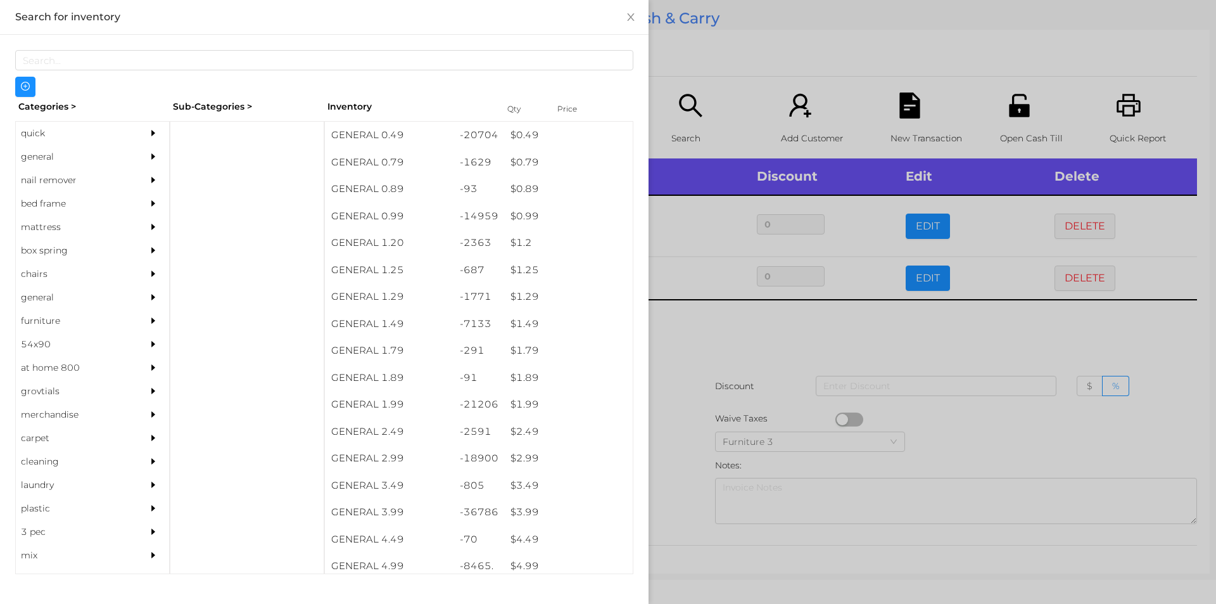
click at [704, 317] on div at bounding box center [608, 302] width 1216 height 604
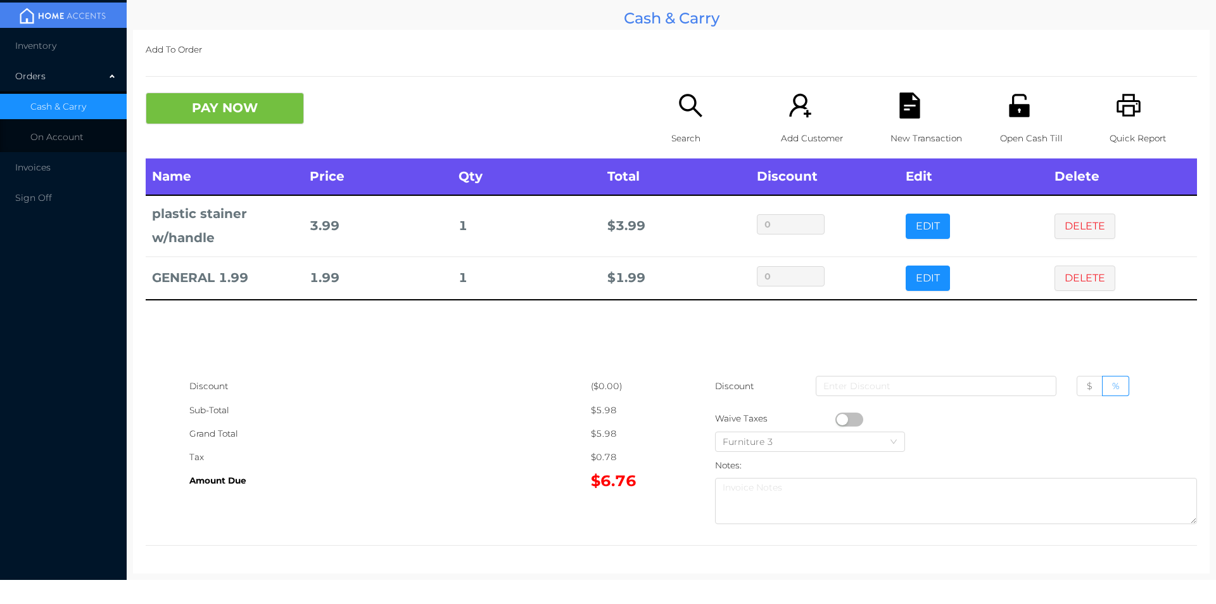
click at [840, 419] on button "button" at bounding box center [849, 419] width 28 height 14
click at [899, 115] on icon "icon: file-text" at bounding box center [909, 105] width 20 height 26
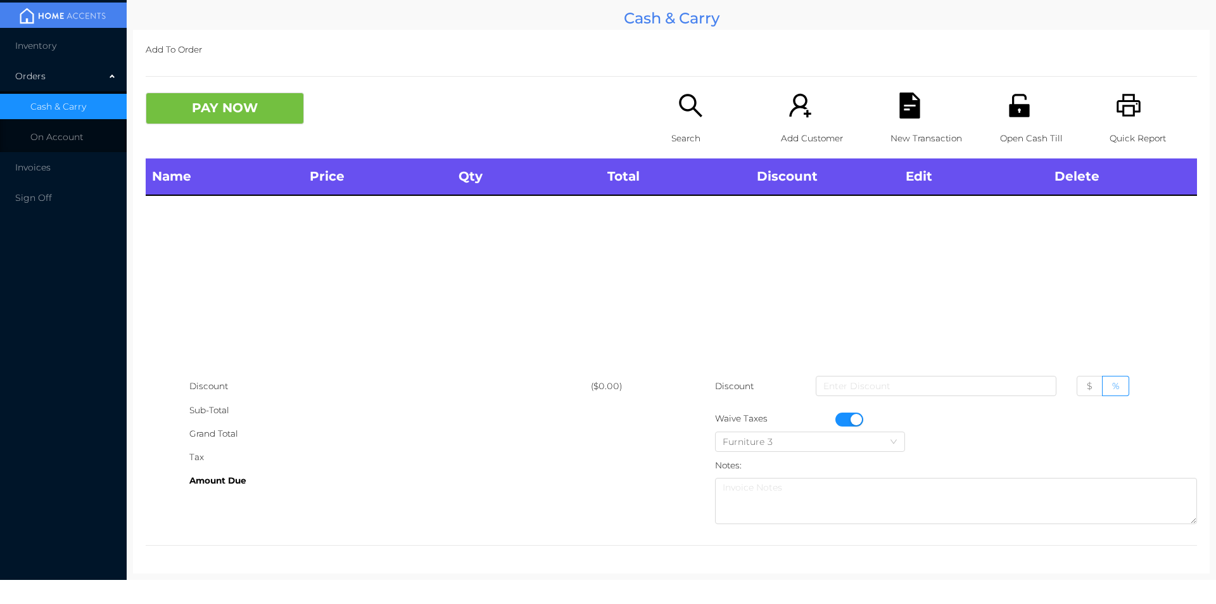
click at [1146, 122] on div "Quick Report" at bounding box center [1153, 125] width 87 height 66
click at [905, 121] on div "New Transaction" at bounding box center [933, 125] width 87 height 66
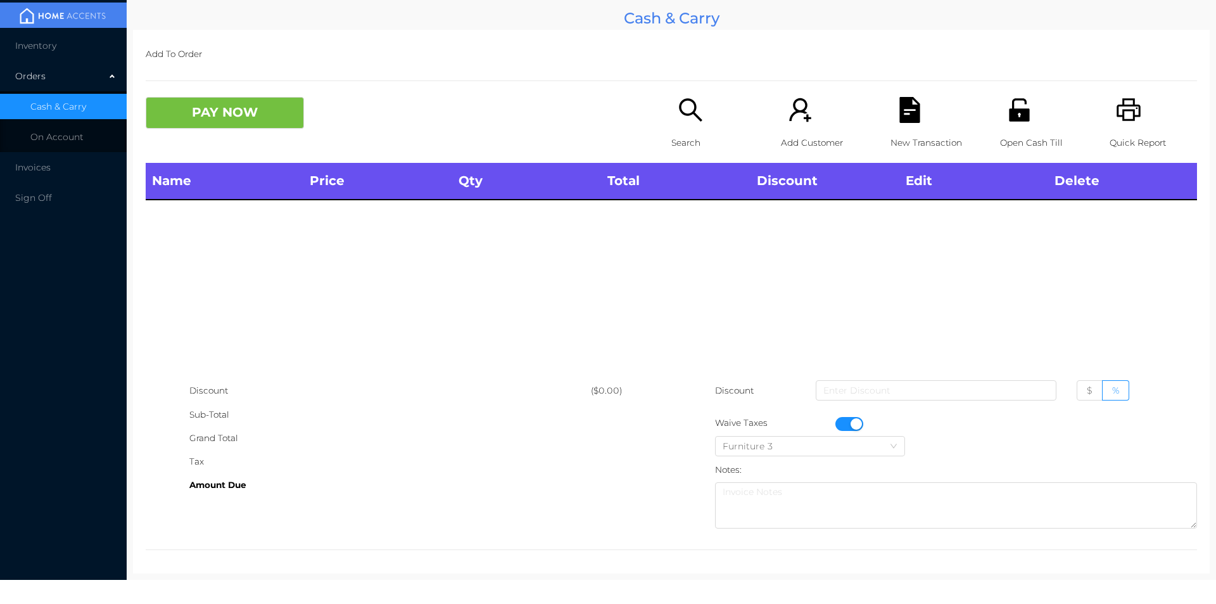
click at [313, 337] on div "Name Price Qty Total Discount Edit Delete" at bounding box center [671, 271] width 1051 height 216
click at [835, 422] on button "button" at bounding box center [849, 424] width 28 height 14
click at [693, 139] on p "Search" at bounding box center [714, 142] width 87 height 23
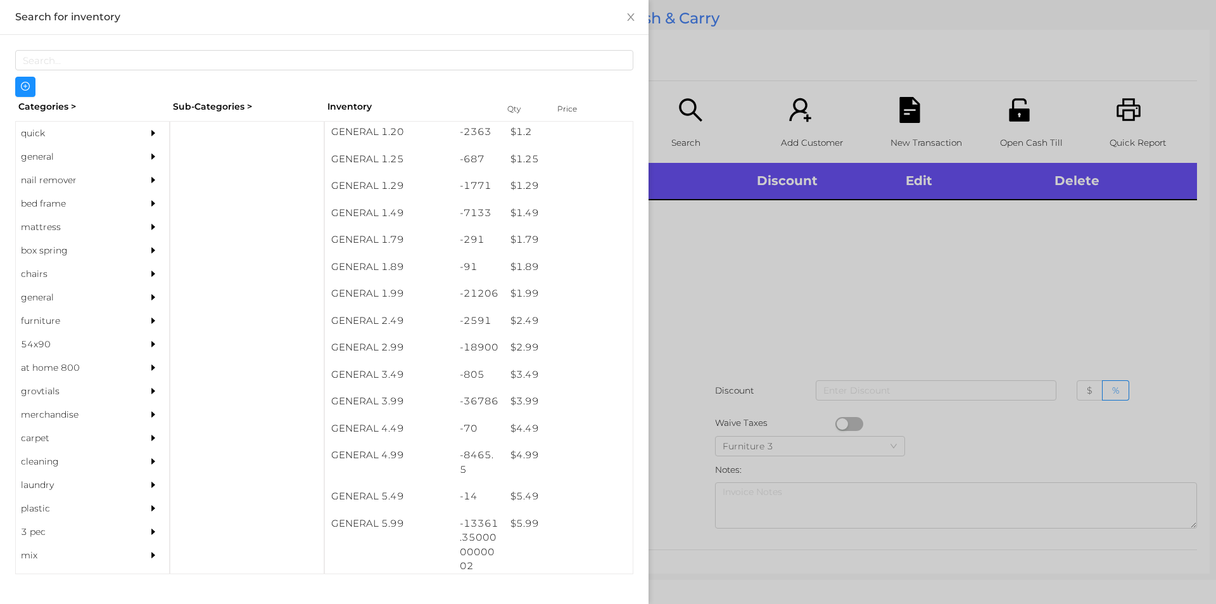
scroll to position [118, 0]
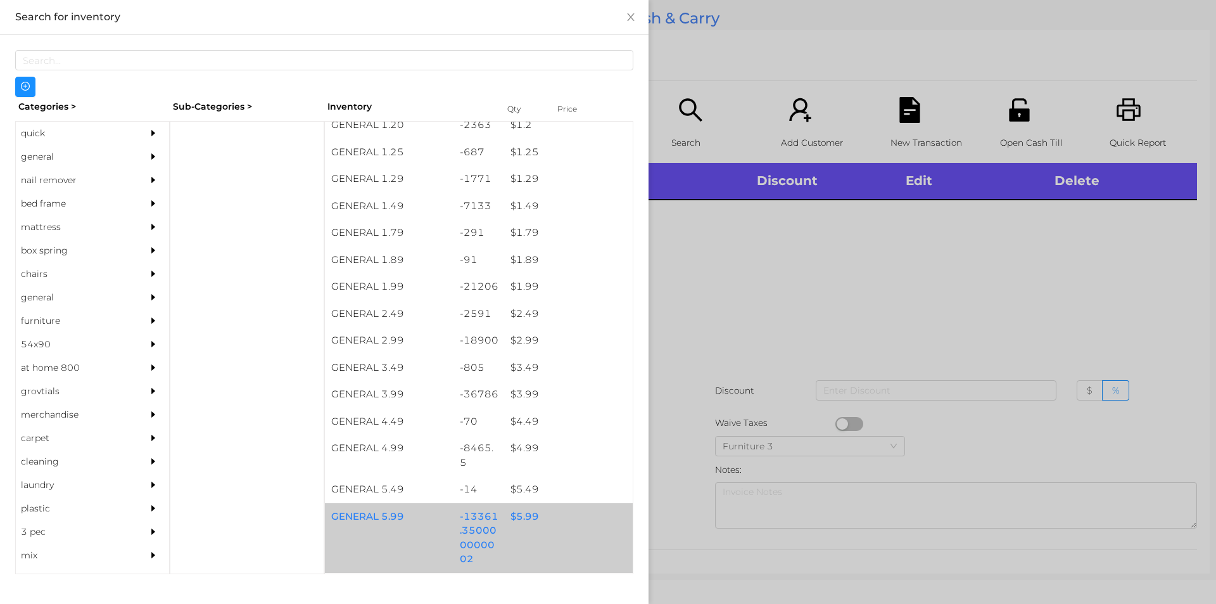
click at [516, 519] on div "$ 5.99" at bounding box center [568, 516] width 129 height 27
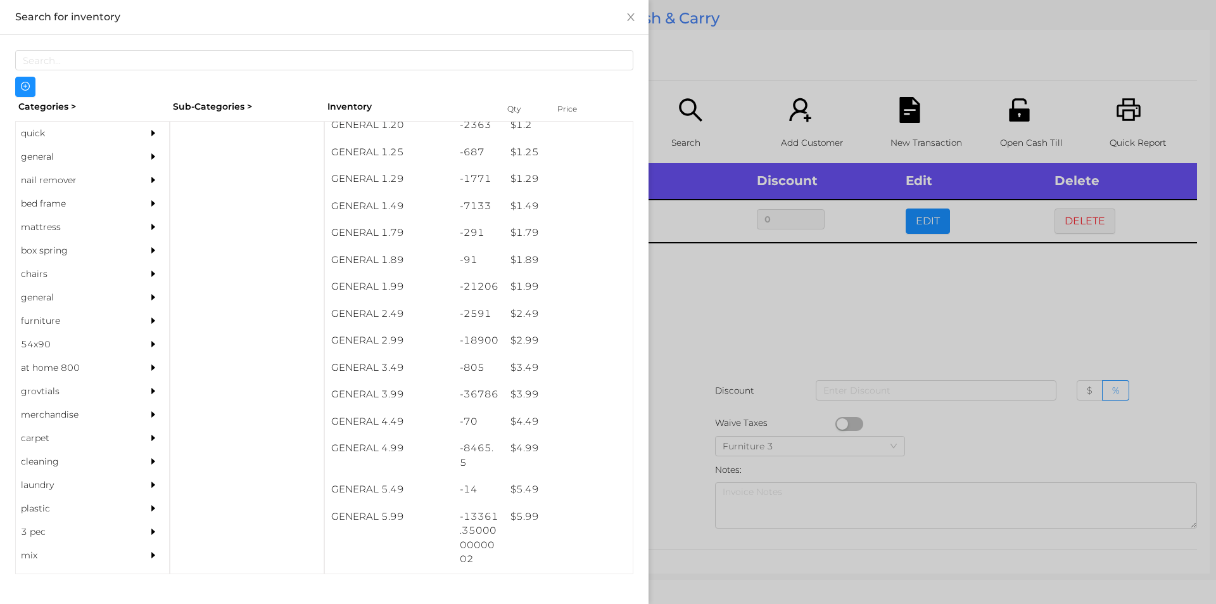
click at [739, 307] on div at bounding box center [608, 302] width 1216 height 604
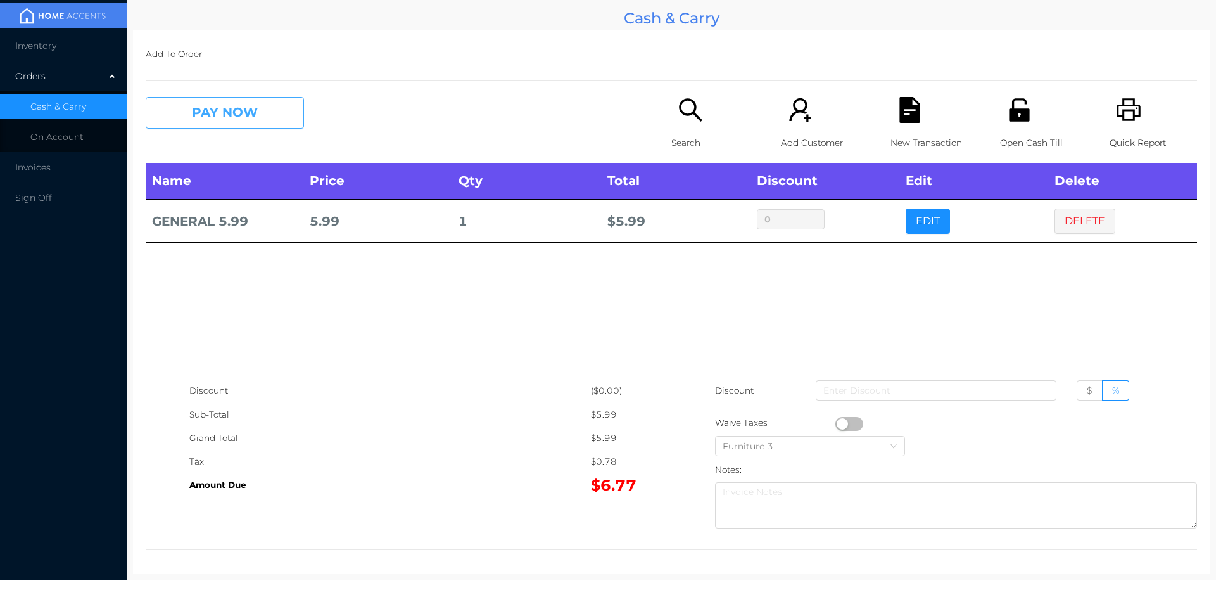
click at [162, 110] on button "PAY NOW" at bounding box center [225, 113] width 158 height 32
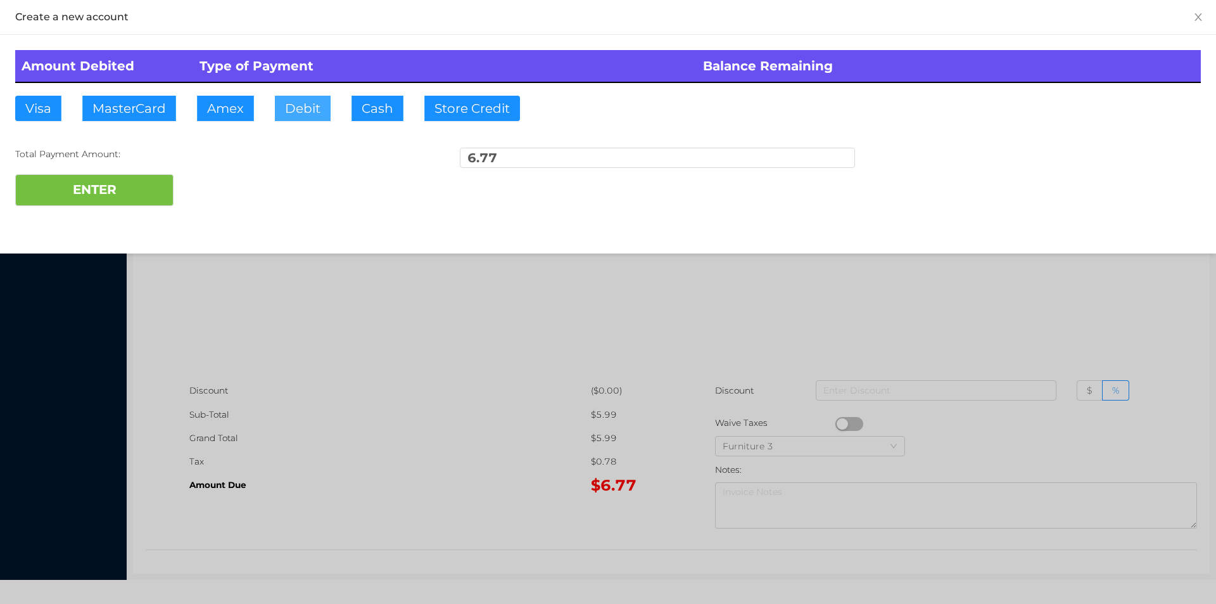
click at [325, 113] on button "Debit" at bounding box center [303, 108] width 56 height 25
click at [80, 189] on button "ENTER" at bounding box center [94, 190] width 158 height 32
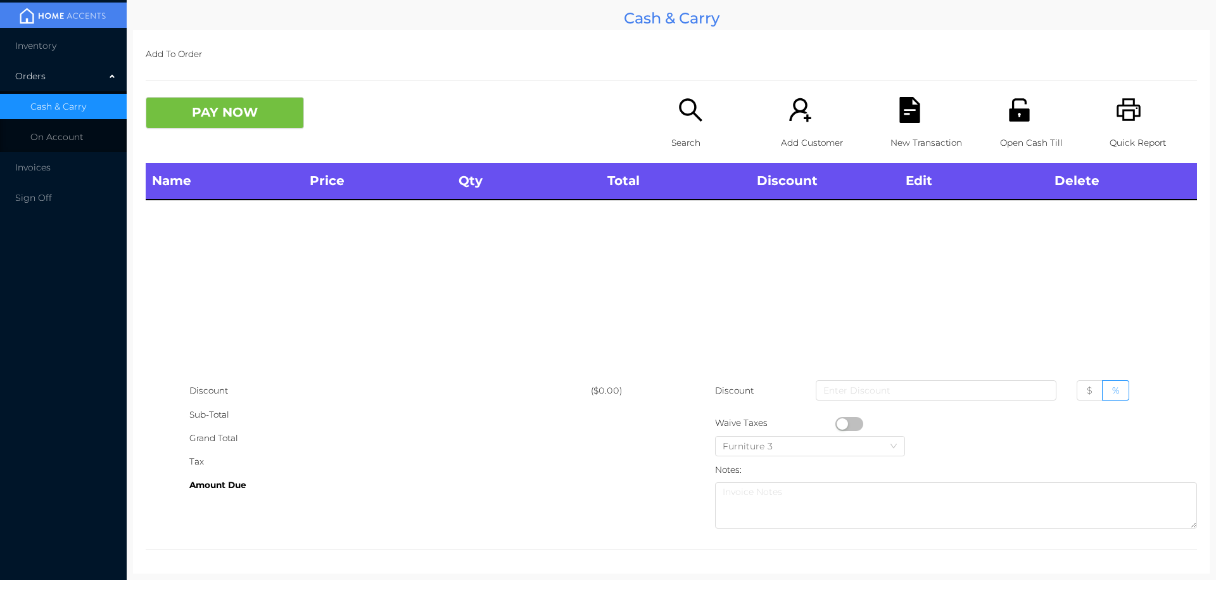
click at [679, 129] on div "Search" at bounding box center [714, 130] width 87 height 66
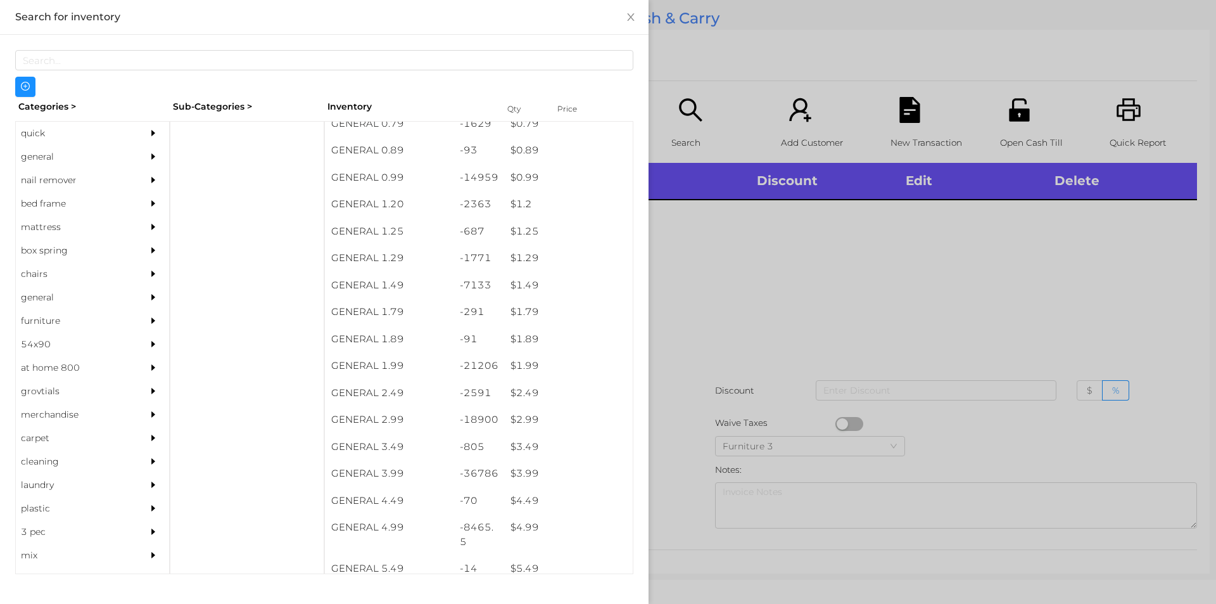
scroll to position [40, 0]
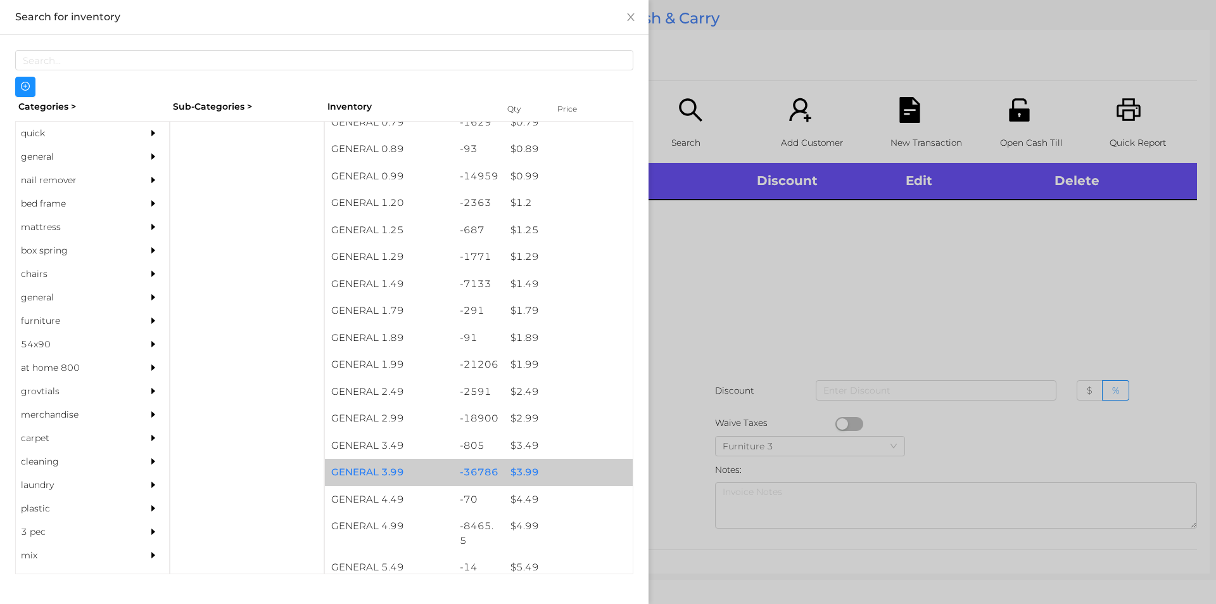
click at [518, 463] on div "$ 3.99" at bounding box center [568, 472] width 129 height 27
click at [524, 462] on div "$ 3.99" at bounding box center [568, 472] width 129 height 27
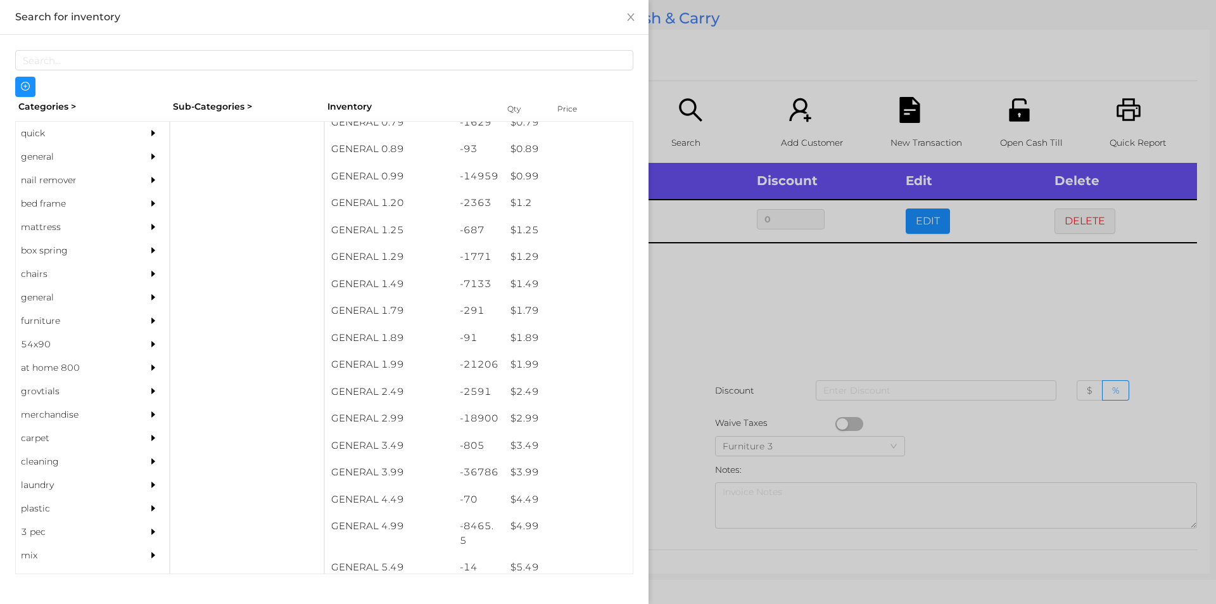
click at [699, 408] on div at bounding box center [608, 302] width 1216 height 604
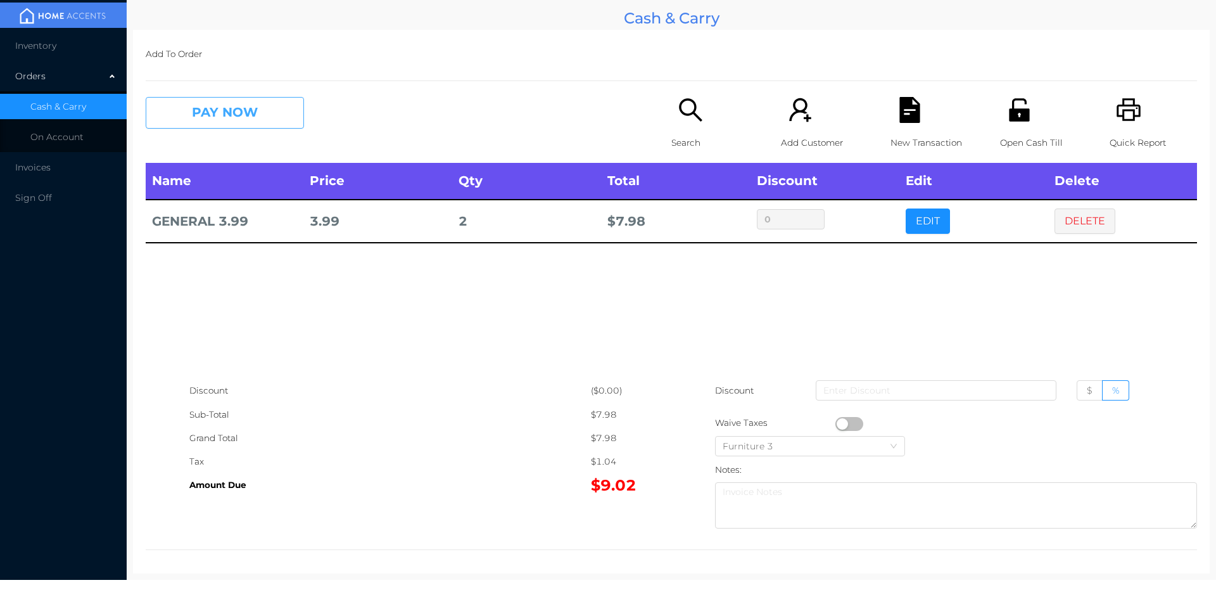
click at [277, 106] on button "PAY NOW" at bounding box center [225, 113] width 158 height 32
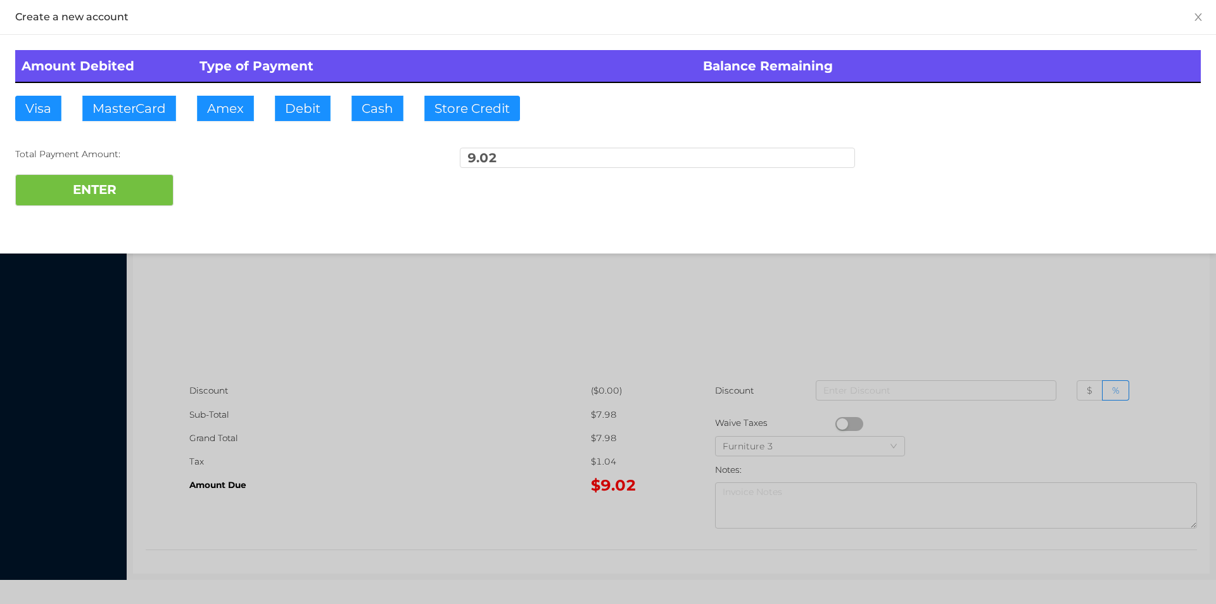
click at [500, 331] on div at bounding box center [608, 302] width 1216 height 604
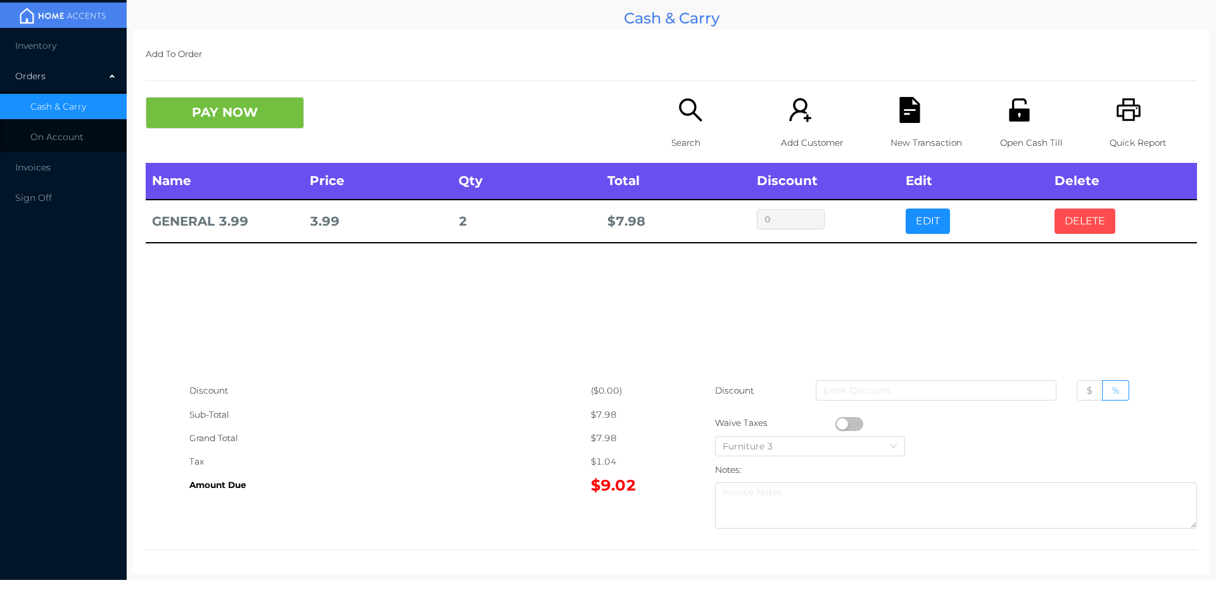
click at [1066, 215] on button "DELETE" at bounding box center [1084, 220] width 61 height 25
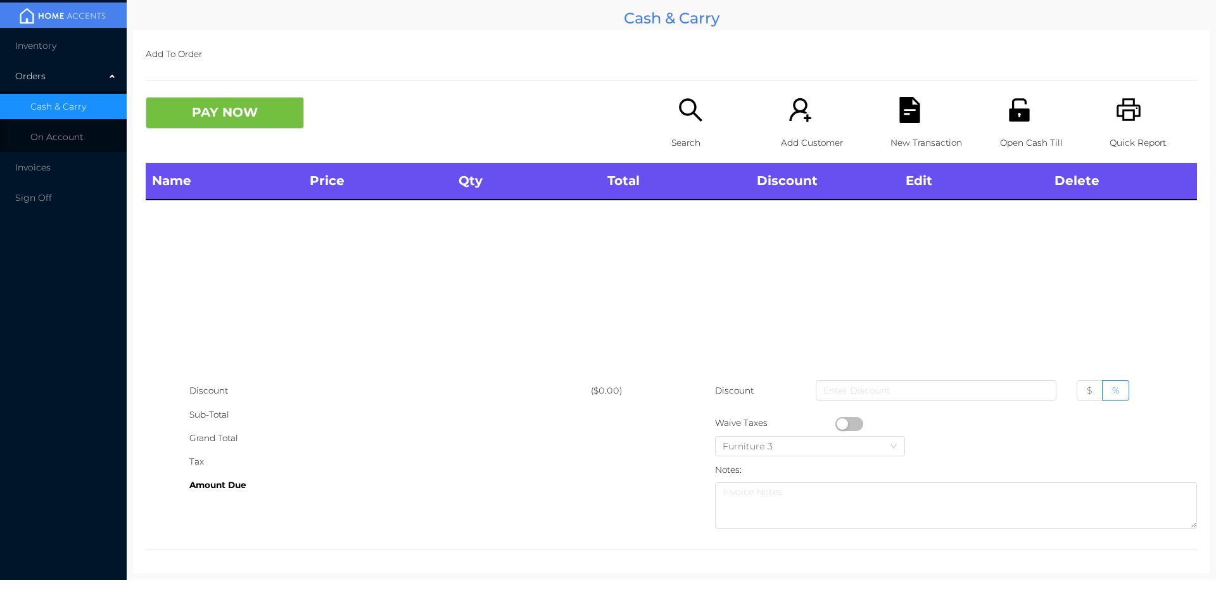
click at [1110, 118] on div "Quick Report" at bounding box center [1153, 130] width 87 height 66
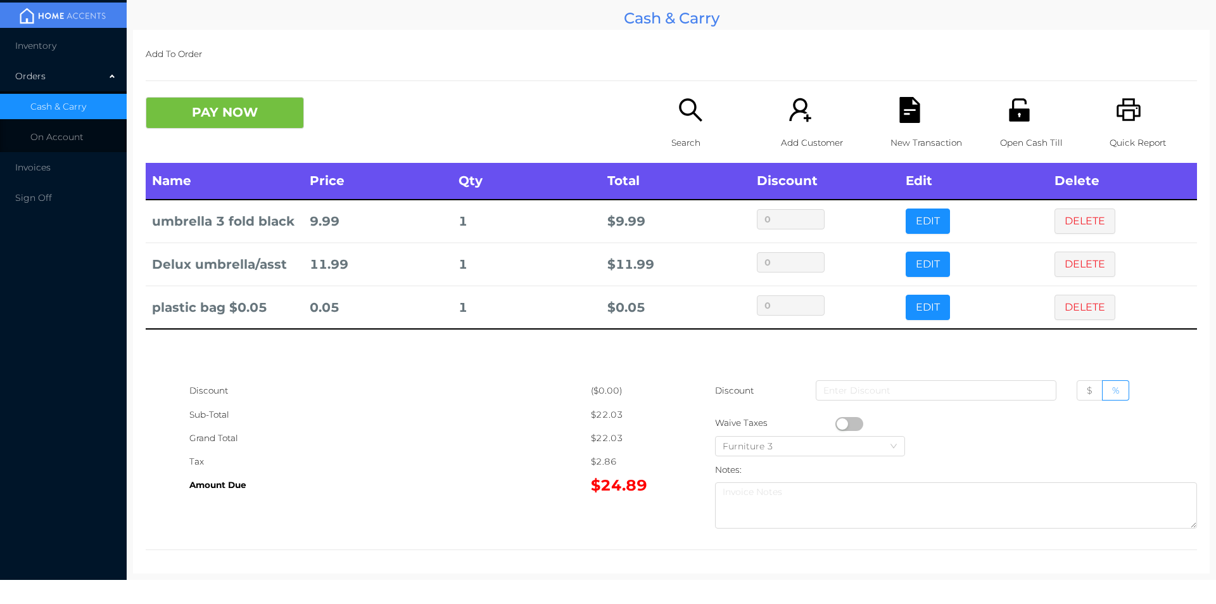
click at [264, 106] on button "PAY NOW" at bounding box center [225, 113] width 158 height 32
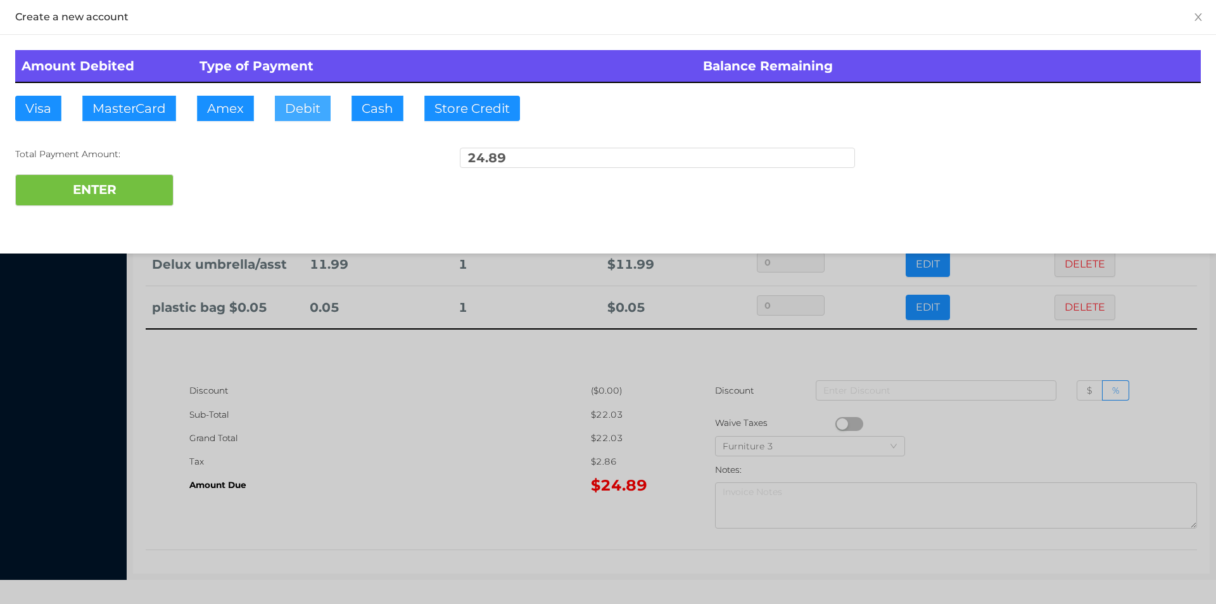
click at [296, 111] on button "Debit" at bounding box center [303, 108] width 56 height 25
click at [133, 196] on button "ENTER" at bounding box center [94, 190] width 158 height 32
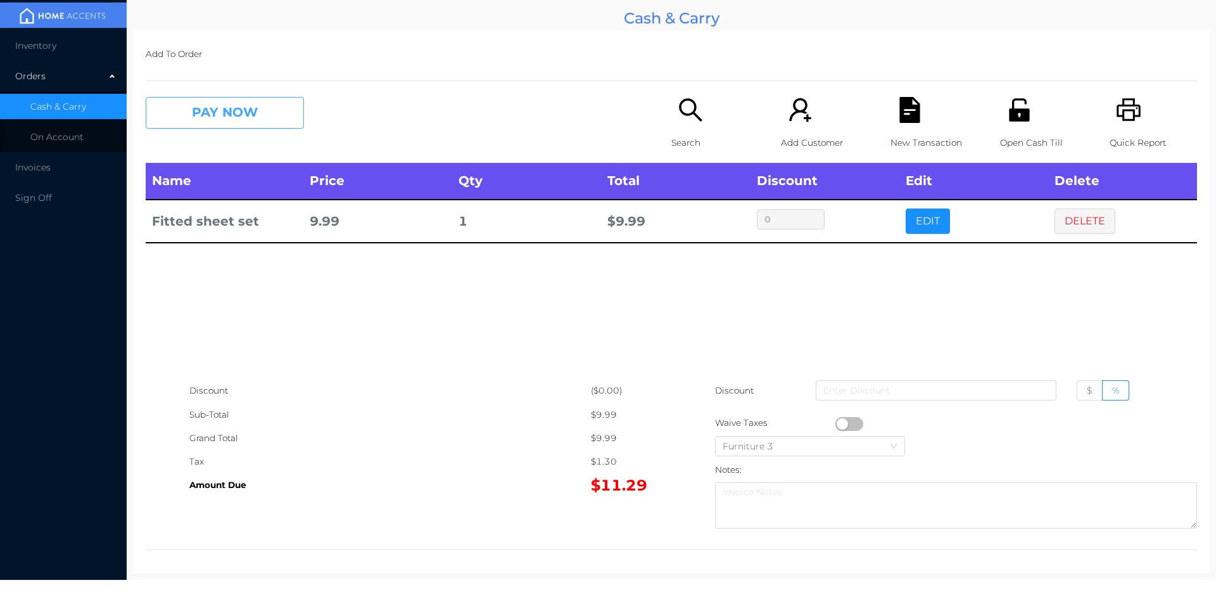
click at [228, 111] on button "PAY NOW" at bounding box center [225, 113] width 158 height 32
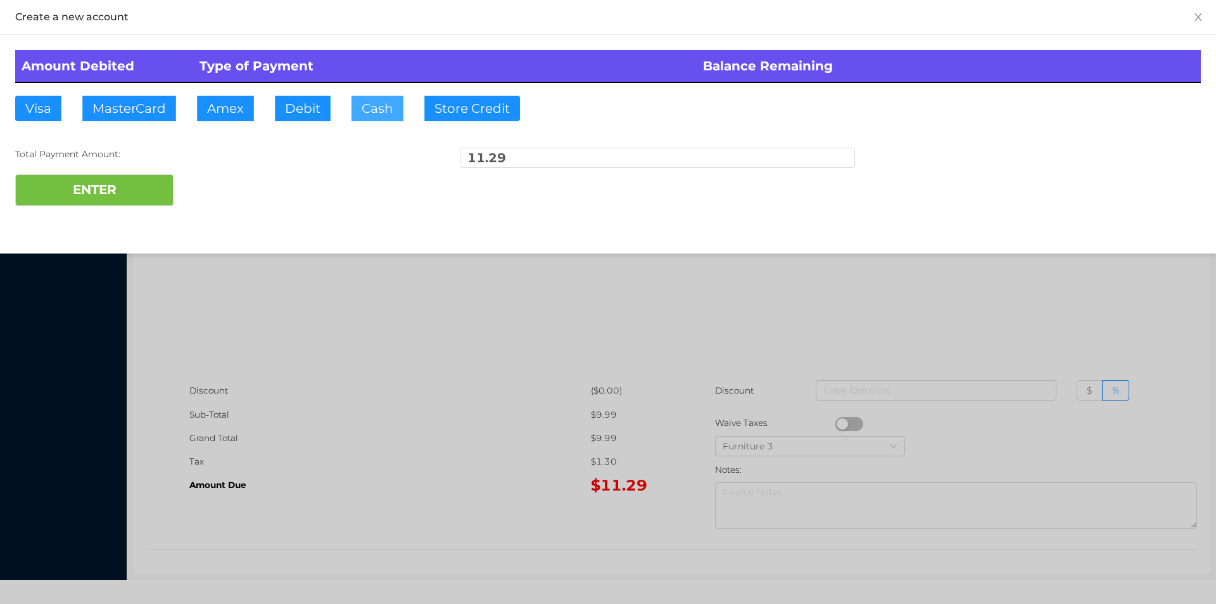
click at [373, 119] on button "Cash" at bounding box center [377, 108] width 52 height 25
type input "20."
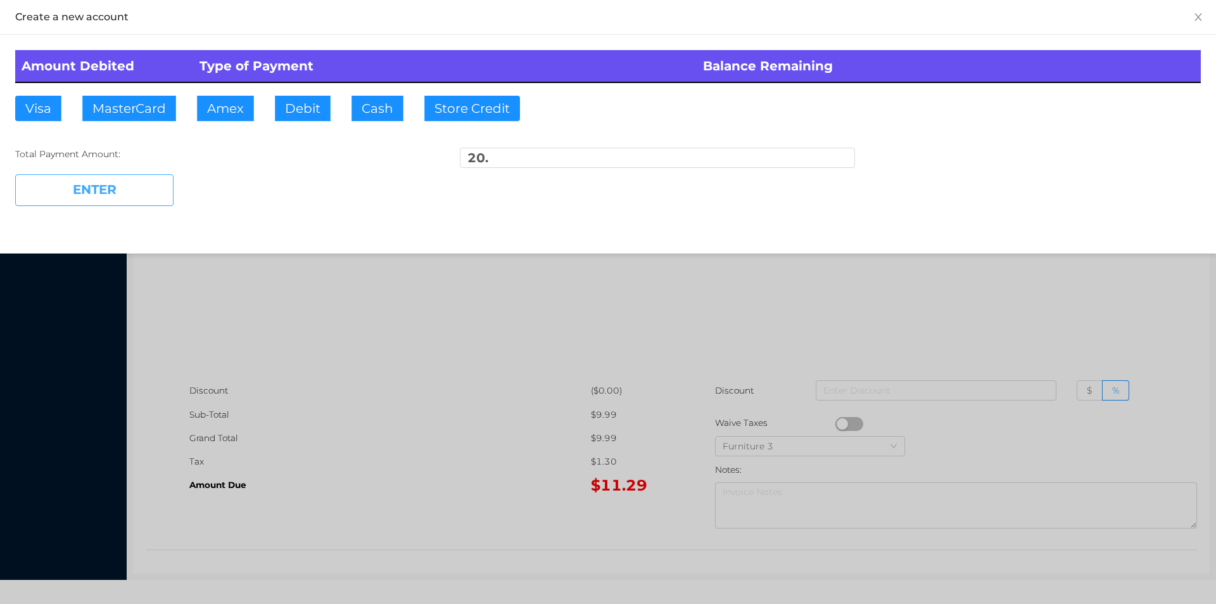
click at [122, 199] on button "ENTER" at bounding box center [94, 190] width 158 height 32
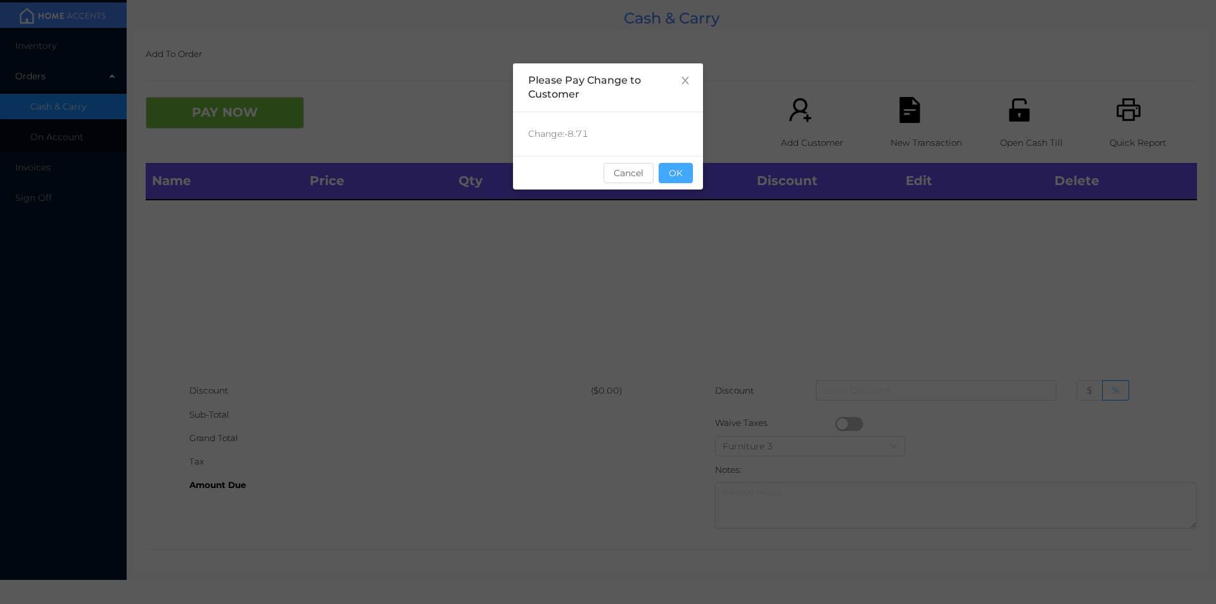
click at [676, 177] on button "OK" at bounding box center [676, 173] width 34 height 20
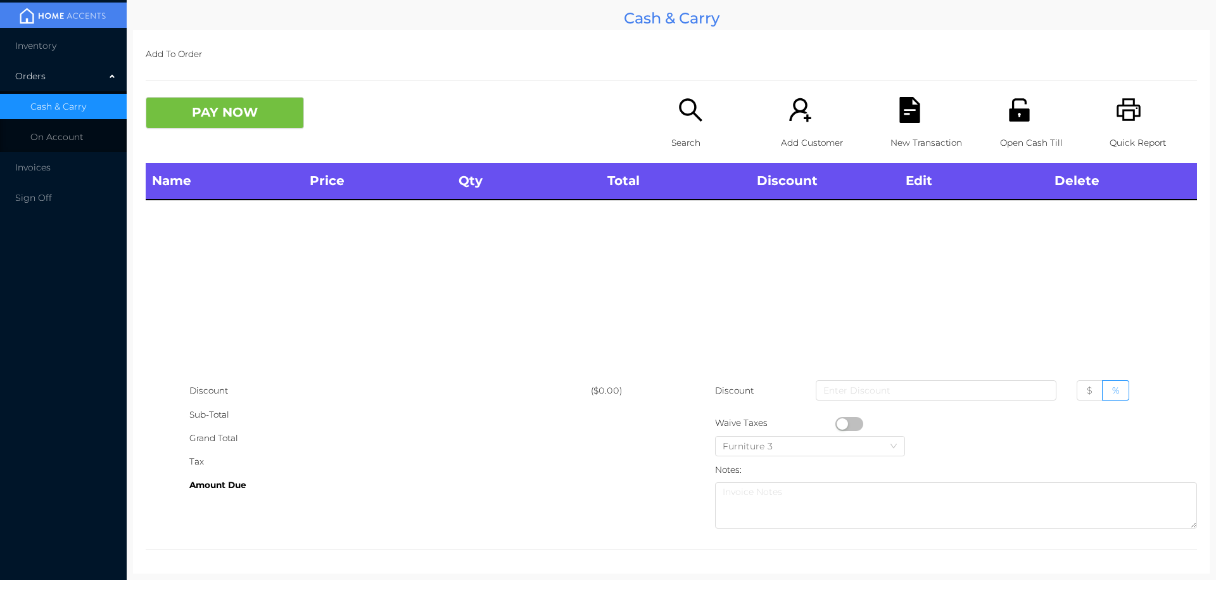
click at [672, 118] on div "Search" at bounding box center [714, 130] width 87 height 66
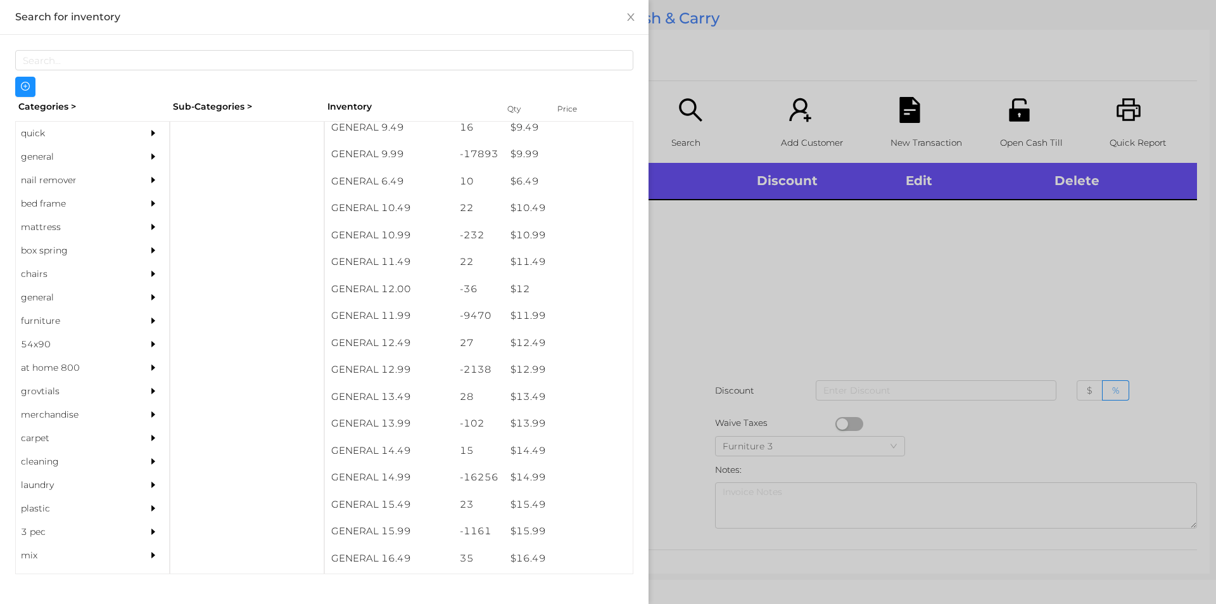
scroll to position [762, 0]
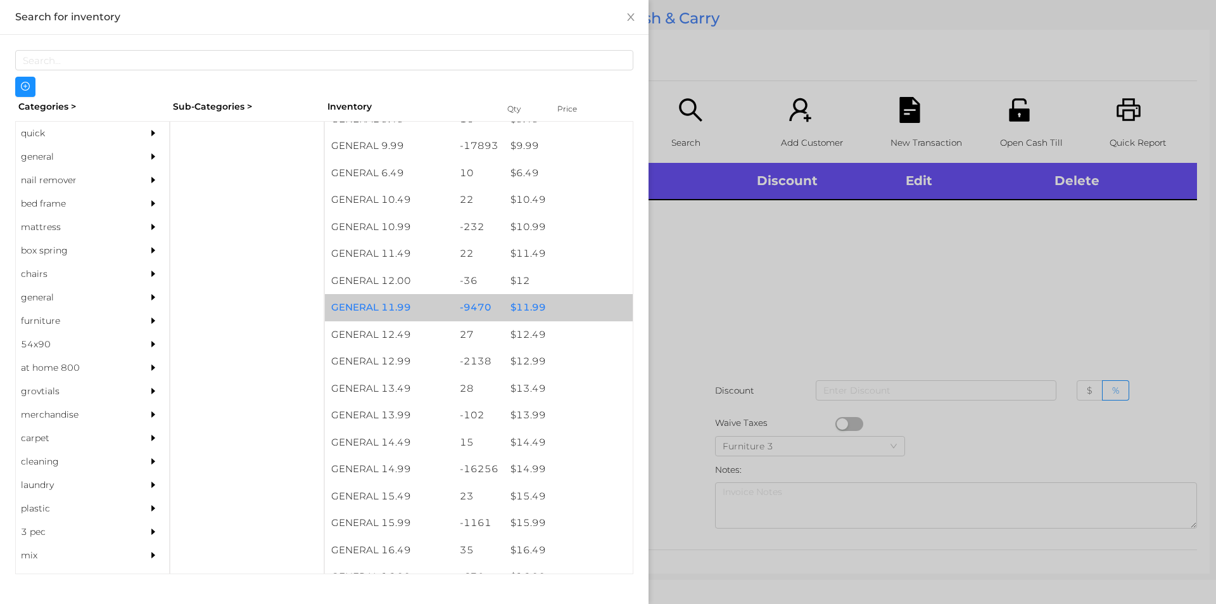
click at [535, 301] on div "$ 11.99" at bounding box center [568, 307] width 129 height 27
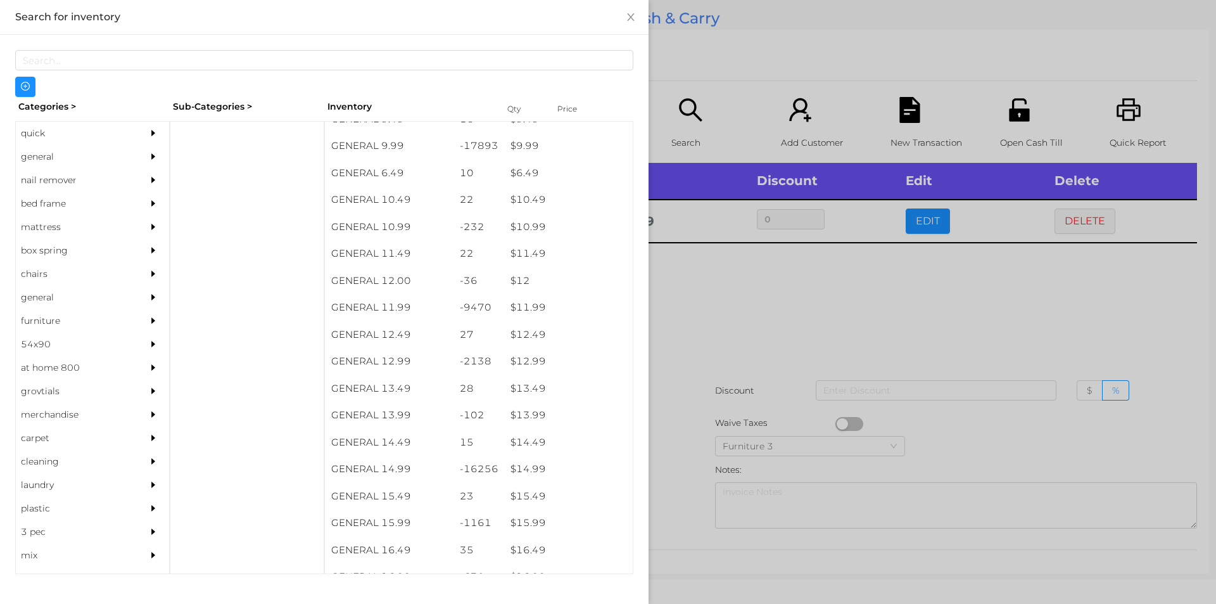
click at [792, 279] on div at bounding box center [608, 302] width 1216 height 604
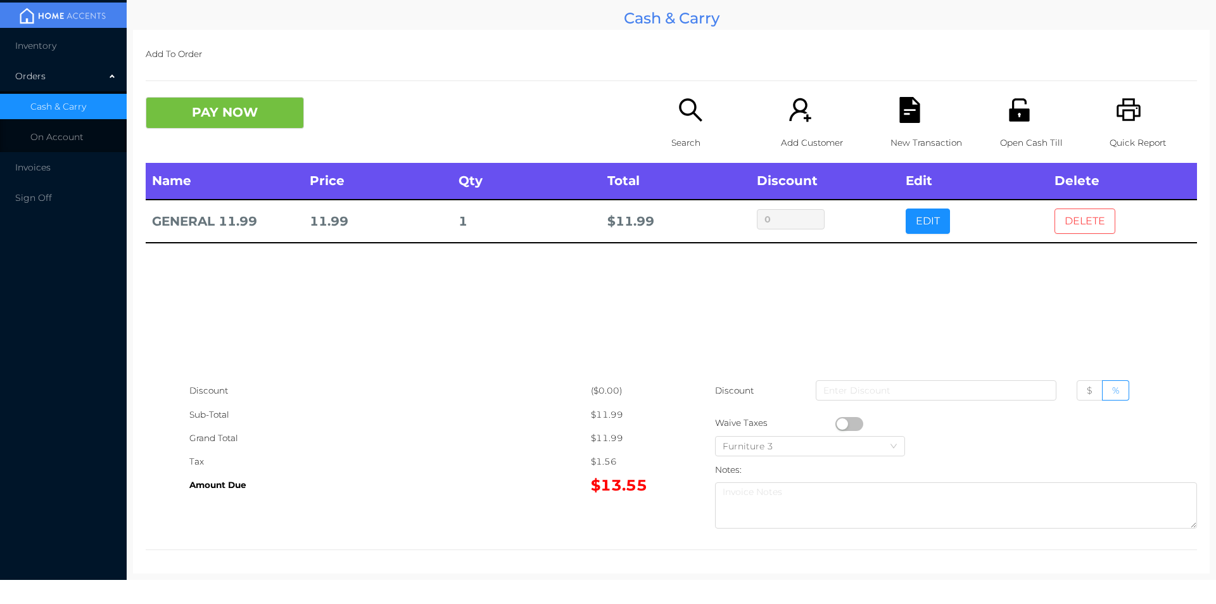
click at [1085, 217] on button "DELETE" at bounding box center [1084, 220] width 61 height 25
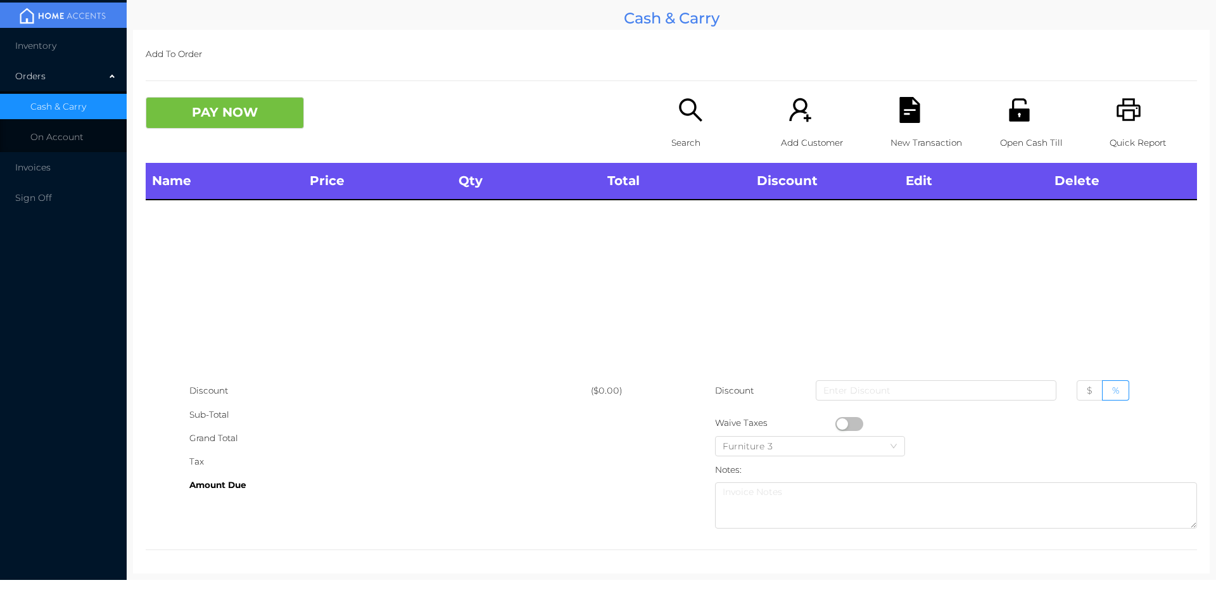
click at [1122, 117] on icon "icon: printer" at bounding box center [1129, 110] width 26 height 26
click at [224, 143] on div "PAY NOW Search Add Customer New Transaction Open Cash Till Quick Report" at bounding box center [671, 130] width 1051 height 66
click at [289, 331] on div "Name Price Qty Total Discount Edit Delete" at bounding box center [671, 271] width 1051 height 216
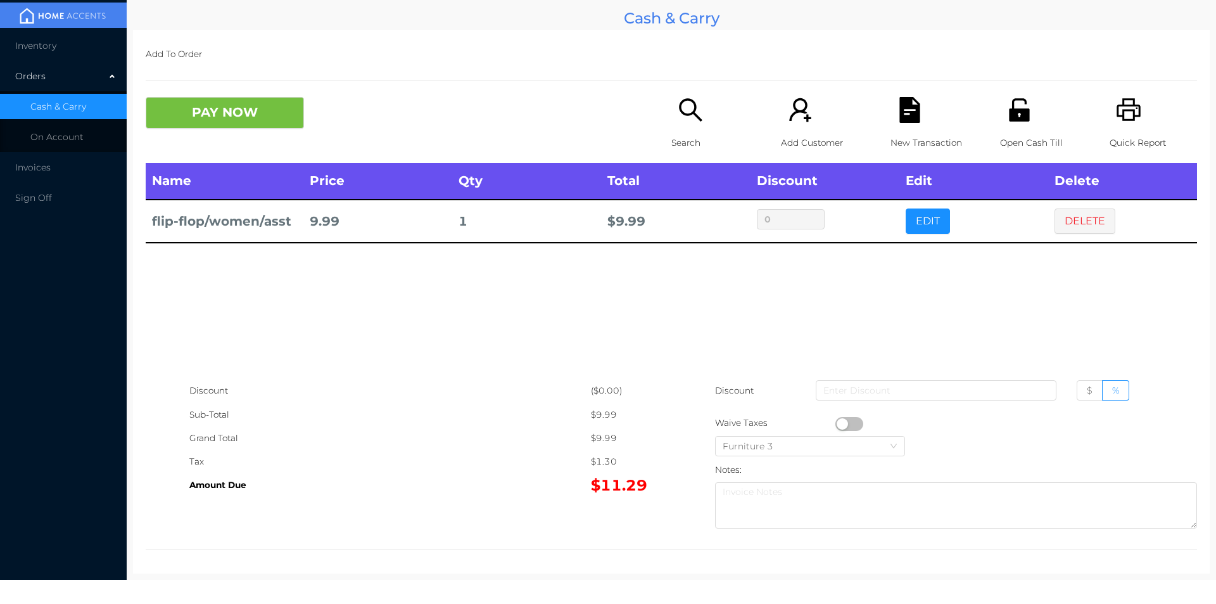
click at [691, 144] on p "Search" at bounding box center [714, 142] width 87 height 23
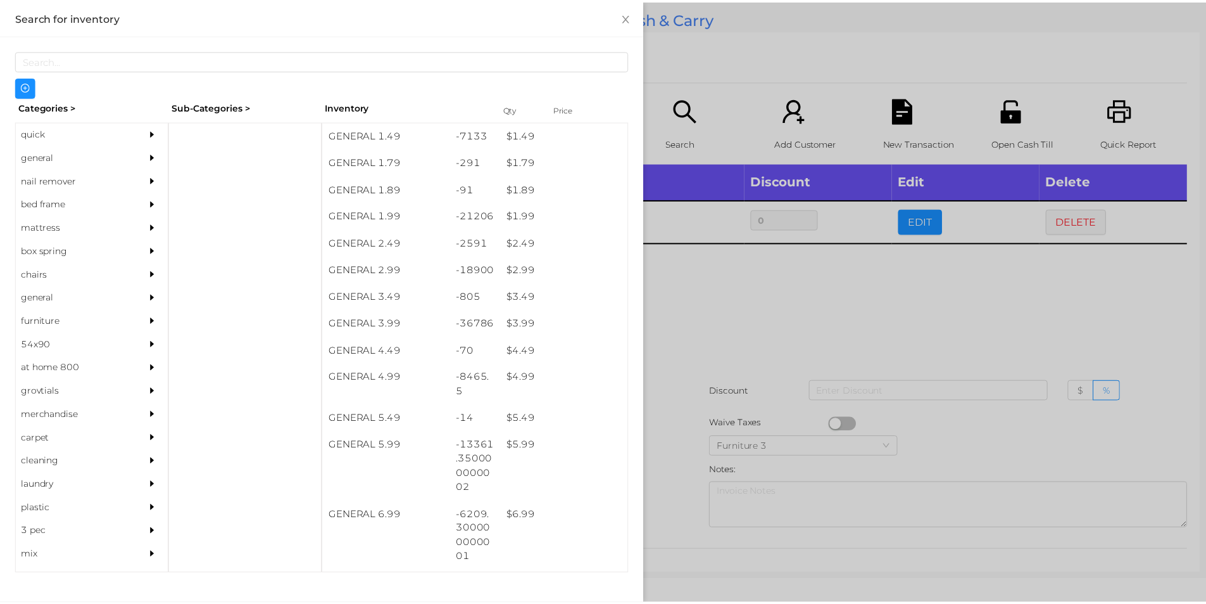
scroll to position [200, 0]
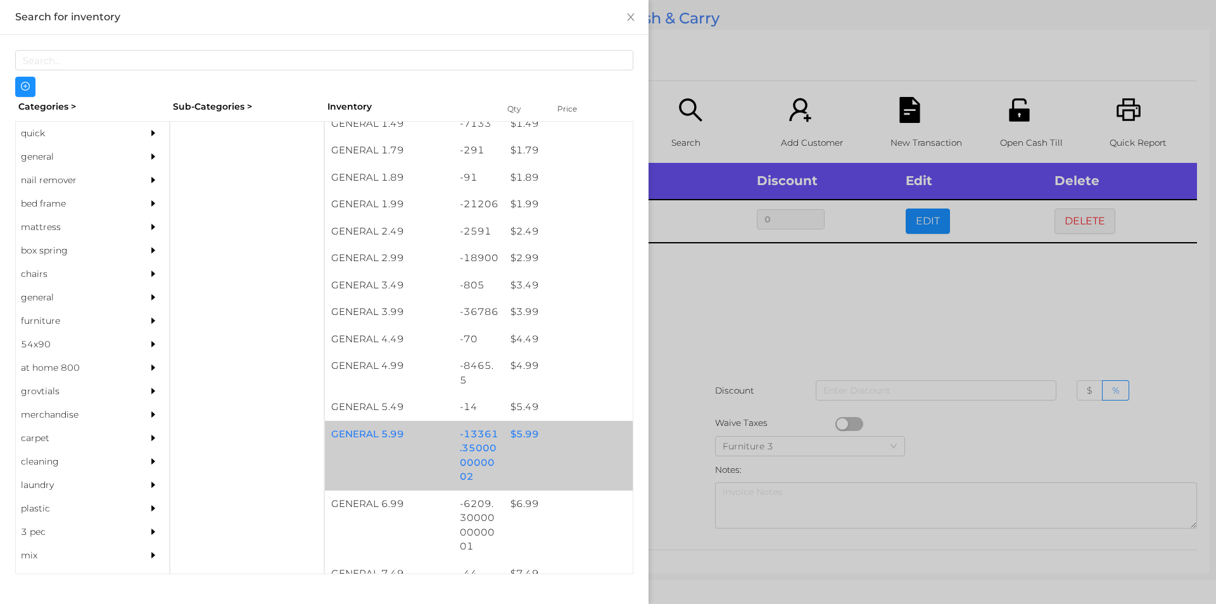
click at [522, 436] on div "$ 5.99" at bounding box center [568, 434] width 129 height 27
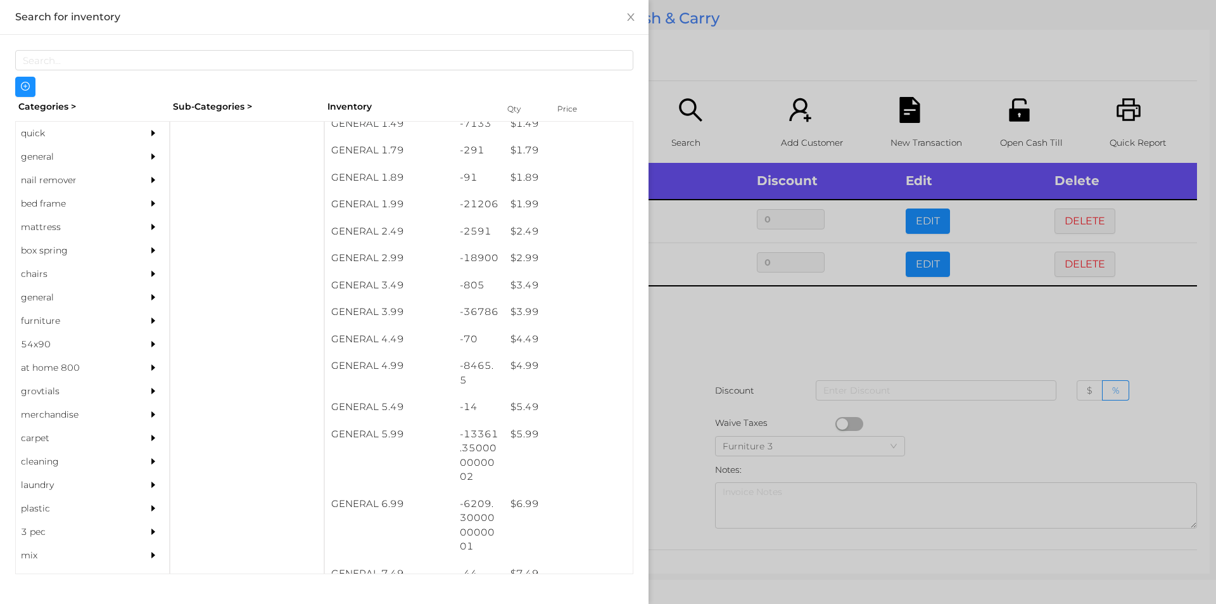
click at [701, 350] on div at bounding box center [608, 302] width 1216 height 604
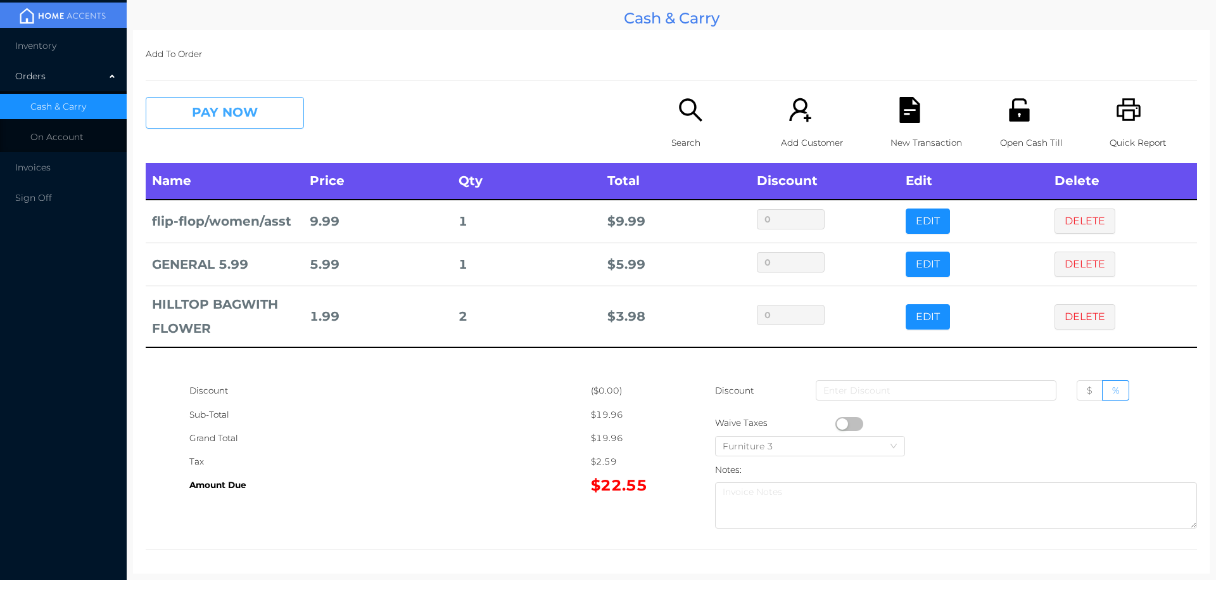
click at [237, 117] on button "PAY NOW" at bounding box center [225, 113] width 158 height 32
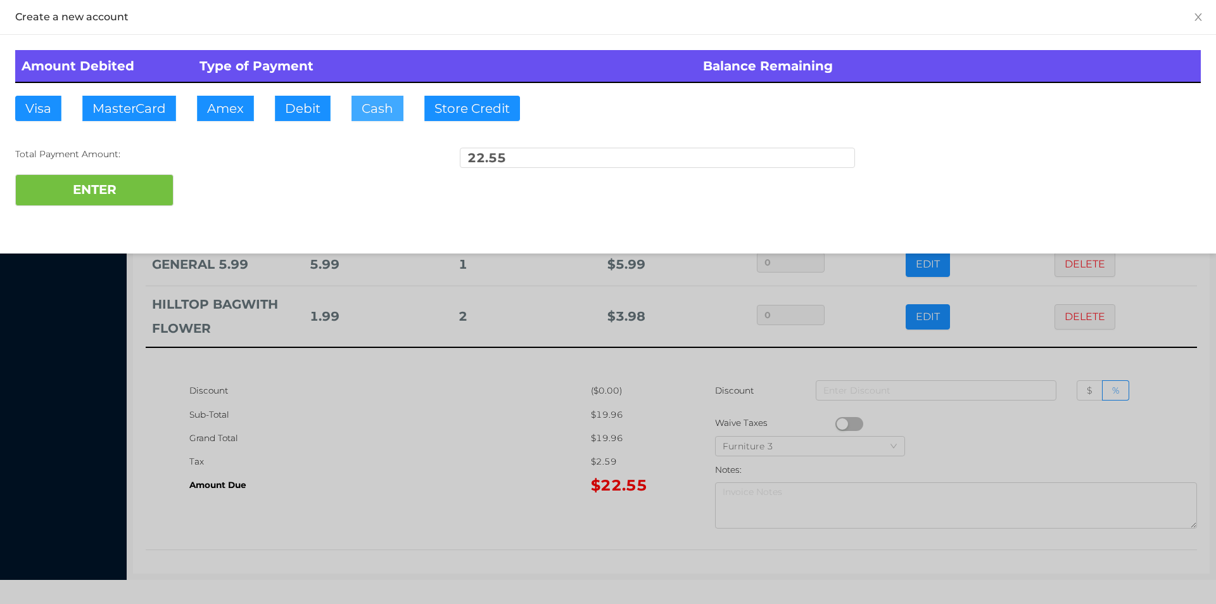
click at [365, 99] on button "Cash" at bounding box center [377, 108] width 52 height 25
click at [129, 188] on button "ENTER" at bounding box center [94, 190] width 158 height 32
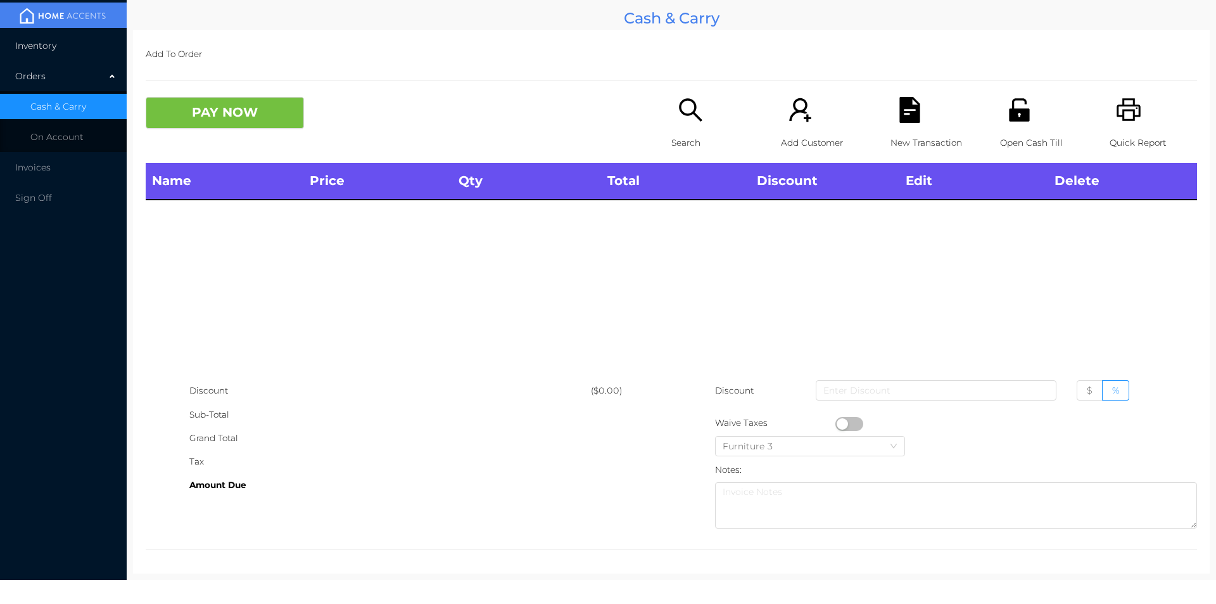
click at [32, 48] on span "Inventory" at bounding box center [35, 45] width 41 height 11
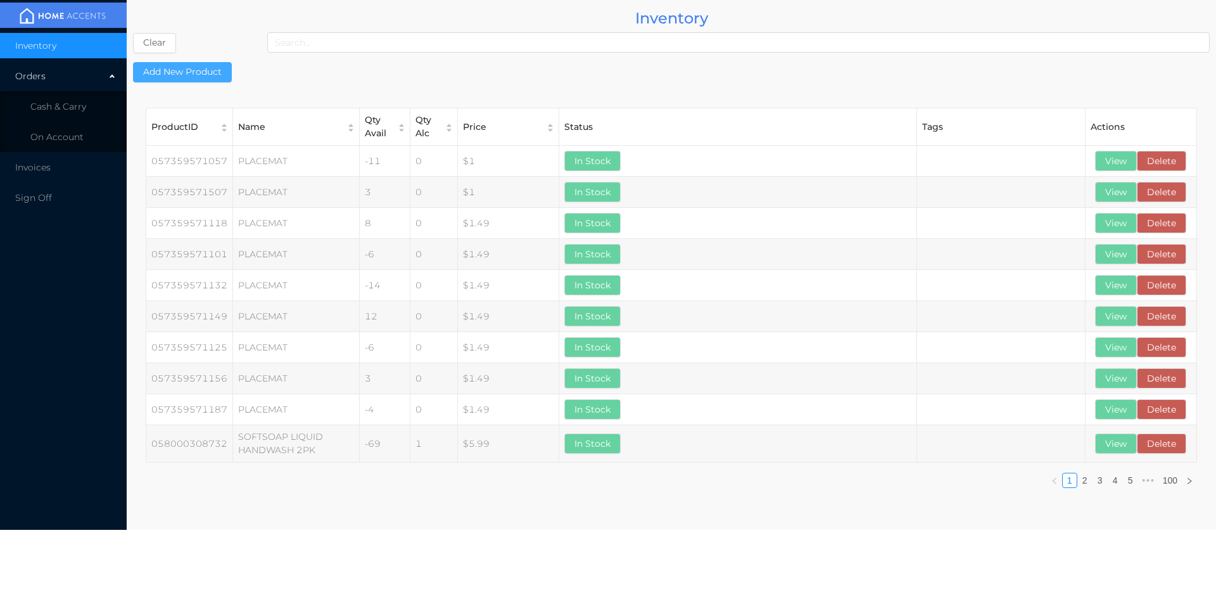
click at [184, 74] on button "Add New Product" at bounding box center [182, 72] width 99 height 20
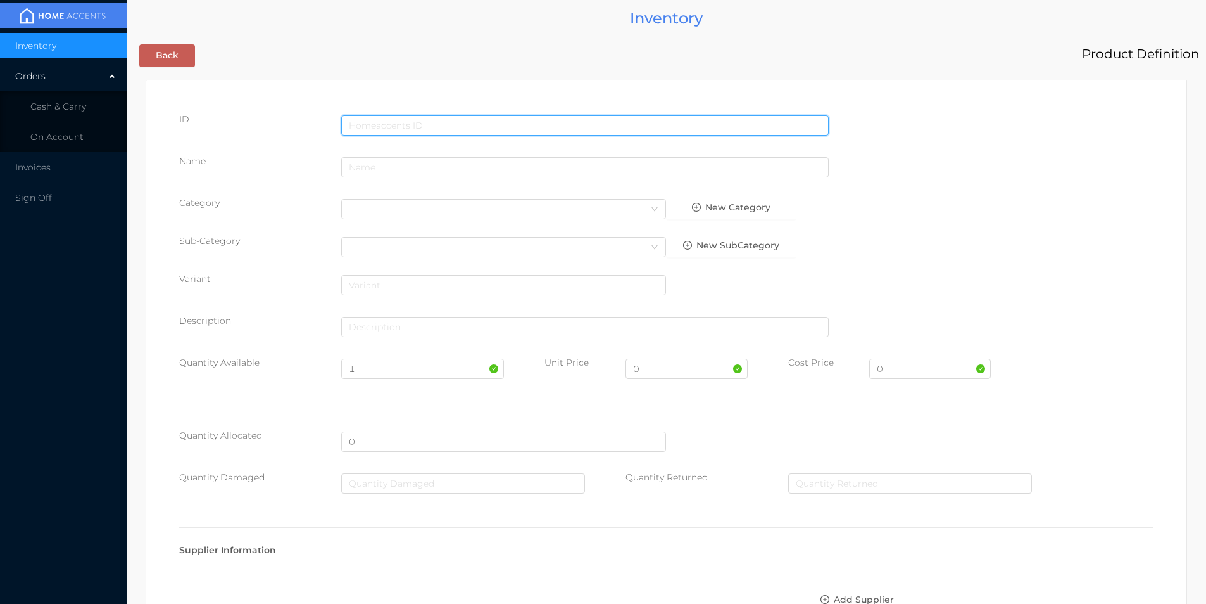
click at [408, 122] on input "text" at bounding box center [585, 125] width 488 height 20
type input "628719165805"
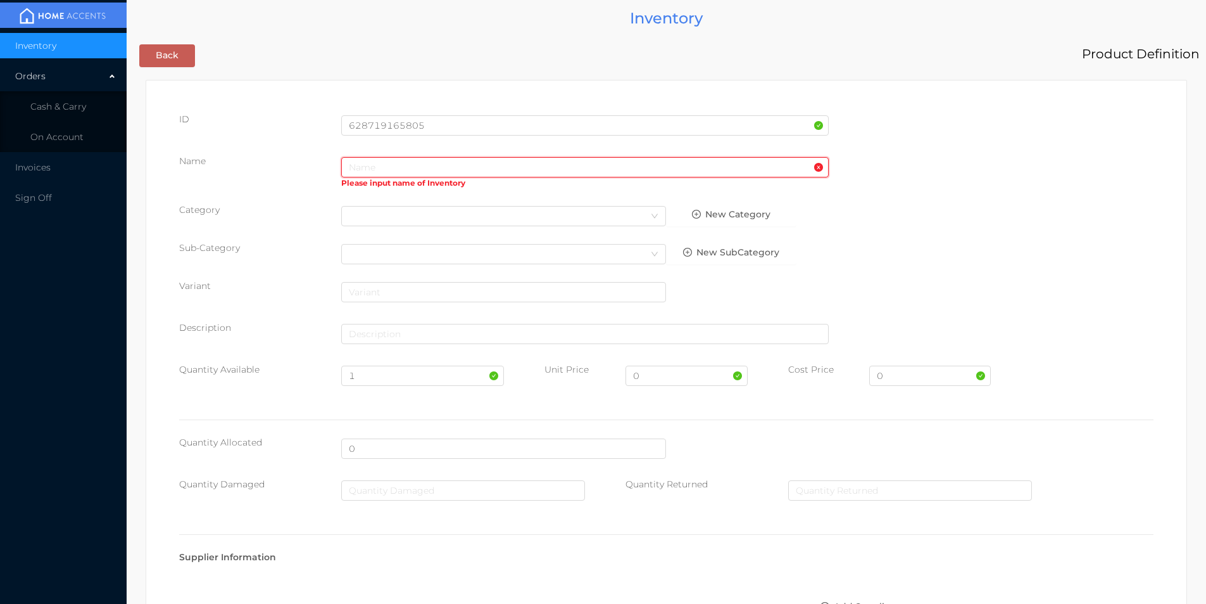
click at [404, 172] on input "text" at bounding box center [585, 167] width 488 height 20
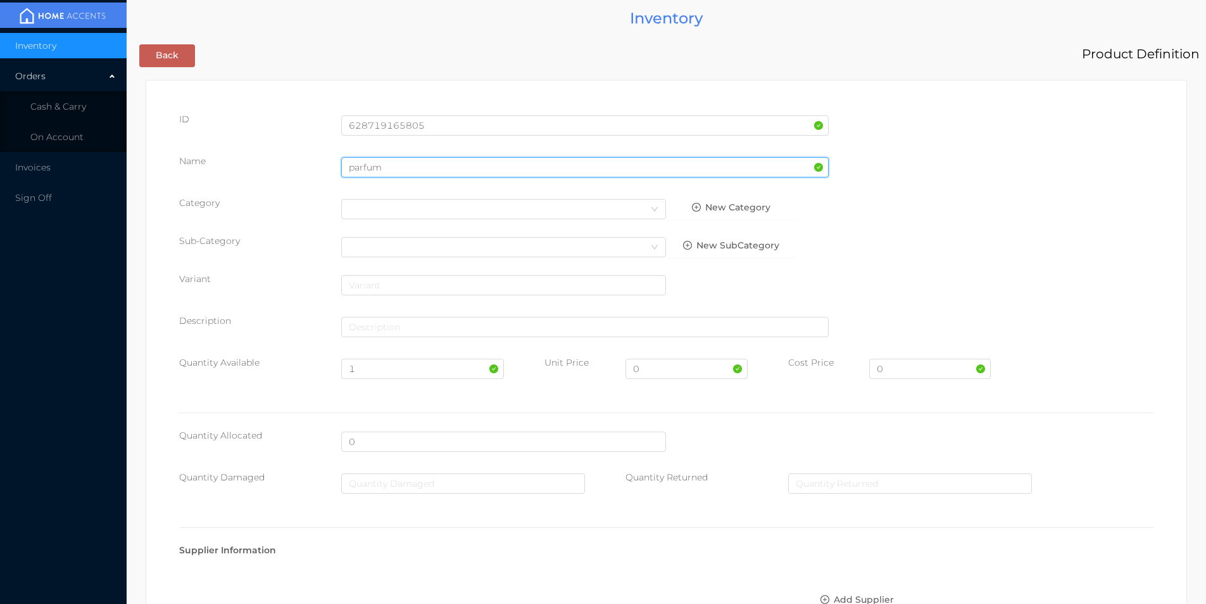
type input "parfum"
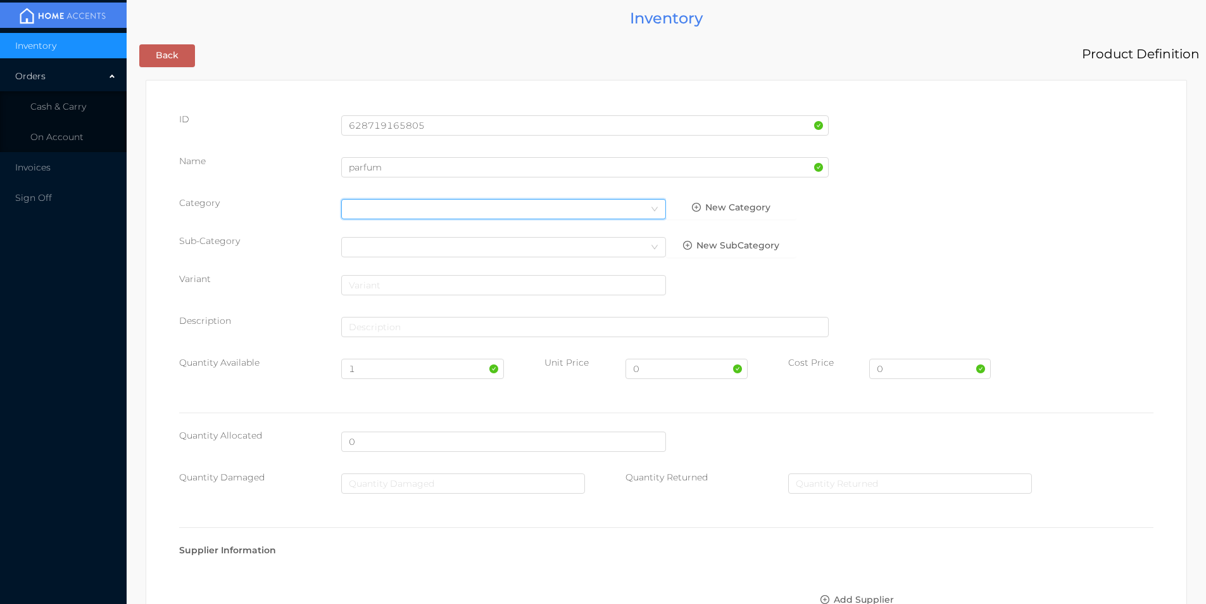
click at [387, 218] on div "Select Category" at bounding box center [503, 209] width 325 height 20
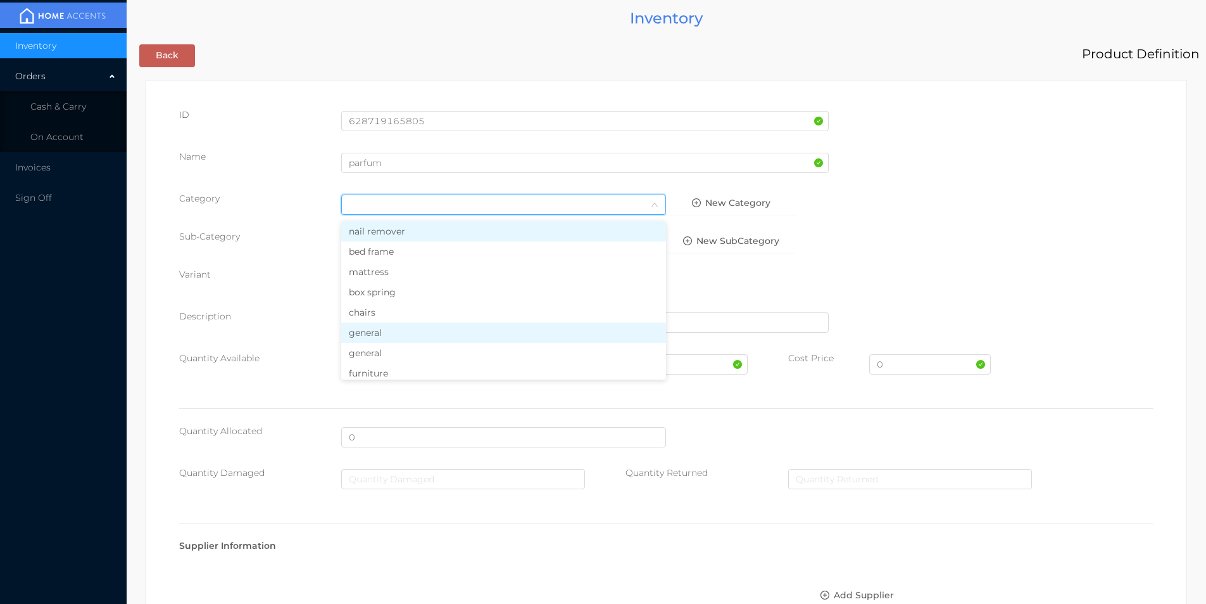
click at [377, 332] on li "general" at bounding box center [503, 332] width 325 height 20
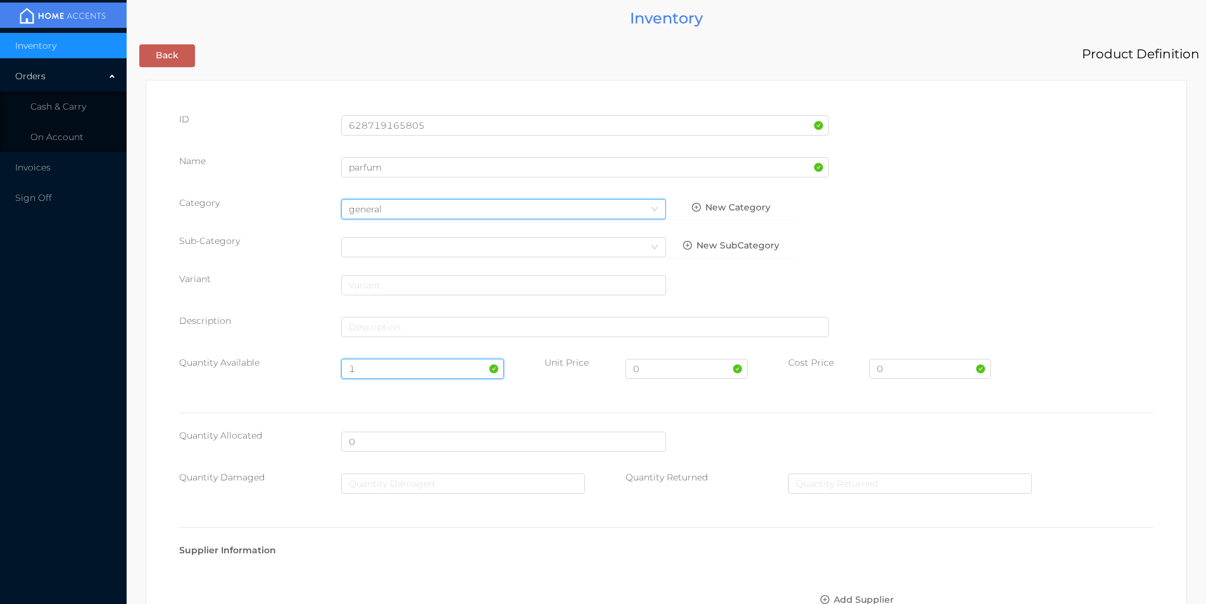
click at [375, 362] on input "1" at bounding box center [422, 368] width 162 height 20
type input "100"
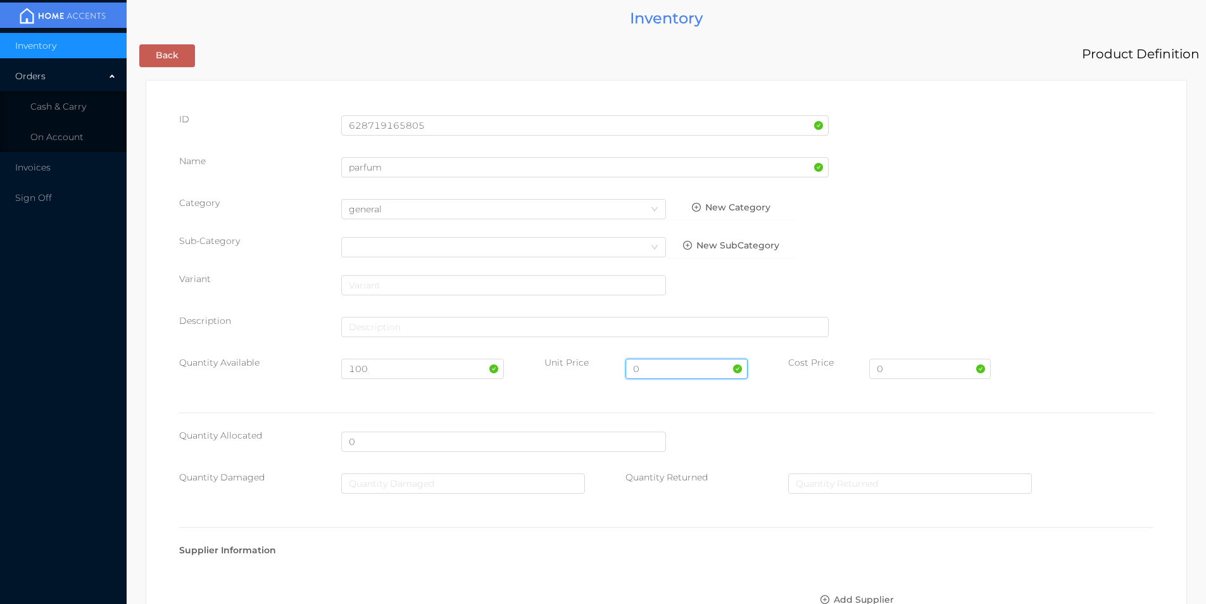
click at [651, 369] on input "0" at bounding box center [687, 368] width 122 height 20
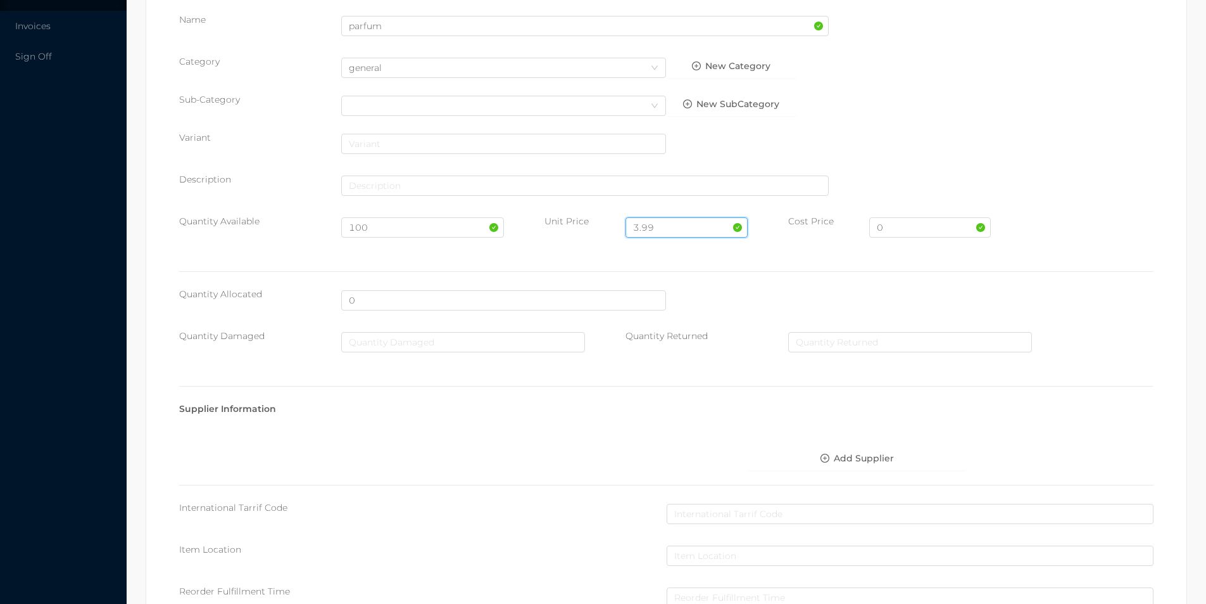
scroll to position [448, 0]
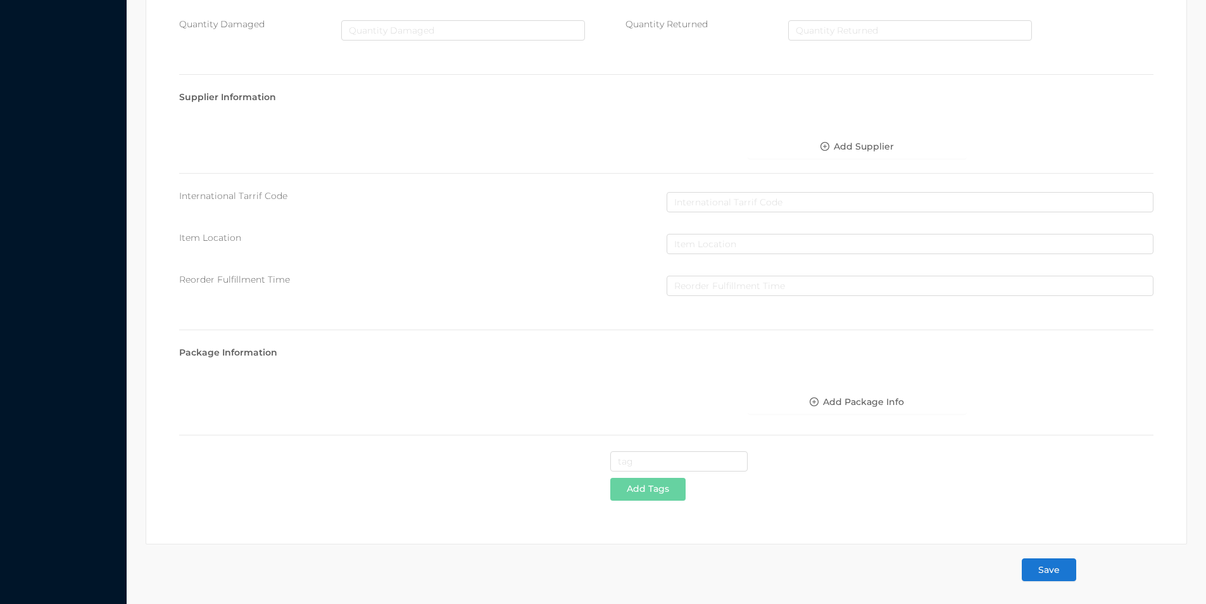
type input "3.99"
click at [1047, 569] on button "Save" at bounding box center [1049, 569] width 54 height 23
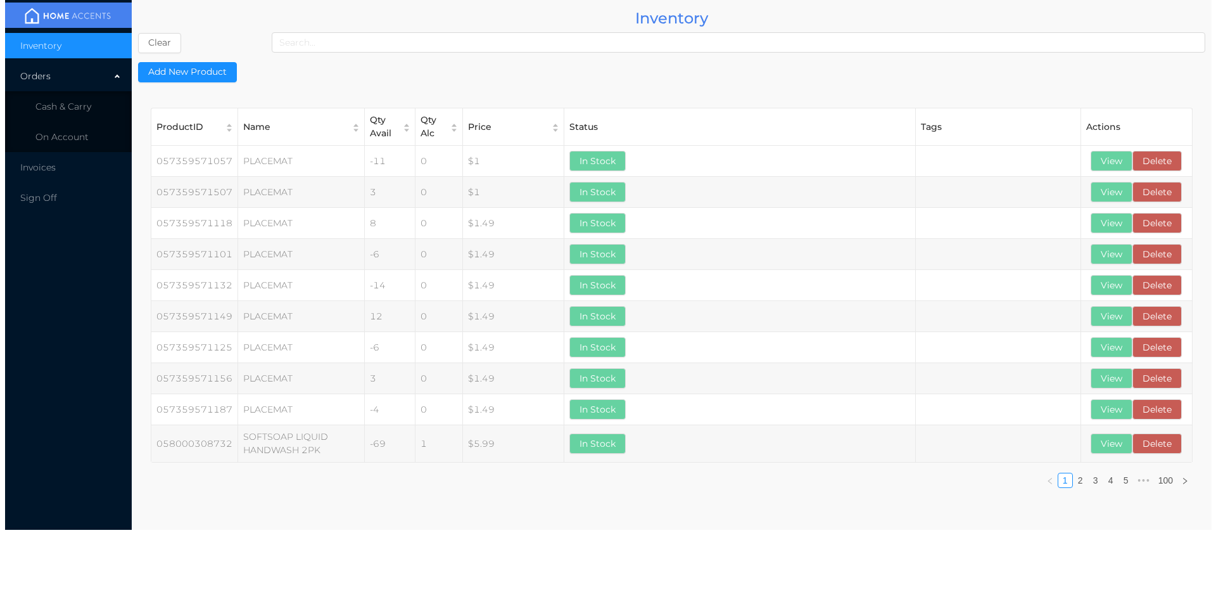
scroll to position [0, 0]
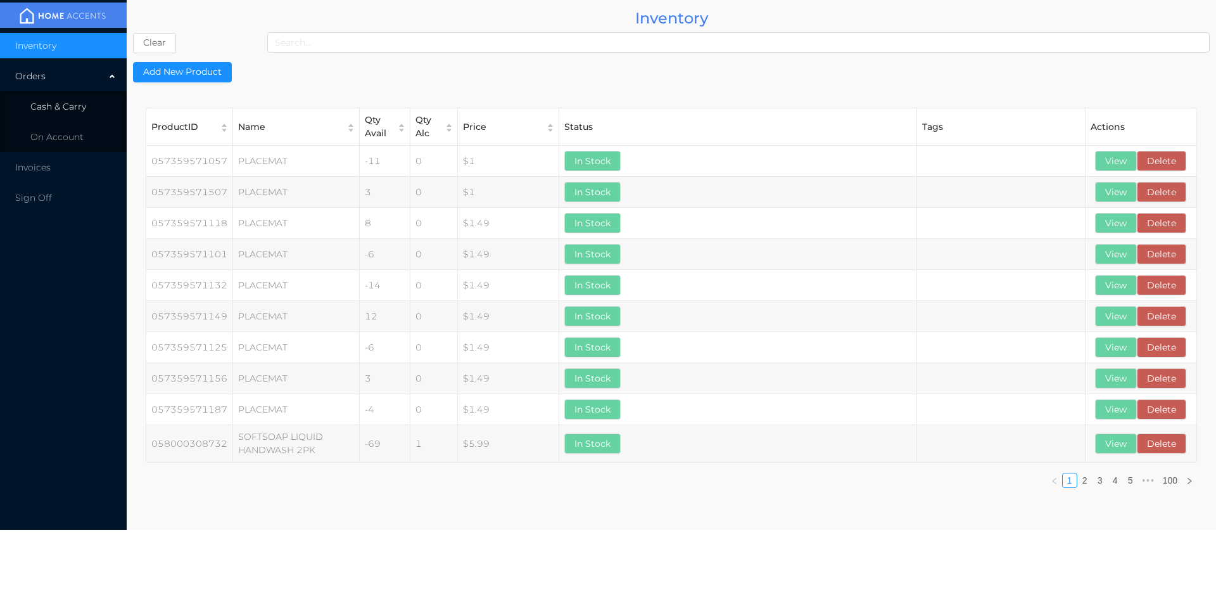
click at [79, 108] on span "Cash & Carry" at bounding box center [58, 106] width 56 height 11
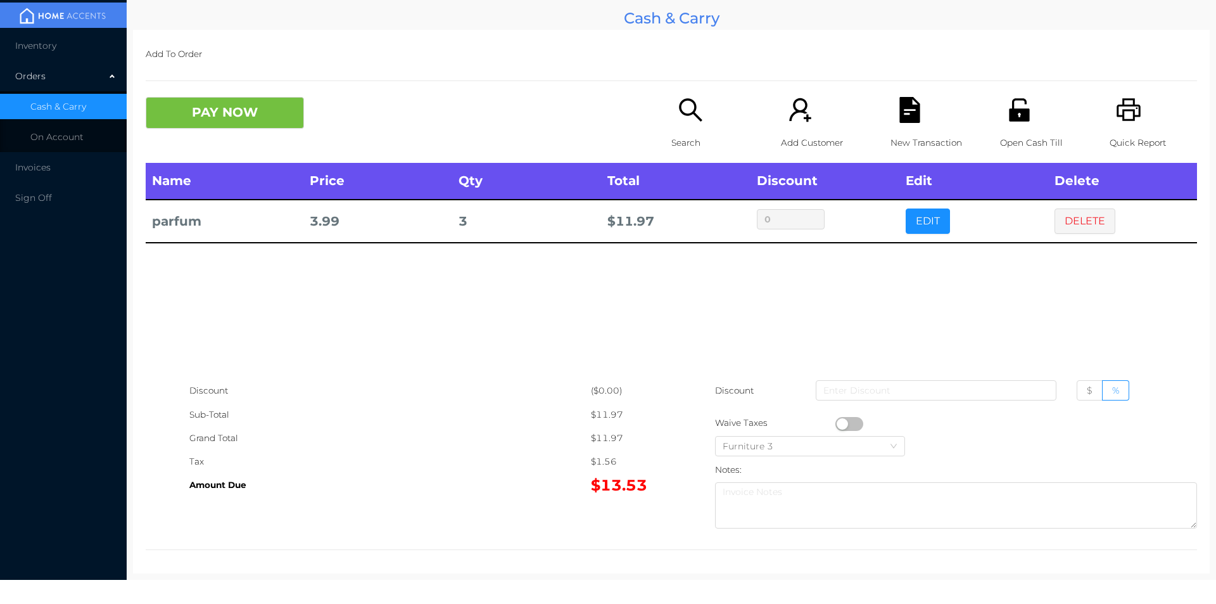
click at [198, 107] on button "PAY NOW" at bounding box center [225, 113] width 158 height 32
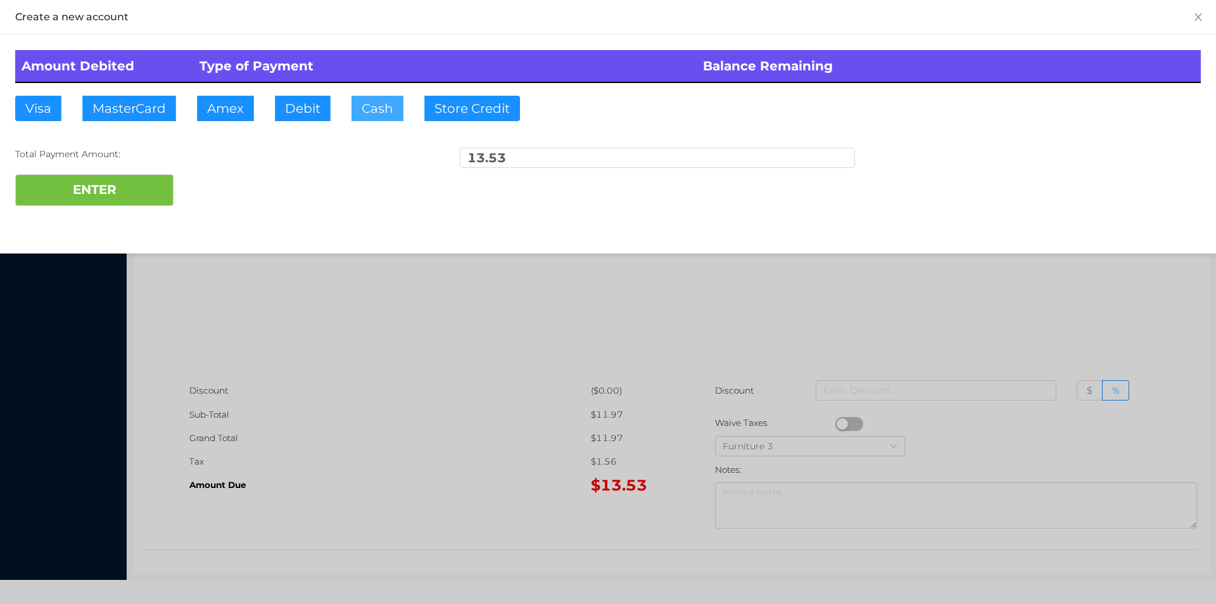
click at [364, 114] on button "Cash" at bounding box center [377, 108] width 52 height 25
type input "20."
click at [103, 199] on button "ENTER" at bounding box center [94, 190] width 158 height 32
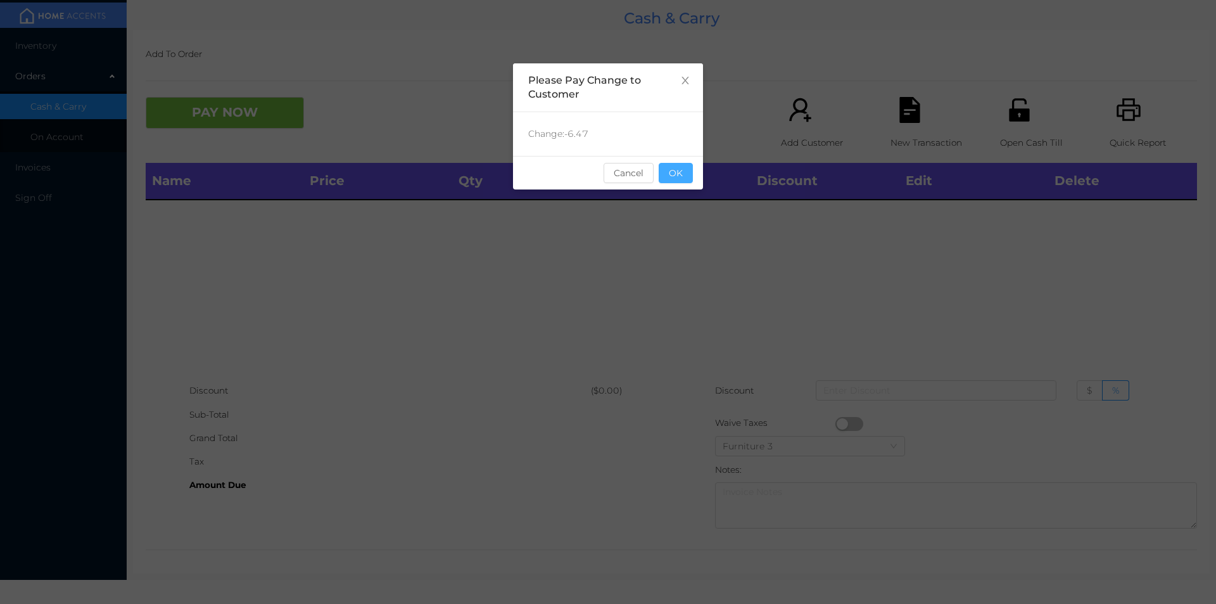
click at [676, 177] on button "OK" at bounding box center [676, 173] width 34 height 20
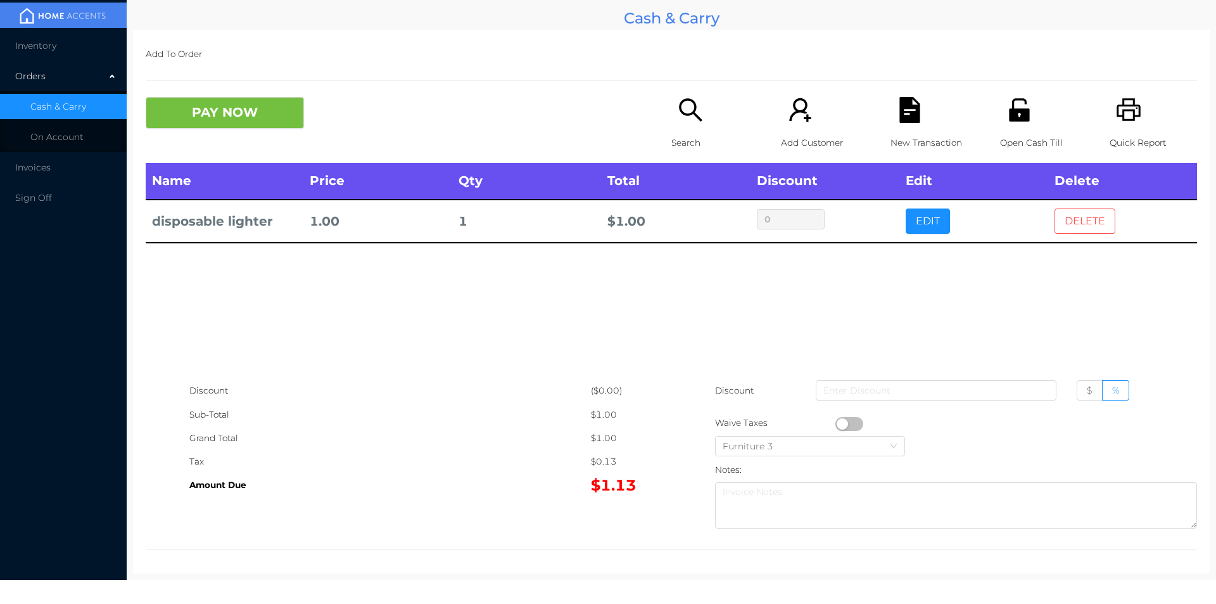
click at [1074, 214] on button "DELETE" at bounding box center [1084, 220] width 61 height 25
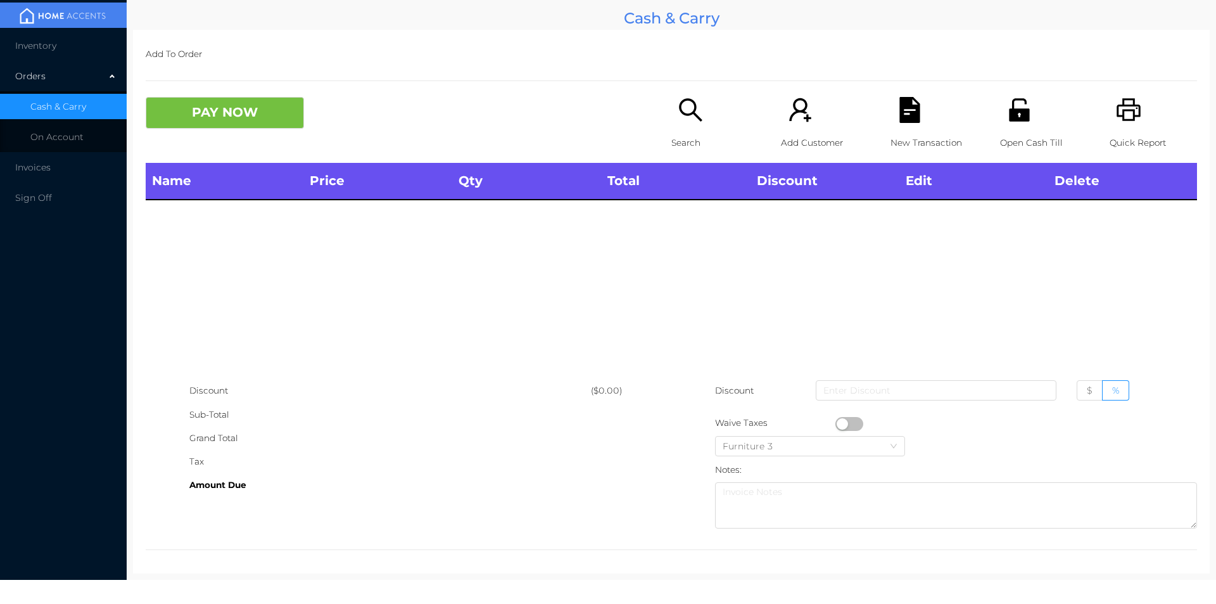
click at [1016, 122] on icon "icon: unlock" at bounding box center [1019, 110] width 26 height 26
click at [681, 123] on icon "icon: search" at bounding box center [691, 110] width 26 height 26
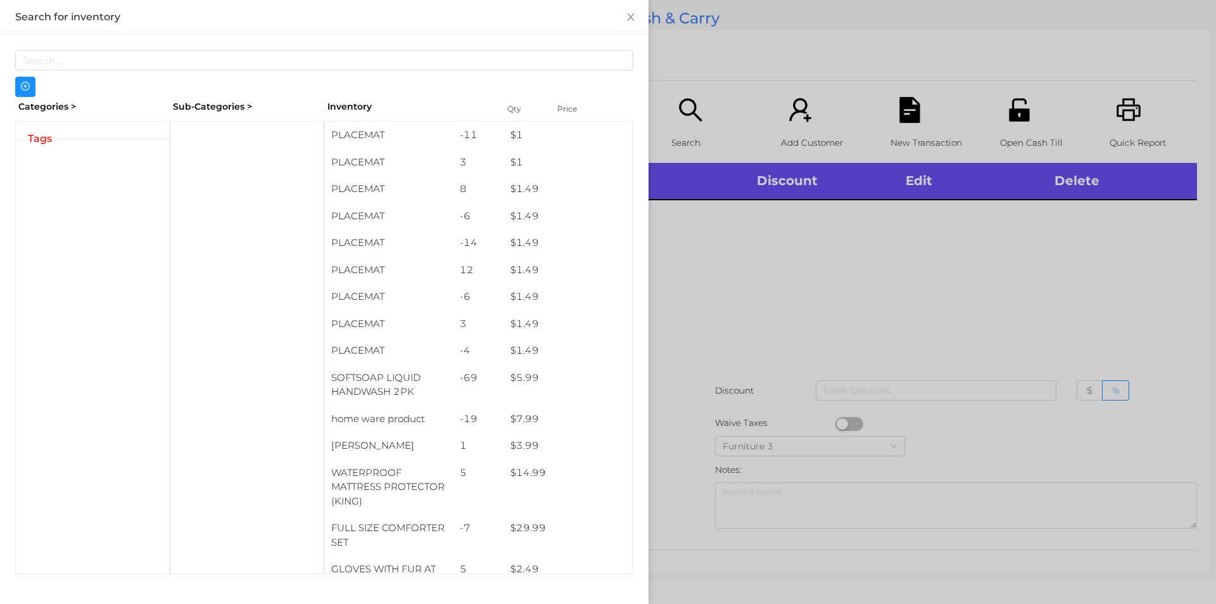
click at [827, 304] on div at bounding box center [608, 302] width 1216 height 604
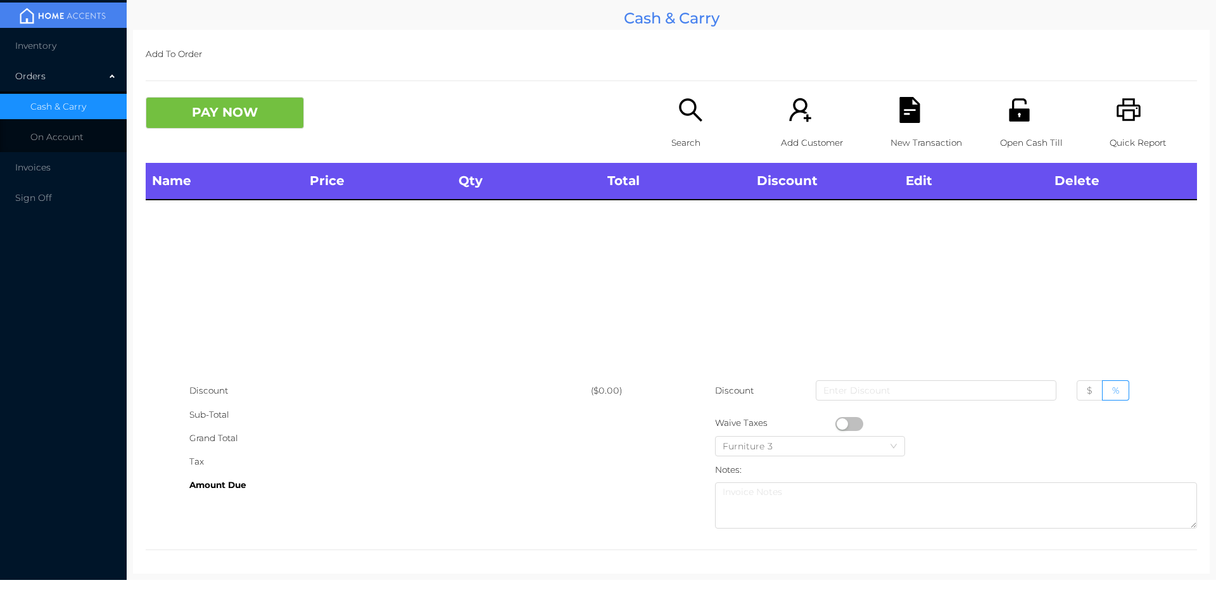
click at [1002, 127] on div "Open Cash Till" at bounding box center [1043, 130] width 87 height 66
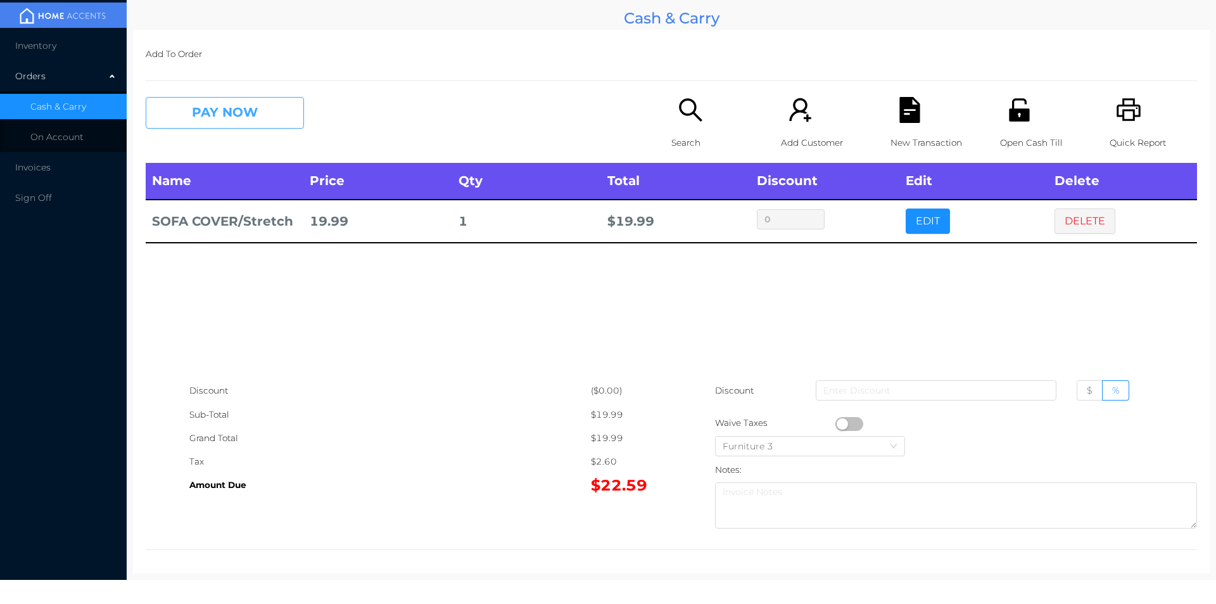
click at [214, 108] on button "PAY NOW" at bounding box center [225, 113] width 158 height 32
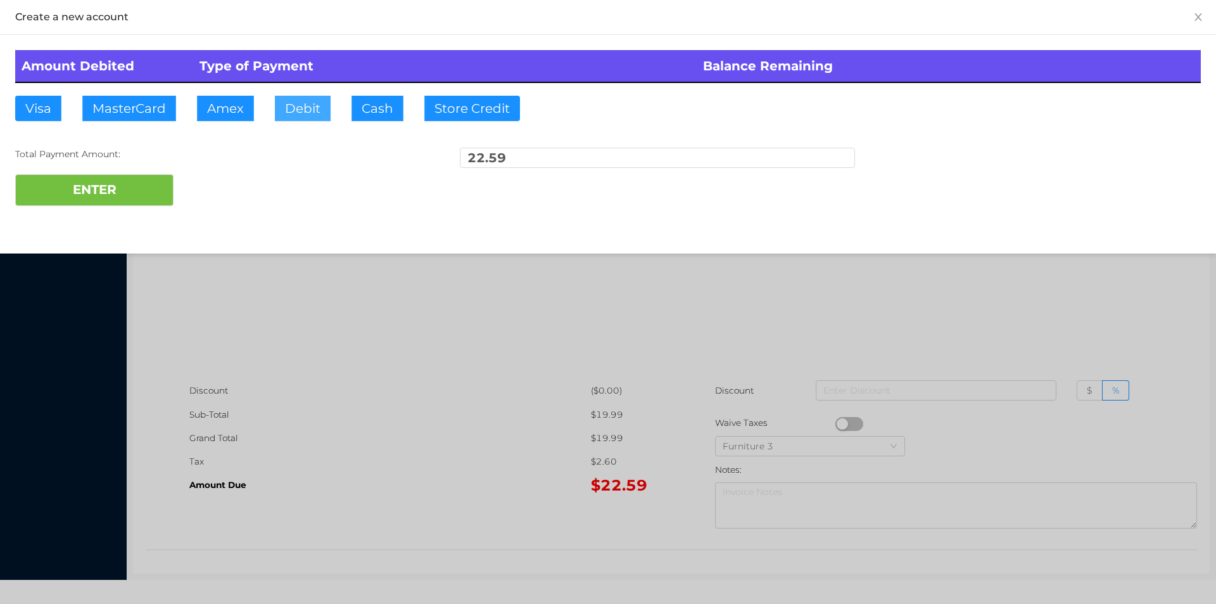
click at [308, 106] on button "Debit" at bounding box center [303, 108] width 56 height 25
click at [76, 202] on button "ENTER" at bounding box center [94, 190] width 158 height 32
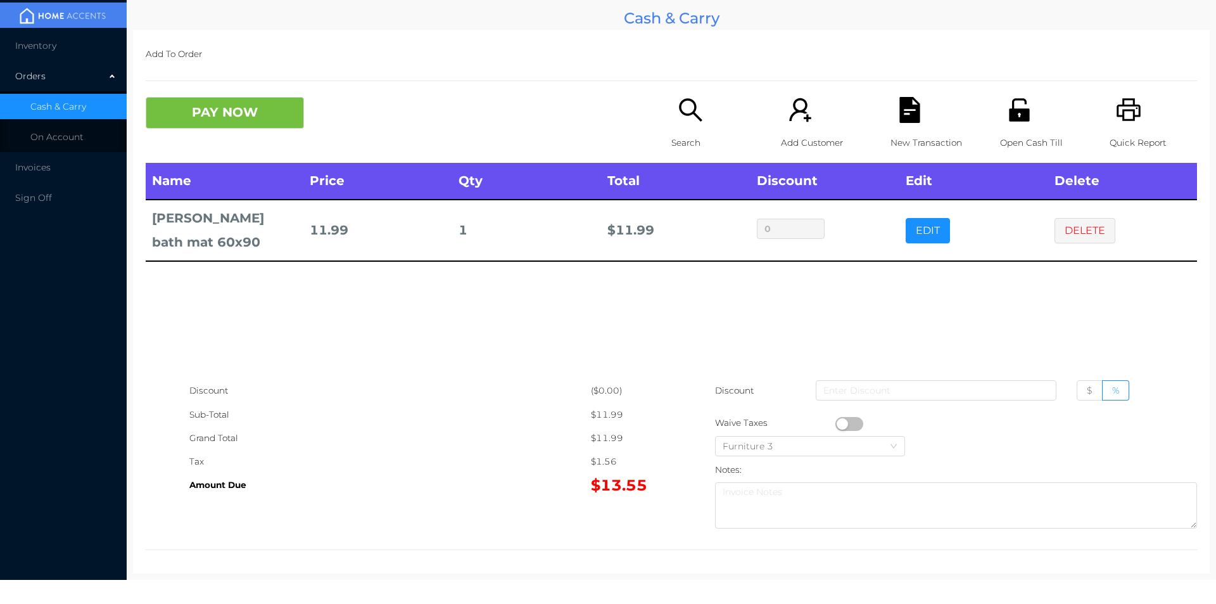
click at [223, 117] on button "PAY NOW" at bounding box center [225, 113] width 158 height 32
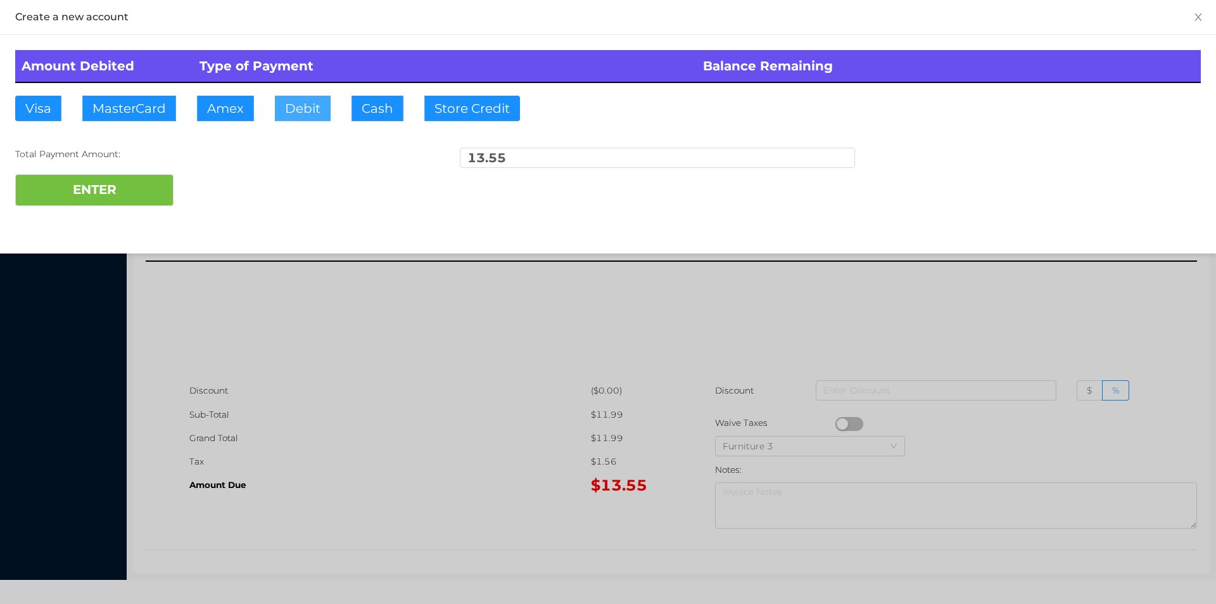
click at [282, 117] on button "Debit" at bounding box center [303, 108] width 56 height 25
click at [96, 190] on button "ENTER" at bounding box center [94, 190] width 158 height 32
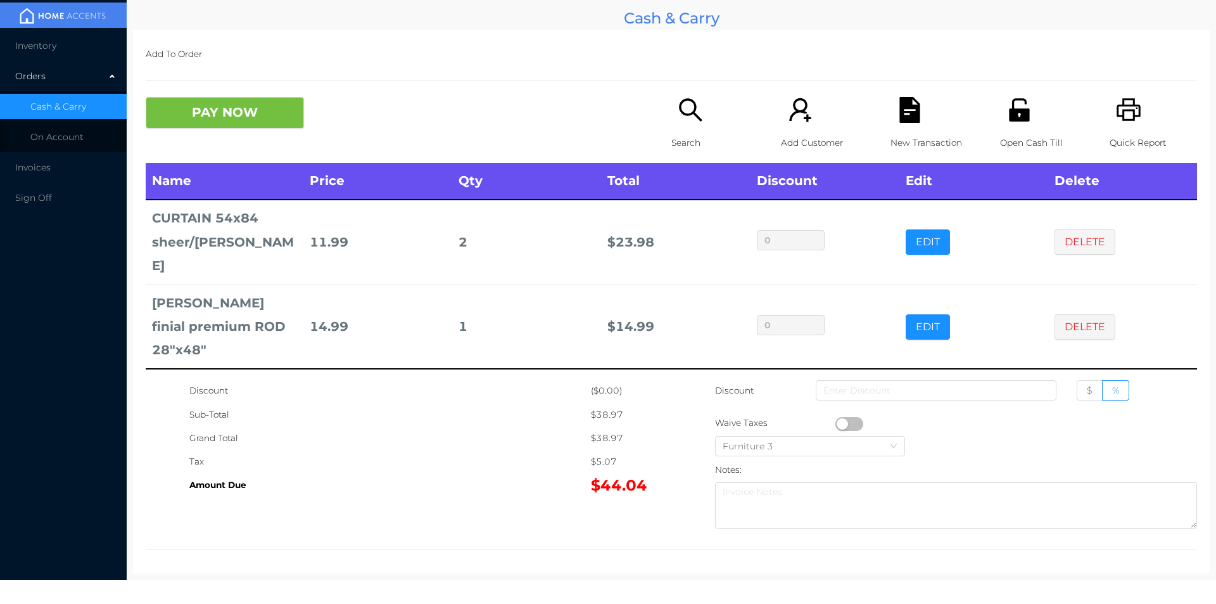
click at [686, 134] on p "Search" at bounding box center [714, 142] width 87 height 23
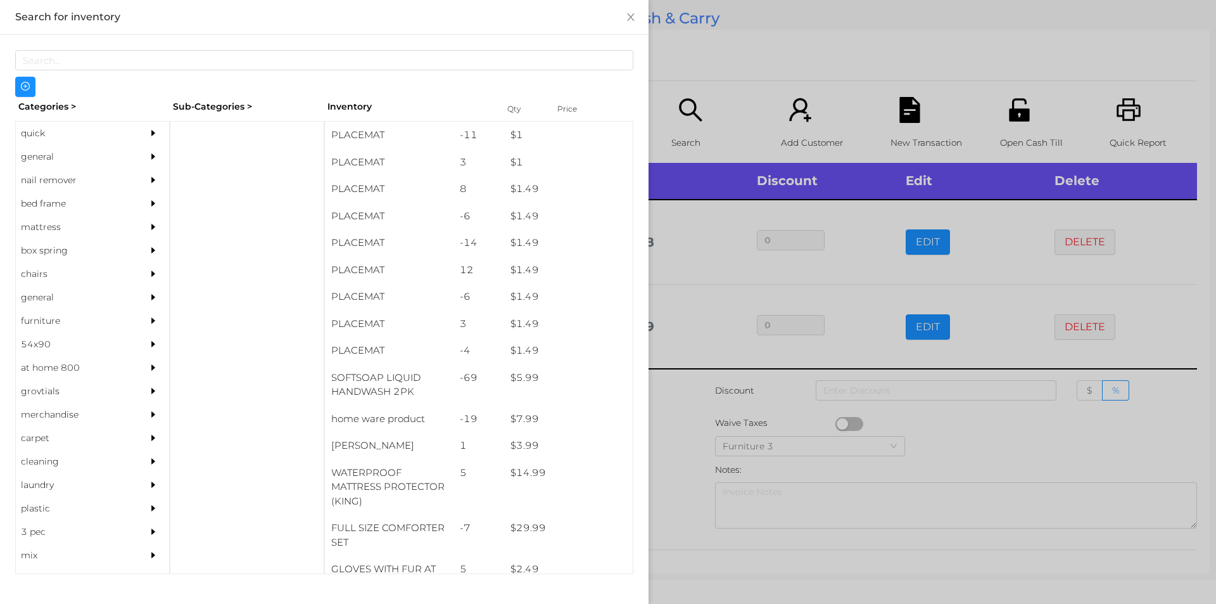
click at [50, 159] on div "general" at bounding box center [73, 156] width 115 height 23
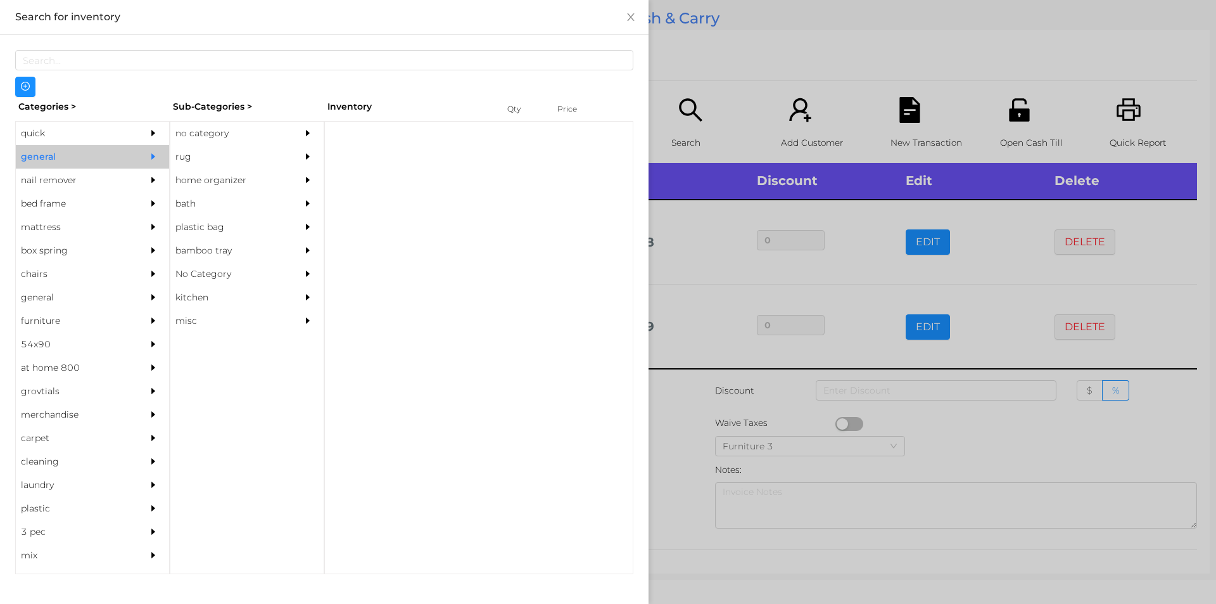
click at [199, 123] on div "no category" at bounding box center [227, 133] width 115 height 23
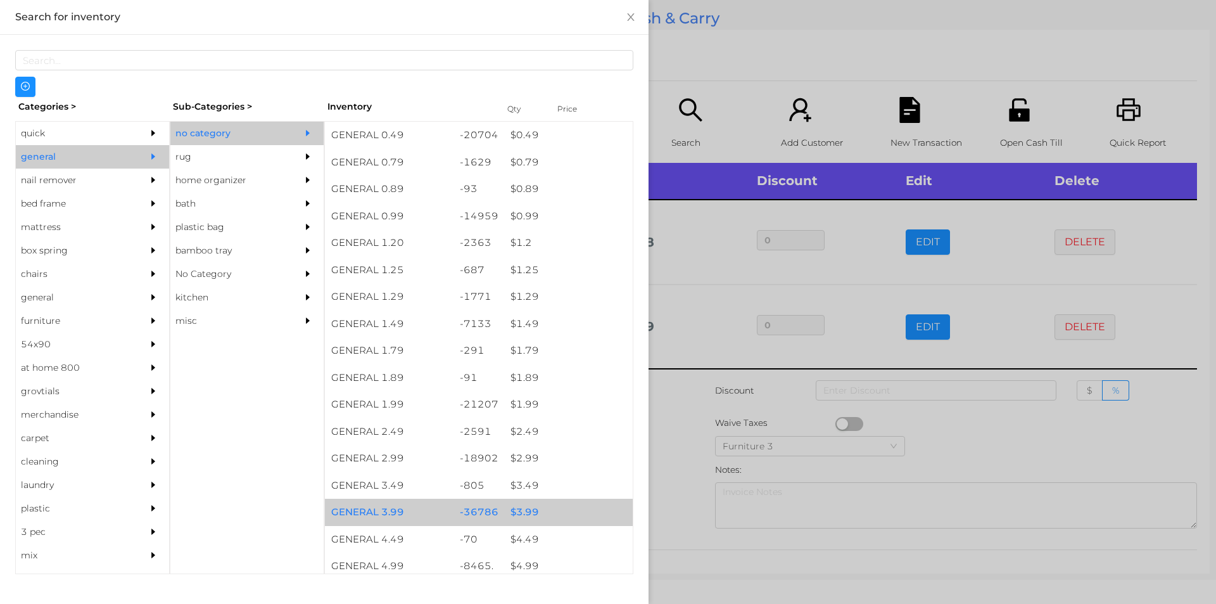
click at [513, 510] on div "$ 3.99" at bounding box center [568, 511] width 129 height 27
click at [517, 503] on div "$ 3.99" at bounding box center [568, 511] width 129 height 27
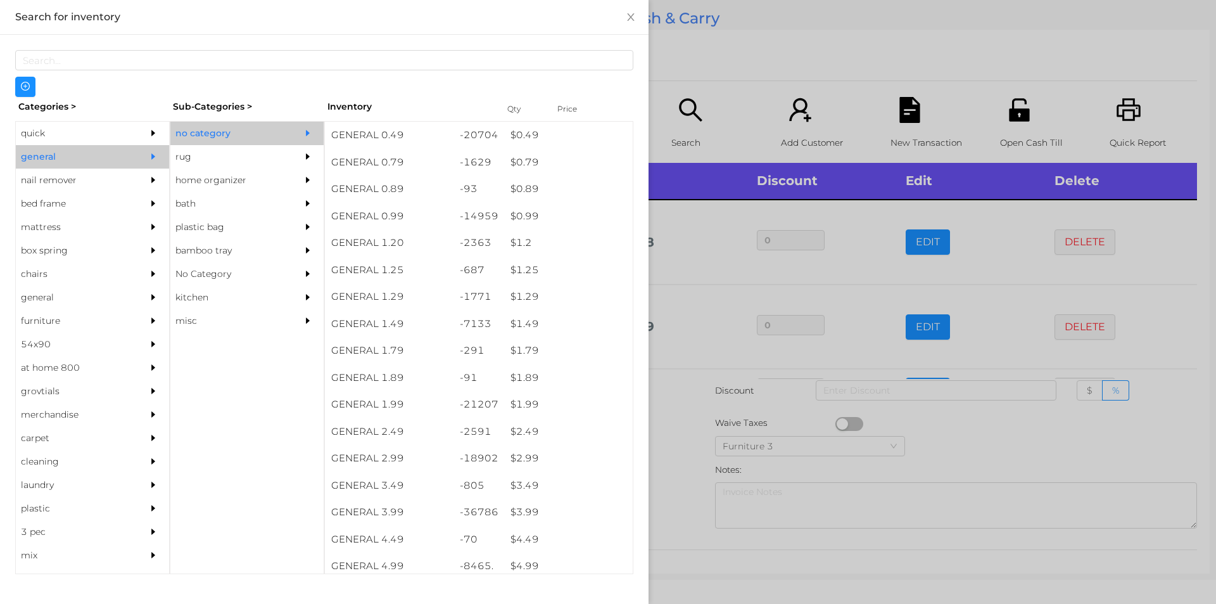
click at [679, 442] on div at bounding box center [608, 302] width 1216 height 604
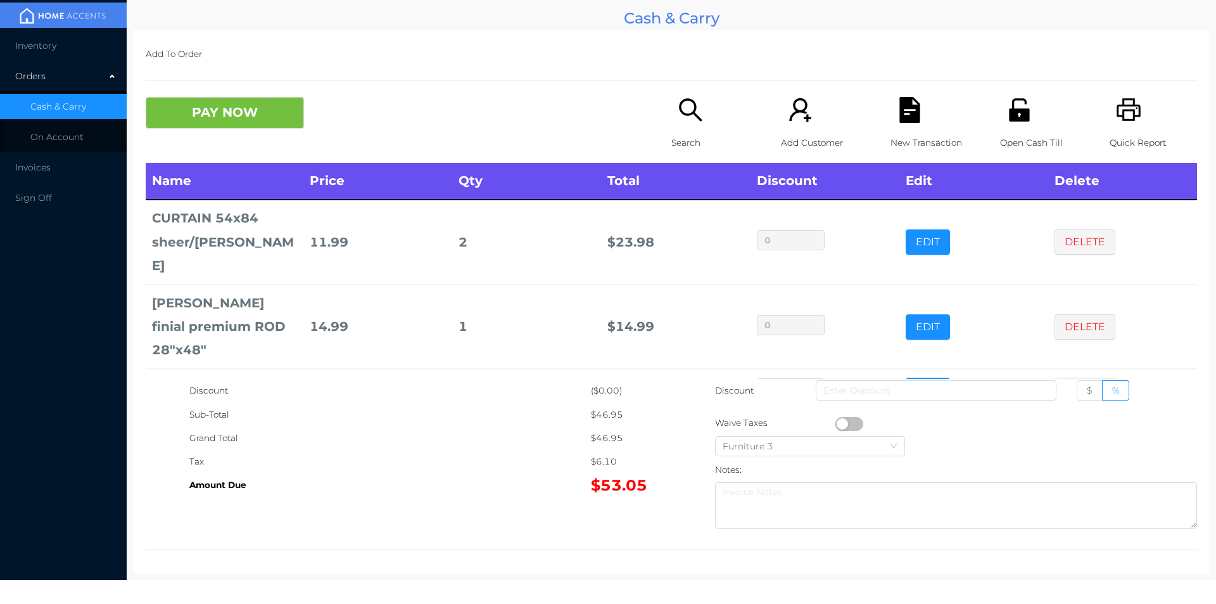
scroll to position [23, 0]
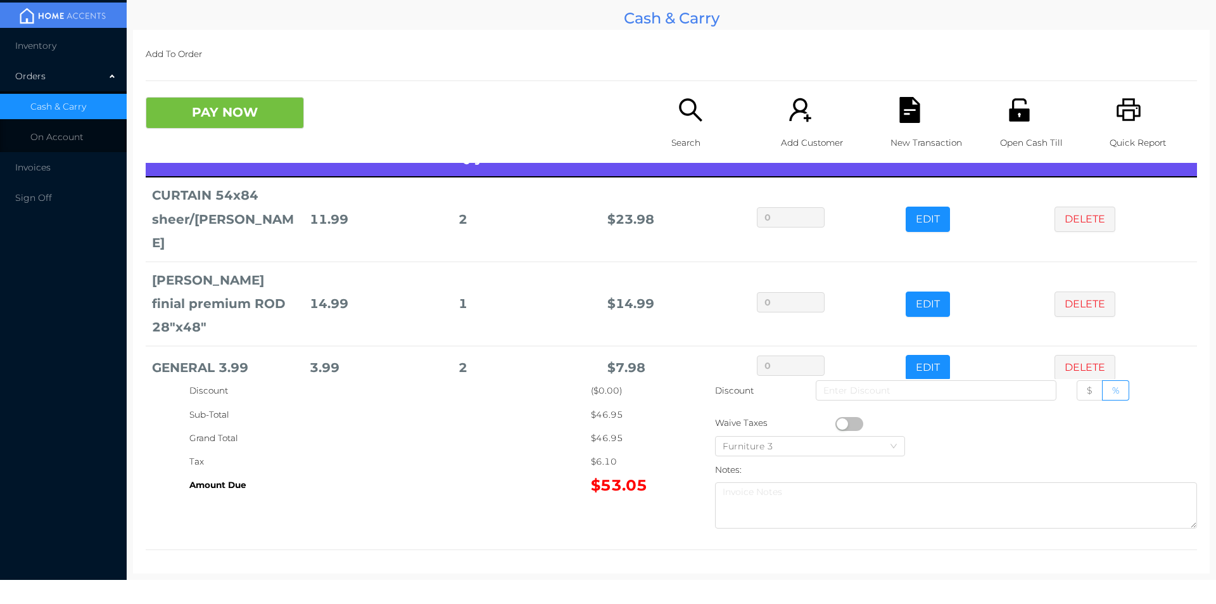
click at [1015, 118] on icon "icon: unlock" at bounding box center [1019, 109] width 20 height 23
click at [909, 116] on icon "icon: file-text" at bounding box center [909, 110] width 20 height 26
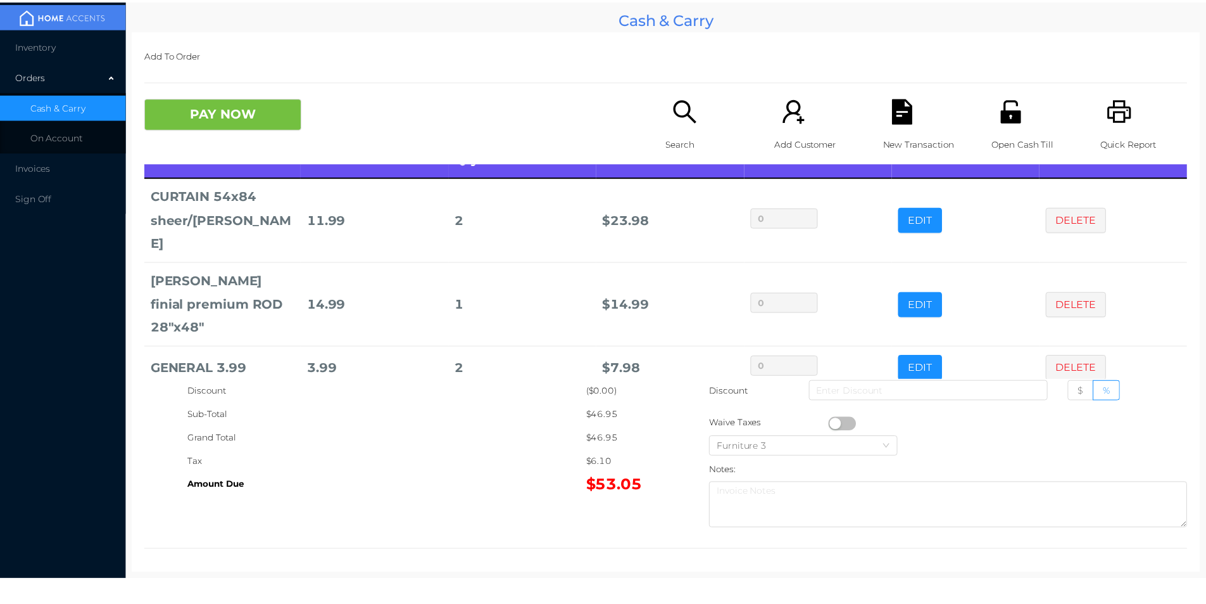
scroll to position [0, 0]
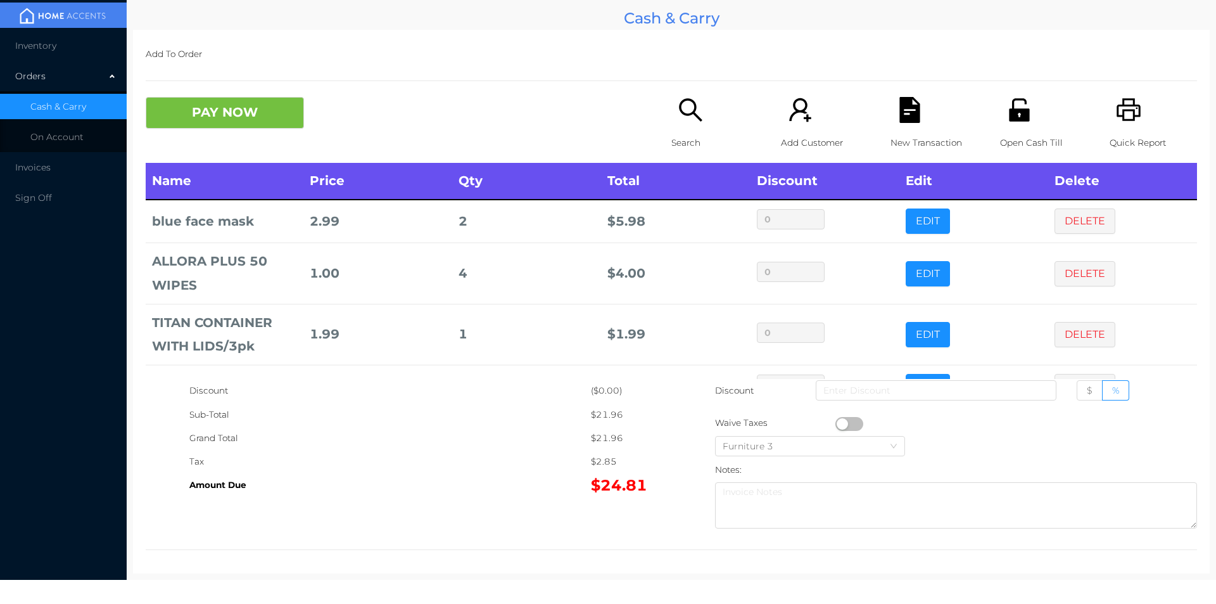
click at [1021, 121] on icon "icon: unlock" at bounding box center [1019, 109] width 20 height 23
click at [201, 124] on button "PAY NOW" at bounding box center [225, 113] width 158 height 32
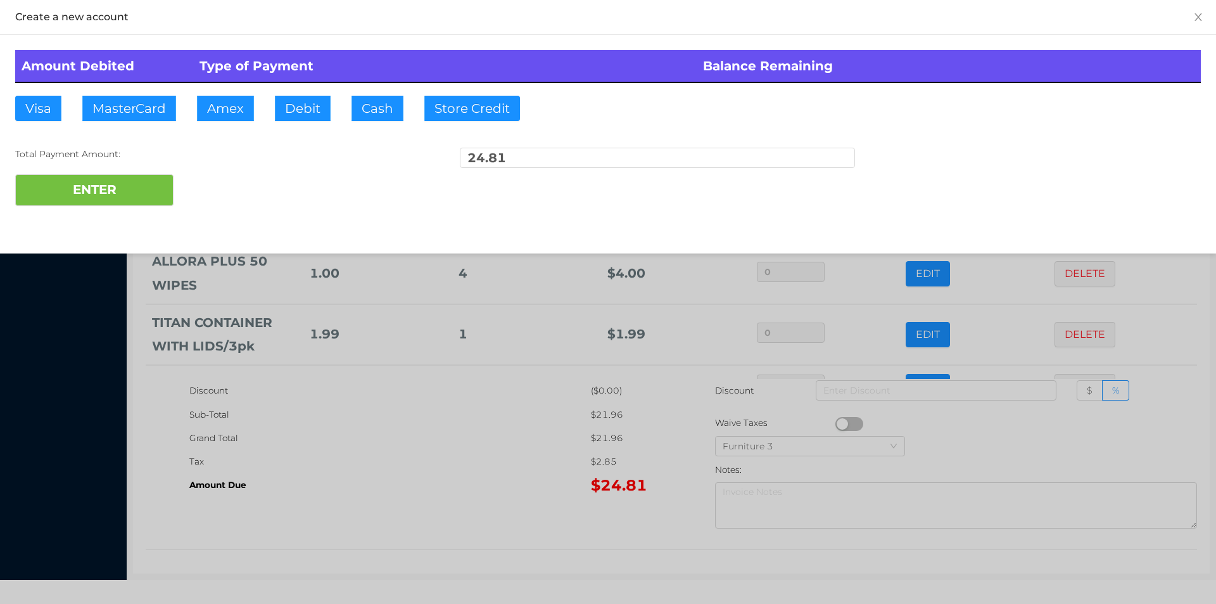
click at [402, 524] on div at bounding box center [608, 302] width 1216 height 604
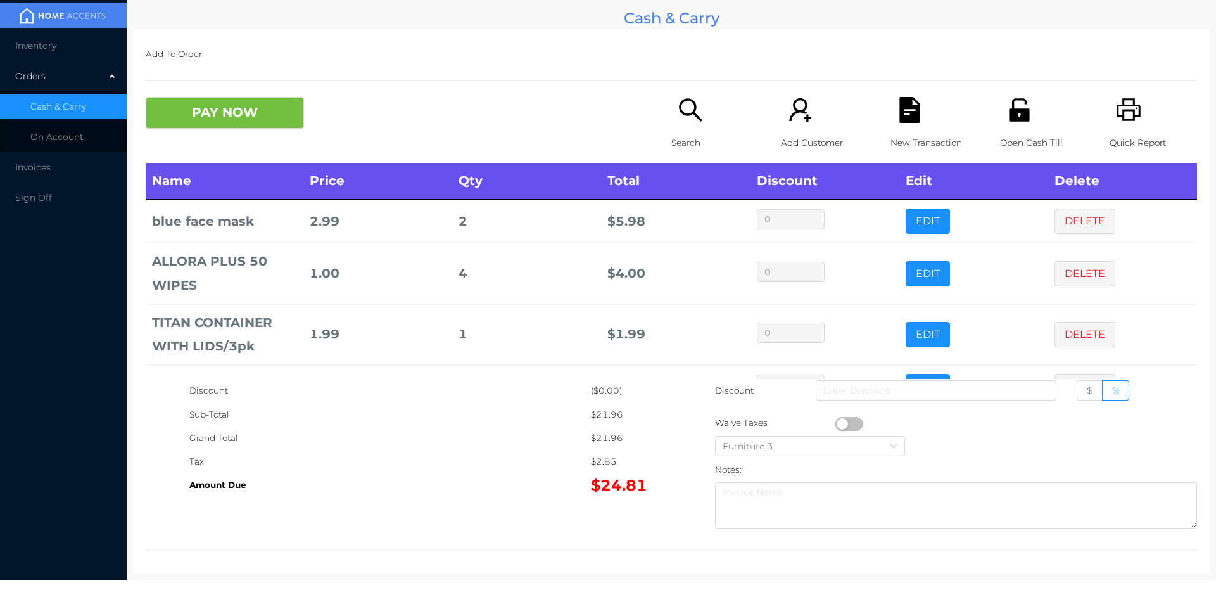
click at [890, 106] on div "New Transaction" at bounding box center [933, 130] width 87 height 66
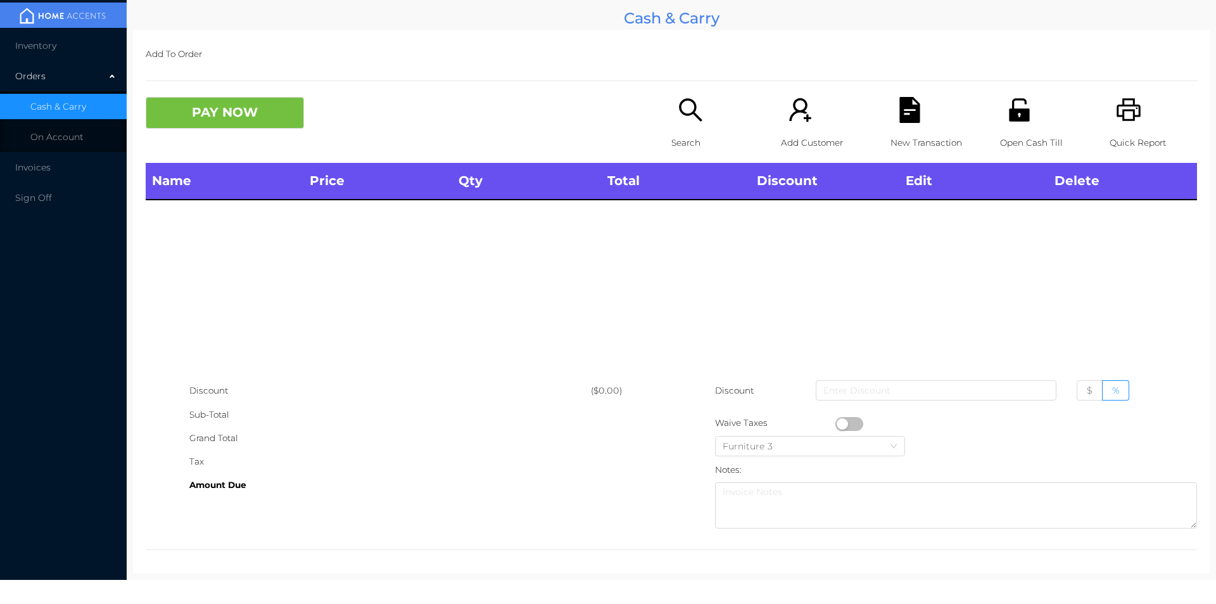
click at [1110, 144] on p "Quick Report" at bounding box center [1153, 142] width 87 height 23
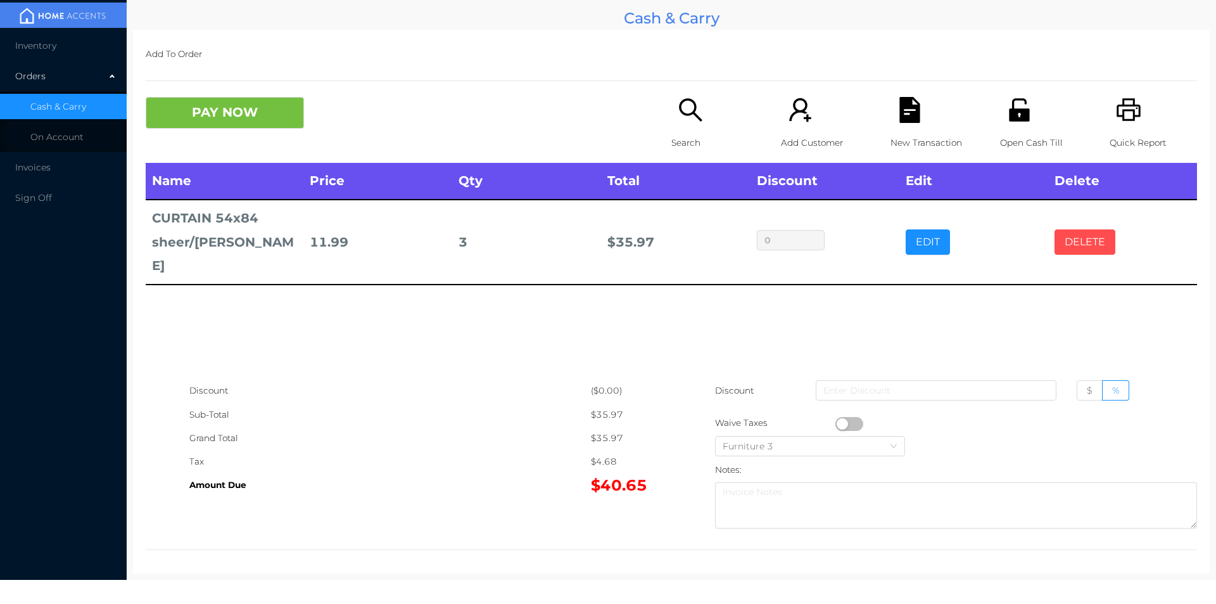
click at [1065, 229] on button "DELETE" at bounding box center [1084, 241] width 61 height 25
click at [38, 46] on span "Inventory" at bounding box center [35, 45] width 41 height 11
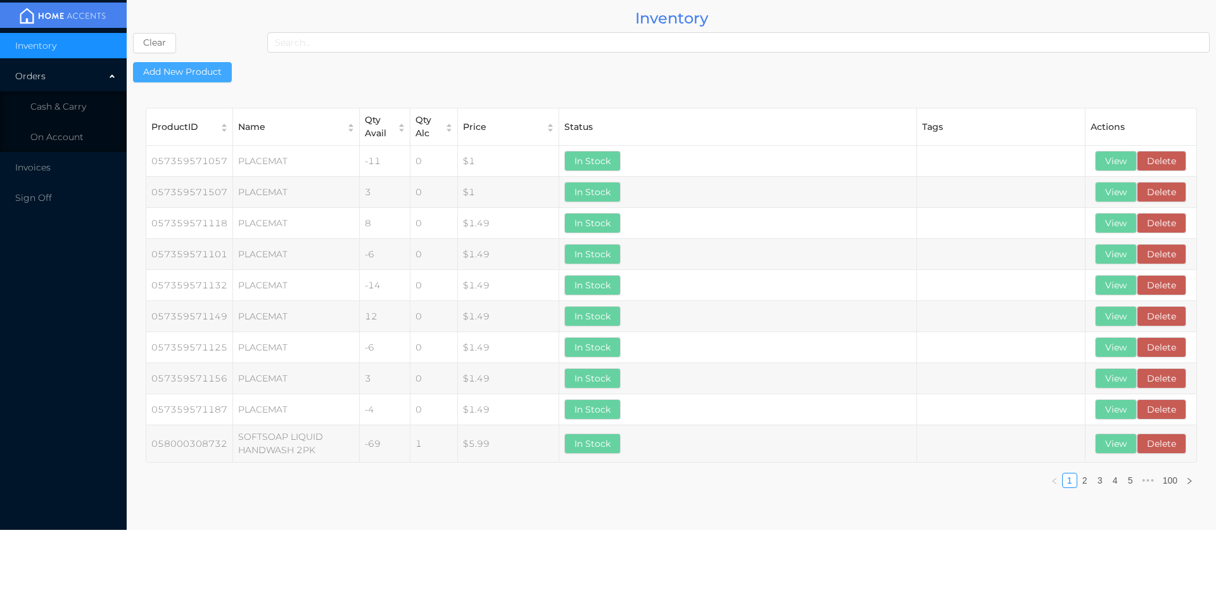
click at [209, 69] on button "Add New Product" at bounding box center [182, 72] width 99 height 20
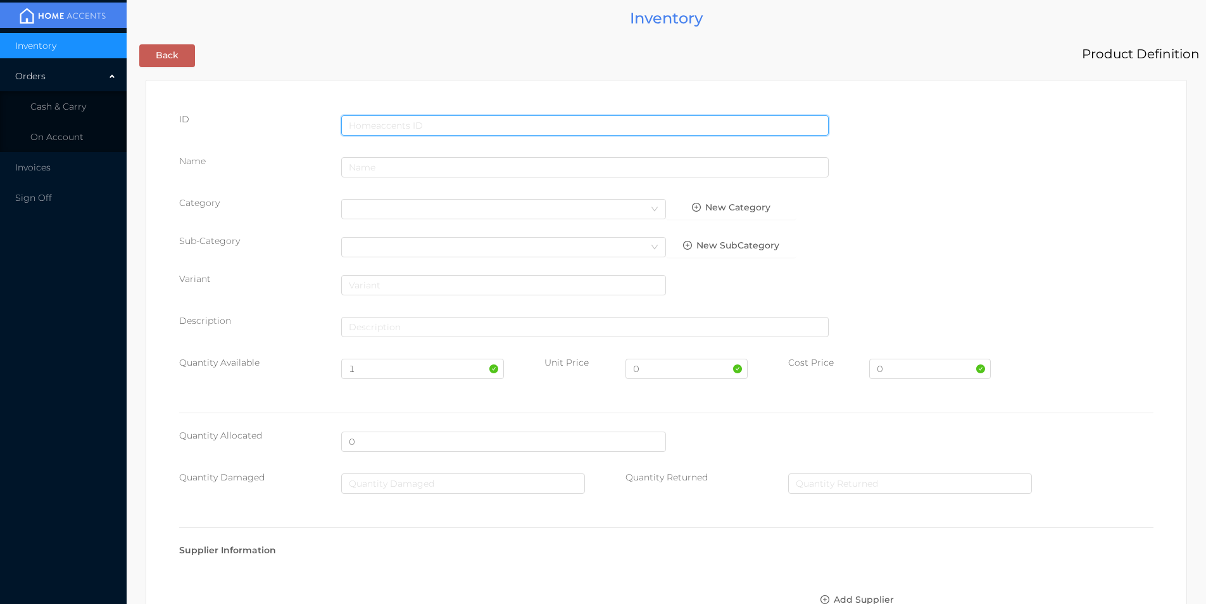
click at [450, 119] on input "text" at bounding box center [585, 125] width 488 height 20
type input "628719165850"
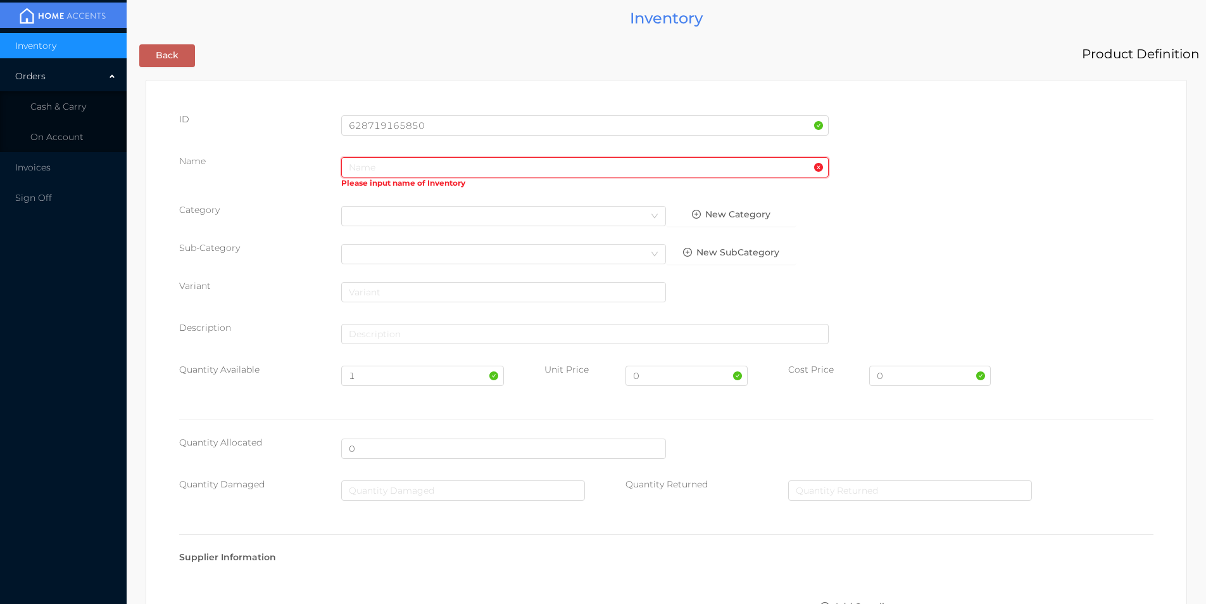
click at [403, 165] on input "text" at bounding box center [585, 167] width 488 height 20
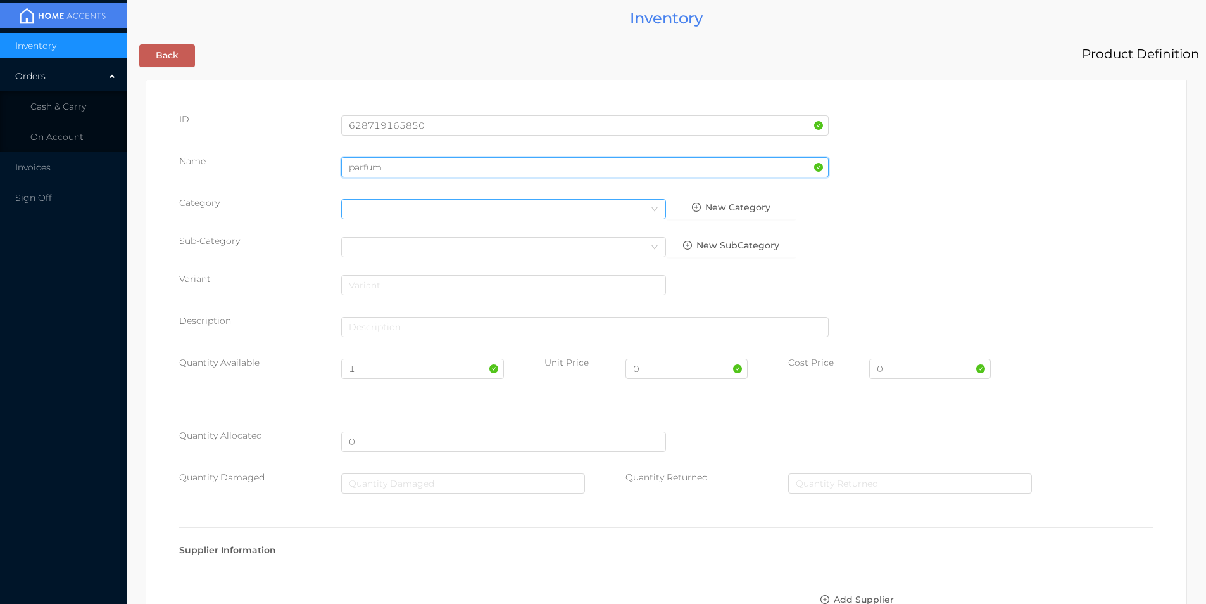
type input "parfum"
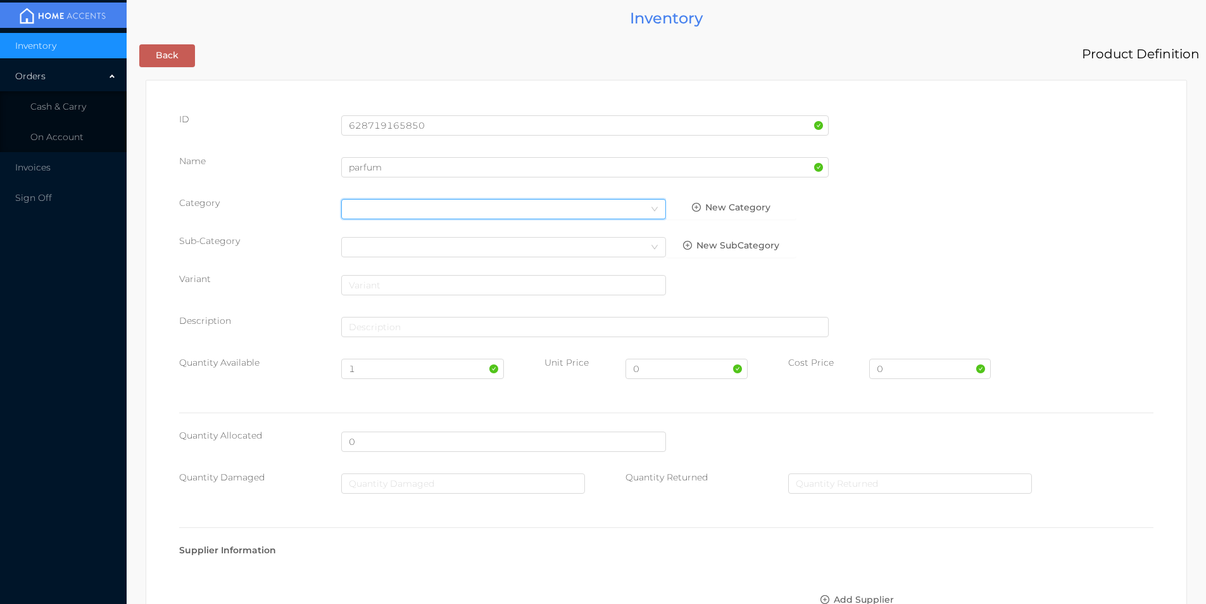
click at [408, 202] on div "Select Category" at bounding box center [504, 208] width 310 height 19
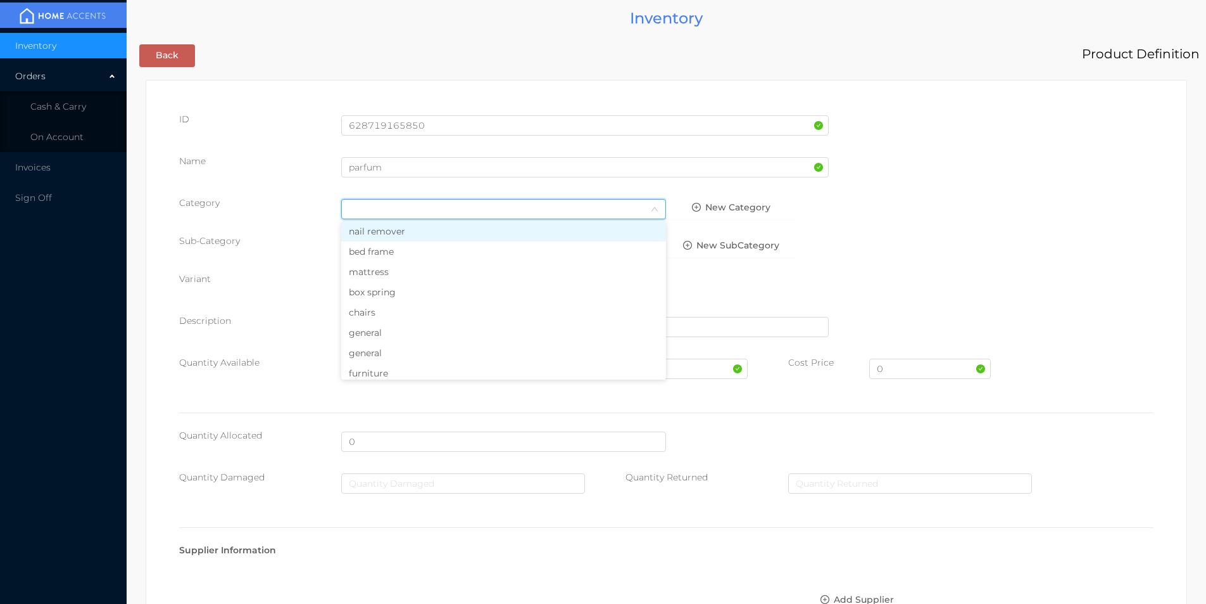
click at [360, 335] on li "general" at bounding box center [503, 332] width 325 height 20
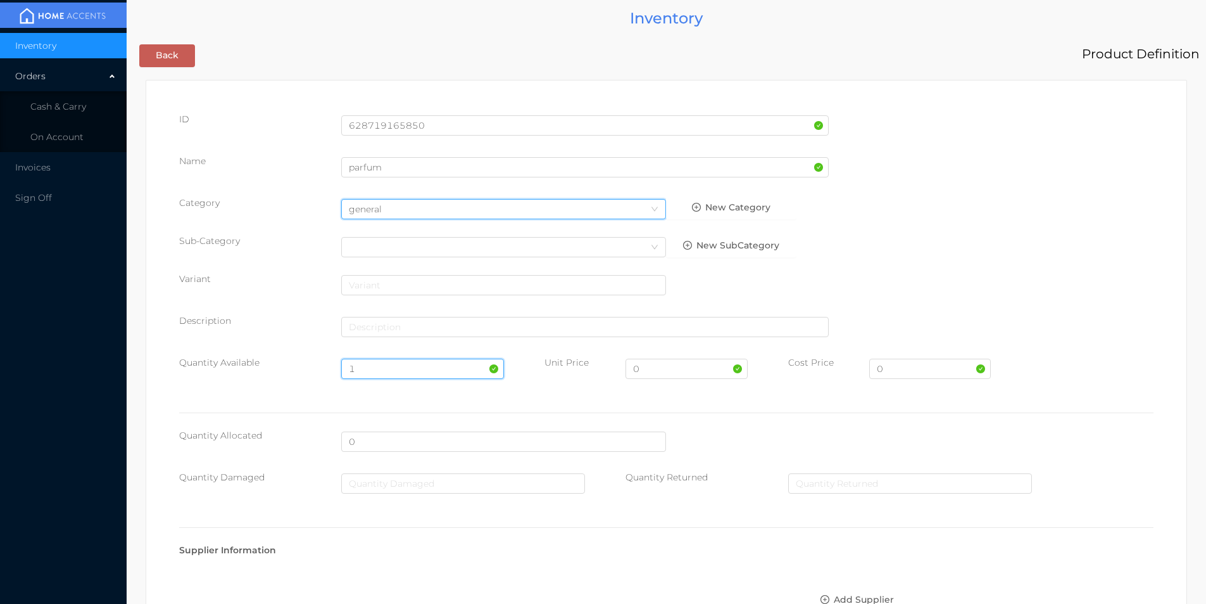
click at [376, 365] on input "1" at bounding box center [422, 368] width 162 height 20
type input "100"
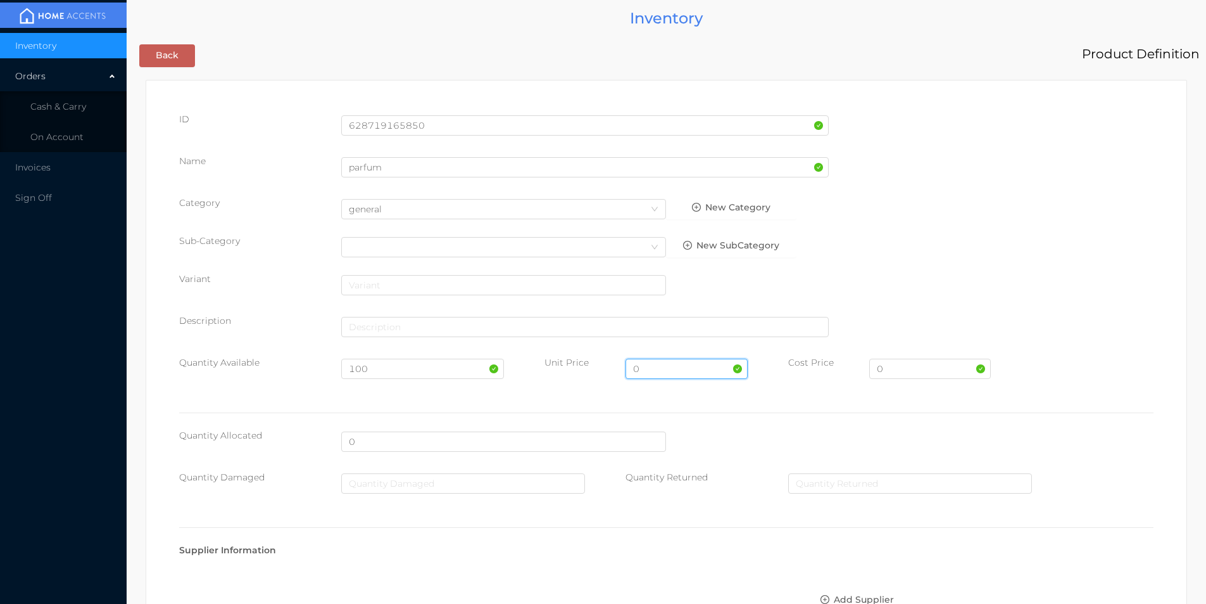
click at [661, 372] on input "0" at bounding box center [687, 368] width 122 height 20
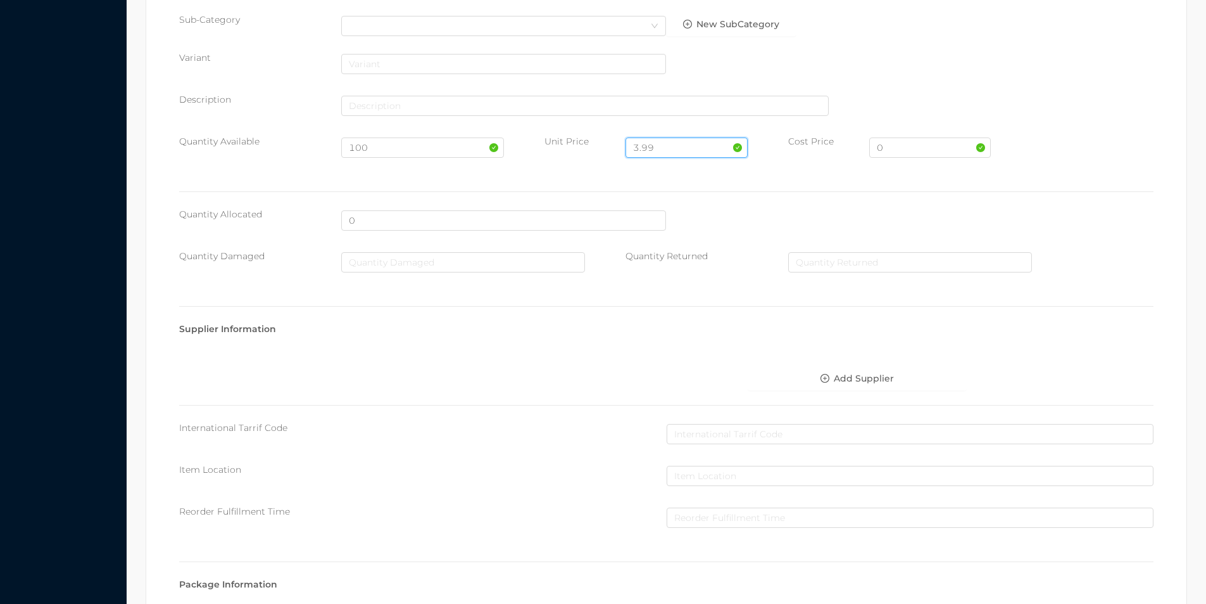
scroll to position [448, 0]
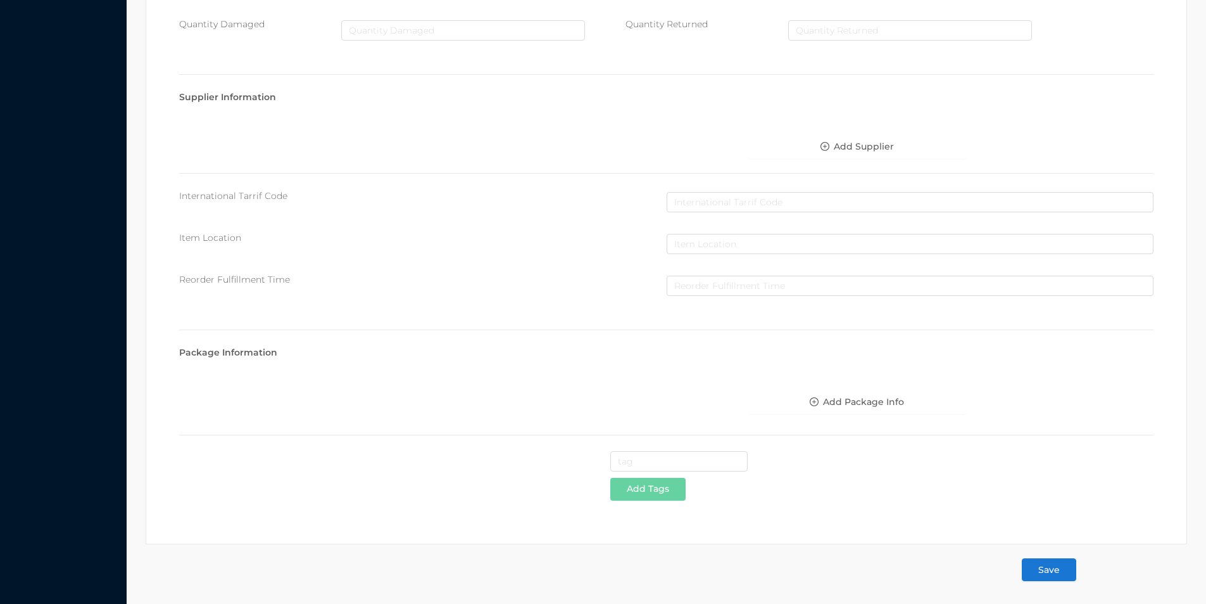
type input "3.99"
click at [1055, 566] on button "Save" at bounding box center [1049, 569] width 54 height 23
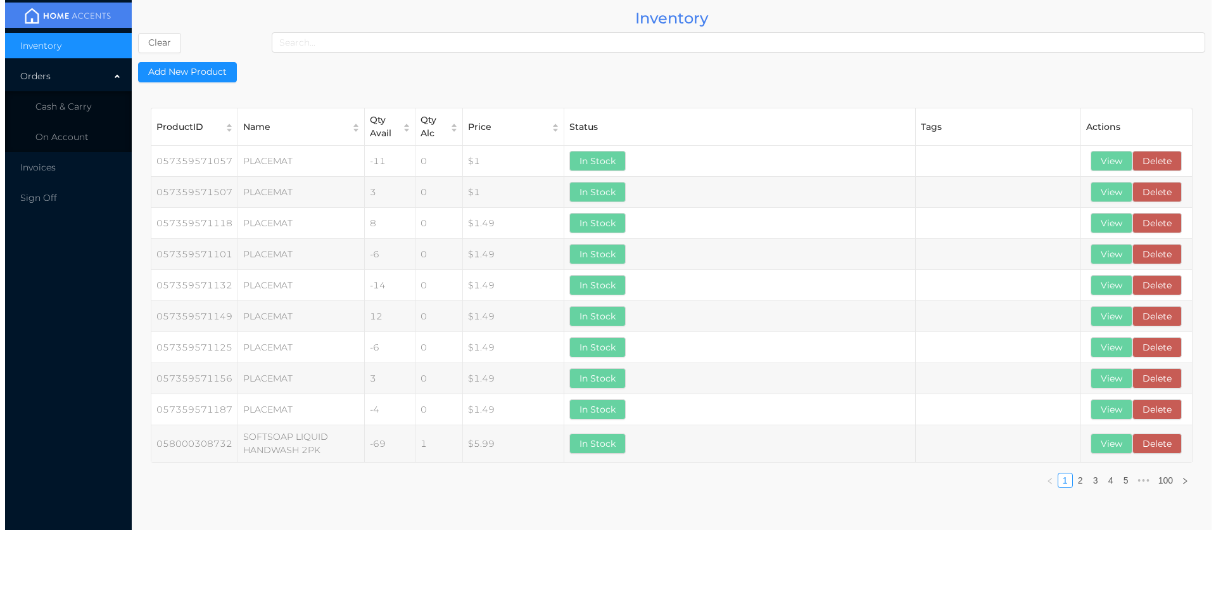
scroll to position [0, 0]
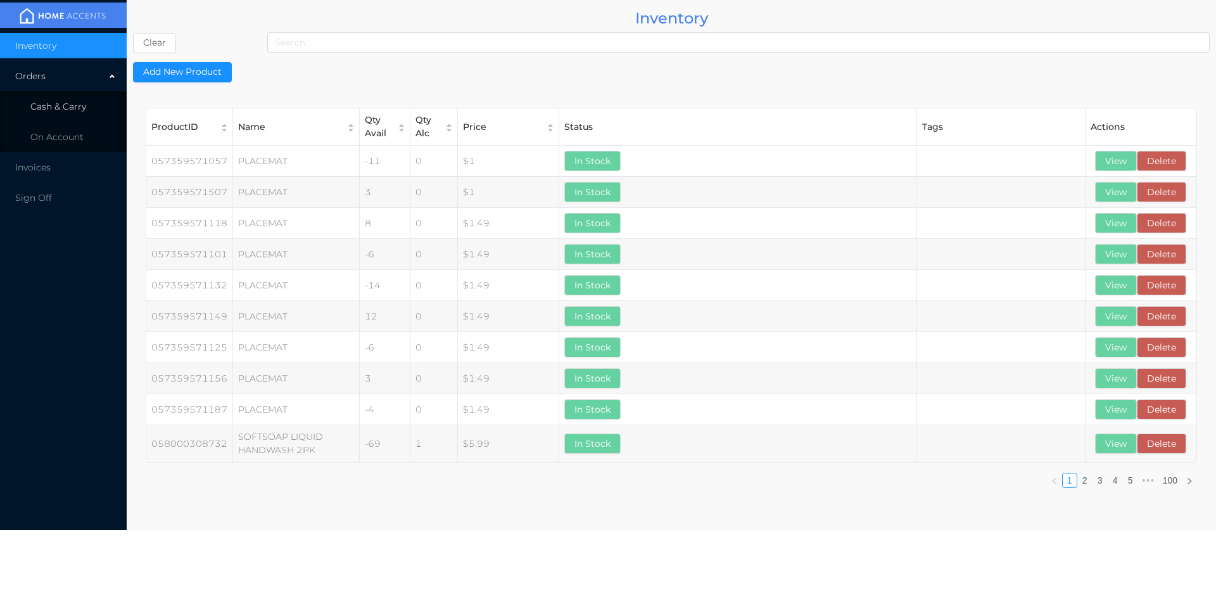
click at [61, 111] on span "Cash & Carry" at bounding box center [58, 106] width 56 height 11
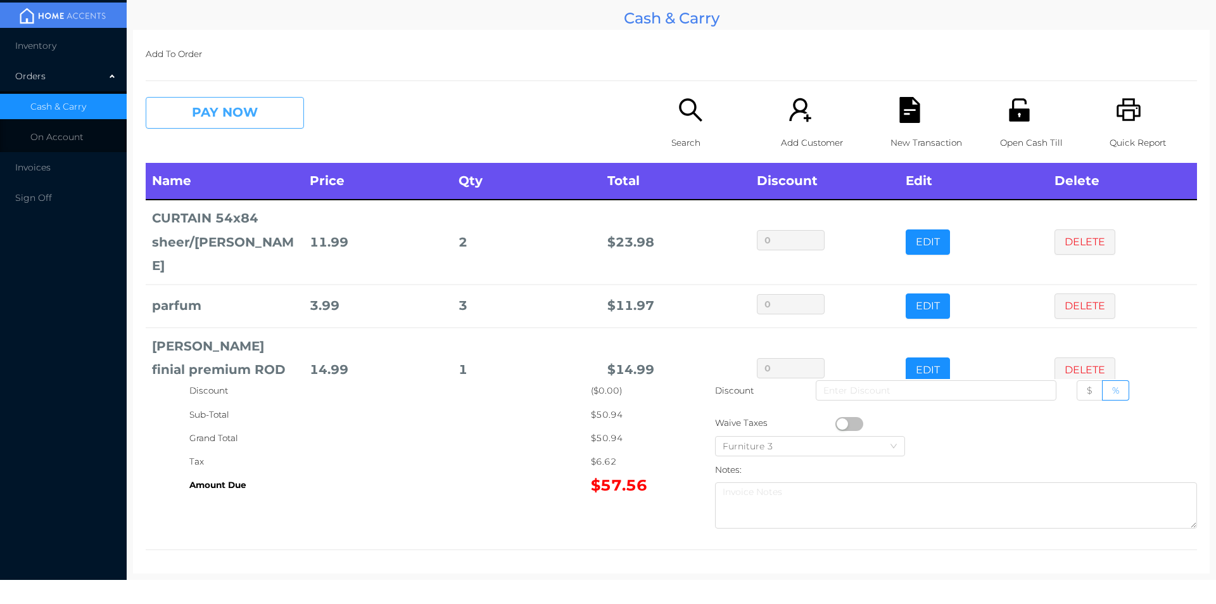
click at [207, 110] on button "PAY NOW" at bounding box center [225, 113] width 158 height 32
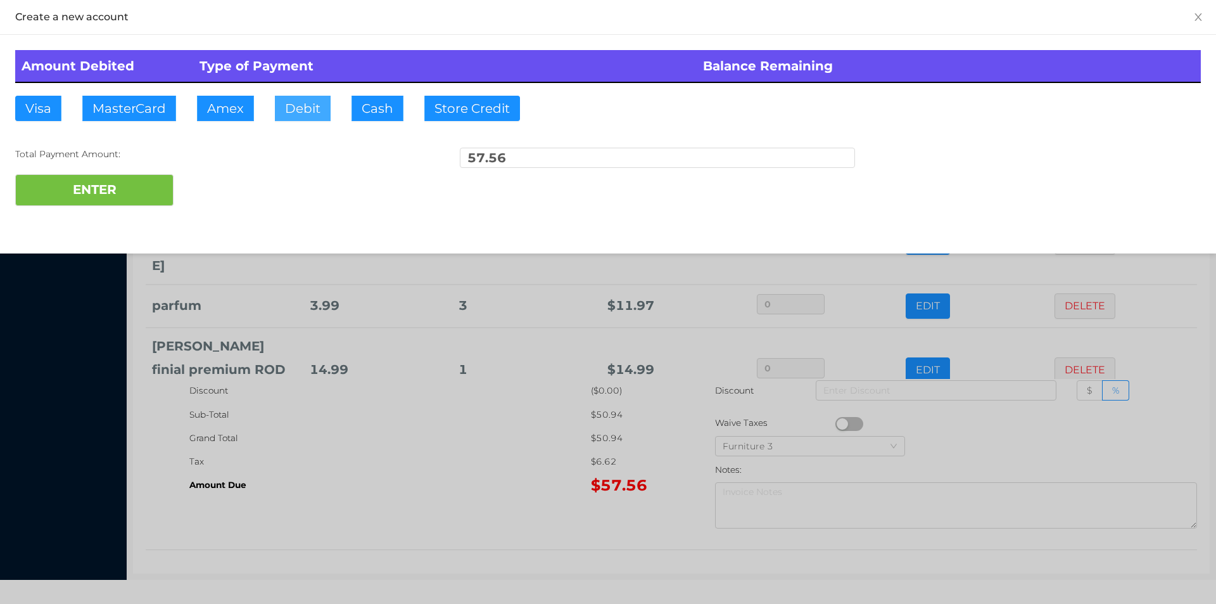
click at [307, 109] on button "Debit" at bounding box center [303, 108] width 56 height 25
click at [130, 194] on button "ENTER" at bounding box center [94, 190] width 158 height 32
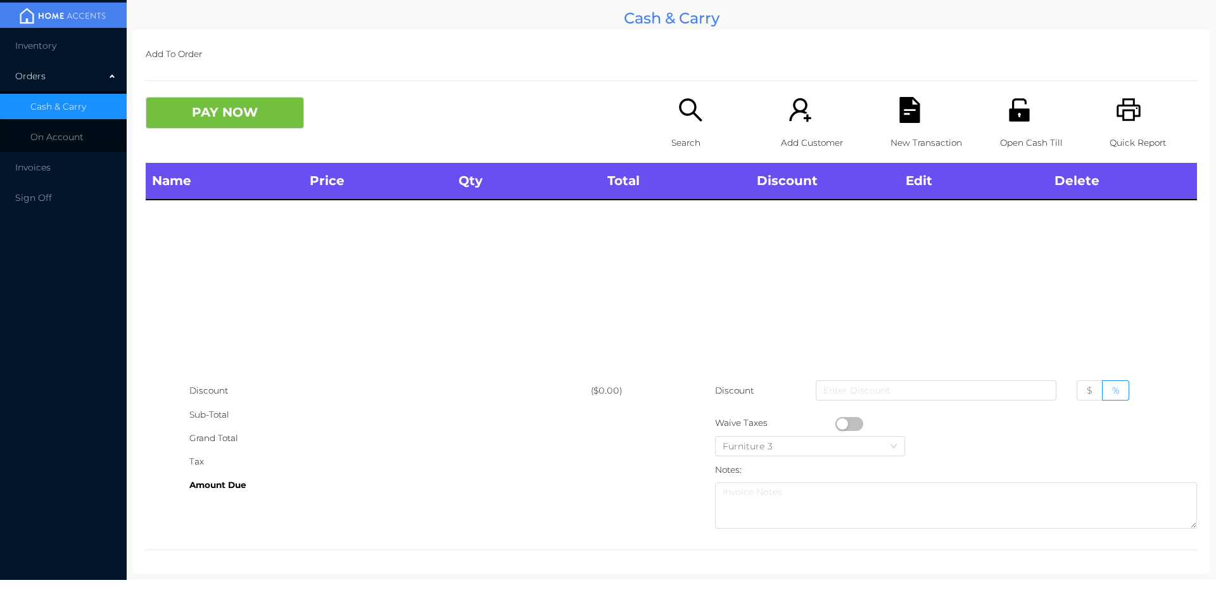
click at [1004, 132] on p "Open Cash Till" at bounding box center [1043, 142] width 87 height 23
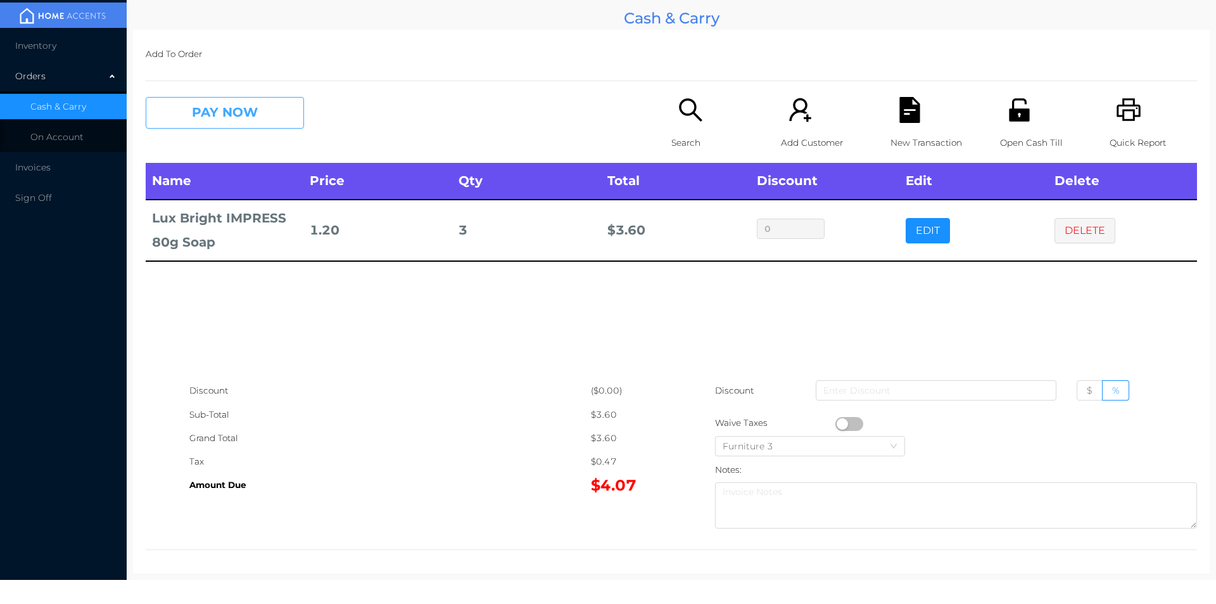
click at [233, 120] on button "PAY NOW" at bounding box center [225, 113] width 158 height 32
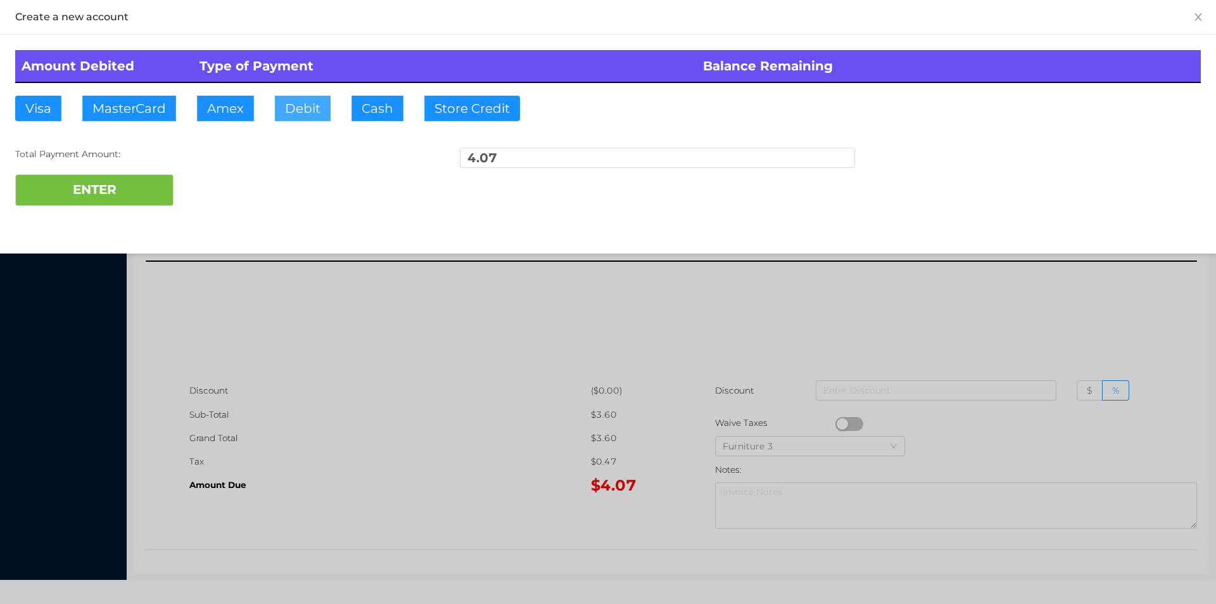
click at [298, 117] on button "Debit" at bounding box center [303, 108] width 56 height 25
click at [140, 219] on div "Amount Debited Type of Payment Balance Remaining Visa MasterCard Amex Debit Cas…" at bounding box center [608, 128] width 1216 height 186
click at [96, 189] on button "ENTER" at bounding box center [94, 190] width 158 height 32
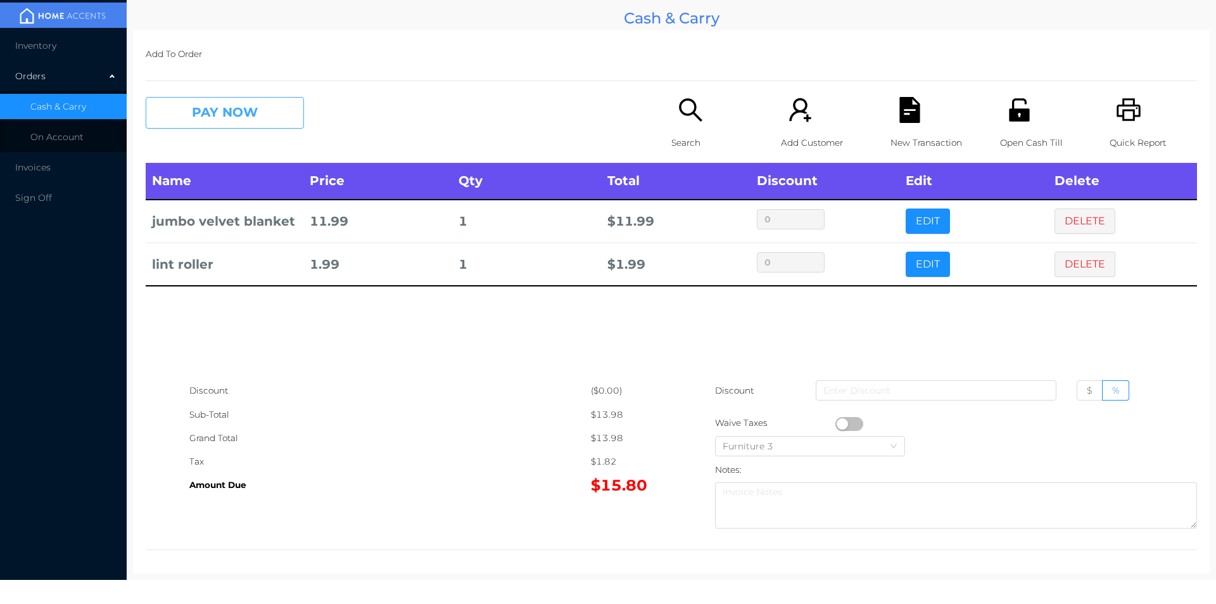
click at [210, 115] on button "PAY NOW" at bounding box center [225, 113] width 158 height 32
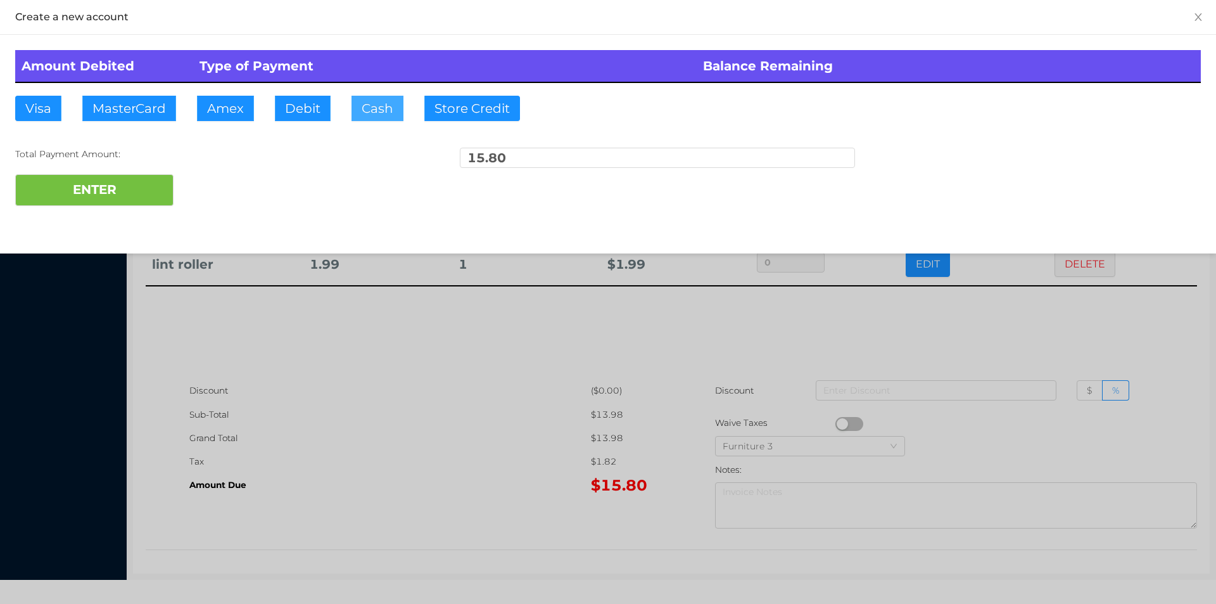
click at [361, 99] on button "Cash" at bounding box center [377, 108] width 52 height 25
type input "20."
click at [131, 203] on button "ENTER" at bounding box center [94, 190] width 158 height 32
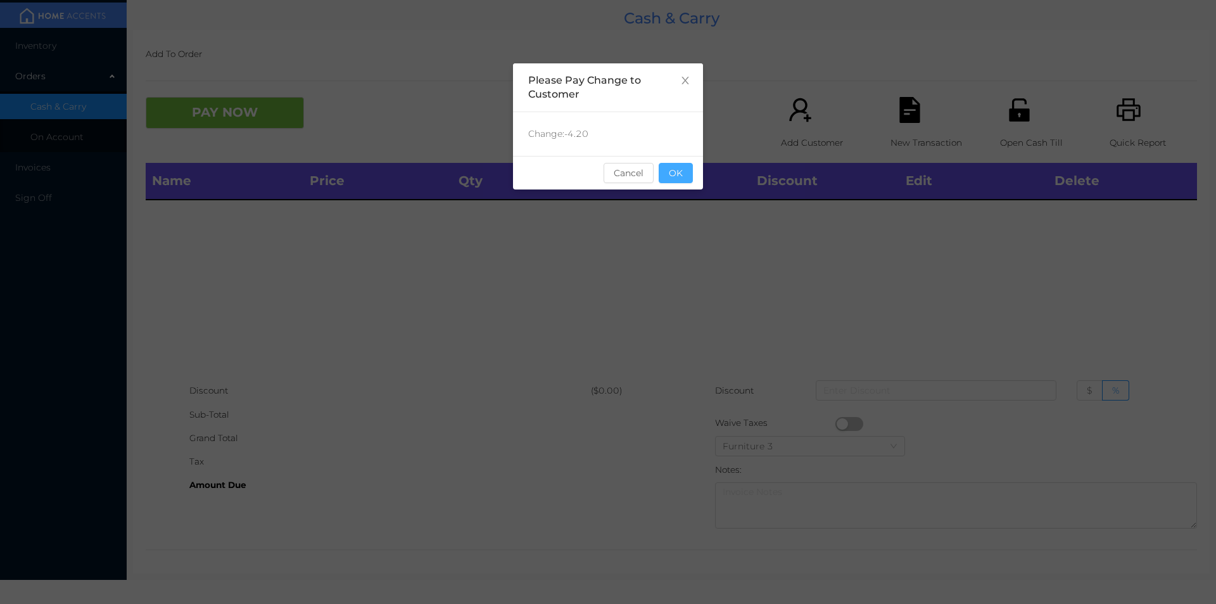
click at [677, 179] on button "OK" at bounding box center [676, 173] width 34 height 20
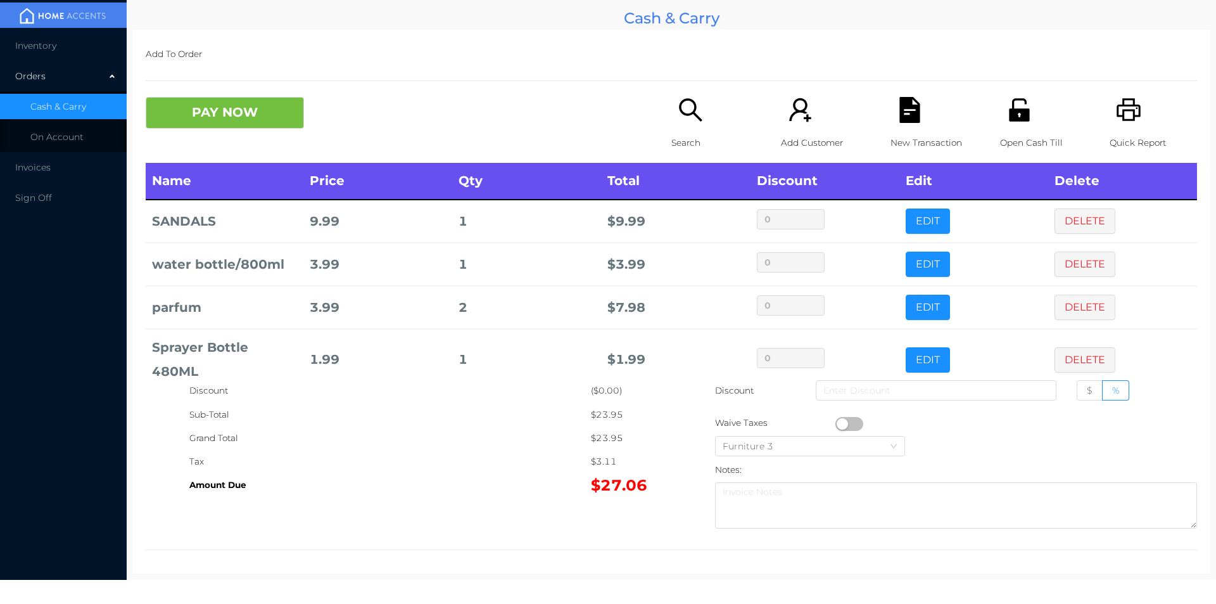
click at [671, 111] on div "Search" at bounding box center [714, 130] width 87 height 66
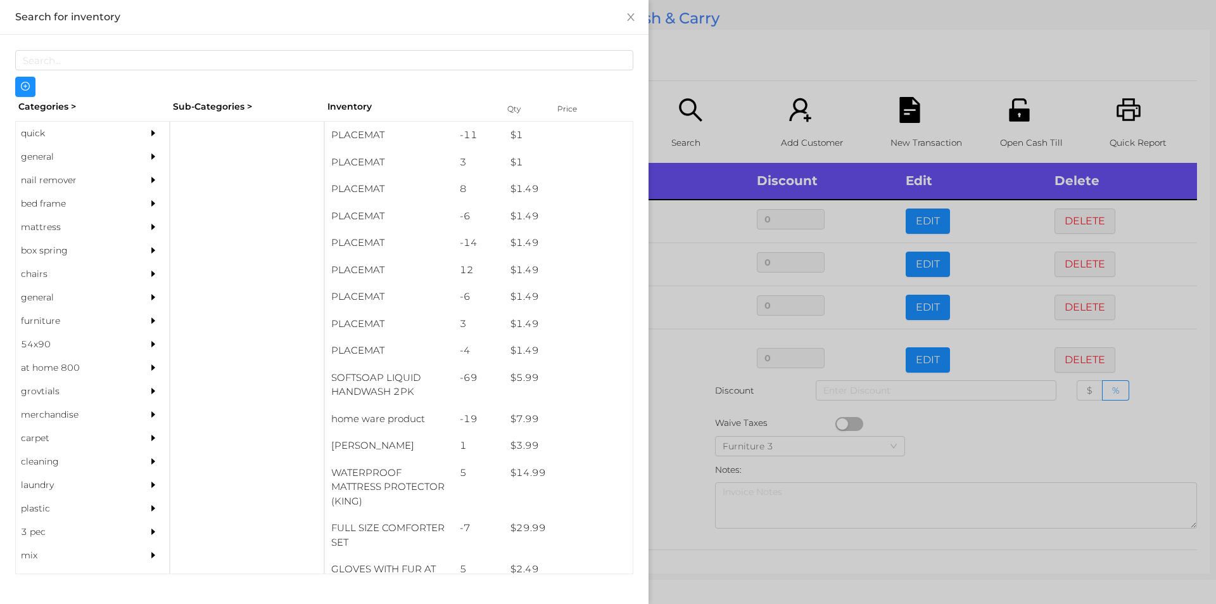
click at [41, 153] on div "general" at bounding box center [73, 156] width 115 height 23
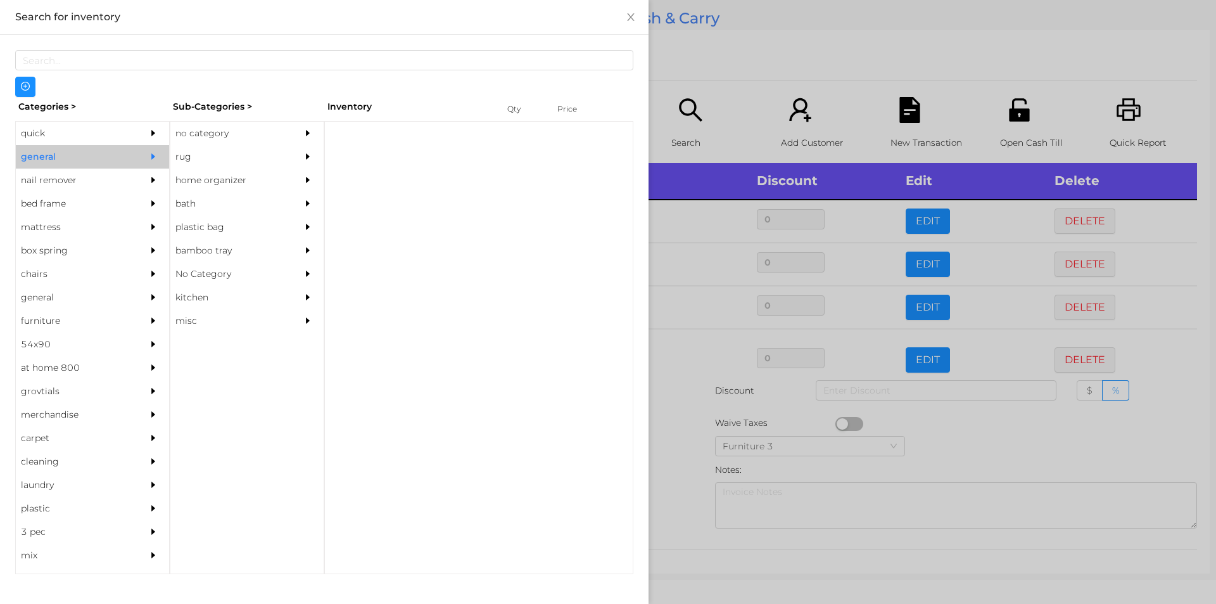
click at [221, 137] on div "no category" at bounding box center [227, 133] width 115 height 23
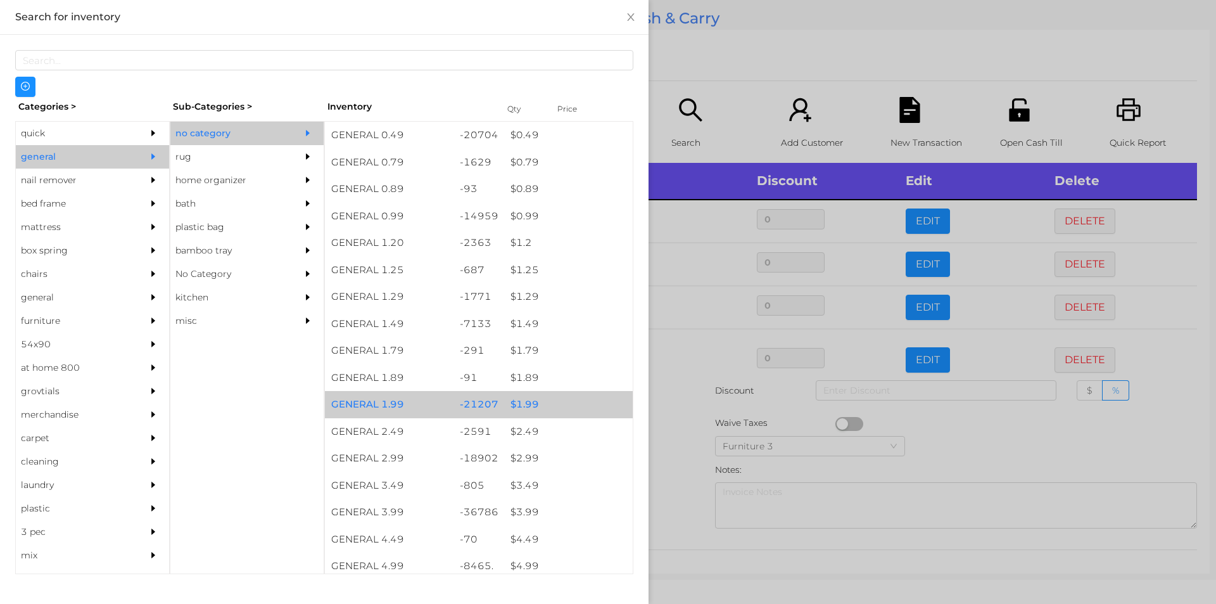
click at [525, 401] on div "$ 1.99" at bounding box center [568, 404] width 129 height 27
click at [529, 396] on div "$ 1.99" at bounding box center [568, 404] width 129 height 27
click at [526, 400] on div "$ 1.99" at bounding box center [568, 404] width 129 height 27
click at [533, 402] on div "$ 1.99" at bounding box center [568, 404] width 129 height 27
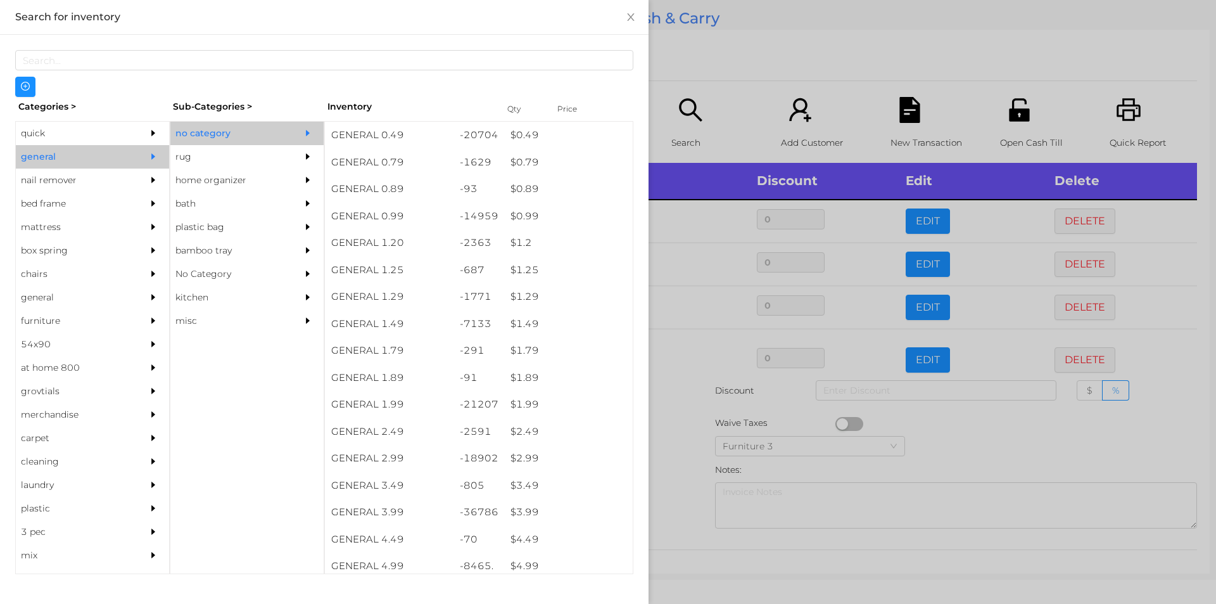
click at [652, 415] on div at bounding box center [608, 302] width 1216 height 604
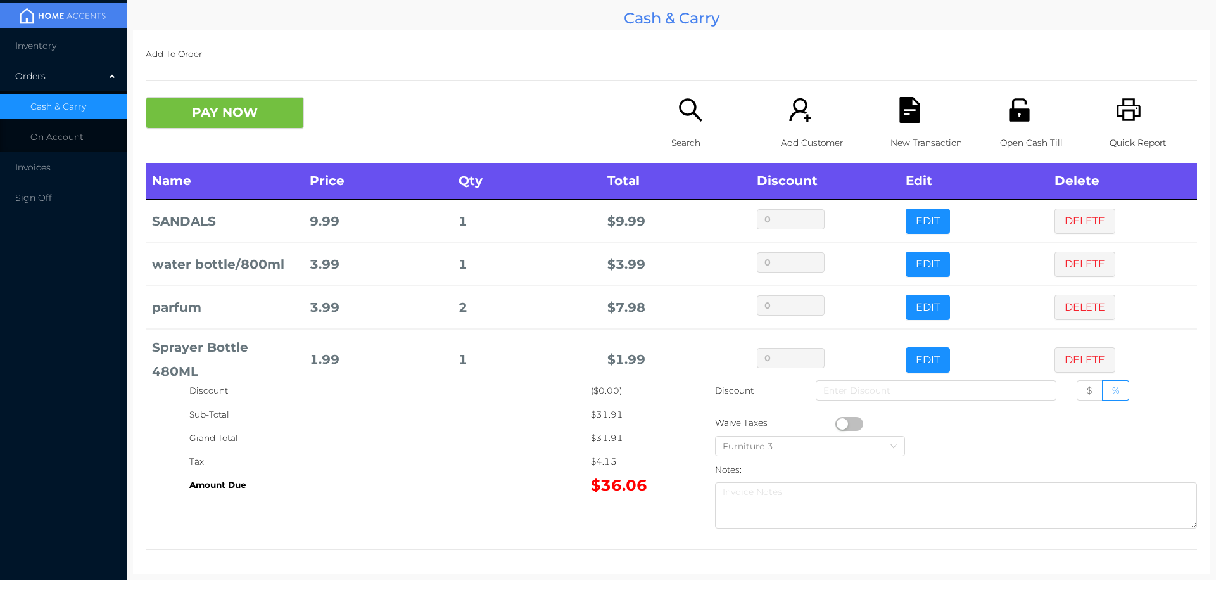
scroll to position [67, 0]
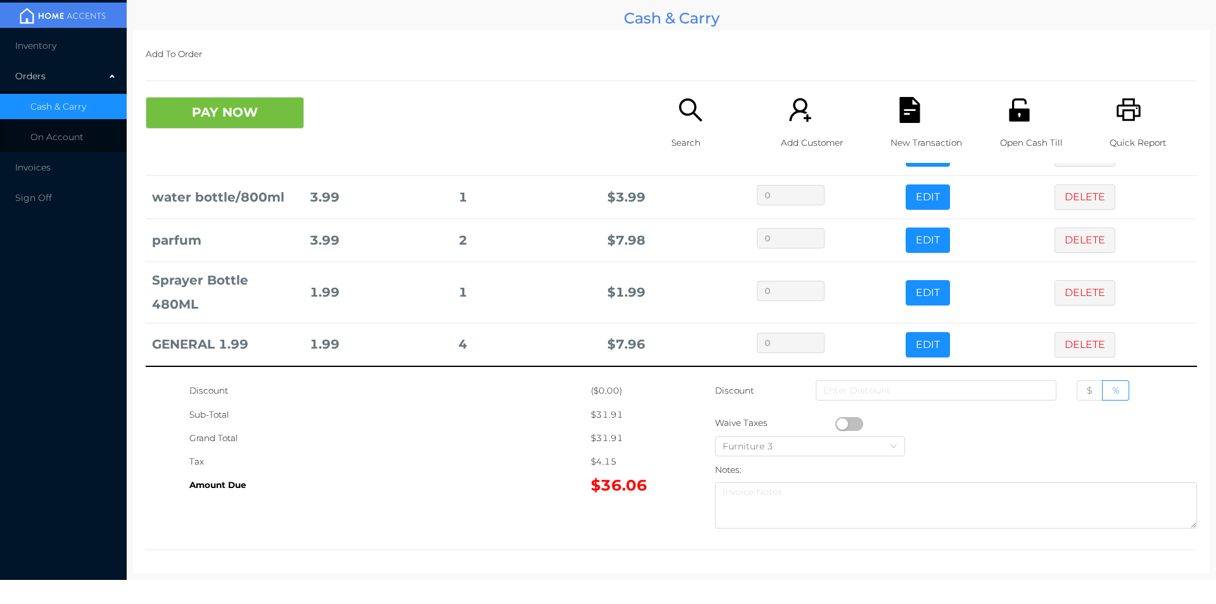
click at [1139, 115] on div "Quick Report" at bounding box center [1153, 130] width 87 height 66
click at [906, 117] on icon "icon: file-text" at bounding box center [909, 110] width 20 height 26
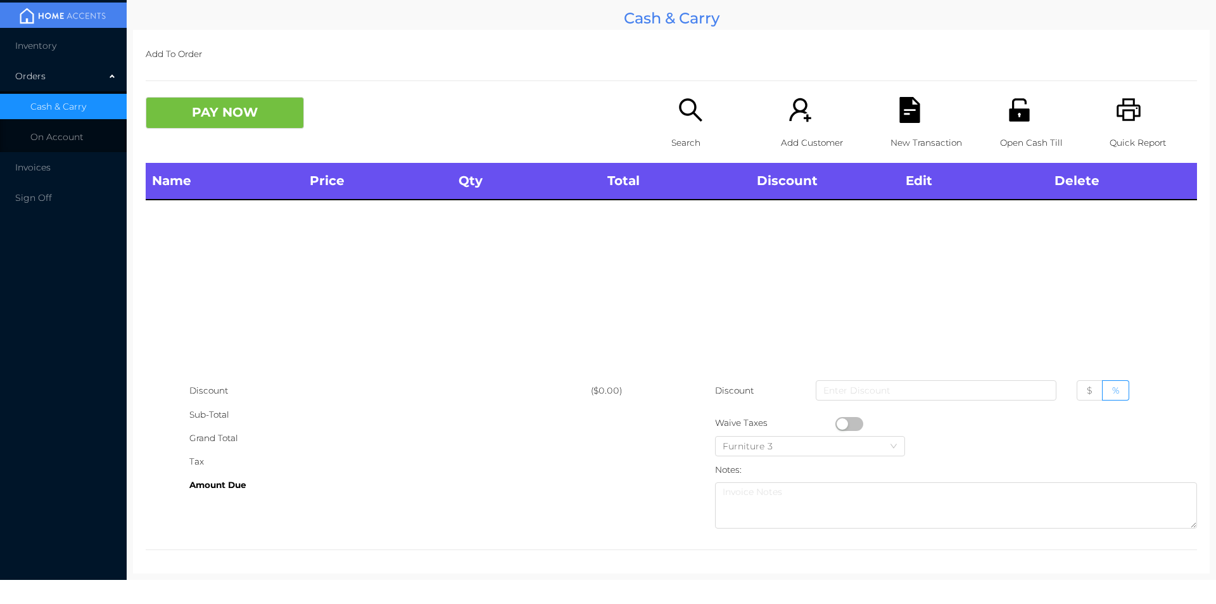
scroll to position [0, 0]
click at [215, 104] on button "PAY NOW" at bounding box center [225, 113] width 158 height 32
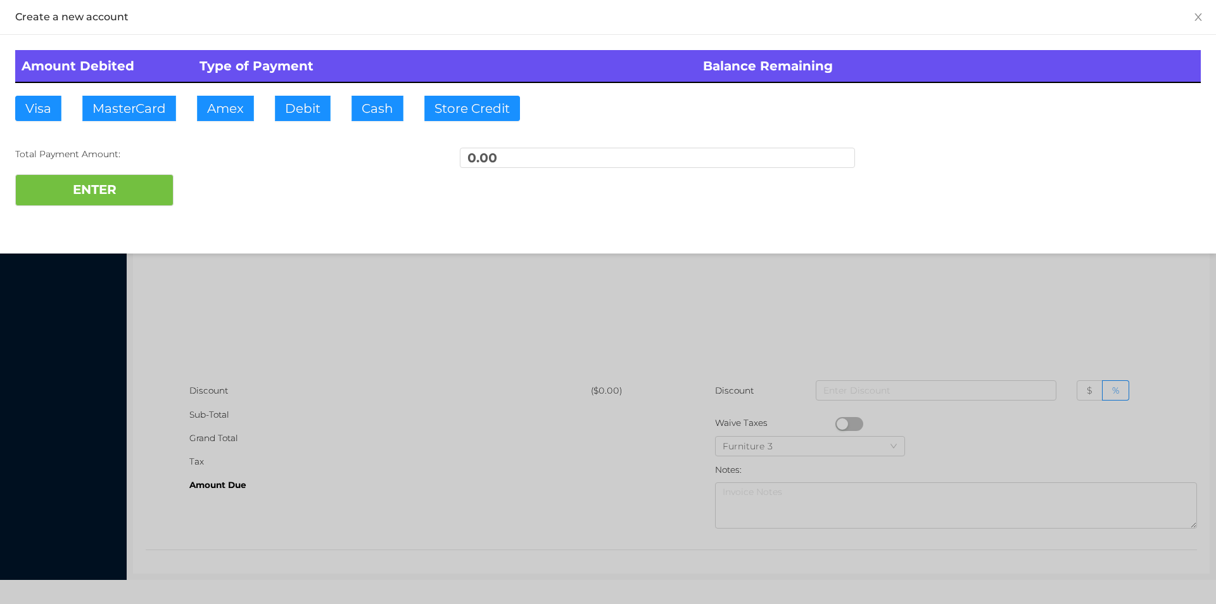
click at [379, 388] on div at bounding box center [608, 302] width 1216 height 604
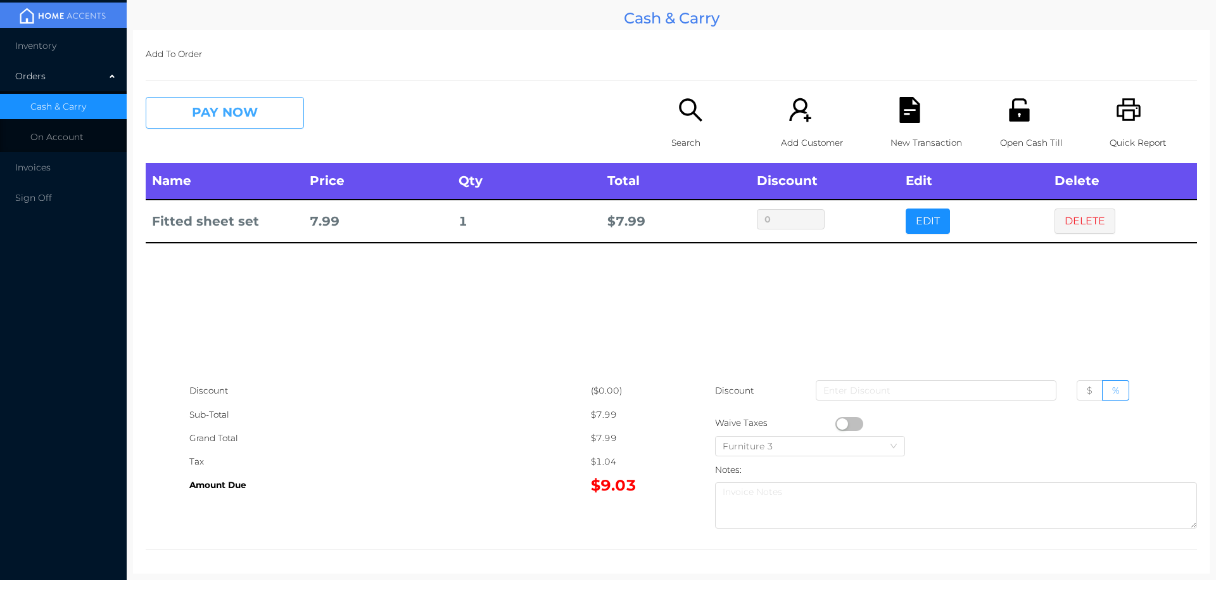
click at [207, 105] on button "PAY NOW" at bounding box center [225, 113] width 158 height 32
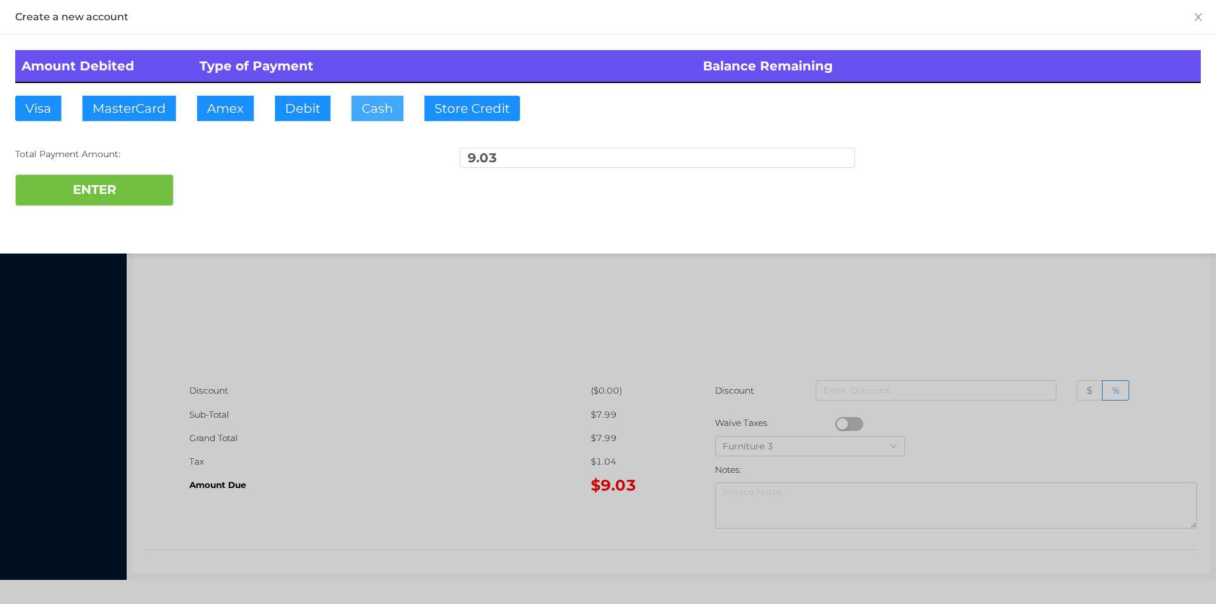
click at [383, 113] on button "Cash" at bounding box center [377, 108] width 52 height 25
type input "20."
click at [117, 193] on button "ENTER" at bounding box center [94, 190] width 158 height 32
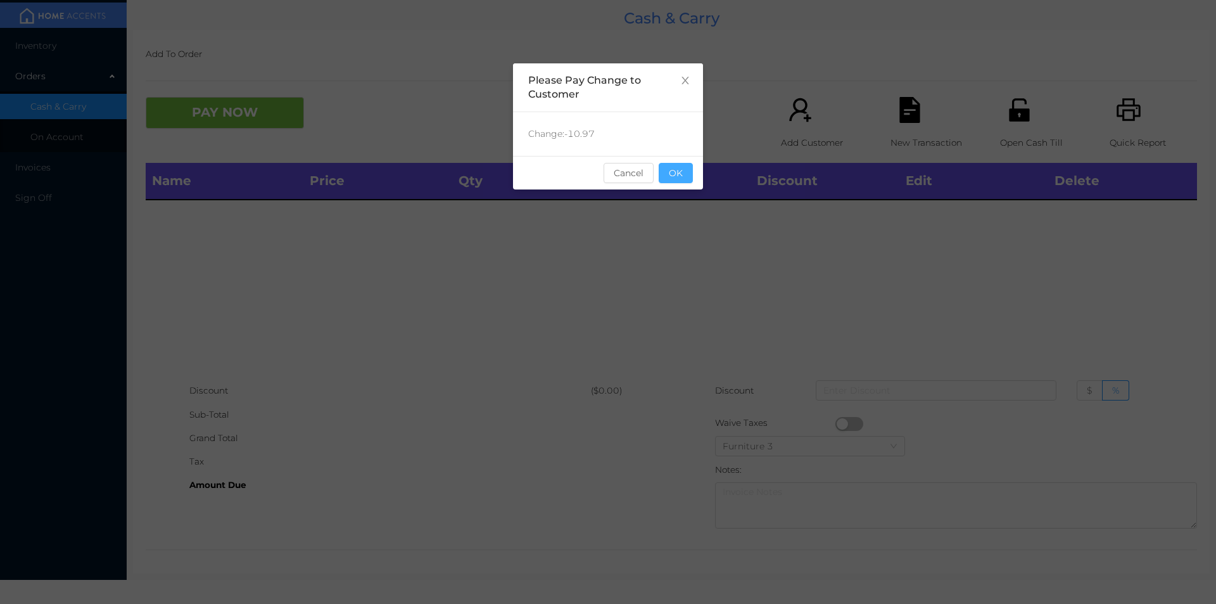
click at [681, 182] on button "OK" at bounding box center [676, 173] width 34 height 20
click at [693, 231] on div "Name Price Qty Total Discount Edit Delete" at bounding box center [671, 271] width 1051 height 216
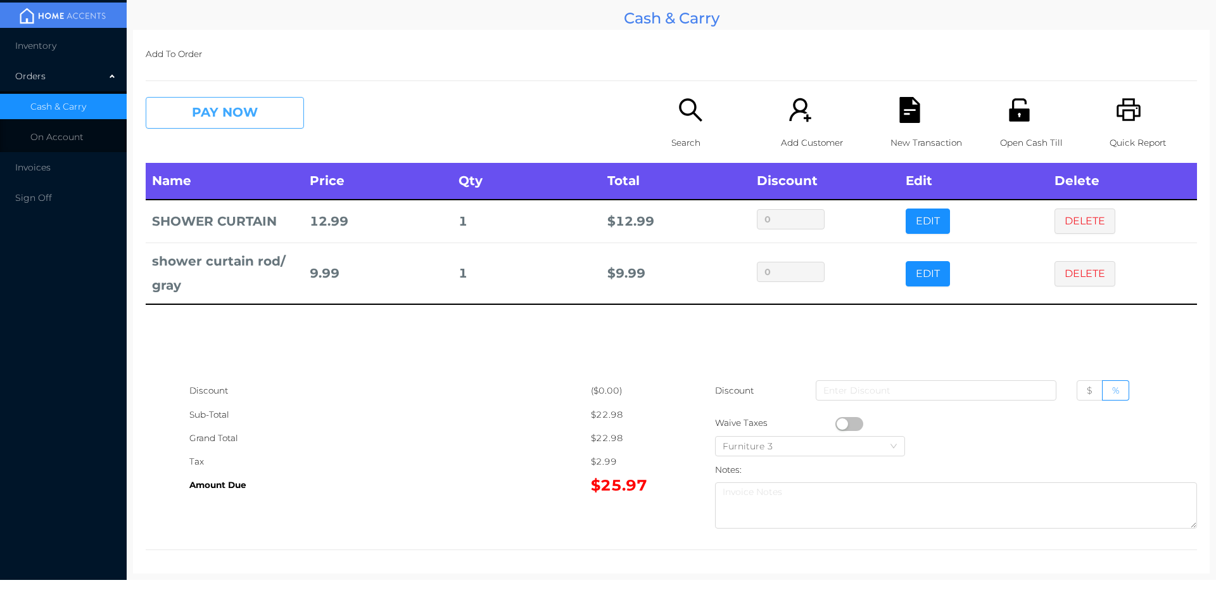
click at [270, 117] on button "PAY NOW" at bounding box center [225, 113] width 158 height 32
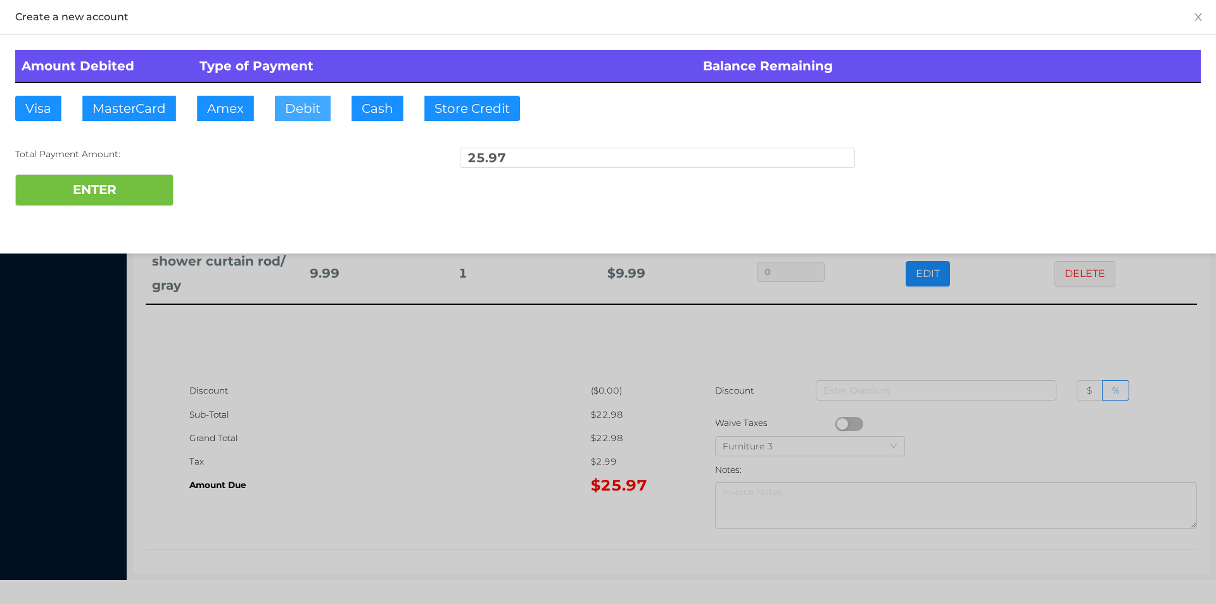
click at [308, 108] on button "Debit" at bounding box center [303, 108] width 56 height 25
click at [162, 186] on button "ENTER" at bounding box center [94, 190] width 158 height 32
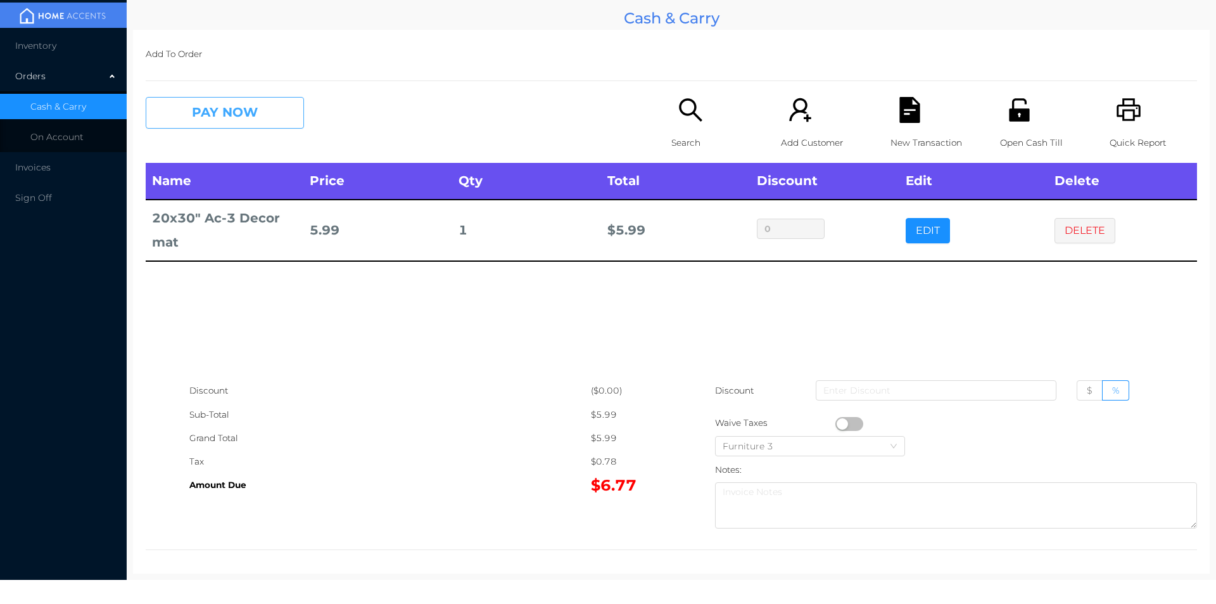
click at [206, 110] on button "PAY NOW" at bounding box center [225, 113] width 158 height 32
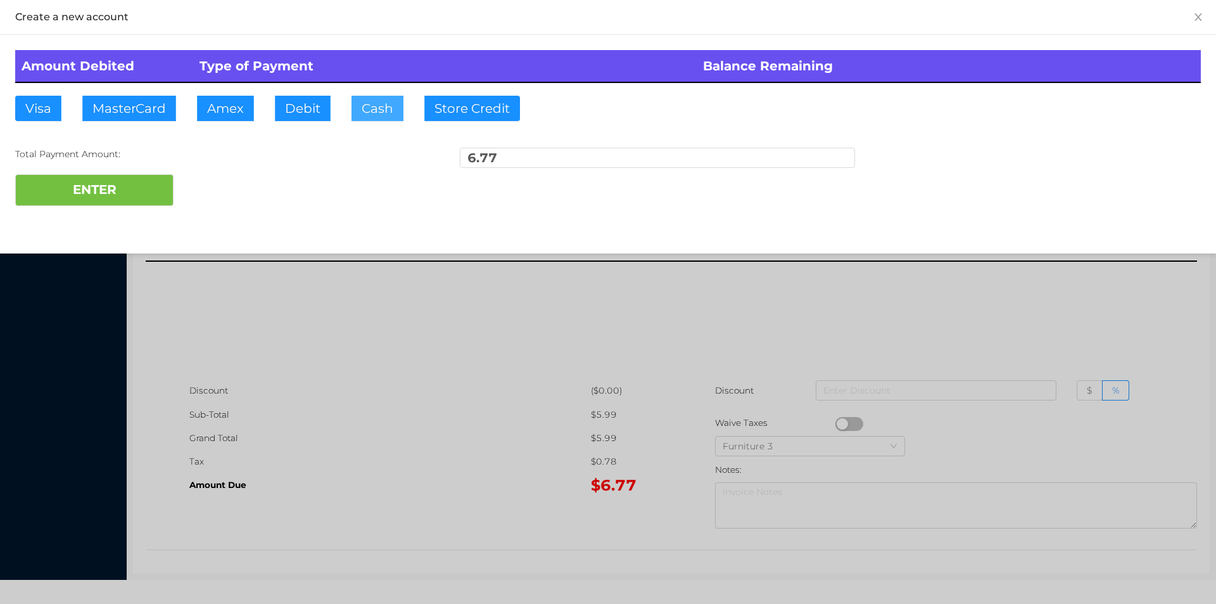
click at [355, 118] on button "Cash" at bounding box center [377, 108] width 52 height 25
click at [103, 201] on button "ENTER" at bounding box center [94, 190] width 158 height 32
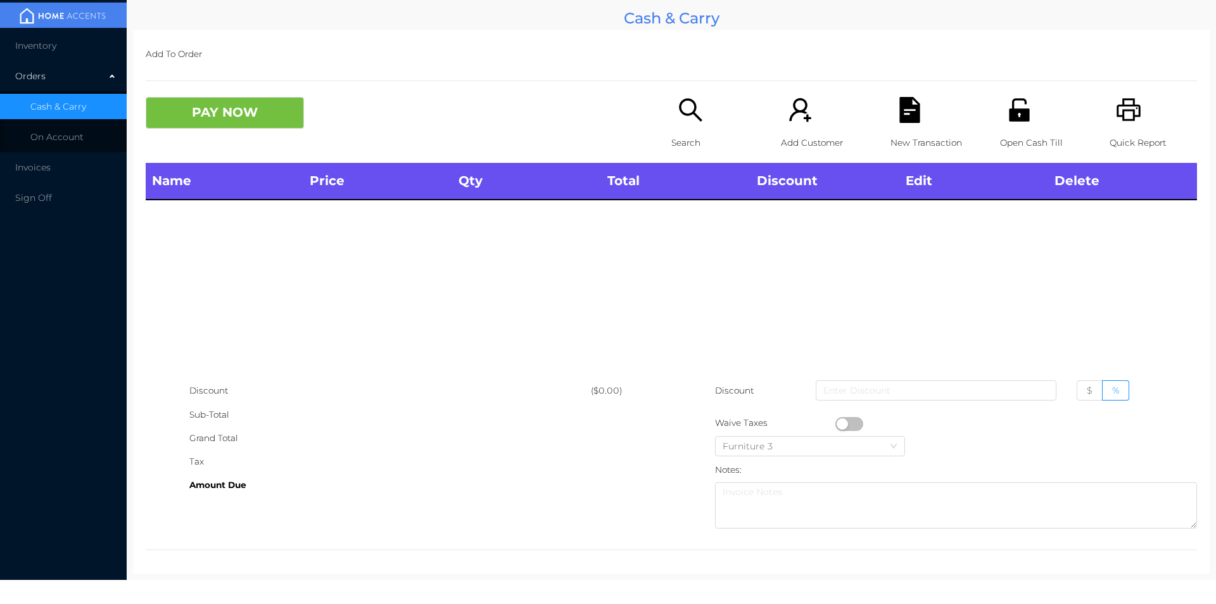
click at [671, 125] on div "Search" at bounding box center [714, 130] width 87 height 66
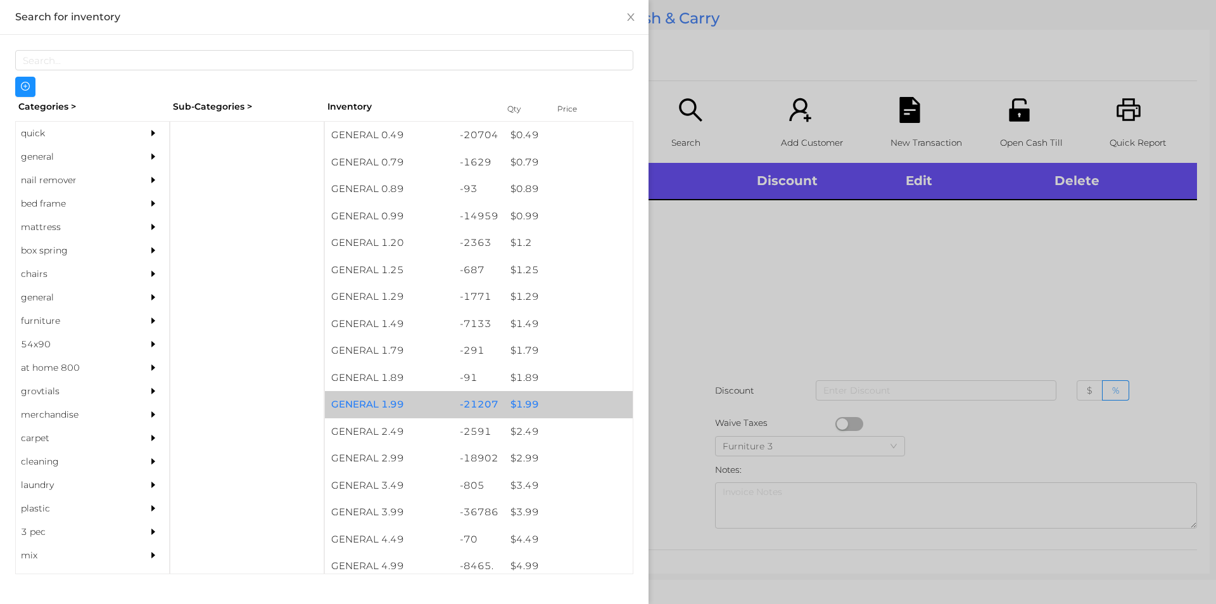
click at [519, 408] on div "$ 1.99" at bounding box center [568, 404] width 129 height 27
click at [532, 403] on div "$ 1.99" at bounding box center [568, 404] width 129 height 27
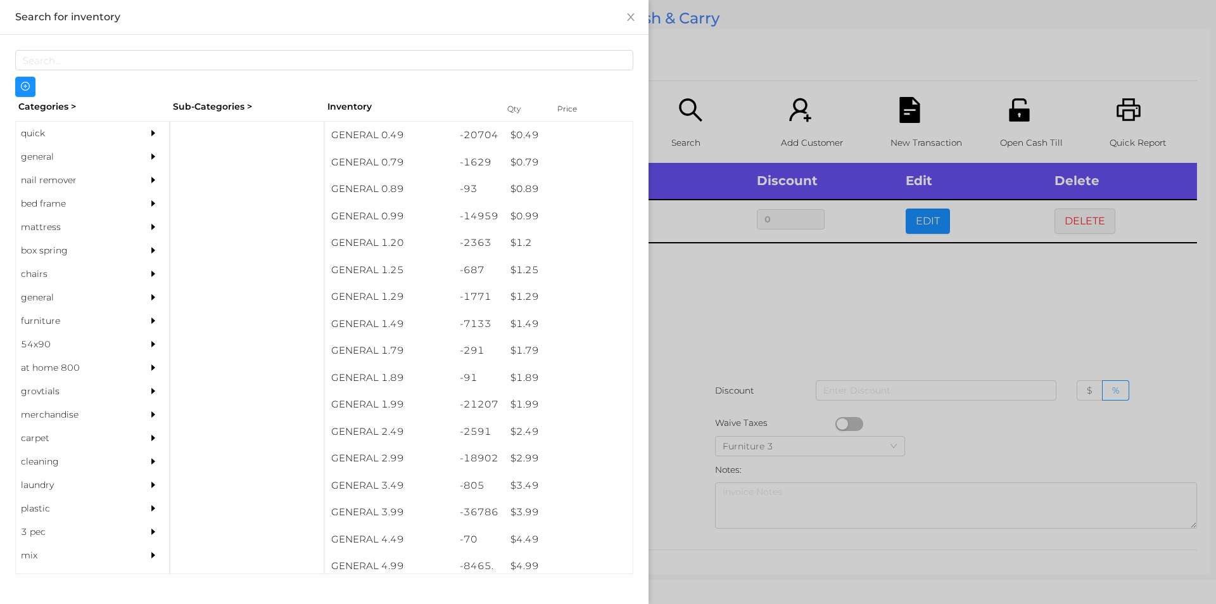
click at [687, 361] on div at bounding box center [608, 302] width 1216 height 604
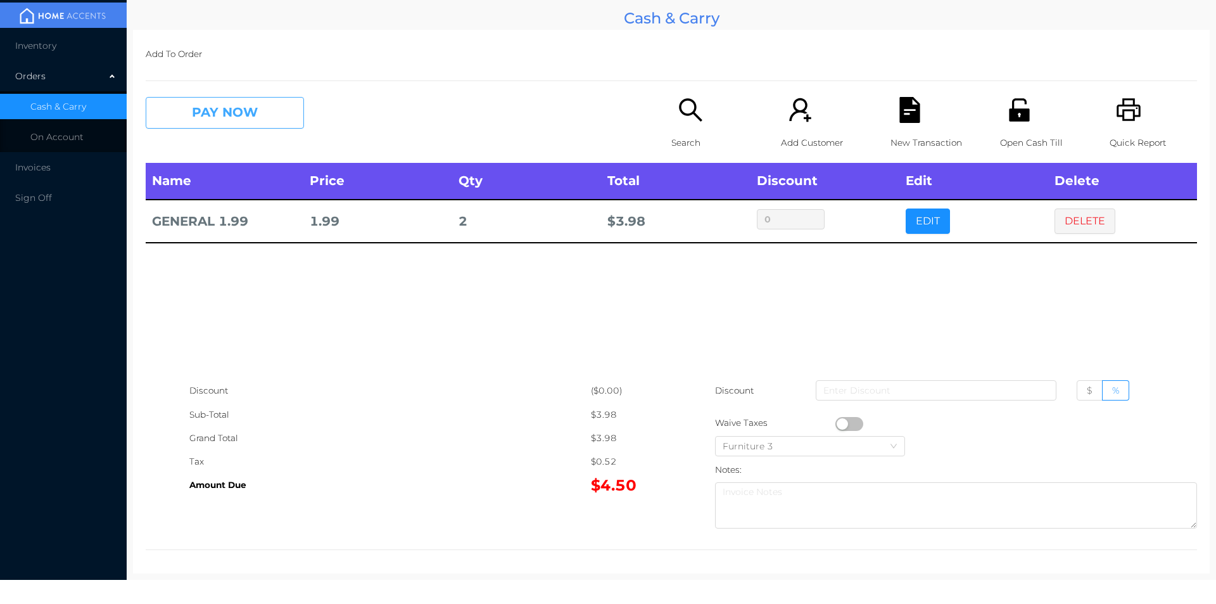
click at [228, 113] on button "PAY NOW" at bounding box center [225, 113] width 158 height 32
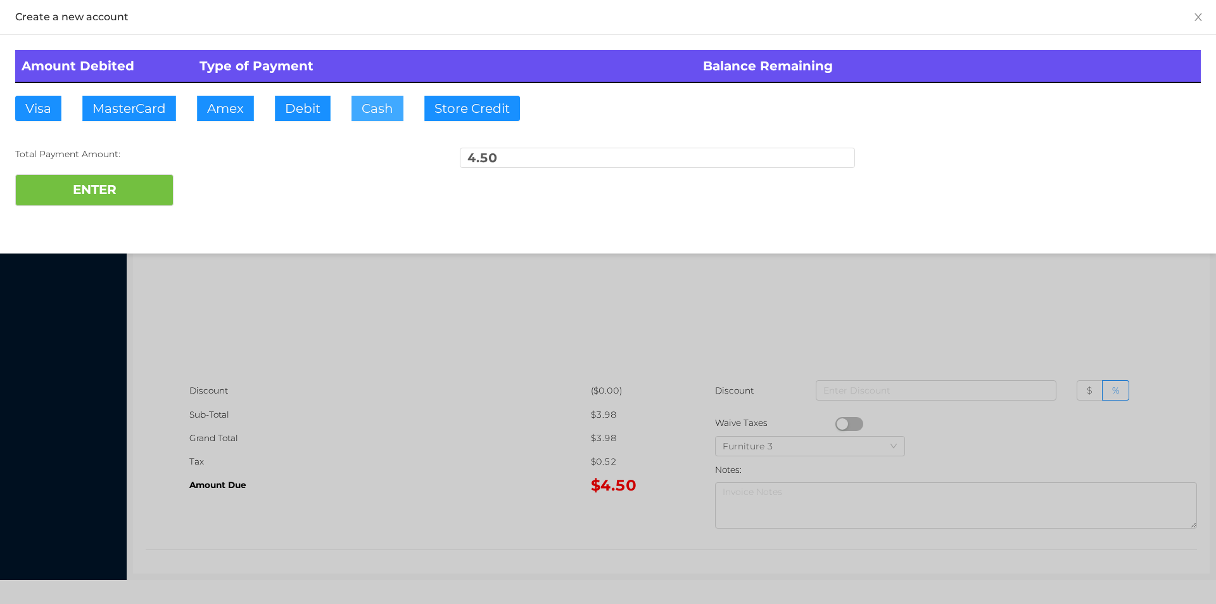
click at [361, 102] on button "Cash" at bounding box center [377, 108] width 52 height 25
type input "10."
click at [156, 180] on button "ENTER" at bounding box center [94, 190] width 158 height 32
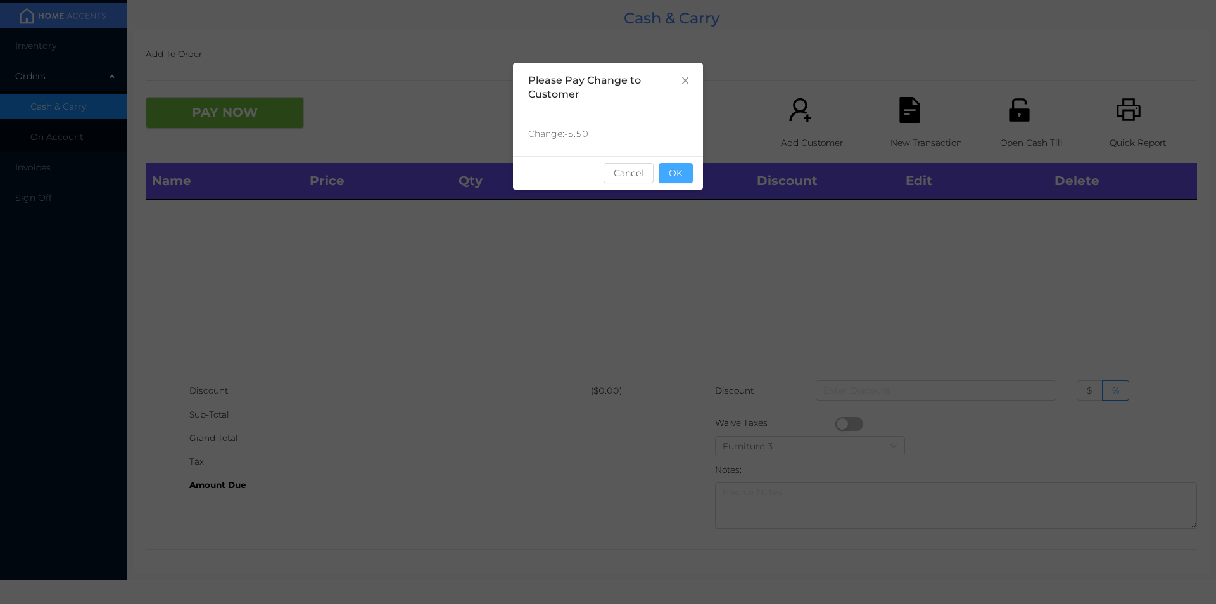
click at [677, 179] on button "OK" at bounding box center [676, 173] width 34 height 20
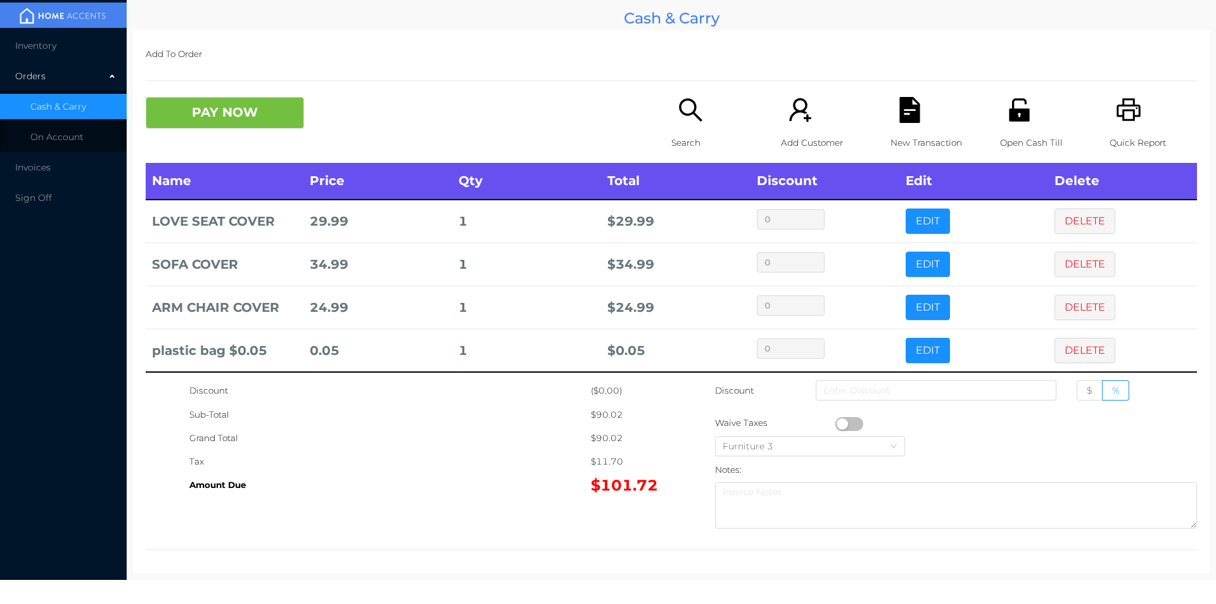
click at [241, 112] on button "PAY NOW" at bounding box center [225, 113] width 158 height 32
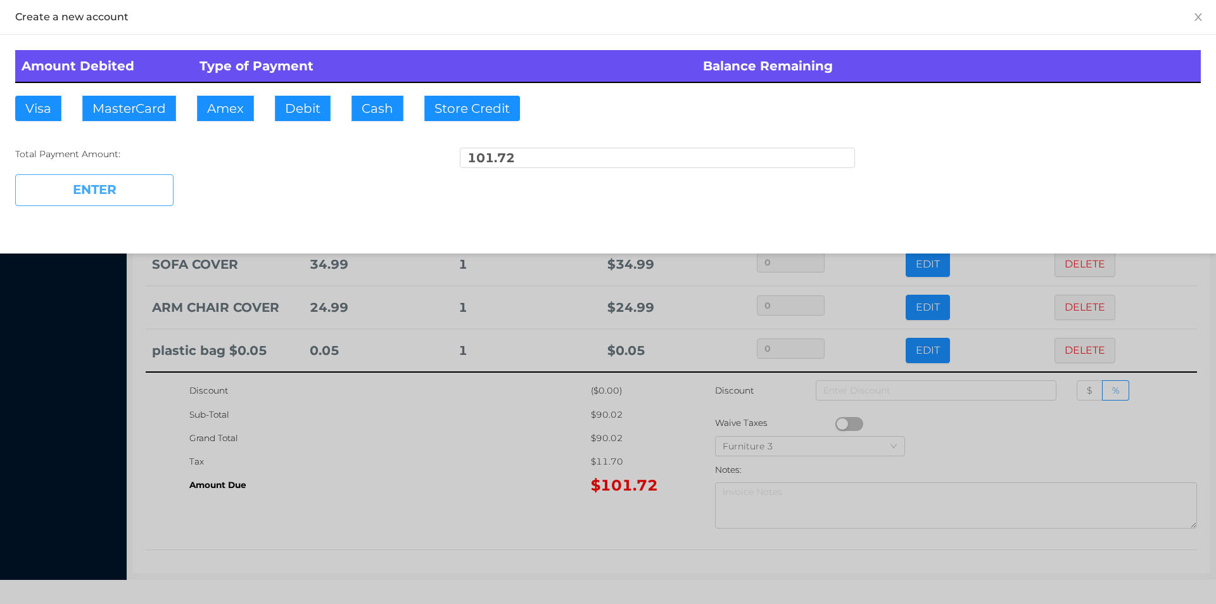
click at [121, 203] on button "ENTER" at bounding box center [94, 190] width 158 height 32
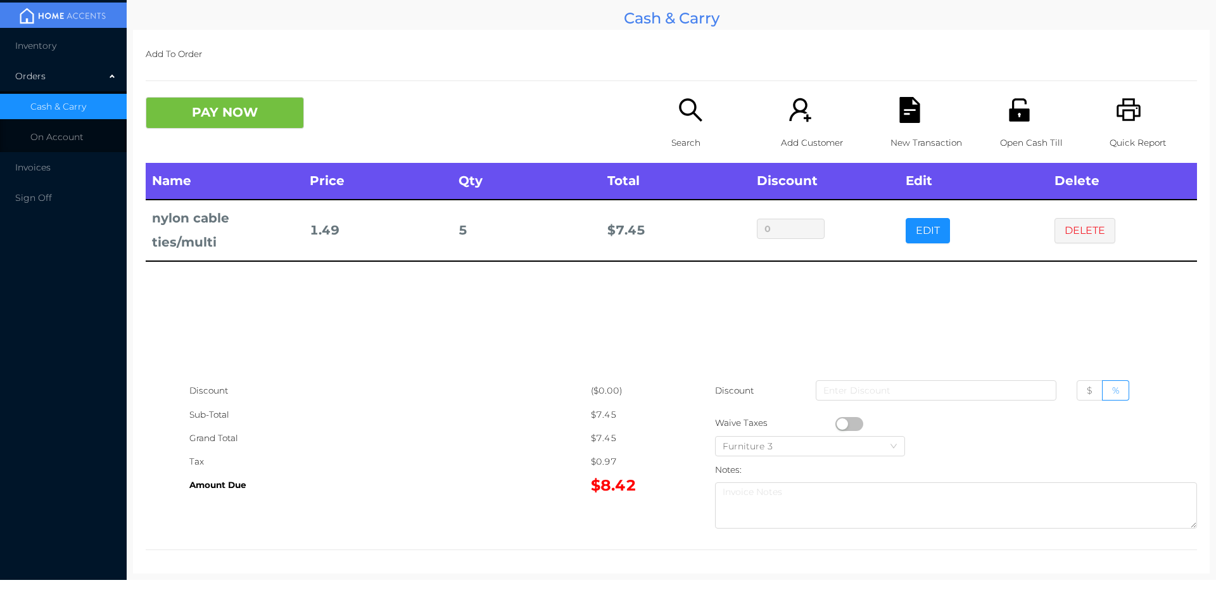
click at [674, 131] on p "Search" at bounding box center [714, 142] width 87 height 23
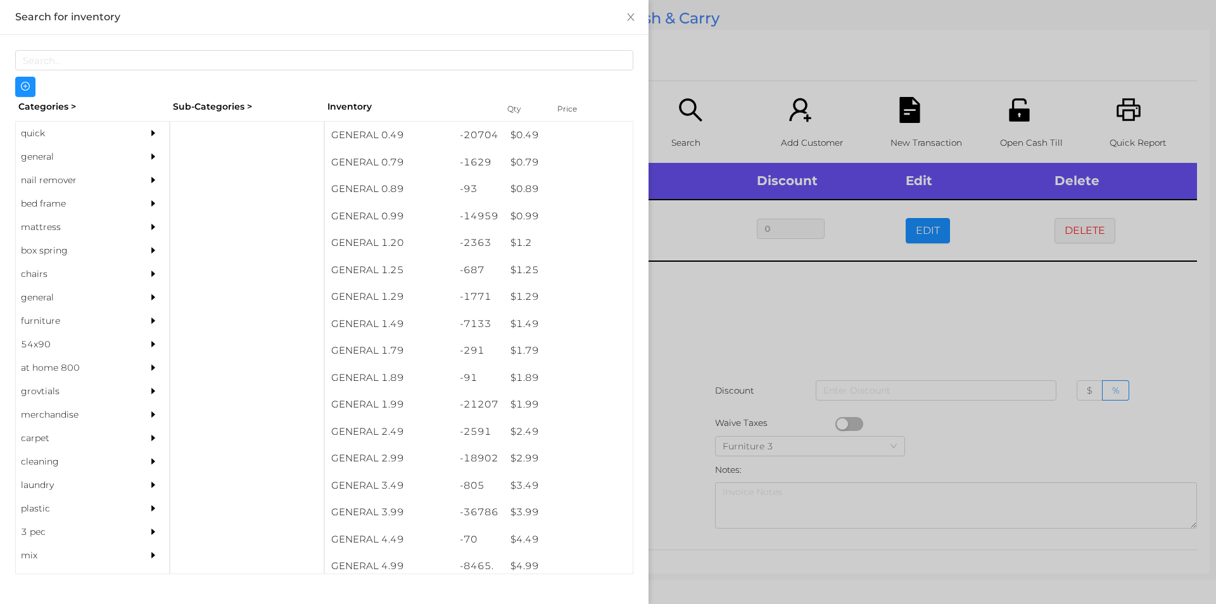
click at [39, 155] on div "general" at bounding box center [73, 156] width 115 height 23
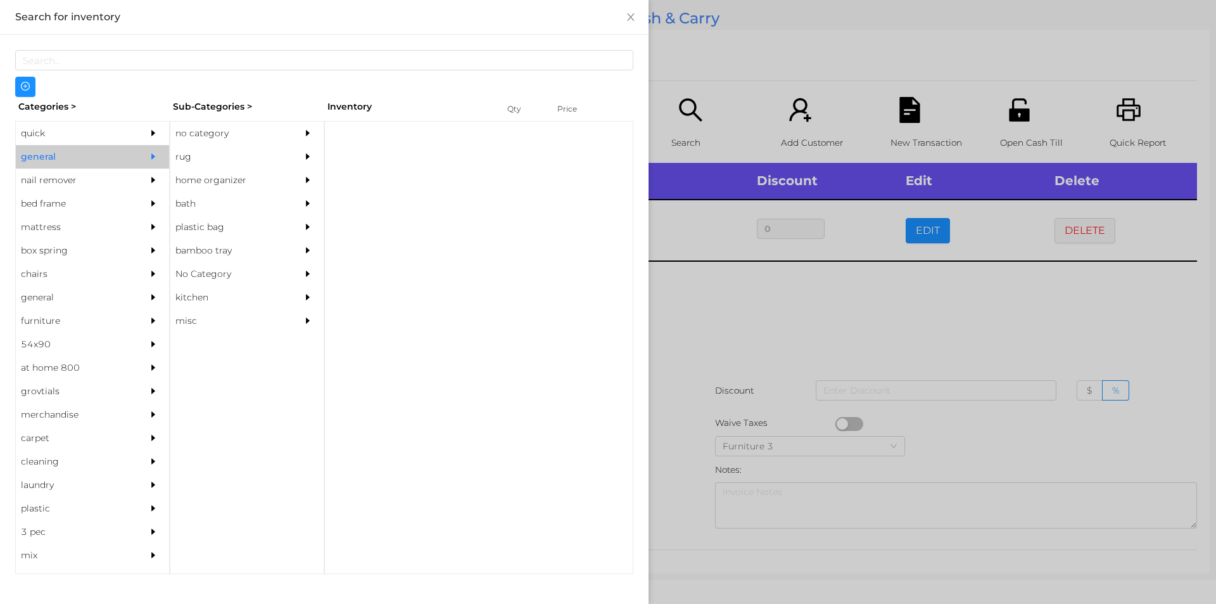
click at [218, 134] on div "no category" at bounding box center [227, 133] width 115 height 23
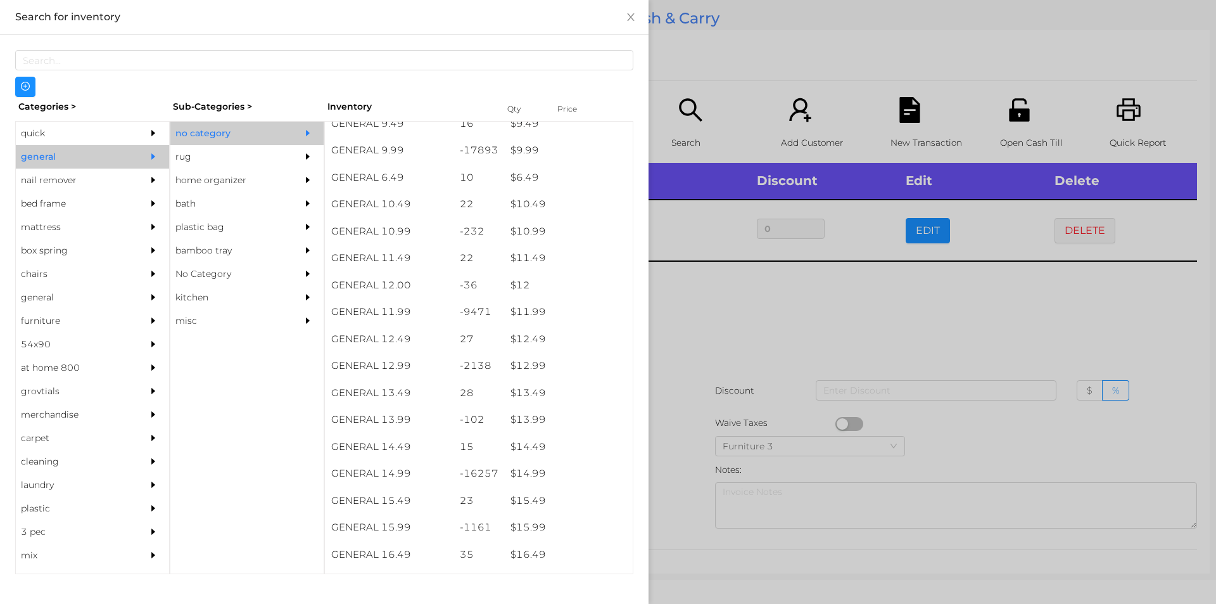
scroll to position [757, 0]
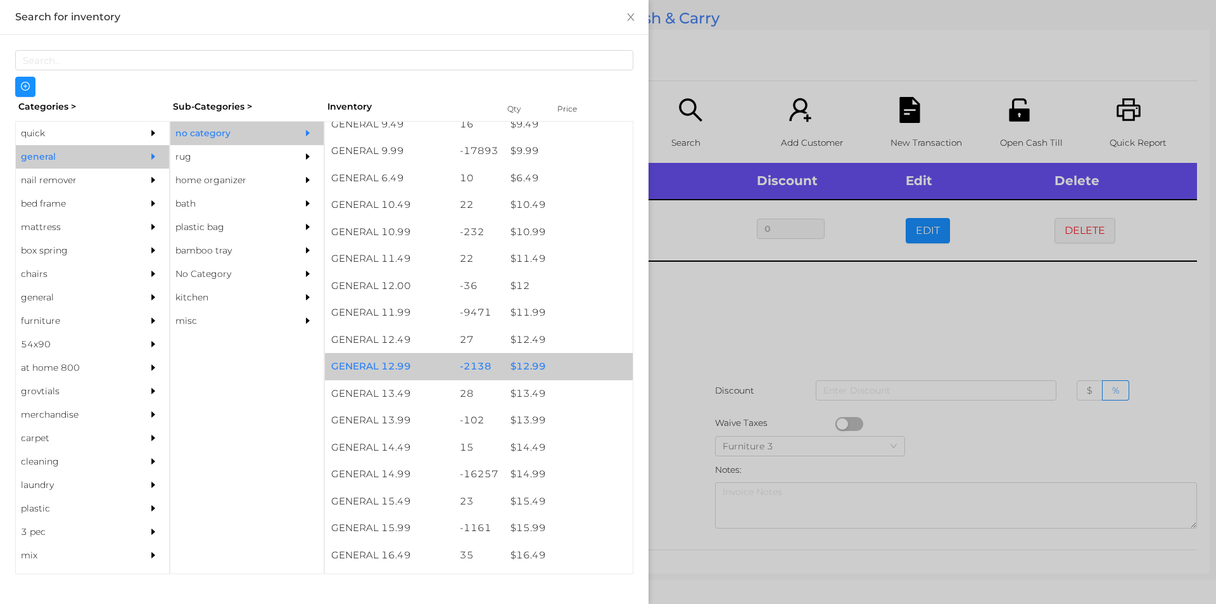
click at [522, 364] on div "$ 12.99" at bounding box center [568, 366] width 129 height 27
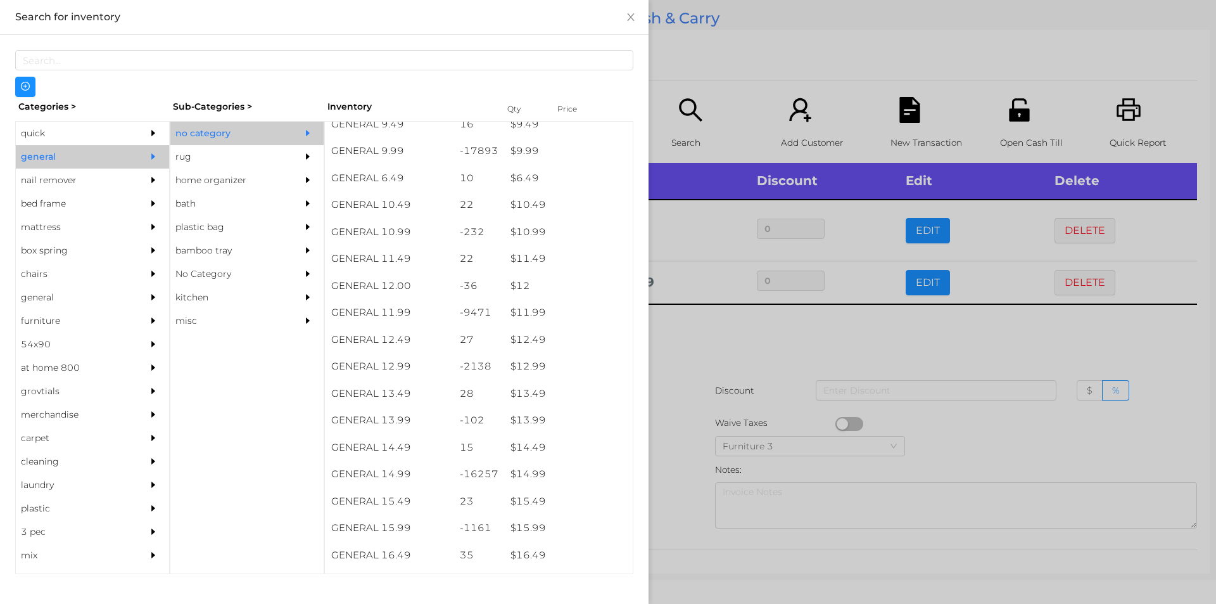
click at [685, 352] on div at bounding box center [608, 302] width 1216 height 604
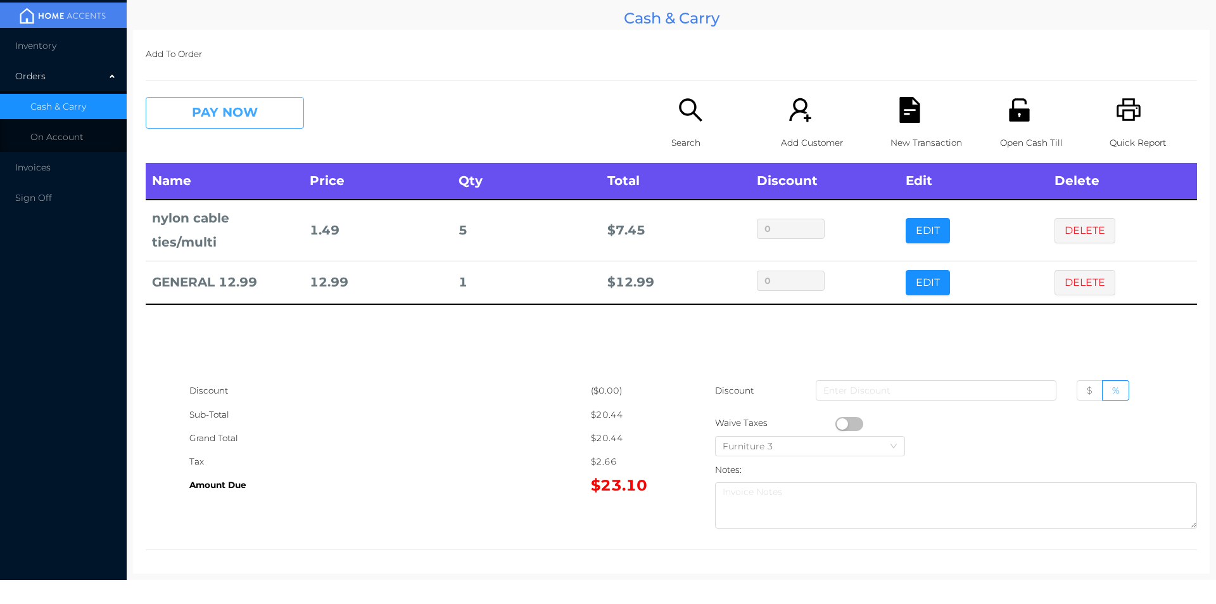
click at [205, 119] on button "PAY NOW" at bounding box center [225, 113] width 158 height 32
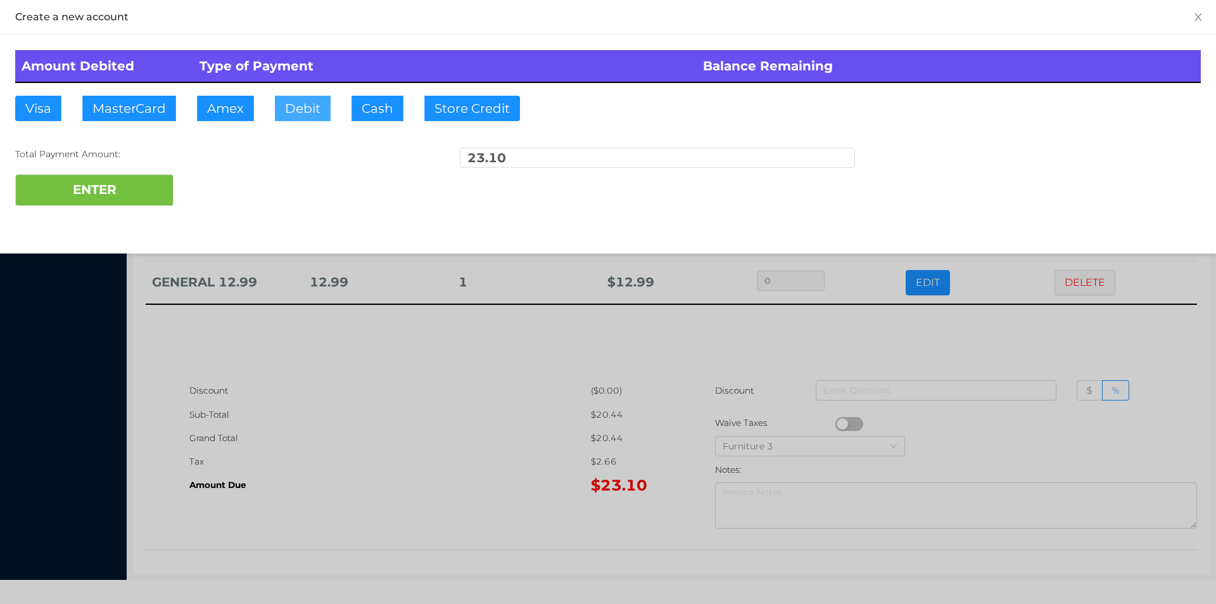
click at [315, 113] on button "Debit" at bounding box center [303, 108] width 56 height 25
click at [144, 197] on button "ENTER" at bounding box center [94, 190] width 158 height 32
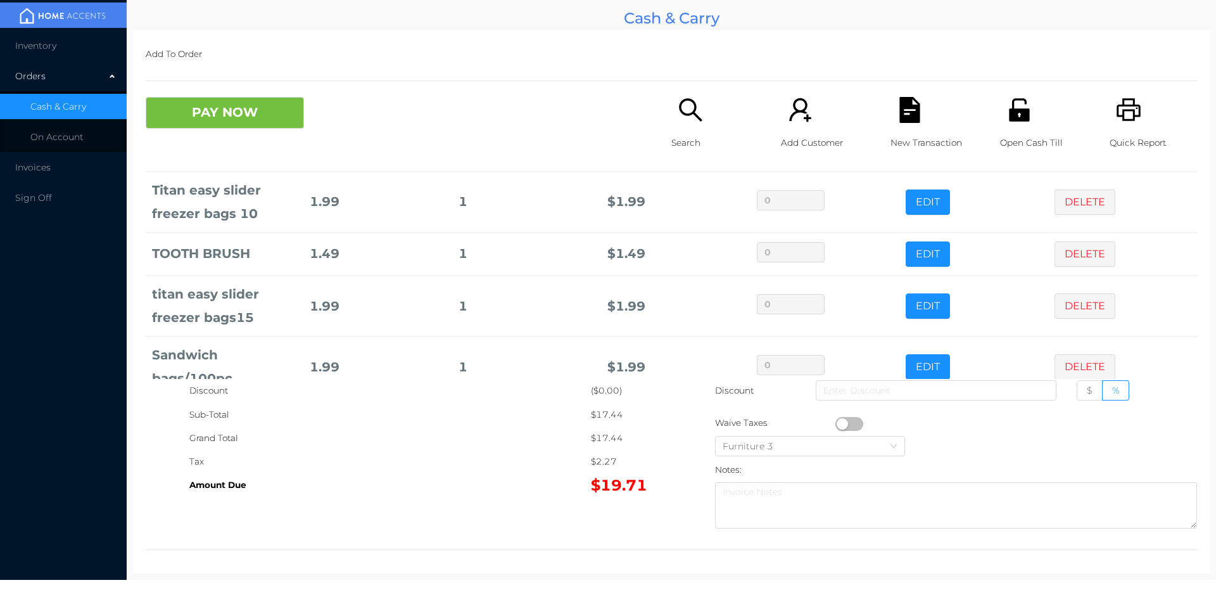
scroll to position [182, 0]
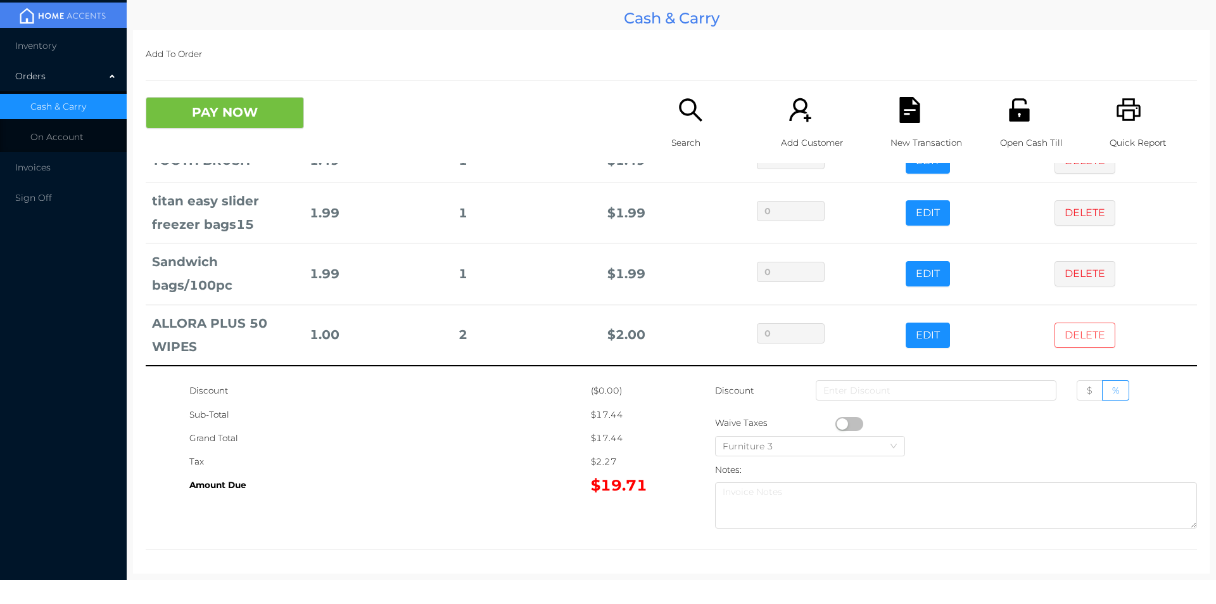
click at [1056, 346] on button "DELETE" at bounding box center [1084, 334] width 61 height 25
click at [1136, 129] on div "Quick Report" at bounding box center [1153, 130] width 87 height 66
click at [904, 114] on icon "icon: file-text" at bounding box center [909, 110] width 20 height 26
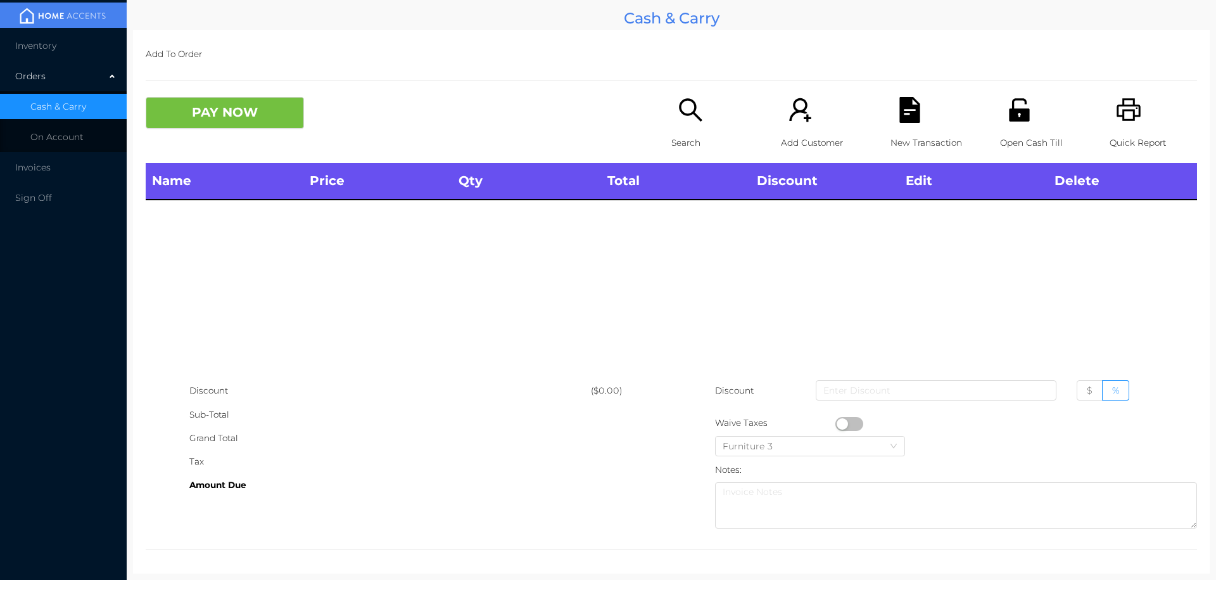
scroll to position [0, 0]
click at [243, 102] on button "PAY NOW" at bounding box center [225, 113] width 158 height 32
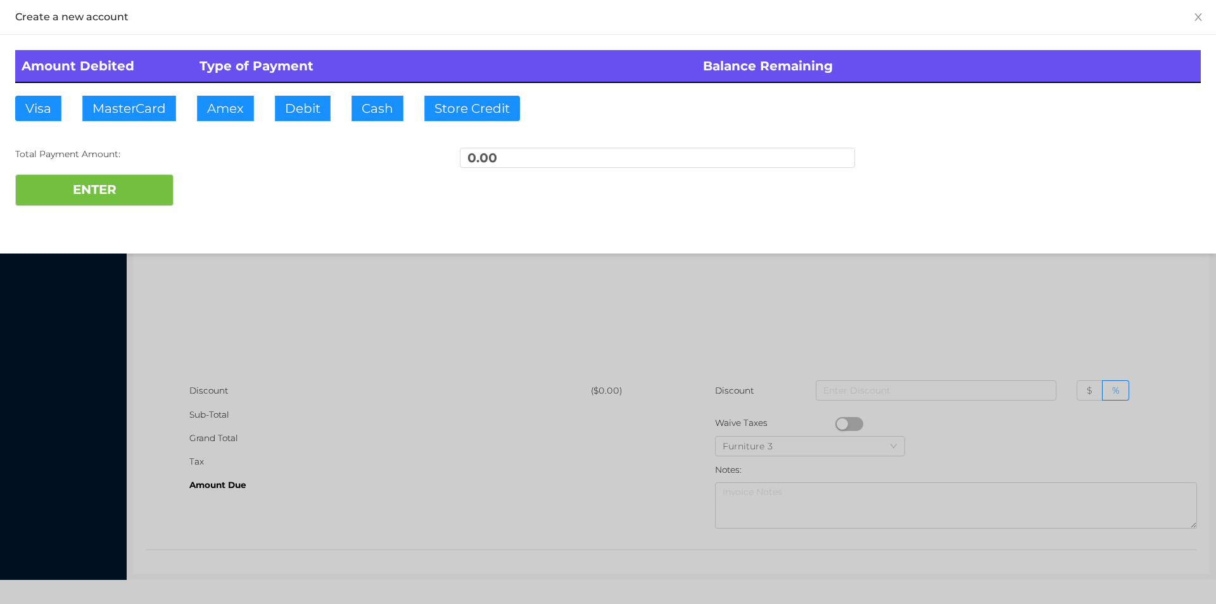
click at [947, 269] on div at bounding box center [608, 302] width 1216 height 604
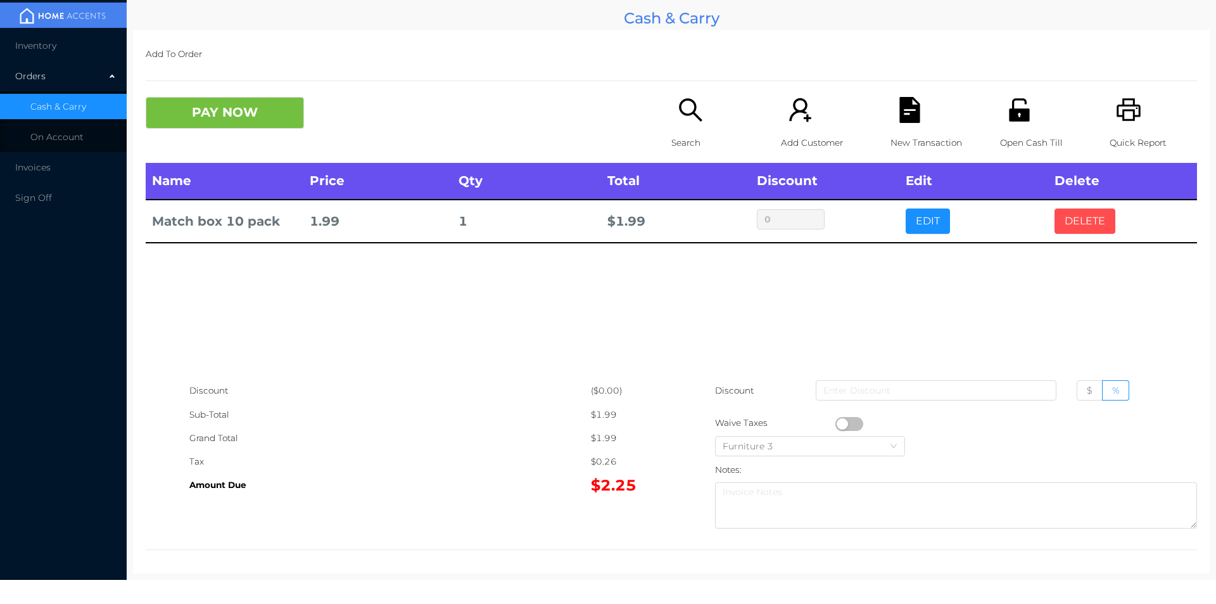
click at [1060, 210] on button "DELETE" at bounding box center [1084, 220] width 61 height 25
click at [679, 116] on icon "icon: search" at bounding box center [691, 110] width 26 height 26
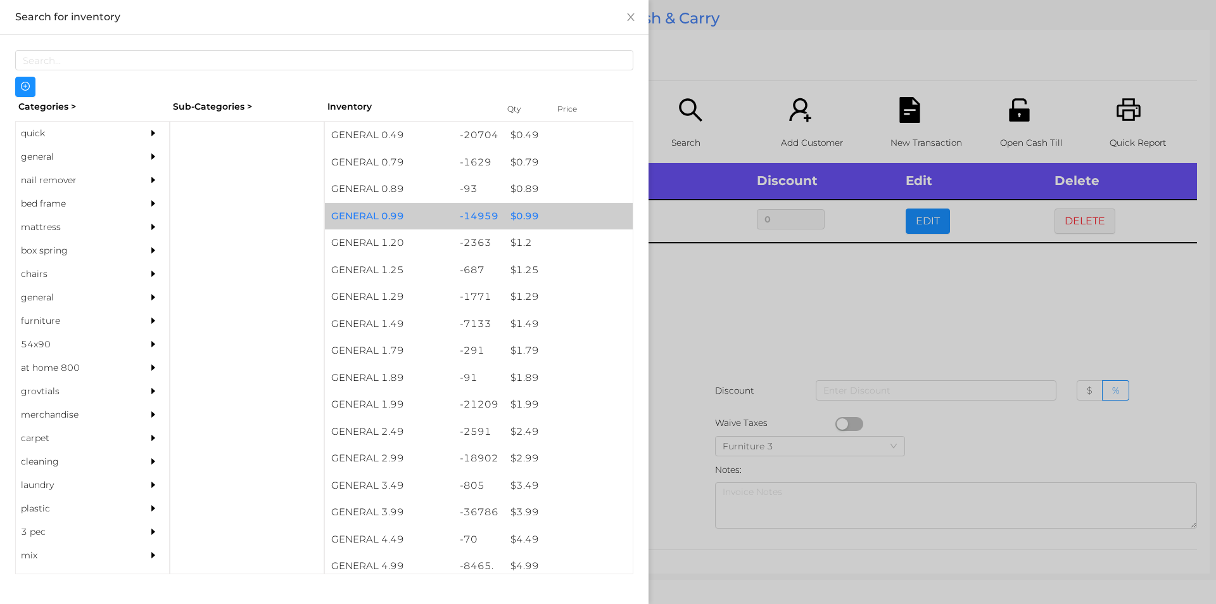
click at [521, 213] on div "$ 0.99" at bounding box center [568, 216] width 129 height 27
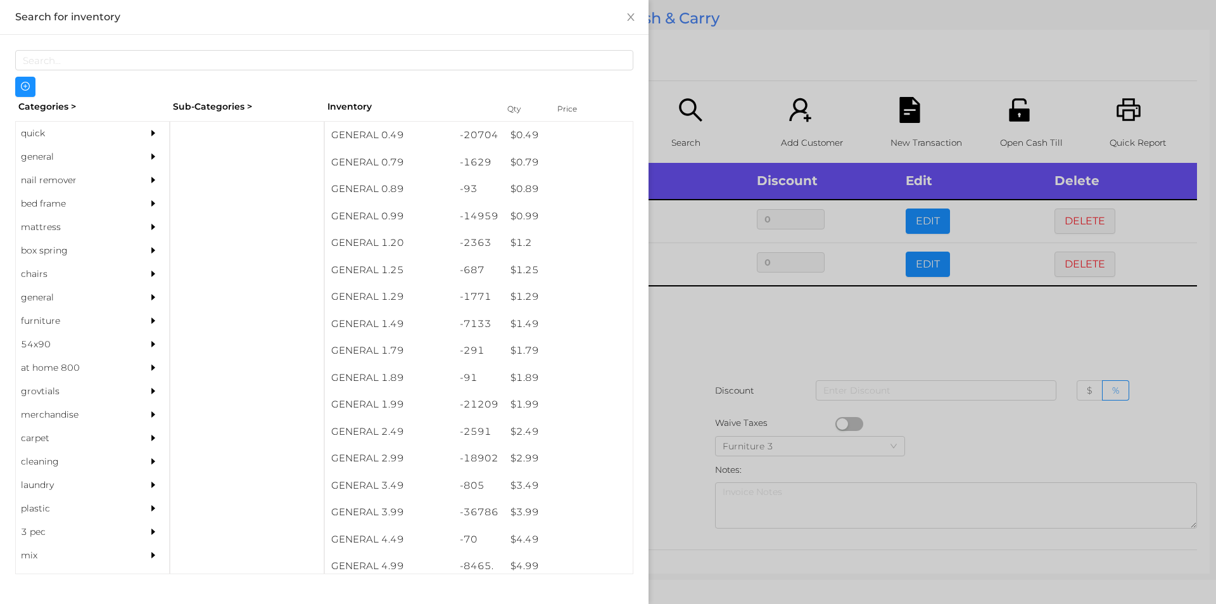
click at [687, 324] on div at bounding box center [608, 302] width 1216 height 604
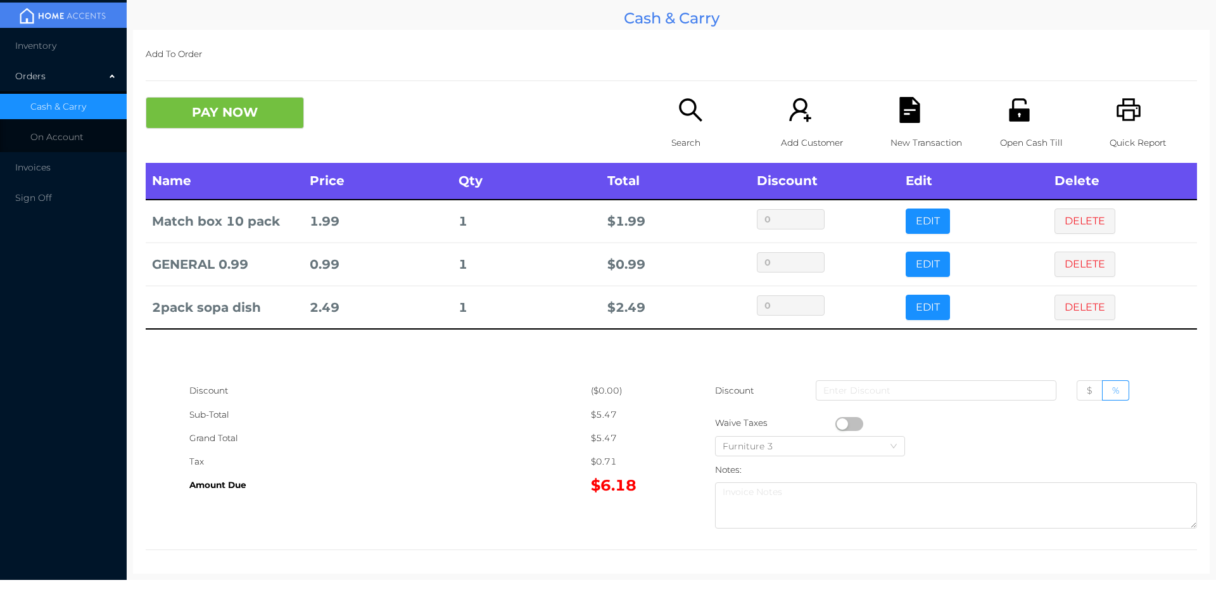
click at [683, 130] on div "Search" at bounding box center [714, 130] width 87 height 66
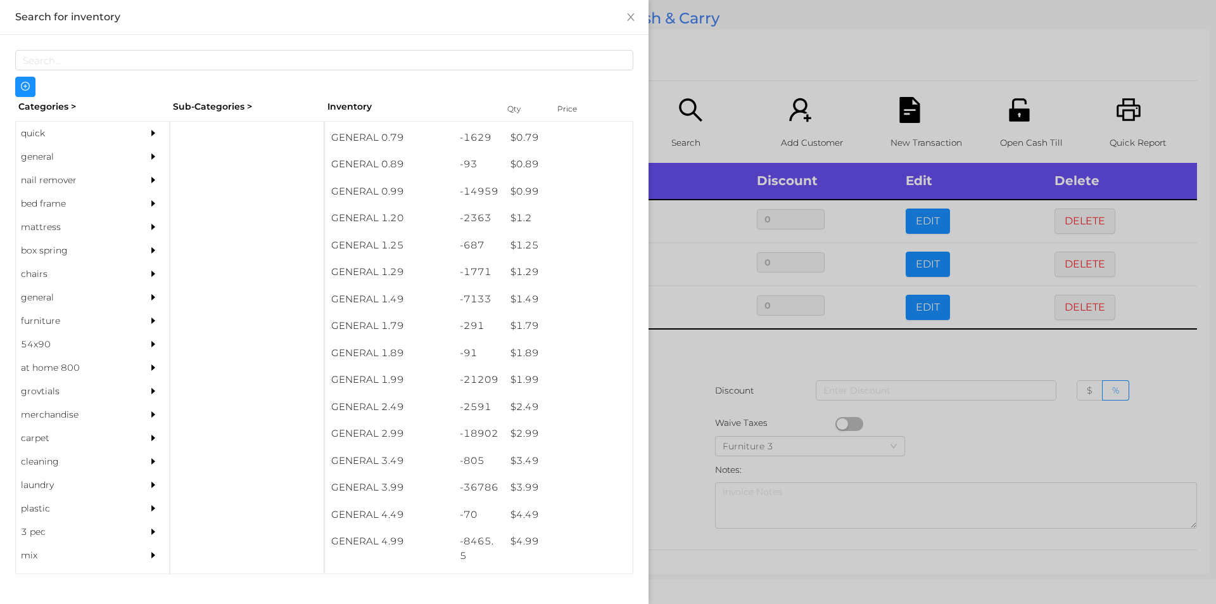
scroll to position [28, 0]
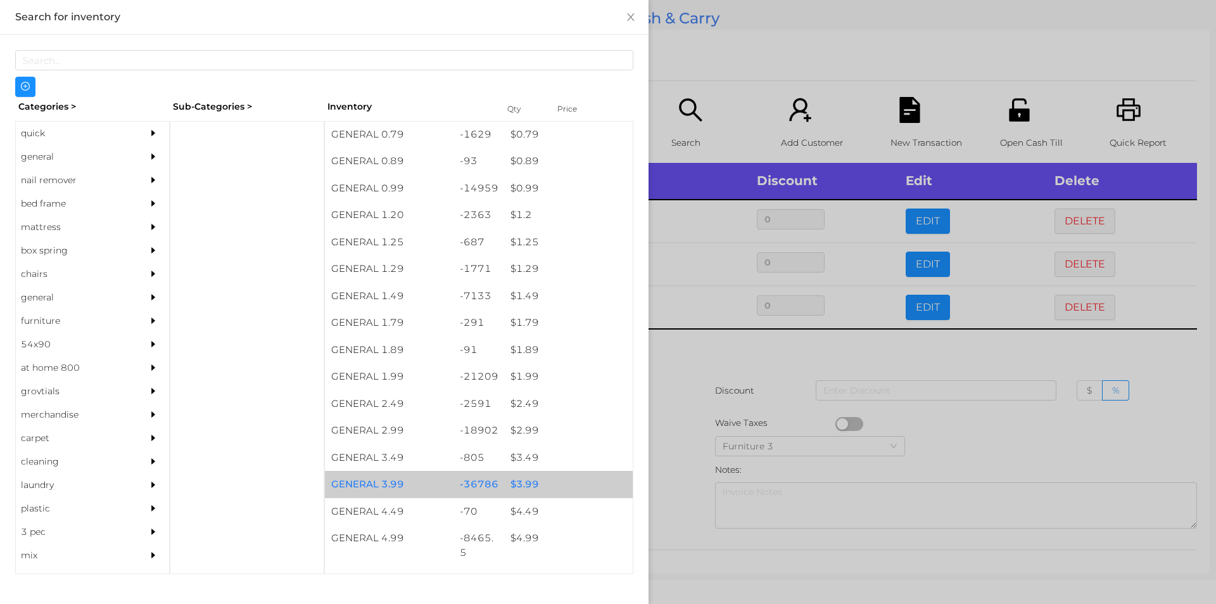
click at [521, 480] on div "$ 3.99" at bounding box center [568, 484] width 129 height 27
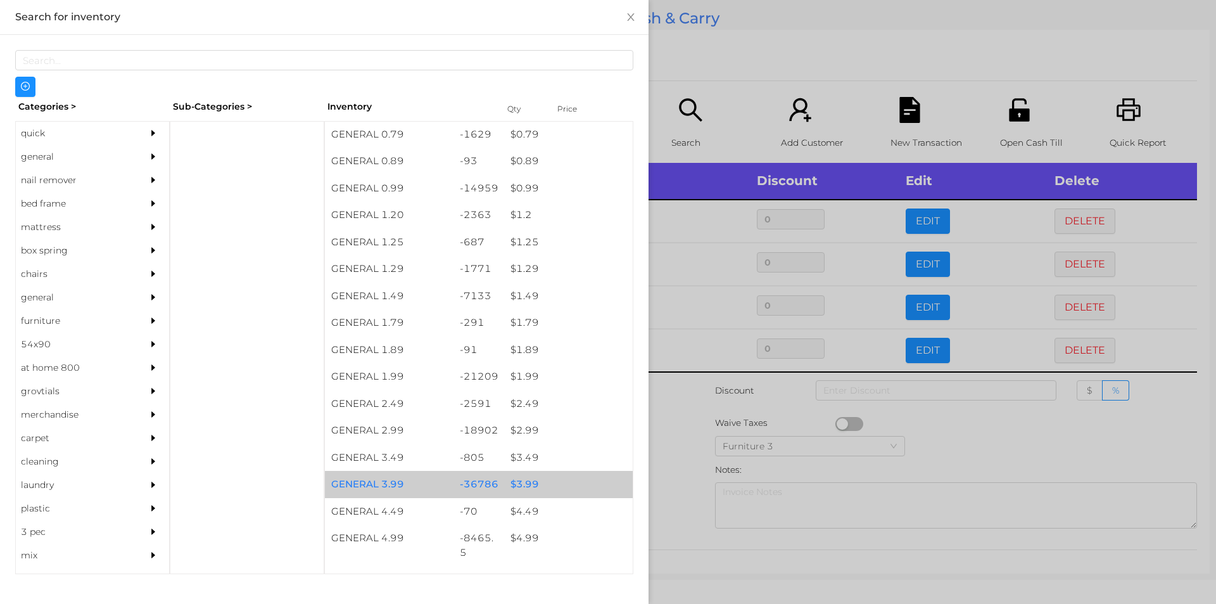
click at [524, 483] on div "$ 3.99" at bounding box center [568, 484] width 129 height 27
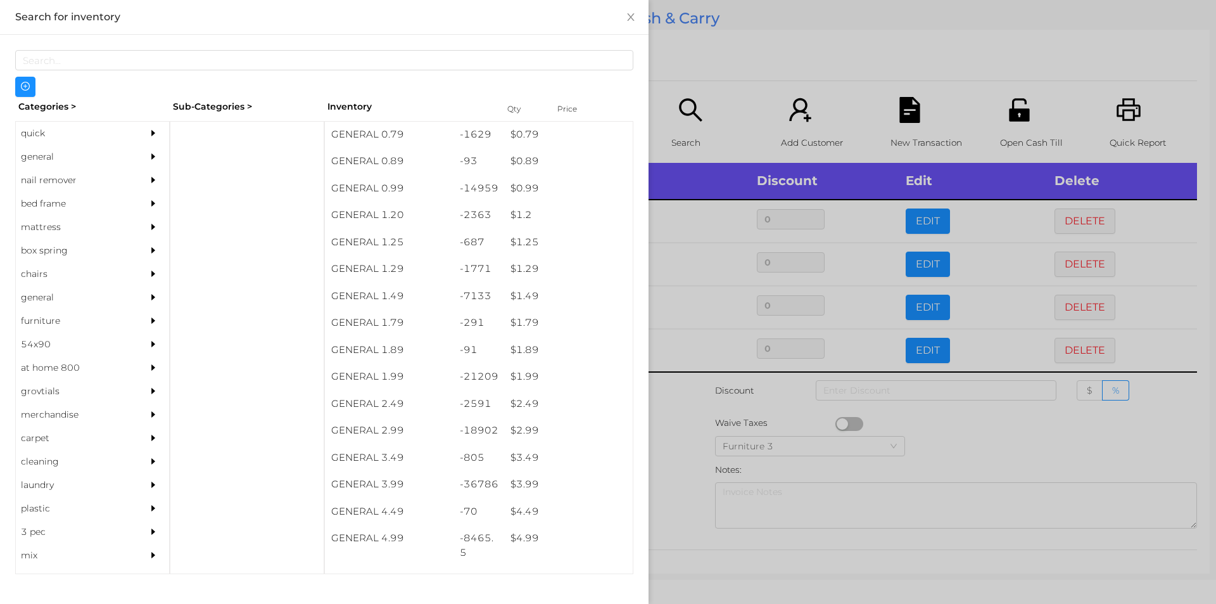
click at [684, 473] on div at bounding box center [608, 302] width 1216 height 604
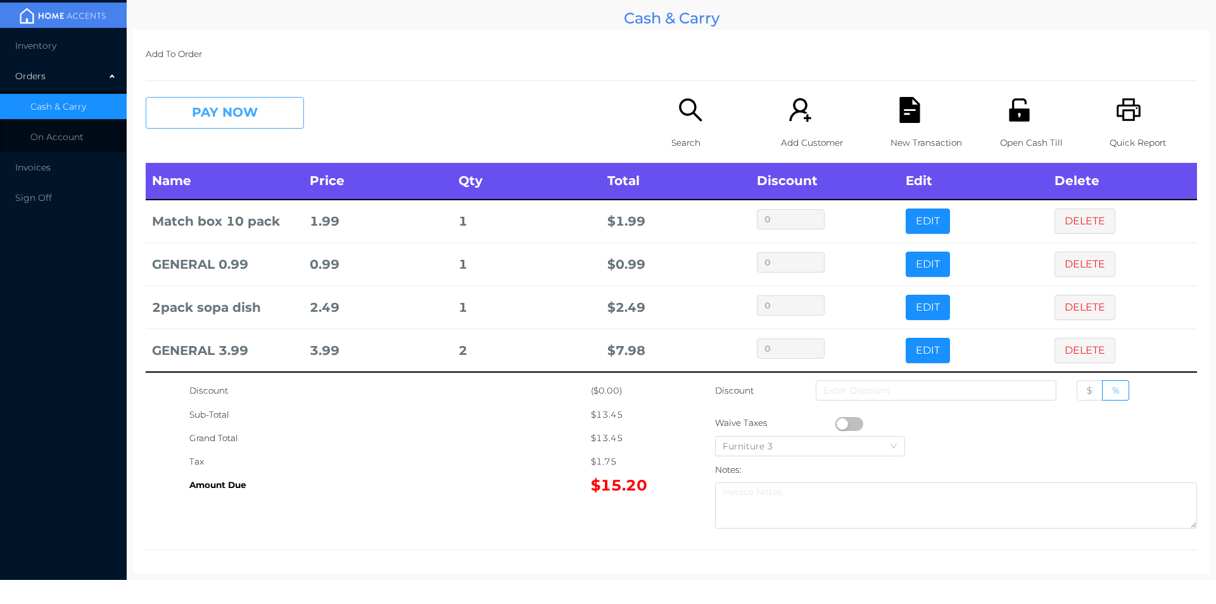
click at [216, 101] on button "PAY NOW" at bounding box center [225, 113] width 158 height 32
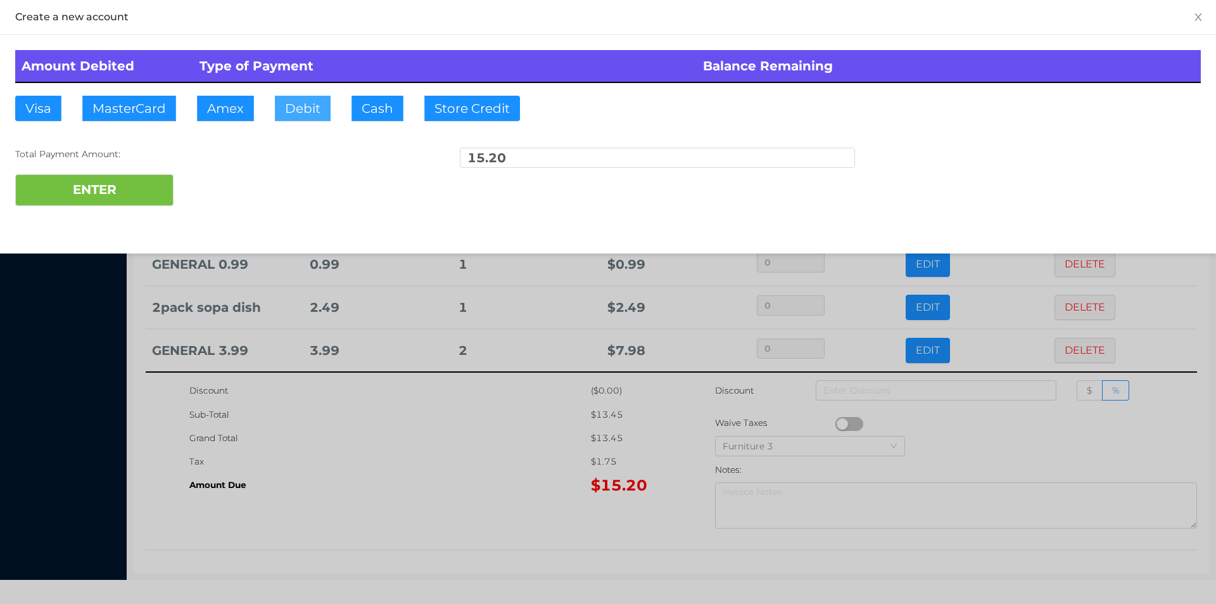
click at [312, 102] on button "Debit" at bounding box center [303, 108] width 56 height 25
click at [120, 184] on button "ENTER" at bounding box center [94, 190] width 158 height 32
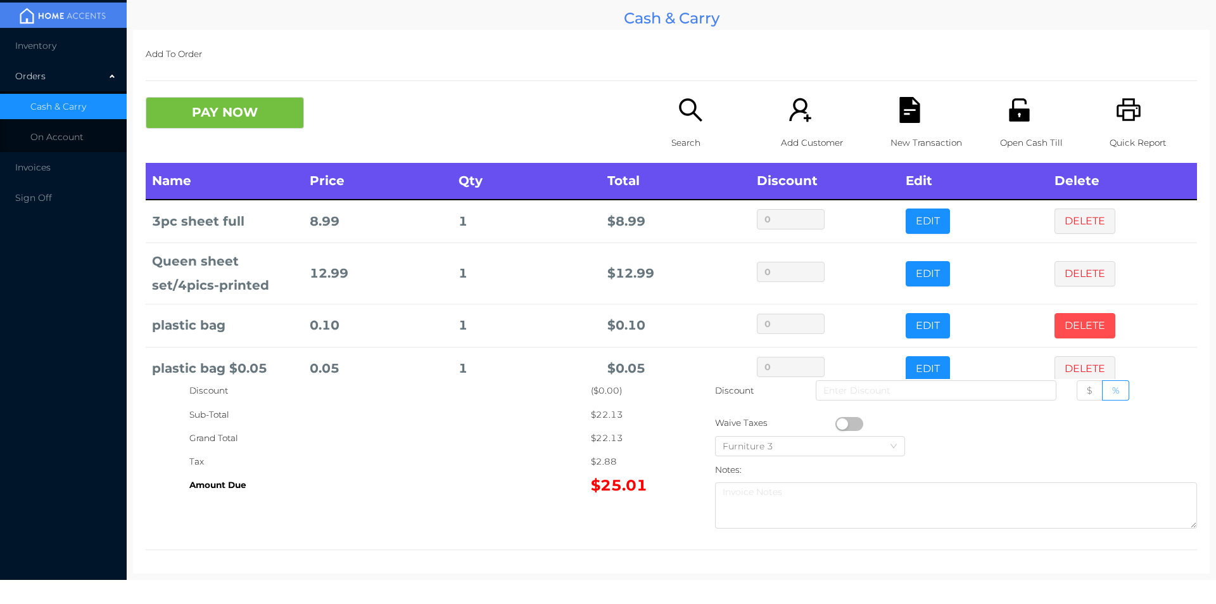
click at [1071, 314] on button "DELETE" at bounding box center [1084, 325] width 61 height 25
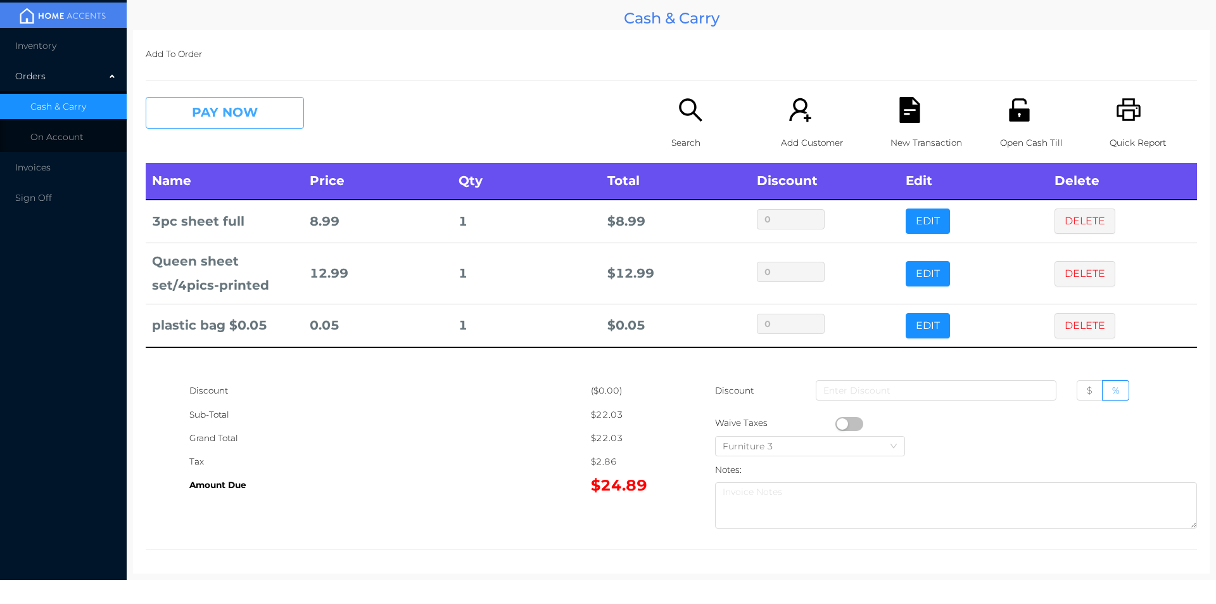
click at [220, 120] on button "PAY NOW" at bounding box center [225, 113] width 158 height 32
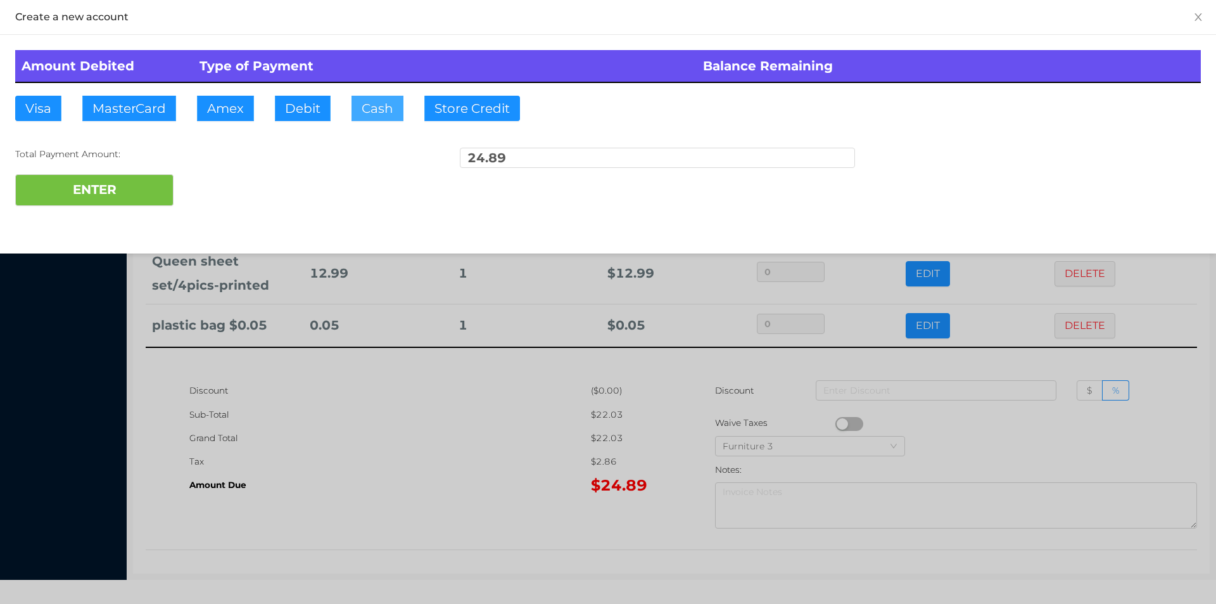
click at [351, 117] on button "Cash" at bounding box center [377, 108] width 52 height 25
type input "25."
click at [89, 198] on button "ENTER" at bounding box center [94, 190] width 158 height 32
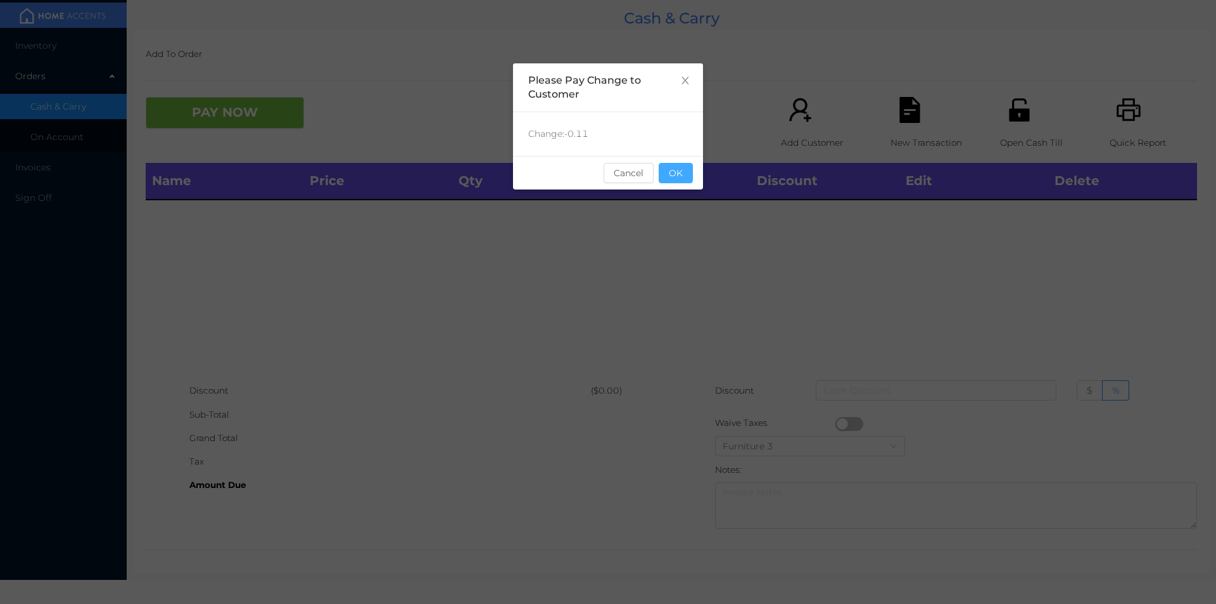
click at [678, 176] on button "OK" at bounding box center [676, 173] width 34 height 20
click at [690, 240] on div "Name Price Qty Total Discount Edit Delete" at bounding box center [671, 271] width 1051 height 216
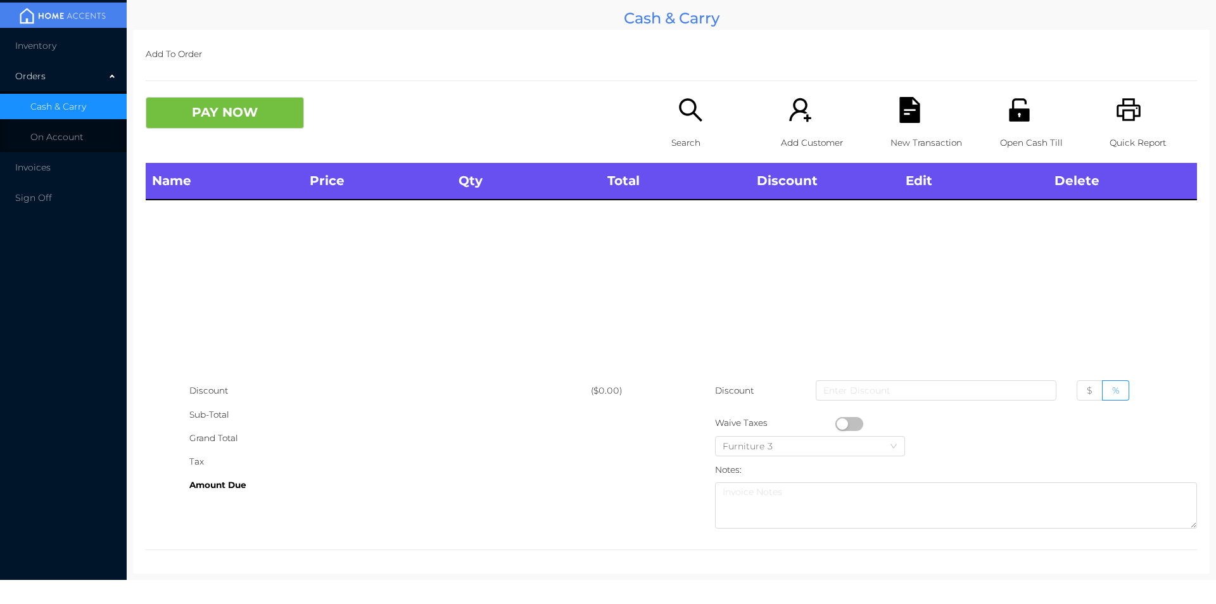
click at [1113, 131] on p "Quick Report" at bounding box center [1153, 142] width 87 height 23
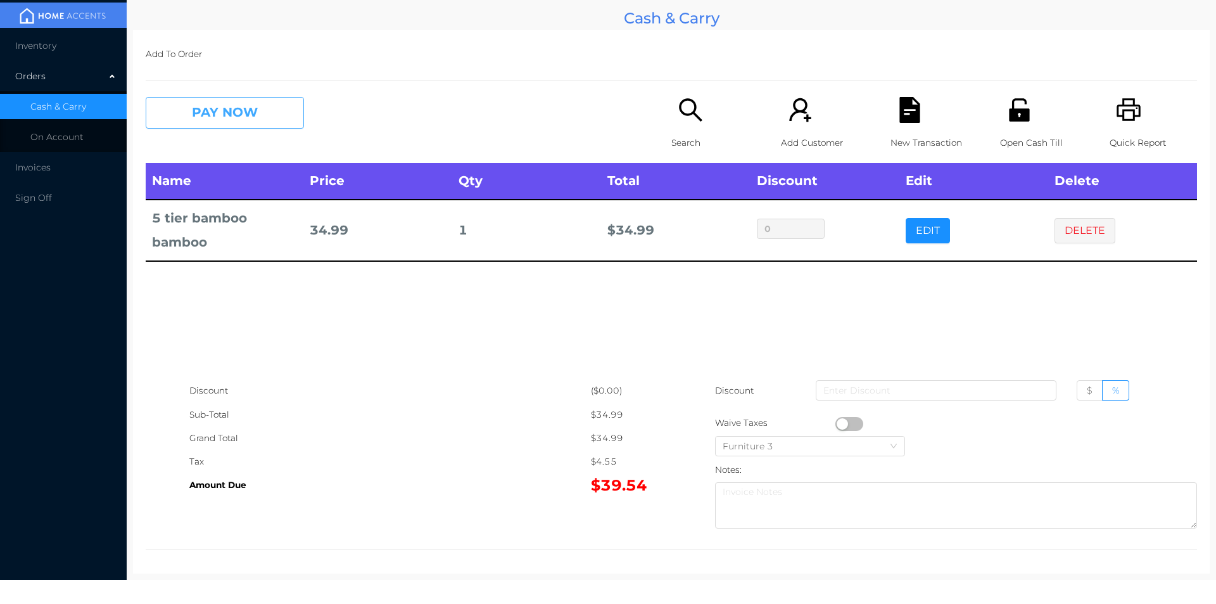
click at [196, 120] on button "PAY NOW" at bounding box center [225, 113] width 158 height 32
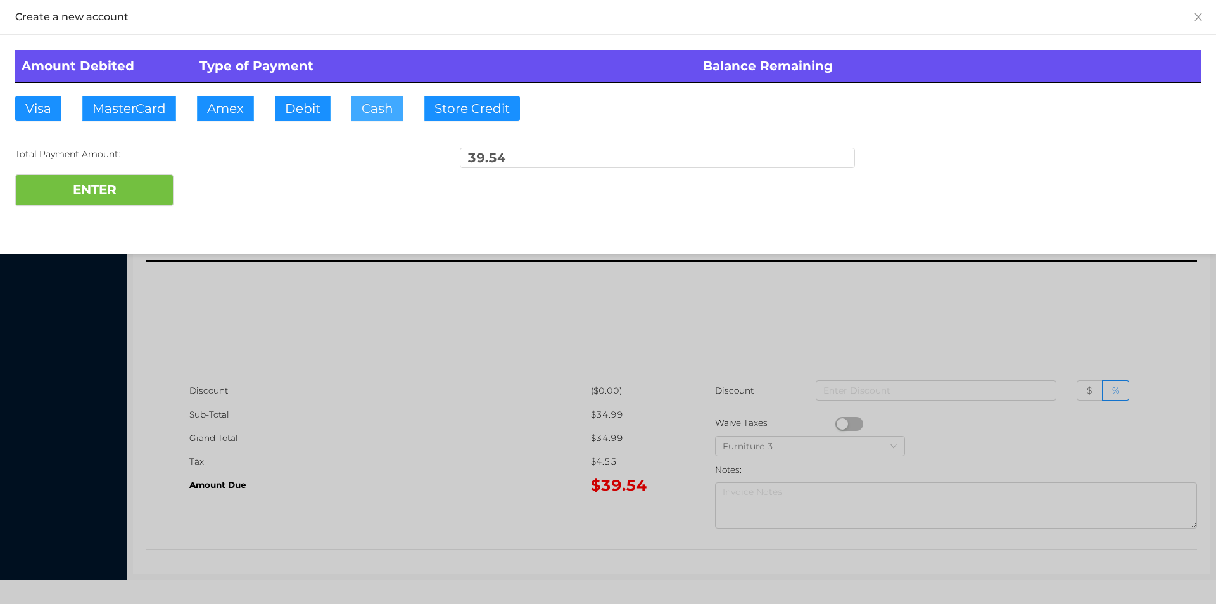
click at [364, 114] on button "Cash" at bounding box center [377, 108] width 52 height 25
type input "40."
click at [132, 196] on button "ENTER" at bounding box center [94, 190] width 158 height 32
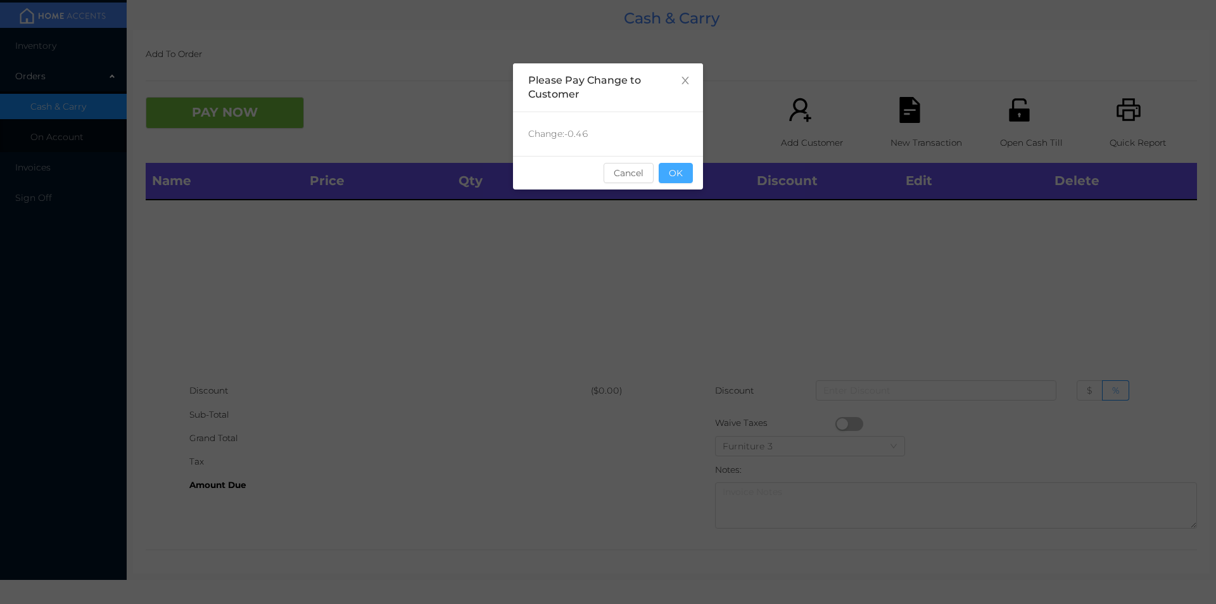
click at [665, 174] on button "OK" at bounding box center [676, 173] width 34 height 20
click at [684, 184] on th "Total" at bounding box center [675, 181] width 149 height 37
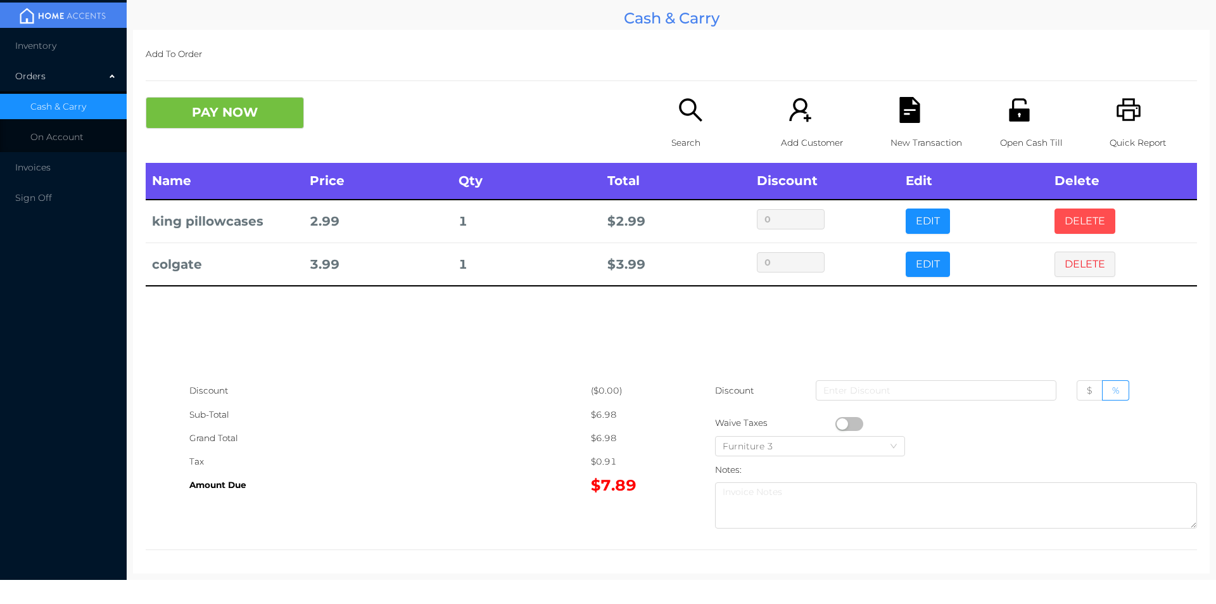
click at [1101, 231] on button "DELETE" at bounding box center [1084, 220] width 61 height 25
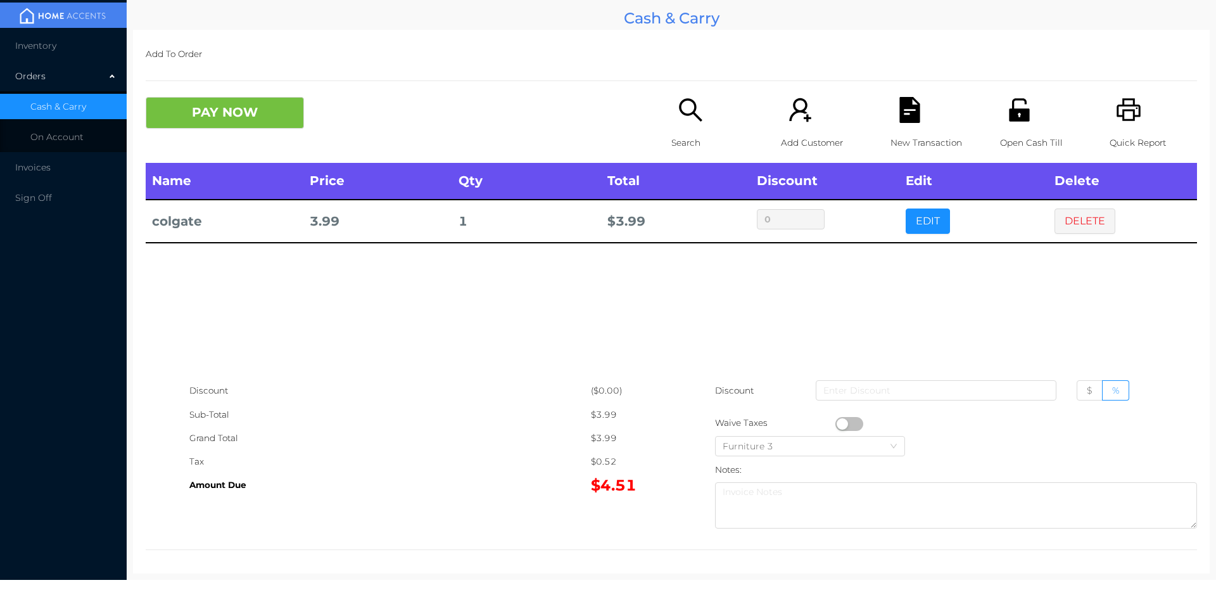
click at [703, 124] on div "Search" at bounding box center [714, 130] width 87 height 66
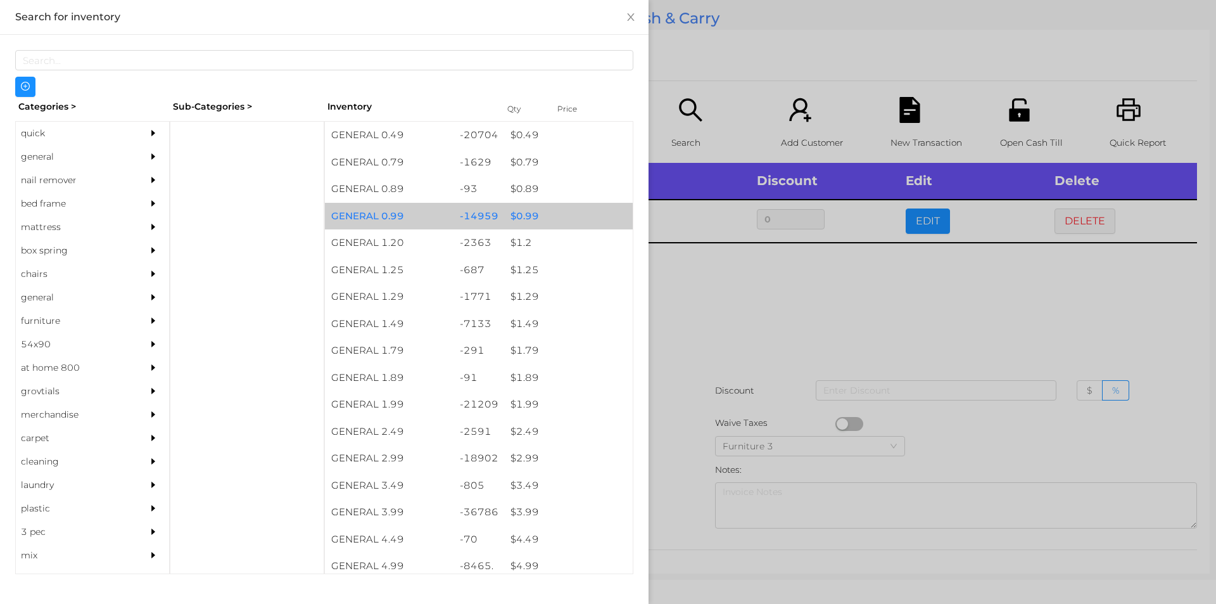
click at [517, 213] on div "$ 0.99" at bounding box center [568, 216] width 129 height 27
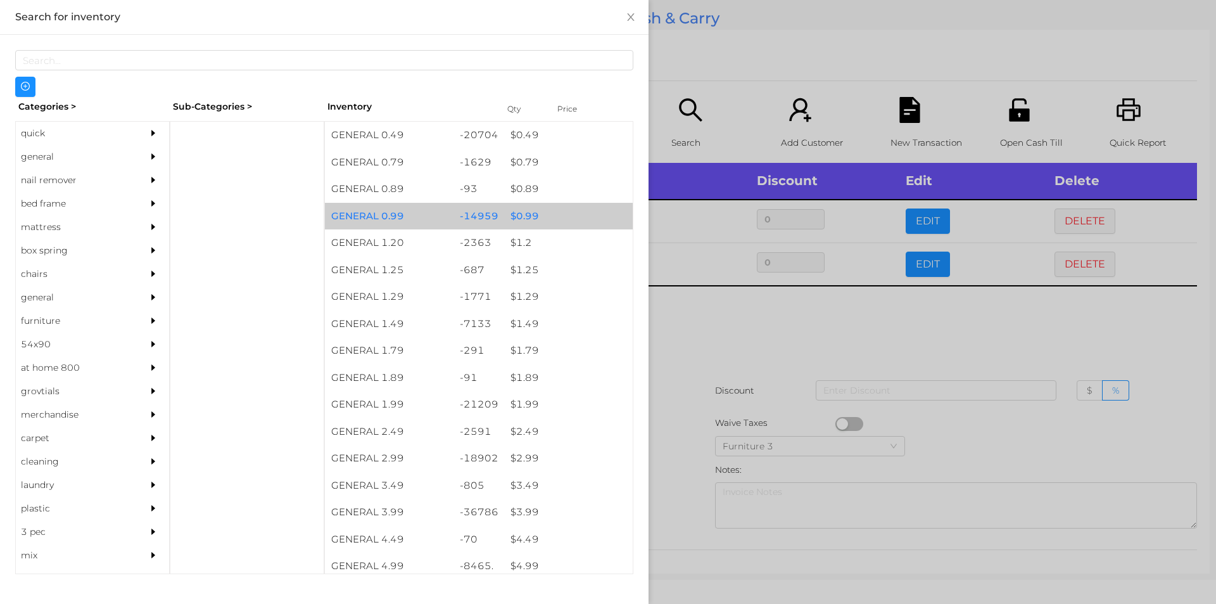
click at [514, 402] on div "$ 1.99" at bounding box center [568, 404] width 129 height 27
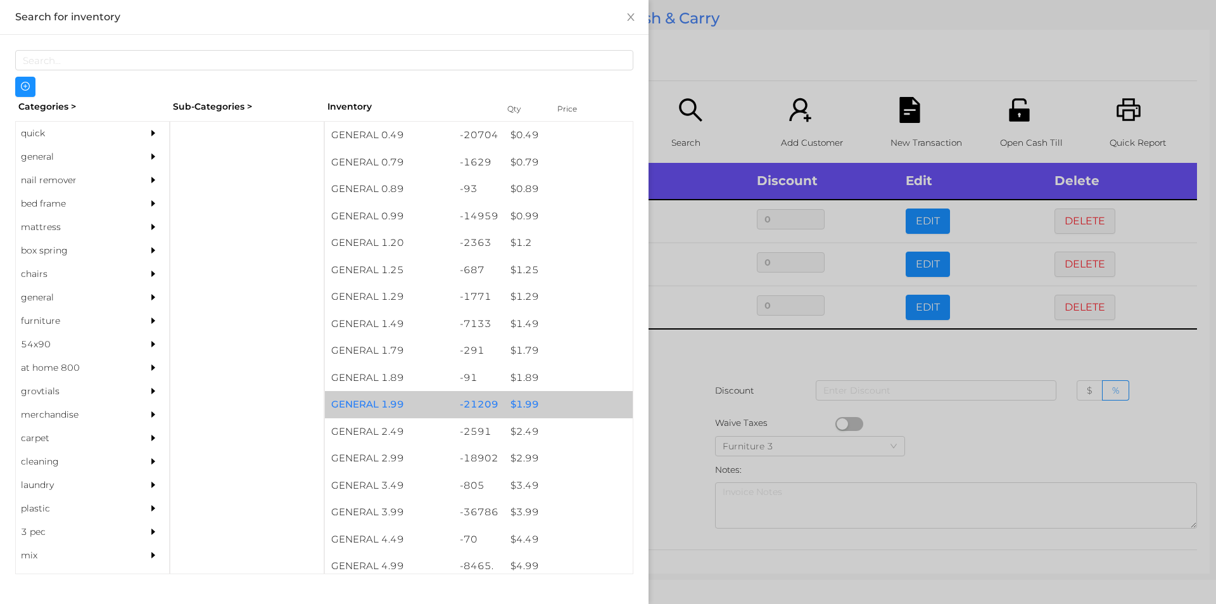
click at [511, 401] on div "$ 1.99" at bounding box center [568, 404] width 129 height 27
click at [513, 403] on div "$ 1.99" at bounding box center [568, 404] width 129 height 27
click at [519, 401] on div "$ 1.99" at bounding box center [568, 404] width 129 height 27
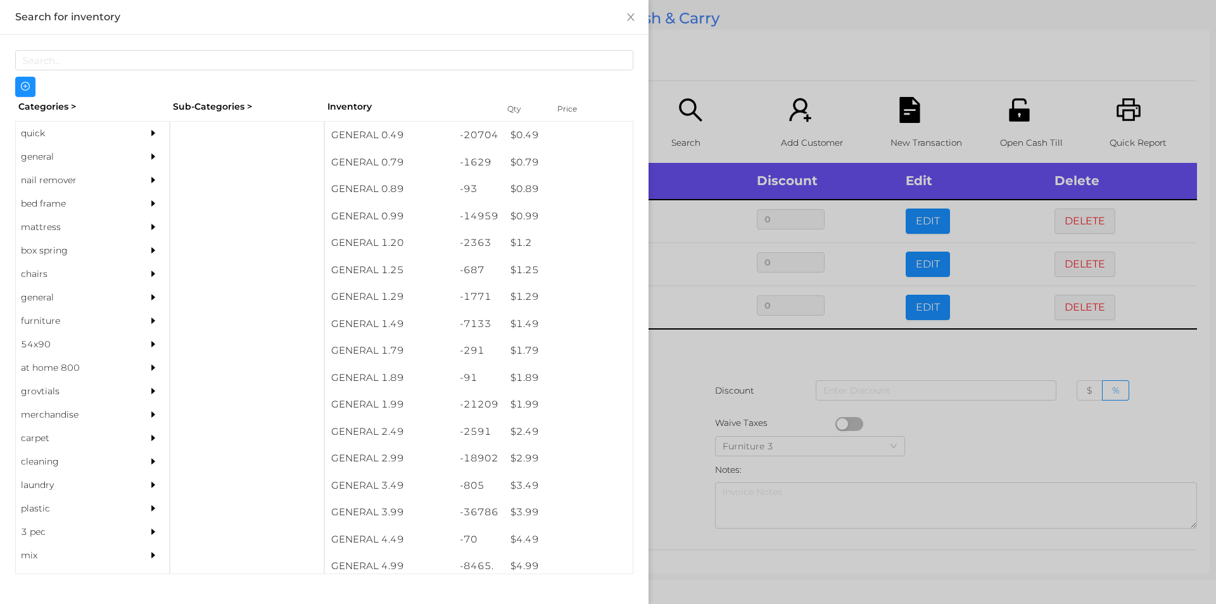
click at [682, 391] on div at bounding box center [608, 302] width 1216 height 604
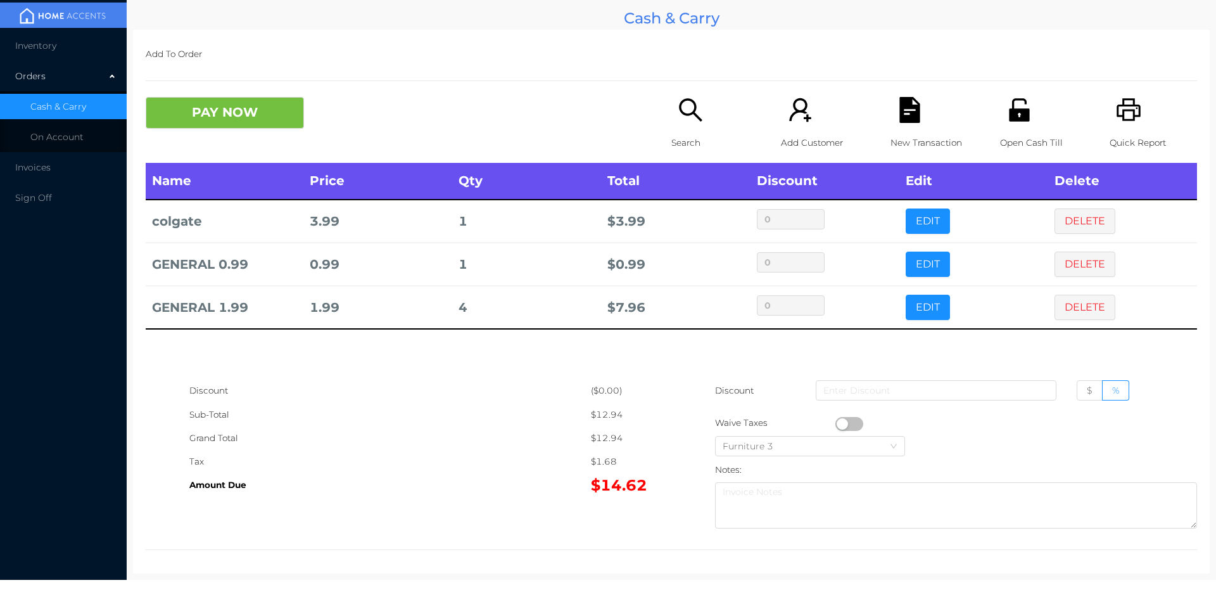
scroll to position [4, 0]
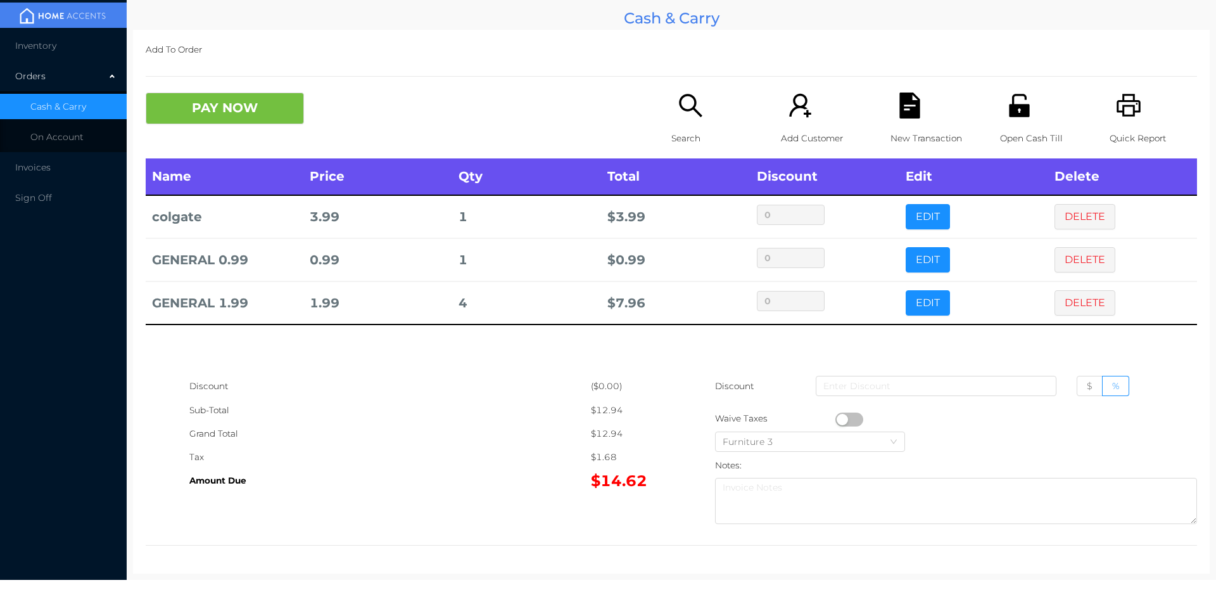
click at [673, 123] on div "Search" at bounding box center [714, 125] width 87 height 66
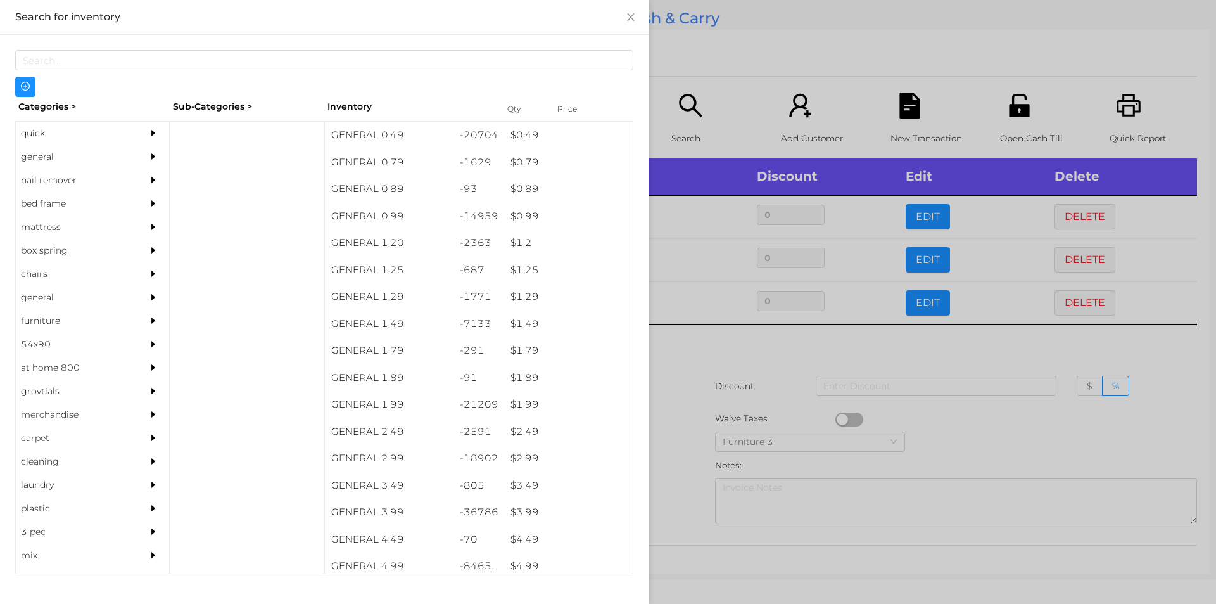
click at [519, 403] on div "$ 1.99" at bounding box center [568, 404] width 129 height 27
click at [664, 409] on div at bounding box center [608, 302] width 1216 height 604
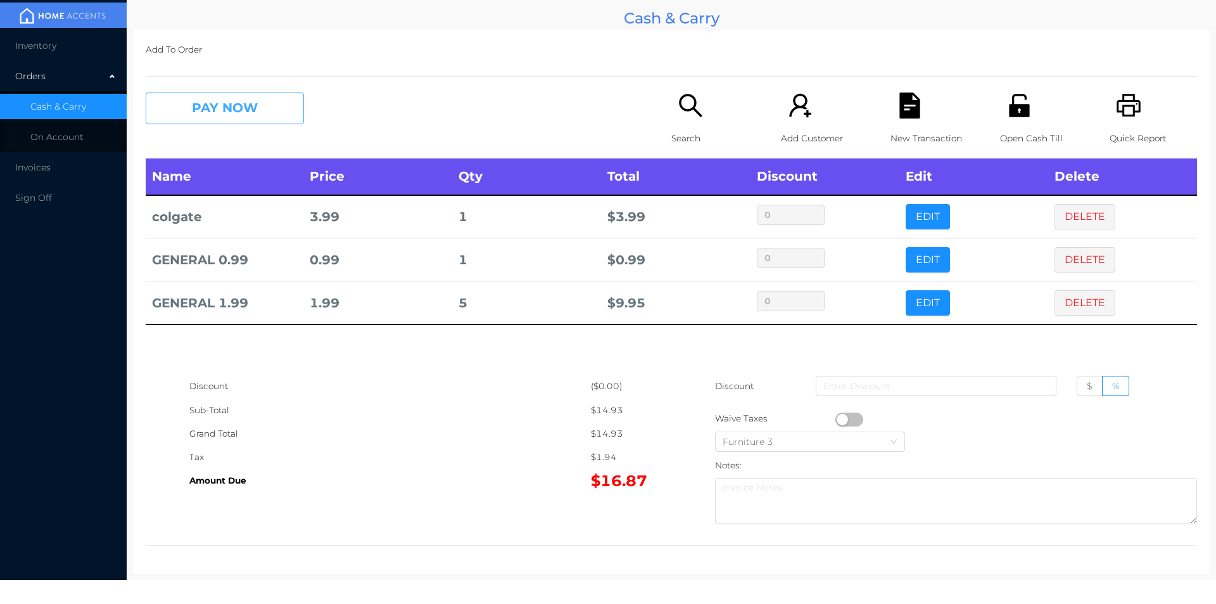
click at [262, 104] on button "PAY NOW" at bounding box center [225, 108] width 158 height 32
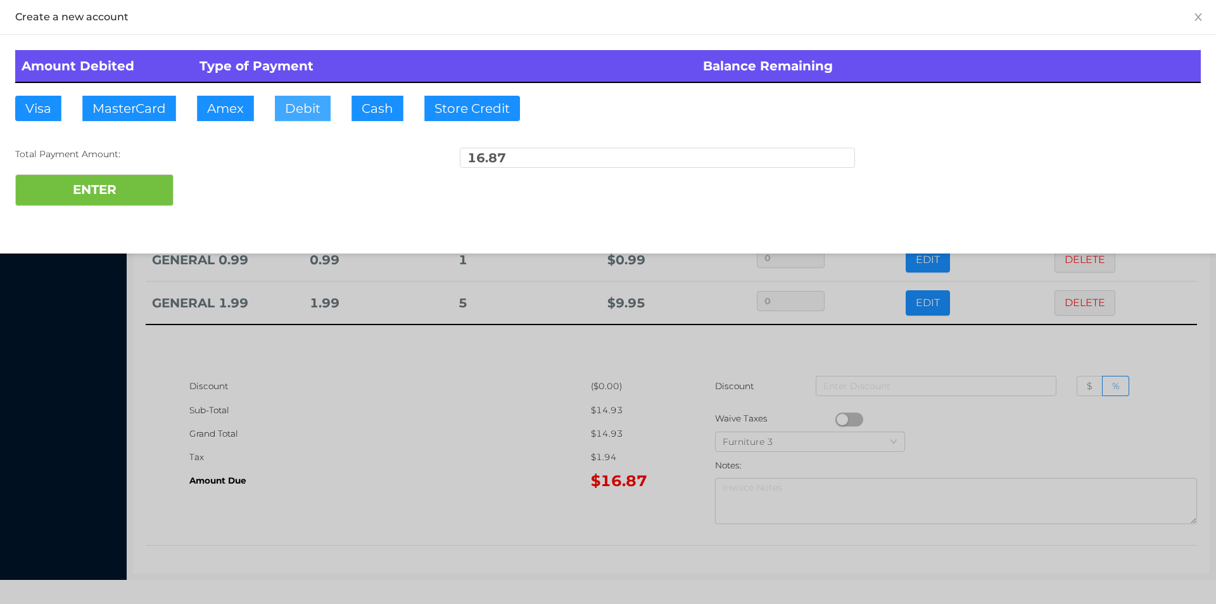
click at [304, 117] on button "Debit" at bounding box center [303, 108] width 56 height 25
click at [127, 193] on button "ENTER" at bounding box center [94, 190] width 158 height 32
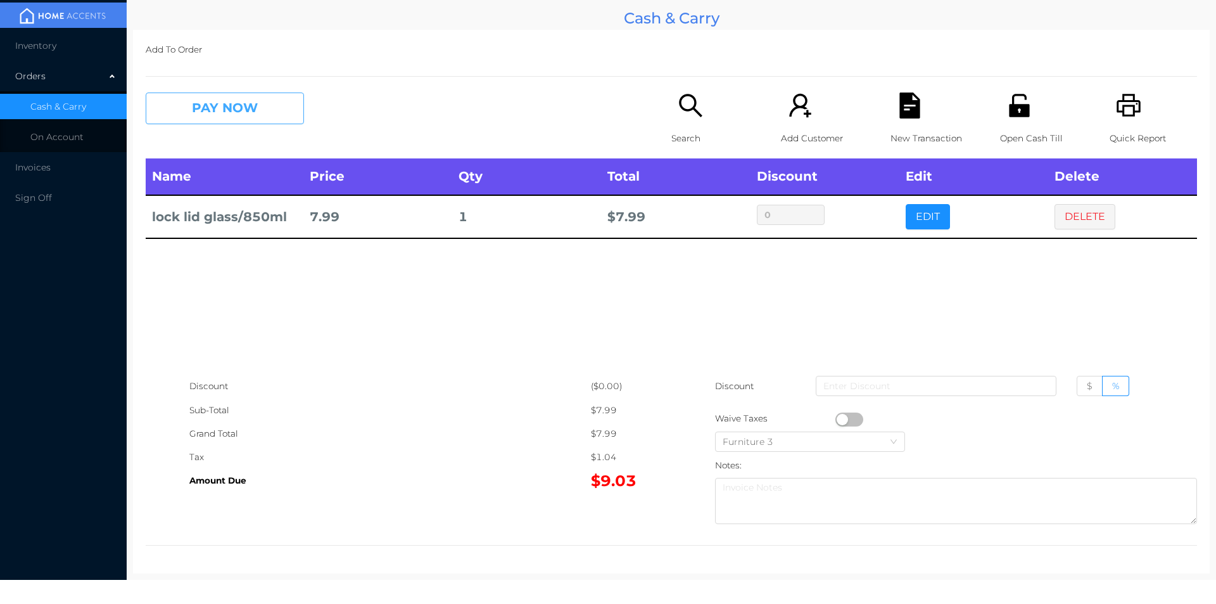
click at [202, 118] on button "PAY NOW" at bounding box center [225, 108] width 158 height 32
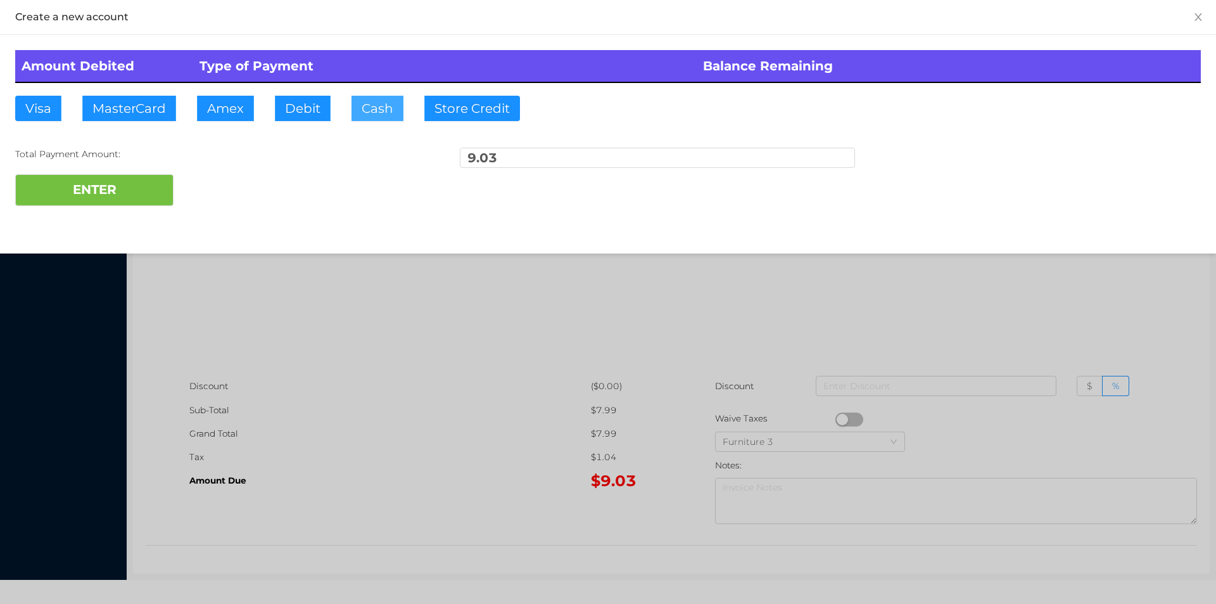
click at [365, 105] on button "Cash" at bounding box center [377, 108] width 52 height 25
type input "20."
click at [136, 196] on button "ENTER" at bounding box center [94, 190] width 158 height 32
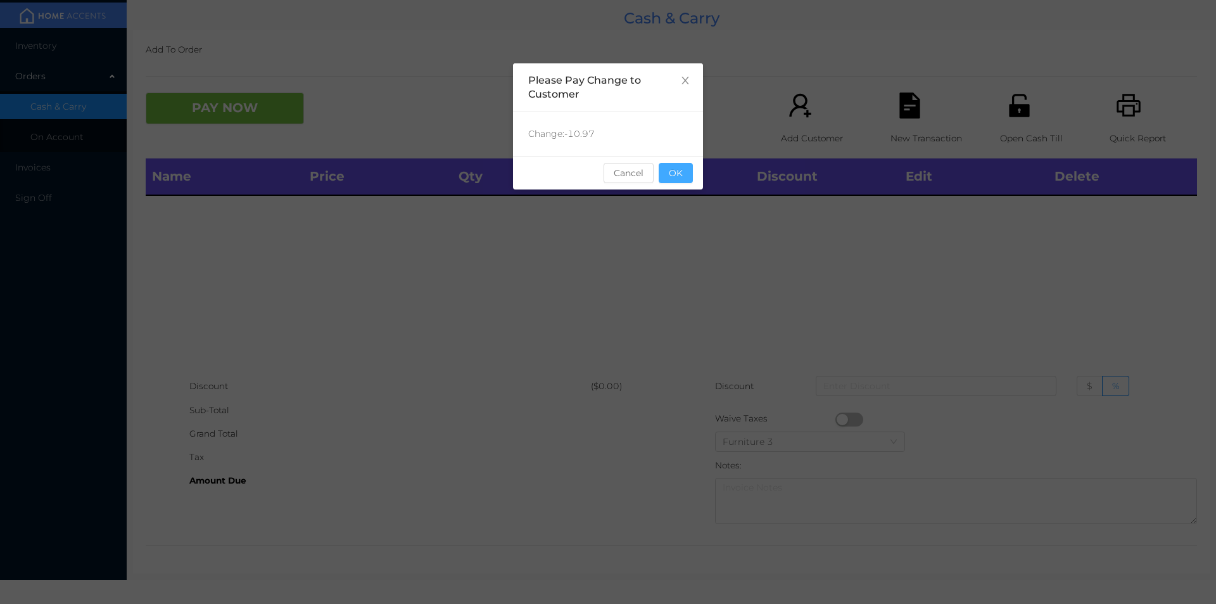
click at [685, 178] on button "OK" at bounding box center [676, 173] width 34 height 20
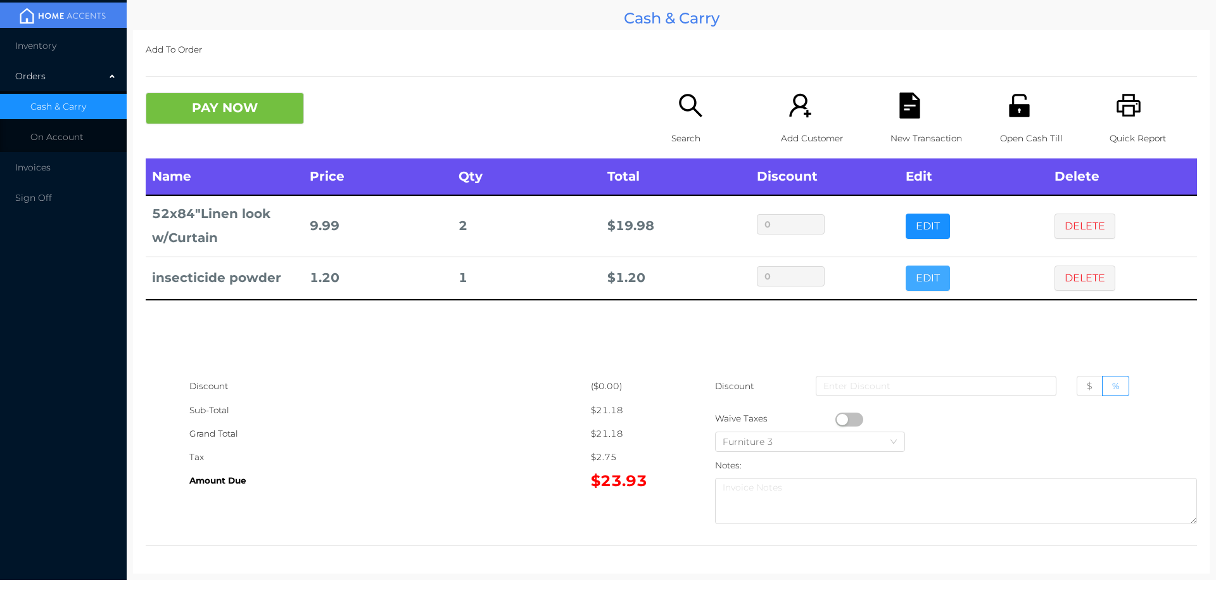
click at [913, 282] on button "EDIT" at bounding box center [928, 277] width 44 height 25
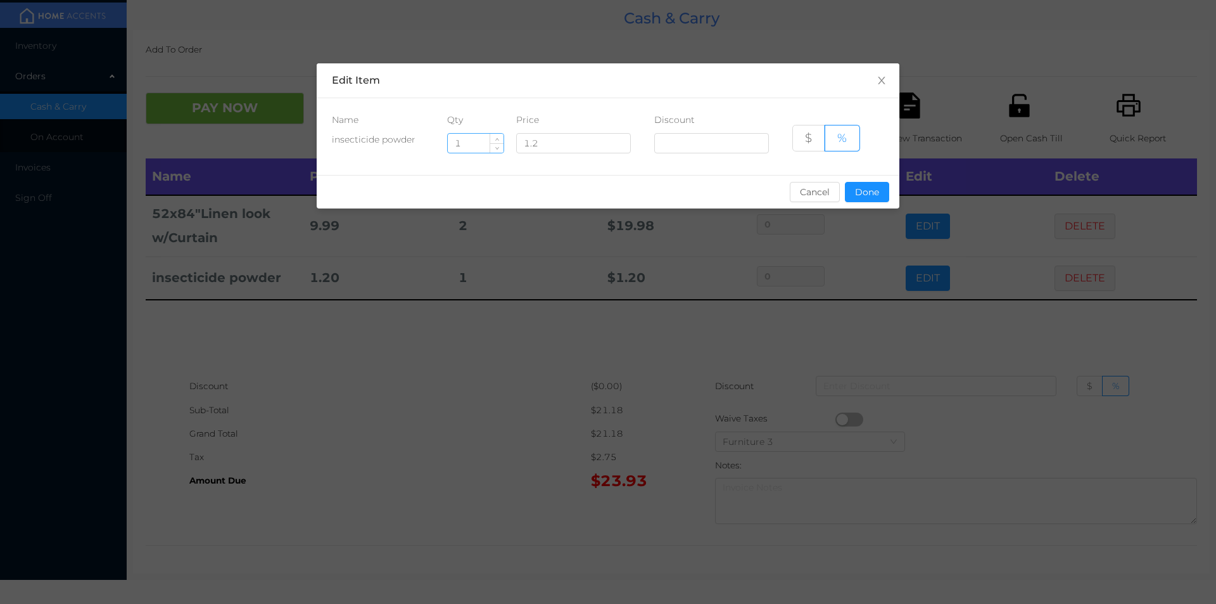
click at [467, 142] on input "1" at bounding box center [476, 143] width 56 height 19
type input "4"
click at [871, 199] on button "Done" at bounding box center [867, 192] width 44 height 20
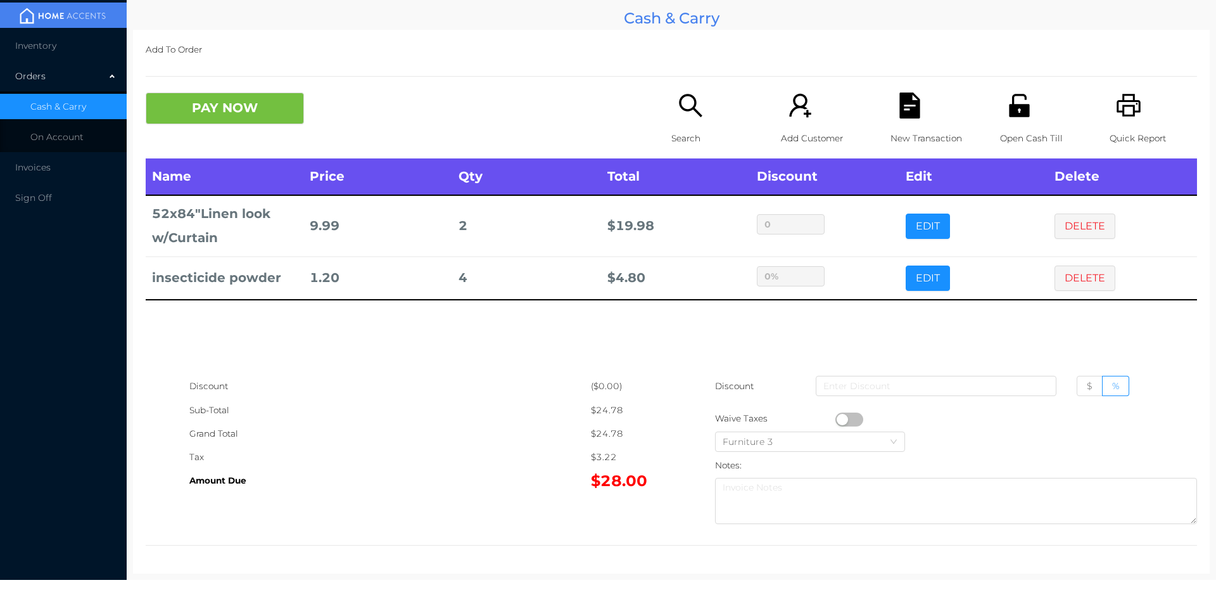
click at [761, 357] on div "Name Price Qty Total Discount Edit Delete 52x84"Linen look w/Curtain 9.99 2 $ 1…" at bounding box center [671, 266] width 1051 height 216
click at [198, 118] on button "PAY NOW" at bounding box center [225, 108] width 158 height 32
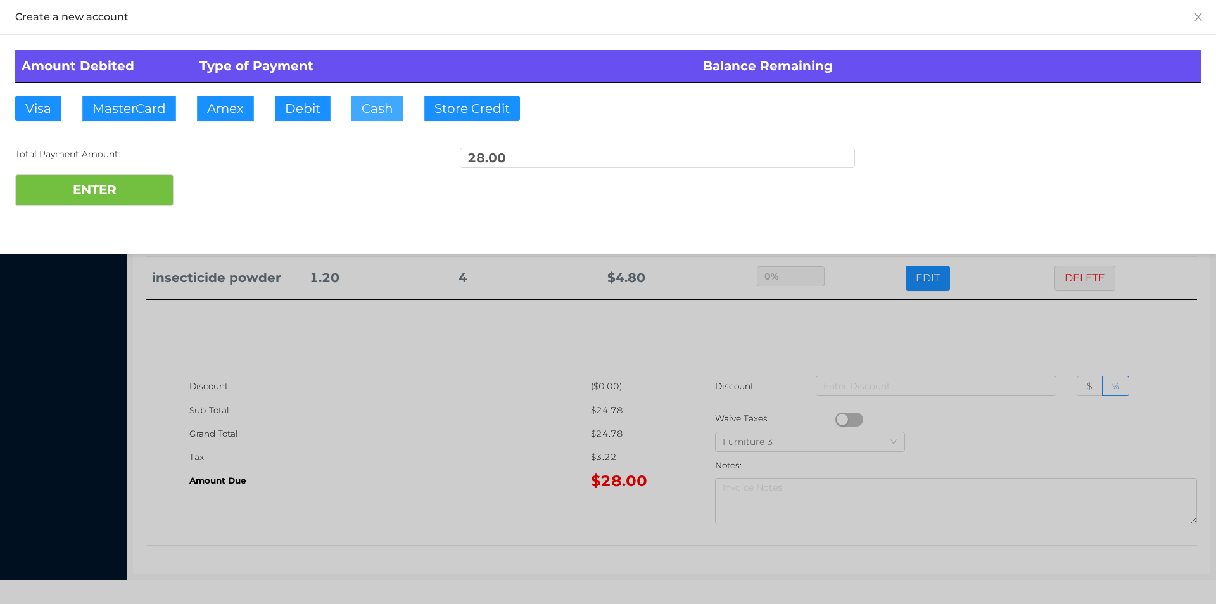
click at [353, 101] on button "Cash" at bounding box center [377, 108] width 52 height 25
click at [106, 200] on button "ENTER" at bounding box center [94, 190] width 158 height 32
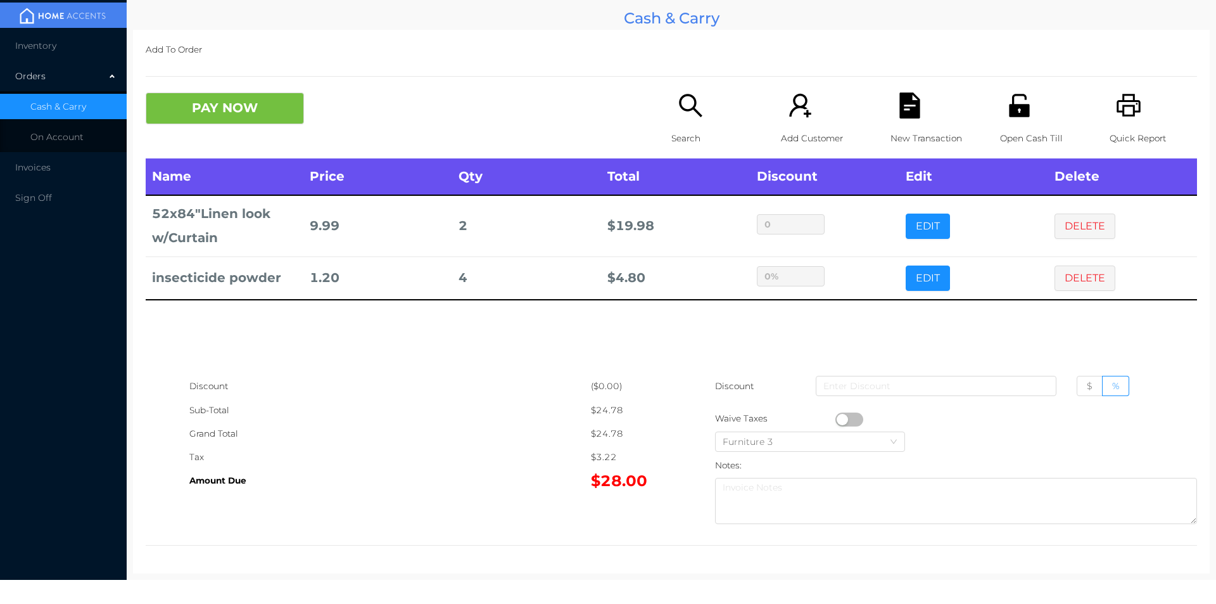
type input "0"
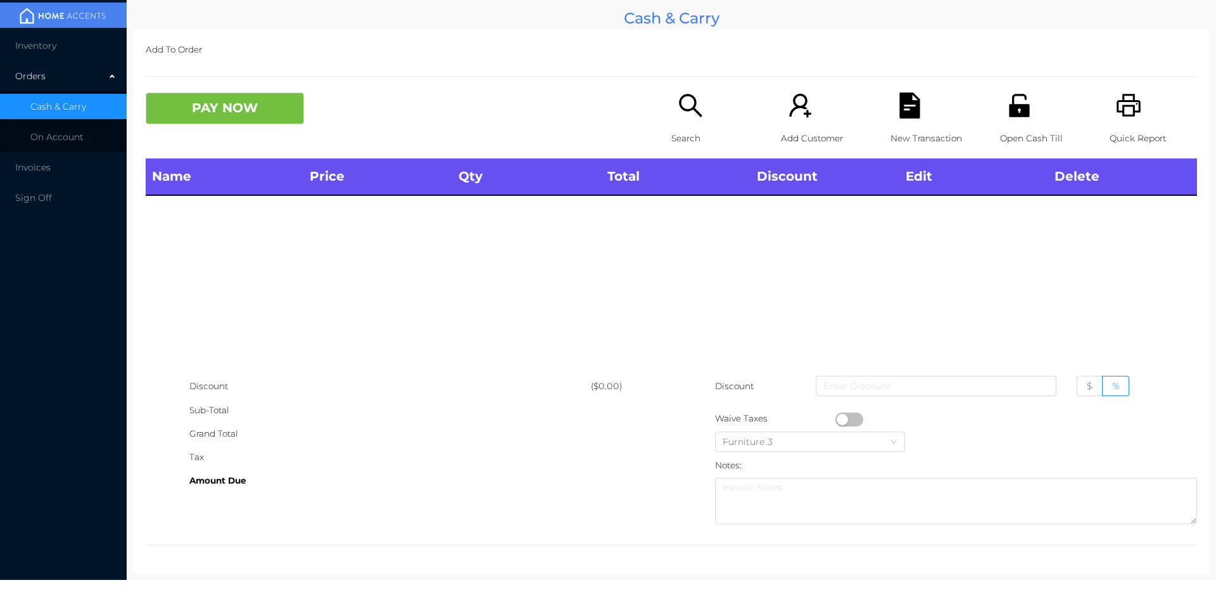
click at [692, 123] on div "Search" at bounding box center [714, 125] width 87 height 66
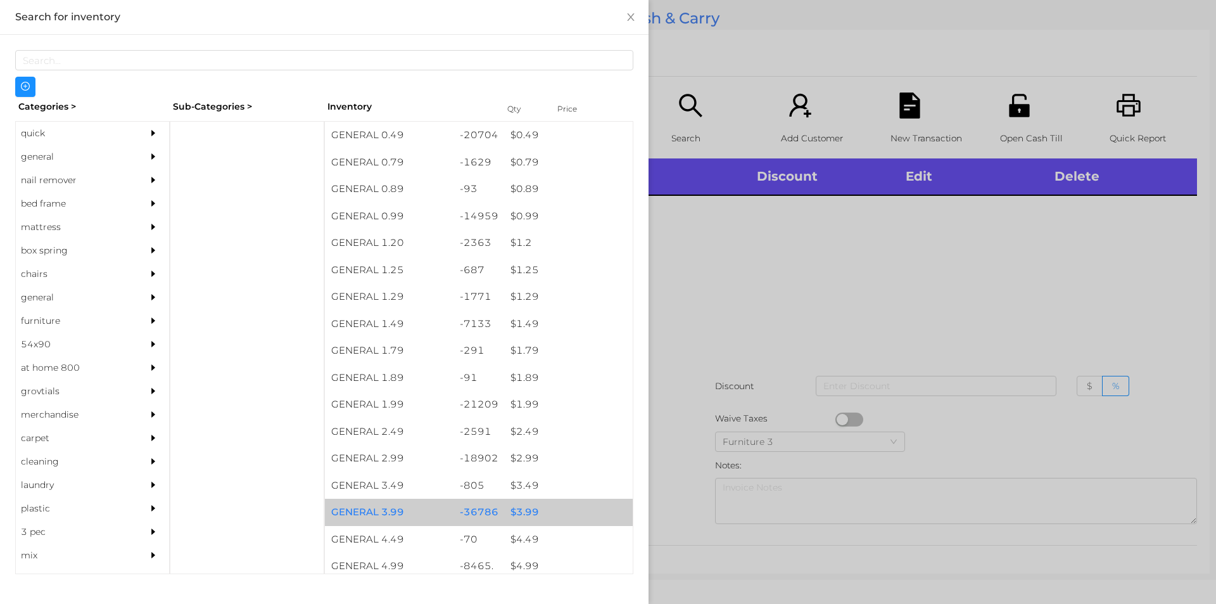
click at [509, 510] on div "$ 3.99" at bounding box center [568, 511] width 129 height 27
click at [518, 509] on div "$ 3.99" at bounding box center [568, 511] width 129 height 27
click at [523, 507] on div "$ 3.99" at bounding box center [568, 511] width 129 height 27
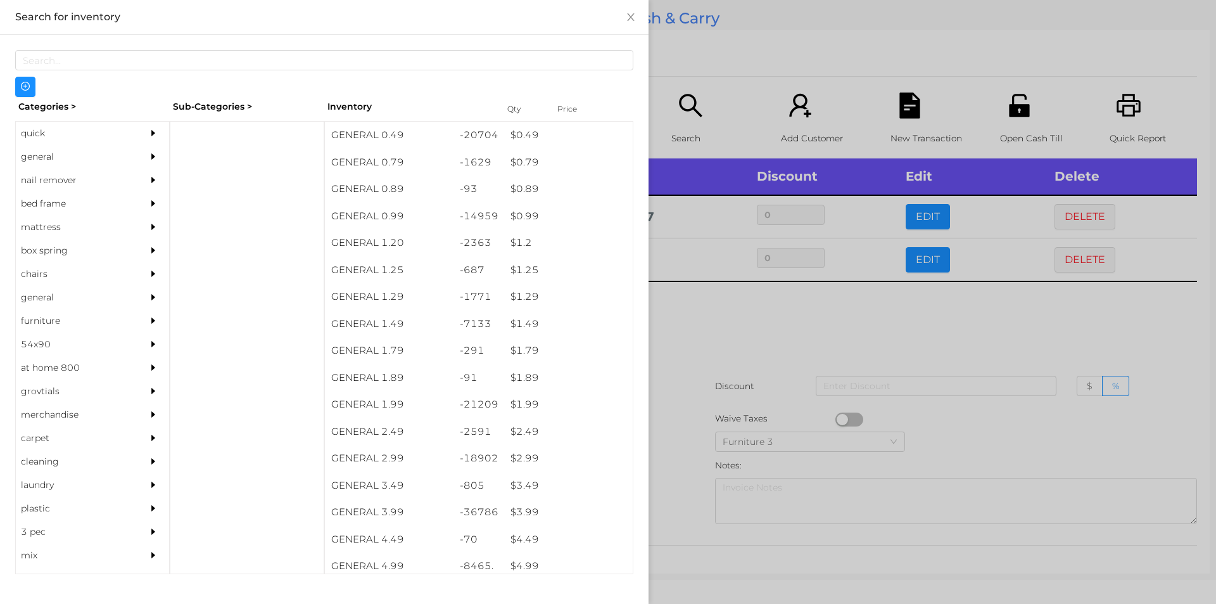
click at [776, 302] on div at bounding box center [608, 302] width 1216 height 604
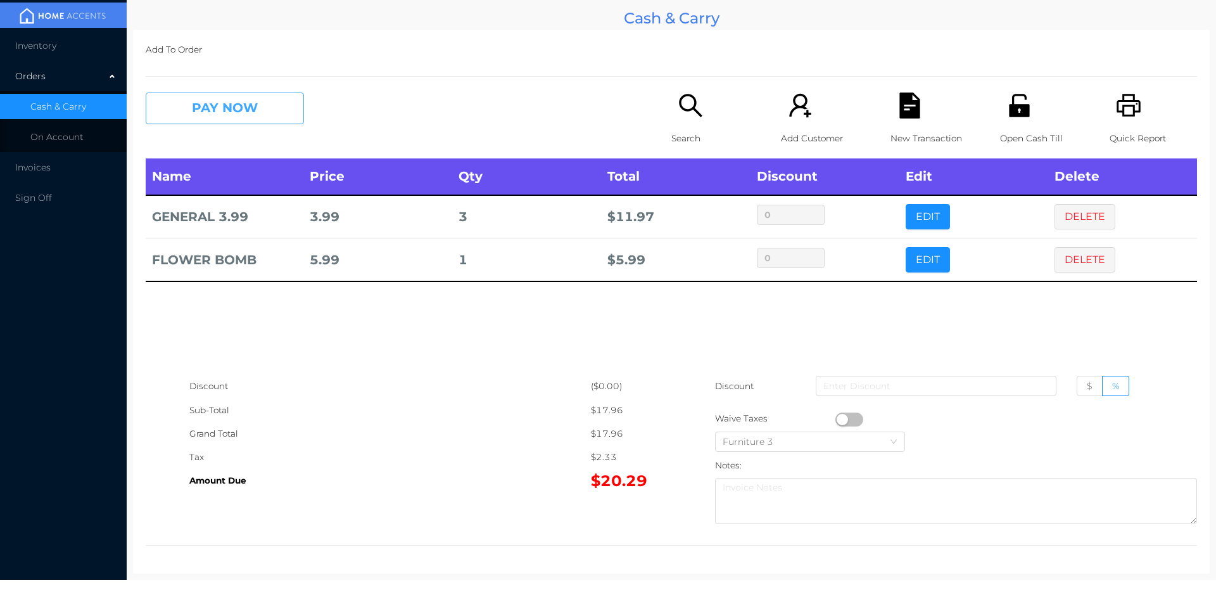
click at [229, 110] on button "PAY NOW" at bounding box center [225, 108] width 158 height 32
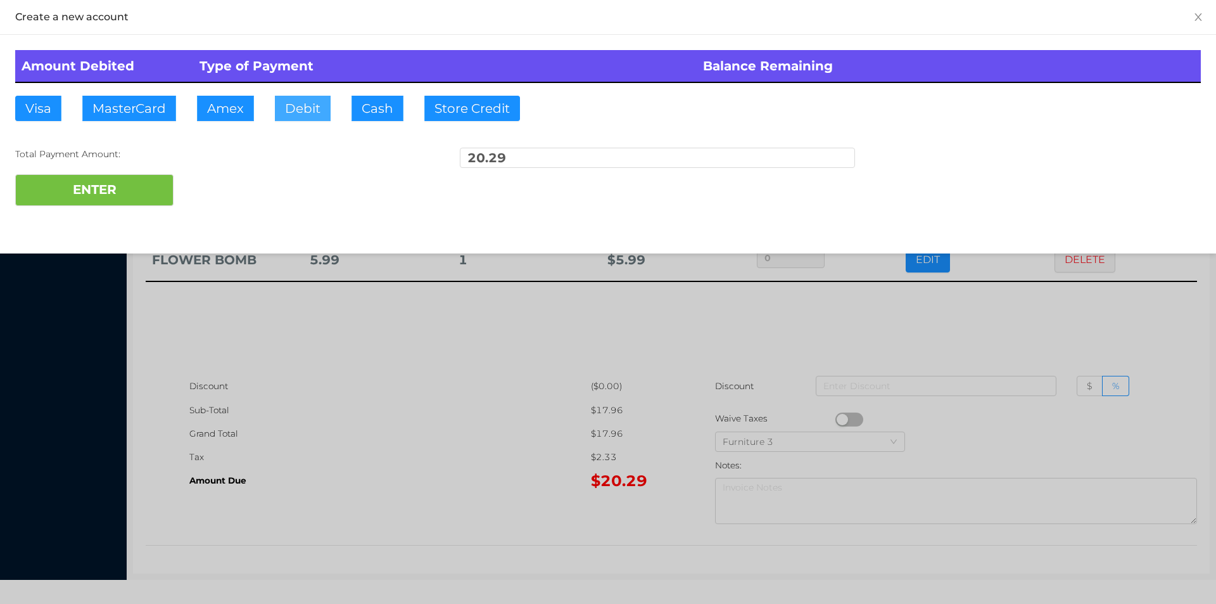
click at [316, 107] on button "Debit" at bounding box center [303, 108] width 56 height 25
click at [152, 184] on button "ENTER" at bounding box center [94, 190] width 158 height 32
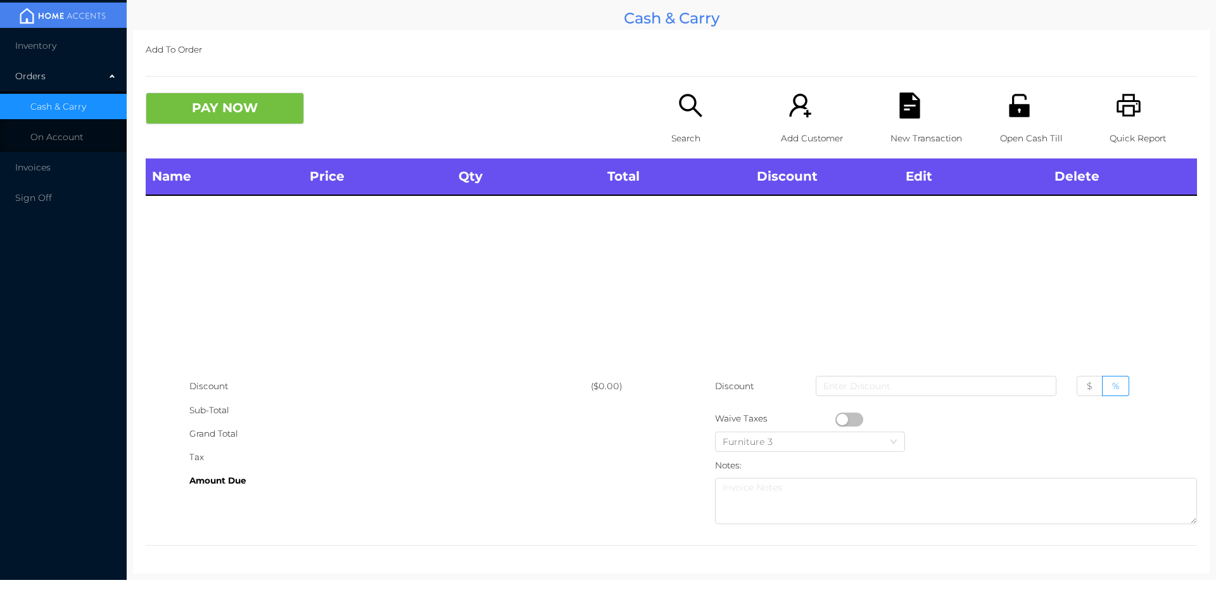
click at [682, 117] on icon "icon: search" at bounding box center [691, 105] width 26 height 26
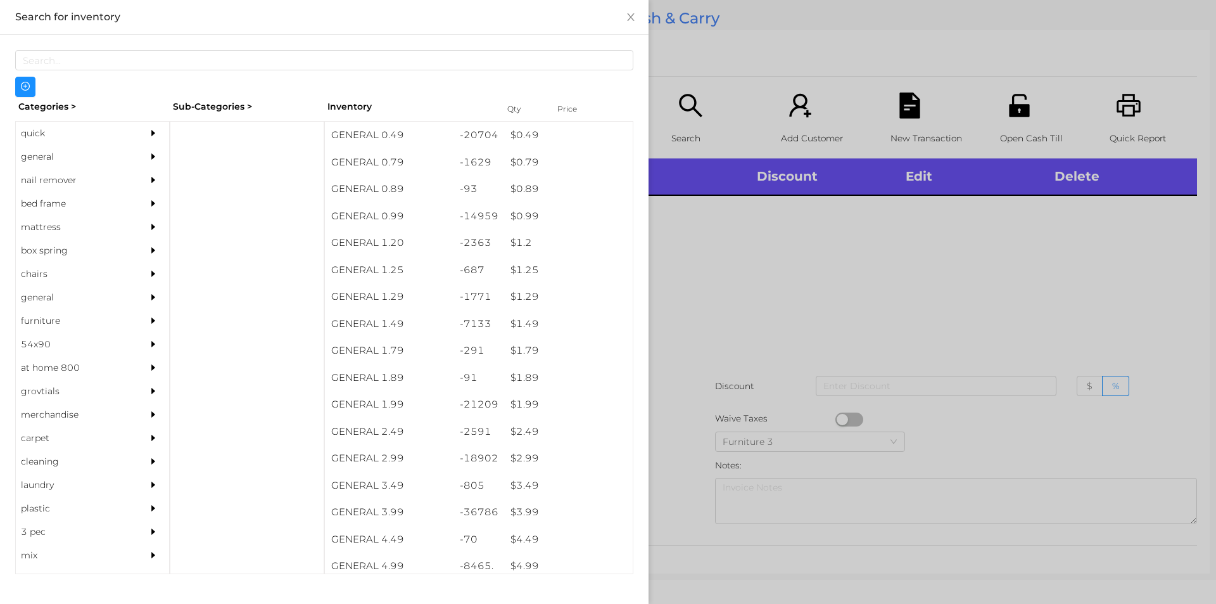
click at [21, 161] on div "general" at bounding box center [73, 156] width 115 height 23
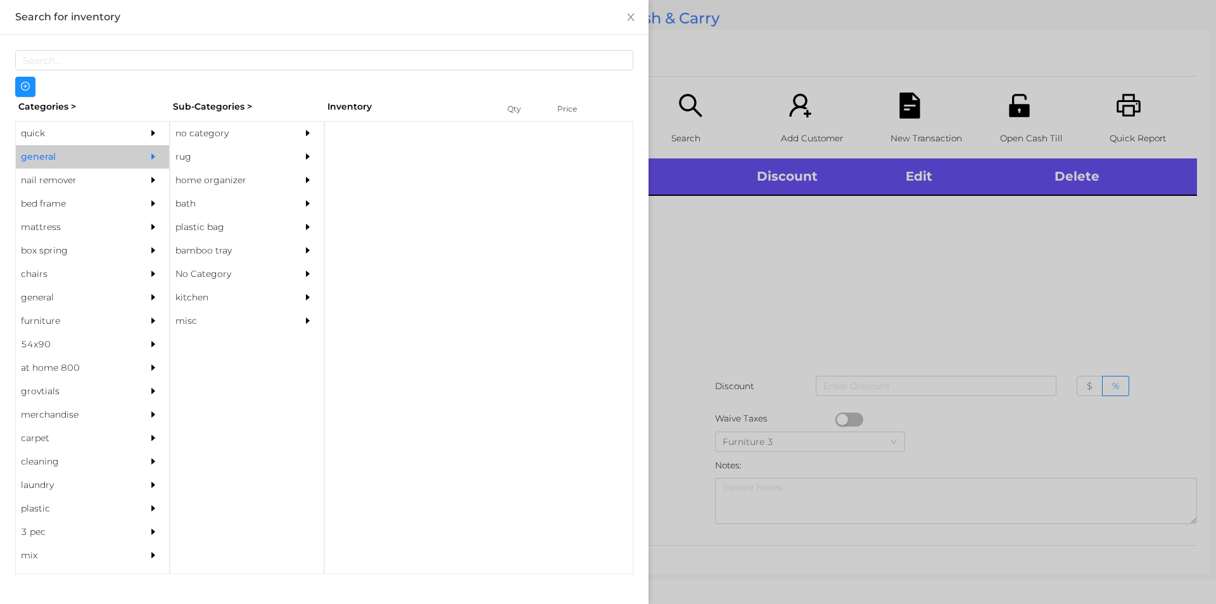
click at [205, 133] on div "no category" at bounding box center [227, 133] width 115 height 23
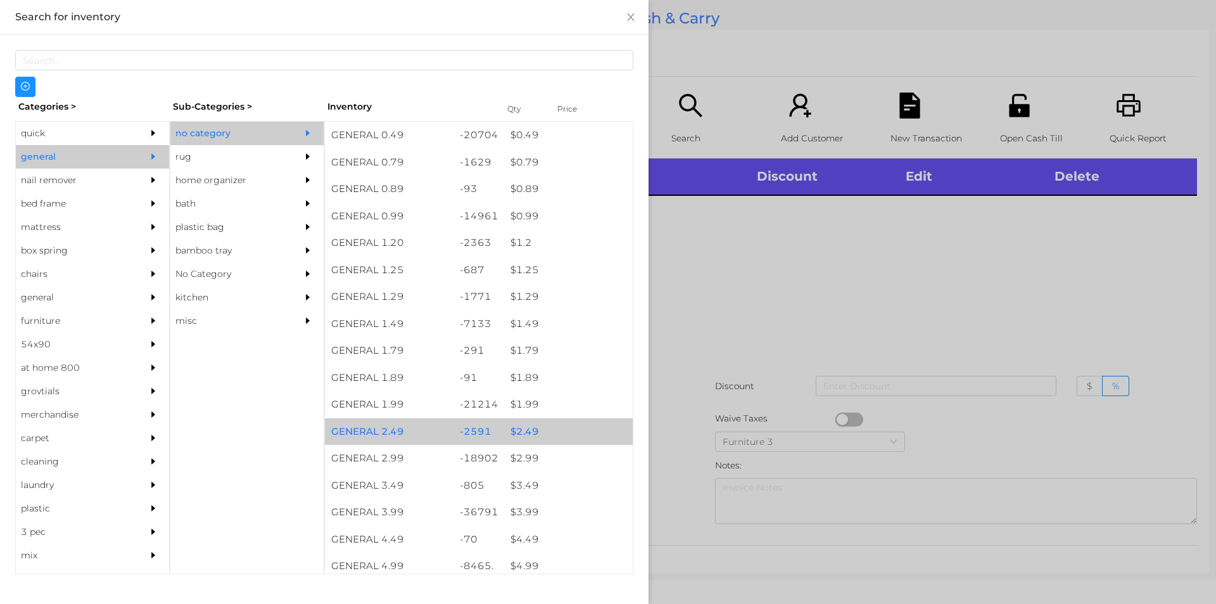
click at [510, 425] on div "$ 2.49" at bounding box center [568, 431] width 129 height 27
click at [520, 426] on div "$ 2.49" at bounding box center [568, 431] width 129 height 27
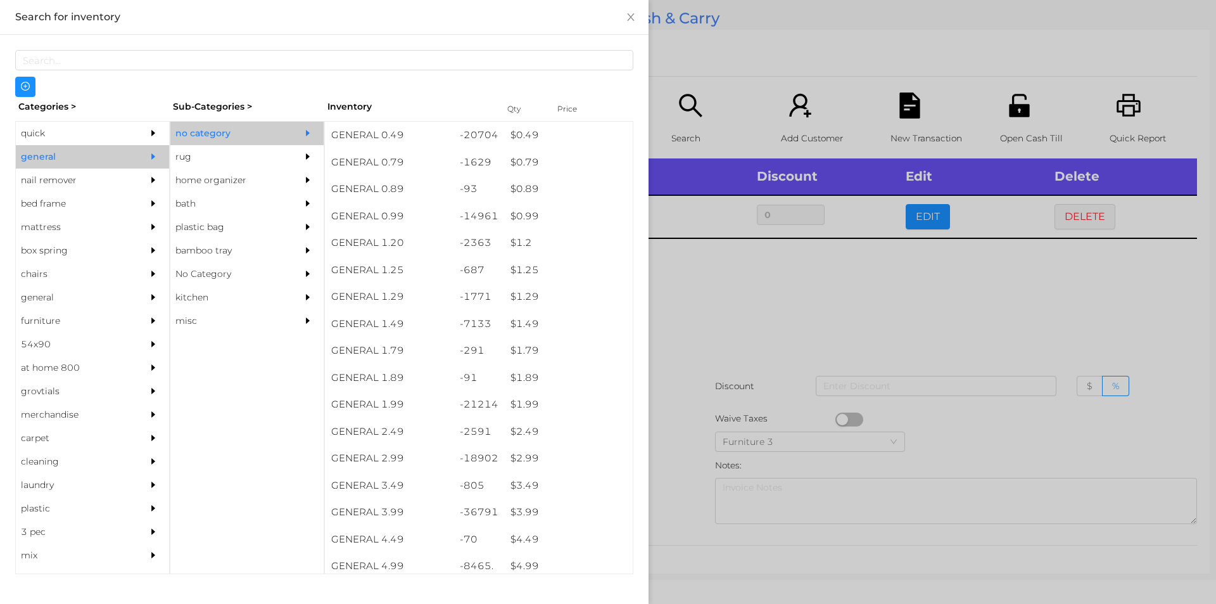
click at [707, 334] on div at bounding box center [608, 302] width 1216 height 604
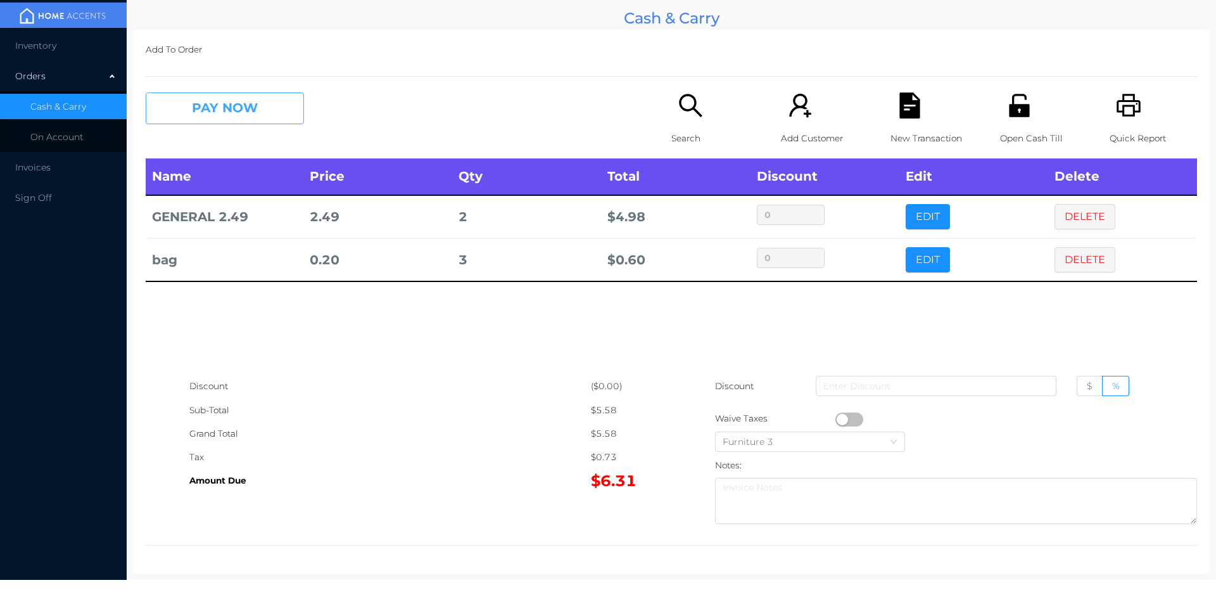
click at [281, 122] on button "PAY NOW" at bounding box center [225, 108] width 158 height 32
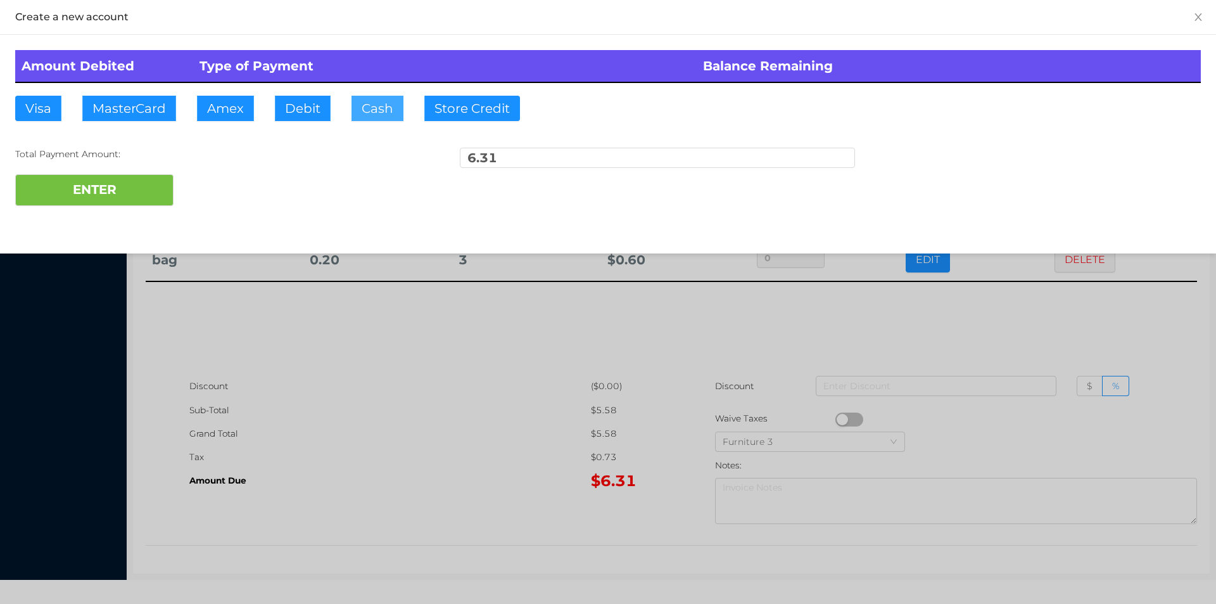
click at [364, 118] on button "Cash" at bounding box center [377, 108] width 52 height 25
type input "7."
click at [118, 202] on button "ENTER" at bounding box center [94, 190] width 158 height 32
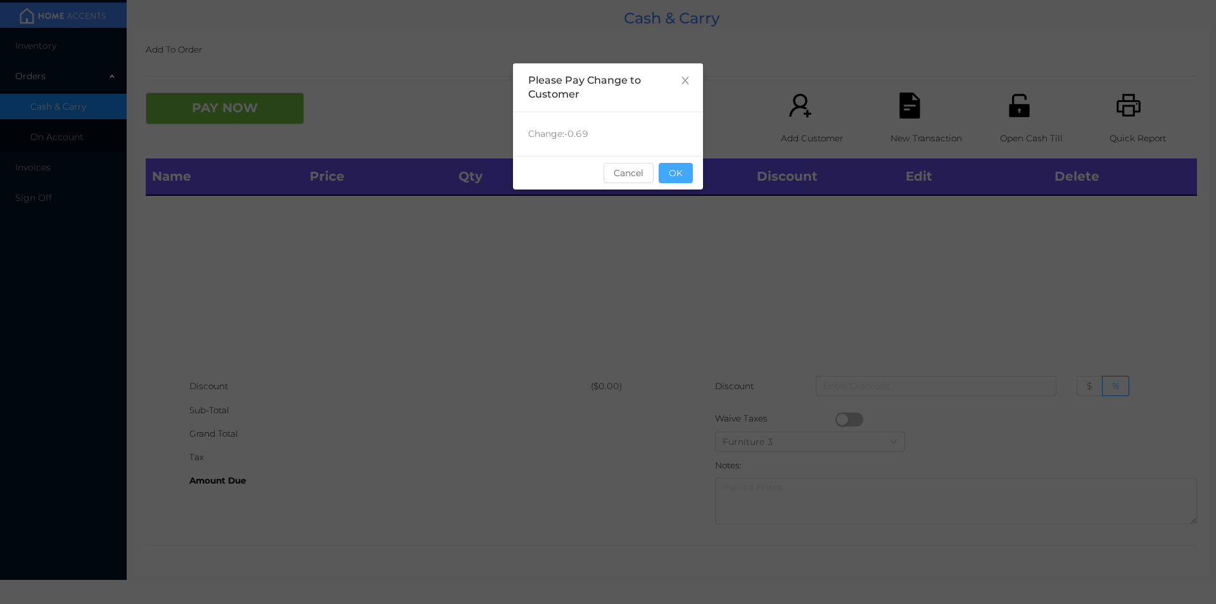
click at [673, 177] on button "OK" at bounding box center [676, 173] width 34 height 20
click at [686, 239] on div "Name Price Qty Total Discount Edit Delete" at bounding box center [671, 266] width 1051 height 216
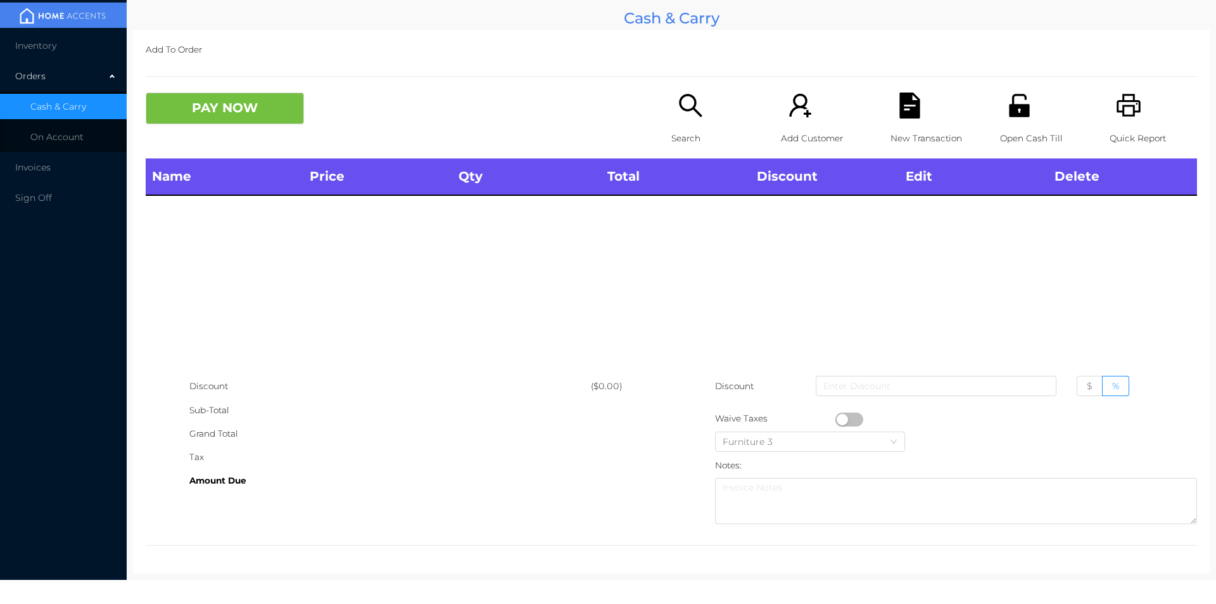
click at [674, 129] on p "Search" at bounding box center [714, 138] width 87 height 23
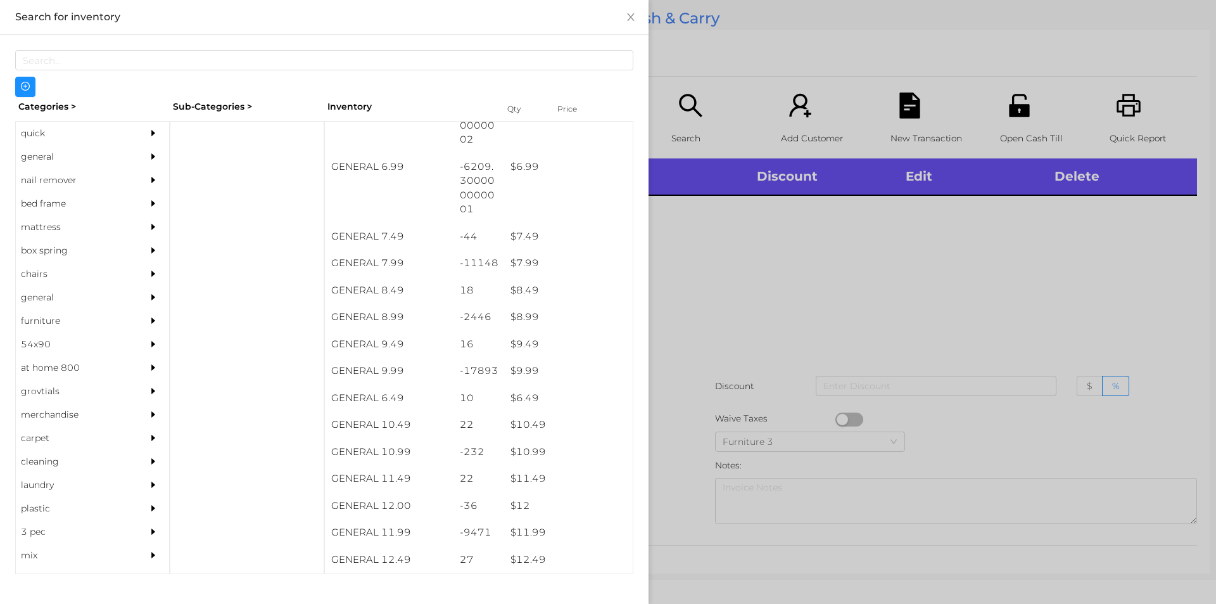
scroll to position [536, 0]
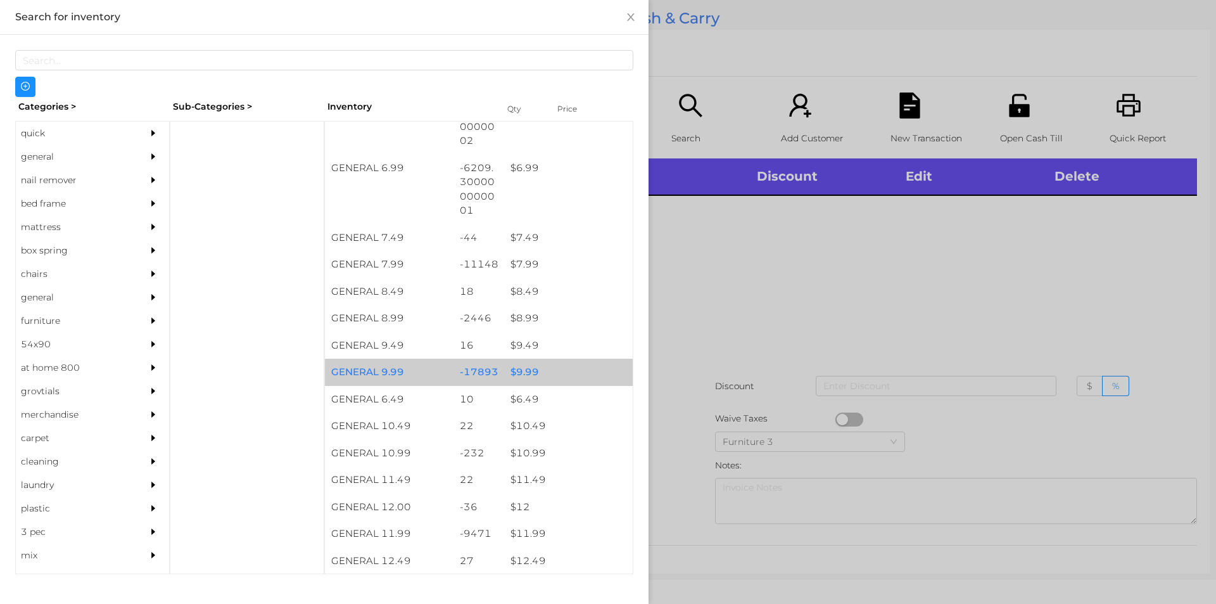
click at [519, 365] on div "$ 9.99" at bounding box center [568, 371] width 129 height 27
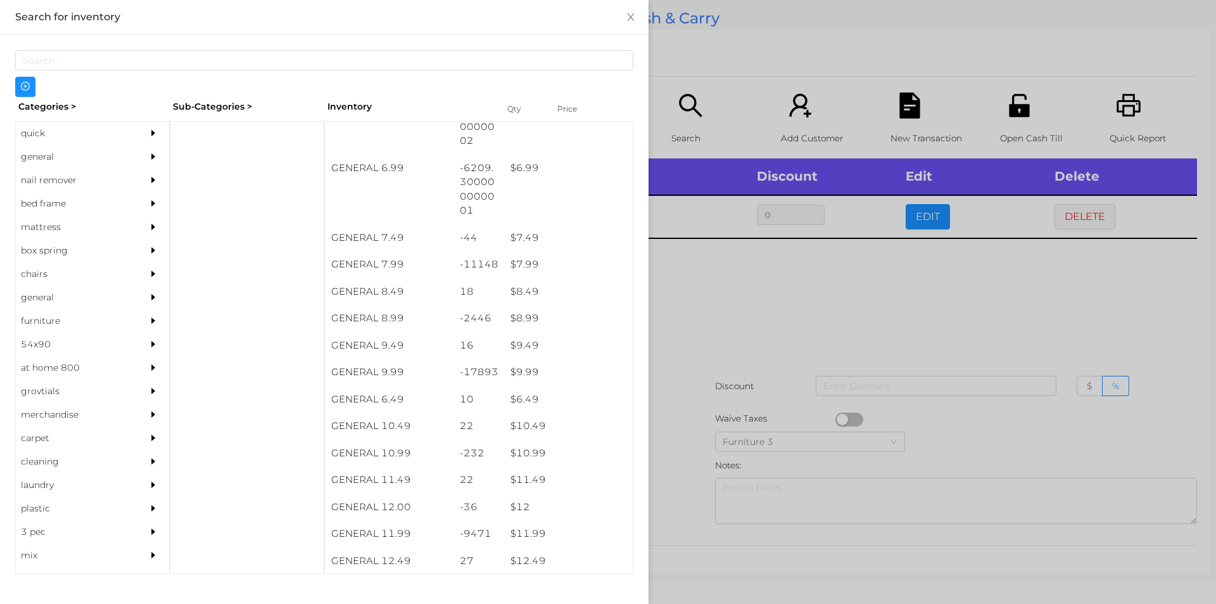
click at [688, 356] on div at bounding box center [608, 302] width 1216 height 604
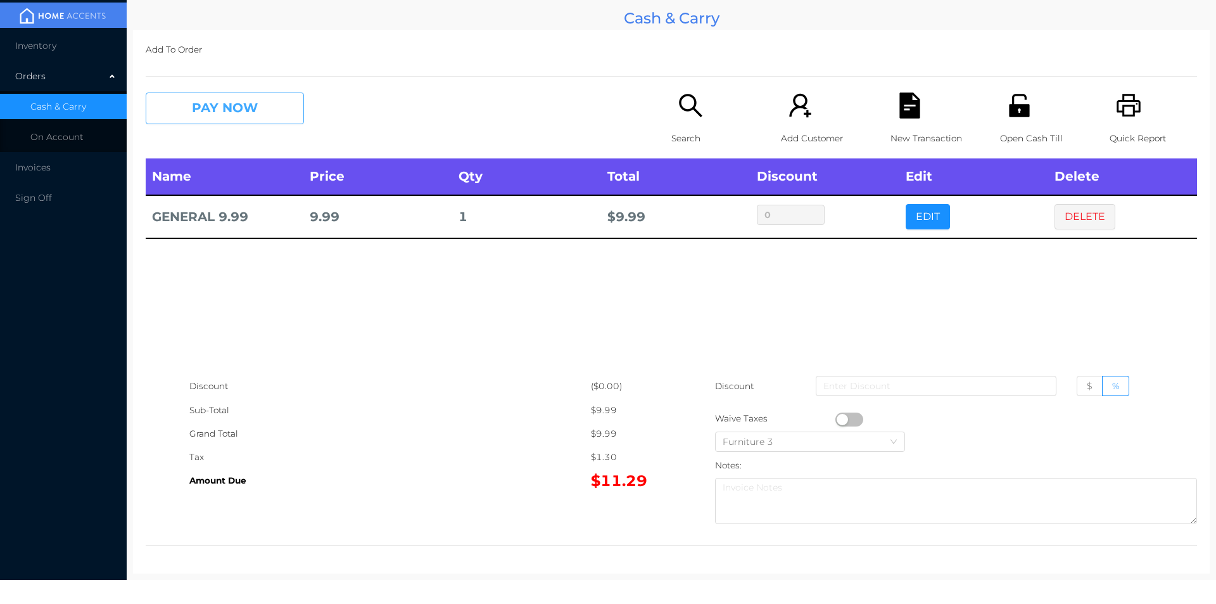
click at [213, 111] on button "PAY NOW" at bounding box center [225, 108] width 158 height 32
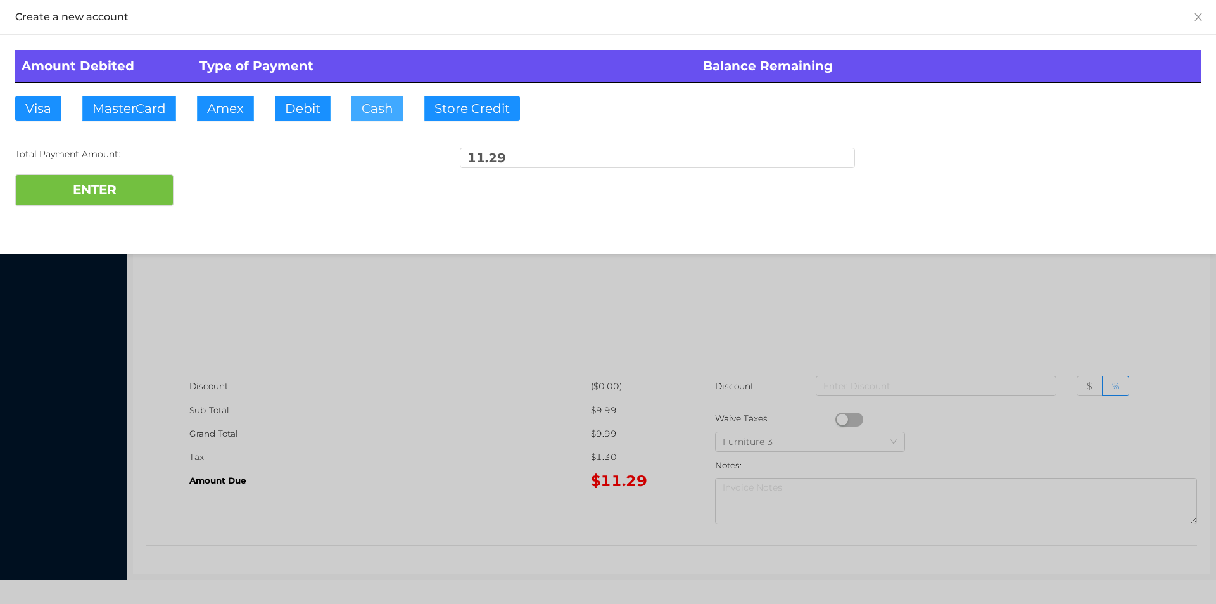
click at [376, 111] on button "Cash" at bounding box center [377, 108] width 52 height 25
type input "52.30"
click at [113, 189] on button "ENTER" at bounding box center [94, 190] width 158 height 32
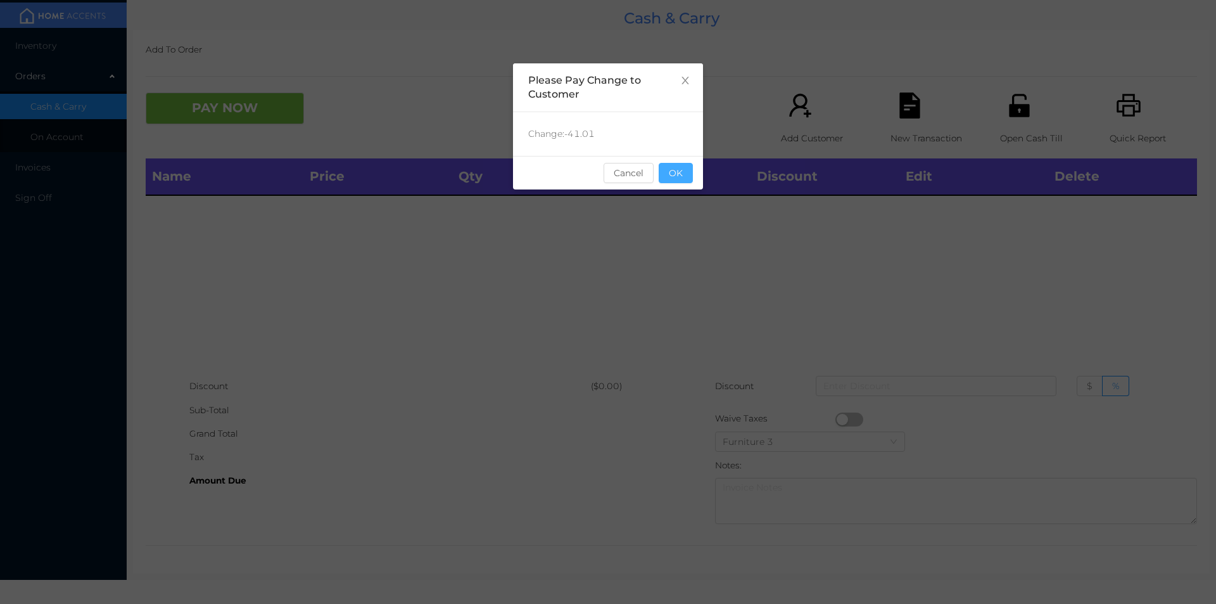
click at [679, 179] on button "OK" at bounding box center [676, 173] width 34 height 20
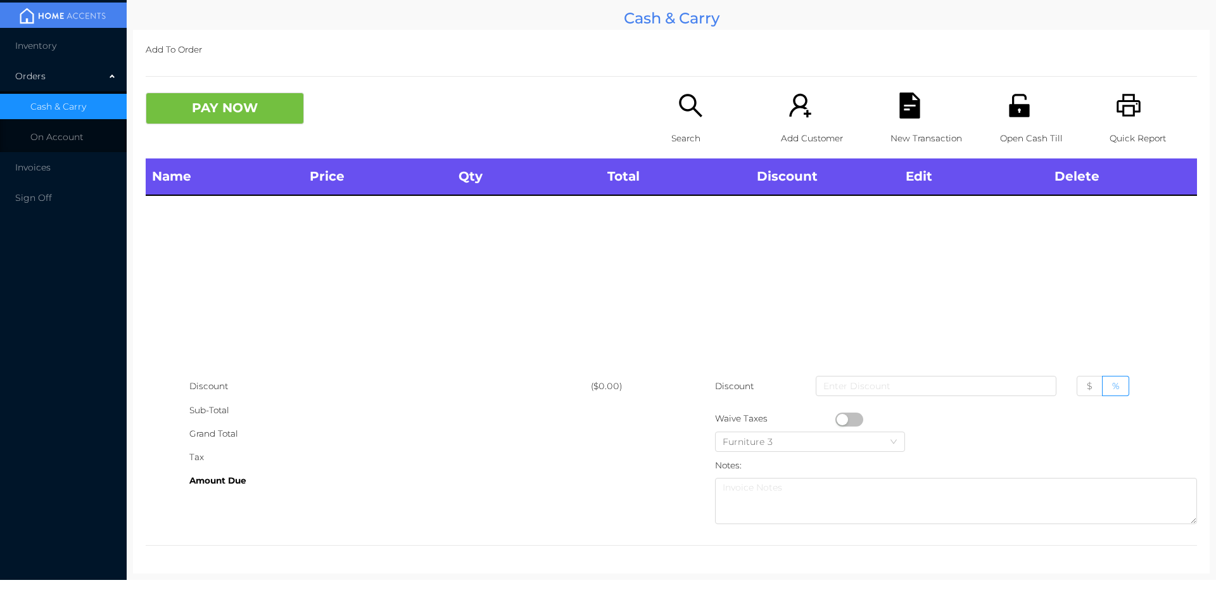
click at [680, 224] on div "Name Price Qty Total Discount Edit Delete" at bounding box center [671, 266] width 1051 height 216
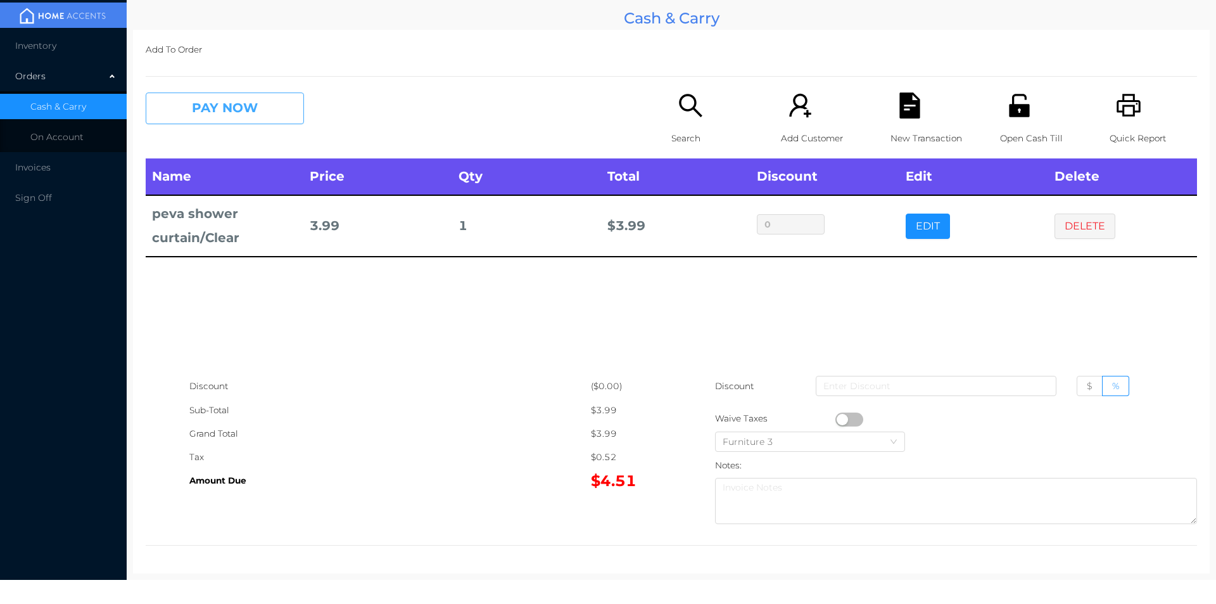
click at [208, 113] on button "PAY NOW" at bounding box center [225, 108] width 158 height 32
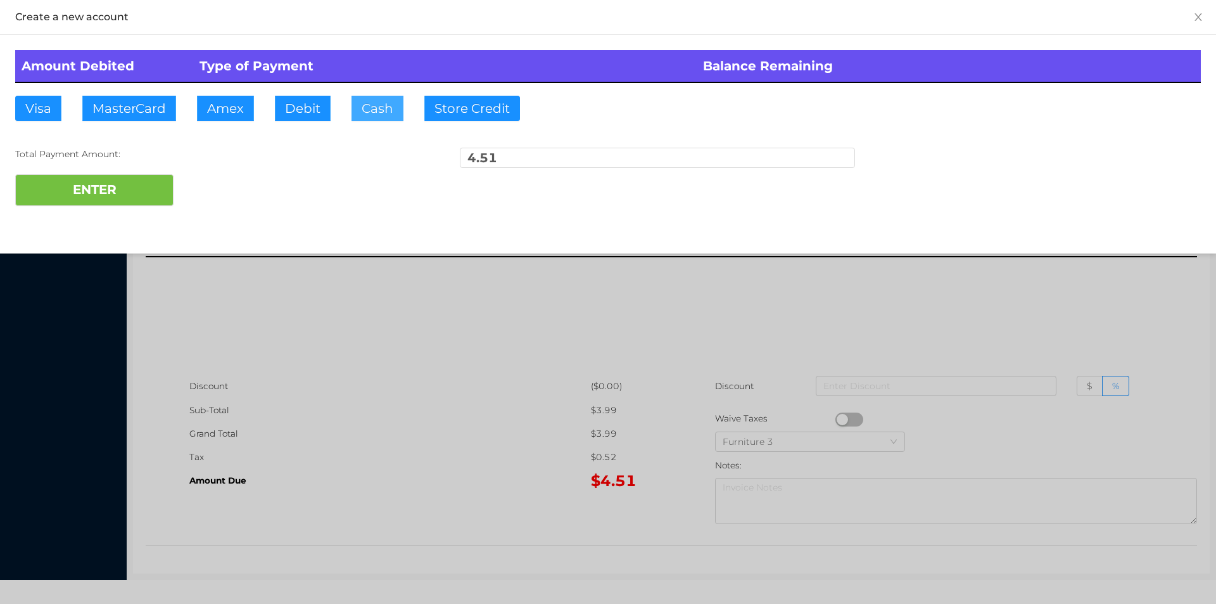
click at [354, 105] on button "Cash" at bounding box center [377, 108] width 52 height 25
type input "20."
click at [119, 189] on button "ENTER" at bounding box center [94, 190] width 158 height 32
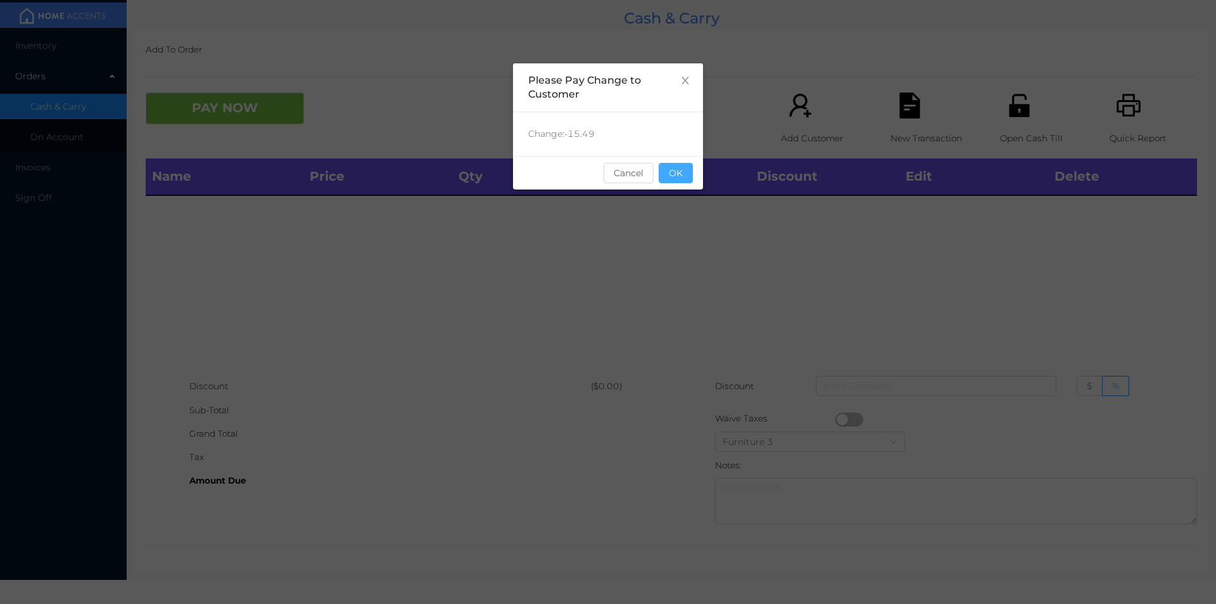
click at [673, 178] on button "OK" at bounding box center [676, 173] width 34 height 20
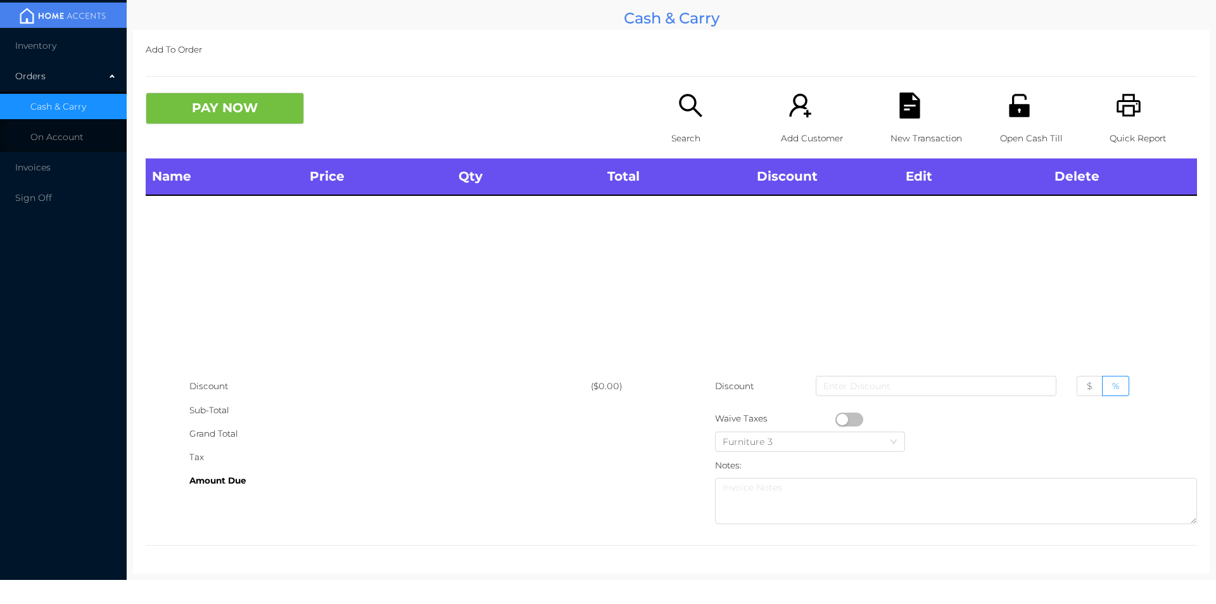
click at [690, 118] on icon "icon: search" at bounding box center [691, 105] width 26 height 26
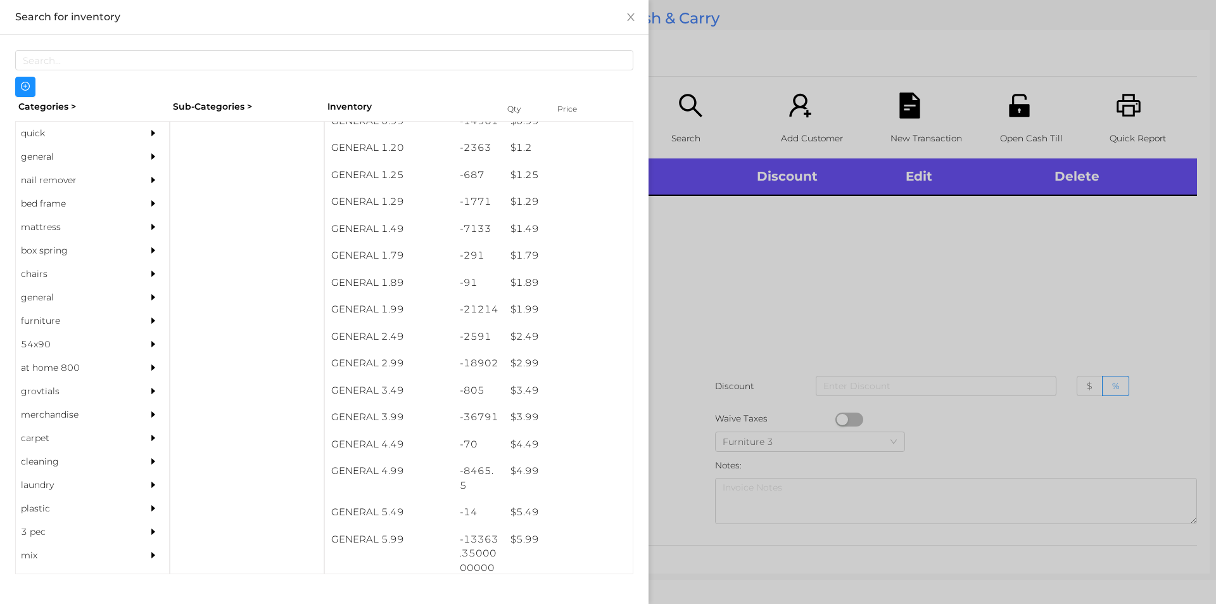
scroll to position [96, 0]
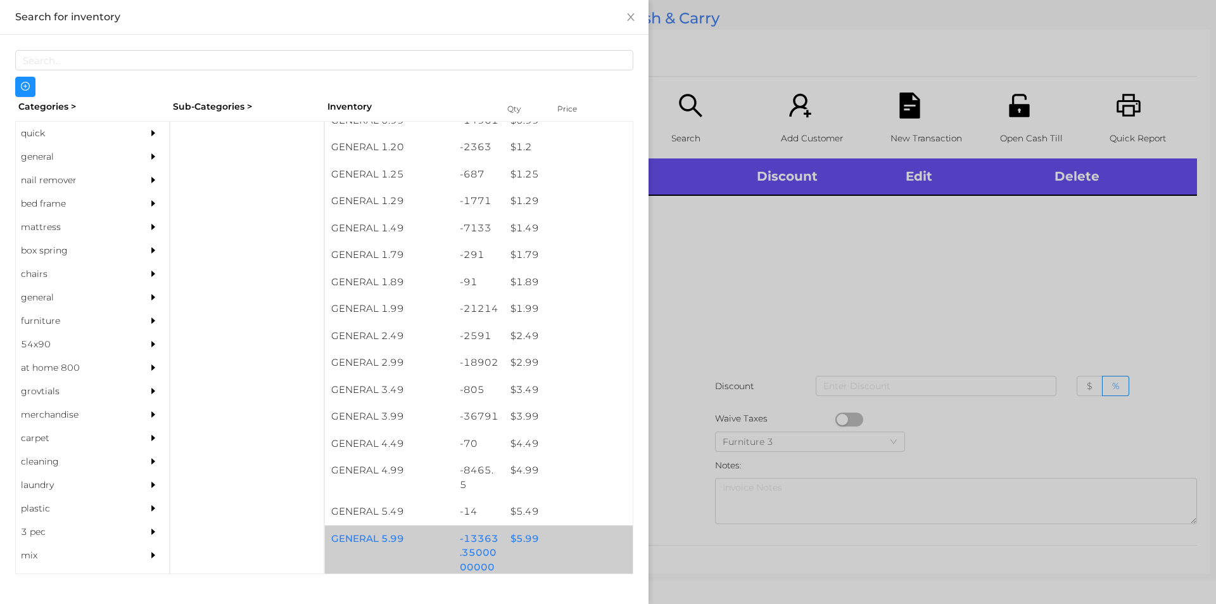
click at [522, 540] on div "$ 5.99" at bounding box center [568, 538] width 129 height 27
click at [519, 538] on div "$ 5.99" at bounding box center [568, 538] width 129 height 27
click at [517, 534] on div "$ 5.99" at bounding box center [568, 538] width 129 height 27
click at [519, 529] on div "$ 5.99" at bounding box center [568, 538] width 129 height 27
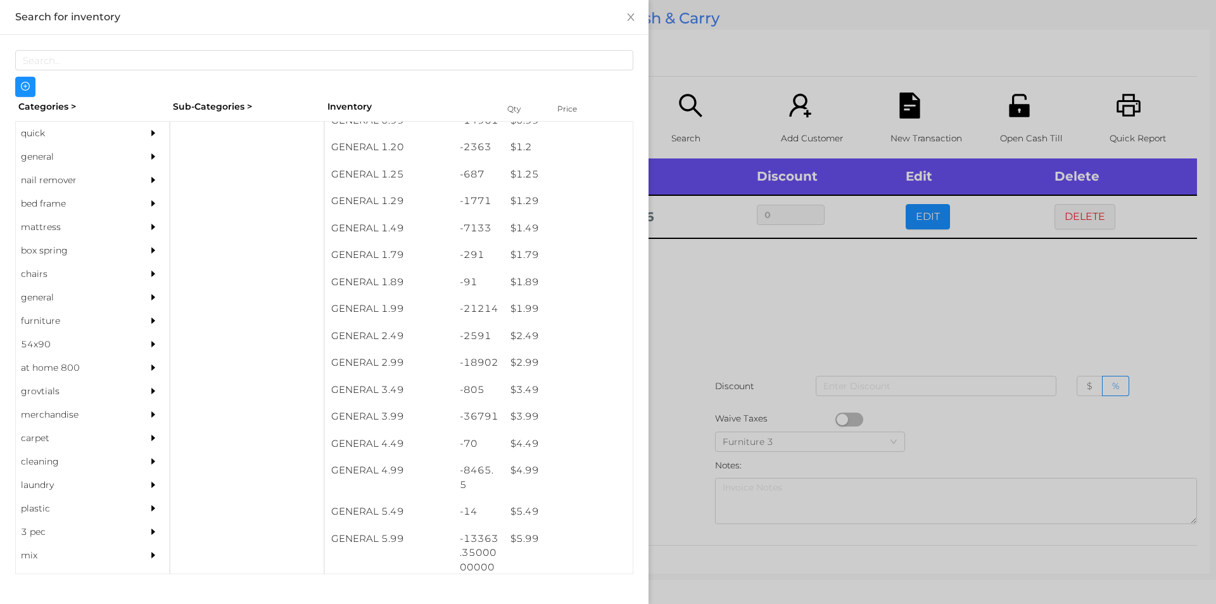
click at [686, 446] on div at bounding box center [608, 302] width 1216 height 604
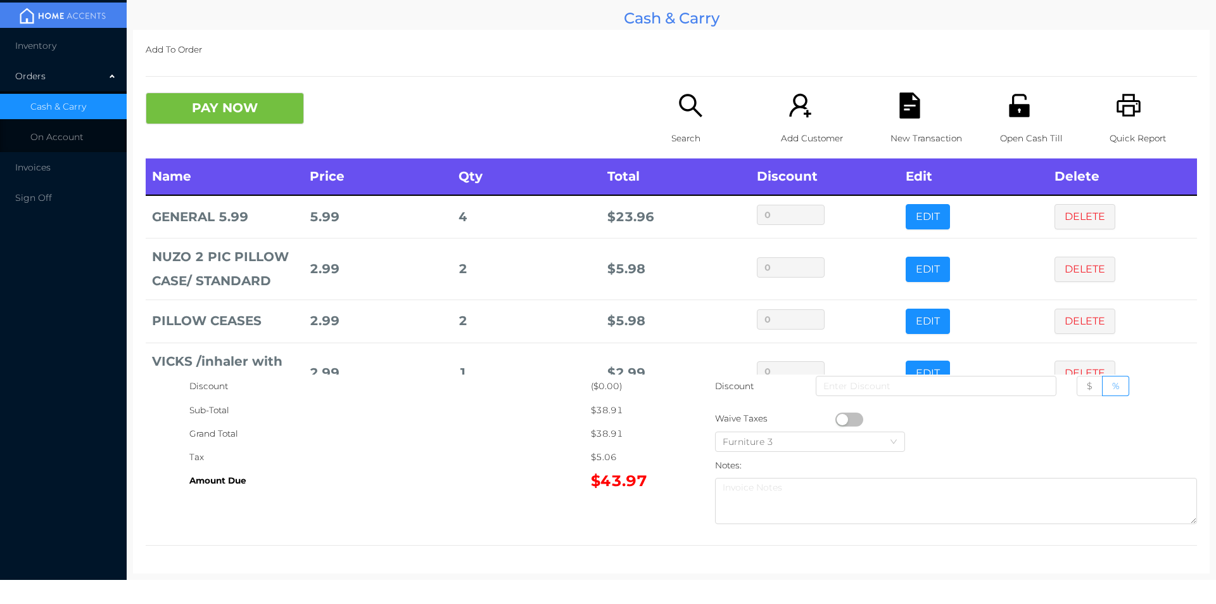
click at [680, 122] on div "Search" at bounding box center [714, 125] width 87 height 66
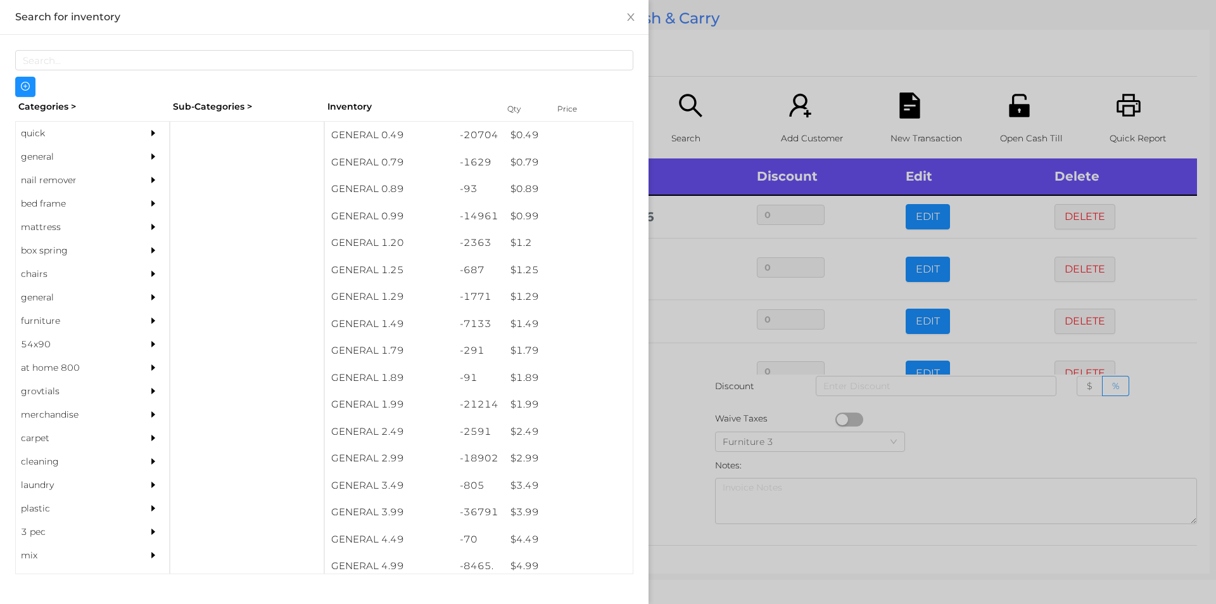
click at [54, 159] on div "general" at bounding box center [73, 156] width 115 height 23
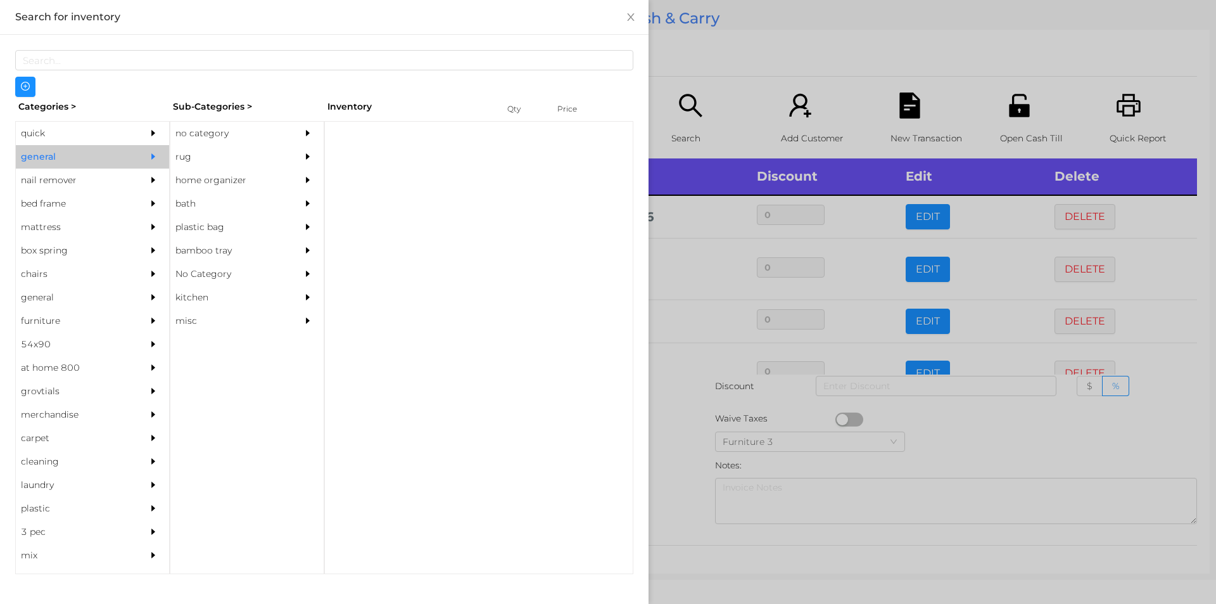
click at [198, 146] on div "rug" at bounding box center [227, 156] width 115 height 23
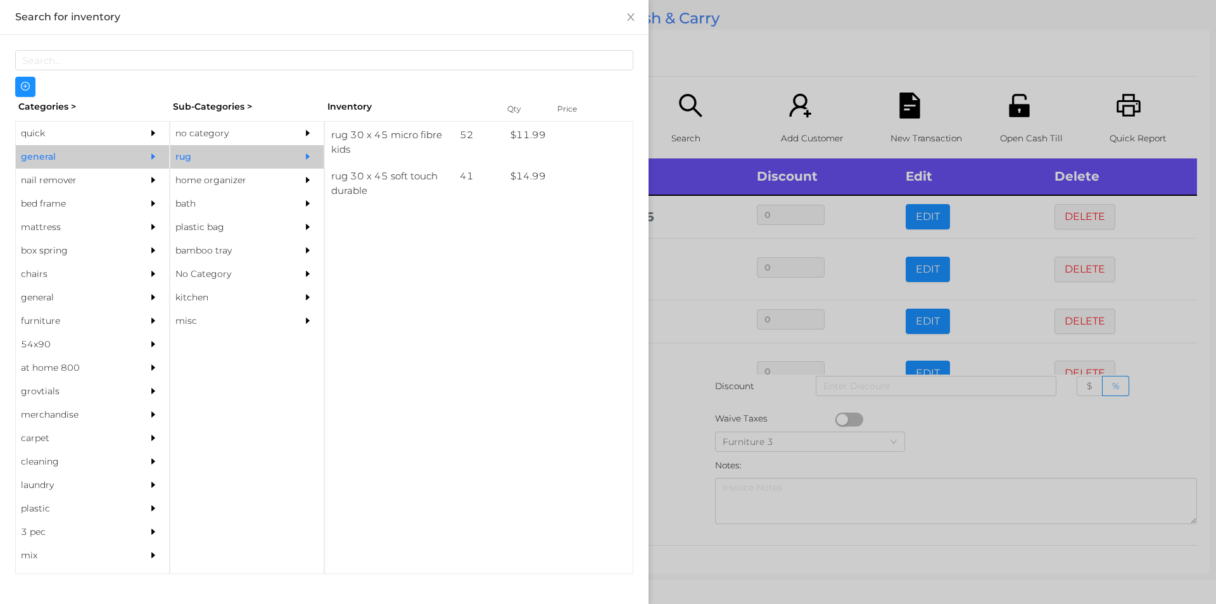
click at [213, 136] on div "no category" at bounding box center [227, 133] width 115 height 23
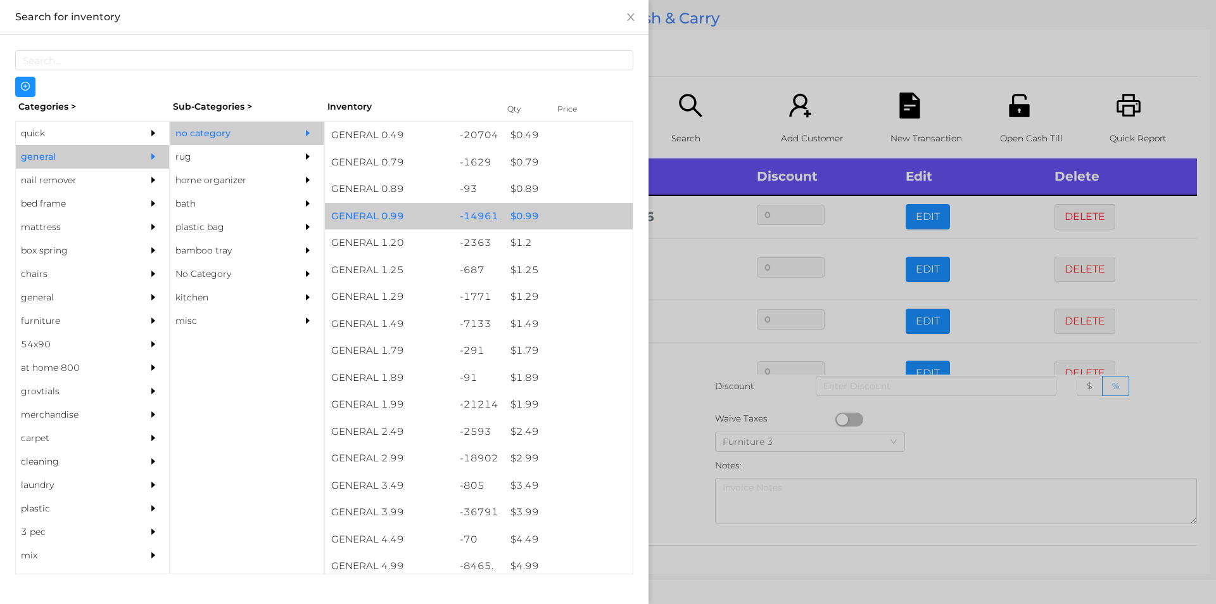
click at [513, 210] on div "$ 0.99" at bounding box center [568, 216] width 129 height 27
click at [522, 219] on div "$ 0.99" at bounding box center [568, 216] width 129 height 27
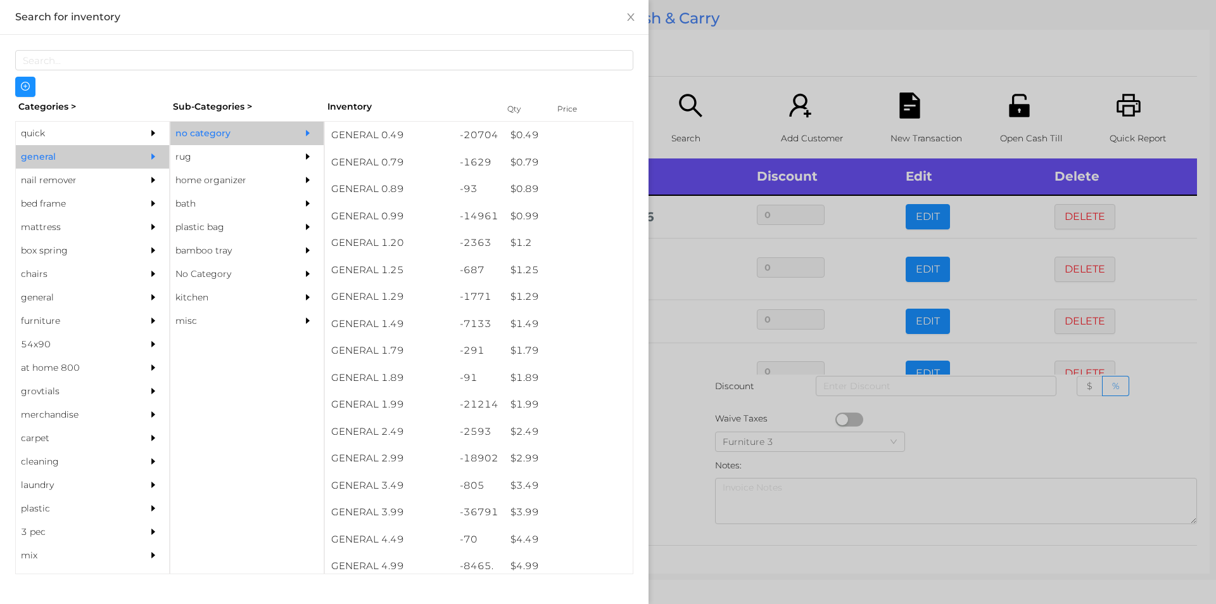
click at [679, 467] on div at bounding box center [608, 302] width 1216 height 604
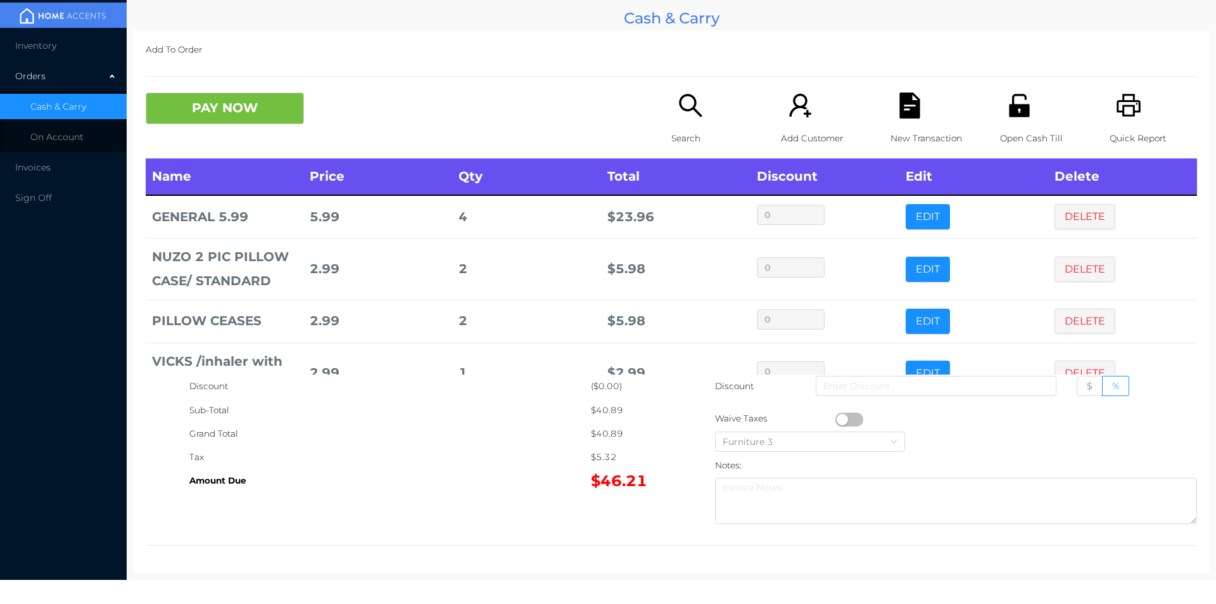
scroll to position [85, 0]
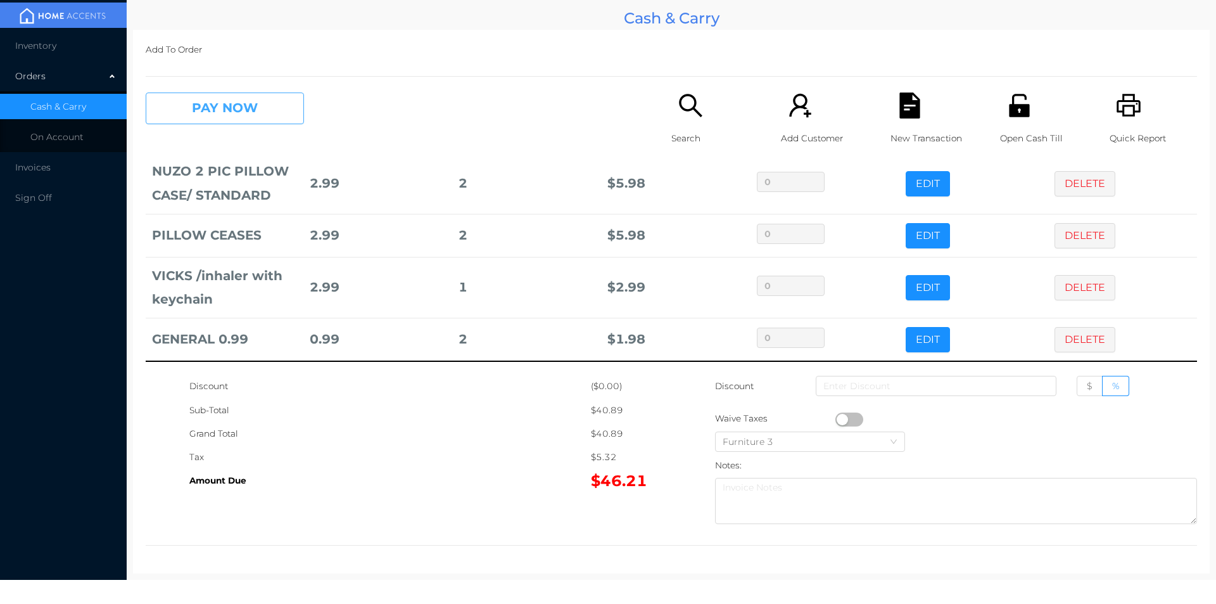
click at [193, 122] on button "PAY NOW" at bounding box center [225, 108] width 158 height 32
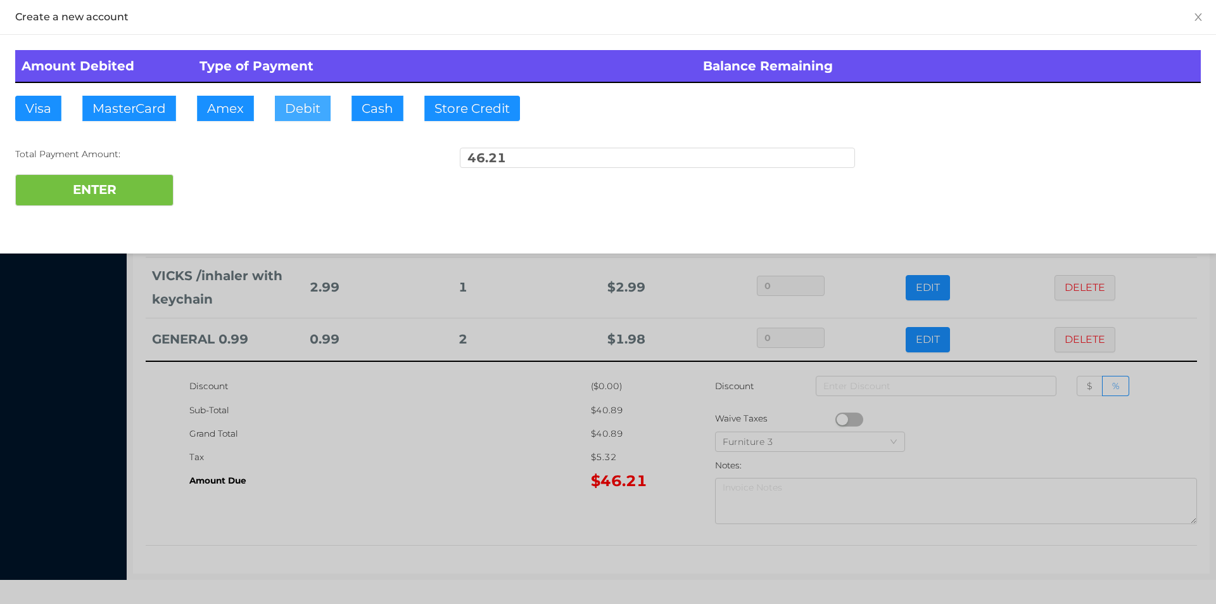
click at [294, 114] on button "Debit" at bounding box center [303, 108] width 56 height 25
click at [138, 194] on button "ENTER" at bounding box center [94, 190] width 158 height 32
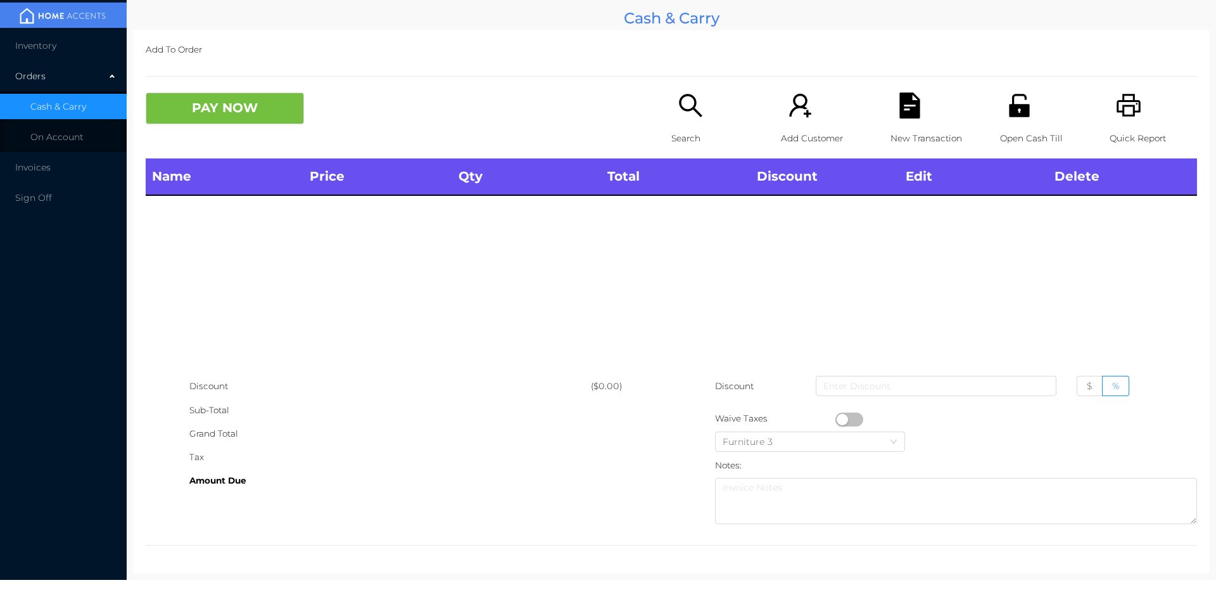
scroll to position [0, 0]
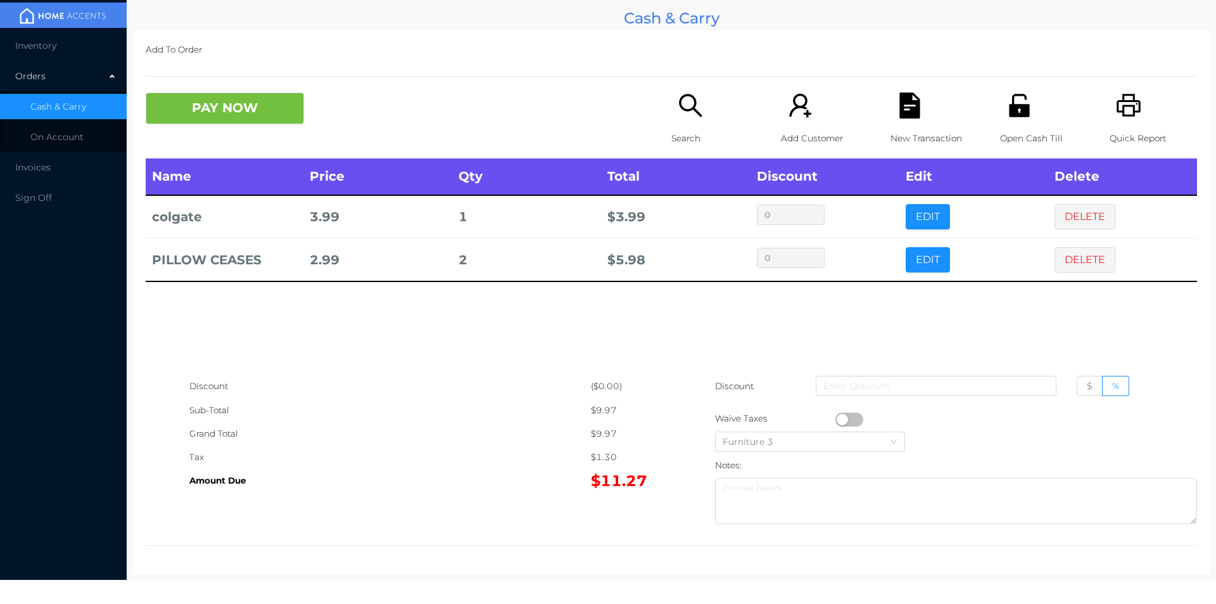
click at [210, 101] on button "PAY NOW" at bounding box center [225, 108] width 158 height 32
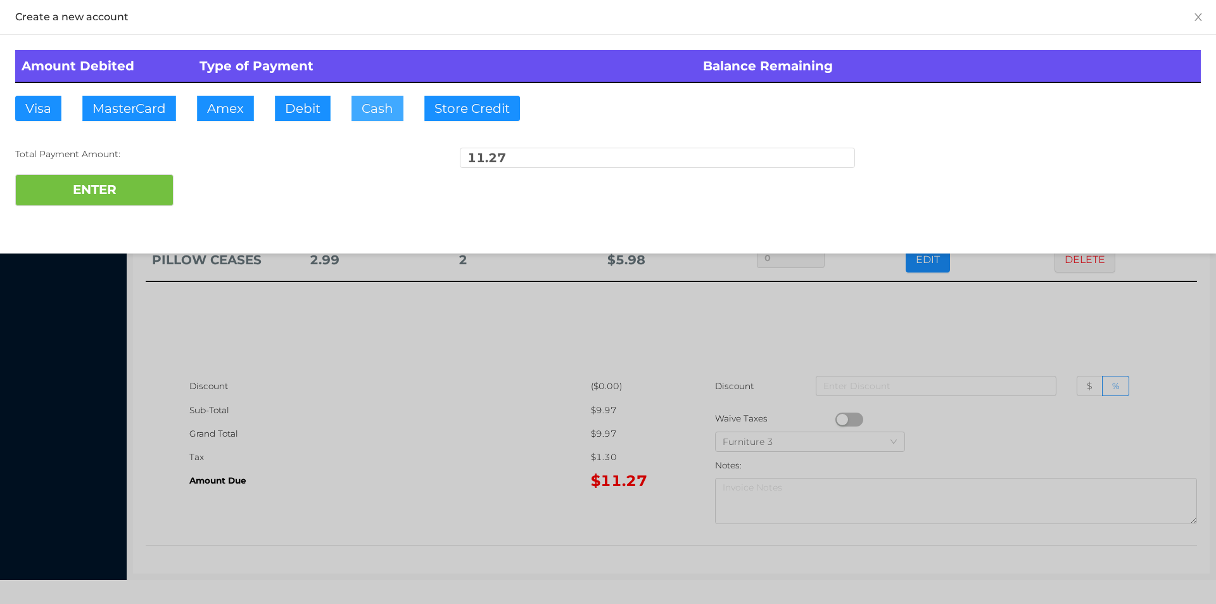
click at [360, 119] on button "Cash" at bounding box center [377, 108] width 52 height 25
type input "20."
click at [134, 220] on div "Amount Debited Type of Payment Balance Remaining Visa MasterCard Amex Debit Cas…" at bounding box center [608, 128] width 1216 height 186
click at [79, 203] on button "ENTER" at bounding box center [94, 190] width 158 height 32
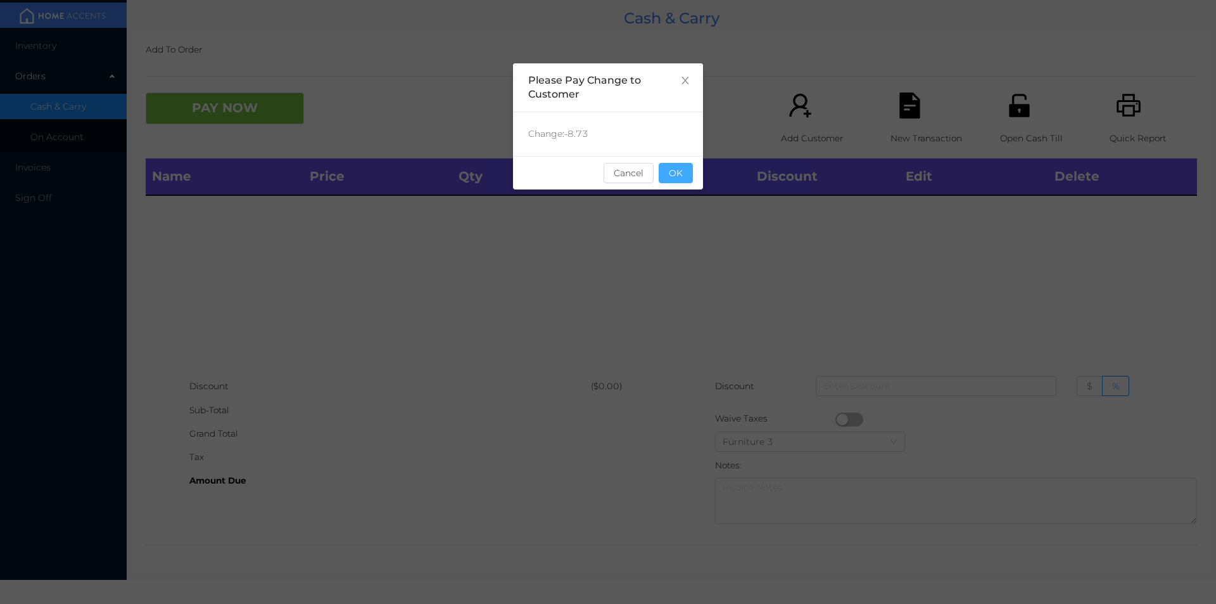
click at [683, 178] on button "OK" at bounding box center [676, 173] width 34 height 20
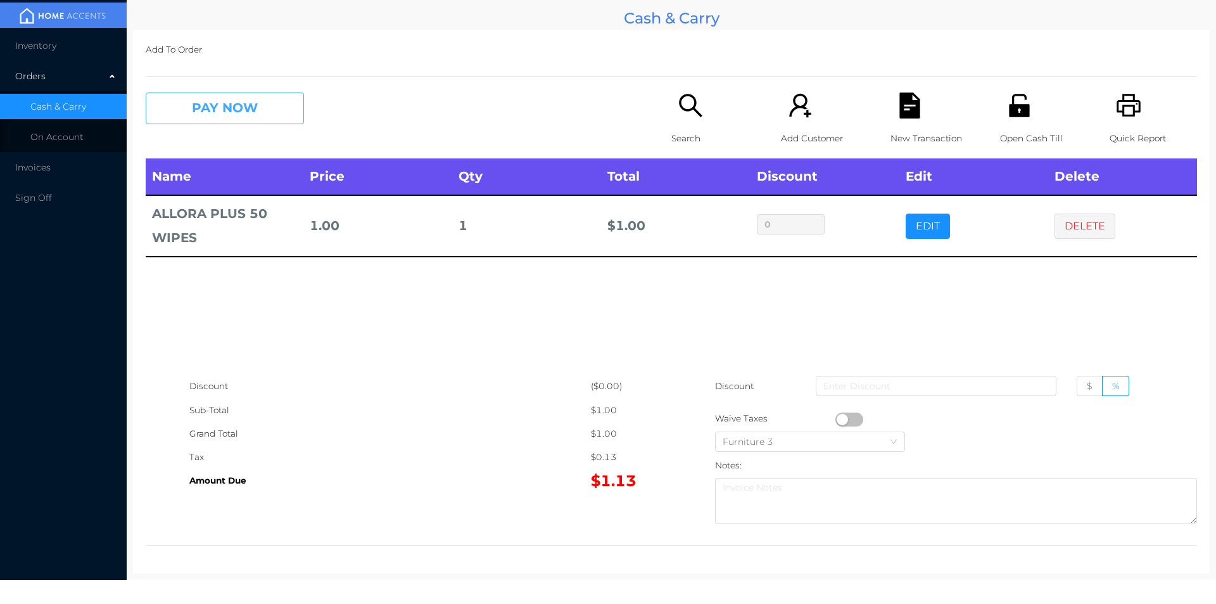
click at [238, 103] on button "PAY NOW" at bounding box center [225, 108] width 158 height 32
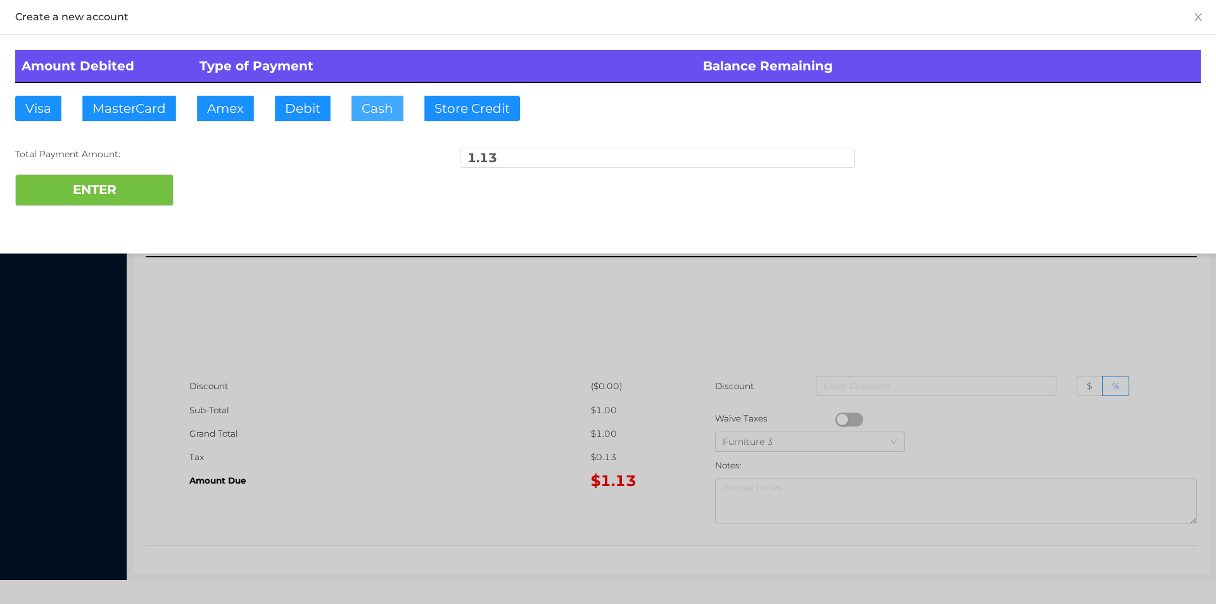
click at [373, 107] on button "Cash" at bounding box center [377, 108] width 52 height 25
click at [125, 201] on button "ENTER" at bounding box center [94, 190] width 158 height 32
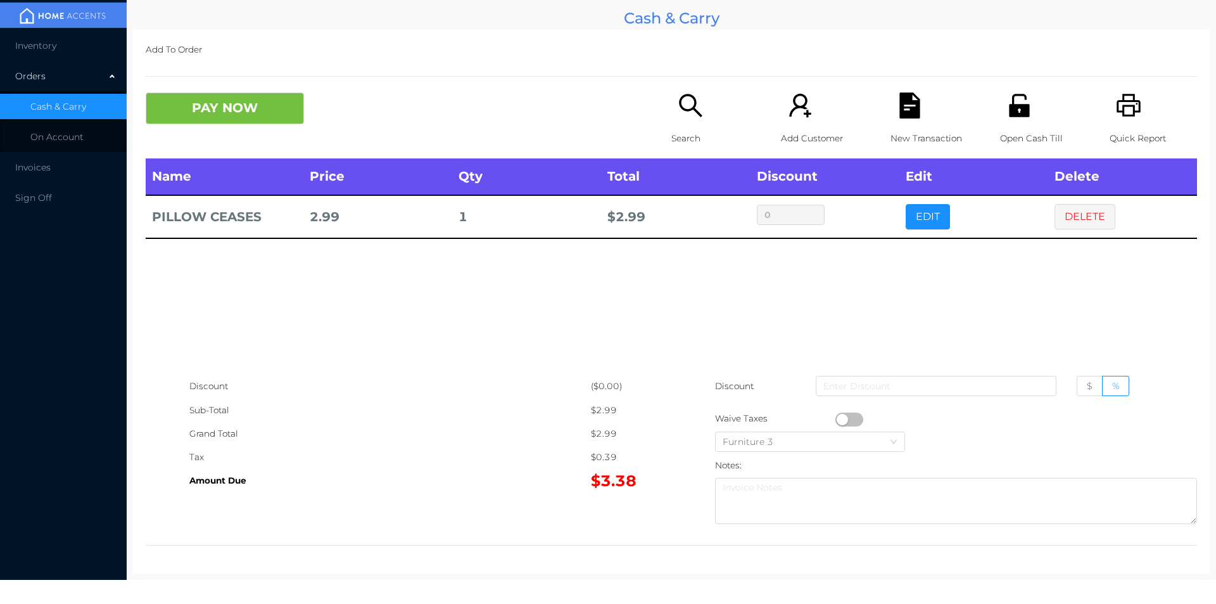
click at [681, 124] on div "Search" at bounding box center [714, 125] width 87 height 66
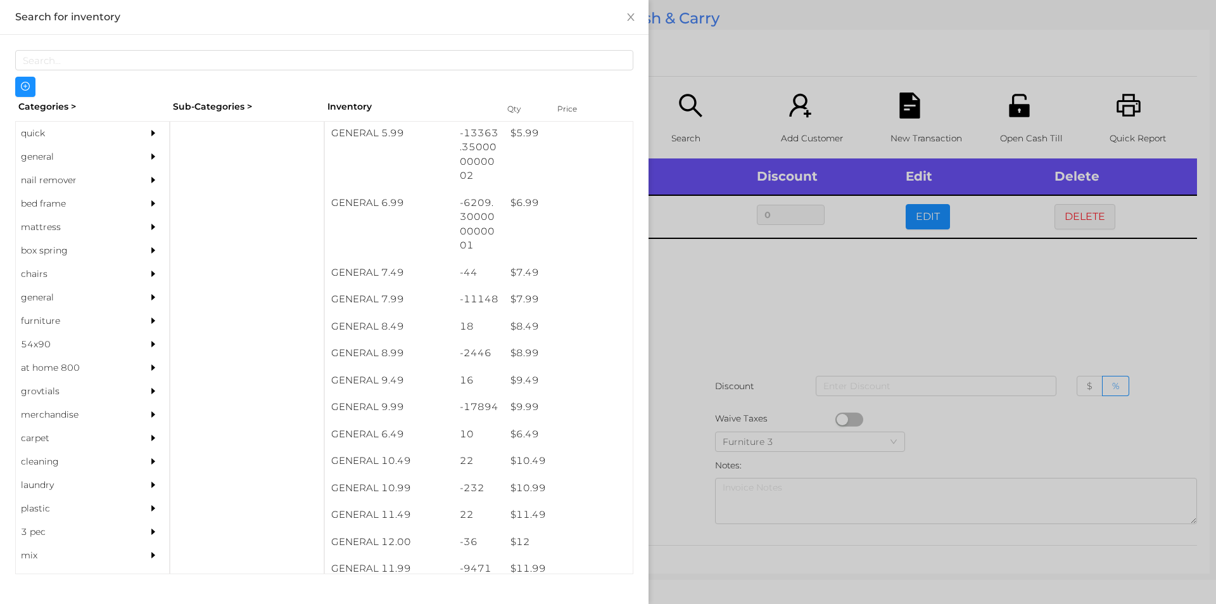
scroll to position [501, 0]
click at [525, 296] on div "$ 7.99" at bounding box center [568, 299] width 129 height 27
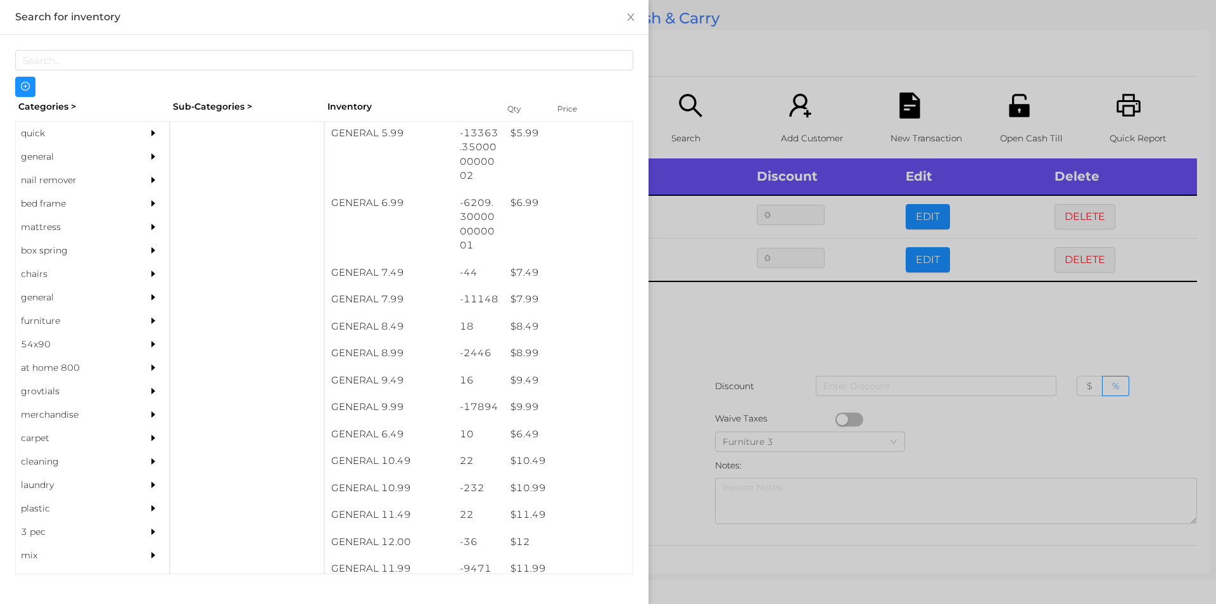
click at [661, 338] on div at bounding box center [608, 302] width 1216 height 604
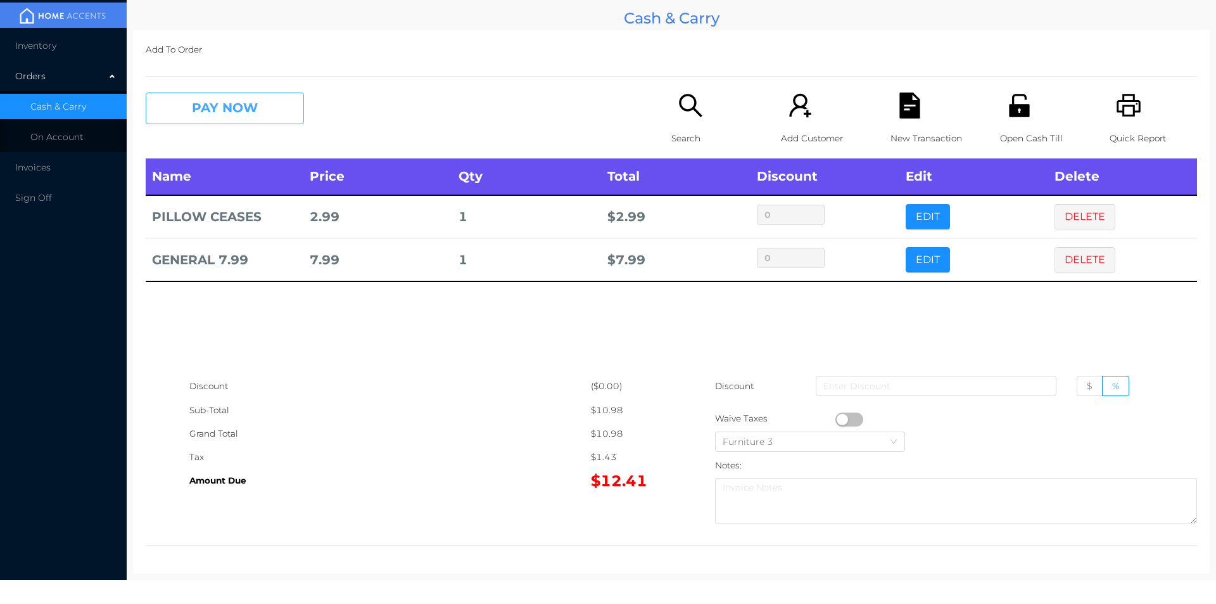
click at [207, 113] on button "PAY NOW" at bounding box center [225, 108] width 158 height 32
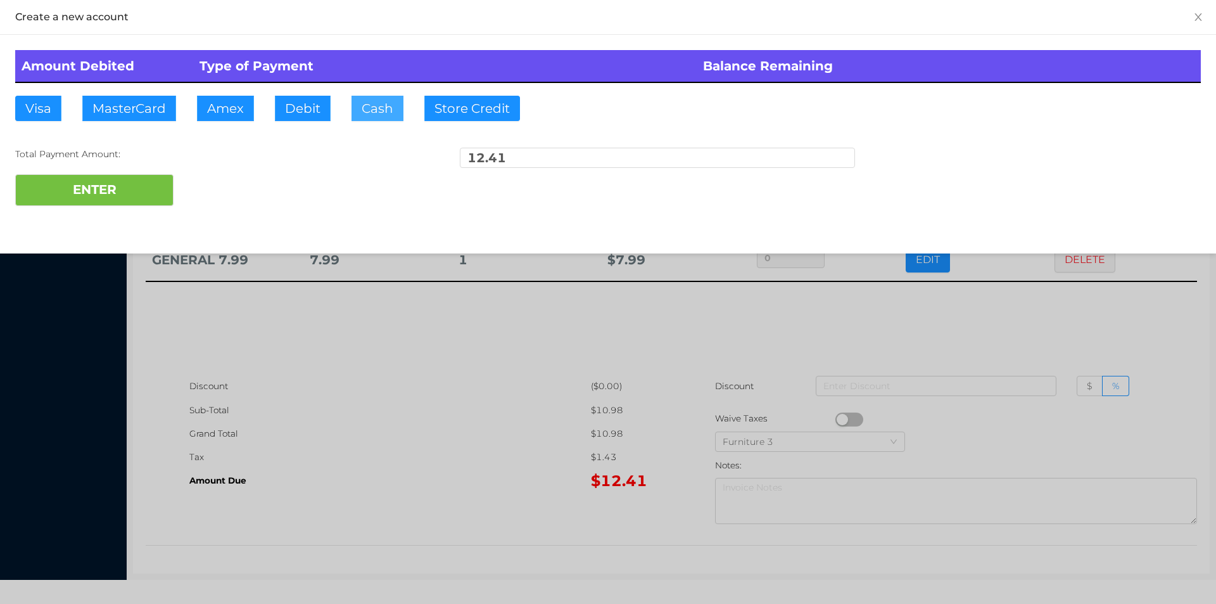
click at [351, 113] on button "Cash" at bounding box center [377, 108] width 52 height 25
type input "15."
click at [106, 197] on button "ENTER" at bounding box center [94, 190] width 158 height 32
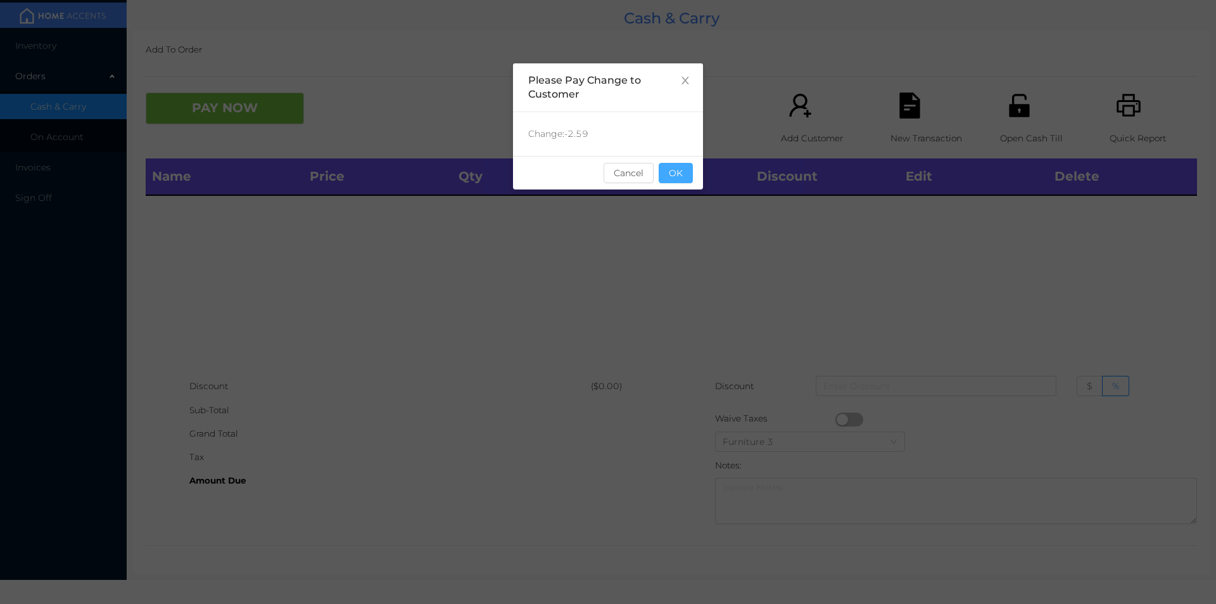
click at [688, 179] on button "OK" at bounding box center [676, 173] width 34 height 20
click at [663, 199] on div "Name Price Qty Total Discount Edit Delete" at bounding box center [671, 266] width 1051 height 216
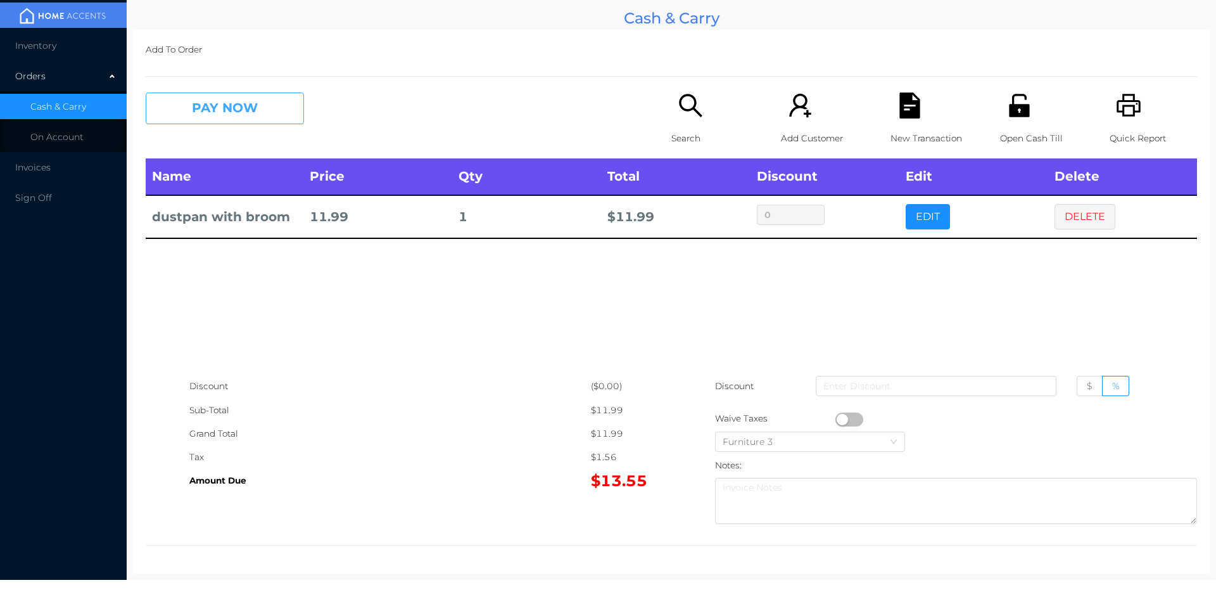
click at [213, 109] on button "PAY NOW" at bounding box center [225, 108] width 158 height 32
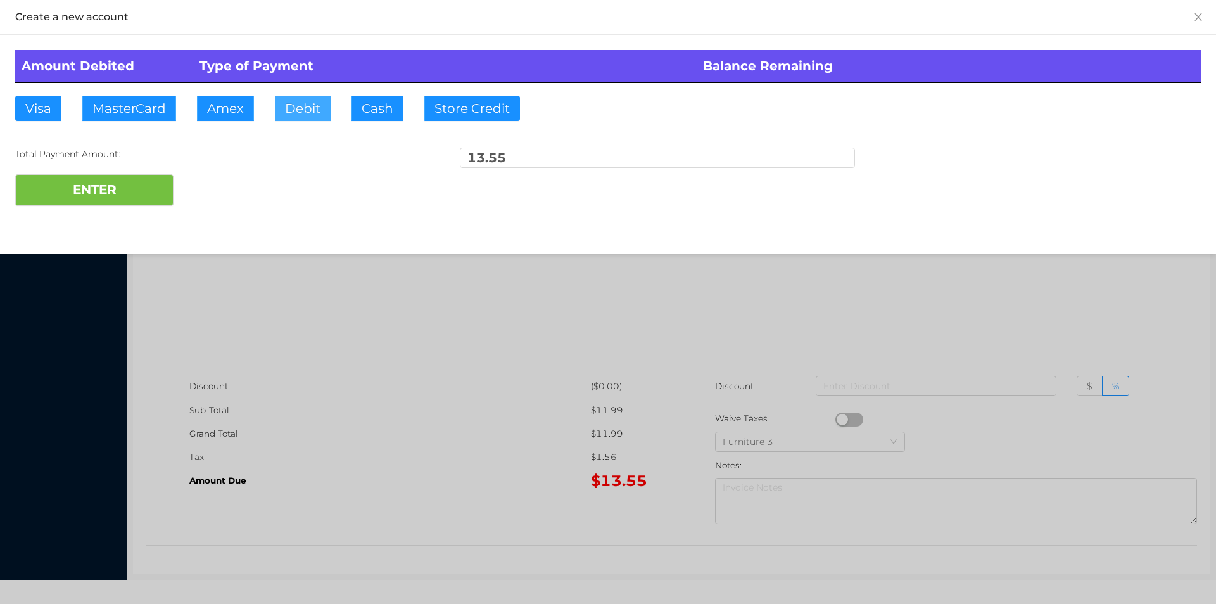
click at [321, 116] on button "Debit" at bounding box center [303, 108] width 56 height 25
click at [94, 178] on button "ENTER" at bounding box center [94, 190] width 158 height 32
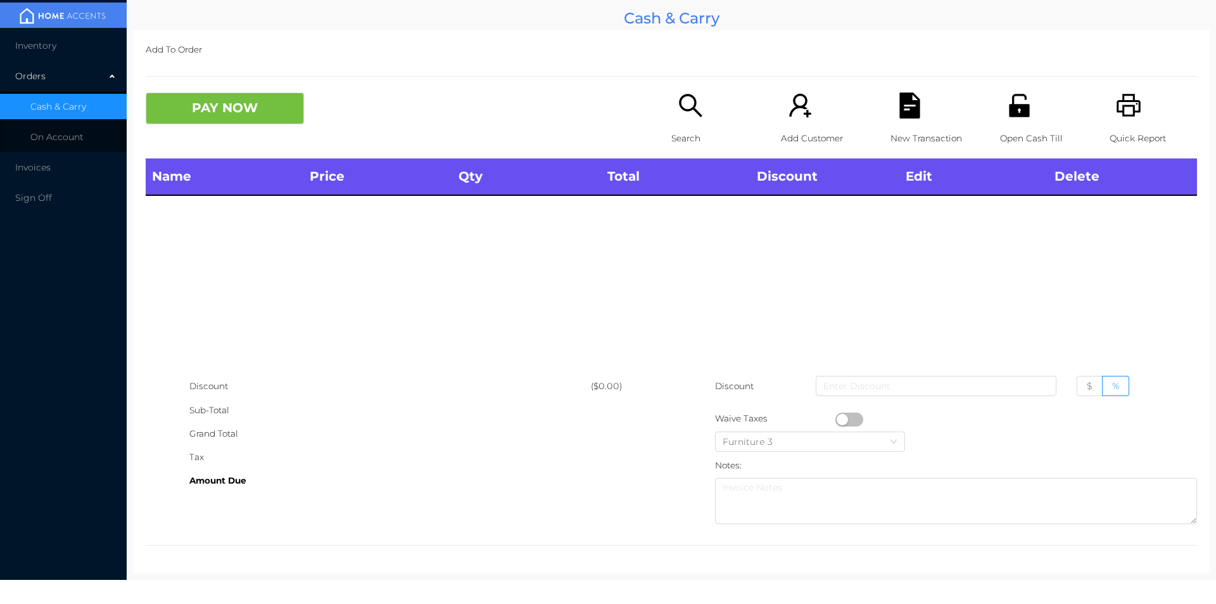
click at [1135, 116] on div "Quick Report" at bounding box center [1153, 125] width 87 height 66
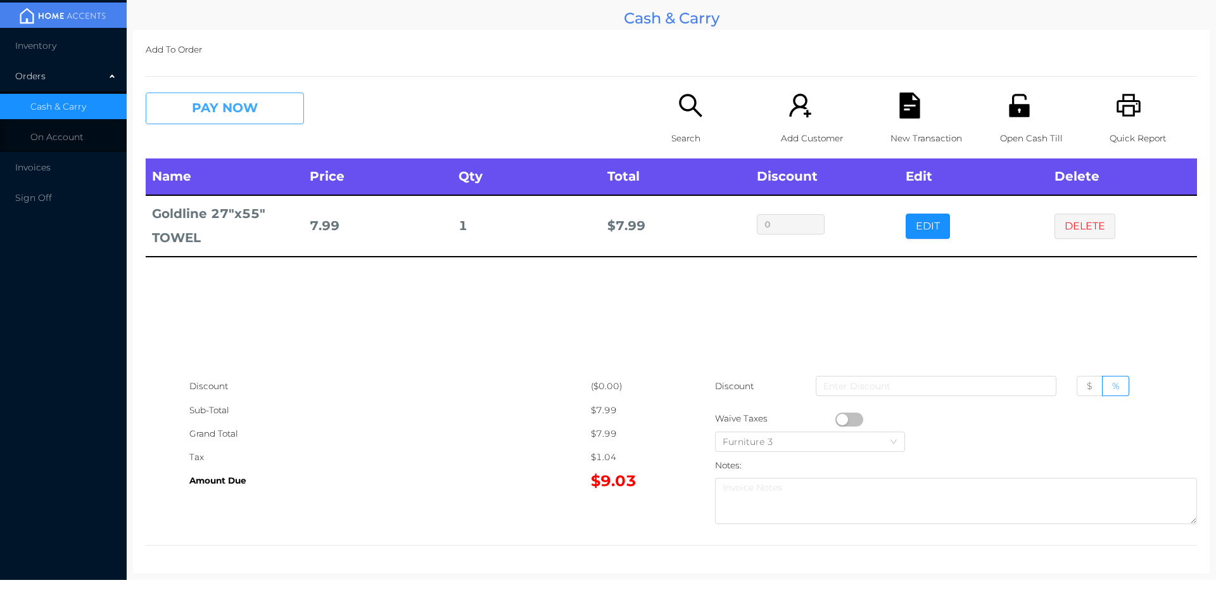
click at [251, 105] on button "PAY NOW" at bounding box center [225, 108] width 158 height 32
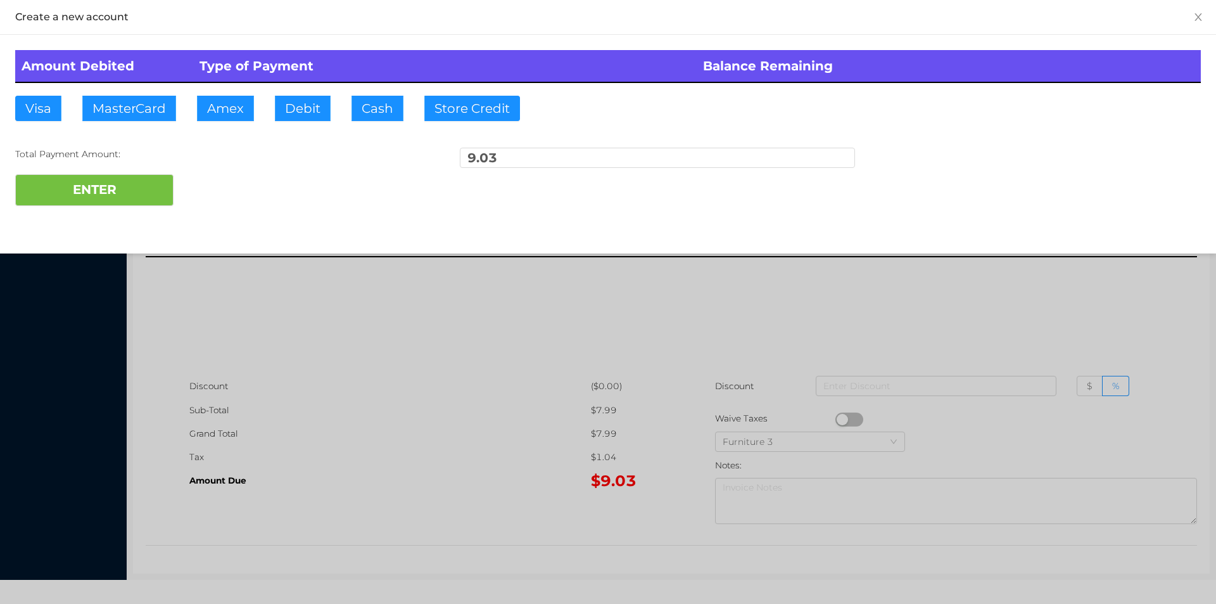
click at [365, 100] on button "Cash" at bounding box center [377, 108] width 52 height 25
click at [165, 204] on button "ENTER" at bounding box center [94, 190] width 158 height 32
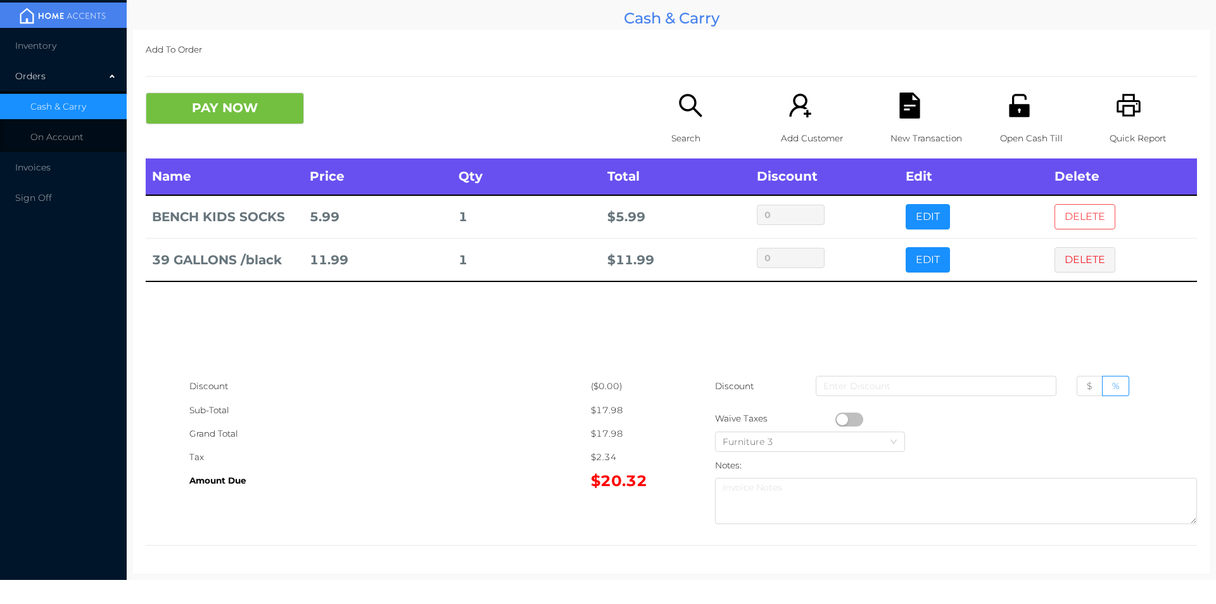
click at [1086, 217] on button "DELETE" at bounding box center [1084, 216] width 61 height 25
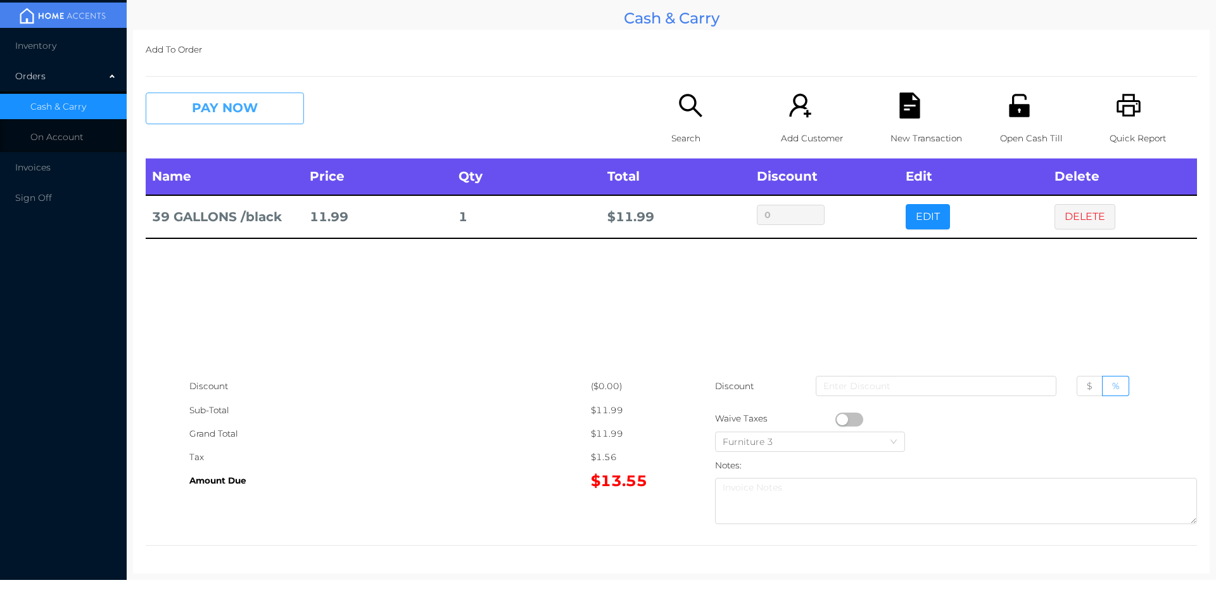
click at [270, 103] on button "PAY NOW" at bounding box center [225, 108] width 158 height 32
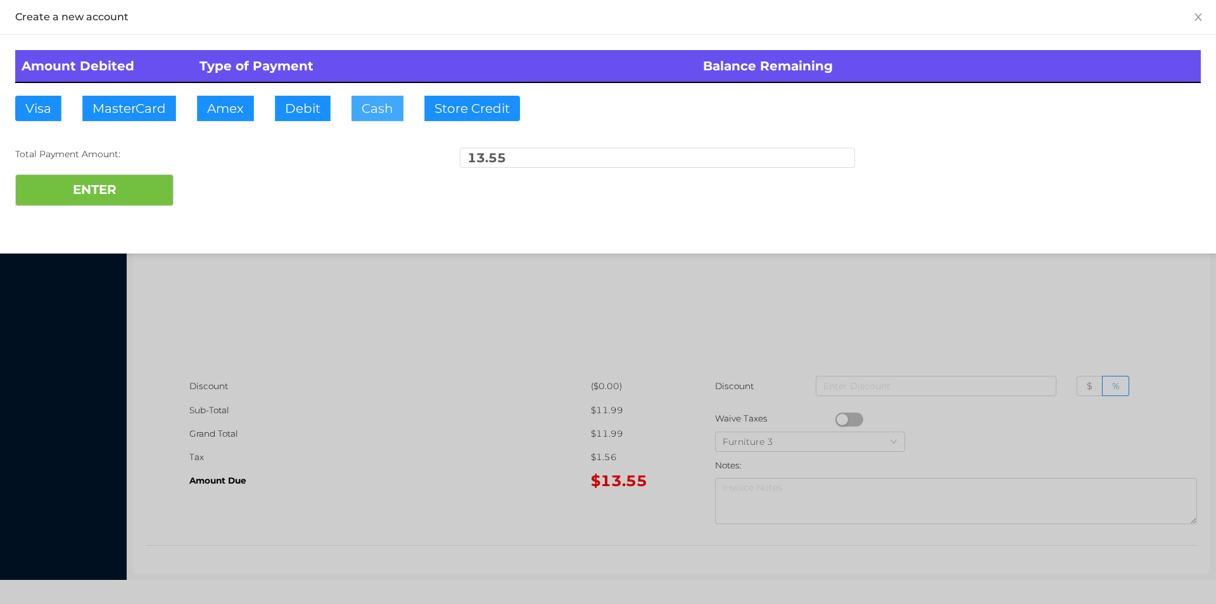
click at [372, 98] on button "Cash" at bounding box center [377, 108] width 52 height 25
type input "20."
click at [137, 200] on button "ENTER" at bounding box center [94, 190] width 158 height 32
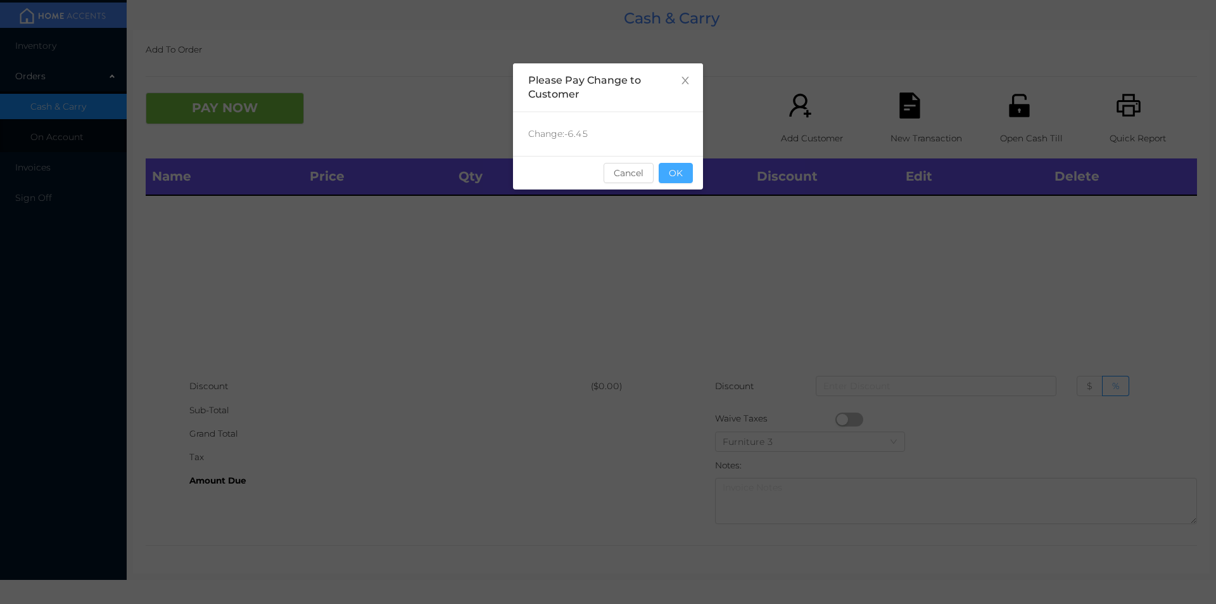
click at [683, 172] on button "OK" at bounding box center [676, 173] width 34 height 20
click at [664, 198] on div "Name Price Qty Total Discount Edit Delete" at bounding box center [671, 266] width 1051 height 216
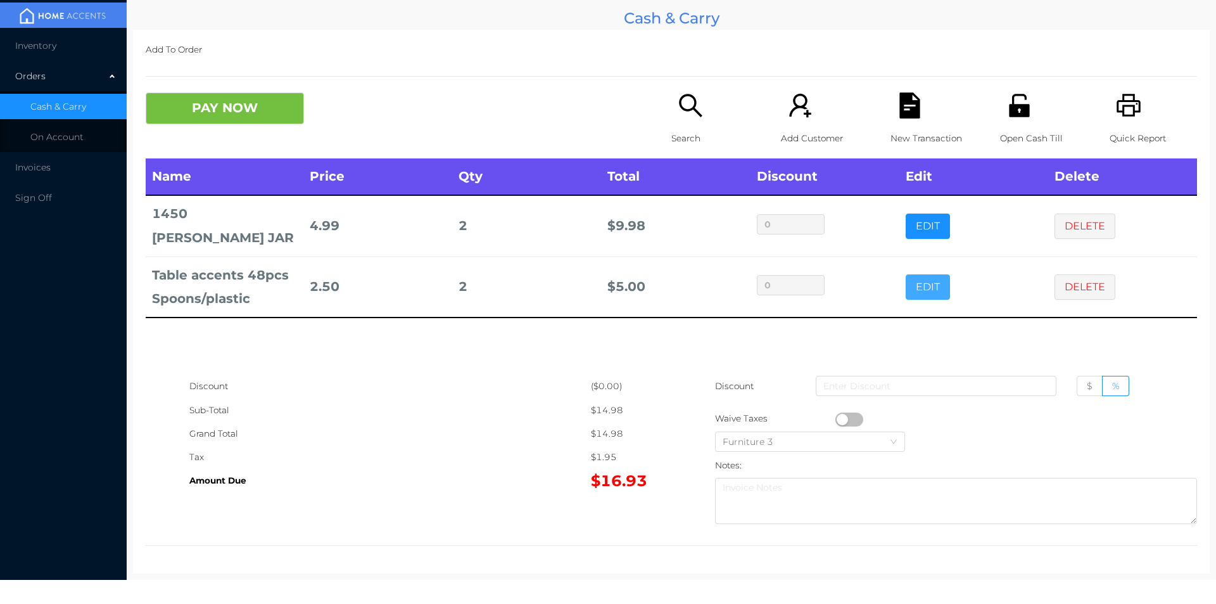
click at [917, 274] on button "EDIT" at bounding box center [928, 286] width 44 height 25
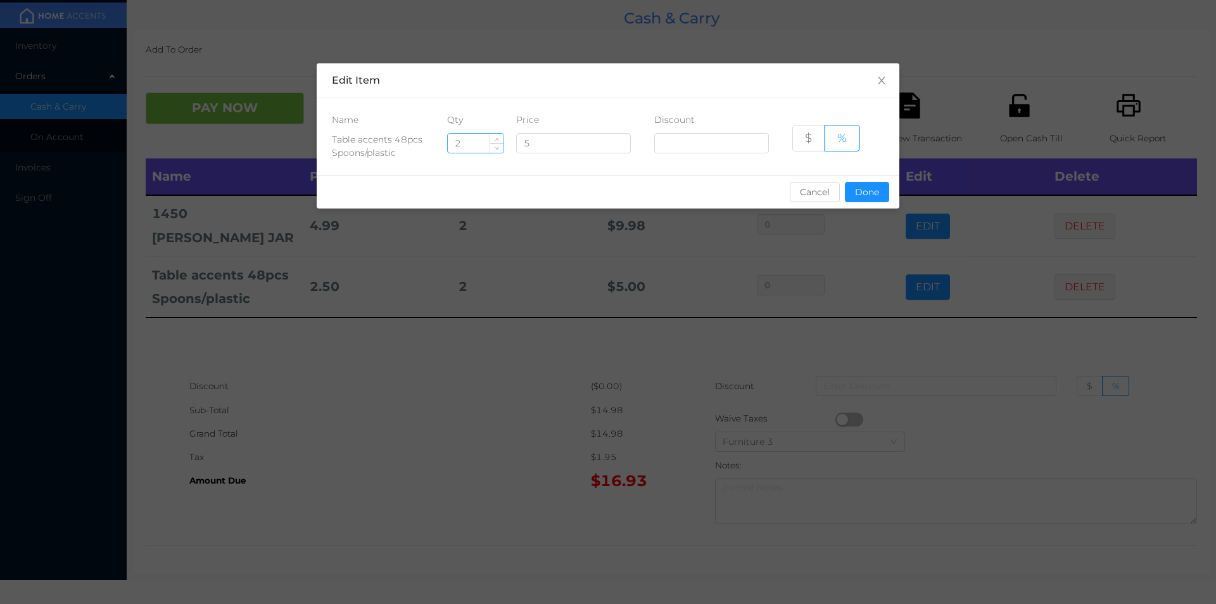
click at [474, 146] on input "2" at bounding box center [476, 143] width 56 height 19
type input "1"
click at [865, 198] on button "Done" at bounding box center [867, 192] width 44 height 20
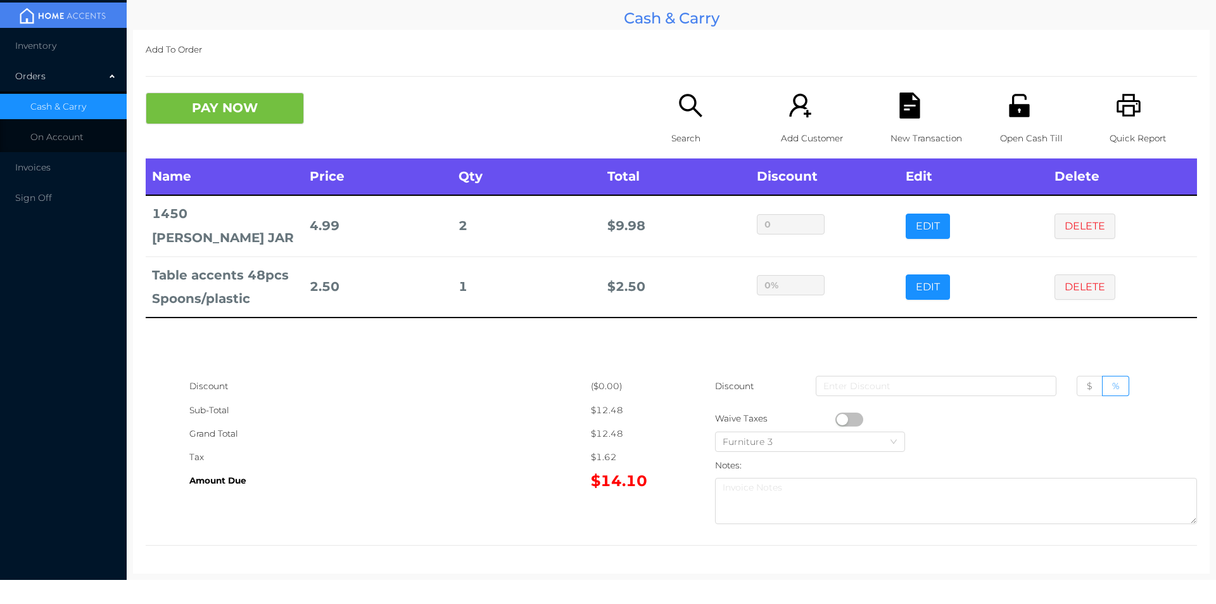
click at [863, 256] on div "sentinelStart Edit Item Name Qty Price Discount Table accents 48pcs Spoons/plas…" at bounding box center [608, 302] width 1216 height 604
click at [215, 121] on button "PAY NOW" at bounding box center [225, 108] width 158 height 32
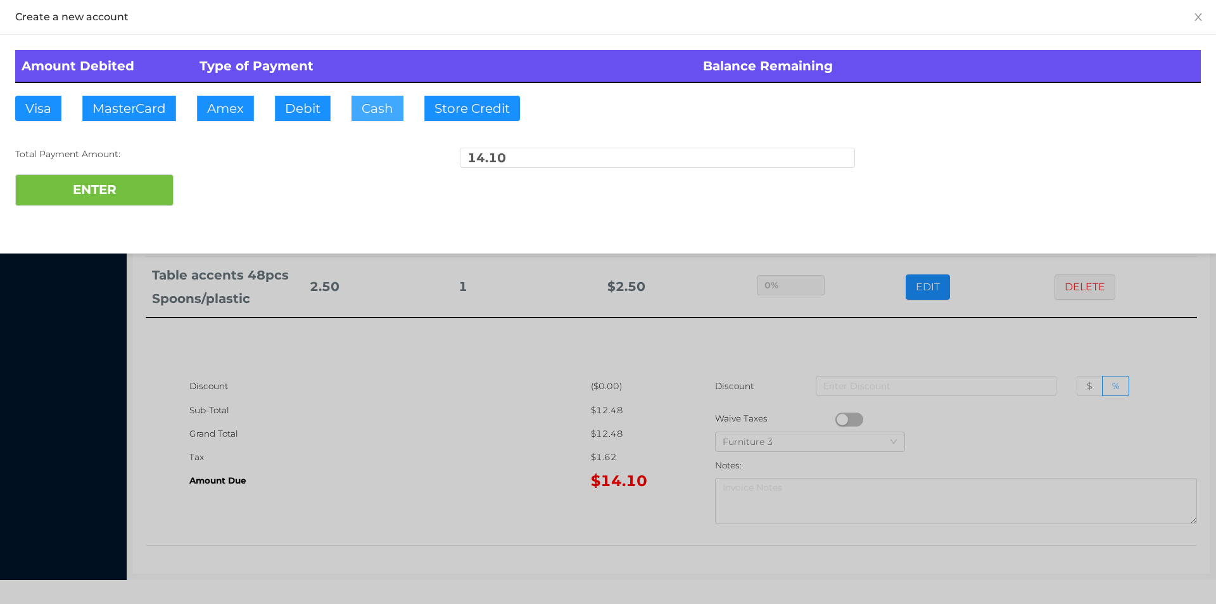
click at [361, 109] on button "Cash" at bounding box center [377, 108] width 52 height 25
click at [132, 187] on button "ENTER" at bounding box center [94, 190] width 158 height 32
type input "0"
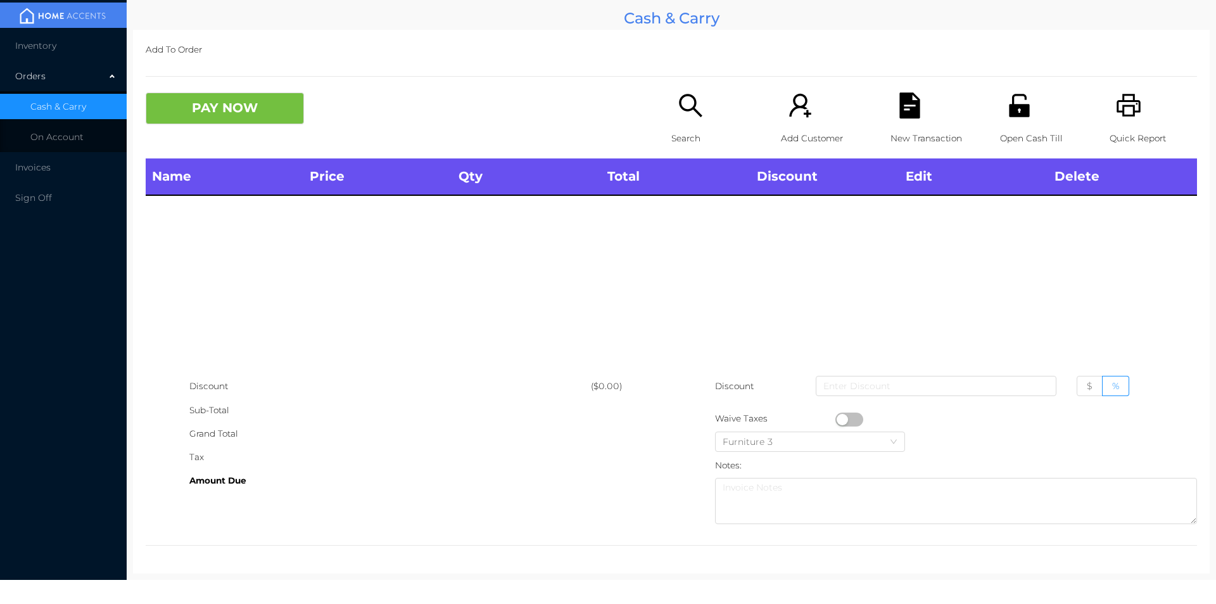
click at [1015, 123] on div "Open Cash Till" at bounding box center [1043, 125] width 87 height 66
click at [683, 122] on div "Search" at bounding box center [714, 125] width 87 height 66
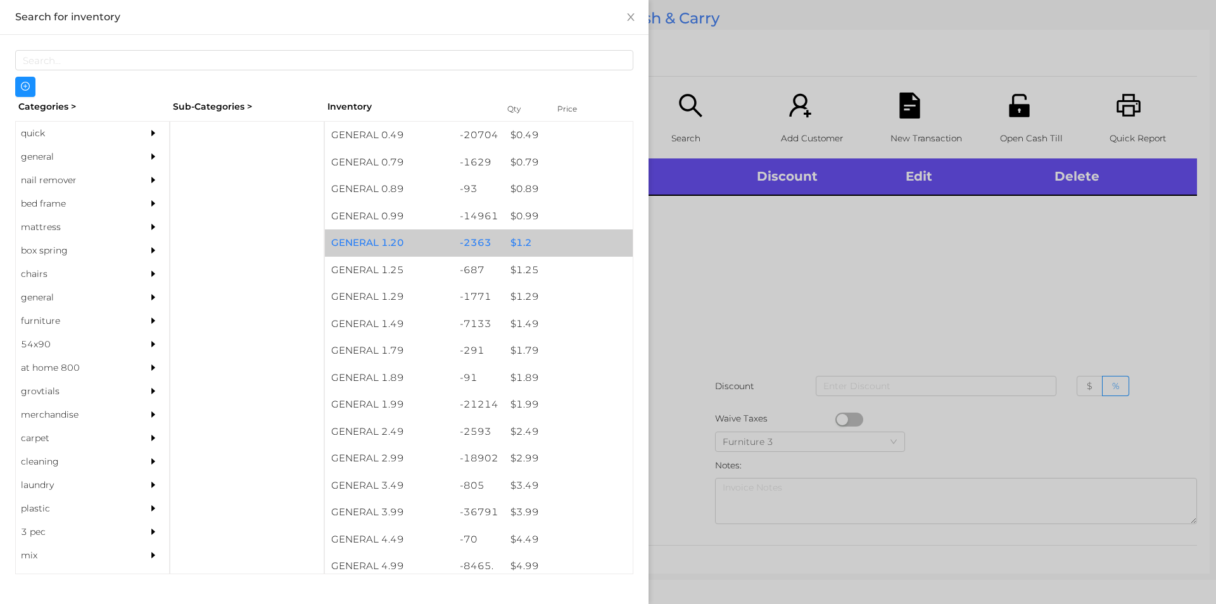
click at [518, 239] on div "$ 1.2" at bounding box center [568, 242] width 129 height 27
click at [517, 237] on div "$ 1.2" at bounding box center [568, 242] width 129 height 27
click at [523, 239] on div "$ 1.2" at bounding box center [568, 242] width 129 height 27
click at [524, 234] on div "$ 1.2" at bounding box center [568, 242] width 129 height 27
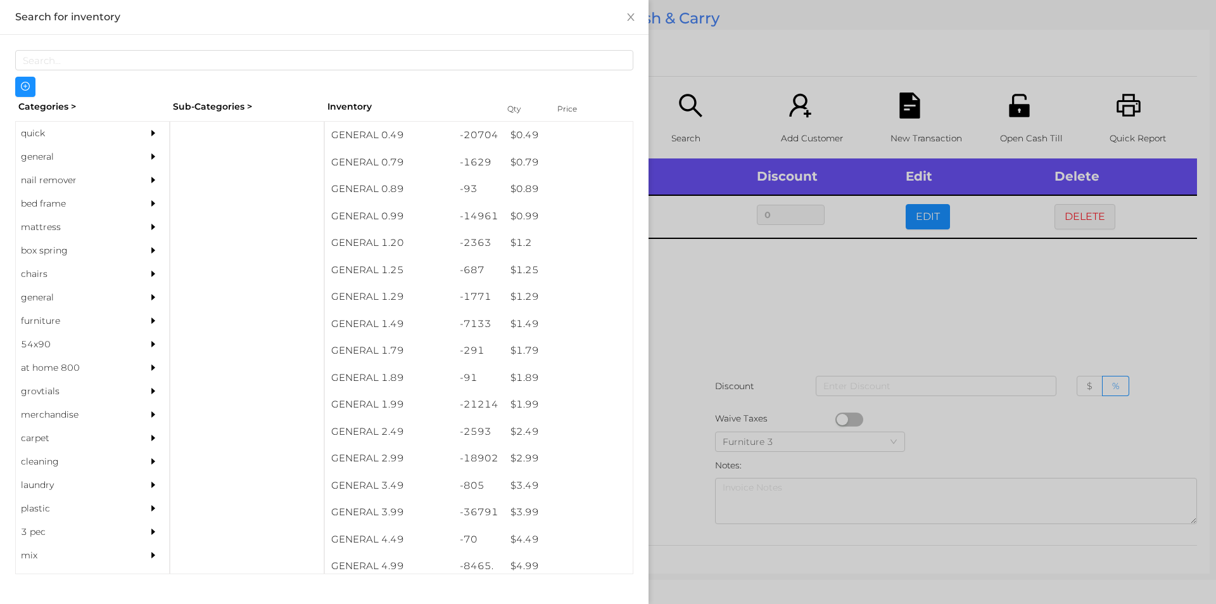
click at [697, 292] on div at bounding box center [608, 302] width 1216 height 604
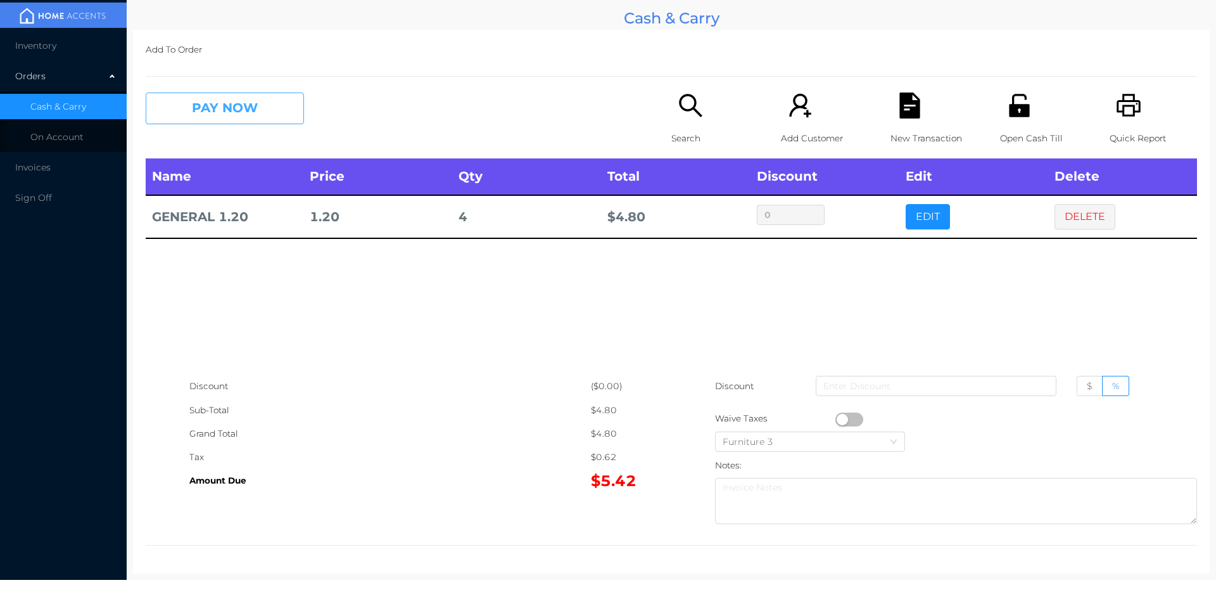
click at [217, 112] on button "PAY NOW" at bounding box center [225, 108] width 158 height 32
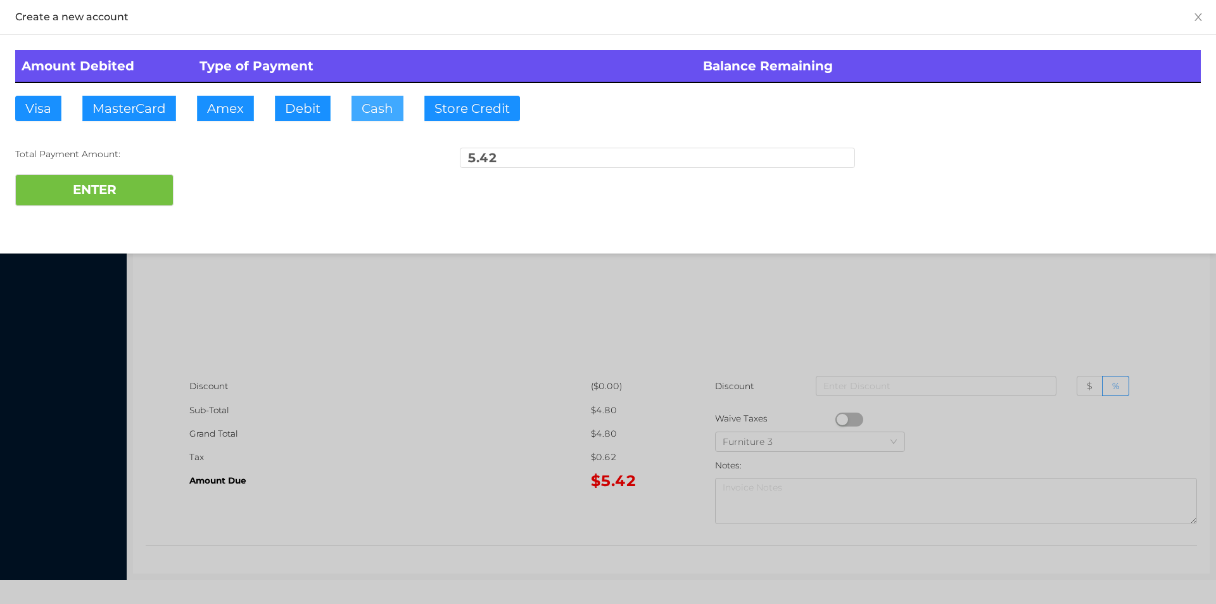
click at [360, 99] on button "Cash" at bounding box center [377, 108] width 52 height 25
click at [137, 189] on button "ENTER" at bounding box center [94, 190] width 158 height 32
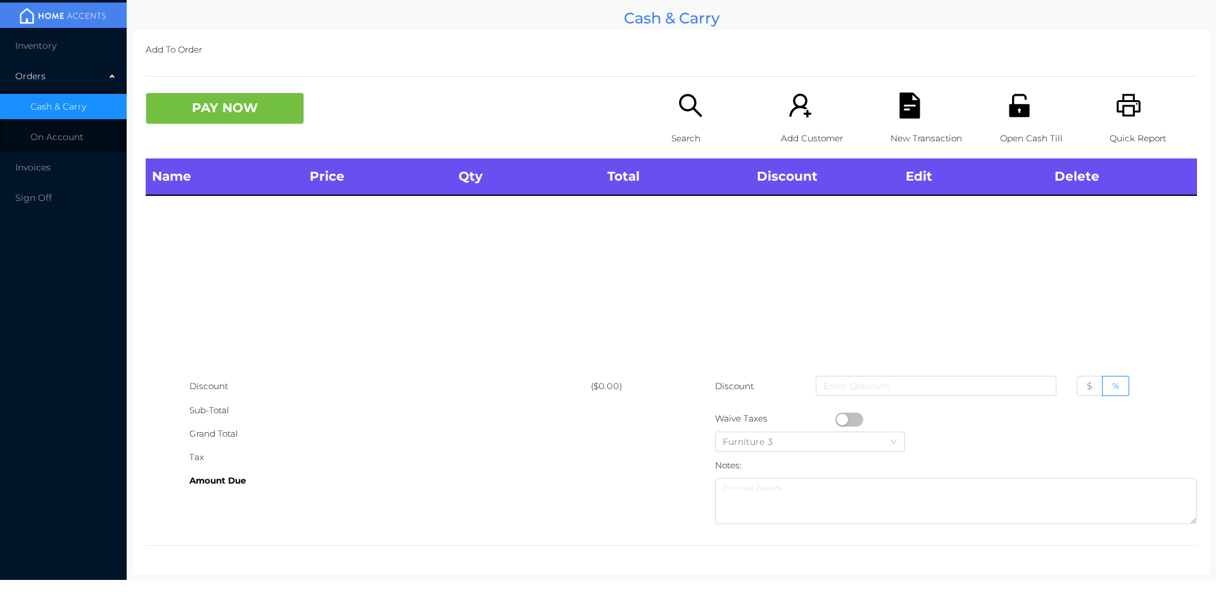
click at [683, 121] on div "Search" at bounding box center [714, 125] width 87 height 66
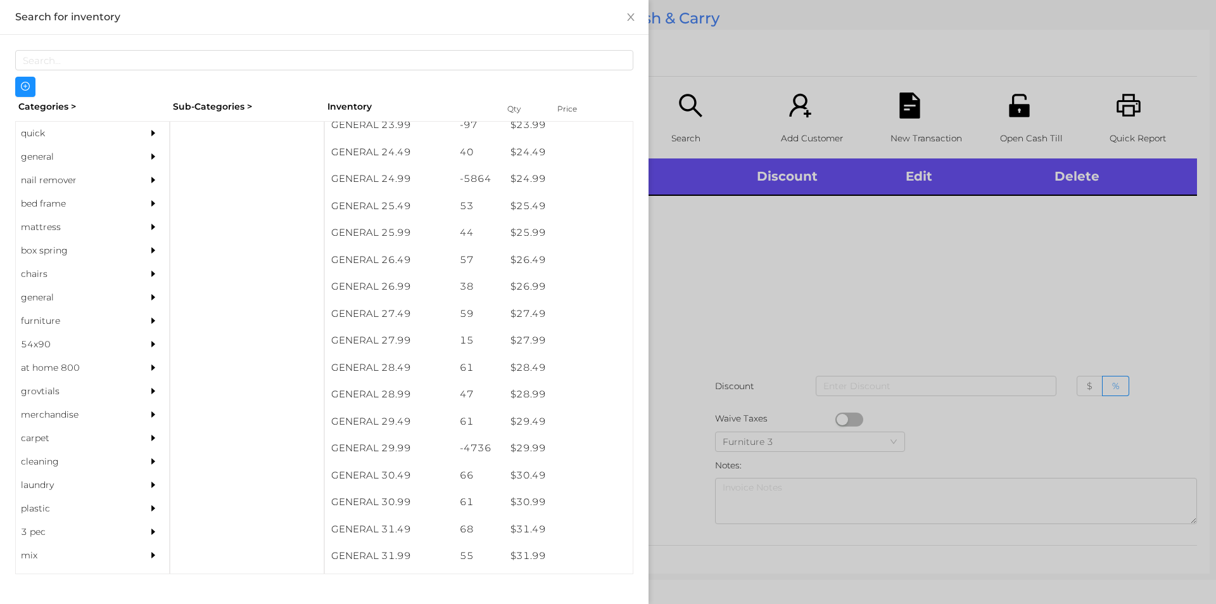
scroll to position [1593, 0]
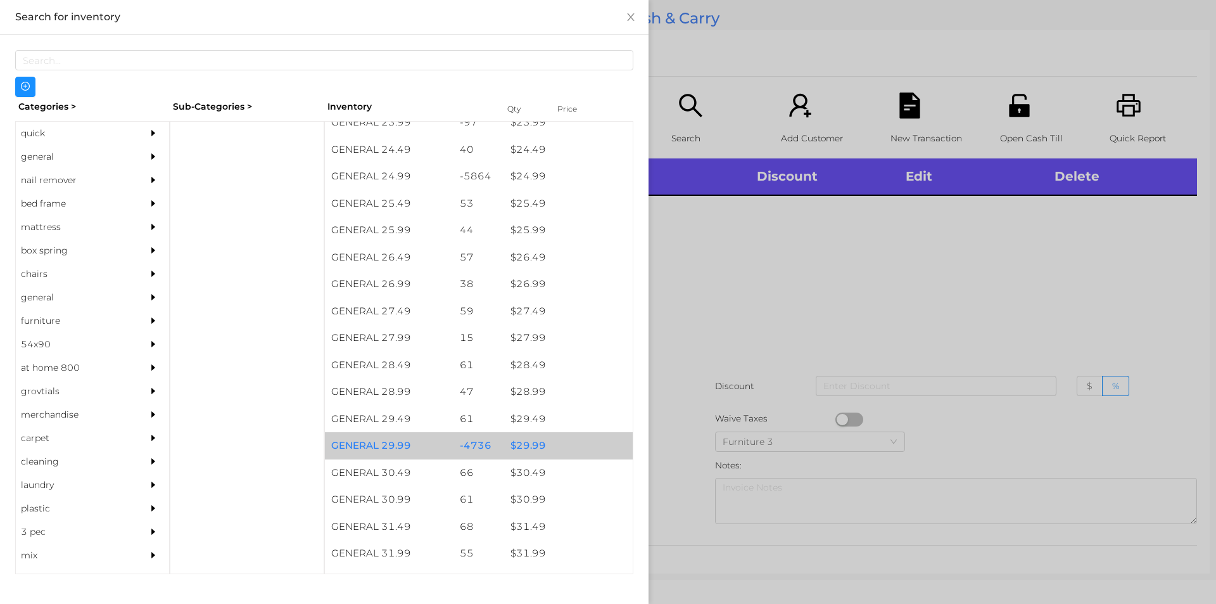
click at [534, 442] on div "$ 29.99" at bounding box center [568, 445] width 129 height 27
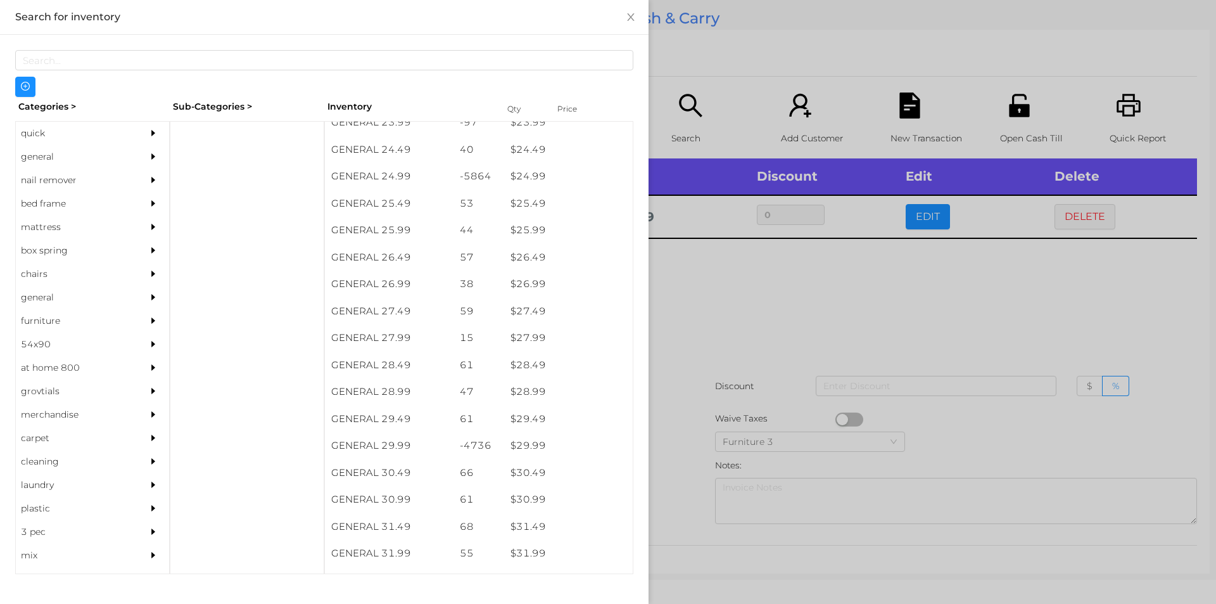
click at [672, 438] on div at bounding box center [608, 302] width 1216 height 604
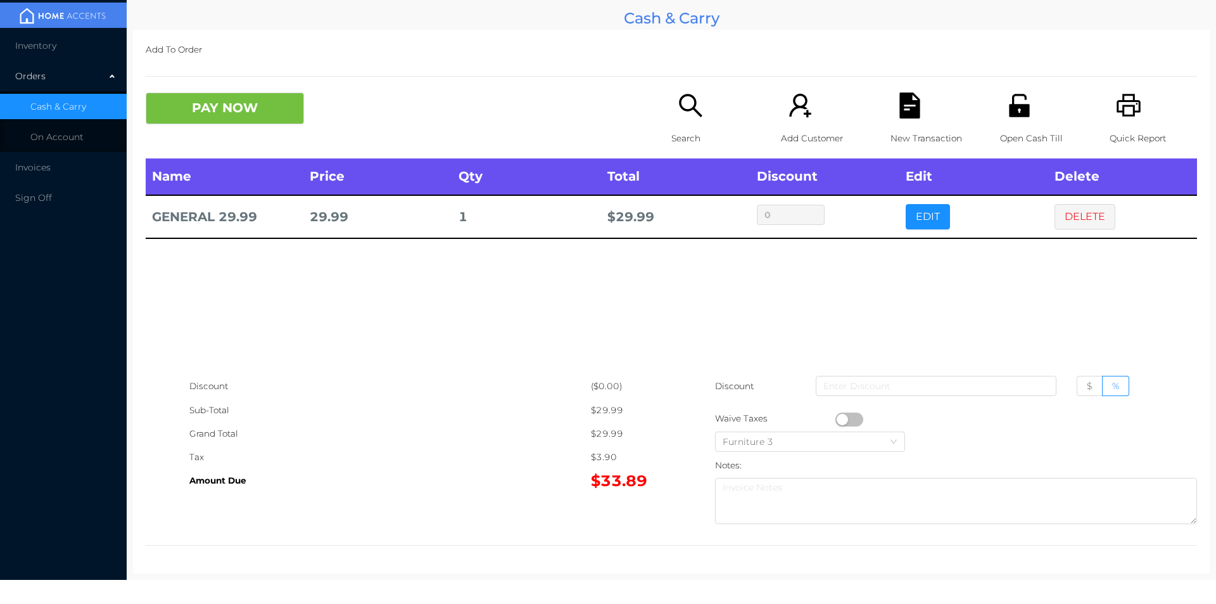
click at [1010, 117] on icon "icon: unlock" at bounding box center [1019, 105] width 26 height 26
click at [841, 421] on button "button" at bounding box center [849, 419] width 28 height 14
click at [234, 112] on button "PAY NOW" at bounding box center [225, 108] width 158 height 32
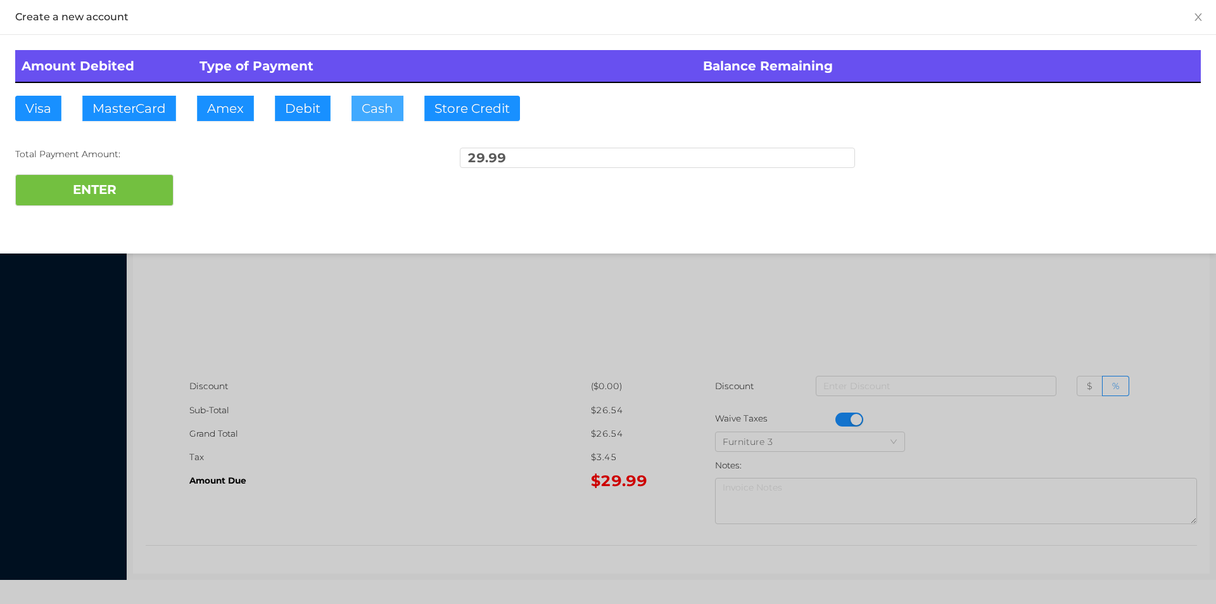
click at [388, 102] on button "Cash" at bounding box center [377, 108] width 52 height 25
click at [120, 177] on button "ENTER" at bounding box center [94, 190] width 158 height 32
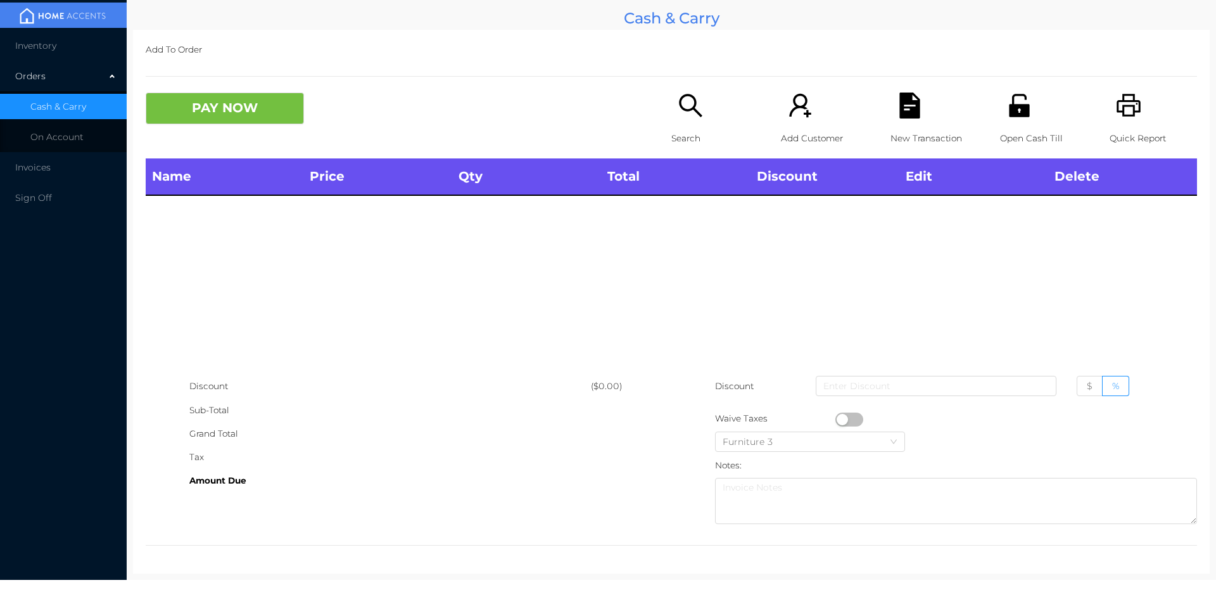
click at [685, 112] on icon "icon: search" at bounding box center [691, 105] width 26 height 26
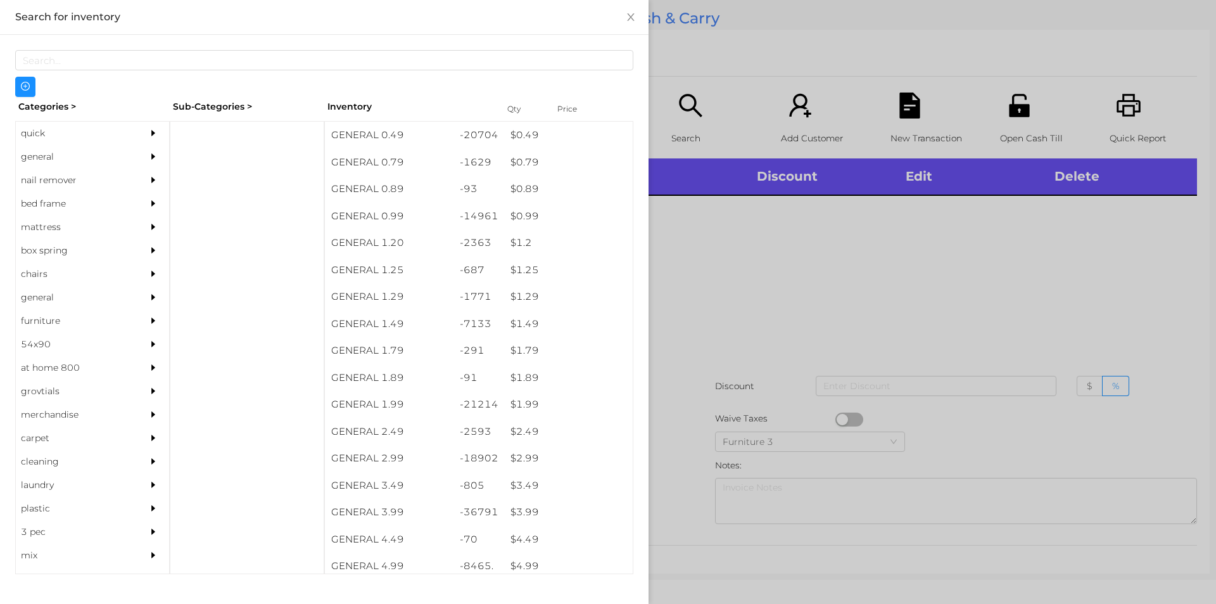
click at [28, 156] on div "general" at bounding box center [73, 156] width 115 height 23
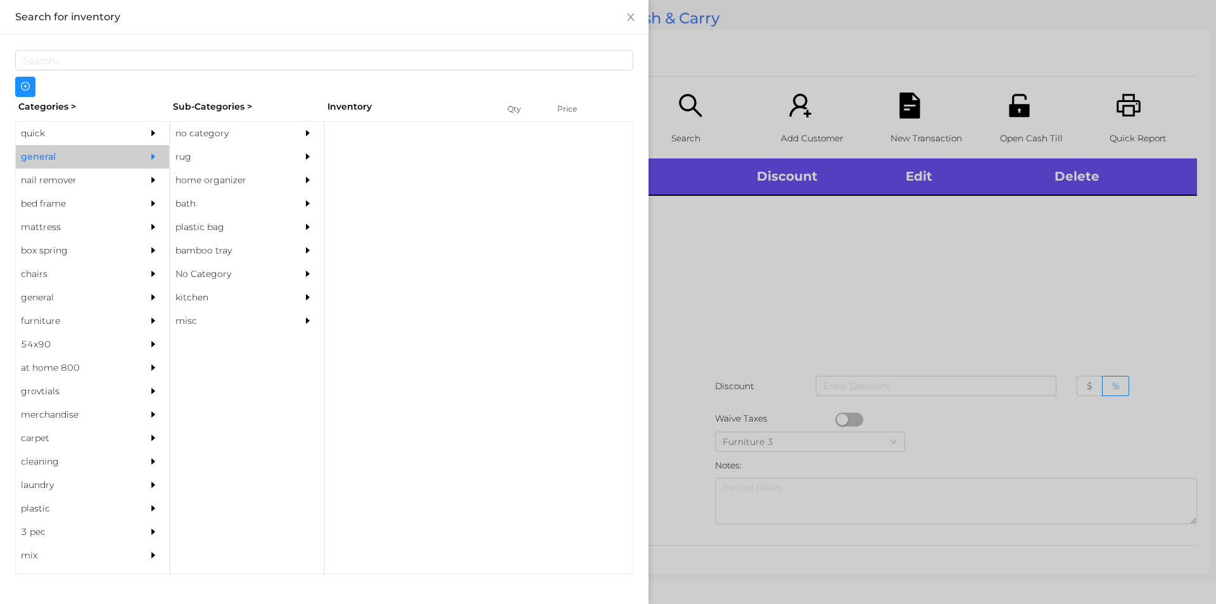
click at [192, 137] on div "no category" at bounding box center [227, 133] width 115 height 23
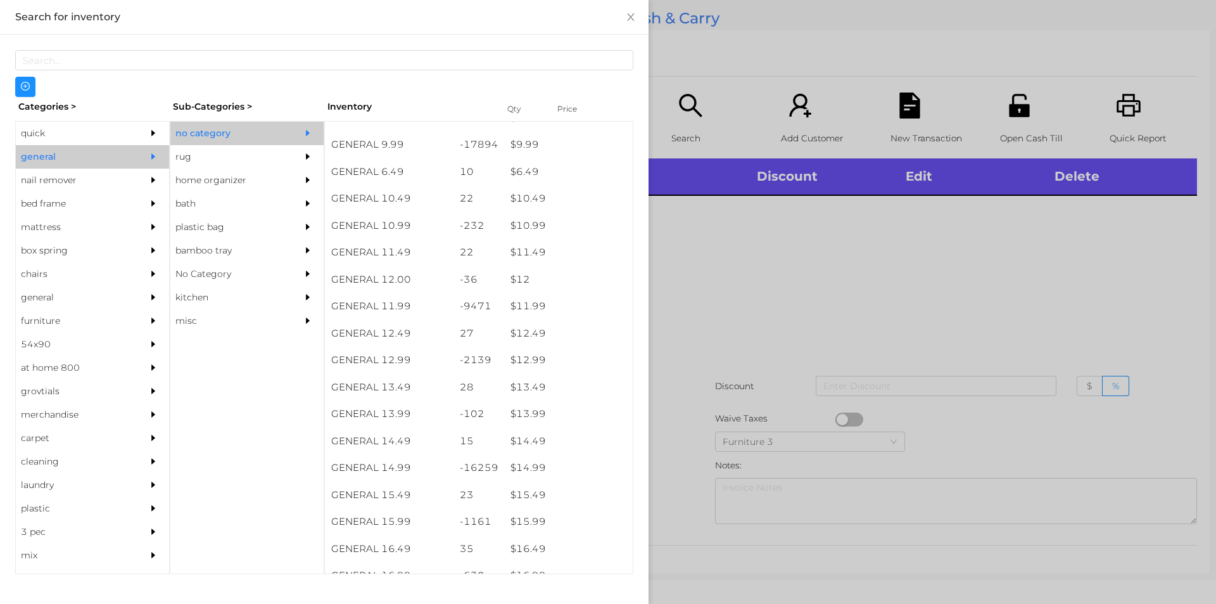
scroll to position [763, 0]
click at [94, 134] on div "quick" at bounding box center [73, 133] width 115 height 23
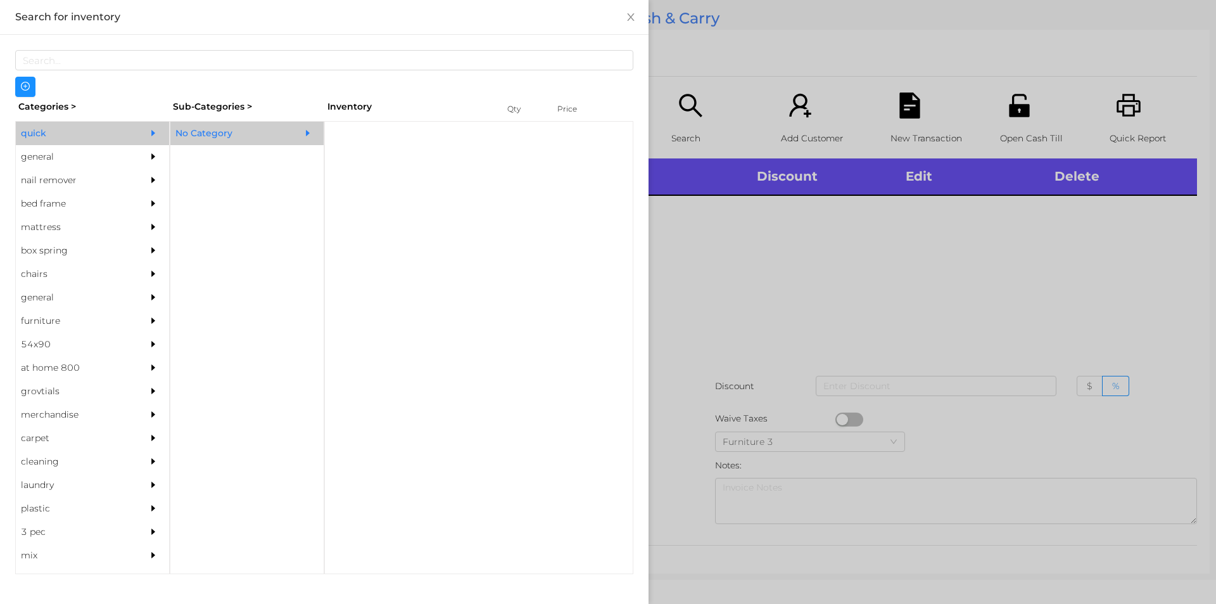
scroll to position [0, 0]
click at [226, 131] on div "No Category" at bounding box center [227, 133] width 115 height 23
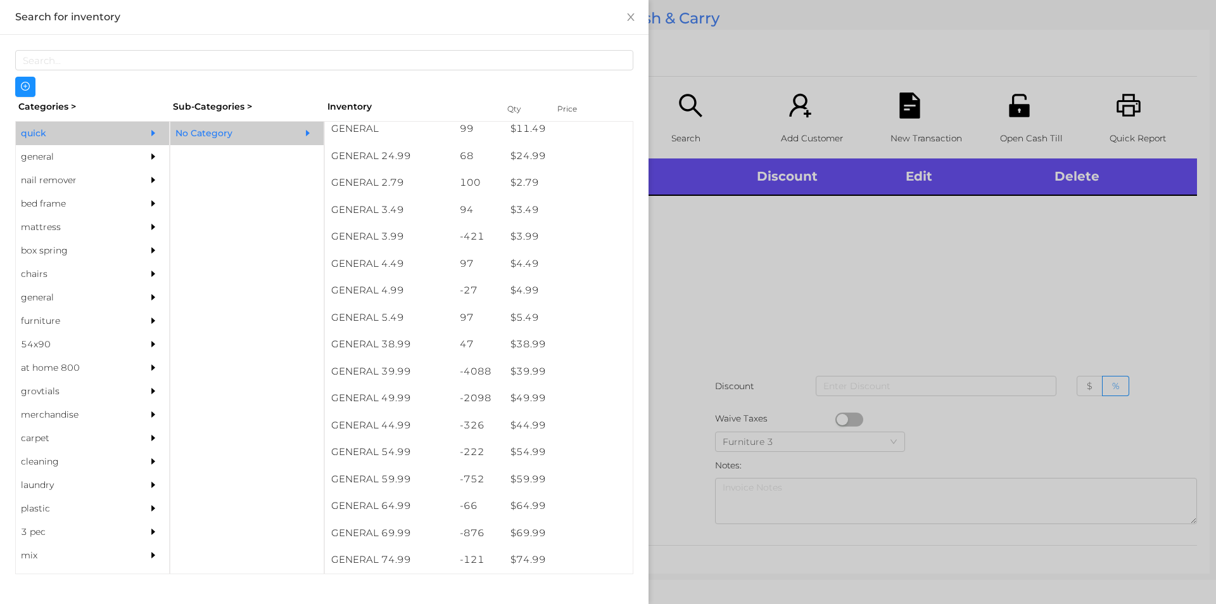
scroll to position [492, 0]
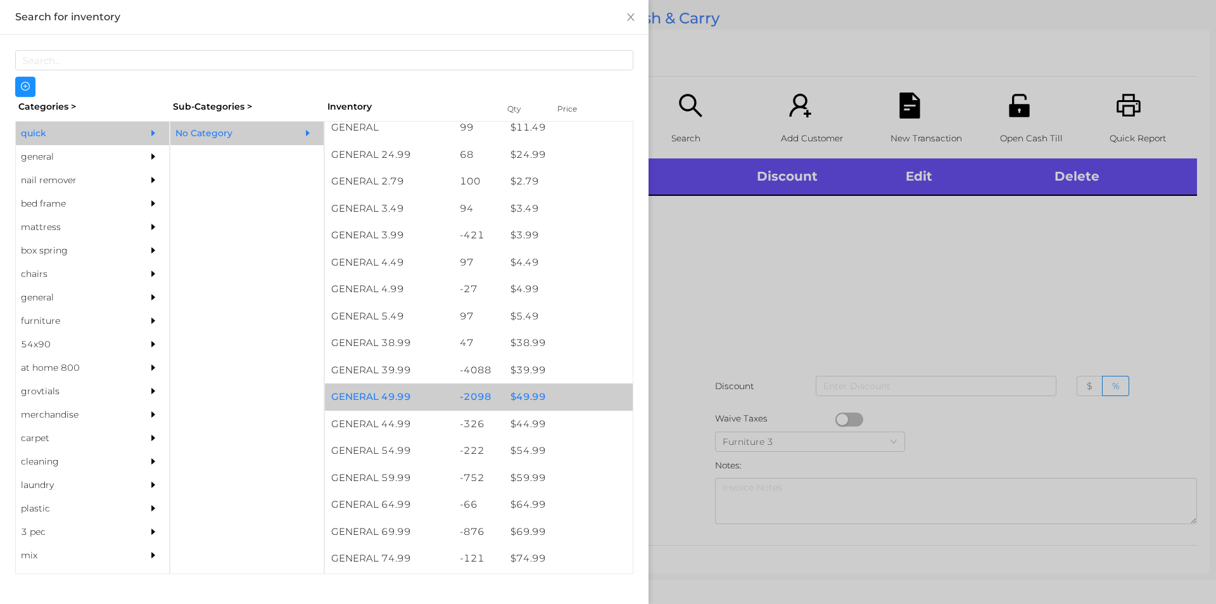
click at [517, 391] on div "$ 49.99" at bounding box center [568, 396] width 129 height 27
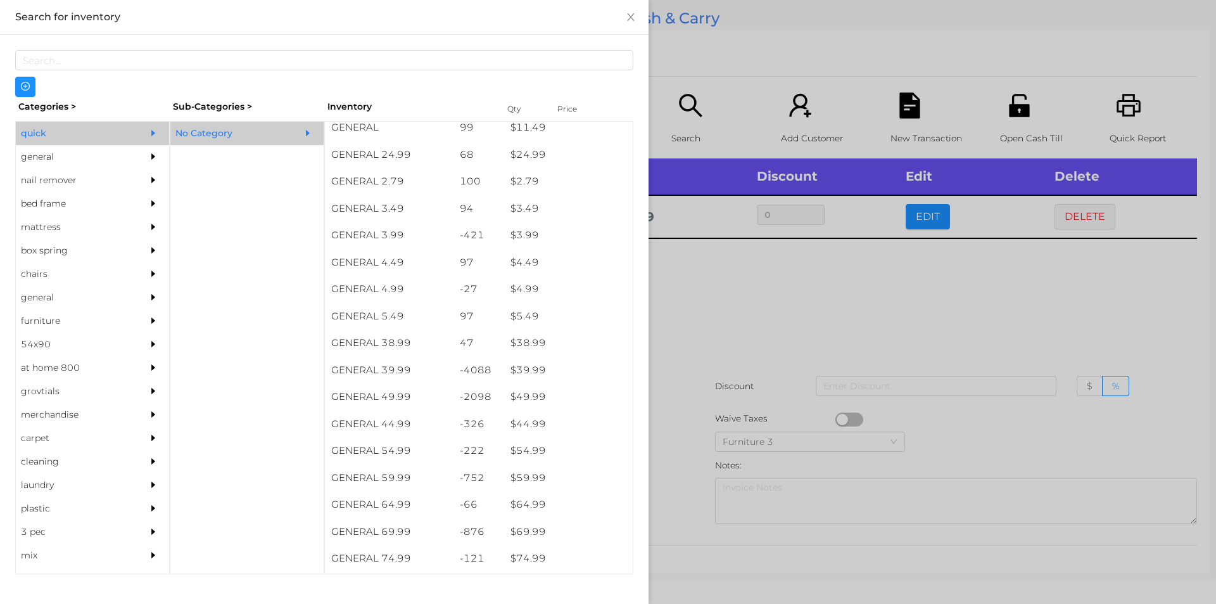
click at [675, 372] on div at bounding box center [608, 302] width 1216 height 604
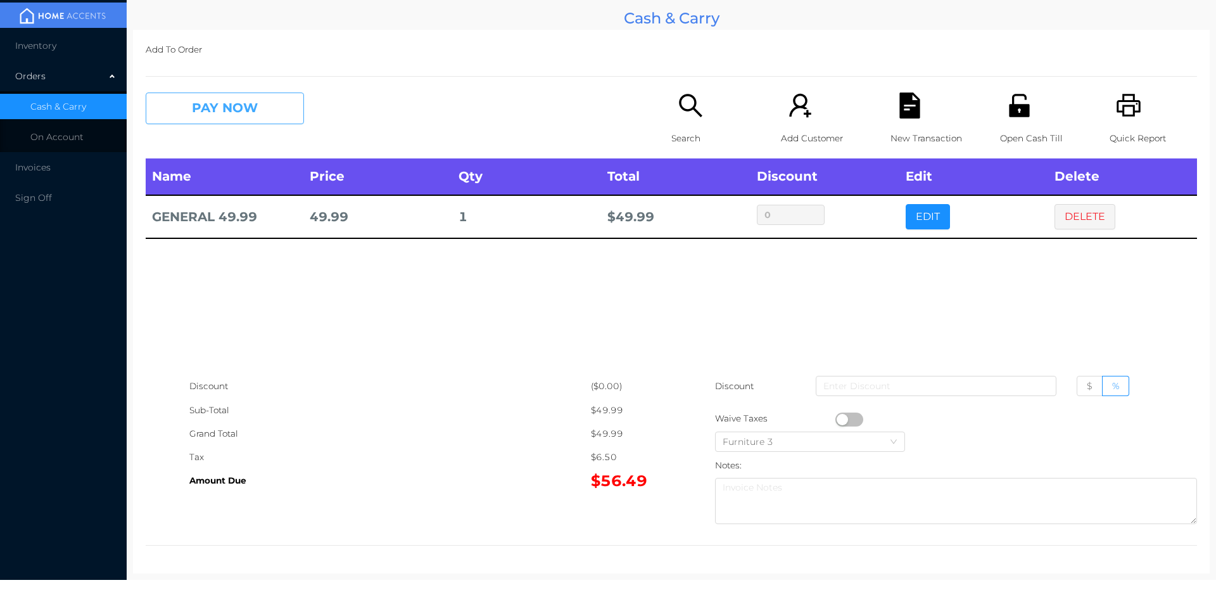
click at [212, 112] on button "PAY NOW" at bounding box center [225, 108] width 158 height 32
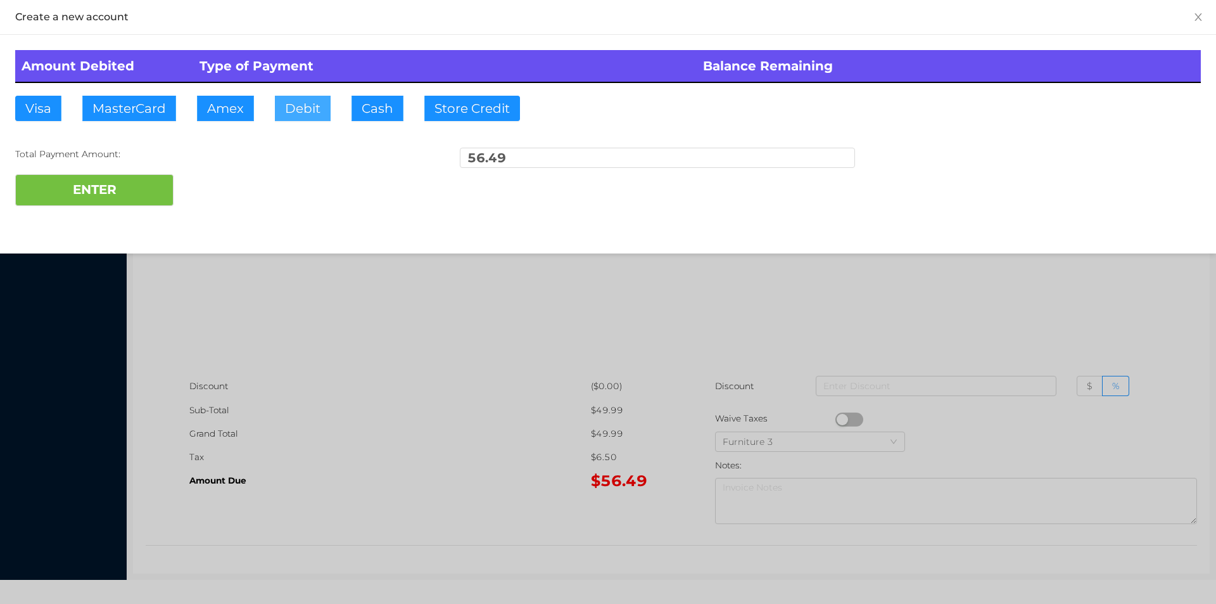
click at [306, 104] on button "Debit" at bounding box center [303, 108] width 56 height 25
click at [138, 205] on button "ENTER" at bounding box center [94, 190] width 158 height 32
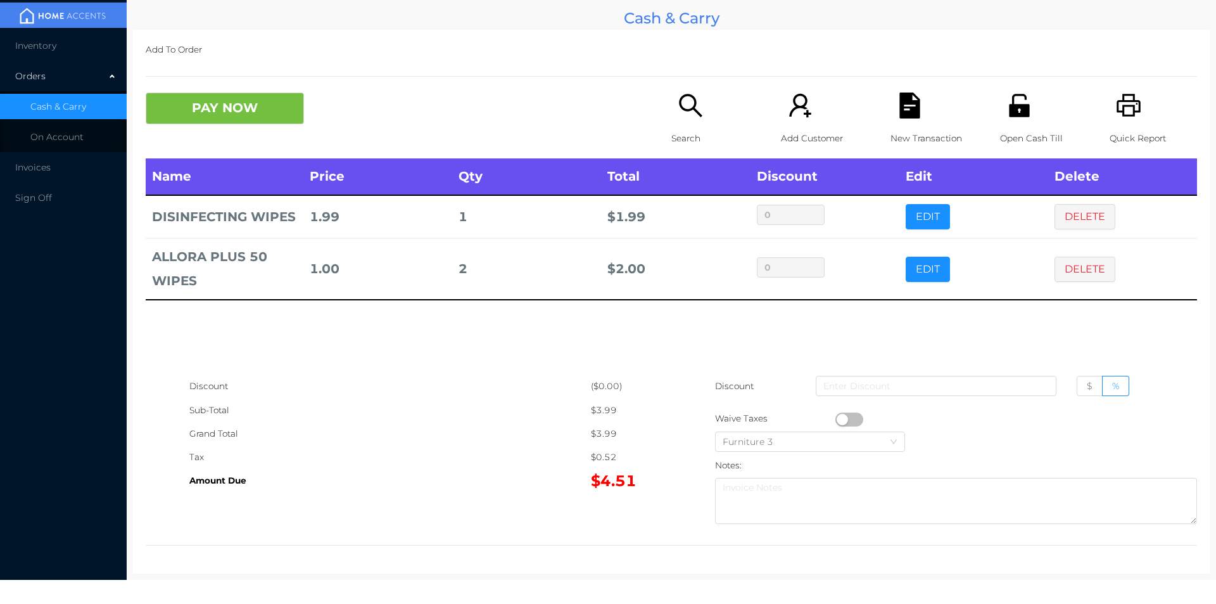
click at [686, 96] on icon "icon: search" at bounding box center [690, 105] width 23 height 23
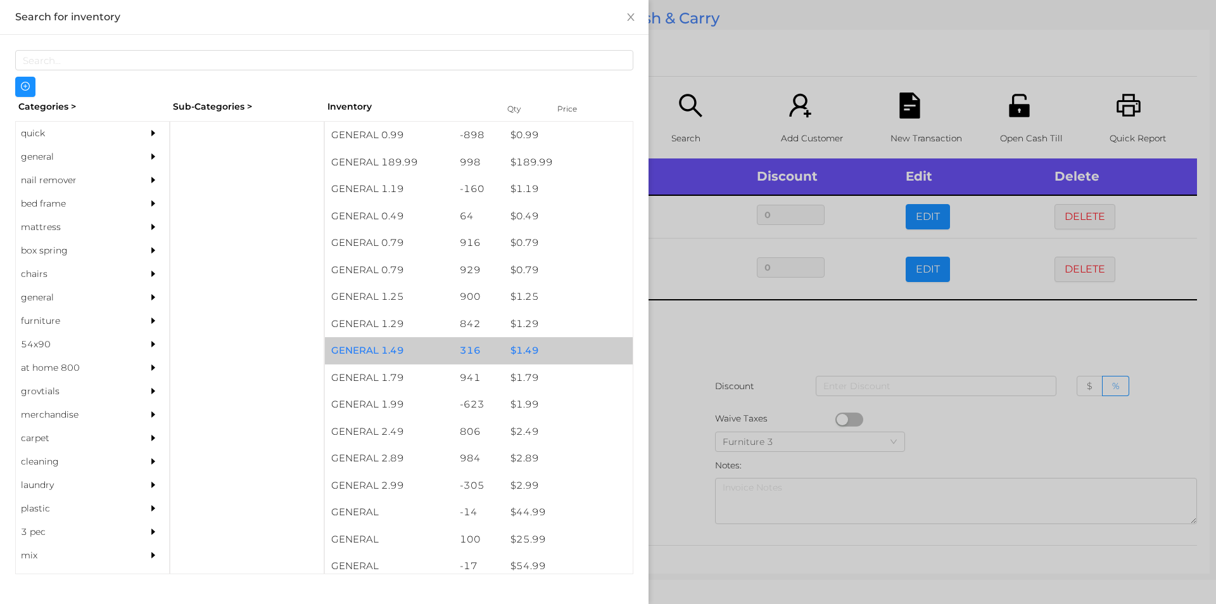
click at [531, 353] on div "$ 1.49" at bounding box center [568, 350] width 129 height 27
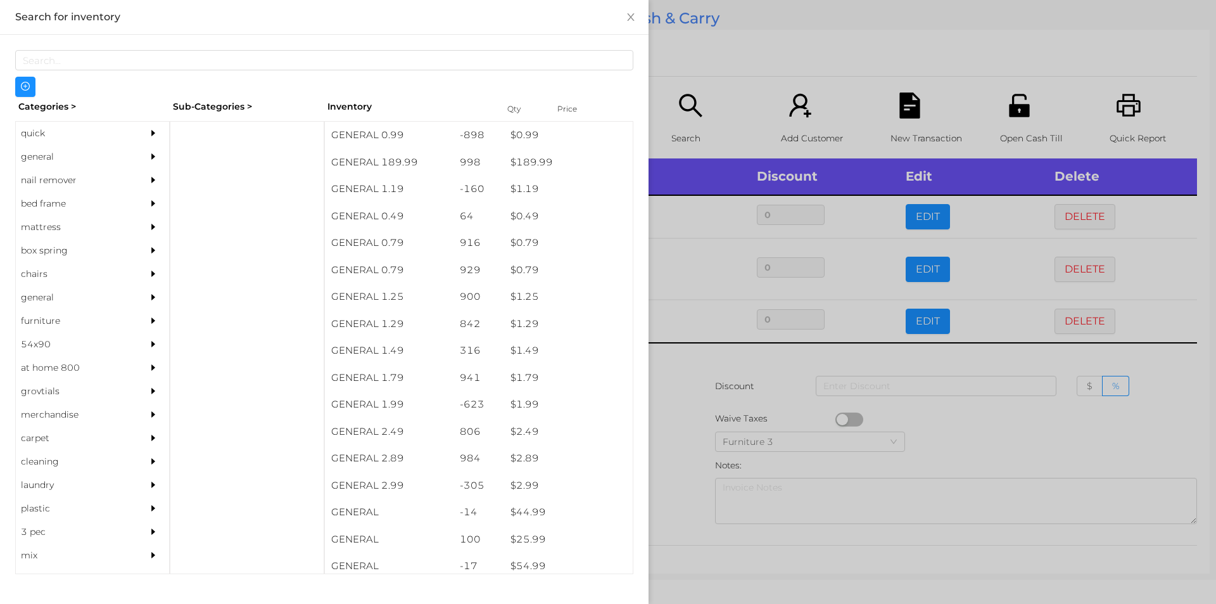
click at [671, 386] on div at bounding box center [608, 302] width 1216 height 604
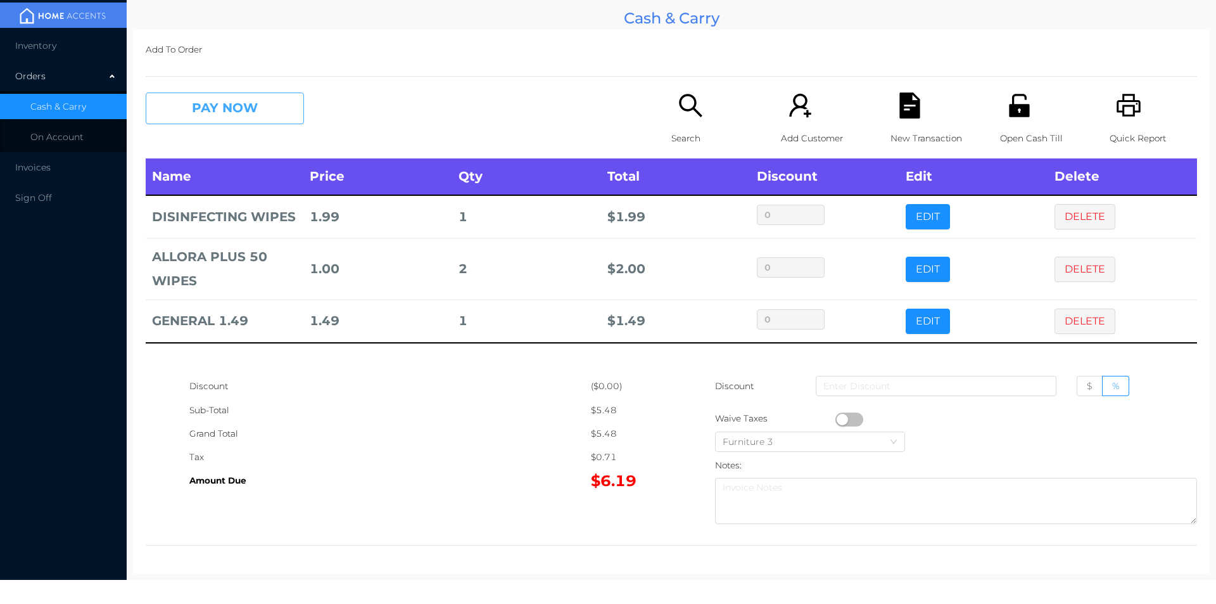
click at [205, 112] on button "PAY NOW" at bounding box center [225, 108] width 158 height 32
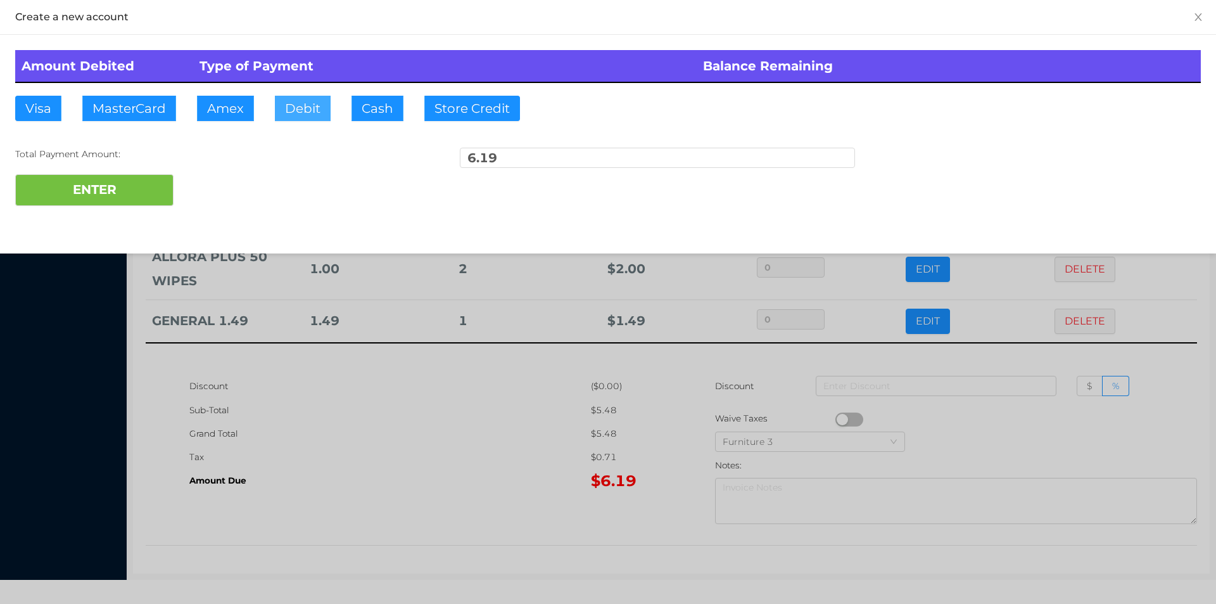
click at [297, 108] on button "Debit" at bounding box center [303, 108] width 56 height 25
click at [159, 189] on button "ENTER" at bounding box center [94, 190] width 158 height 32
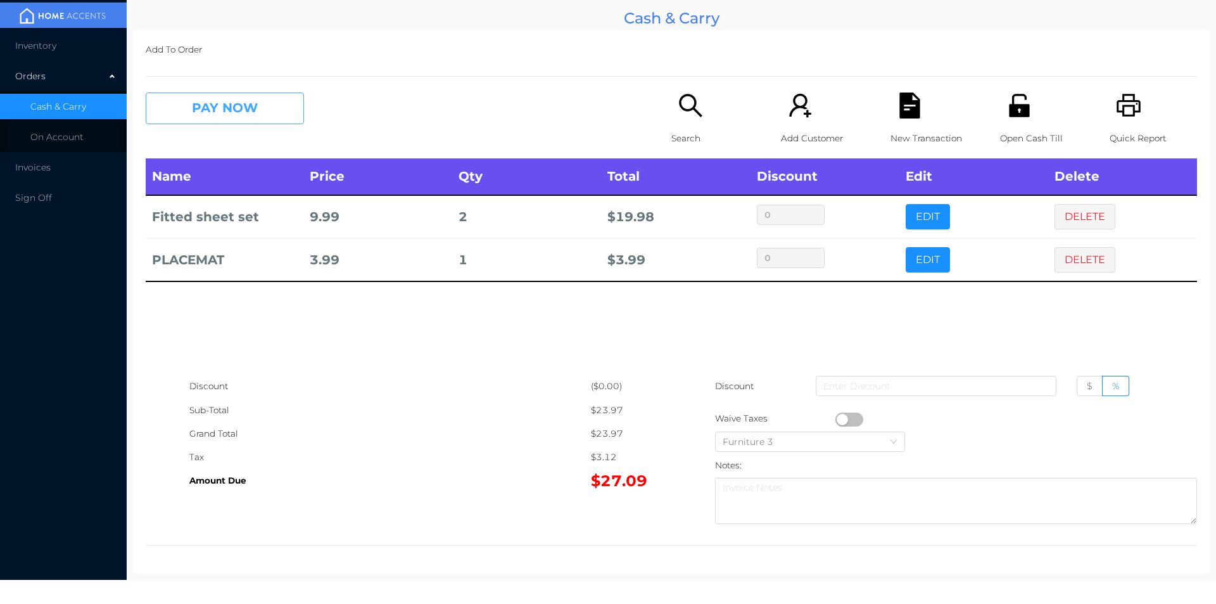
click at [222, 110] on button "PAY NOW" at bounding box center [225, 108] width 158 height 32
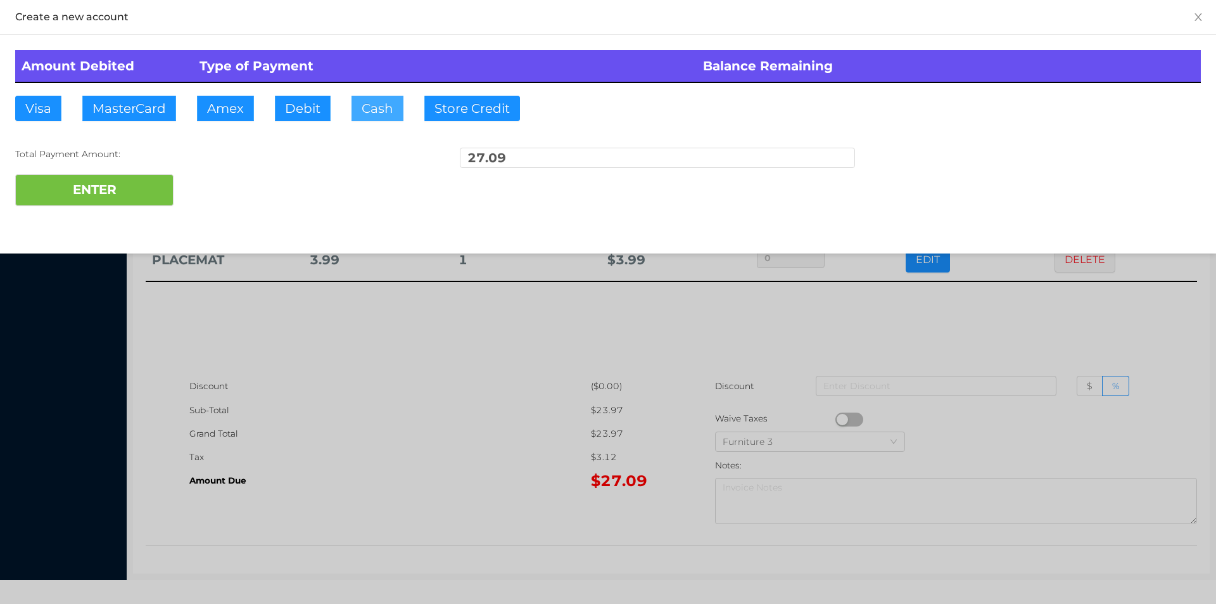
click at [354, 112] on button "Cash" at bounding box center [377, 108] width 52 height 25
type input "100."
click at [129, 198] on button "ENTER" at bounding box center [94, 190] width 158 height 32
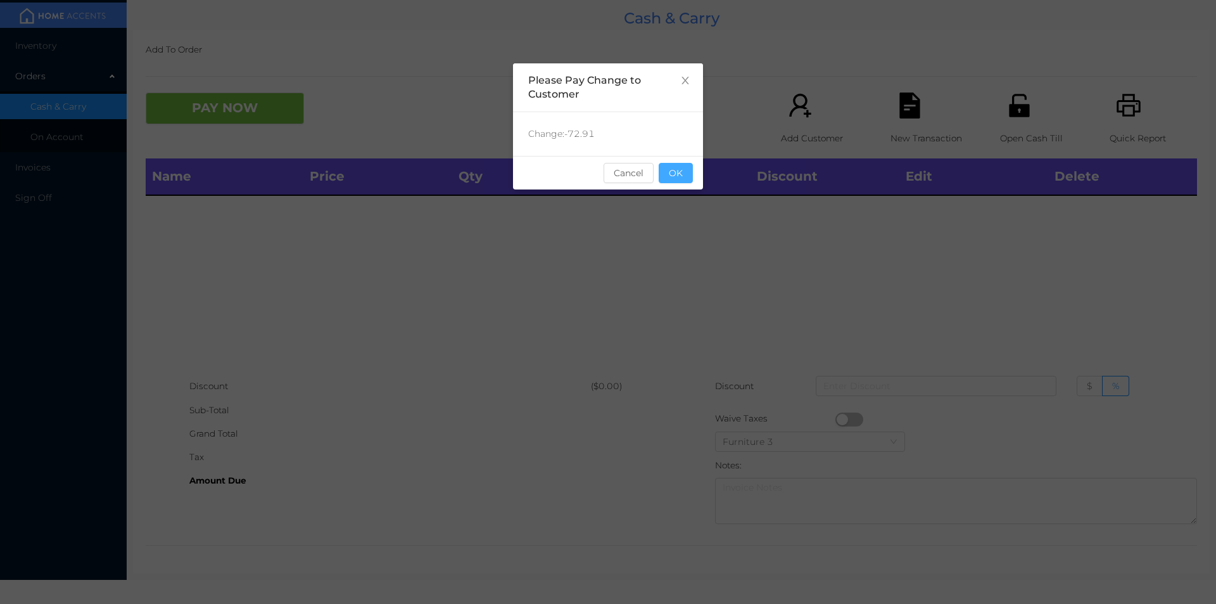
click at [681, 180] on button "OK" at bounding box center [676, 173] width 34 height 20
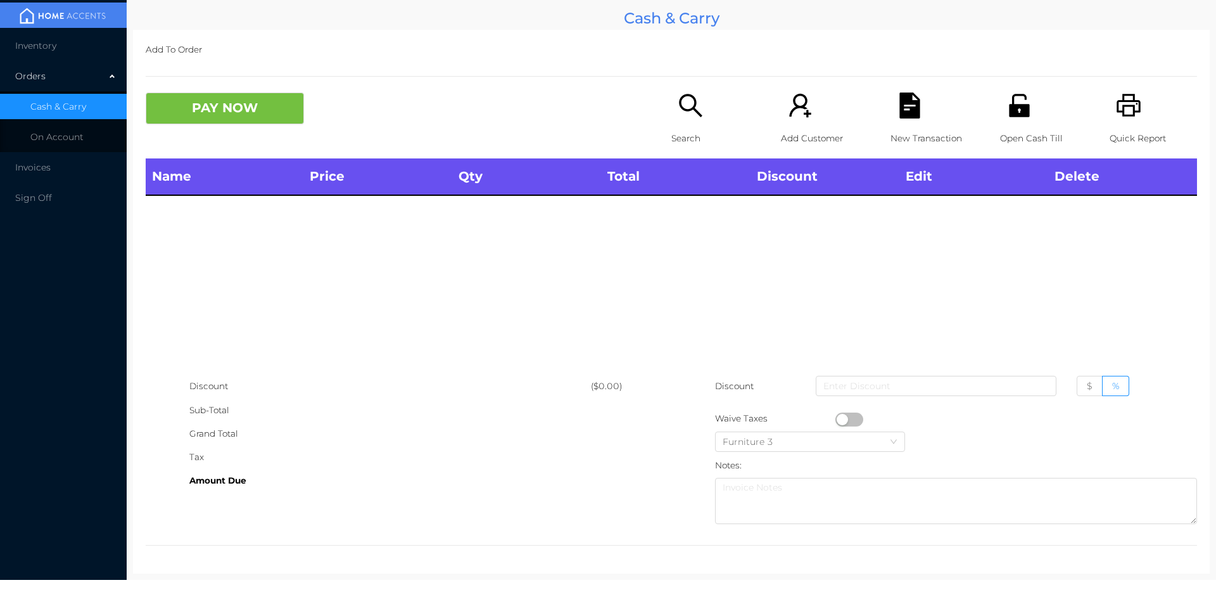
click at [671, 117] on div "Search" at bounding box center [714, 125] width 87 height 66
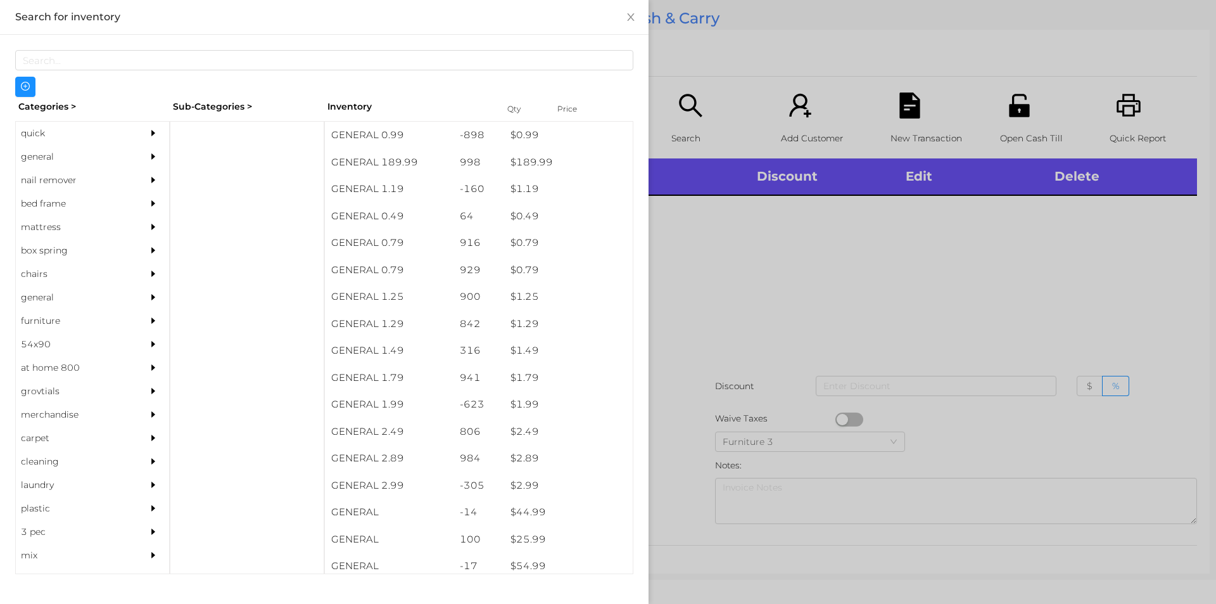
click at [41, 158] on div "general" at bounding box center [73, 156] width 115 height 23
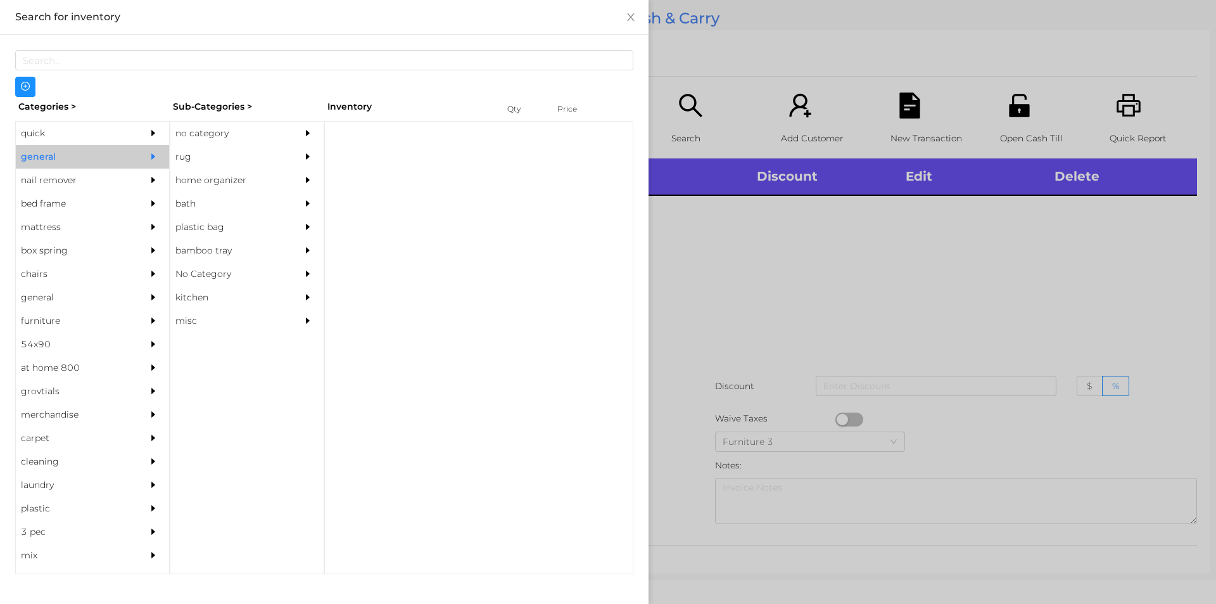
click at [193, 134] on div "no category" at bounding box center [227, 133] width 115 height 23
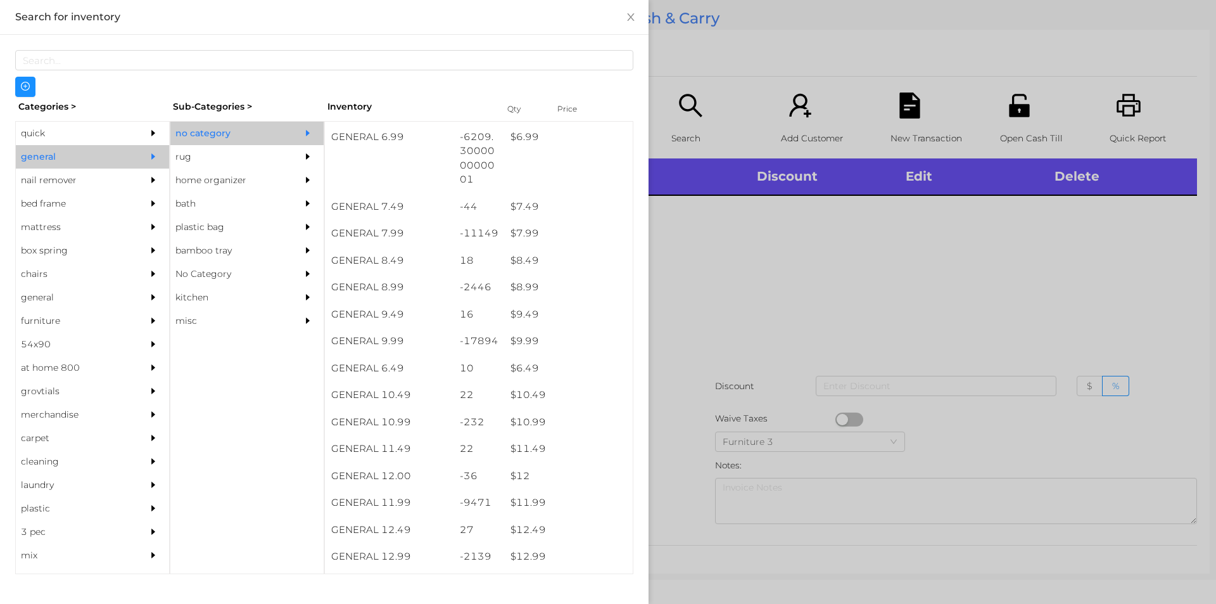
scroll to position [567, 0]
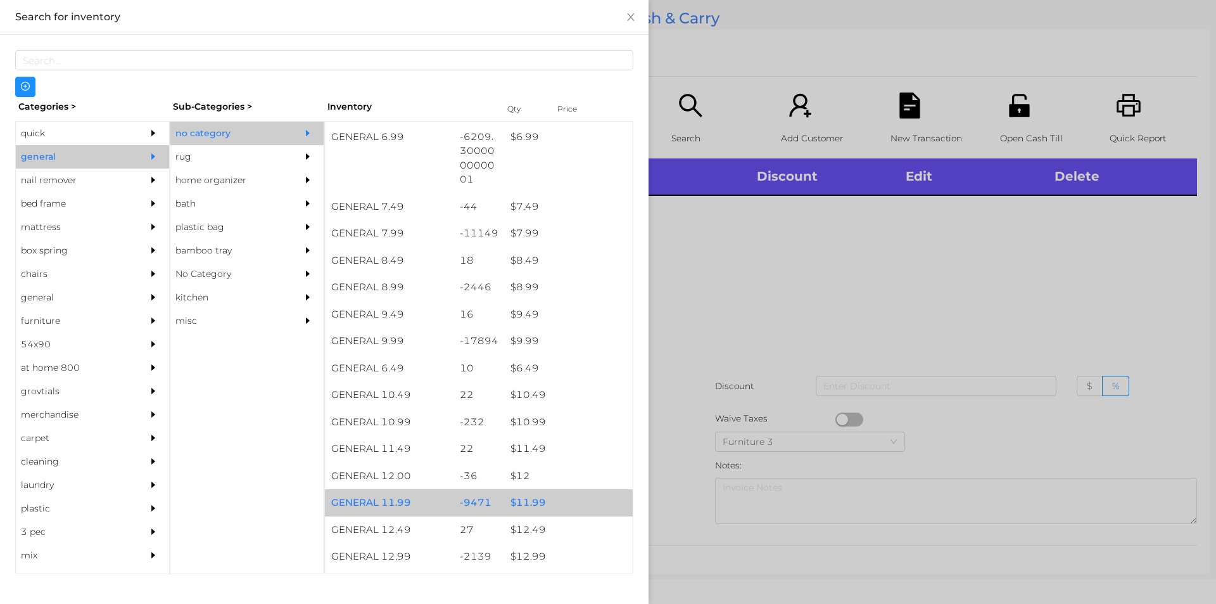
click at [524, 499] on div "$ 11.99" at bounding box center [568, 502] width 129 height 27
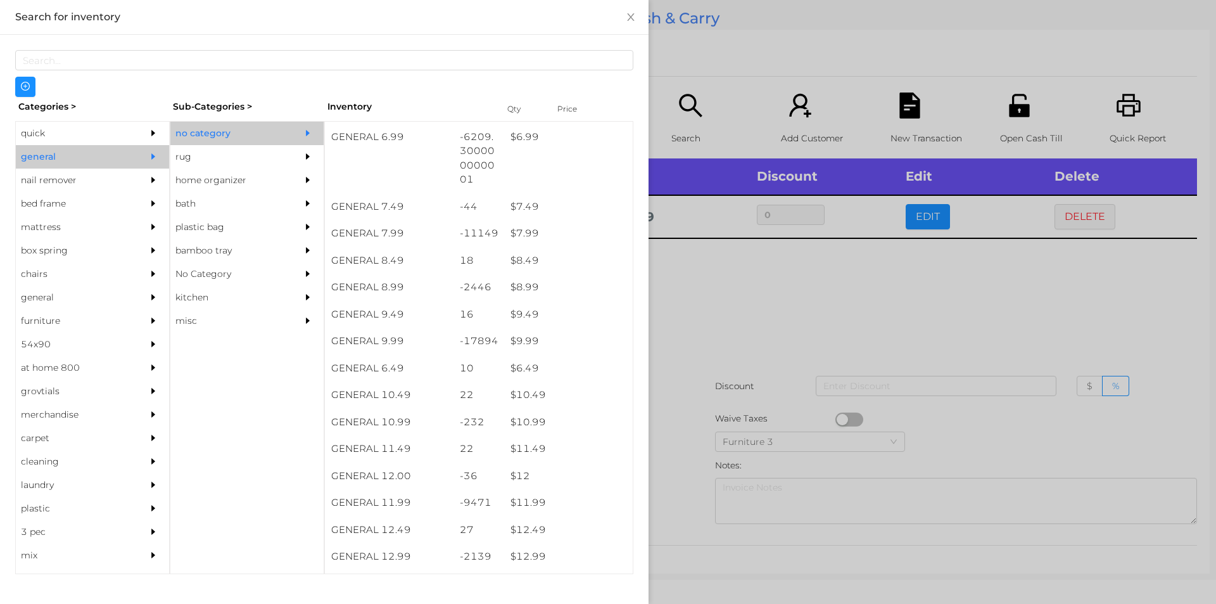
click at [669, 492] on div at bounding box center [608, 302] width 1216 height 604
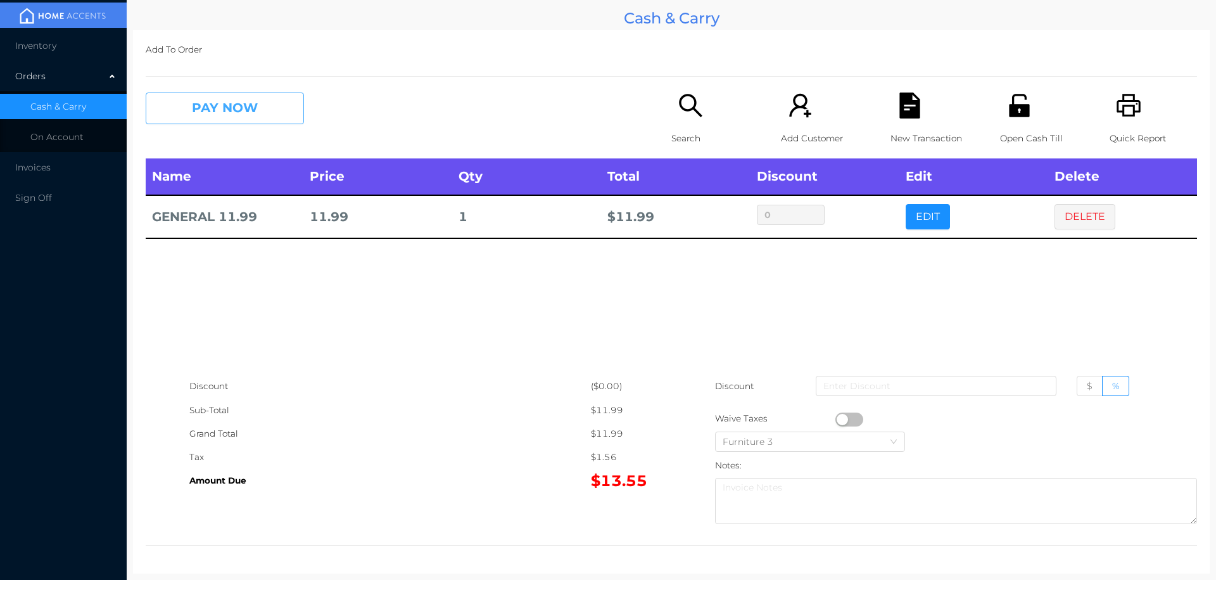
click at [233, 117] on button "PAY NOW" at bounding box center [225, 108] width 158 height 32
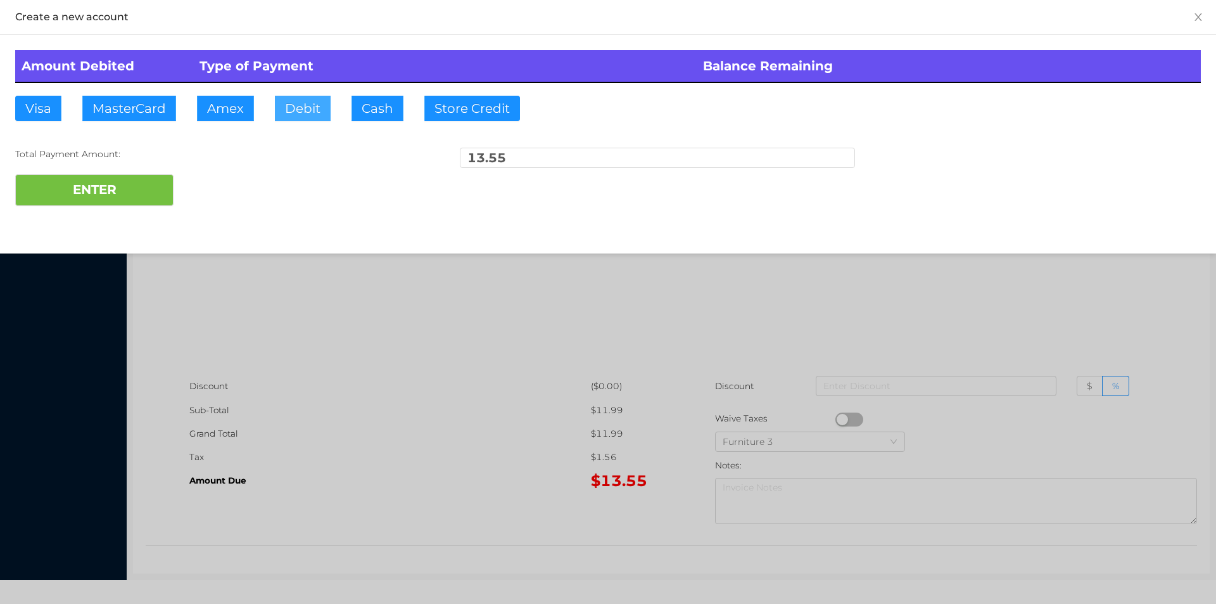
click at [304, 104] on button "Debit" at bounding box center [303, 108] width 56 height 25
click at [134, 186] on button "ENTER" at bounding box center [94, 190] width 158 height 32
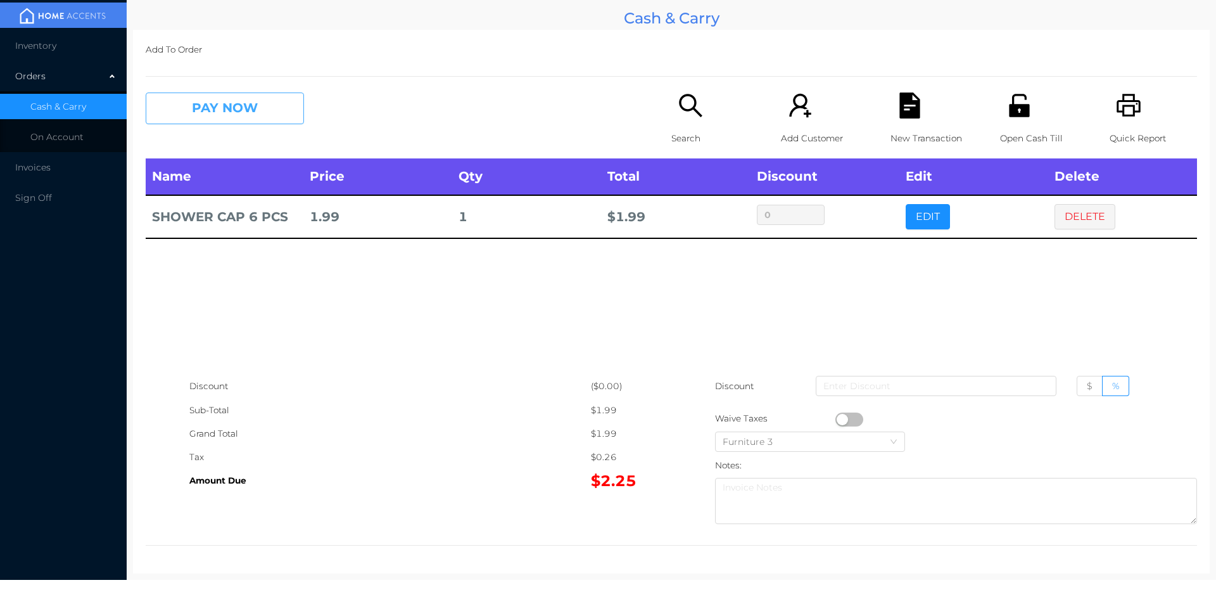
click at [236, 98] on button "PAY NOW" at bounding box center [225, 108] width 158 height 32
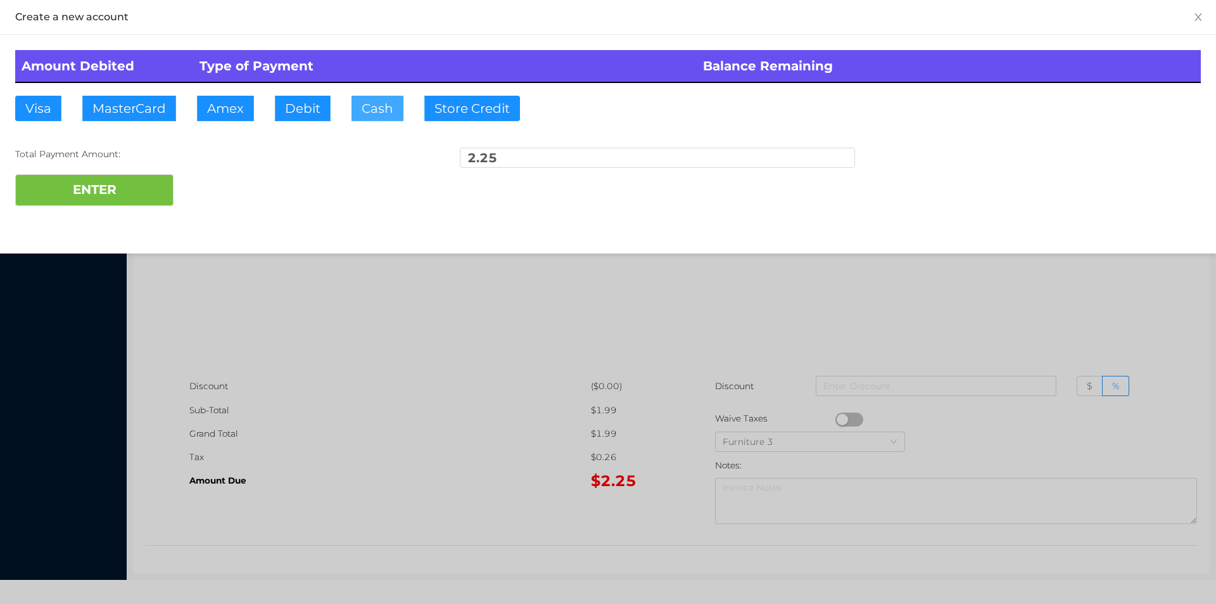
click at [357, 113] on button "Cash" at bounding box center [377, 108] width 52 height 25
click at [111, 201] on button "ENTER" at bounding box center [94, 190] width 158 height 32
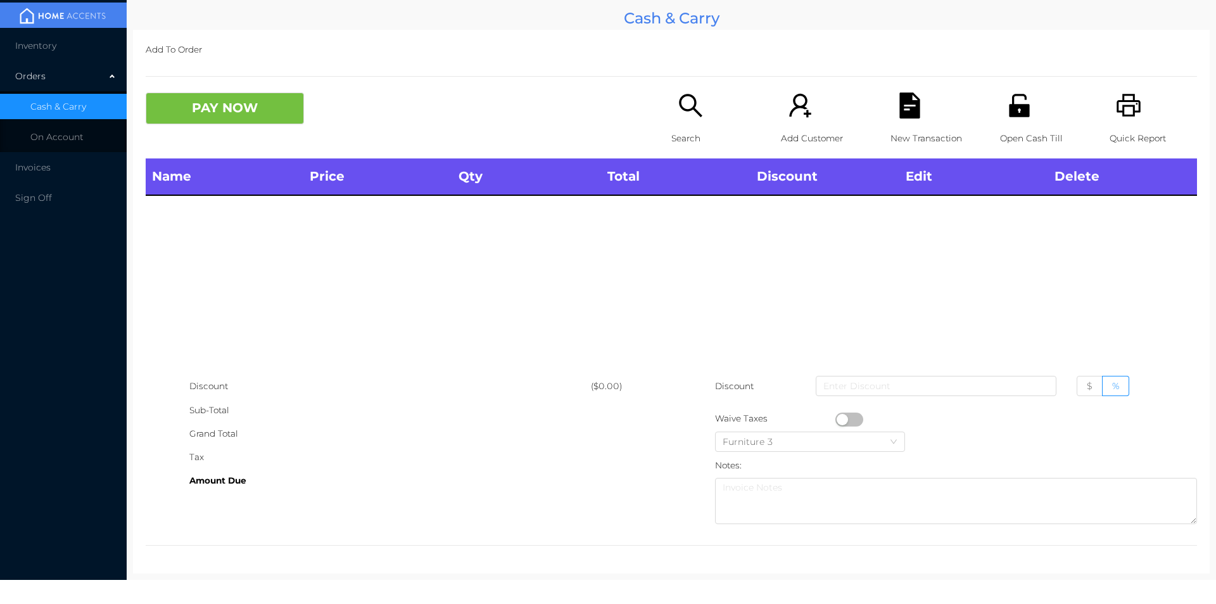
click at [671, 146] on p "Search" at bounding box center [714, 138] width 87 height 23
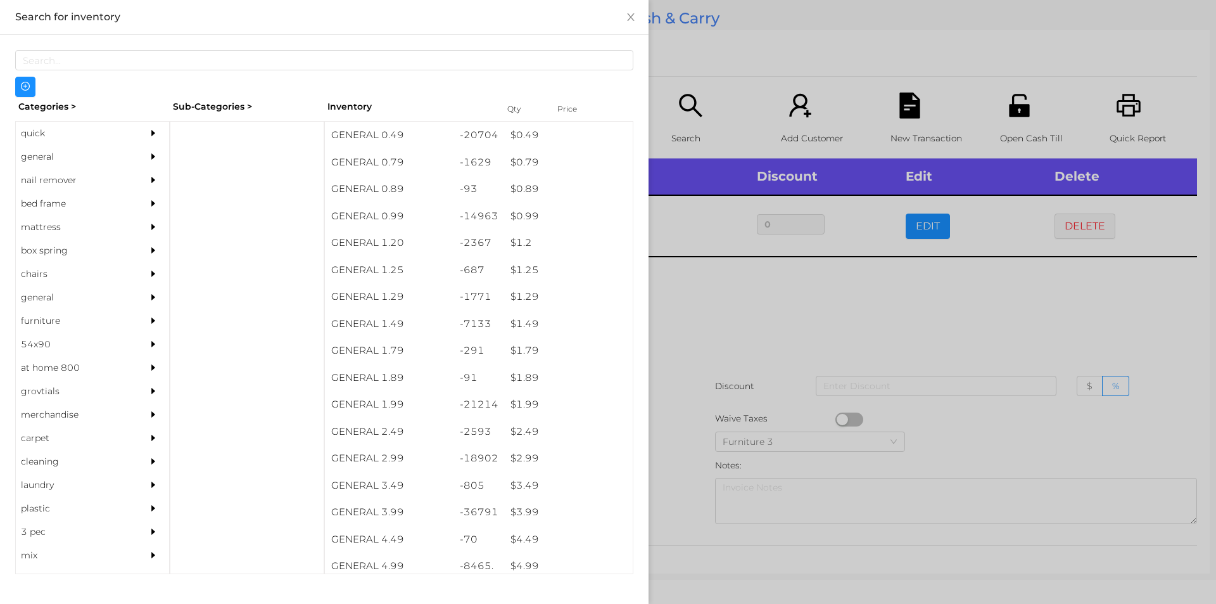
click at [745, 310] on div at bounding box center [608, 302] width 1216 height 604
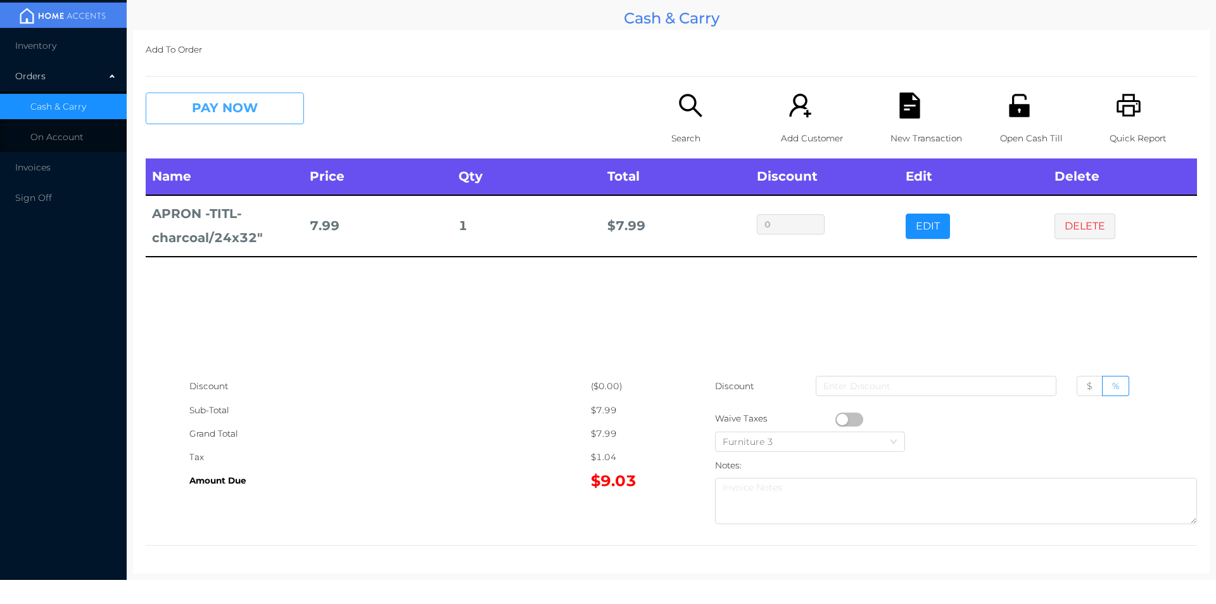
click at [201, 108] on button "PAY NOW" at bounding box center [225, 108] width 158 height 32
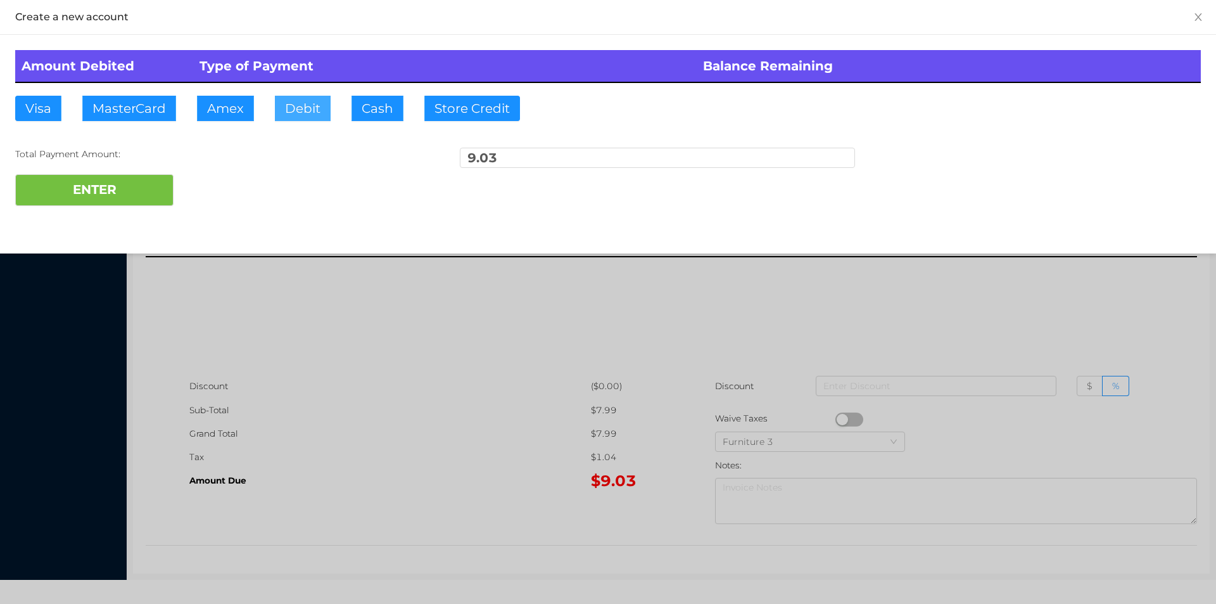
click at [312, 105] on button "Debit" at bounding box center [303, 108] width 56 height 25
click at [112, 191] on button "ENTER" at bounding box center [94, 190] width 158 height 32
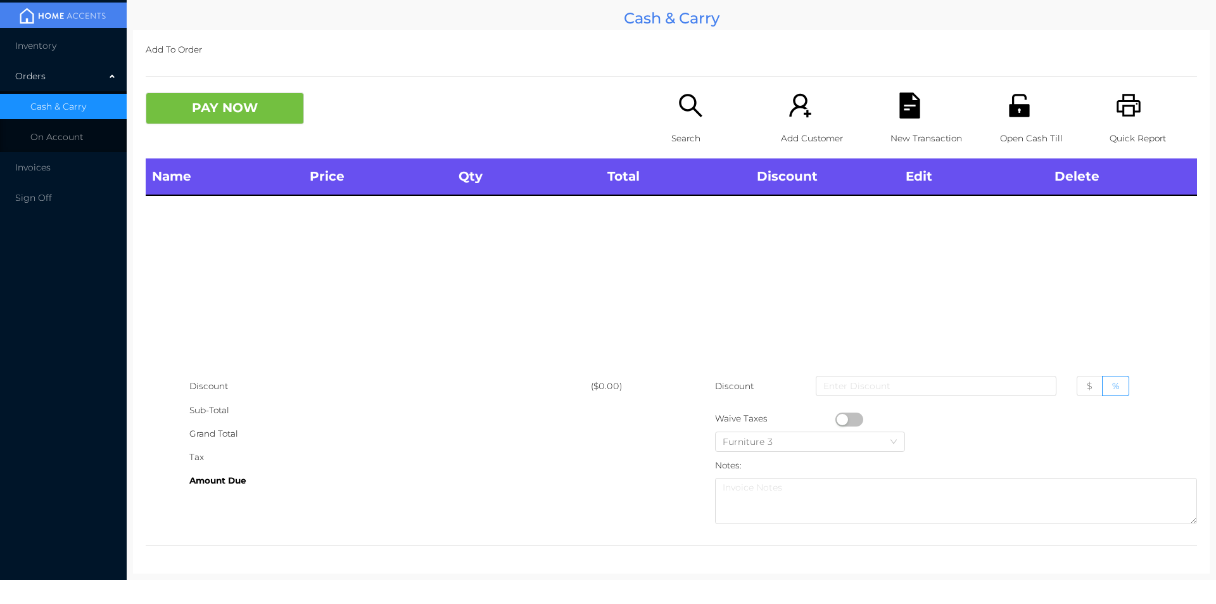
click at [693, 120] on div "Search" at bounding box center [714, 125] width 87 height 66
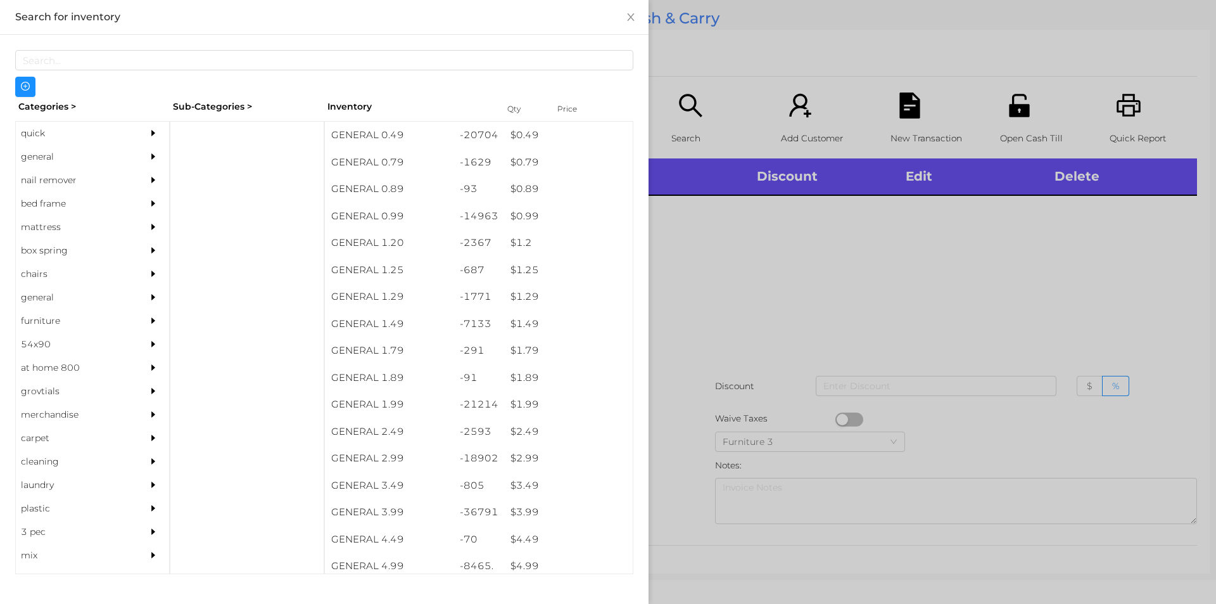
click at [54, 155] on div "general" at bounding box center [73, 156] width 115 height 23
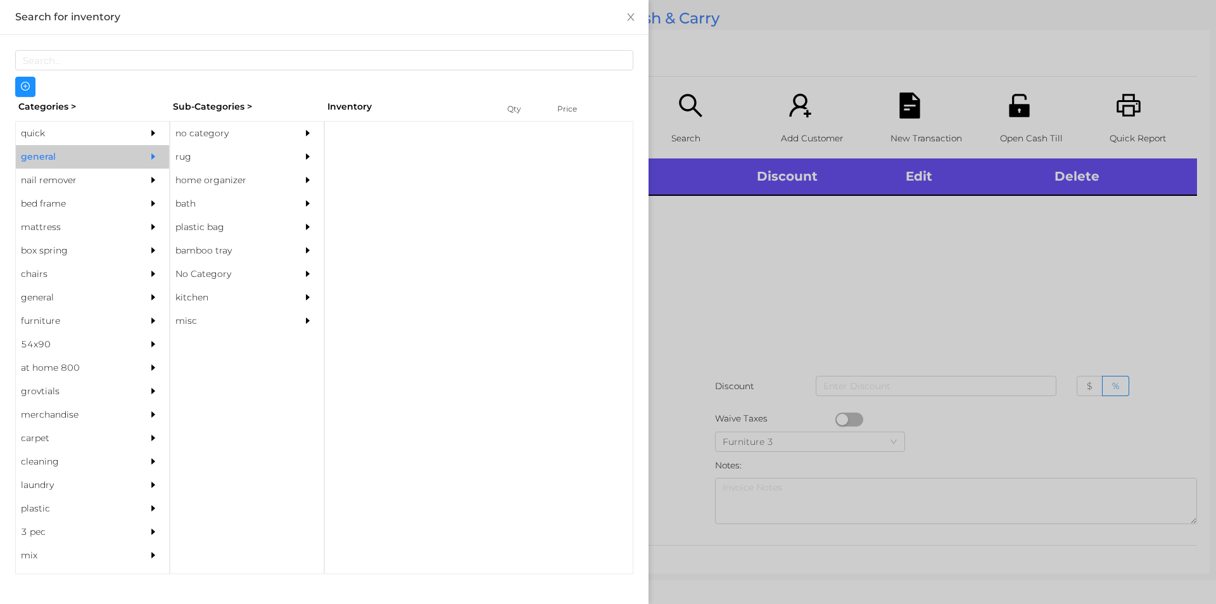
click at [190, 135] on div "no category" at bounding box center [227, 133] width 115 height 23
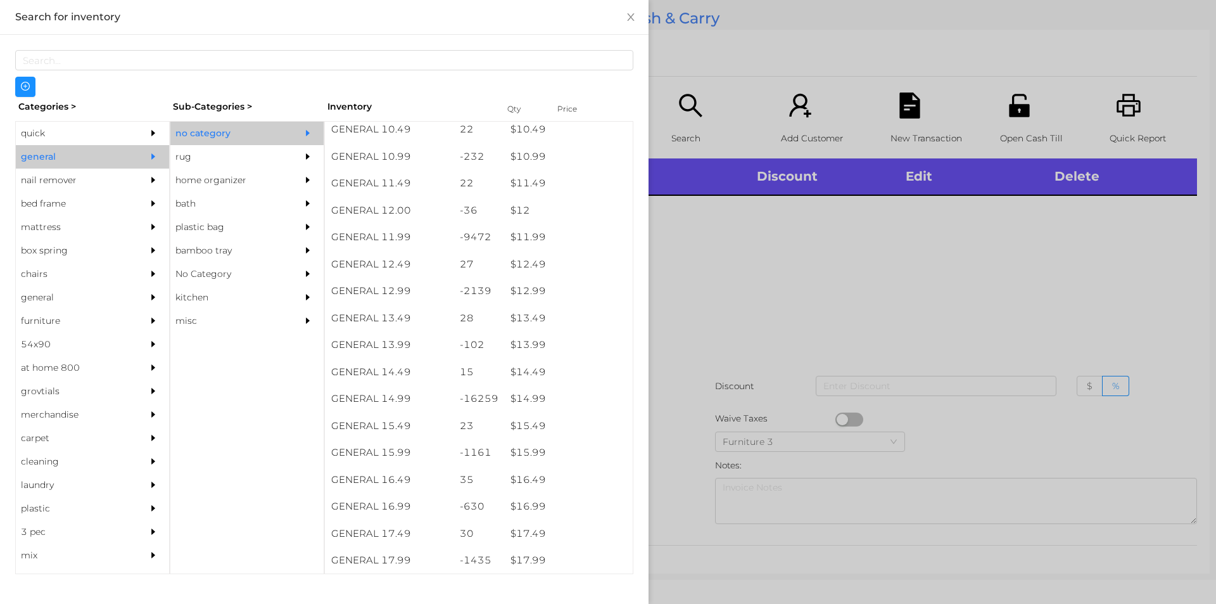
scroll to position [832, 0]
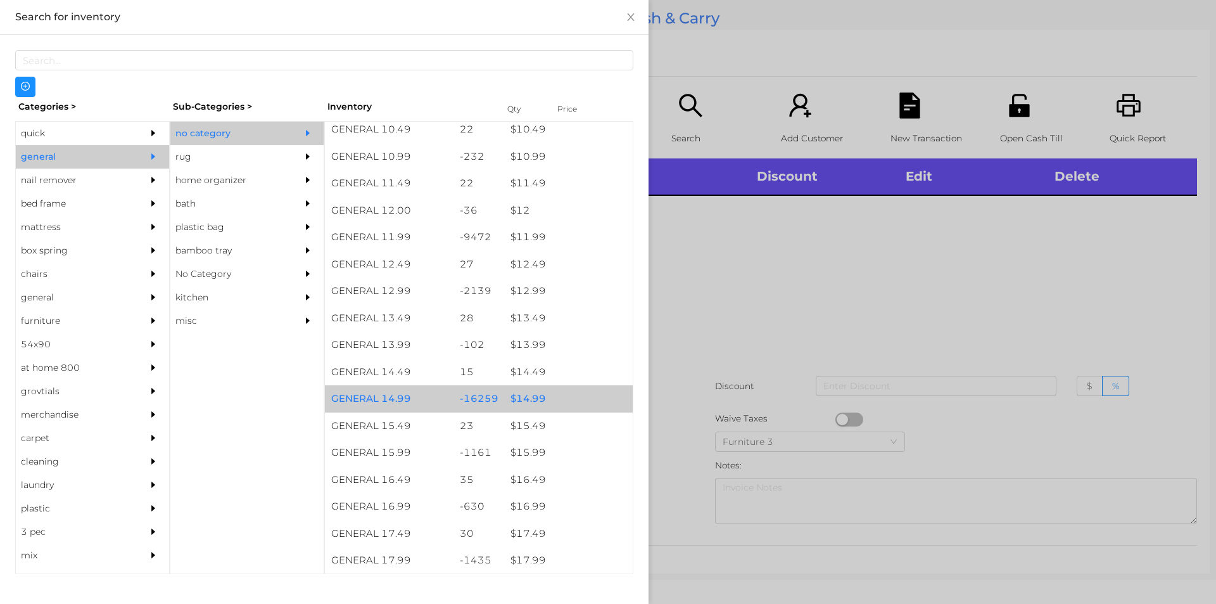
click at [529, 400] on div "$ 14.99" at bounding box center [568, 398] width 129 height 27
click at [528, 398] on div "$ 14.99" at bounding box center [568, 398] width 129 height 27
click at [528, 395] on div "$ 14.99" at bounding box center [568, 398] width 129 height 27
click at [527, 395] on div "$ 14.99" at bounding box center [568, 398] width 129 height 27
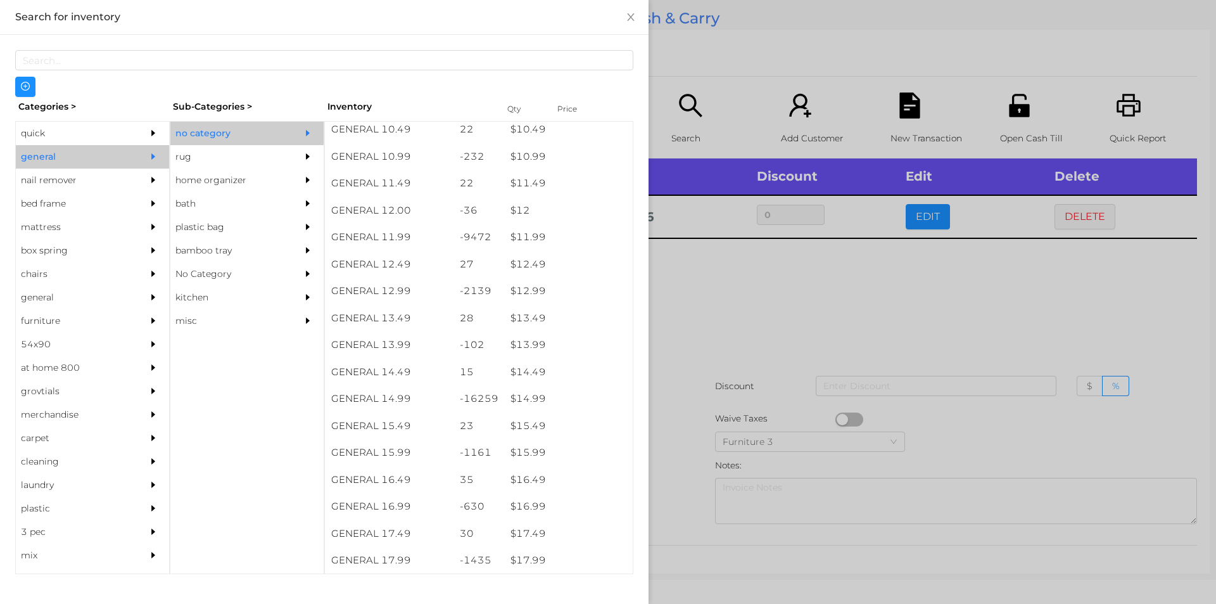
click at [833, 293] on div at bounding box center [608, 302] width 1216 height 604
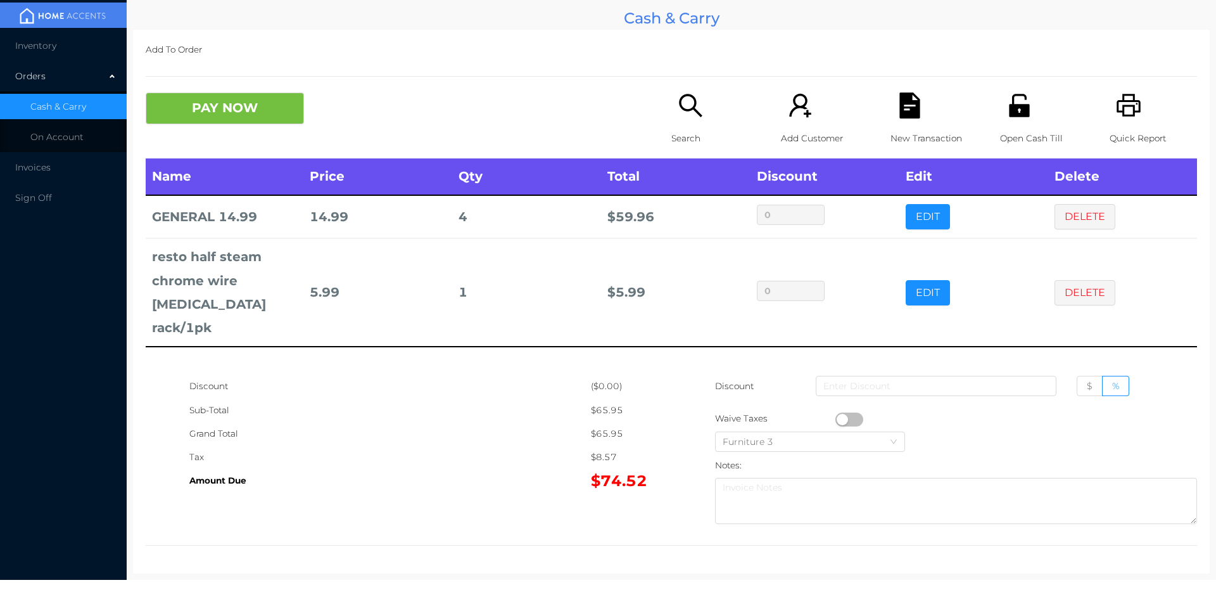
click at [920, 280] on button "EDIT" at bounding box center [928, 292] width 44 height 25
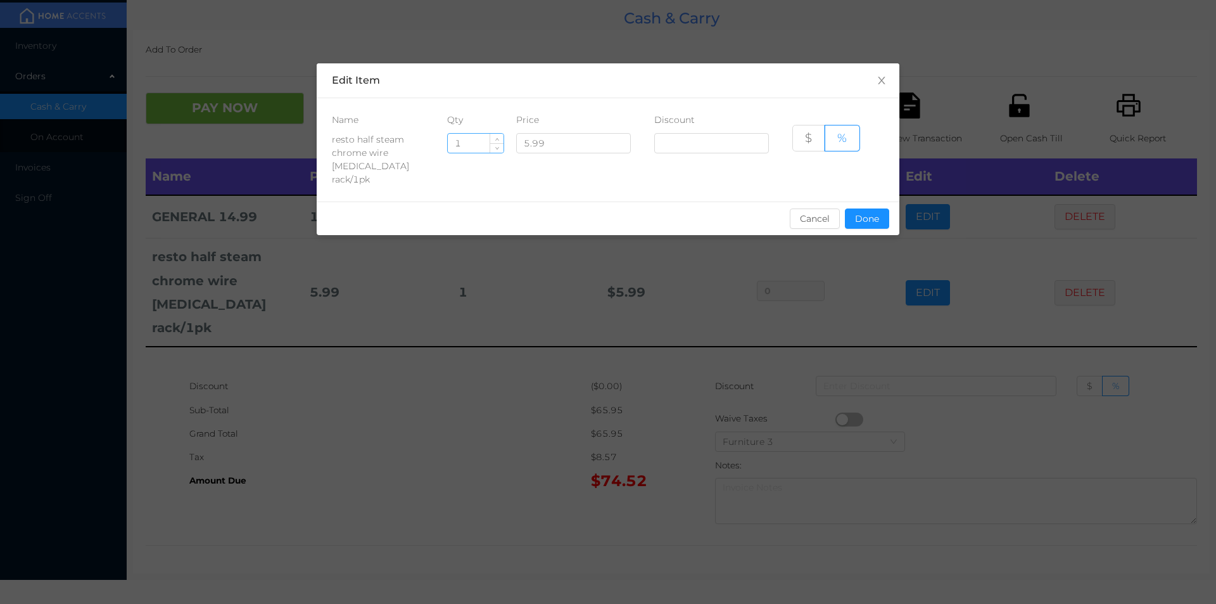
click at [467, 142] on input "1" at bounding box center [476, 143] width 56 height 19
type input "4"
click at [865, 208] on button "Done" at bounding box center [867, 218] width 44 height 20
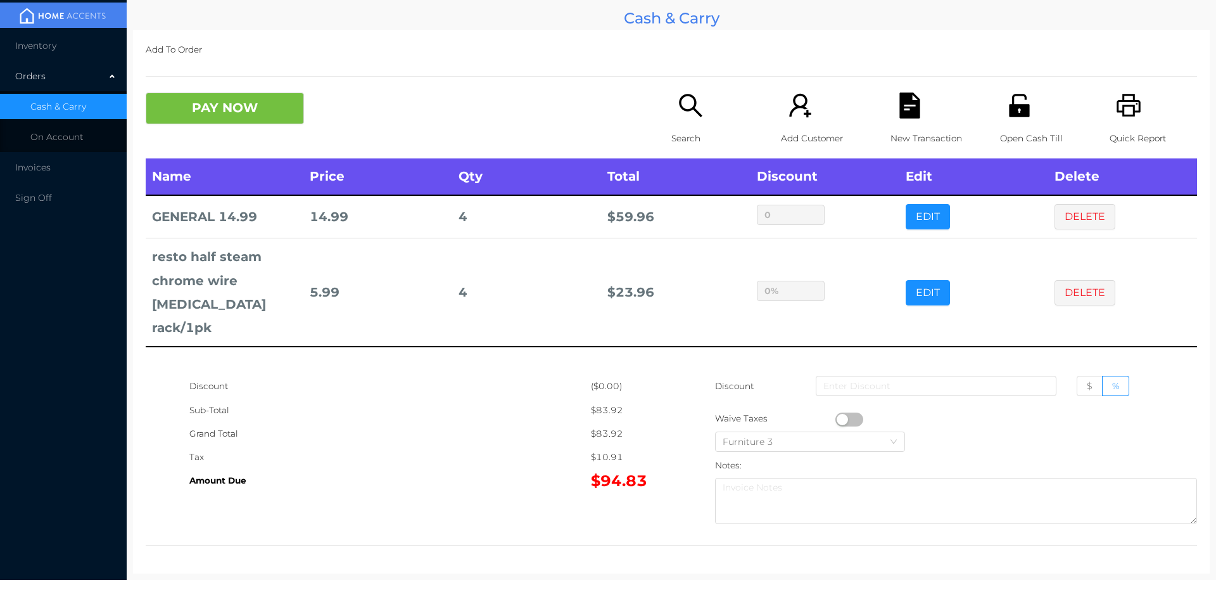
click at [851, 295] on div "sentinelStart Edit Item Name Qty Price Discount resto half steam chrome wire ch…" at bounding box center [608, 302] width 1216 height 604
click at [690, 106] on icon "icon: search" at bounding box center [690, 105] width 23 height 23
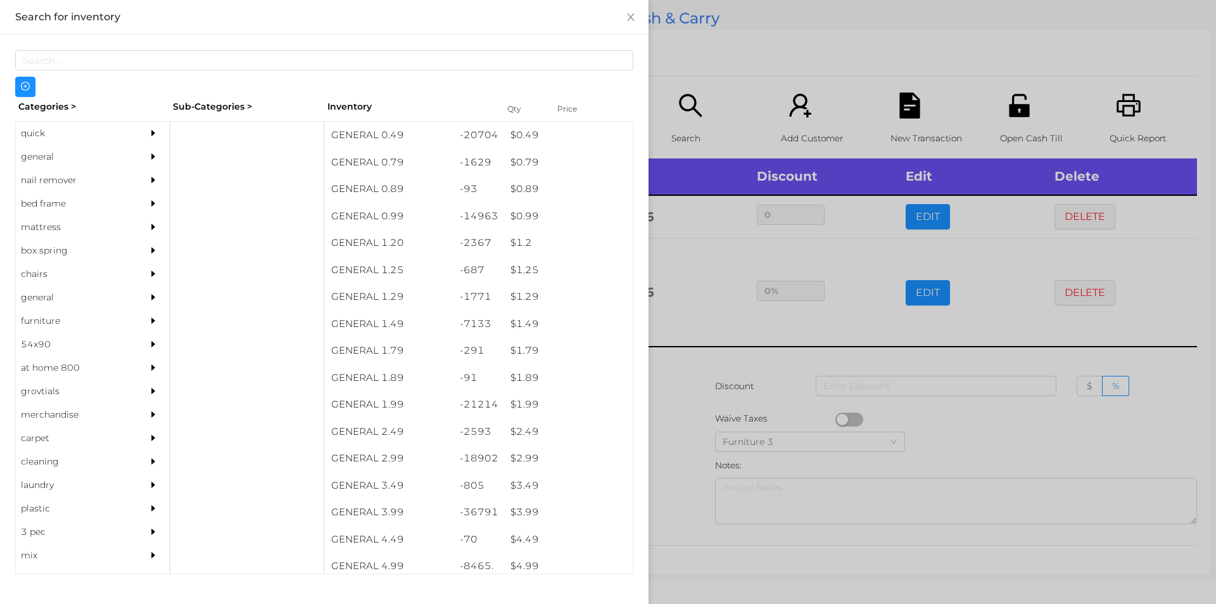
click at [33, 130] on div "quick" at bounding box center [73, 133] width 115 height 23
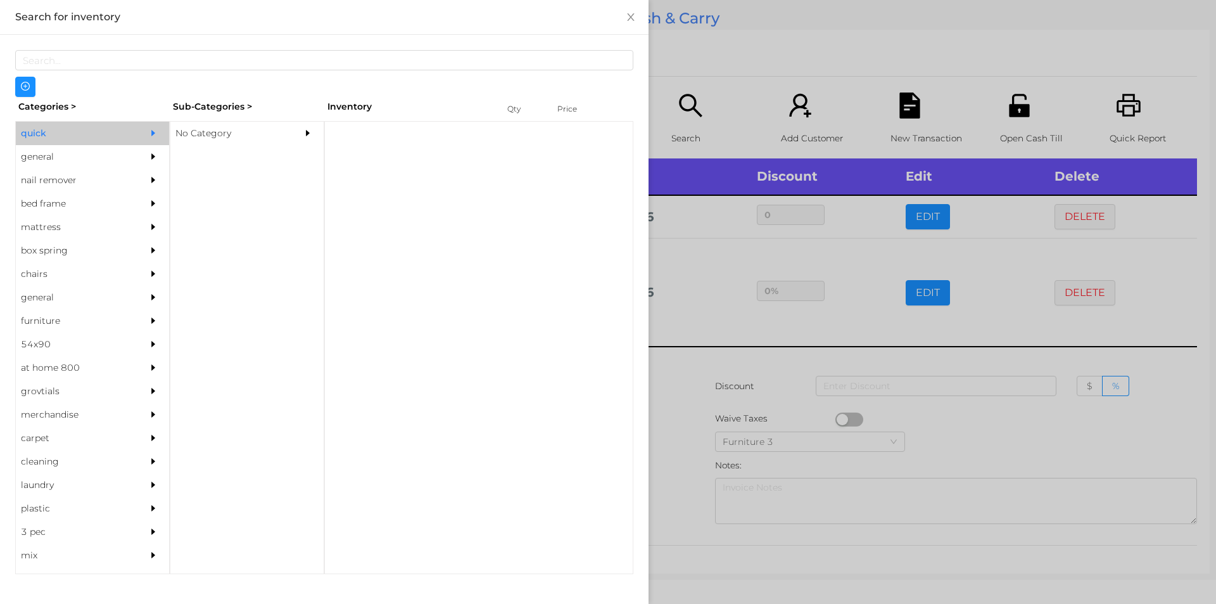
click at [206, 133] on div "No Category" at bounding box center [227, 133] width 115 height 23
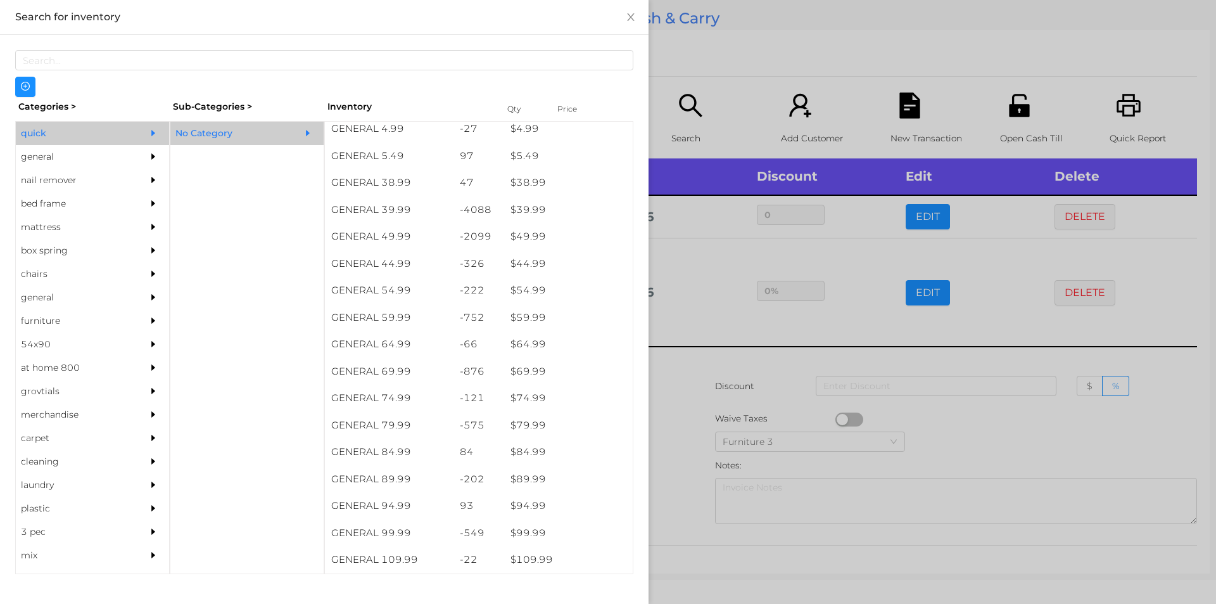
scroll to position [642, 0]
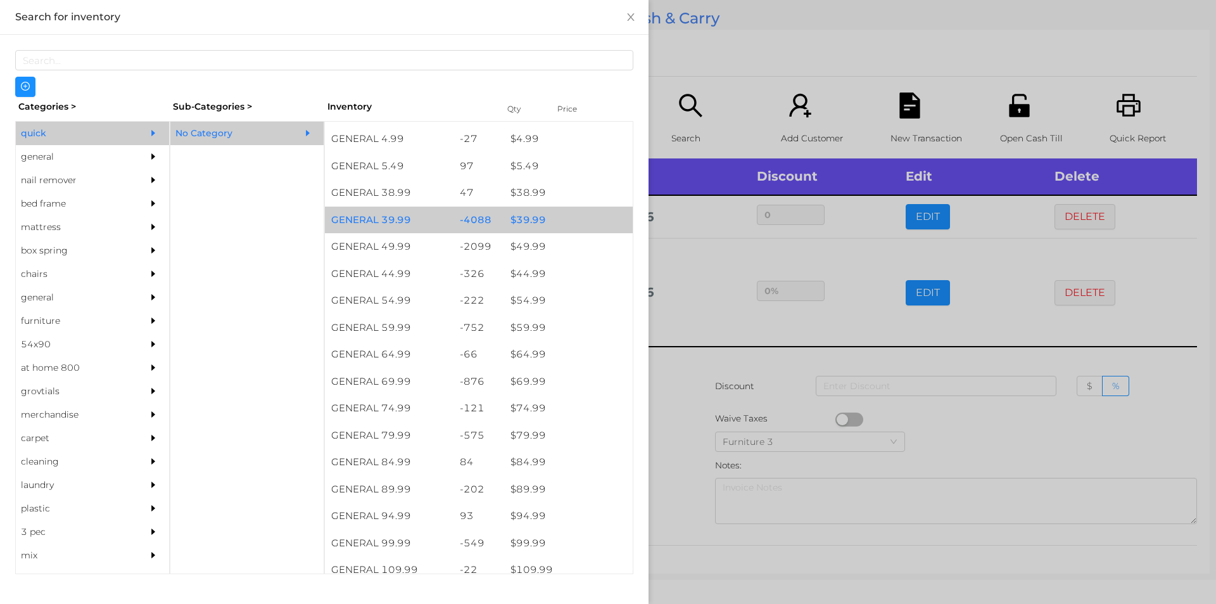
click at [526, 217] on div "$ 39.99" at bounding box center [568, 219] width 129 height 27
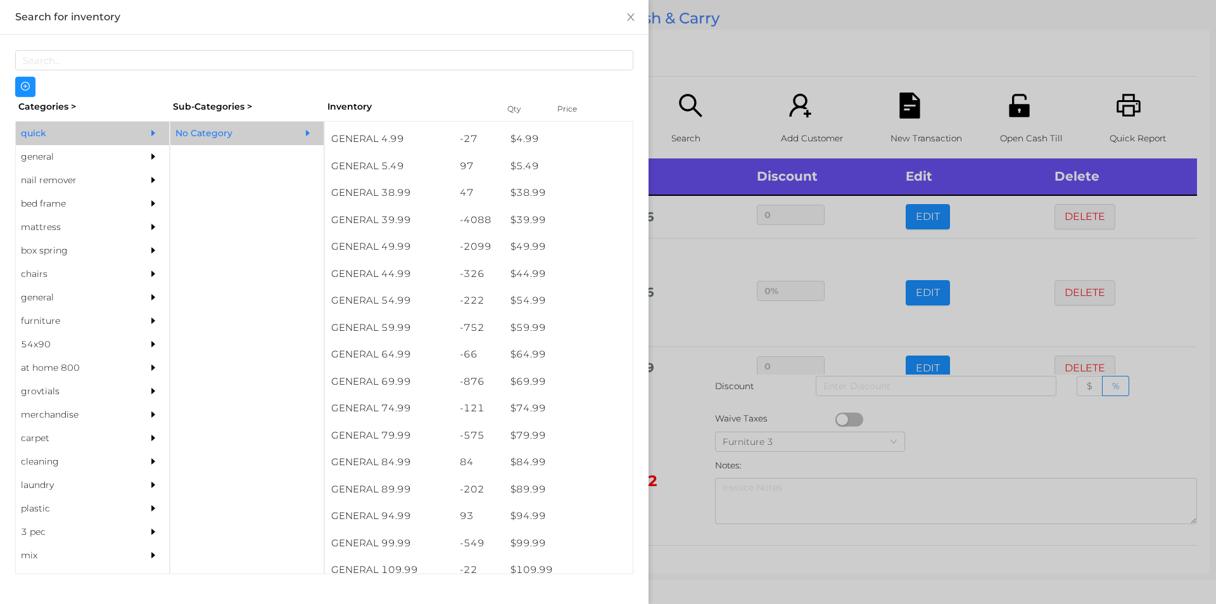
click at [672, 371] on div at bounding box center [608, 302] width 1216 height 604
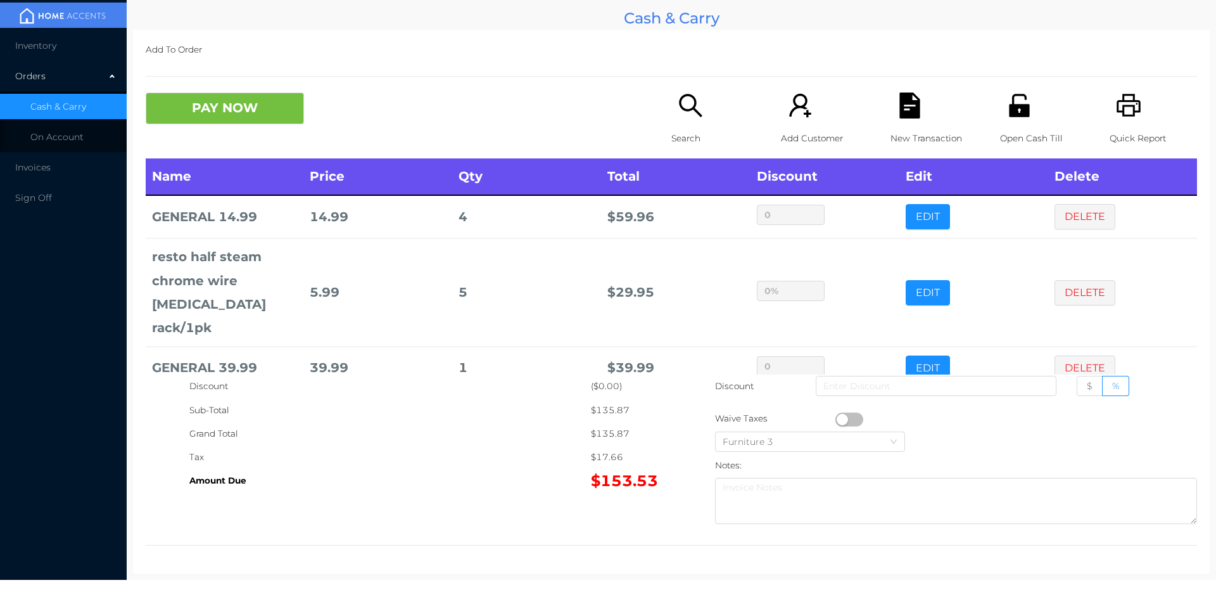
scroll to position [48, 0]
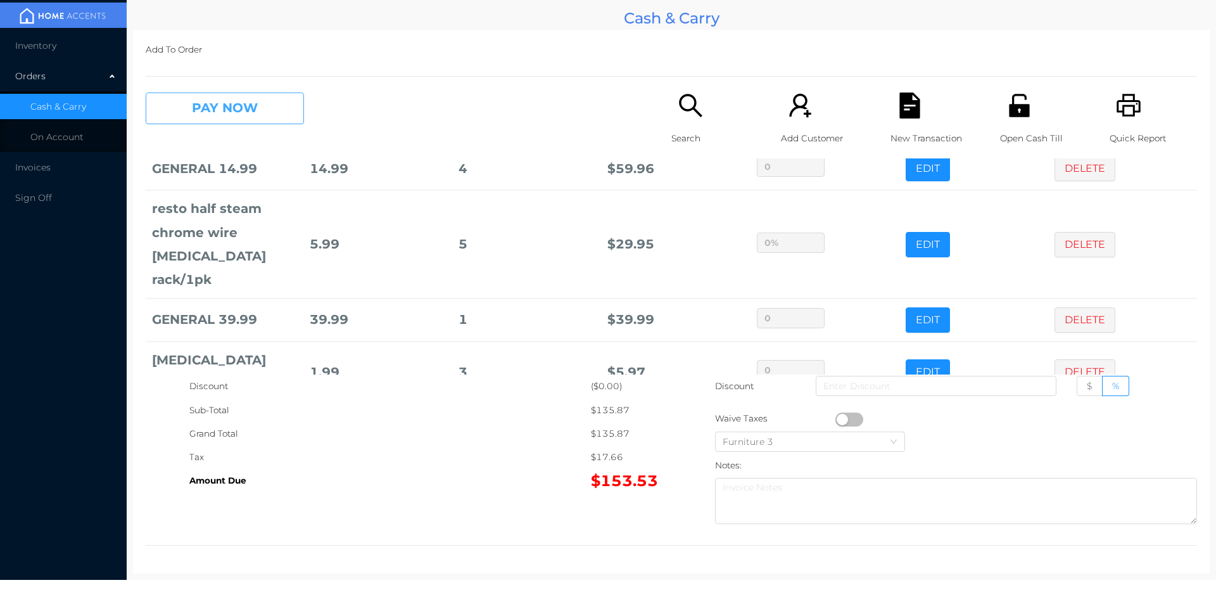
click at [243, 120] on button "PAY NOW" at bounding box center [225, 108] width 158 height 32
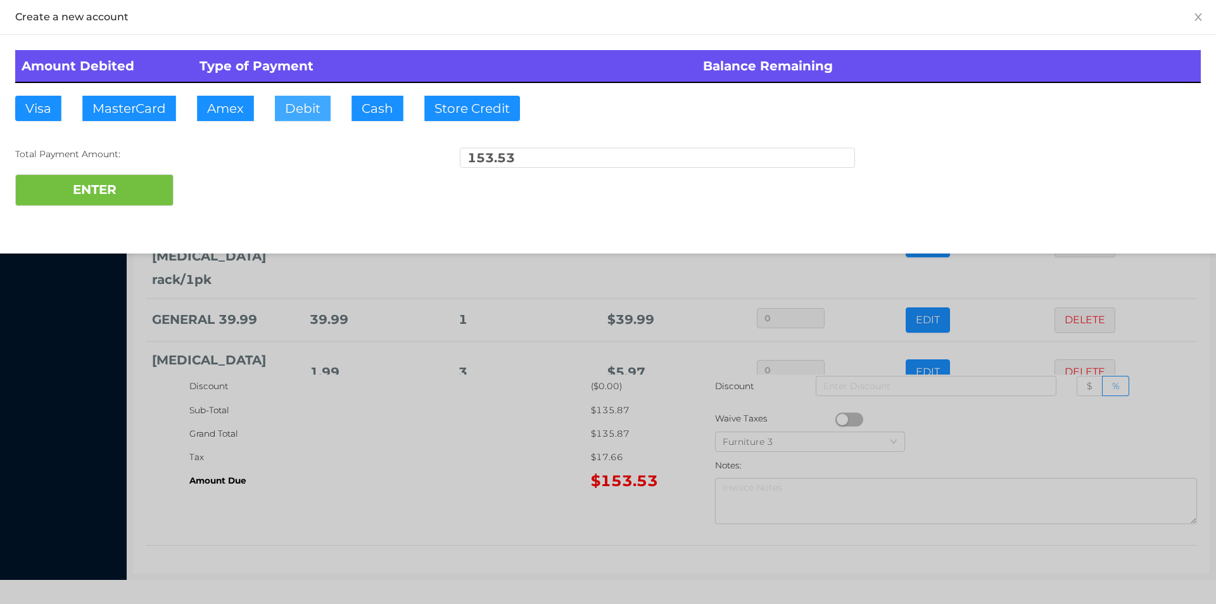
click at [301, 111] on button "Debit" at bounding box center [303, 108] width 56 height 25
click at [144, 191] on button "ENTER" at bounding box center [94, 190] width 158 height 32
type input "0"
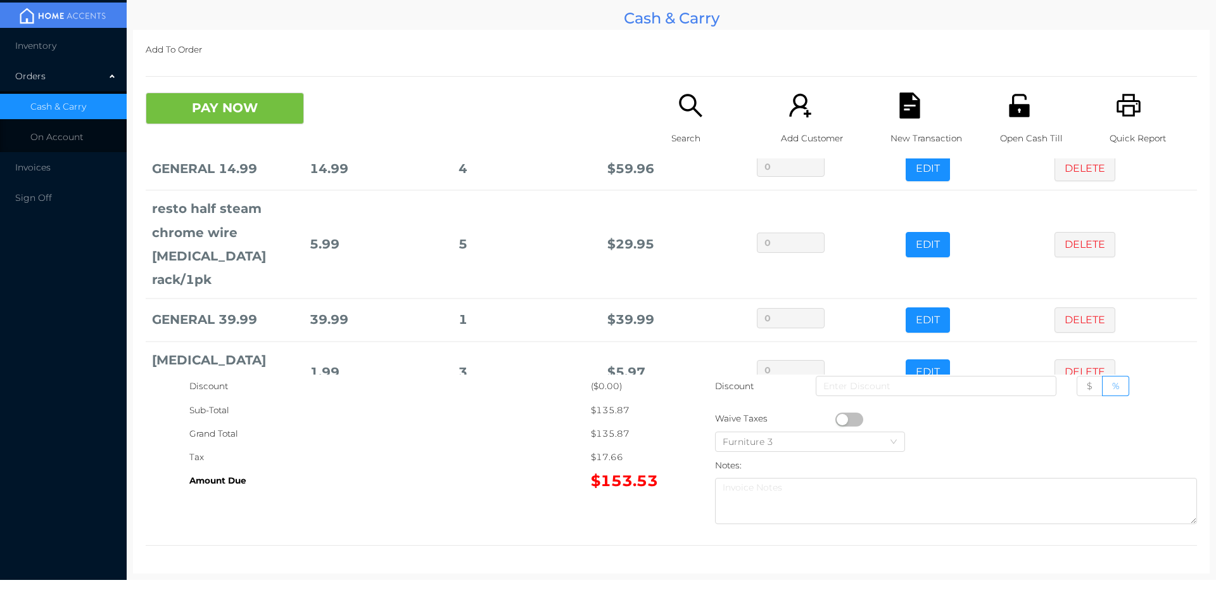
scroll to position [0, 0]
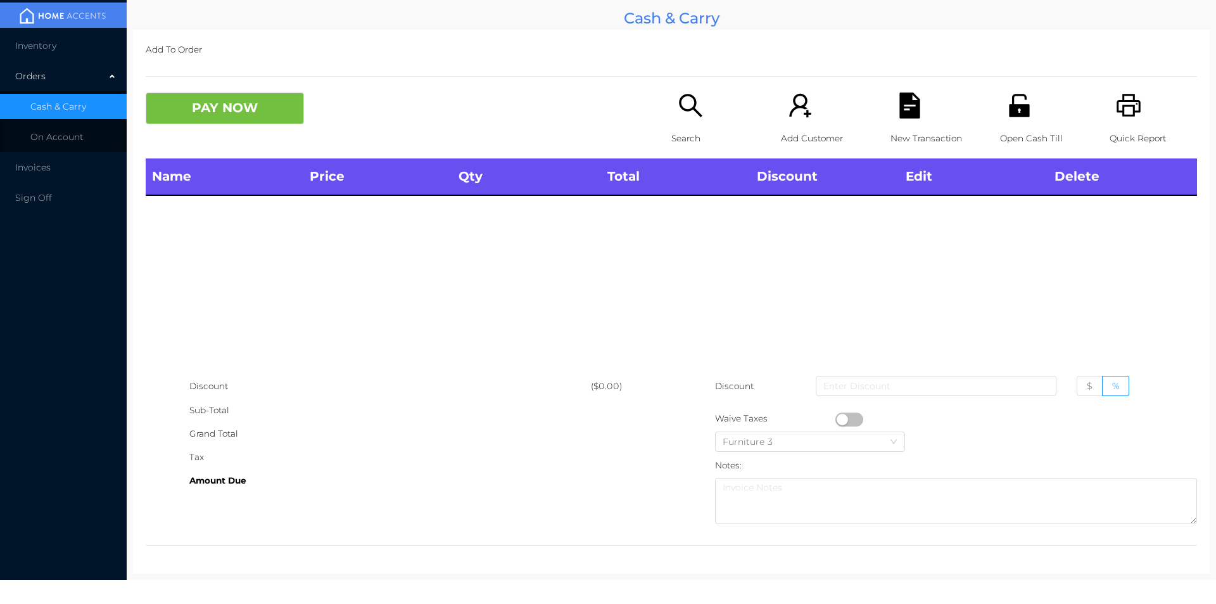
click at [671, 117] on div "Search" at bounding box center [714, 125] width 87 height 66
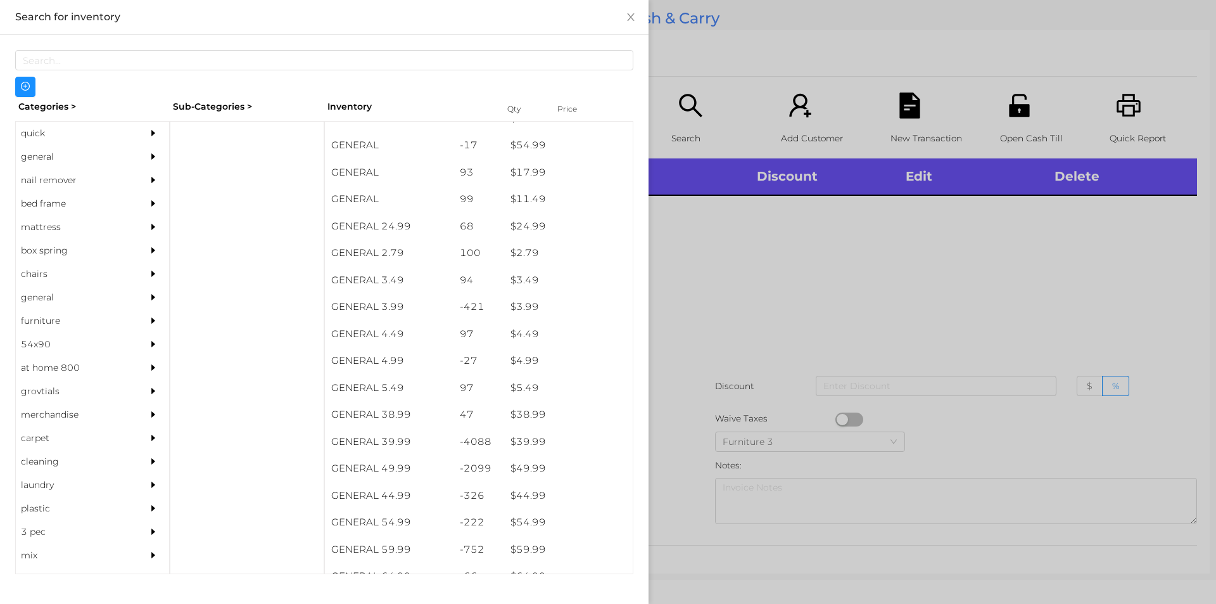
scroll to position [445, 0]
click at [46, 152] on div "general" at bounding box center [73, 156] width 115 height 23
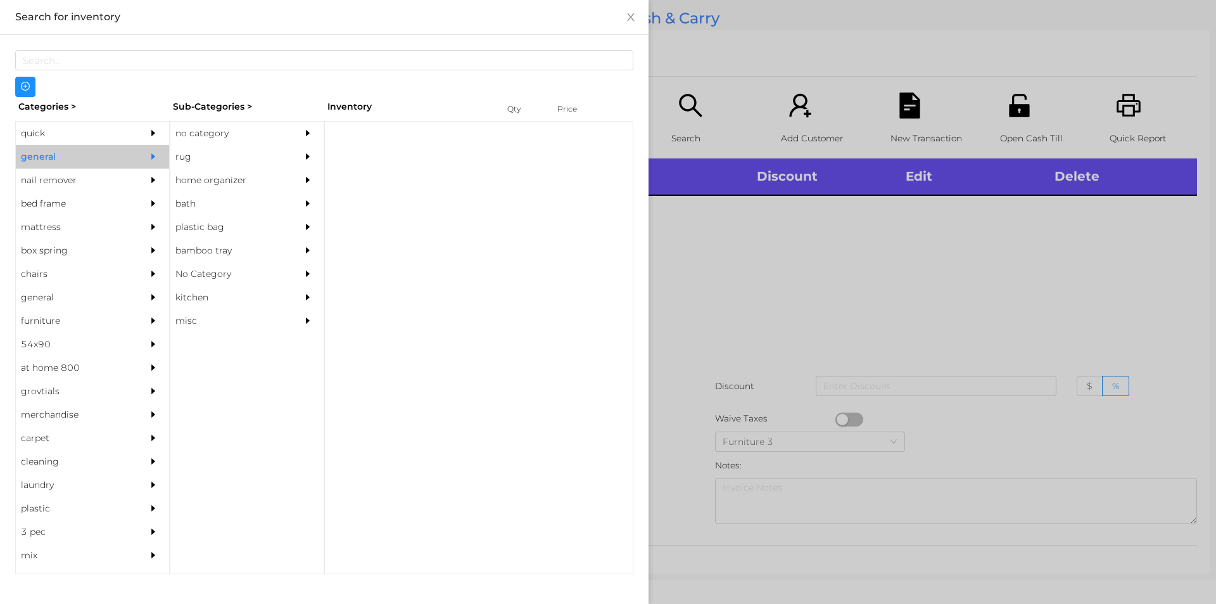
click at [199, 136] on div "no category" at bounding box center [227, 133] width 115 height 23
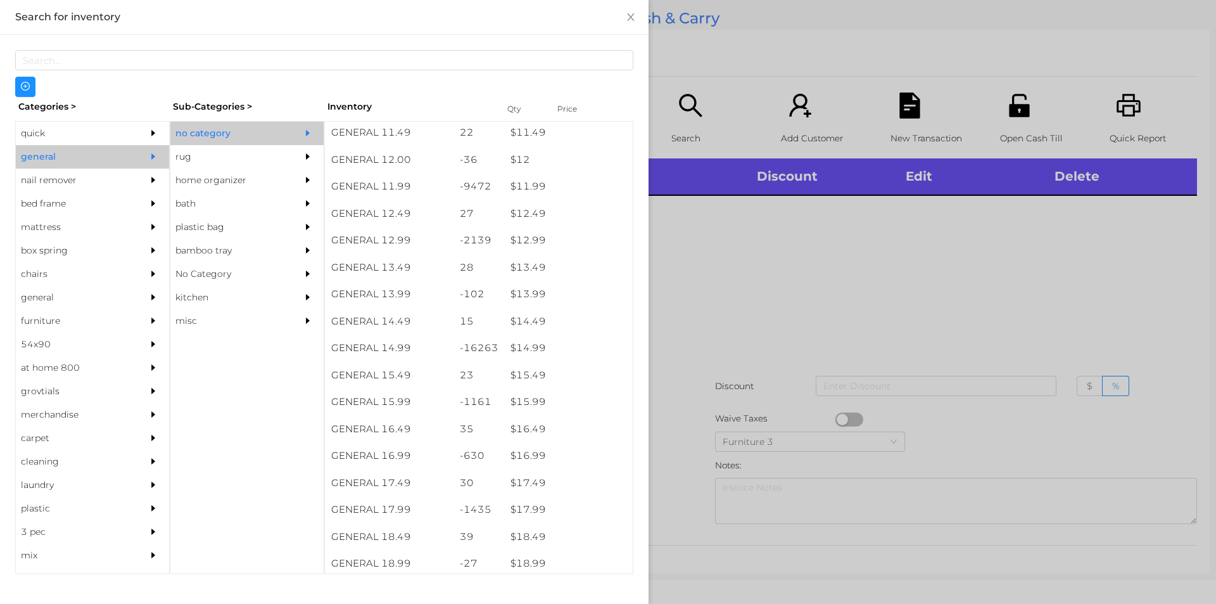
scroll to position [882, 0]
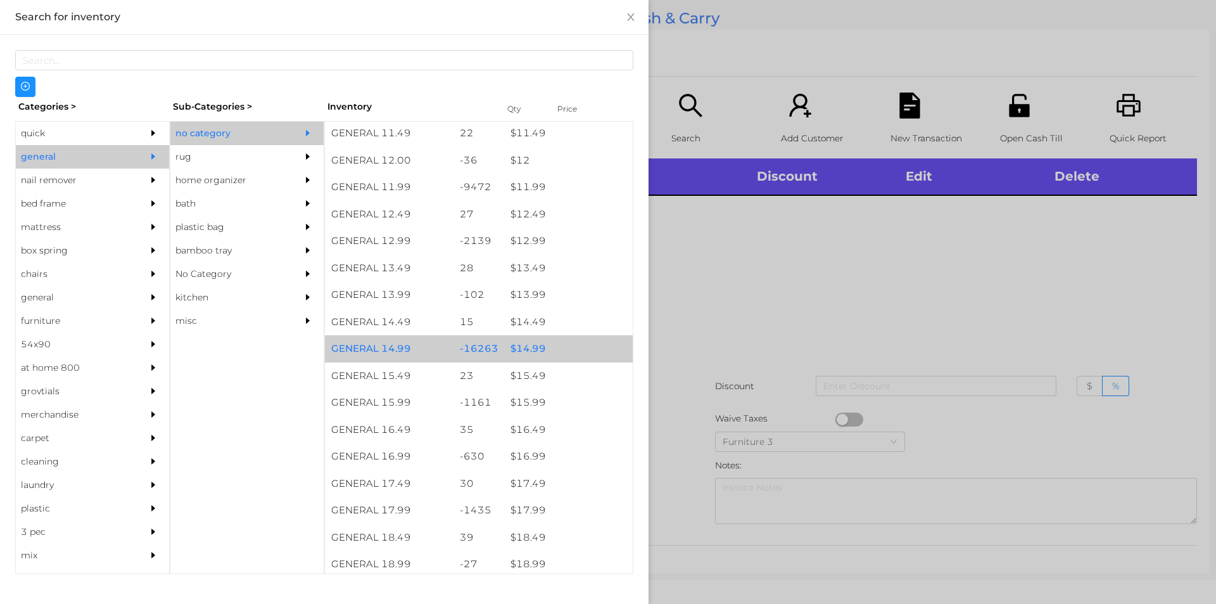
click at [528, 351] on div "$ 14.99" at bounding box center [568, 348] width 129 height 27
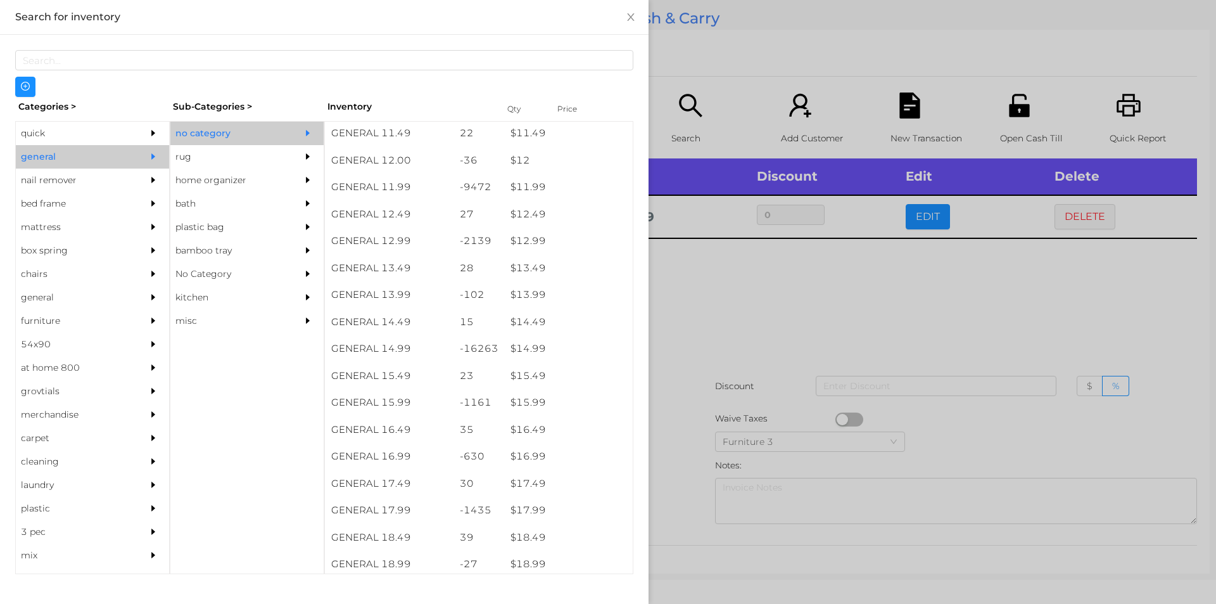
click at [687, 350] on div at bounding box center [608, 302] width 1216 height 604
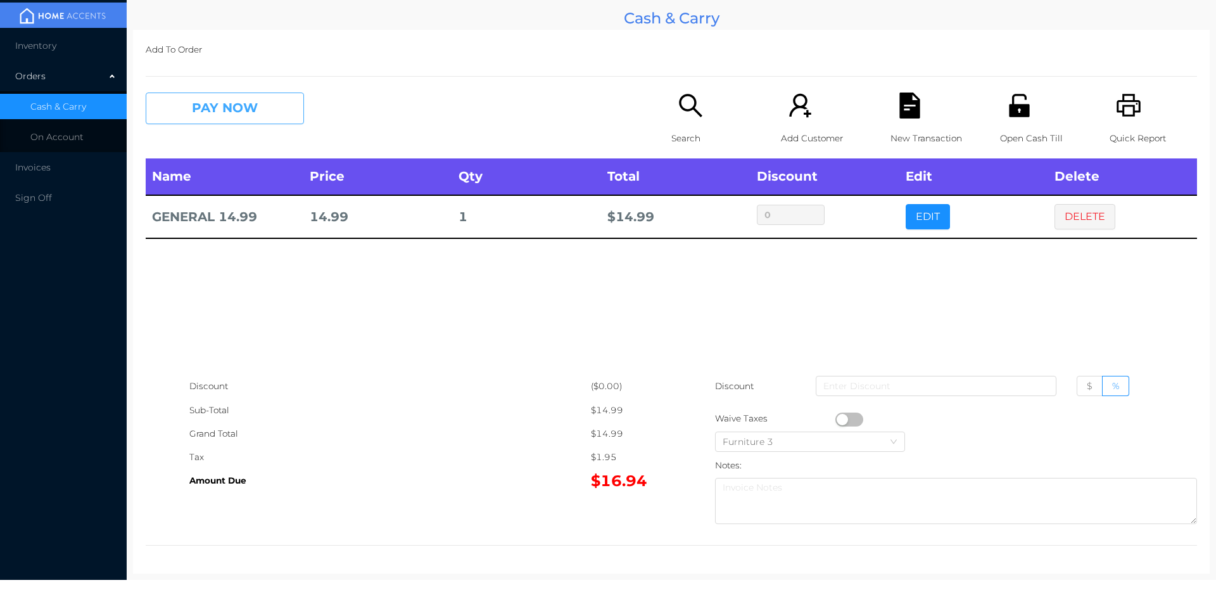
click at [224, 113] on button "PAY NOW" at bounding box center [225, 108] width 158 height 32
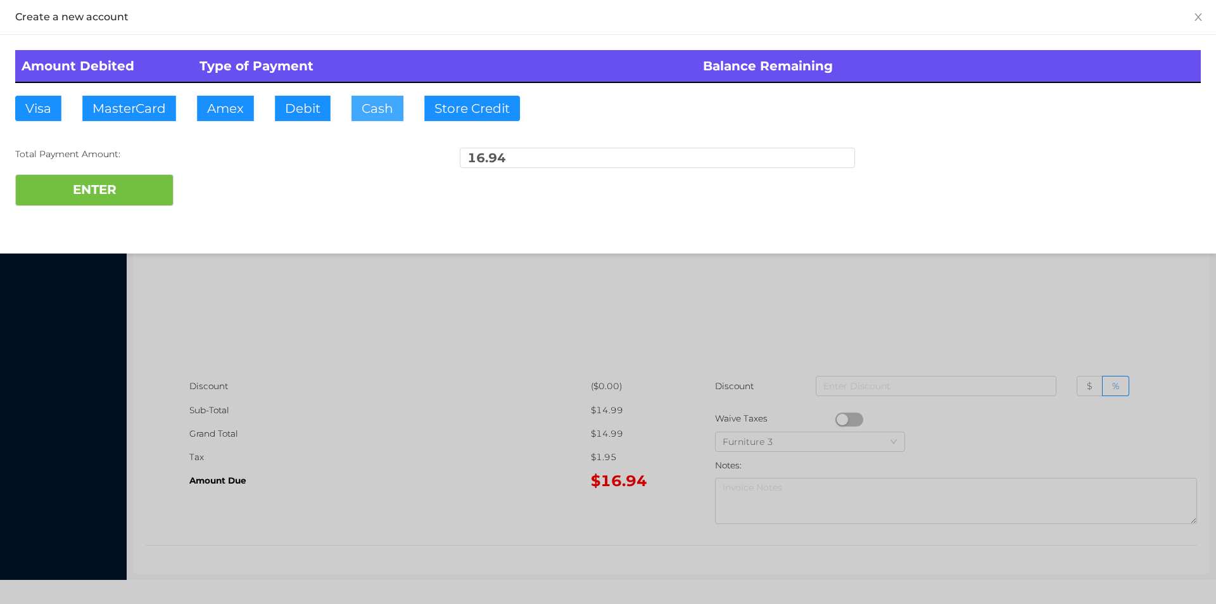
click at [360, 109] on button "Cash" at bounding box center [377, 108] width 52 height 25
type input "20."
click at [126, 203] on button "ENTER" at bounding box center [94, 190] width 158 height 32
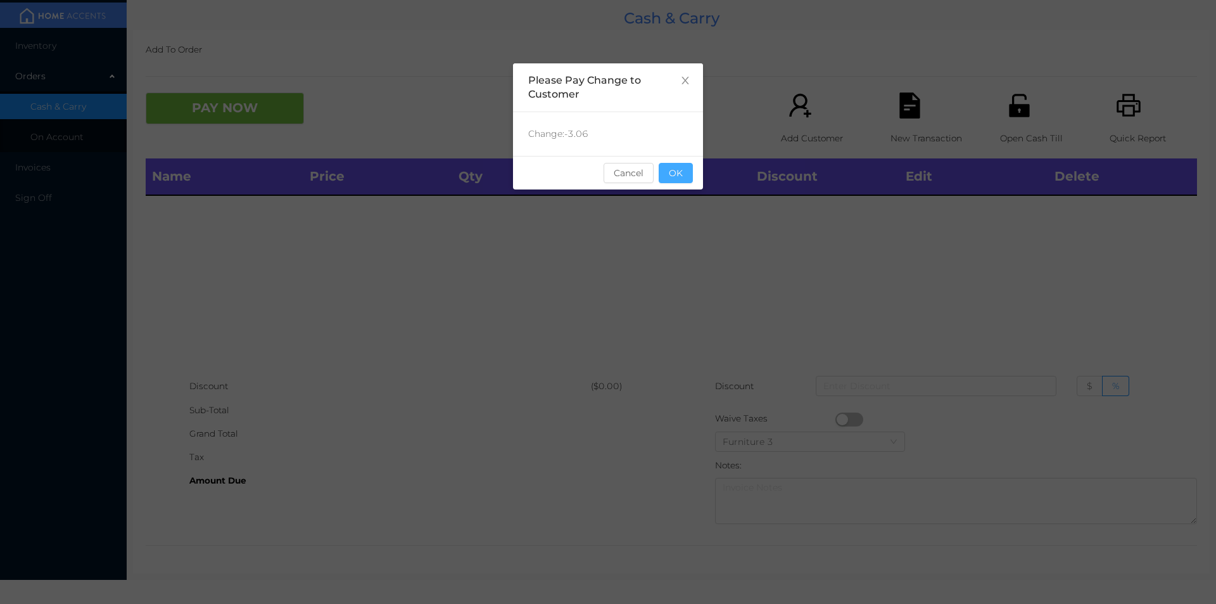
click at [680, 167] on button "OK" at bounding box center [676, 173] width 34 height 20
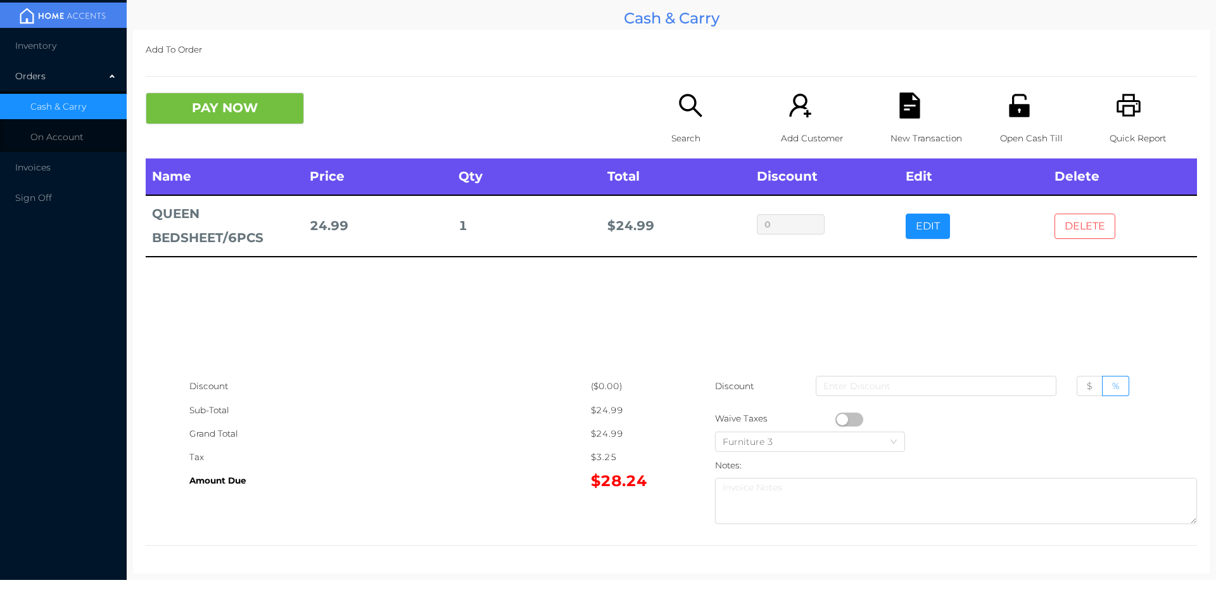
click at [1076, 231] on button "DELETE" at bounding box center [1084, 225] width 61 height 25
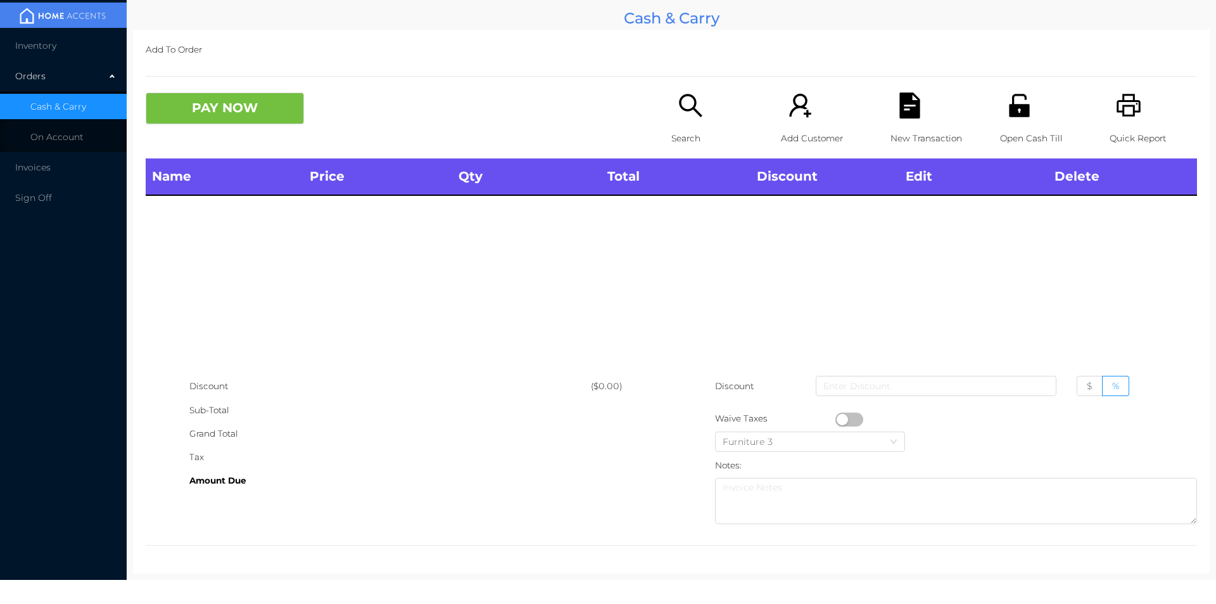
click at [1018, 106] on icon "icon: unlock" at bounding box center [1019, 105] width 20 height 23
click at [679, 103] on icon "icon: search" at bounding box center [690, 105] width 23 height 23
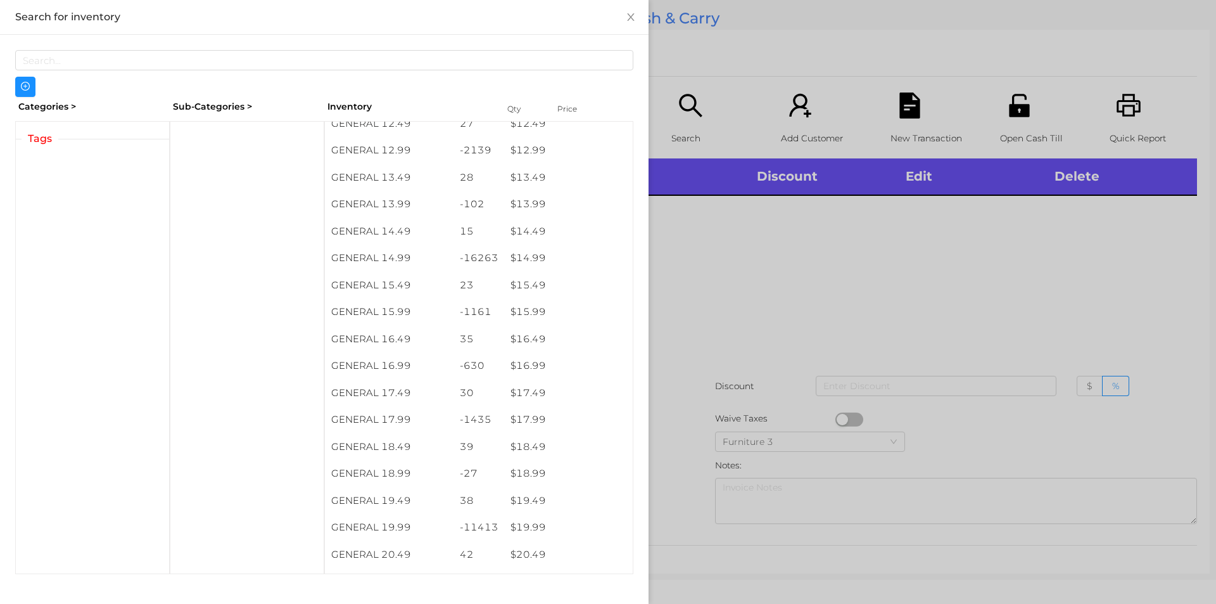
scroll to position [975, 0]
click at [770, 283] on div at bounding box center [608, 302] width 1216 height 604
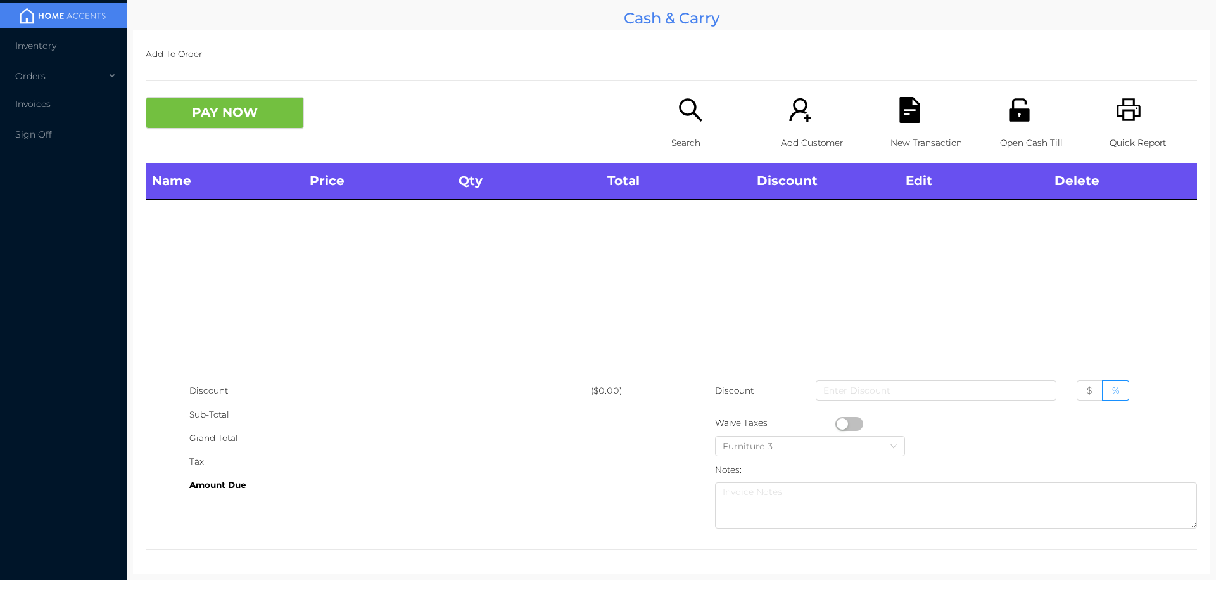
click at [691, 129] on div "Search" at bounding box center [714, 130] width 87 height 66
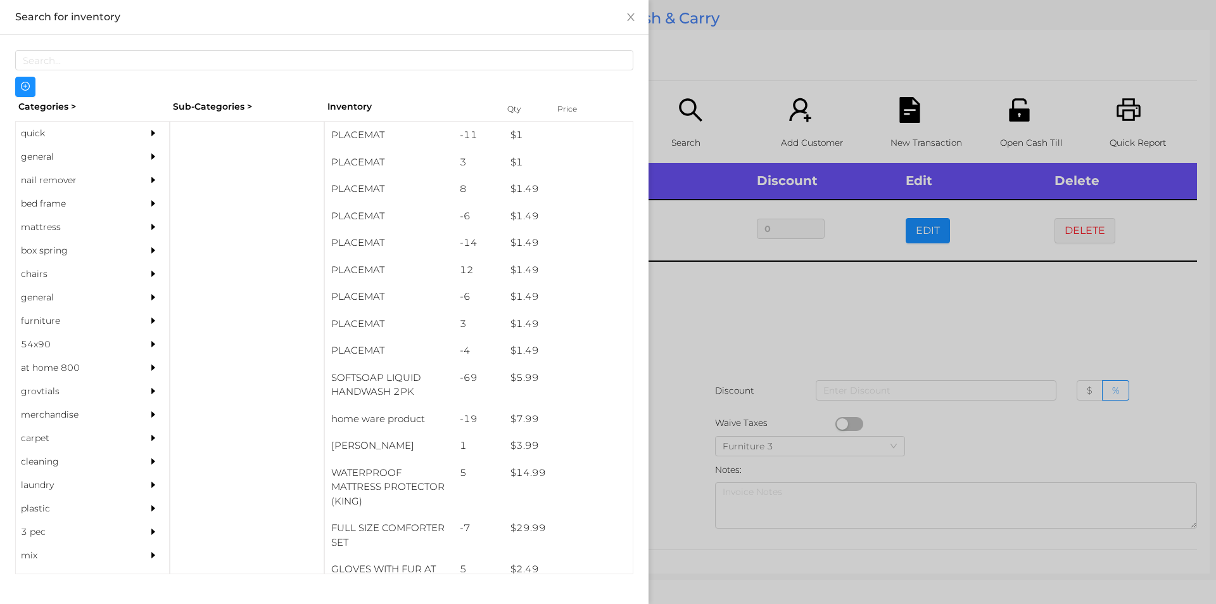
click at [788, 290] on div at bounding box center [608, 302] width 1216 height 604
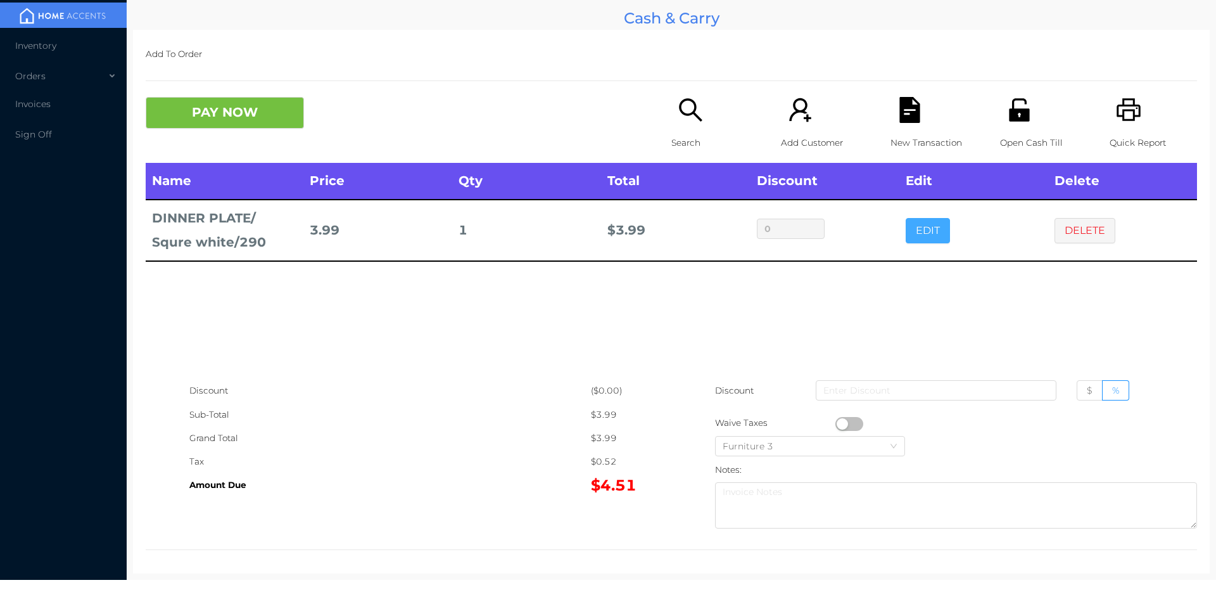
click at [906, 225] on button "EDIT" at bounding box center [928, 230] width 44 height 25
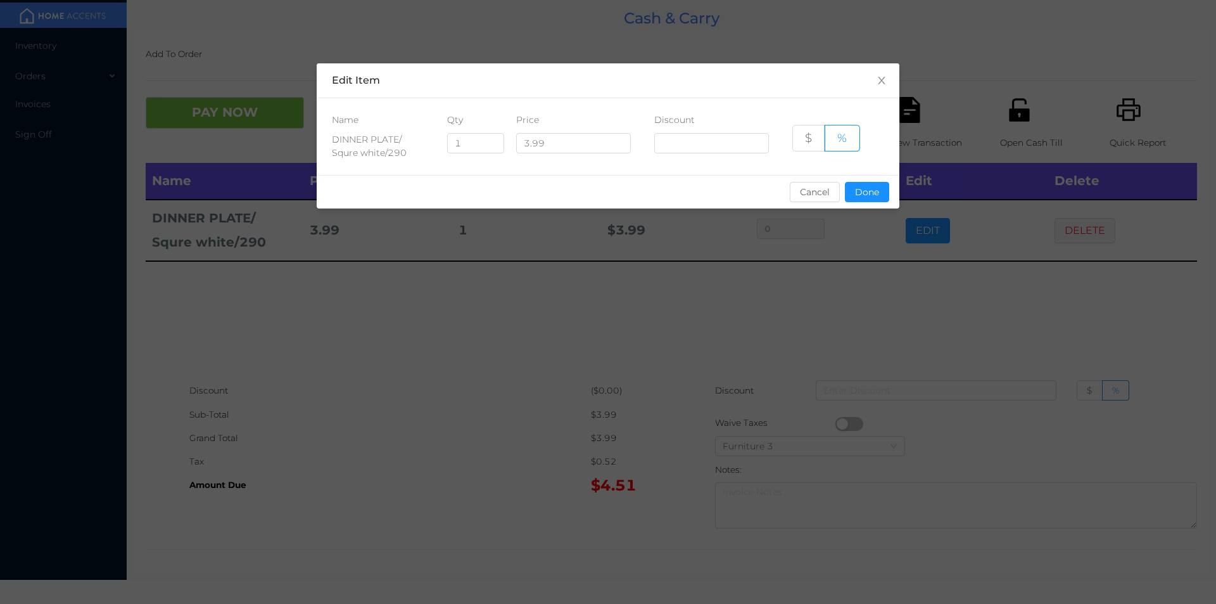
click at [912, 228] on div "sentinelStart Edit Item Name Qty Price Discount DINNER PLATE/ Squre white/290 1…" at bounding box center [608, 302] width 1216 height 604
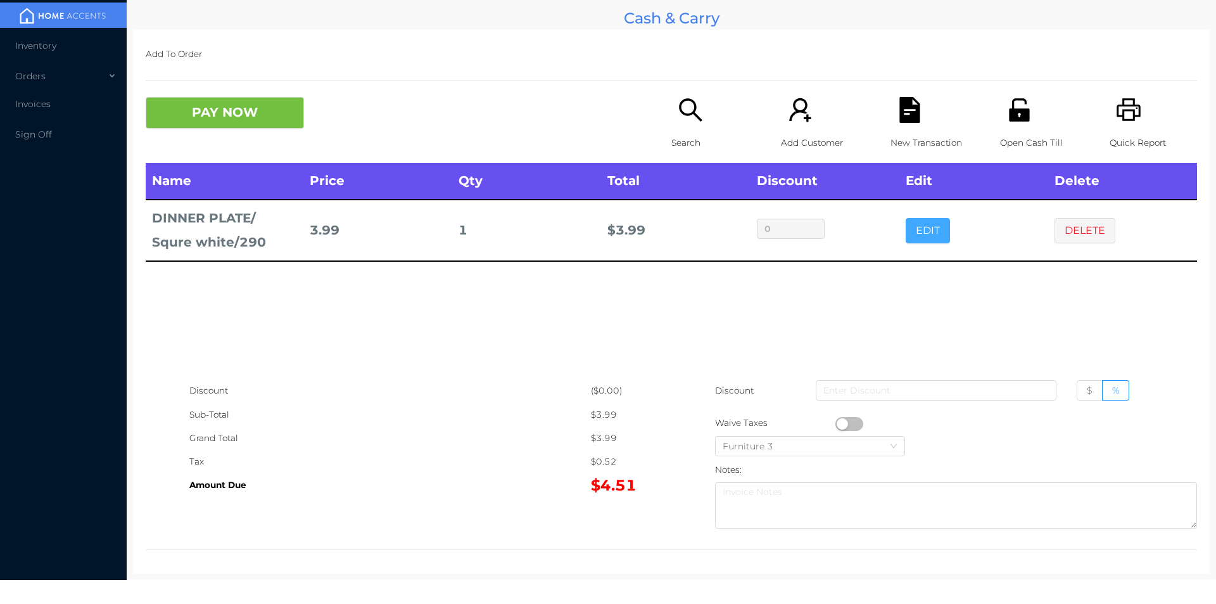
click at [918, 236] on button "EDIT" at bounding box center [928, 230] width 44 height 25
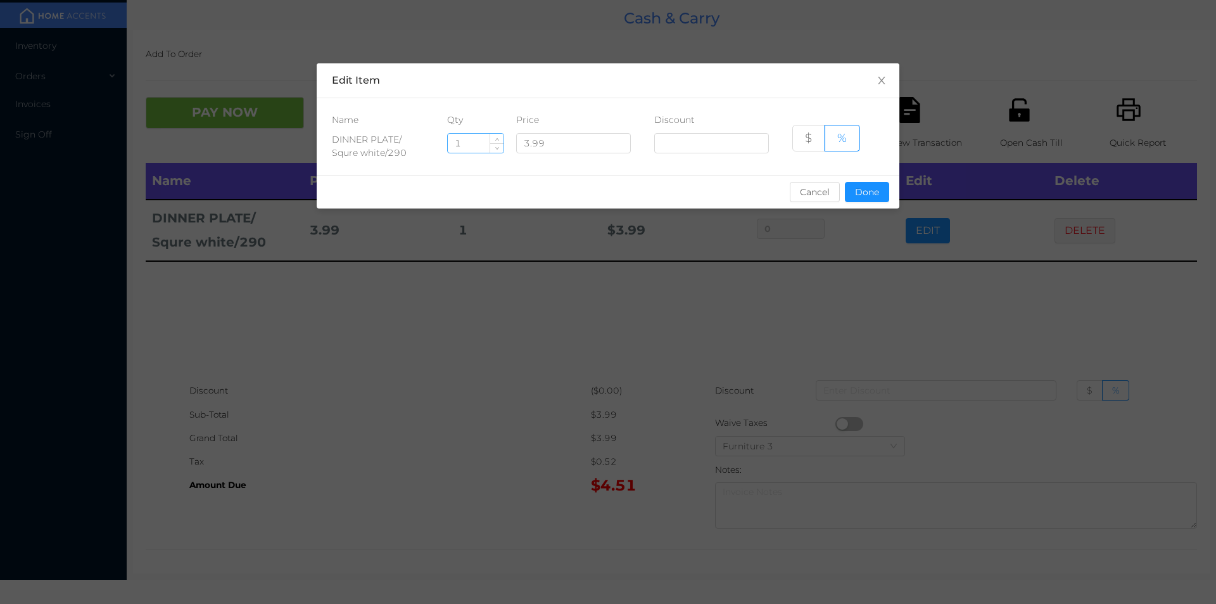
click at [465, 146] on input "1" at bounding box center [476, 143] width 56 height 19
type input "2"
click at [857, 199] on button "Done" at bounding box center [867, 192] width 44 height 20
type input "0%"
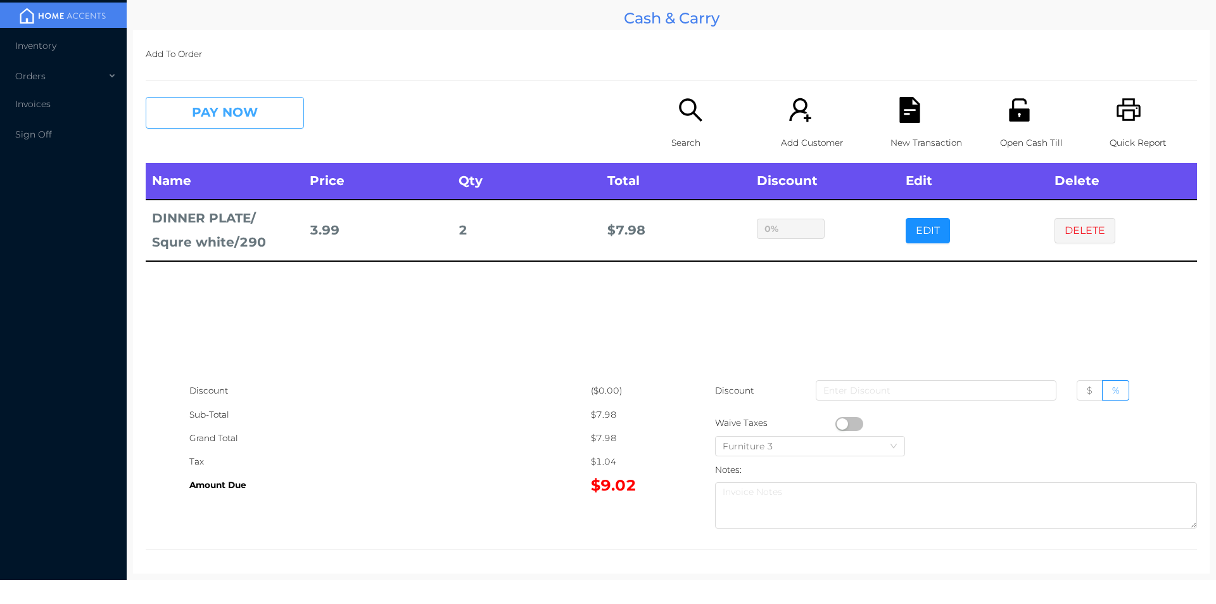
click at [199, 115] on button "PAY NOW" at bounding box center [225, 113] width 158 height 32
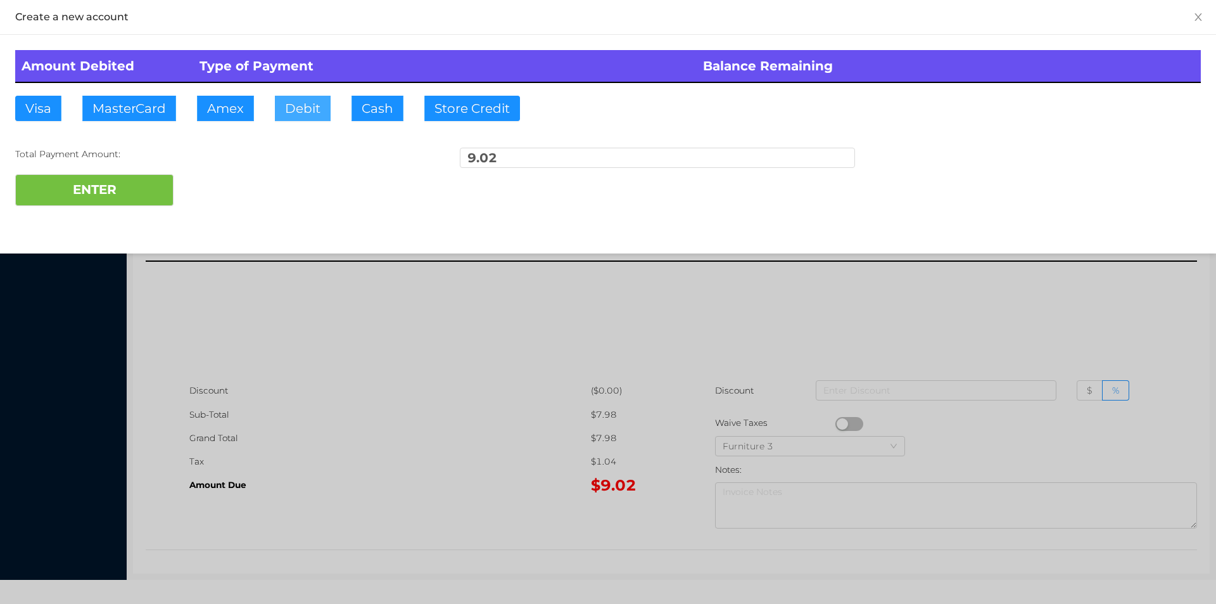
click at [279, 101] on button "Debit" at bounding box center [303, 108] width 56 height 25
type input "50."
click at [93, 183] on button "ENTER" at bounding box center [94, 190] width 158 height 32
type input "0"
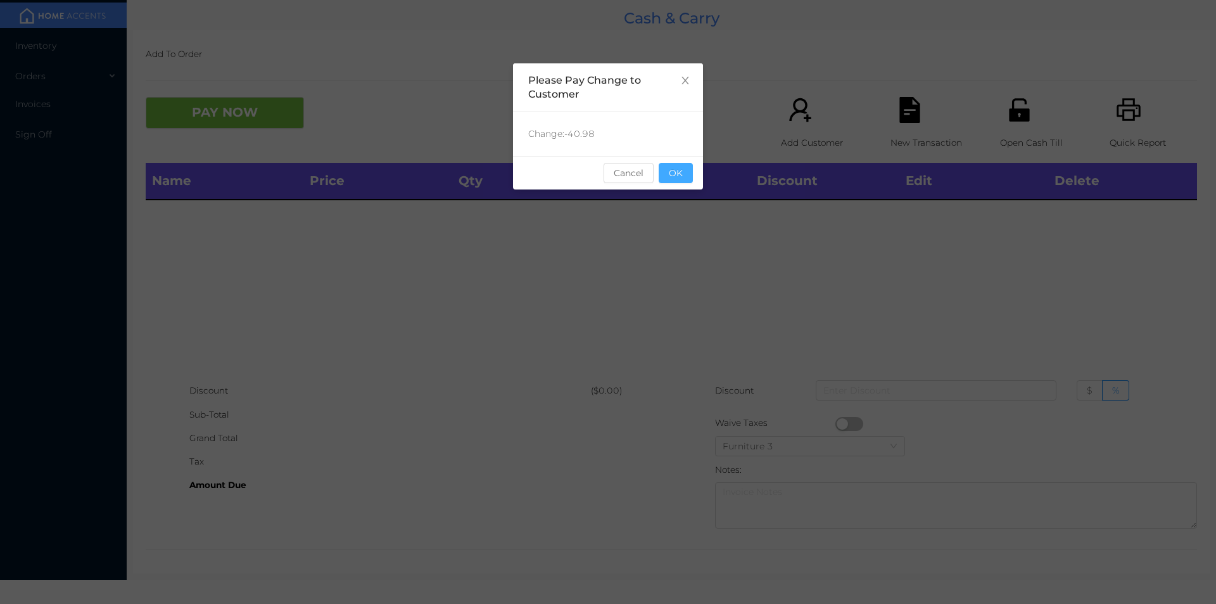
click at [688, 182] on button "OK" at bounding box center [676, 173] width 34 height 20
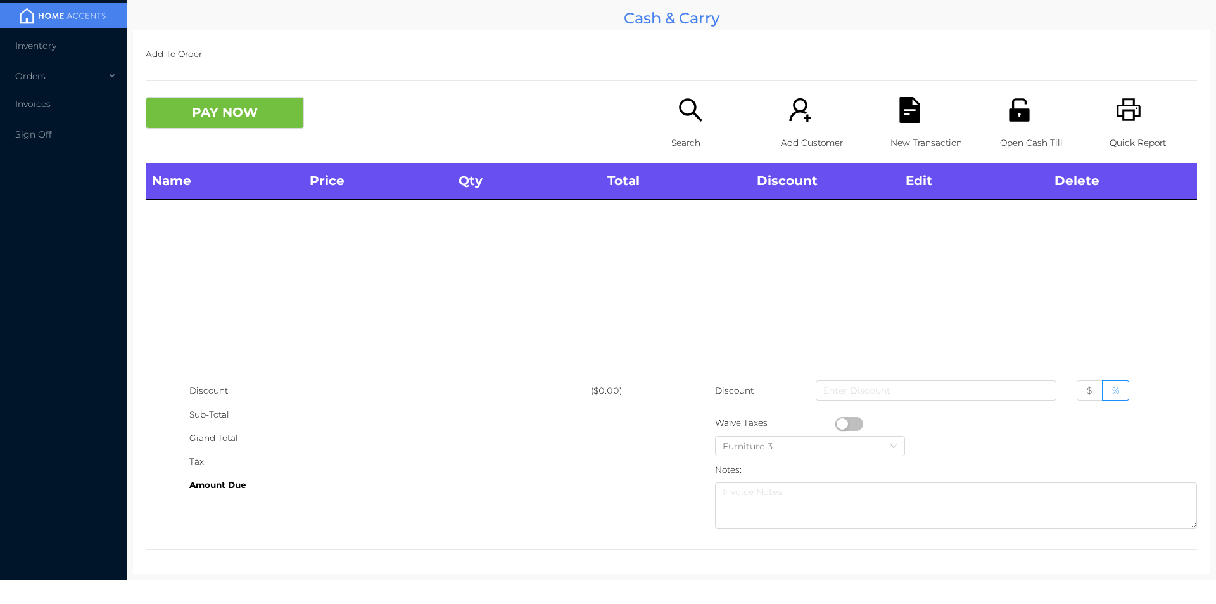
click at [659, 237] on div "Name Price Qty Total Discount Edit Delete" at bounding box center [671, 271] width 1051 height 216
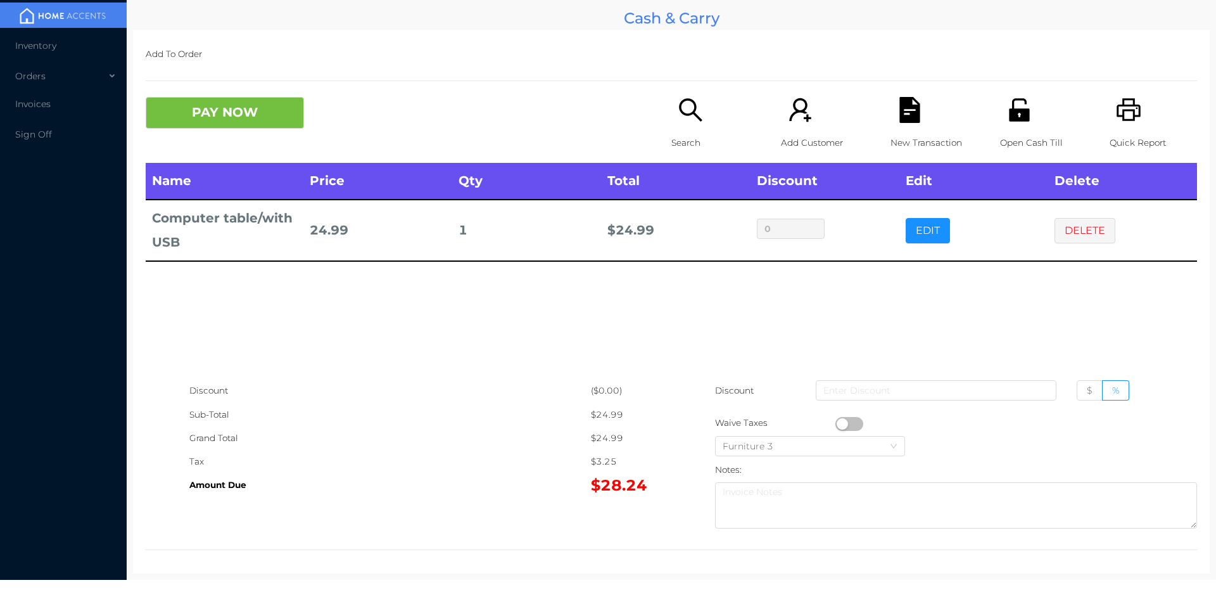
click at [258, 99] on button "PAY NOW" at bounding box center [225, 113] width 158 height 32
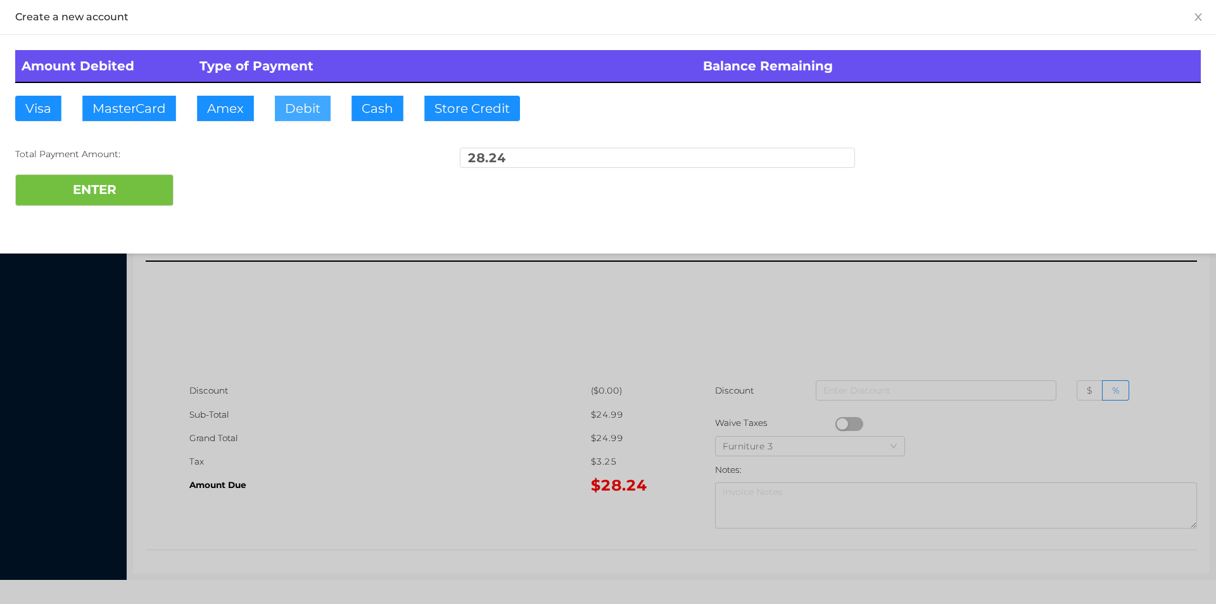
click at [303, 101] on button "Debit" at bounding box center [303, 108] width 56 height 25
click at [119, 198] on button "ENTER" at bounding box center [94, 190] width 158 height 32
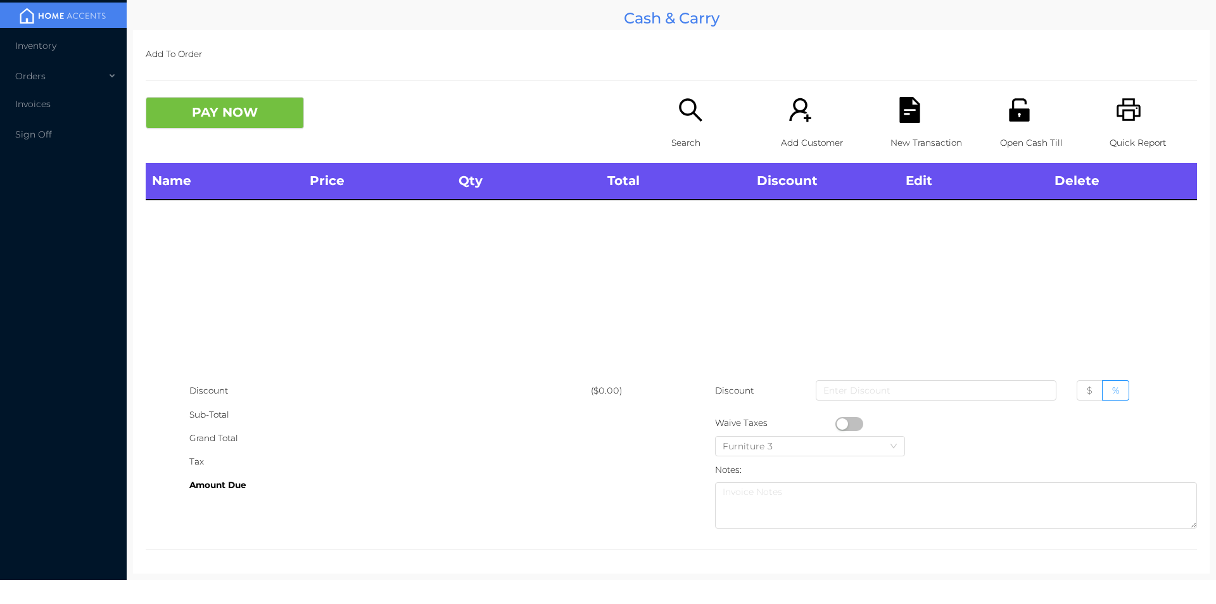
click at [1116, 112] on icon "icon: printer" at bounding box center [1129, 110] width 26 height 26
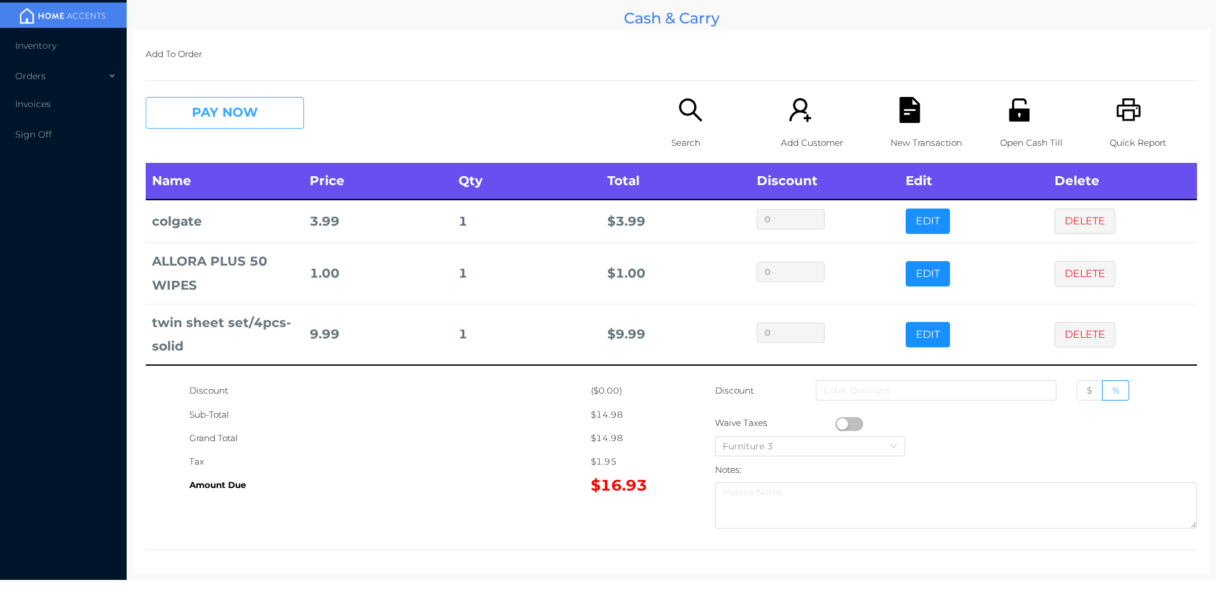
click at [268, 129] on button "PAY NOW" at bounding box center [225, 113] width 158 height 32
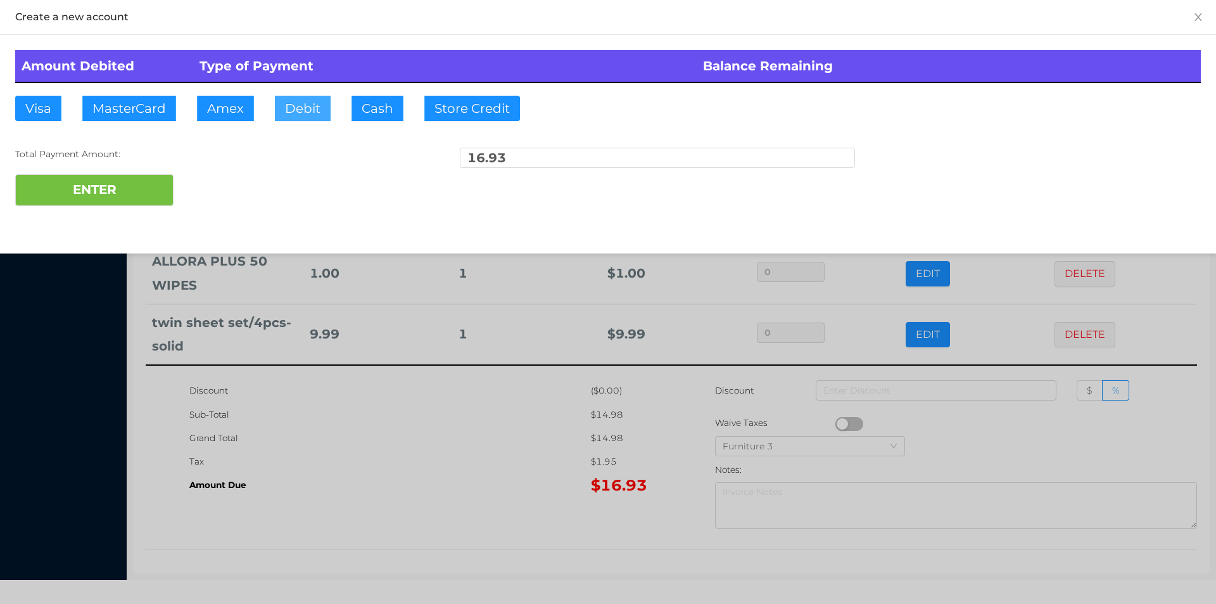
click at [312, 117] on button "Debit" at bounding box center [303, 108] width 56 height 25
click at [146, 190] on button "ENTER" at bounding box center [94, 190] width 158 height 32
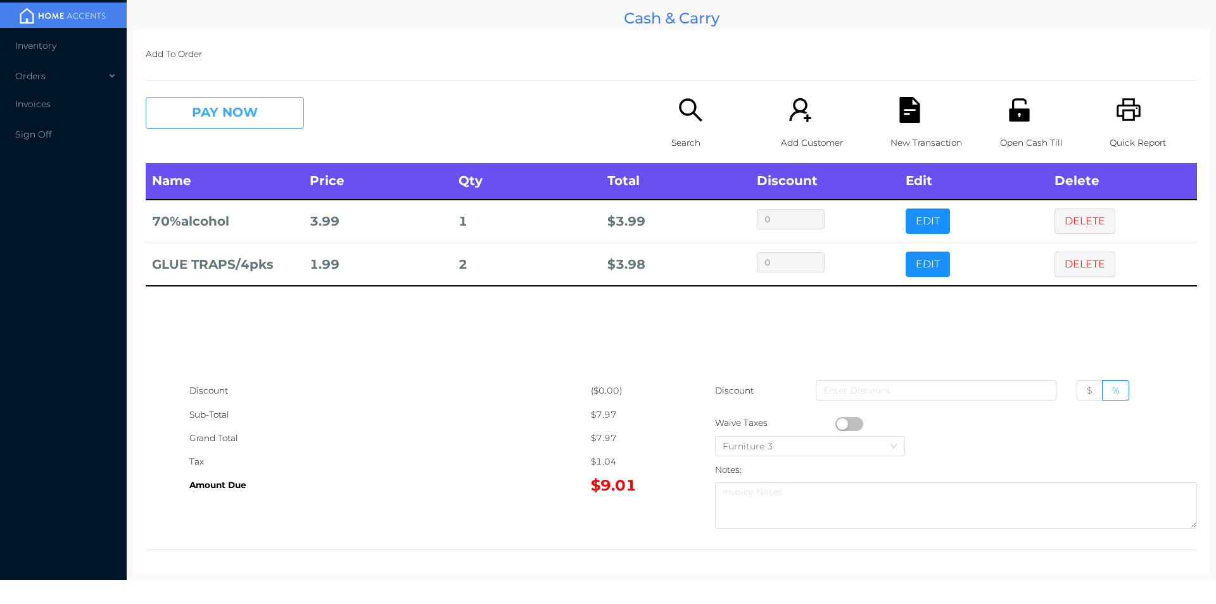
click at [264, 114] on button "PAY NOW" at bounding box center [225, 113] width 158 height 32
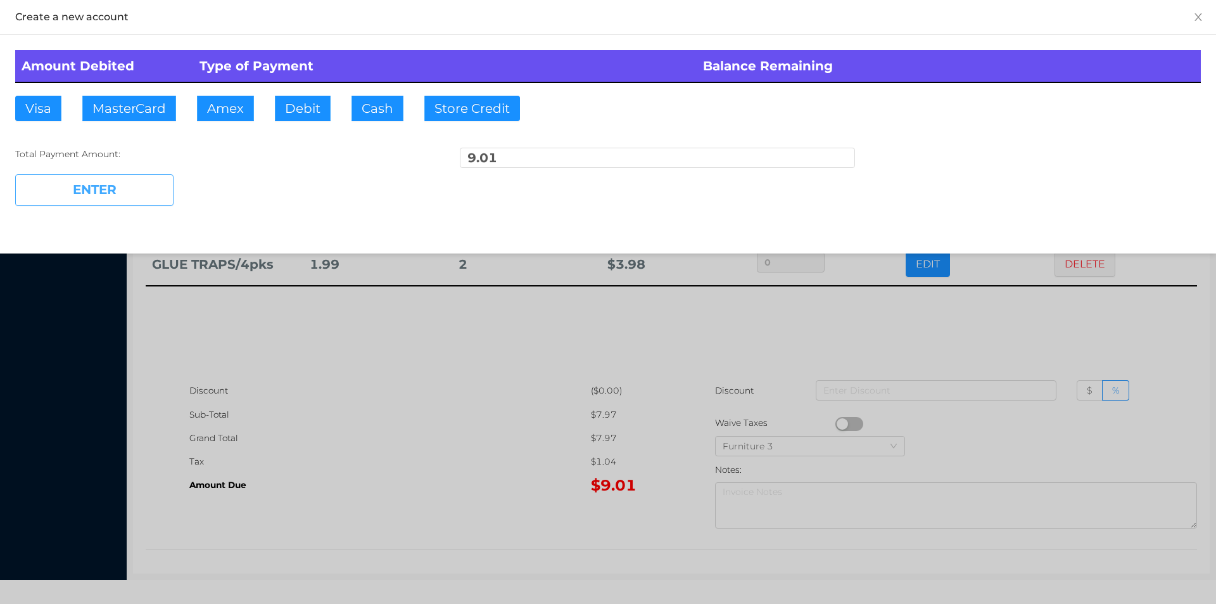
click at [127, 205] on button "ENTER" at bounding box center [94, 190] width 158 height 32
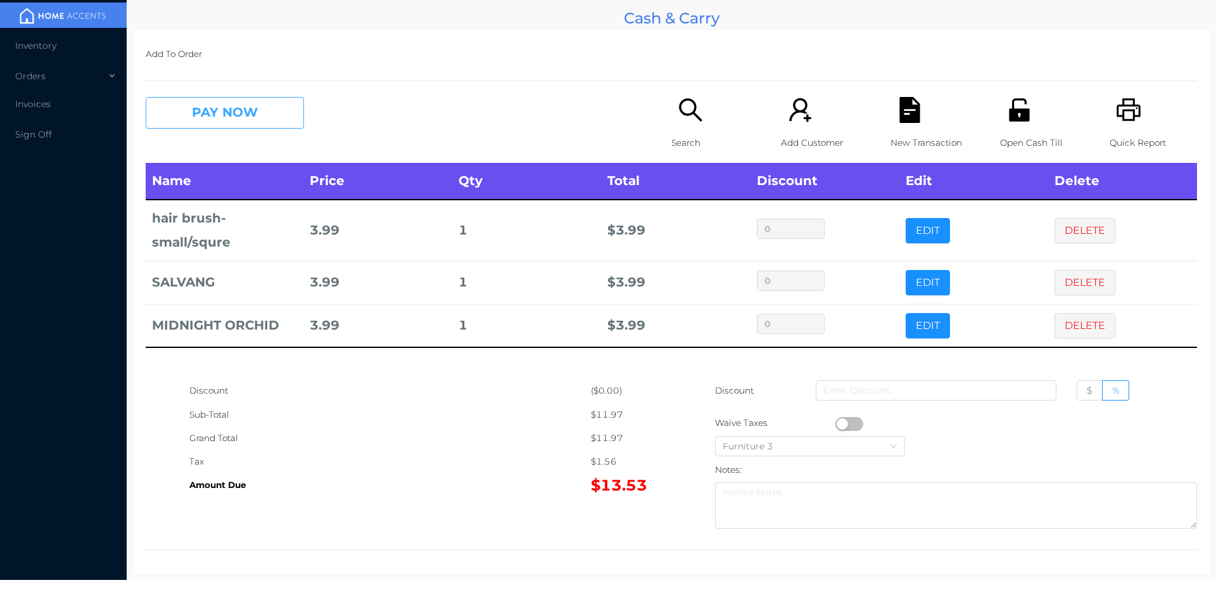
click at [257, 117] on button "PAY NOW" at bounding box center [225, 113] width 158 height 32
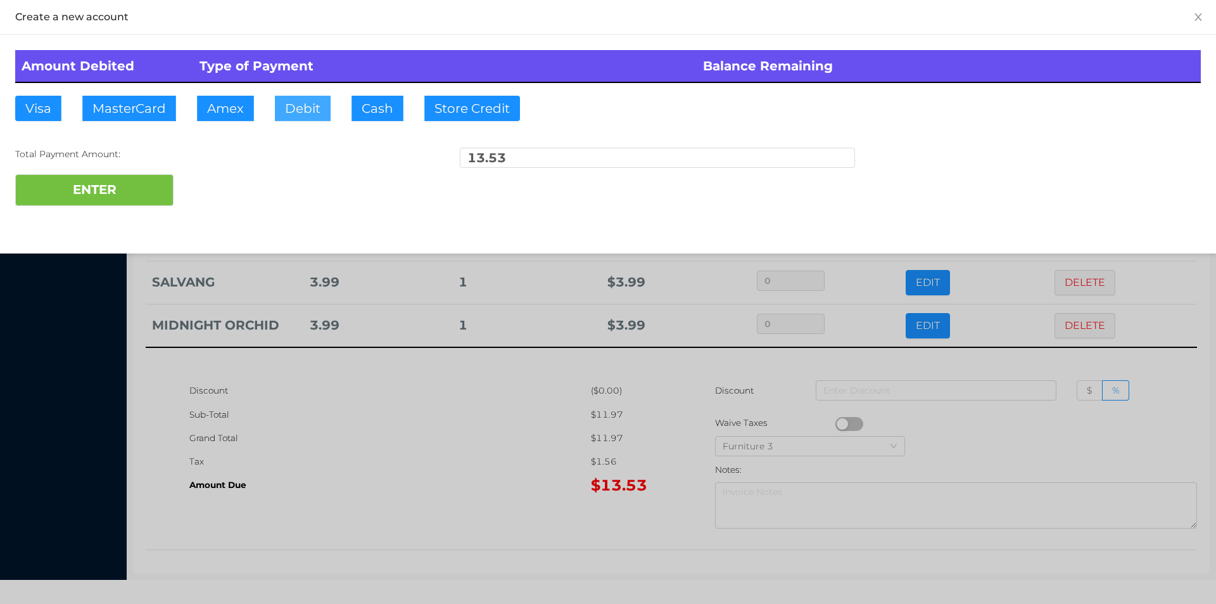
click at [293, 106] on button "Debit" at bounding box center [303, 108] width 56 height 25
click at [129, 190] on button "ENTER" at bounding box center [94, 190] width 158 height 32
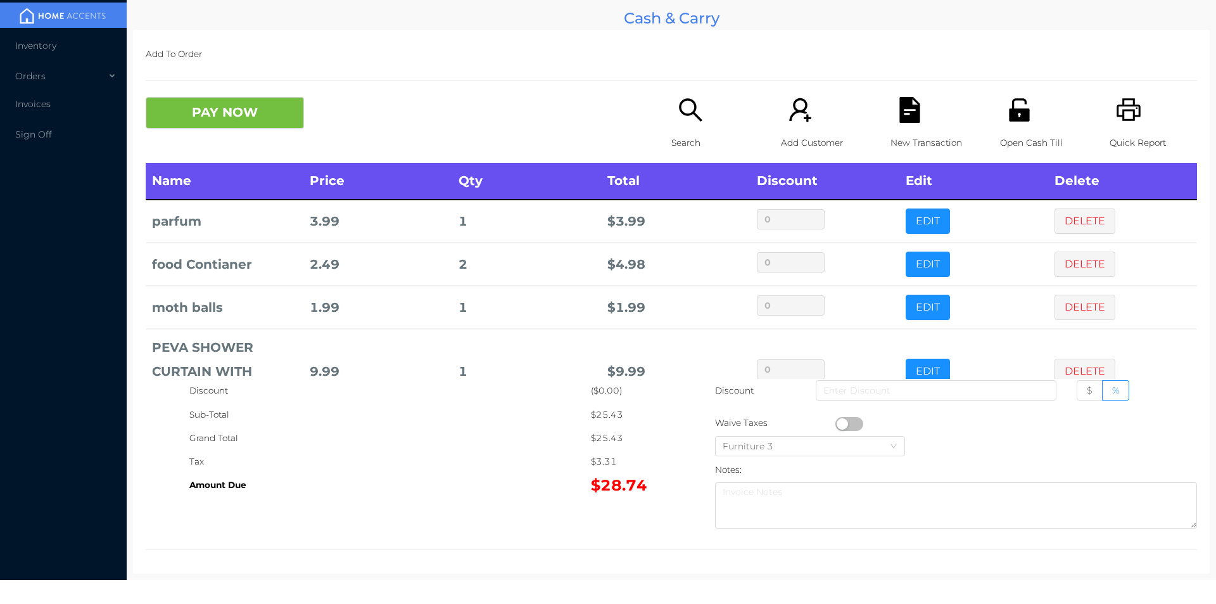
click at [1008, 125] on div "Open Cash Till" at bounding box center [1043, 130] width 87 height 66
click at [205, 113] on button "PAY NOW" at bounding box center [225, 113] width 158 height 32
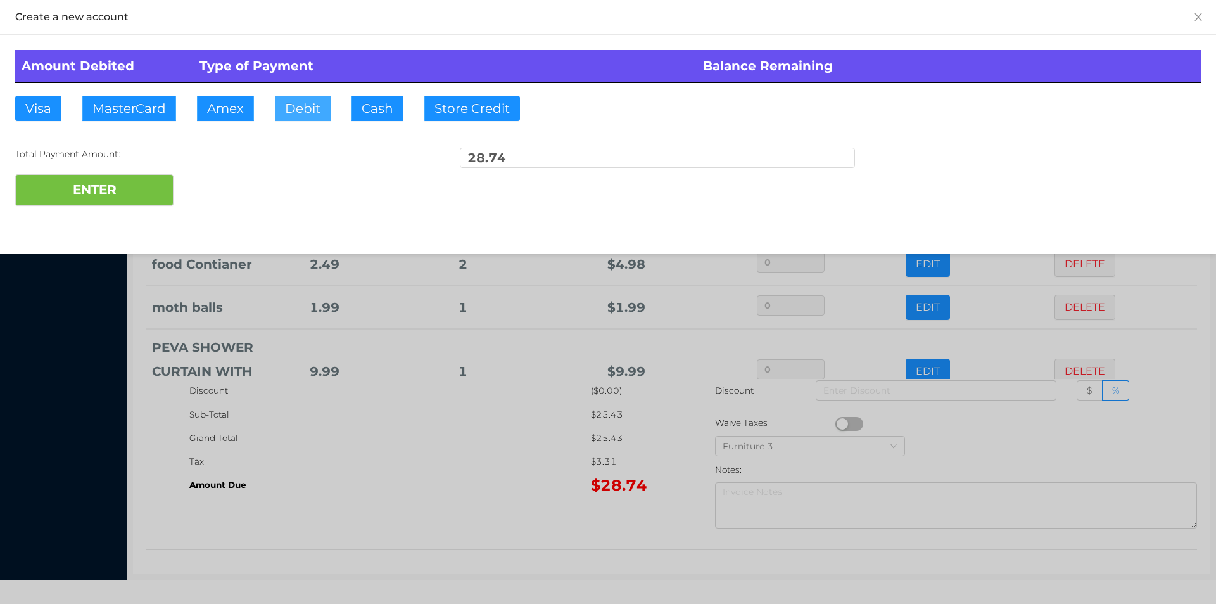
click at [307, 110] on button "Debit" at bounding box center [303, 108] width 56 height 25
type input "40."
click at [83, 195] on button "ENTER" at bounding box center [94, 190] width 158 height 32
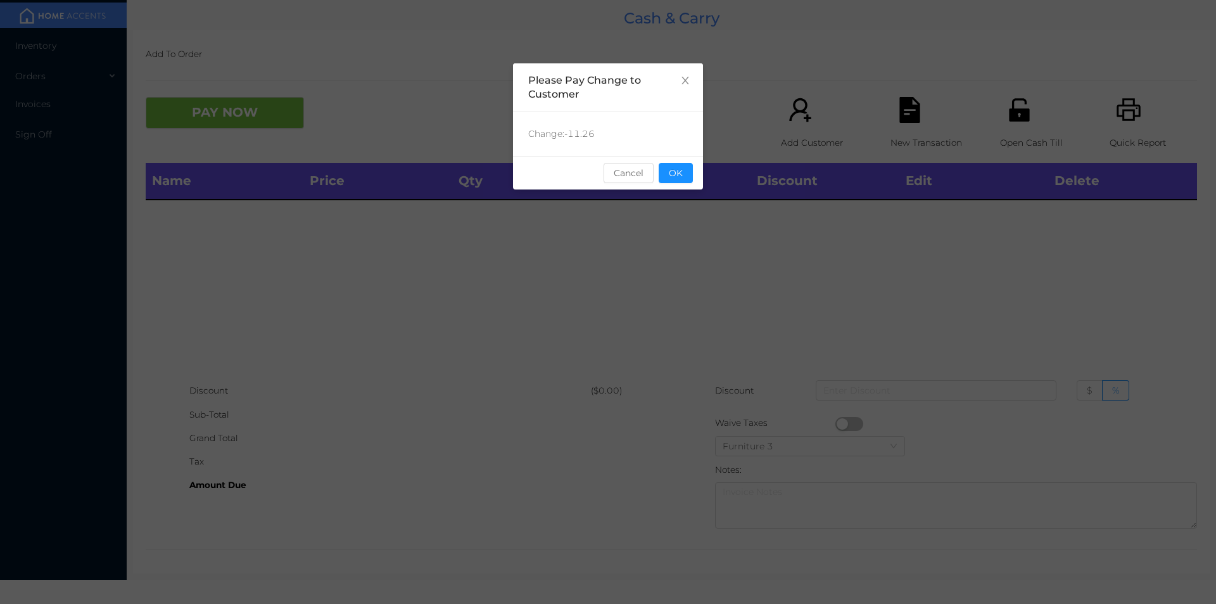
click at [707, 180] on div "sentinelStart Please Pay Change to Customer Change: -11.26 Cancel OK sentinelEnd" at bounding box center [608, 302] width 1216 height 604
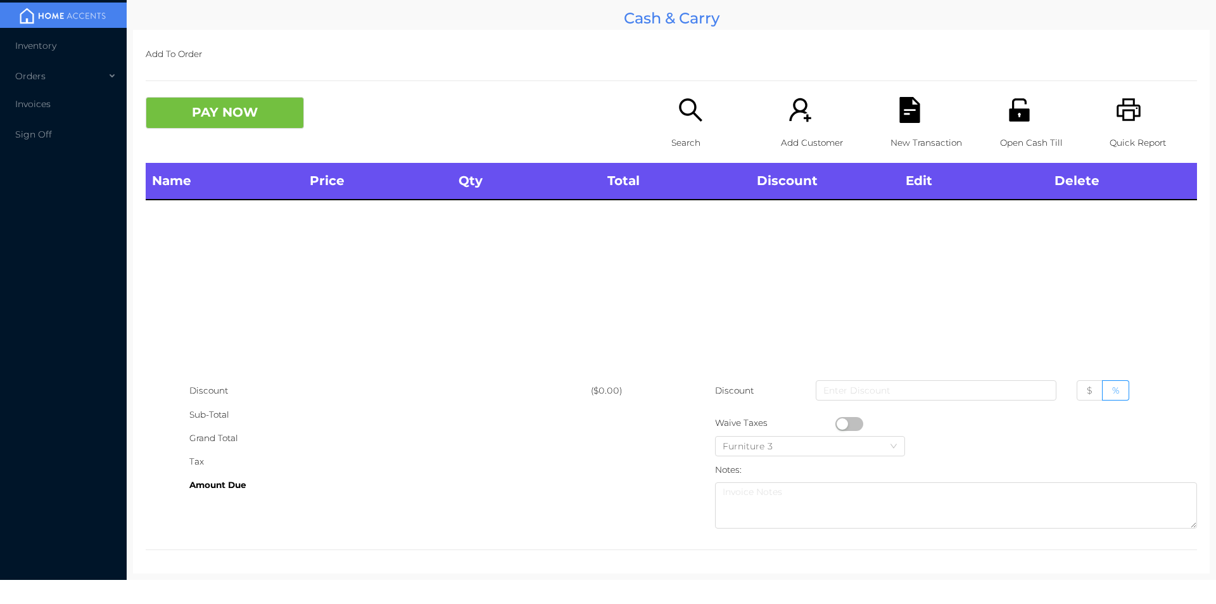
click at [688, 131] on p "Search" at bounding box center [714, 142] width 87 height 23
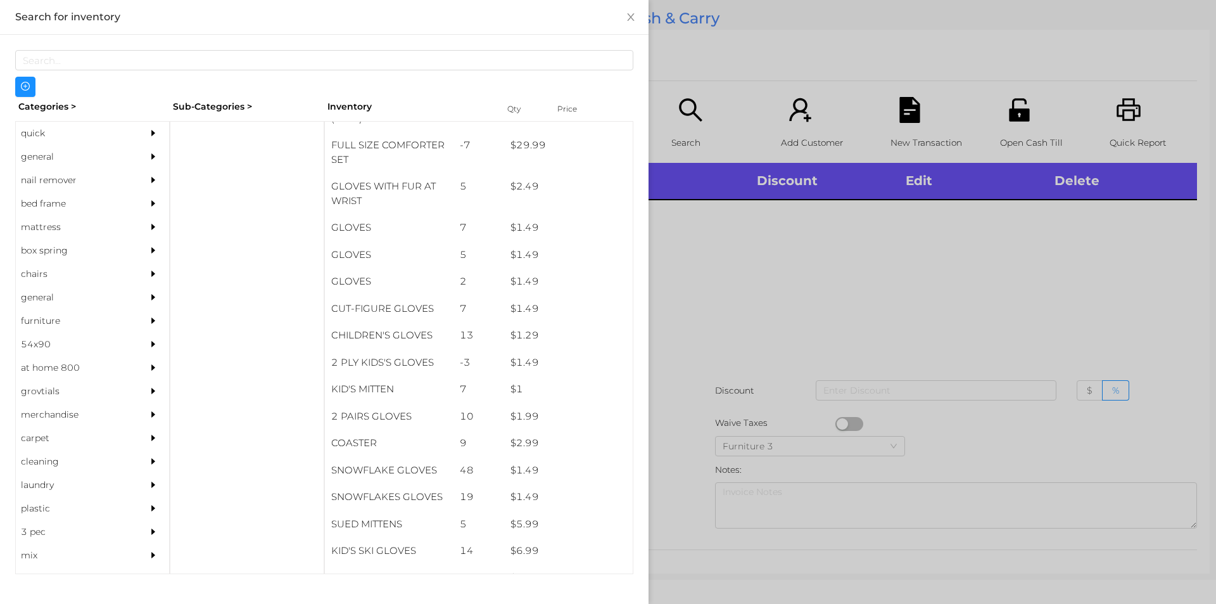
scroll to position [388, 0]
click at [47, 155] on div "general" at bounding box center [73, 156] width 115 height 23
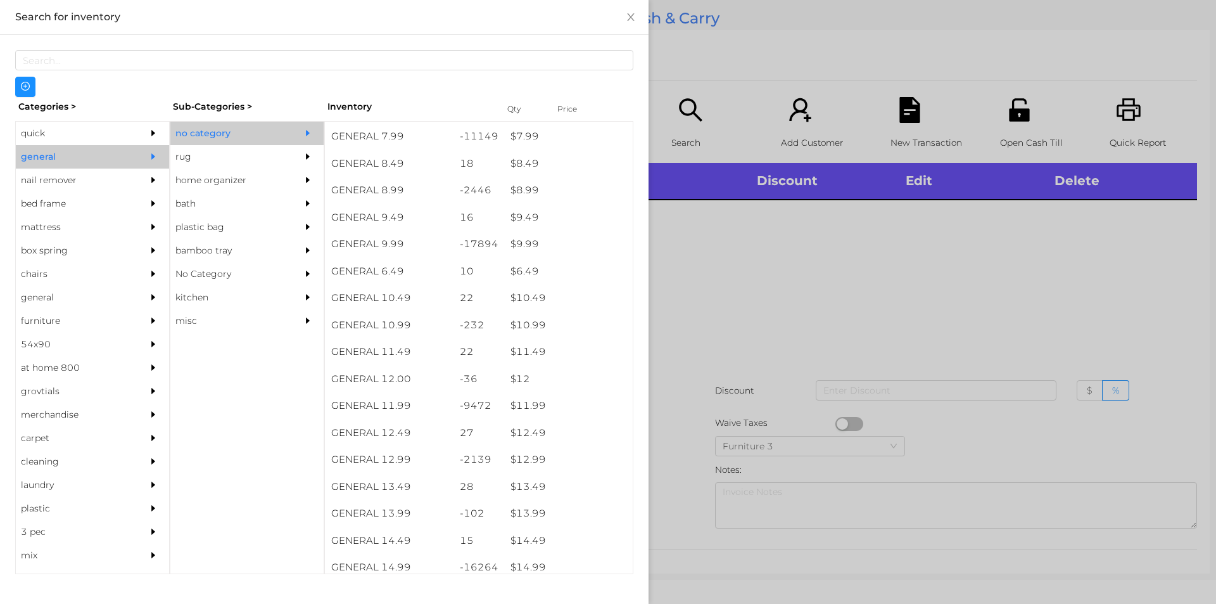
scroll to position [662, 0]
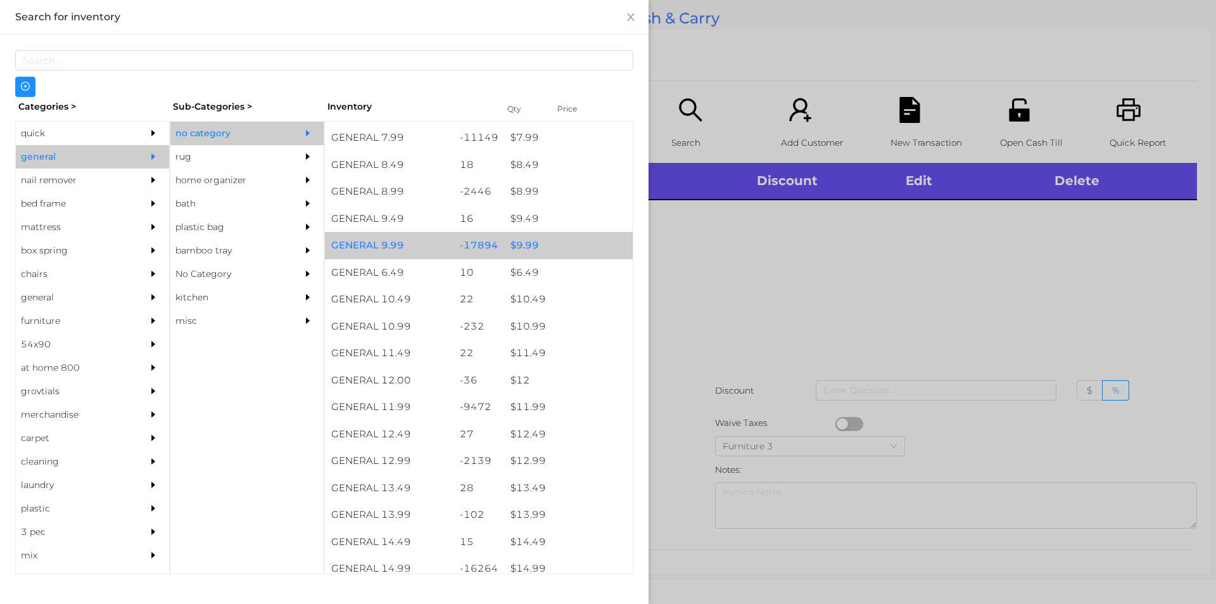
click at [526, 239] on div "$ 9.99" at bounding box center [568, 245] width 129 height 27
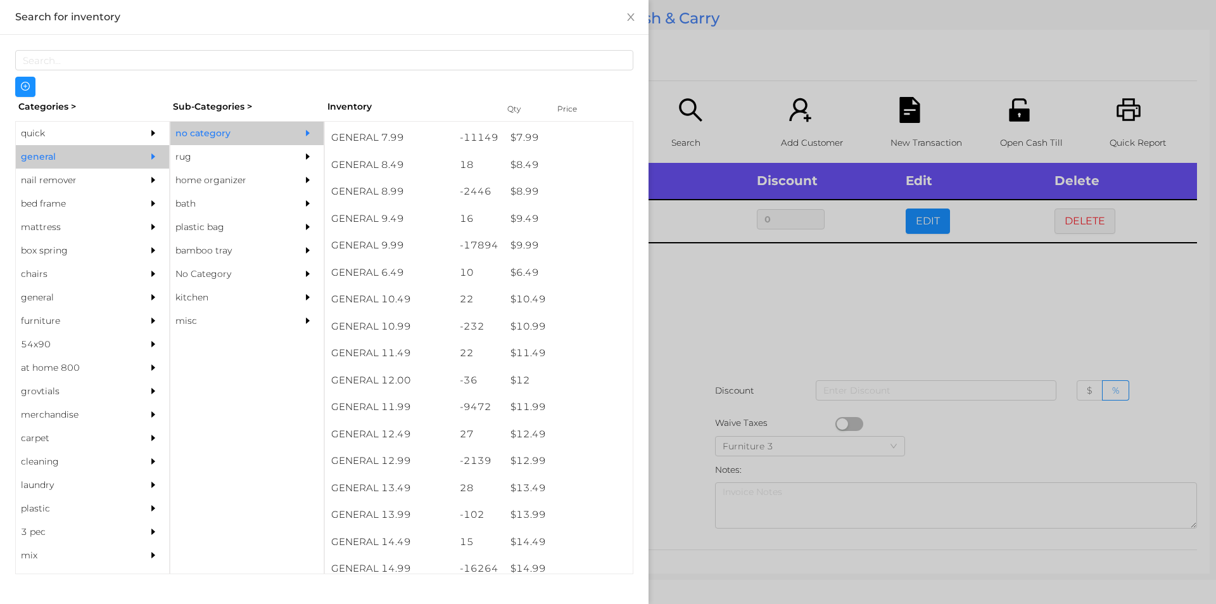
click at [697, 303] on div at bounding box center [608, 302] width 1216 height 604
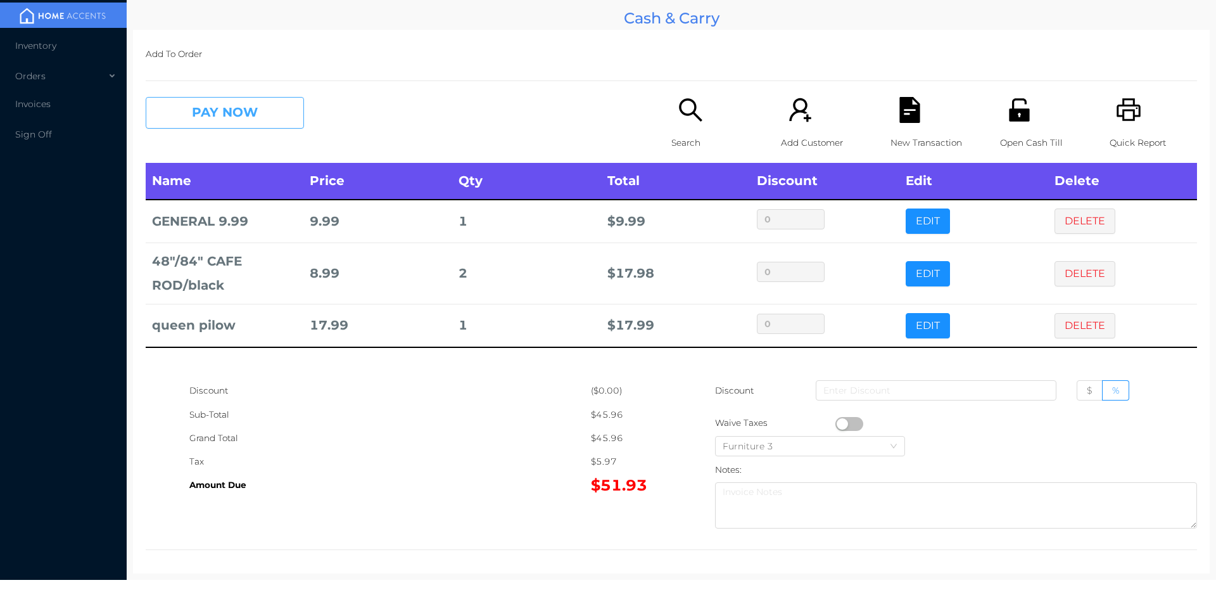
click at [261, 117] on button "PAY NOW" at bounding box center [225, 113] width 158 height 32
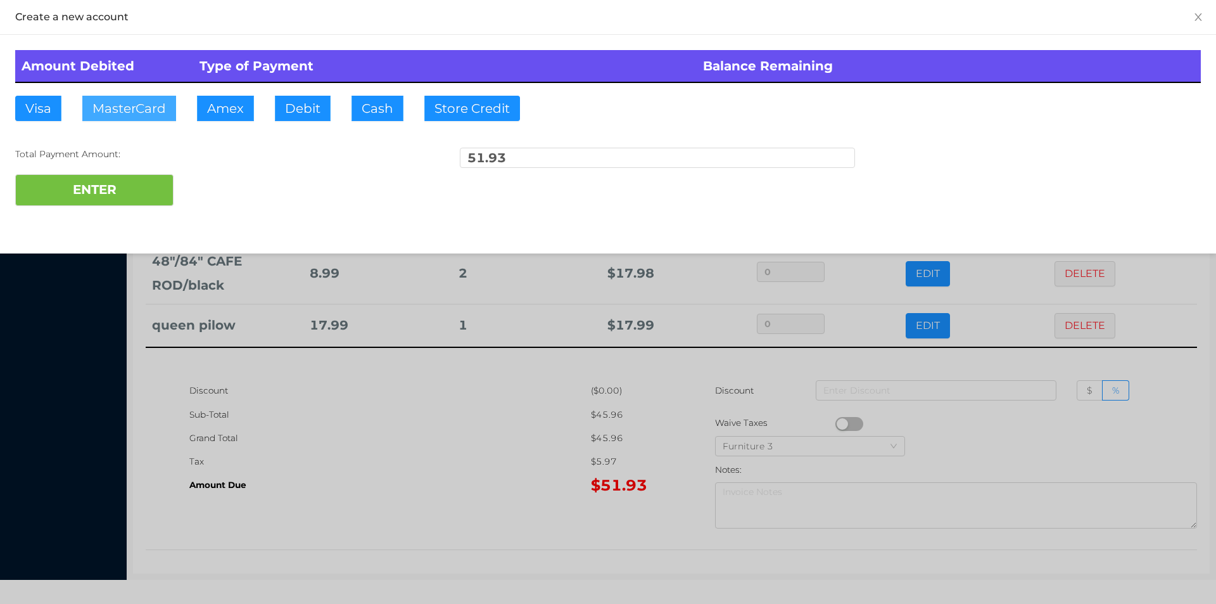
click at [132, 112] on button "MasterCard" at bounding box center [129, 108] width 94 height 25
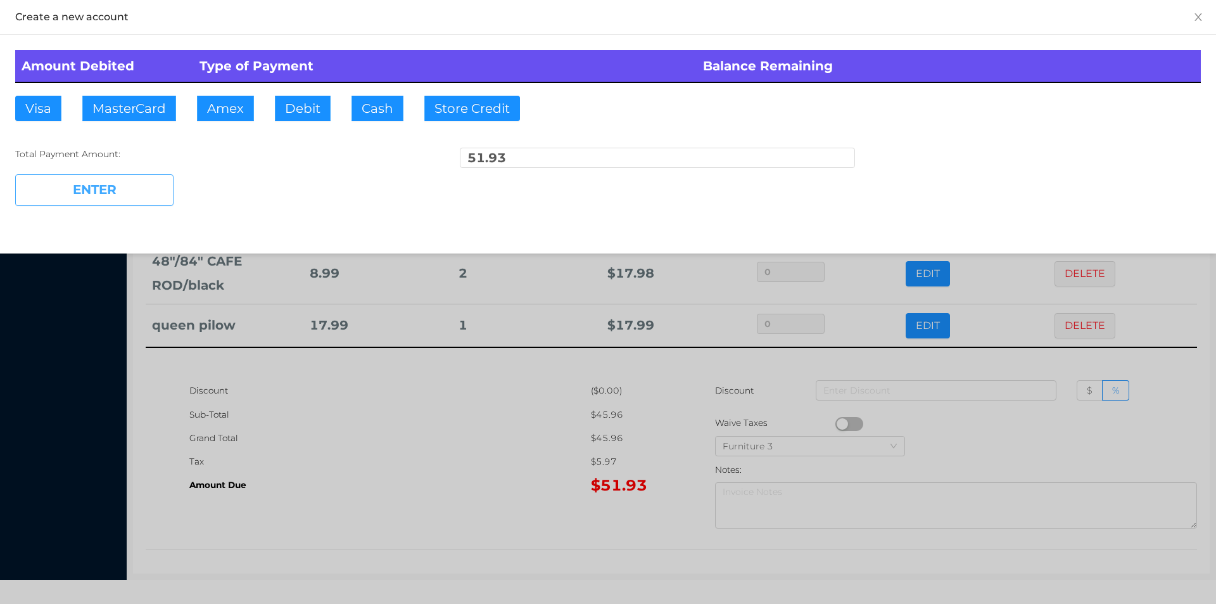
click at [133, 182] on button "ENTER" at bounding box center [94, 190] width 158 height 32
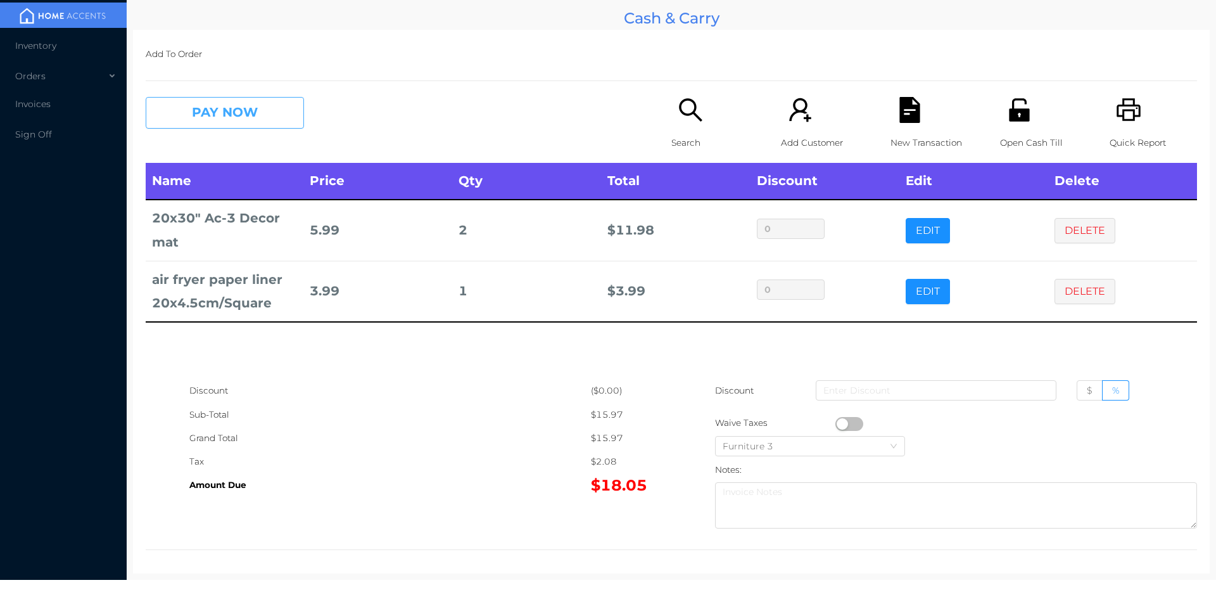
click at [256, 122] on button "PAY NOW" at bounding box center [225, 113] width 158 height 32
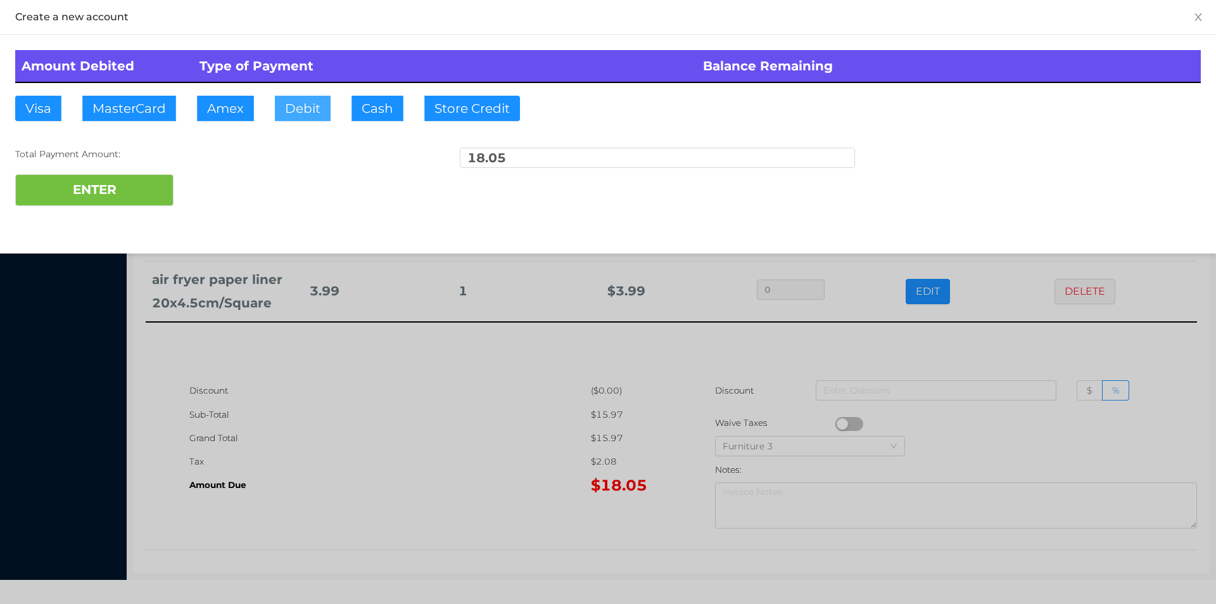
click at [297, 105] on button "Debit" at bounding box center [303, 108] width 56 height 25
click at [136, 177] on button "ENTER" at bounding box center [94, 190] width 158 height 32
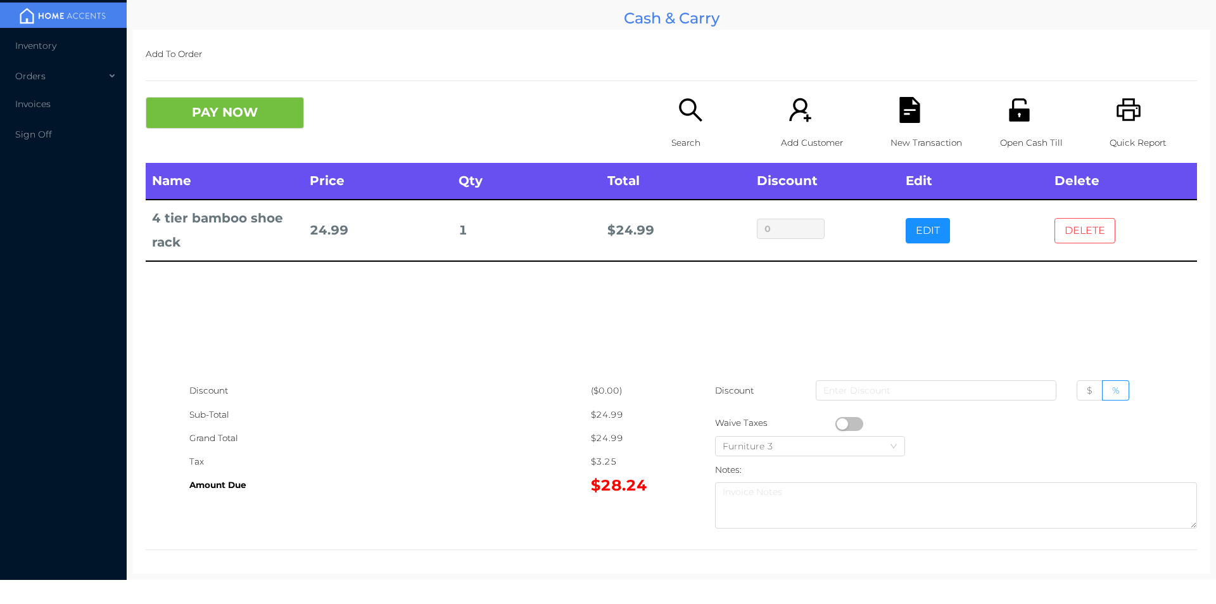
click at [1065, 239] on button "DELETE" at bounding box center [1084, 230] width 61 height 25
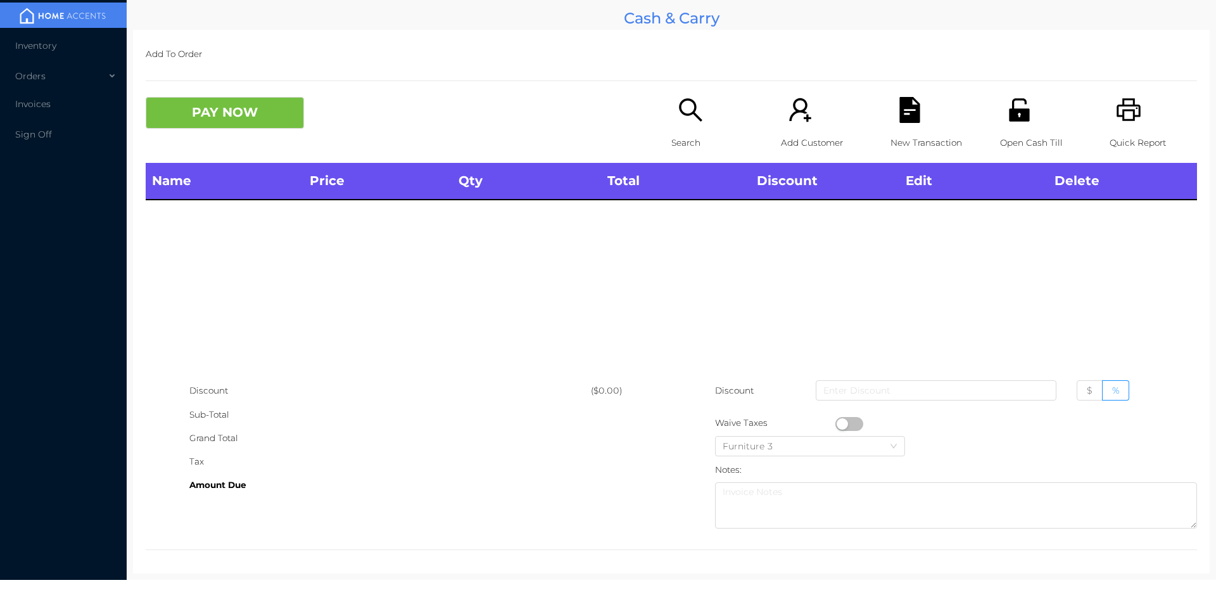
click at [678, 111] on icon "icon: search" at bounding box center [691, 110] width 26 height 26
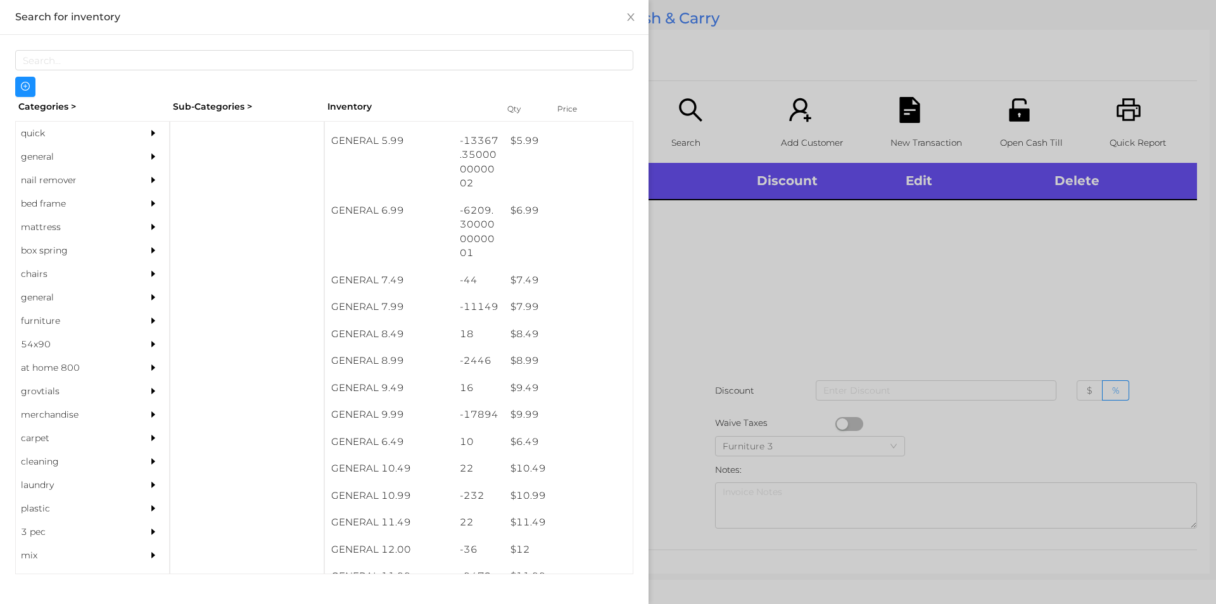
scroll to position [509, 0]
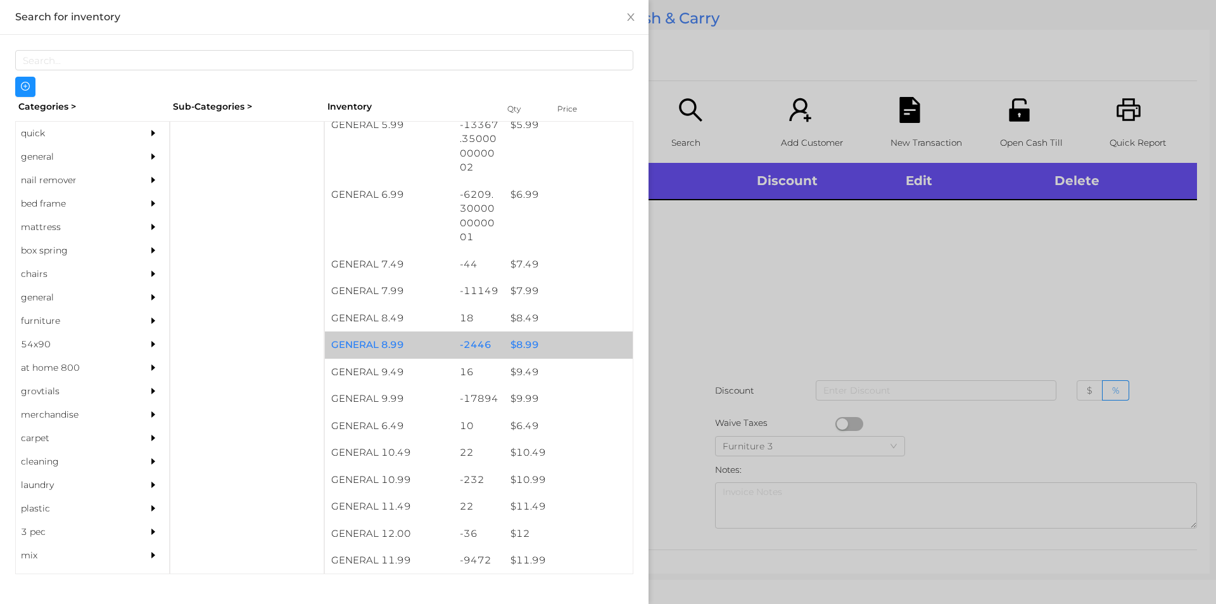
click at [528, 346] on div "$ 8.99" at bounding box center [568, 344] width 129 height 27
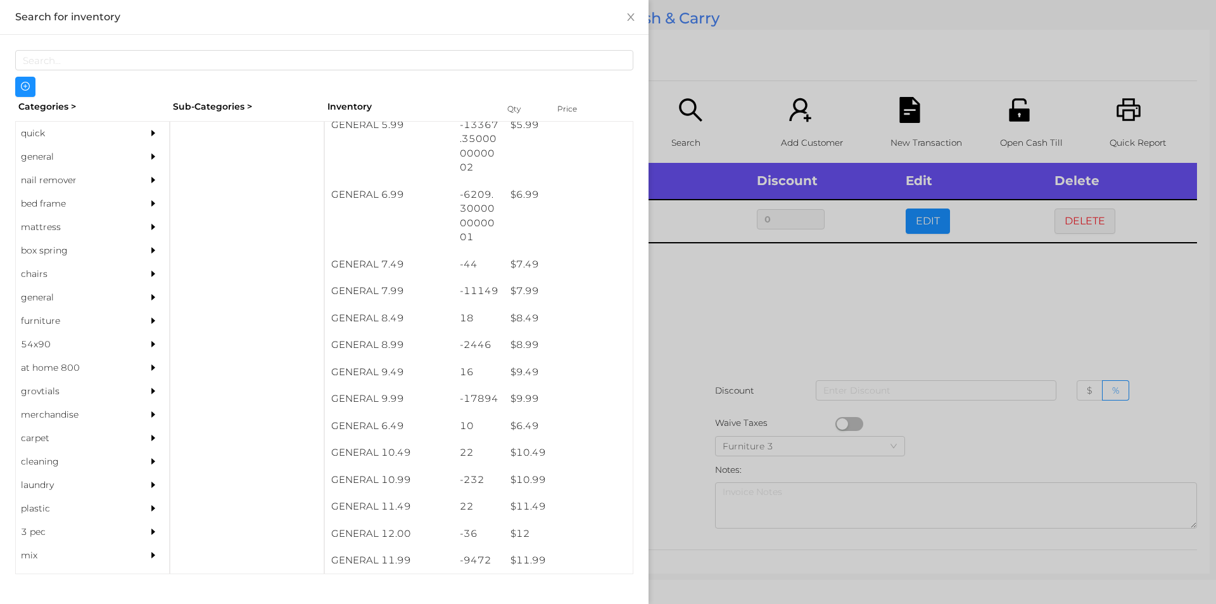
click at [689, 353] on div at bounding box center [608, 302] width 1216 height 604
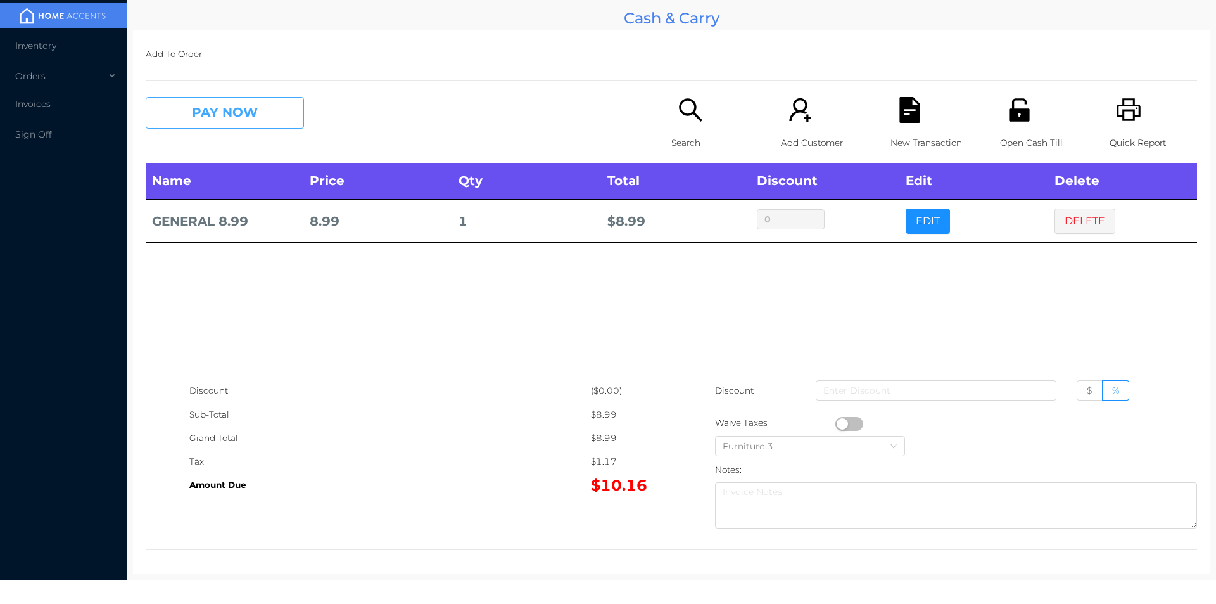
click at [221, 103] on button "PAY NOW" at bounding box center [225, 113] width 158 height 32
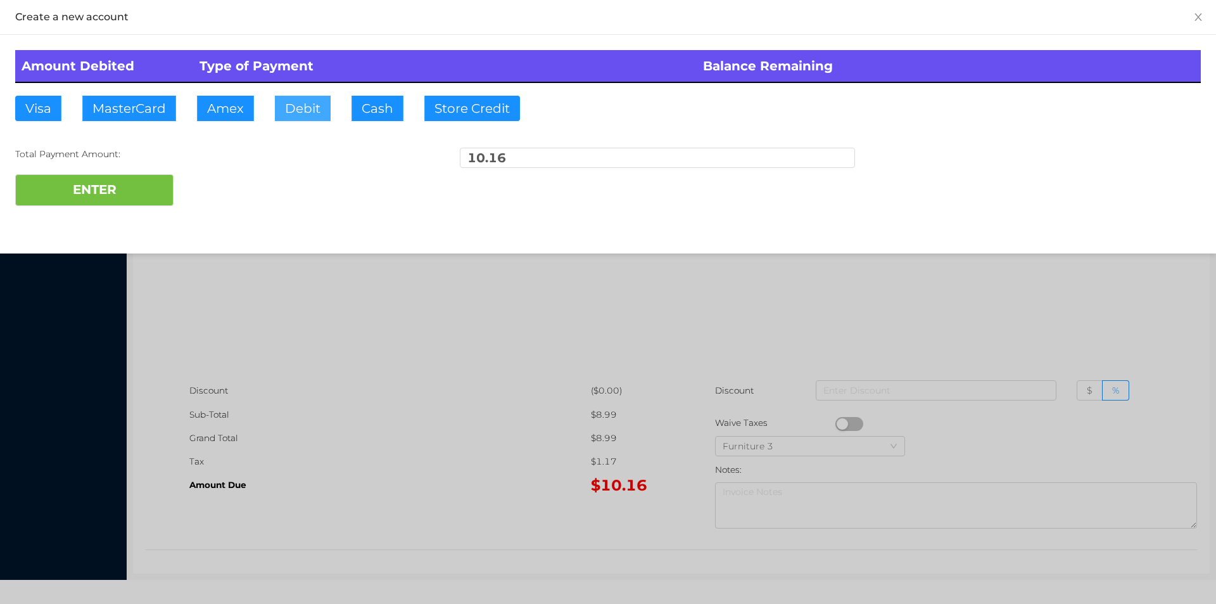
click at [292, 113] on button "Debit" at bounding box center [303, 108] width 56 height 25
click at [138, 205] on button "ENTER" at bounding box center [94, 190] width 158 height 32
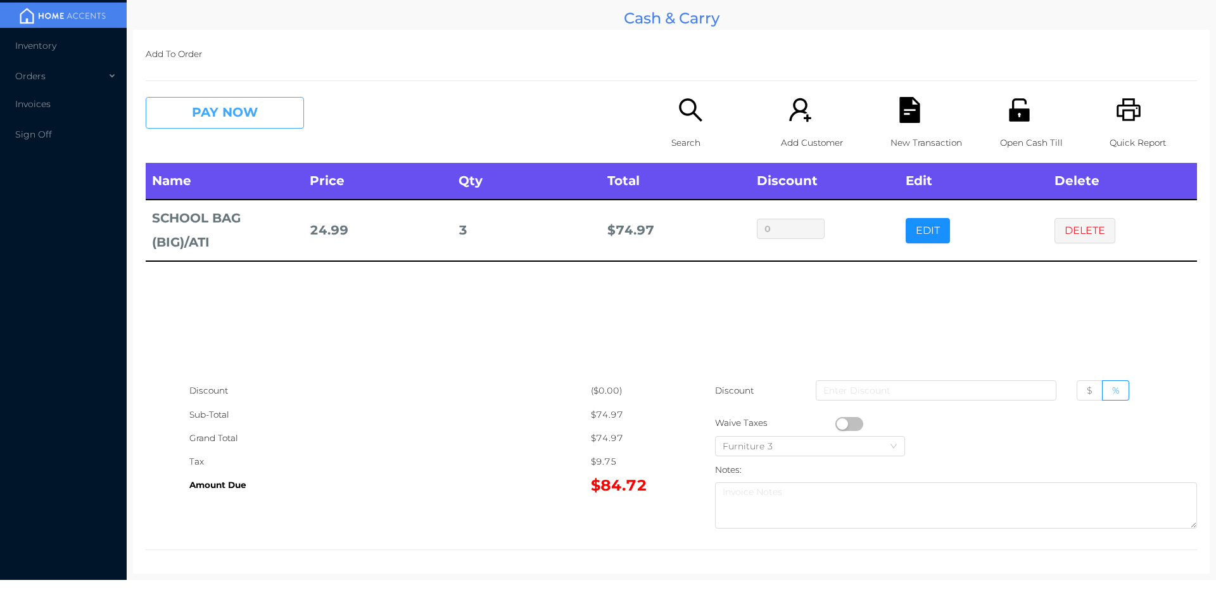
click at [203, 113] on button "PAY NOW" at bounding box center [225, 113] width 158 height 32
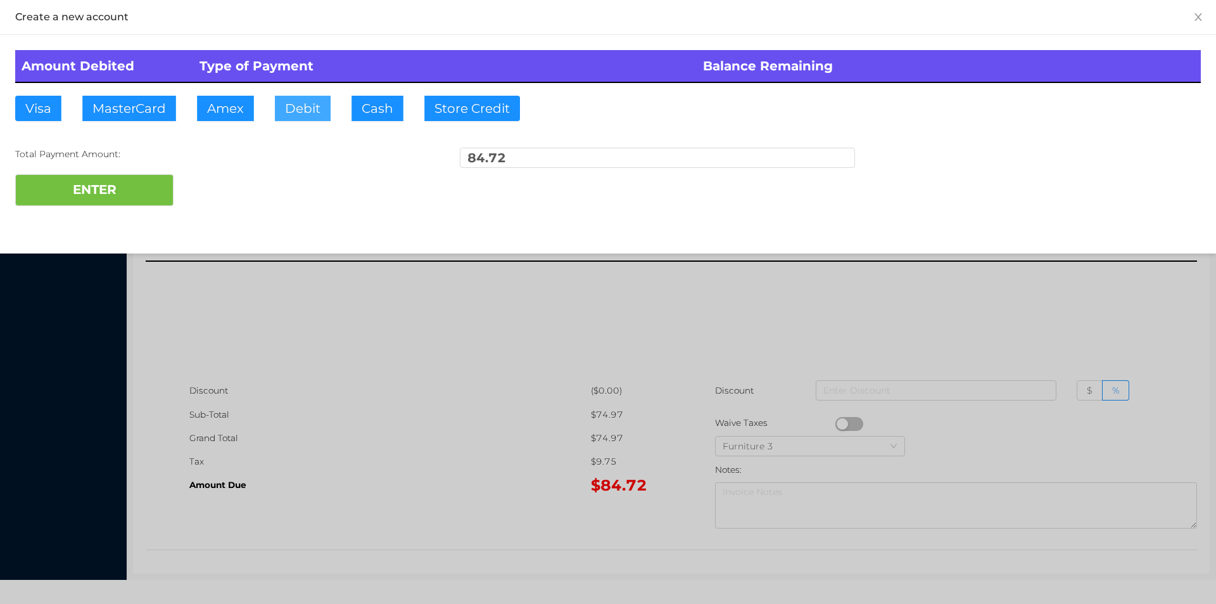
click at [292, 116] on button "Debit" at bounding box center [303, 108] width 56 height 25
click at [128, 179] on button "ENTER" at bounding box center [94, 190] width 158 height 32
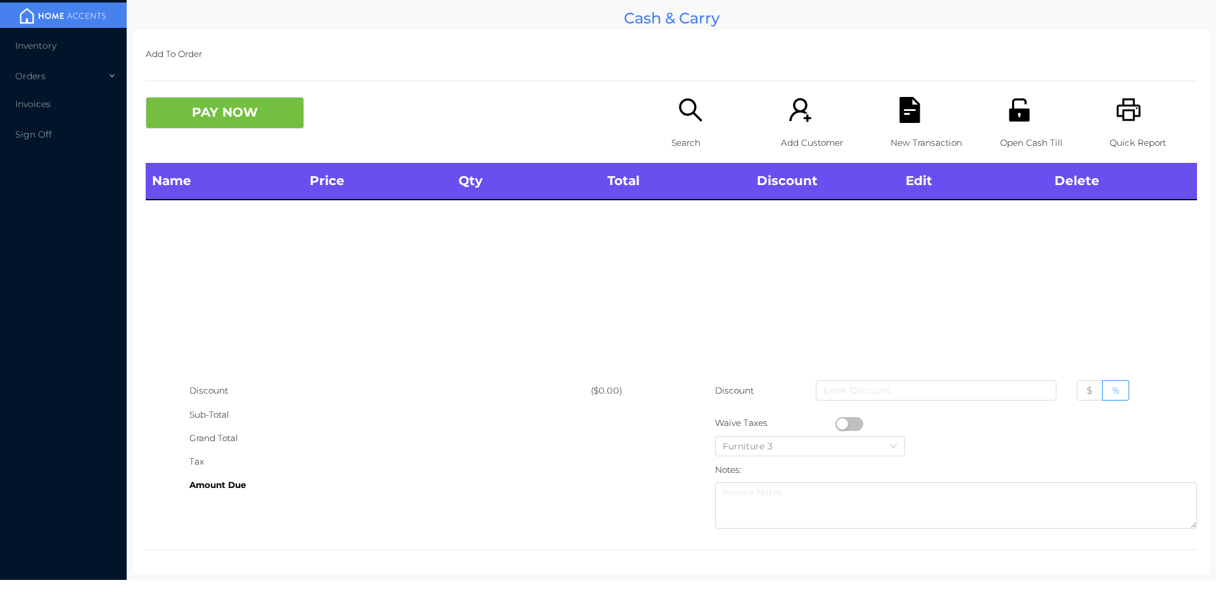
click at [1000, 129] on div "Open Cash Till" at bounding box center [1043, 130] width 87 height 66
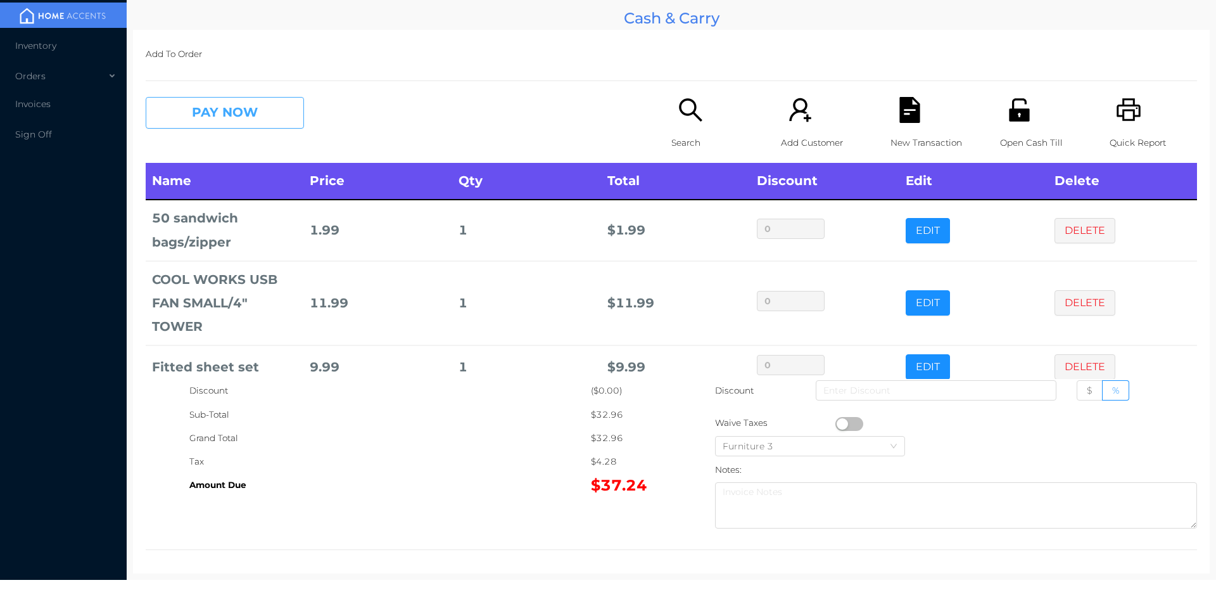
click at [232, 118] on button "PAY NOW" at bounding box center [225, 113] width 158 height 32
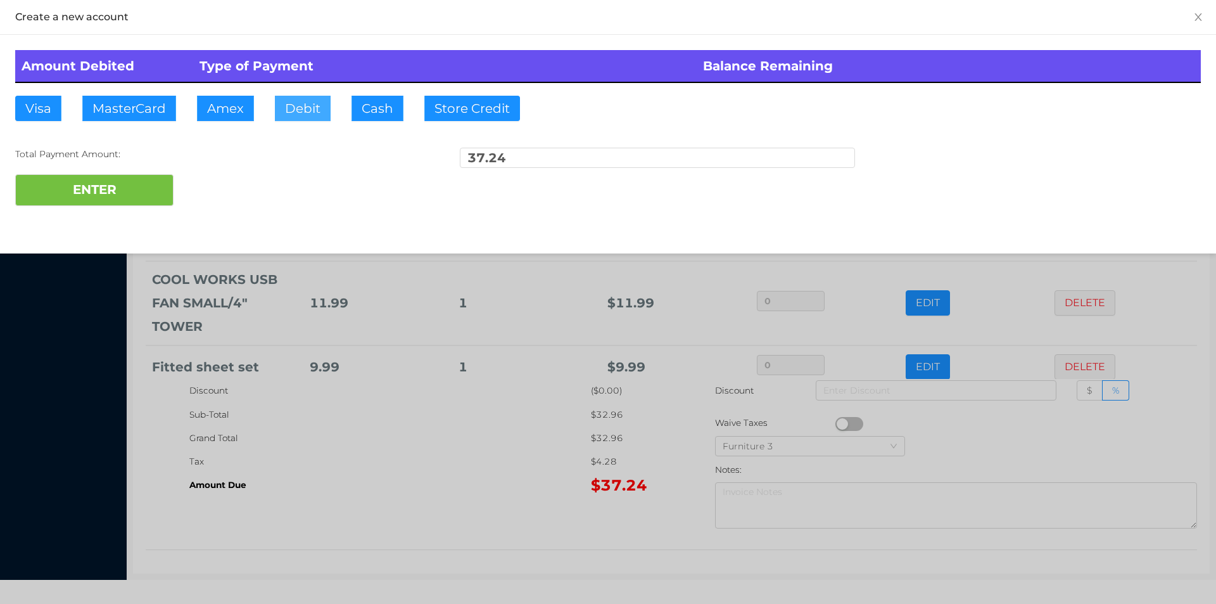
click at [305, 120] on button "Debit" at bounding box center [303, 108] width 56 height 25
click at [92, 203] on button "ENTER" at bounding box center [94, 190] width 158 height 32
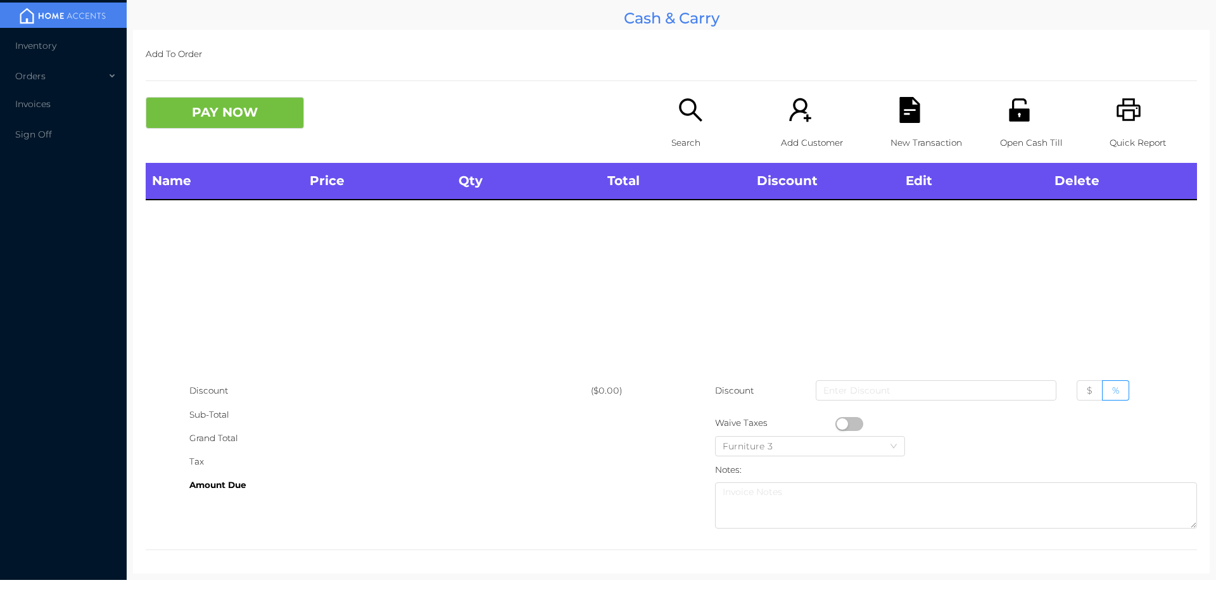
click at [1012, 111] on icon "icon: unlock" at bounding box center [1019, 109] width 20 height 23
click at [1006, 122] on icon "icon: unlock" at bounding box center [1019, 110] width 26 height 26
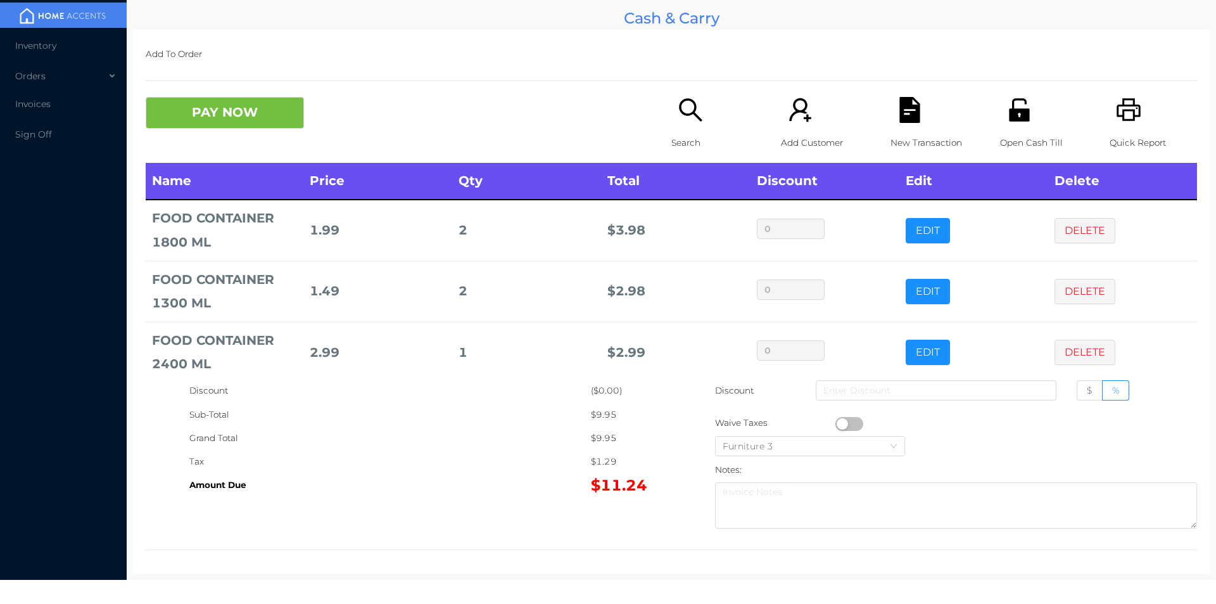
click at [202, 116] on button "PAY NOW" at bounding box center [225, 113] width 158 height 32
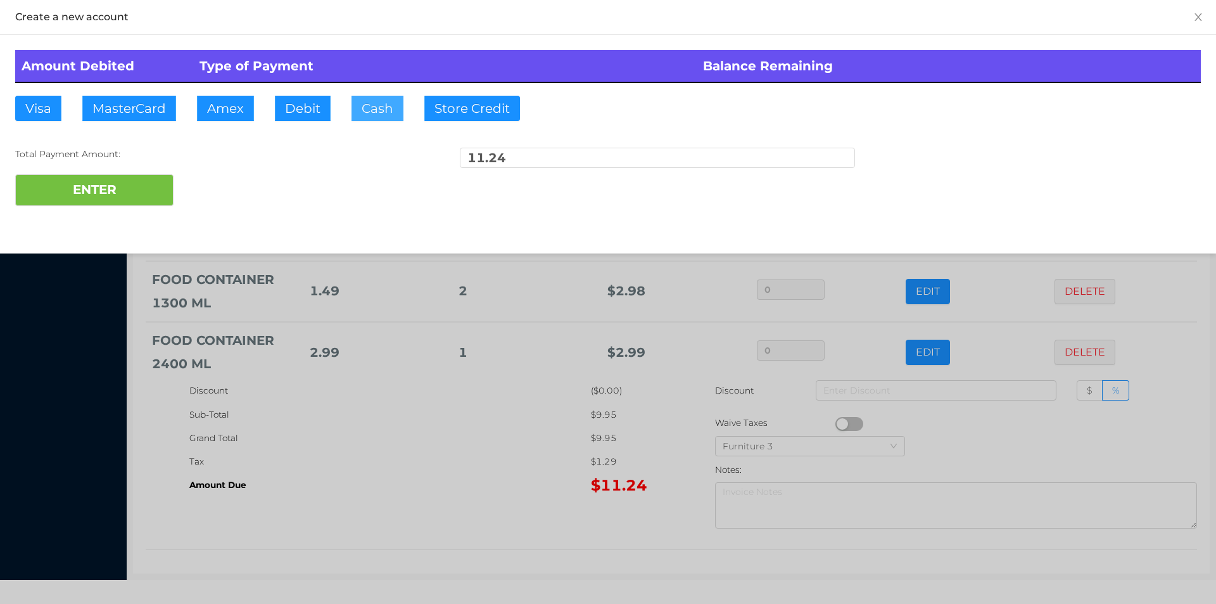
click at [371, 116] on button "Cash" at bounding box center [377, 108] width 52 height 25
click at [122, 203] on button "ENTER" at bounding box center [94, 190] width 158 height 32
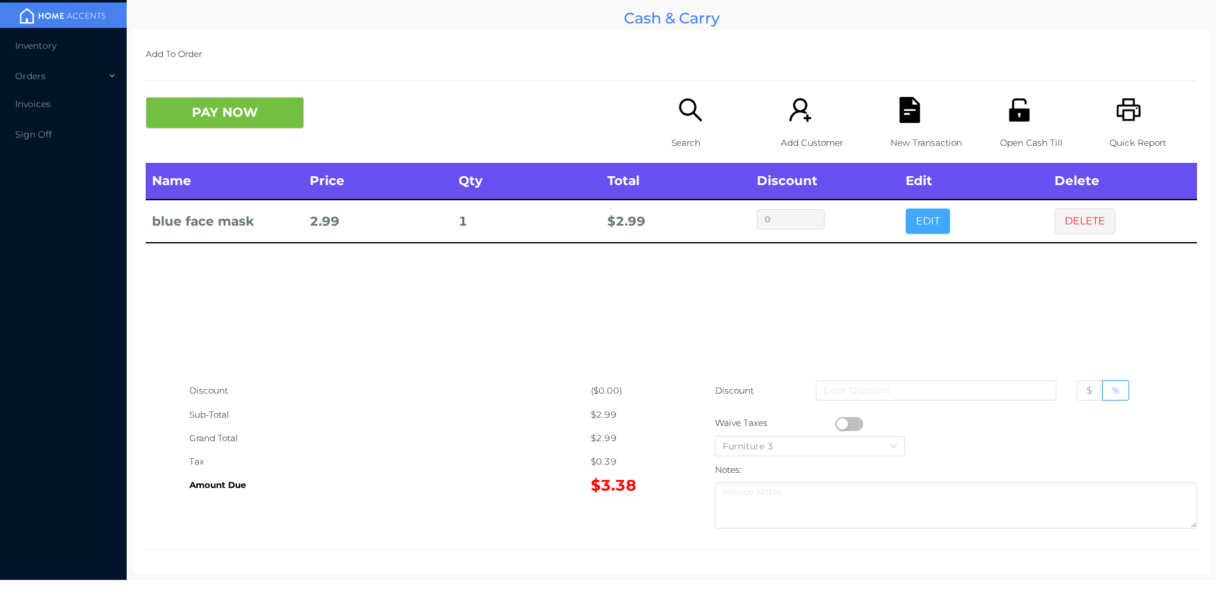
click at [914, 220] on button "EDIT" at bounding box center [928, 220] width 44 height 25
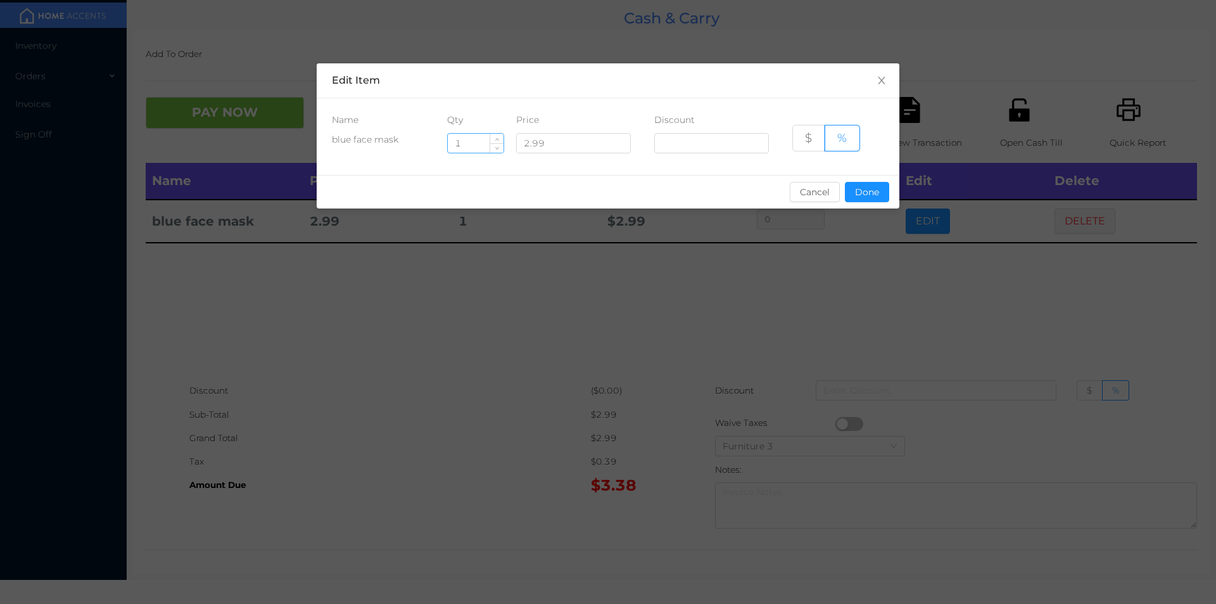
click at [471, 144] on input "1" at bounding box center [476, 143] width 56 height 19
type input "5"
click at [858, 193] on button "Done" at bounding box center [867, 192] width 44 height 20
type input "0%"
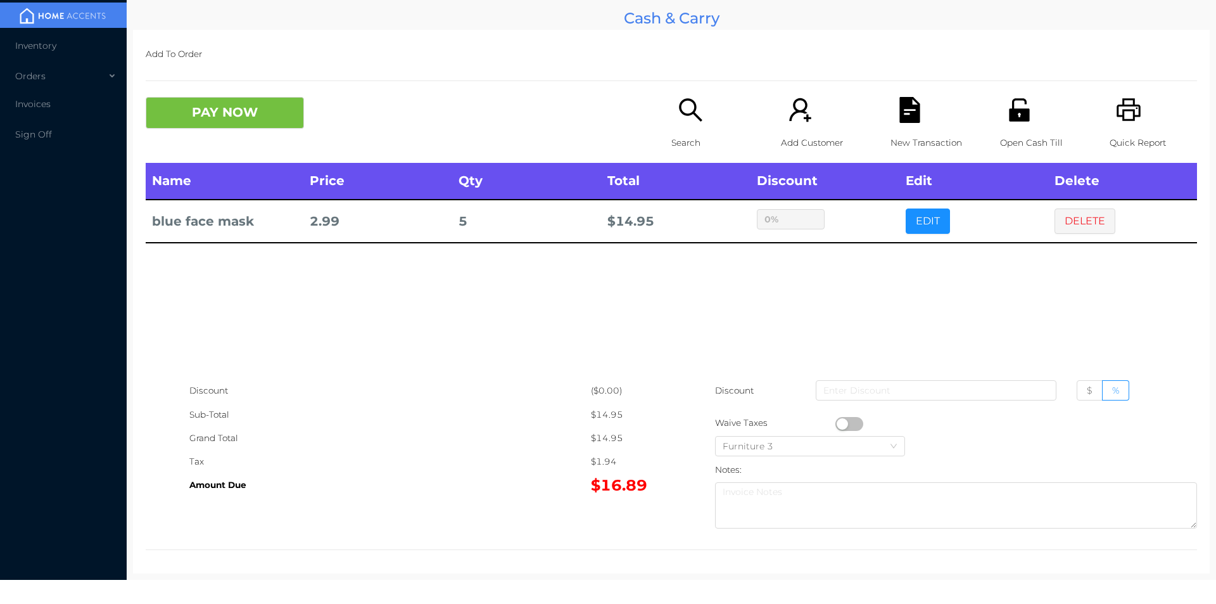
click at [836, 258] on div "sentinelStart Edit Item Name Qty Price Discount blue face mask 5 2.99 $ % Cance…" at bounding box center [608, 302] width 1216 height 604
click at [195, 114] on button "PAY NOW" at bounding box center [225, 113] width 158 height 32
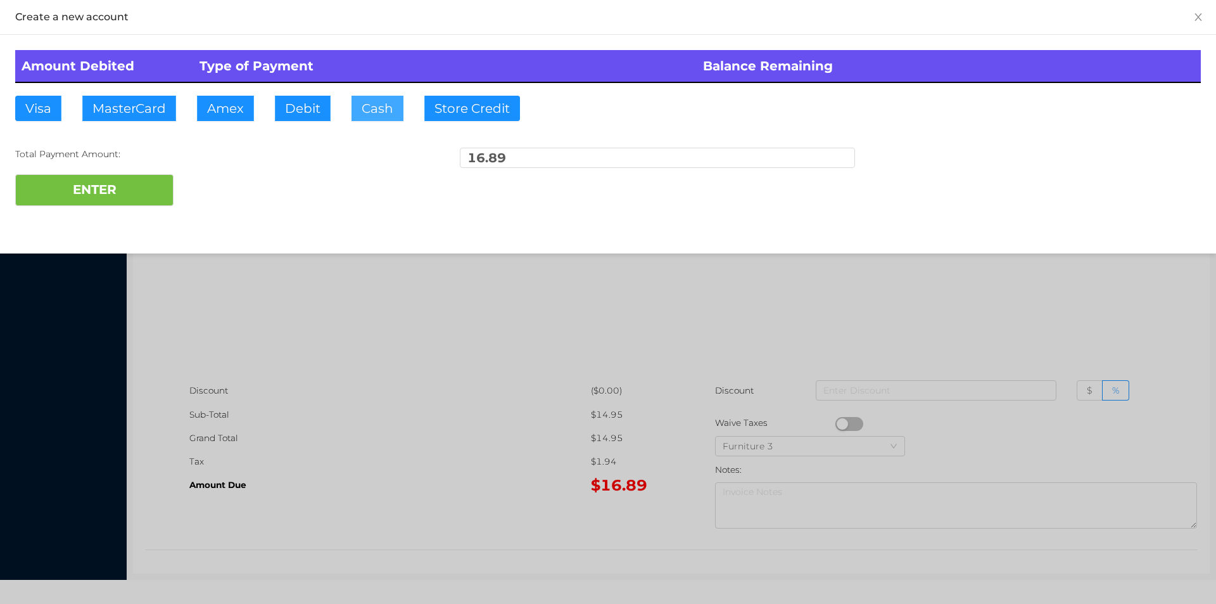
click at [367, 105] on button "Cash" at bounding box center [377, 108] width 52 height 25
type input "17."
click at [152, 186] on button "ENTER" at bounding box center [94, 190] width 158 height 32
type input "0"
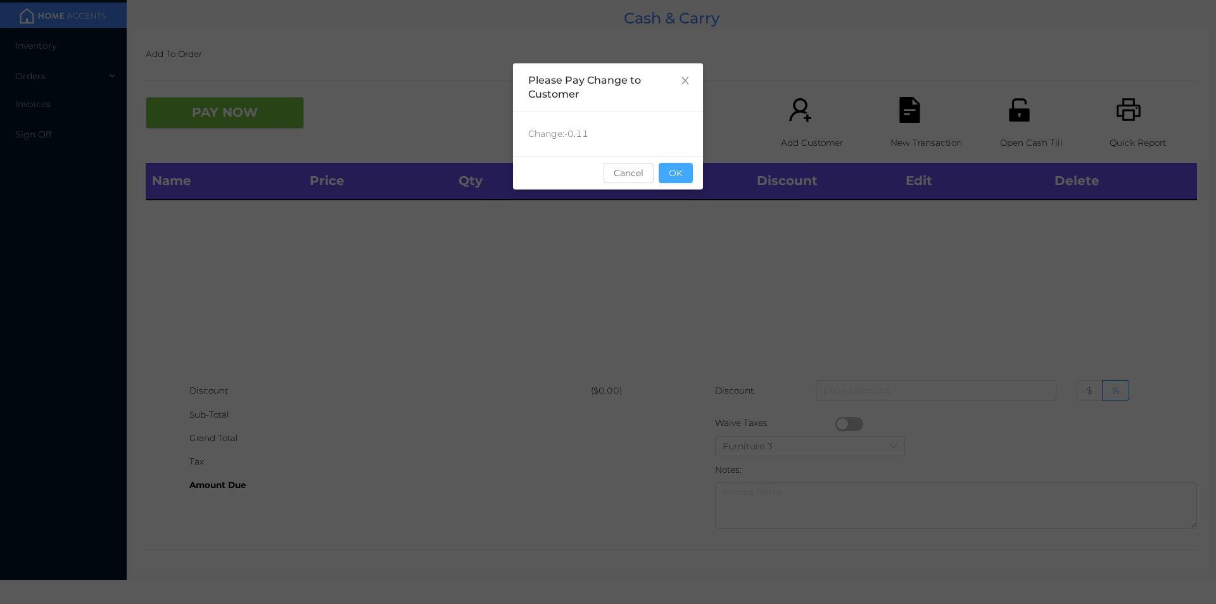
click at [682, 163] on button "OK" at bounding box center [676, 173] width 34 height 20
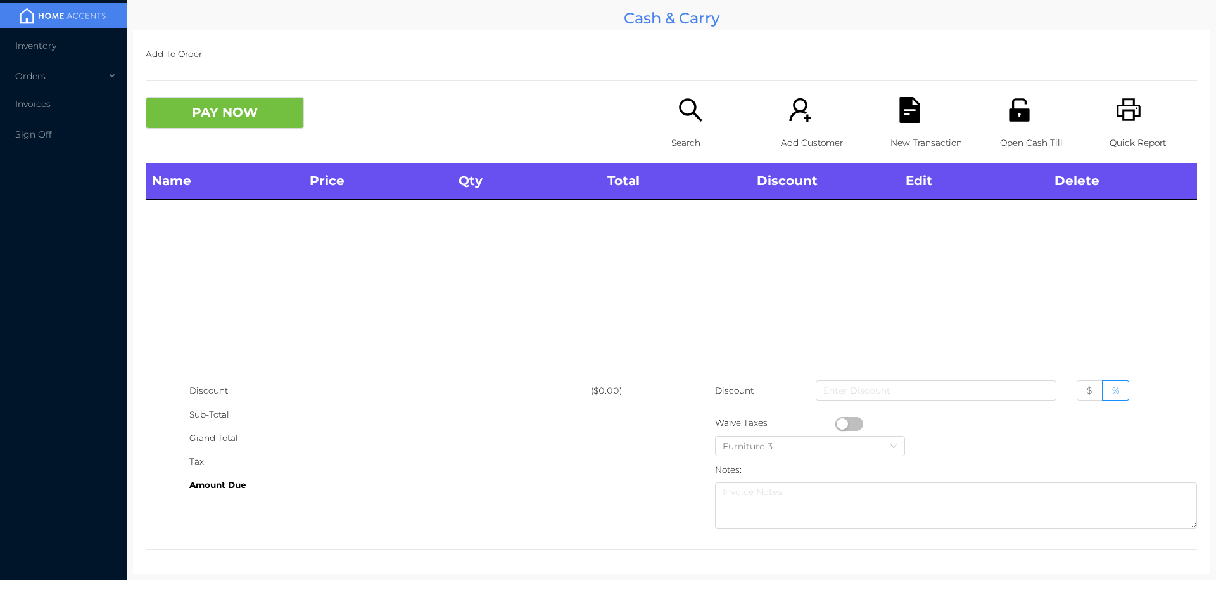
click at [742, 286] on div "Name Price Qty Total Discount Edit Delete" at bounding box center [671, 271] width 1051 height 216
click at [671, 142] on p "Search" at bounding box center [714, 142] width 87 height 23
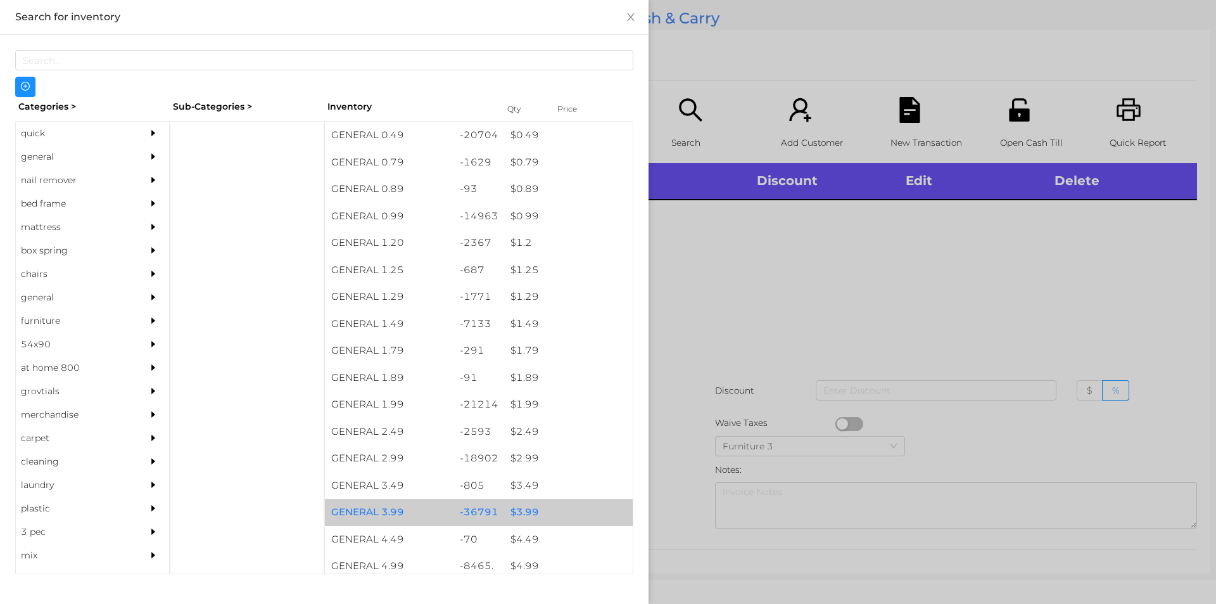
click at [519, 513] on div "$ 3.99" at bounding box center [568, 511] width 129 height 27
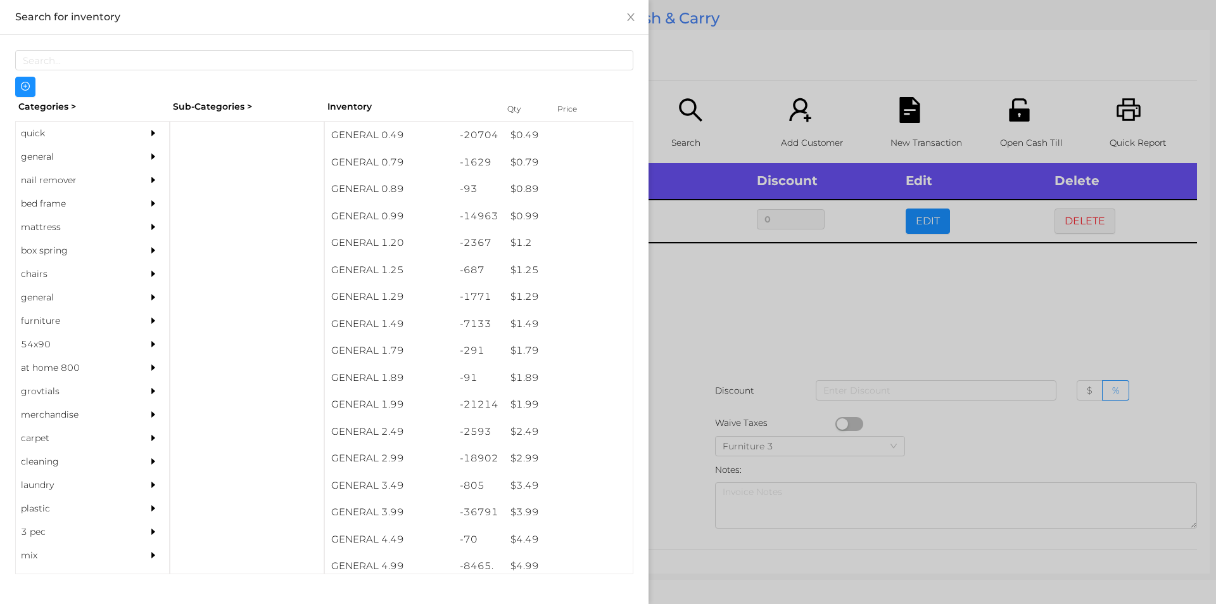
click at [696, 308] on div at bounding box center [608, 302] width 1216 height 604
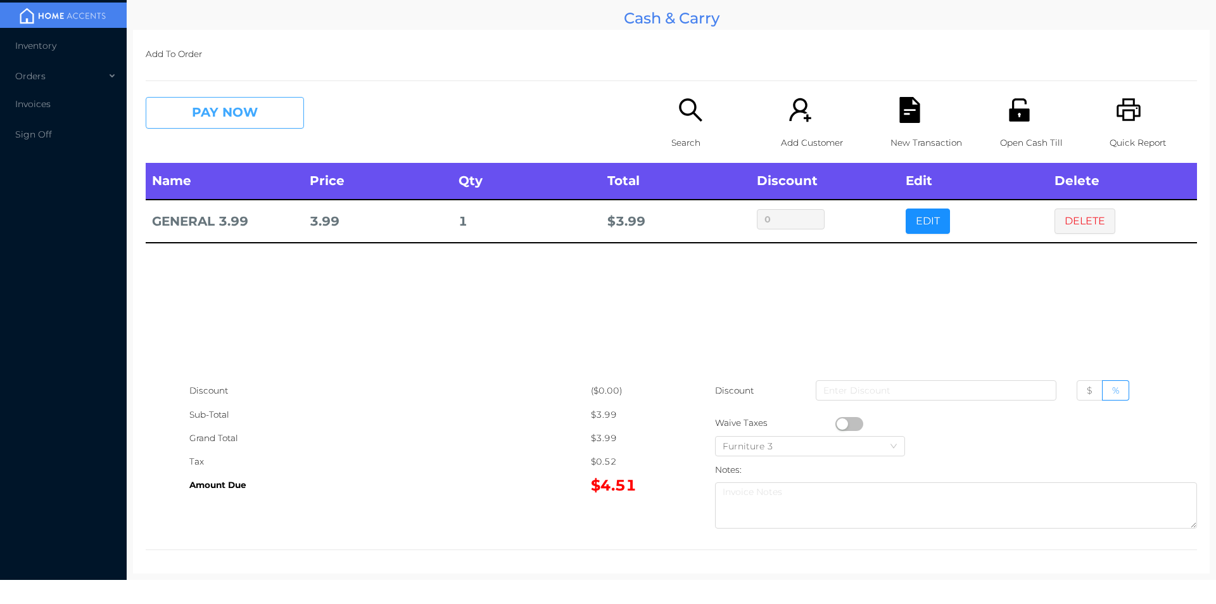
click at [181, 114] on button "PAY NOW" at bounding box center [225, 113] width 158 height 32
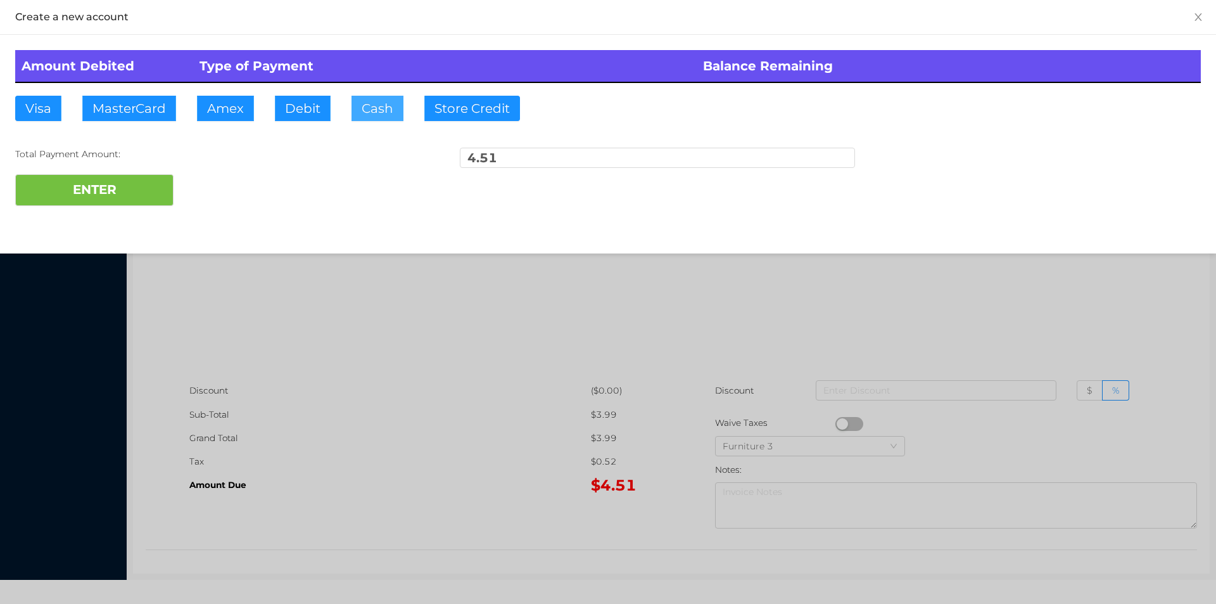
click at [370, 117] on button "Cash" at bounding box center [377, 108] width 52 height 25
click at [132, 194] on button "ENTER" at bounding box center [94, 190] width 158 height 32
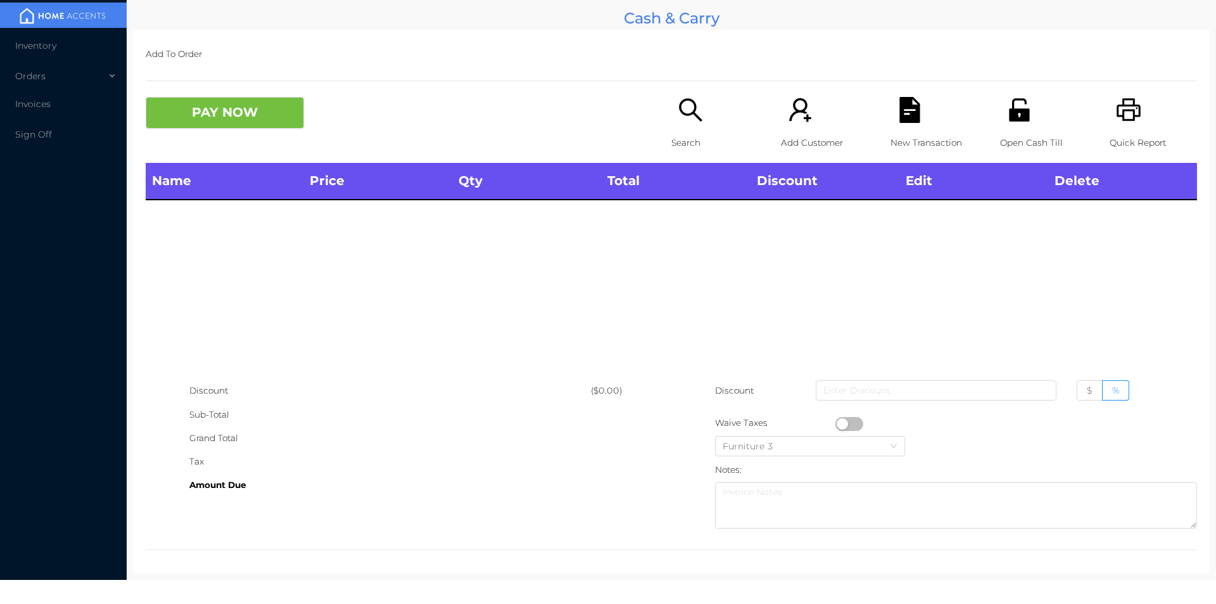
click at [681, 128] on div "Search" at bounding box center [714, 130] width 87 height 66
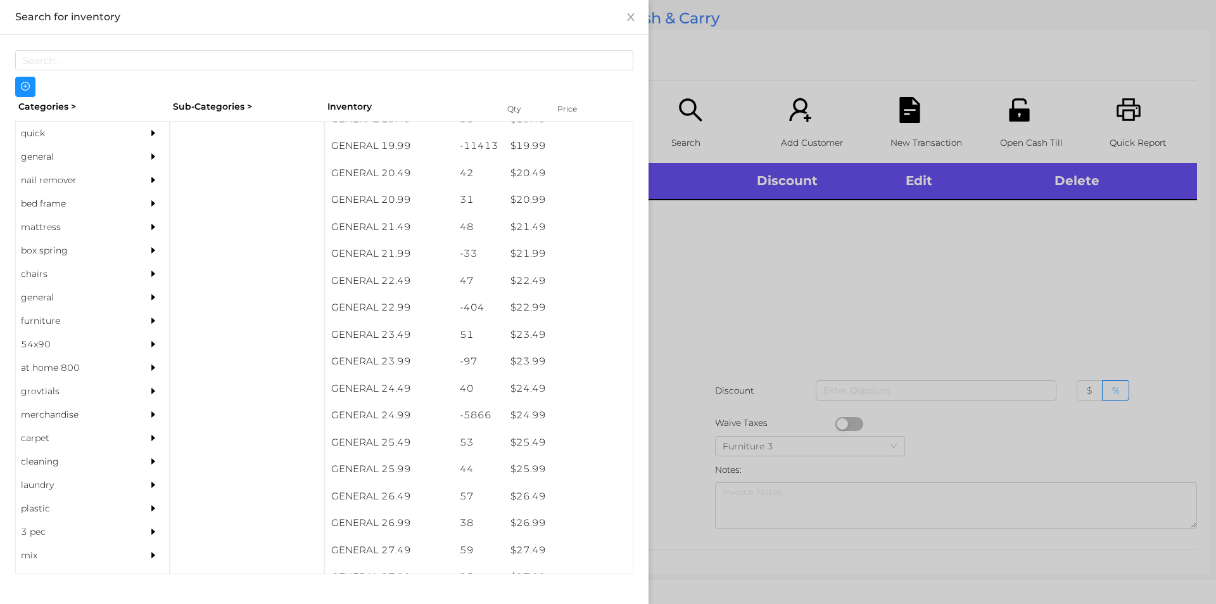
scroll to position [1374, 0]
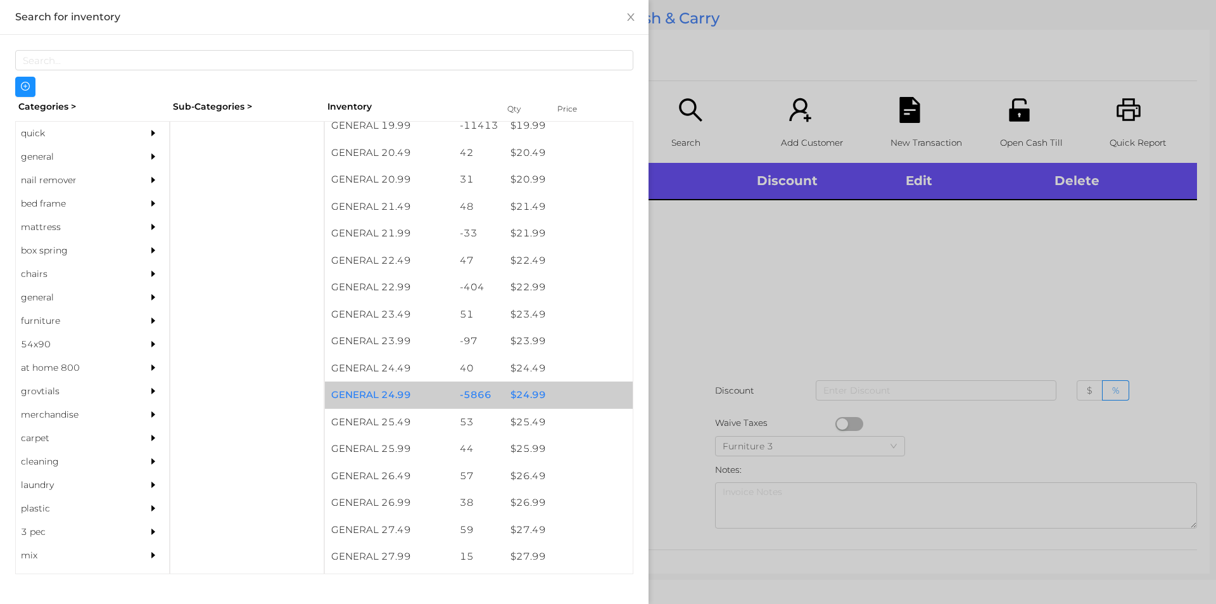
click at [531, 400] on div "$ 24.99" at bounding box center [568, 394] width 129 height 27
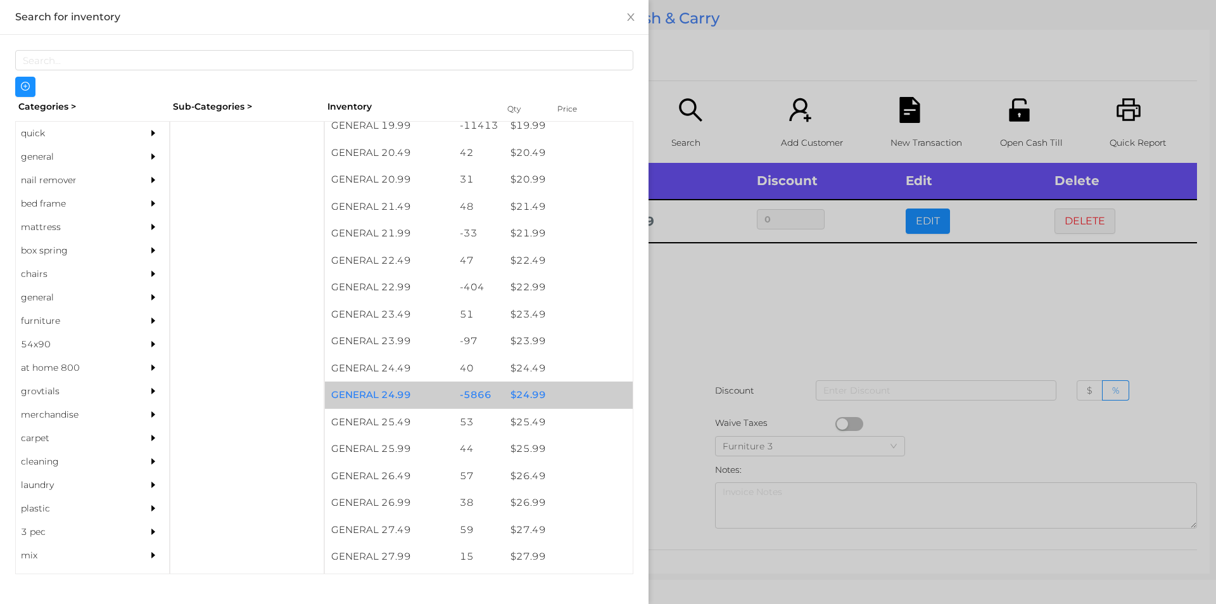
click at [528, 403] on div "$ 24.99" at bounding box center [568, 394] width 129 height 27
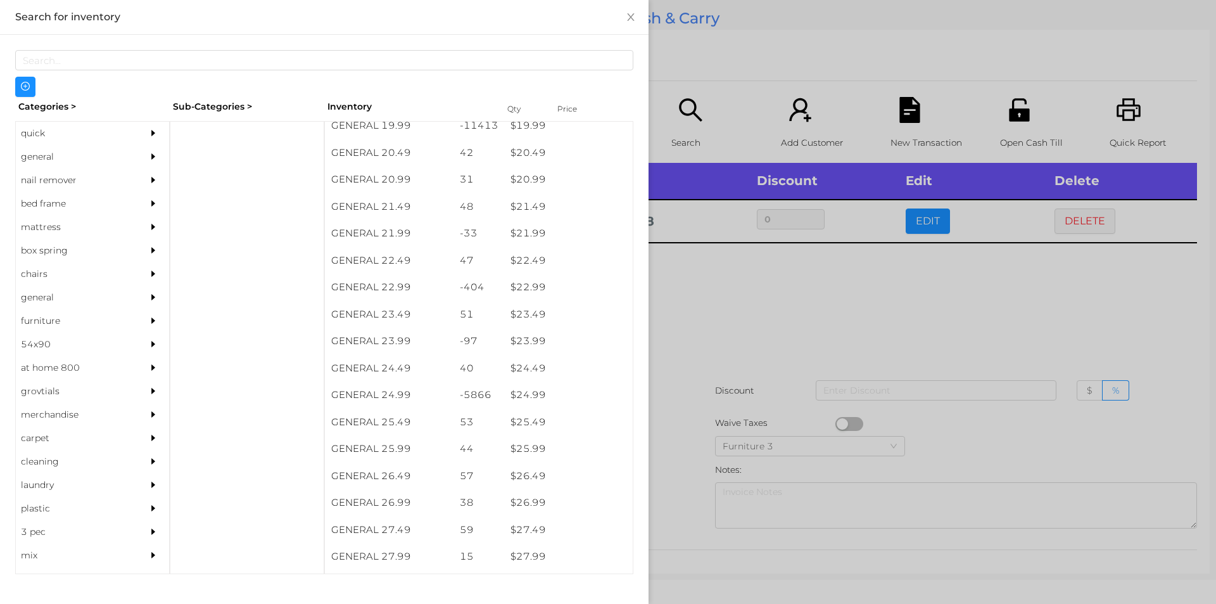
click at [695, 323] on div at bounding box center [608, 302] width 1216 height 604
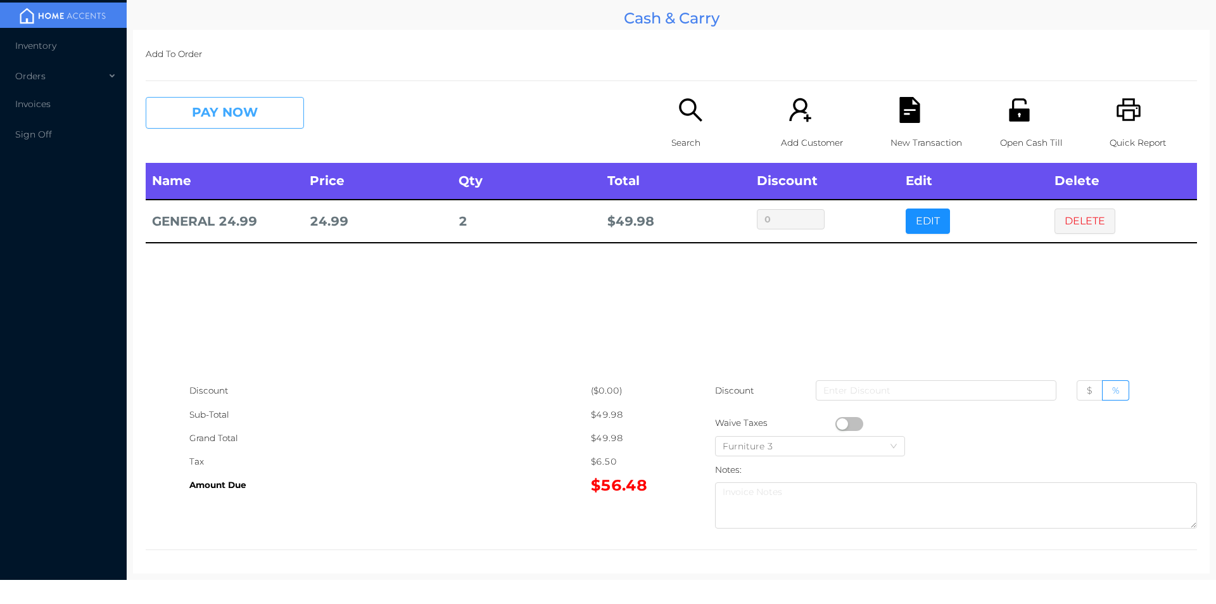
click at [209, 101] on button "PAY NOW" at bounding box center [225, 113] width 158 height 32
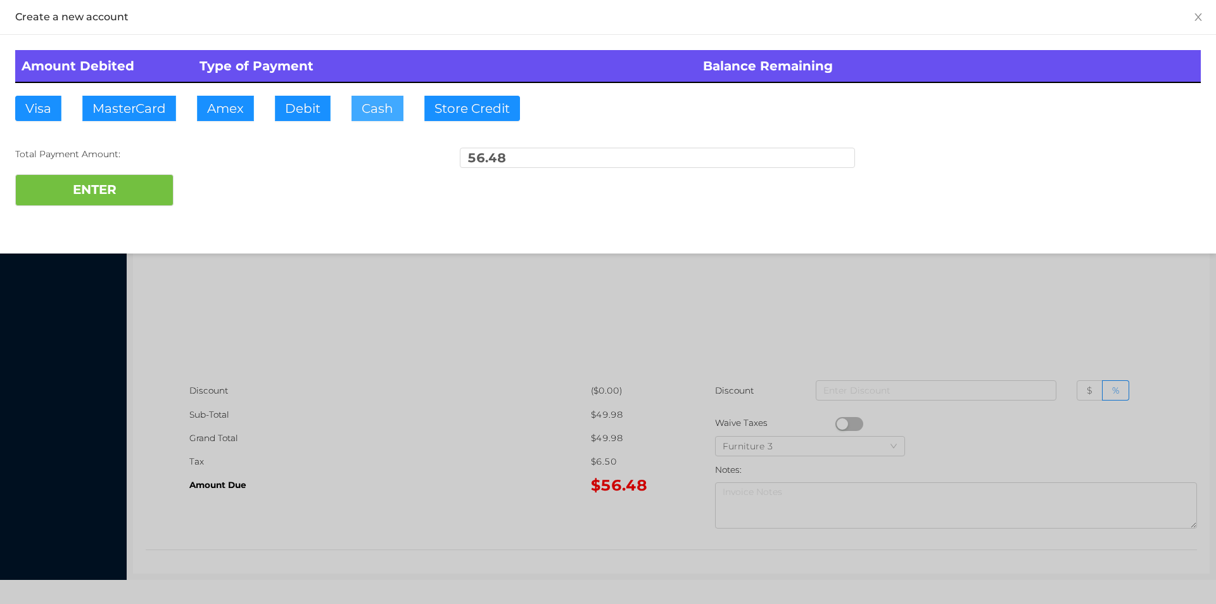
click at [368, 108] on button "Cash" at bounding box center [377, 108] width 52 height 25
click at [105, 201] on button "ENTER" at bounding box center [94, 190] width 158 height 32
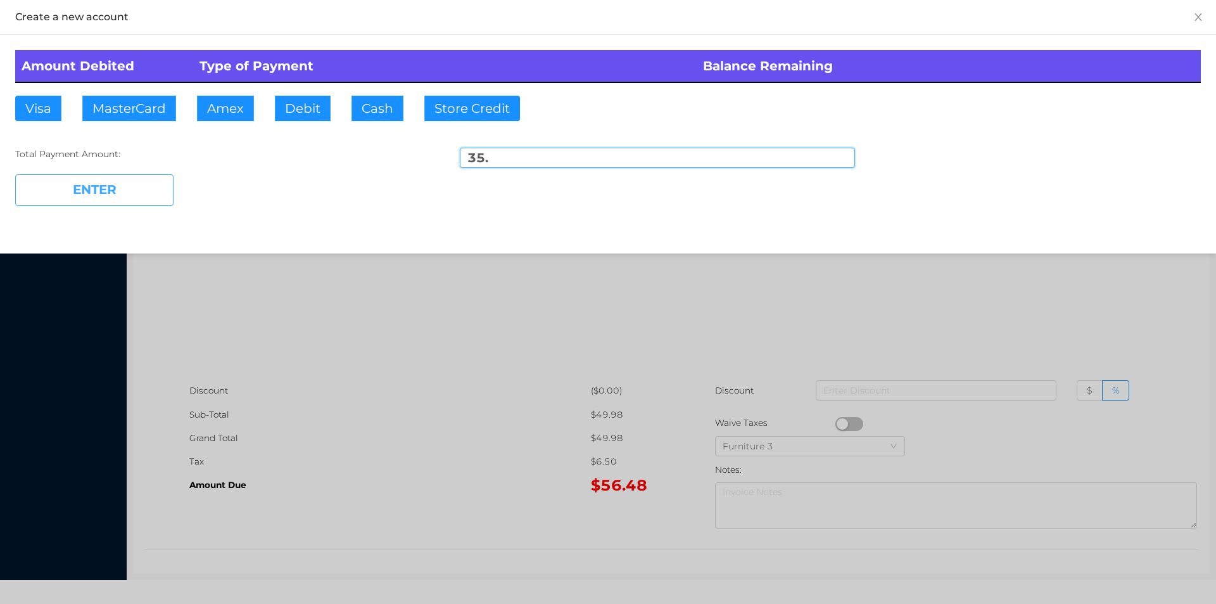
type input "21.48"
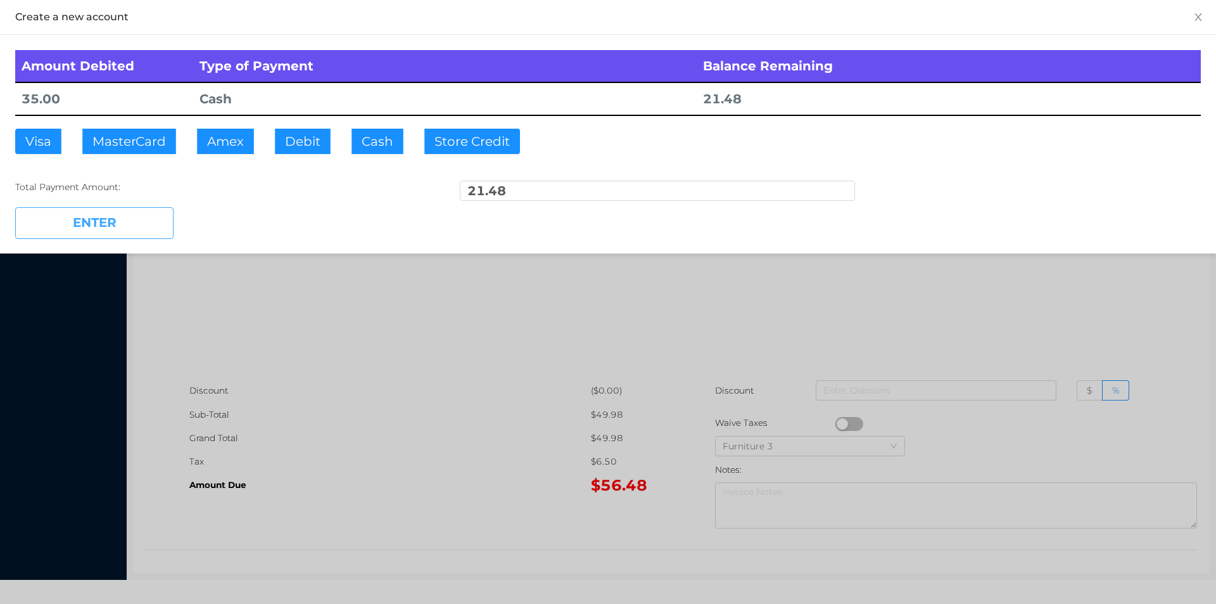
click at [142, 229] on button "ENTER" at bounding box center [94, 223] width 158 height 32
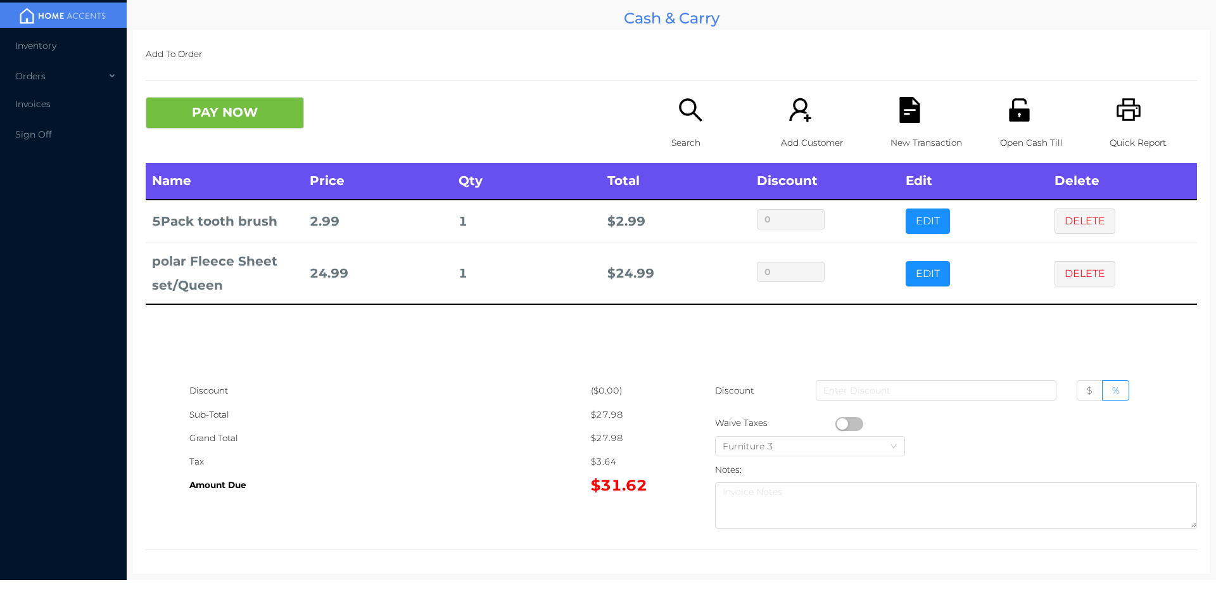
click at [671, 124] on div "Search" at bounding box center [714, 130] width 87 height 66
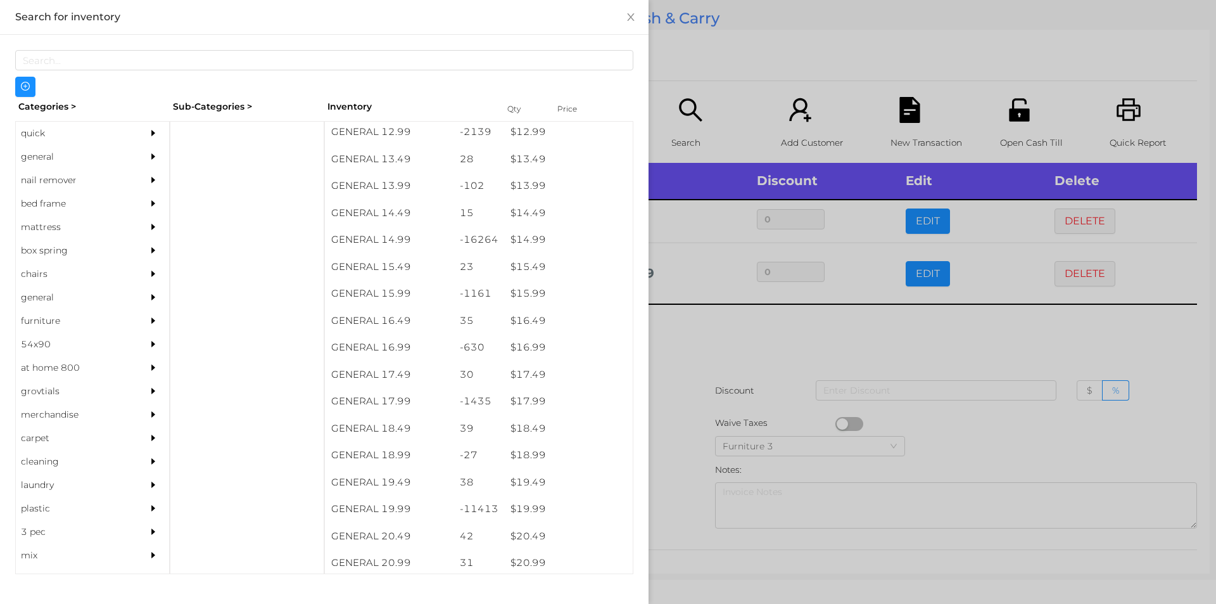
scroll to position [990, 0]
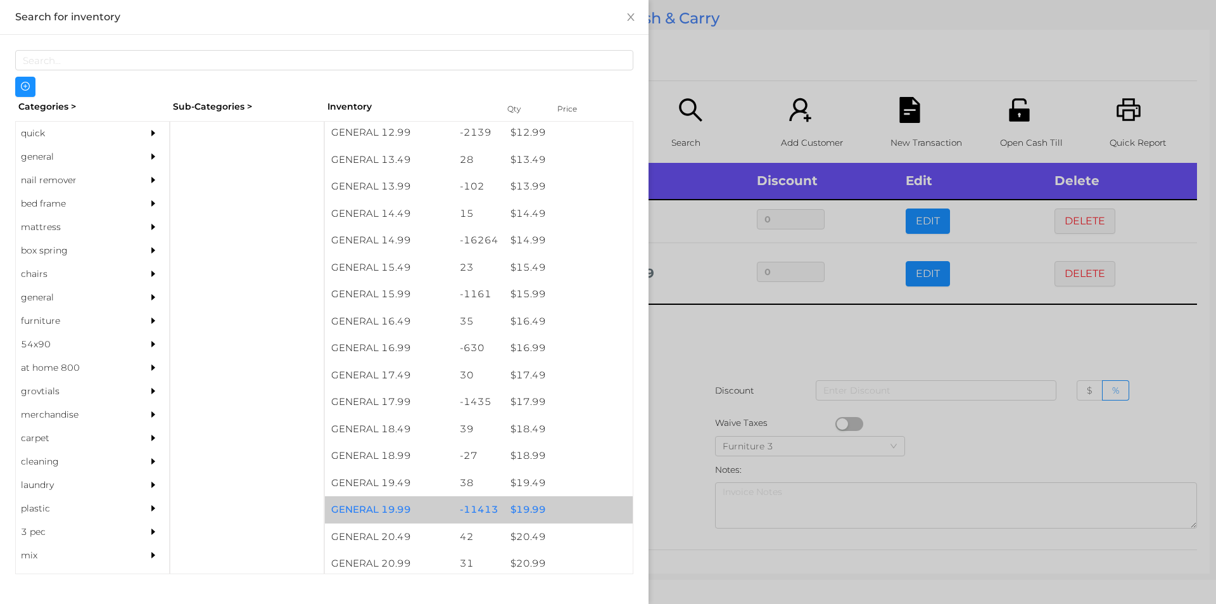
click at [521, 509] on div "$ 19.99" at bounding box center [568, 509] width 129 height 27
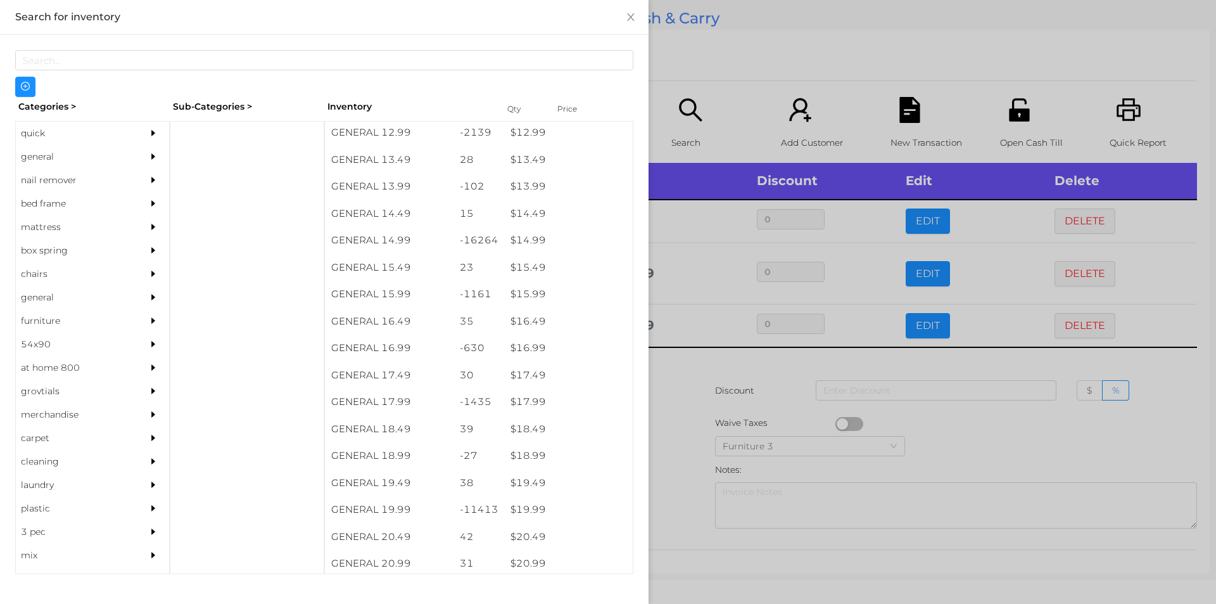
click at [676, 518] on div at bounding box center [608, 302] width 1216 height 604
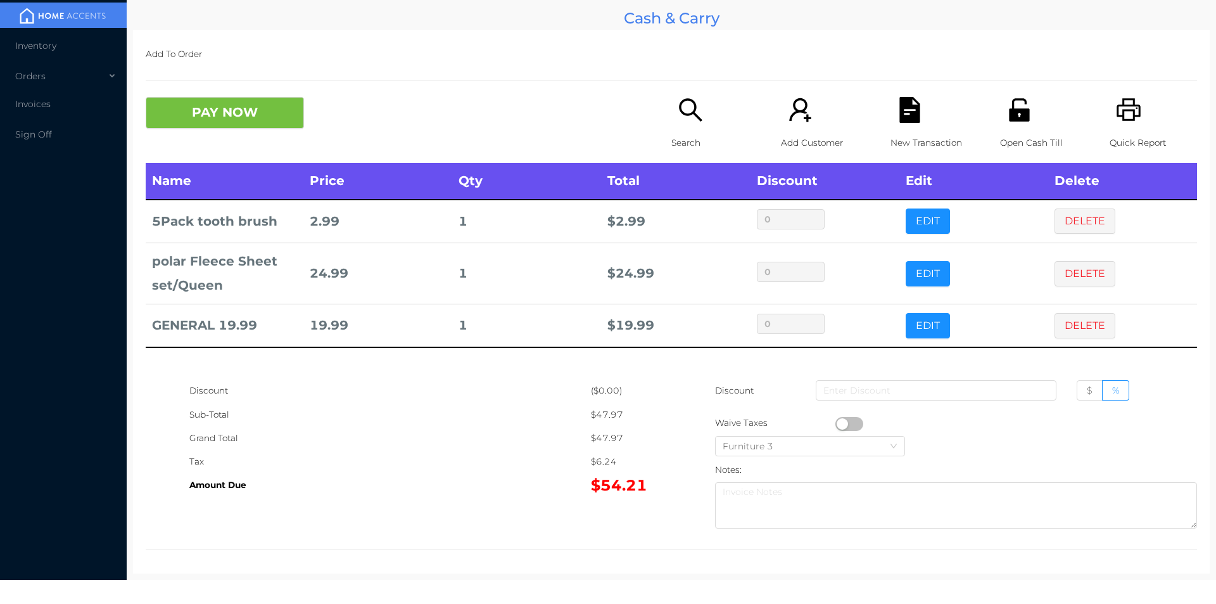
click at [1125, 136] on p "Quick Report" at bounding box center [1153, 142] width 87 height 23
click at [219, 112] on button "PAY NOW" at bounding box center [225, 113] width 158 height 32
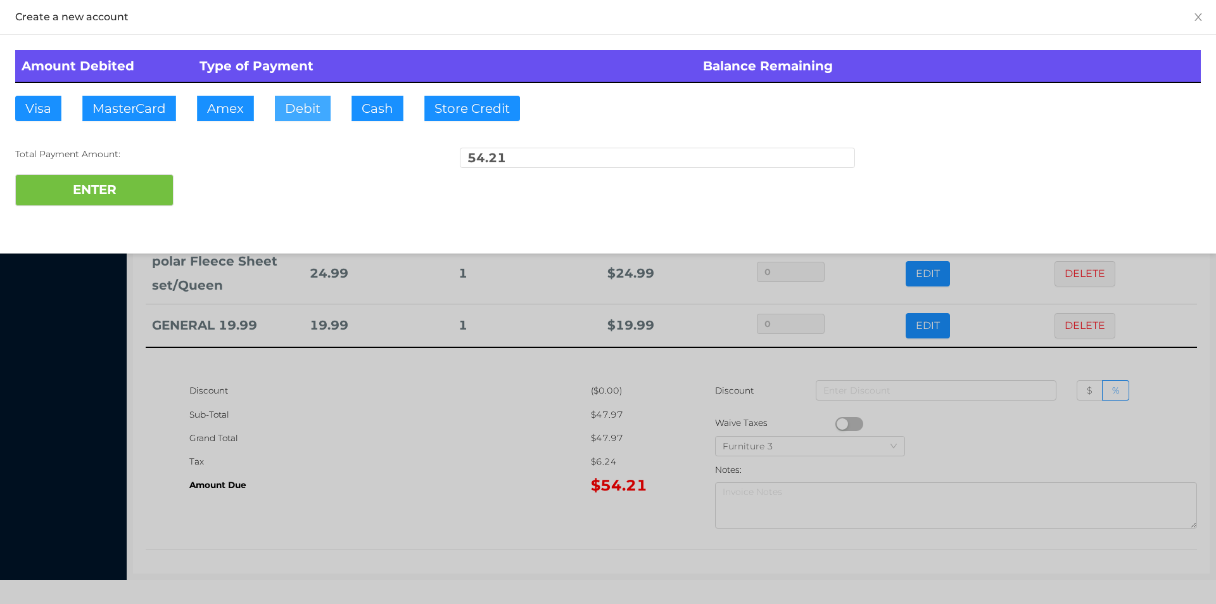
click at [311, 116] on button "Debit" at bounding box center [303, 108] width 56 height 25
click at [146, 193] on button "ENTER" at bounding box center [94, 190] width 158 height 32
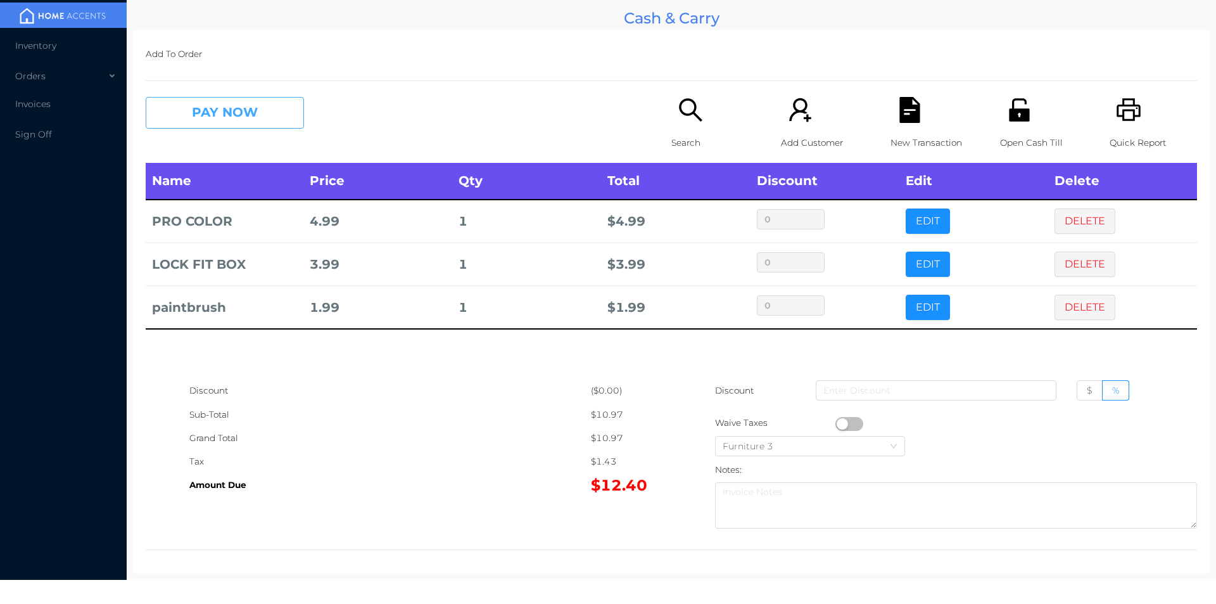
click at [195, 125] on button "PAY NOW" at bounding box center [225, 113] width 158 height 32
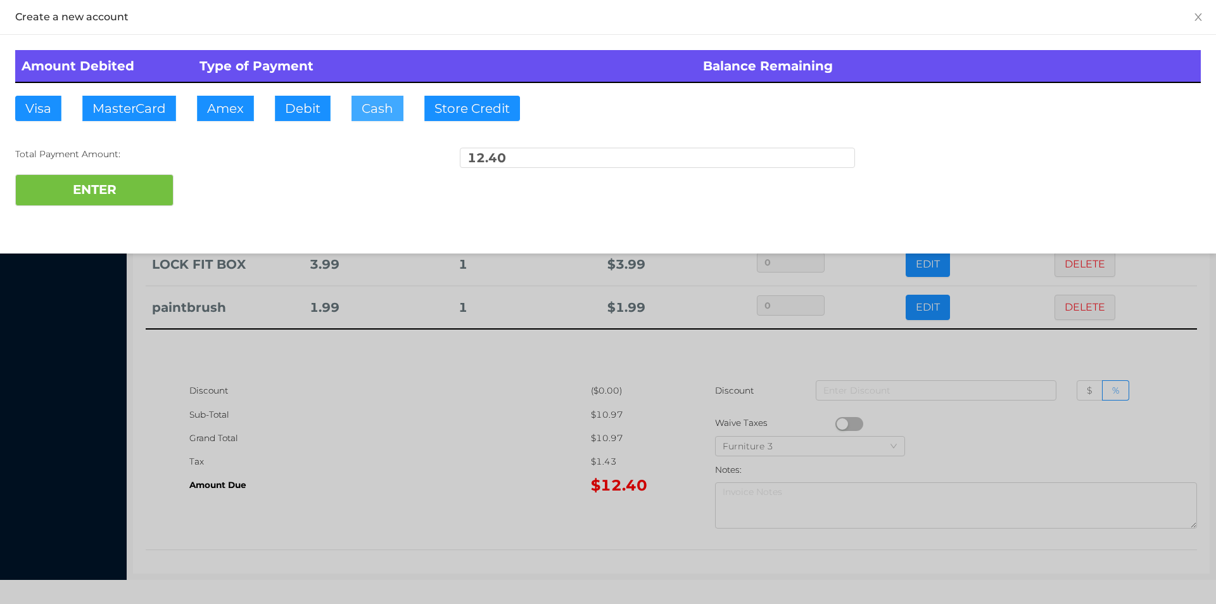
click at [353, 115] on button "Cash" at bounding box center [377, 108] width 52 height 25
click at [84, 192] on button "ENTER" at bounding box center [94, 190] width 158 height 32
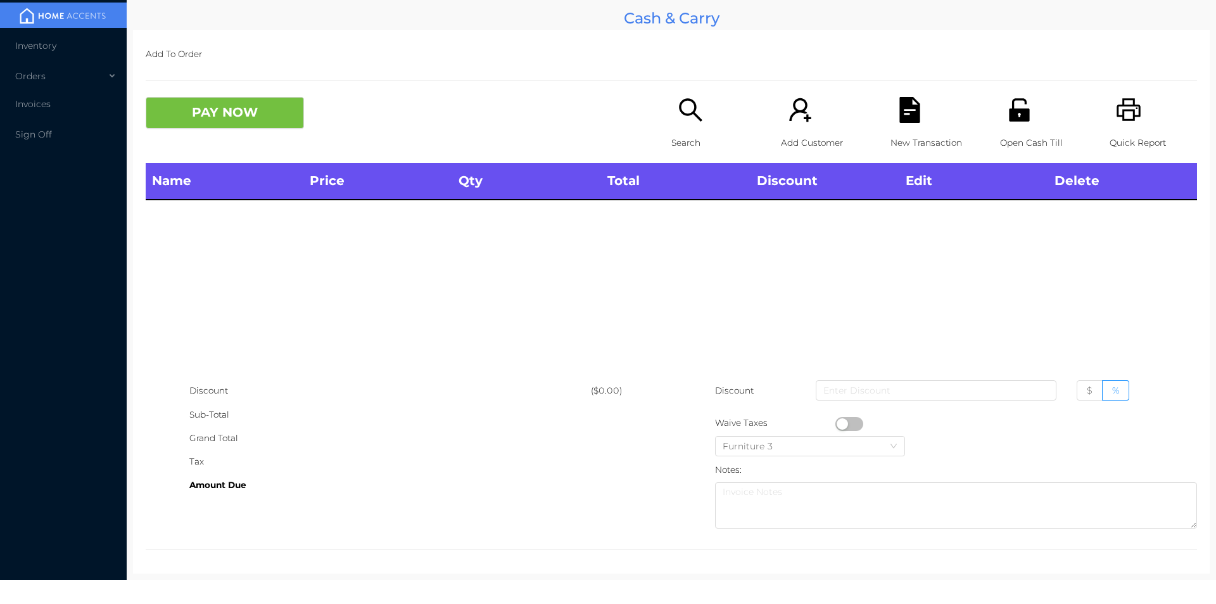
click at [678, 111] on icon "icon: search" at bounding box center [691, 110] width 26 height 26
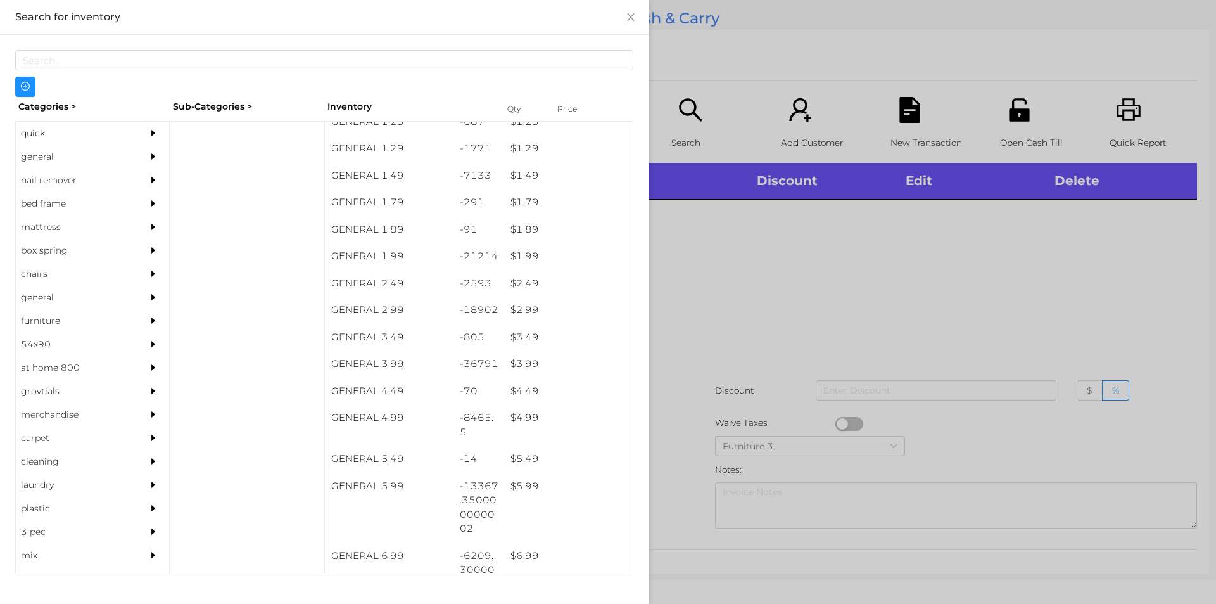
scroll to position [146, 0]
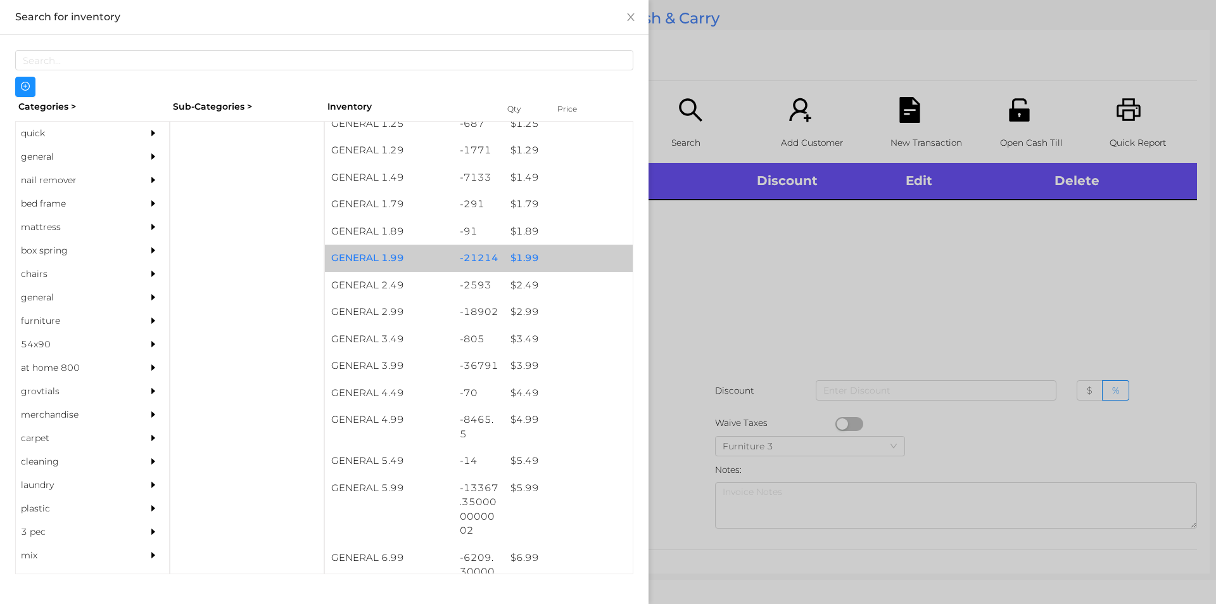
click at [522, 256] on div "$ 1.99" at bounding box center [568, 257] width 129 height 27
click at [524, 253] on div "$ 1.99" at bounding box center [568, 257] width 129 height 27
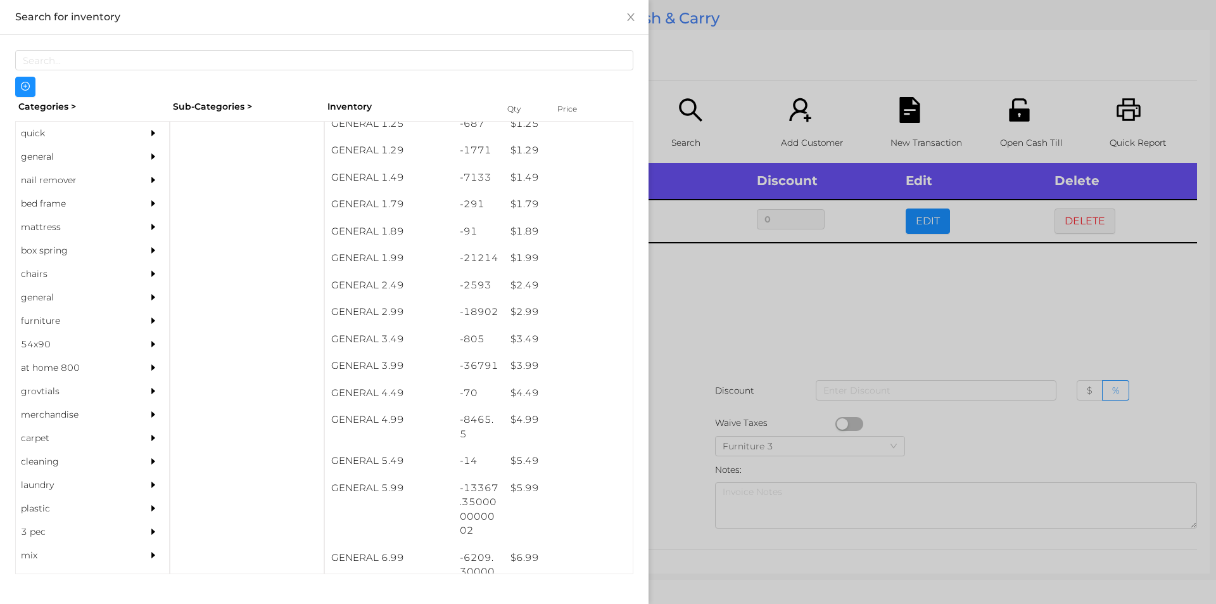
click at [698, 310] on div at bounding box center [608, 302] width 1216 height 604
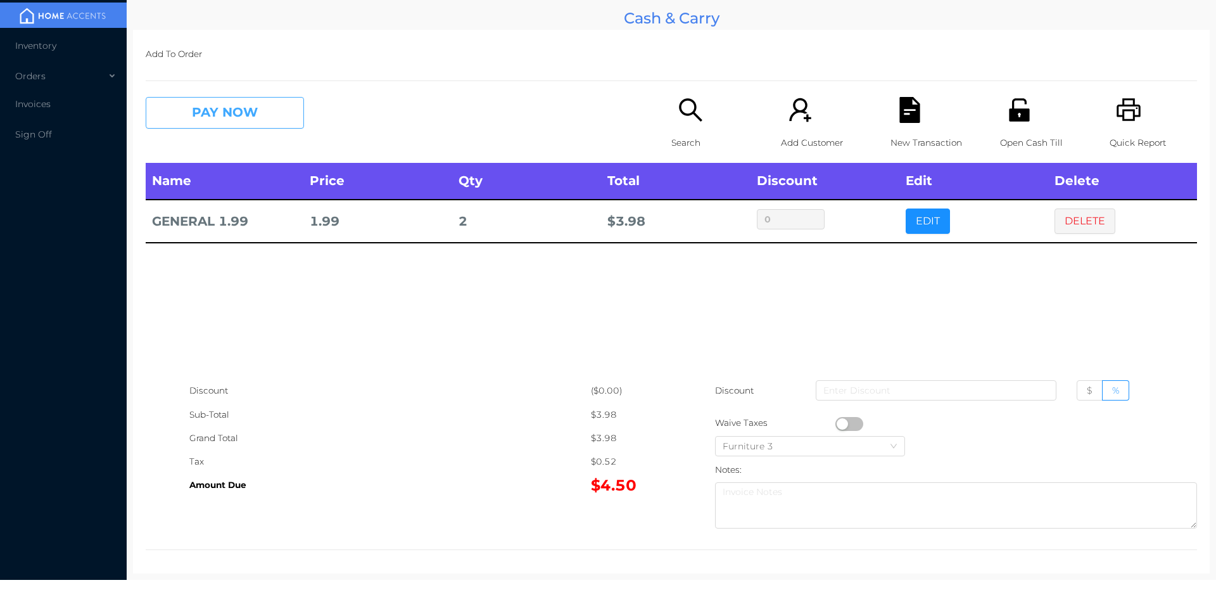
click at [207, 122] on button "PAY NOW" at bounding box center [225, 113] width 158 height 32
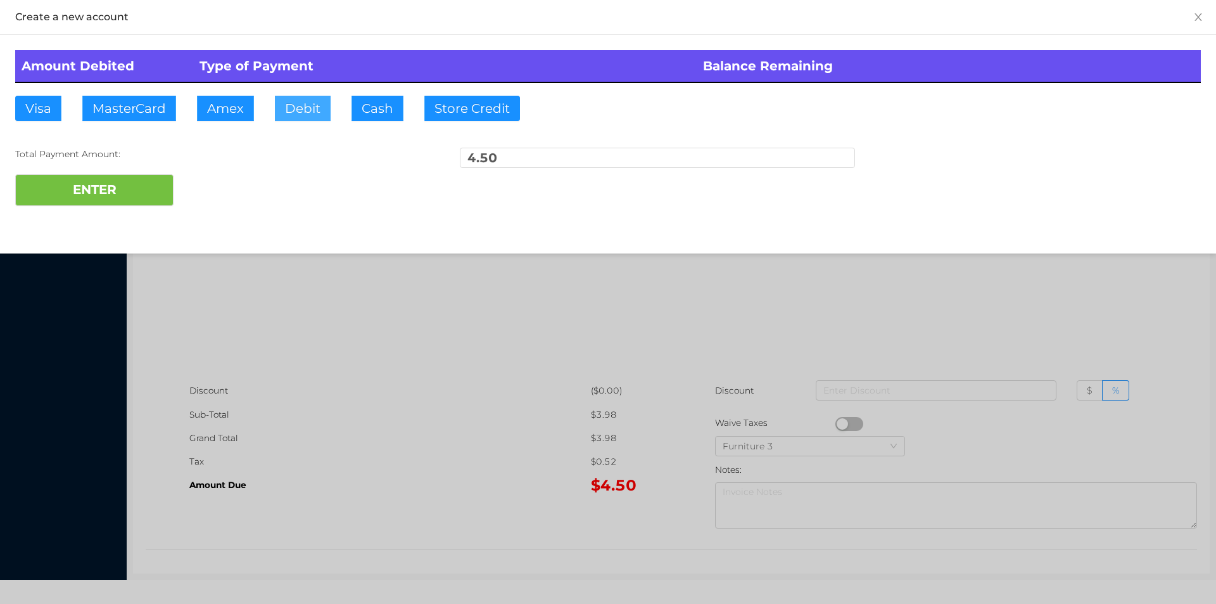
click at [314, 118] on button "Debit" at bounding box center [303, 108] width 56 height 25
click at [135, 176] on button "ENTER" at bounding box center [94, 190] width 158 height 32
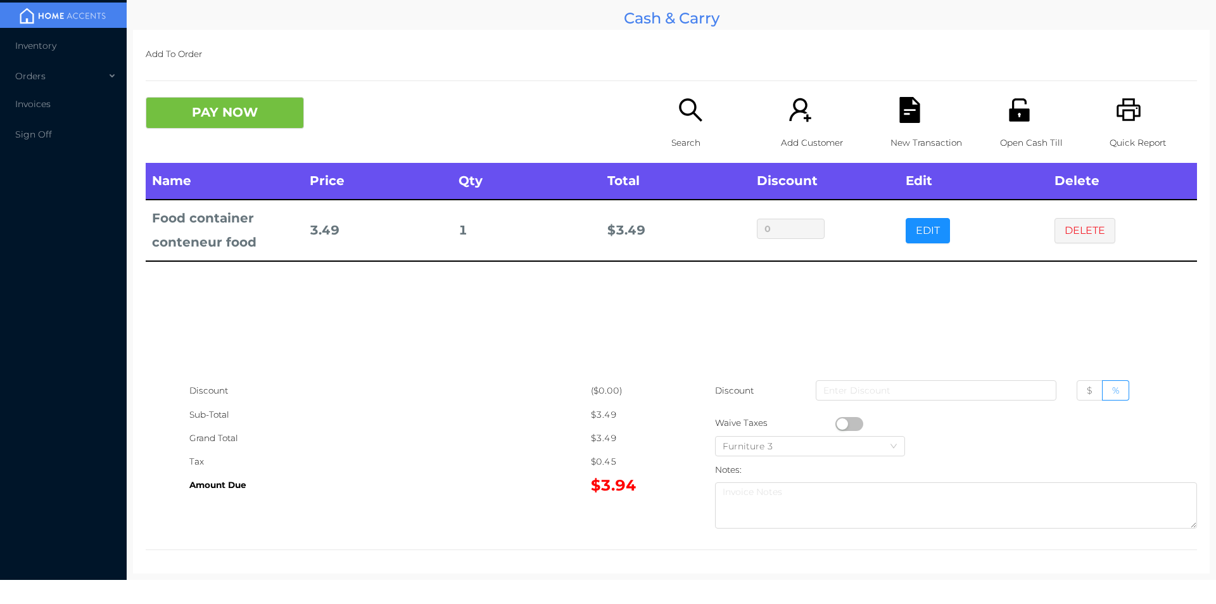
click at [691, 108] on icon "icon: search" at bounding box center [690, 109] width 23 height 23
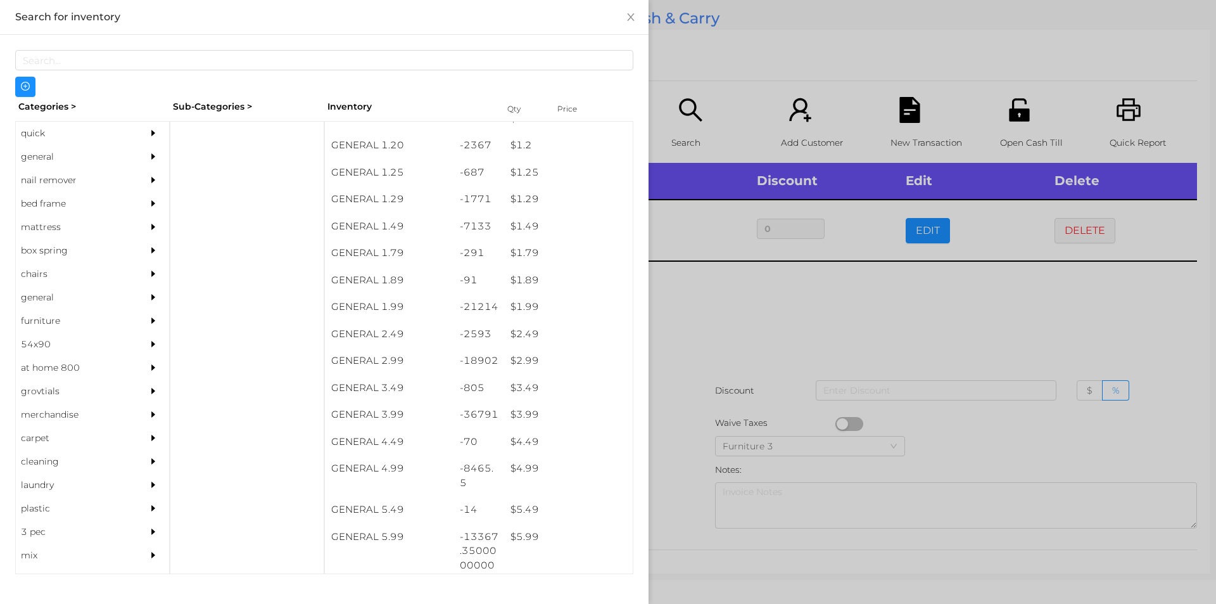
scroll to position [98, 0]
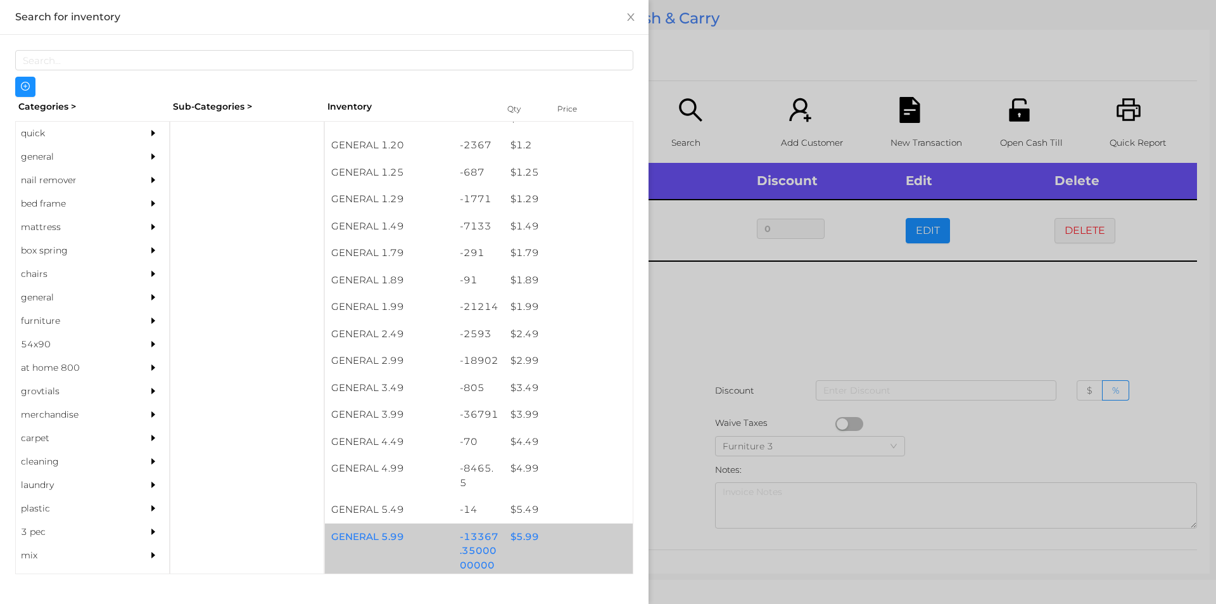
click at [521, 543] on div "$ 5.99" at bounding box center [568, 536] width 129 height 27
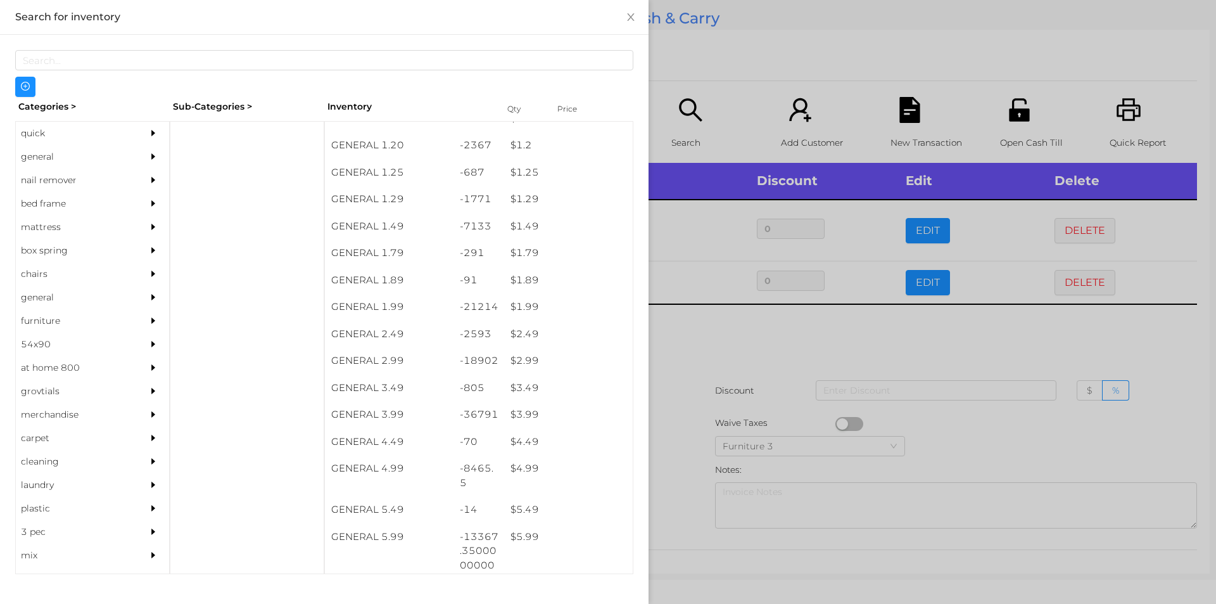
click at [672, 521] on div at bounding box center [608, 302] width 1216 height 604
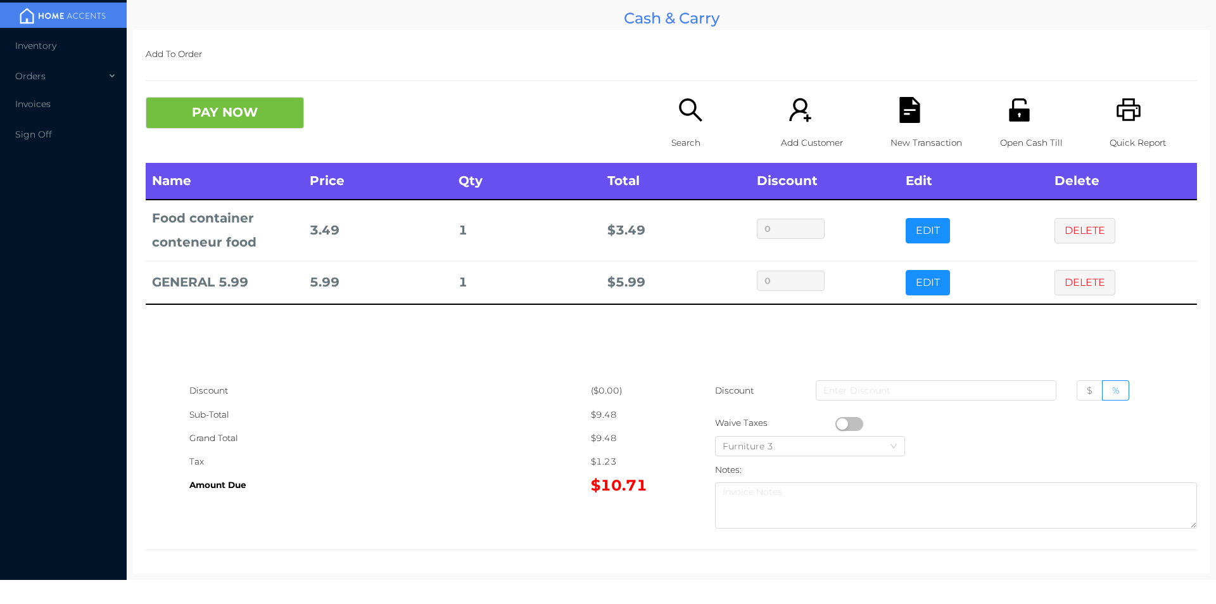
click at [198, 99] on button "PAY NOW" at bounding box center [225, 113] width 158 height 32
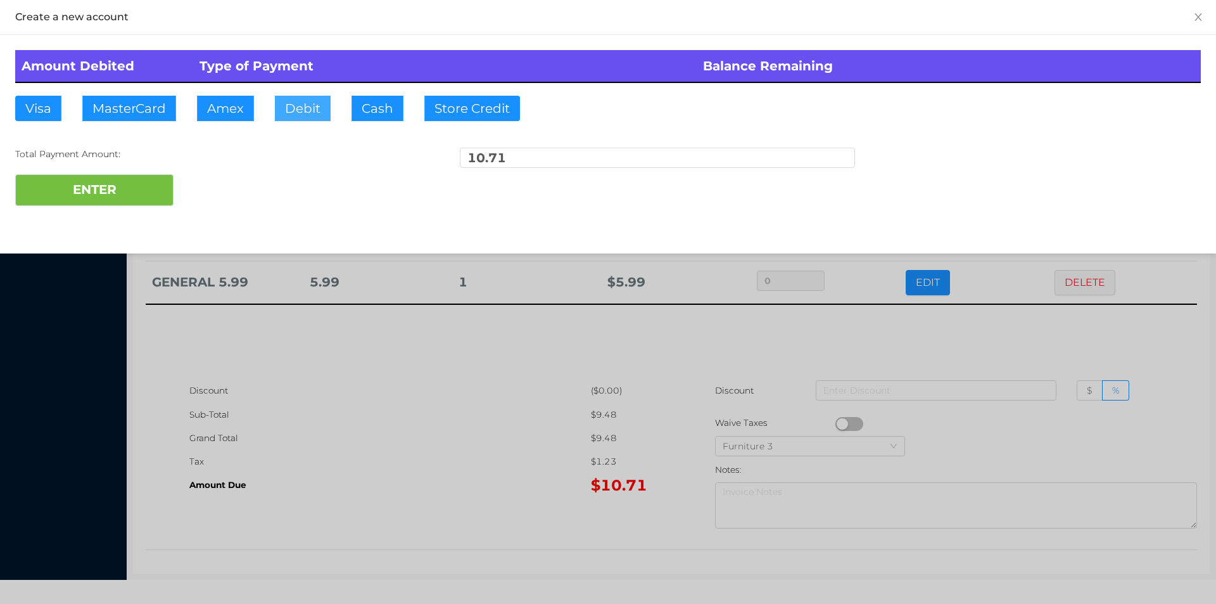
click at [313, 99] on button "Debit" at bounding box center [303, 108] width 56 height 25
click at [111, 177] on button "ENTER" at bounding box center [94, 190] width 158 height 32
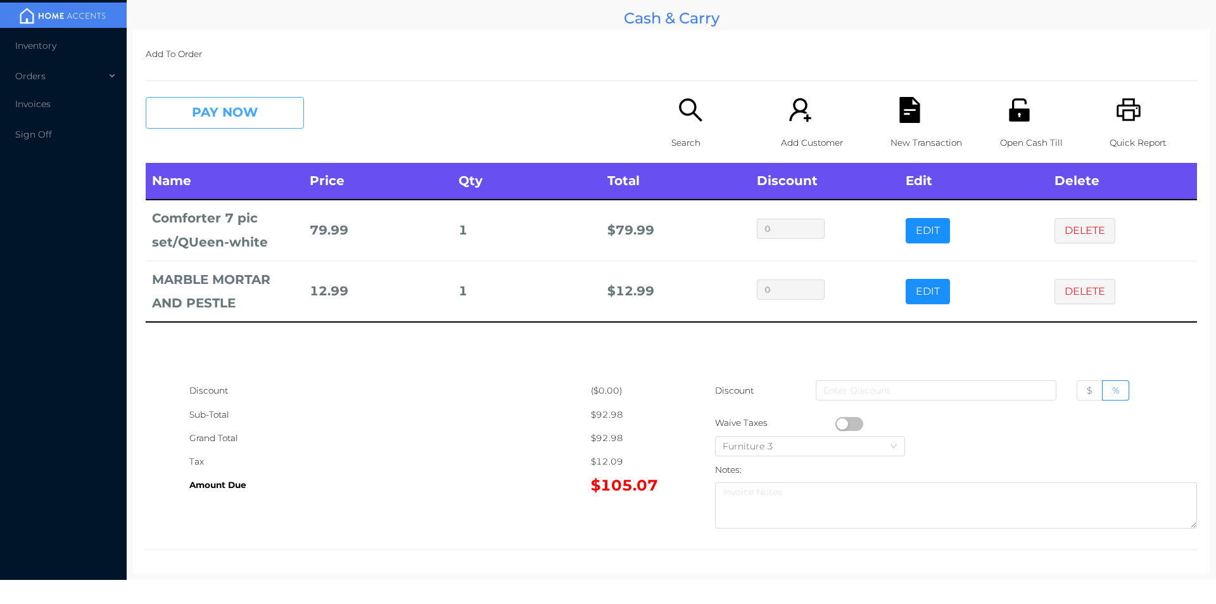
click at [244, 110] on button "PAY NOW" at bounding box center [225, 113] width 158 height 32
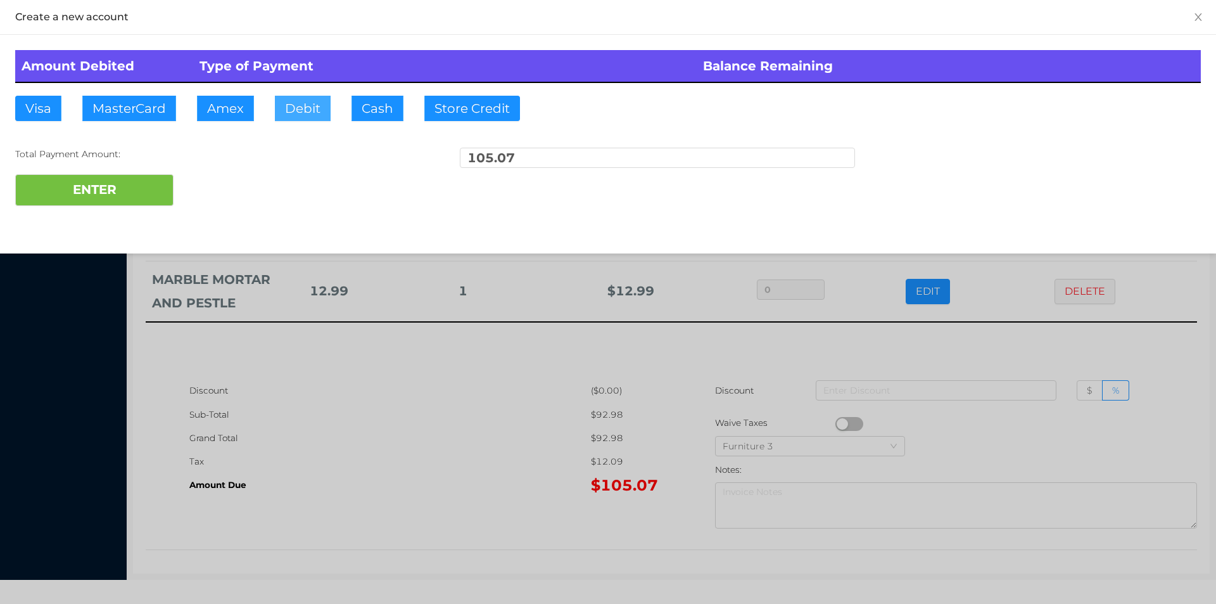
click at [303, 108] on button "Debit" at bounding box center [303, 108] width 56 height 25
click at [142, 191] on button "ENTER" at bounding box center [94, 190] width 158 height 32
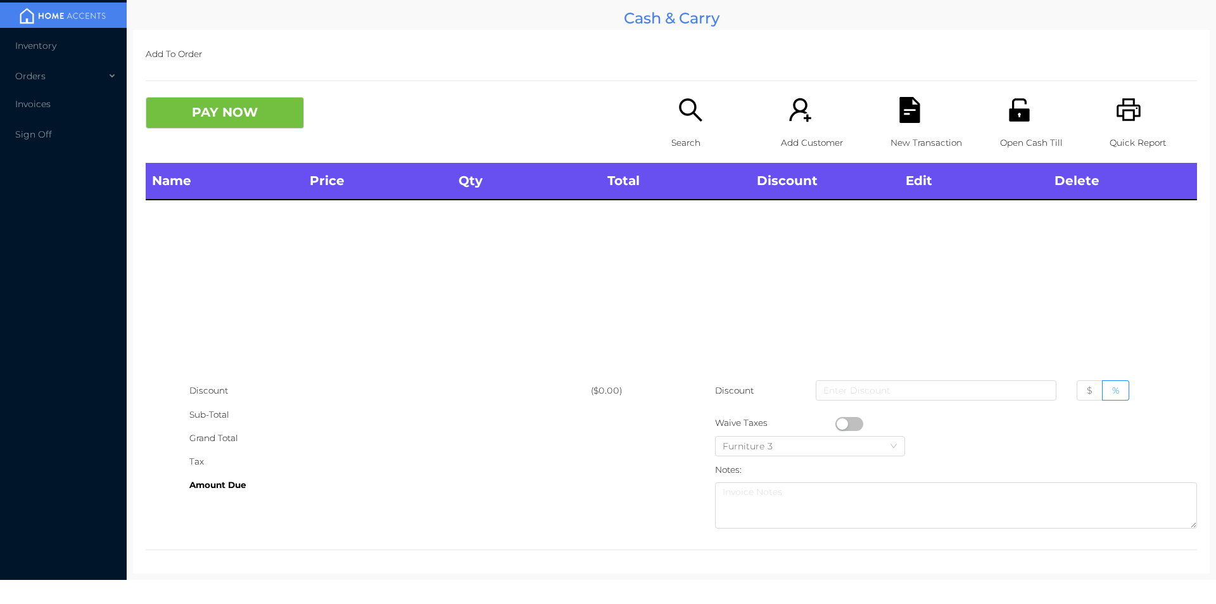
click at [1006, 144] on p "Open Cash Till" at bounding box center [1043, 142] width 87 height 23
click at [676, 135] on p "Search" at bounding box center [714, 142] width 87 height 23
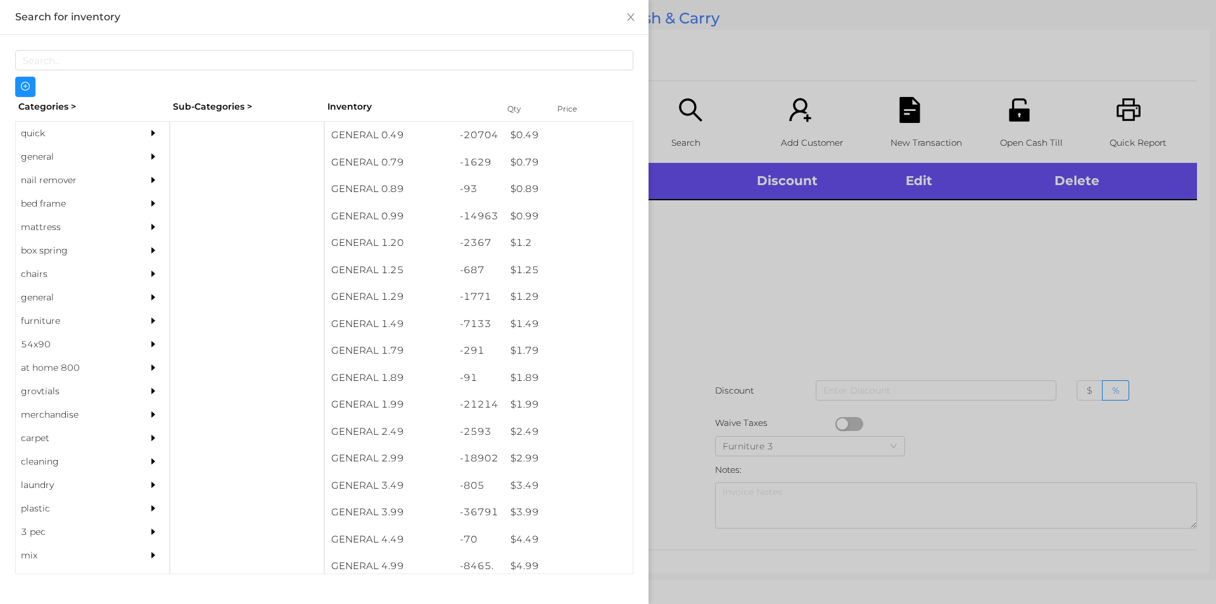
click at [31, 136] on div "quick" at bounding box center [73, 133] width 115 height 23
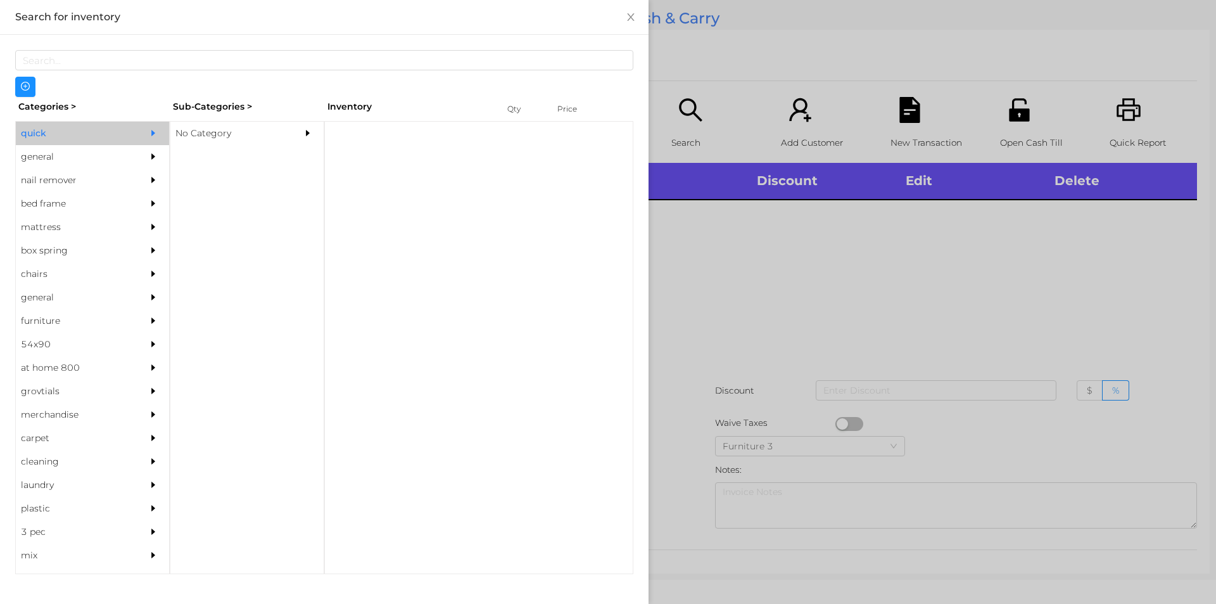
click at [201, 144] on div "No Category" at bounding box center [227, 133] width 115 height 23
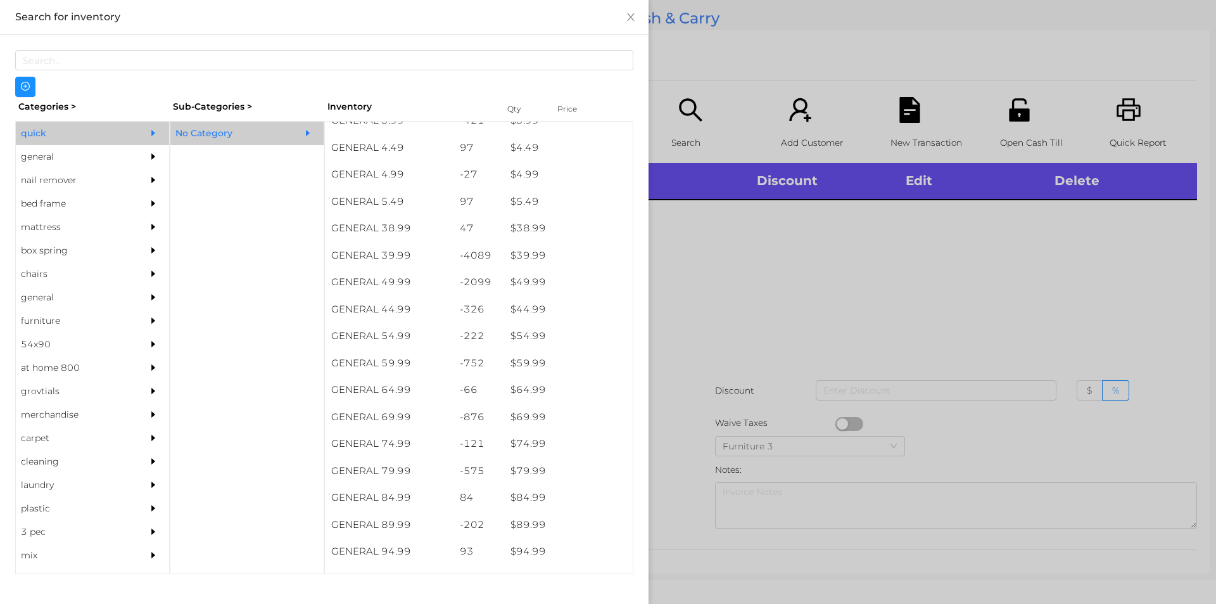
scroll to position [607, 0]
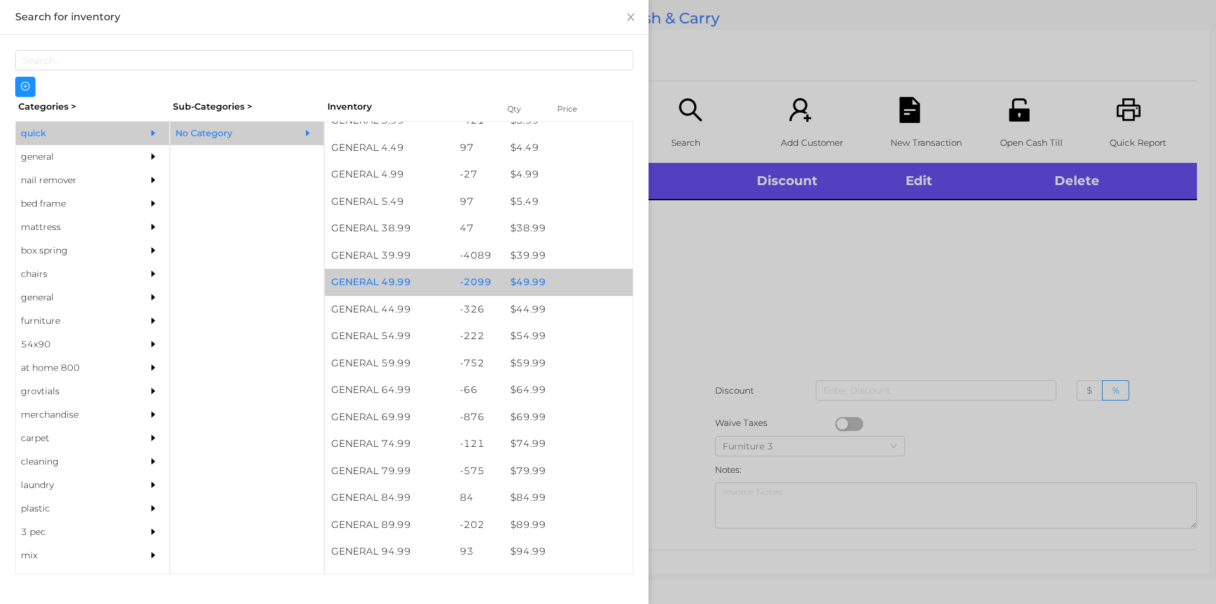
click at [527, 282] on div "$ 49.99" at bounding box center [568, 282] width 129 height 27
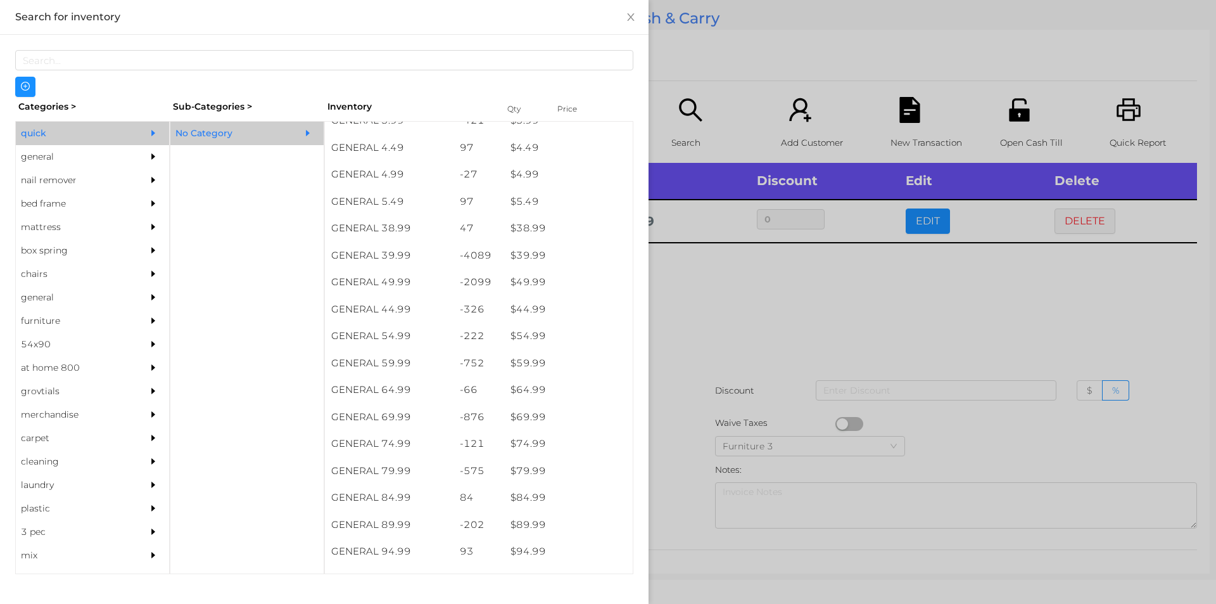
click at [714, 336] on div at bounding box center [608, 302] width 1216 height 604
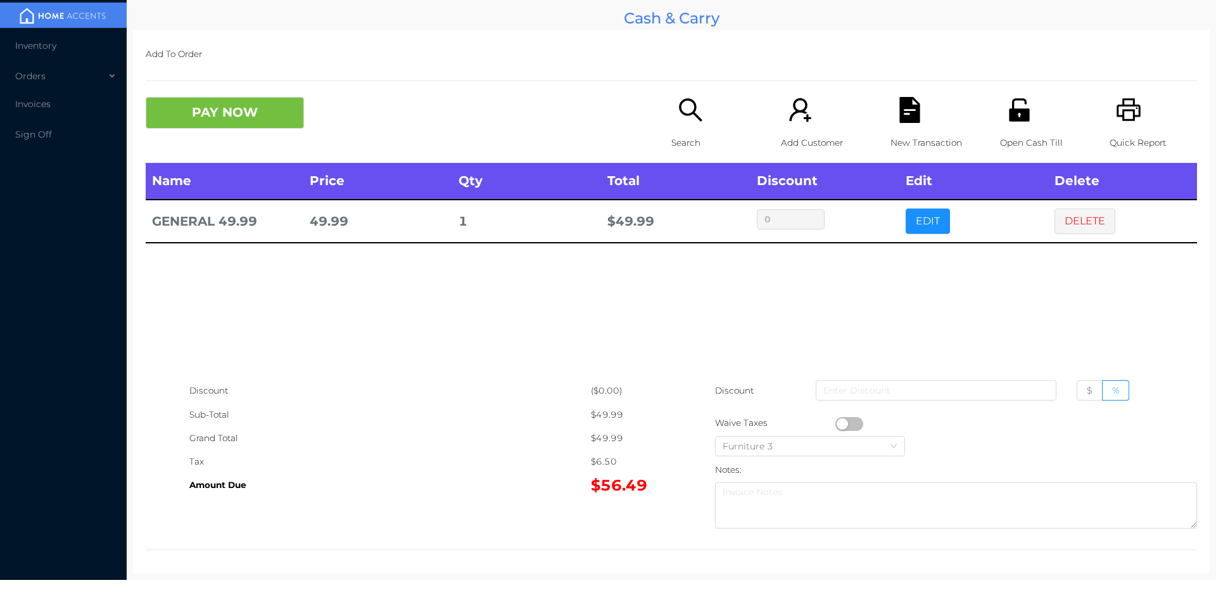
click at [186, 108] on button "PAY NOW" at bounding box center [225, 113] width 158 height 32
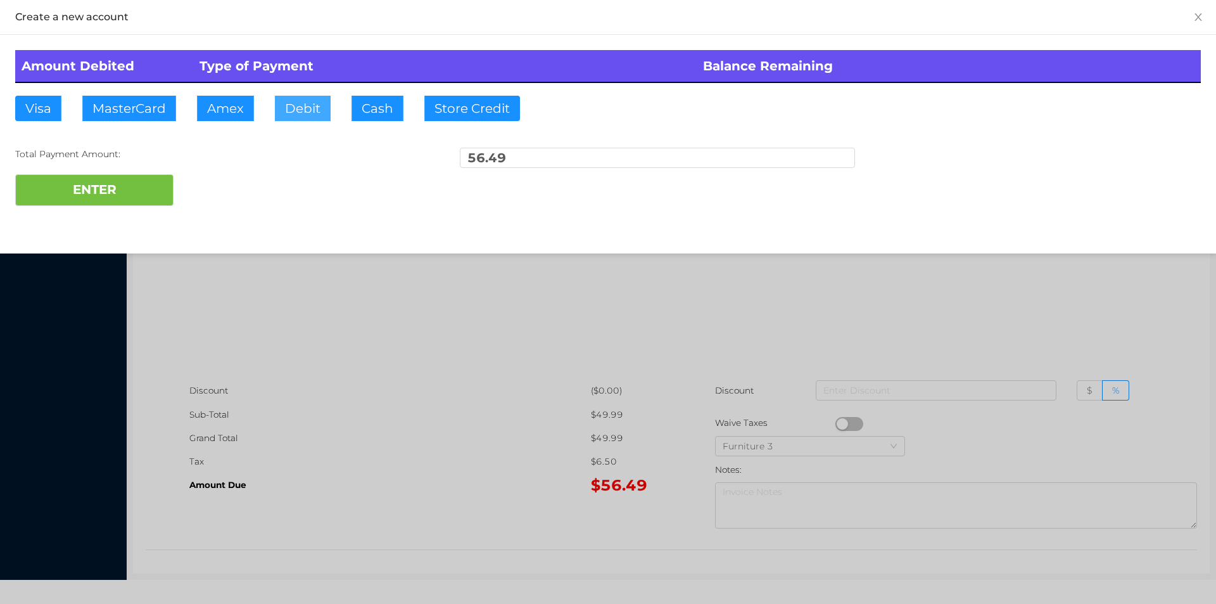
click at [294, 100] on button "Debit" at bounding box center [303, 108] width 56 height 25
click at [113, 199] on button "ENTER" at bounding box center [94, 190] width 158 height 32
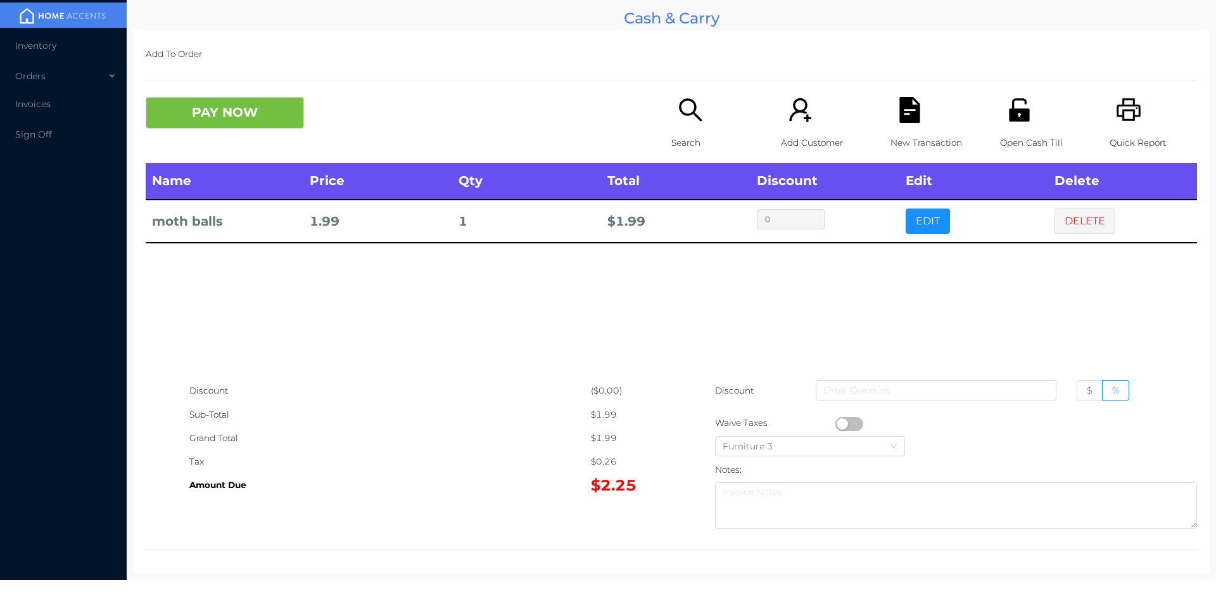
click at [198, 140] on div "PAY NOW Search Add Customer New Transaction Open Cash Till Quick Report" at bounding box center [671, 130] width 1051 height 66
click at [281, 118] on button "PAY NOW" at bounding box center [225, 113] width 158 height 32
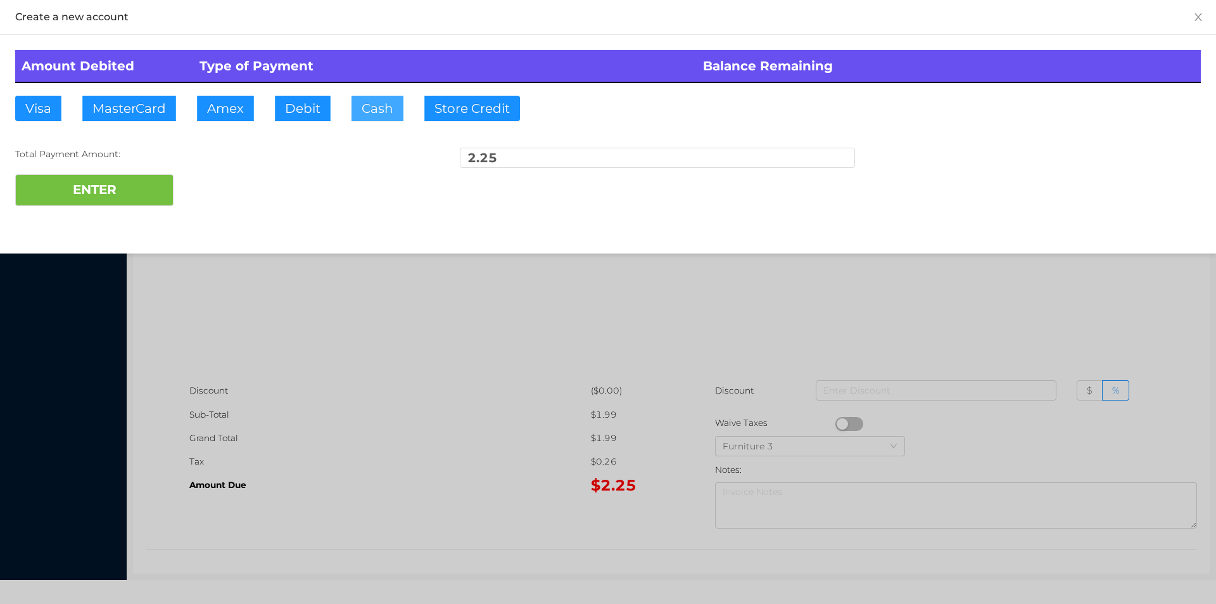
click at [376, 117] on button "Cash" at bounding box center [377, 108] width 52 height 25
type input "10."
click at [115, 186] on button "ENTER" at bounding box center [94, 190] width 158 height 32
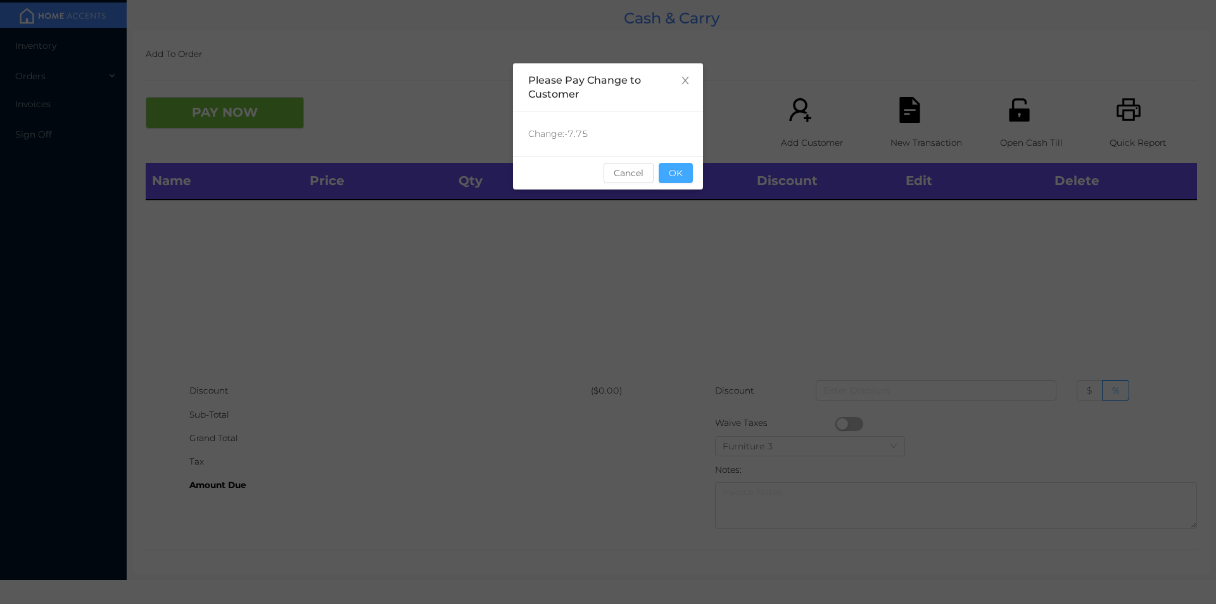
click at [684, 173] on button "OK" at bounding box center [676, 173] width 34 height 20
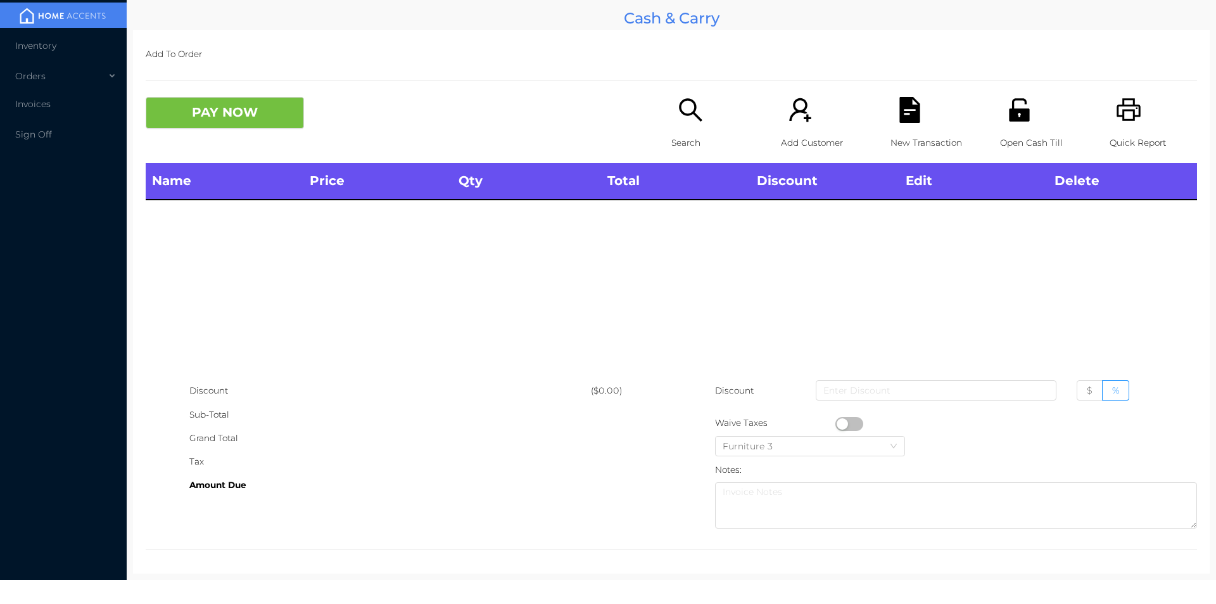
click at [671, 129] on div "Search" at bounding box center [714, 130] width 87 height 66
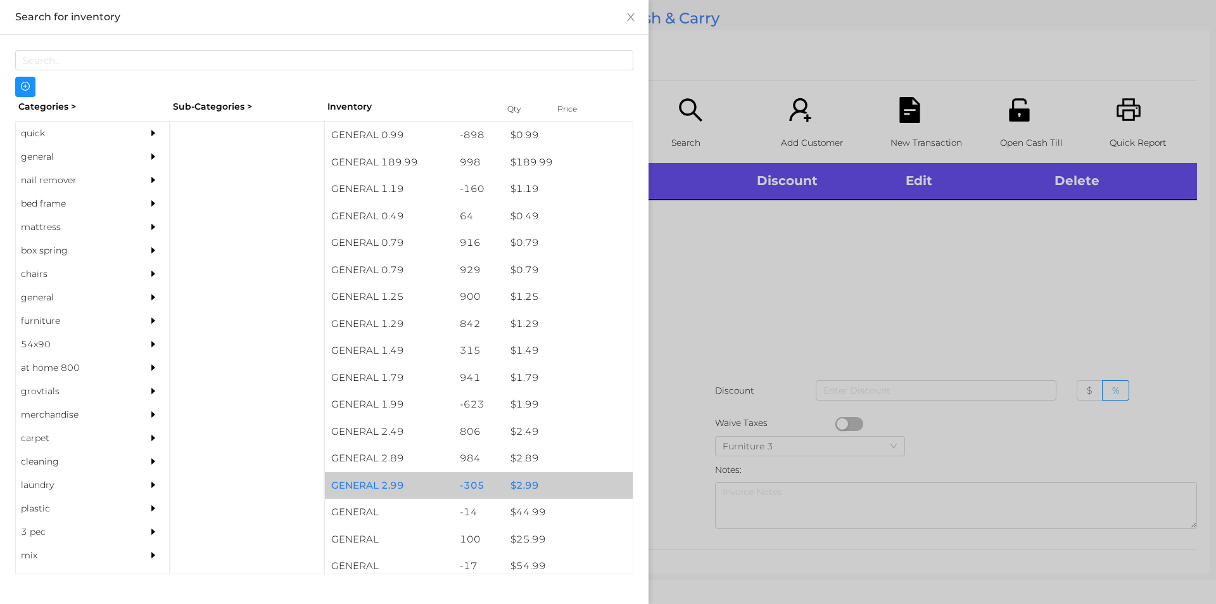
click at [528, 482] on div "$ 2.99" at bounding box center [568, 485] width 129 height 27
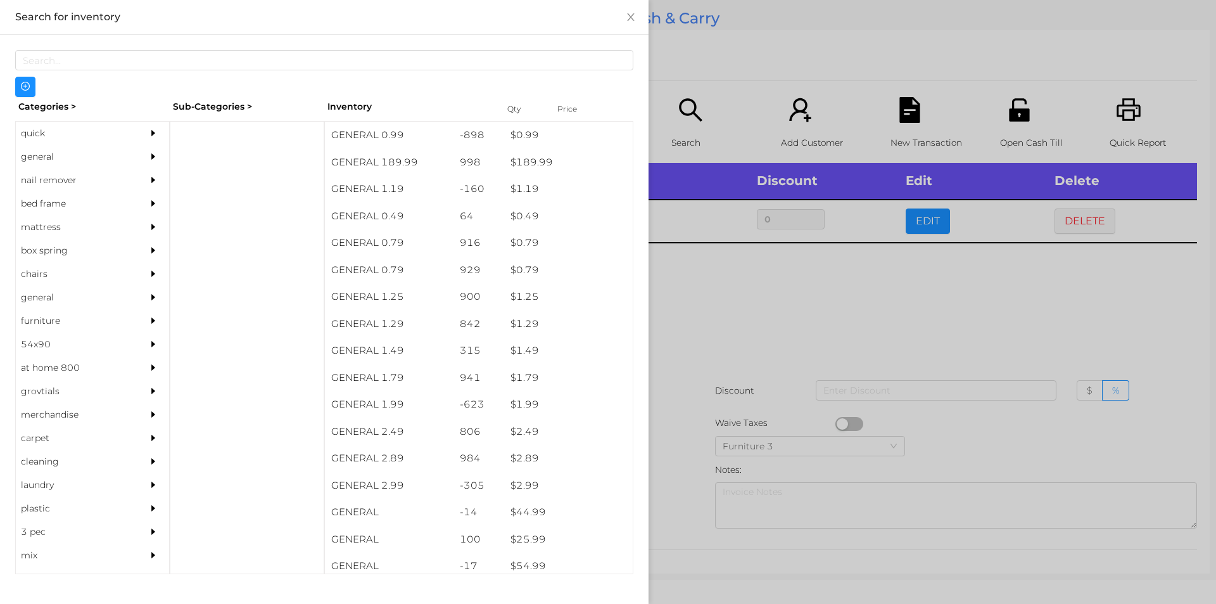
click at [702, 431] on div at bounding box center [608, 302] width 1216 height 604
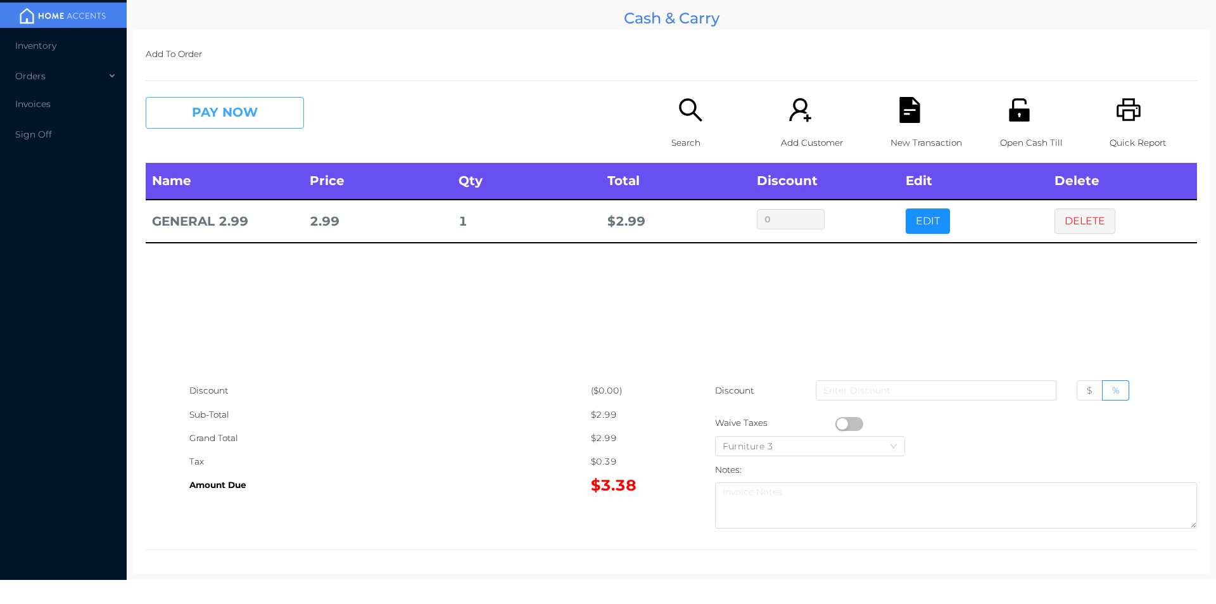
click at [193, 120] on button "PAY NOW" at bounding box center [225, 113] width 158 height 32
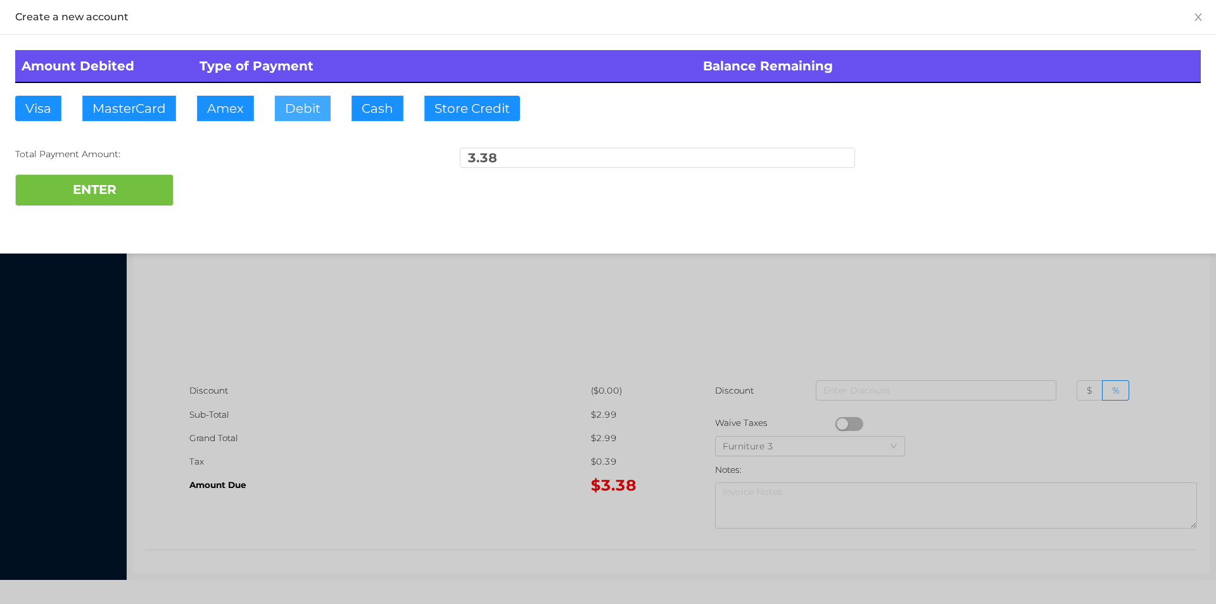
click at [312, 118] on button "Debit" at bounding box center [303, 108] width 56 height 25
click at [126, 182] on button "ENTER" at bounding box center [94, 190] width 158 height 32
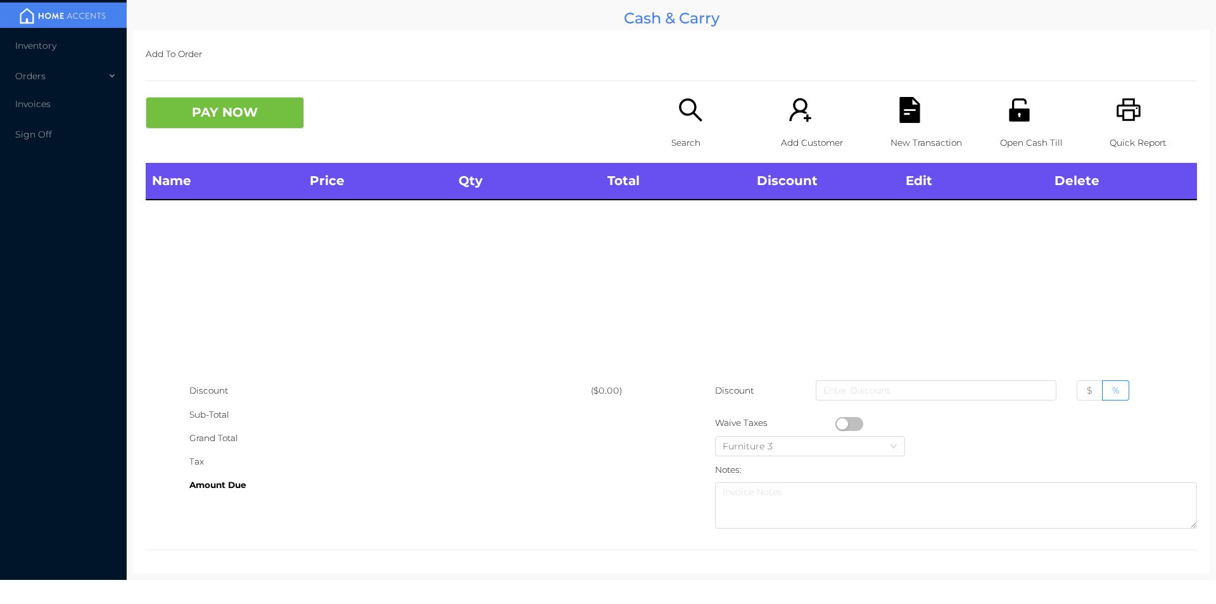
click at [1018, 108] on icon "icon: unlock" at bounding box center [1019, 110] width 26 height 26
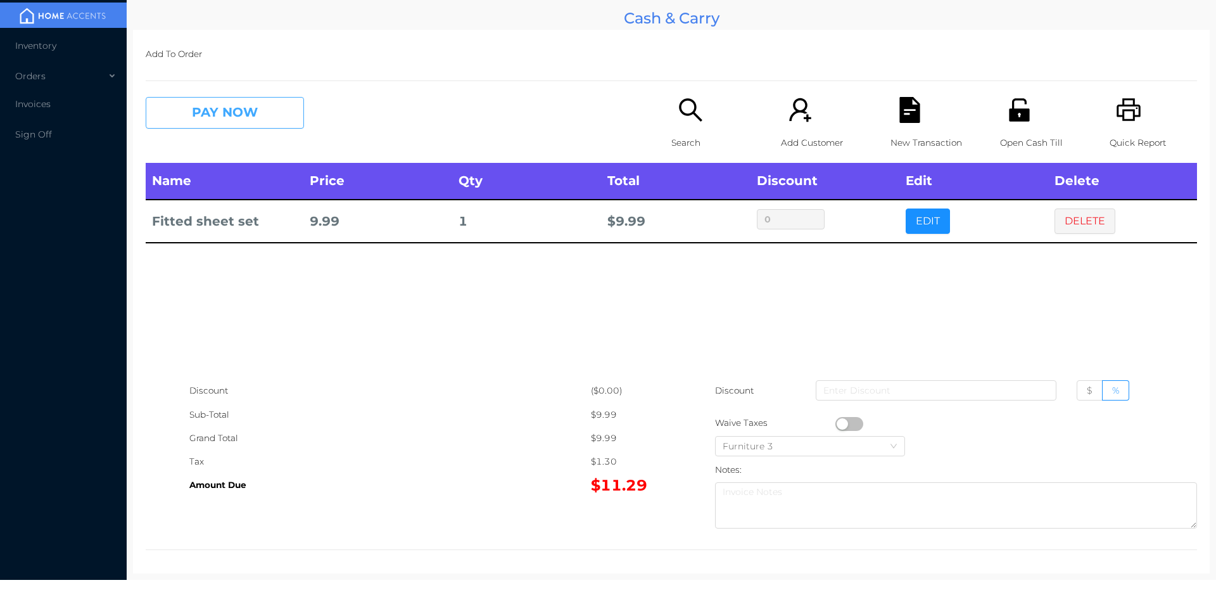
click at [232, 118] on button "PAY NOW" at bounding box center [225, 113] width 158 height 32
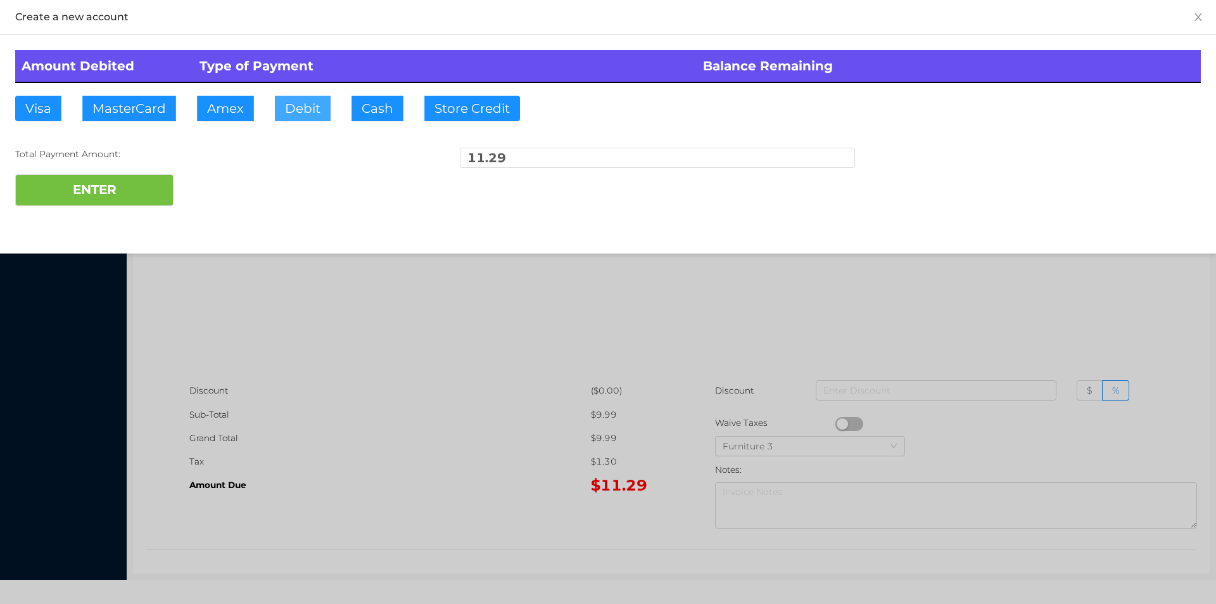
click at [308, 111] on button "Debit" at bounding box center [303, 108] width 56 height 25
click at [130, 195] on button "ENTER" at bounding box center [94, 190] width 158 height 32
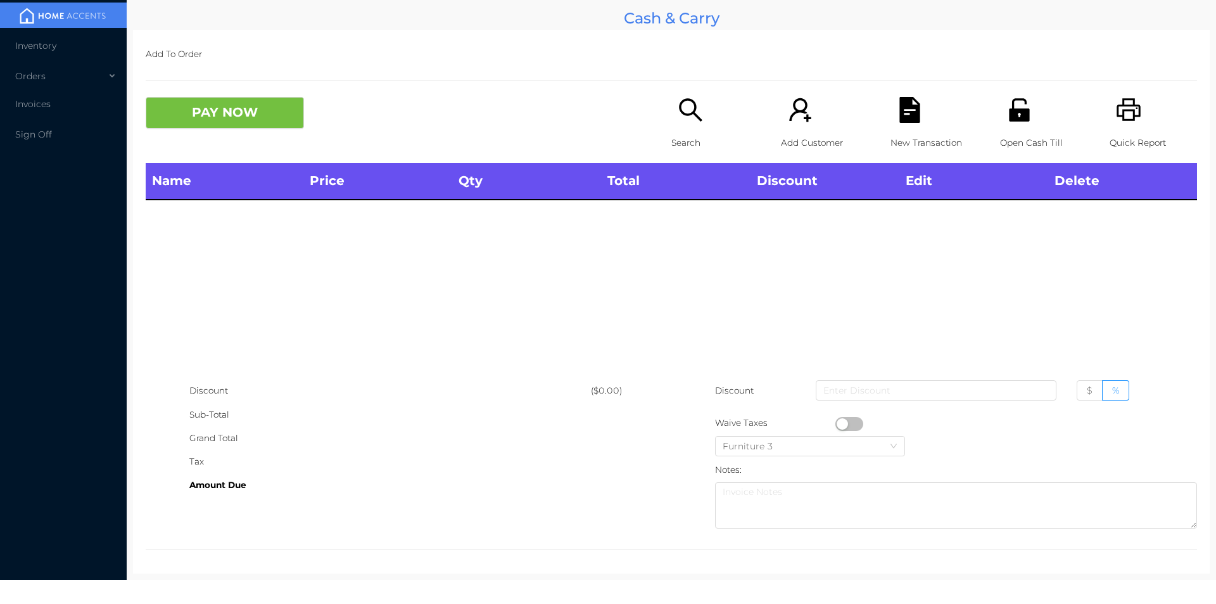
click at [684, 103] on icon "icon: search" at bounding box center [691, 110] width 26 height 26
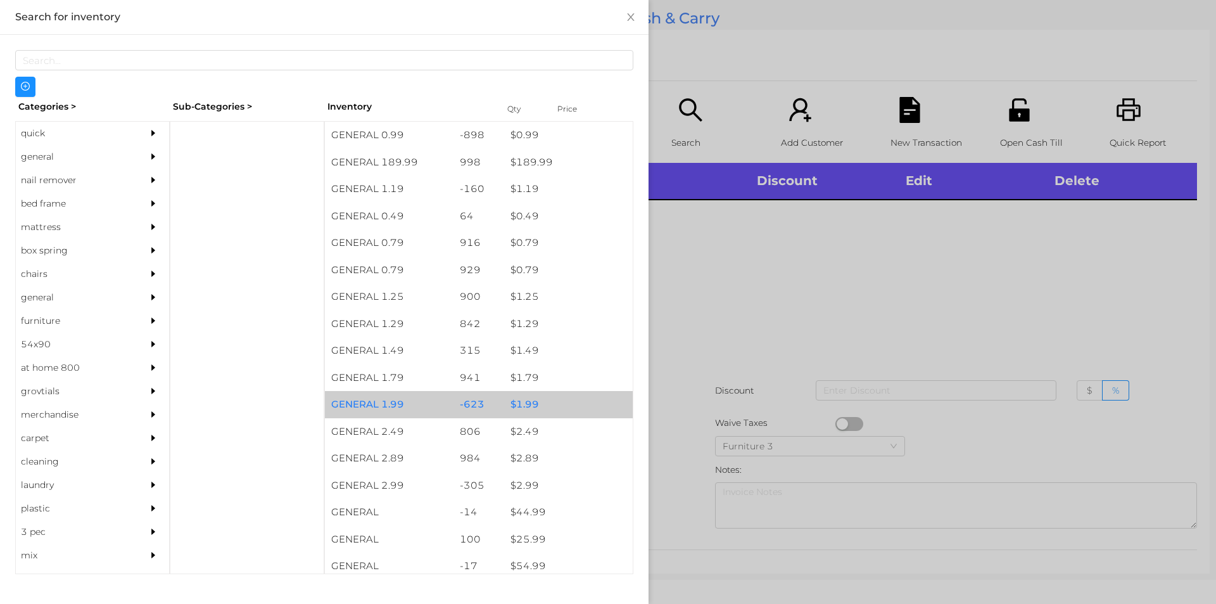
click at [533, 402] on div "$ 1.99" at bounding box center [568, 404] width 129 height 27
click at [532, 404] on div "$ 1.99" at bounding box center [568, 404] width 129 height 27
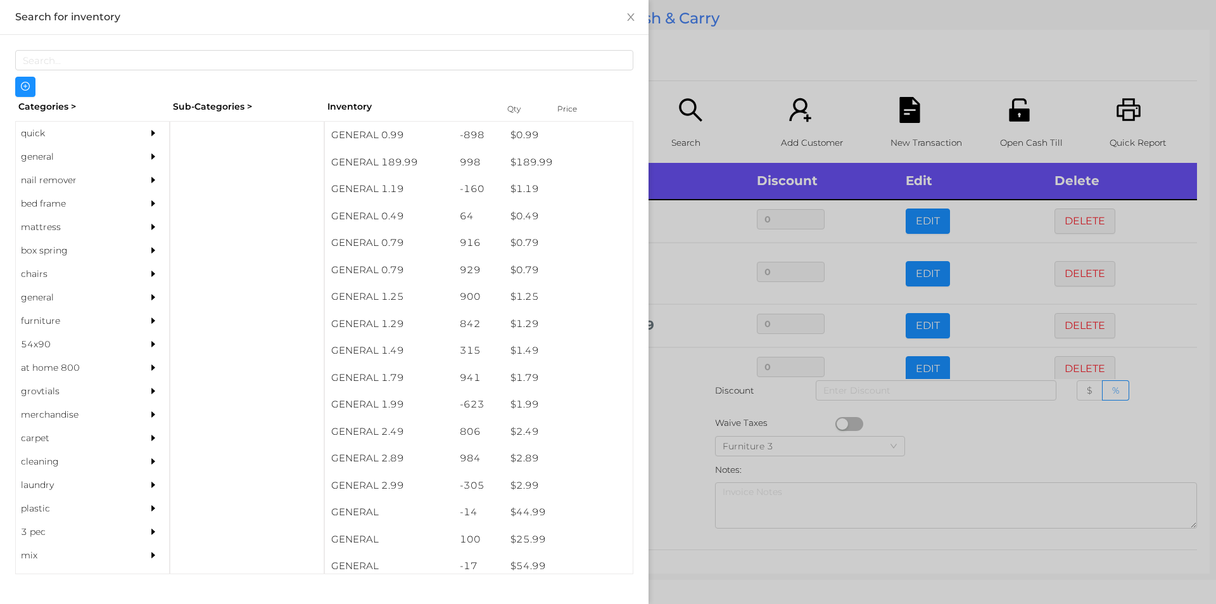
click at [666, 470] on div at bounding box center [608, 302] width 1216 height 604
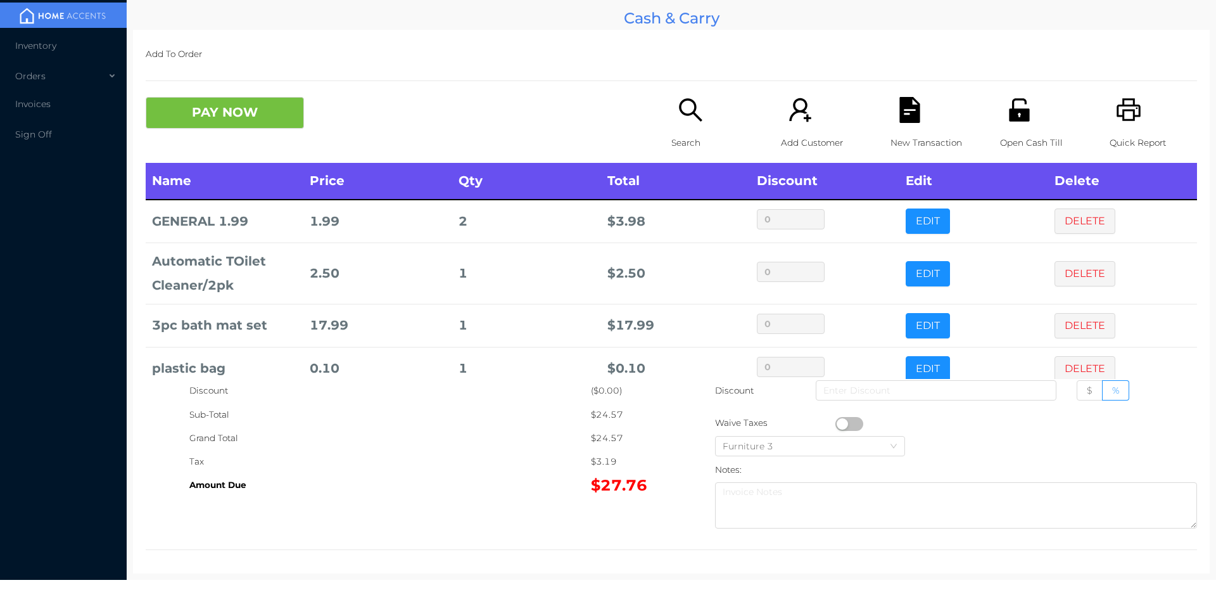
scroll to position [24, 0]
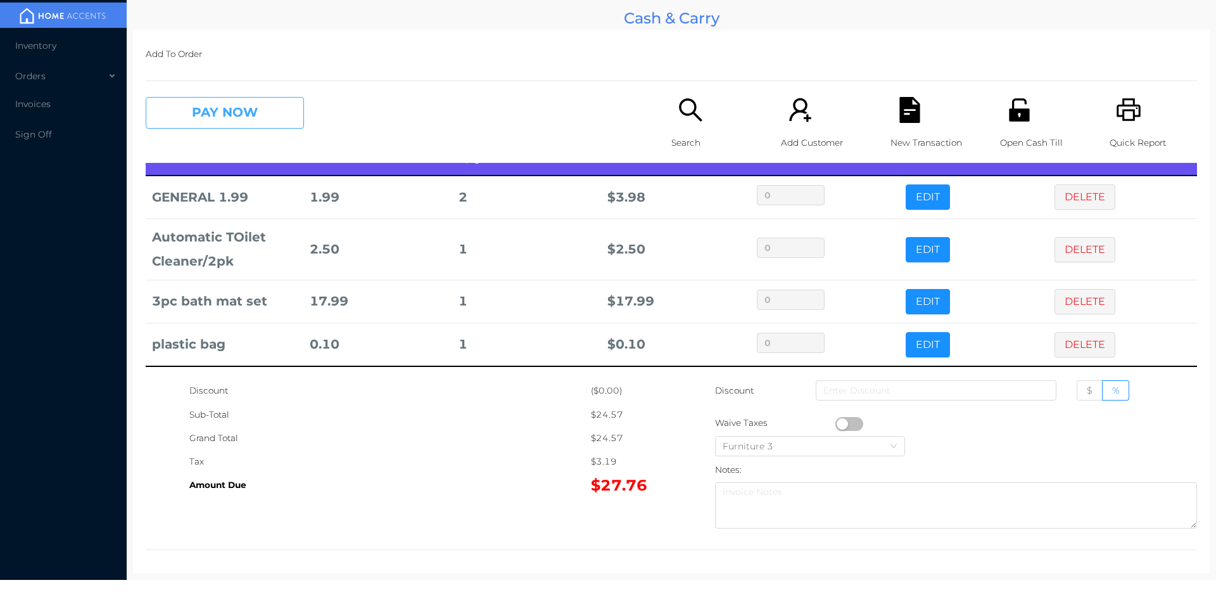
click at [262, 102] on button "PAY NOW" at bounding box center [225, 113] width 158 height 32
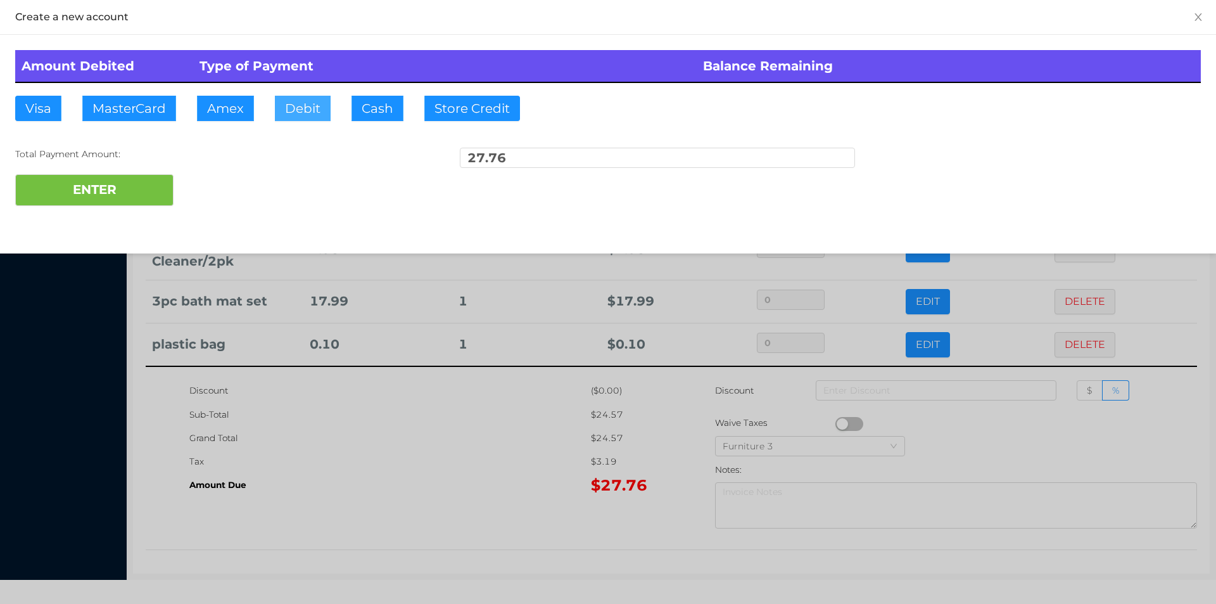
click at [310, 105] on button "Debit" at bounding box center [303, 108] width 56 height 25
click at [125, 181] on button "ENTER" at bounding box center [94, 190] width 158 height 32
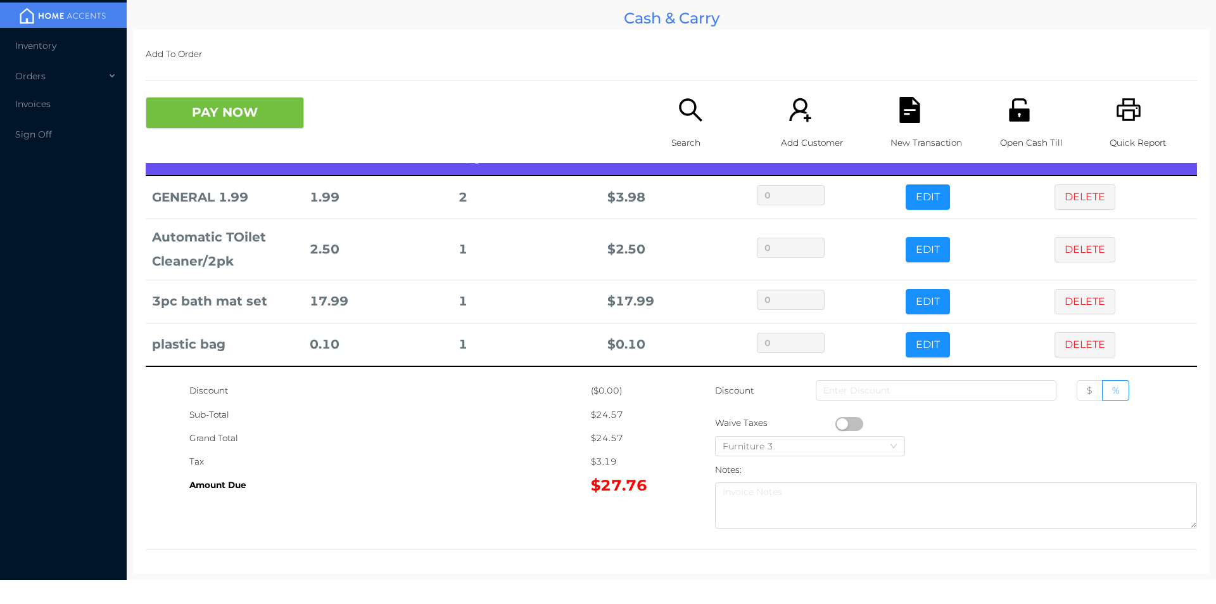
scroll to position [0, 0]
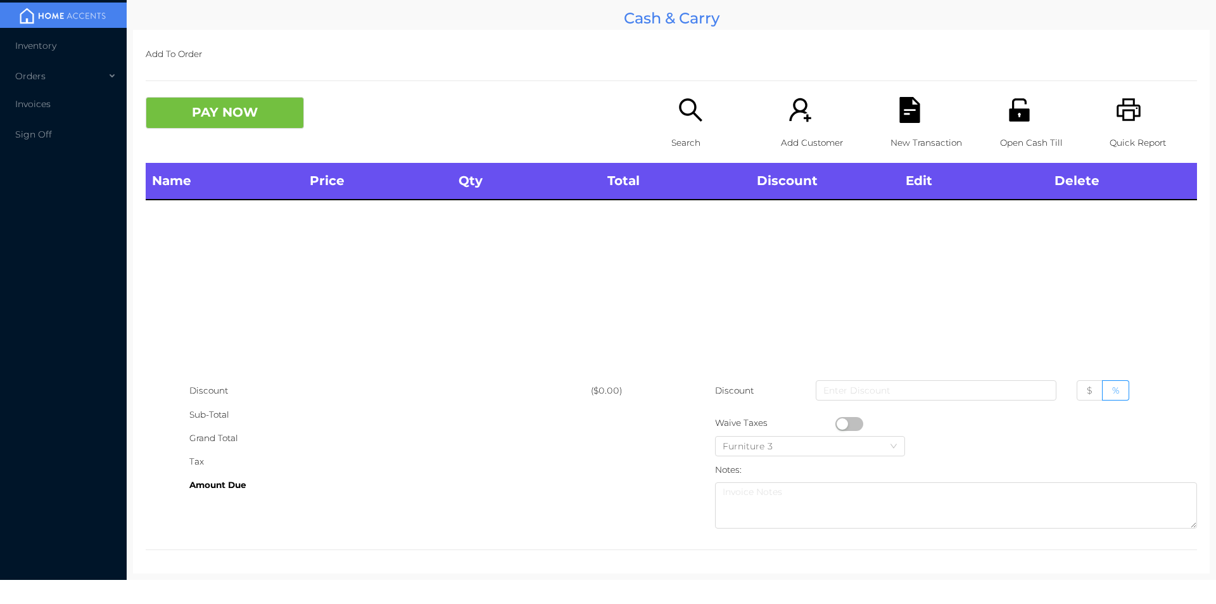
click at [686, 112] on icon "icon: search" at bounding box center [691, 110] width 26 height 26
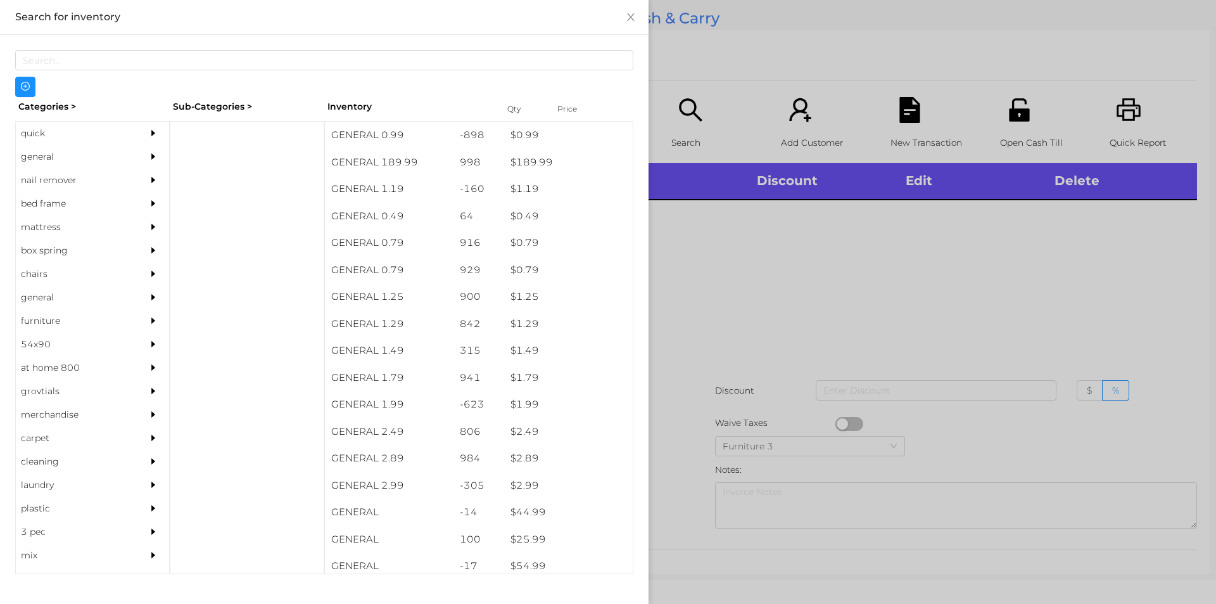
click at [47, 161] on div "general" at bounding box center [73, 156] width 115 height 23
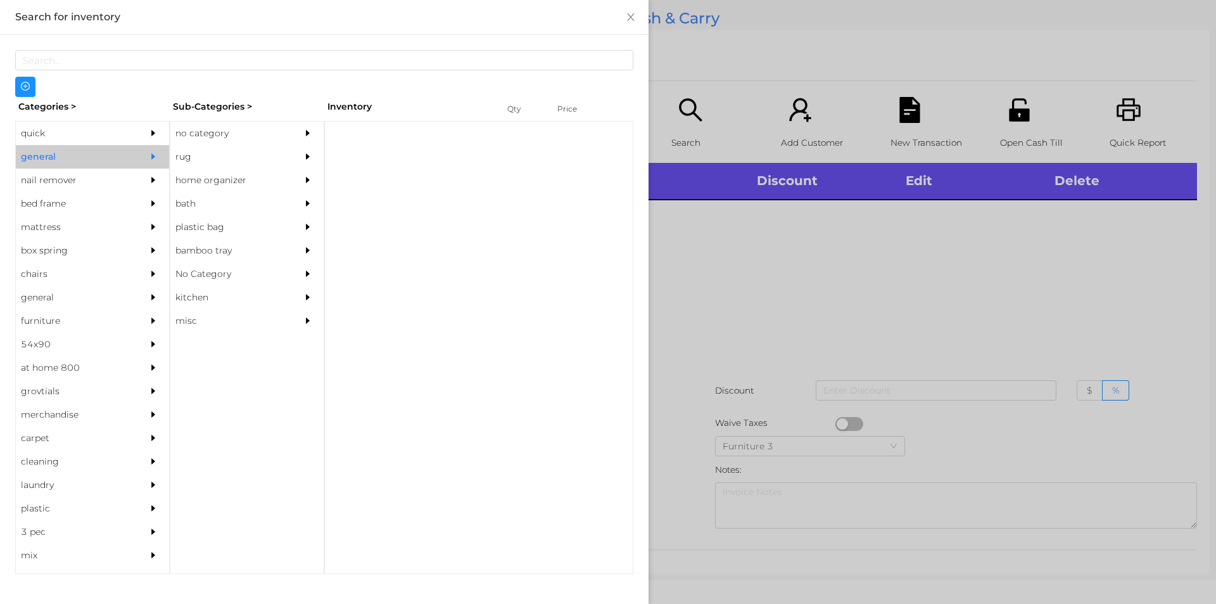
click at [217, 137] on div "no category" at bounding box center [227, 133] width 115 height 23
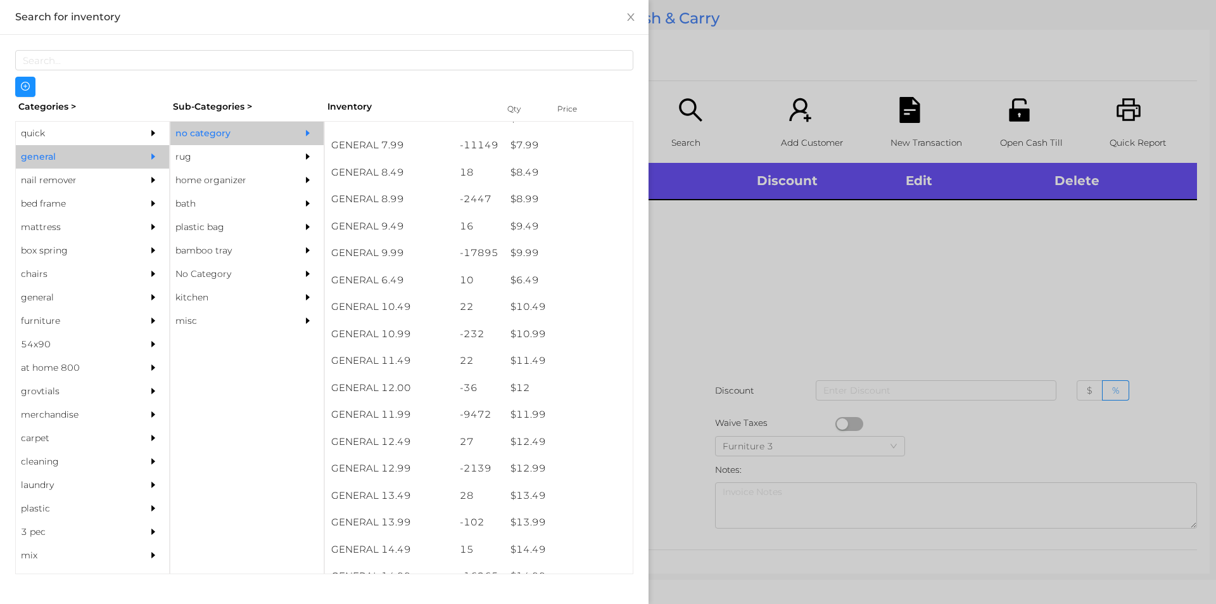
scroll to position [664, 0]
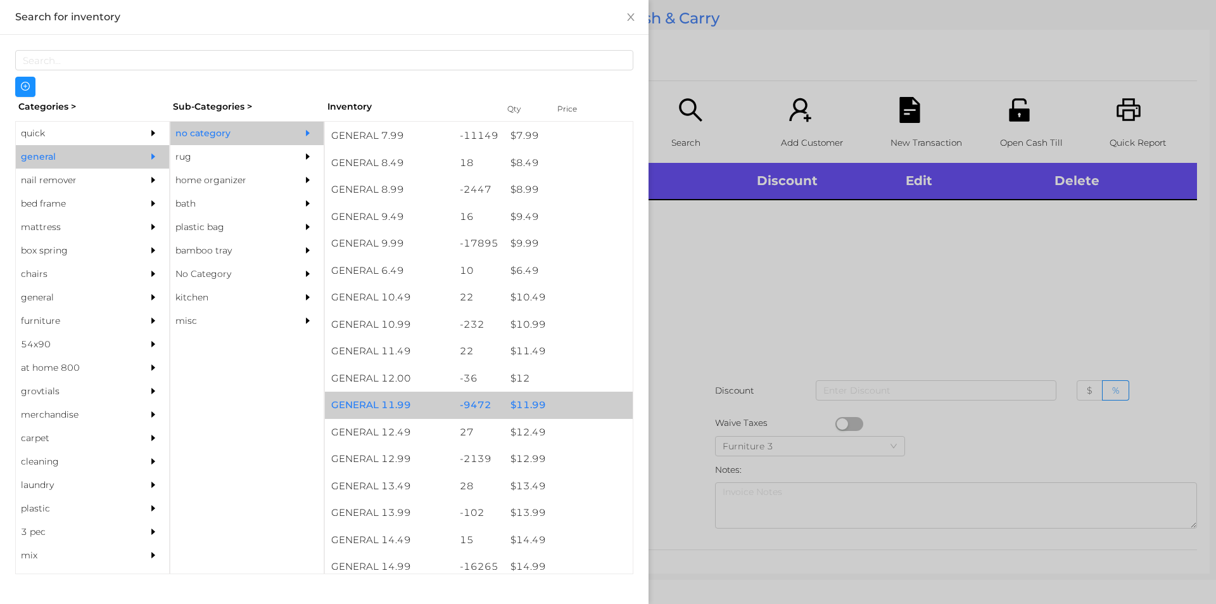
click at [531, 406] on div "$ 11.99" at bounding box center [568, 404] width 129 height 27
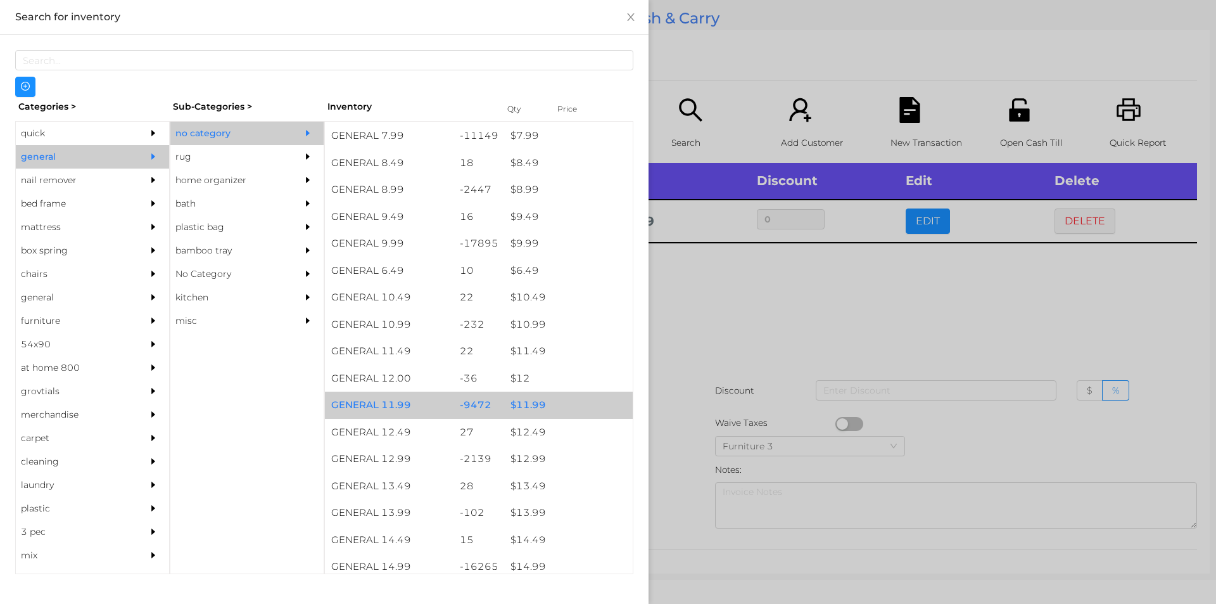
click at [535, 402] on div "$ 11.99" at bounding box center [568, 404] width 129 height 27
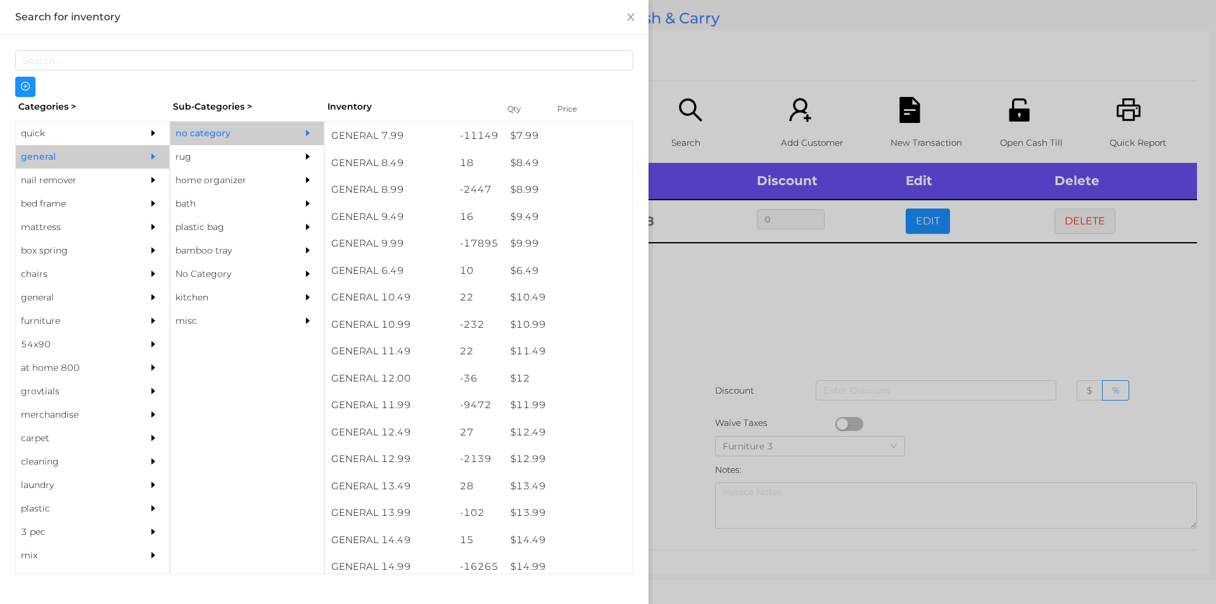
click at [750, 341] on div at bounding box center [608, 302] width 1216 height 604
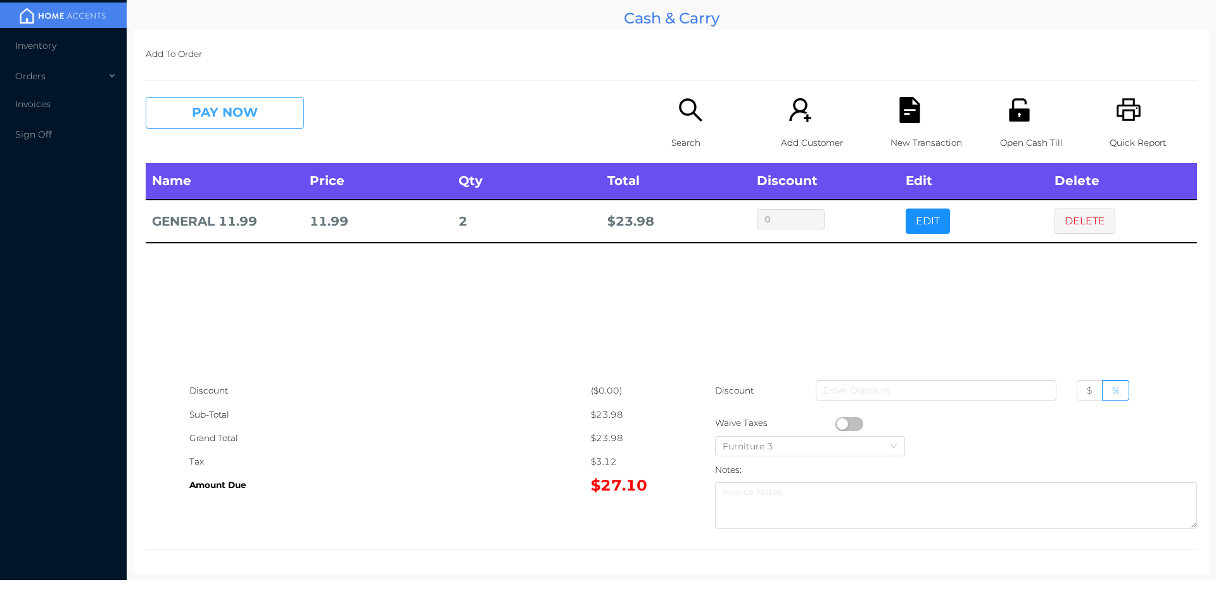
click at [242, 109] on button "PAY NOW" at bounding box center [225, 113] width 158 height 32
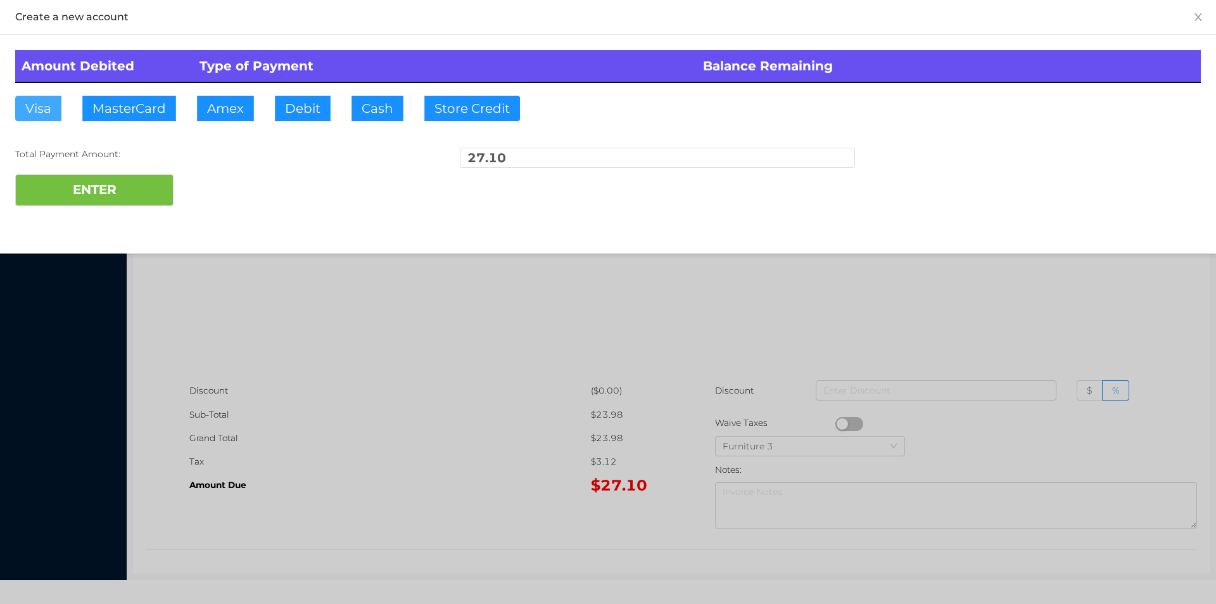
click at [28, 107] on button "Visa" at bounding box center [38, 108] width 46 height 25
click at [370, 227] on div "Create a new account Amount Debited Type of Payment Balance Remaining Visa Mast…" at bounding box center [608, 126] width 1216 height 253
click at [110, 190] on button "ENTER" at bounding box center [94, 190] width 158 height 32
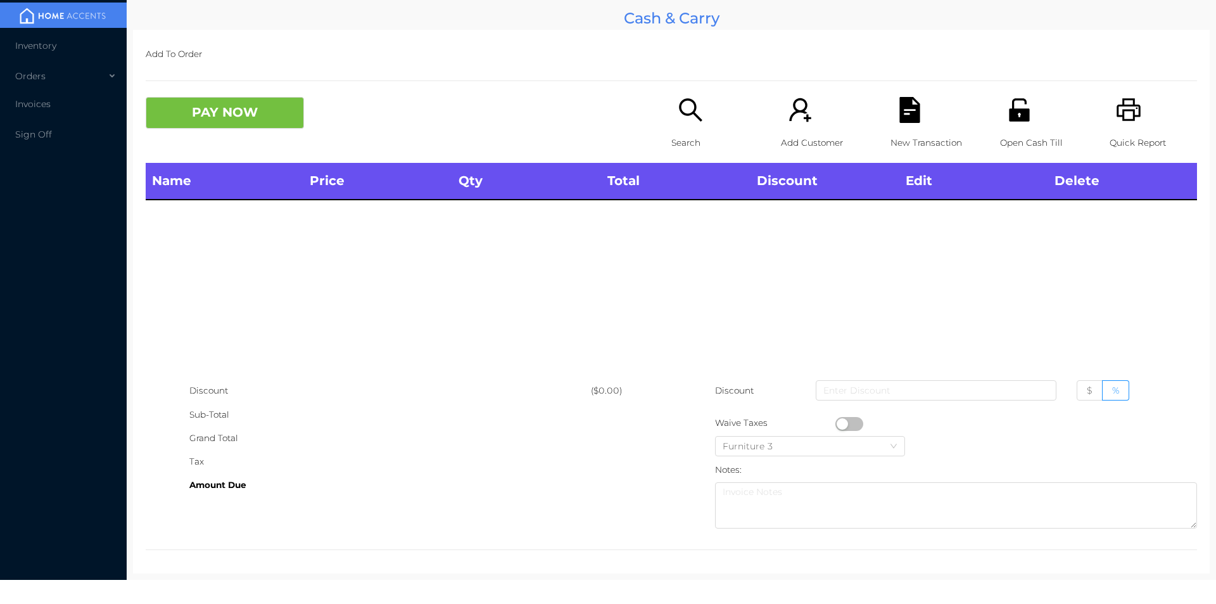
click at [679, 100] on icon "icon: search" at bounding box center [690, 109] width 23 height 23
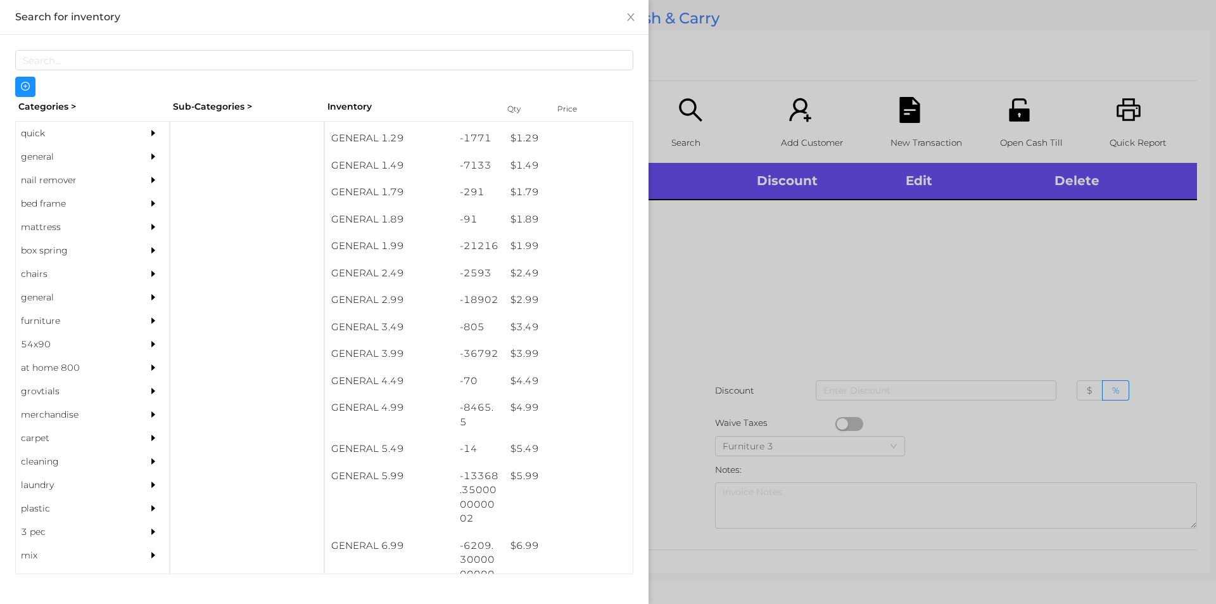
scroll to position [158, 0]
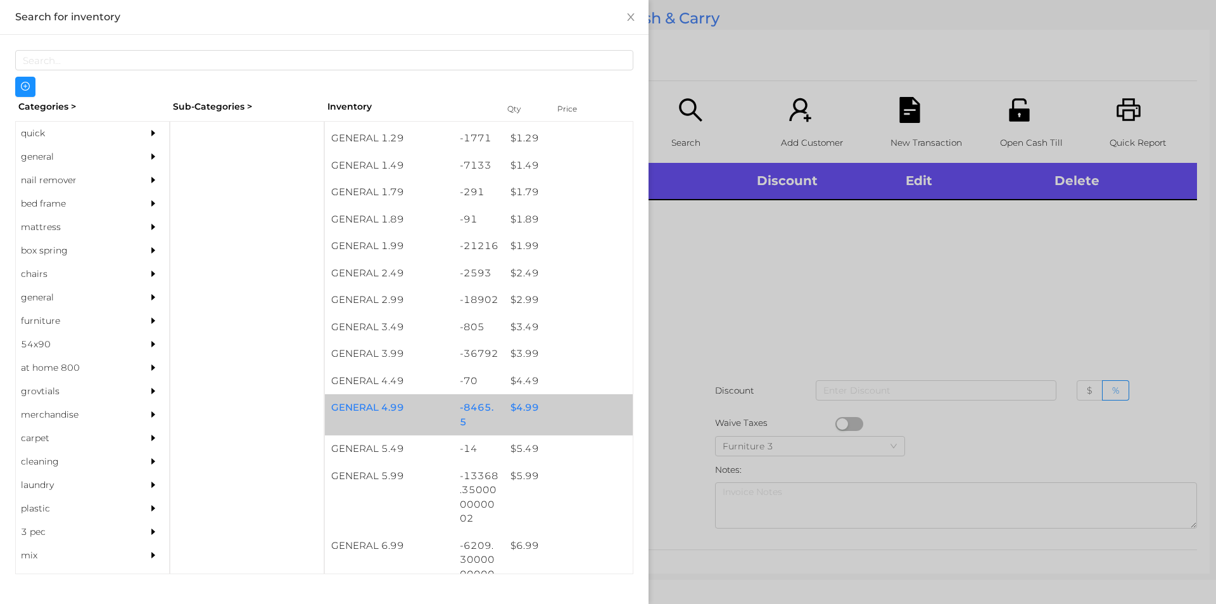
click at [529, 413] on div "$ 4.99" at bounding box center [568, 407] width 129 height 27
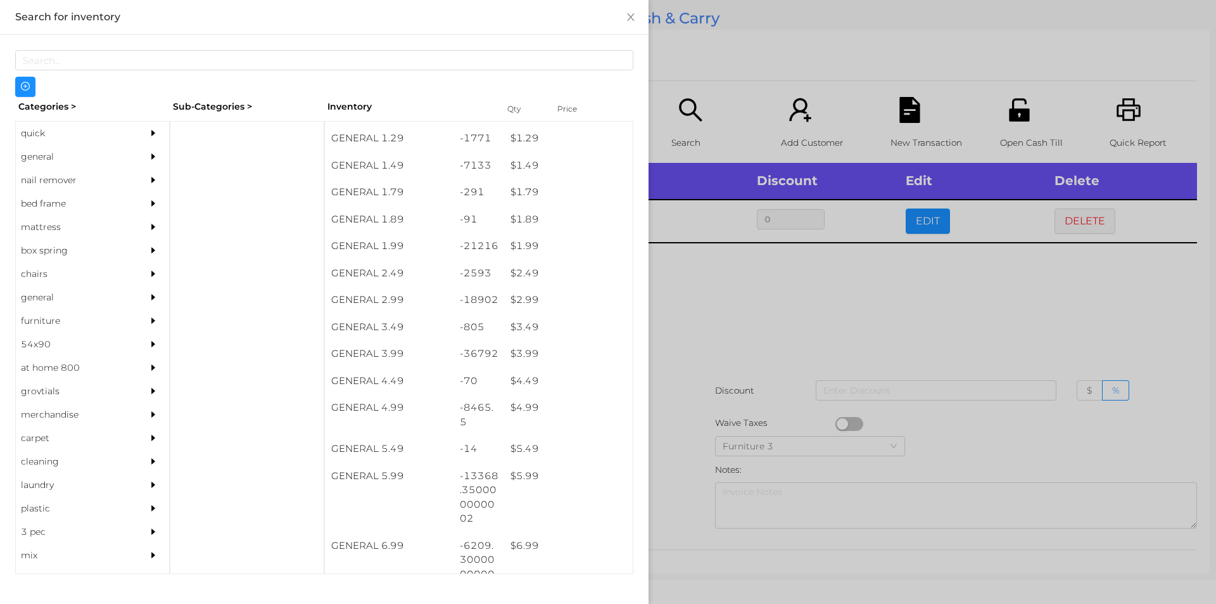
click at [728, 298] on div at bounding box center [608, 302] width 1216 height 604
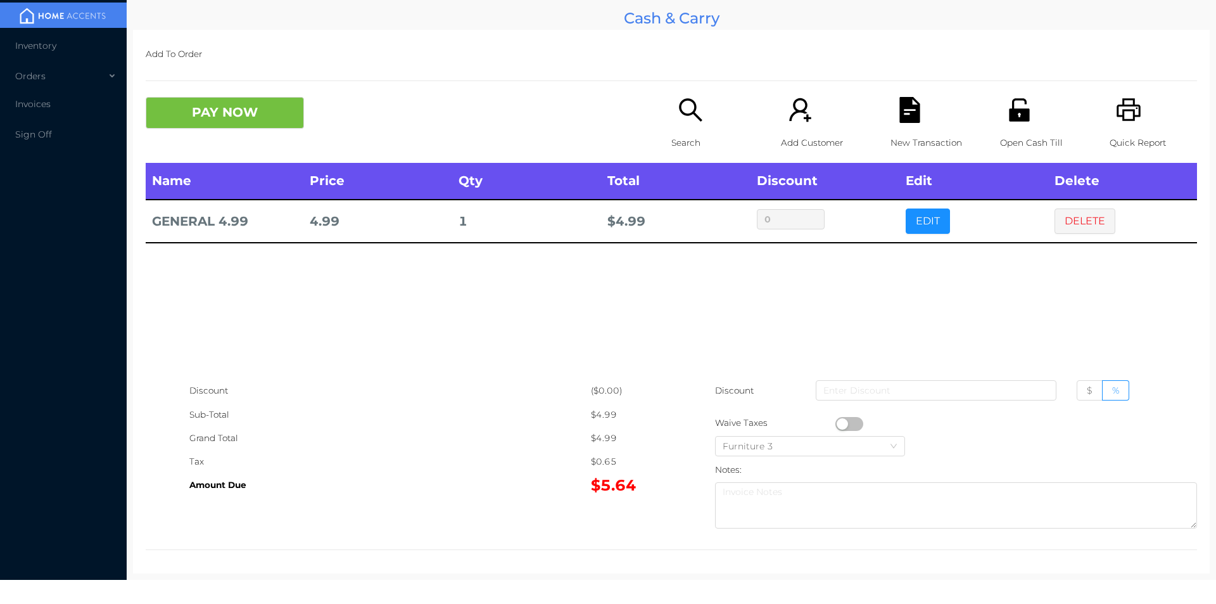
click at [678, 104] on icon "icon: search" at bounding box center [691, 110] width 26 height 26
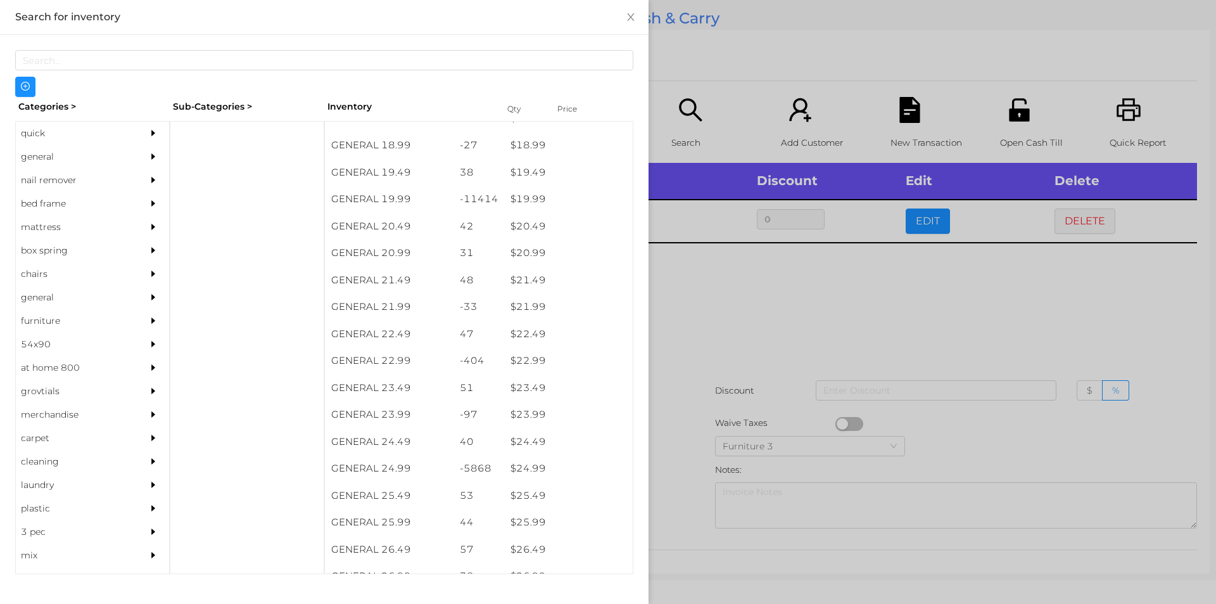
scroll to position [1302, 0]
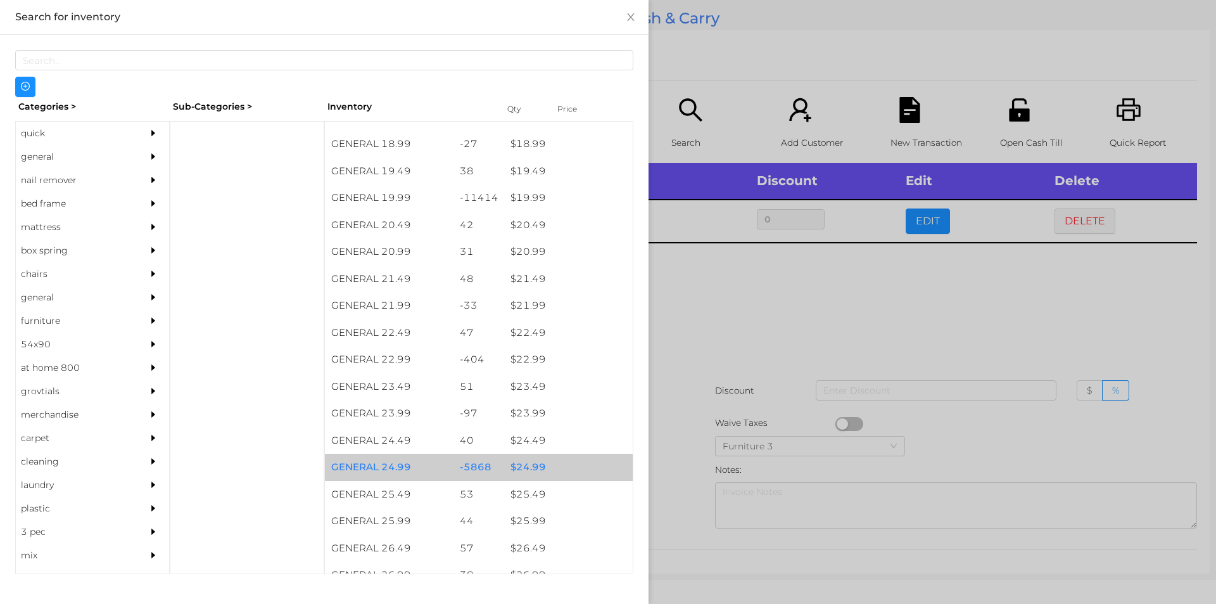
click at [522, 464] on div "$ 24.99" at bounding box center [568, 466] width 129 height 27
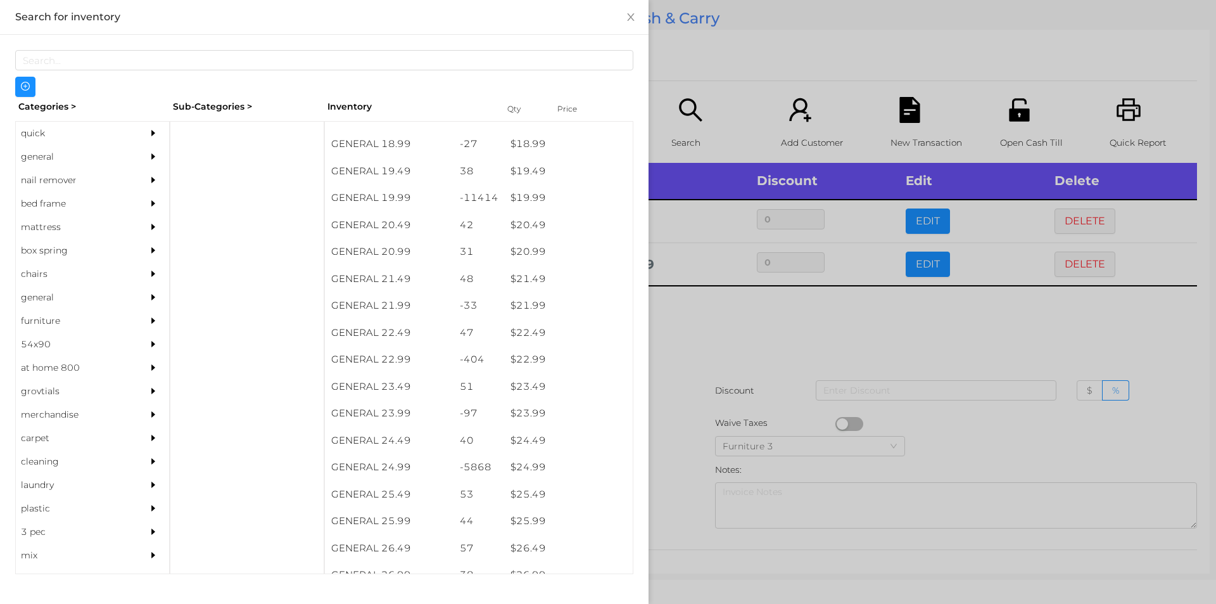
click at [763, 329] on div at bounding box center [608, 302] width 1216 height 604
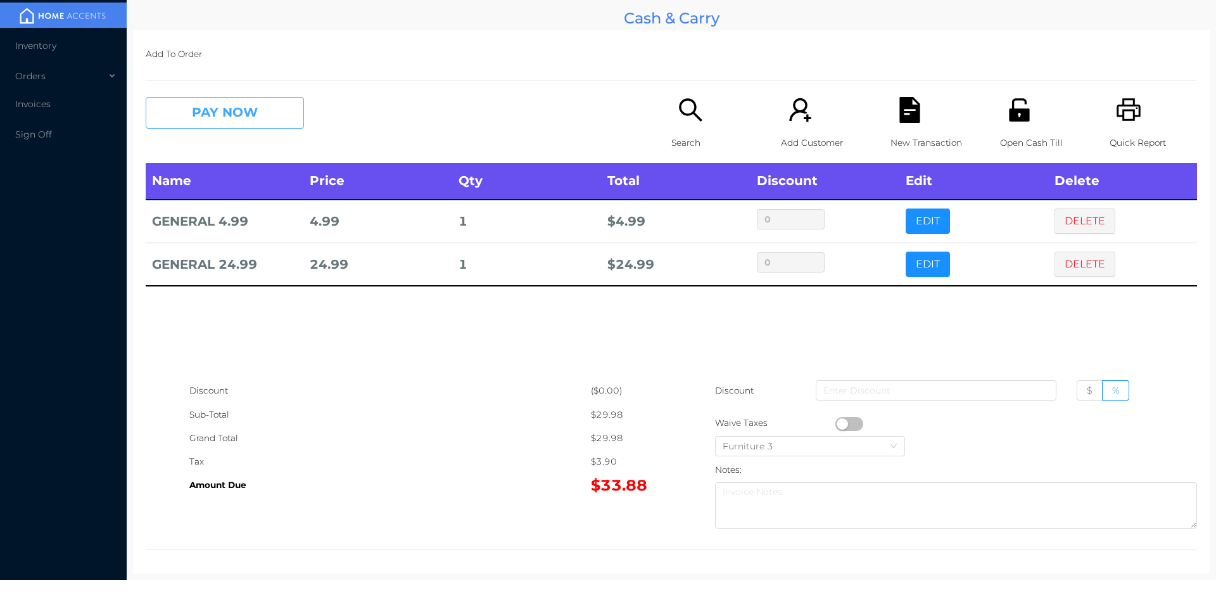
click at [243, 107] on button "PAY NOW" at bounding box center [225, 113] width 158 height 32
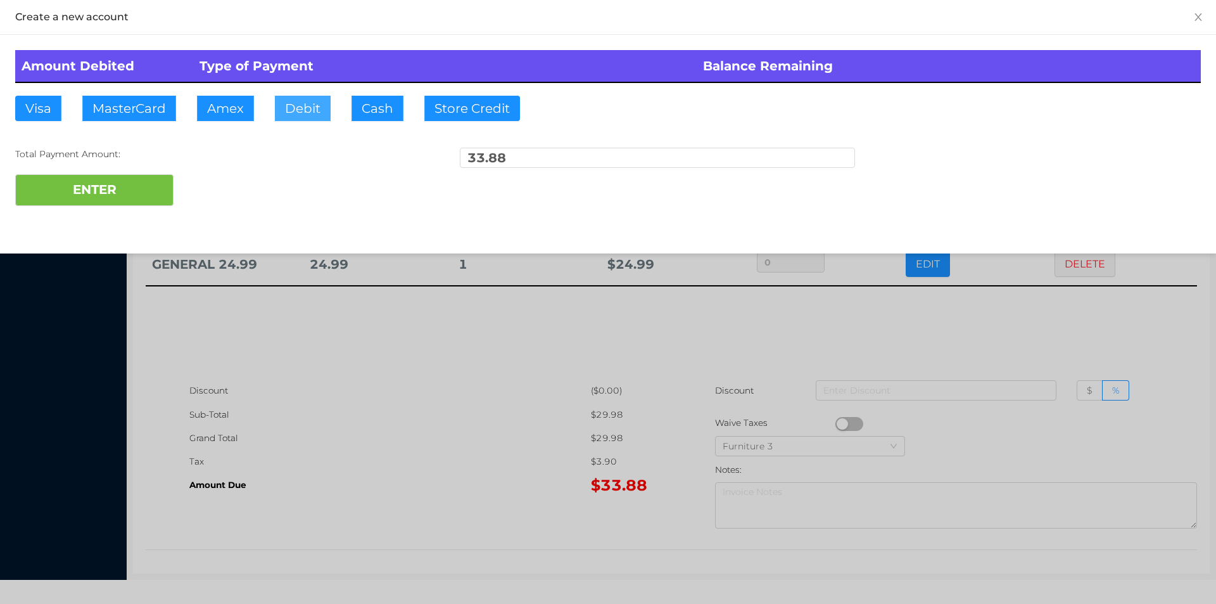
click at [305, 111] on button "Debit" at bounding box center [303, 108] width 56 height 25
click at [123, 189] on button "ENTER" at bounding box center [94, 190] width 158 height 32
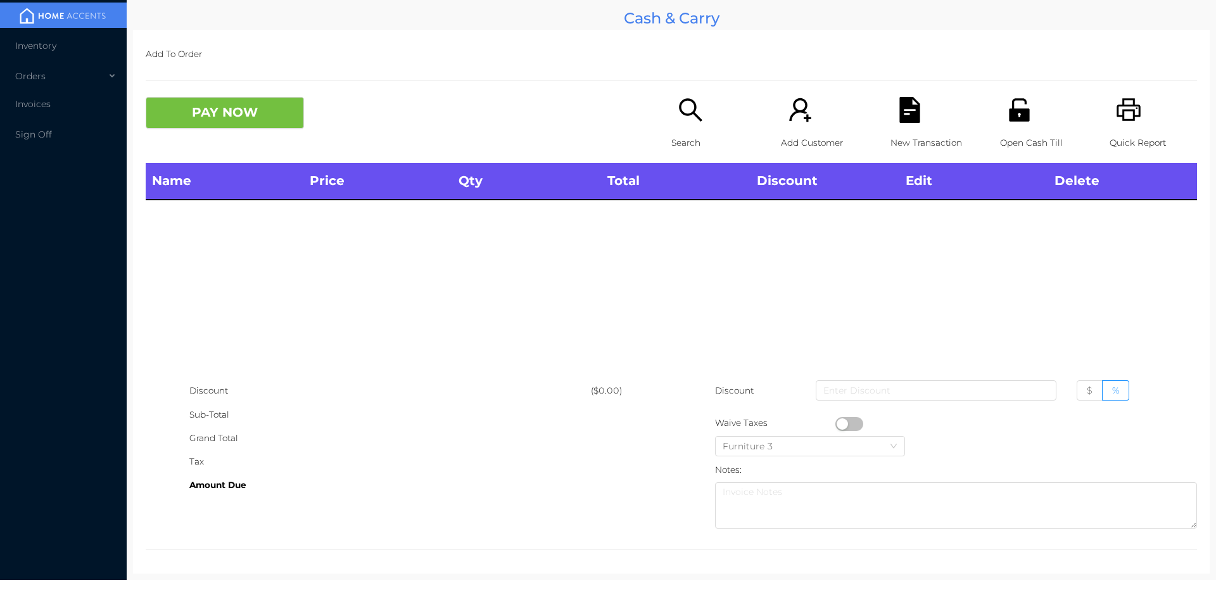
click at [1129, 106] on icon "icon: printer" at bounding box center [1128, 109] width 24 height 23
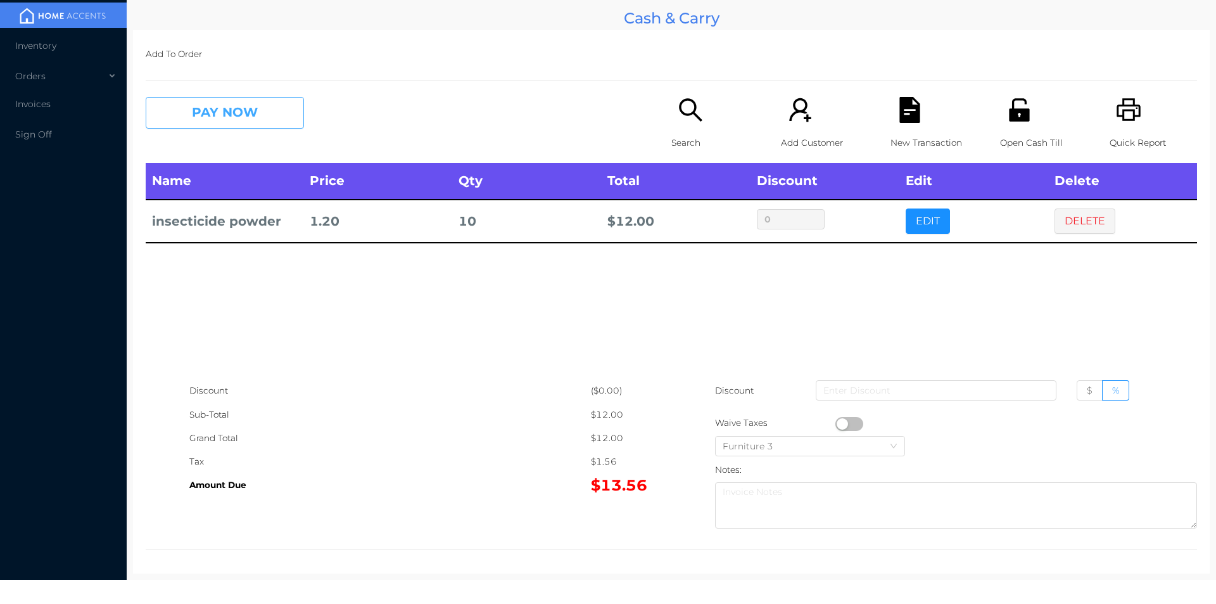
click at [201, 126] on button "PAY NOW" at bounding box center [225, 113] width 158 height 32
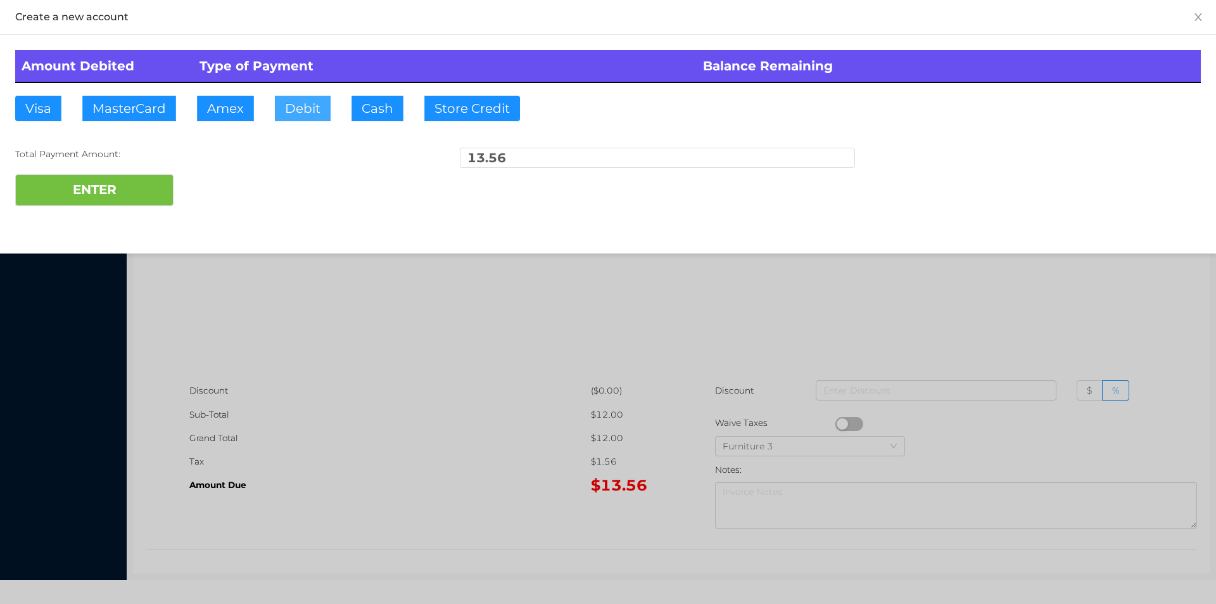
click at [289, 96] on button "Debit" at bounding box center [303, 108] width 56 height 25
click at [106, 180] on button "ENTER" at bounding box center [94, 190] width 158 height 32
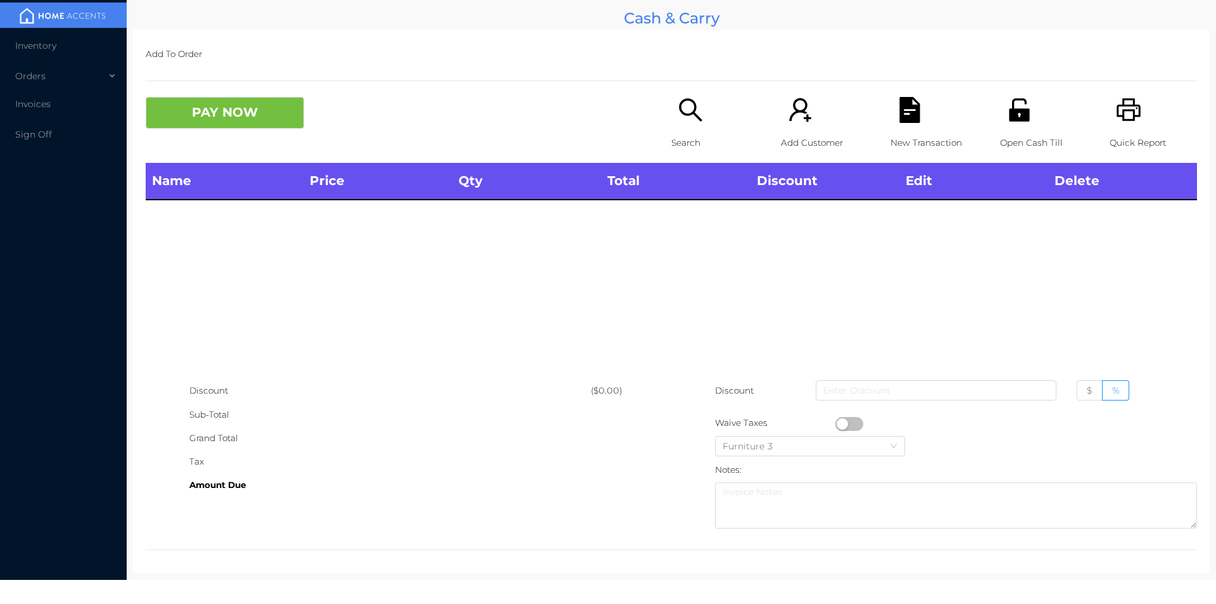
click at [1133, 118] on div "Quick Report" at bounding box center [1153, 130] width 87 height 66
click at [671, 127] on div "Search" at bounding box center [714, 130] width 87 height 66
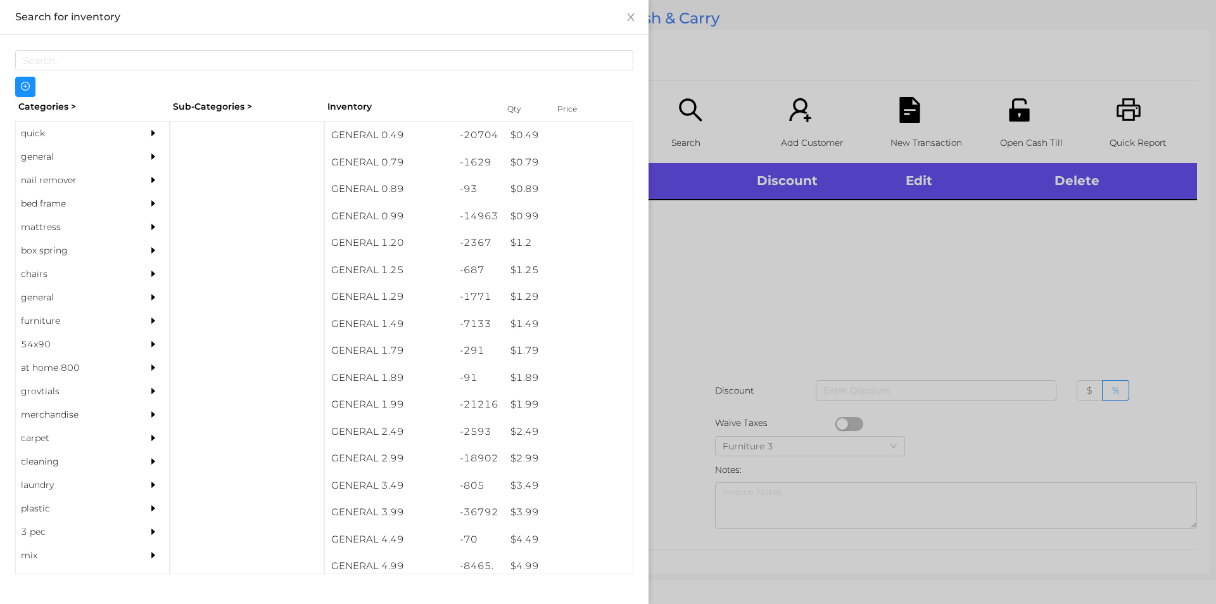
click at [44, 139] on div "quick" at bounding box center [73, 133] width 115 height 23
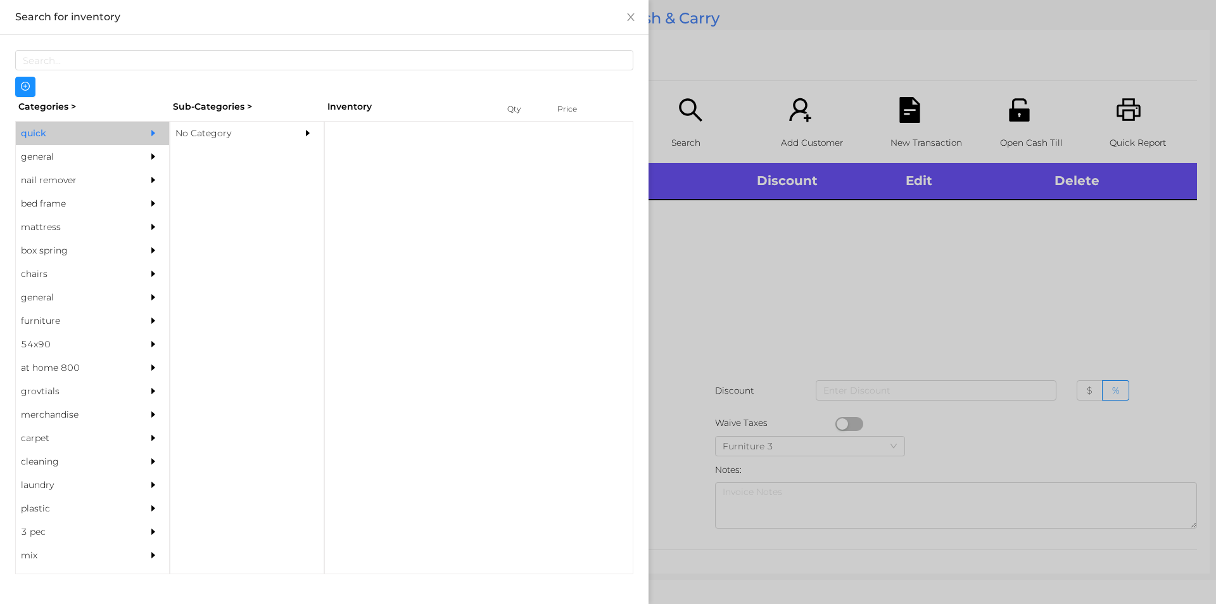
click at [196, 129] on div "No Category" at bounding box center [227, 133] width 115 height 23
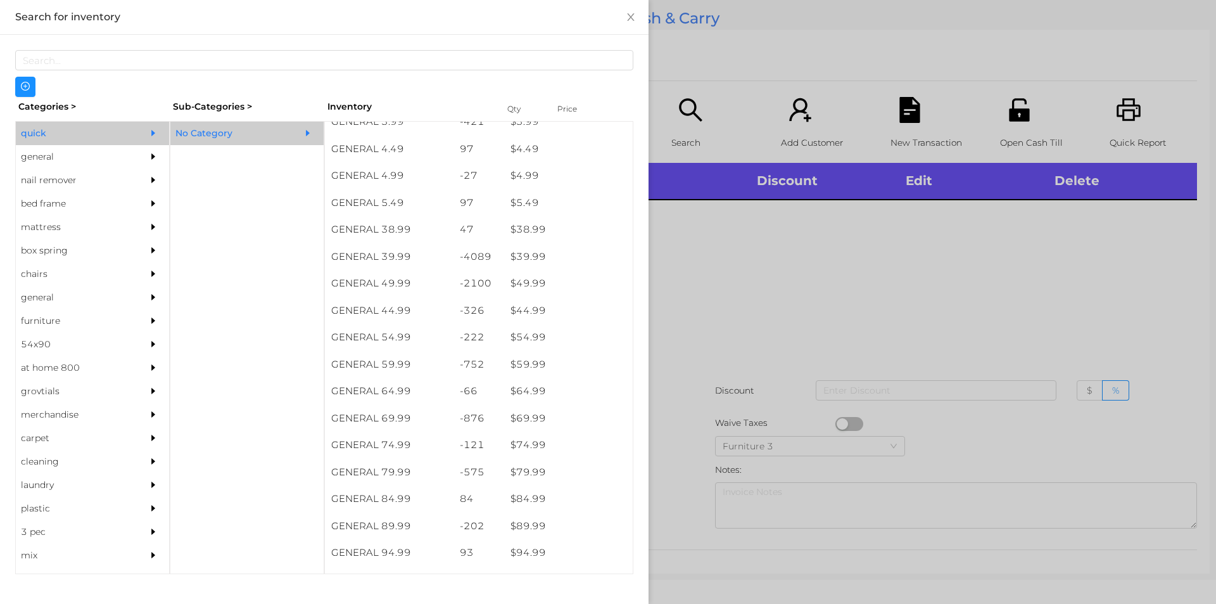
scroll to position [605, 0]
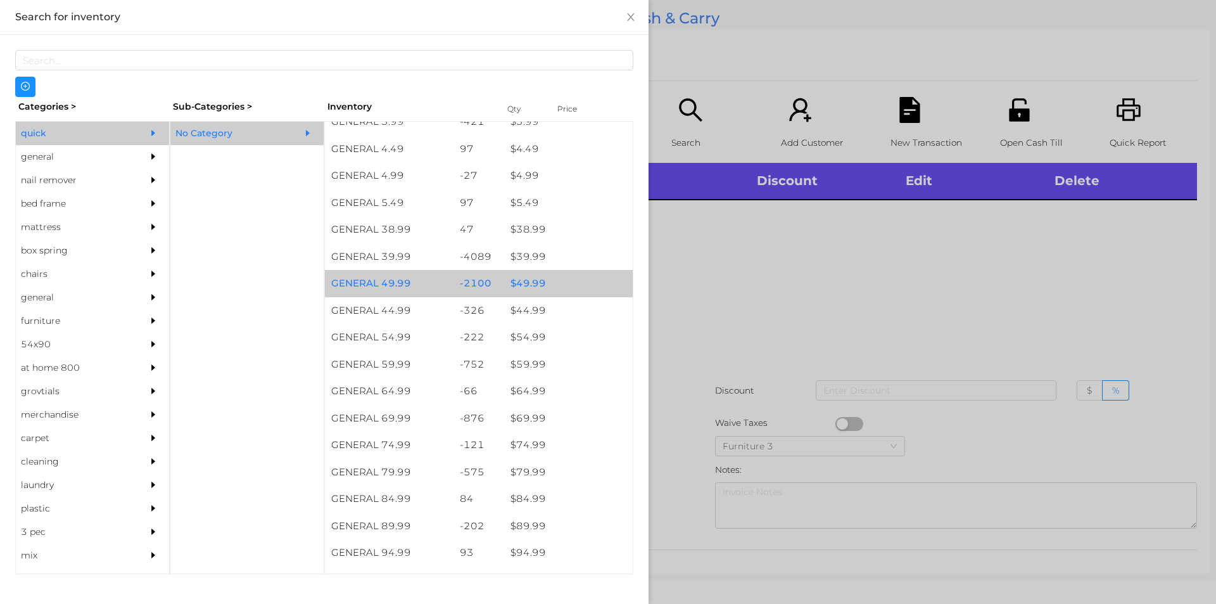
click at [528, 279] on div "$ 49.99" at bounding box center [568, 283] width 129 height 27
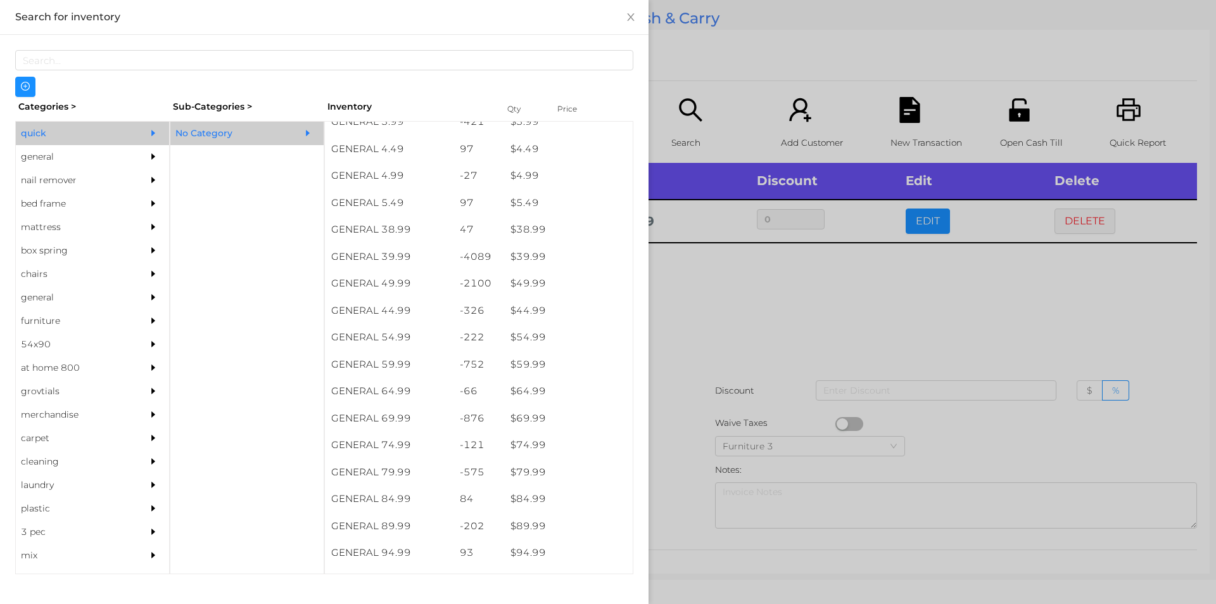
click at [683, 317] on div at bounding box center [608, 302] width 1216 height 604
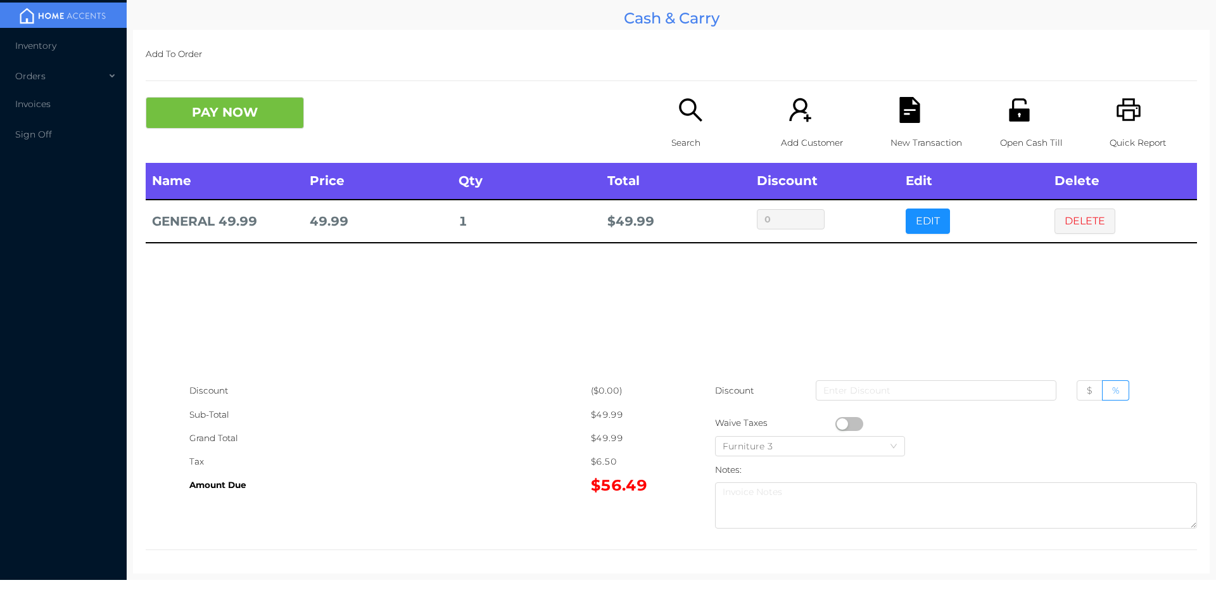
click at [235, 111] on button "PAY NOW" at bounding box center [225, 113] width 158 height 32
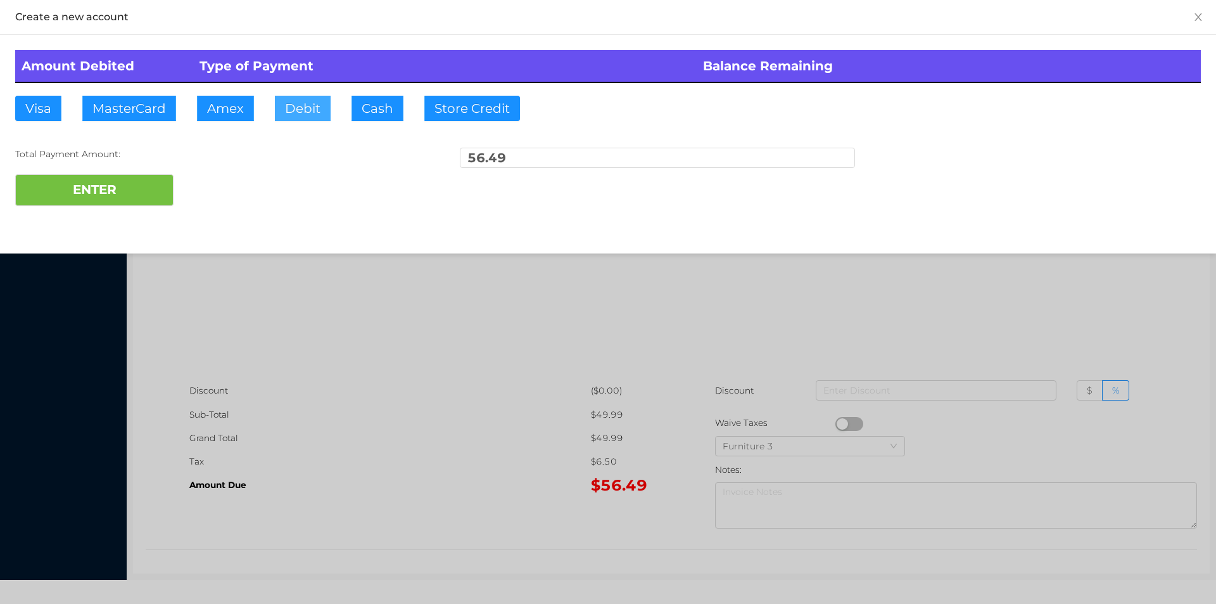
click at [289, 117] on button "Debit" at bounding box center [303, 108] width 56 height 25
click at [134, 187] on button "ENTER" at bounding box center [94, 190] width 158 height 32
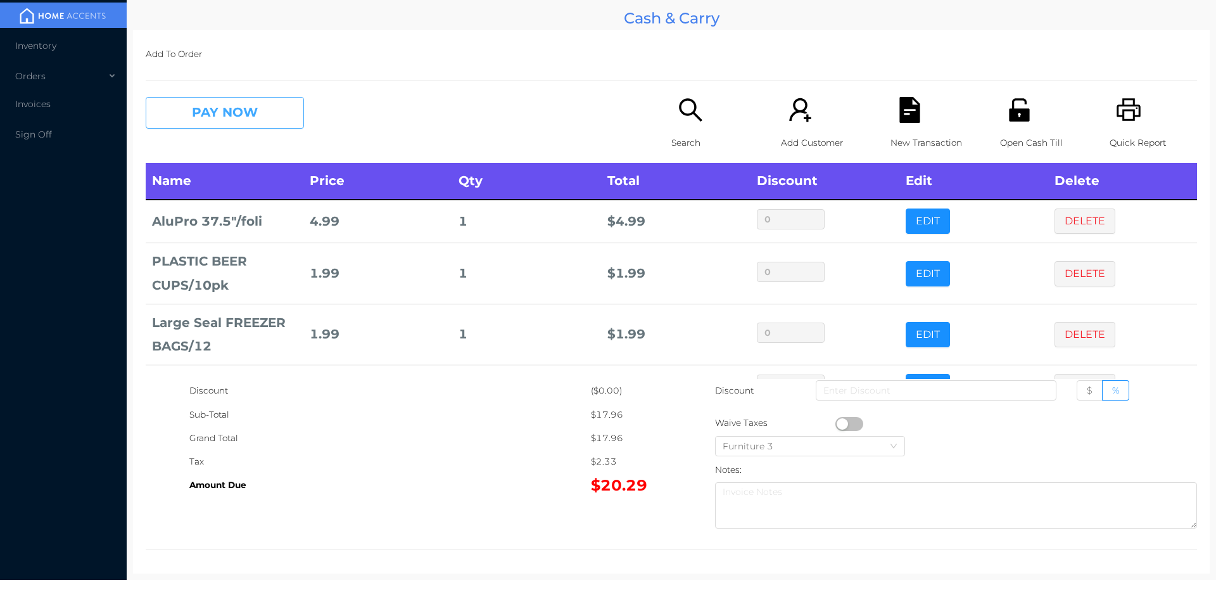
click at [271, 119] on button "PAY NOW" at bounding box center [225, 113] width 158 height 32
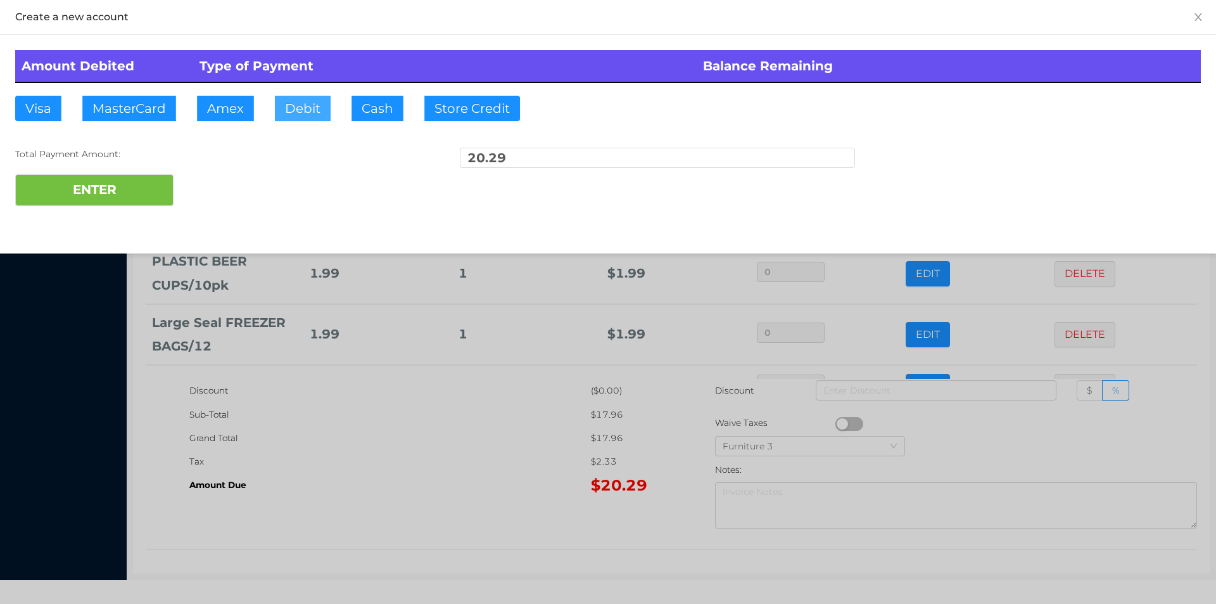
click at [298, 115] on button "Debit" at bounding box center [303, 108] width 56 height 25
click at [160, 199] on button "ENTER" at bounding box center [94, 190] width 158 height 32
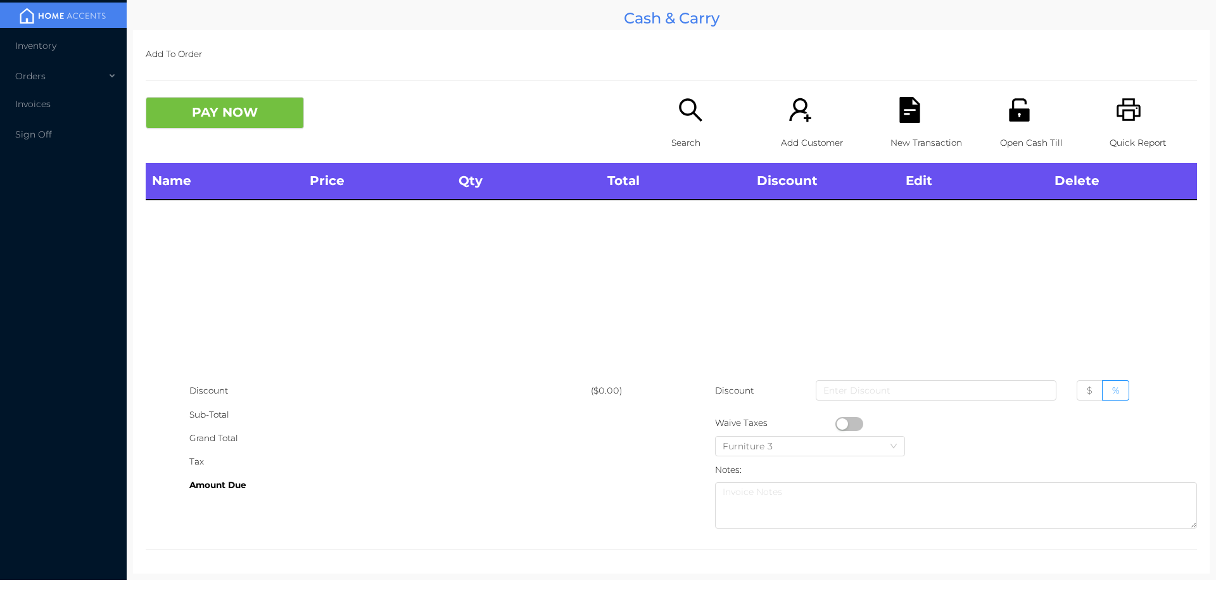
click at [671, 124] on div "Search" at bounding box center [714, 130] width 87 height 66
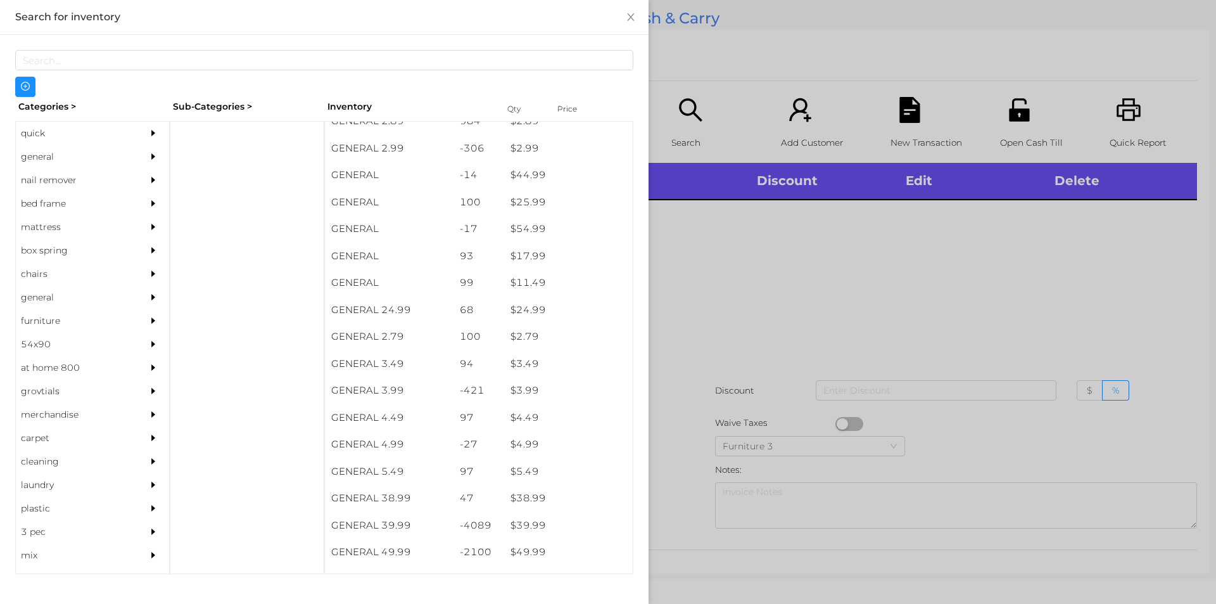
scroll to position [320, 0]
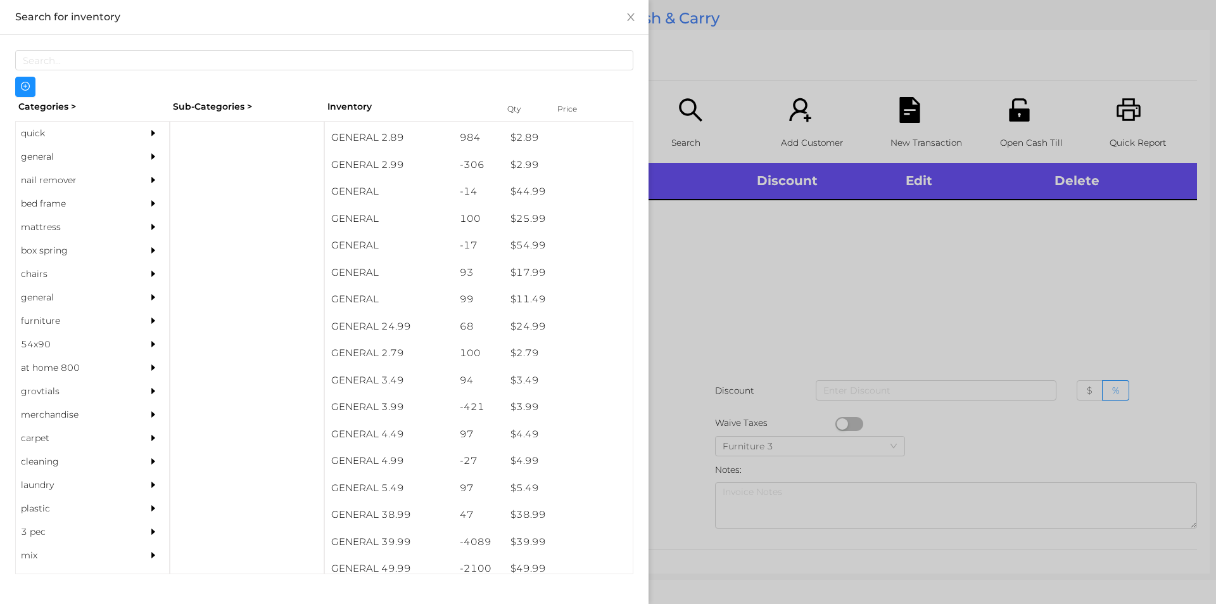
click at [218, 136] on div at bounding box center [247, 347] width 155 height 453
click at [35, 148] on div "general" at bounding box center [73, 156] width 115 height 23
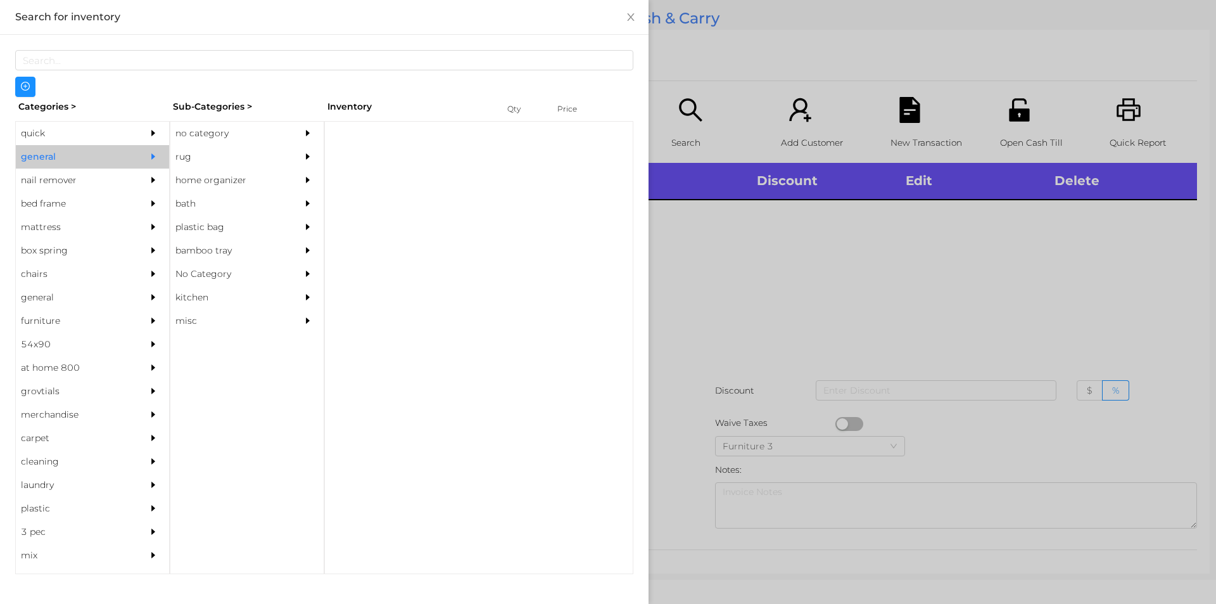
click at [206, 142] on div "no category" at bounding box center [227, 133] width 115 height 23
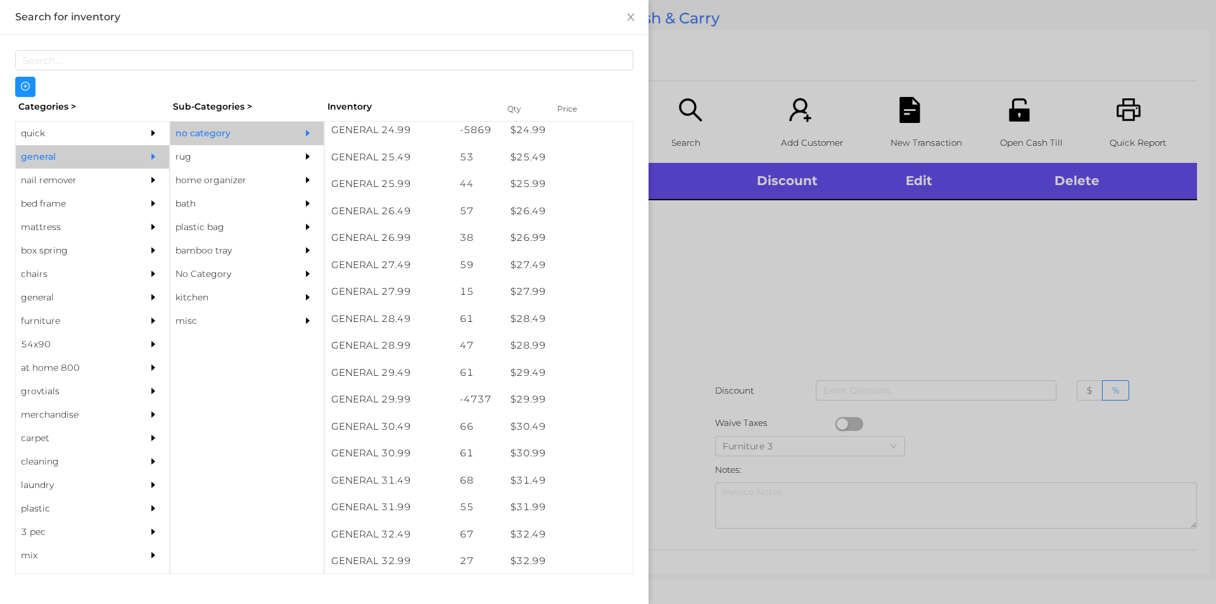
scroll to position [1639, 0]
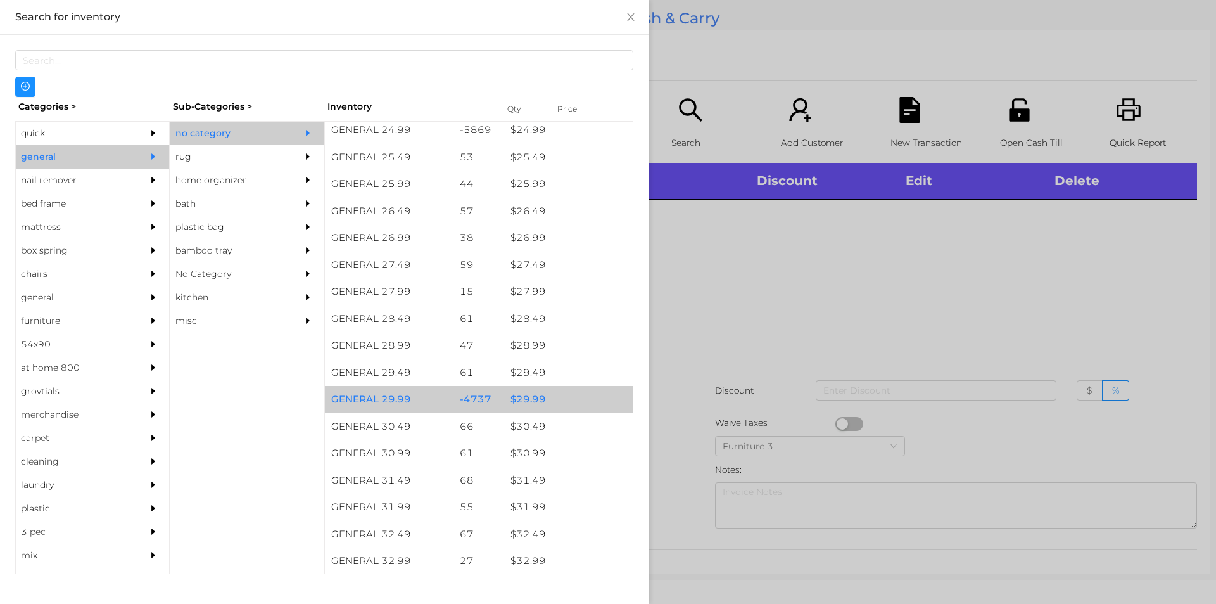
click at [528, 396] on div "$ 29.99" at bounding box center [568, 399] width 129 height 27
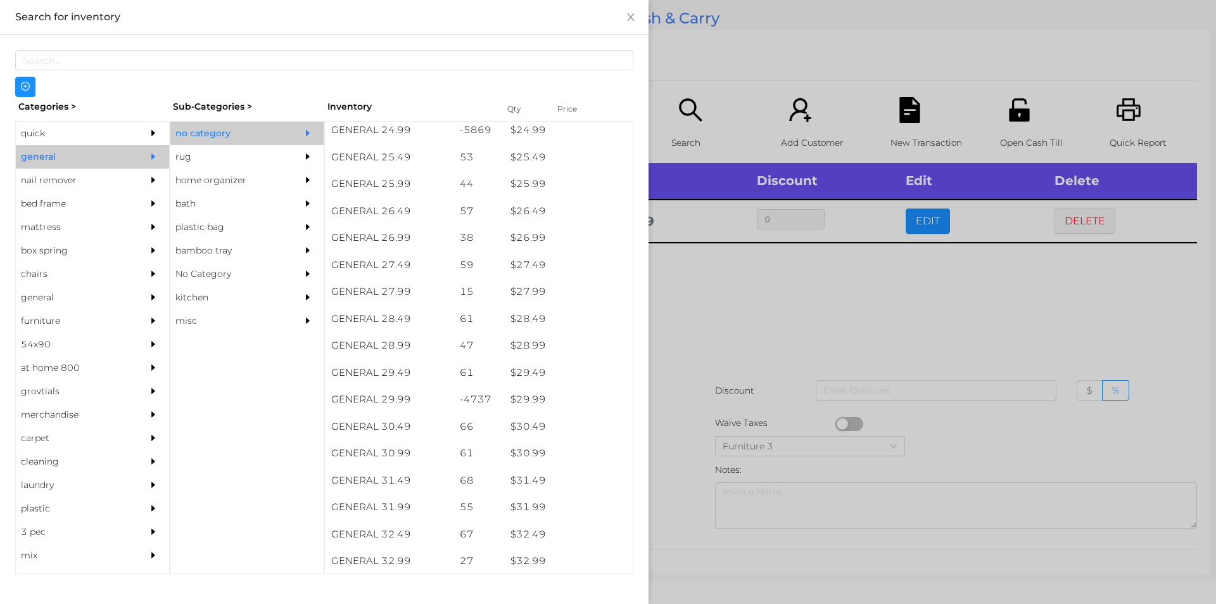
click at [683, 349] on div at bounding box center [608, 302] width 1216 height 604
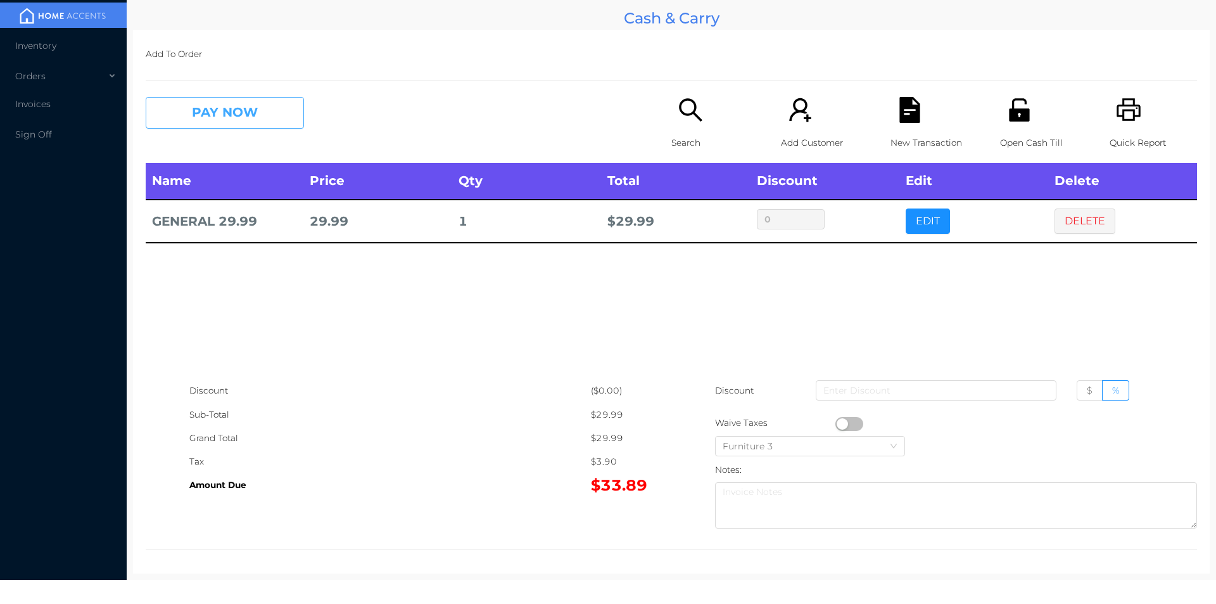
click at [213, 127] on button "PAY NOW" at bounding box center [225, 113] width 158 height 32
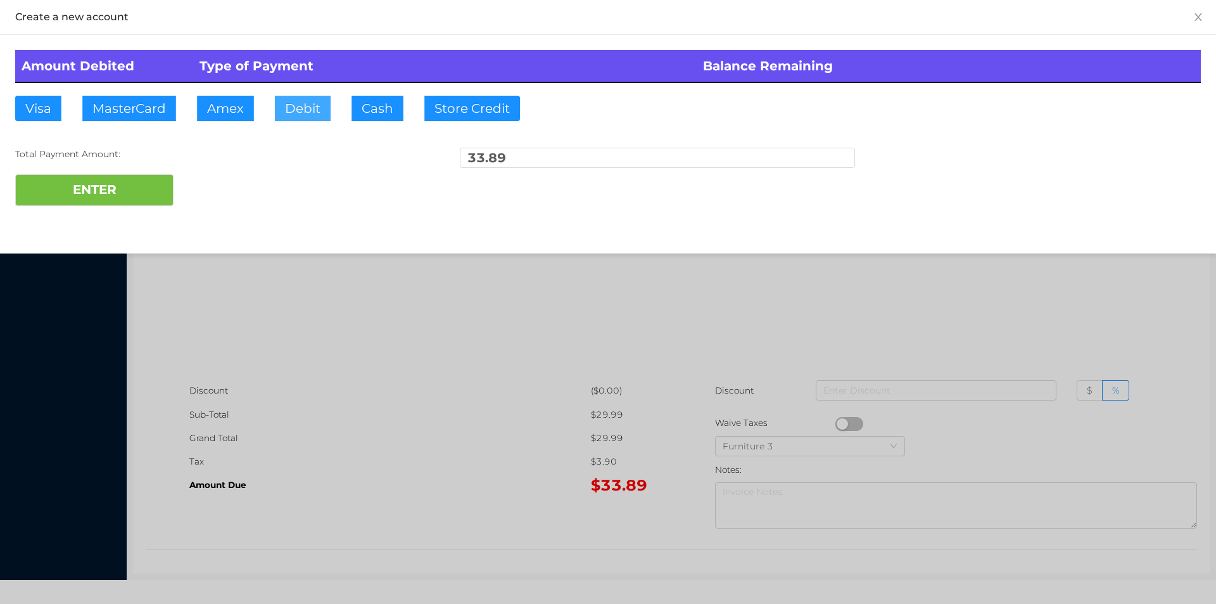
click at [300, 111] on button "Debit" at bounding box center [303, 108] width 56 height 25
click at [96, 202] on button "ENTER" at bounding box center [94, 190] width 158 height 32
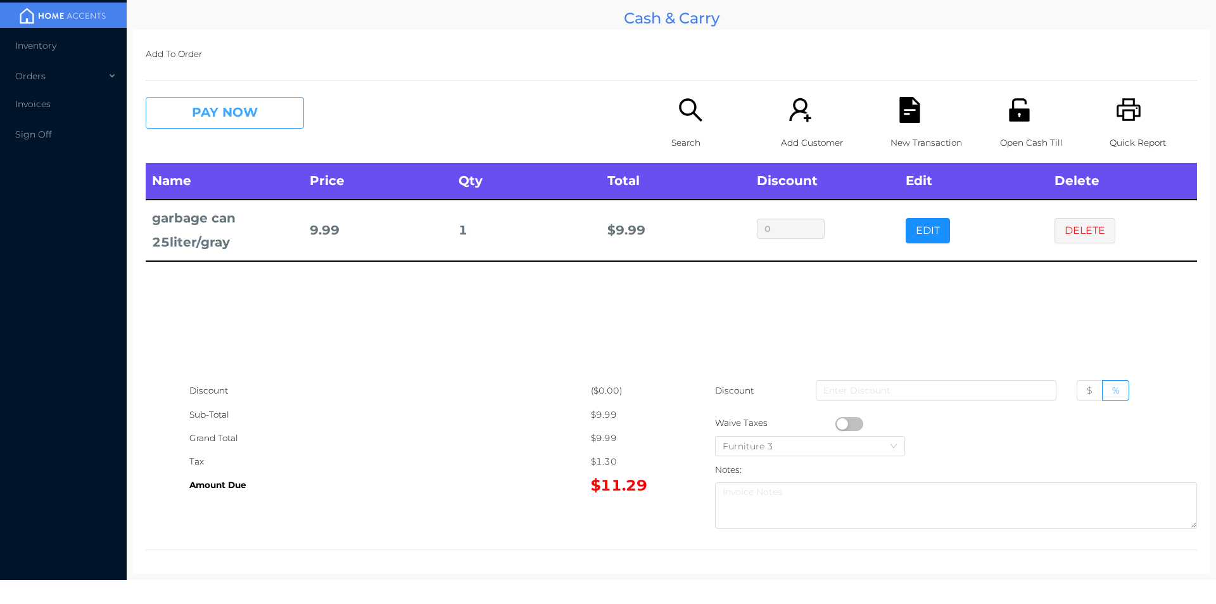
click at [209, 114] on button "PAY NOW" at bounding box center [225, 113] width 158 height 32
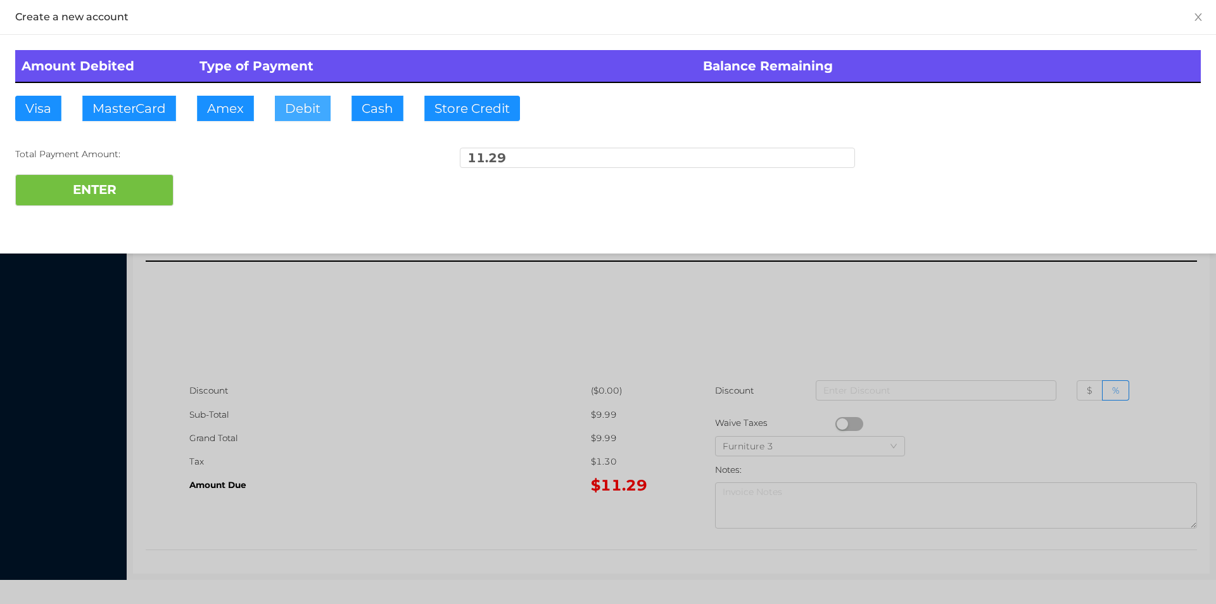
click at [297, 108] on button "Debit" at bounding box center [303, 108] width 56 height 25
click at [82, 195] on button "ENTER" at bounding box center [94, 190] width 158 height 32
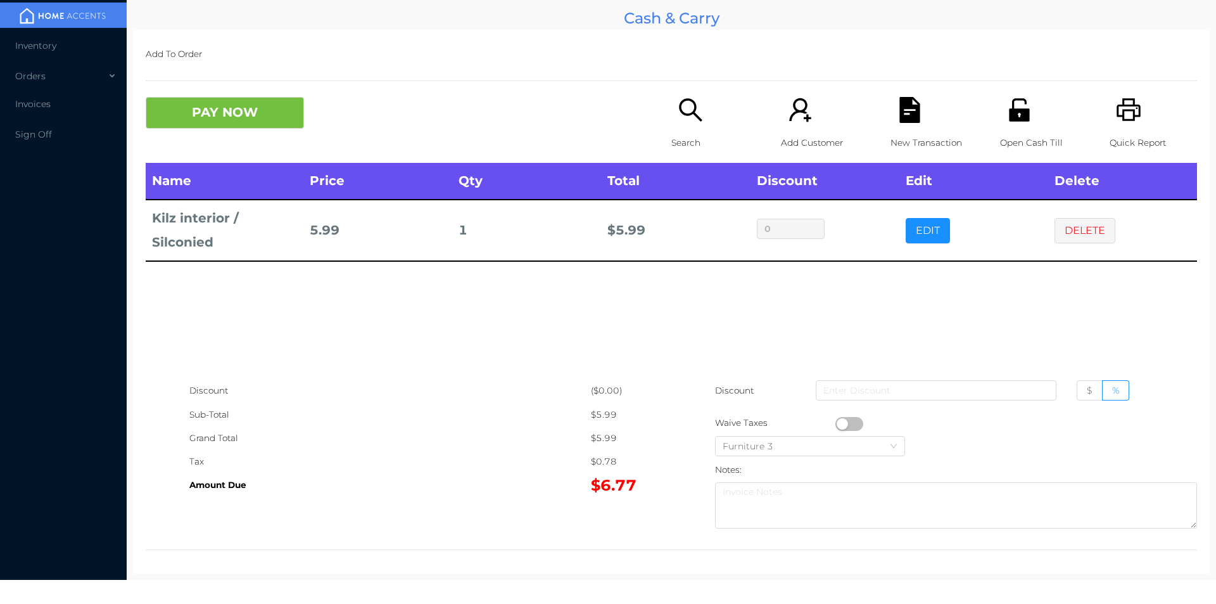
click at [690, 125] on div "Search" at bounding box center [714, 130] width 87 height 66
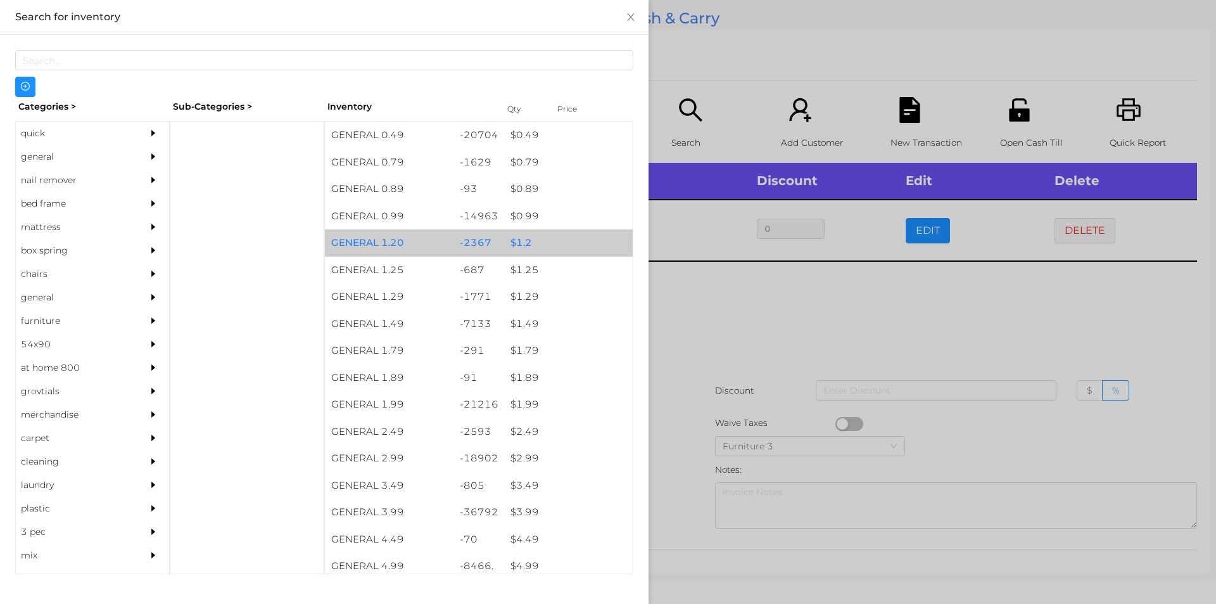
click at [517, 244] on div "$ 1.2" at bounding box center [568, 242] width 129 height 27
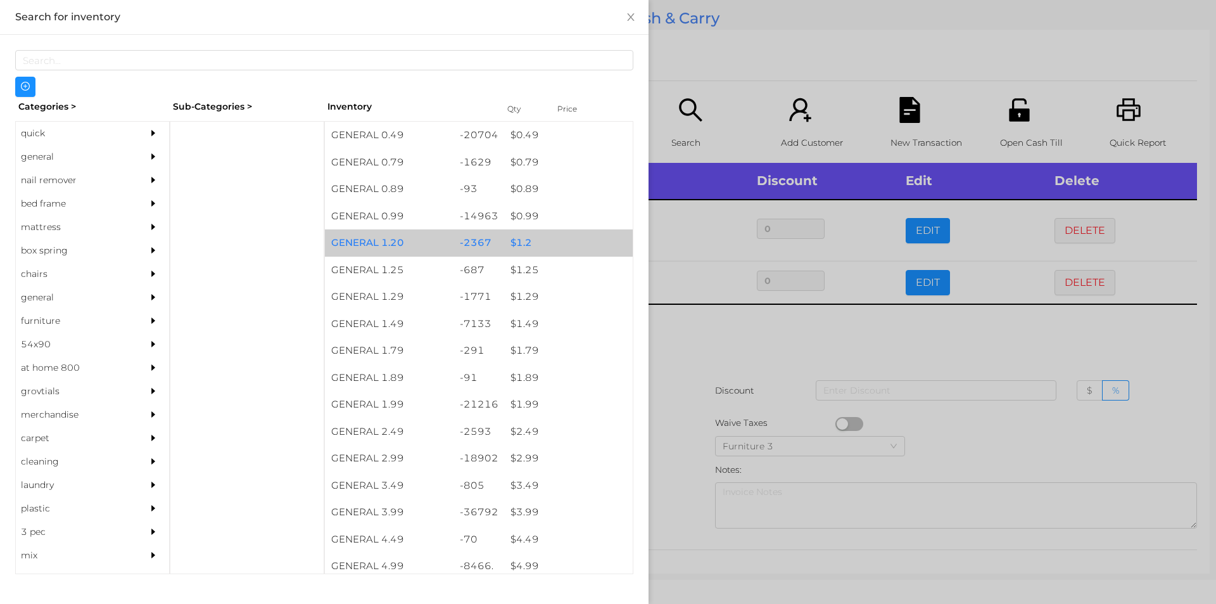
click at [508, 242] on div "$ 1.2" at bounding box center [568, 242] width 129 height 27
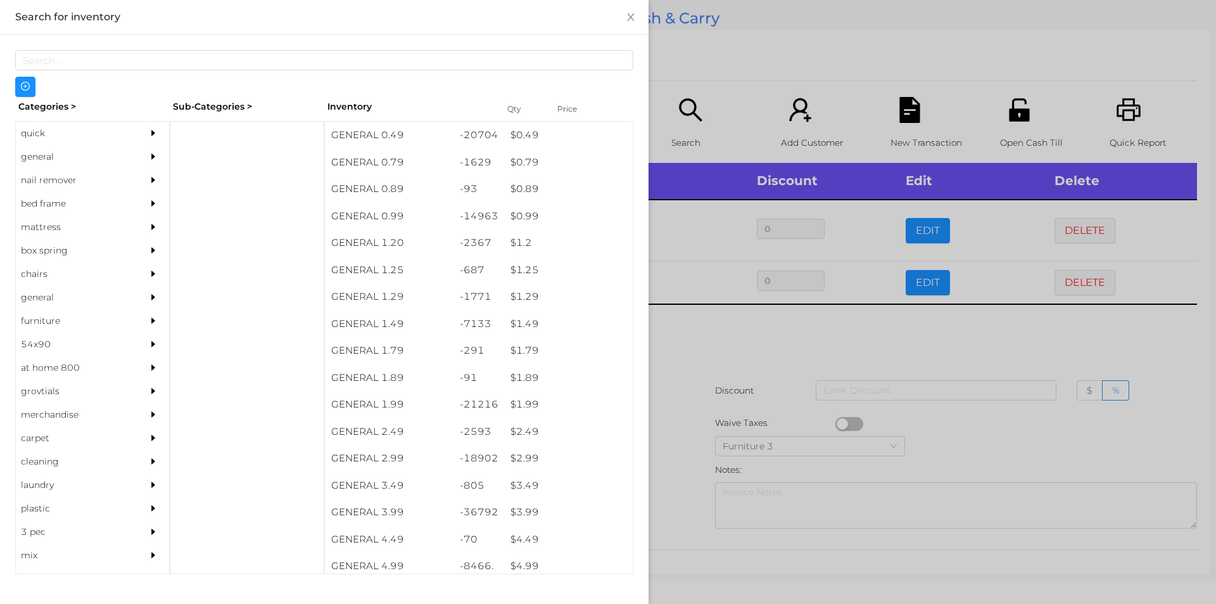
click at [690, 382] on div at bounding box center [608, 302] width 1216 height 604
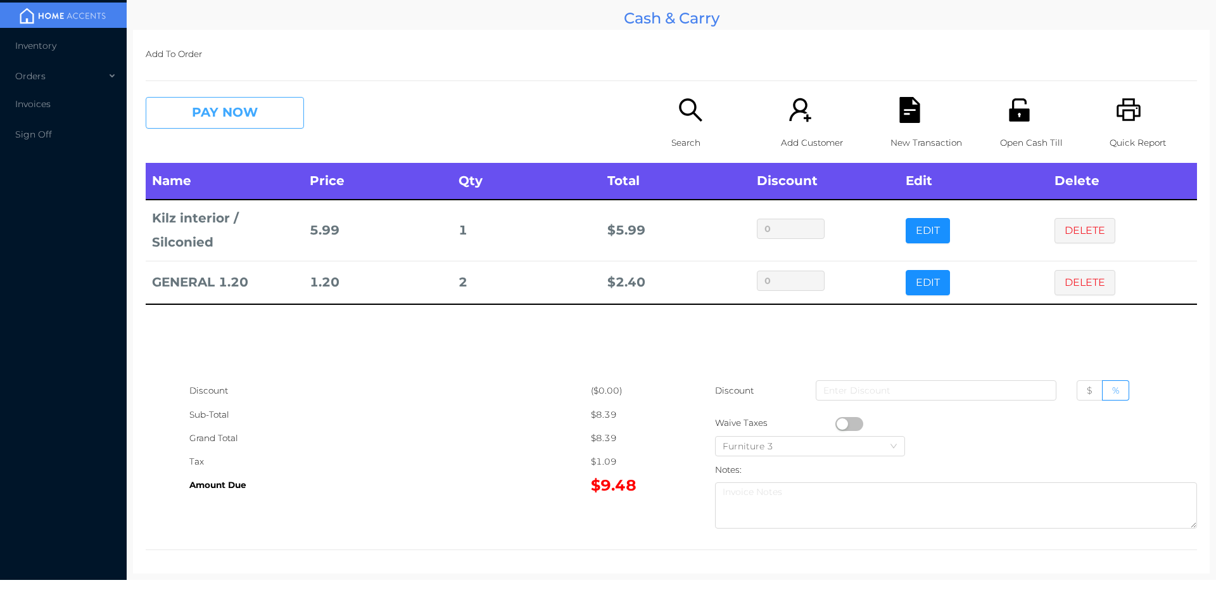
click at [260, 124] on button "PAY NOW" at bounding box center [225, 113] width 158 height 32
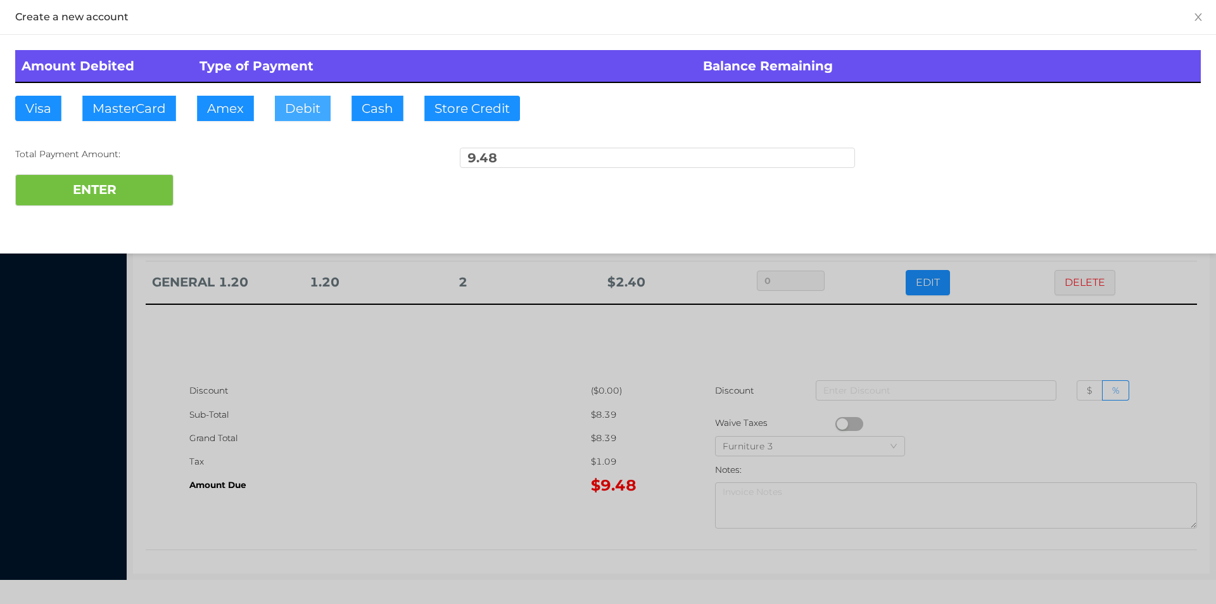
click at [289, 108] on button "Debit" at bounding box center [303, 108] width 56 height 25
click at [160, 187] on button "ENTER" at bounding box center [94, 190] width 158 height 32
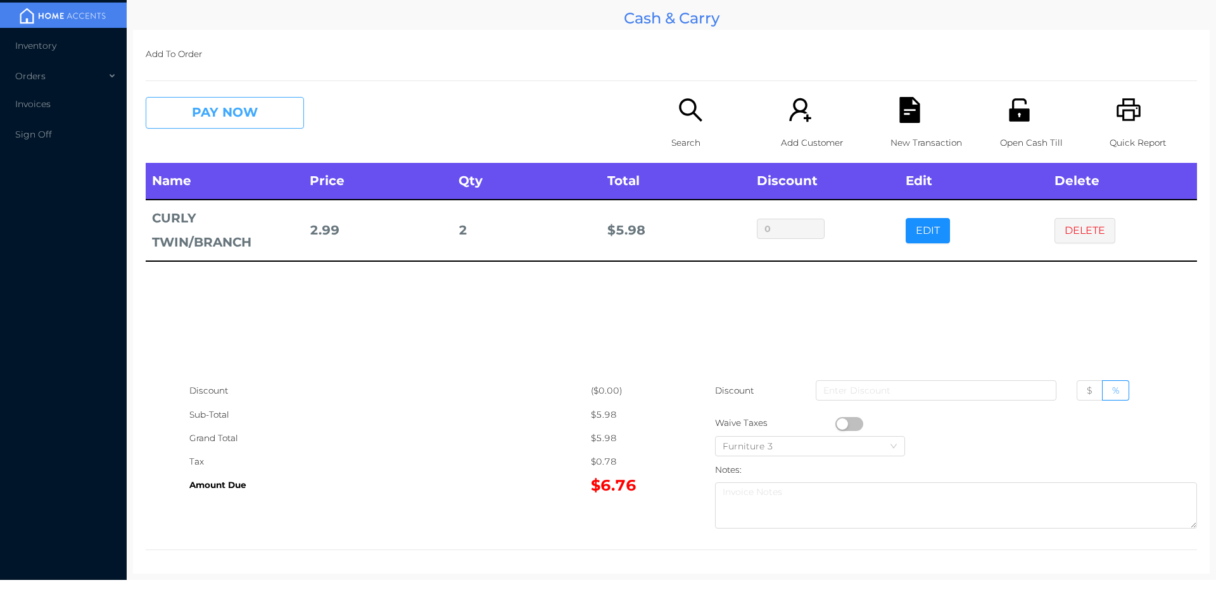
click at [267, 115] on button "PAY NOW" at bounding box center [225, 113] width 158 height 32
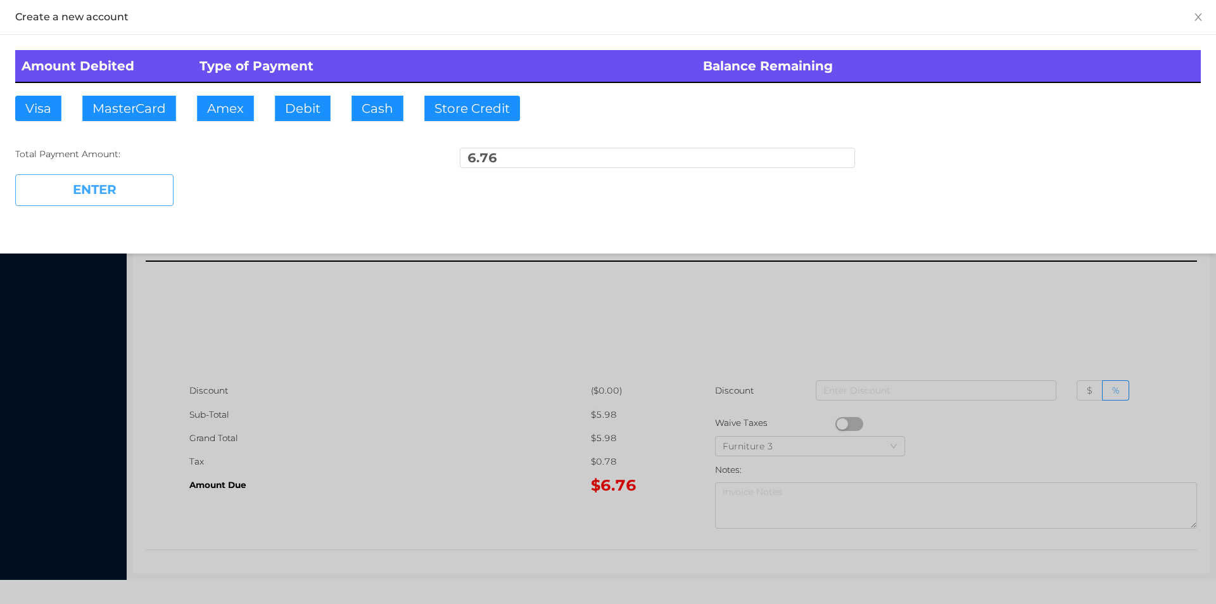
click at [118, 190] on button "ENTER" at bounding box center [94, 190] width 158 height 32
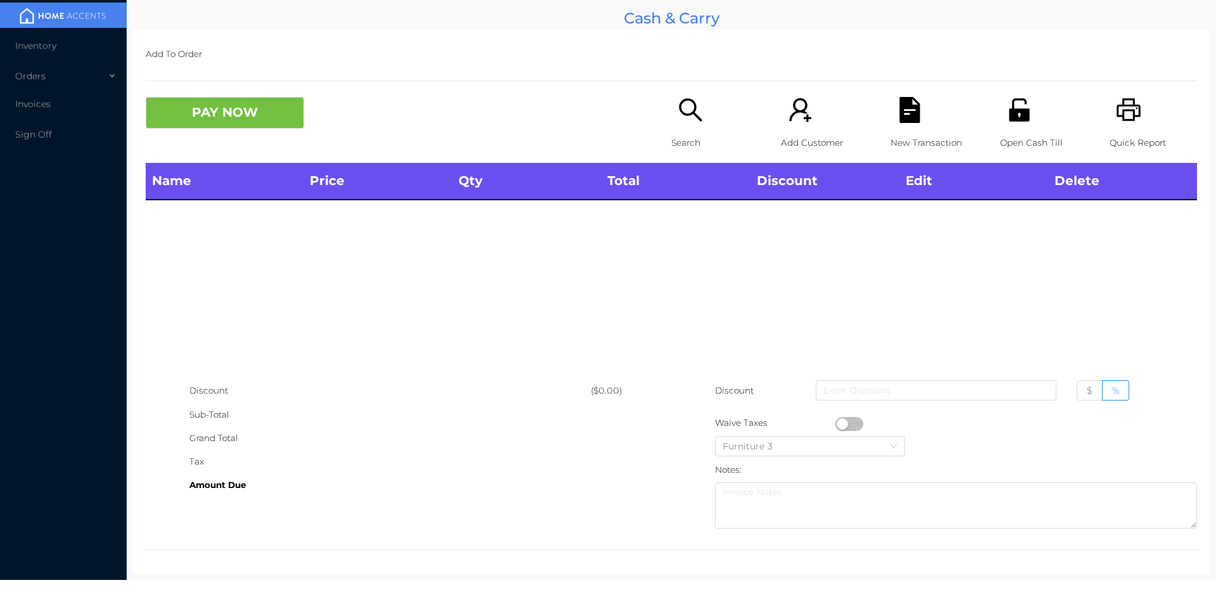
click at [676, 129] on div "Search" at bounding box center [714, 130] width 87 height 66
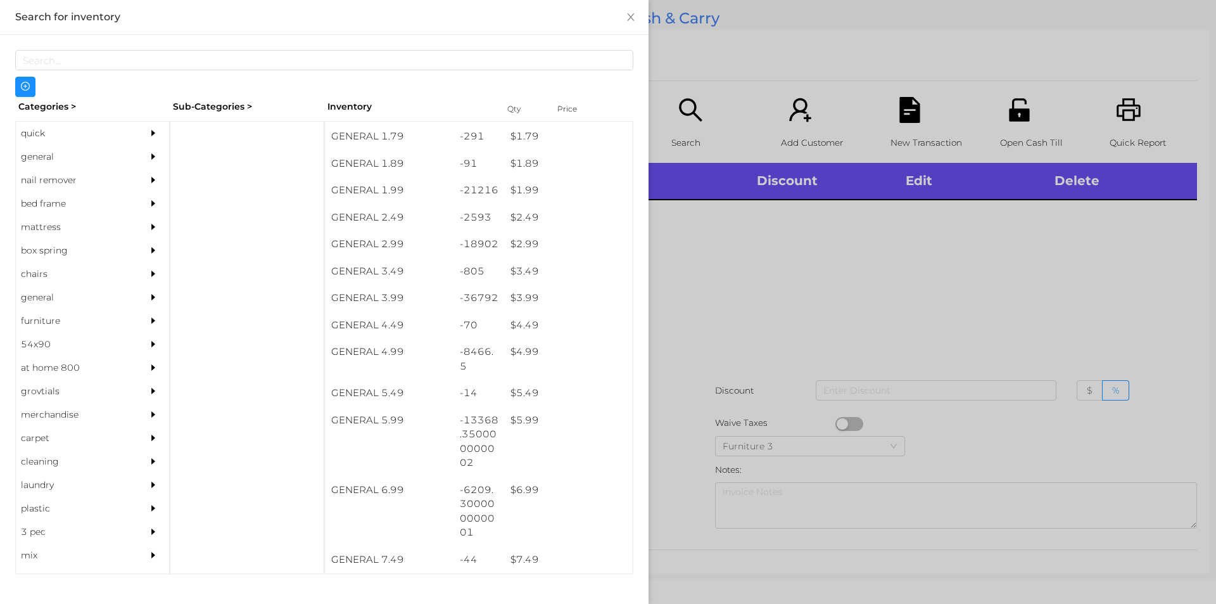
scroll to position [214, 0]
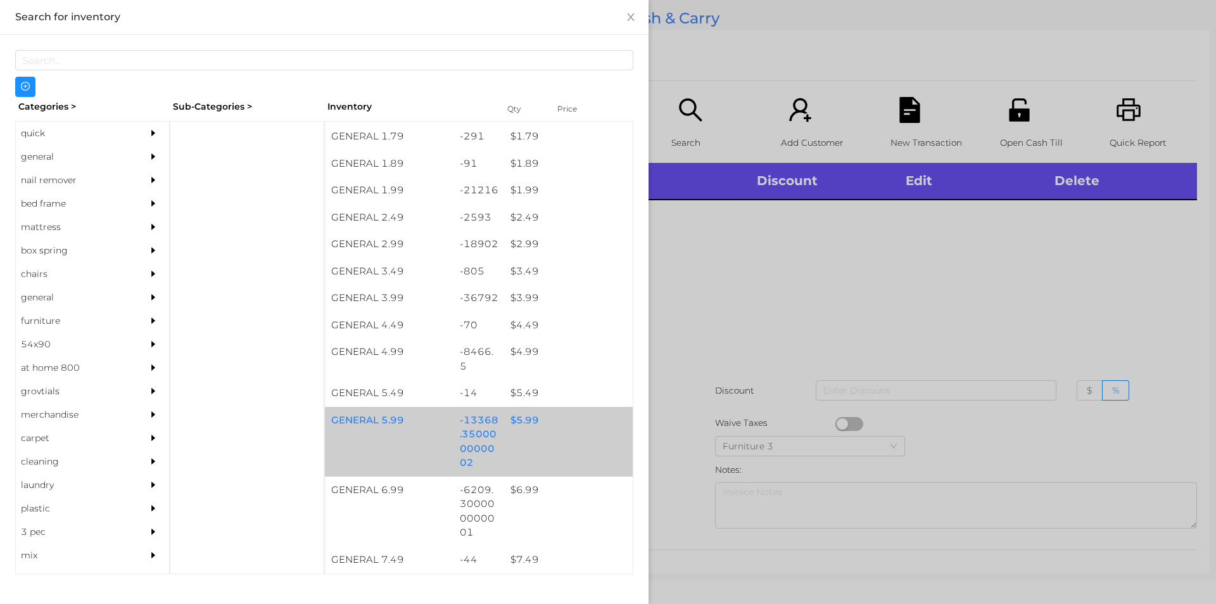
click at [517, 423] on div "$ 5.99" at bounding box center [568, 420] width 129 height 27
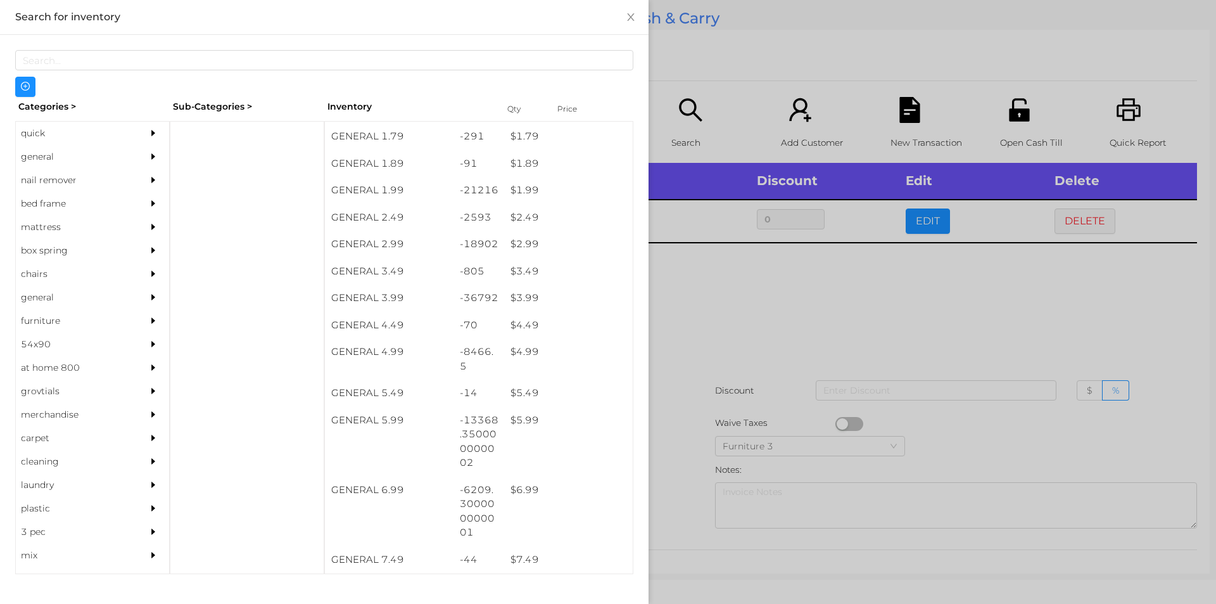
click at [671, 437] on div at bounding box center [608, 302] width 1216 height 604
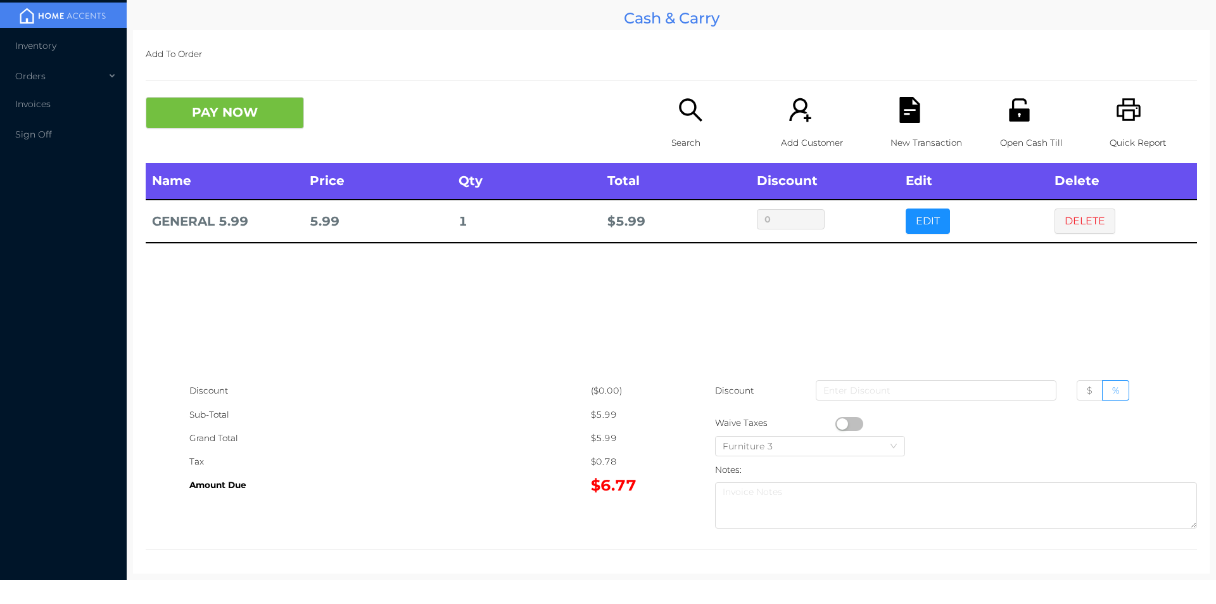
click at [243, 104] on button "PAY NOW" at bounding box center [225, 113] width 158 height 32
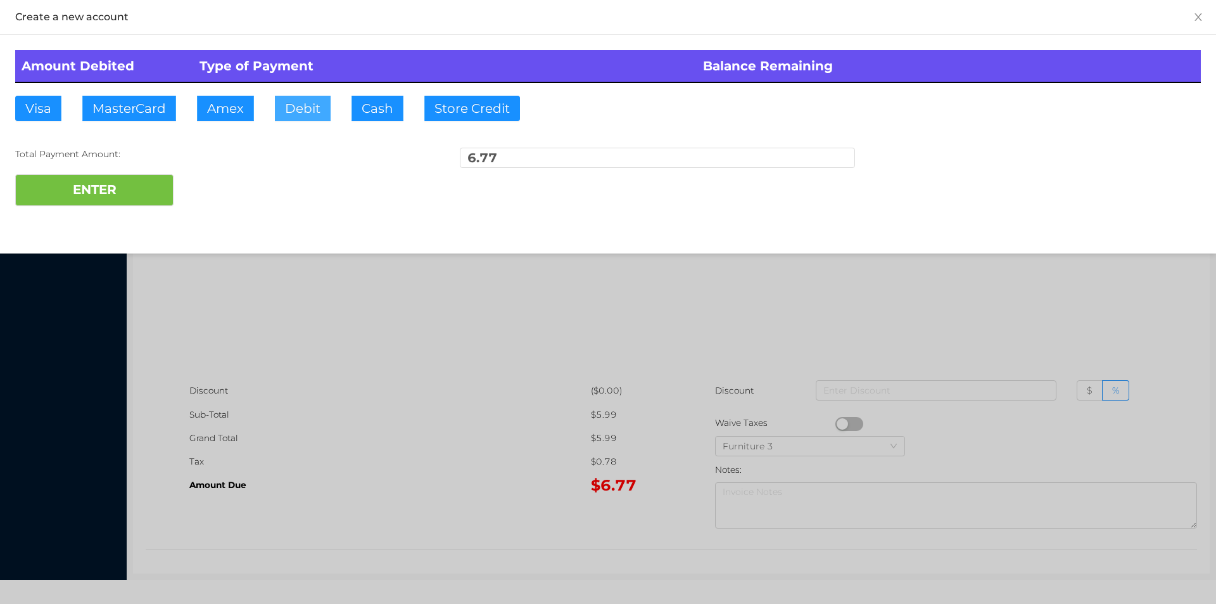
click at [299, 108] on button "Debit" at bounding box center [303, 108] width 56 height 25
click at [137, 181] on button "ENTER" at bounding box center [94, 190] width 158 height 32
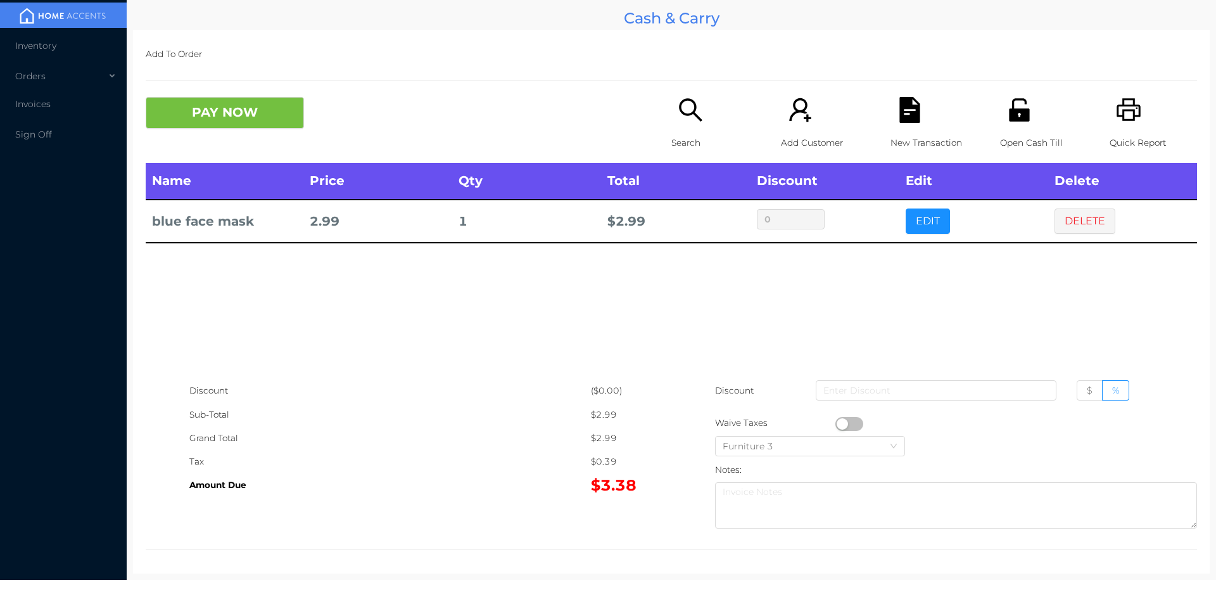
click at [213, 108] on button "PAY NOW" at bounding box center [225, 113] width 158 height 32
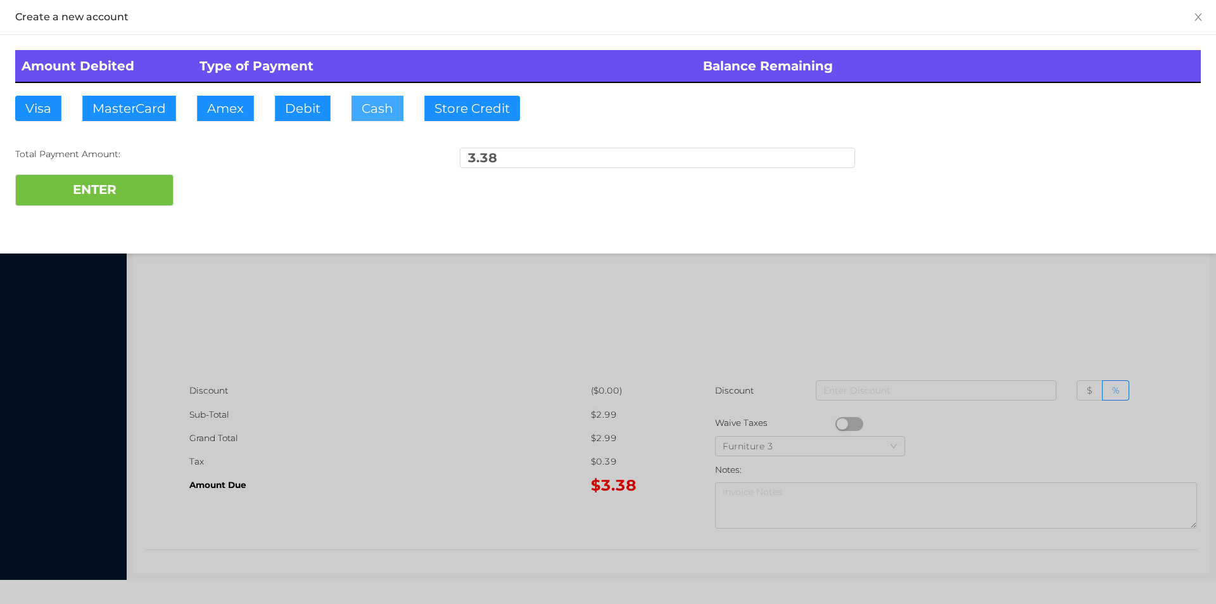
click at [367, 106] on button "Cash" at bounding box center [377, 108] width 52 height 25
click at [151, 190] on button "ENTER" at bounding box center [94, 190] width 158 height 32
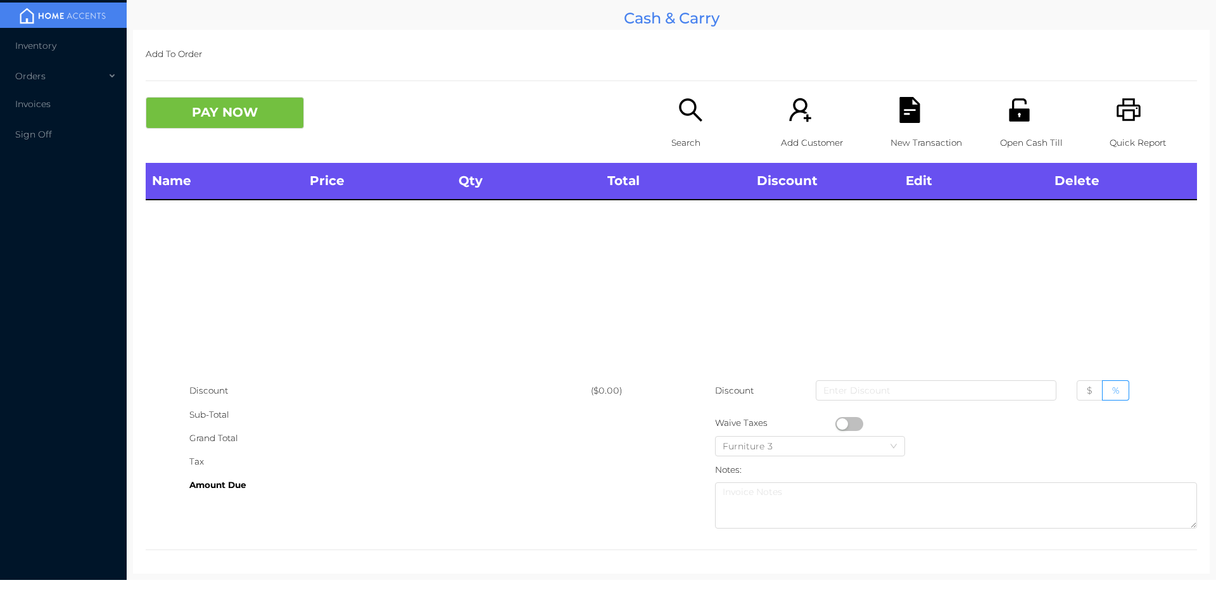
click at [1020, 137] on p "Open Cash Till" at bounding box center [1043, 142] width 87 height 23
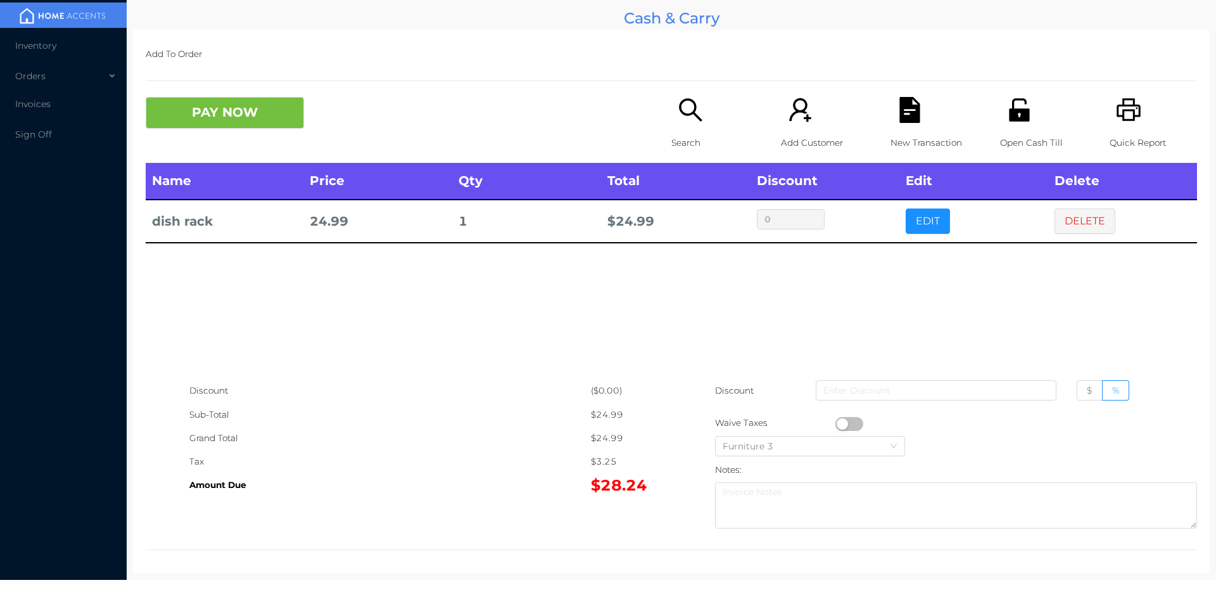
click at [245, 121] on button "PAY NOW" at bounding box center [225, 113] width 158 height 32
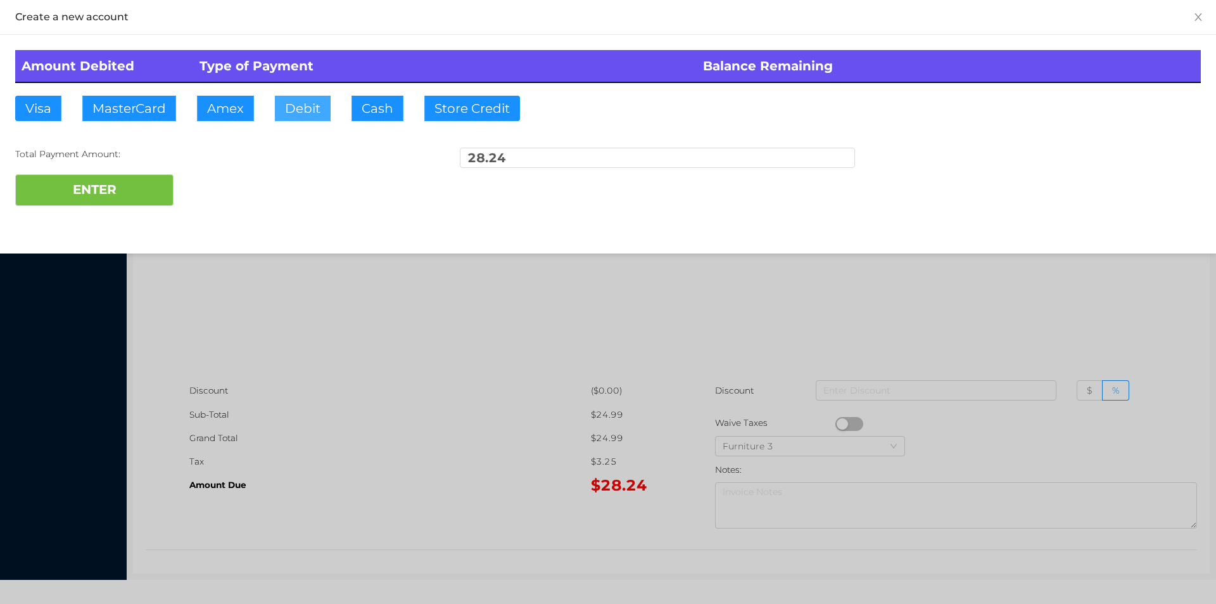
click at [288, 117] on button "Debit" at bounding box center [303, 108] width 56 height 25
click at [105, 202] on button "ENTER" at bounding box center [94, 190] width 158 height 32
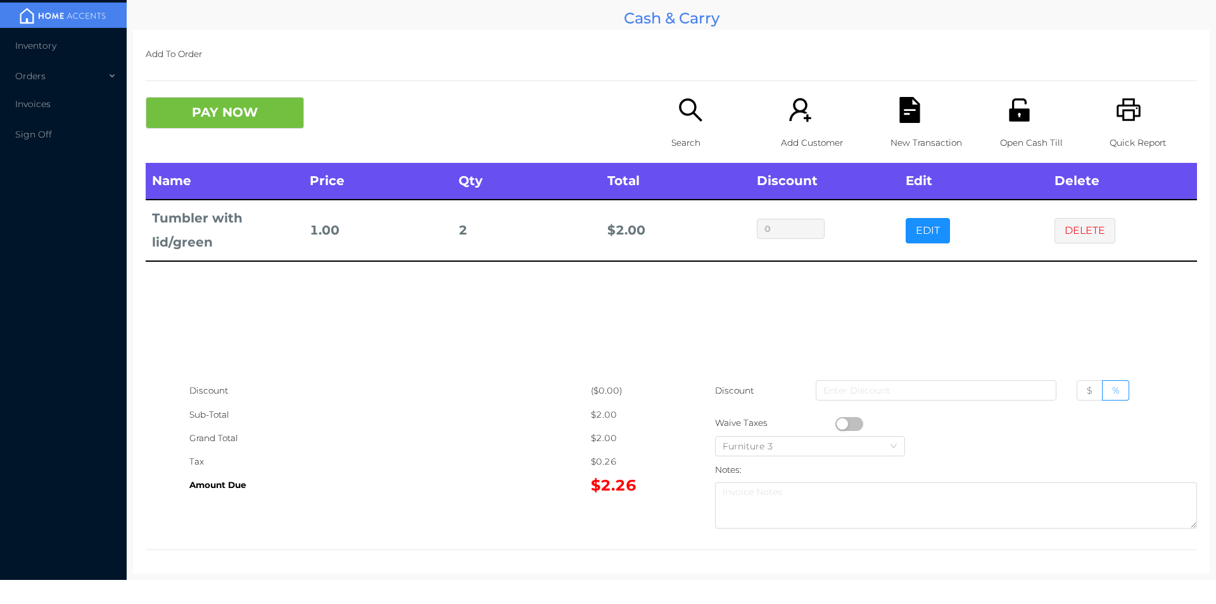
click at [692, 135] on p "Search" at bounding box center [714, 142] width 87 height 23
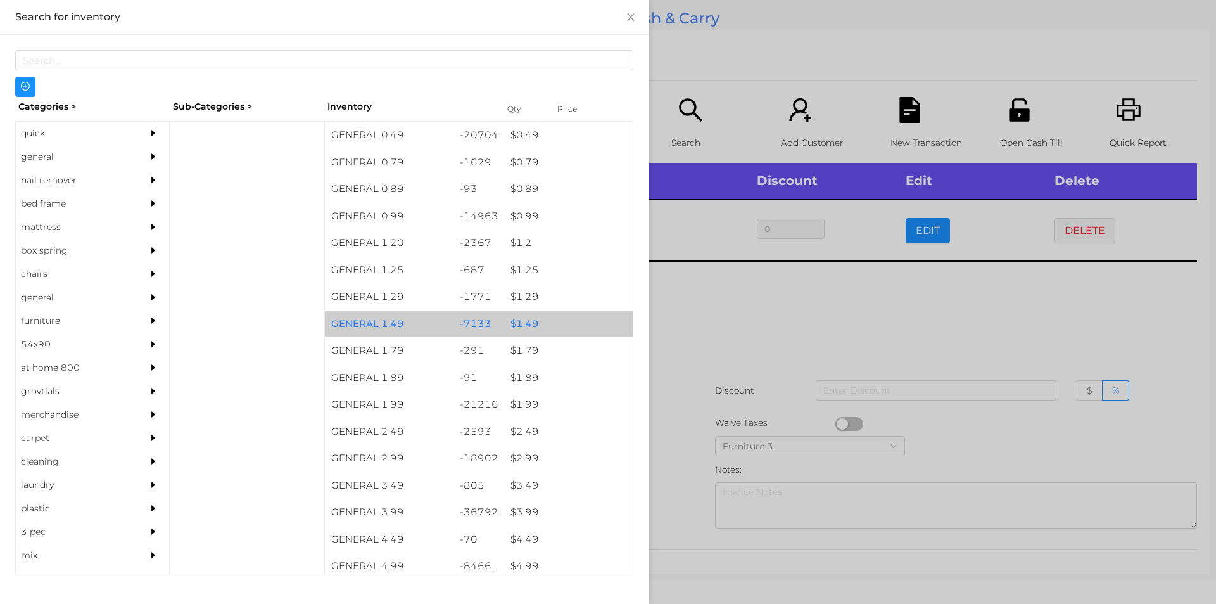
click at [526, 319] on div "$ 1.49" at bounding box center [568, 323] width 129 height 27
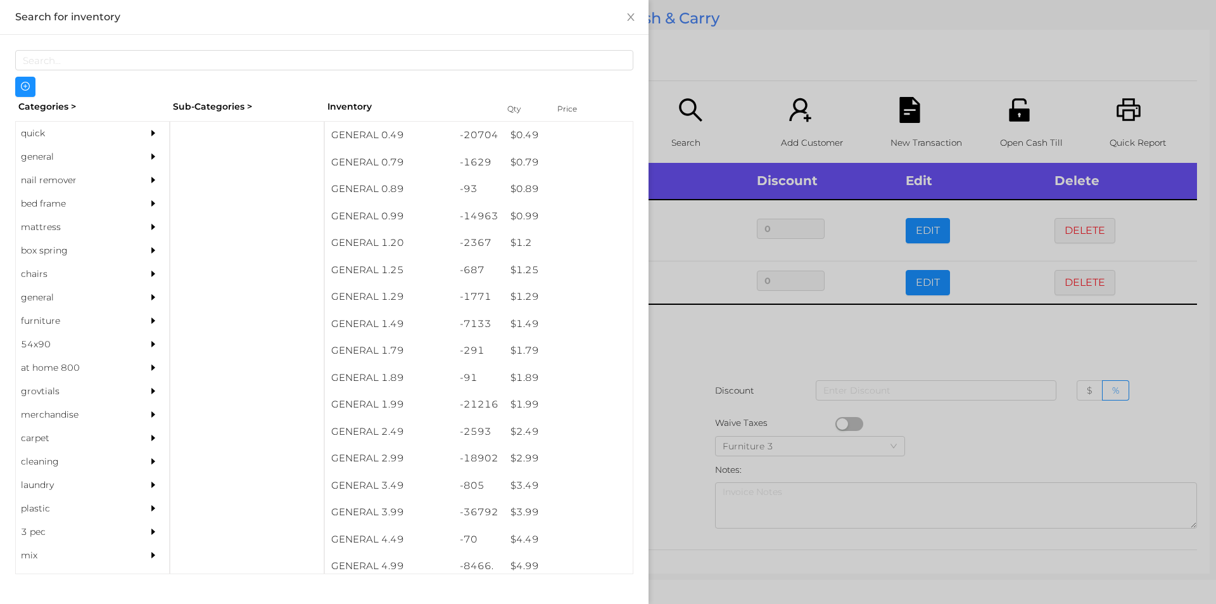
click at [719, 326] on div at bounding box center [608, 302] width 1216 height 604
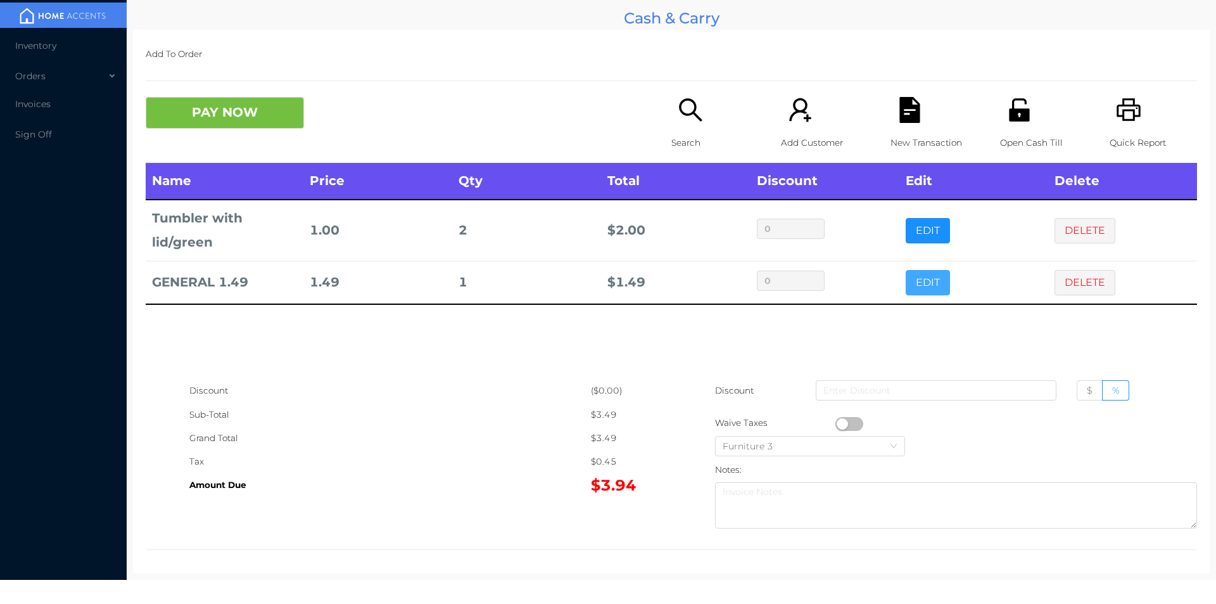
click at [911, 282] on button "EDIT" at bounding box center [928, 282] width 44 height 25
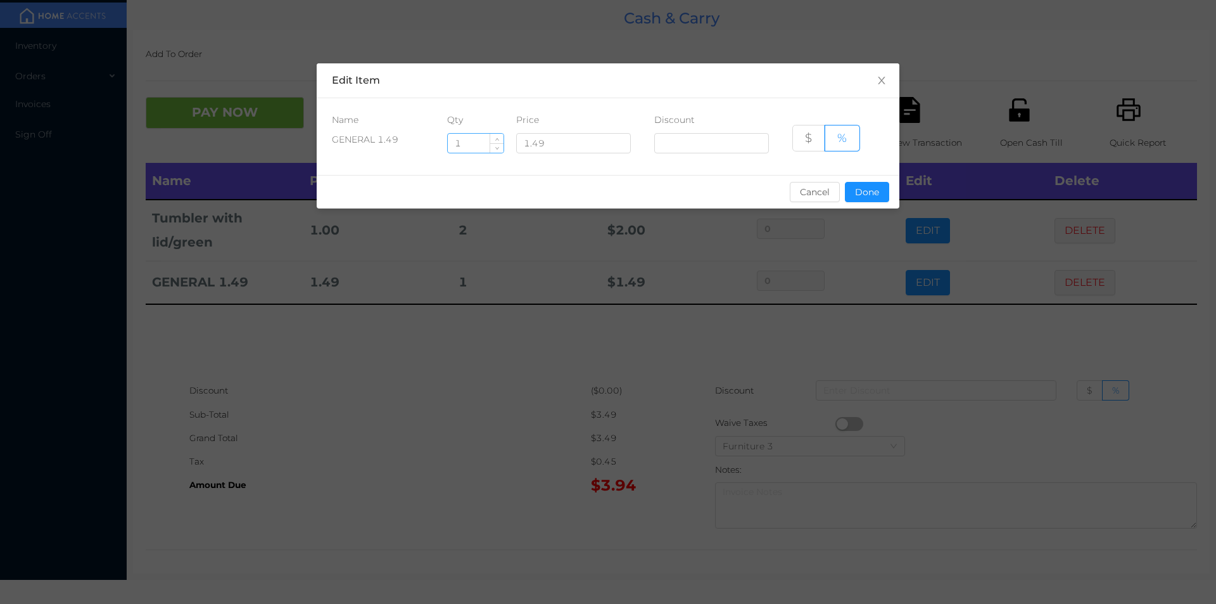
click at [480, 148] on input "1" at bounding box center [476, 143] width 56 height 19
type input "3"
type input "18"
click at [878, 190] on button "Done" at bounding box center [867, 192] width 44 height 20
type input "0%"
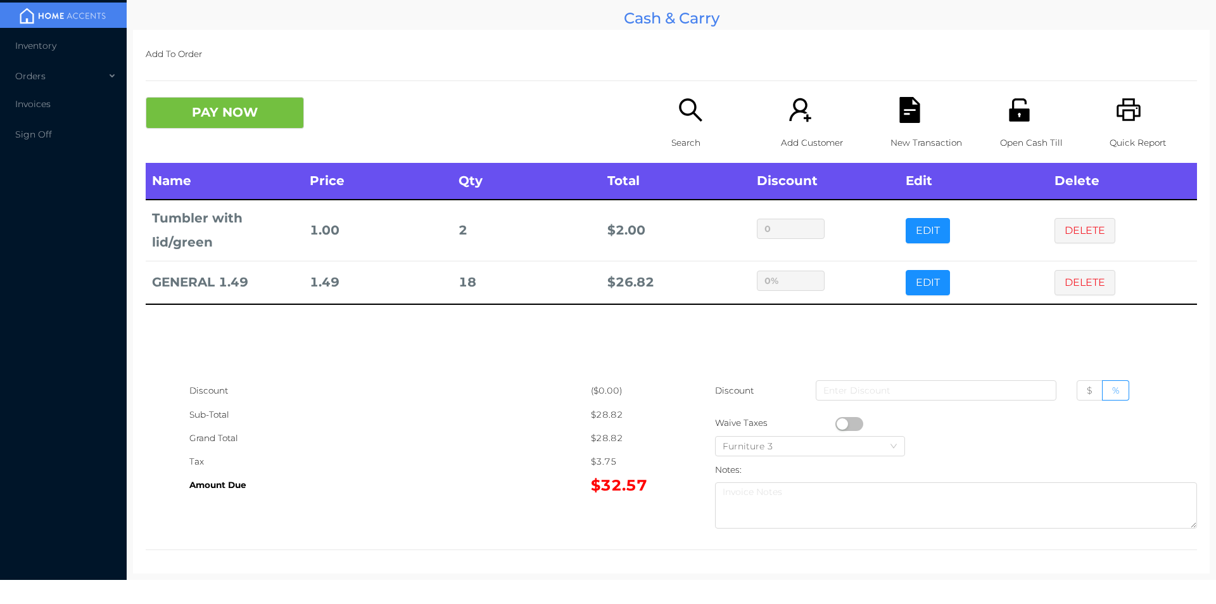
click at [533, 417] on div "Sub-Total" at bounding box center [390, 414] width 402 height 23
click at [288, 129] on button "PAY NOW" at bounding box center [225, 113] width 158 height 32
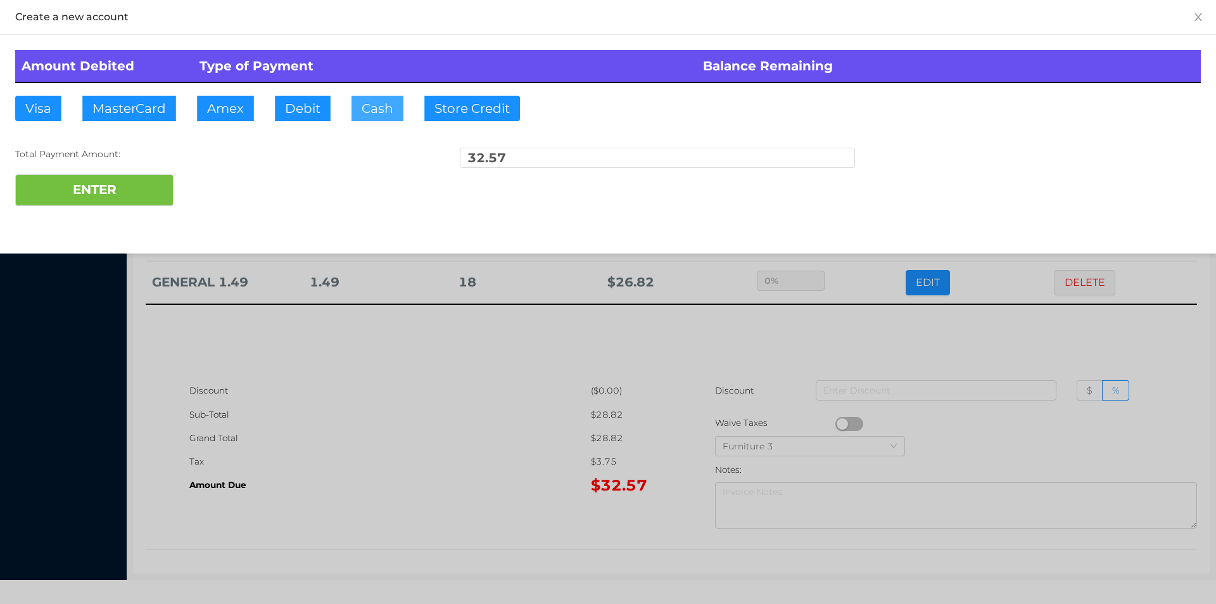
click at [382, 114] on button "Cash" at bounding box center [377, 108] width 52 height 25
type input "100"
click at [154, 187] on button "ENTER" at bounding box center [94, 190] width 158 height 32
type input "0"
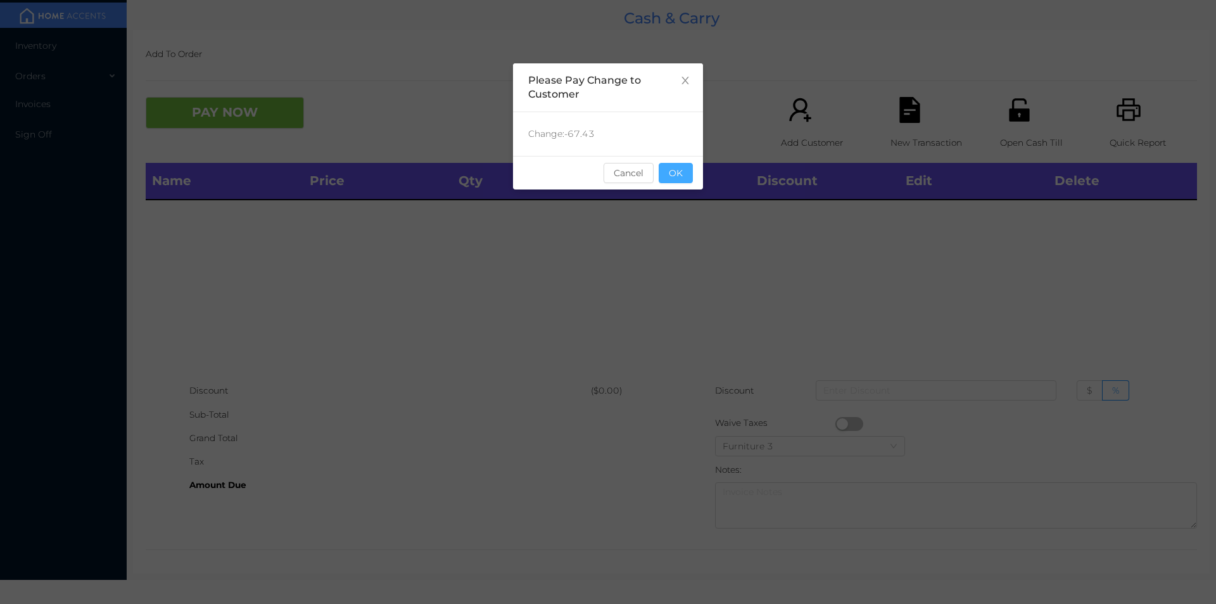
click at [681, 172] on button "OK" at bounding box center [676, 173] width 34 height 20
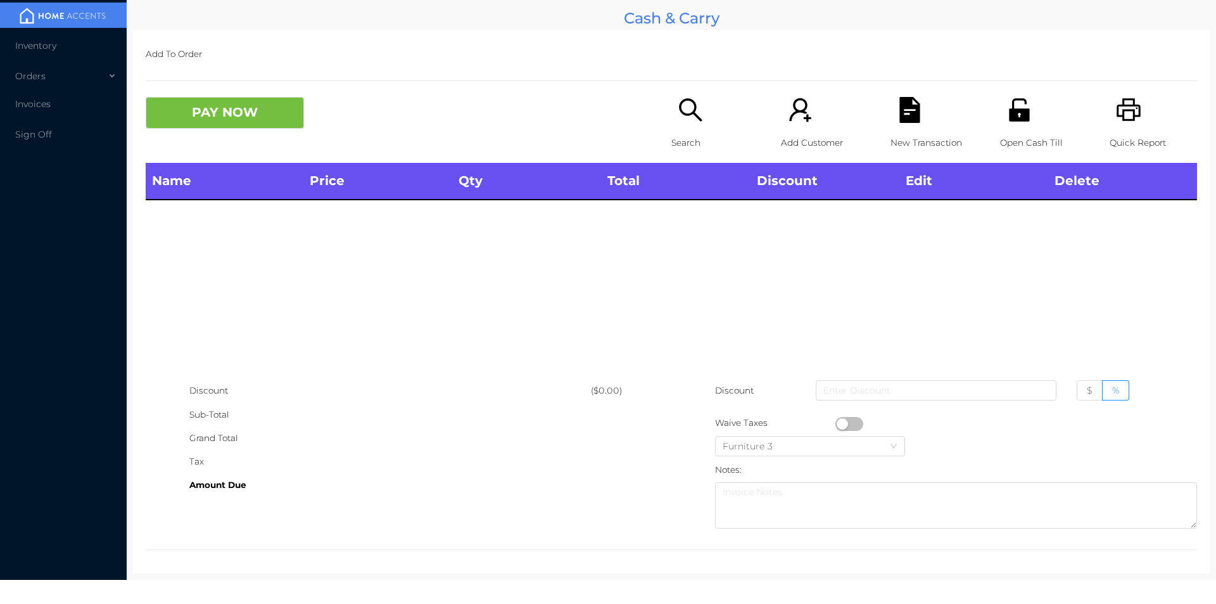
click at [690, 114] on icon "icon: search" at bounding box center [690, 109] width 23 height 23
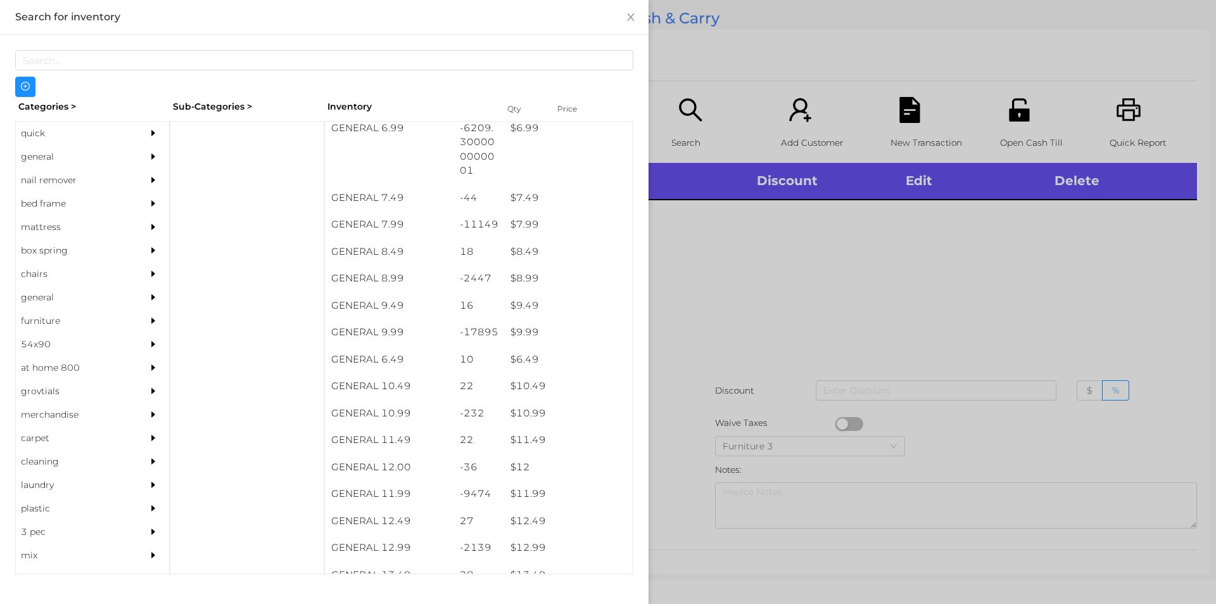
scroll to position [576, 0]
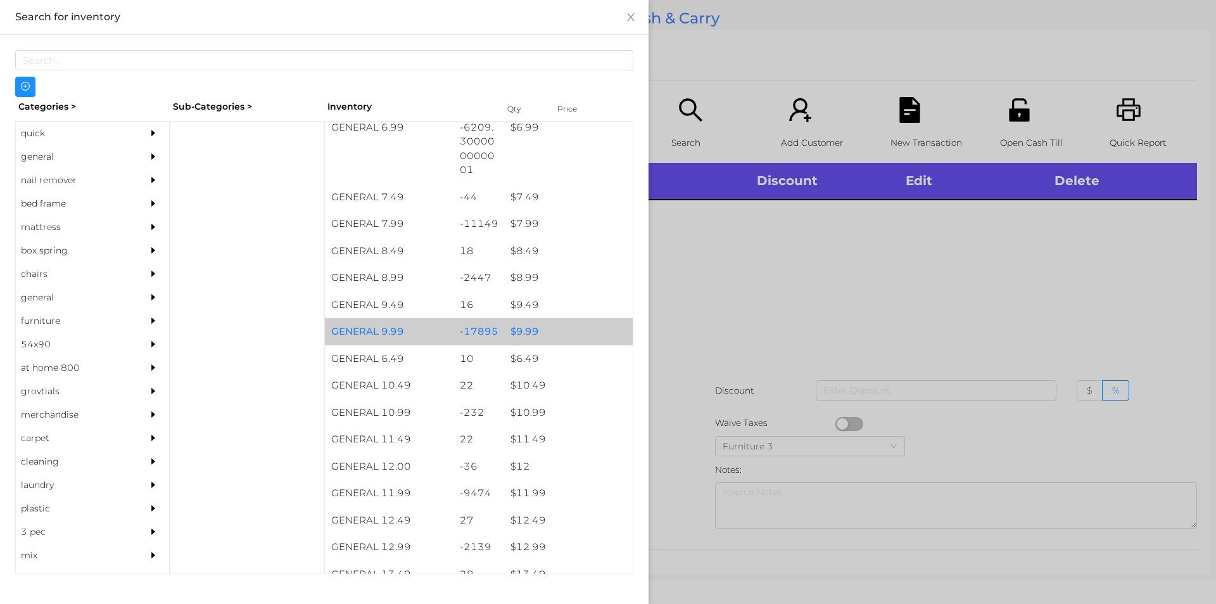
click at [508, 331] on div "$ 9.99" at bounding box center [568, 331] width 129 height 27
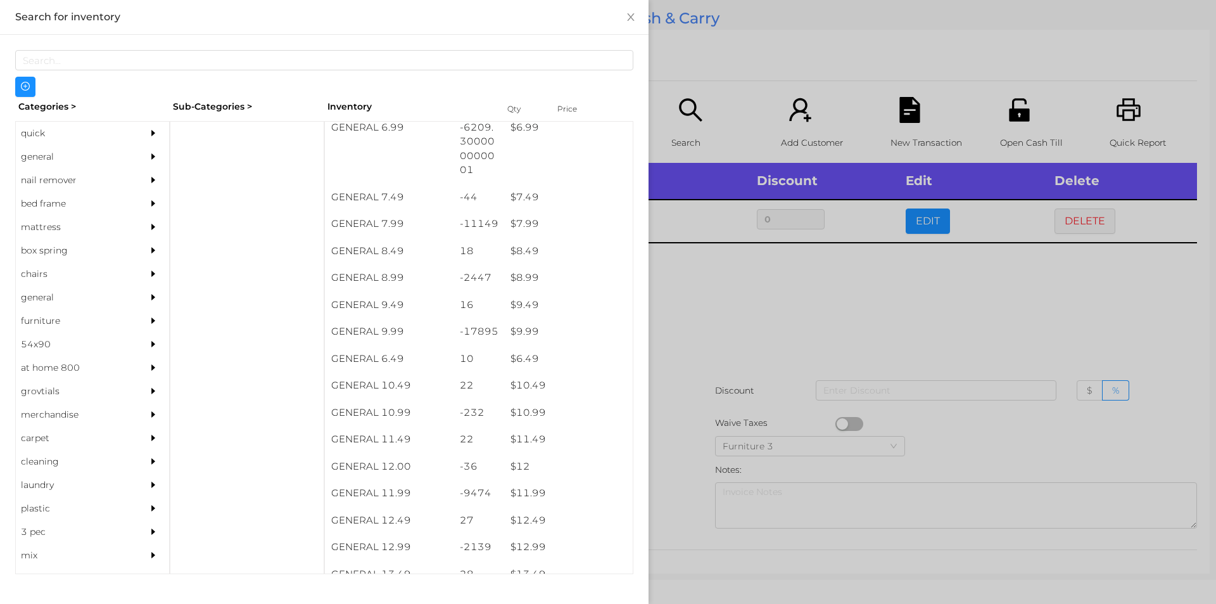
click at [723, 336] on div at bounding box center [608, 302] width 1216 height 604
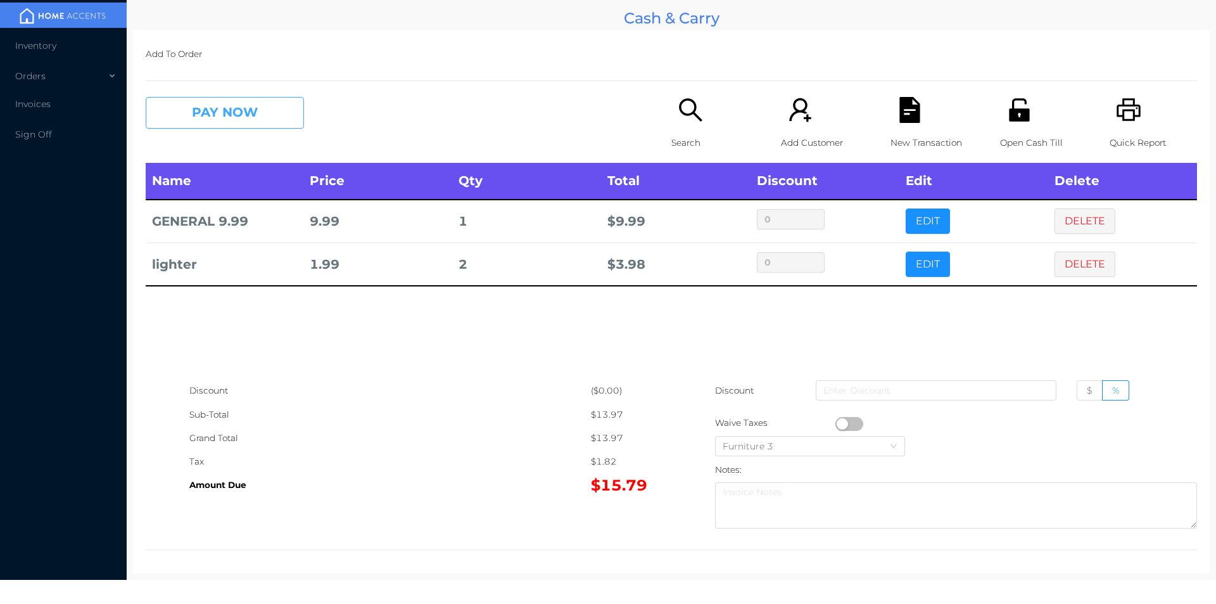
click at [266, 110] on button "PAY NOW" at bounding box center [225, 113] width 158 height 32
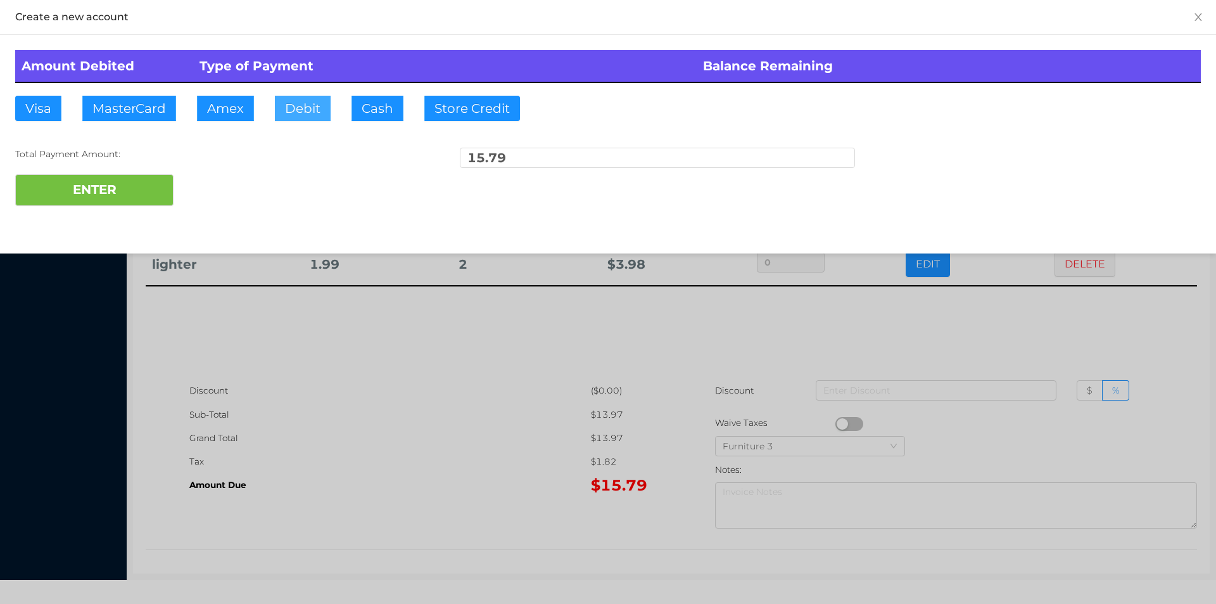
click at [306, 107] on button "Debit" at bounding box center [303, 108] width 56 height 25
click at [144, 194] on button "ENTER" at bounding box center [94, 190] width 158 height 32
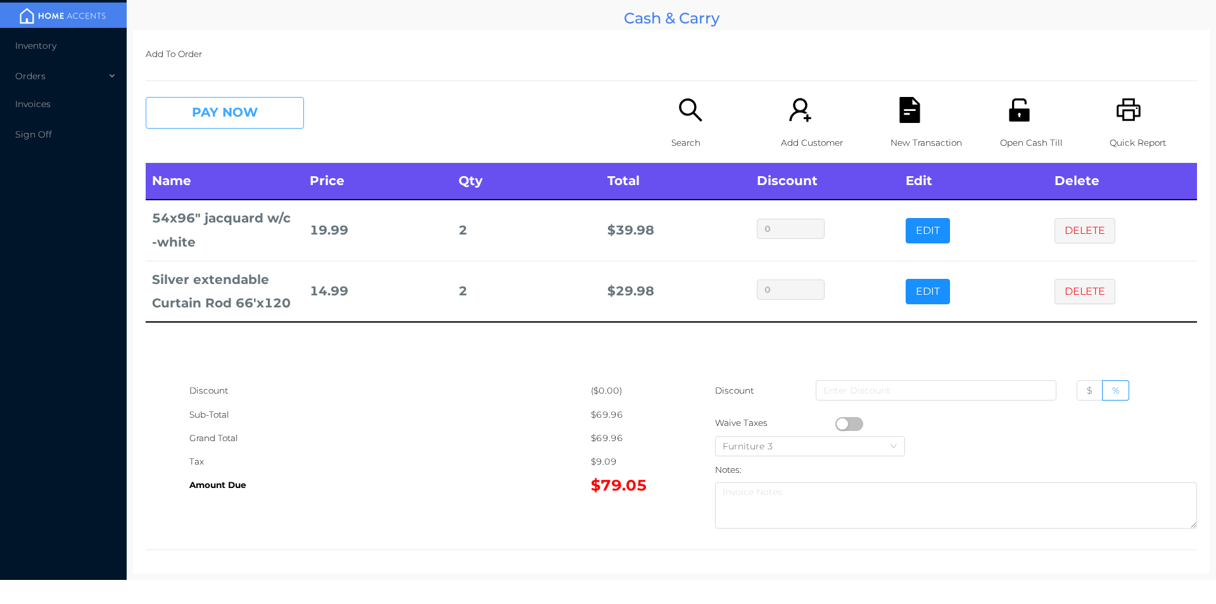
click at [251, 109] on button "PAY NOW" at bounding box center [225, 113] width 158 height 32
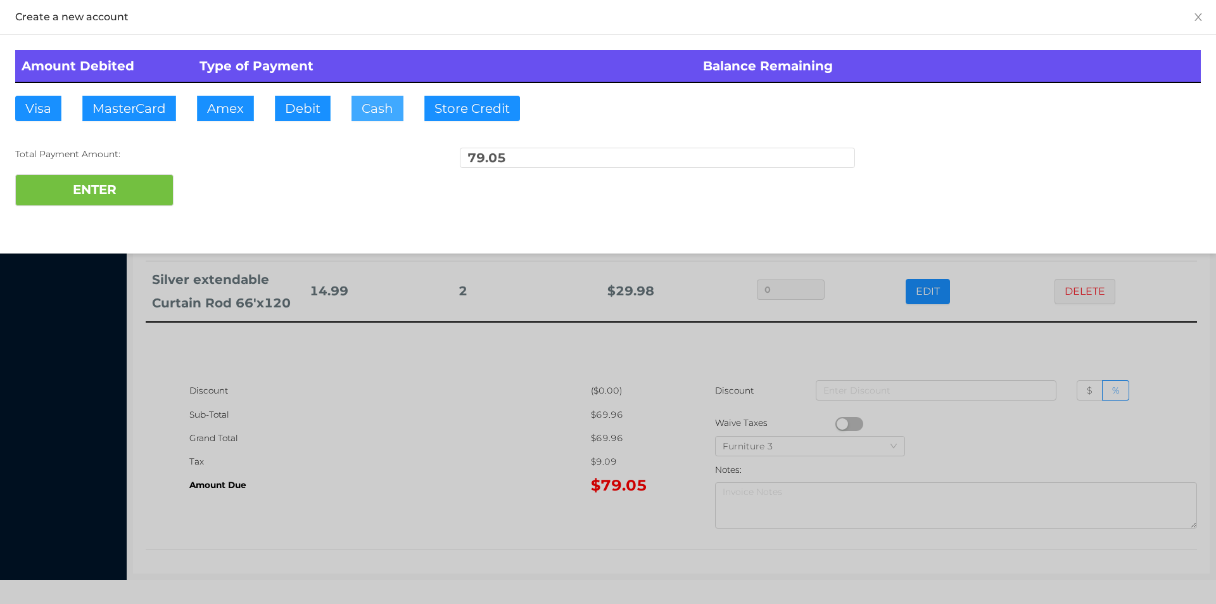
click at [351, 104] on button "Cash" at bounding box center [377, 108] width 52 height 25
type input "100."
click at [143, 177] on button "ENTER" at bounding box center [94, 190] width 158 height 32
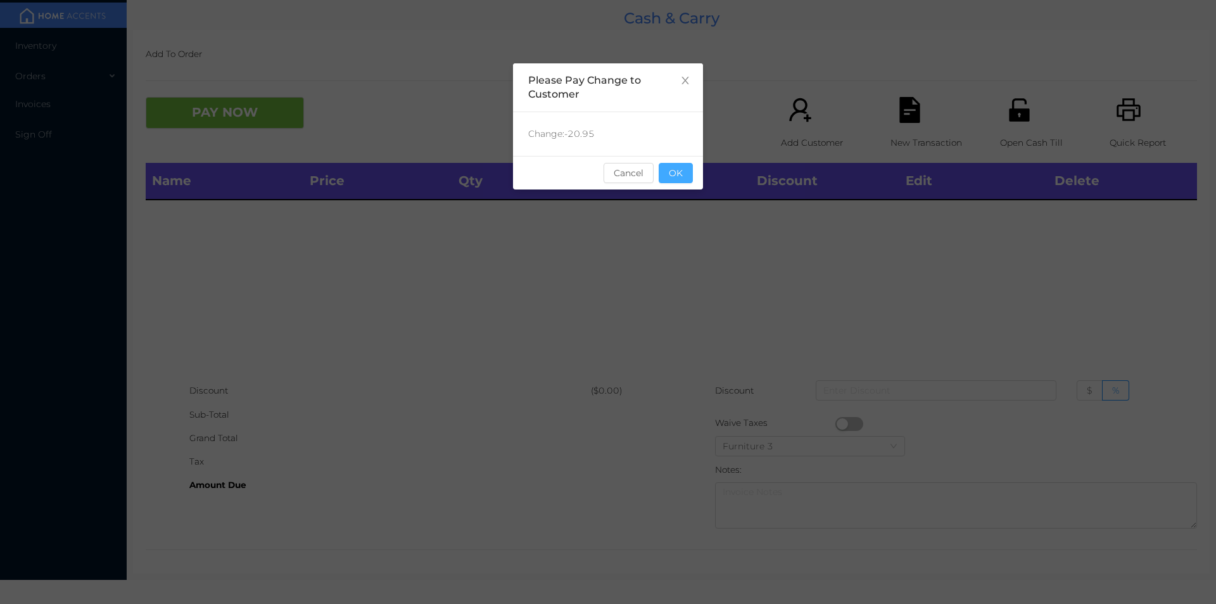
click at [678, 165] on button "OK" at bounding box center [676, 173] width 34 height 20
click at [683, 202] on div "Name Price Qty Total Discount Edit Delete" at bounding box center [671, 271] width 1051 height 216
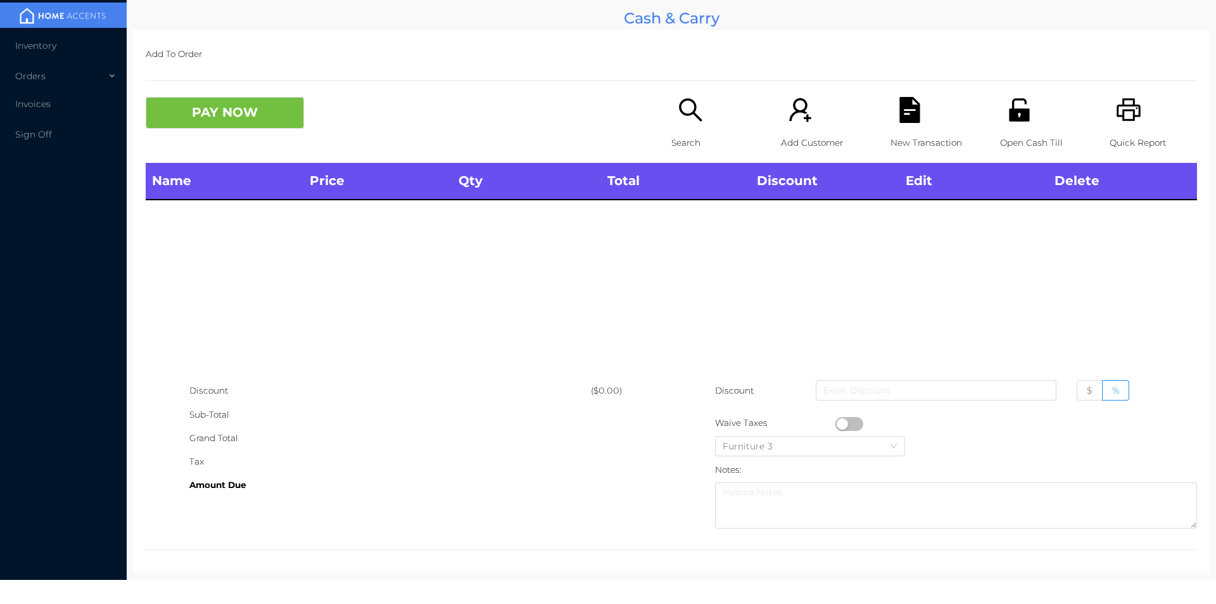
click at [1135, 114] on div "Quick Report" at bounding box center [1153, 130] width 87 height 66
